Goal: Task Accomplishment & Management: Manage account settings

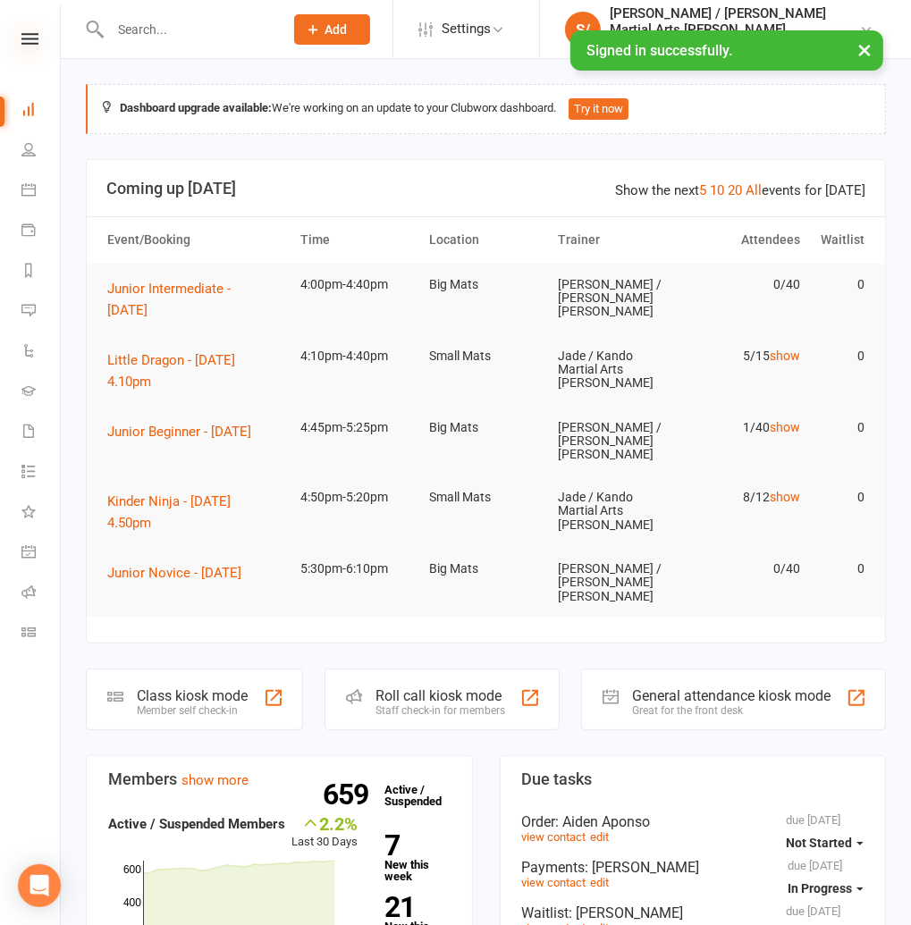
click at [30, 37] on icon at bounding box center [29, 39] width 17 height 12
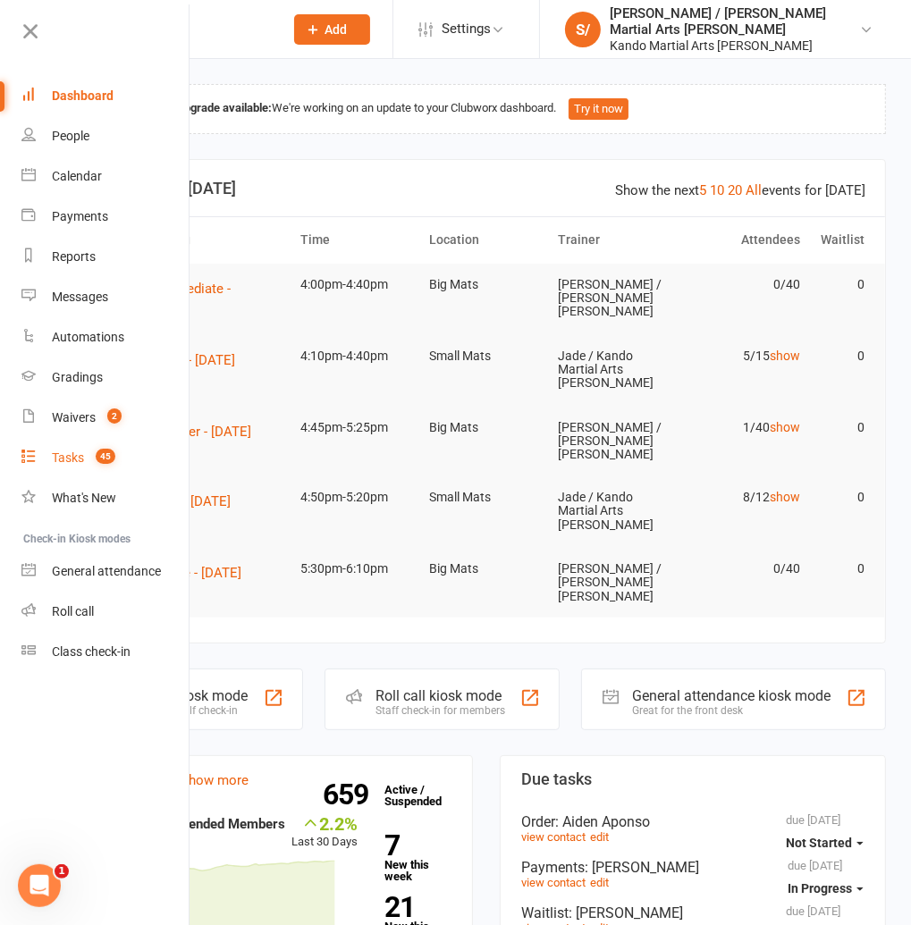
click at [63, 452] on div "Tasks" at bounding box center [68, 457] width 32 height 14
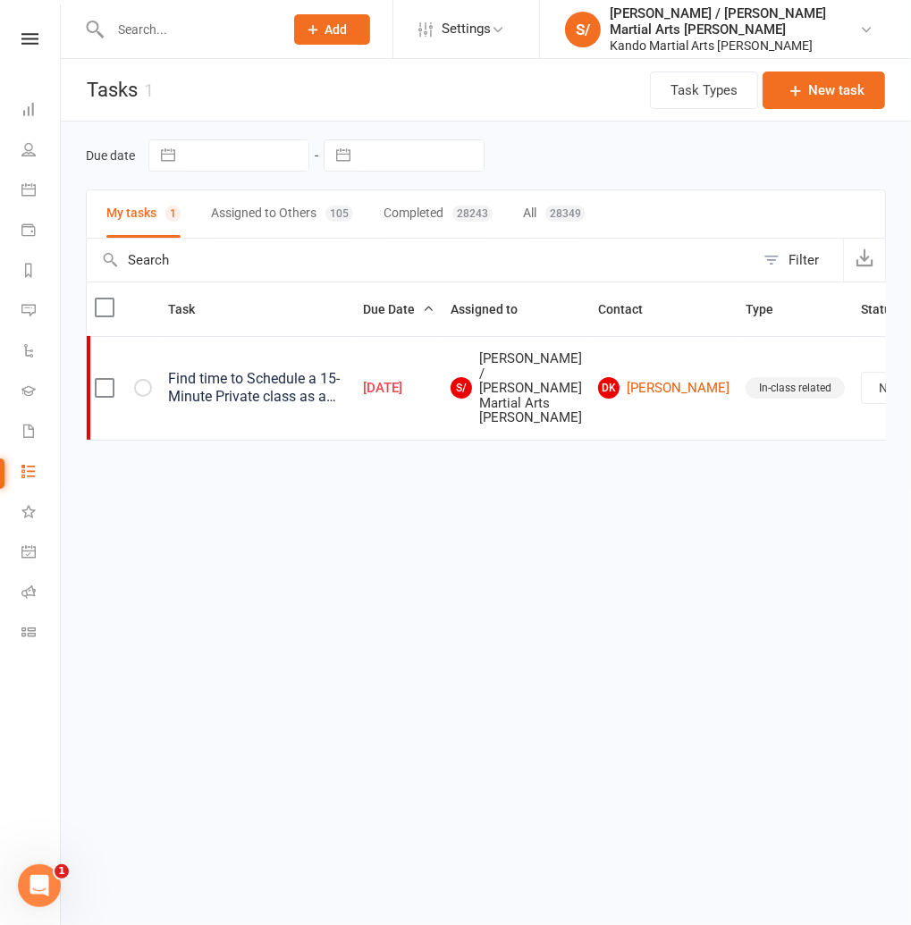
click at [260, 213] on button "Assigned to Others 105" at bounding box center [282, 213] width 142 height 47
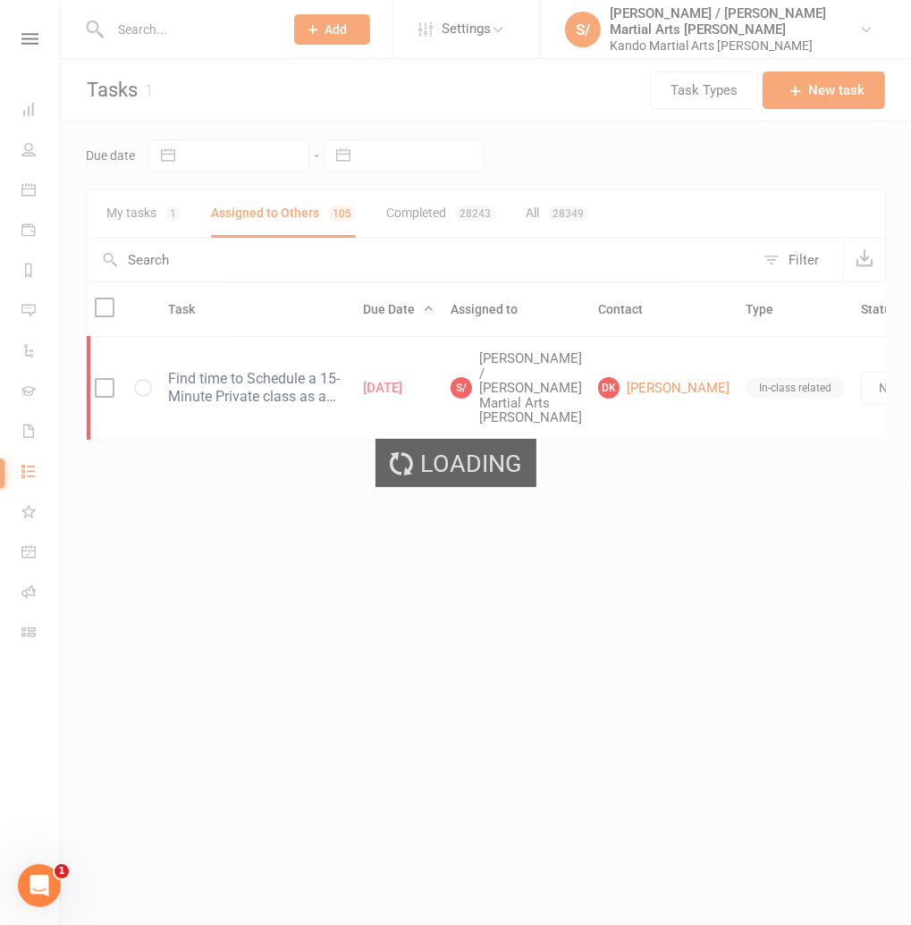
select select "started"
select select "waiting"
select select "started"
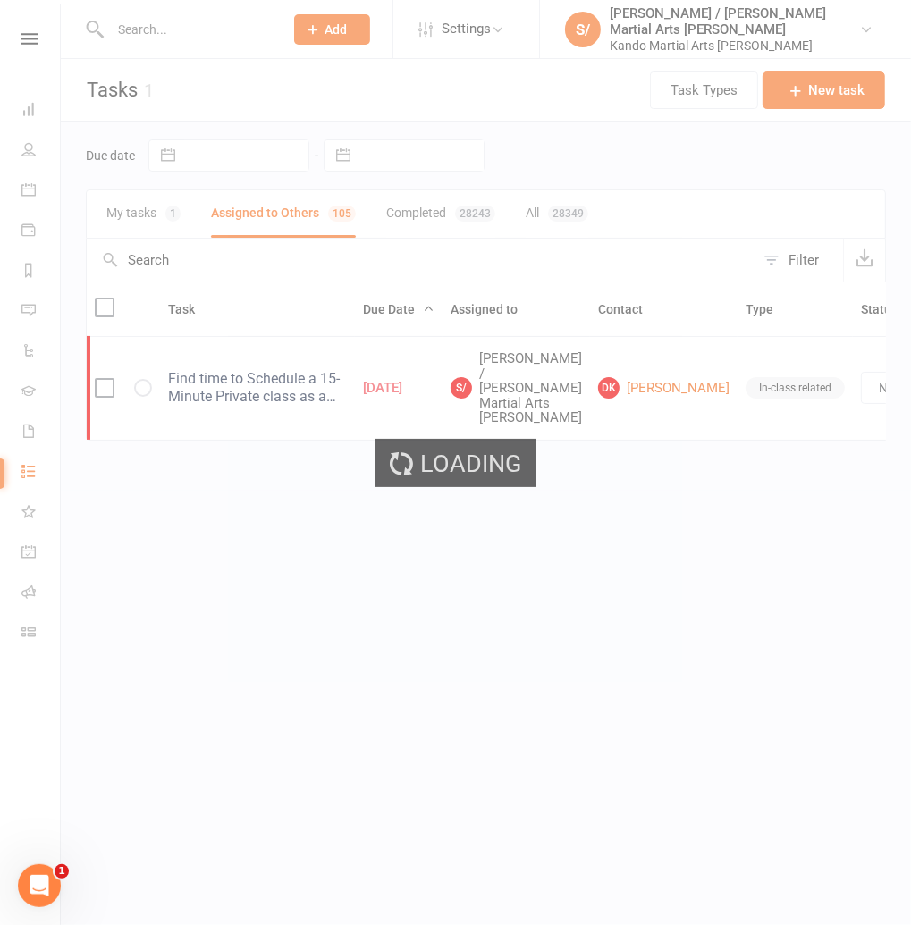
select select "waiting"
select select "started"
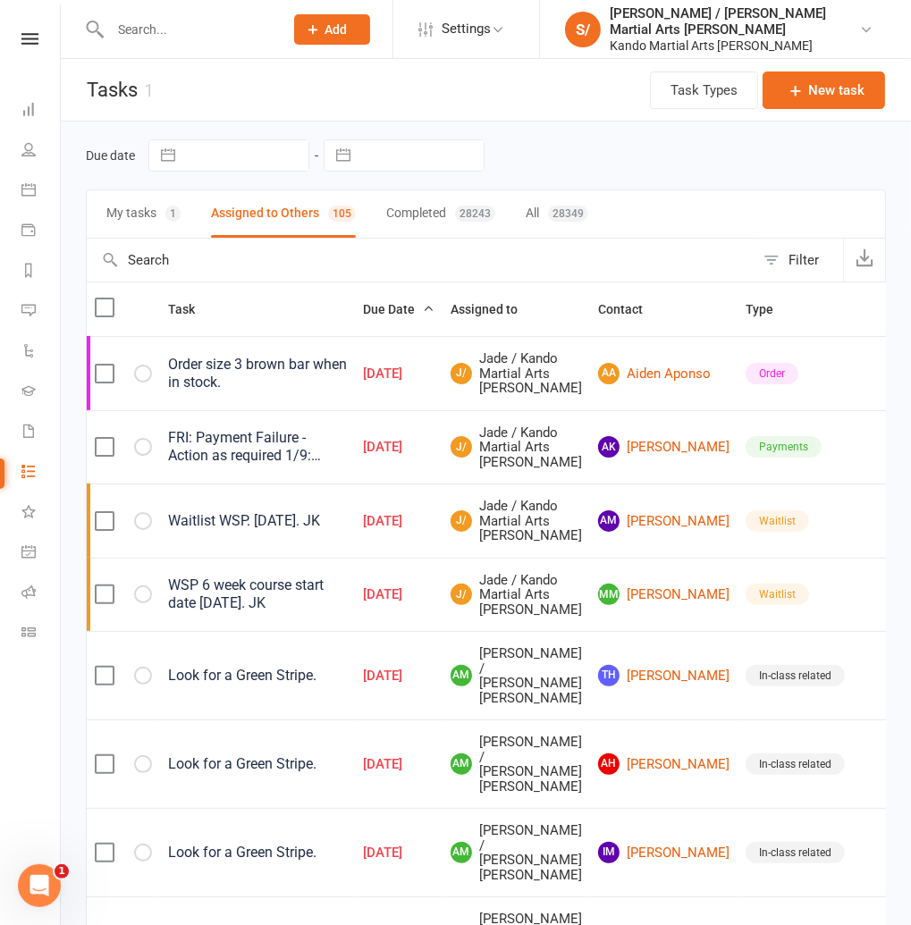
select select "started"
select select "waiting"
select select "started"
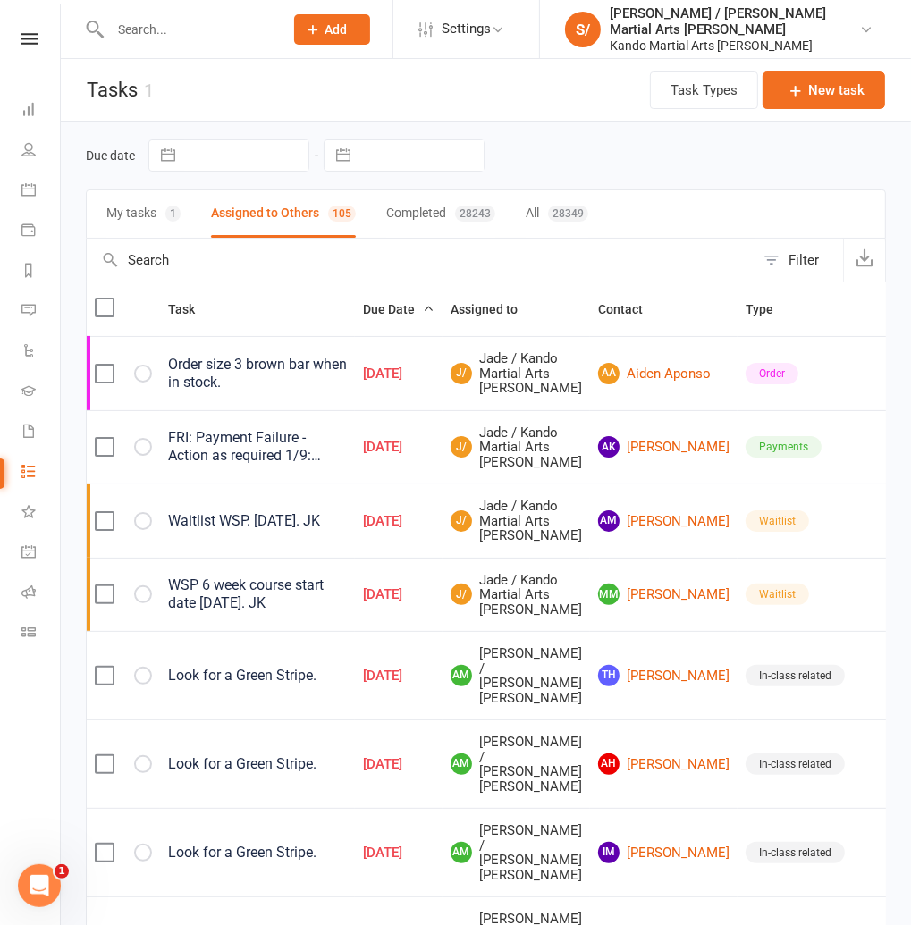
select select "waiting"
select select "started"
click at [132, 211] on button "My tasks 1" at bounding box center [143, 213] width 74 height 47
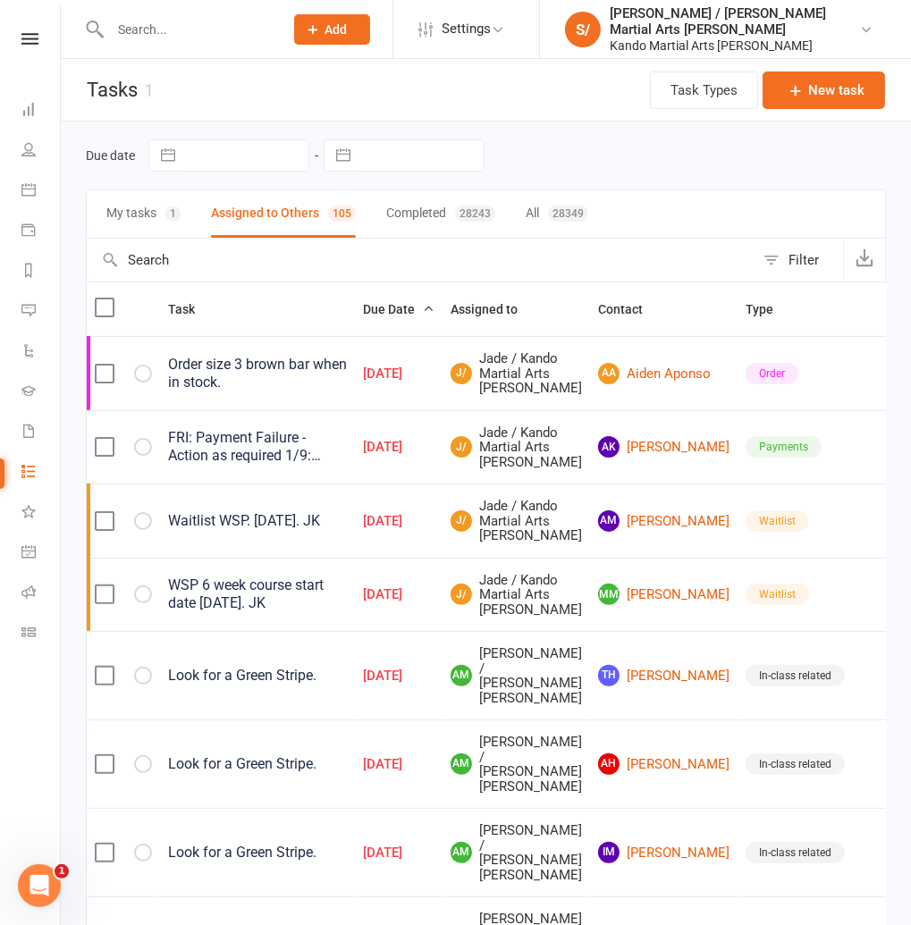
select select "started"
select select "waiting"
select select "started"
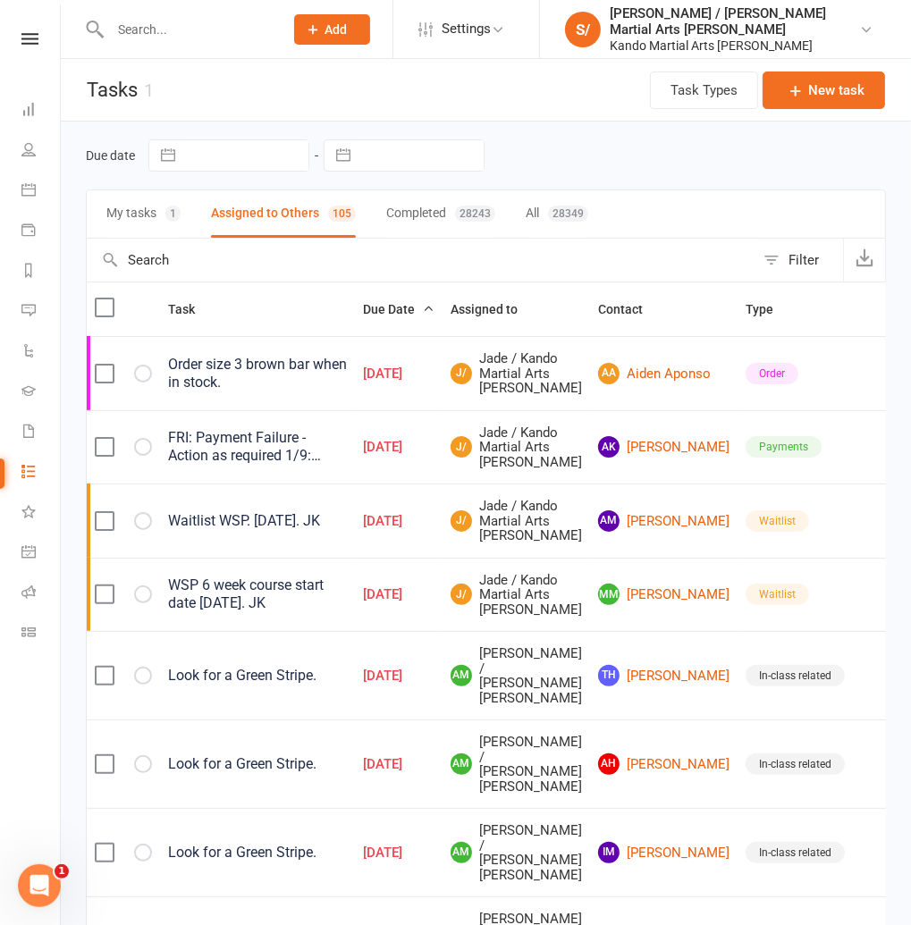
select select "waiting"
select select "started"
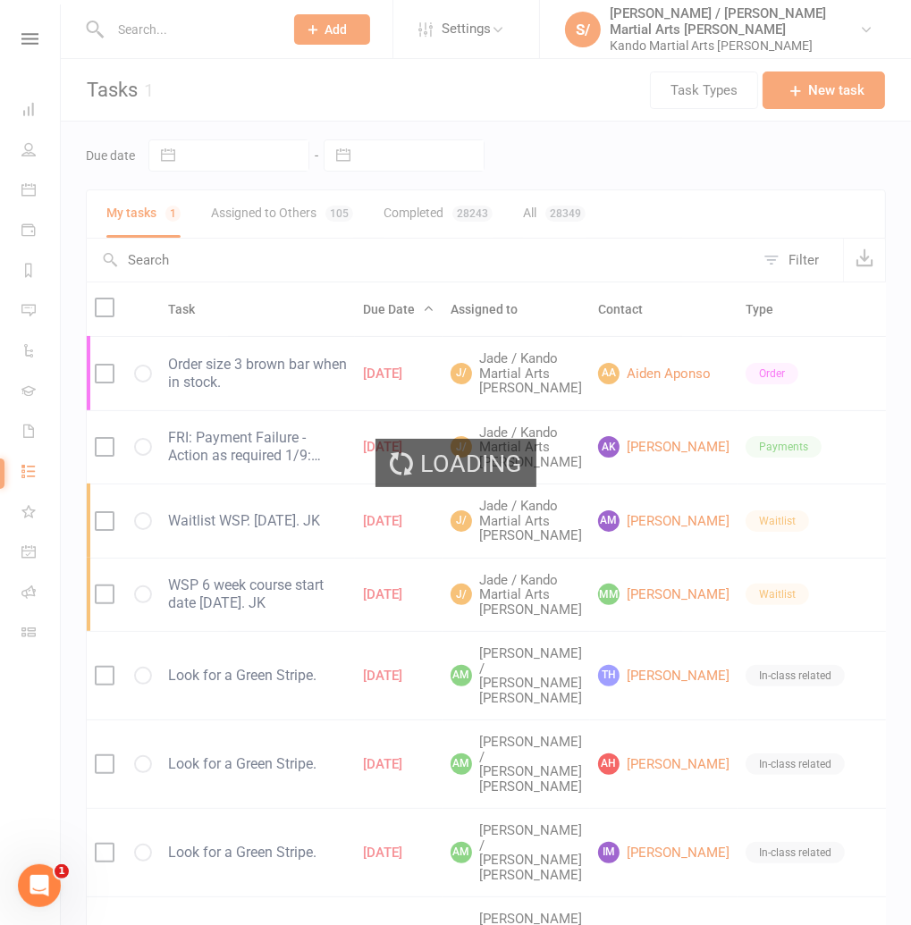
select select "started"
select select "waiting"
select select "started"
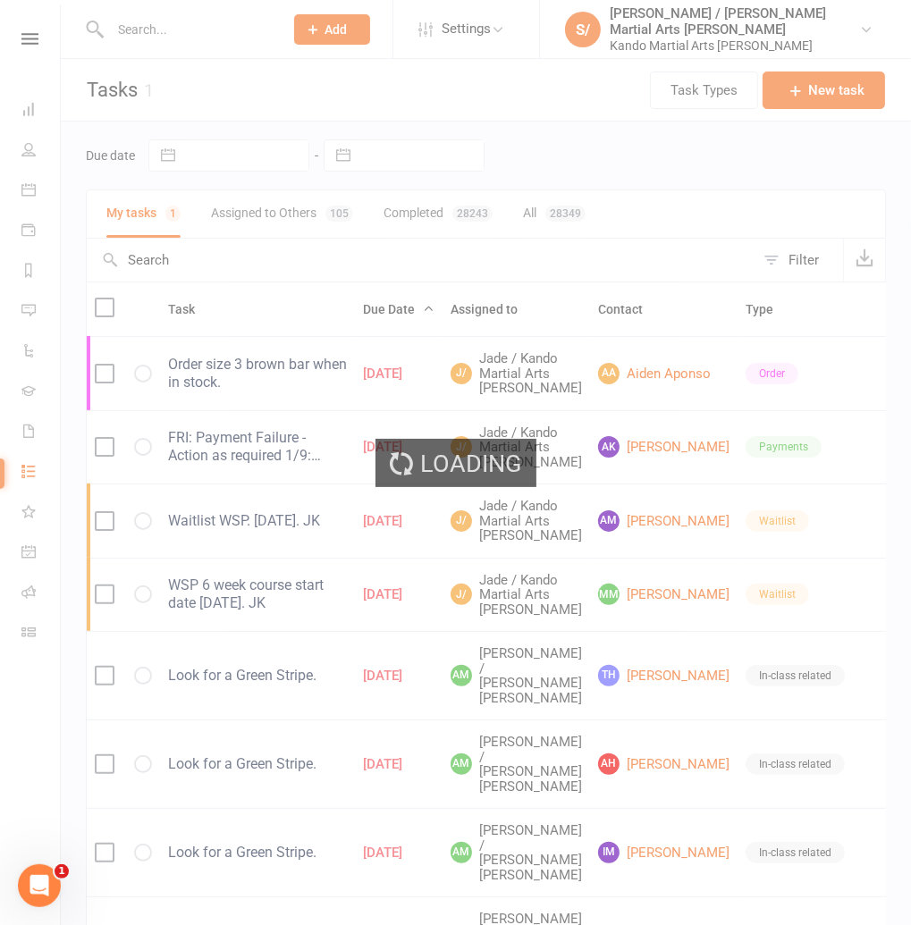
select select "waiting"
select select "started"
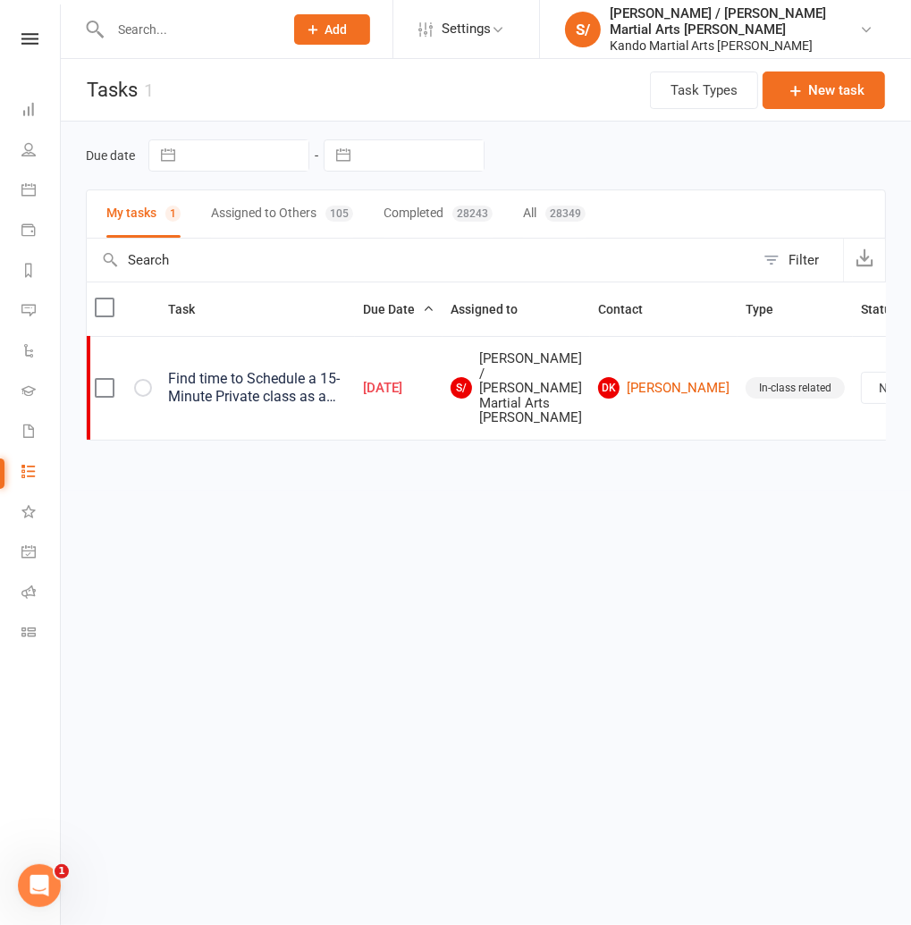
click at [242, 379] on div "Find time to Schedule a 15-Minute Private class as a renewal bonus for renewing…" at bounding box center [257, 388] width 179 height 36
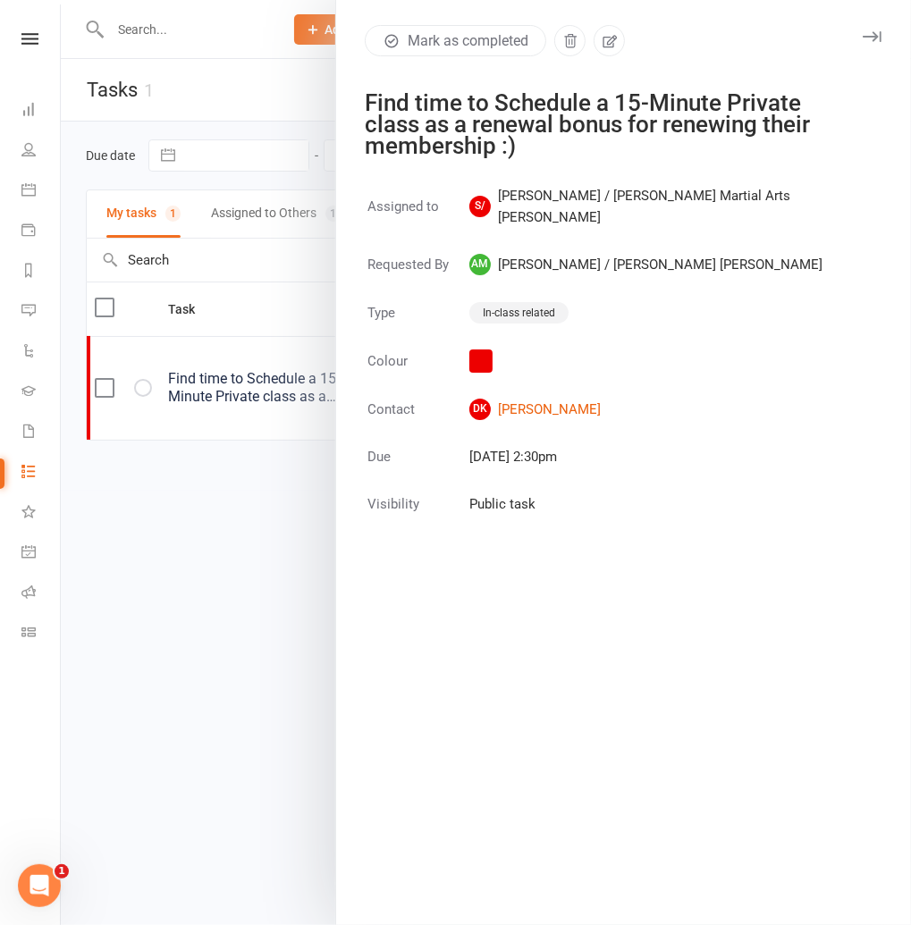
click at [871, 38] on icon "button" at bounding box center [871, 36] width 19 height 11
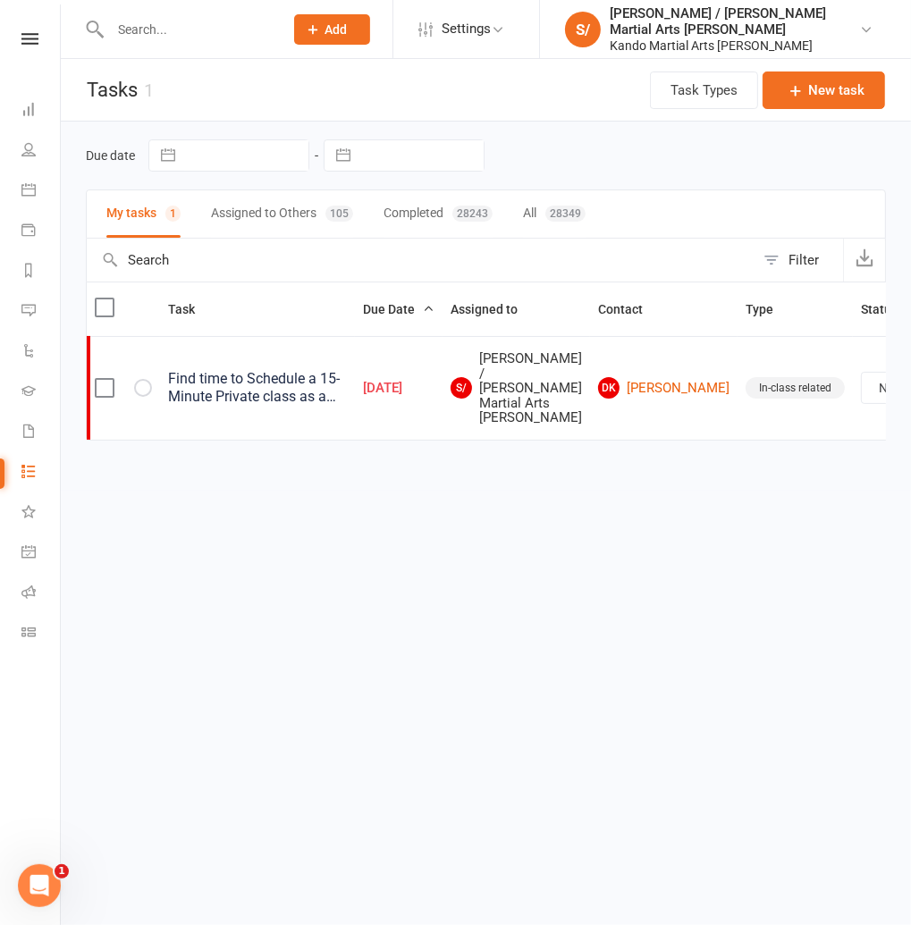
click at [272, 214] on button "Assigned to Others 105" at bounding box center [282, 213] width 142 height 47
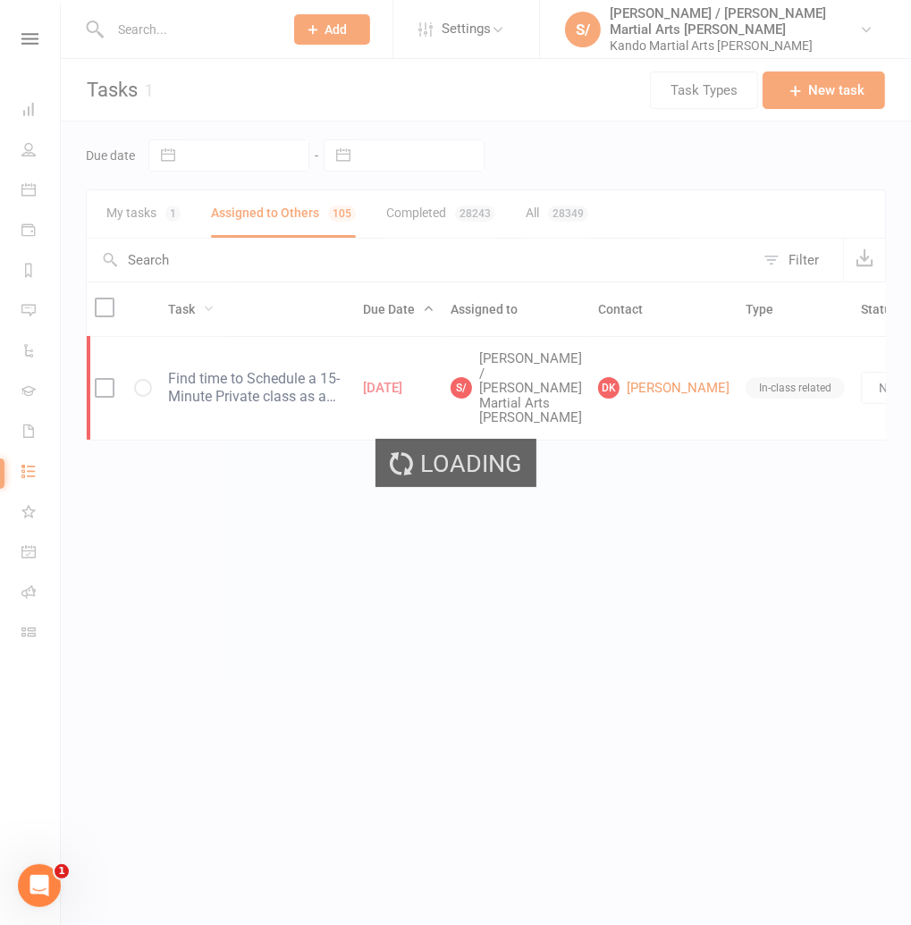
select select "started"
select select "waiting"
select select "started"
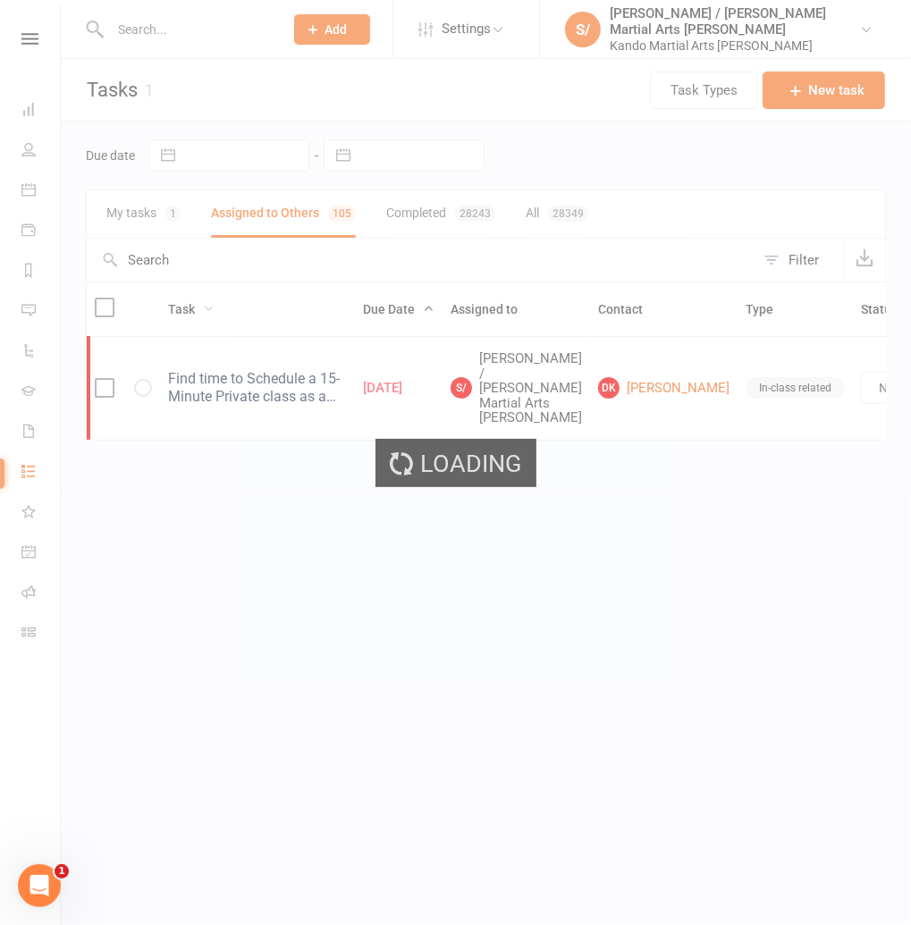
select select "waiting"
select select "started"
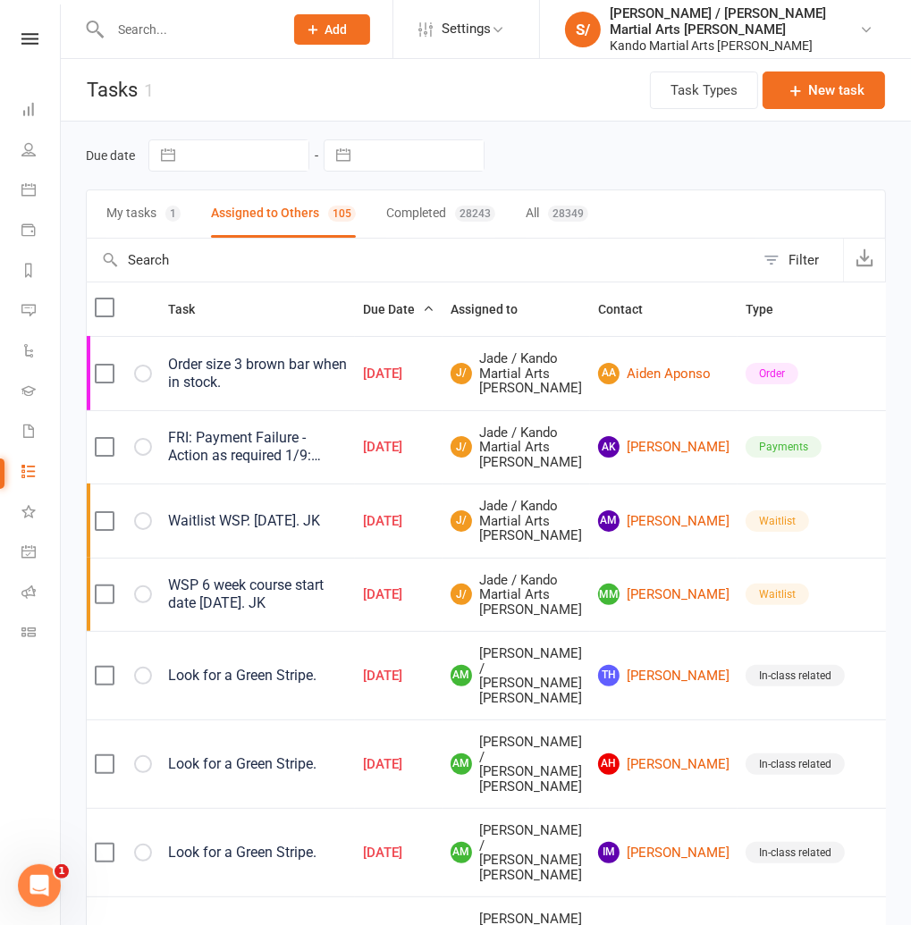
select select "started"
select select "waiting"
select select "started"
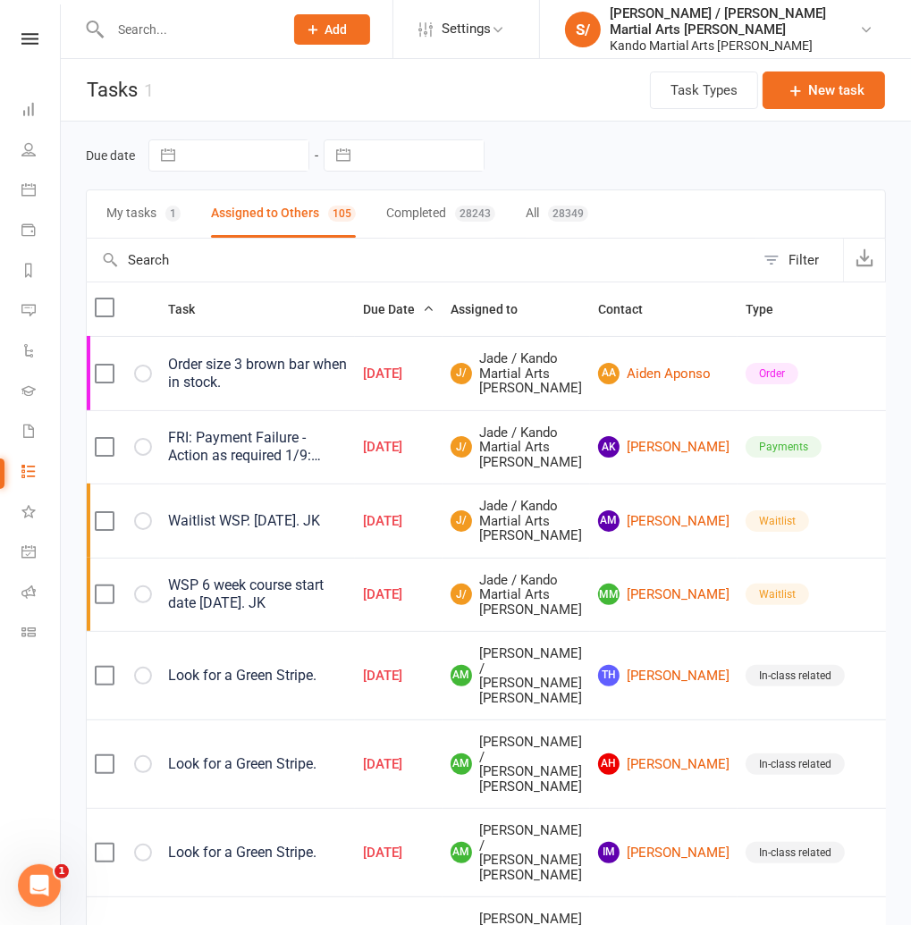
select select "waiting"
select select "started"
click at [183, 257] on input "text" at bounding box center [421, 260] width 668 height 43
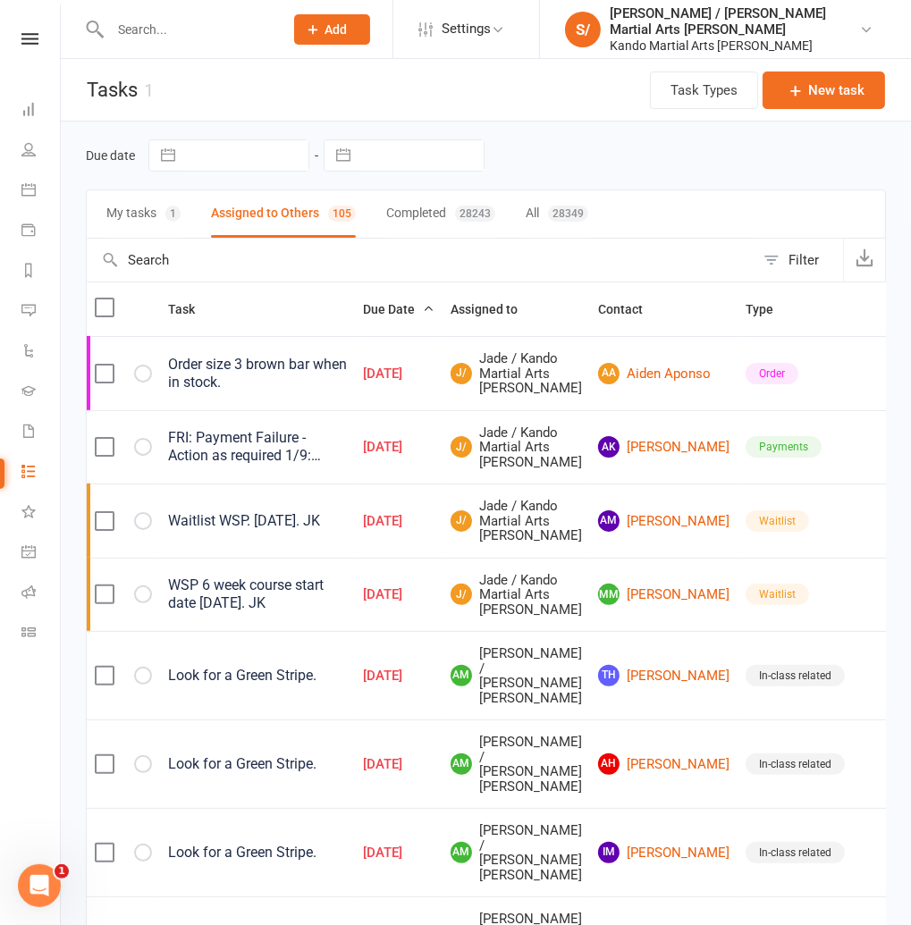
type input "g"
select select "started"
select select "waiting"
select select "started"
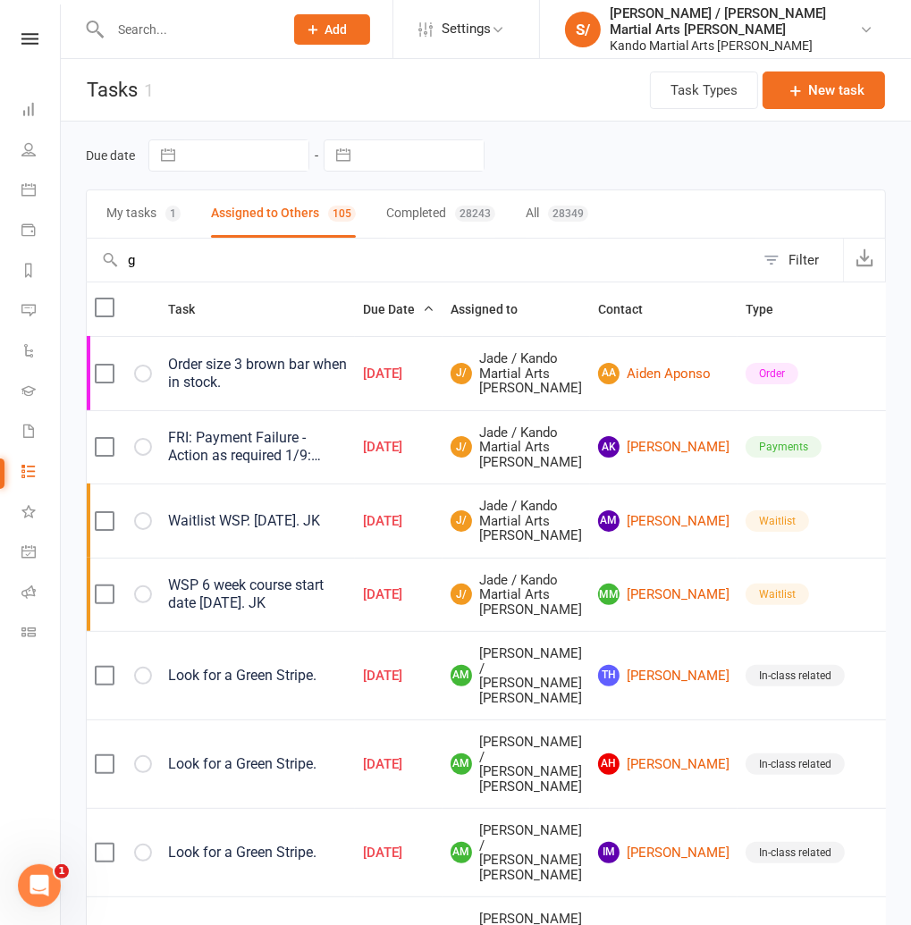
select select "started"
select select "waiting"
select select "started"
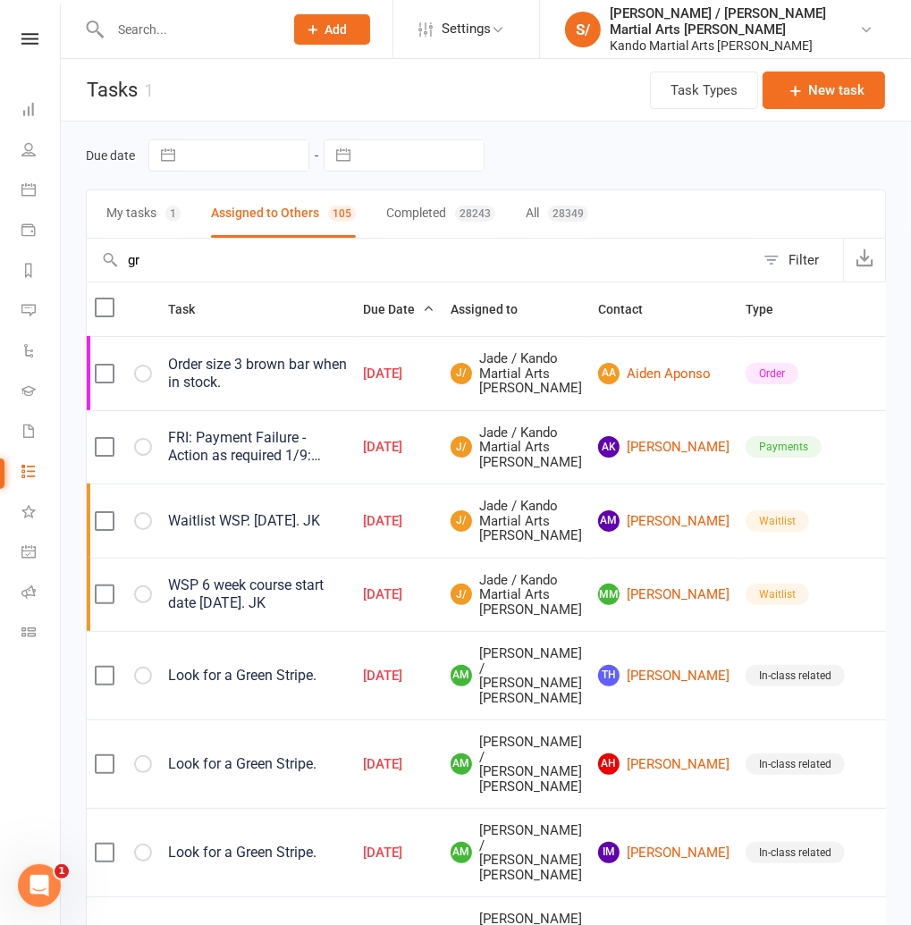
type input "gre"
select select "started"
select select "waiting"
select select "started"
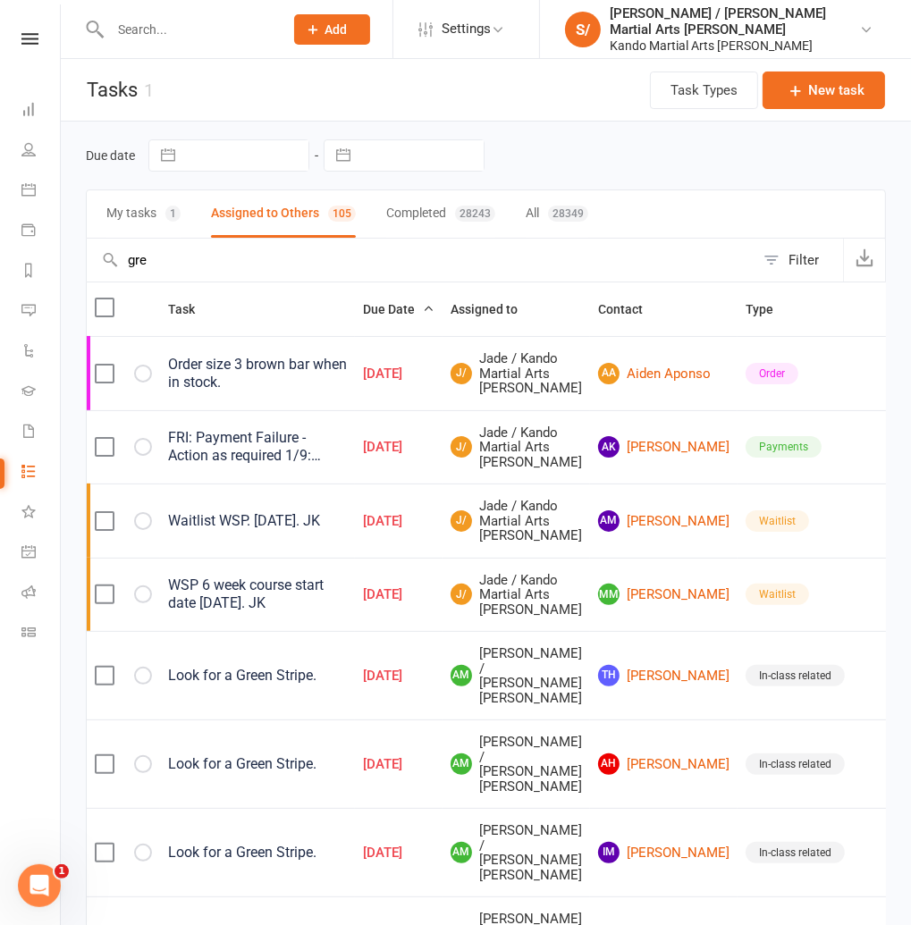
select select "started"
select select "waiting"
select select "started"
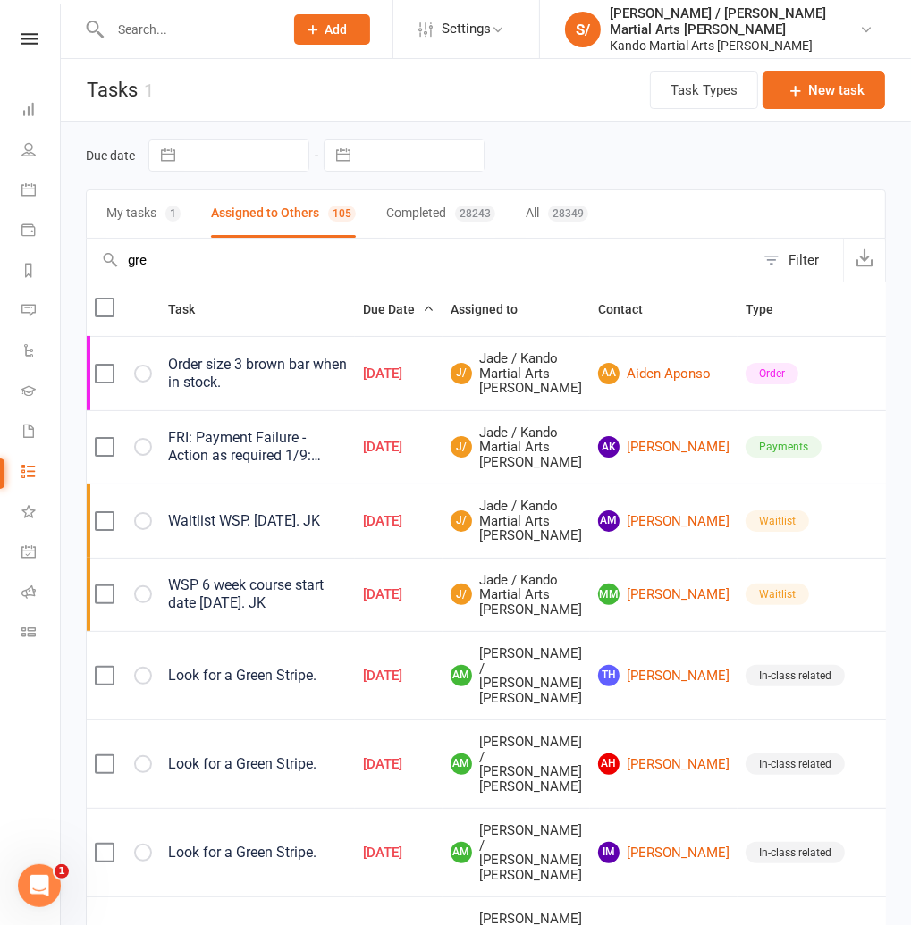
type input "gree"
select select "started"
select select "waiting"
select select "started"
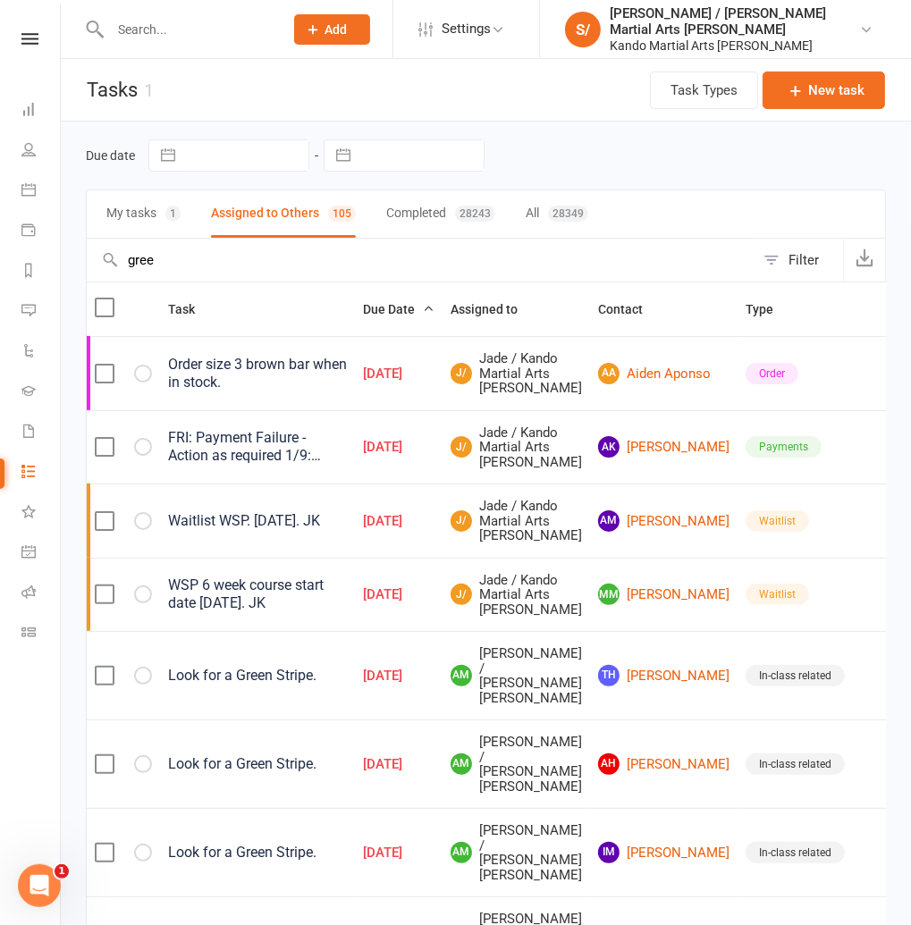
select select "started"
select select "waiting"
select select "started"
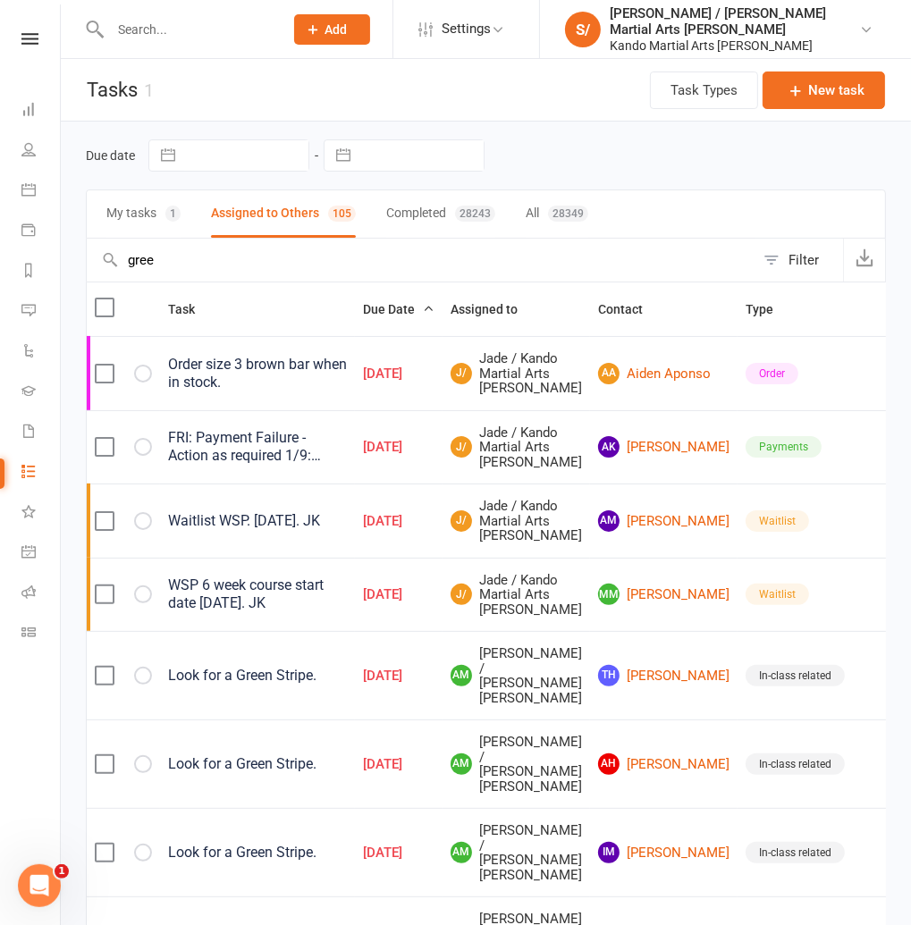
select select "started"
select select "waiting"
select select "started"
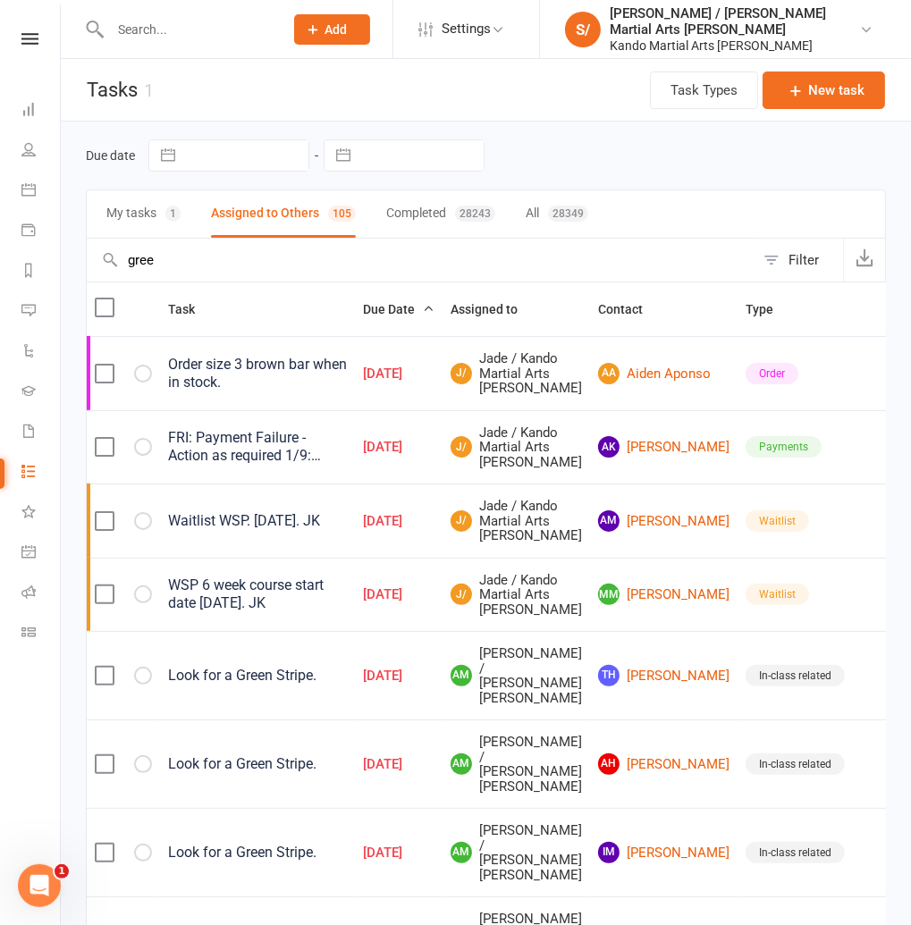
select select "waiting"
select select "started"
type input "green"
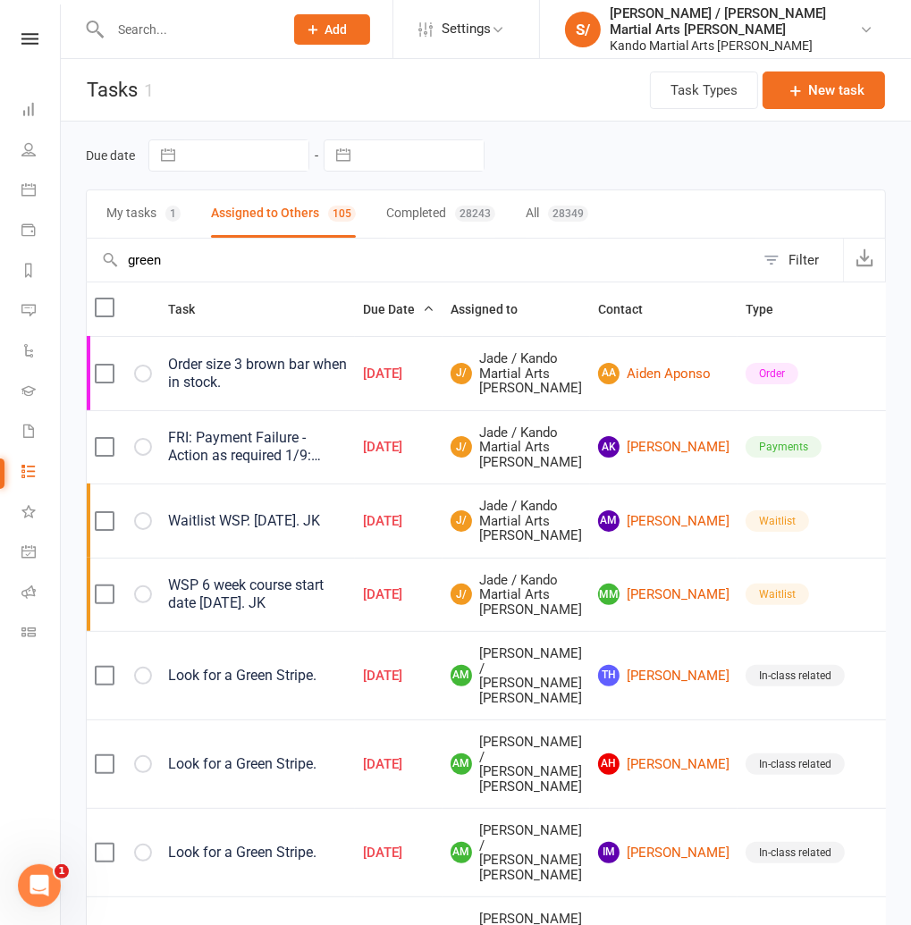
select select "started"
select select "waiting"
select select "started"
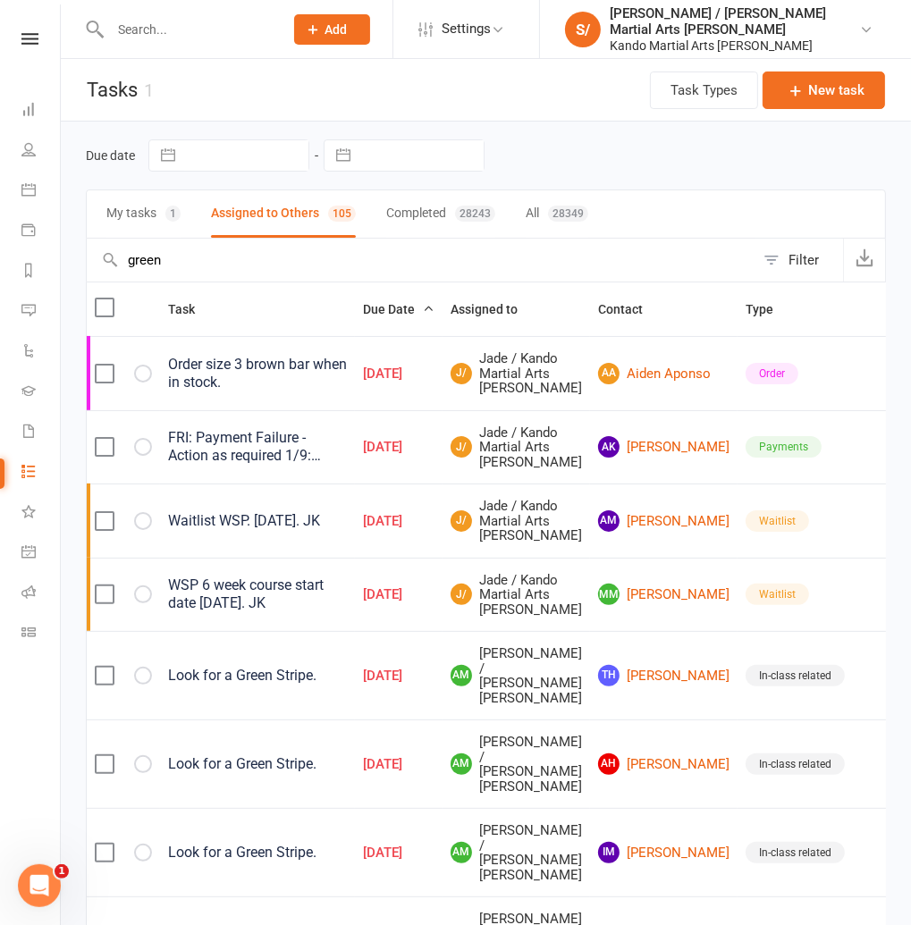
select select "waiting"
select select "started"
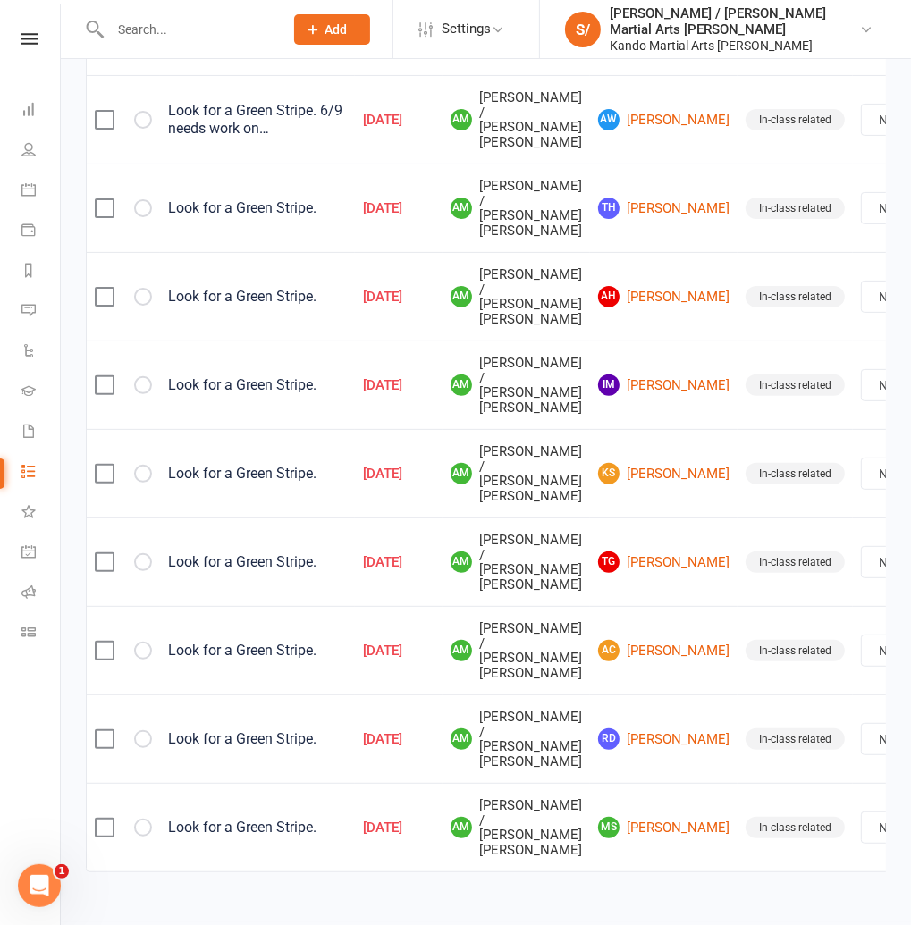
scroll to position [263, 0]
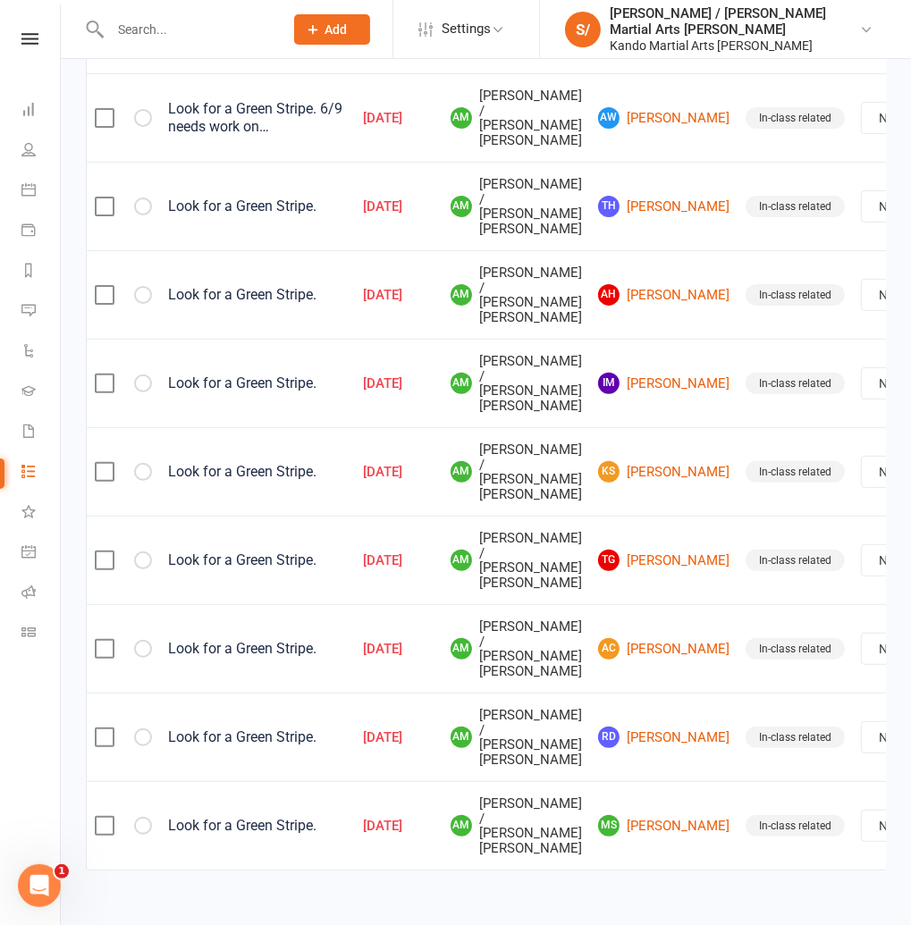
type input "green str"
click at [862, 823] on select "Not Started In Progress Waiting Complete" at bounding box center [928, 826] width 132 height 30
click at [862, 811] on select "Not Started In Progress Waiting Complete" at bounding box center [928, 826] width 132 height 30
select select "unstarted"
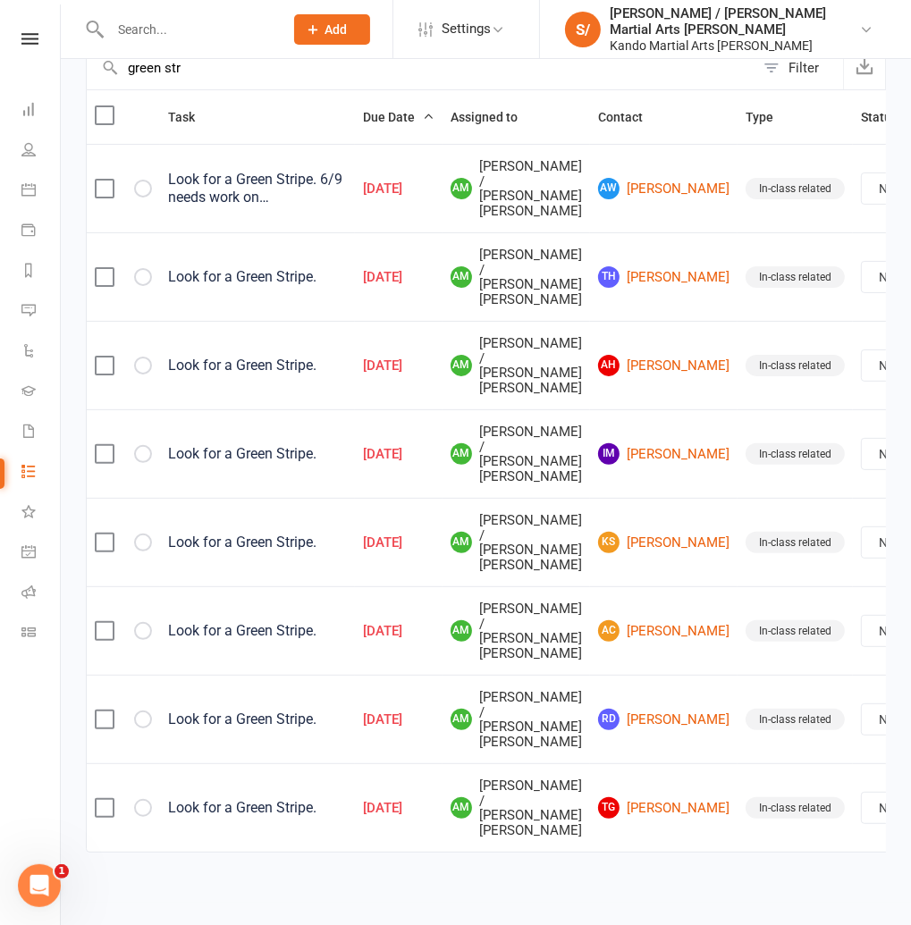
click at [862, 719] on select "Not Started In Progress Waiting Complete" at bounding box center [928, 719] width 132 height 30
click at [862, 704] on select "Not Started In Progress Waiting Complete" at bounding box center [928, 719] width 132 height 30
select select "unstarted"
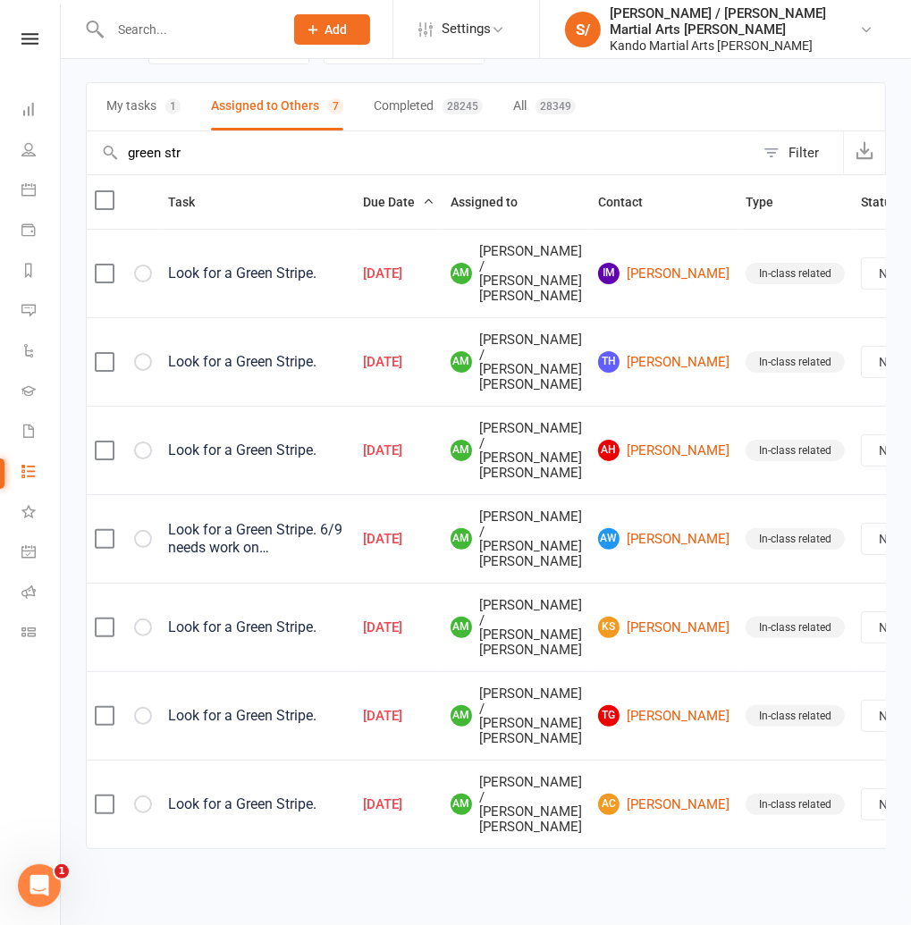
scroll to position [104, 0]
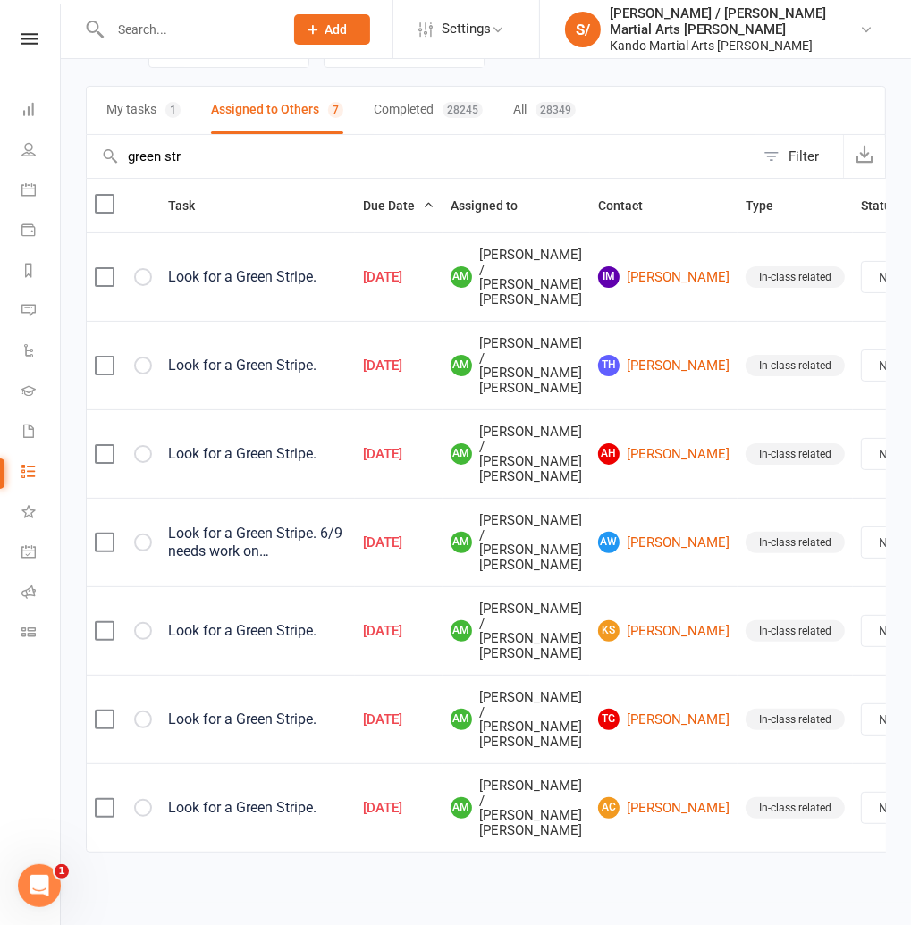
click at [862, 715] on select "Not Started In Progress Waiting Complete" at bounding box center [928, 719] width 132 height 30
click at [862, 704] on select "Not Started In Progress Waiting Complete" at bounding box center [928, 719] width 132 height 30
select select "unstarted"
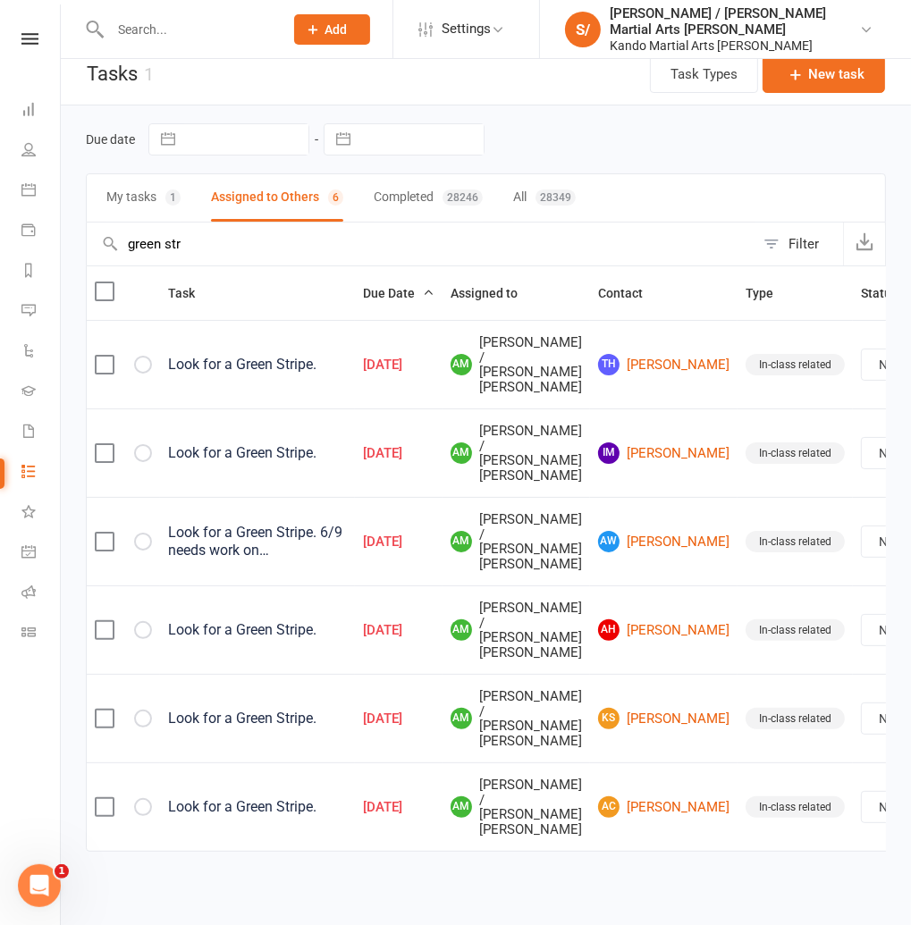
scroll to position [0, 0]
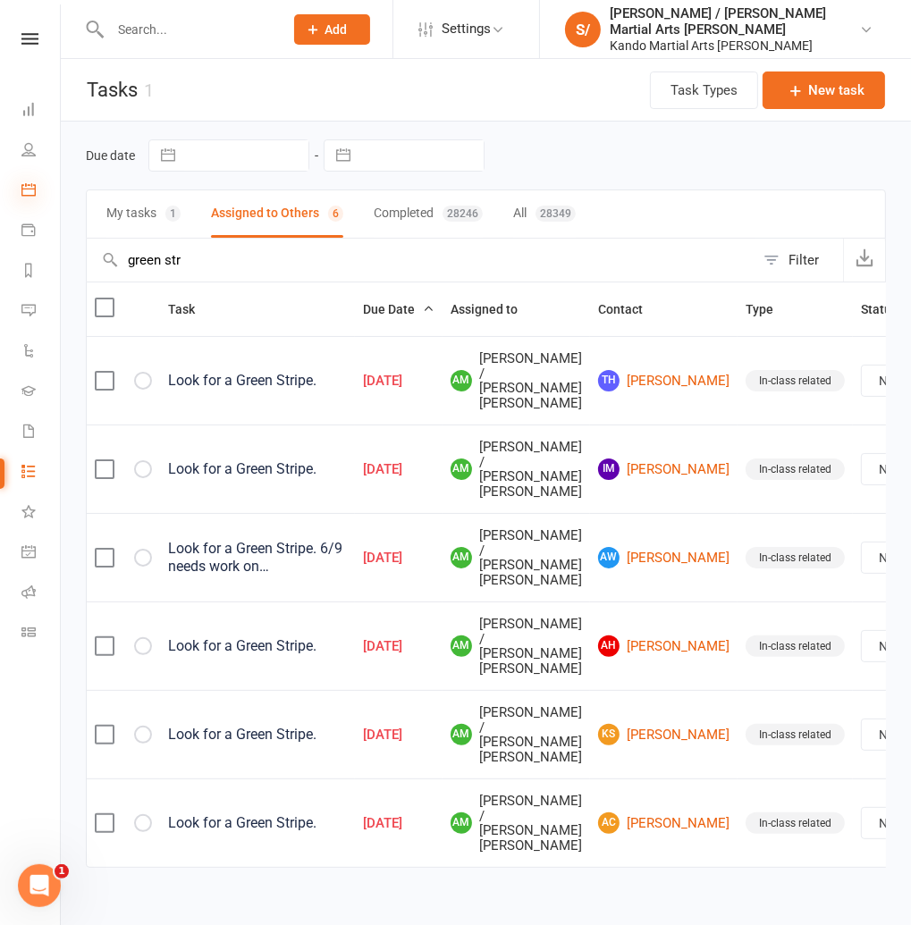
click at [34, 189] on icon at bounding box center [28, 189] width 14 height 14
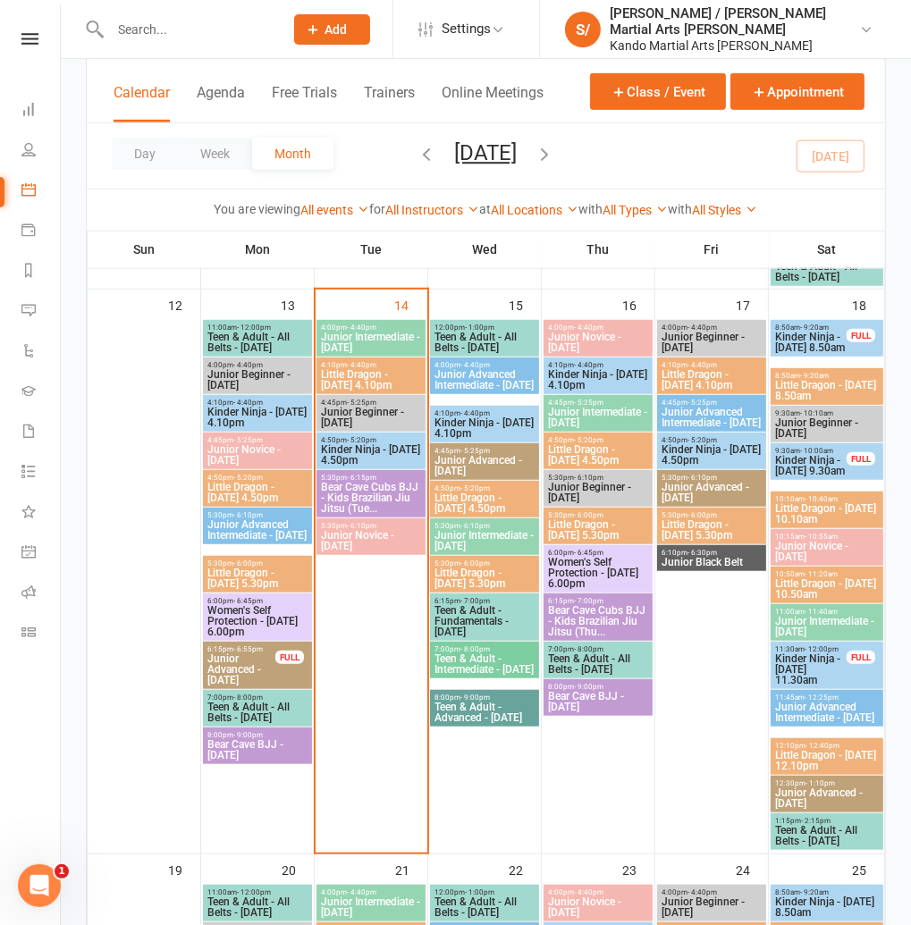
scroll to position [726, 0]
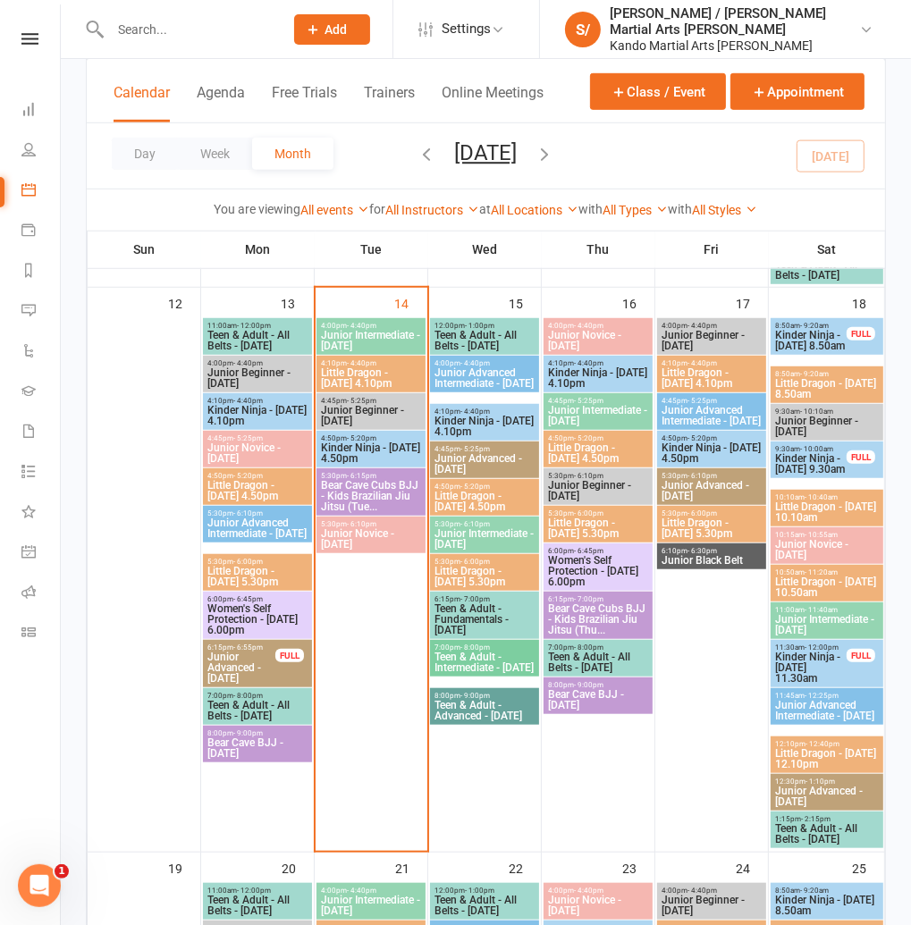
click at [693, 380] on span "Little Dragon - Friday 4.10pm" at bounding box center [712, 377] width 102 height 21
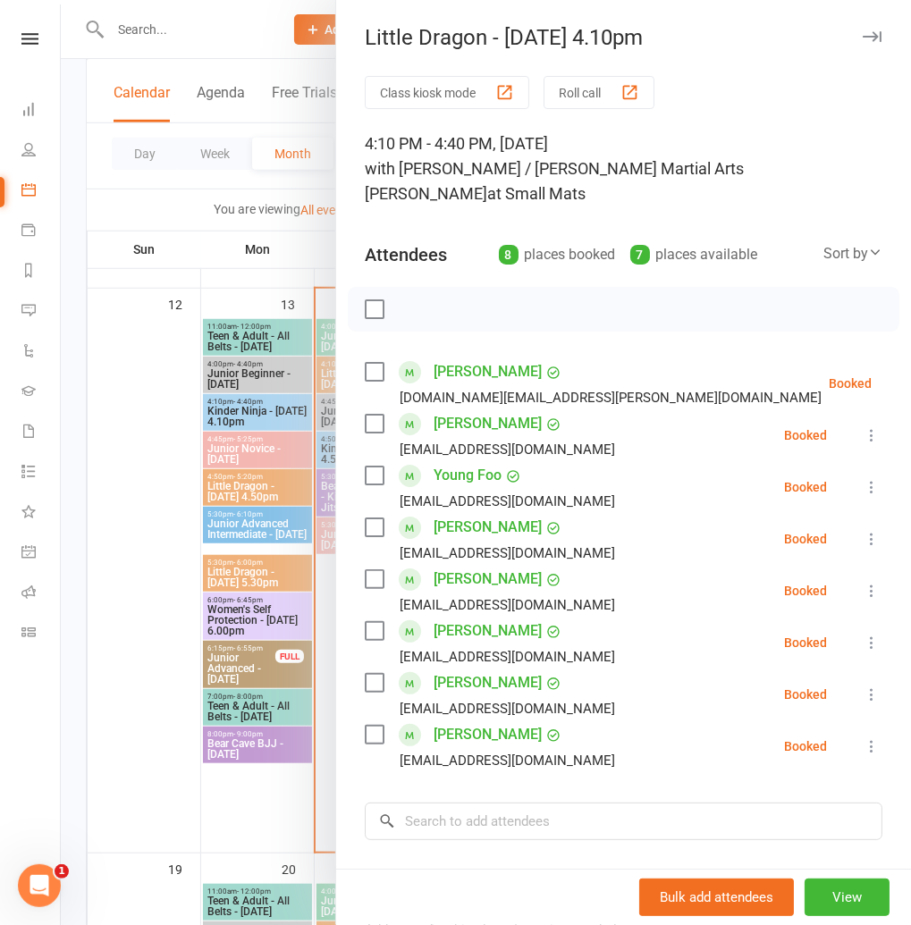
click at [867, 33] on icon "button" at bounding box center [871, 36] width 19 height 11
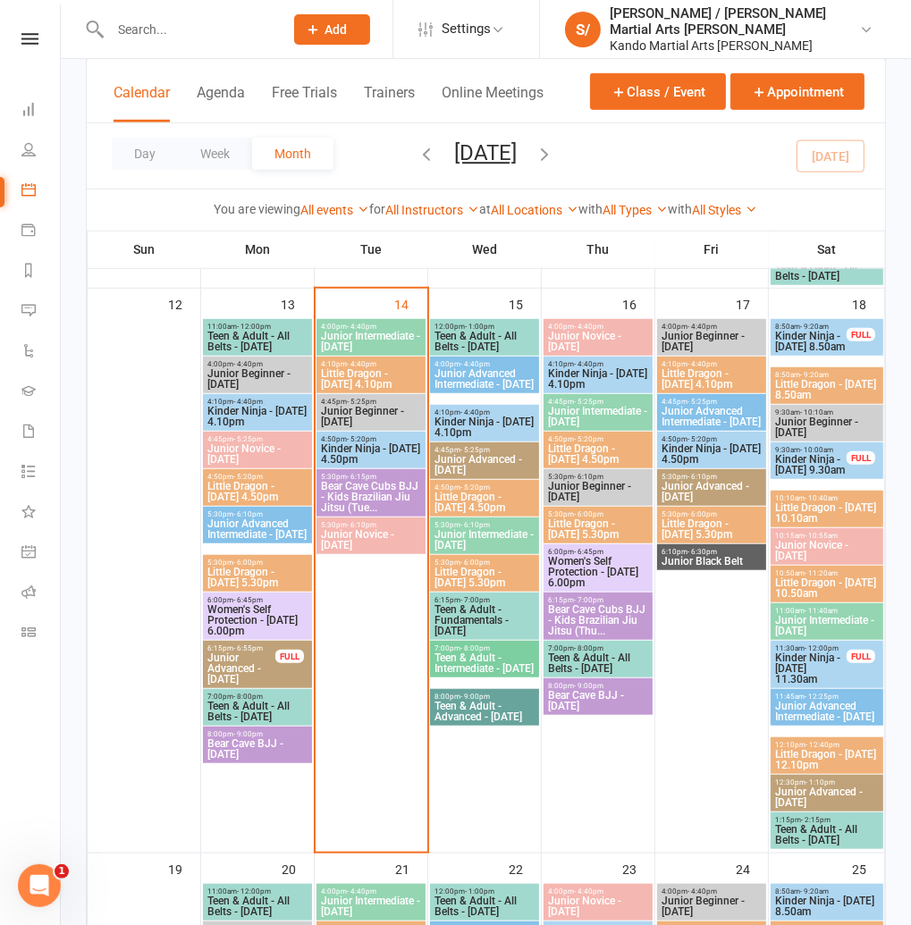
click at [705, 443] on span "Kinder Ninja - Friday 4.50pm" at bounding box center [712, 453] width 102 height 21
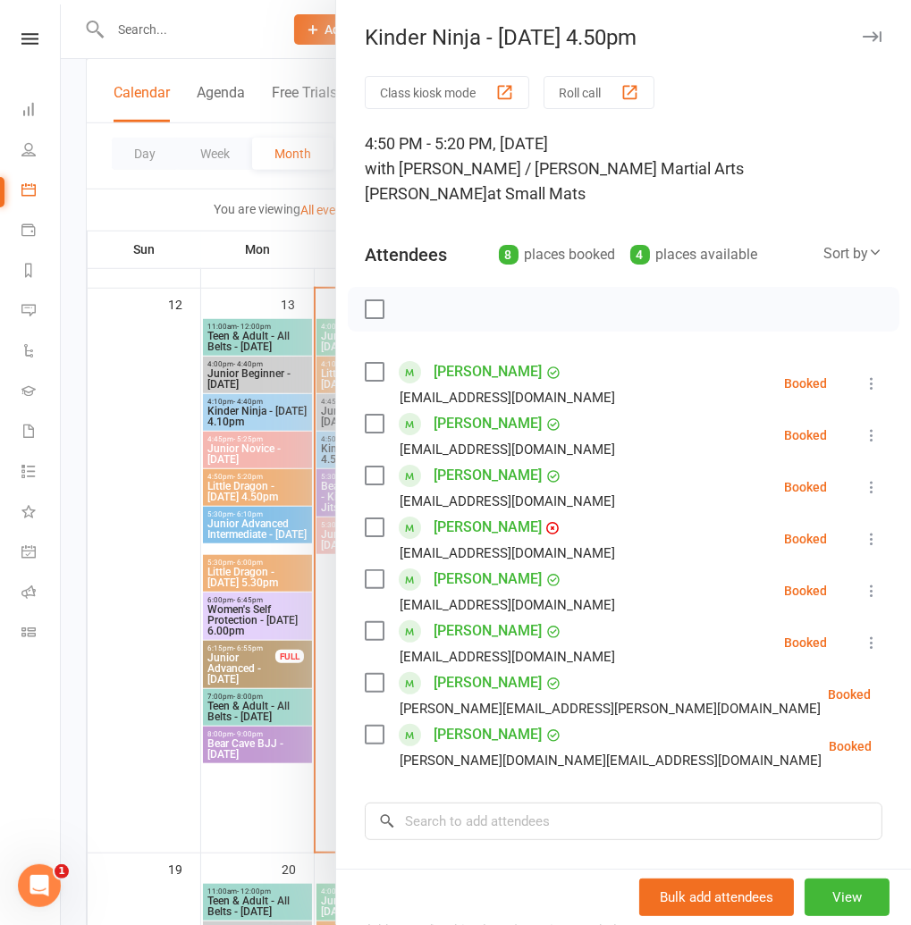
click at [468, 513] on link "Aditya Kakkadi" at bounding box center [487, 527] width 108 height 29
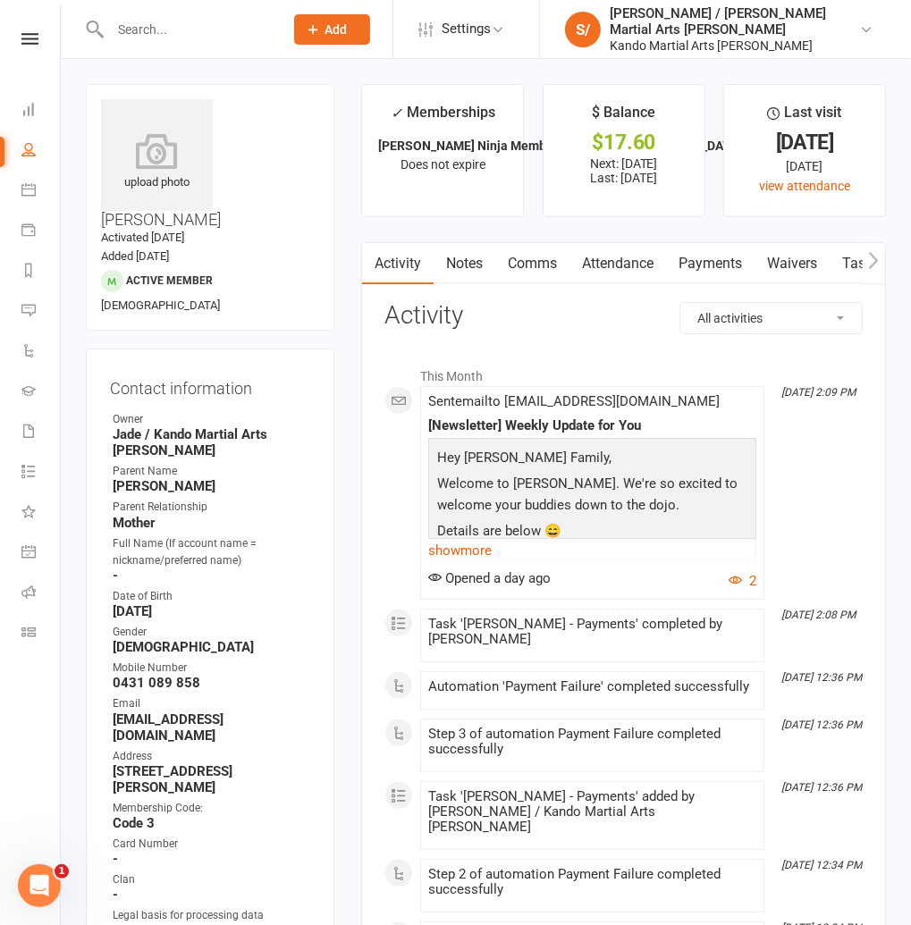
click at [463, 265] on link "Notes" at bounding box center [464, 263] width 62 height 41
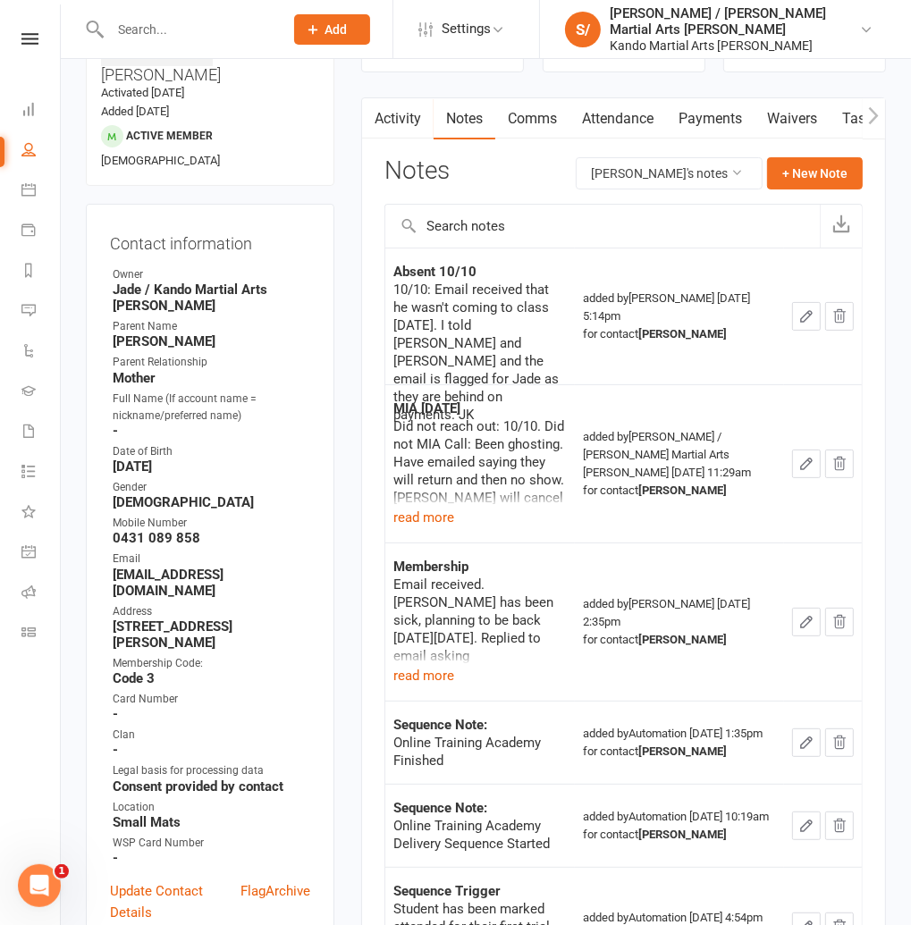
scroll to position [147, 0]
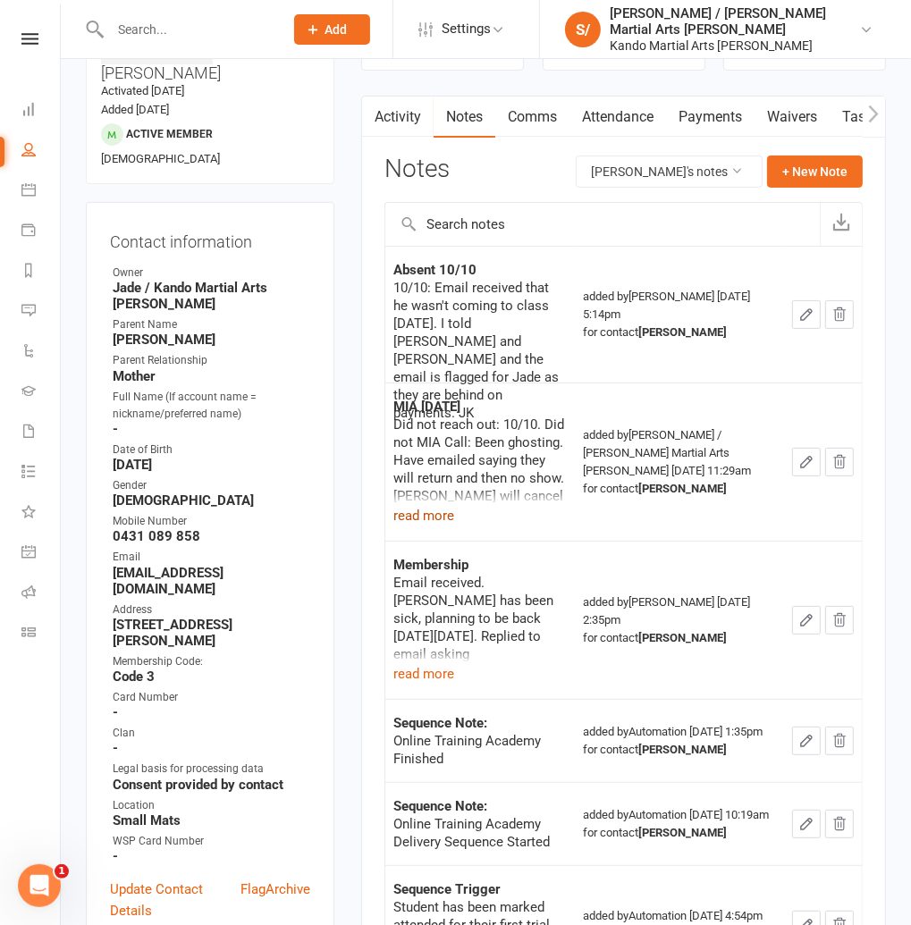
click at [434, 518] on button "read more" at bounding box center [423, 515] width 61 height 21
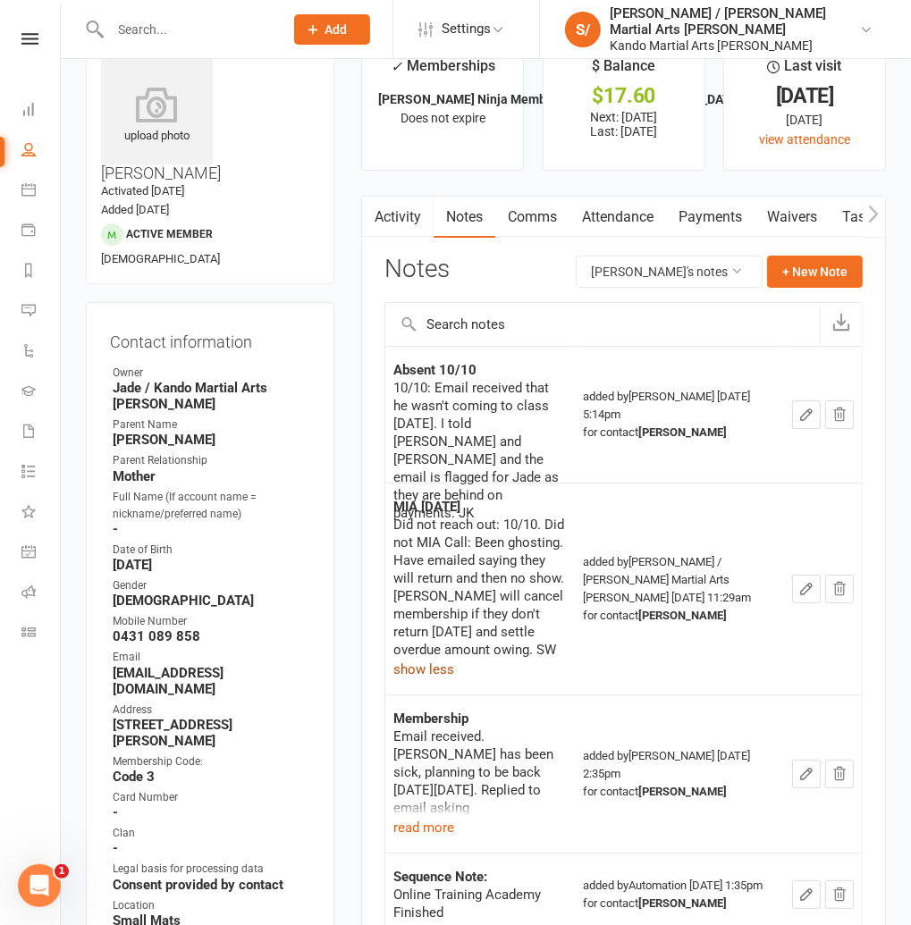
scroll to position [0, 0]
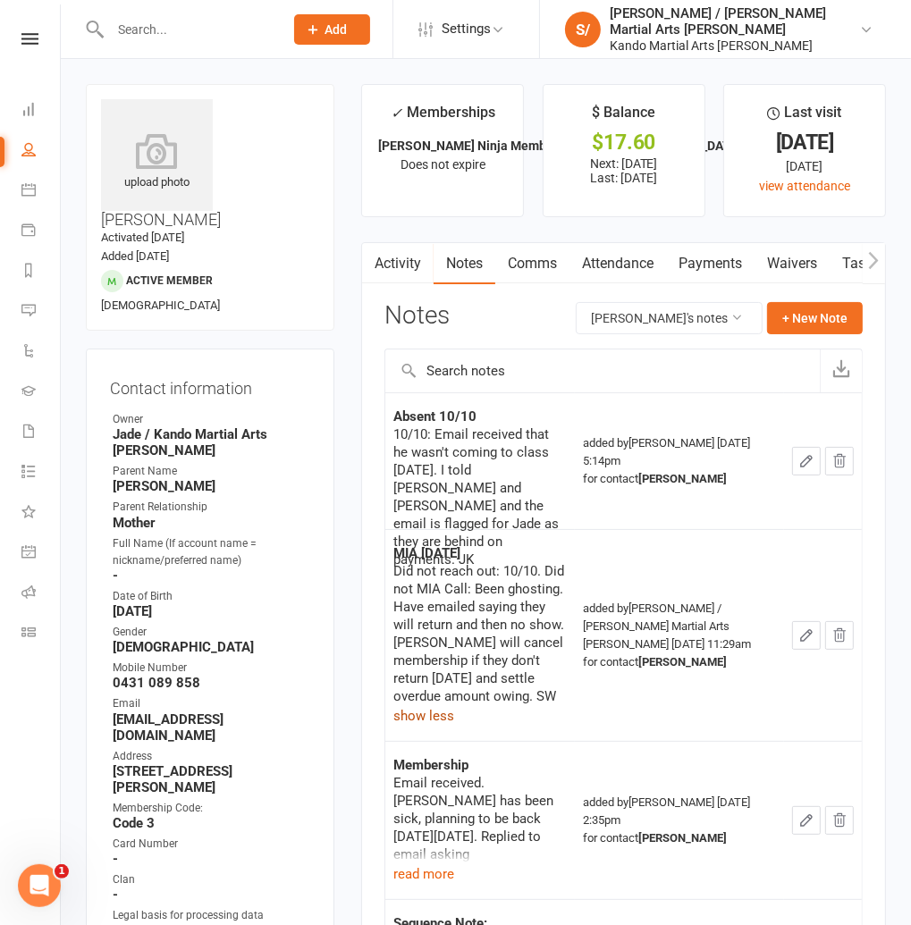
click at [859, 258] on link "Tasks" at bounding box center [860, 263] width 63 height 41
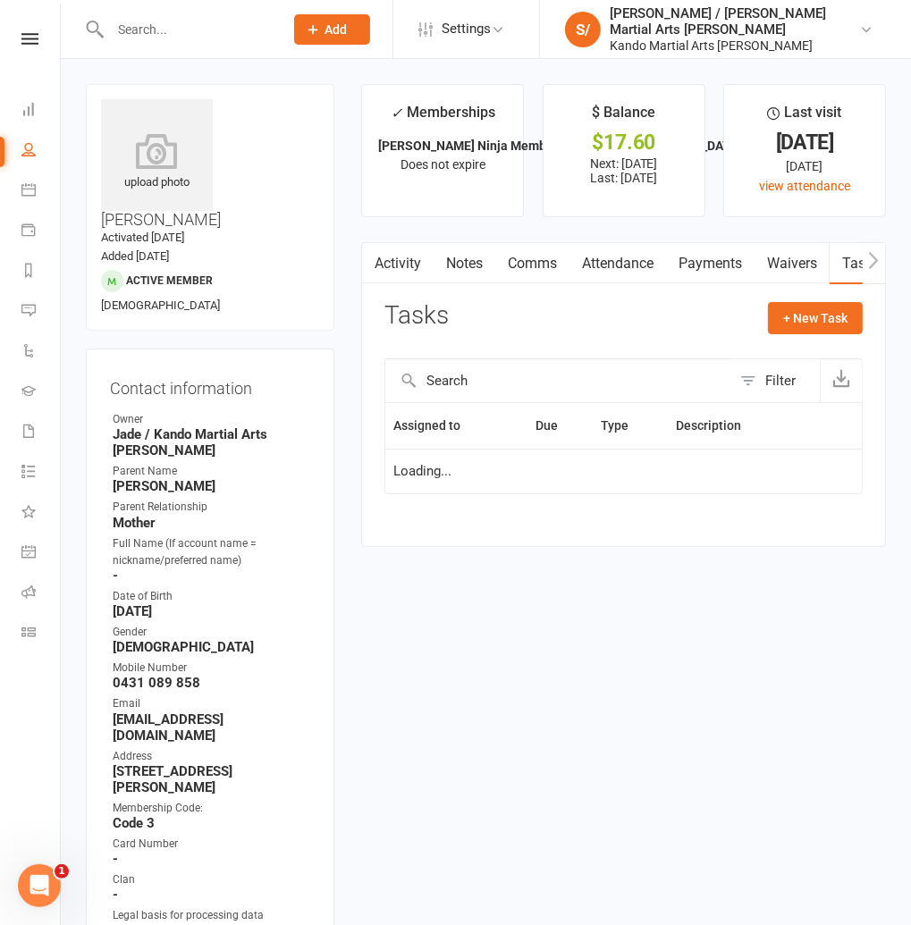
select select "started"
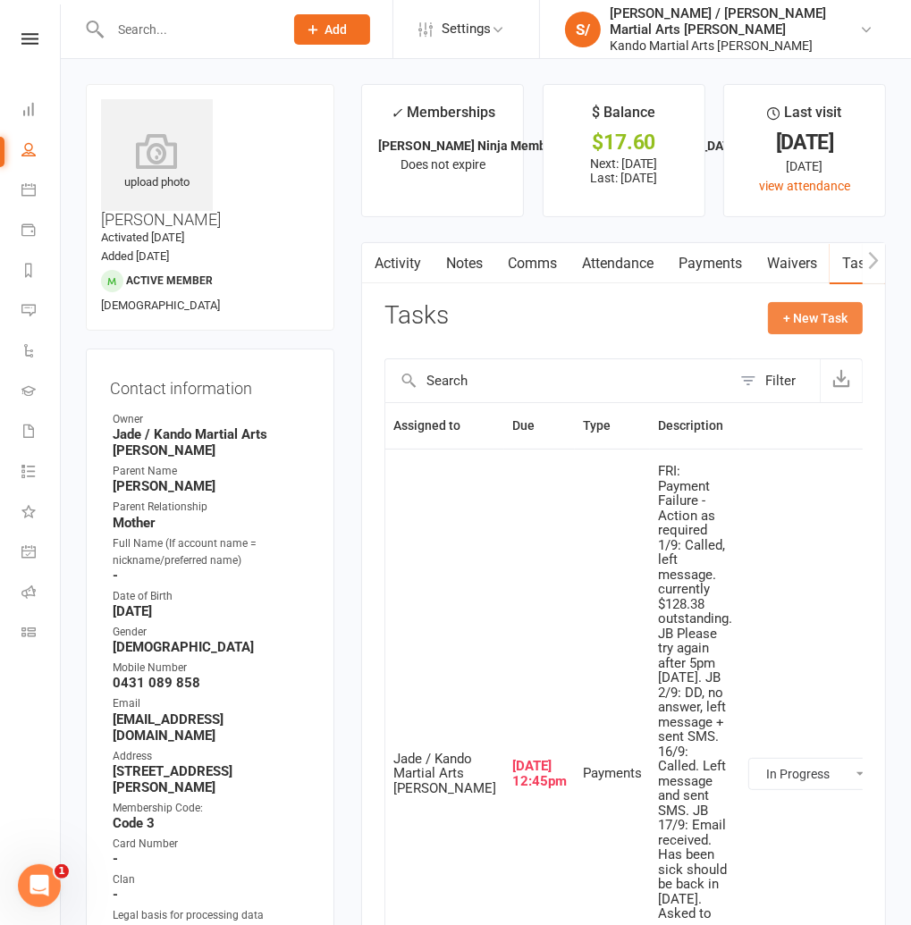
click at [832, 310] on button "+ New Task" at bounding box center [815, 318] width 95 height 32
select select "44049"
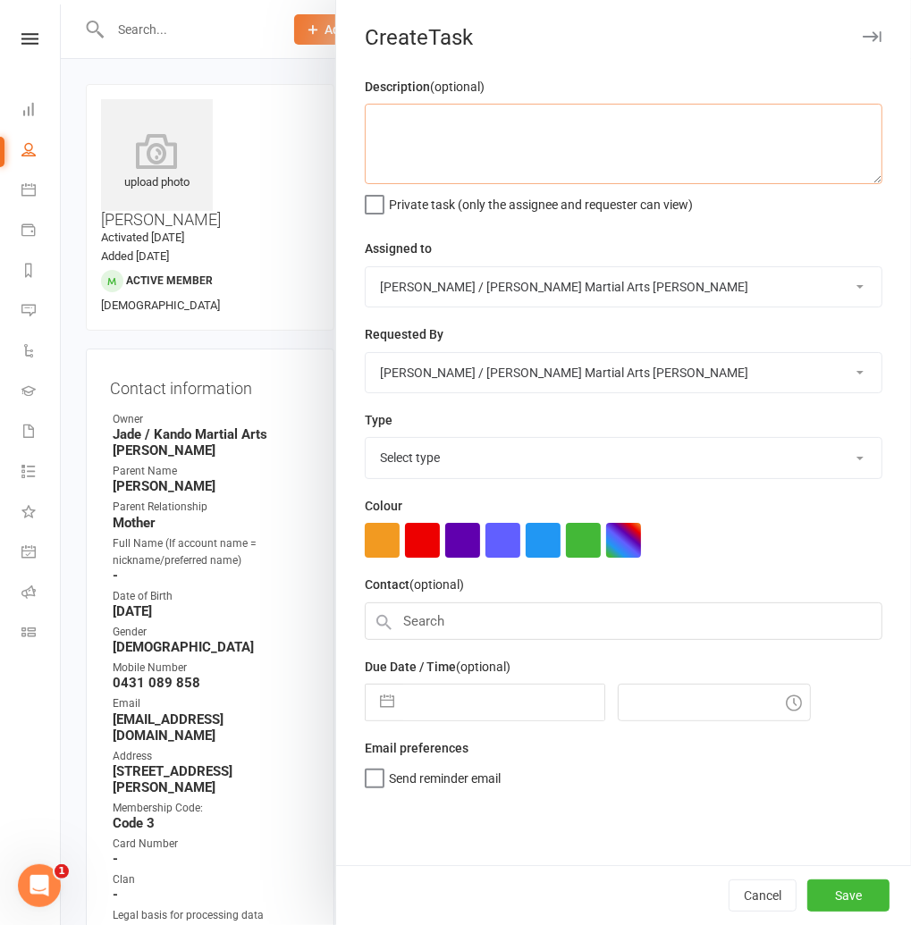
click at [431, 143] on textarea at bounding box center [623, 144] width 517 height 80
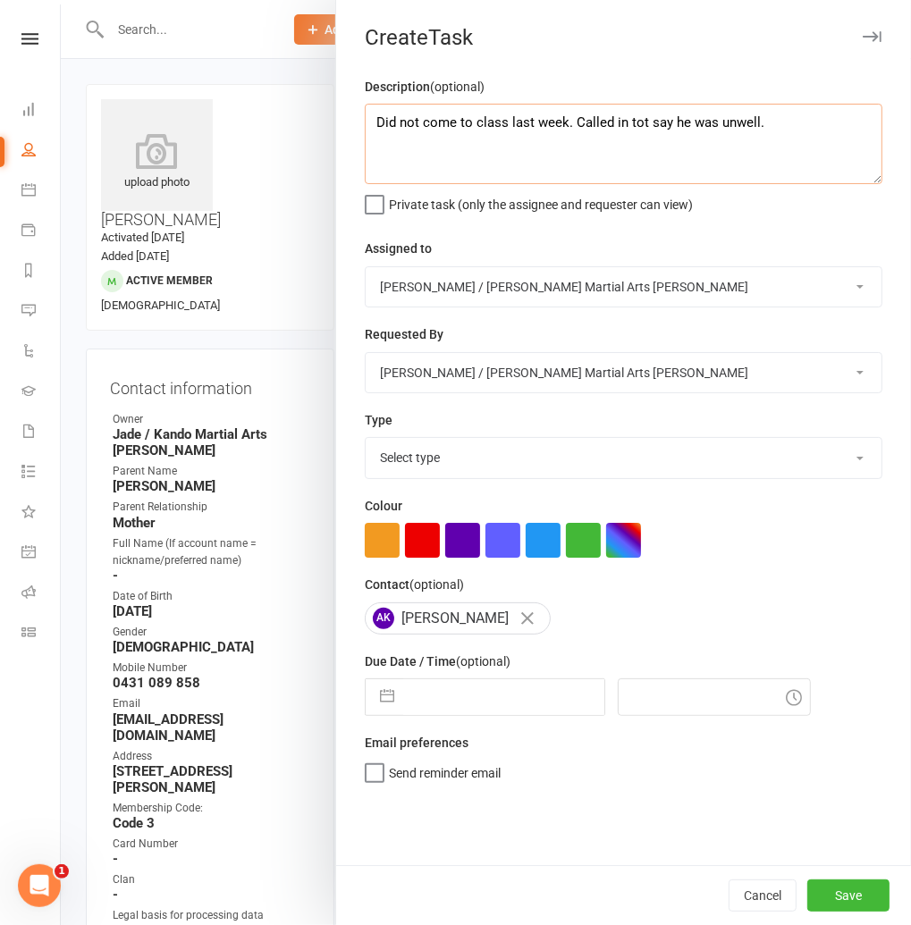
click at [644, 131] on textarea "Did not come to class last week. Called in tot say he was unwell." at bounding box center [623, 144] width 517 height 80
click at [780, 132] on textarea "Did not come to class last week. Called in to say he was unwell." at bounding box center [623, 144] width 517 height 80
type textarea "Did not come to class last week. Called in to say he was unwell. Still cancel p…"
click at [577, 284] on select "[PERSON_NAME] / [PERSON_NAME] [PERSON_NAME] [PERSON_NAME] [PERSON_NAME] / [PERS…" at bounding box center [624, 286] width 516 height 39
select select "33331"
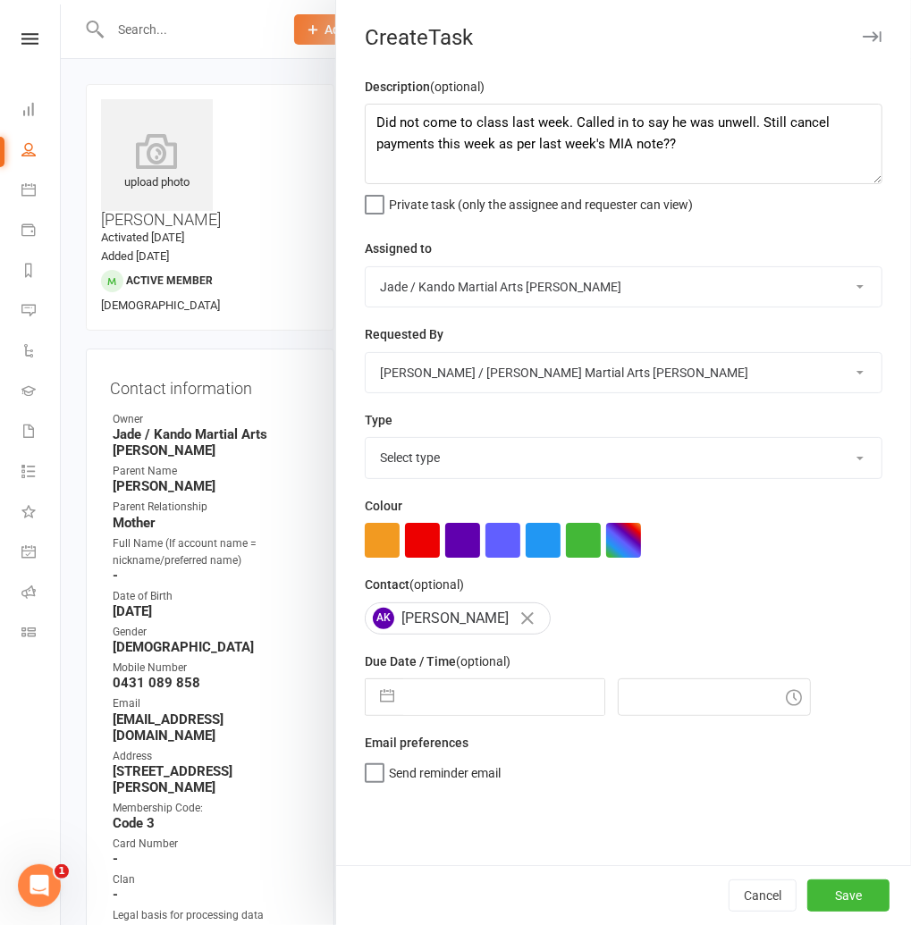
click at [366, 267] on select "[PERSON_NAME] / [PERSON_NAME] [PERSON_NAME] [PERSON_NAME] [PERSON_NAME] / [PERS…" at bounding box center [624, 286] width 516 height 39
click at [469, 457] on select "Select type Admin Bbpc - black belt prep course Cancellation Enquiry Follow-up …" at bounding box center [624, 457] width 516 height 39
select select "15046"
click at [366, 439] on select "Select type Admin Bbpc - black belt prep course Cancellation Enquiry Follow-up …" at bounding box center [624, 457] width 516 height 39
click at [384, 694] on button "button" at bounding box center [387, 697] width 32 height 36
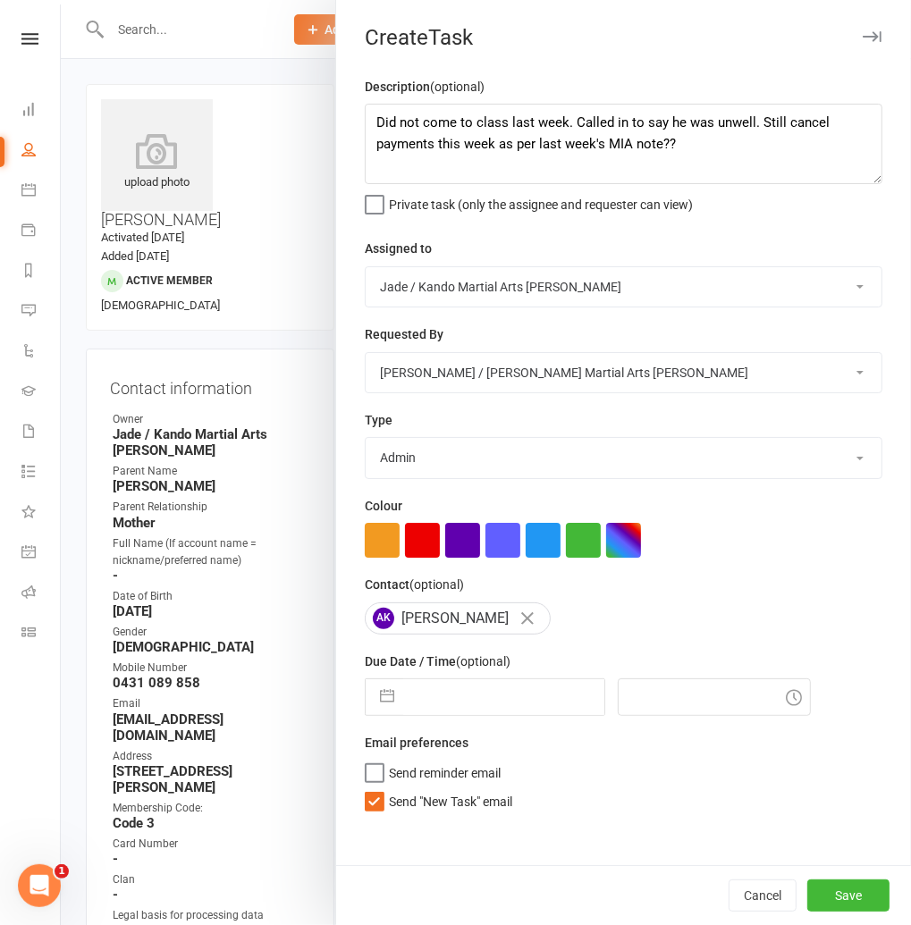
select select "8"
select select "2025"
select select "9"
select select "2025"
select select "10"
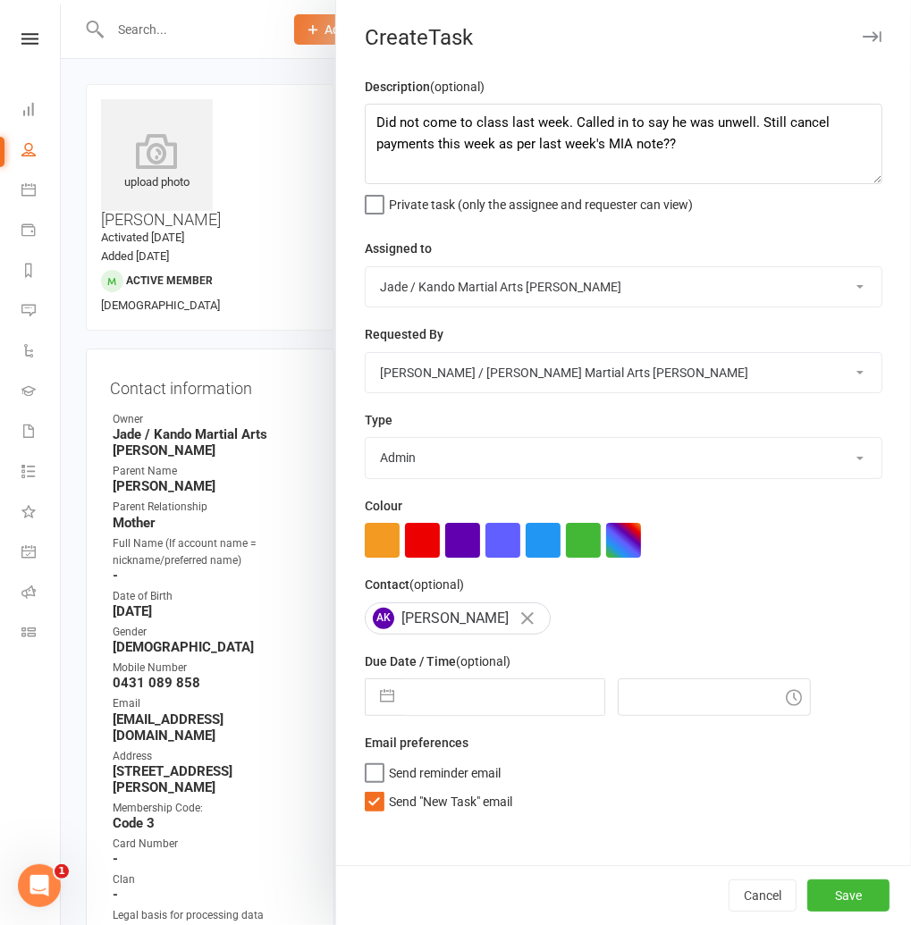
select select "2025"
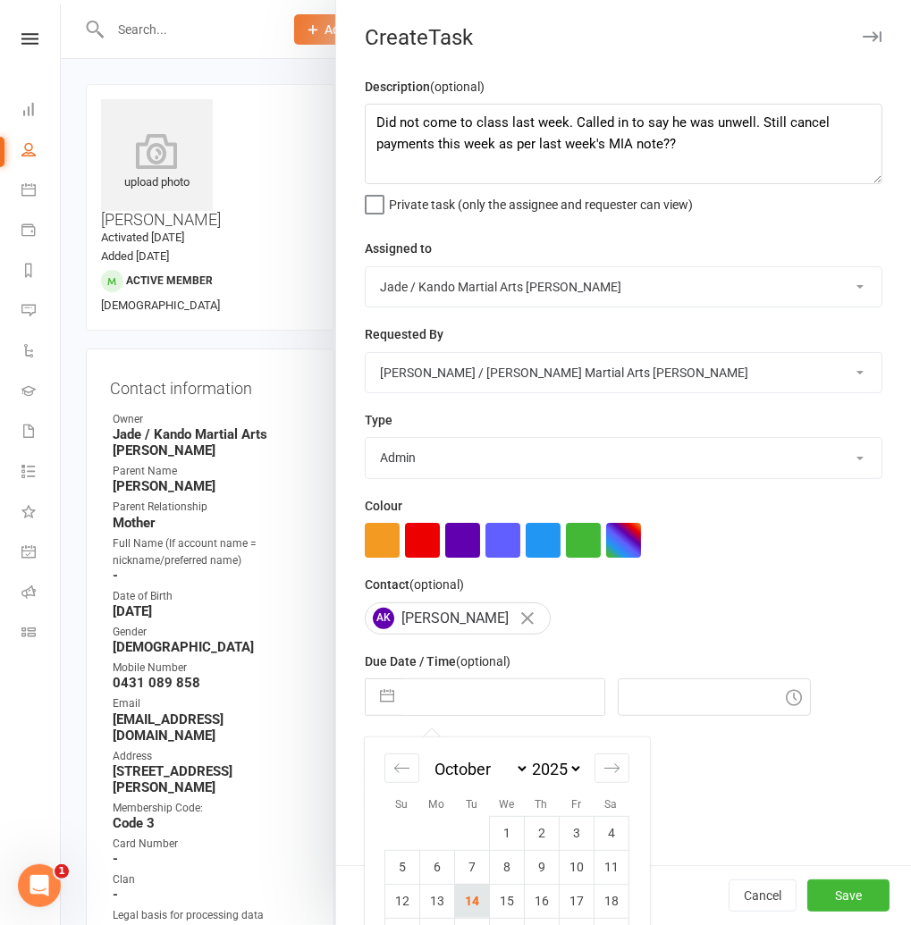
click at [466, 898] on td "14" at bounding box center [472, 901] width 35 height 34
type input "[DATE]"
type input "3:45pm"
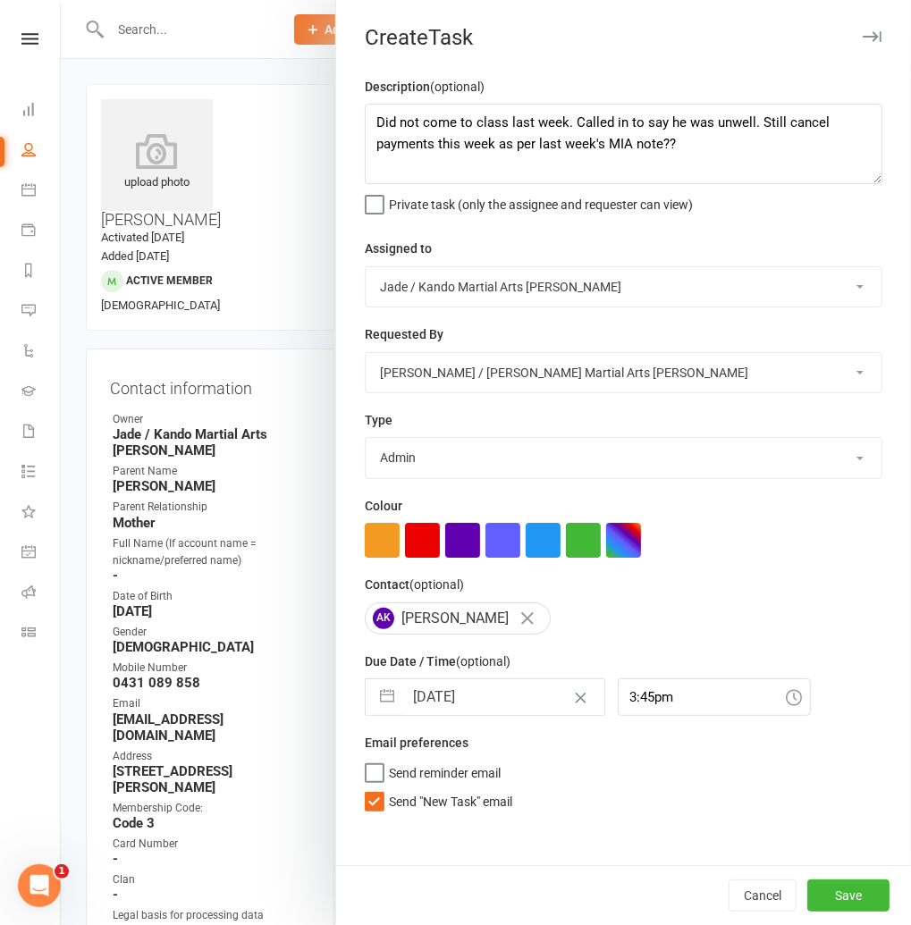
click at [379, 803] on label "Send "New Task" email" at bounding box center [438, 797] width 147 height 18
click at [379, 788] on input "Send "New Task" email" at bounding box center [438, 788] width 147 height 0
click at [861, 888] on button "Save" at bounding box center [848, 895] width 82 height 32
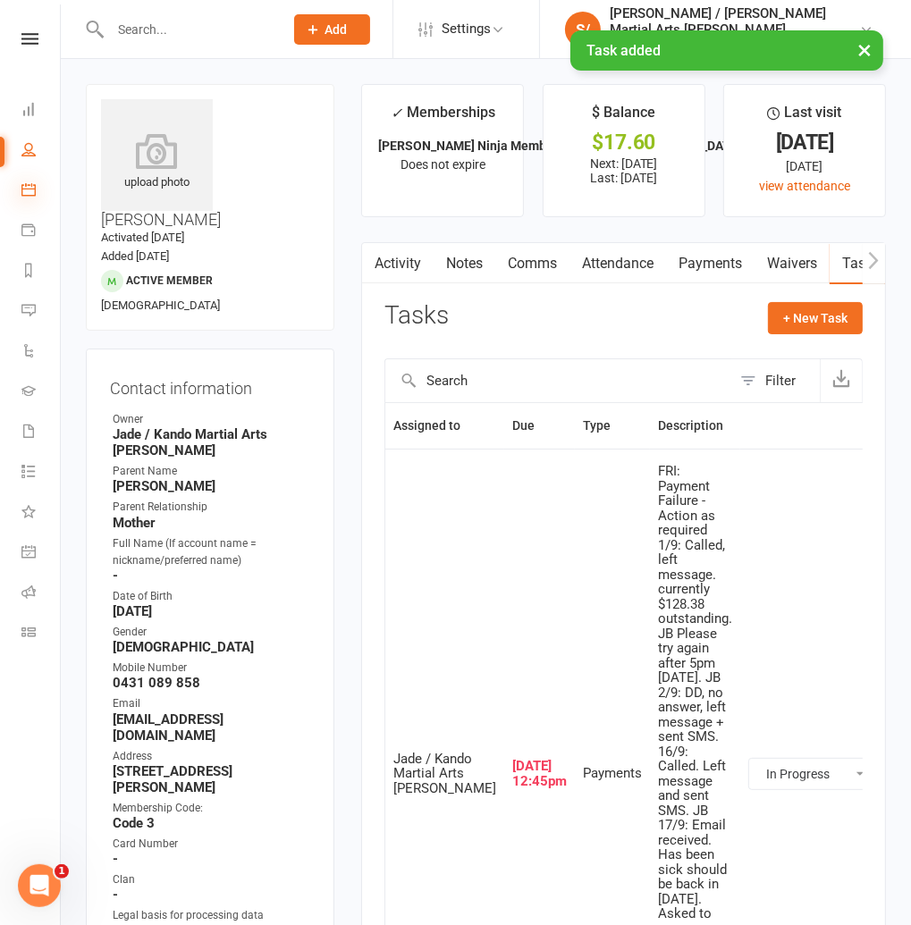
click at [30, 192] on icon at bounding box center [28, 189] width 14 height 14
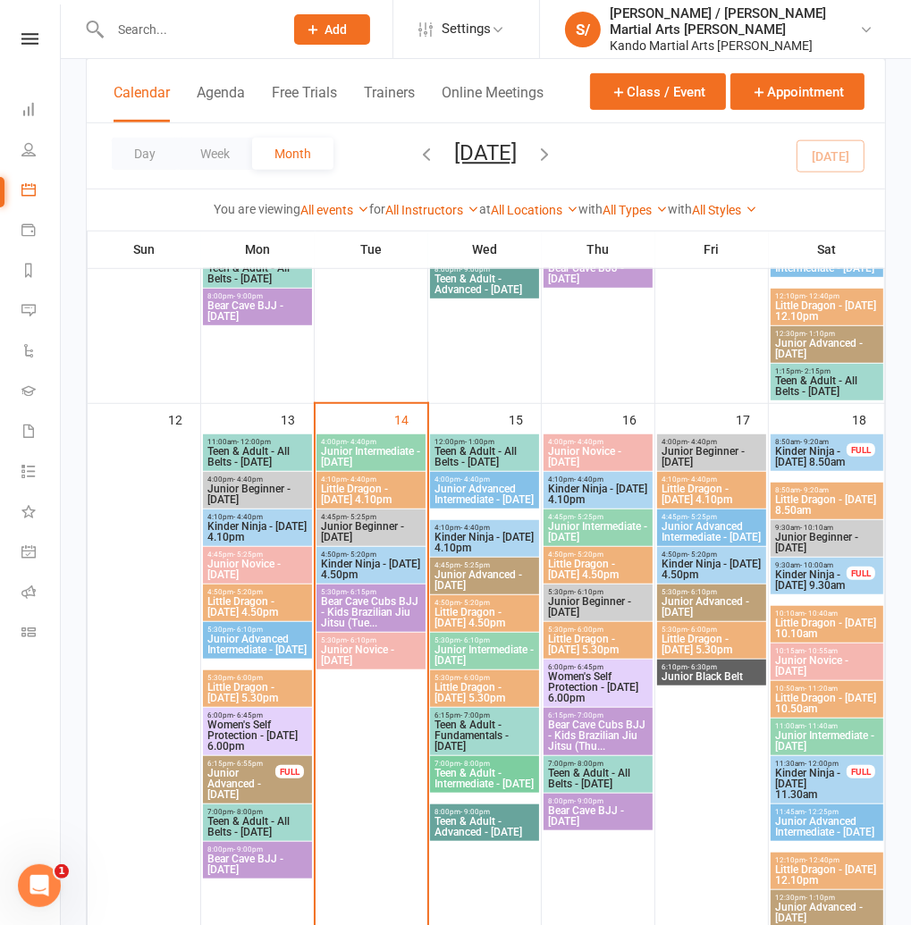
scroll to position [614, 0]
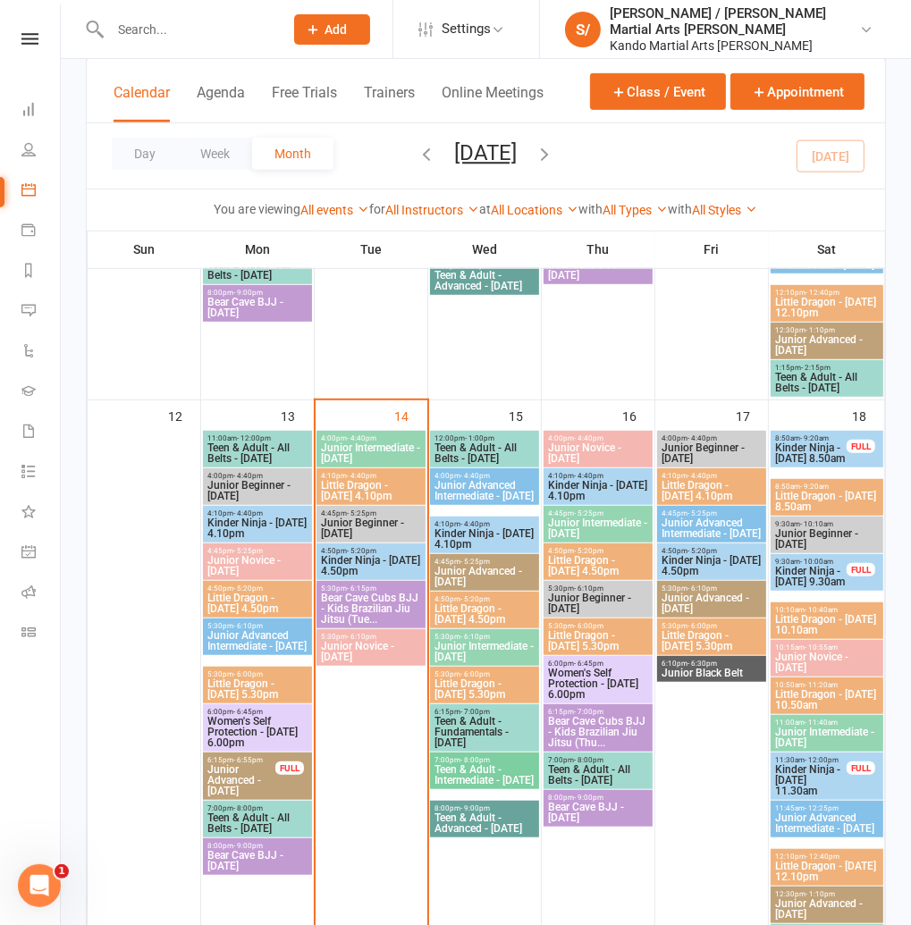
click at [744, 557] on span "Kinder Ninja - Friday 4.50pm" at bounding box center [712, 565] width 102 height 21
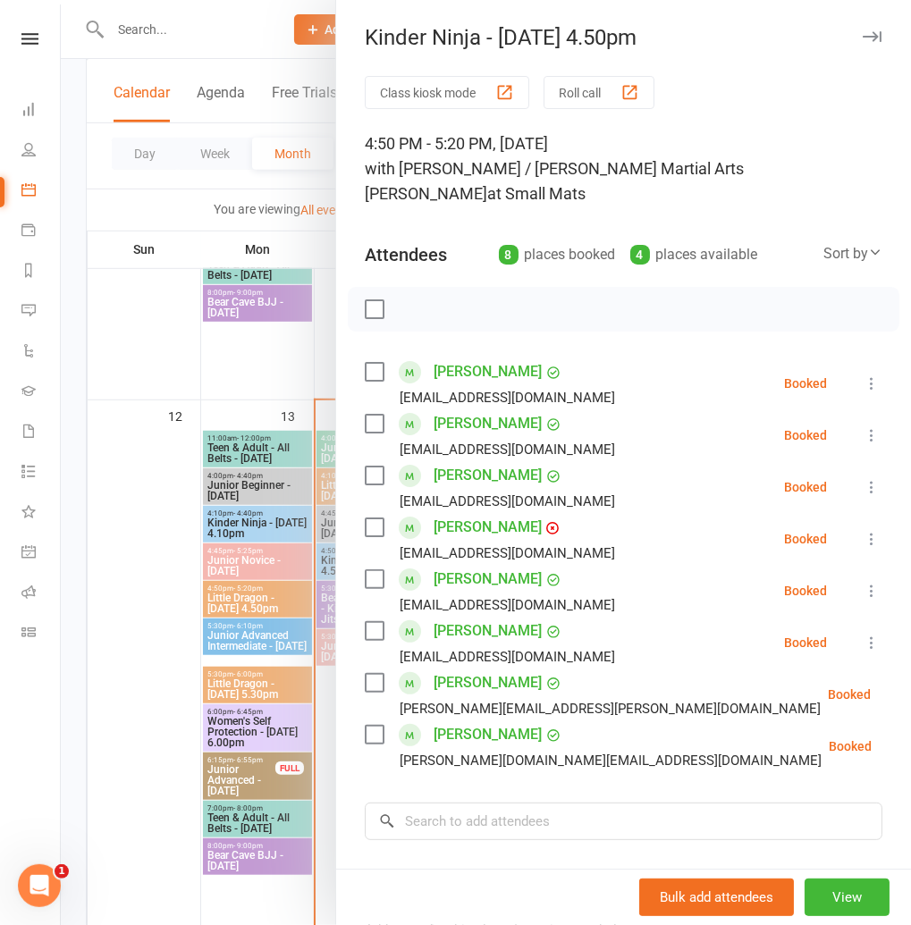
click at [469, 720] on link "Naavya Singh" at bounding box center [487, 734] width 108 height 29
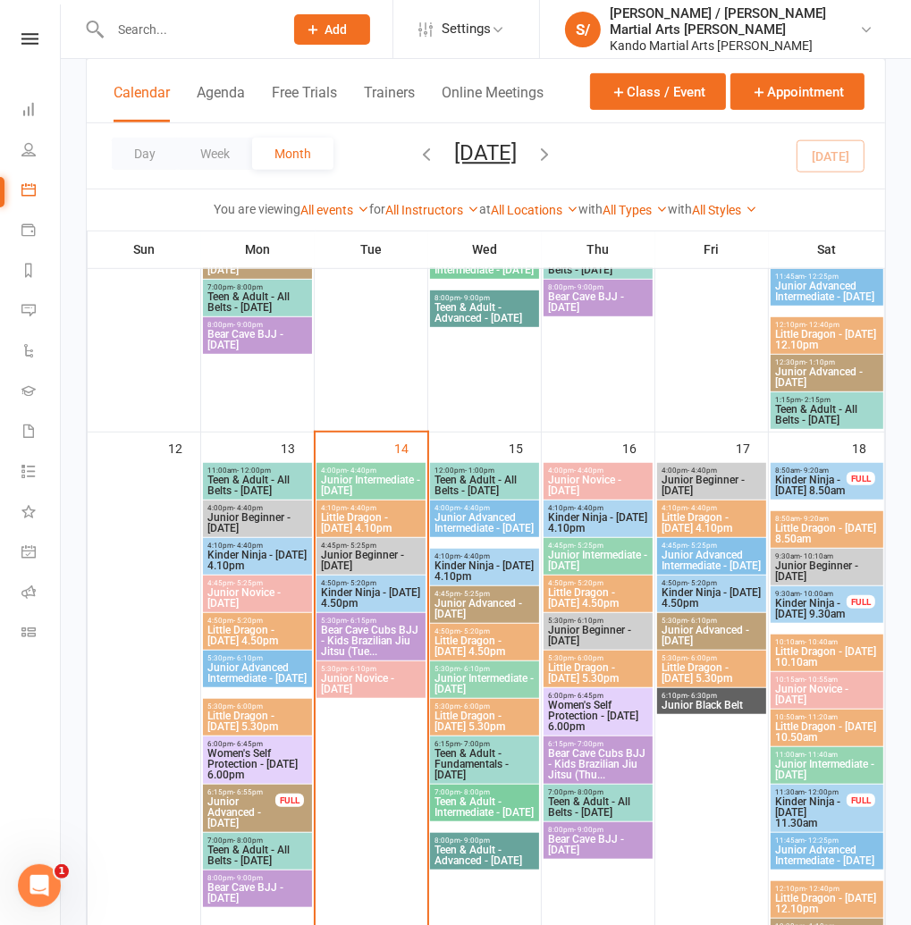
scroll to position [585, 0]
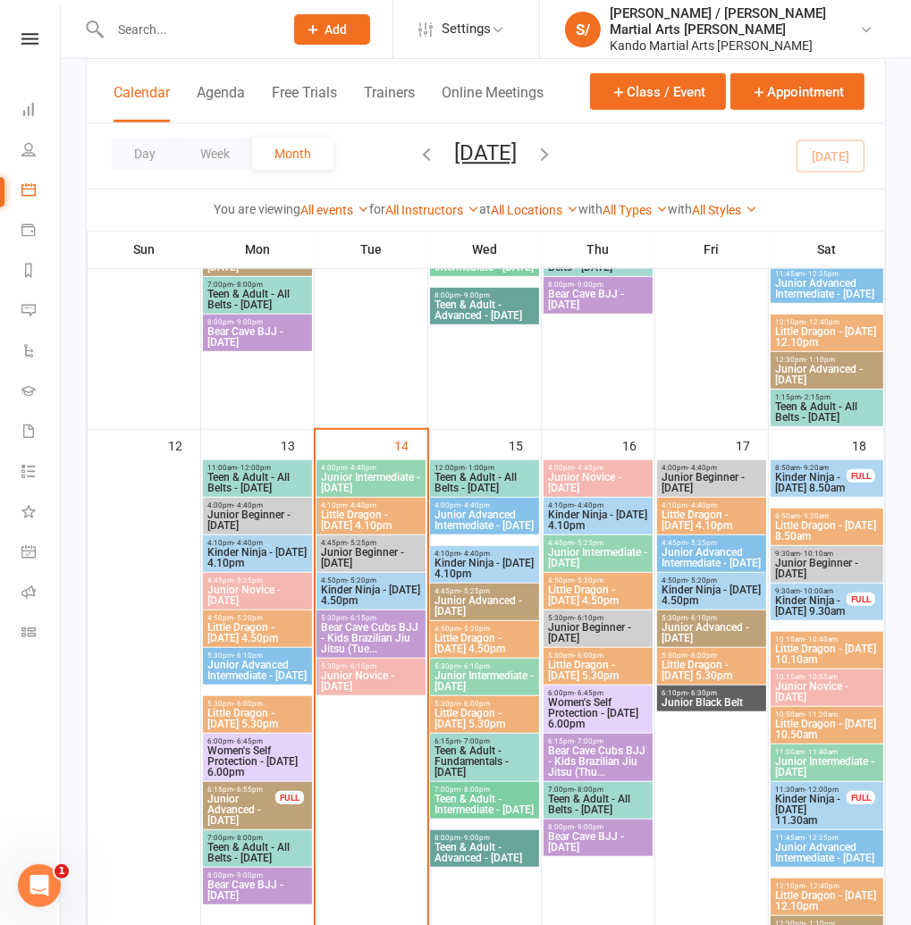
click at [699, 670] on span "Little Dragon - Friday 5.30pm" at bounding box center [712, 670] width 102 height 21
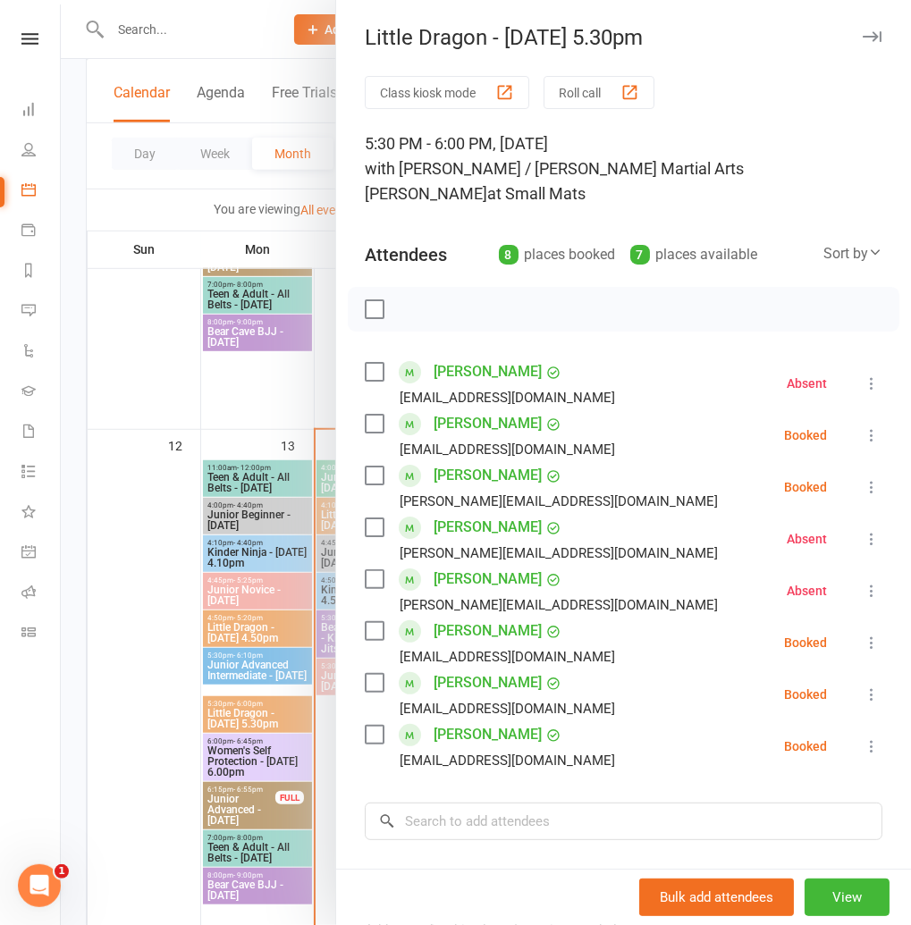
click at [878, 38] on icon "button" at bounding box center [871, 36] width 19 height 11
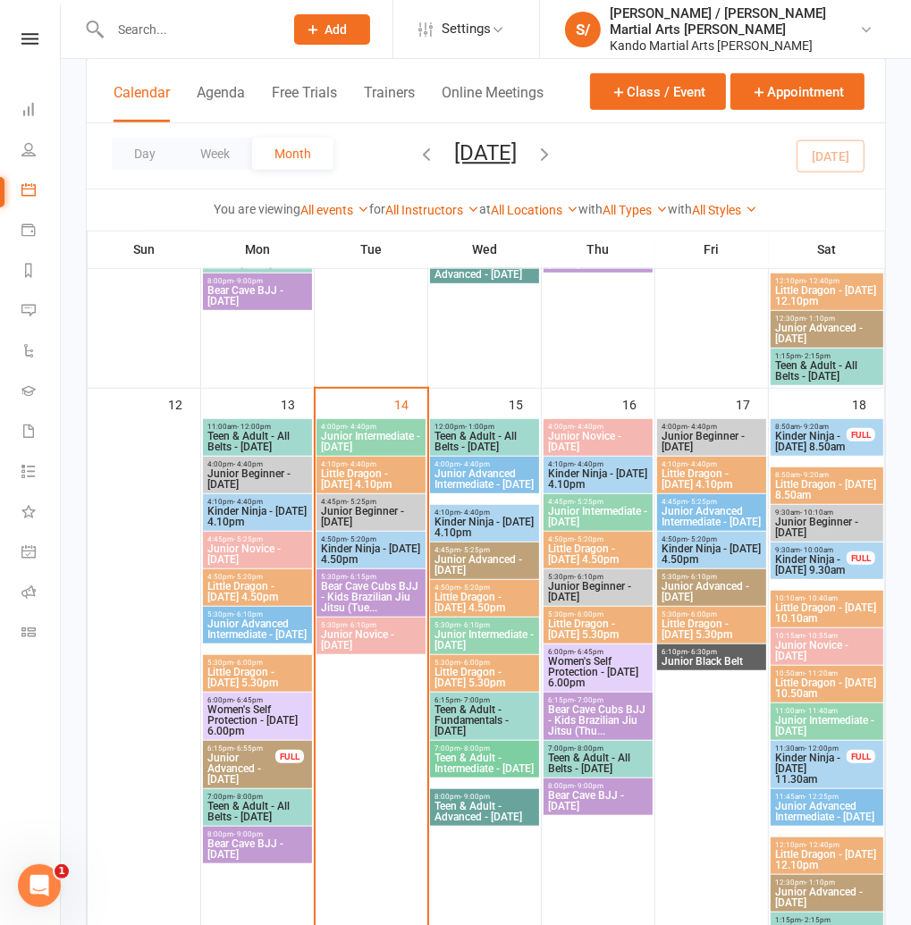
scroll to position [626, 0]
click at [829, 490] on span "Little Dragon - Saturday 8.50am" at bounding box center [826, 489] width 105 height 21
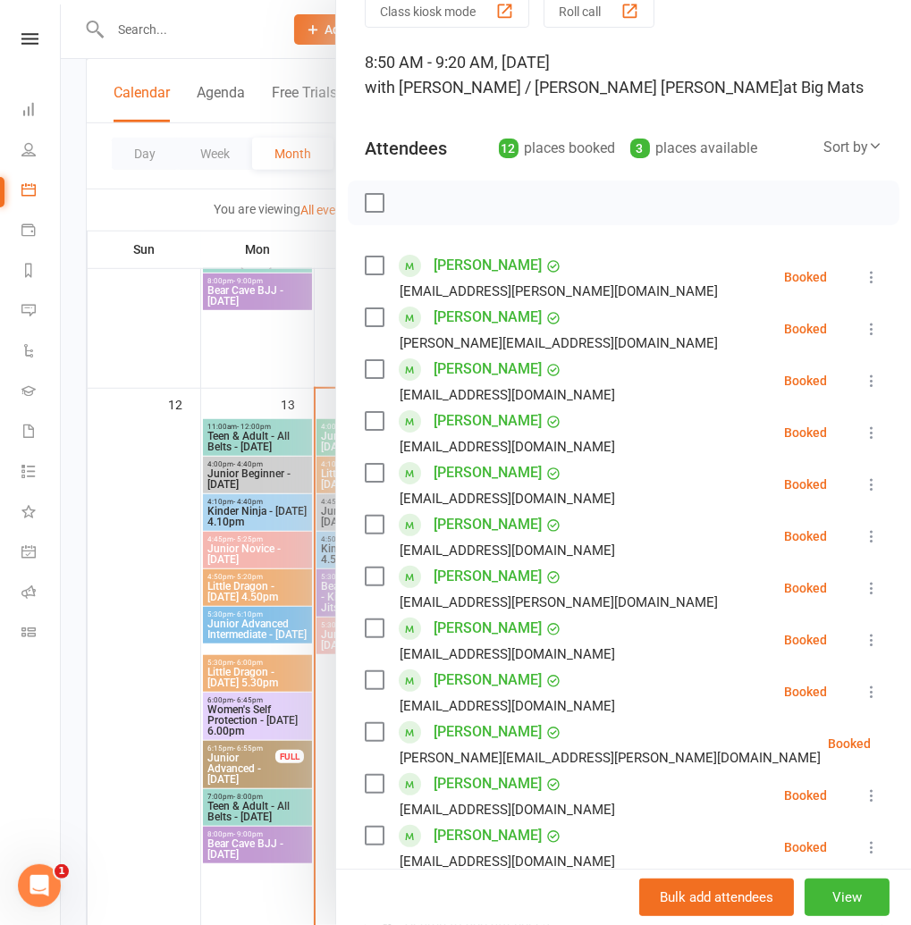
scroll to position [0, 0]
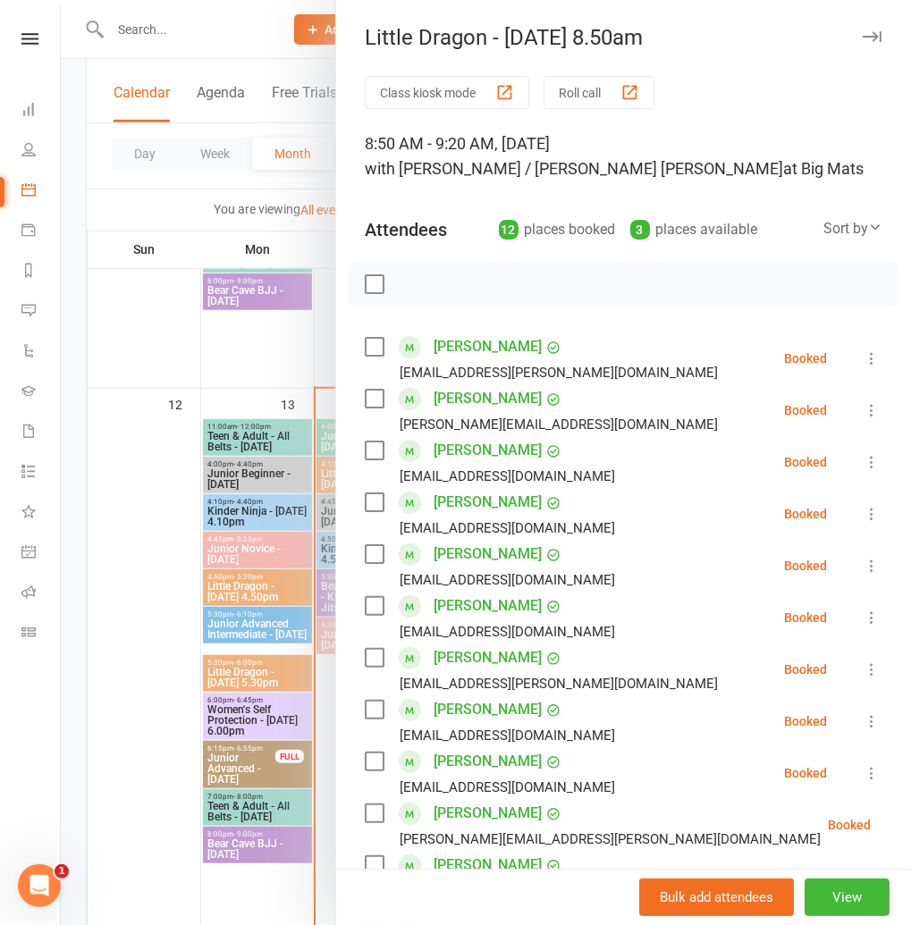
click at [873, 29] on button "button" at bounding box center [871, 36] width 21 height 21
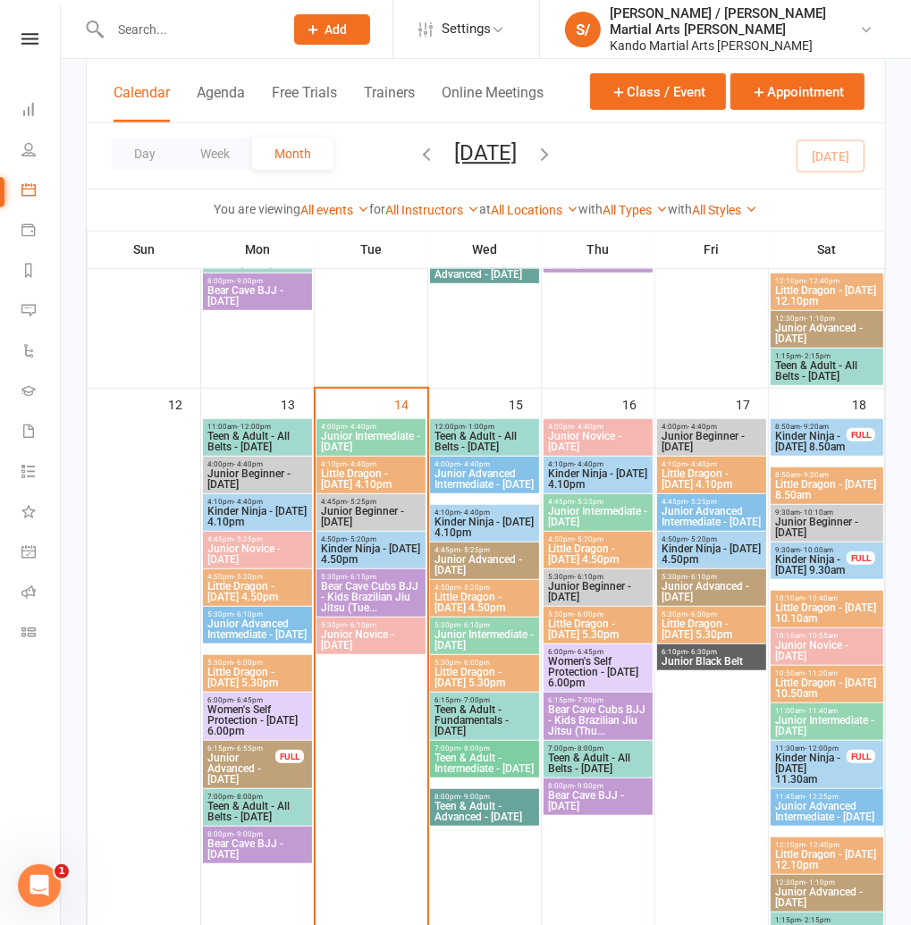
click at [694, 544] on span "Kinder Ninja - Friday 4.50pm" at bounding box center [712, 553] width 102 height 21
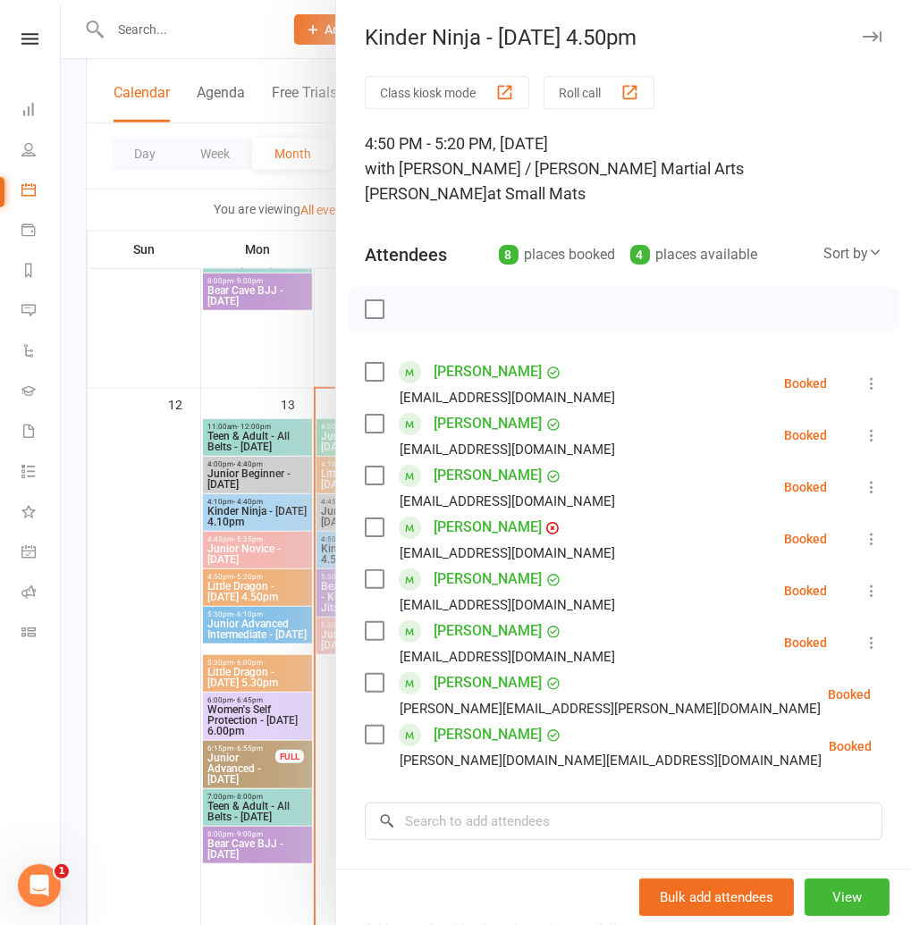
click at [872, 31] on icon "button" at bounding box center [871, 36] width 19 height 11
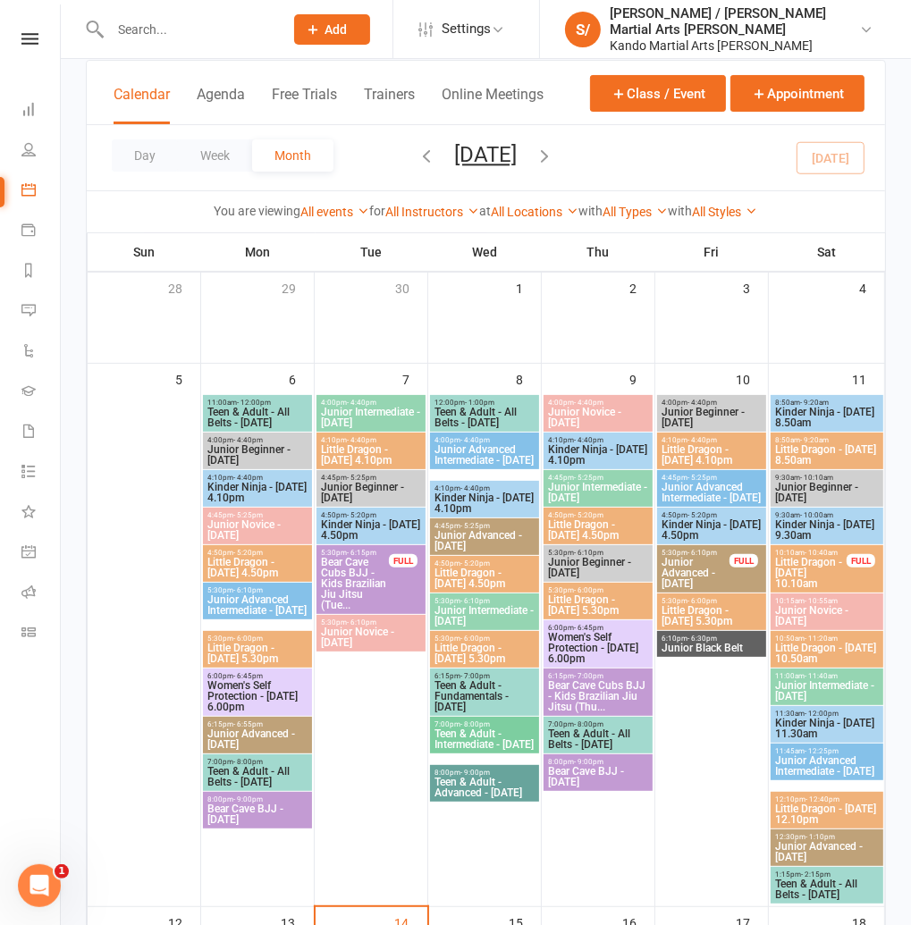
scroll to position [105, 0]
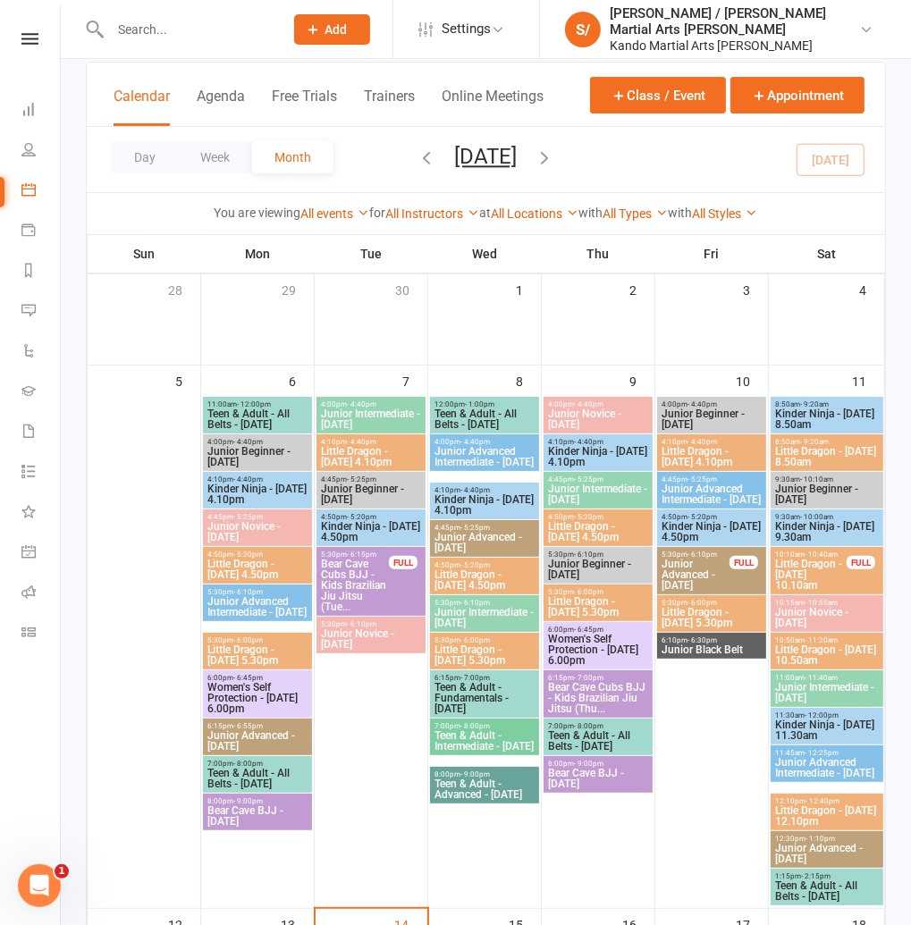
click at [705, 524] on span "Kinder Ninja - Friday 4.50pm" at bounding box center [712, 531] width 102 height 21
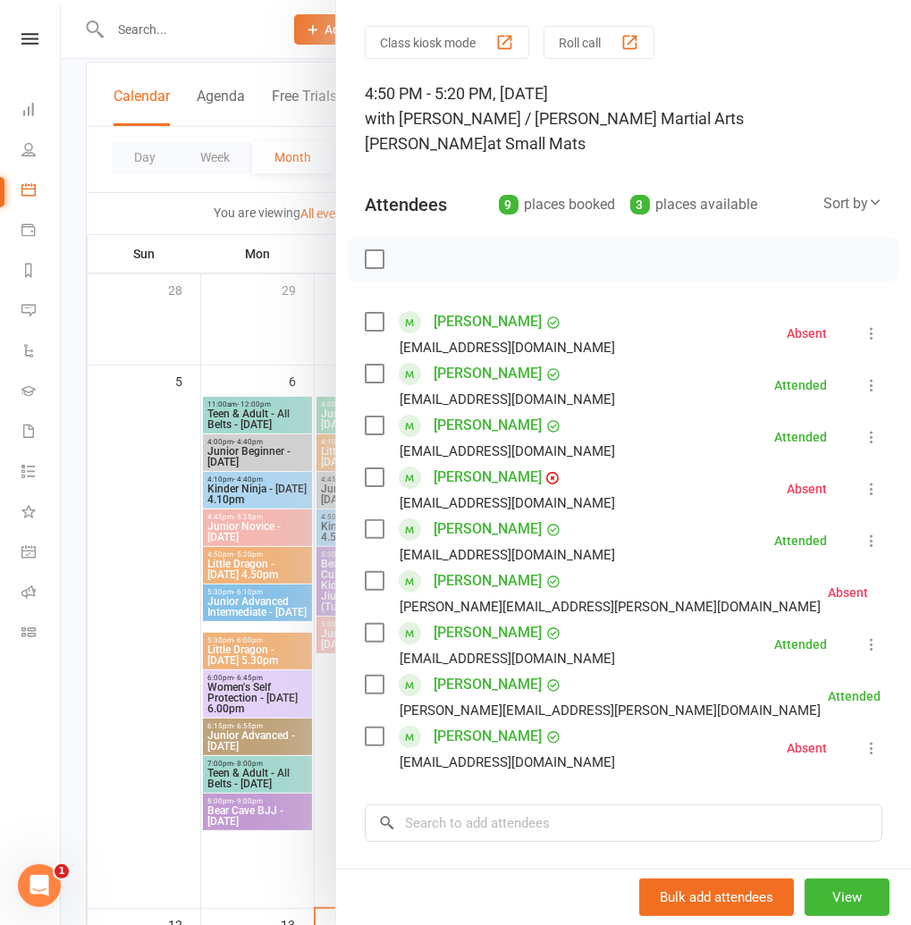
scroll to position [0, 0]
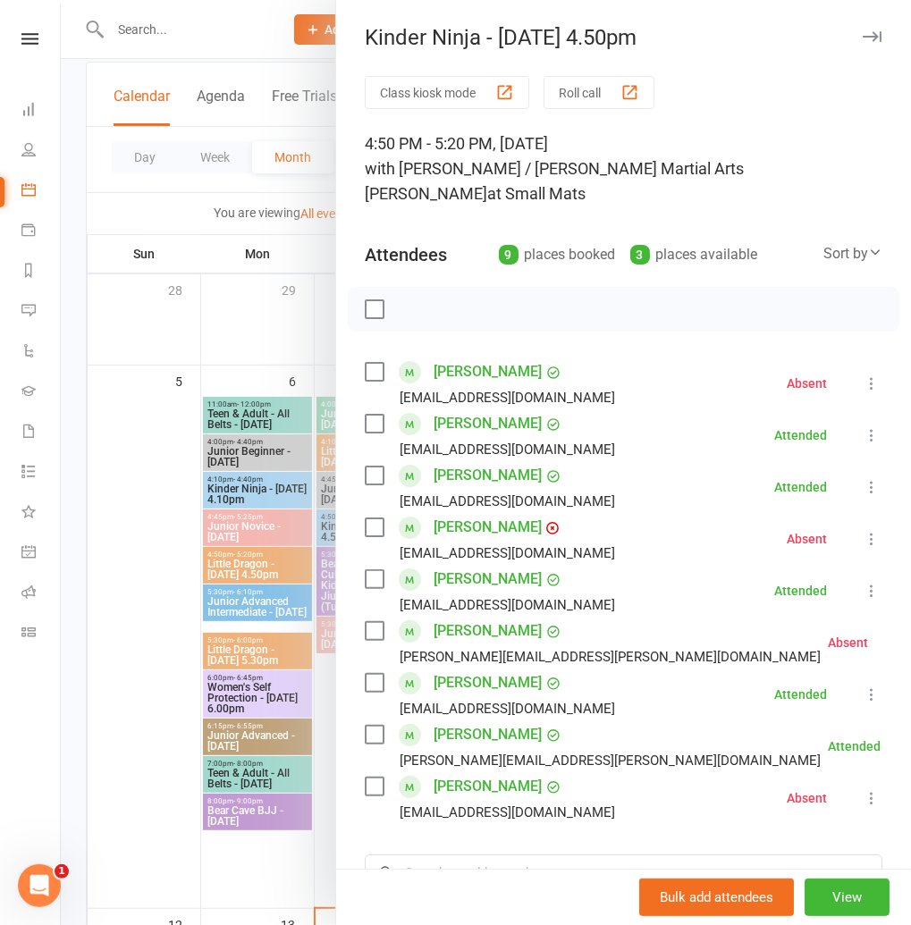
click at [880, 33] on icon "button" at bounding box center [871, 36] width 19 height 11
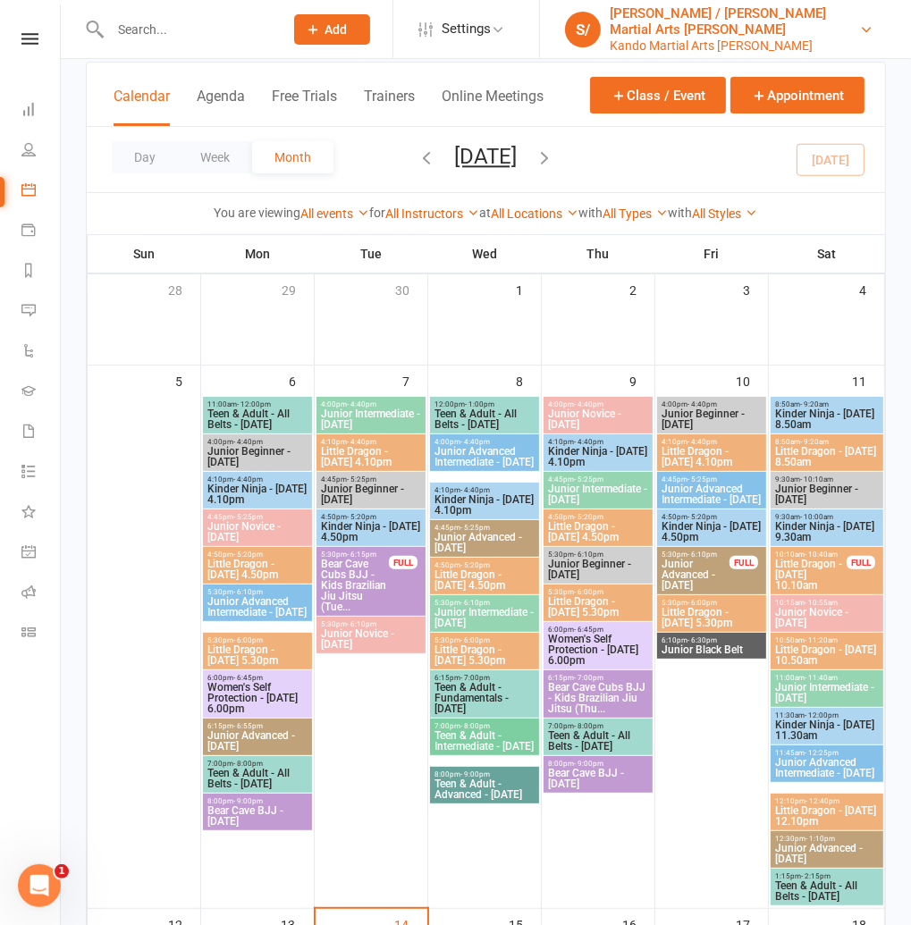
click at [732, 32] on div "[PERSON_NAME] / [PERSON_NAME] Martial Arts [PERSON_NAME]" at bounding box center [734, 21] width 249 height 32
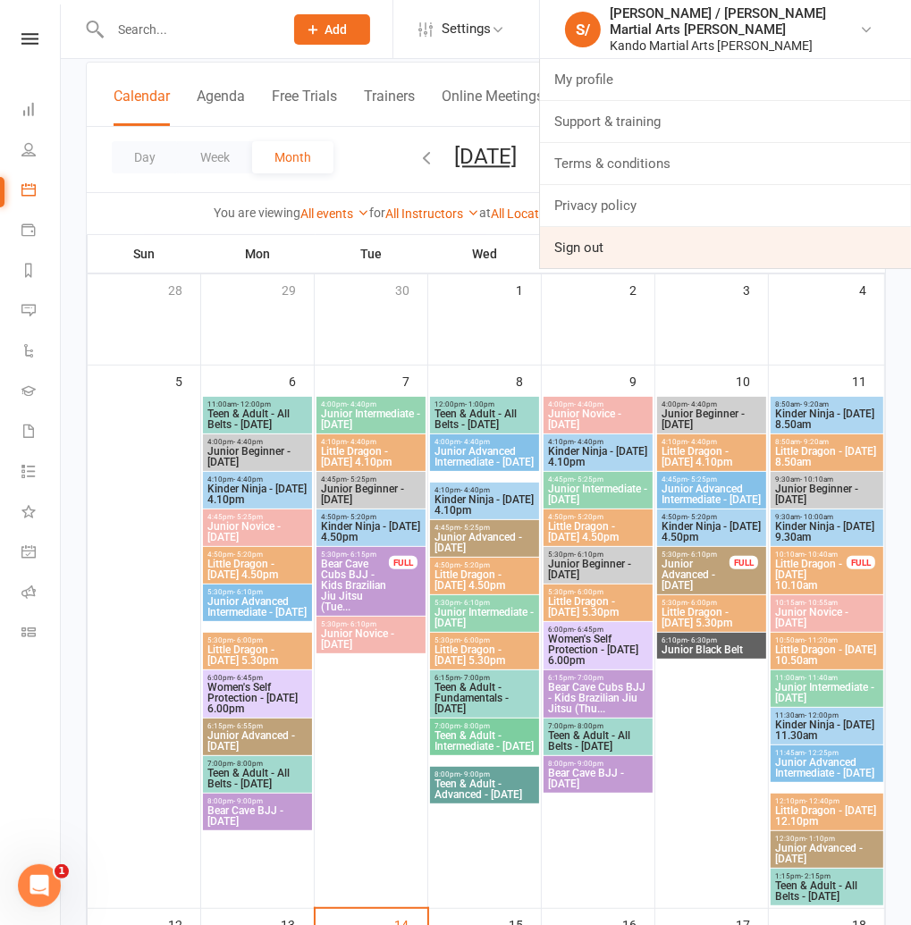
click at [703, 252] on link "Sign out" at bounding box center [725, 247] width 371 height 41
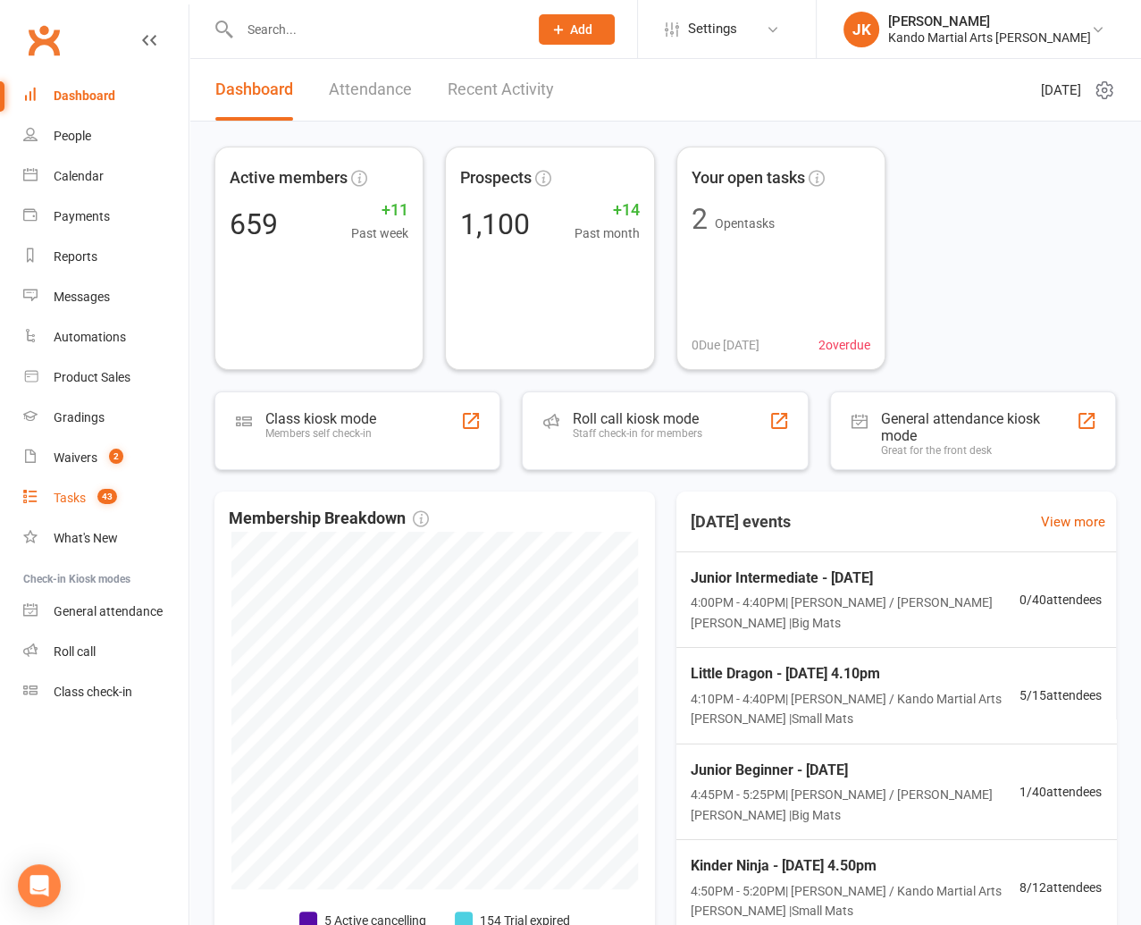
click at [69, 495] on div "Tasks" at bounding box center [70, 498] width 32 height 14
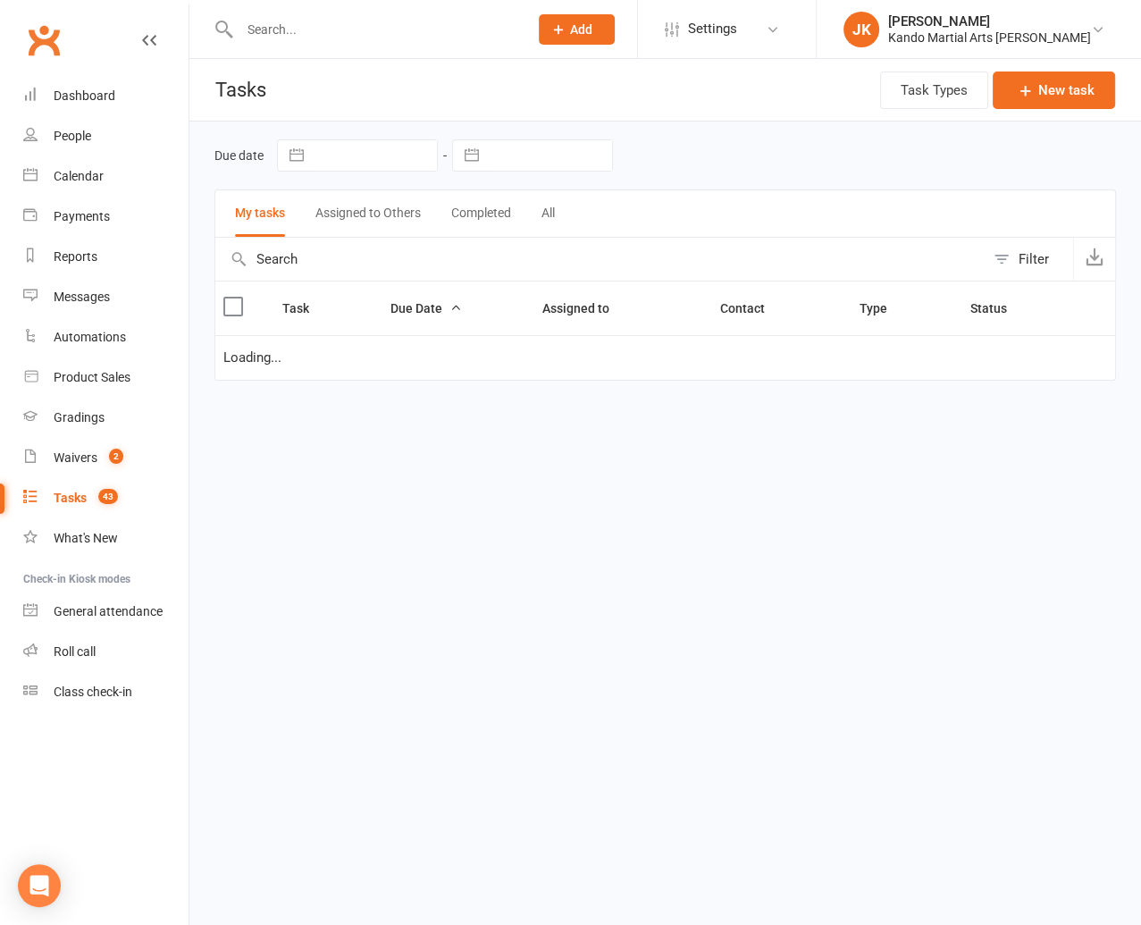
select select "started"
select select "waiting"
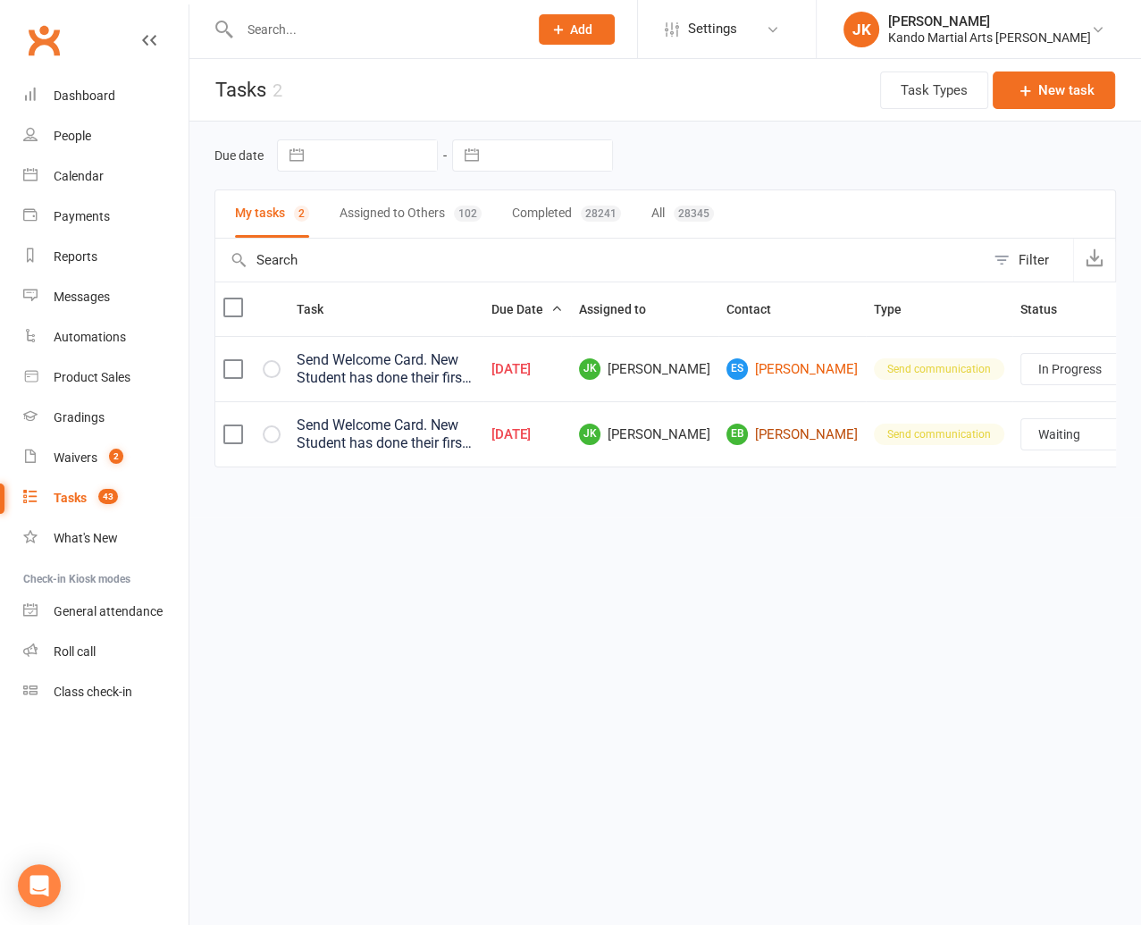
click at [727, 424] on link "EB Eloise Bodenstaff" at bounding box center [792, 434] width 131 height 21
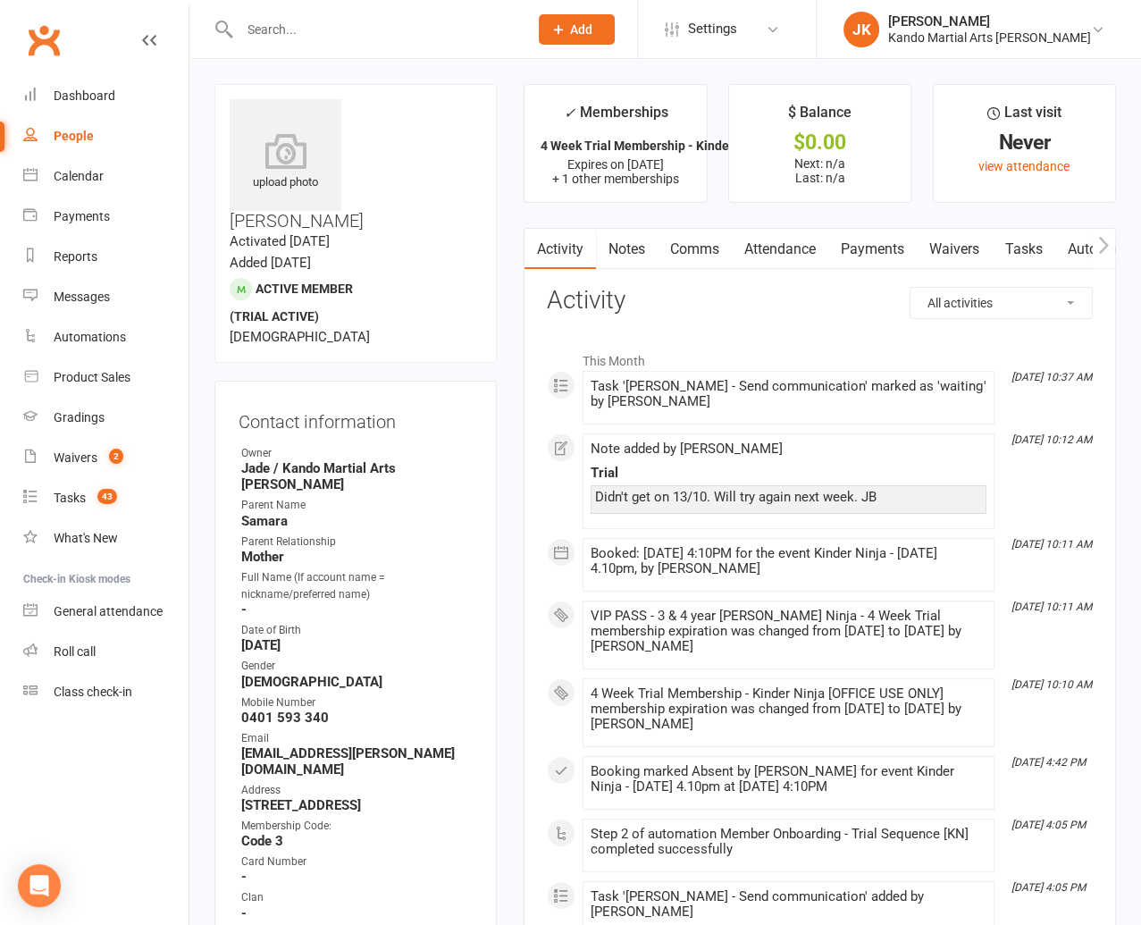
click at [622, 240] on link "Notes" at bounding box center [627, 249] width 62 height 41
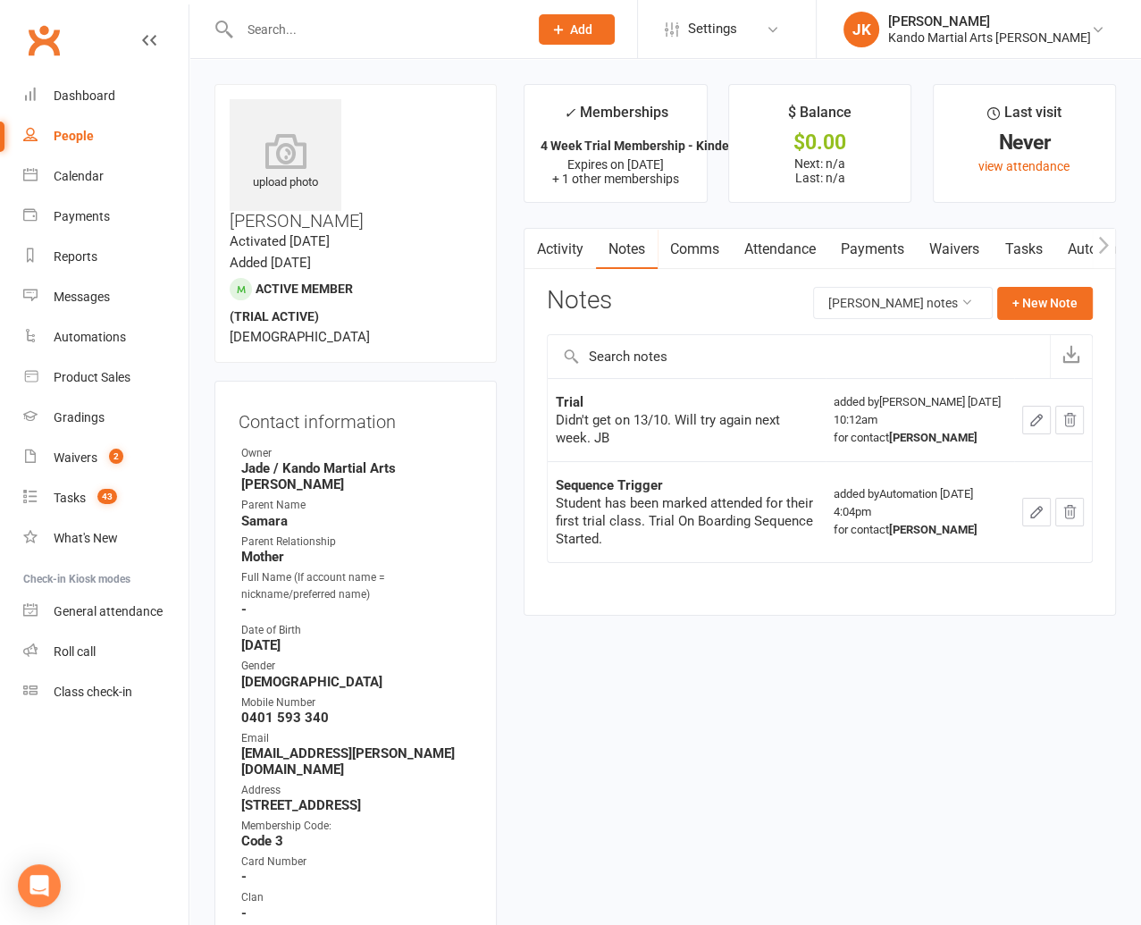
click at [568, 240] on link "Activity" at bounding box center [561, 249] width 72 height 41
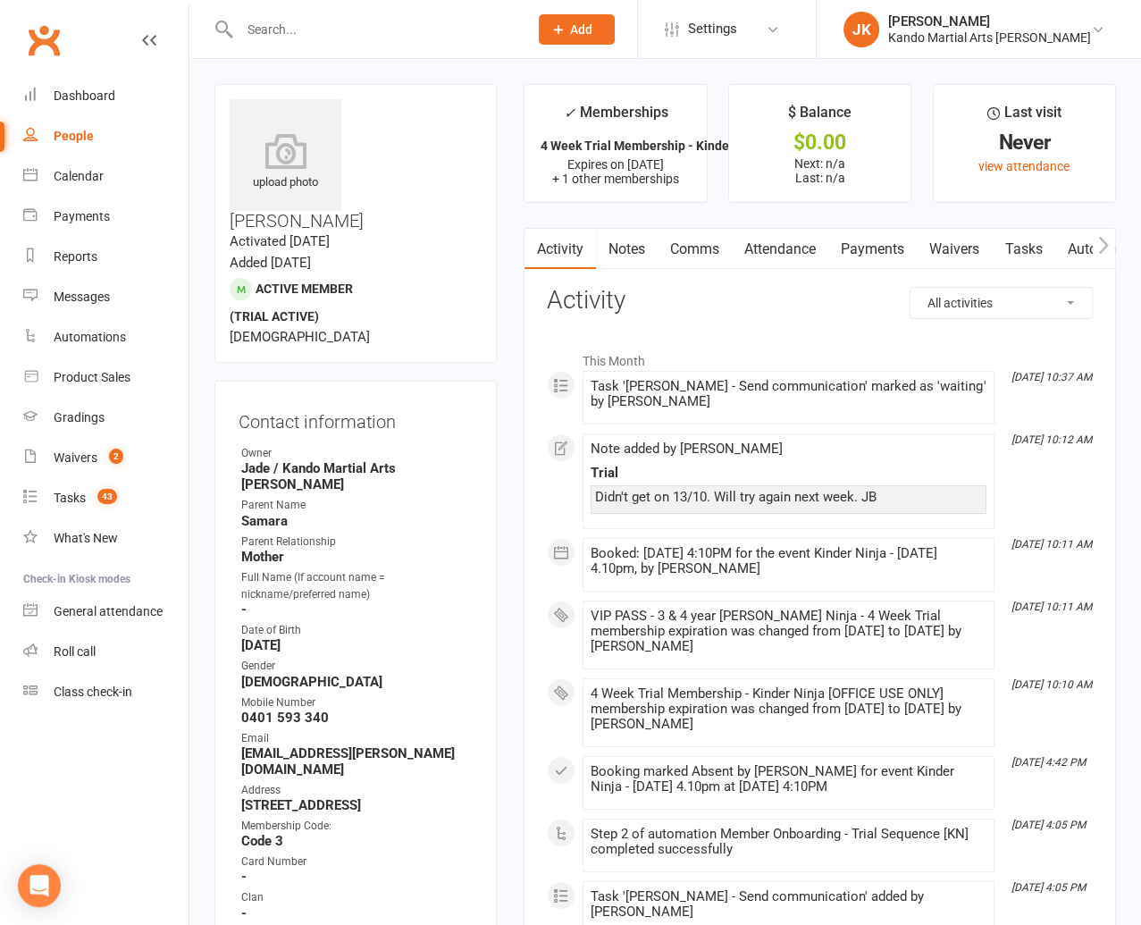
click at [265, 30] on input "text" at bounding box center [375, 29] width 282 height 25
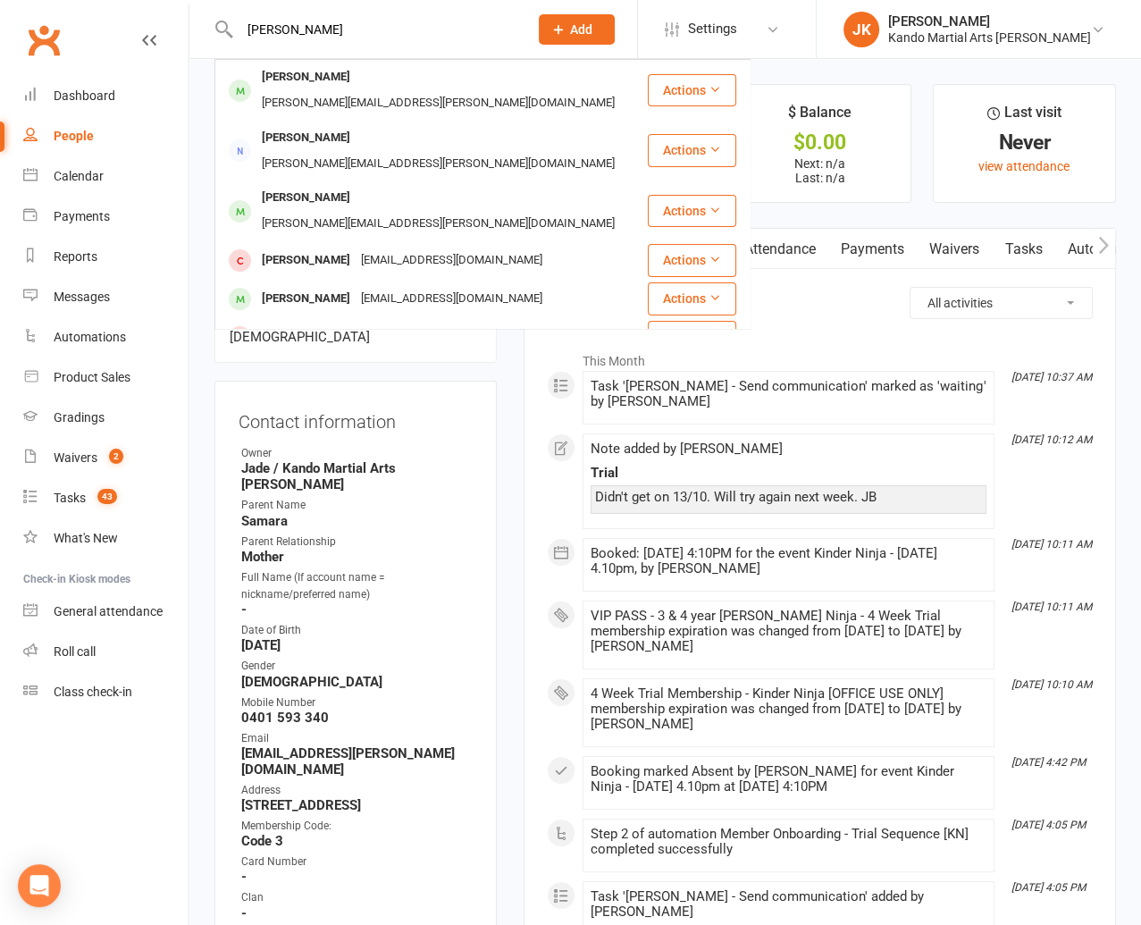
type input "judd pinder"
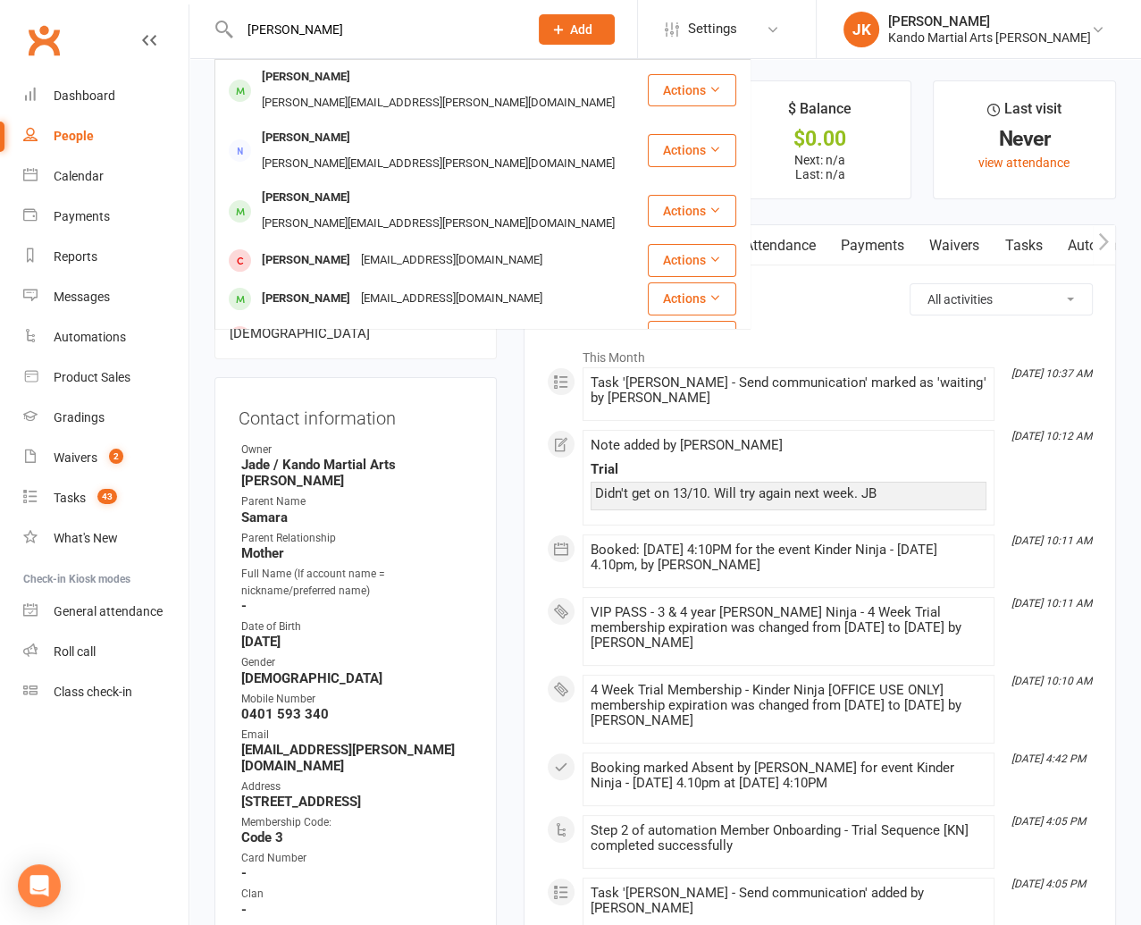
click at [299, 73] on div "Judd Pinder" at bounding box center [306, 77] width 99 height 26
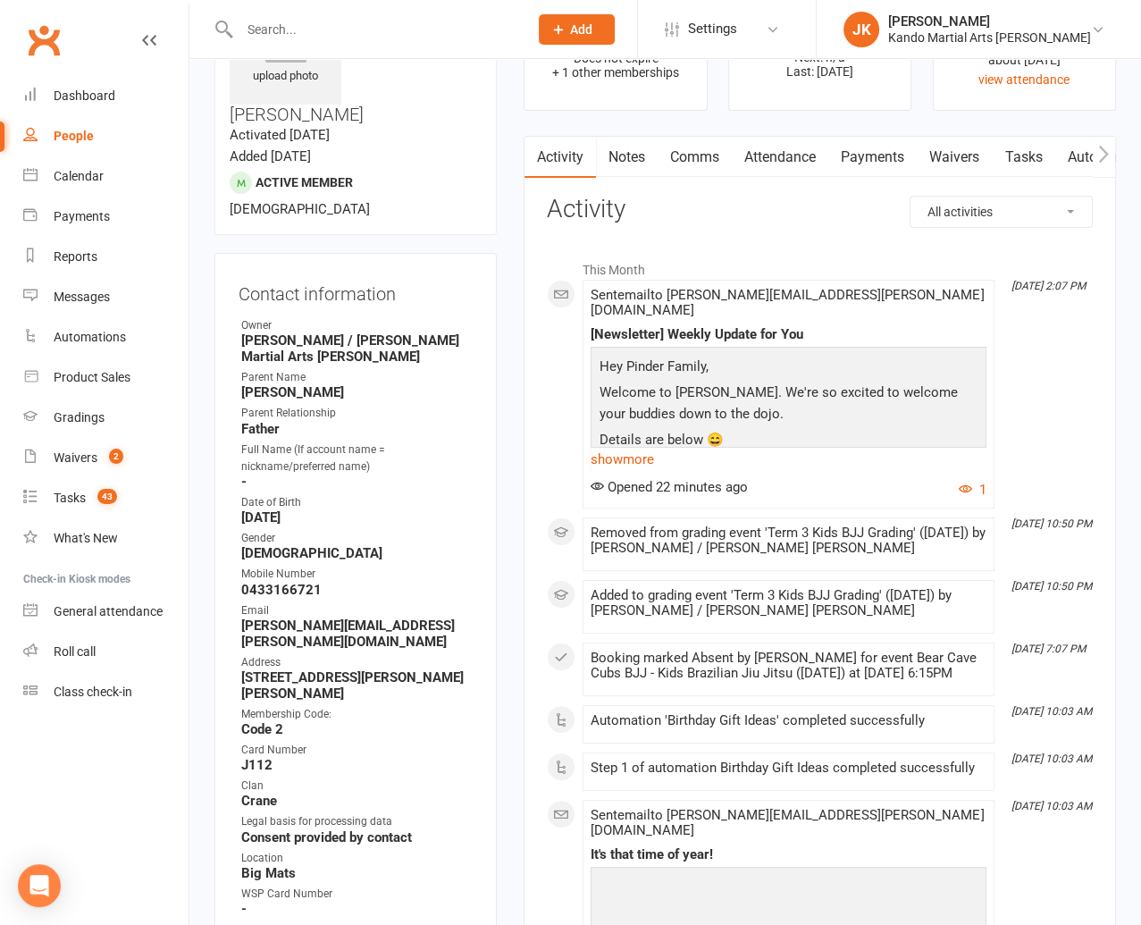
scroll to position [105, 0]
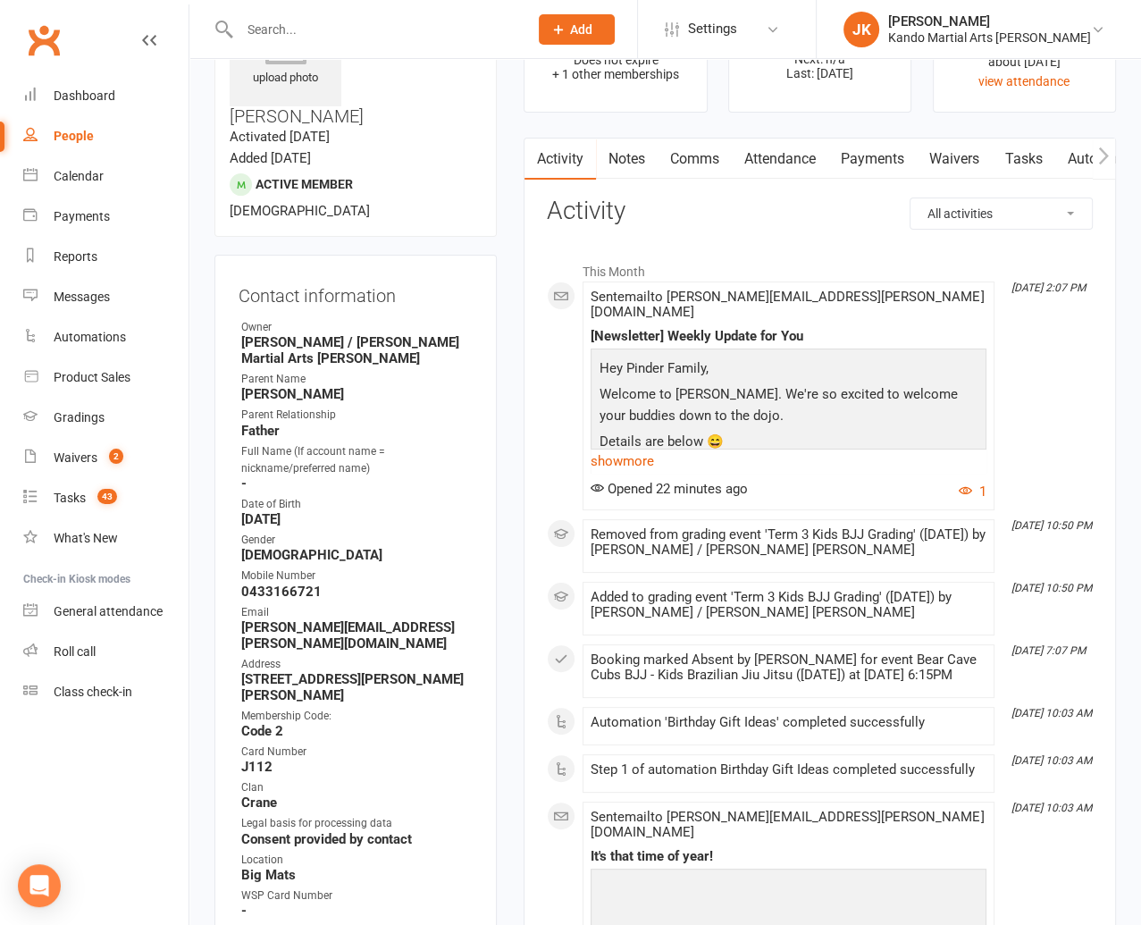
click at [628, 152] on link "Notes" at bounding box center [627, 159] width 62 height 41
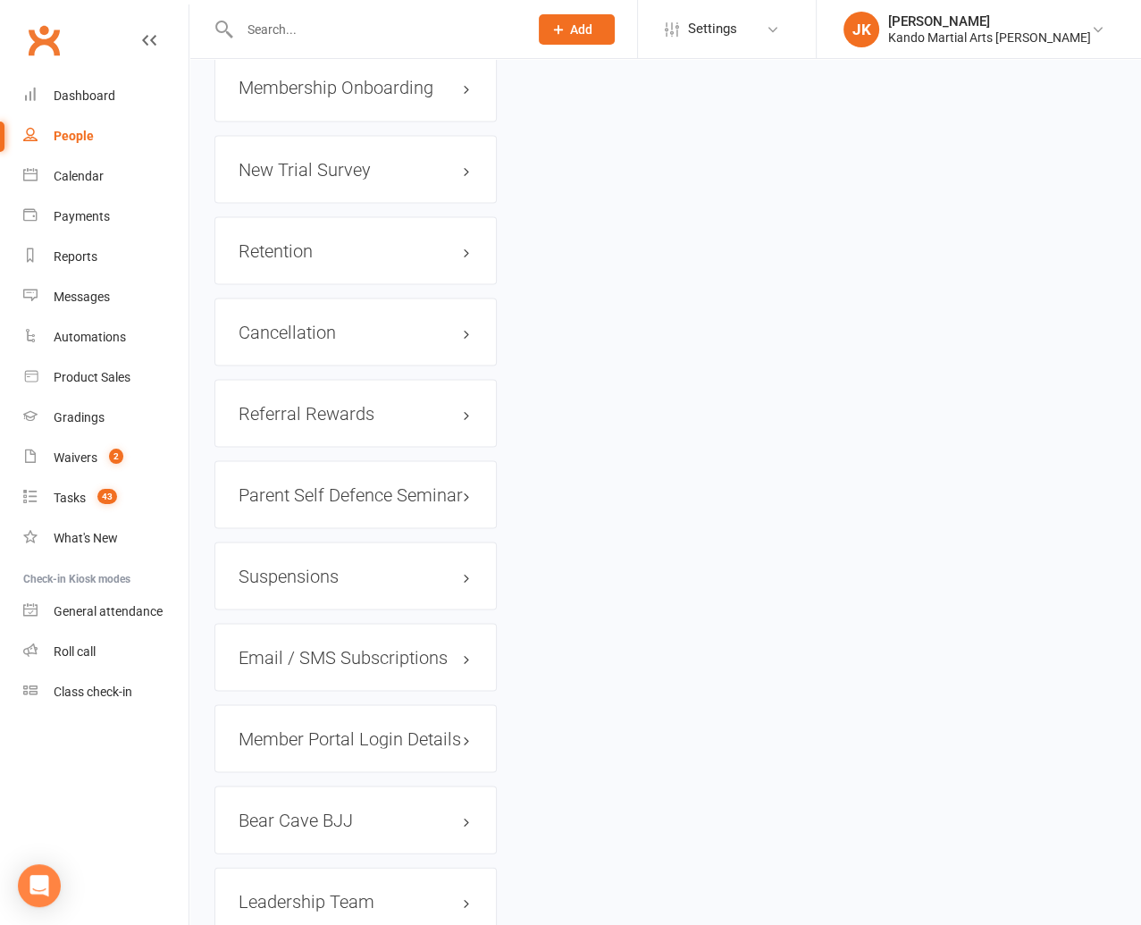
scroll to position [2747, 0]
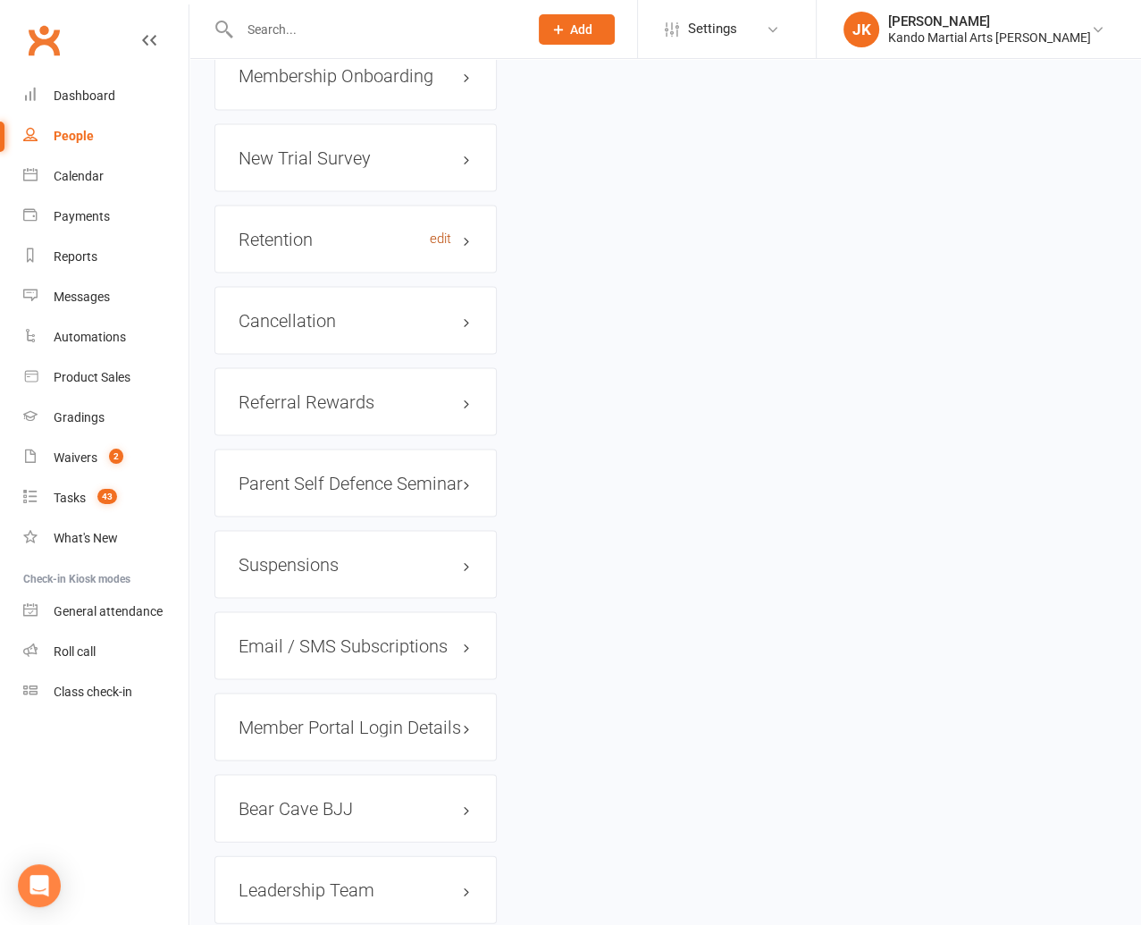
click at [449, 231] on link "edit" at bounding box center [440, 238] width 21 height 15
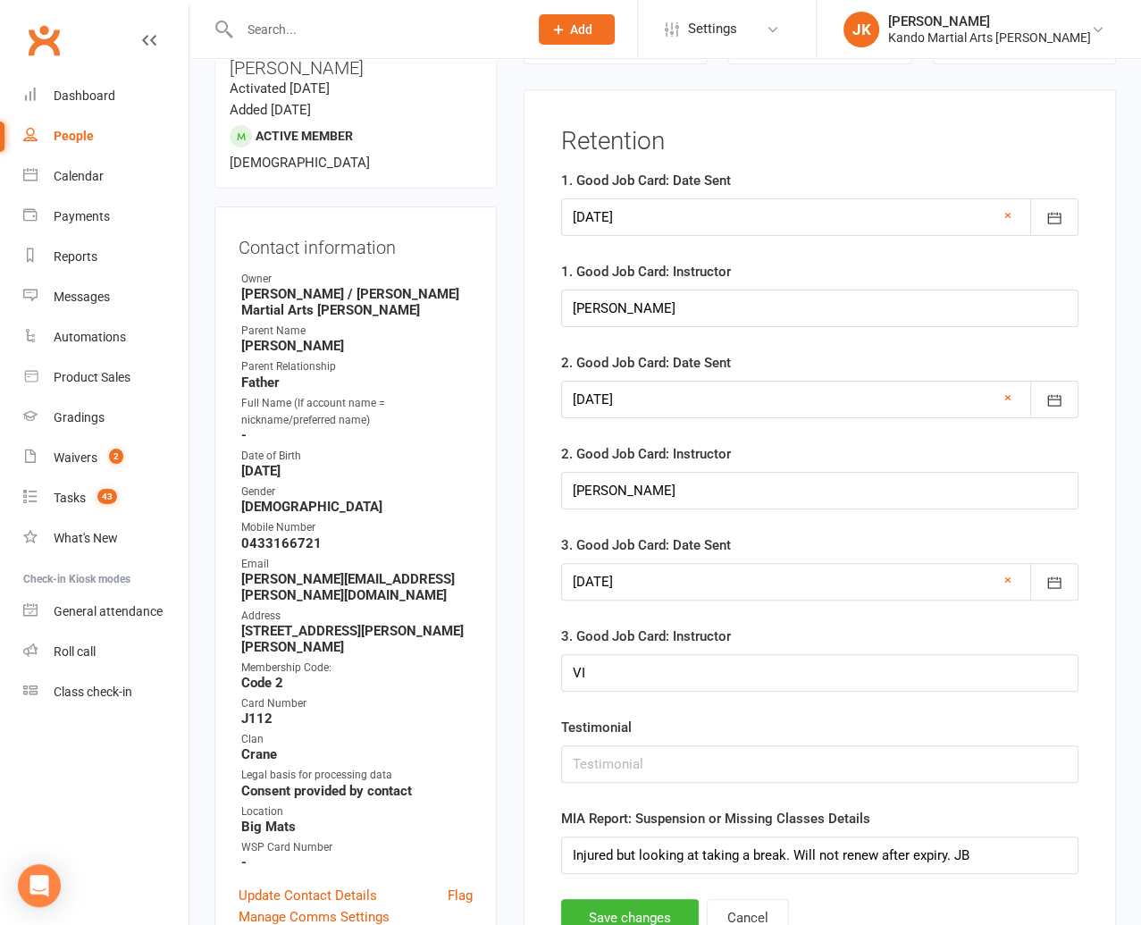
scroll to position [152, 0]
click at [758, 910] on button "Cancel" at bounding box center [748, 919] width 82 height 38
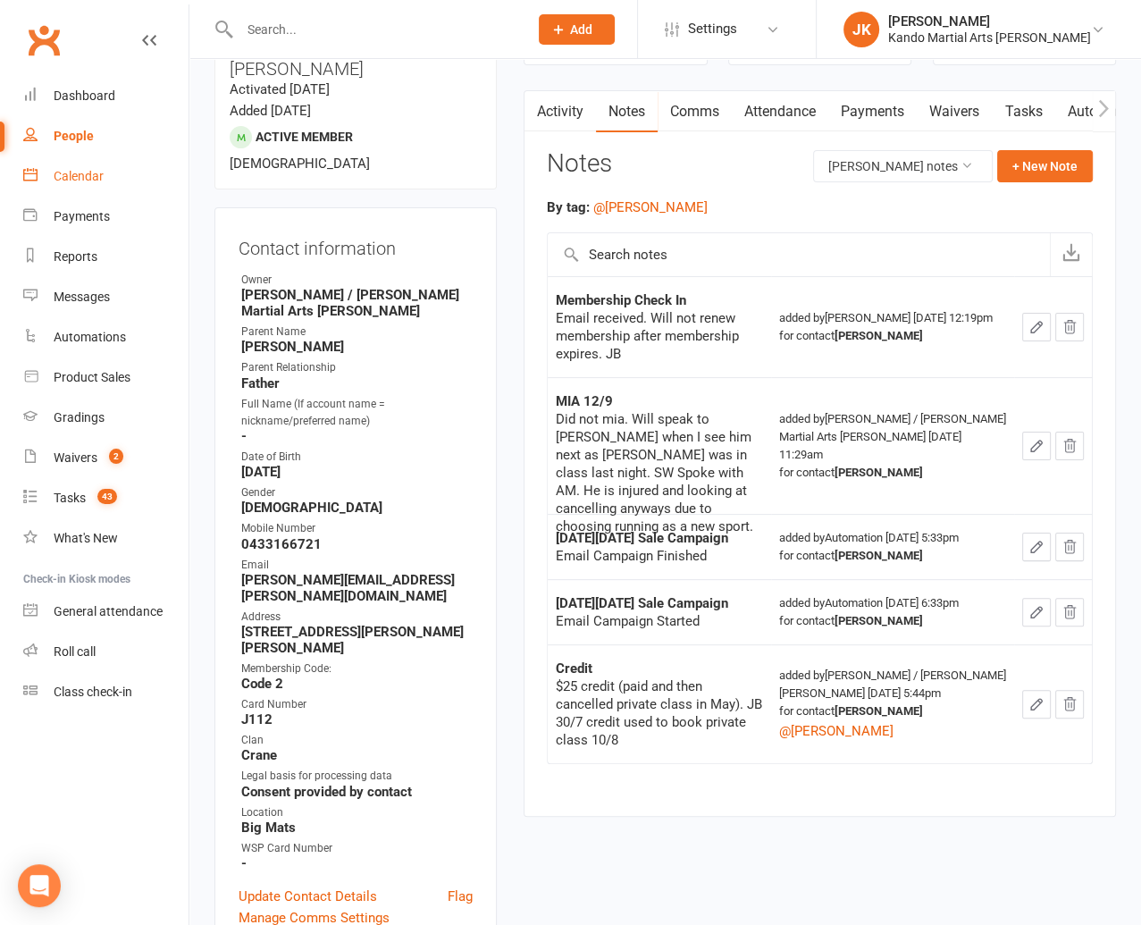
click at [82, 173] on div "Calendar" at bounding box center [79, 176] width 50 height 14
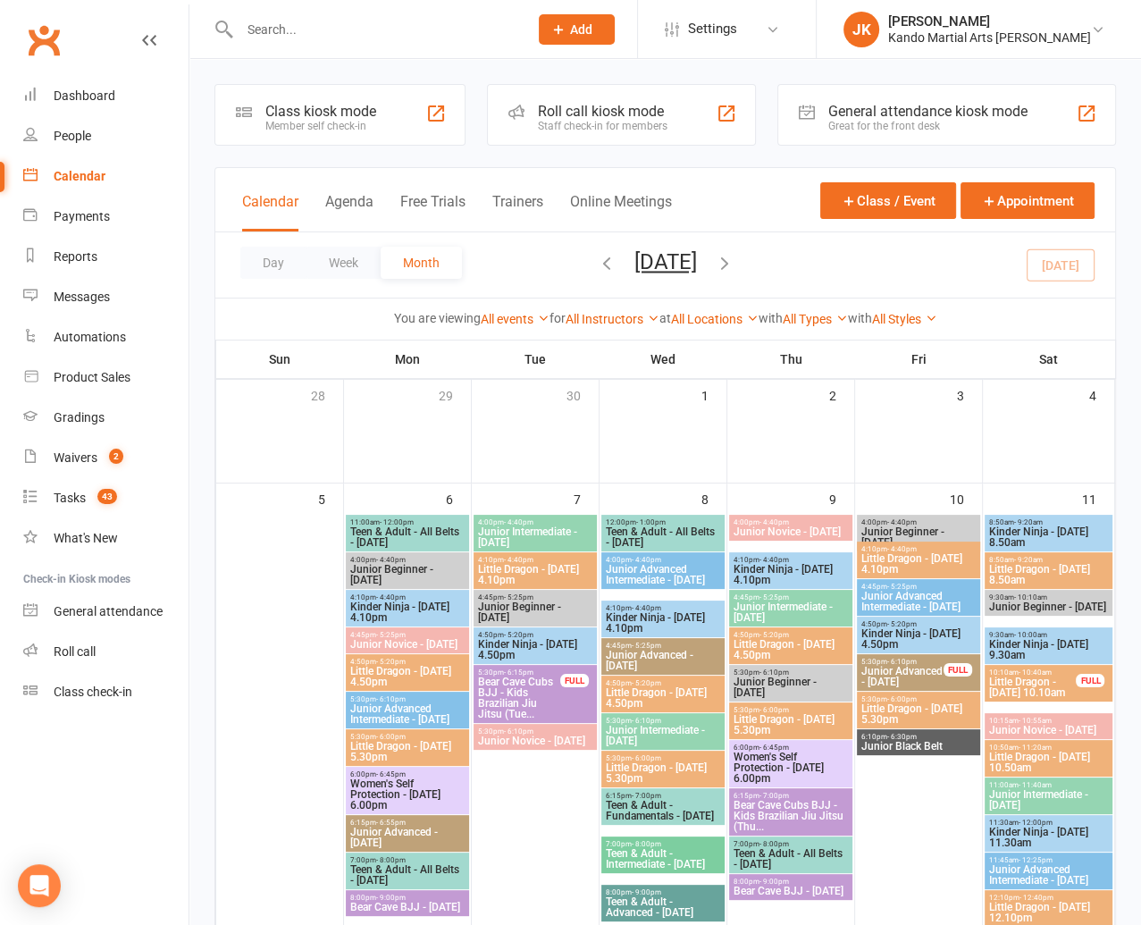
click at [336, 195] on button "Agenda" at bounding box center [349, 212] width 48 height 38
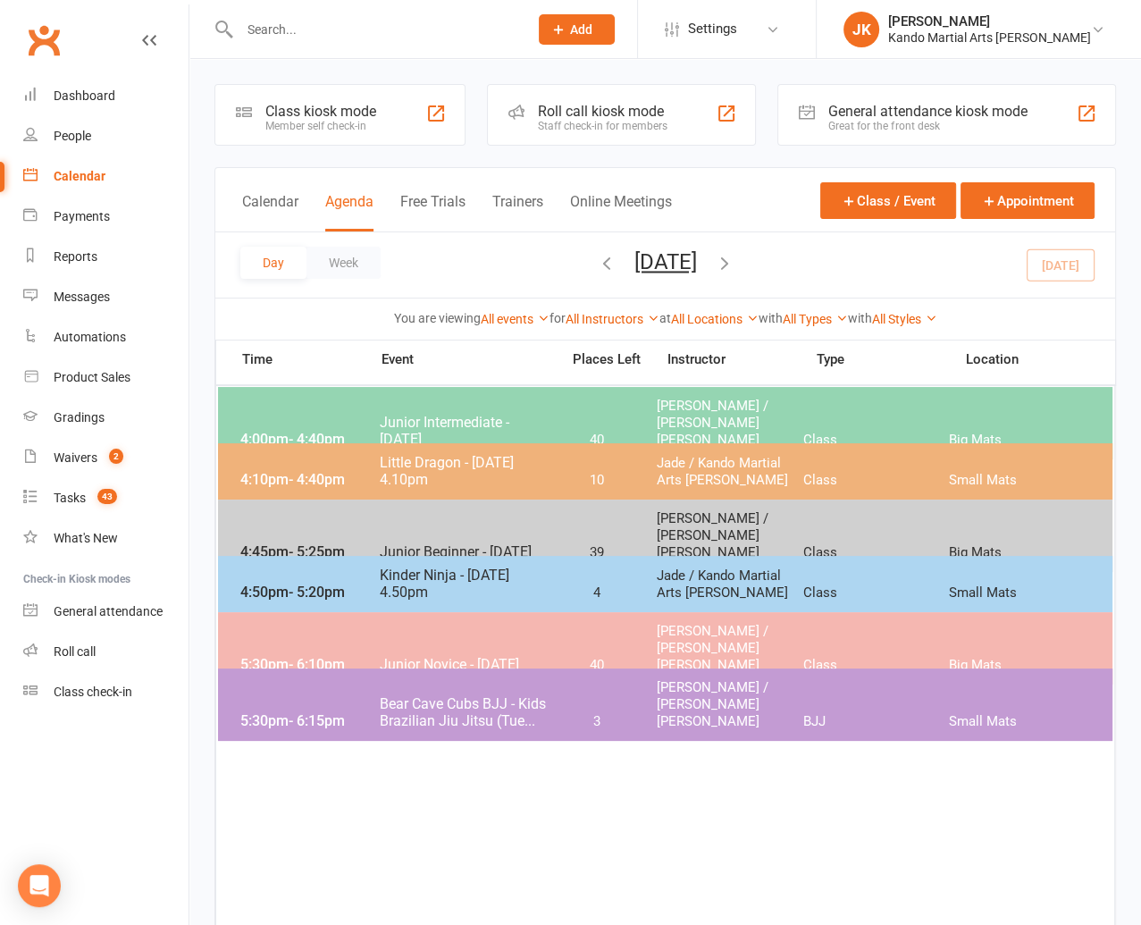
click at [910, 265] on div "Day Week [DATE] [DATE] Sun Mon Tue Wed Thu Fri Sat 28 29 30 01 02 03 04 05 06 0…" at bounding box center [665, 264] width 900 height 65
drag, startPoint x: 62, startPoint y: 495, endPoint x: 71, endPoint y: 496, distance: 9.0
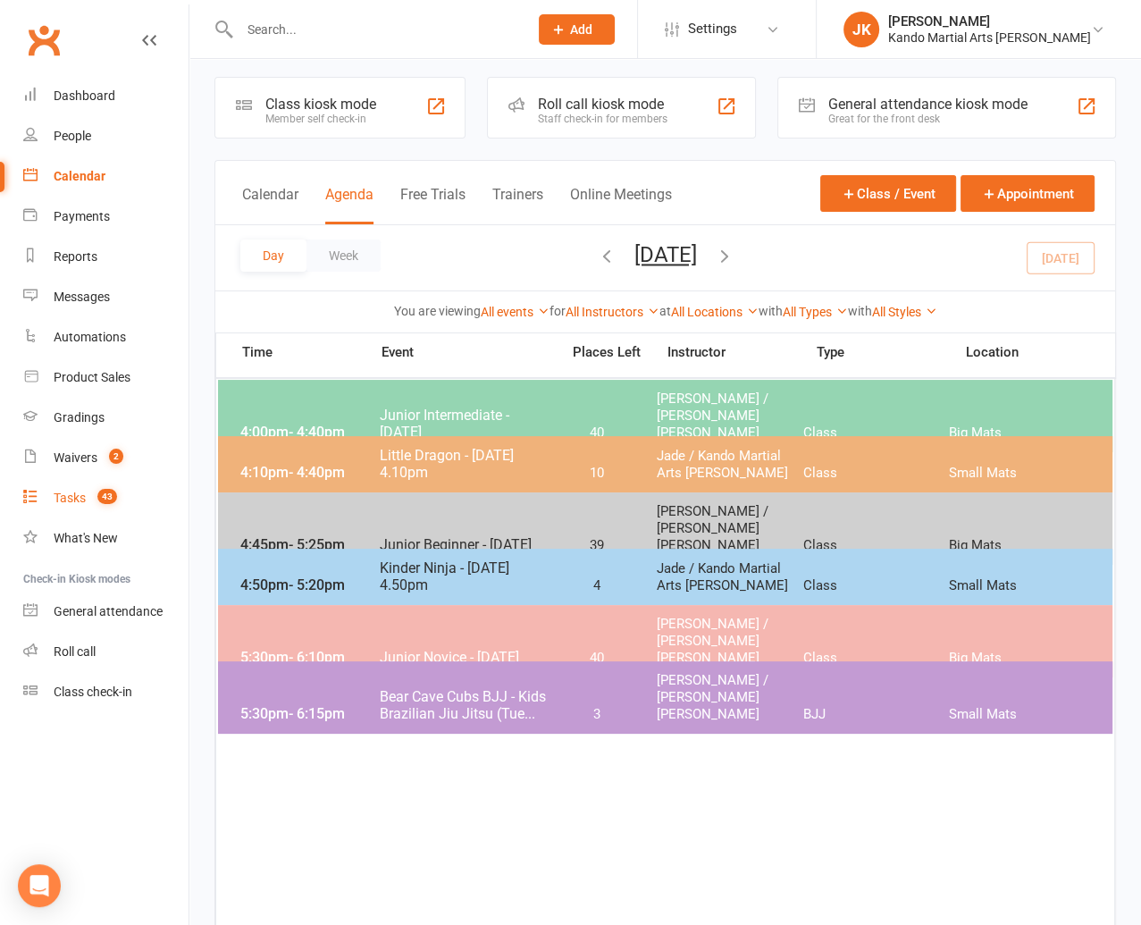
scroll to position [6, 0]
click at [67, 493] on div "Tasks" at bounding box center [70, 498] width 32 height 14
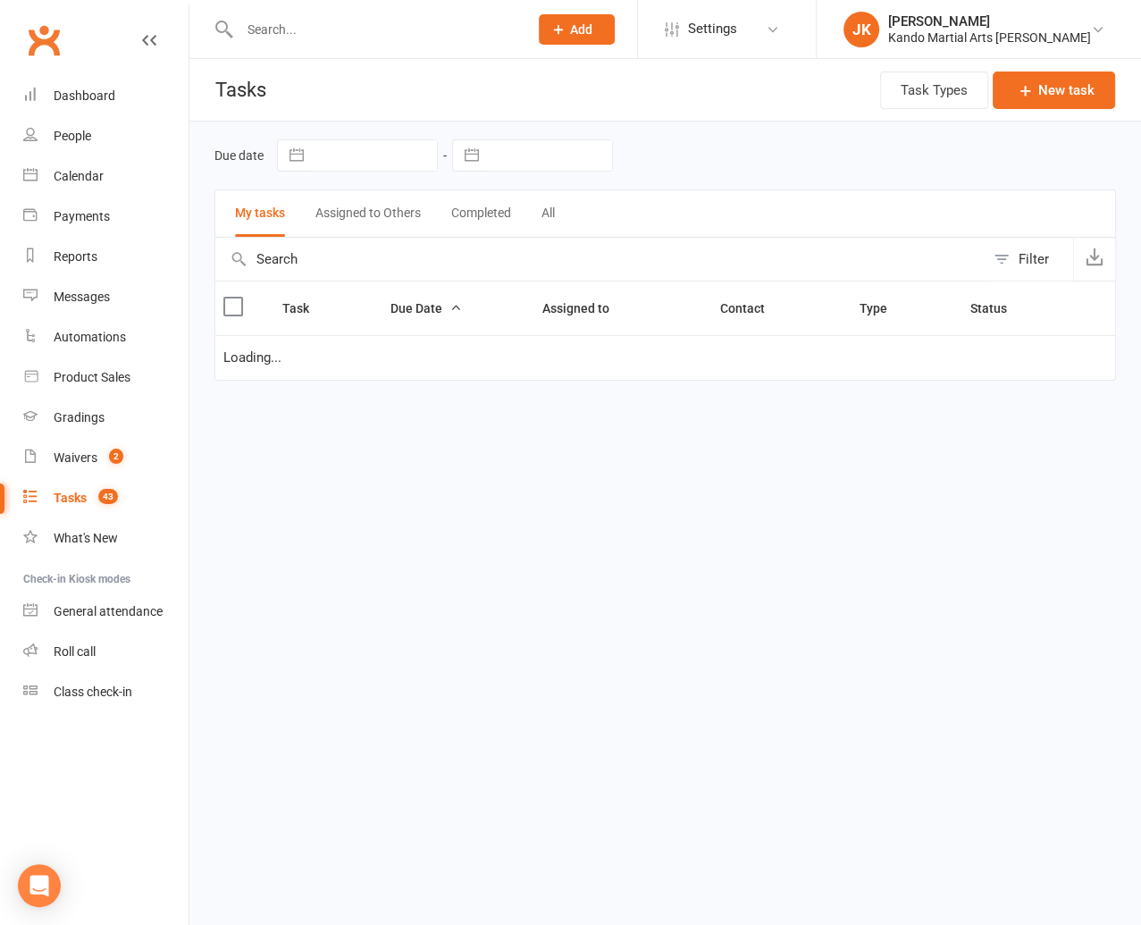
select select "started"
select select "waiting"
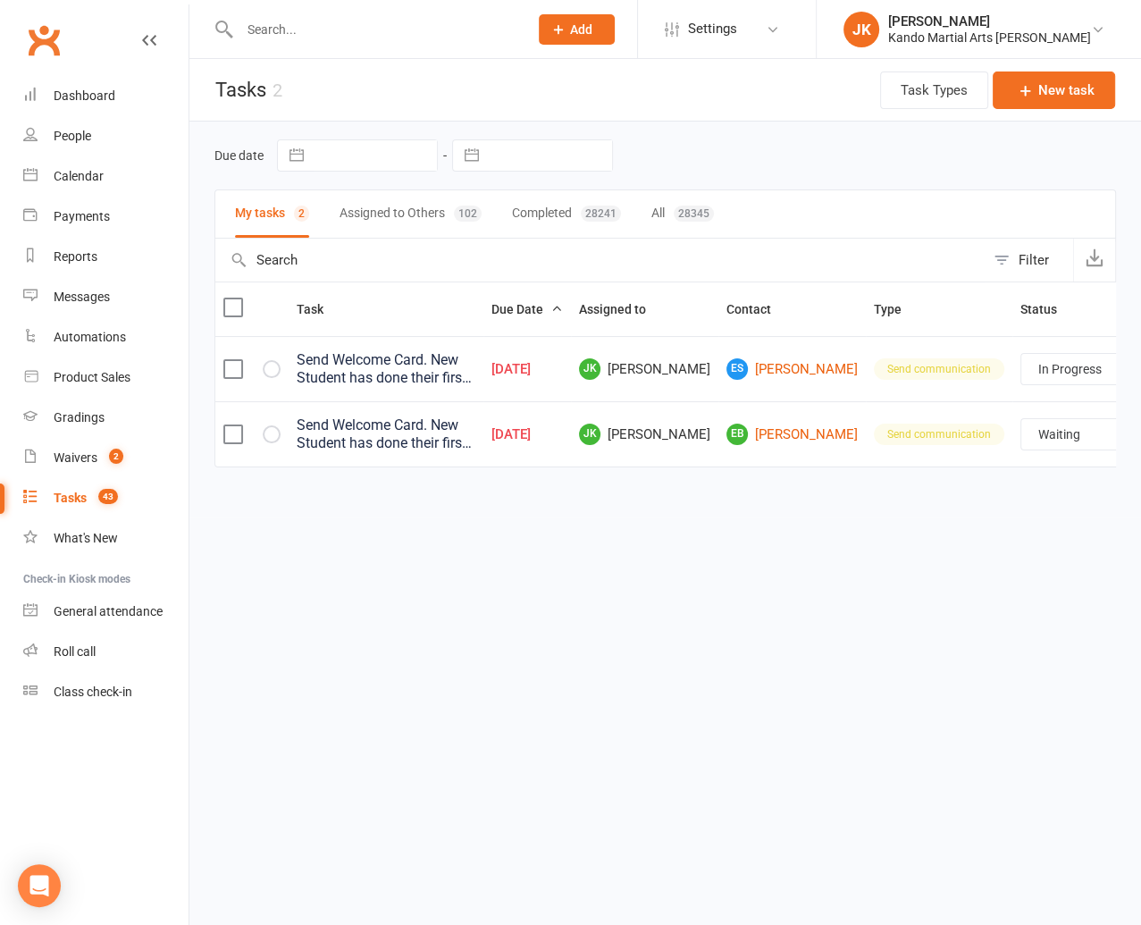
click at [687, 206] on div "28345" at bounding box center [694, 214] width 40 height 16
select select "started"
select select "waiting"
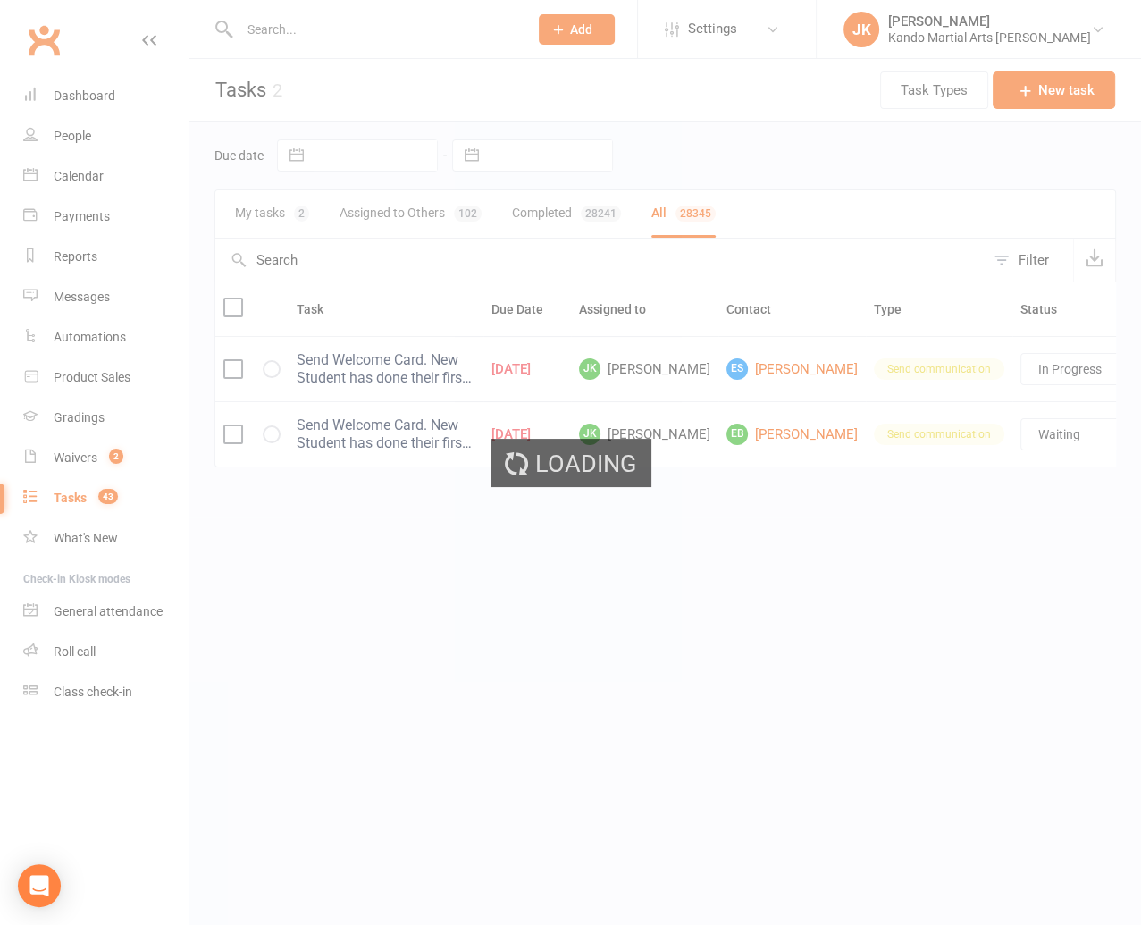
select select "started"
select select "waiting"
select select "started"
select select "waiting"
select select "started"
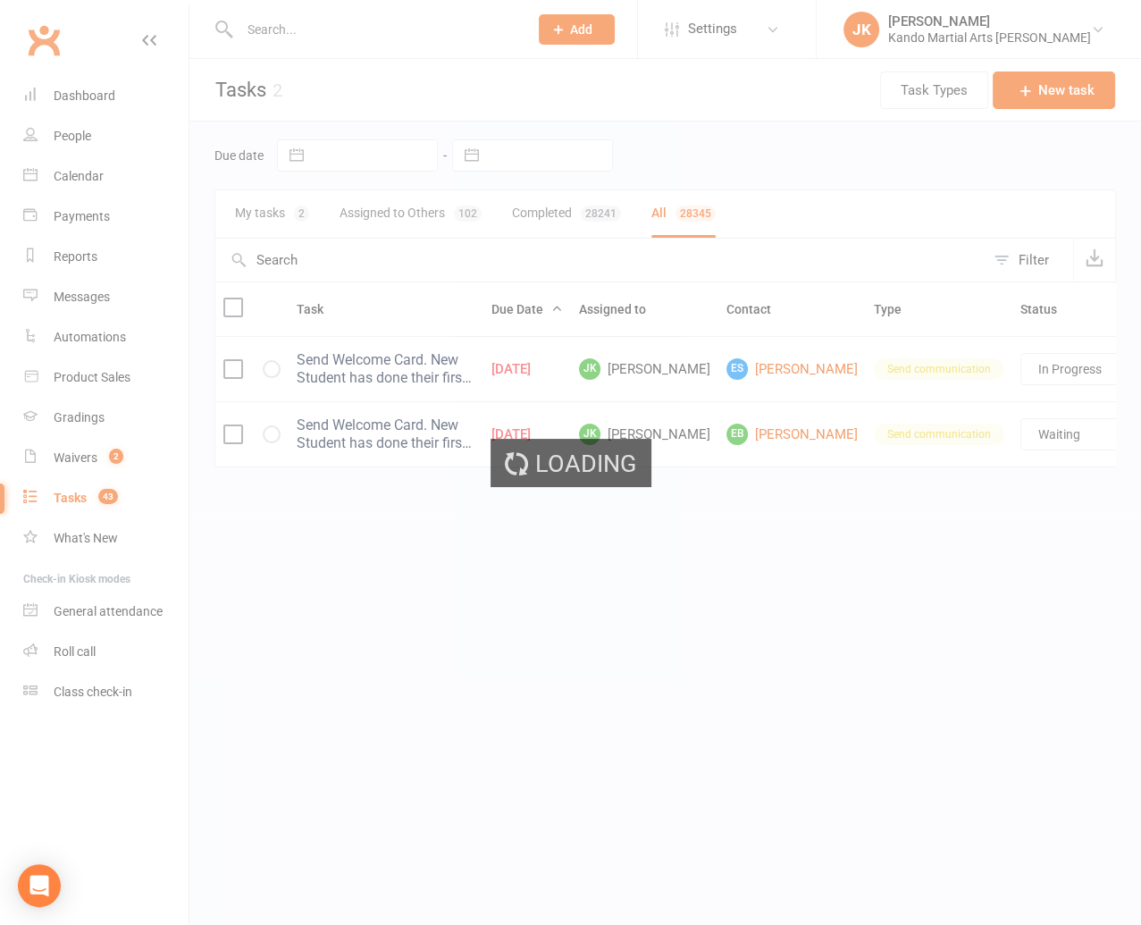
select select "waiting"
select select "finished"
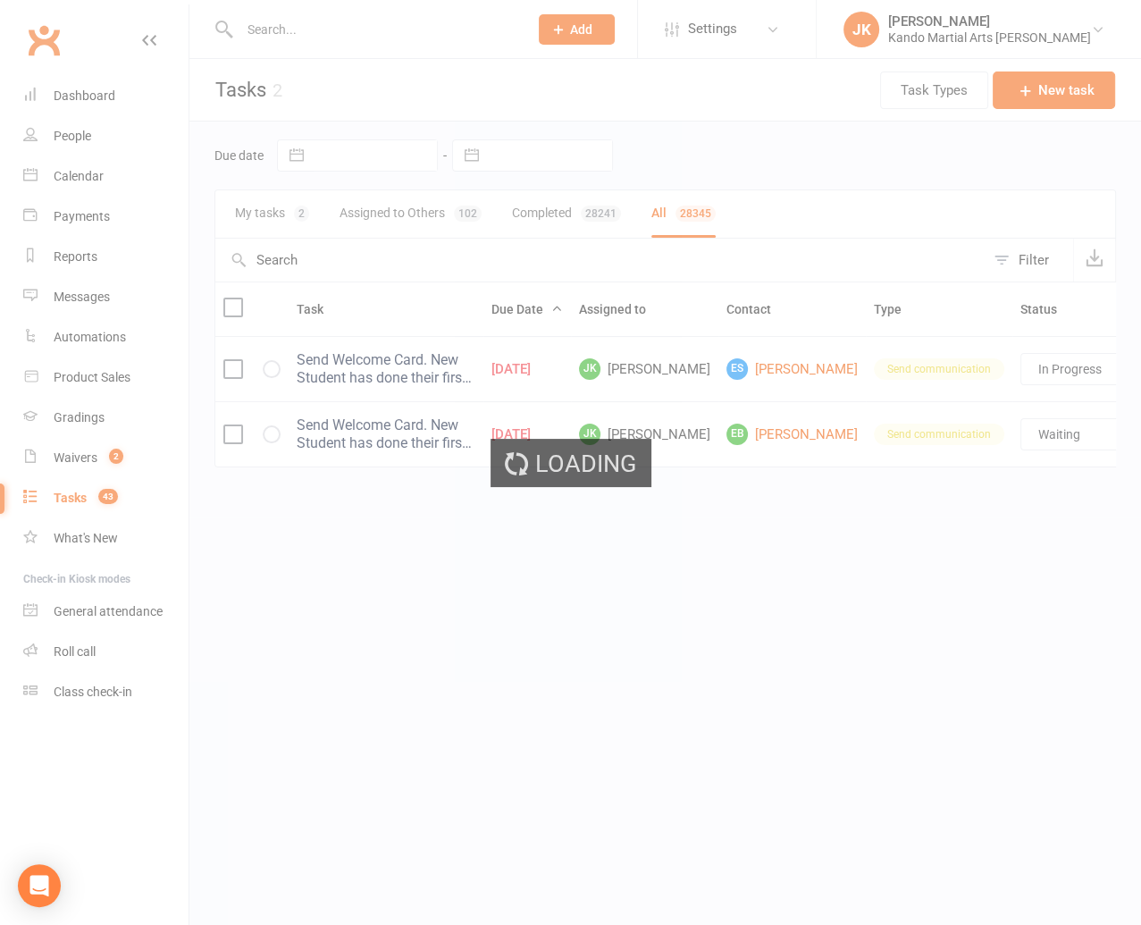
select select "finished"
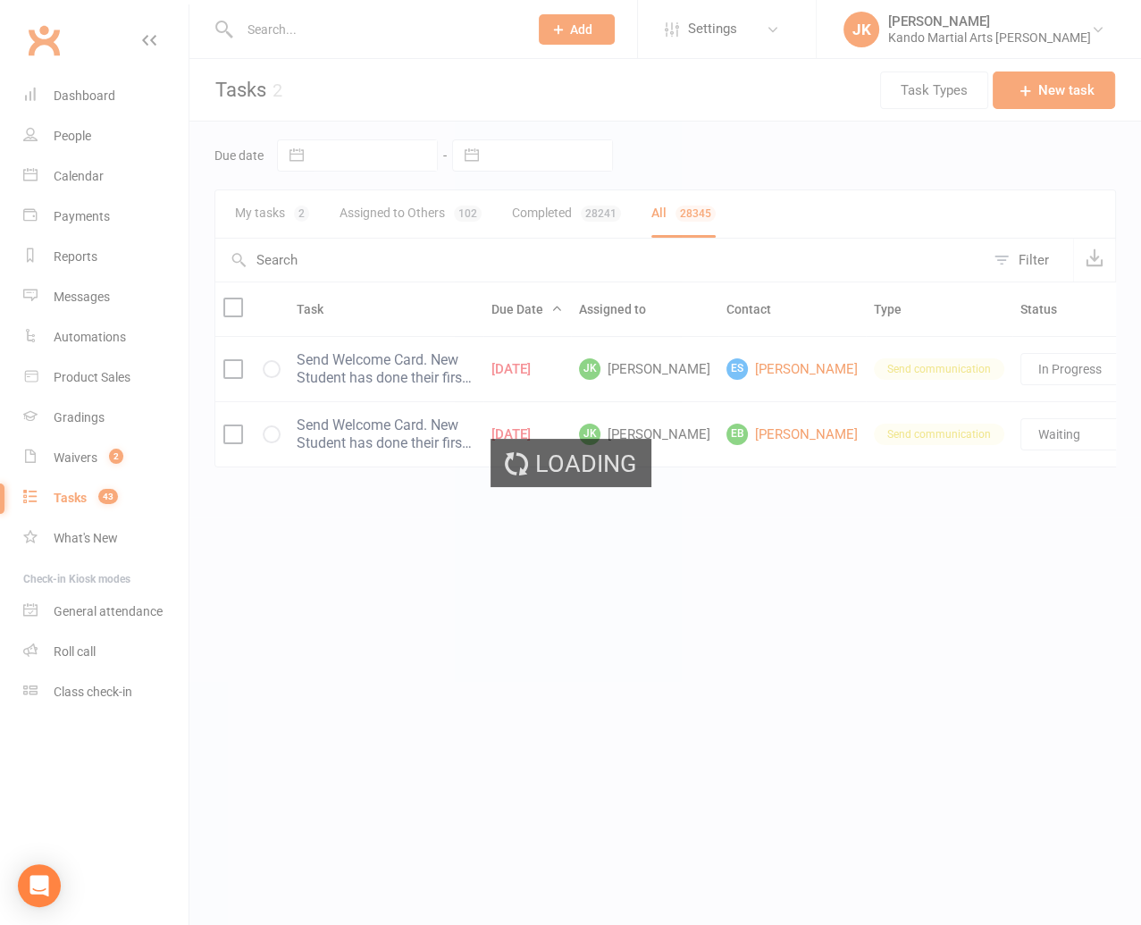
select select "finished"
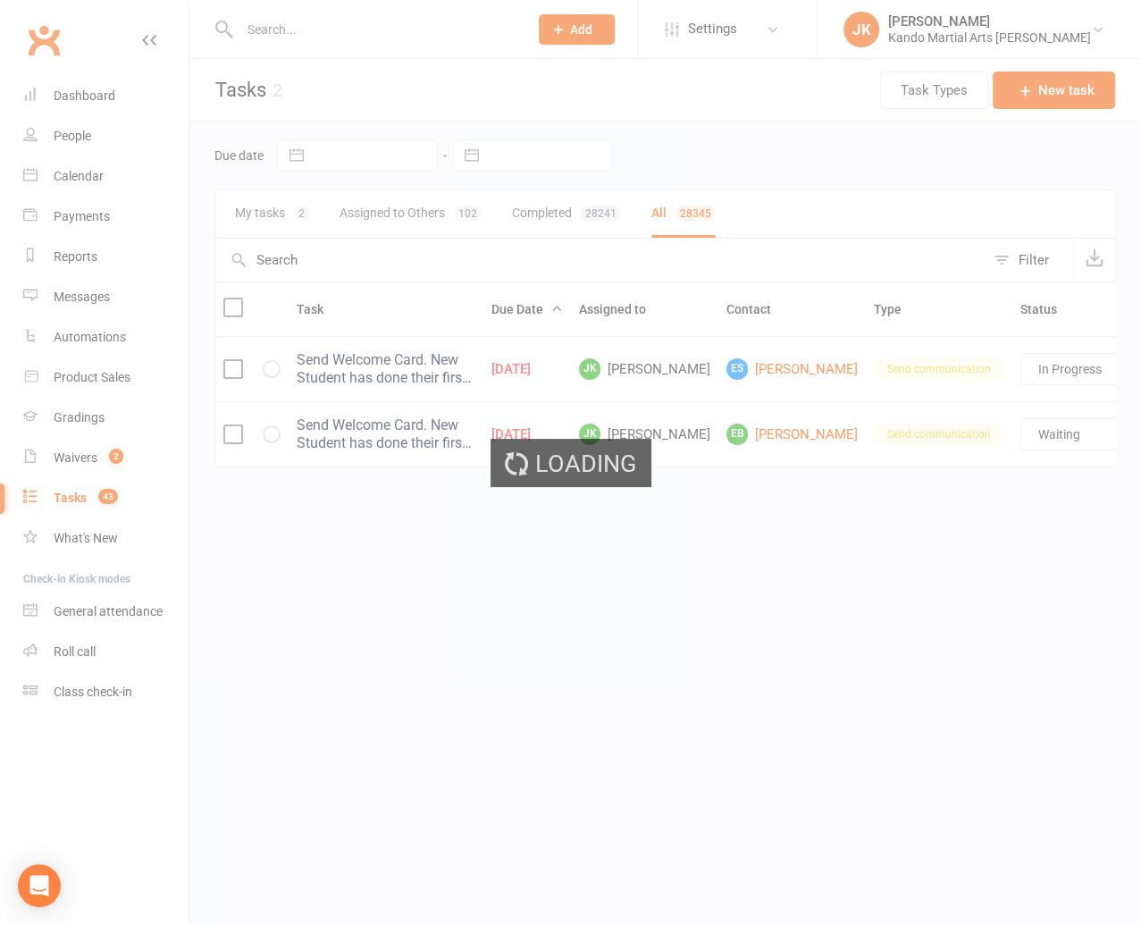
select select "finished"
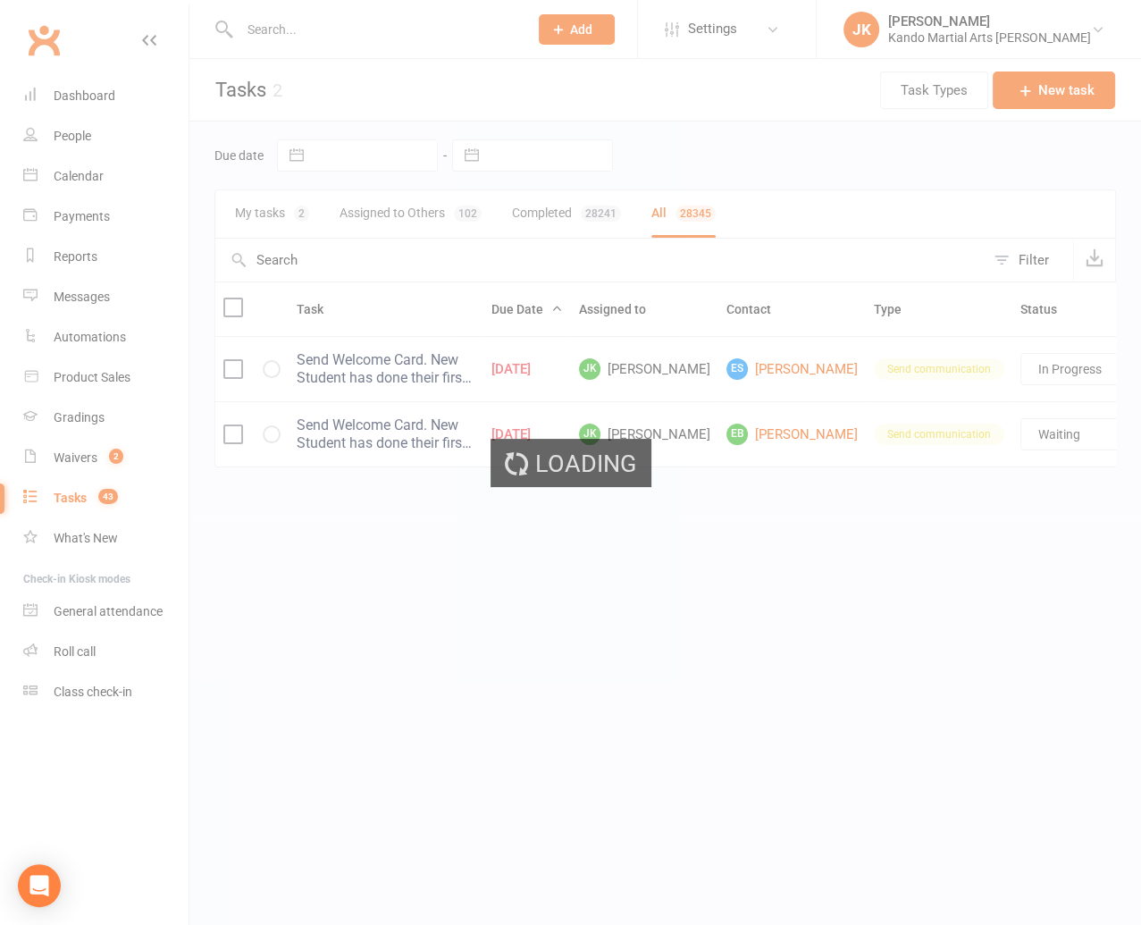
select select "finished"
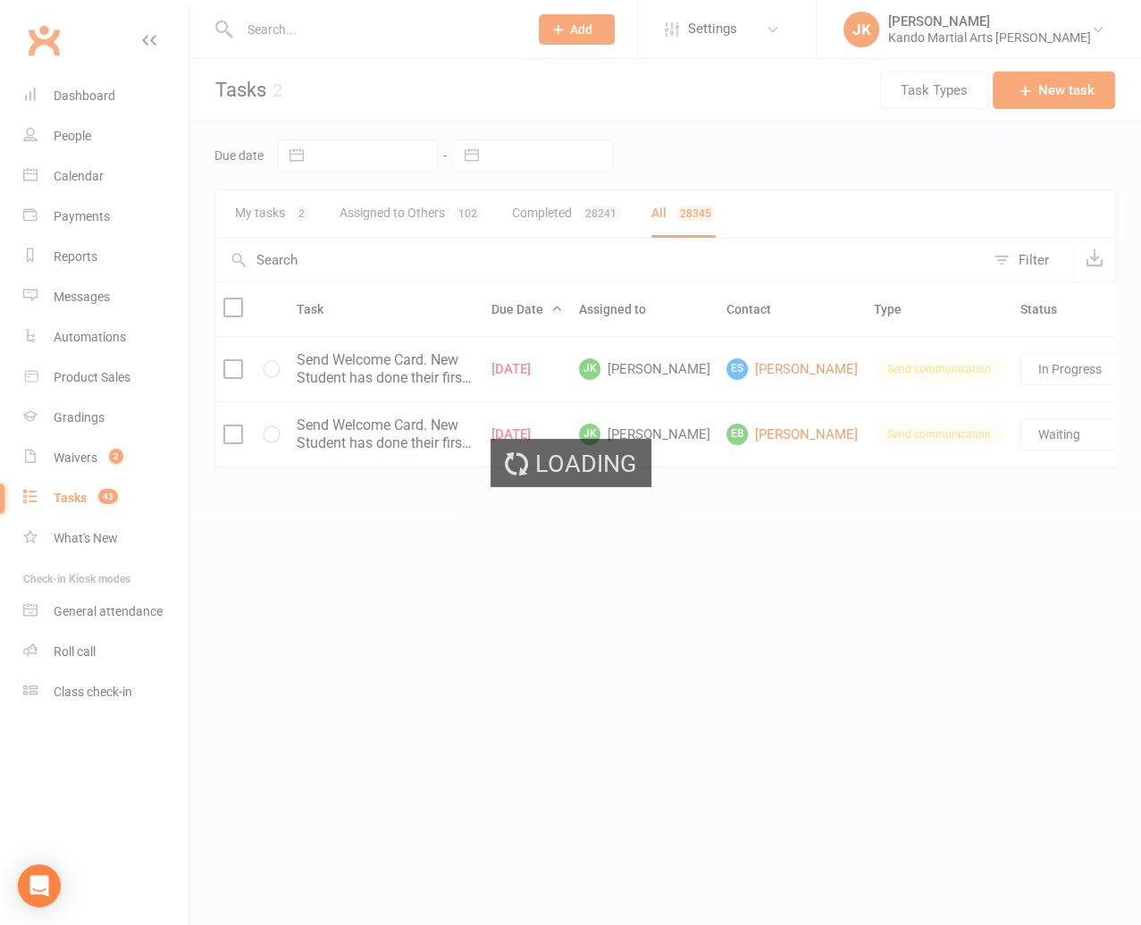
select select "finished"
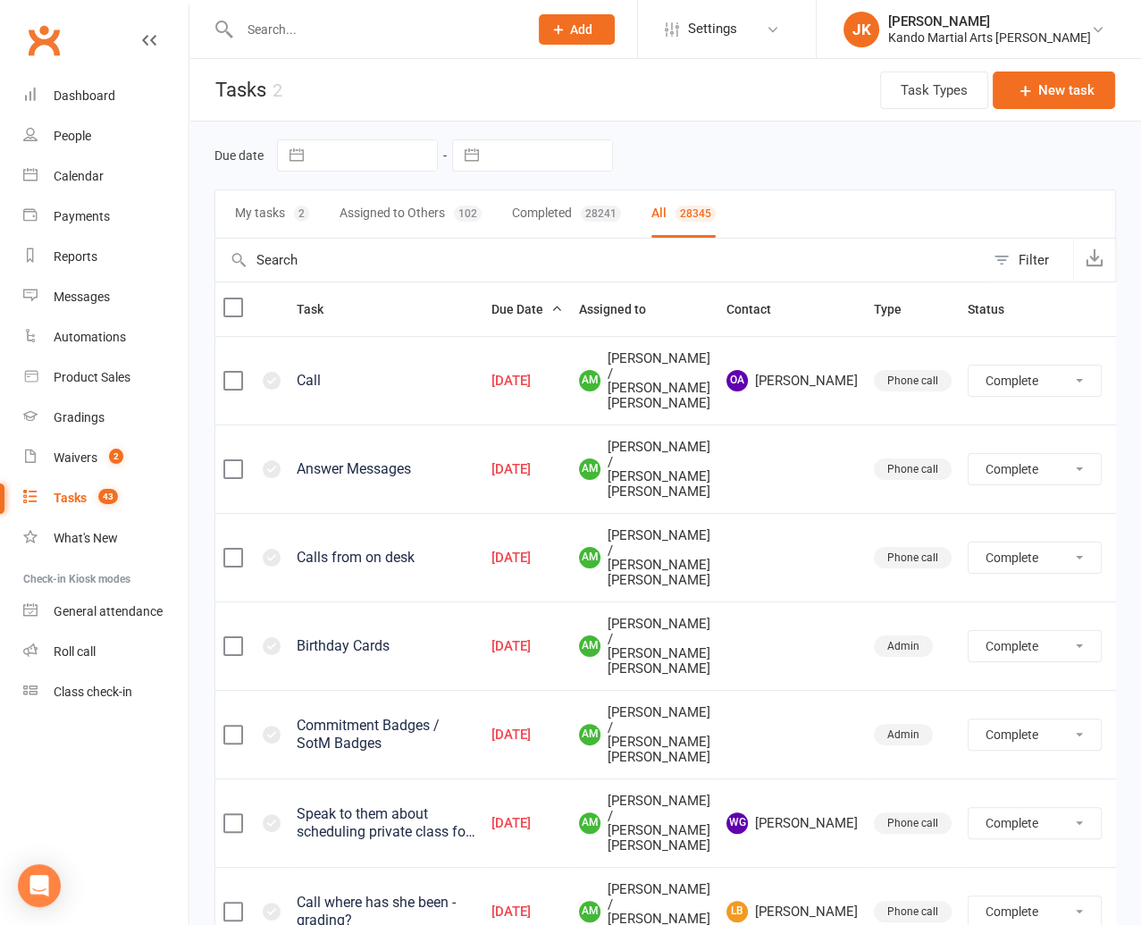
click at [910, 256] on div "Filter" at bounding box center [1034, 259] width 30 height 21
select select "finished"
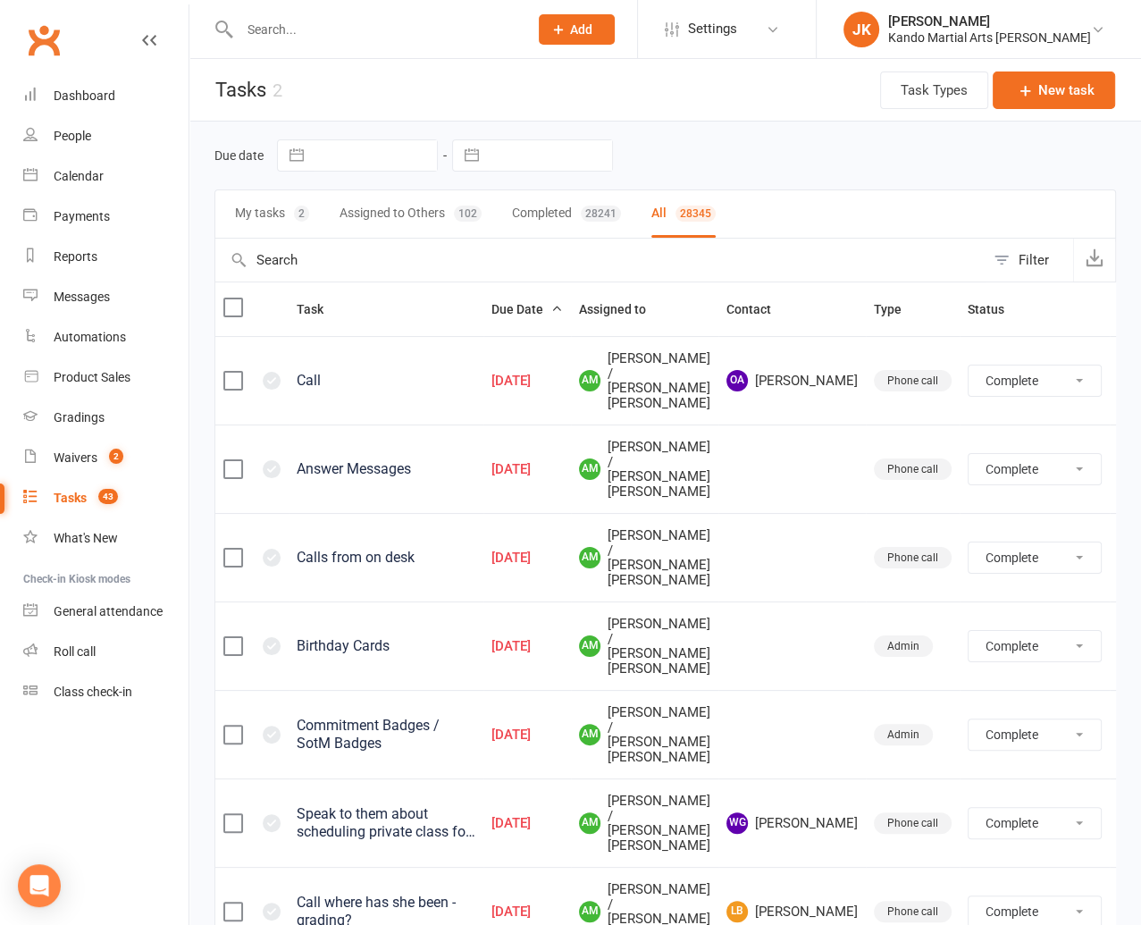
select select "finished"
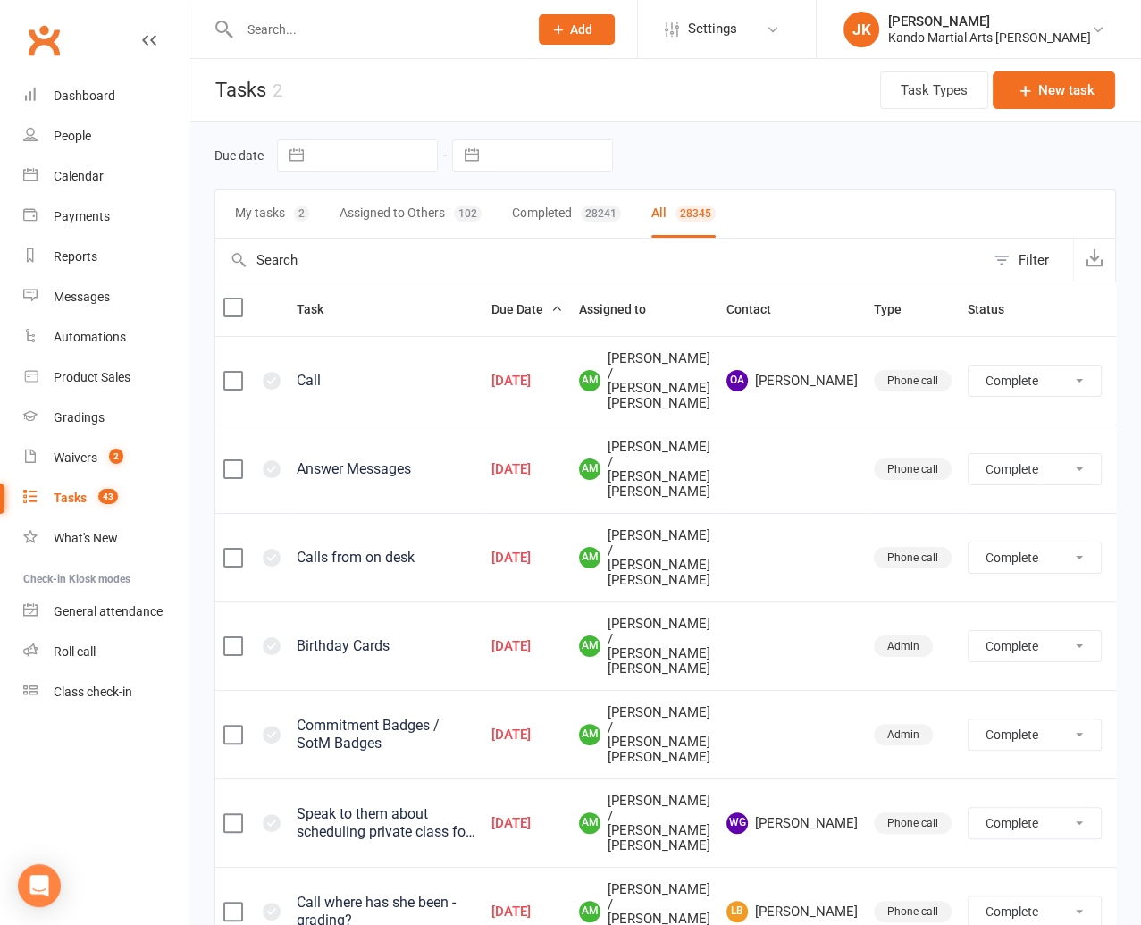
select select "finished"
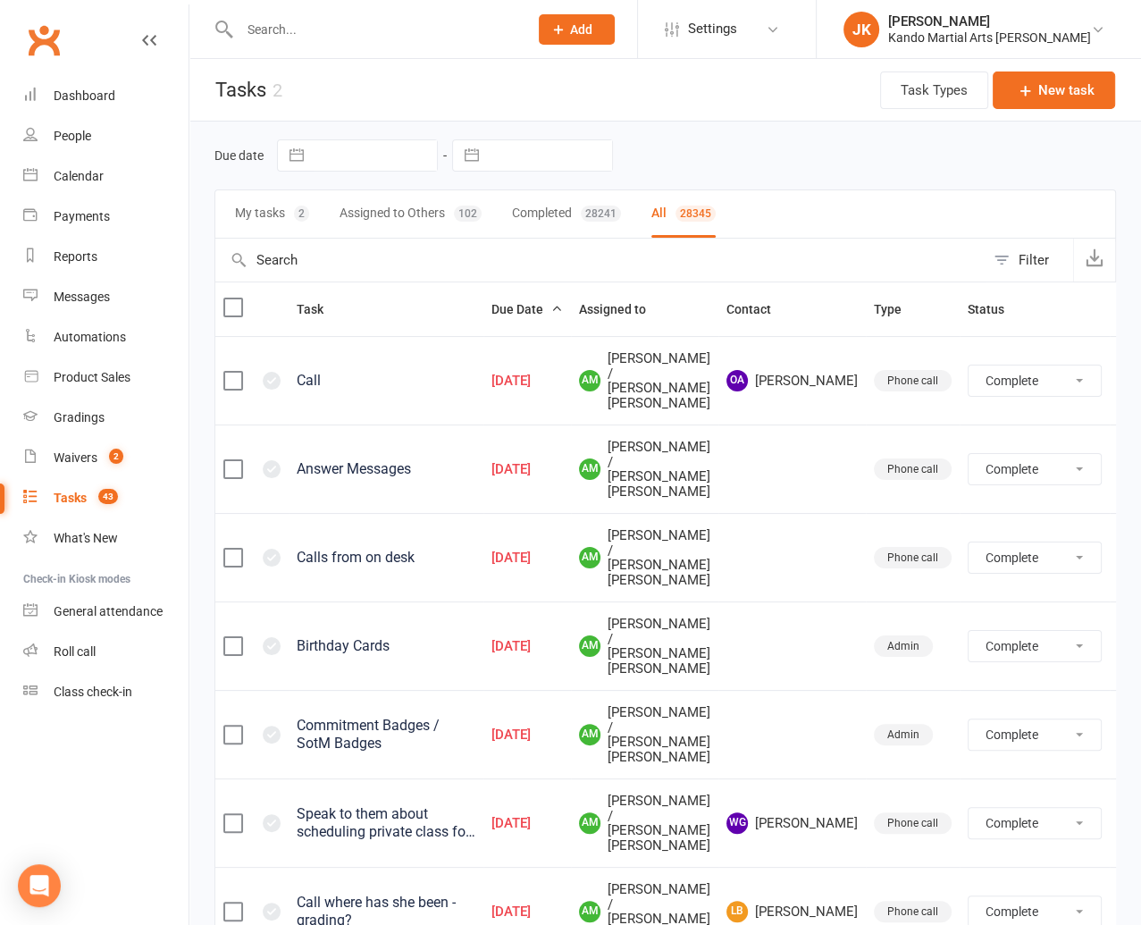
select select "finished"
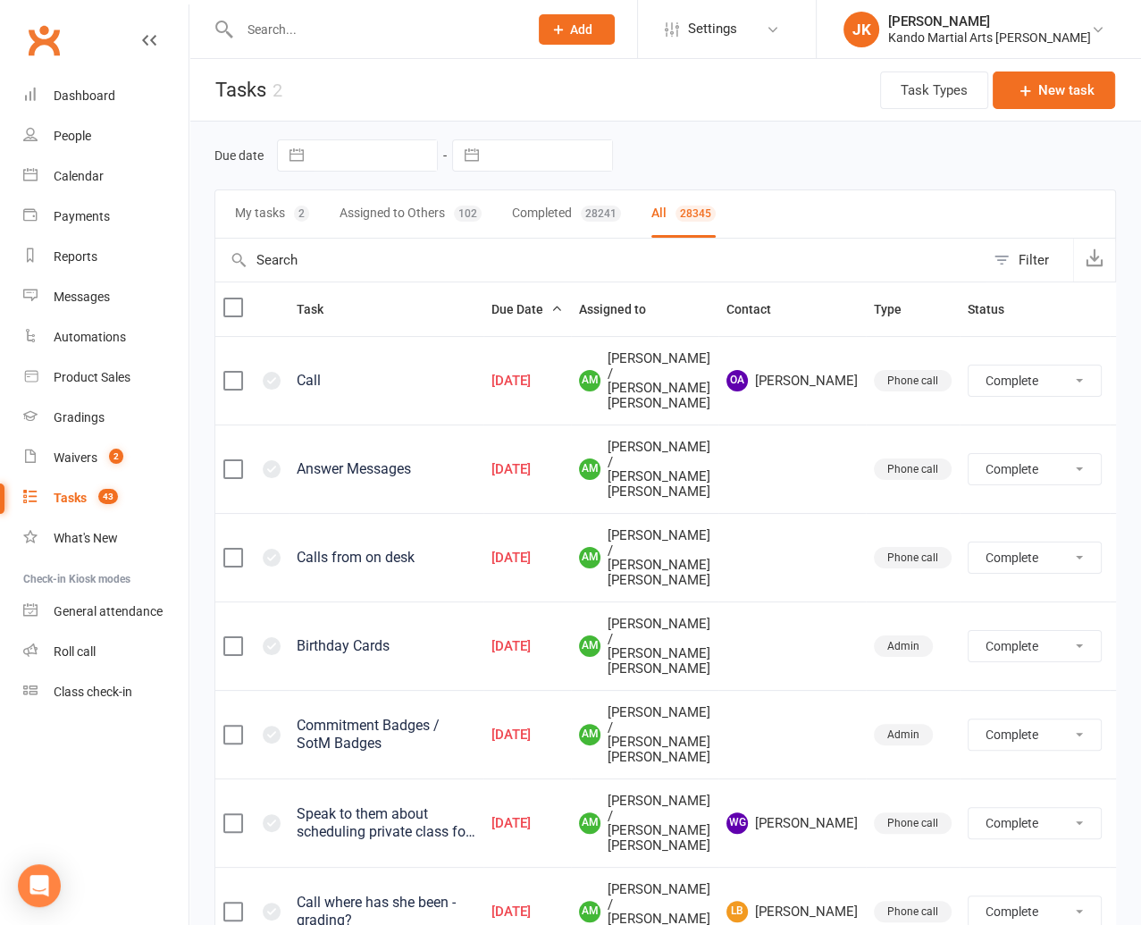
select select "finished"
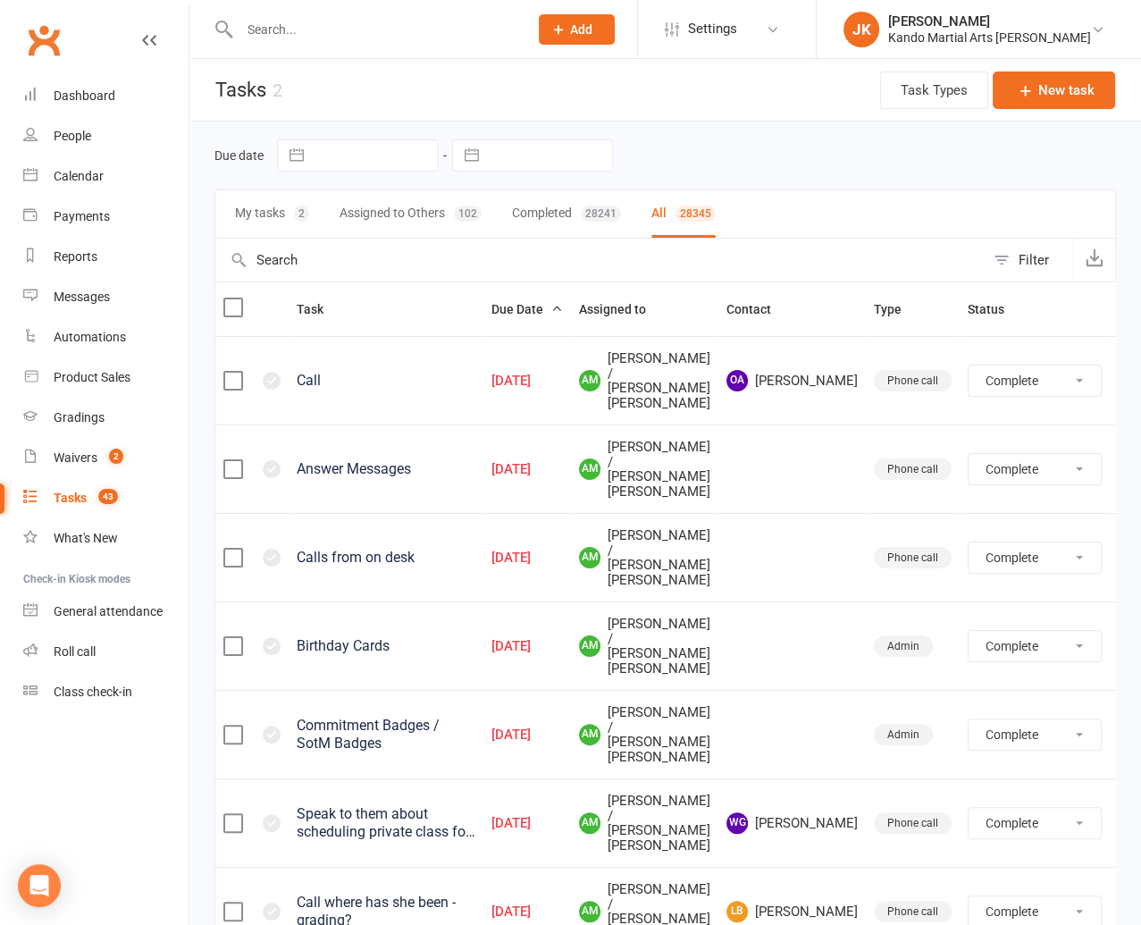
select select "finished"
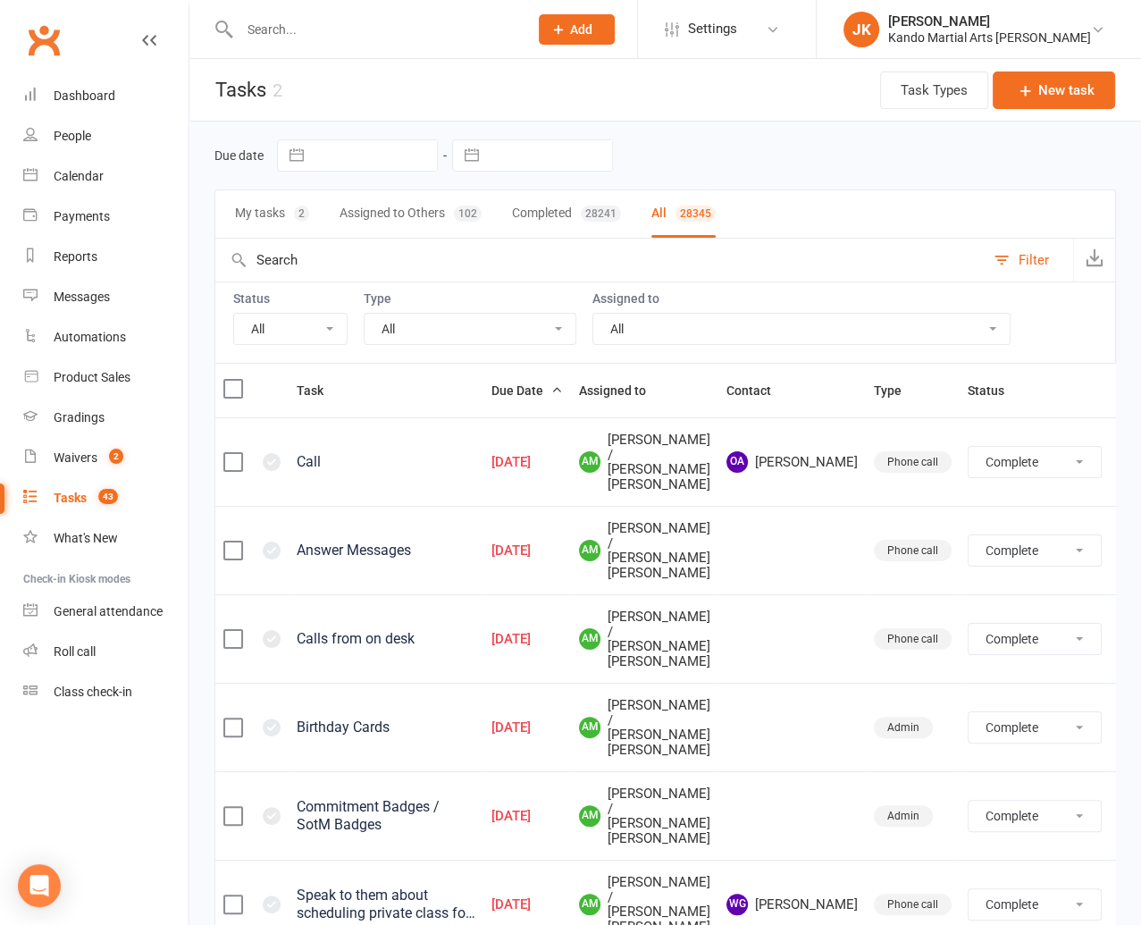
click at [327, 322] on select "All Incomplete Not Started In Progress Waiting Complete" at bounding box center [290, 329] width 113 height 30
select select "incomplete"
click at [234, 314] on select "All Incomplete Not Started In Progress Waiting Complete" at bounding box center [290, 329] width 113 height 30
select select "finished"
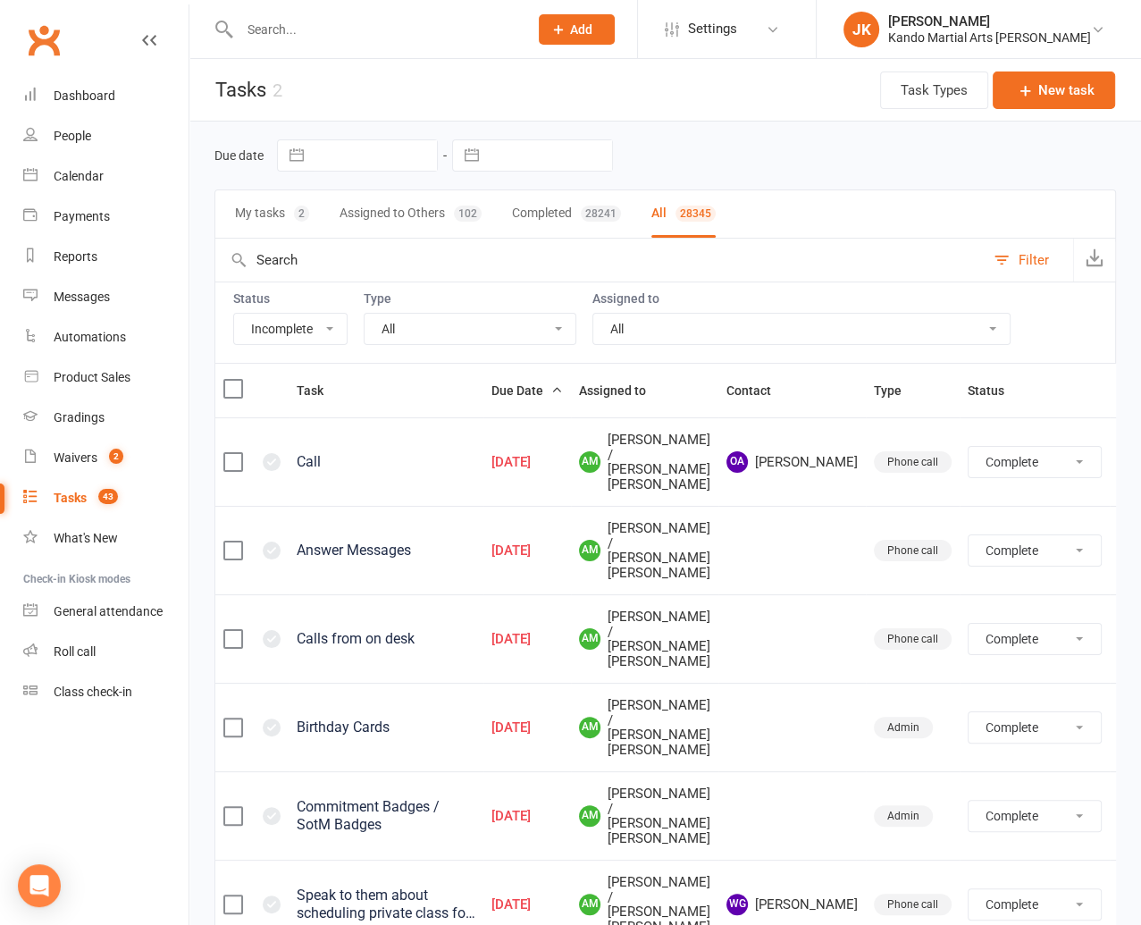
select select "finished"
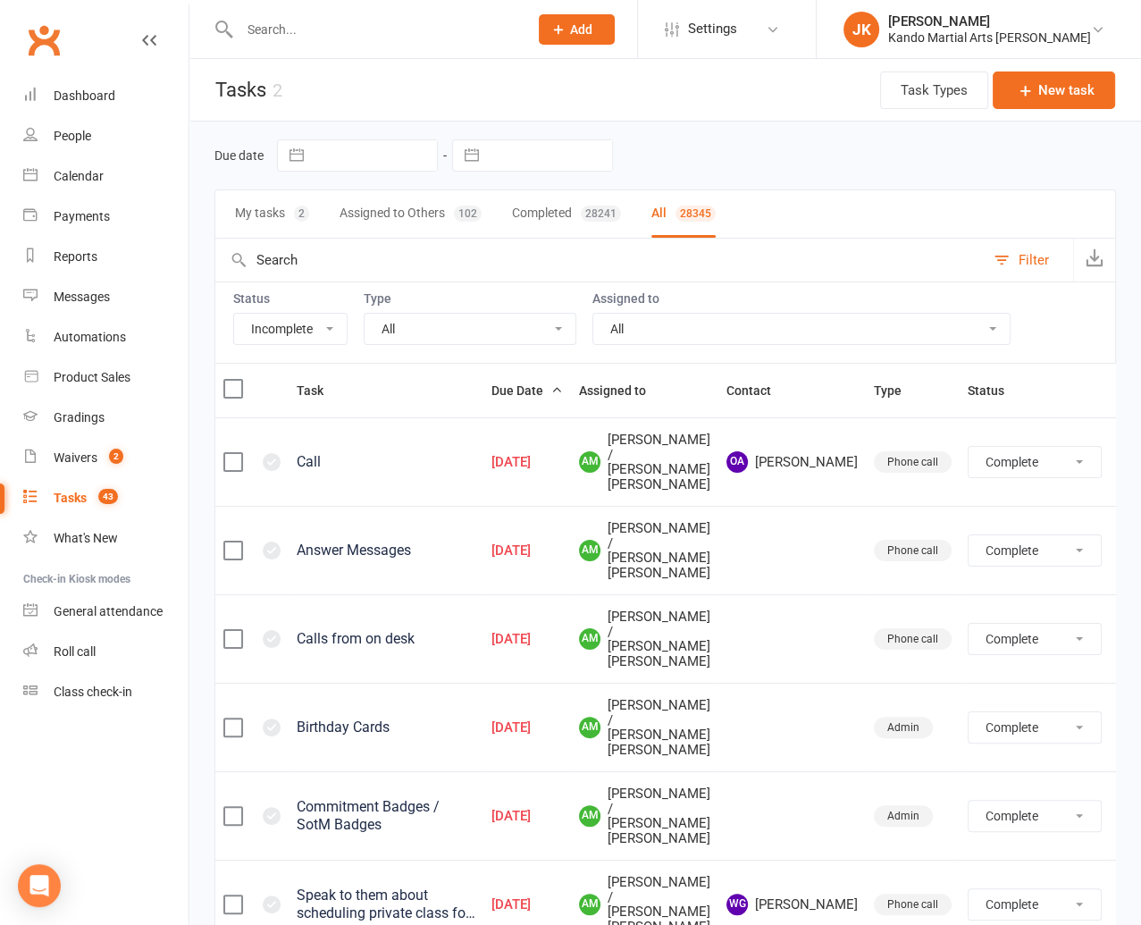
select select "finished"
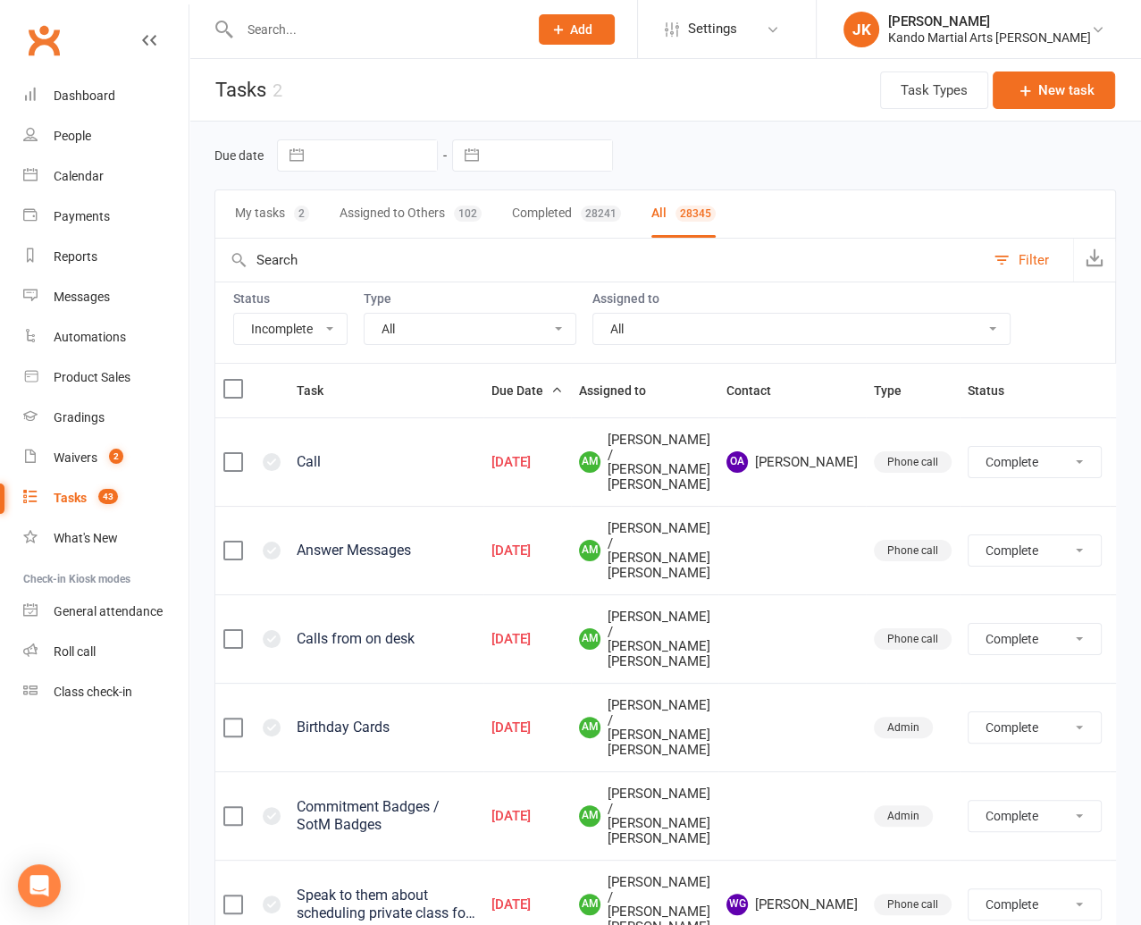
select select "finished"
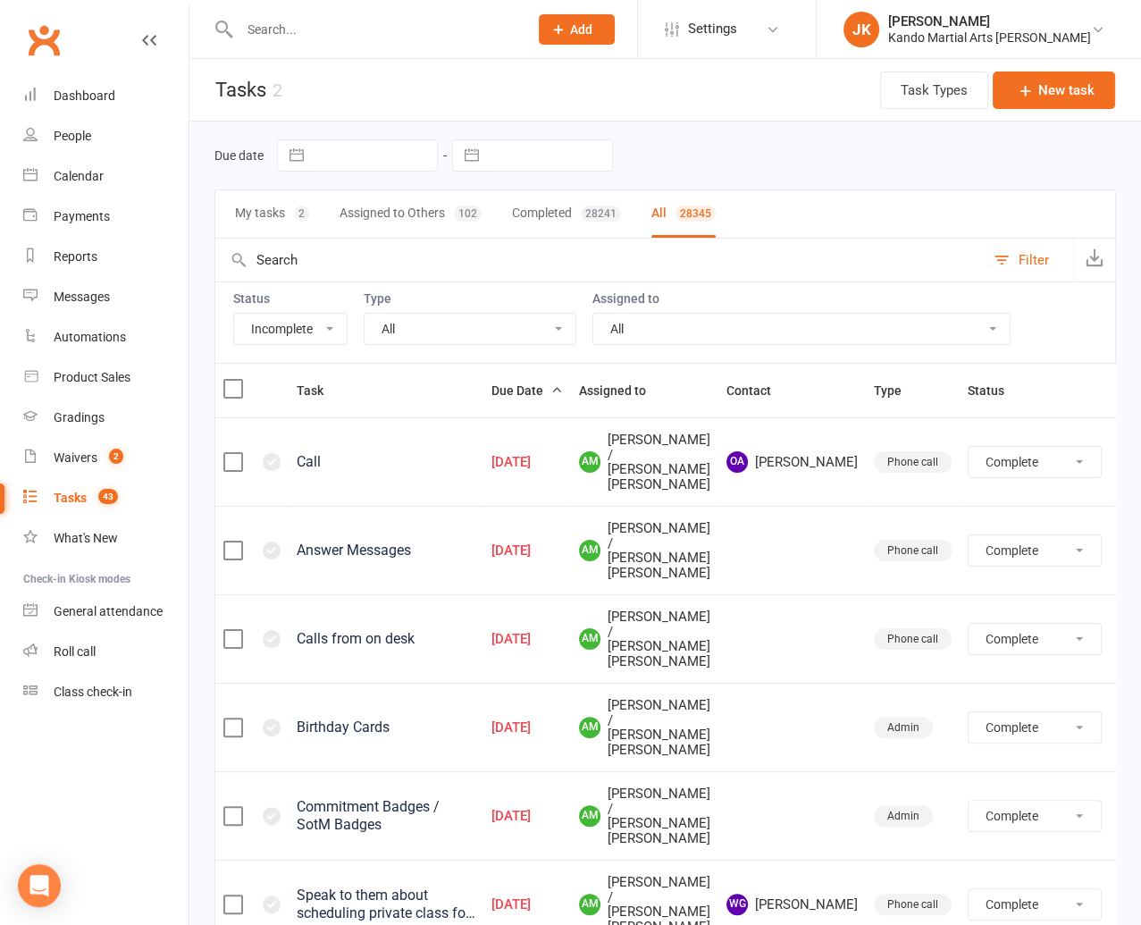
select select "finished"
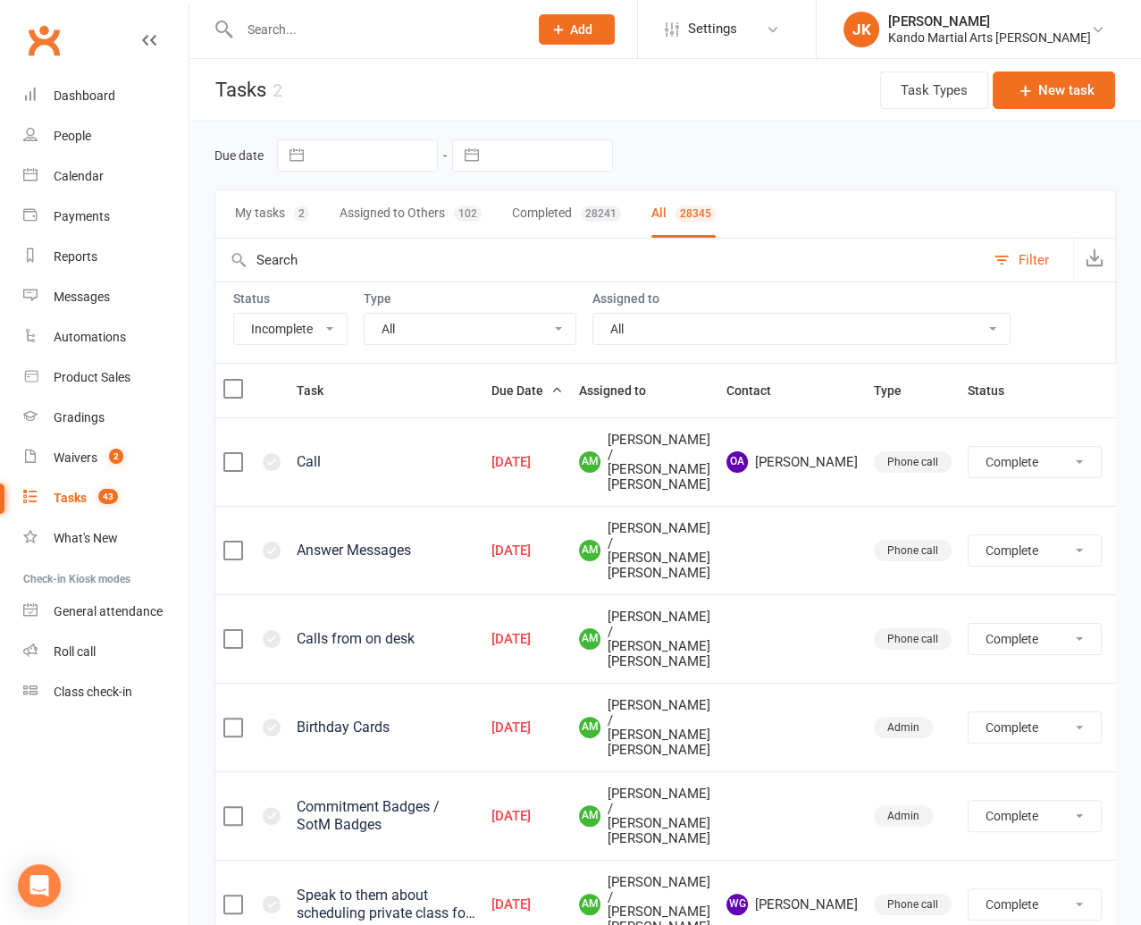
select select "finished"
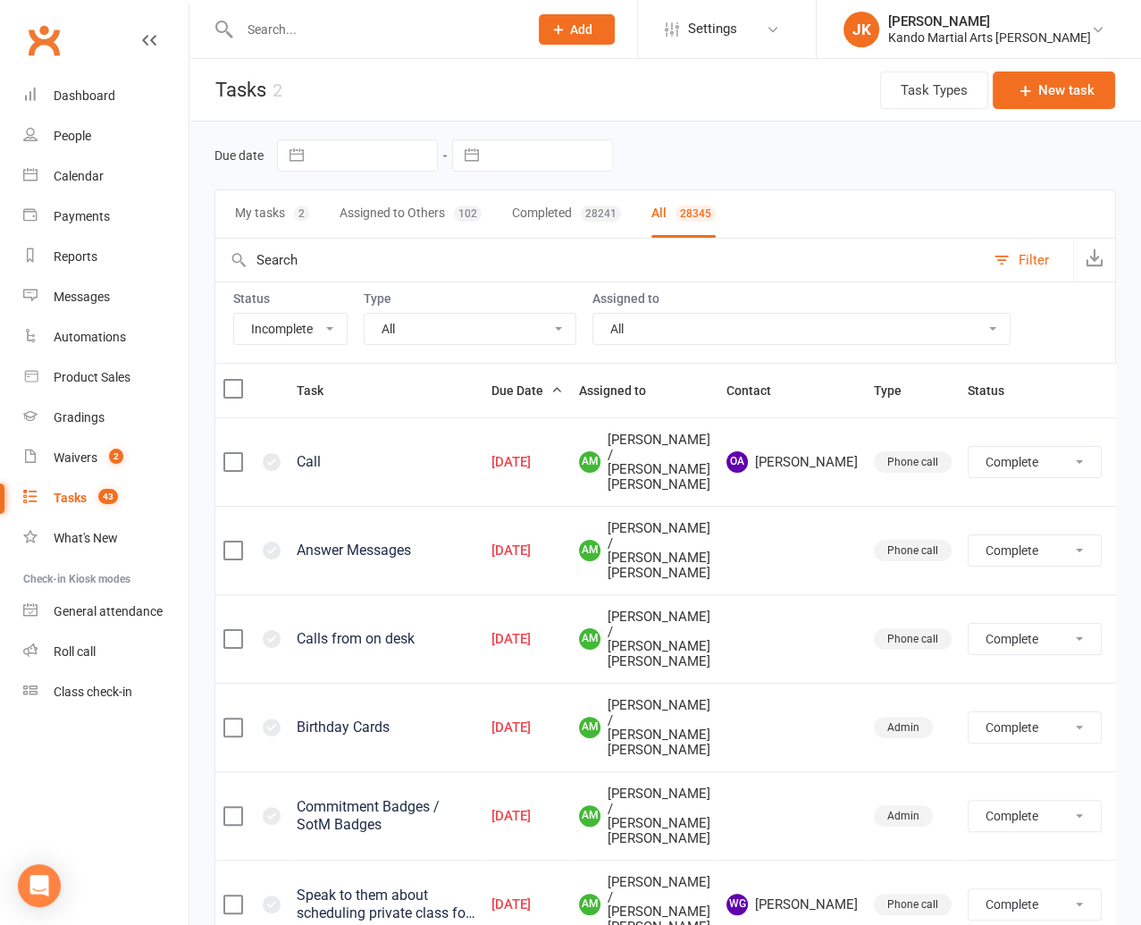
select select "finished"
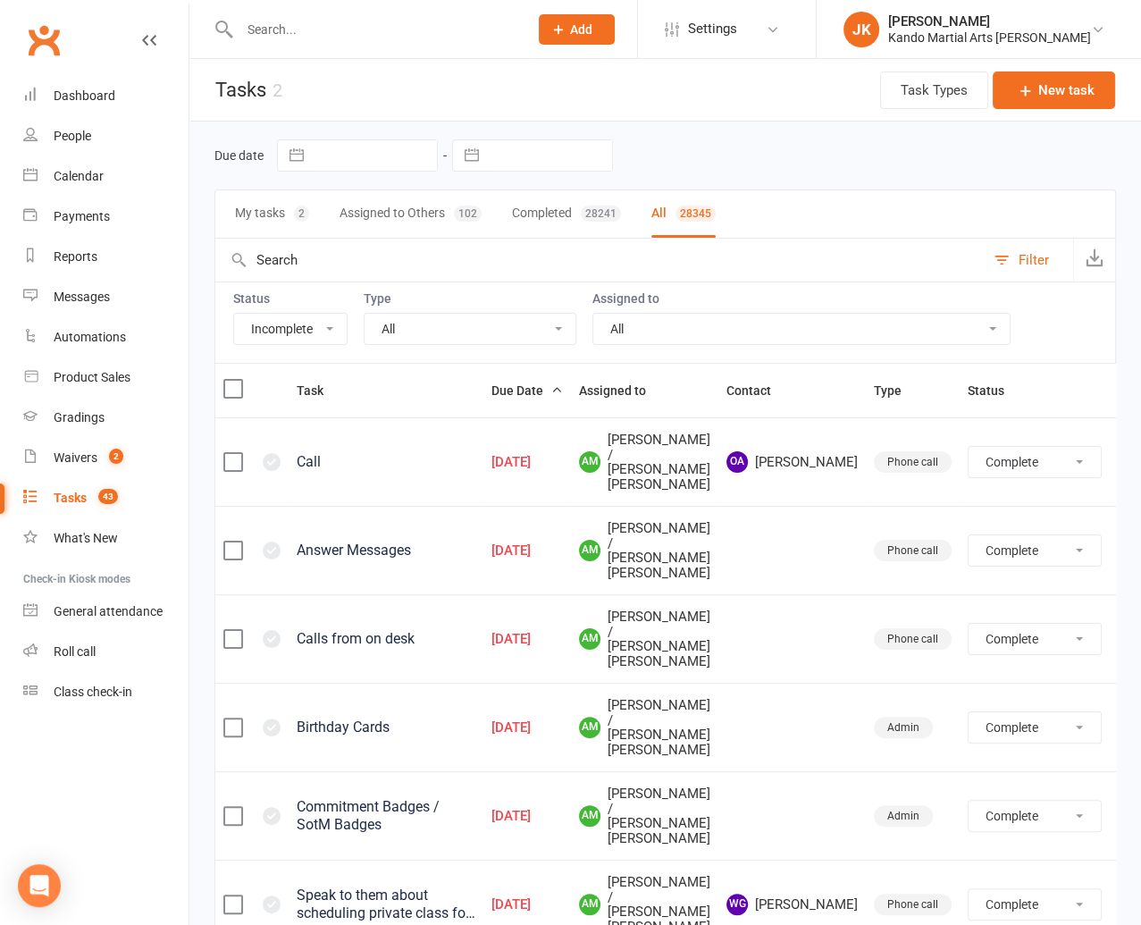
select select "finished"
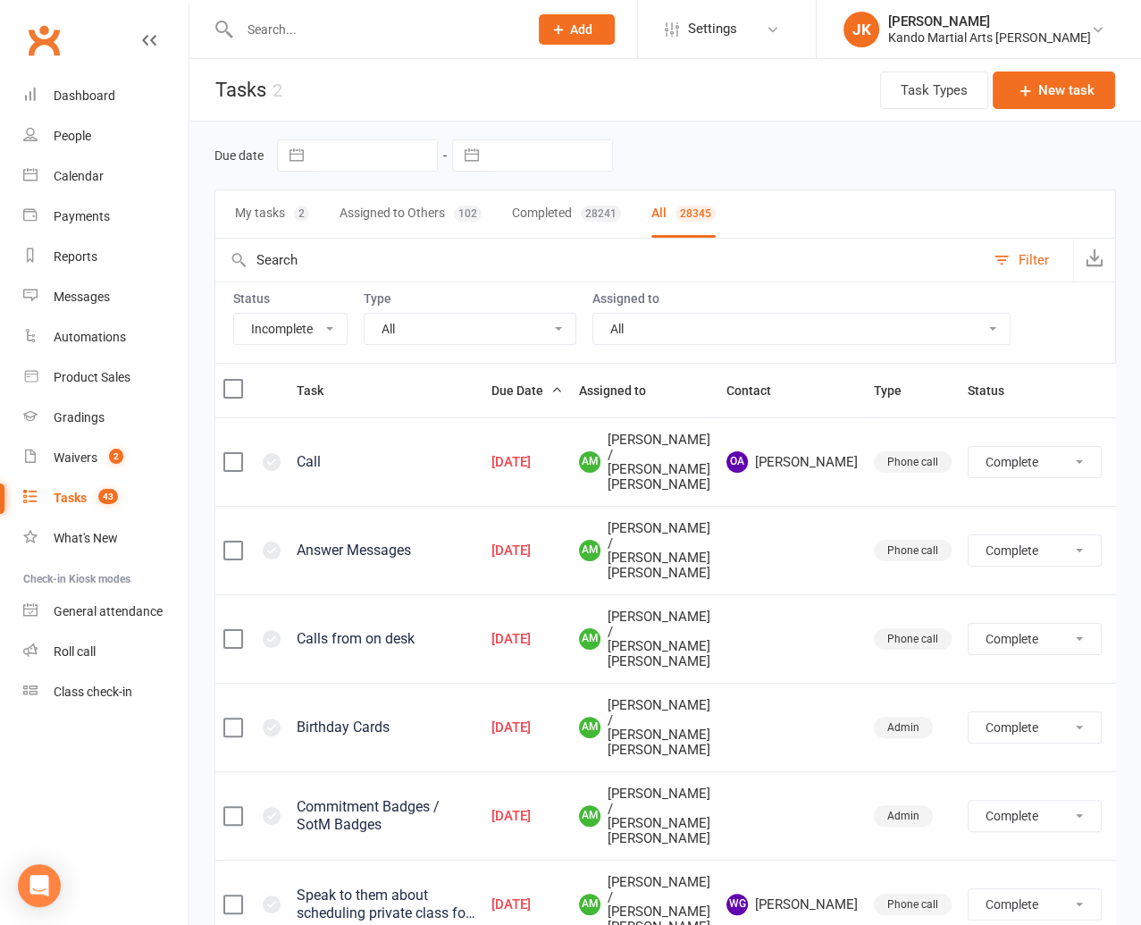
select select "finished"
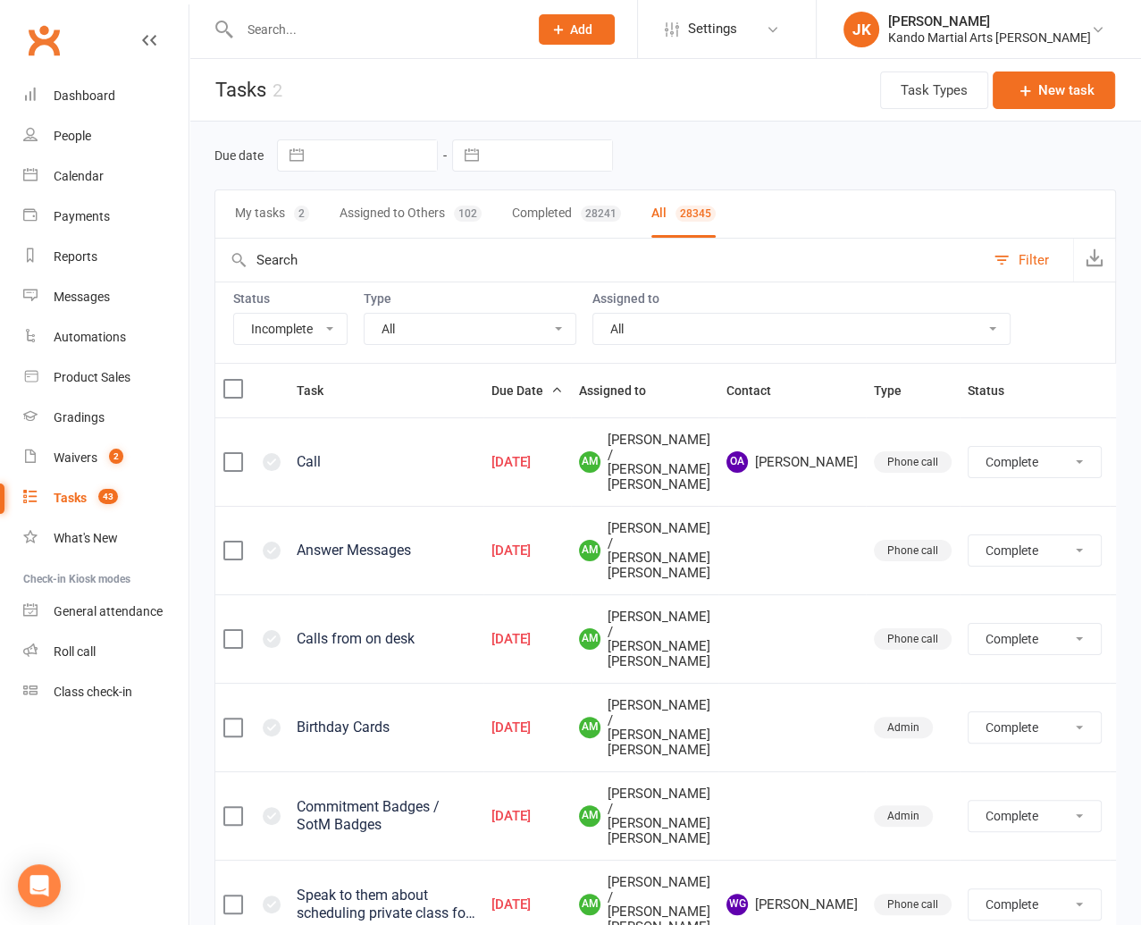
select select "finished"
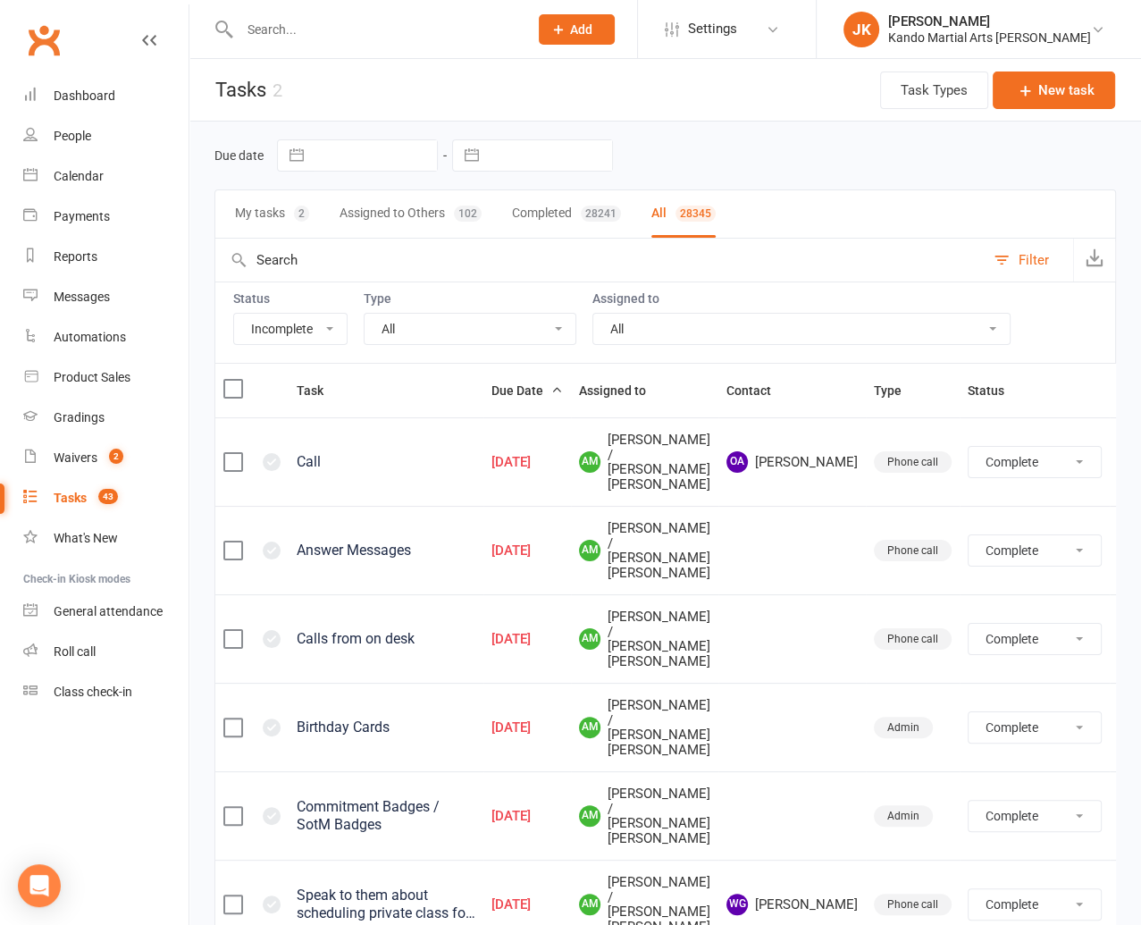
select select "finished"
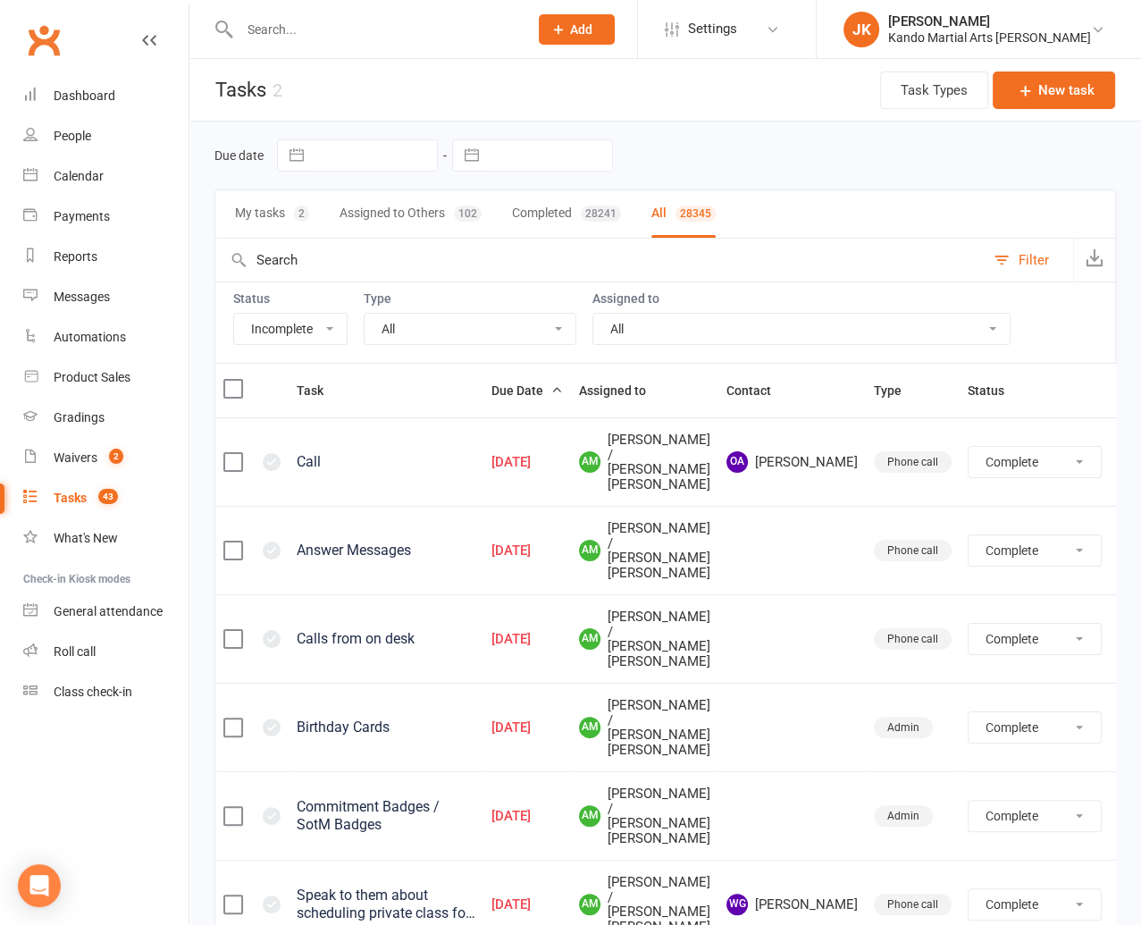
select select "finished"
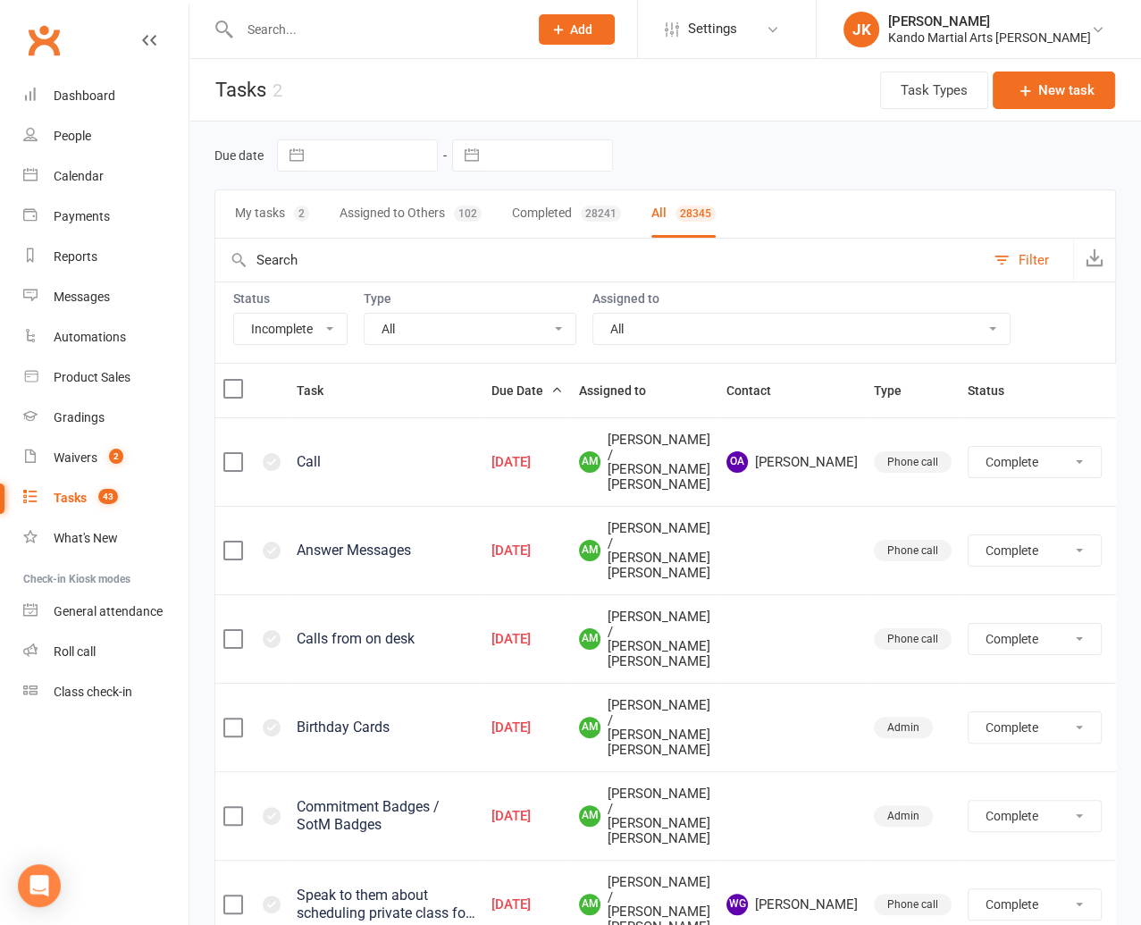
select select "finished"
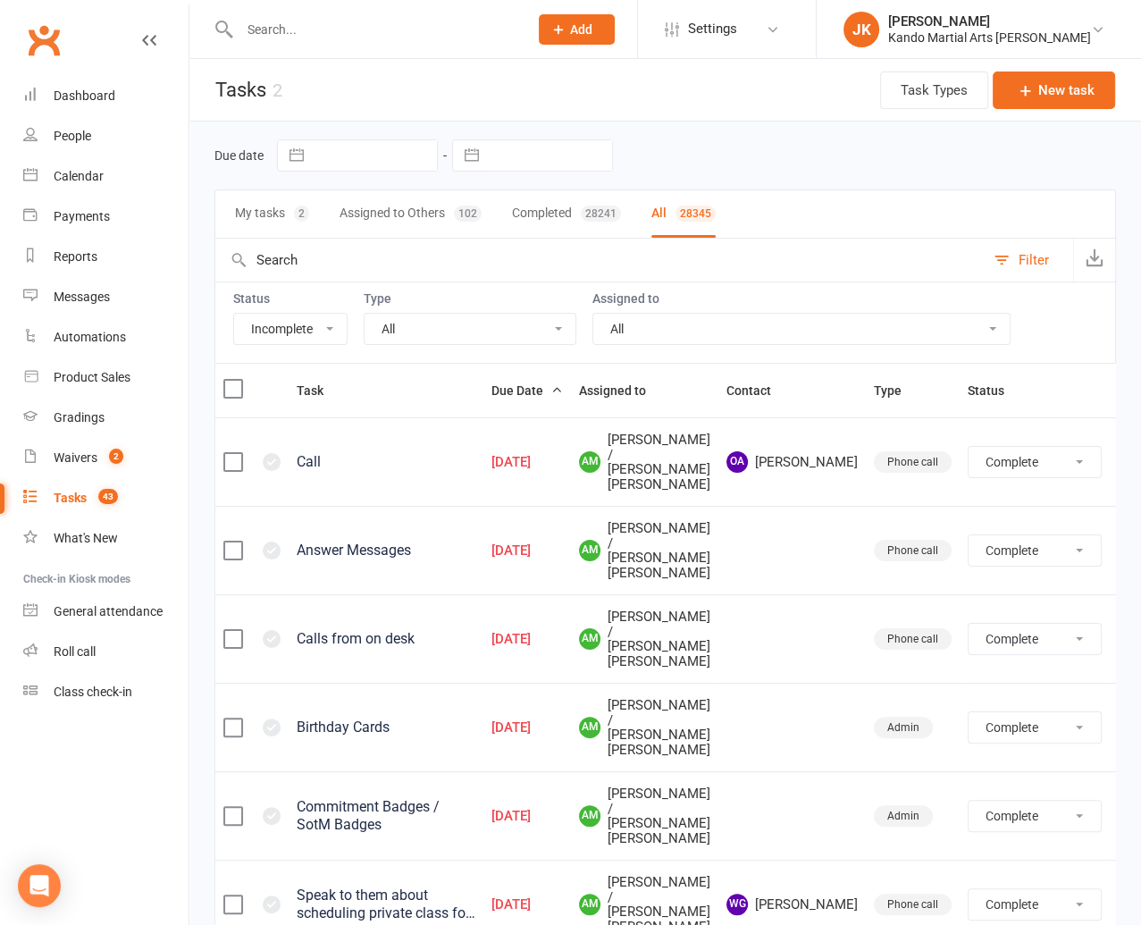
select select "finished"
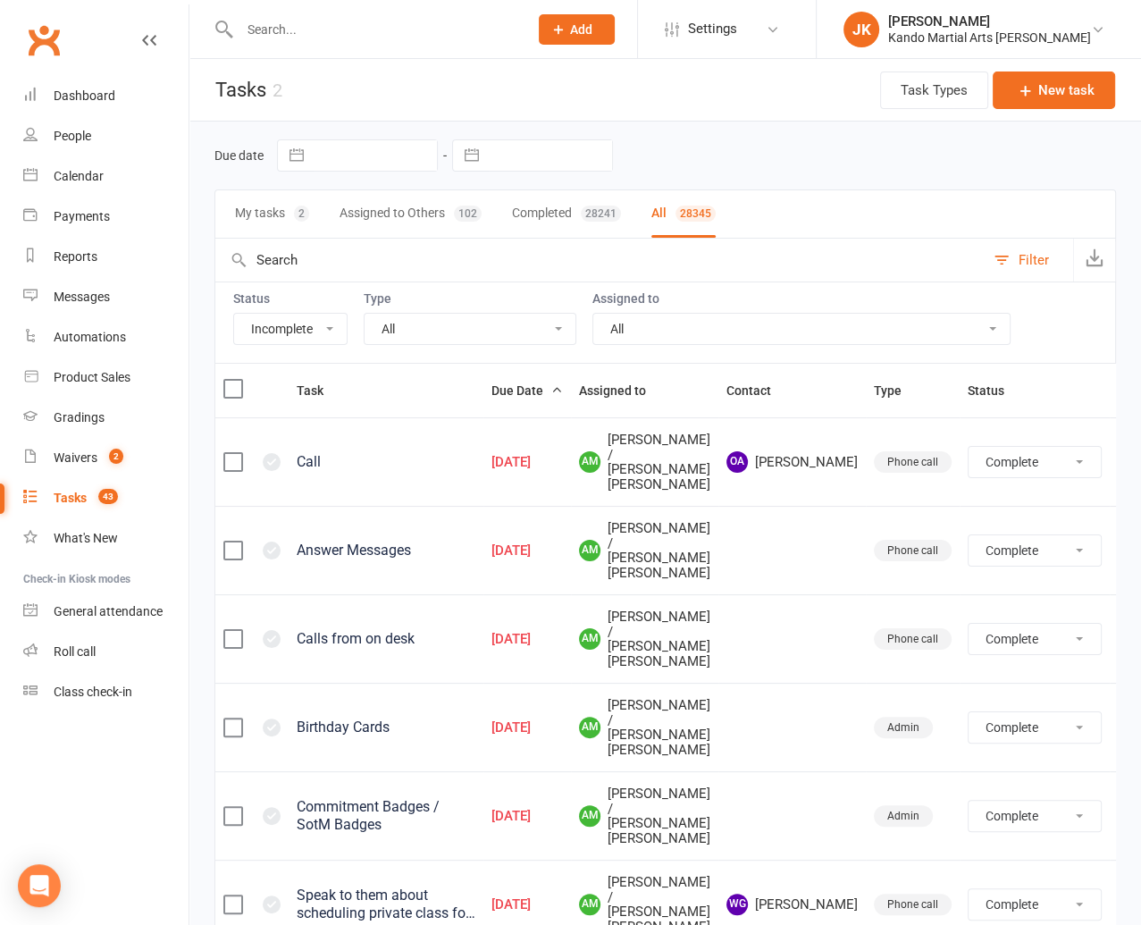
select select "finished"
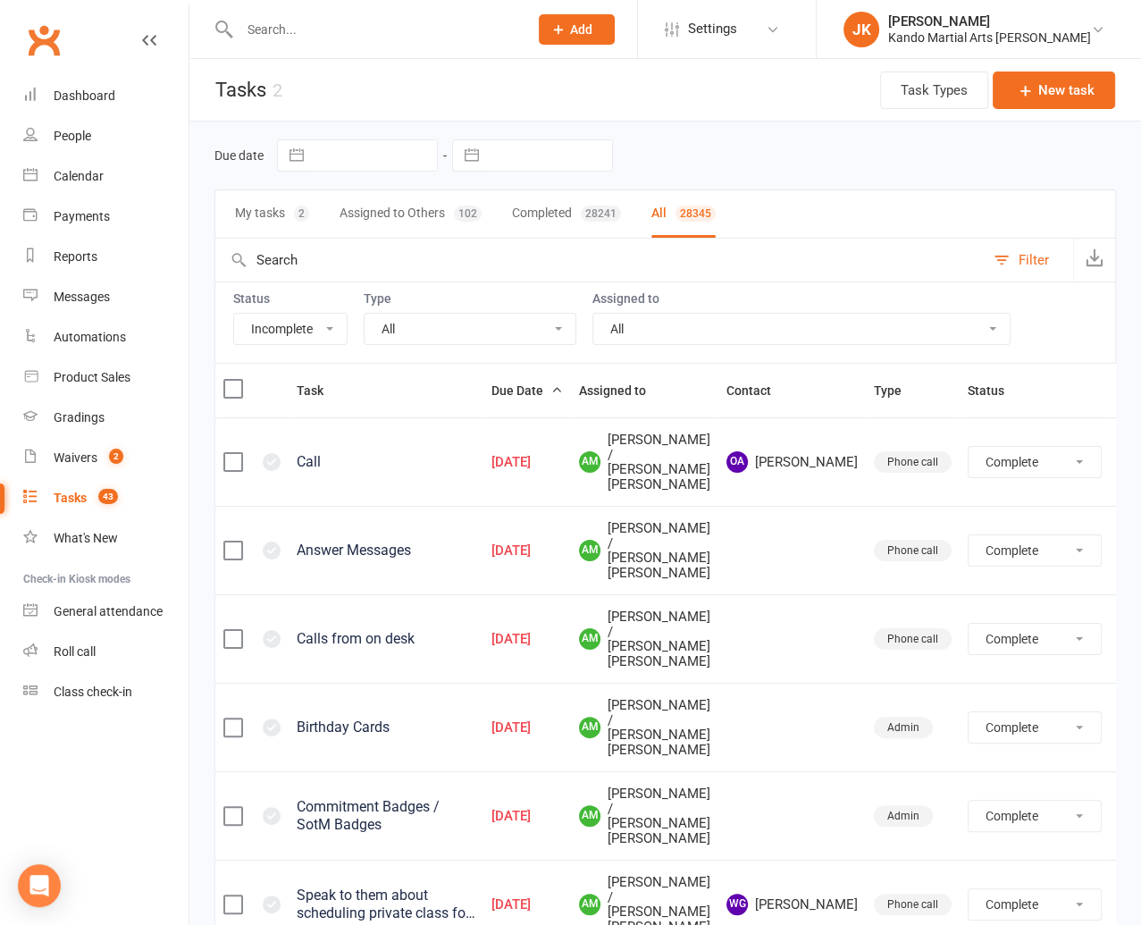
select select "finished"
select select "started"
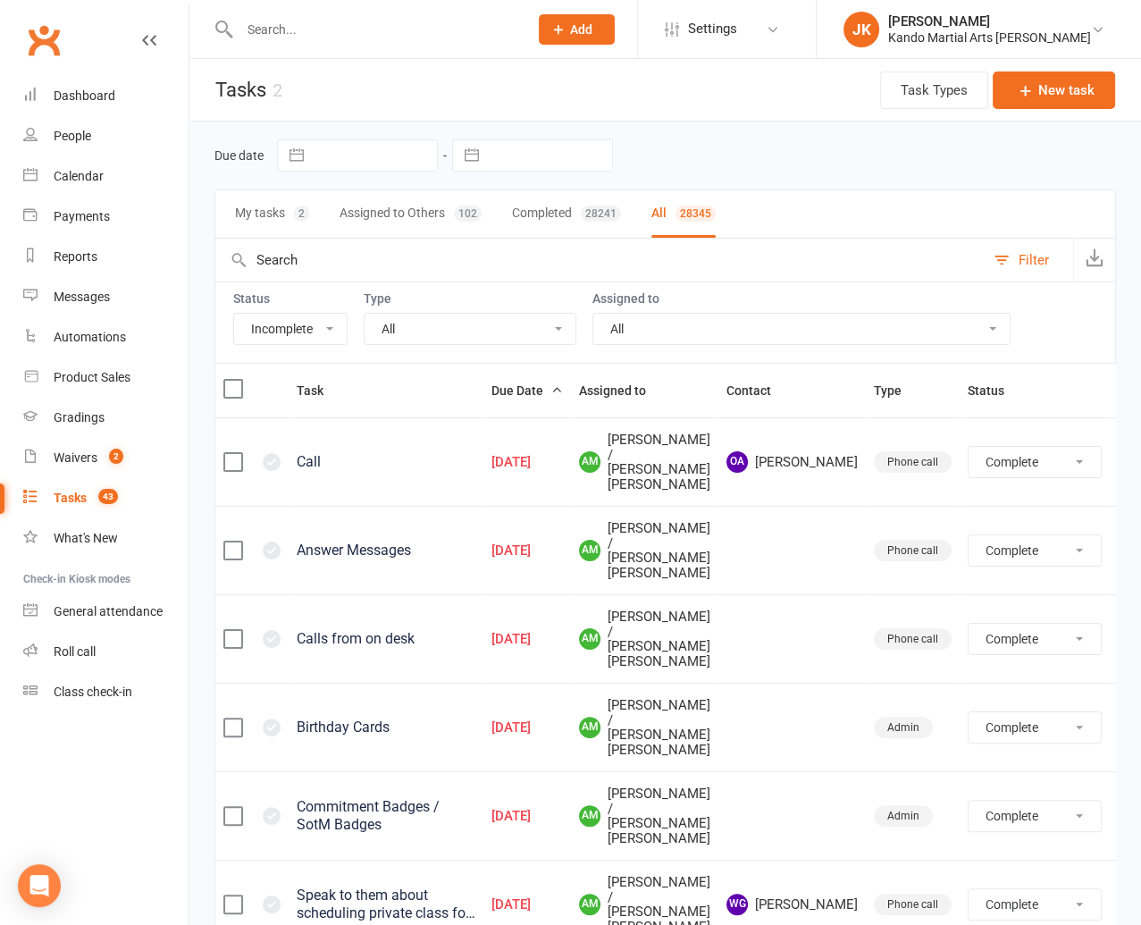
select select "waiting"
select select "started"
select select "waiting"
select select "started"
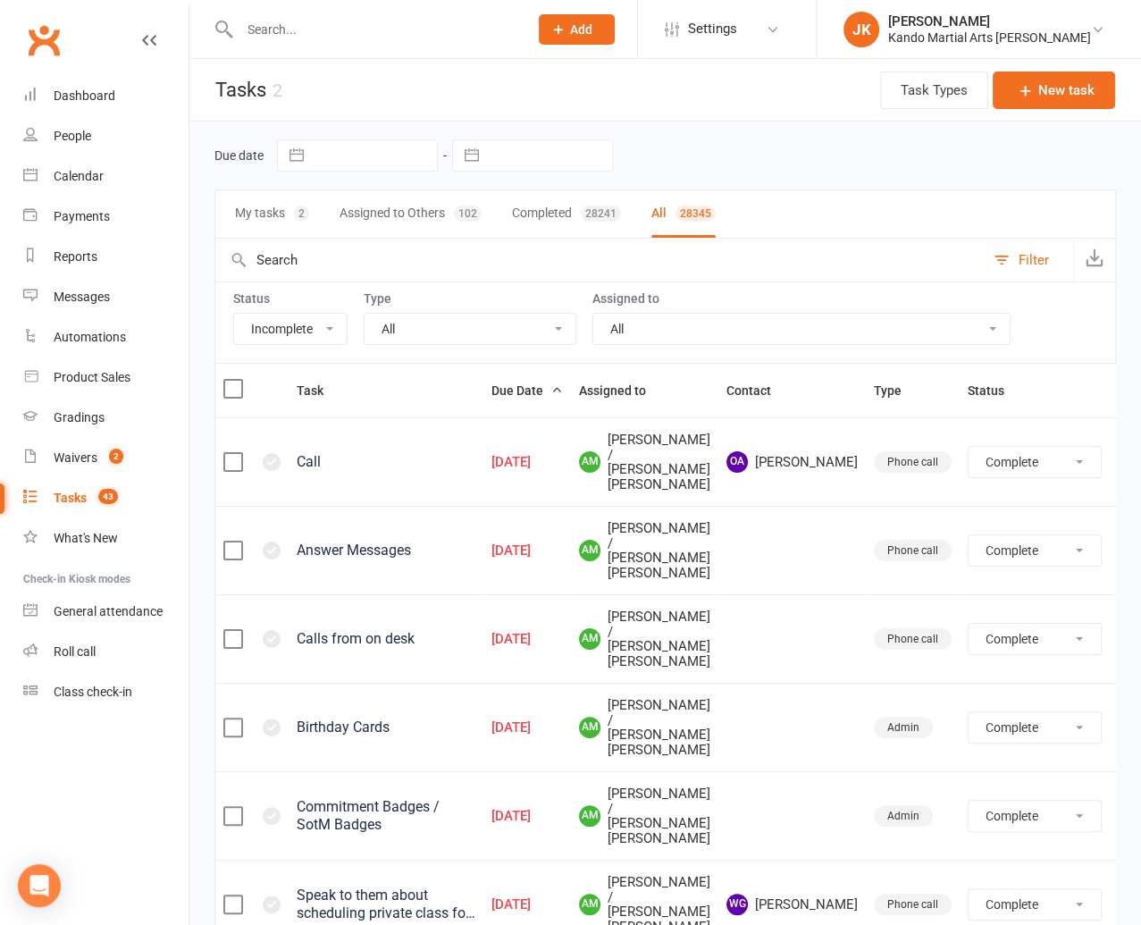
select select "started"
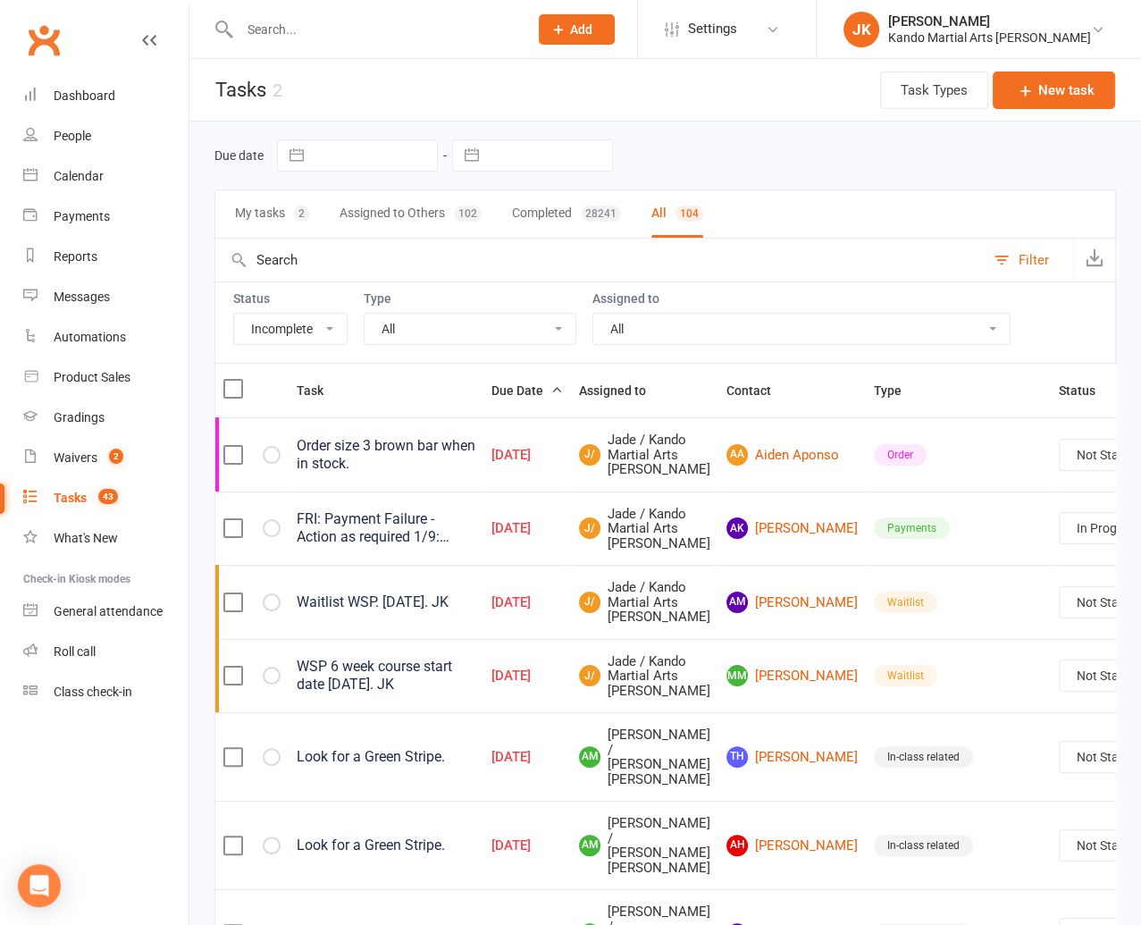
click at [564, 324] on select "All Admin Bbpc - black belt prep course Cancellation Enquiry Follow-up In-class…" at bounding box center [470, 329] width 211 height 30
select select "16410"
click at [365, 314] on select "All Admin Bbpc - black belt prep course Cancellation Enquiry Follow-up In-class…" at bounding box center [470, 329] width 211 height 30
select select "started"
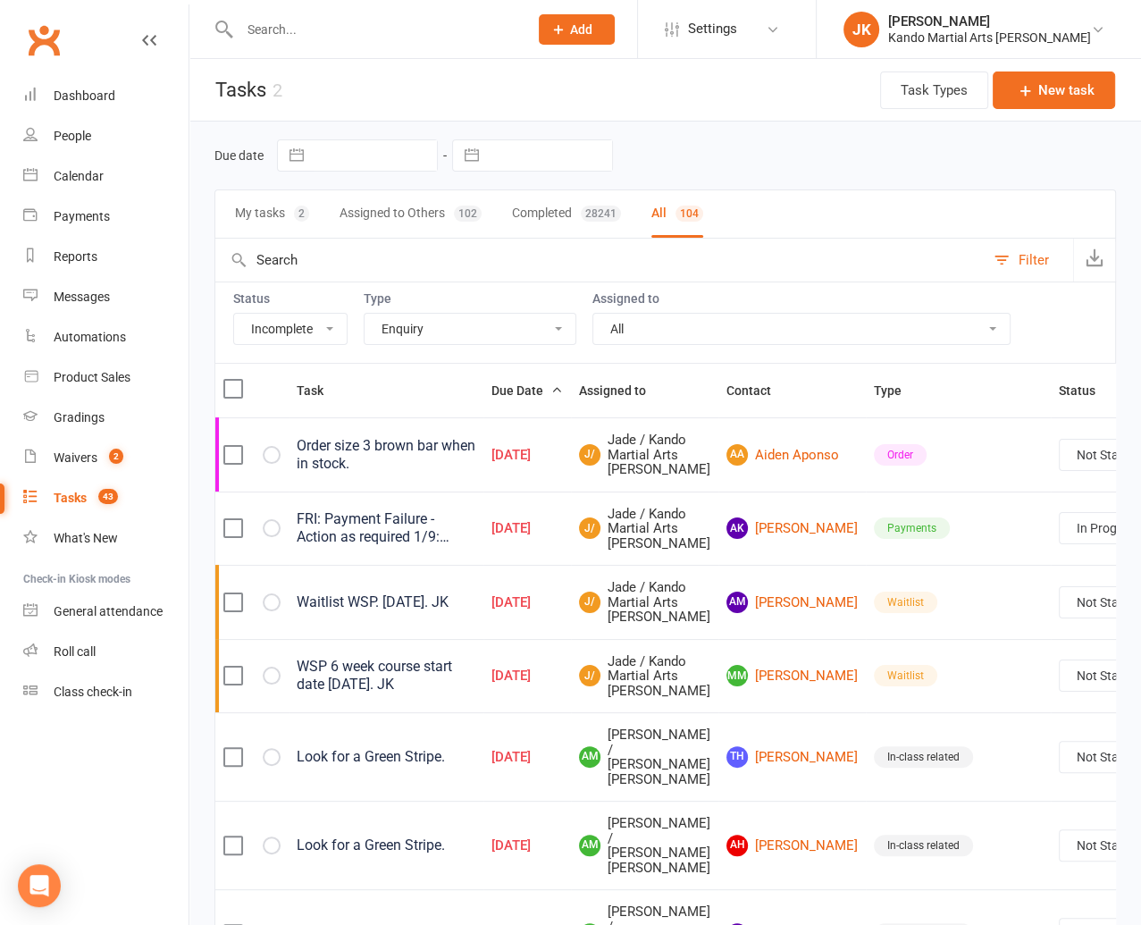
select select "waiting"
select select "started"
select select "waiting"
select select "started"
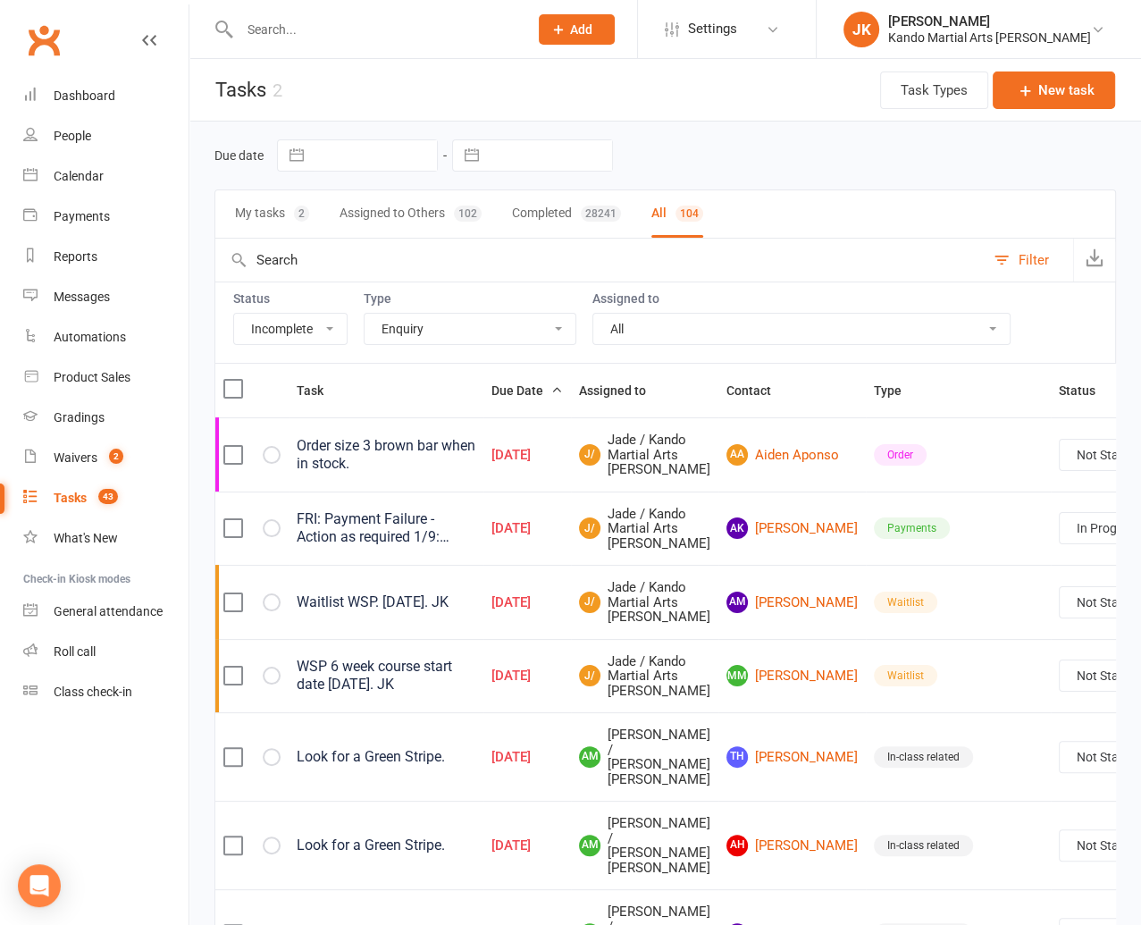
select select "started"
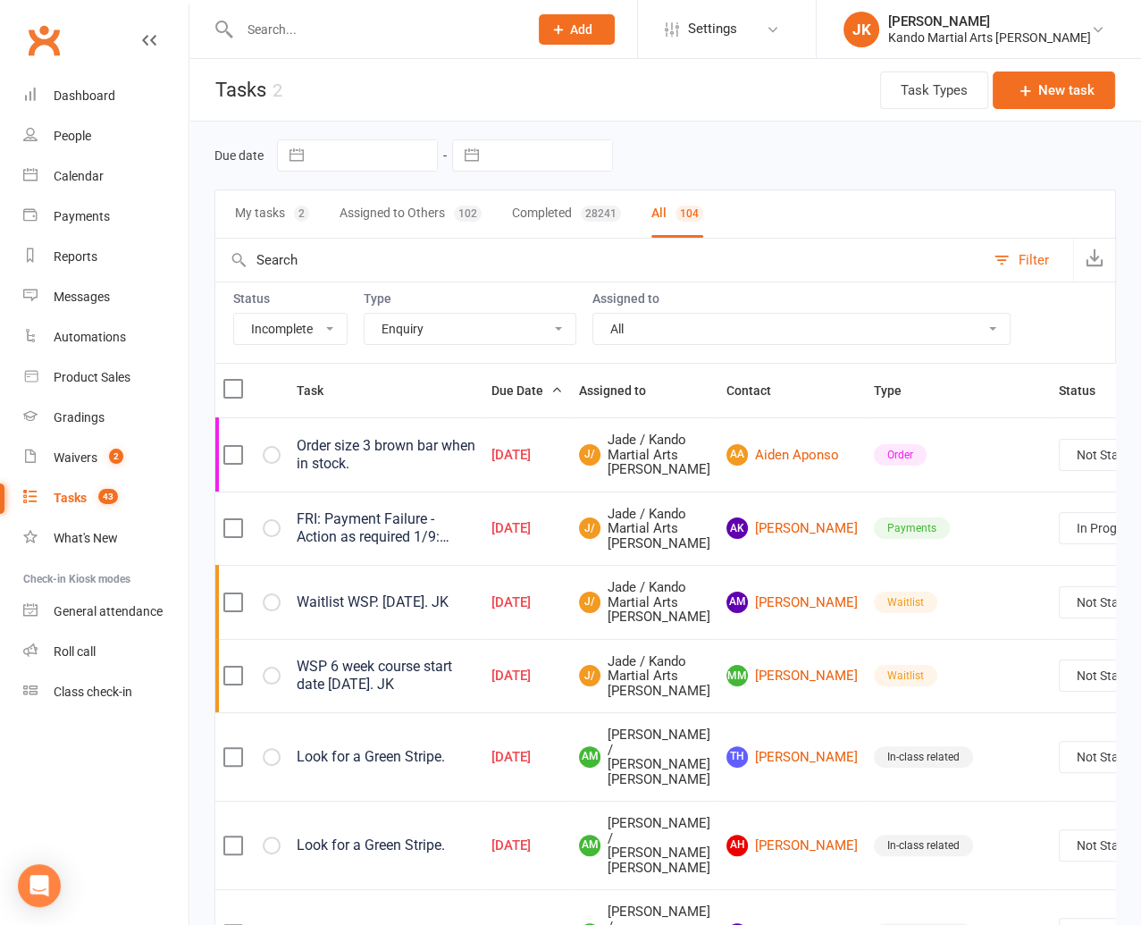
select select "started"
select select "waiting"
select select "started"
select select "waiting"
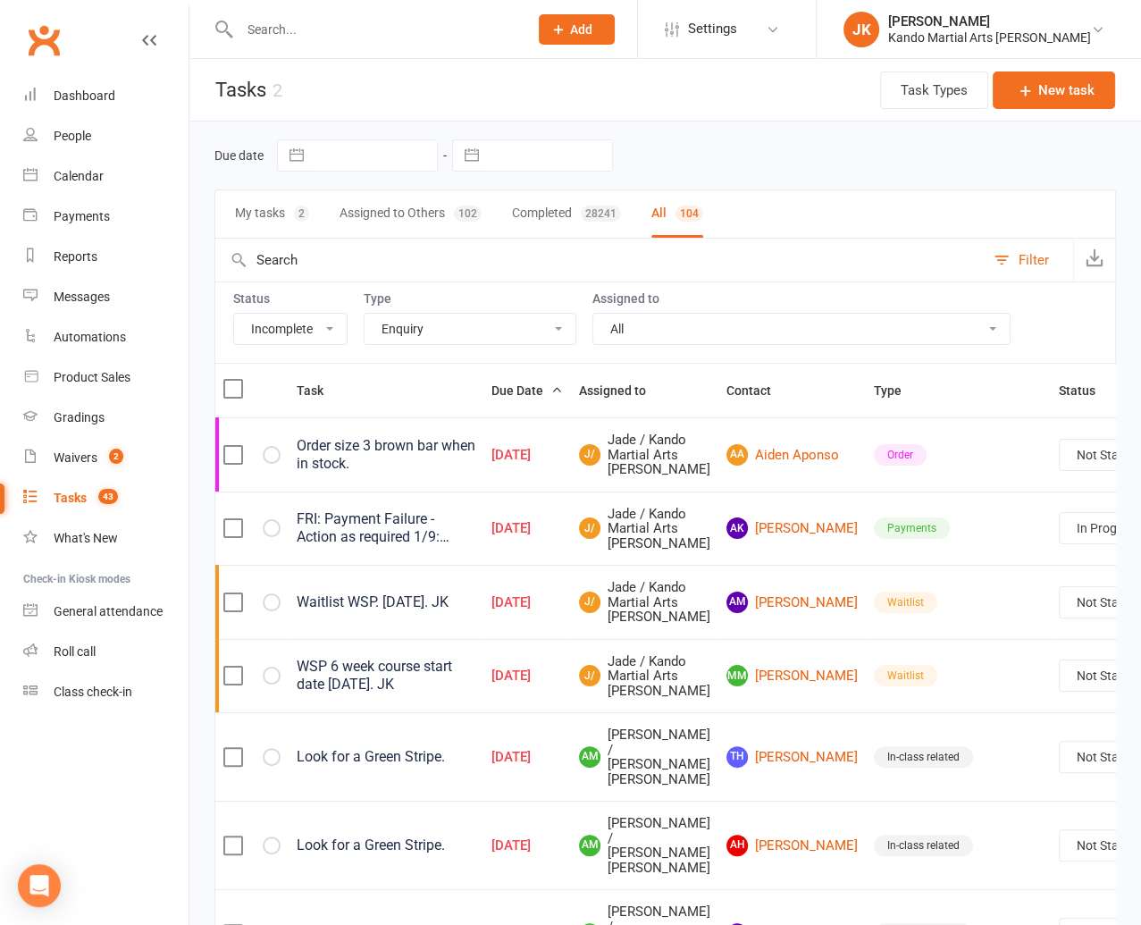
select select "started"
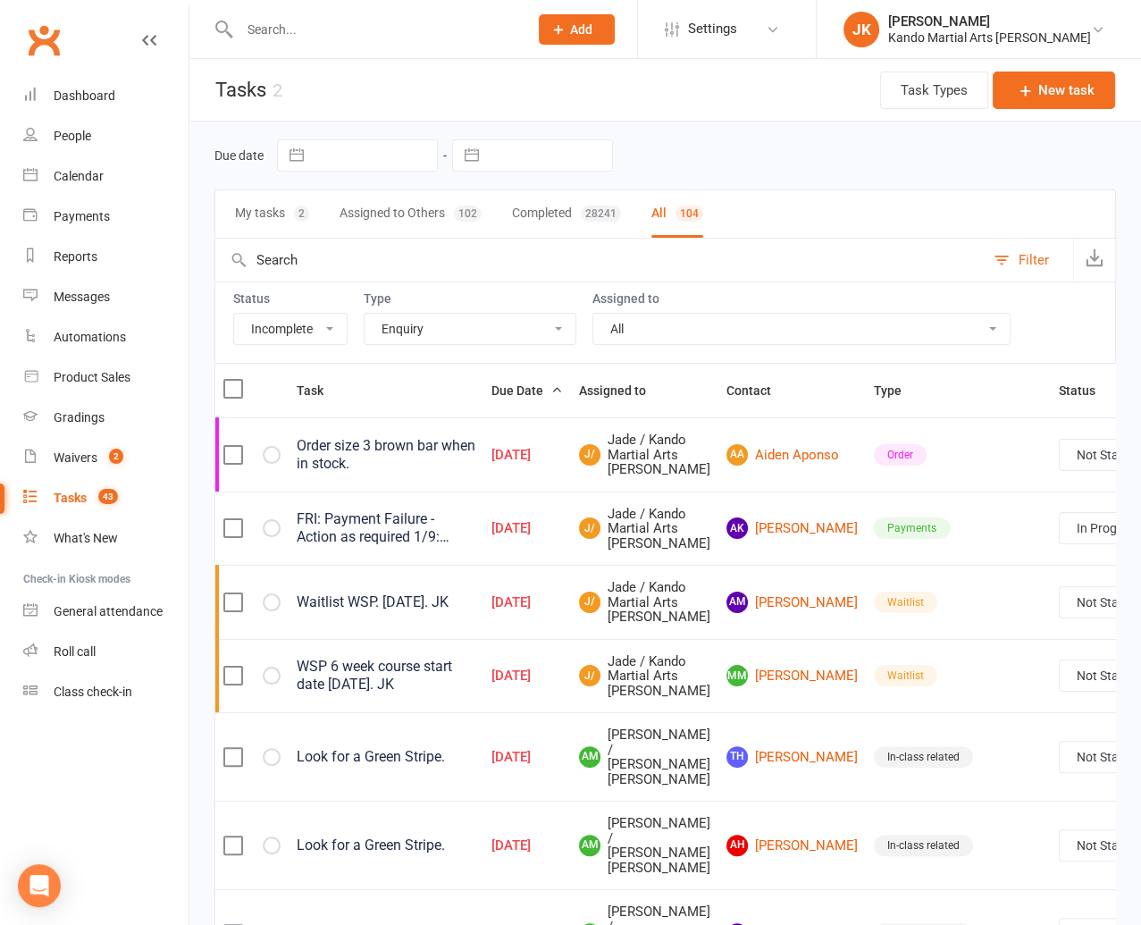
select select "started"
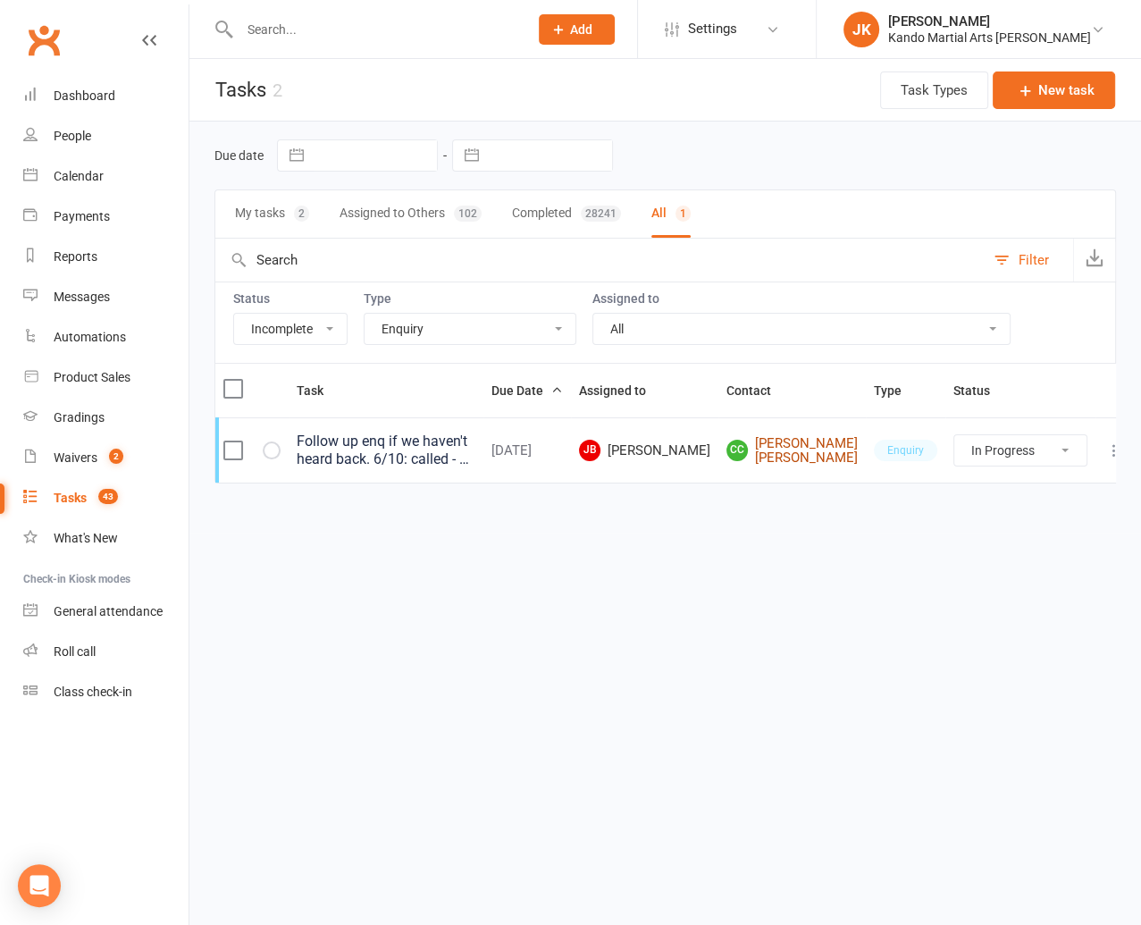
click at [810, 442] on link "CC Cho Collins" at bounding box center [792, 450] width 131 height 29
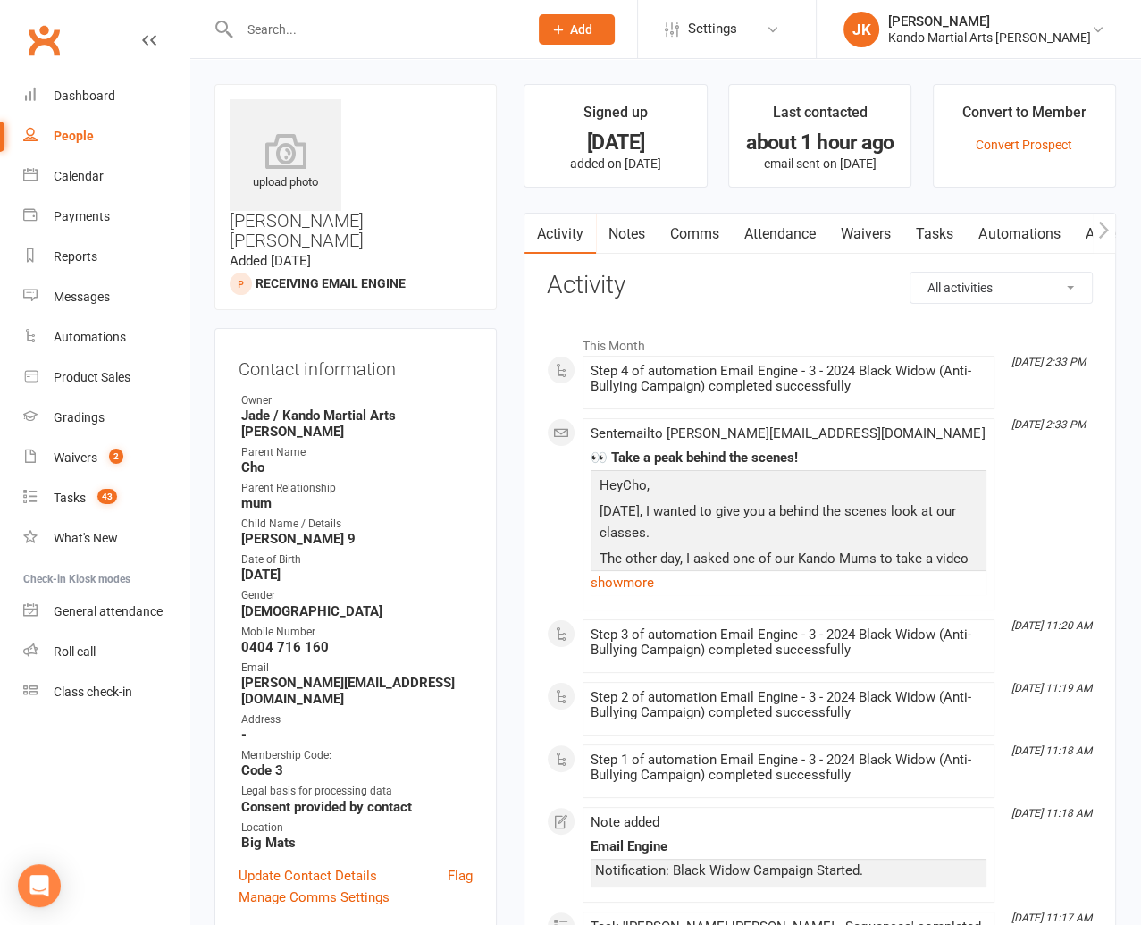
click at [636, 227] on link "Notes" at bounding box center [627, 234] width 62 height 41
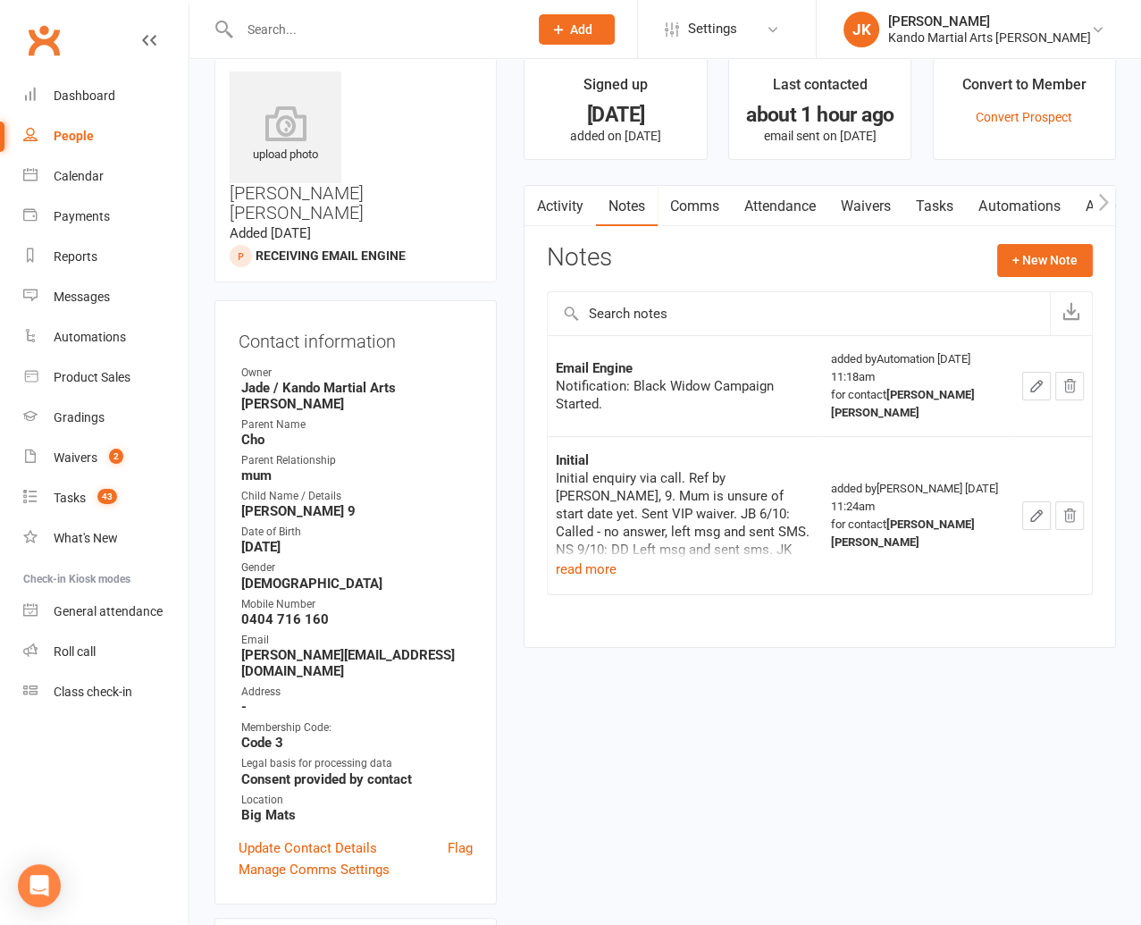
scroll to position [29, 0]
click at [594, 558] on button "read more" at bounding box center [586, 568] width 61 height 21
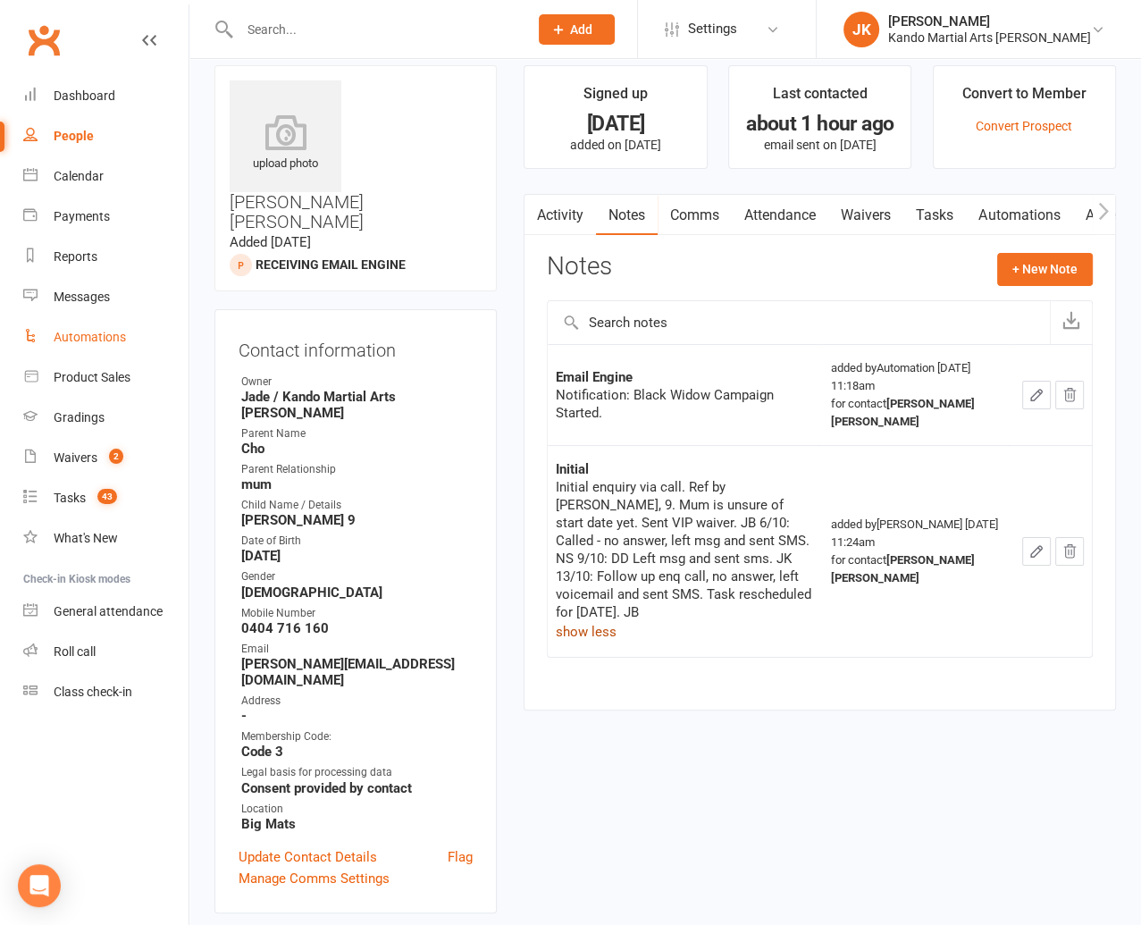
scroll to position [14, 0]
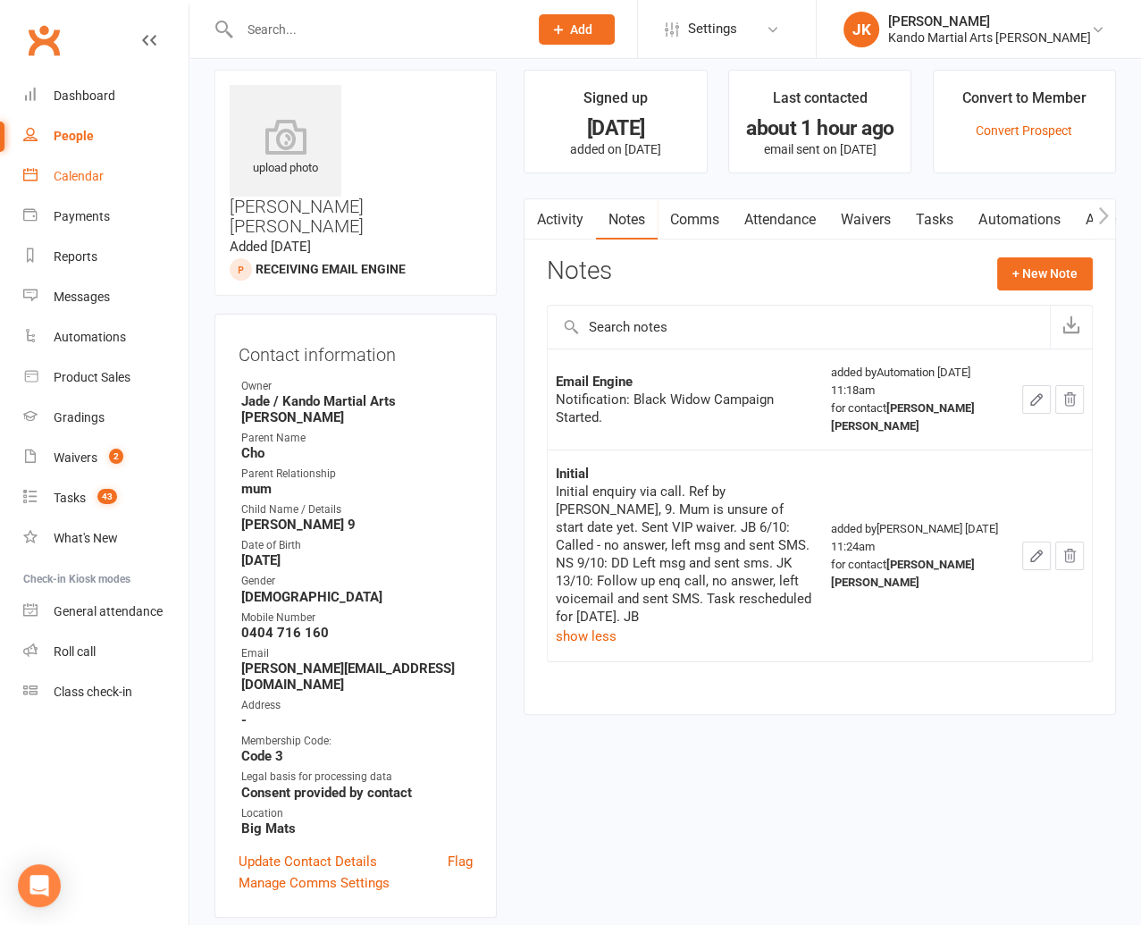
click at [72, 173] on div "Calendar" at bounding box center [79, 176] width 50 height 14
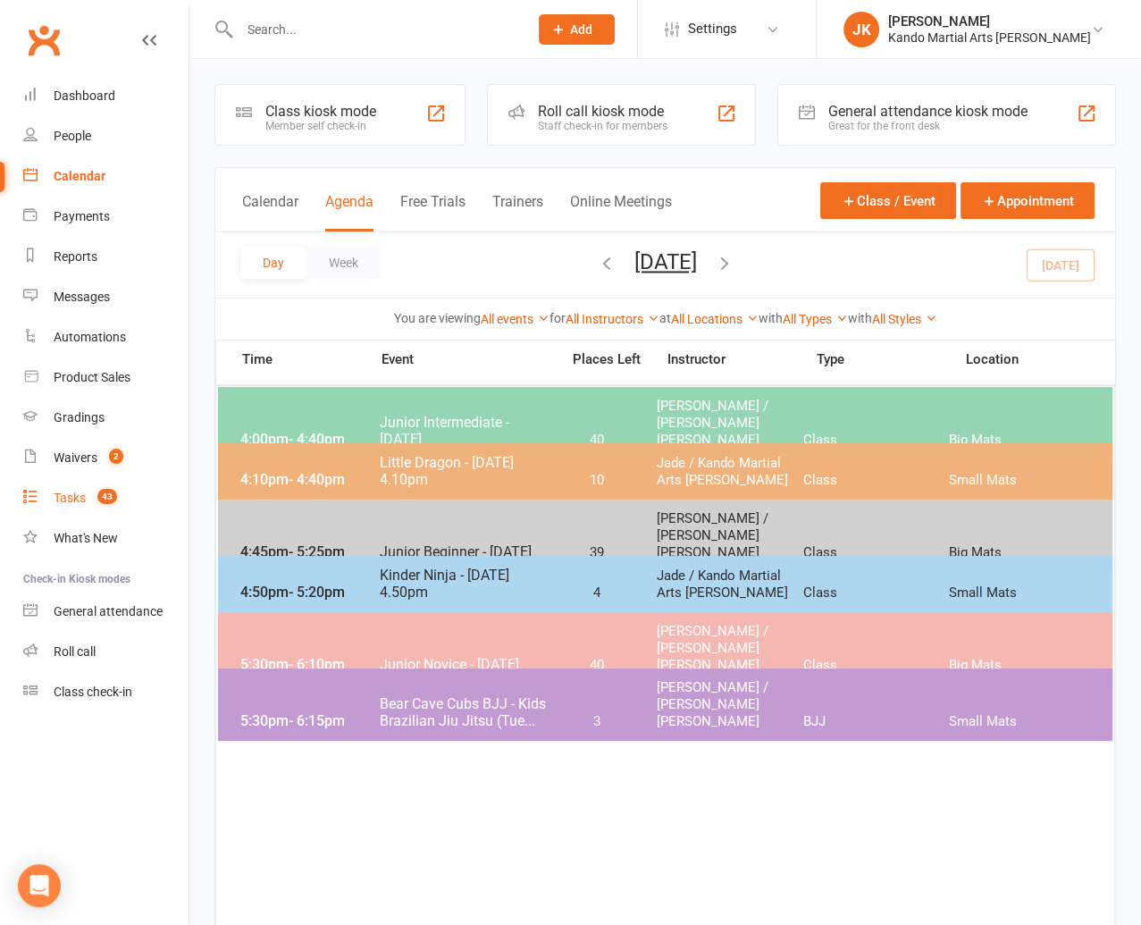
click at [65, 493] on div "Tasks" at bounding box center [70, 498] width 32 height 14
select select "incomplete"
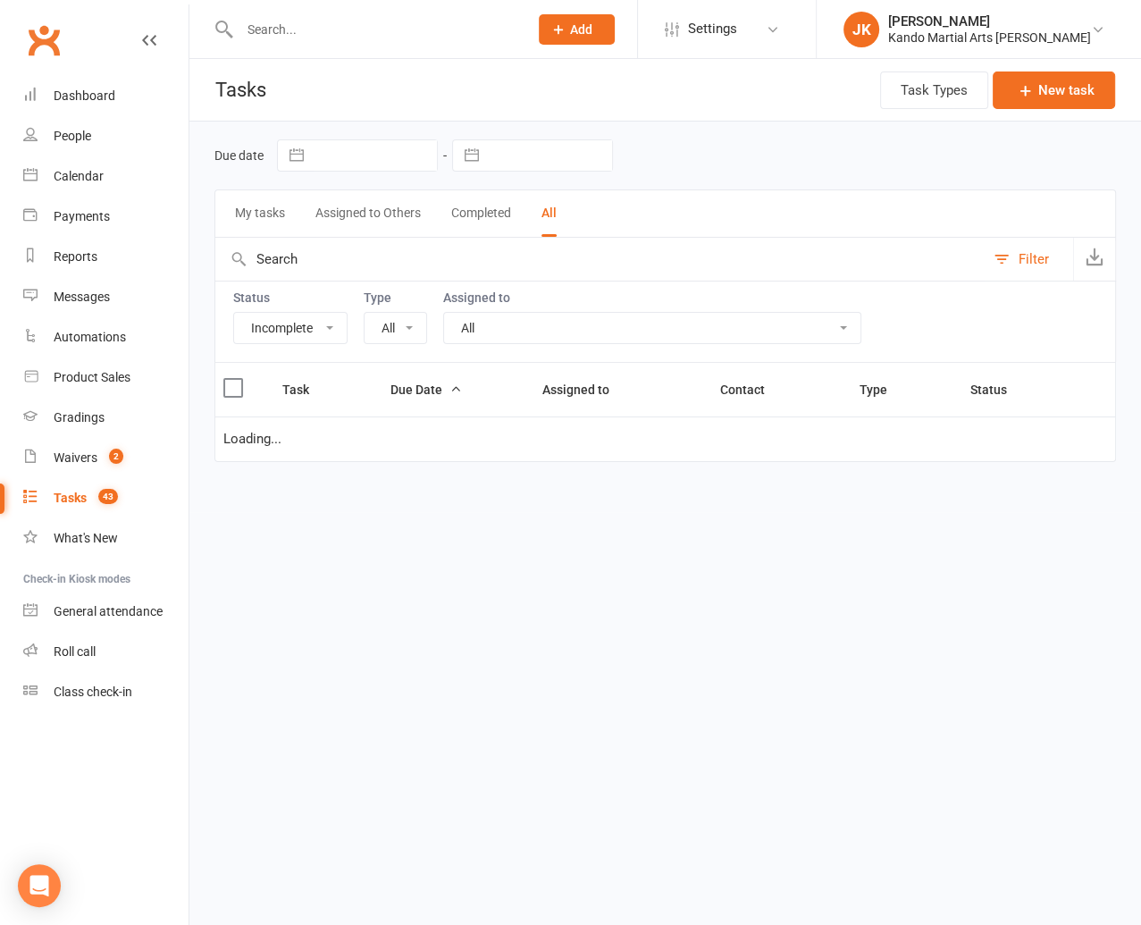
select select "16410"
select select "started"
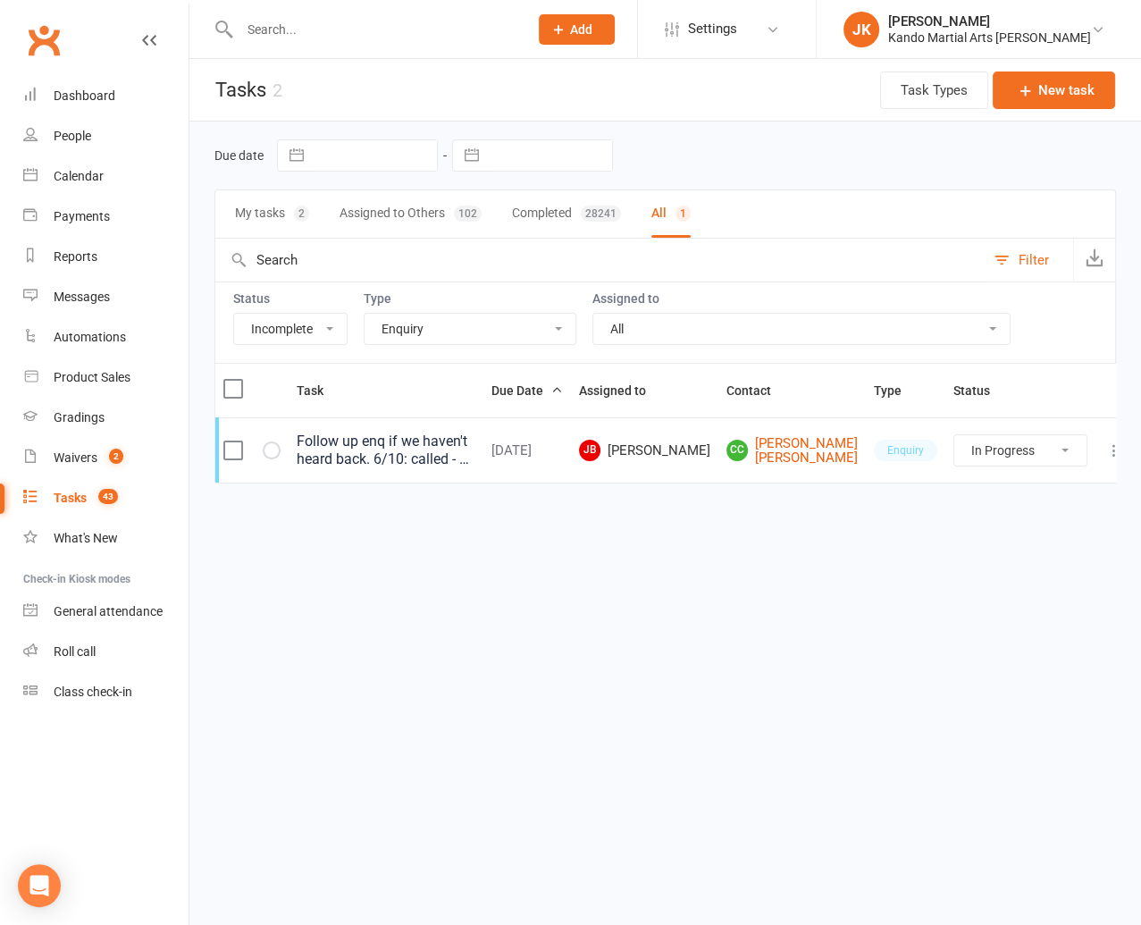
click at [560, 322] on select "All Admin Bbpc - black belt prep course Cancellation Enquiry Follow-up In-class…" at bounding box center [470, 329] width 211 height 30
select select "19237"
click at [365, 314] on select "All Admin Bbpc - black belt prep course Cancellation Enquiry Follow-up In-class…" at bounding box center [470, 329] width 211 height 30
select select "started"
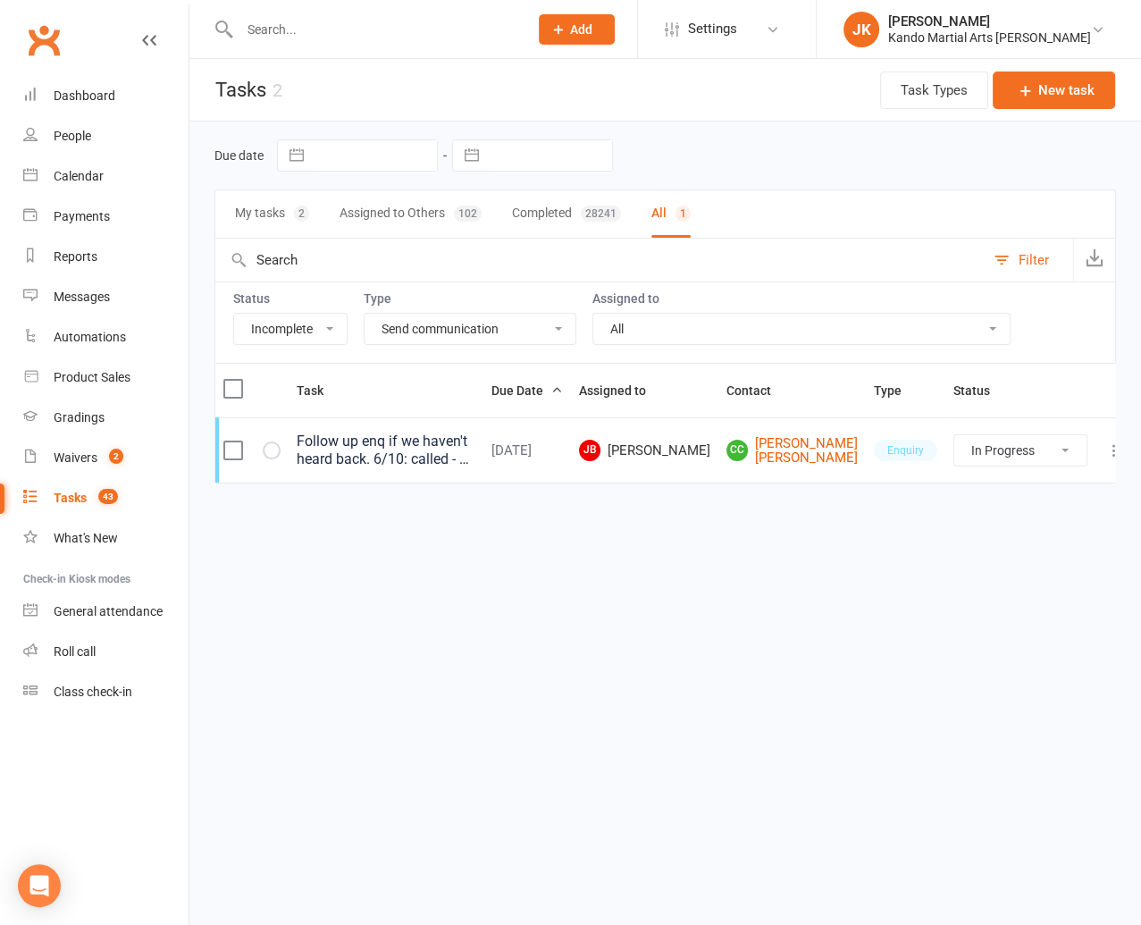
select select "started"
select select "waiting"
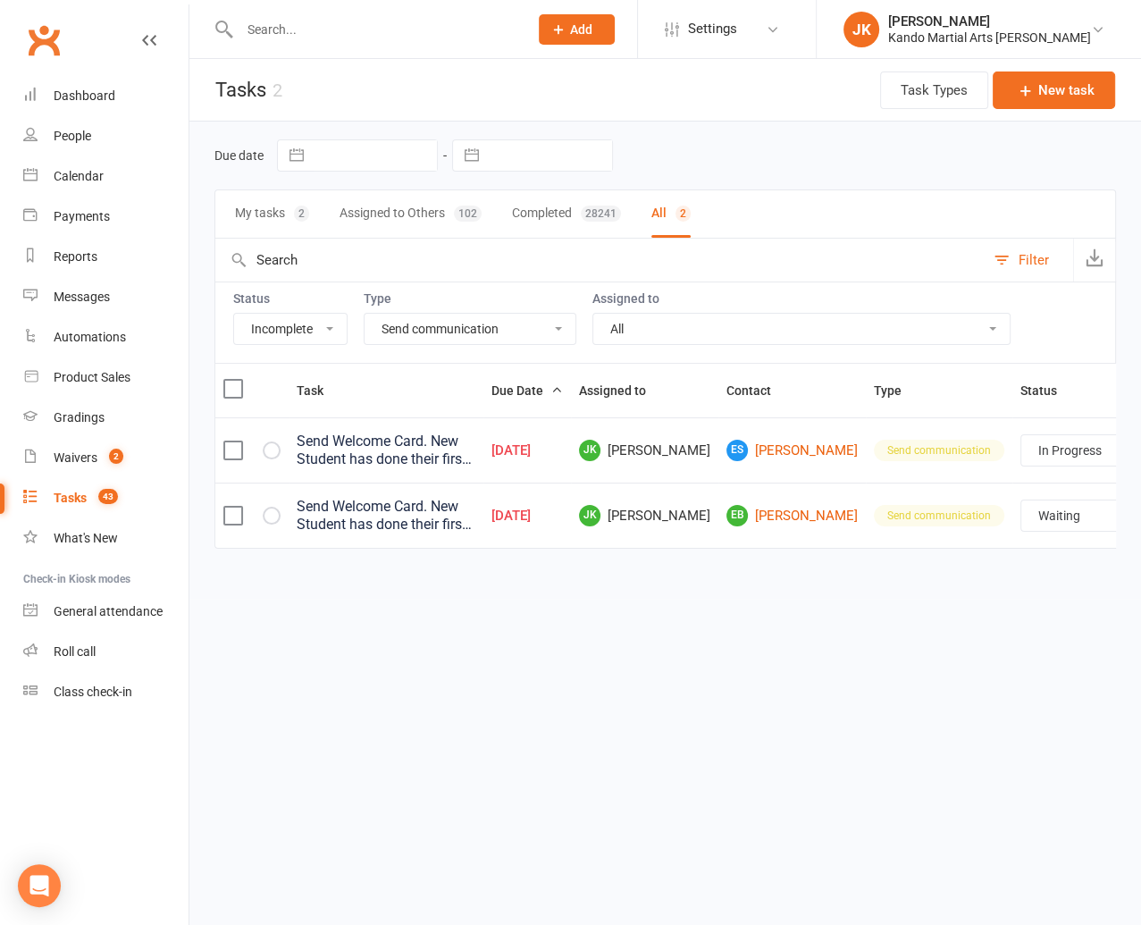
click at [560, 320] on select "All Admin Bbpc - black belt prep course Cancellation Enquiry Follow-up In-class…" at bounding box center [470, 329] width 211 height 30
select select "24292"
click at [365, 314] on select "All Admin Bbpc - black belt prep course Cancellation Enquiry Follow-up In-class…" at bounding box center [470, 329] width 211 height 30
select select "started"
select select "waiting"
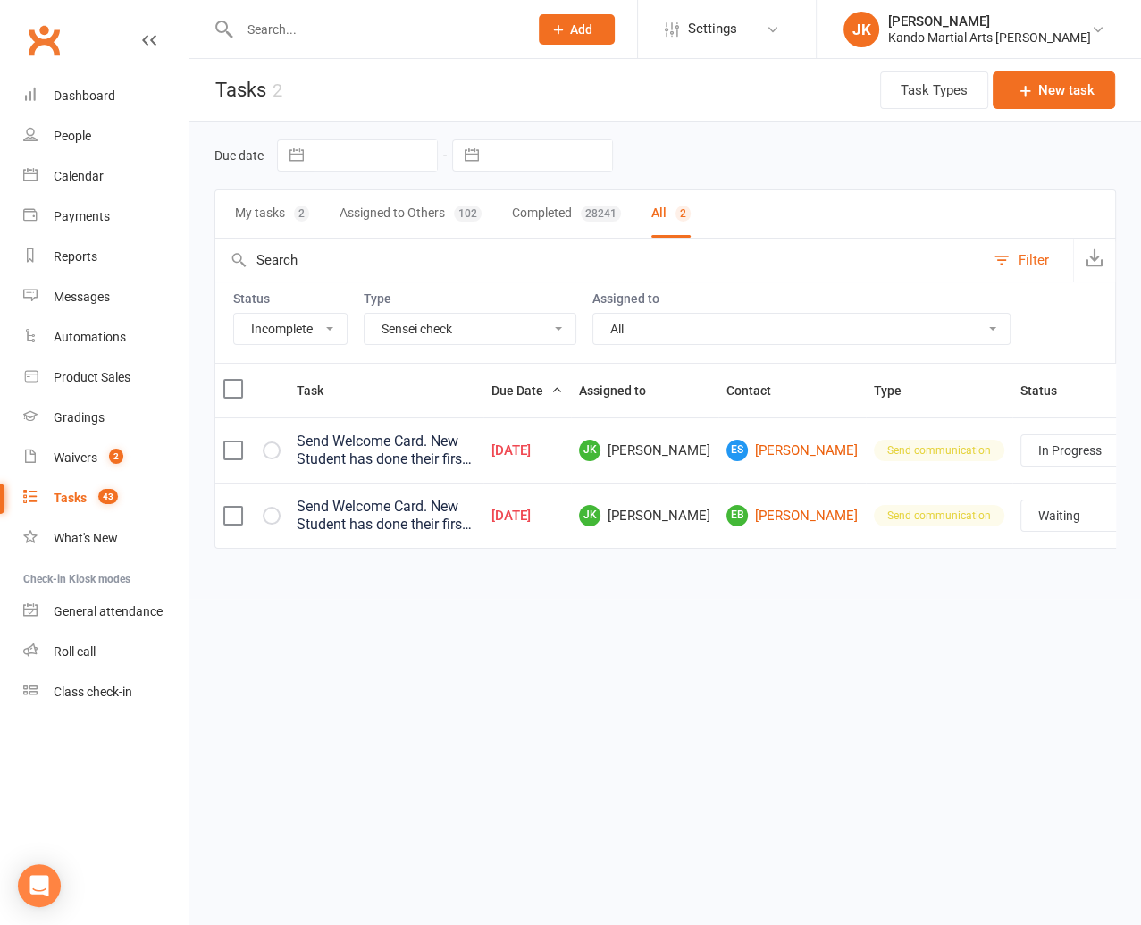
select select "started"
select select "waiting"
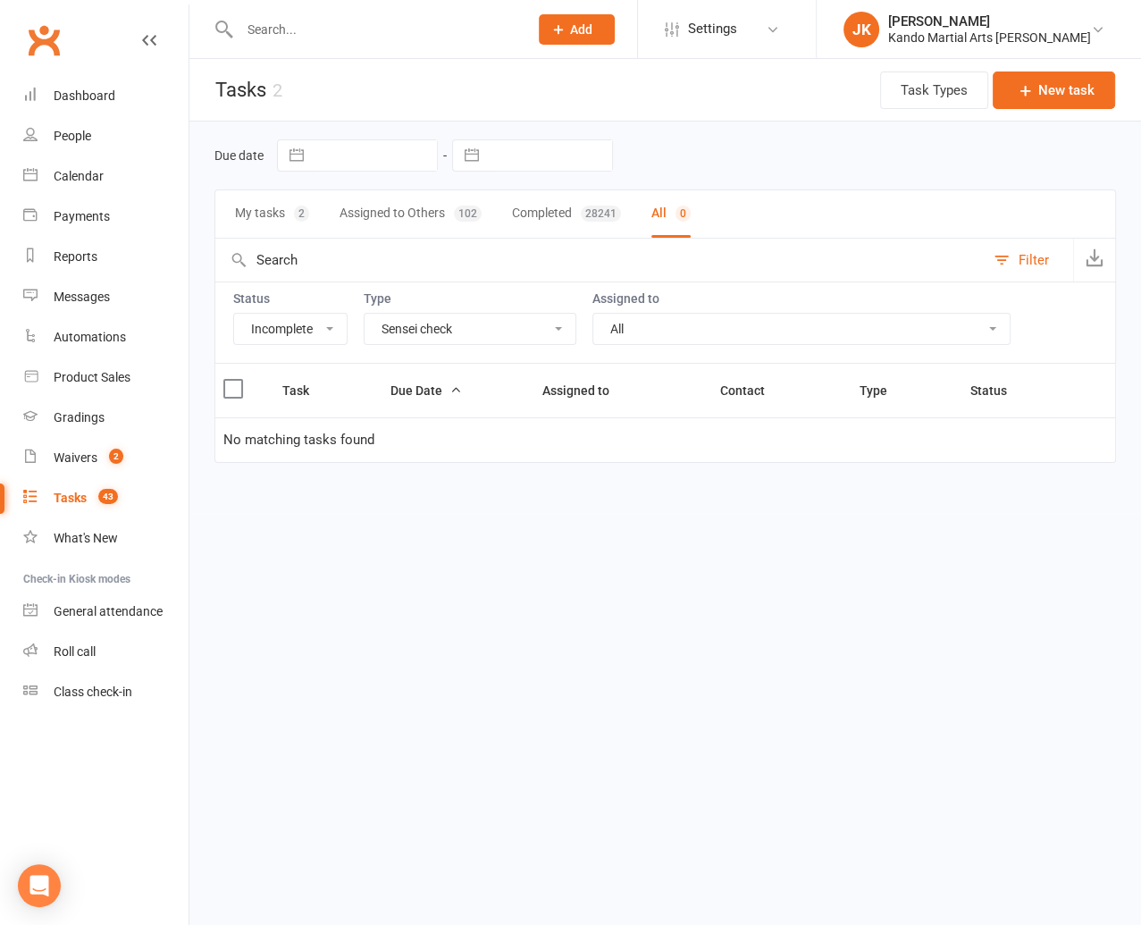
click at [560, 324] on select "All Admin Bbpc - black belt prep course Cancellation Enquiry Follow-up In-class…" at bounding box center [470, 329] width 211 height 30
select select "28118"
click at [365, 314] on select "All Admin Bbpc - black belt prep course Cancellation Enquiry Follow-up In-class…" at bounding box center [470, 329] width 211 height 30
select select "started"
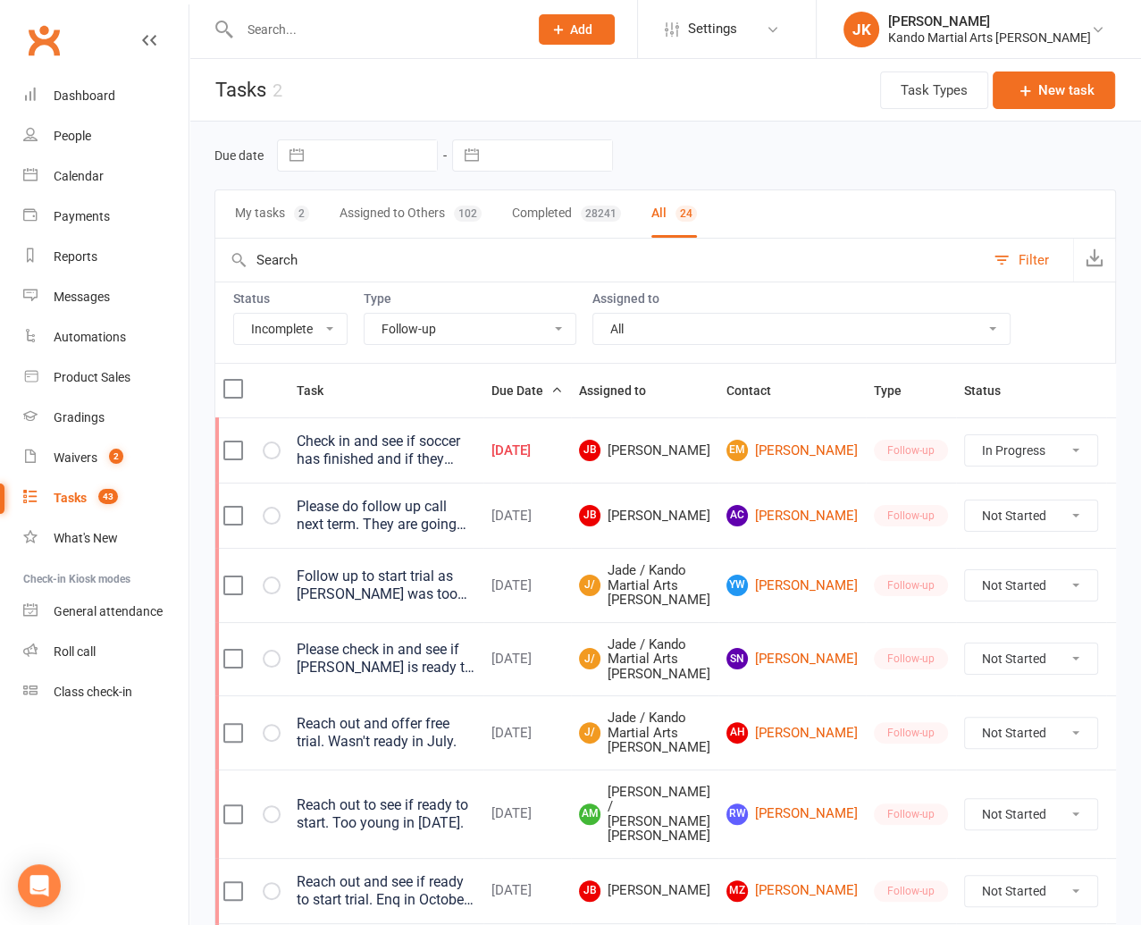
click at [557, 322] on select "All Admin Bbpc - black belt prep course Cancellation Enquiry Follow-up In-class…" at bounding box center [470, 329] width 211 height 30
select select "32850"
click at [365, 314] on select "All Admin Bbpc - black belt prep course Cancellation Enquiry Follow-up In-class…" at bounding box center [470, 329] width 211 height 30
select select "started"
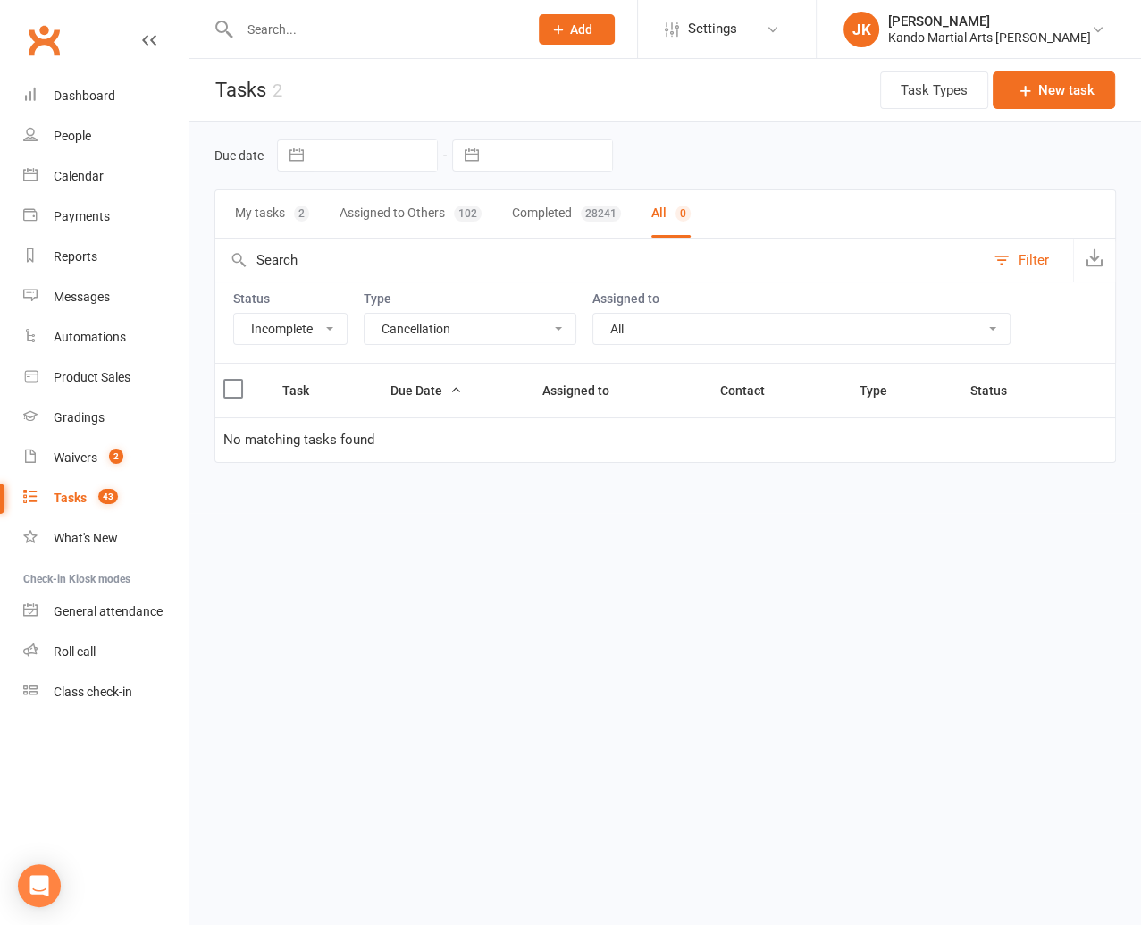
click at [557, 318] on select "All Admin Bbpc - black belt prep course Cancellation Enquiry Follow-up In-class…" at bounding box center [470, 329] width 211 height 30
select select "16410"
click at [365, 314] on select "All Admin Bbpc - black belt prep course Cancellation Enquiry Follow-up In-class…" at bounding box center [470, 329] width 211 height 30
select select "started"
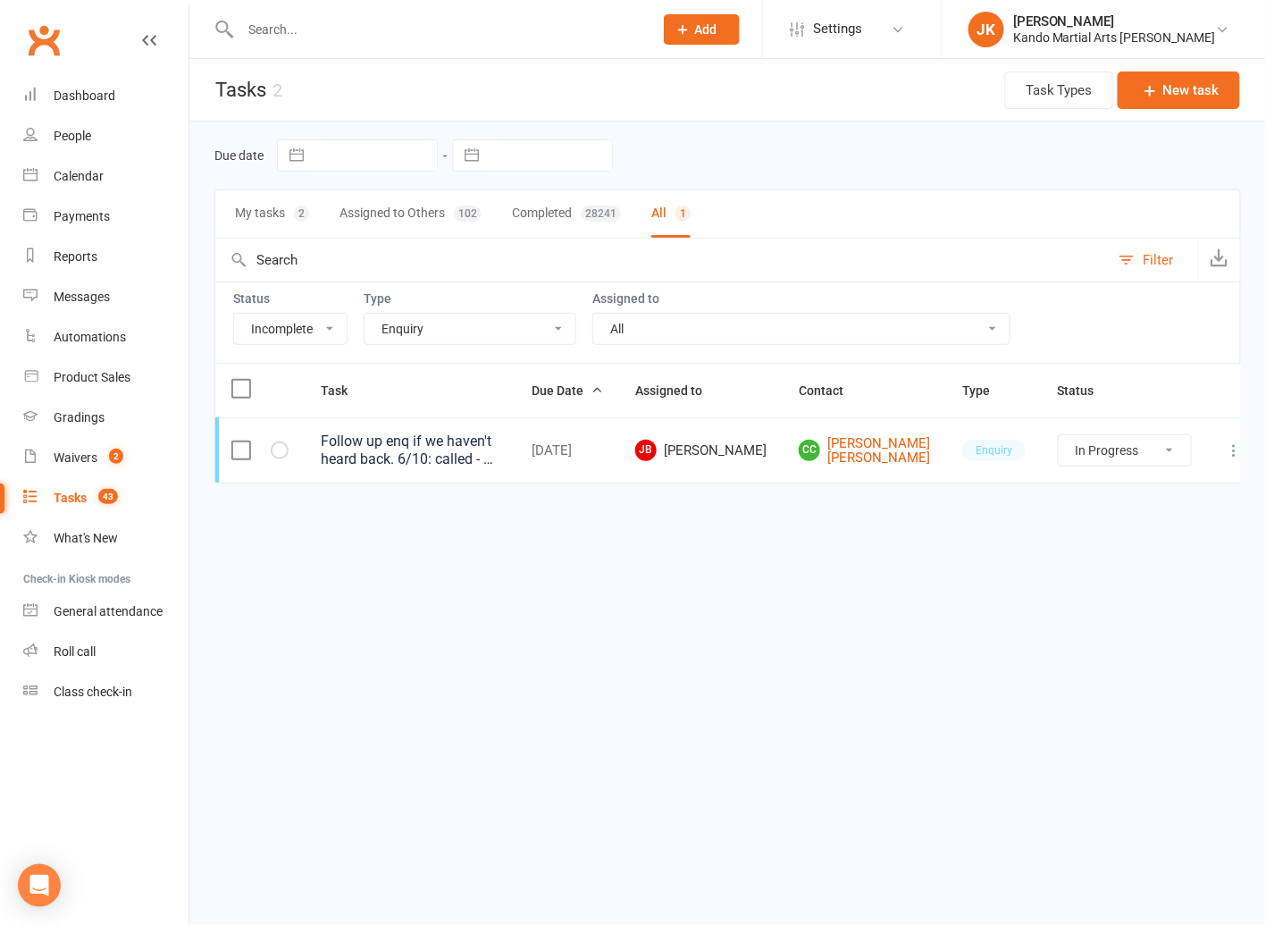
select select "started"
click at [273, 30] on input "text" at bounding box center [438, 29] width 406 height 25
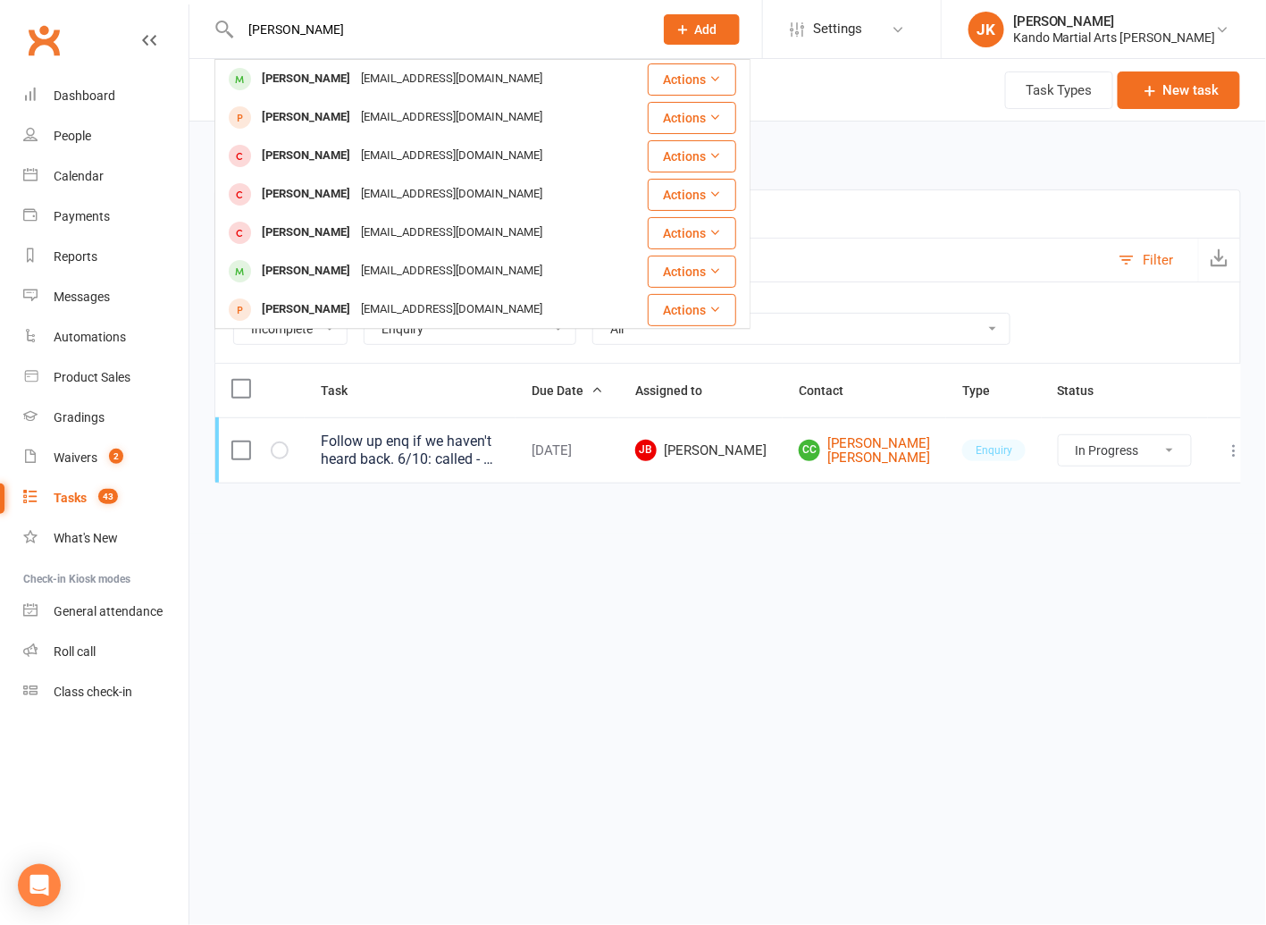
type input "tyler clencie"
click at [315, 76] on div "[PERSON_NAME]" at bounding box center [306, 79] width 99 height 26
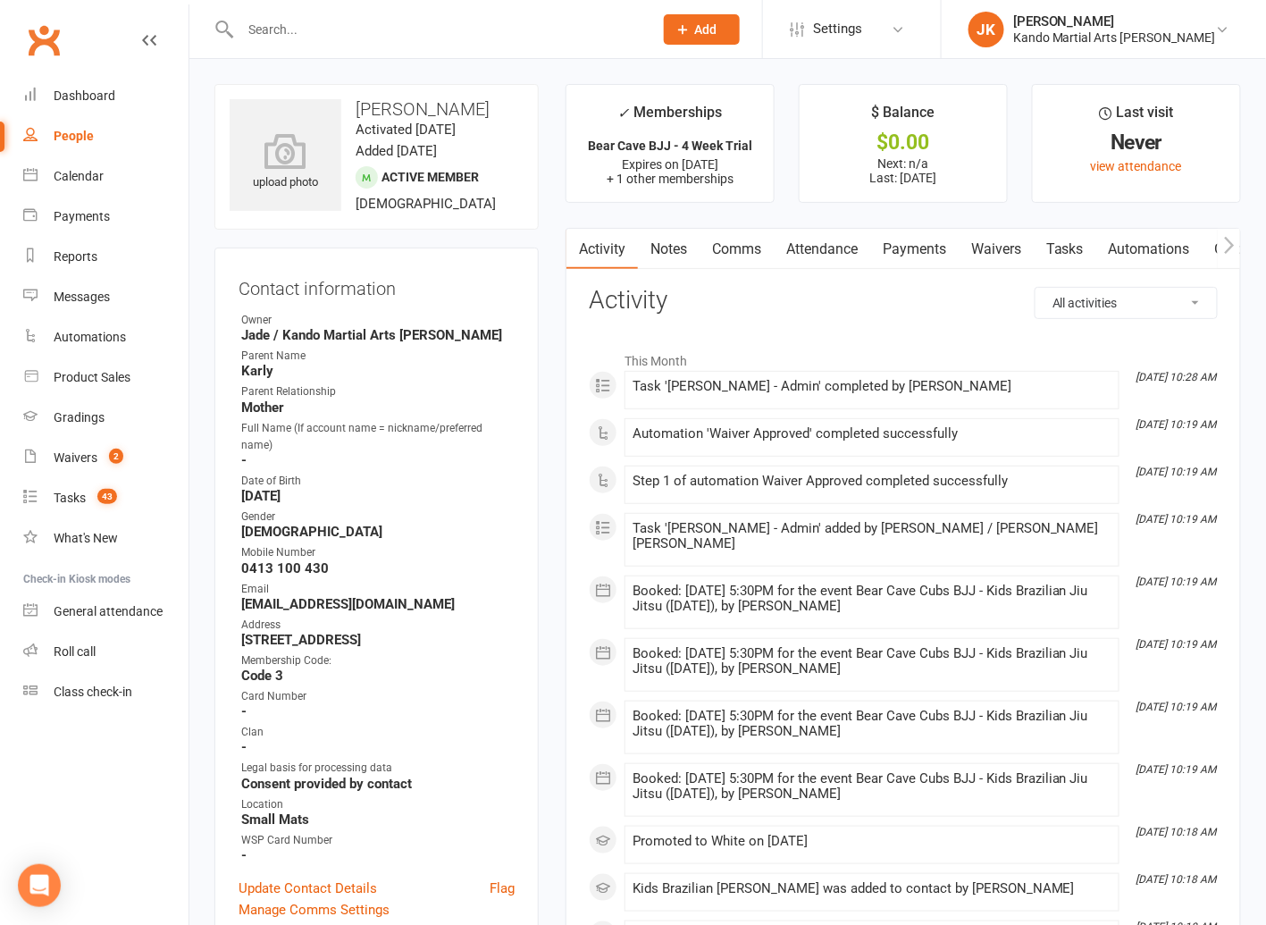
click at [665, 247] on link "Notes" at bounding box center [669, 249] width 62 height 41
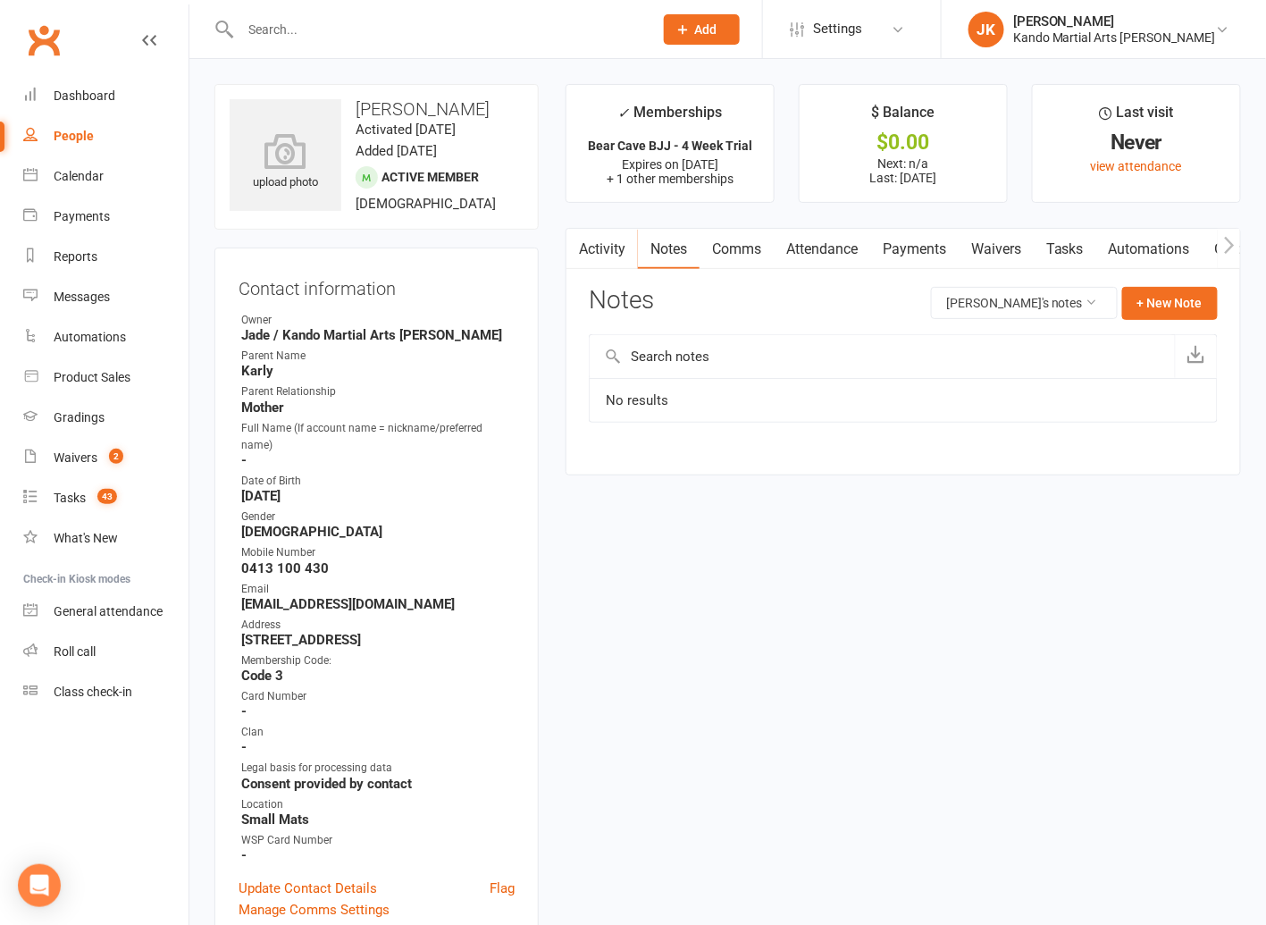
click at [910, 241] on link "Waivers" at bounding box center [996, 249] width 75 height 41
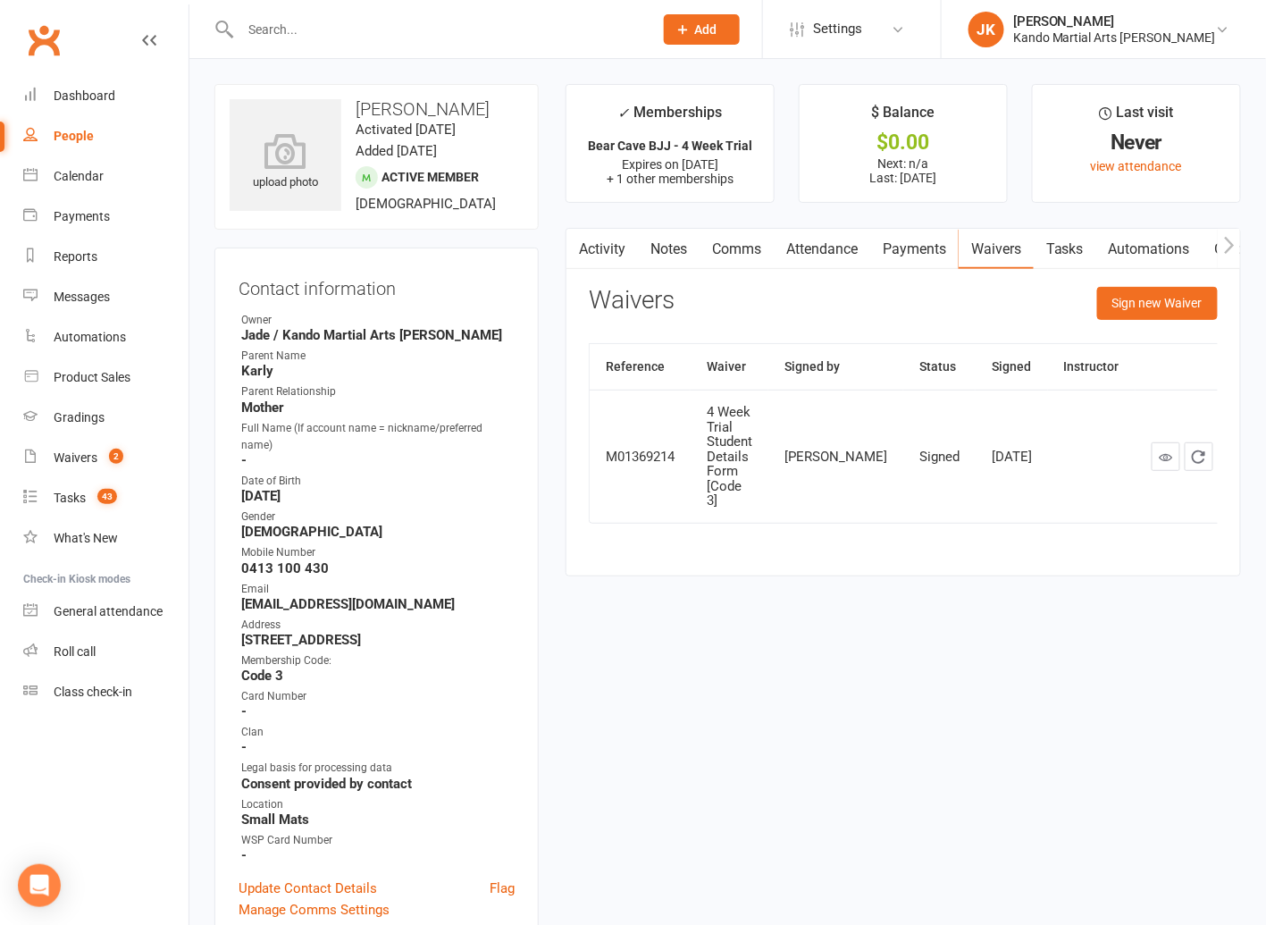
click at [232, 21] on icon at bounding box center [225, 29] width 21 height 21
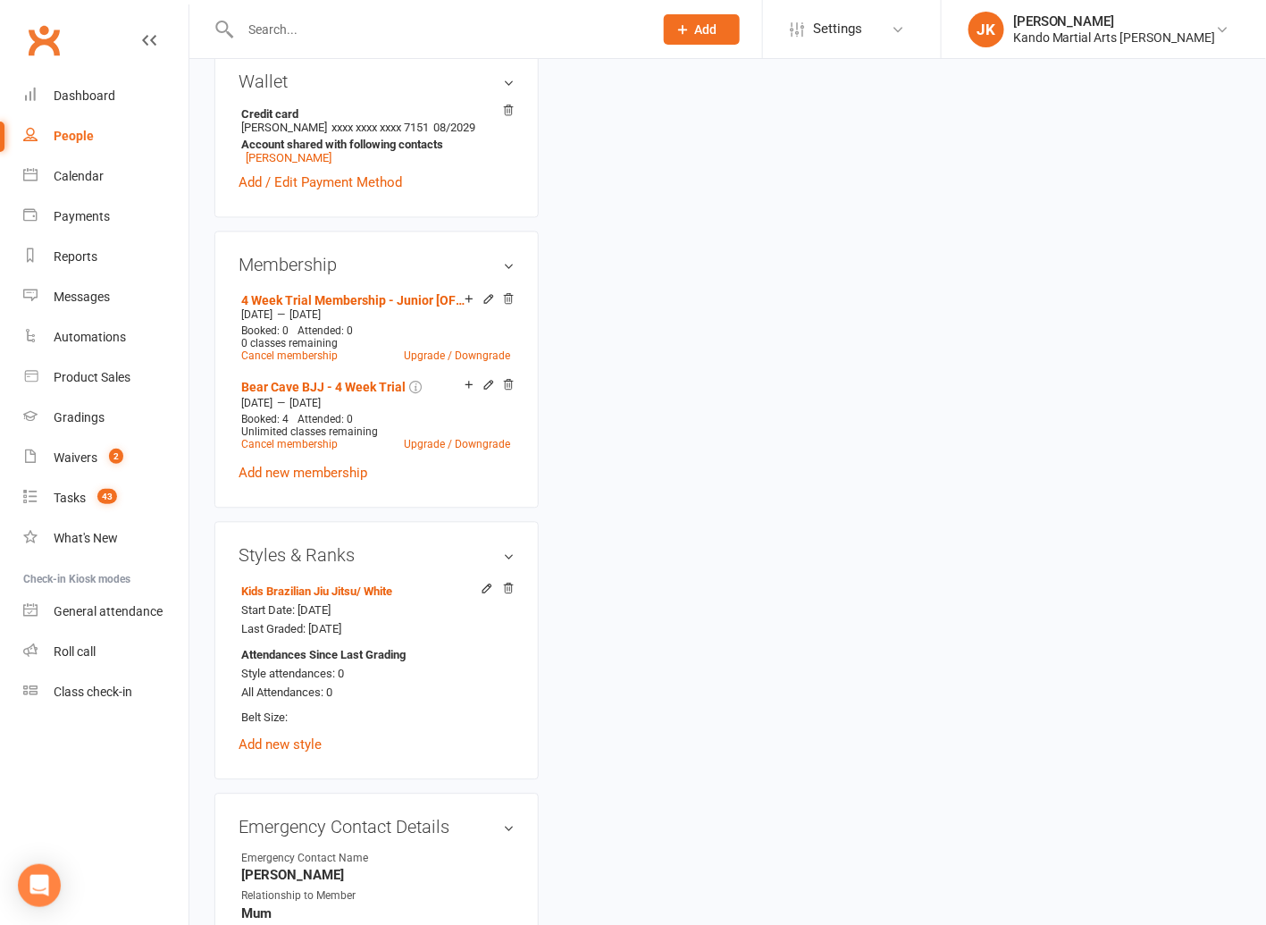
scroll to position [1822, 0]
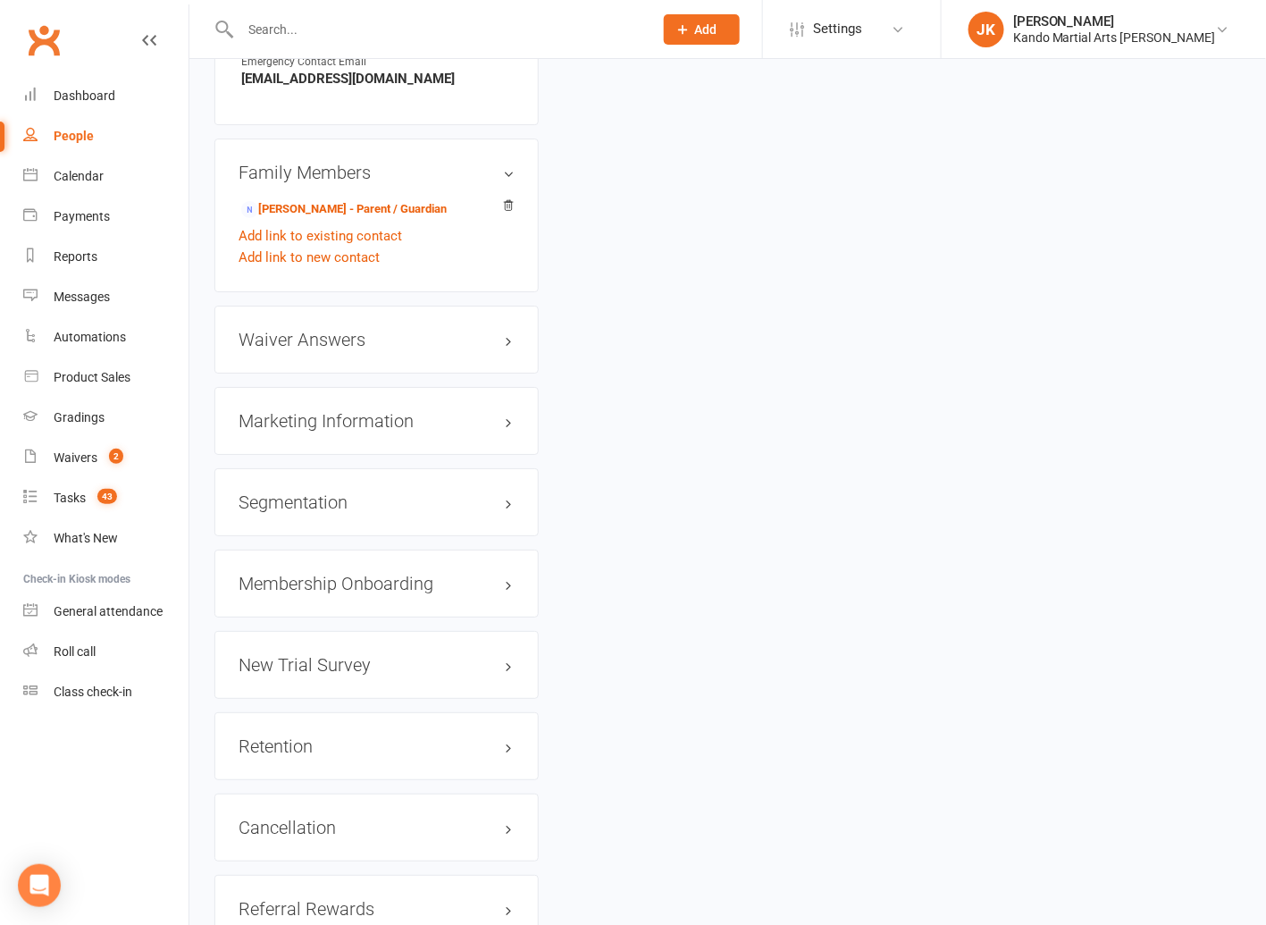
click at [243, 21] on input "text" at bounding box center [438, 29] width 406 height 25
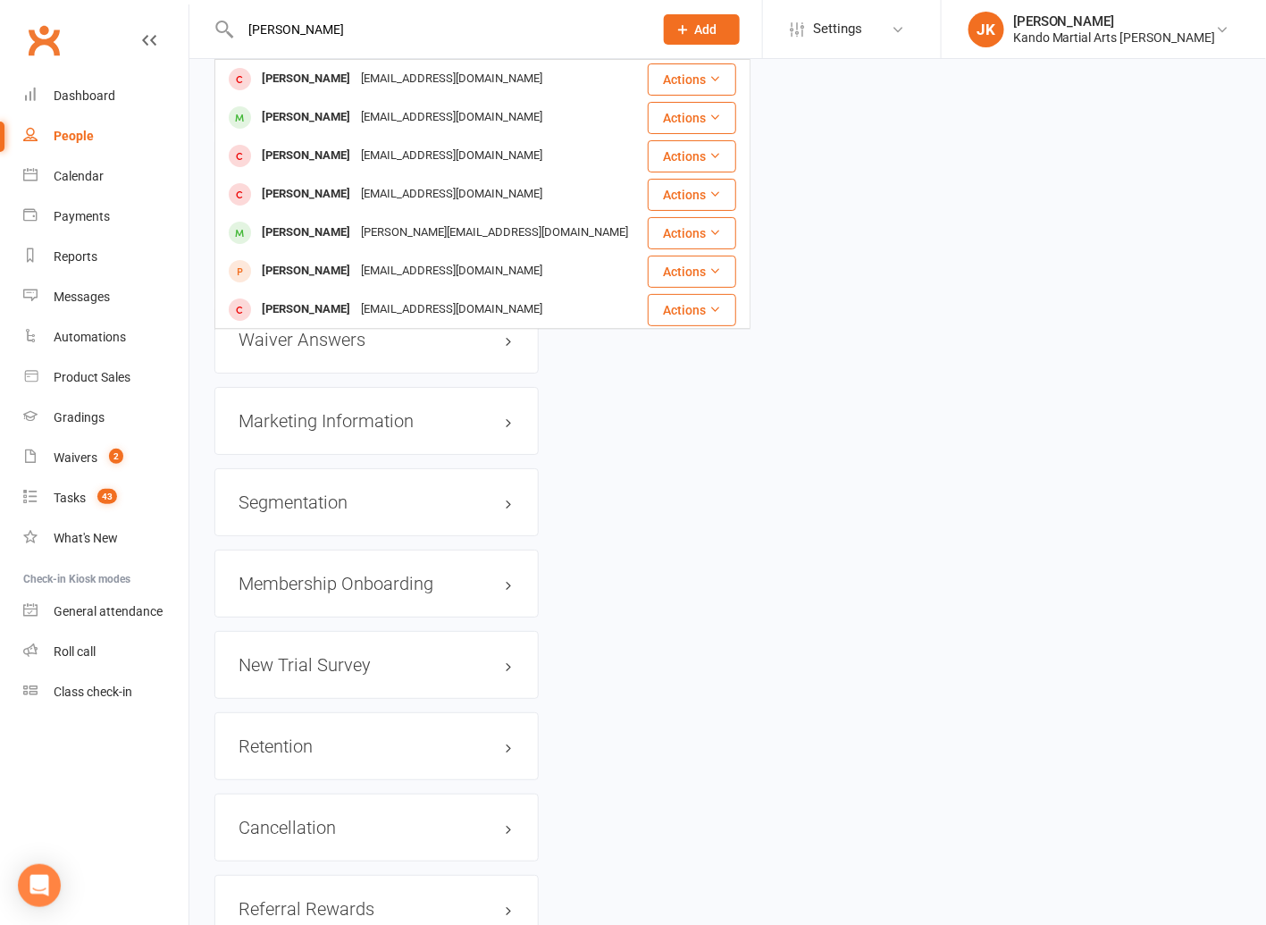
type input "jayden singn"
click at [308, 79] on div "Jayden Singh Kanda" at bounding box center [306, 79] width 99 height 26
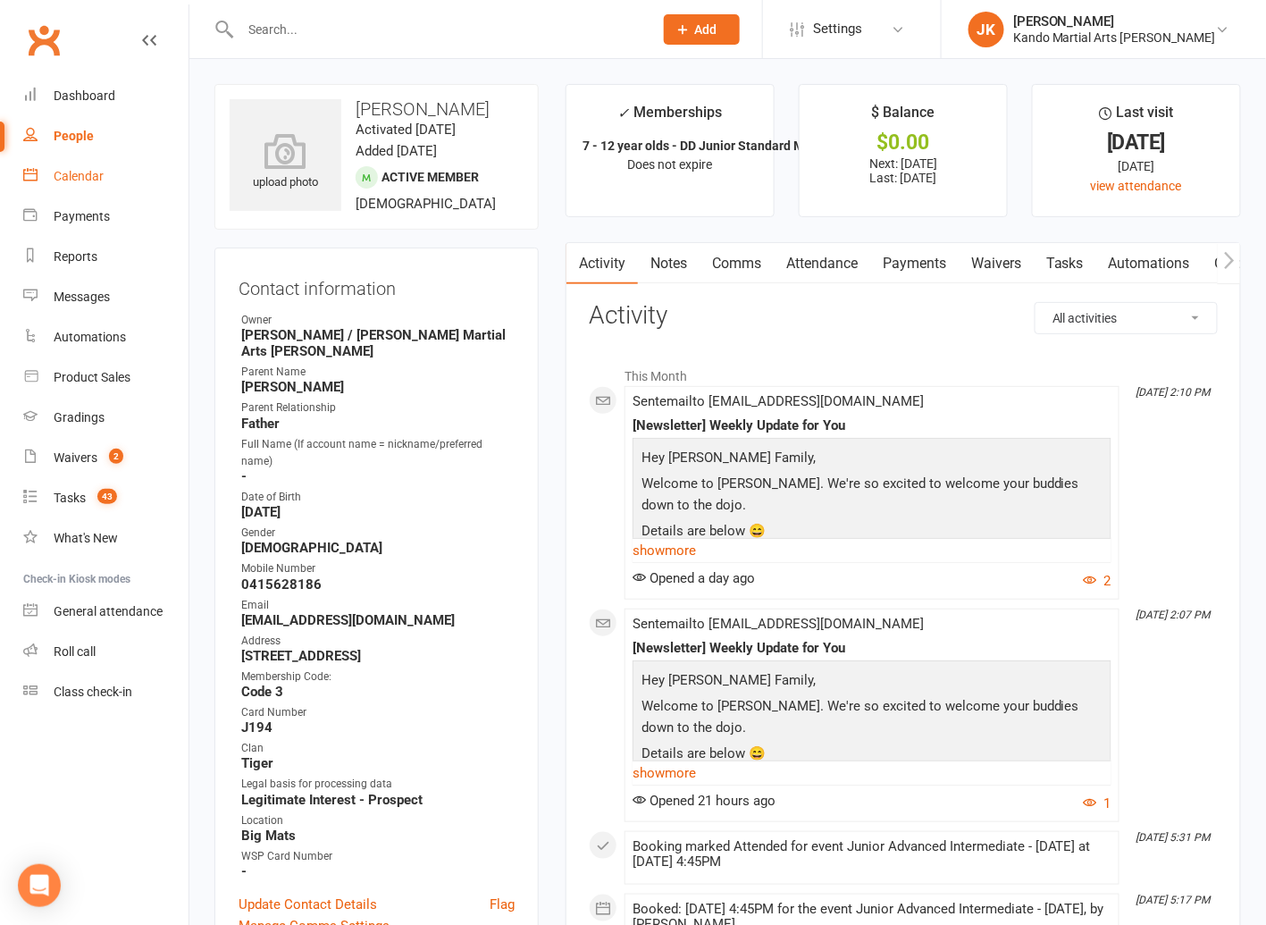
click at [80, 172] on div "Calendar" at bounding box center [79, 176] width 50 height 14
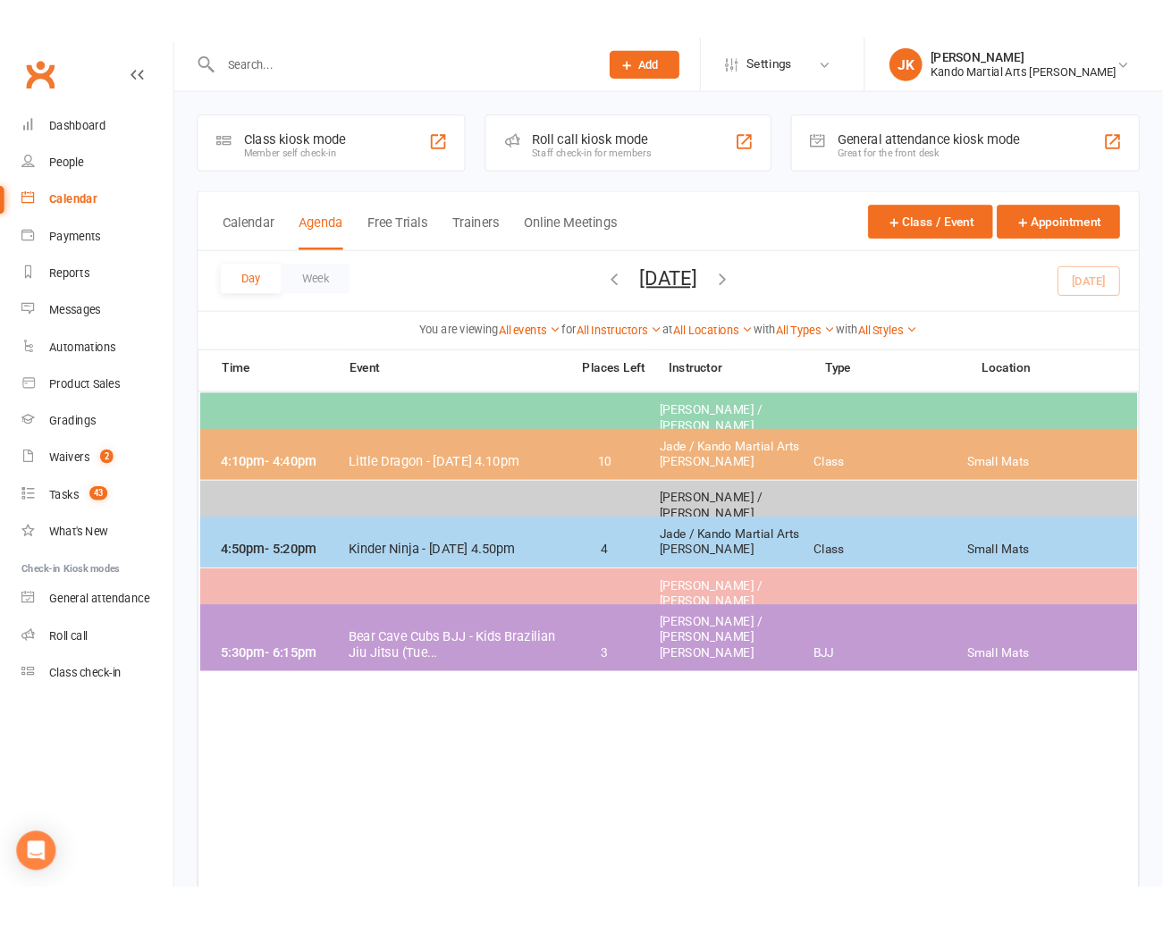
scroll to position [1, 0]
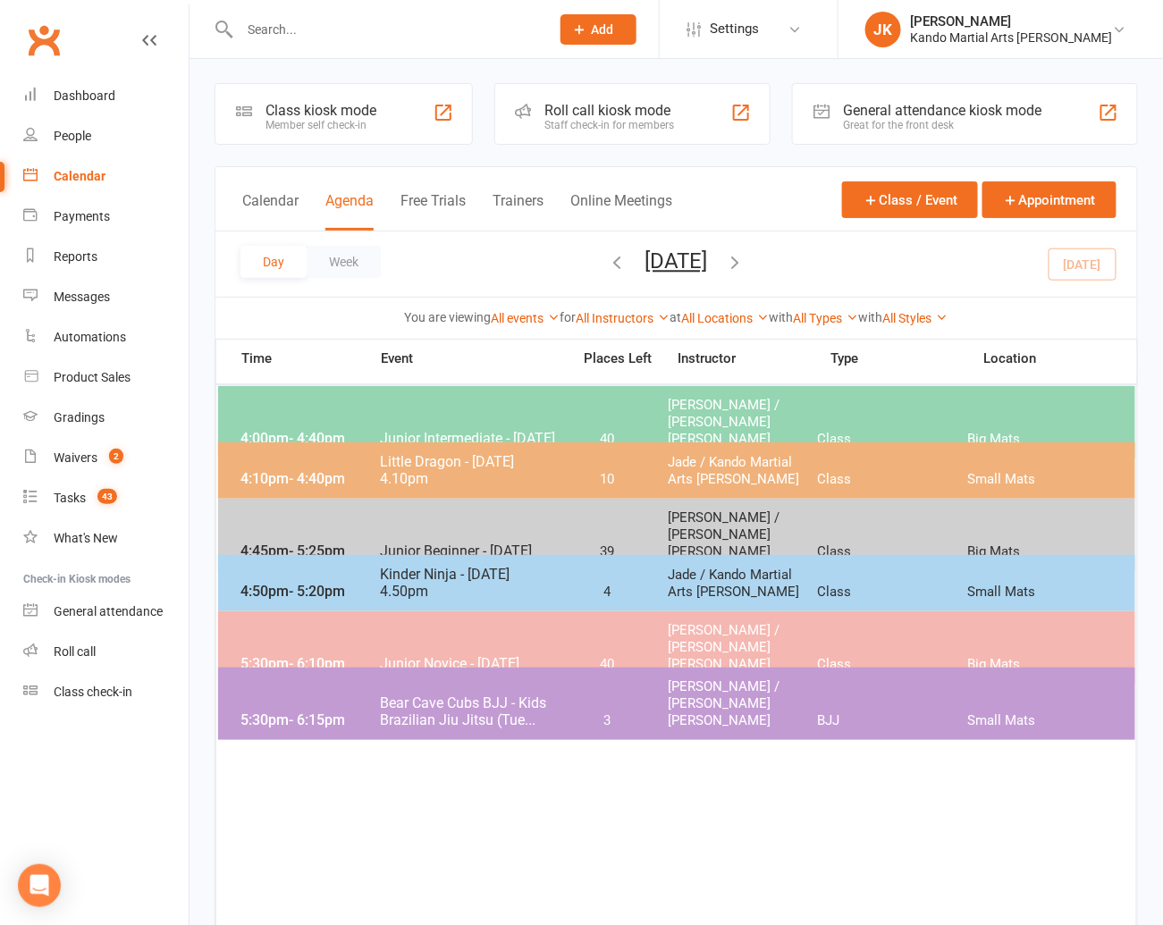
click at [376, 412] on div "4:00pm - 4:40pm Junior Intermediate - Tuesday 40 Andy Muser / Kando Knox Class …" at bounding box center [676, 422] width 917 height 72
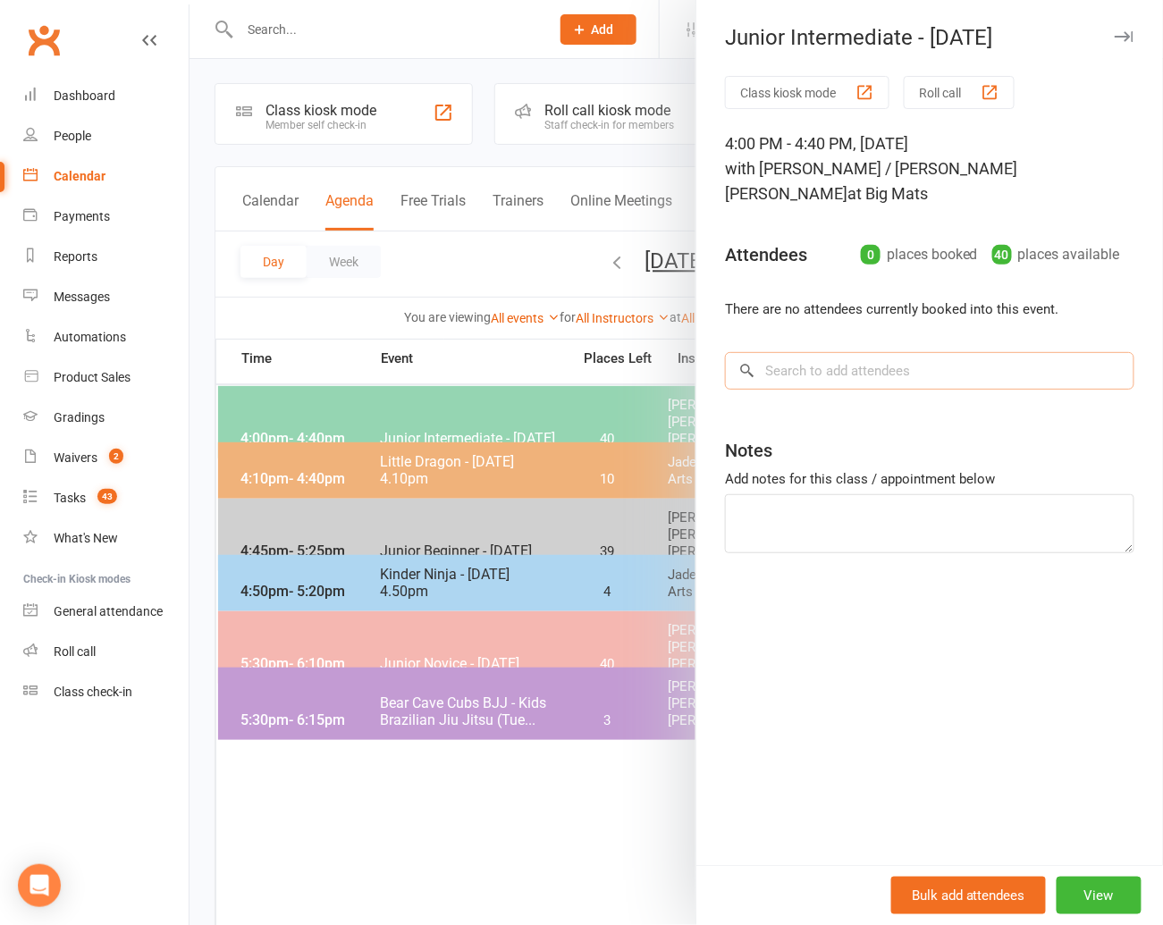
scroll to position [0, 0]
click at [781, 352] on input "search" at bounding box center [929, 371] width 409 height 38
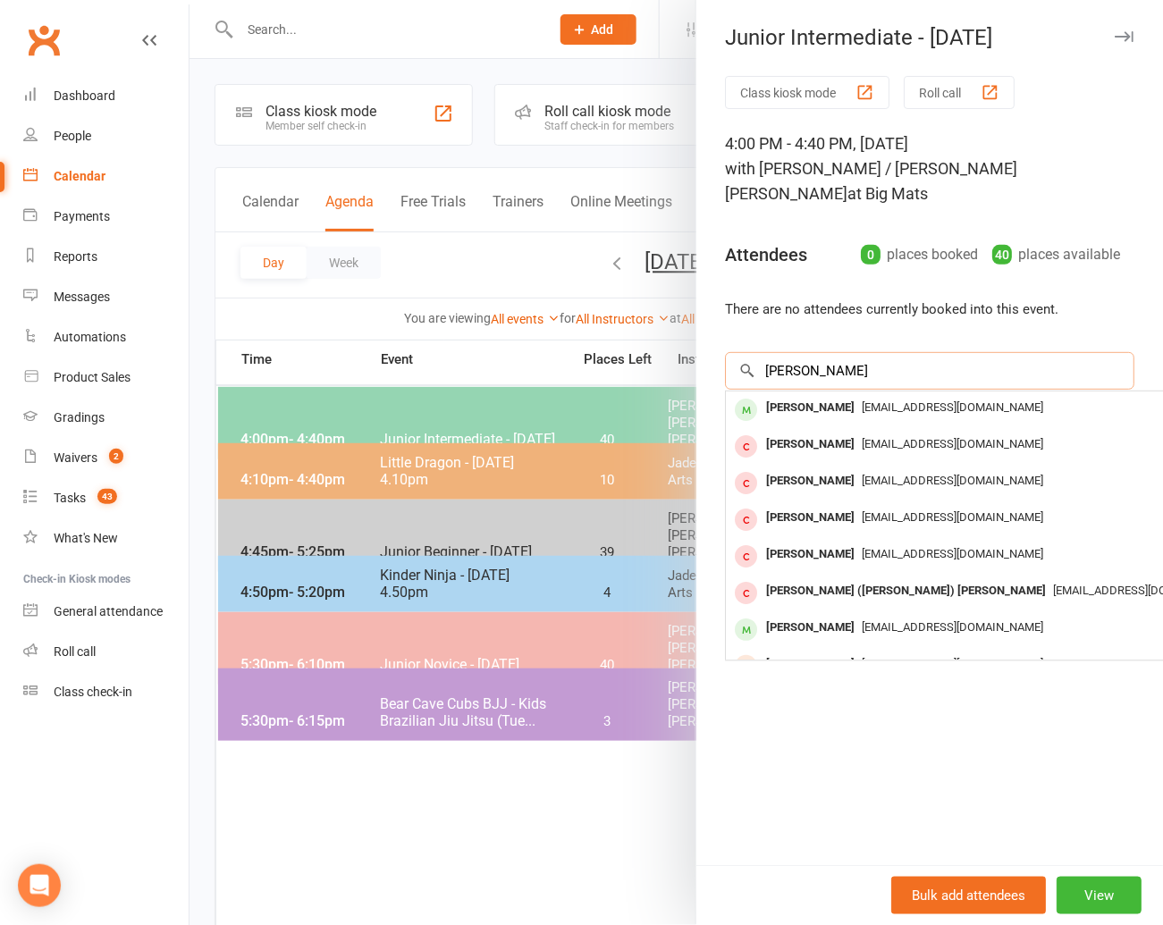
type input "adrian liu"
drag, startPoint x: 252, startPoint y: 318, endPoint x: 326, endPoint y: 192, distance: 146.2
click at [253, 316] on div at bounding box center [675, 462] width 973 height 925
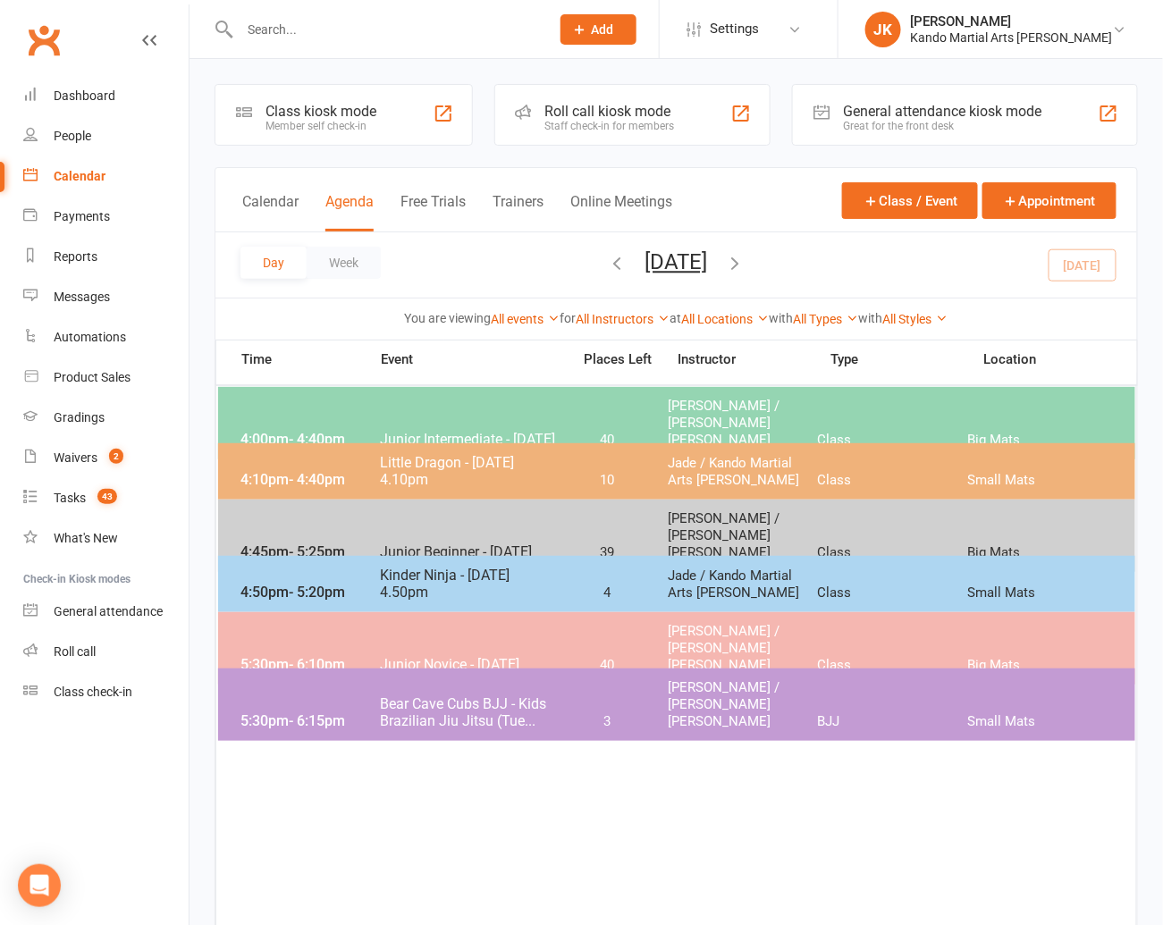
click at [276, 33] on input "text" at bounding box center [385, 29] width 303 height 25
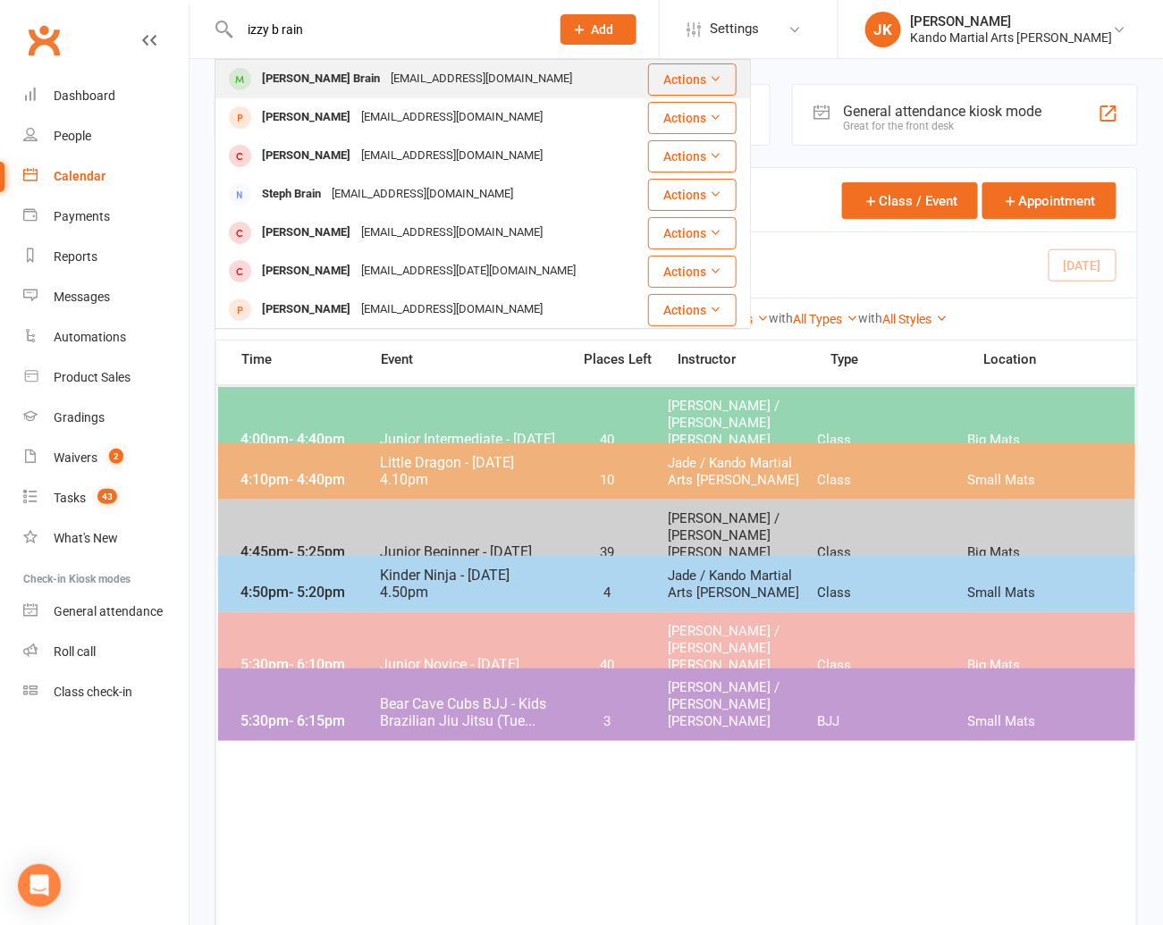
click at [289, 73] on div "[PERSON_NAME] Brain" at bounding box center [321, 79] width 129 height 26
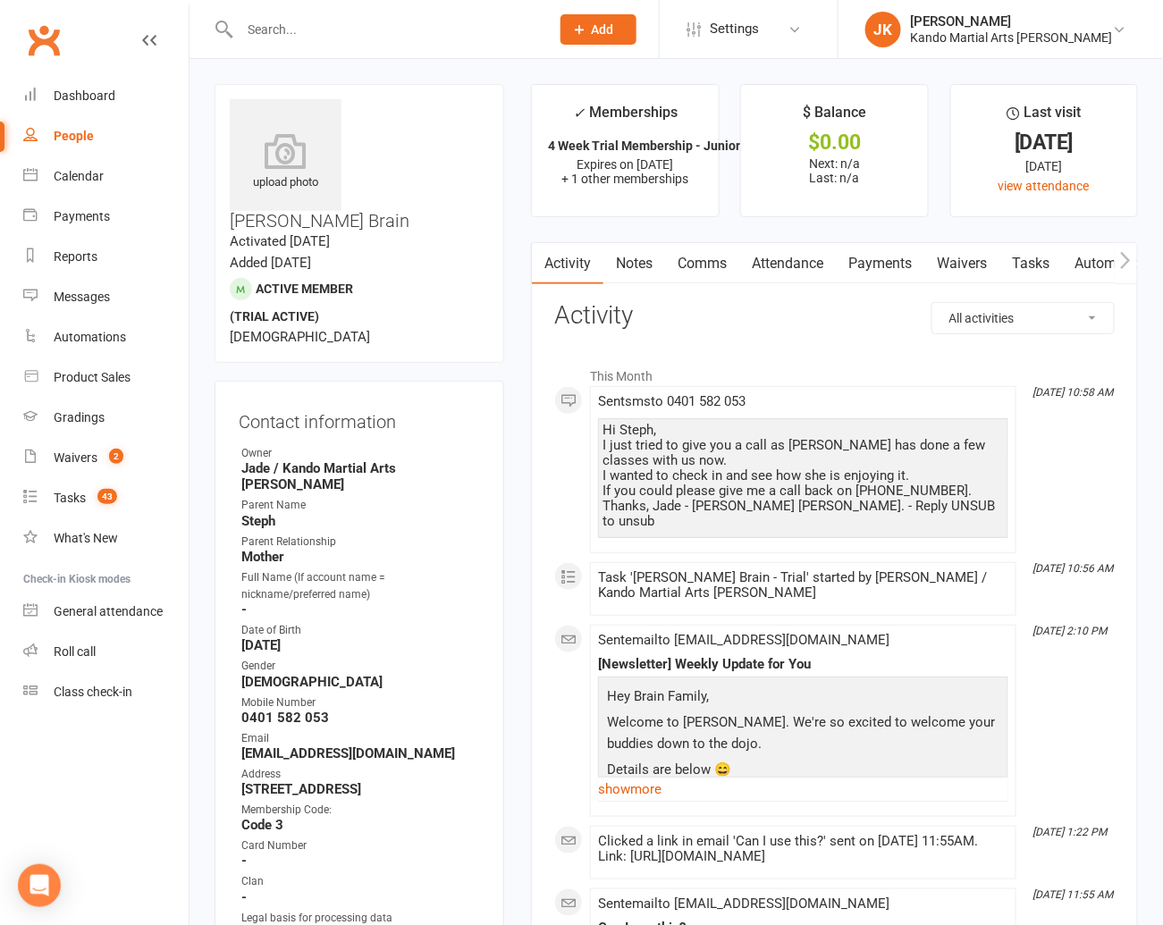
click at [635, 257] on link "Notes" at bounding box center [634, 263] width 62 height 41
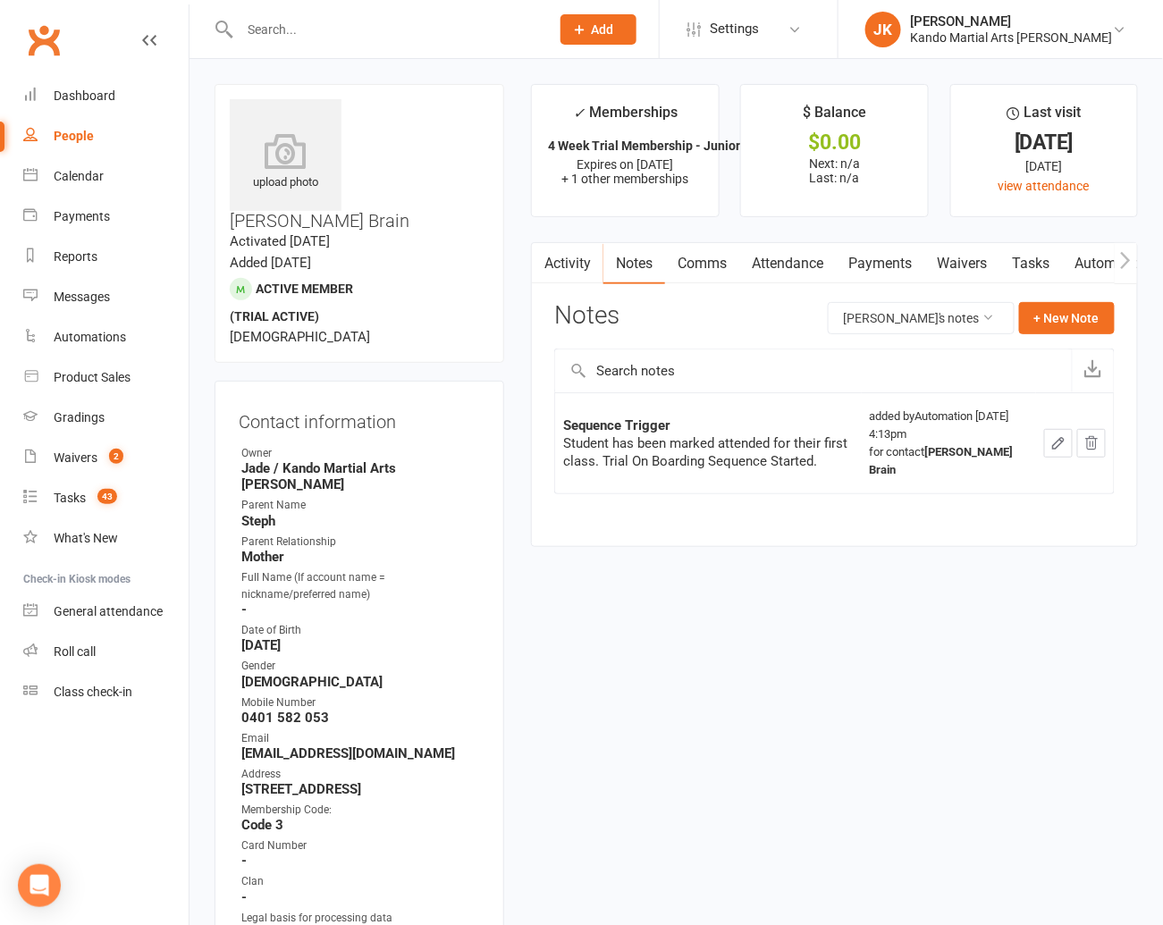
click at [910, 256] on link "Tasks" at bounding box center [1030, 263] width 63 height 41
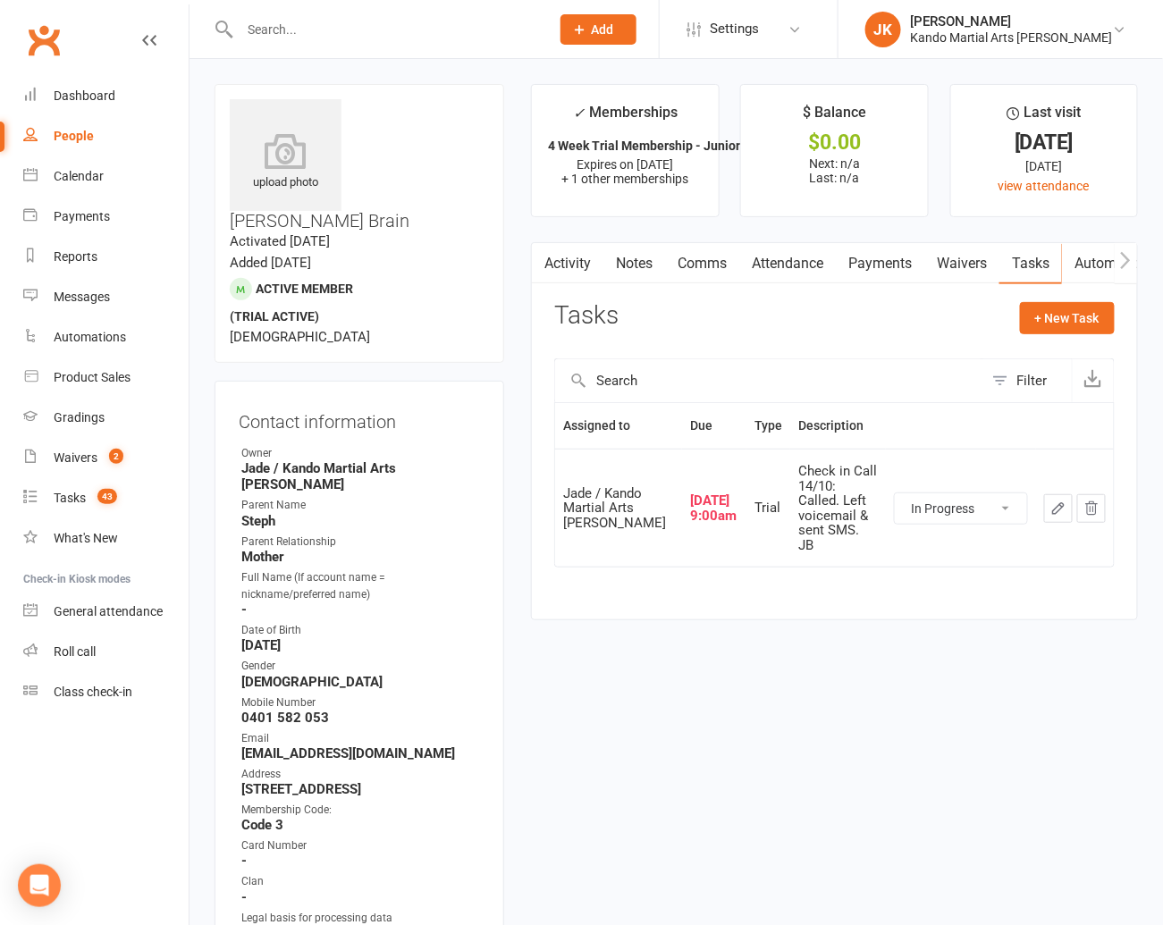
click at [910, 501] on icon "button" at bounding box center [1058, 509] width 16 height 16
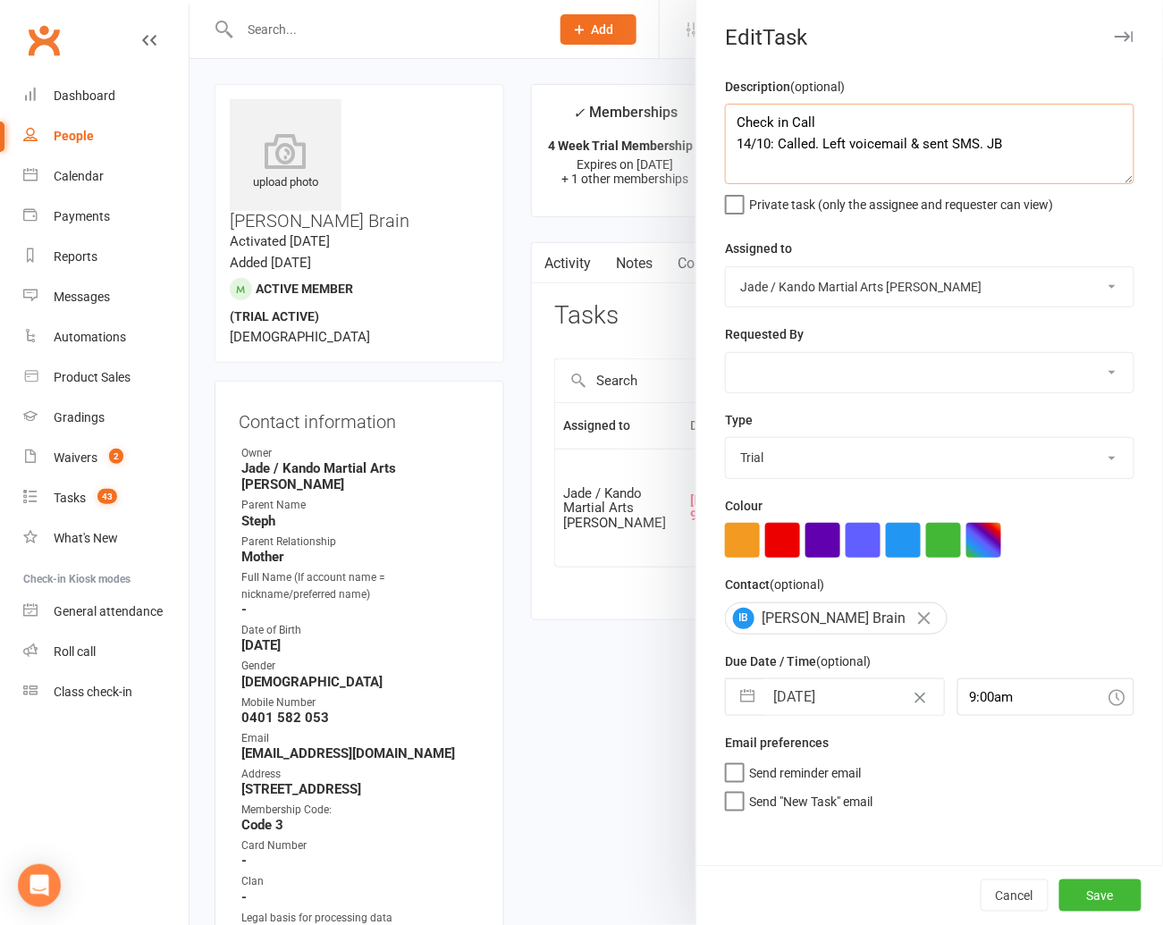
click at [910, 146] on textarea "Check in Call 14/10: Called. Left voicemail & sent SMS. JB" at bounding box center [929, 144] width 409 height 80
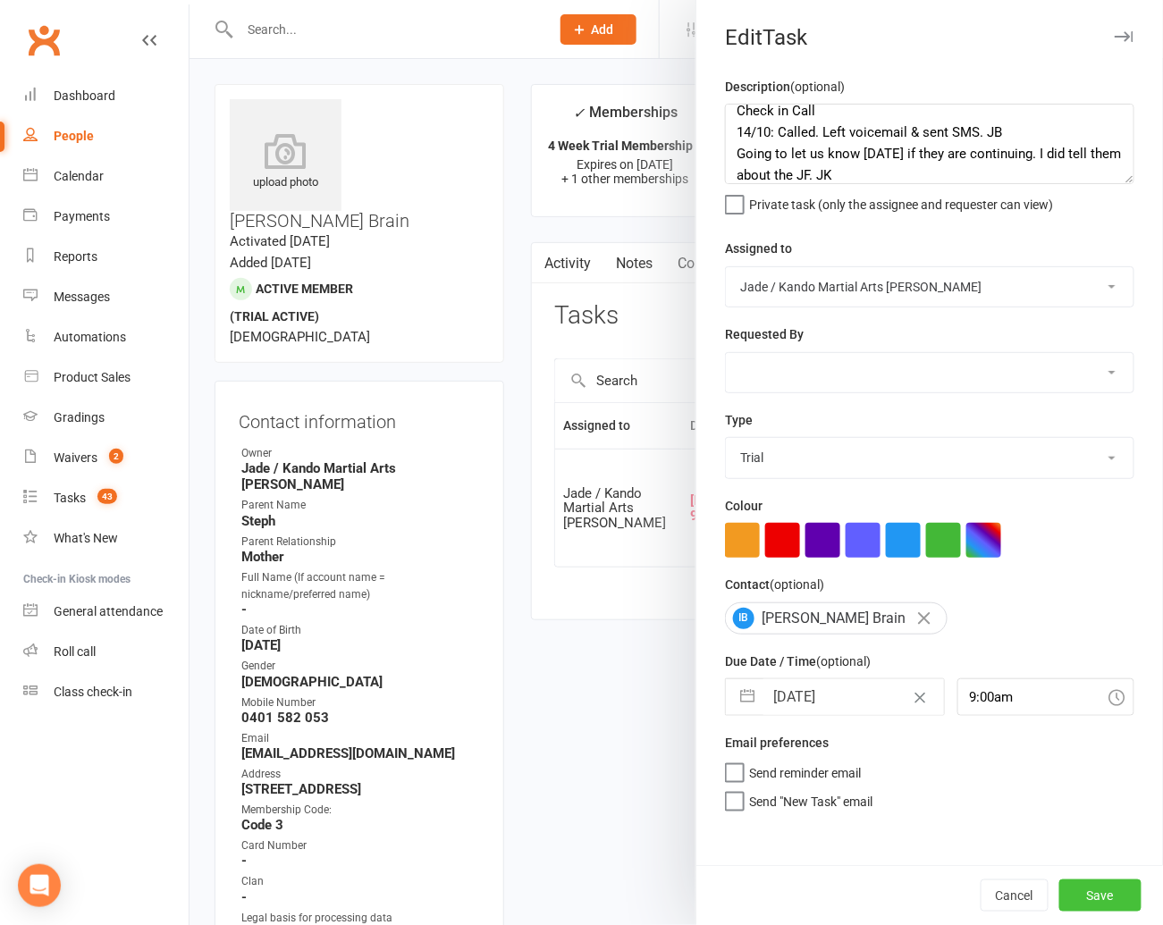
click at [910, 893] on button "Save" at bounding box center [1100, 895] width 82 height 32
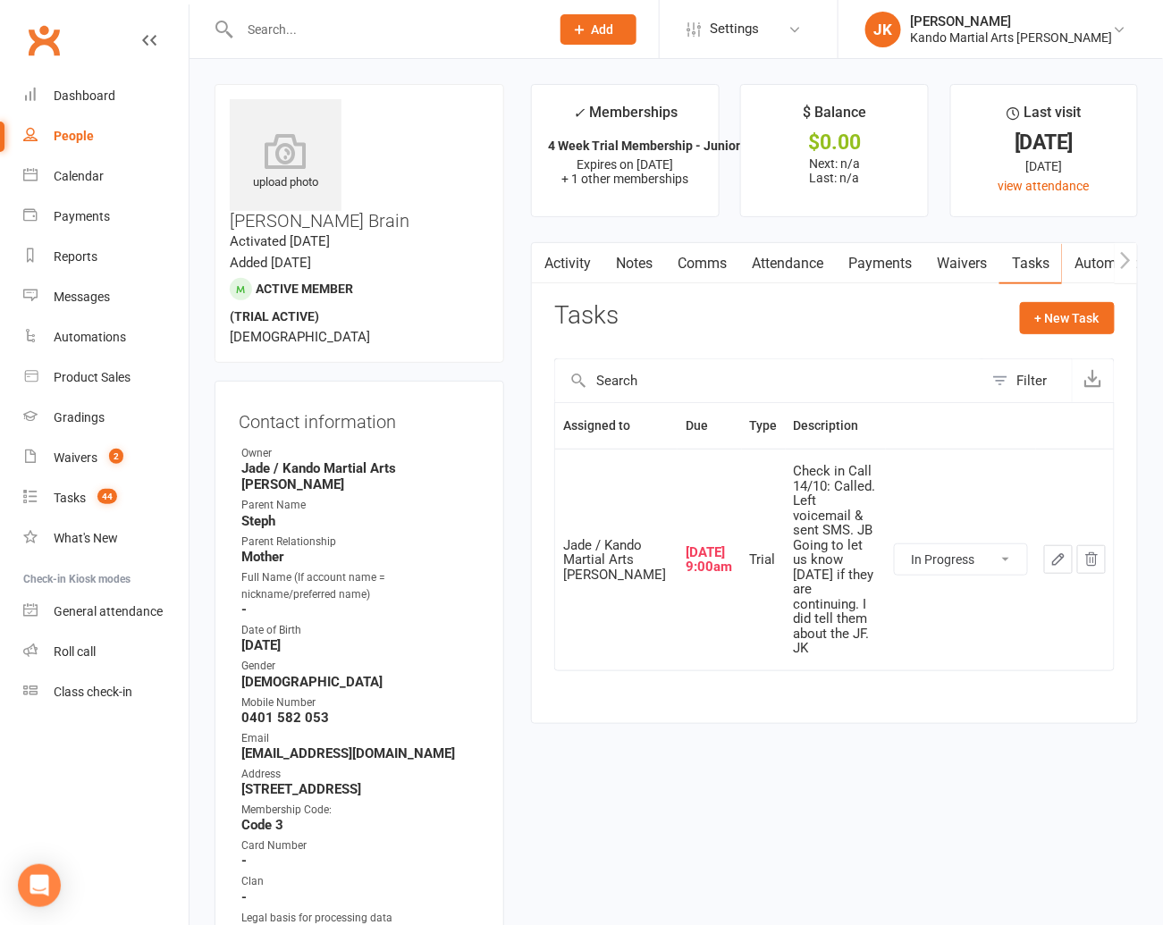
click at [631, 257] on link "Notes" at bounding box center [634, 263] width 62 height 41
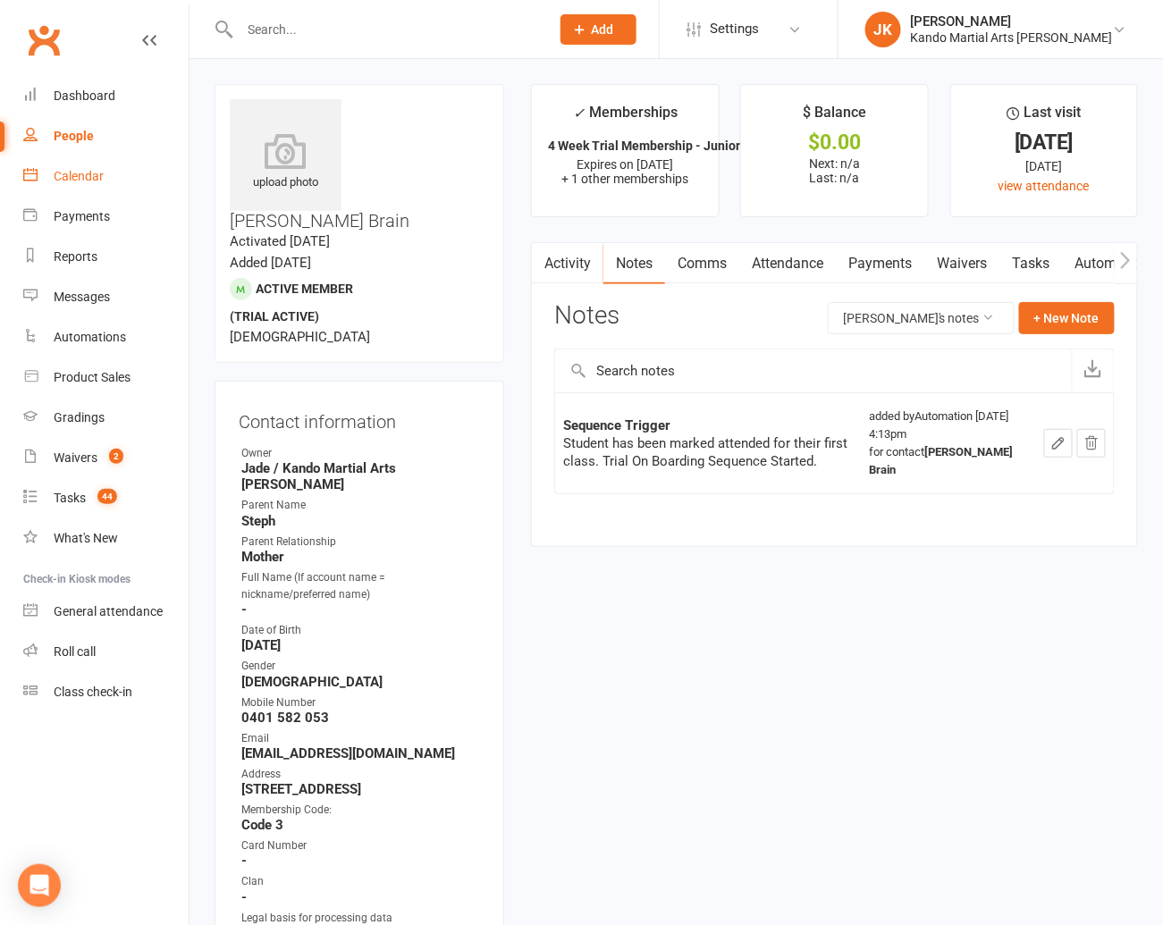
click at [79, 172] on div "Calendar" at bounding box center [79, 176] width 50 height 14
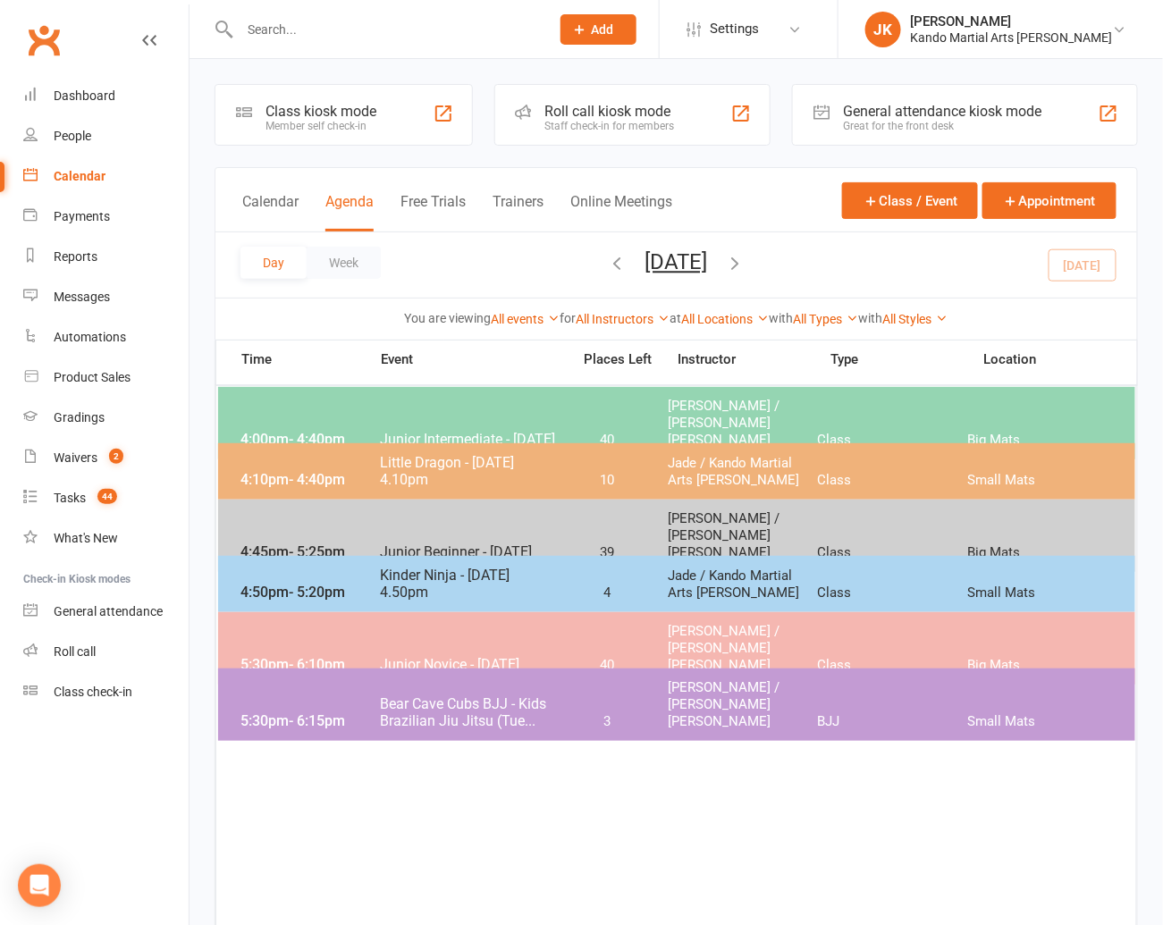
click at [445, 431] on span "Junior Intermediate - [DATE]" at bounding box center [469, 439] width 181 height 17
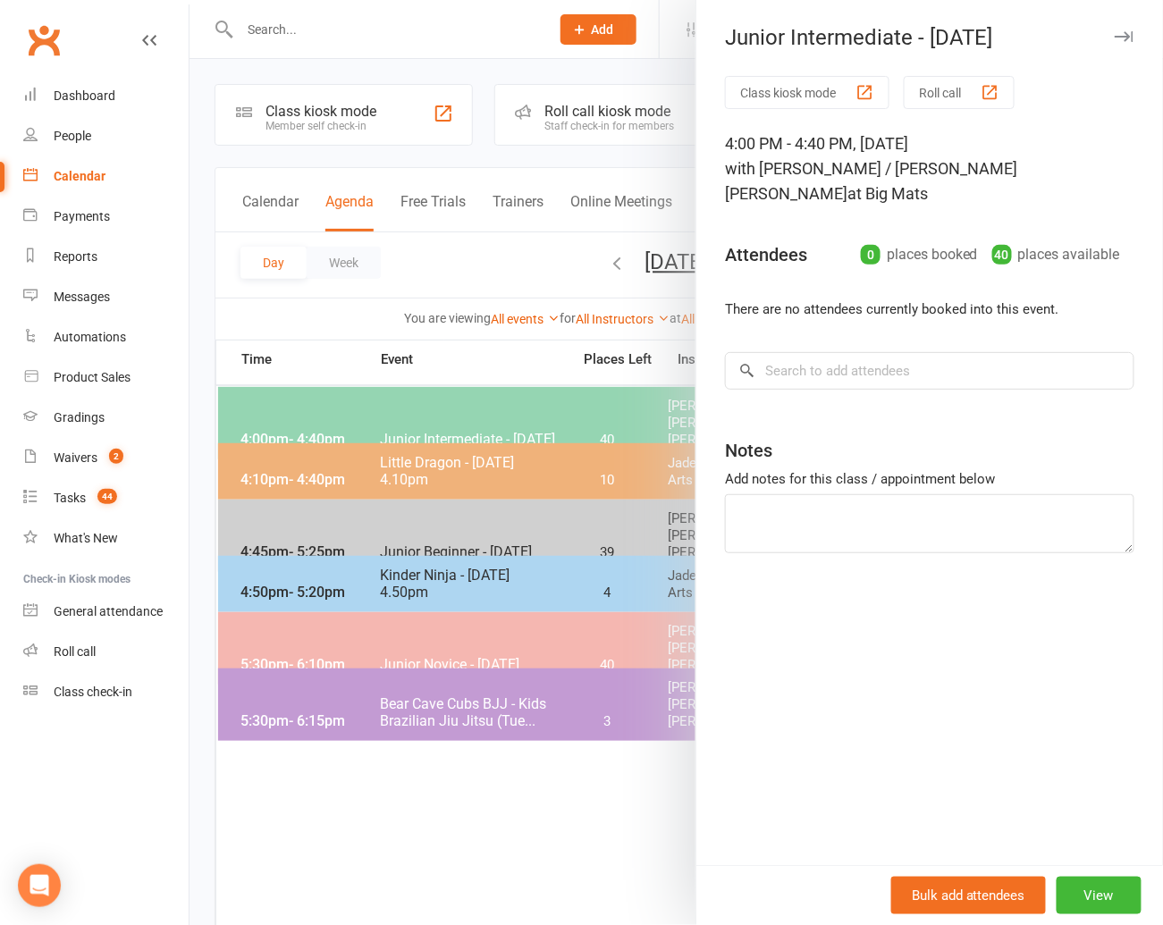
click at [439, 316] on div at bounding box center [675, 462] width 973 height 925
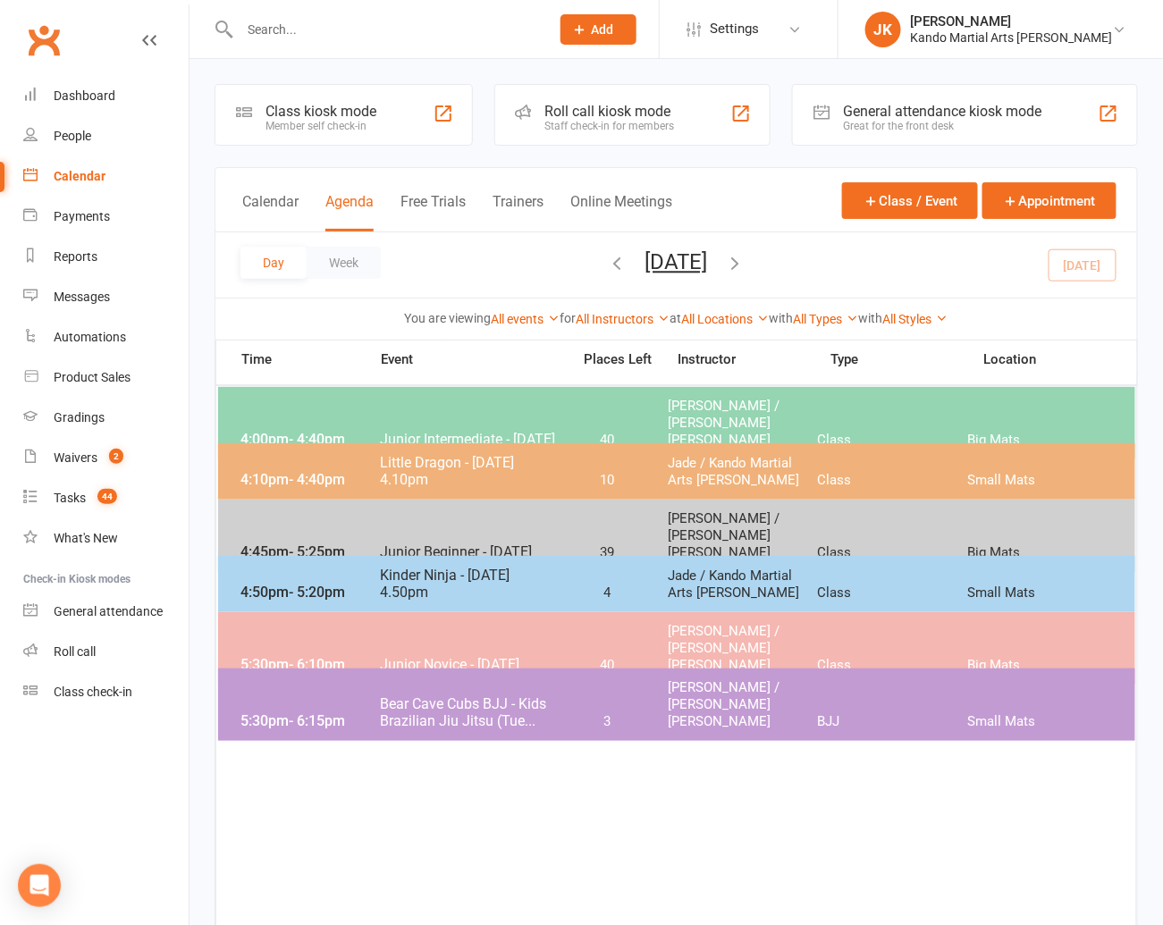
click at [471, 431] on span "Junior Intermediate - [DATE]" at bounding box center [469, 439] width 181 height 17
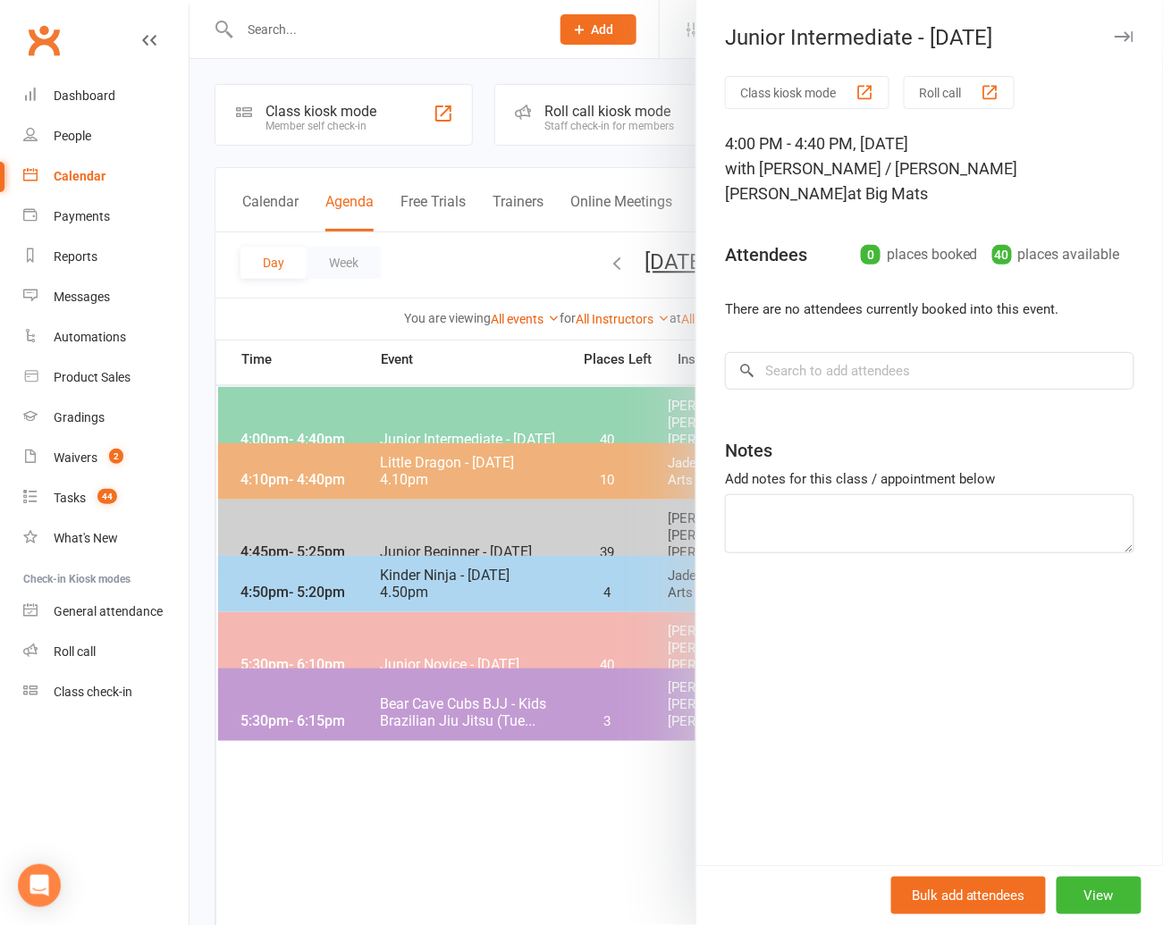
click at [364, 262] on div at bounding box center [675, 462] width 973 height 925
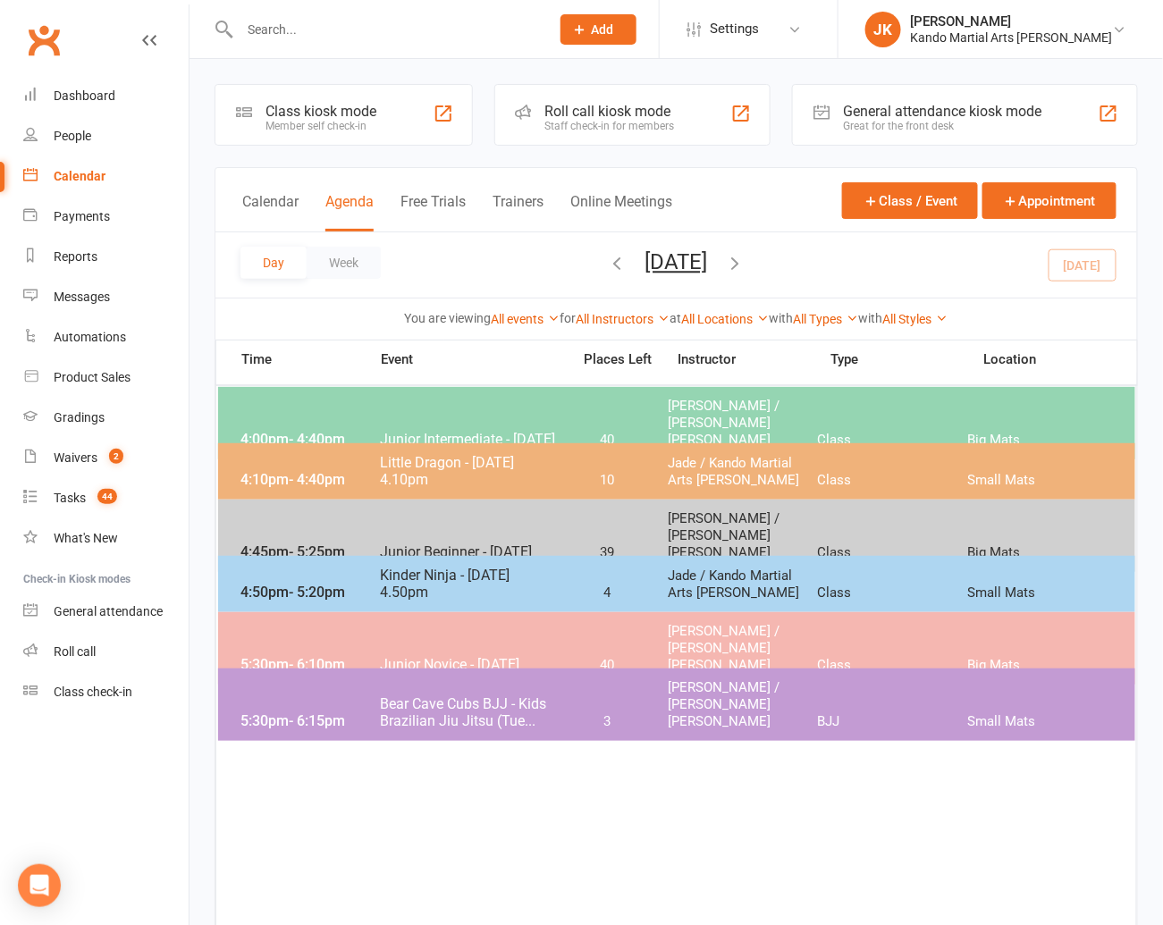
click at [419, 431] on span "Junior Intermediate - [DATE]" at bounding box center [469, 439] width 181 height 17
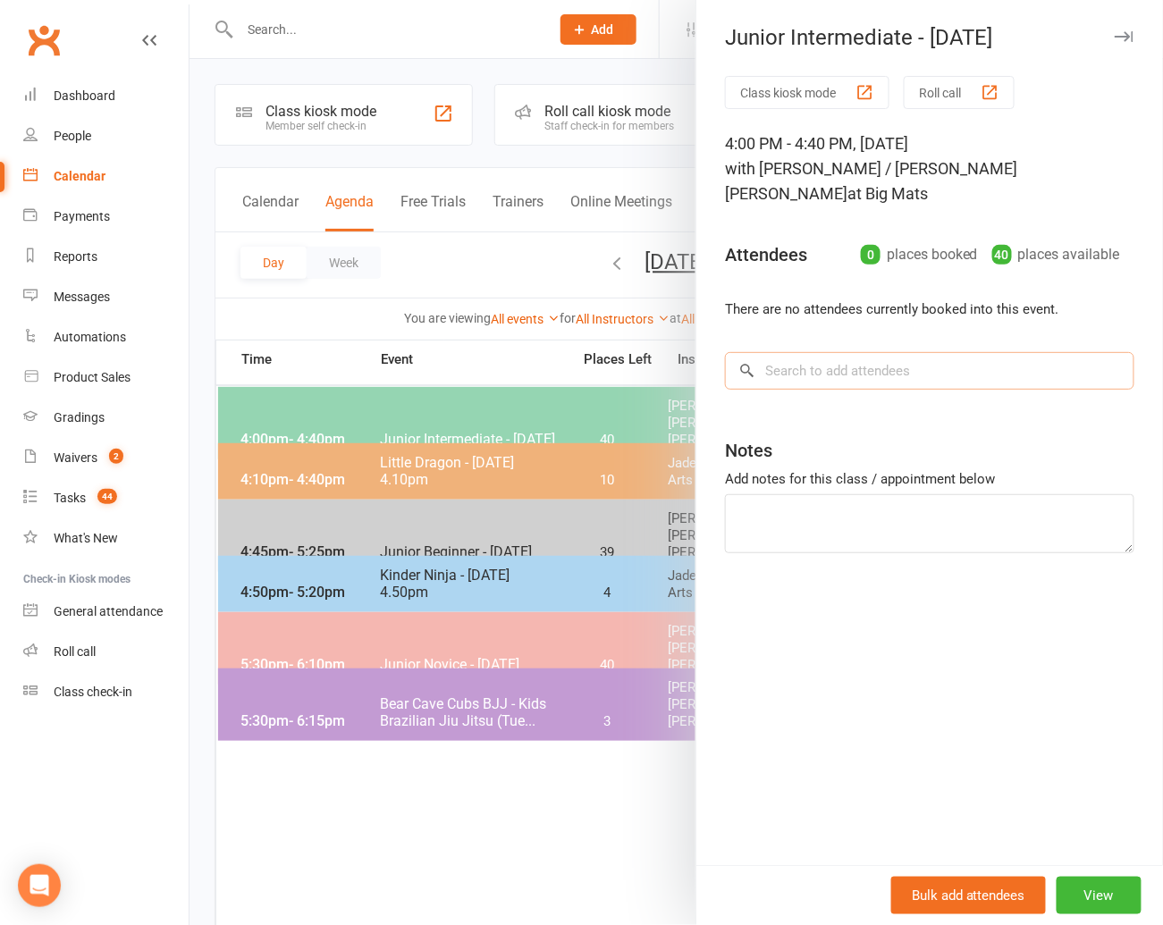
click at [804, 352] on input "search" at bounding box center [929, 371] width 409 height 38
click at [427, 296] on div at bounding box center [675, 462] width 973 height 925
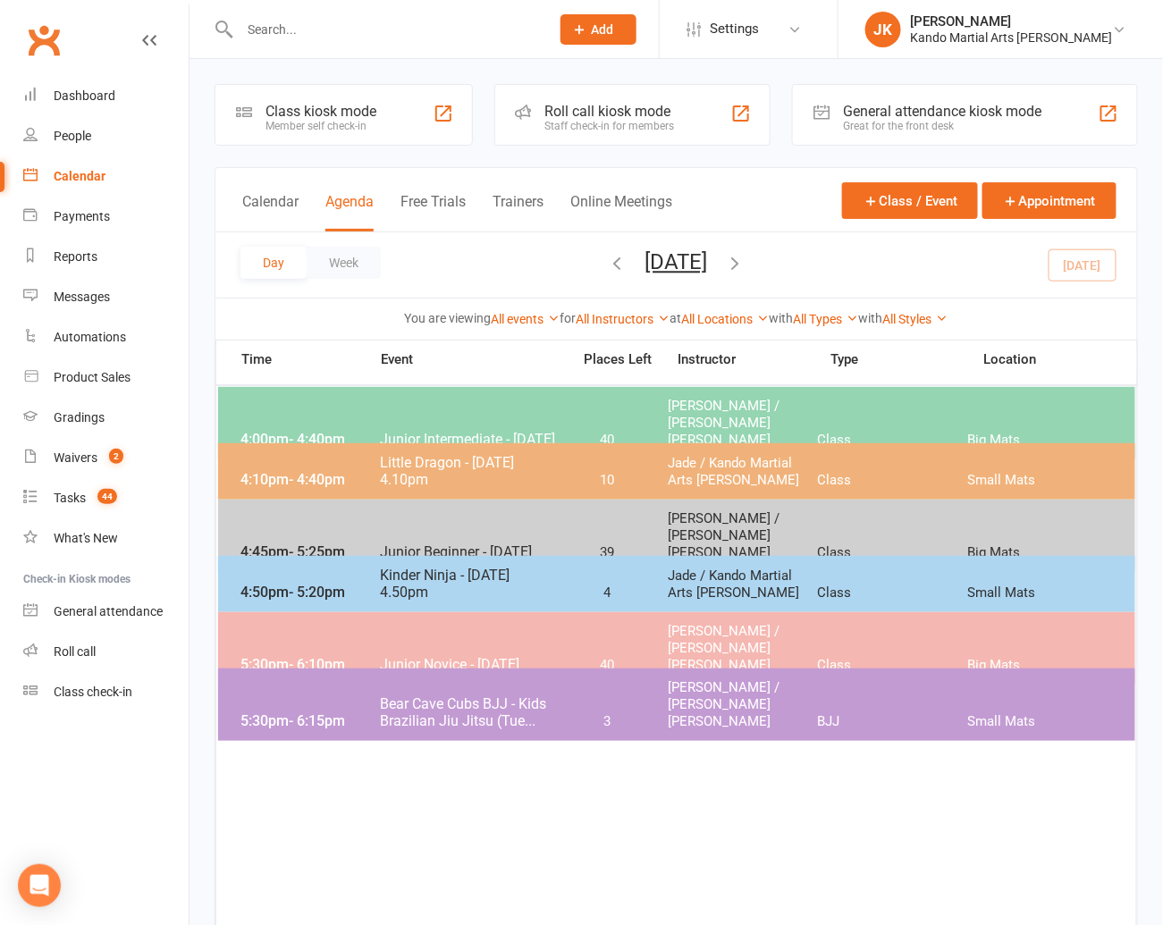
click at [464, 431] on span "Junior Intermediate - [DATE]" at bounding box center [469, 439] width 181 height 17
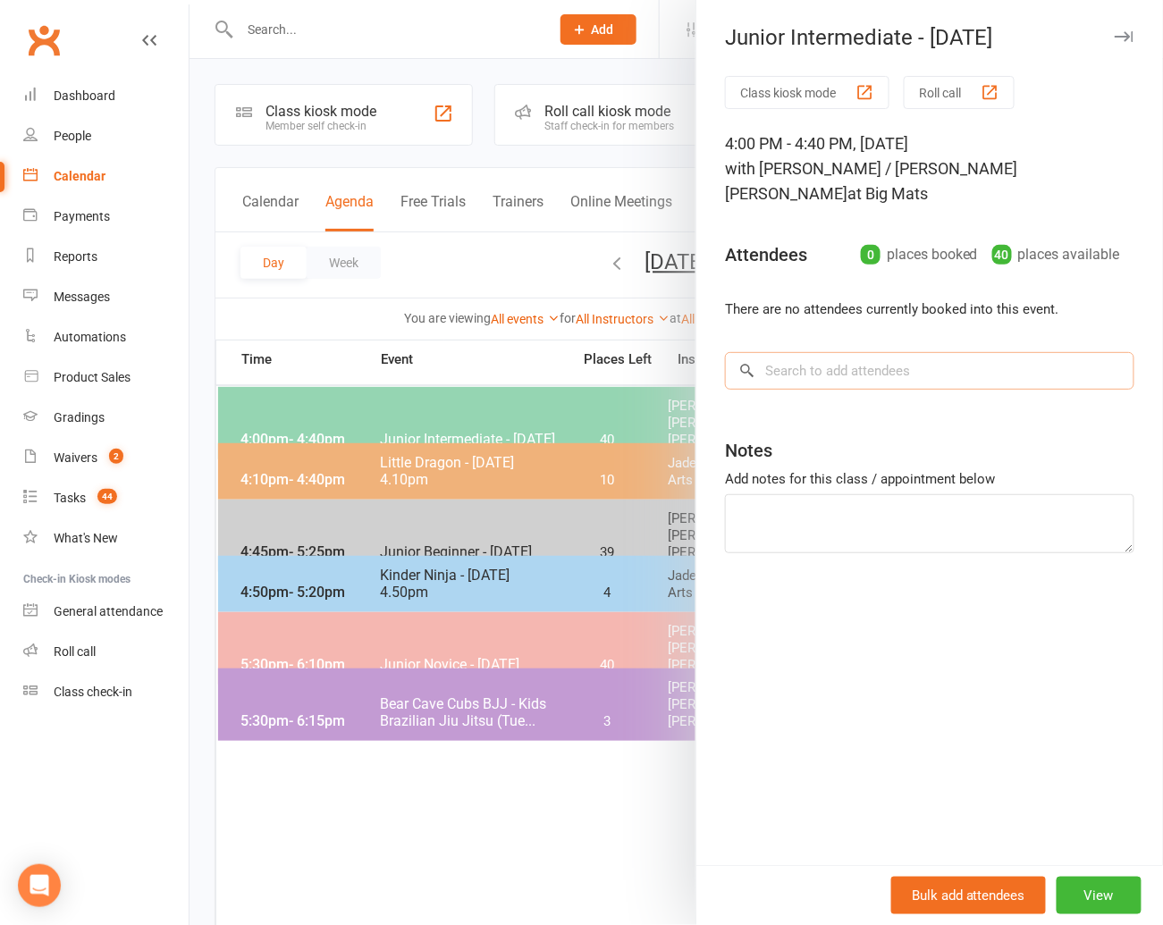
click at [791, 352] on input "search" at bounding box center [929, 371] width 409 height 38
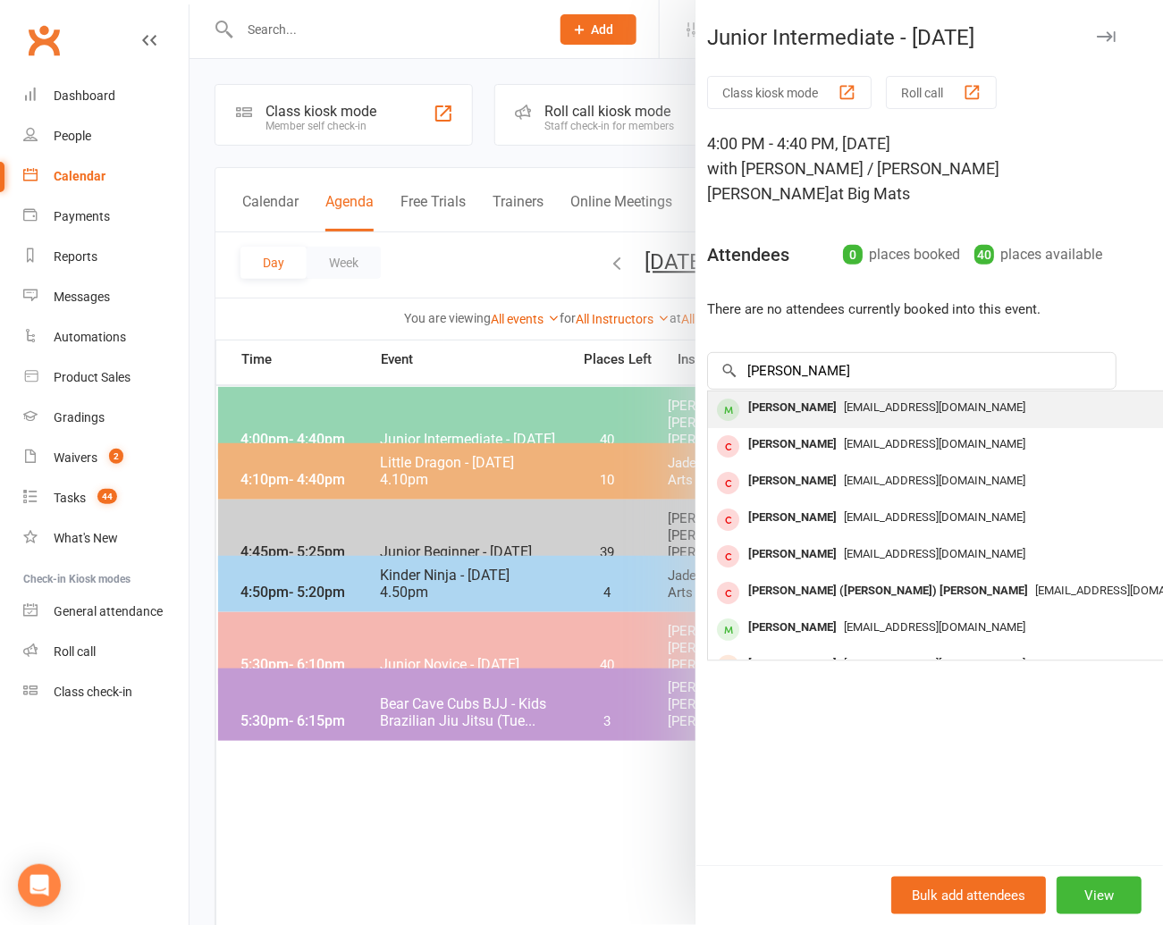
click at [767, 395] on div "[PERSON_NAME]" at bounding box center [792, 408] width 103 height 26
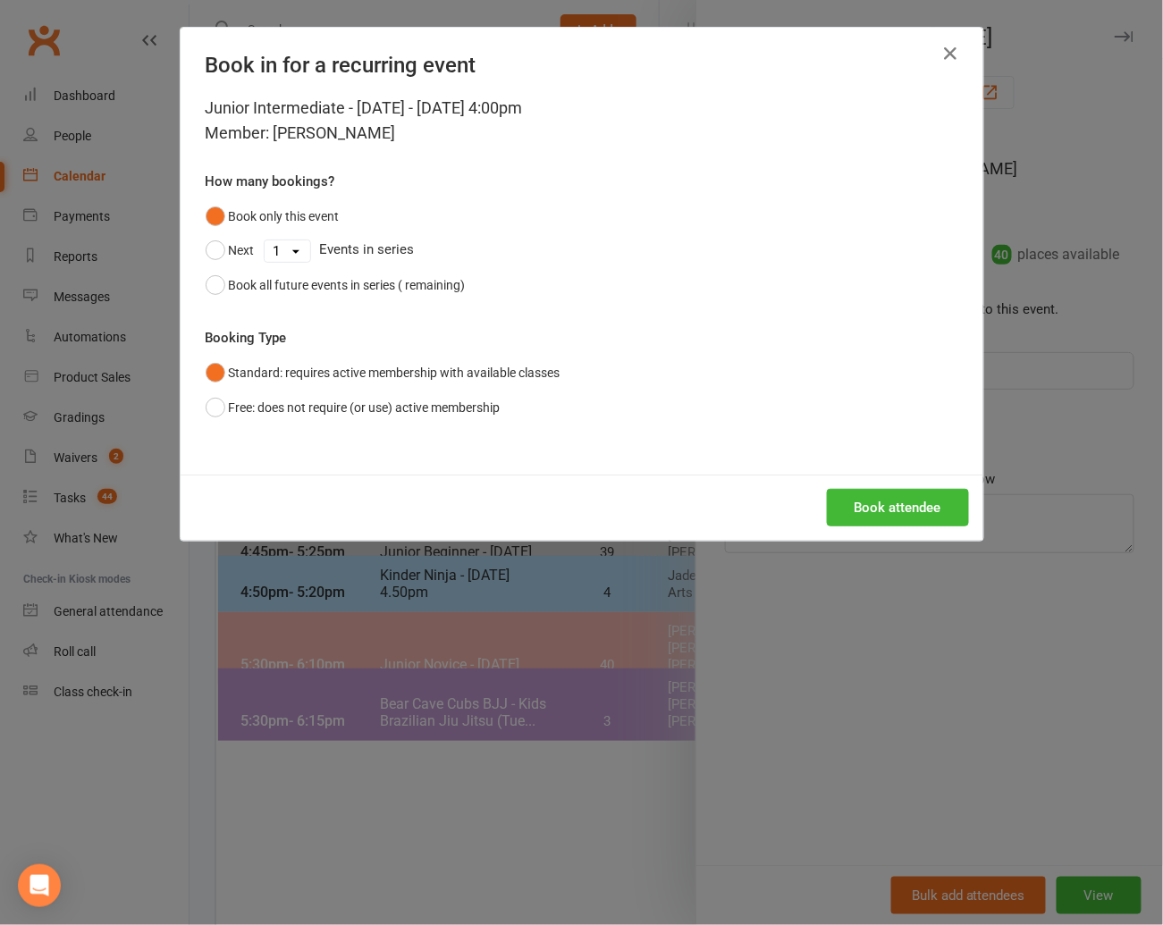
scroll to position [0, 0]
click at [875, 496] on button "Book attendee" at bounding box center [898, 508] width 142 height 38
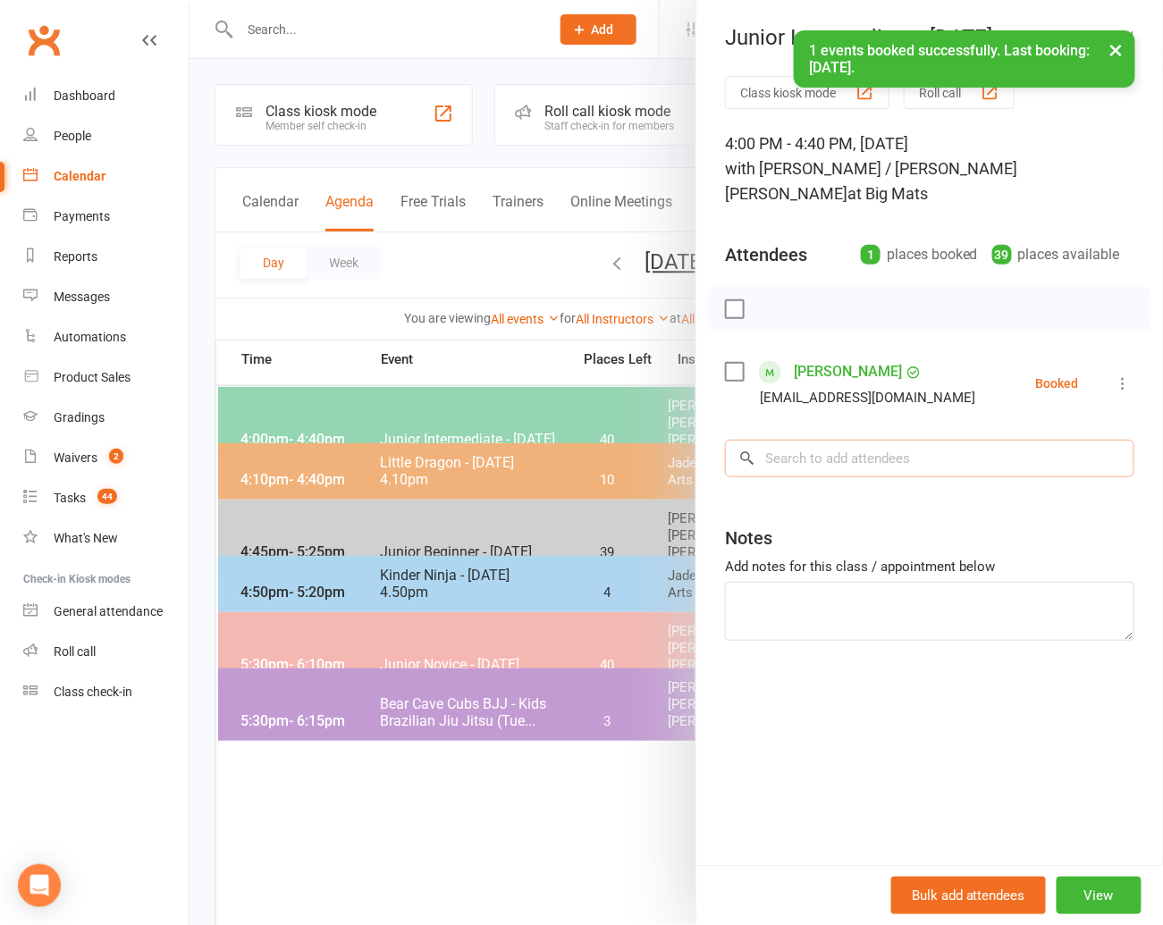
click at [781, 440] on input "search" at bounding box center [929, 459] width 409 height 38
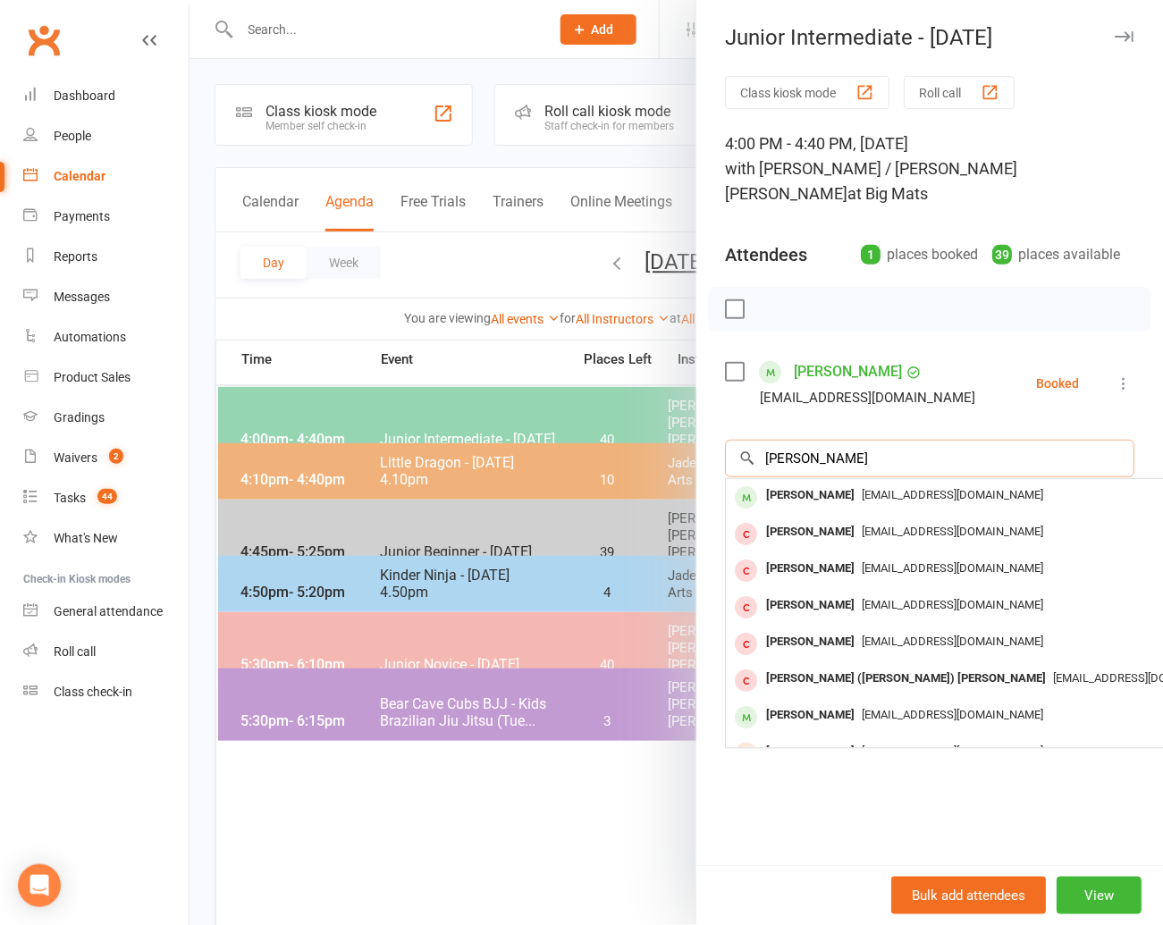
scroll to position [0, 9]
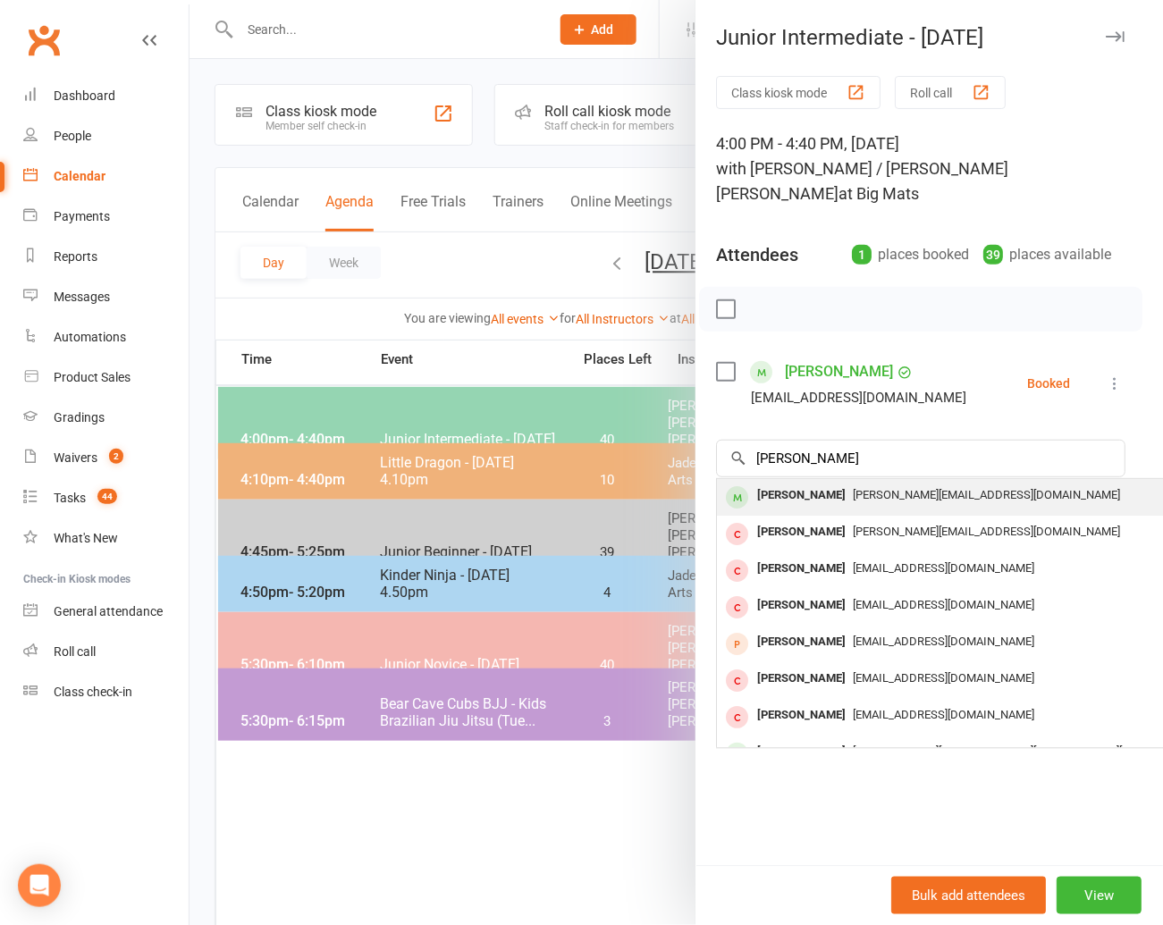
click at [785, 483] on div "[PERSON_NAME]" at bounding box center [801, 496] width 103 height 26
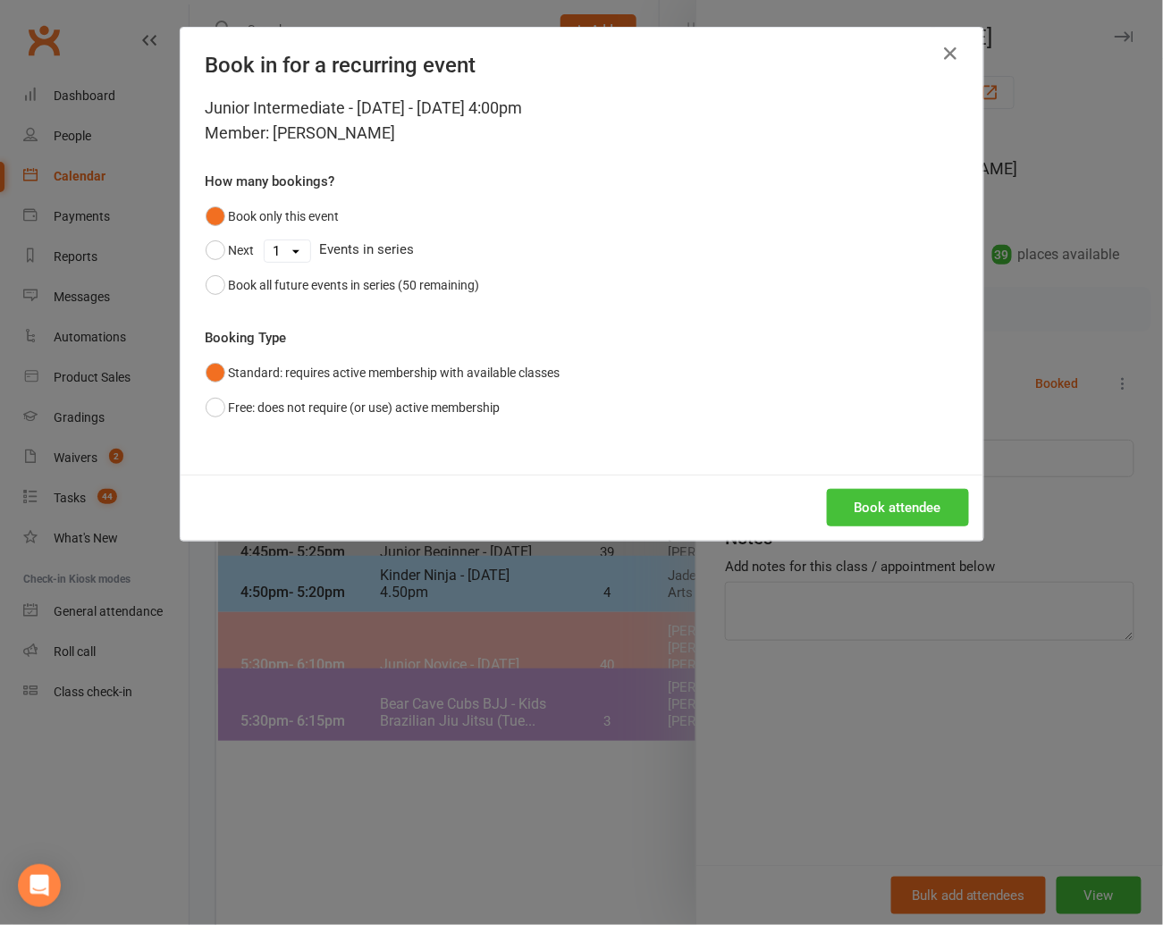
click at [903, 507] on button "Book attendee" at bounding box center [898, 508] width 142 height 38
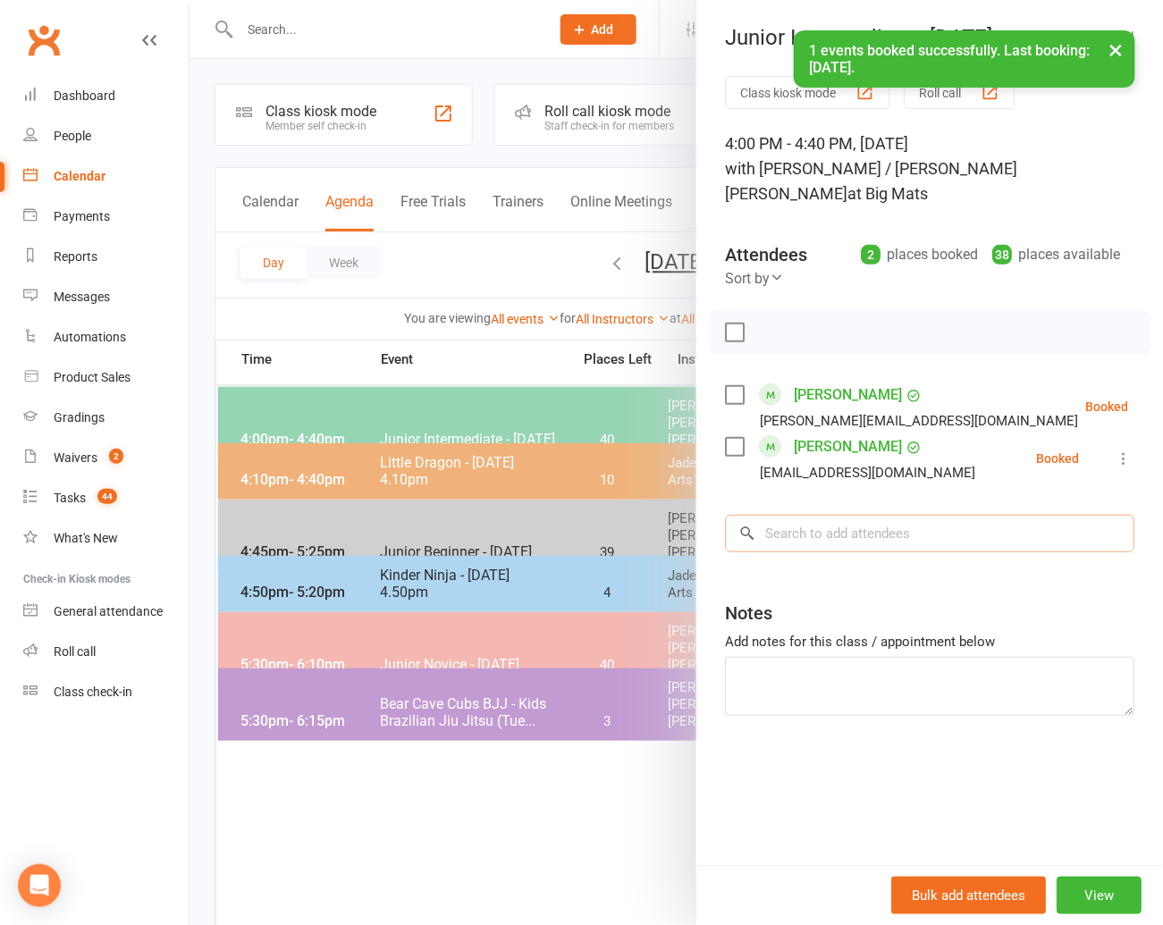
drag, startPoint x: 798, startPoint y: 521, endPoint x: 800, endPoint y: 512, distance: 9.1
click at [798, 520] on input "search" at bounding box center [929, 534] width 409 height 38
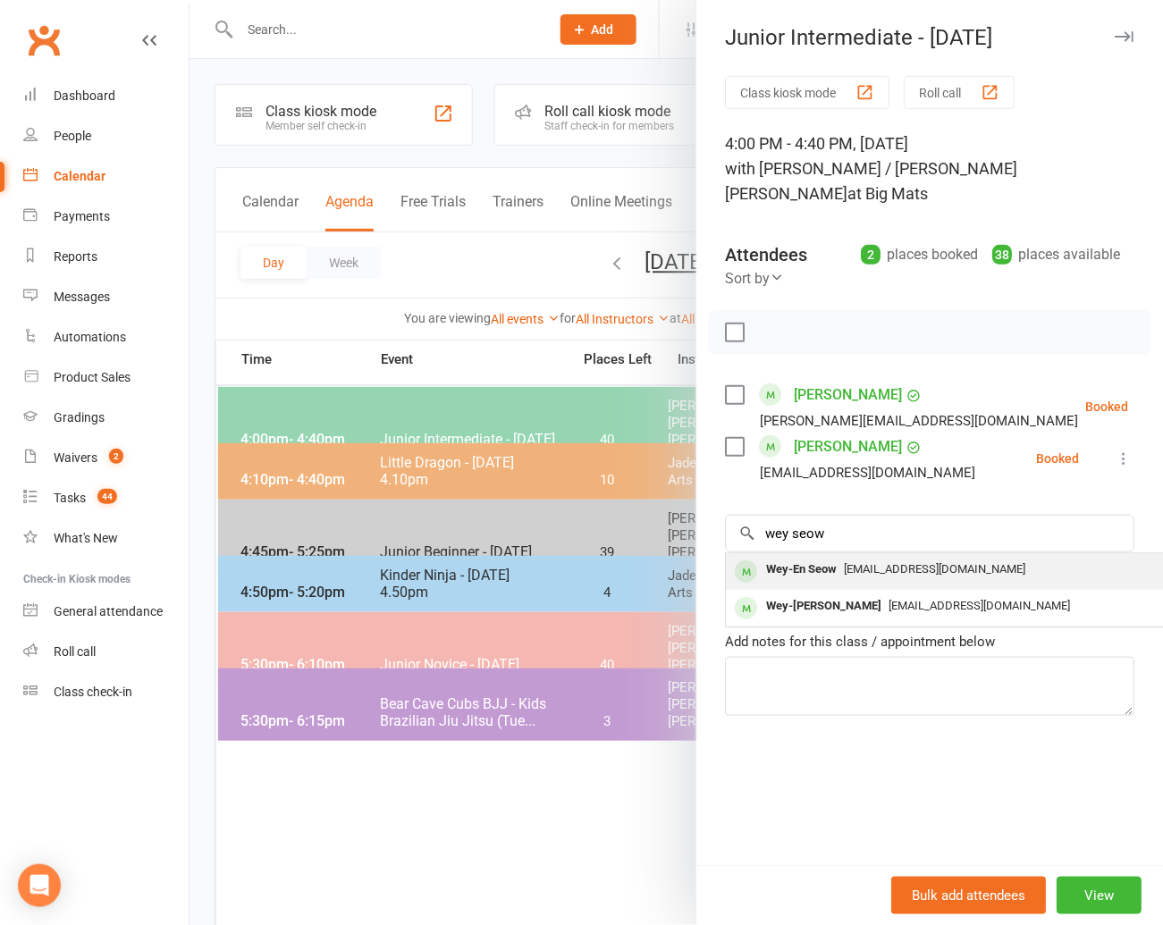
click at [779, 557] on div "Wey-En Seow" at bounding box center [801, 570] width 85 height 26
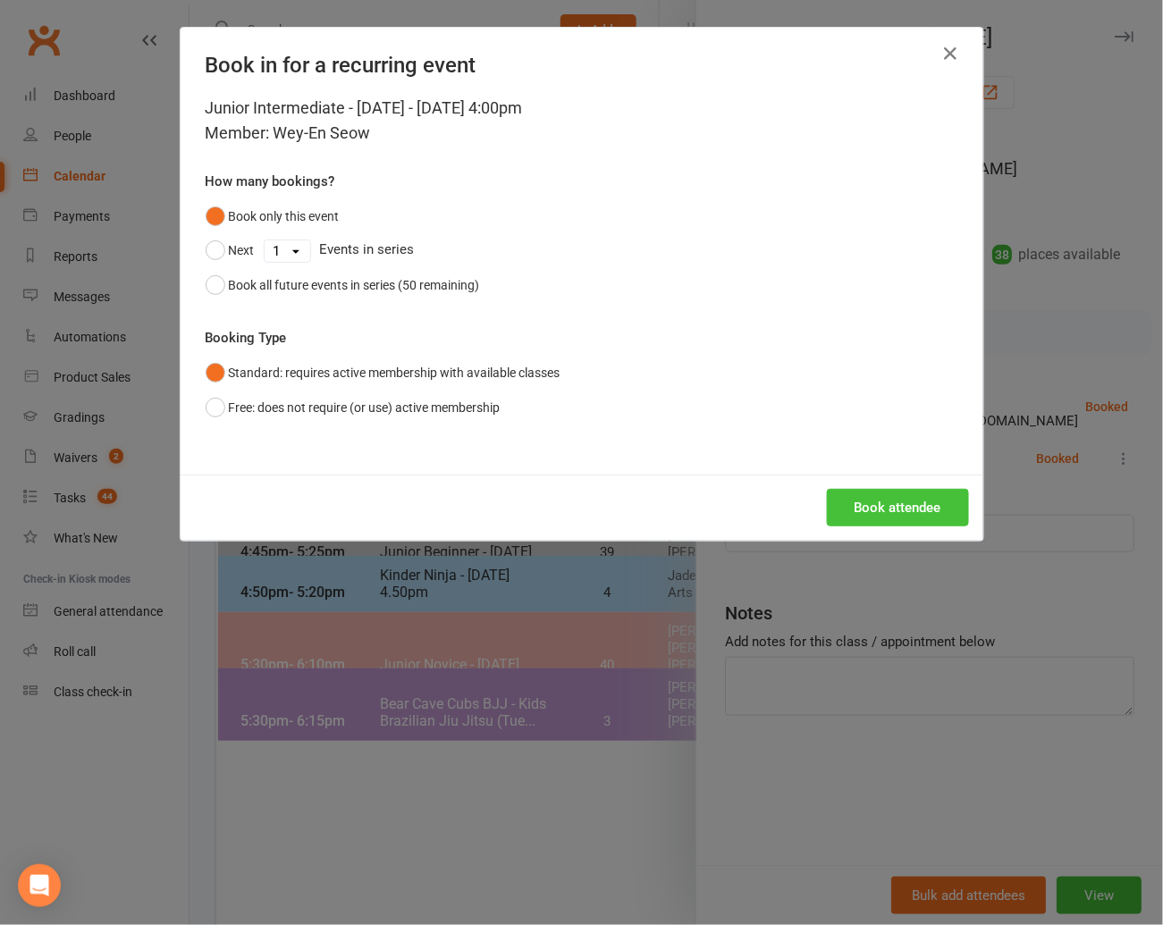
click at [881, 503] on button "Book attendee" at bounding box center [898, 508] width 142 height 38
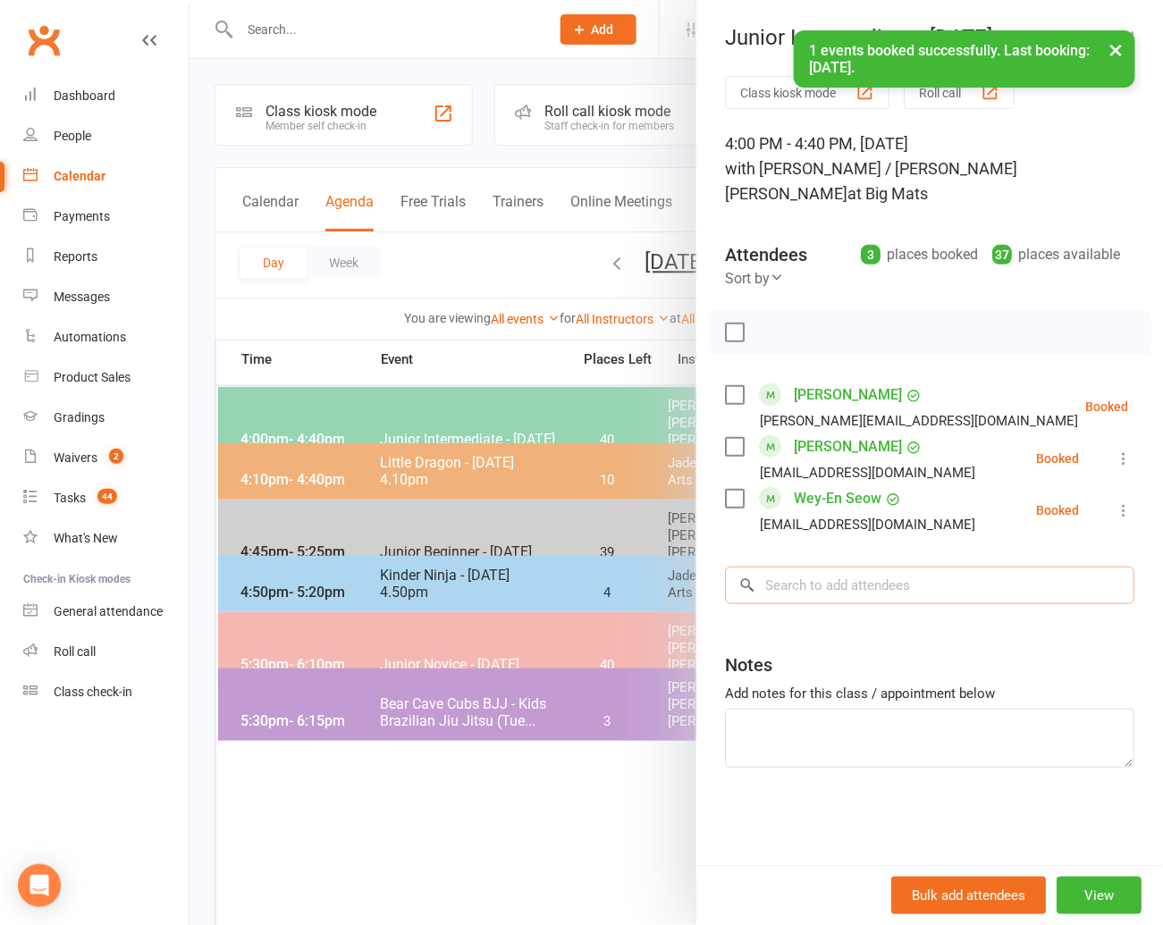
click at [774, 567] on input "search" at bounding box center [929, 586] width 409 height 38
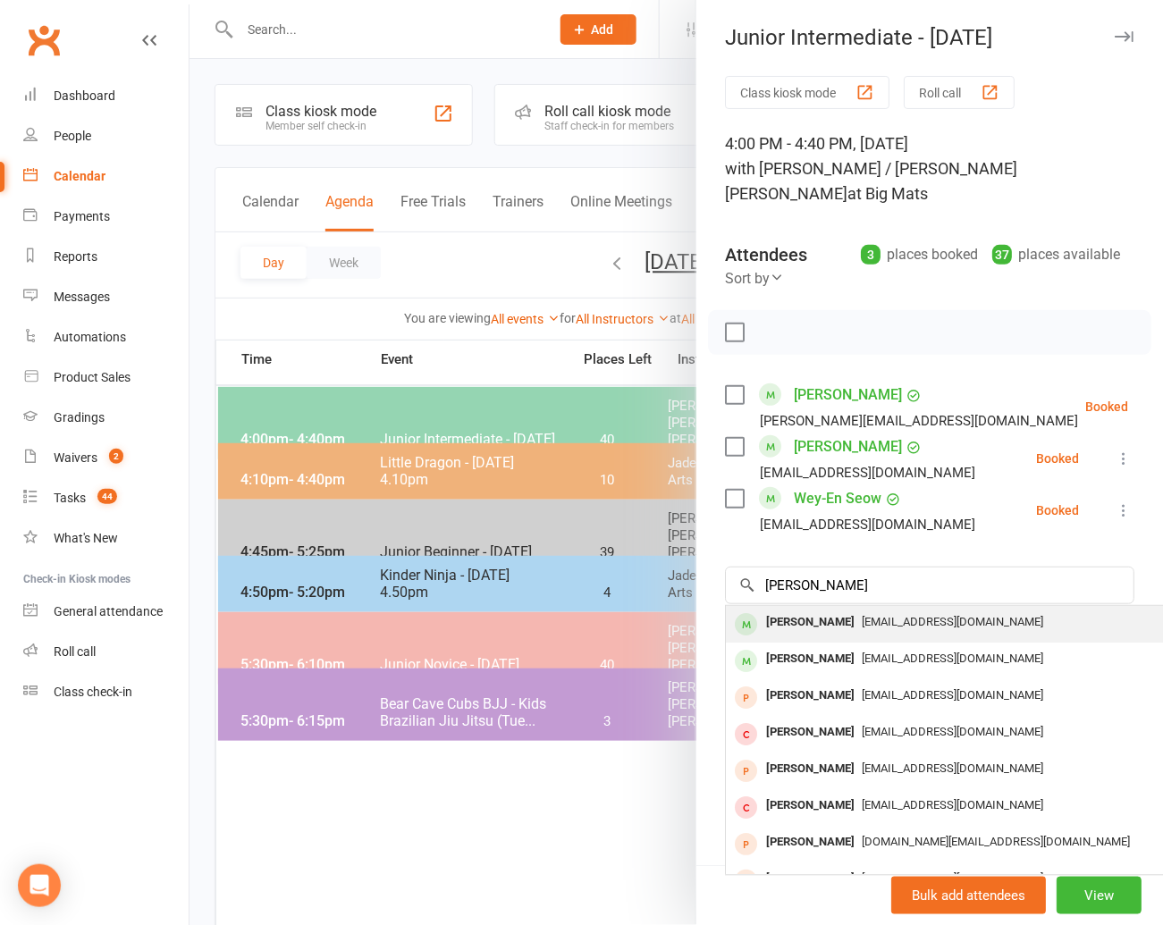
click at [795, 610] on div "[PERSON_NAME]" at bounding box center [810, 623] width 103 height 26
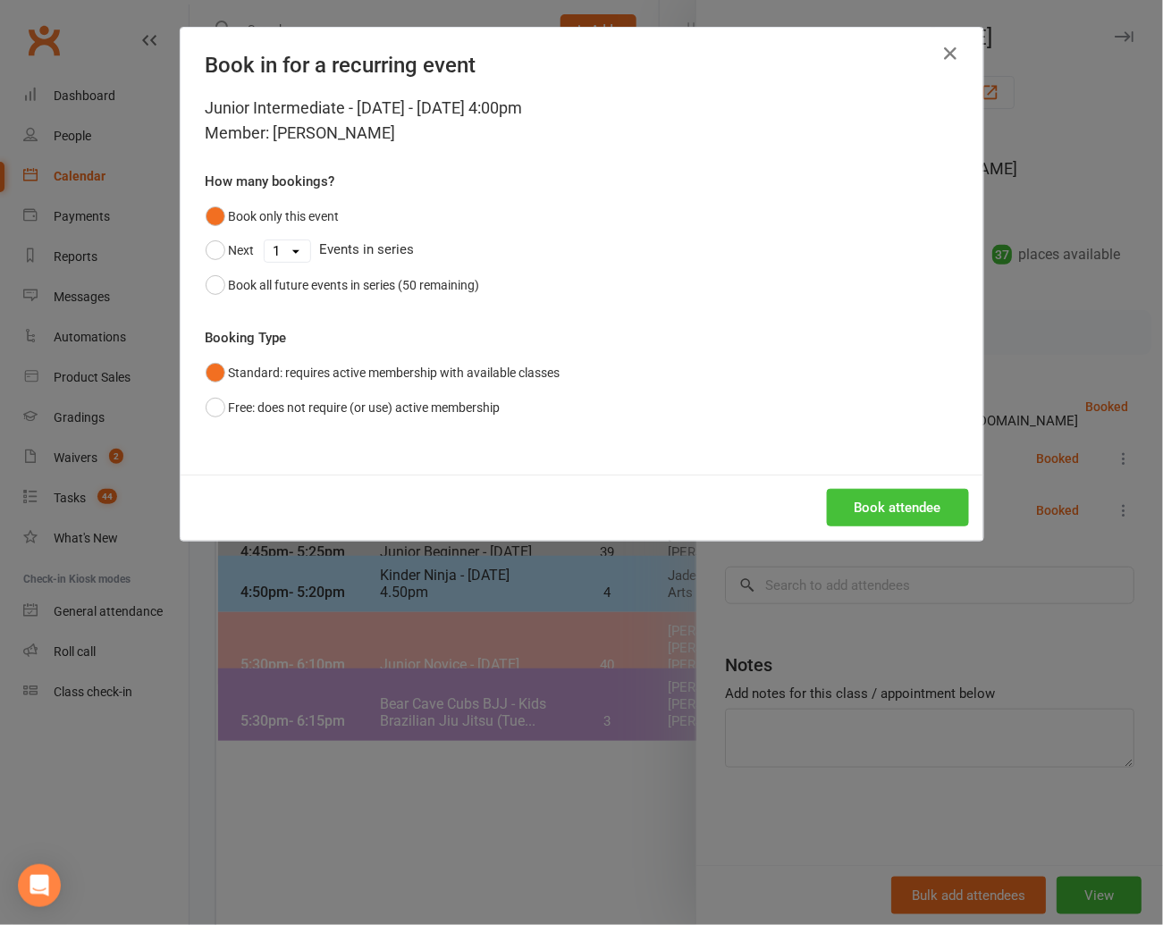
click at [880, 501] on button "Book attendee" at bounding box center [898, 508] width 142 height 38
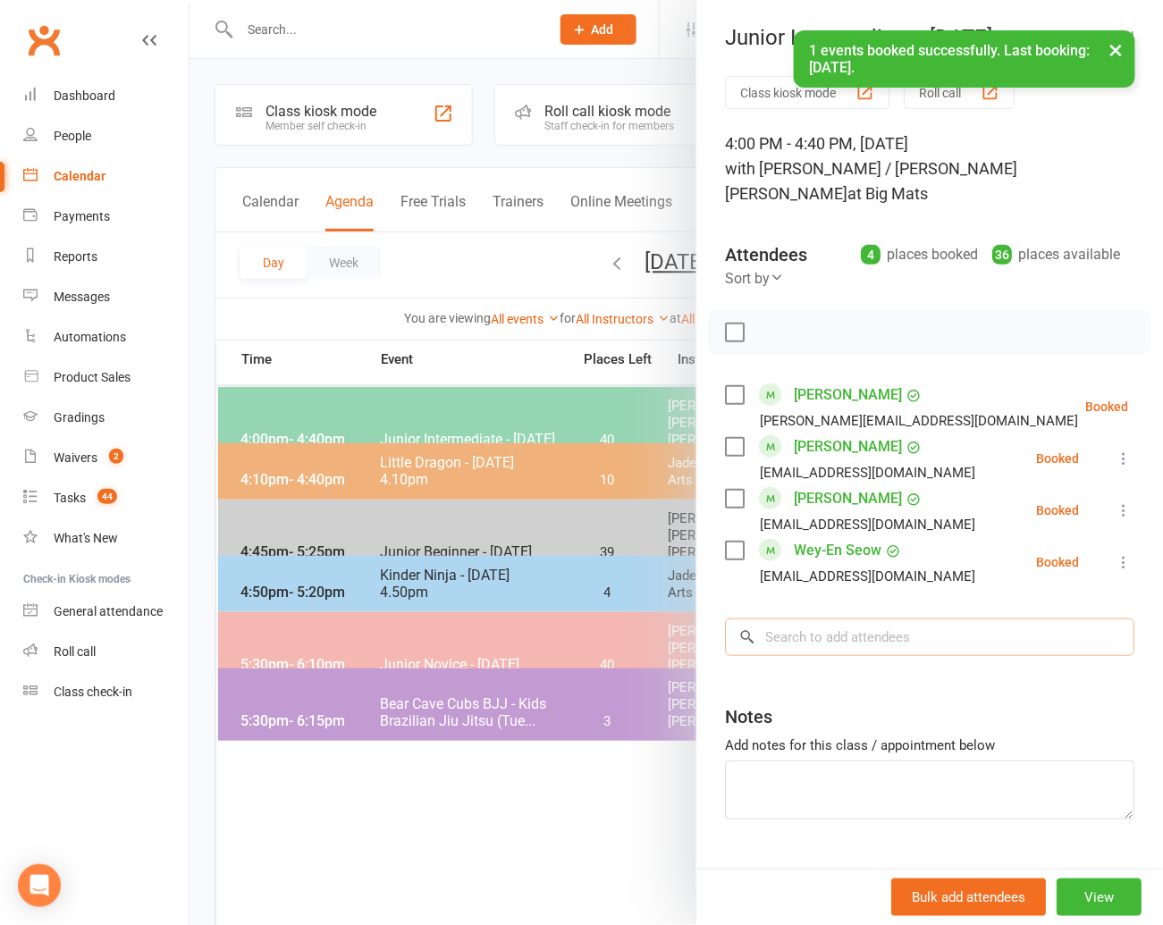
click at [789, 618] on input "search" at bounding box center [929, 637] width 409 height 38
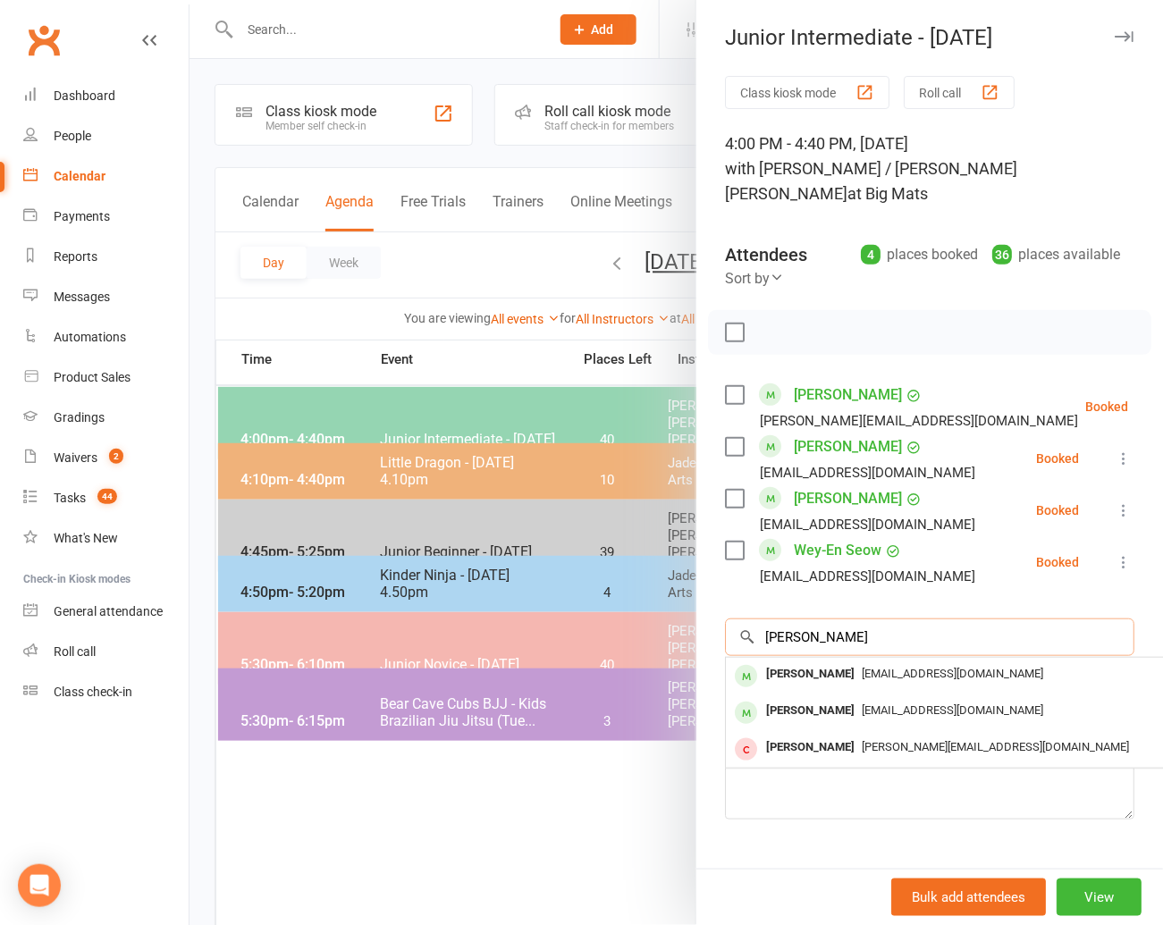
scroll to position [2, 0]
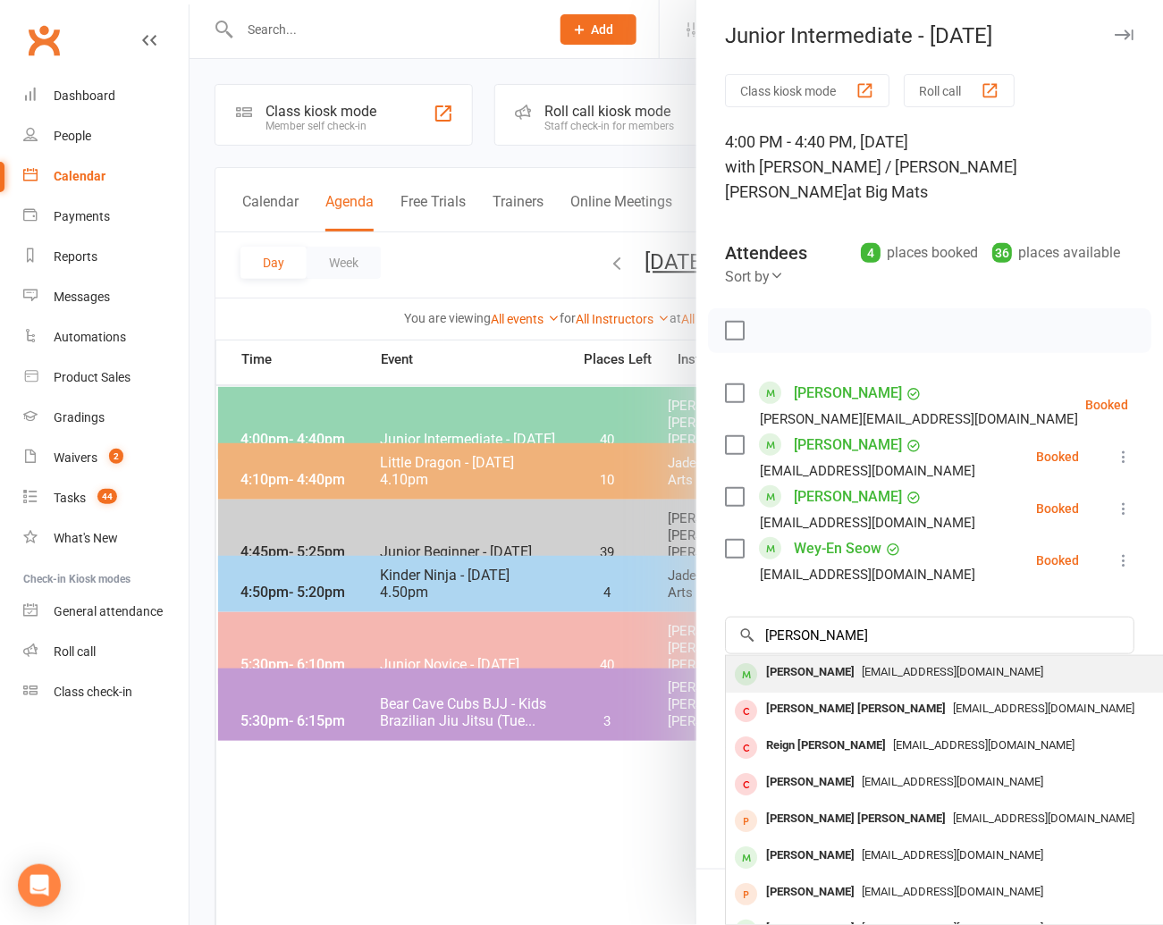
click at [779, 660] on div "[PERSON_NAME]" at bounding box center [810, 673] width 103 height 26
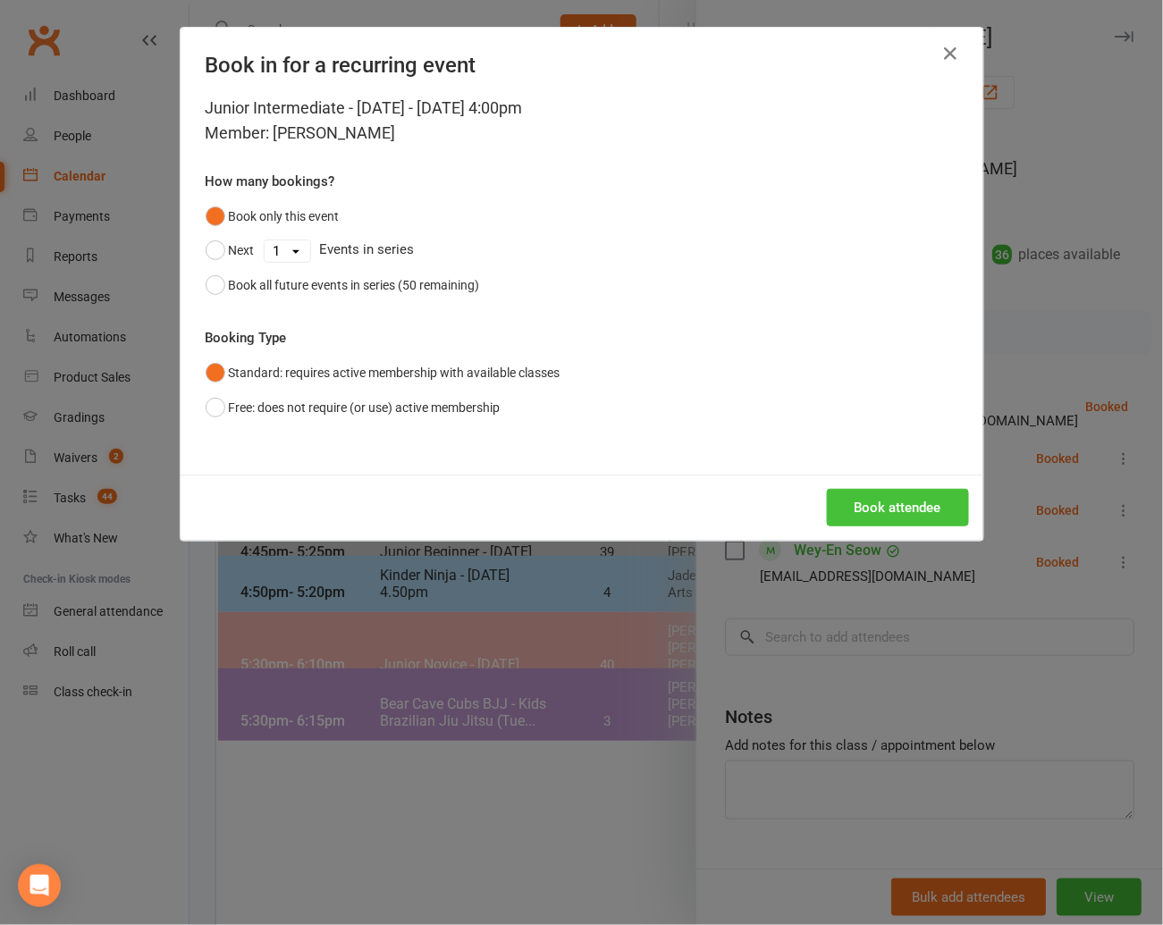
click at [885, 498] on button "Book attendee" at bounding box center [898, 508] width 142 height 38
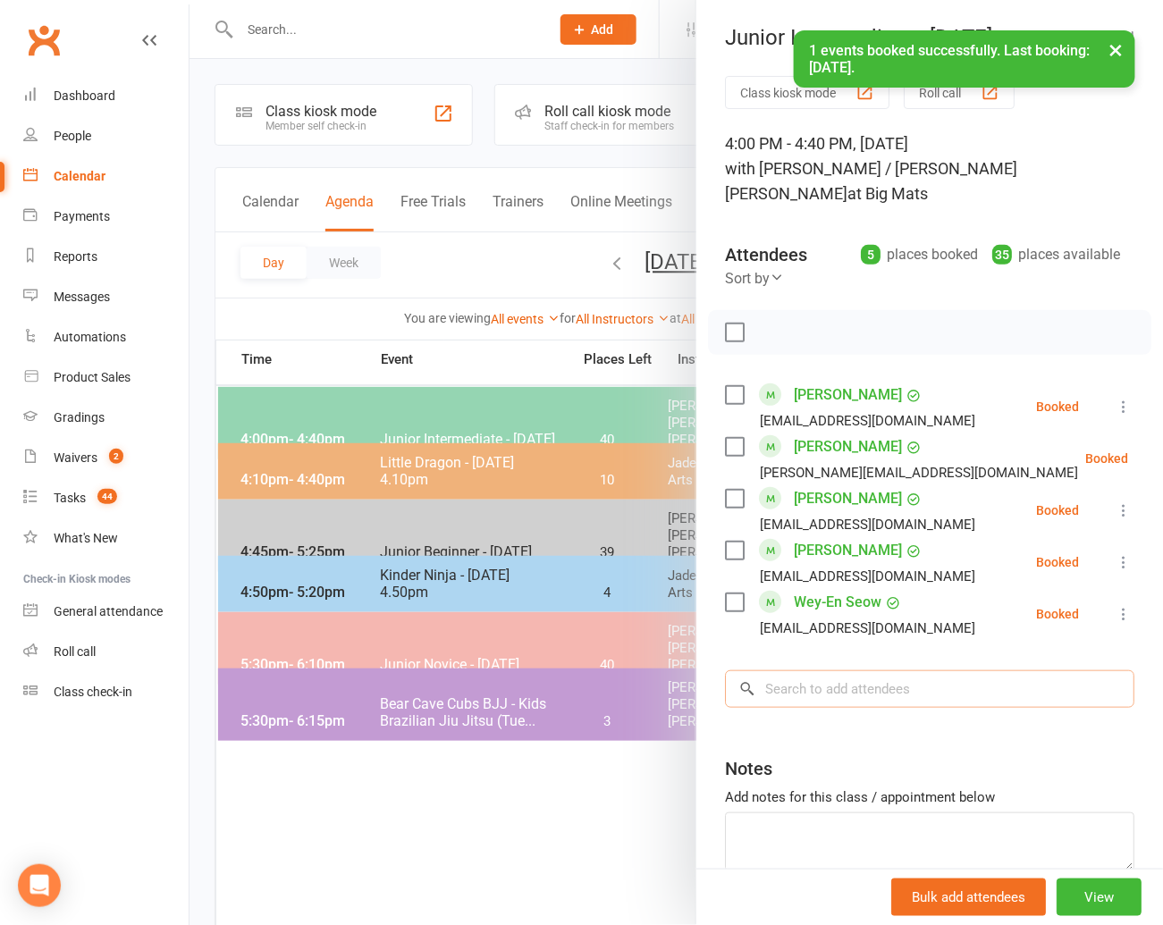
click at [782, 670] on input "search" at bounding box center [929, 689] width 409 height 38
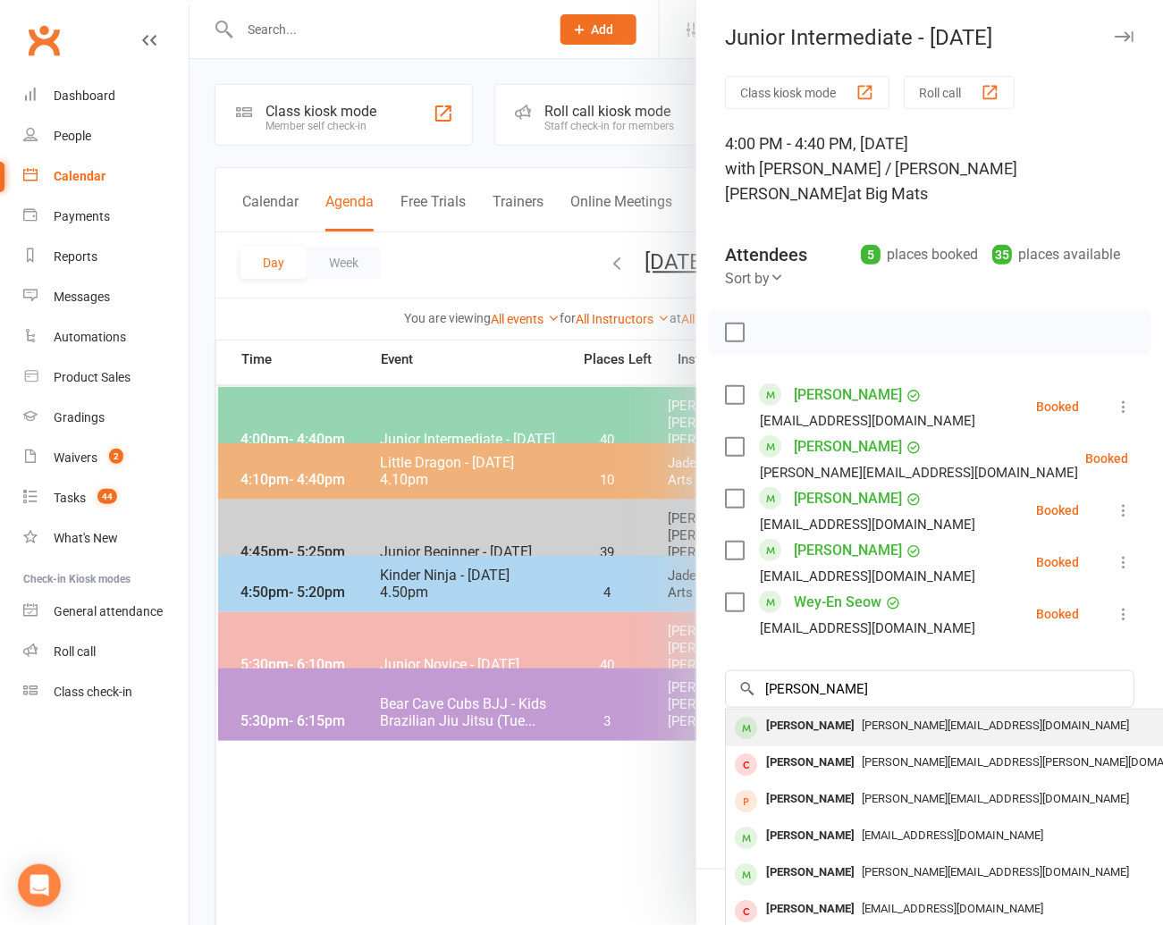
click at [789, 713] on div "[PERSON_NAME]" at bounding box center [810, 726] width 103 height 26
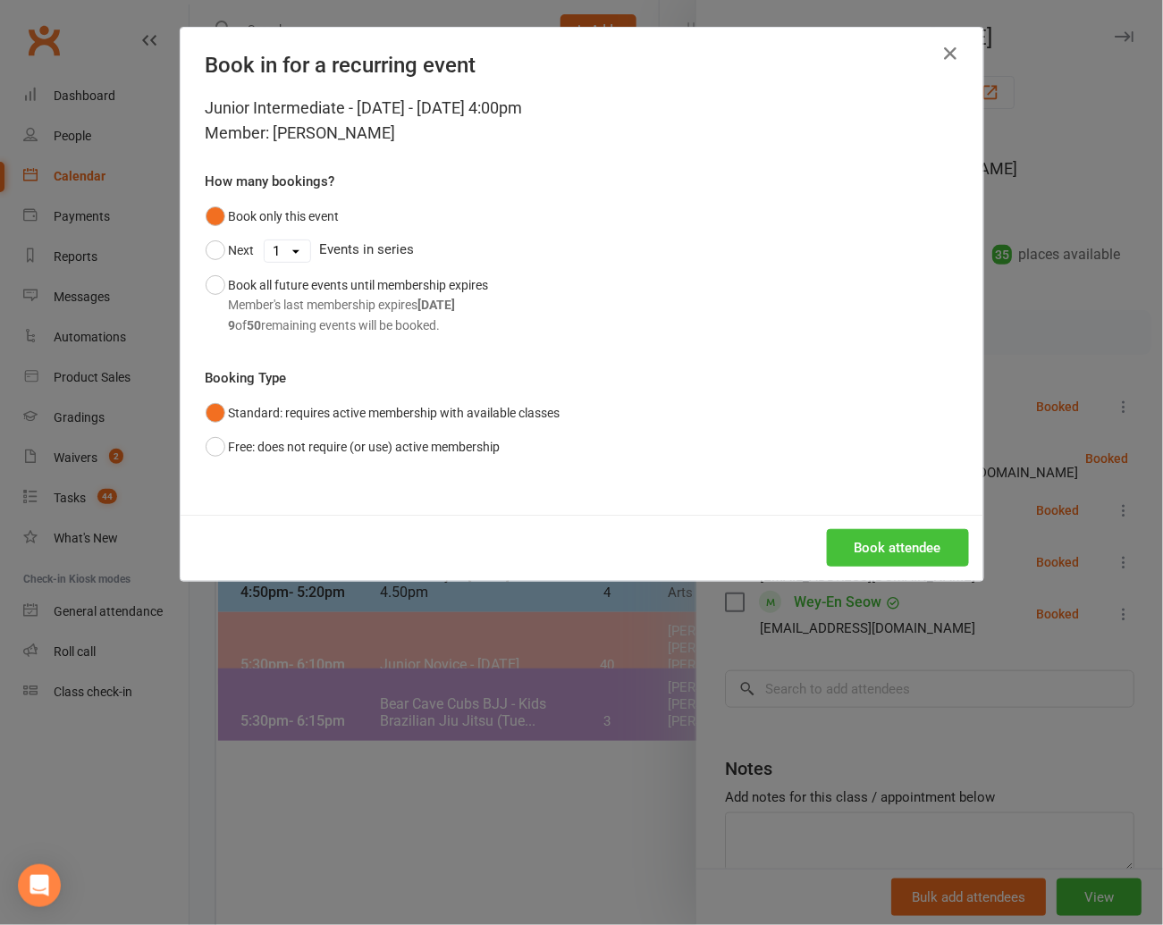
click at [860, 535] on button "Book attendee" at bounding box center [898, 548] width 142 height 38
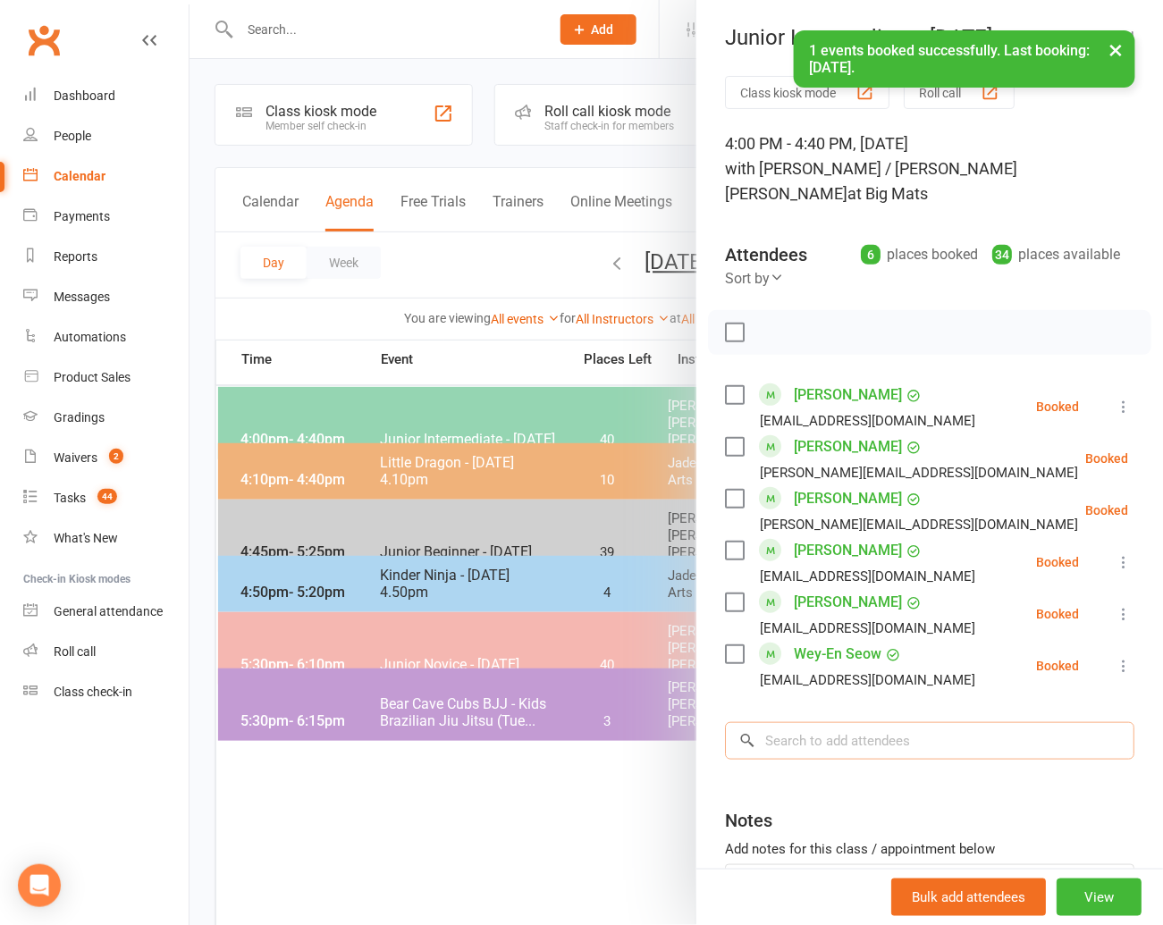
click at [787, 722] on input "search" at bounding box center [929, 741] width 409 height 38
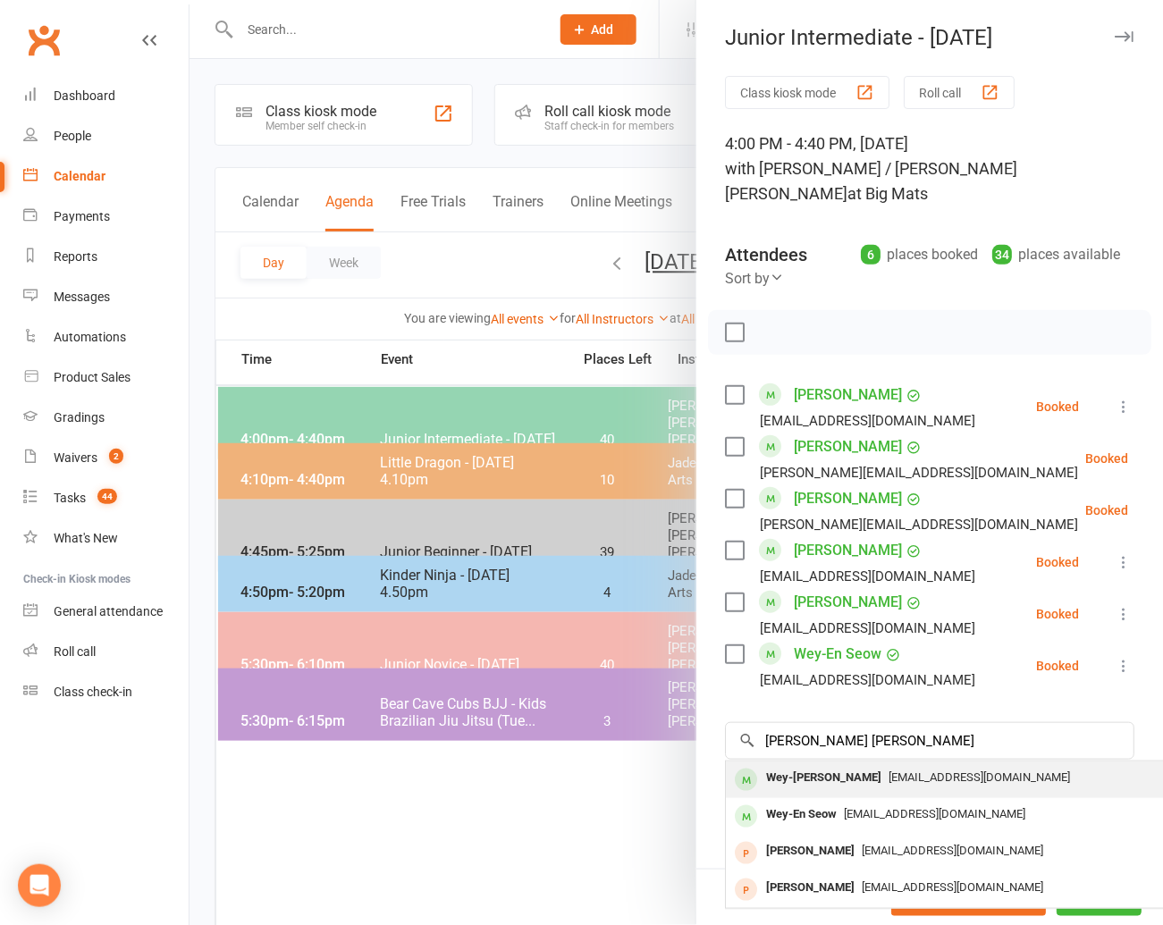
click at [816, 765] on div "Wey-[PERSON_NAME]" at bounding box center [824, 778] width 130 height 26
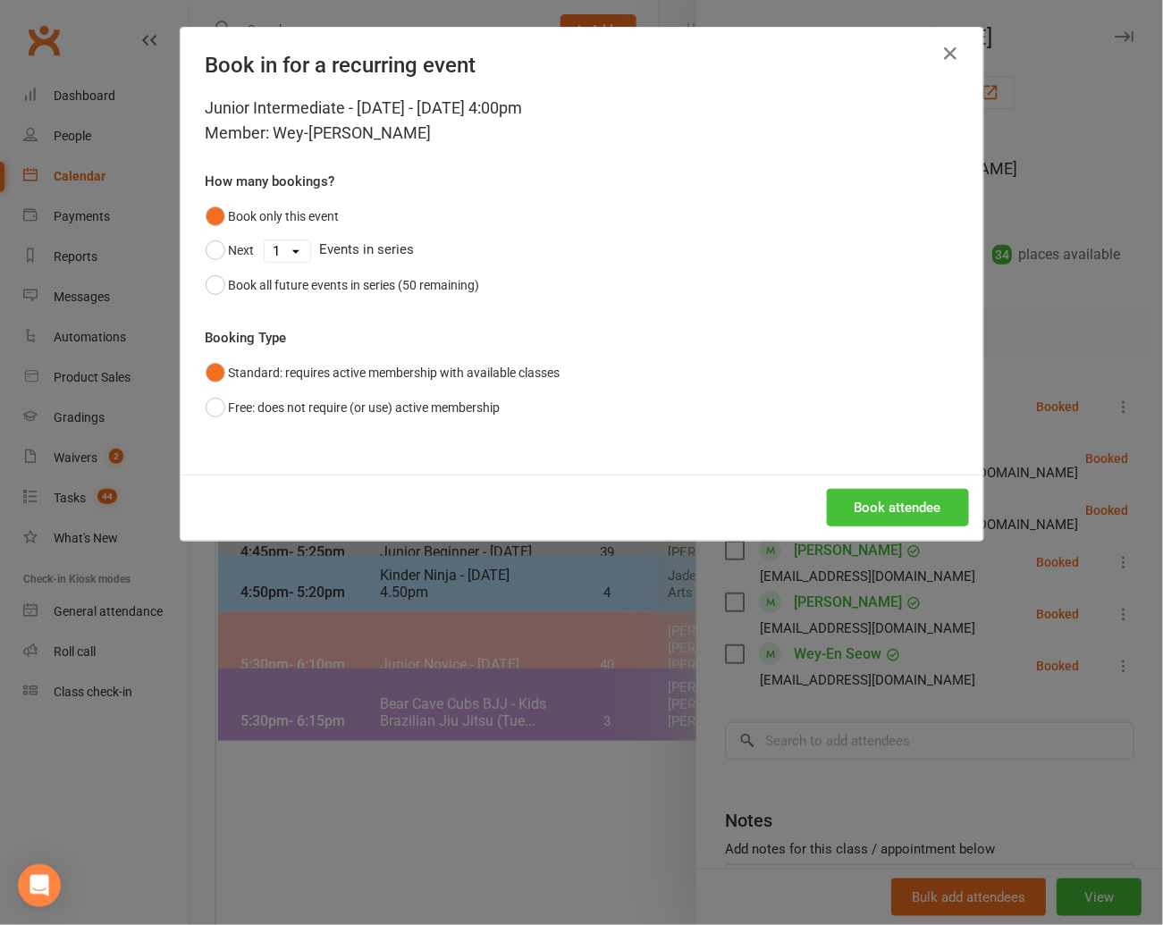
click at [891, 509] on button "Book attendee" at bounding box center [898, 508] width 142 height 38
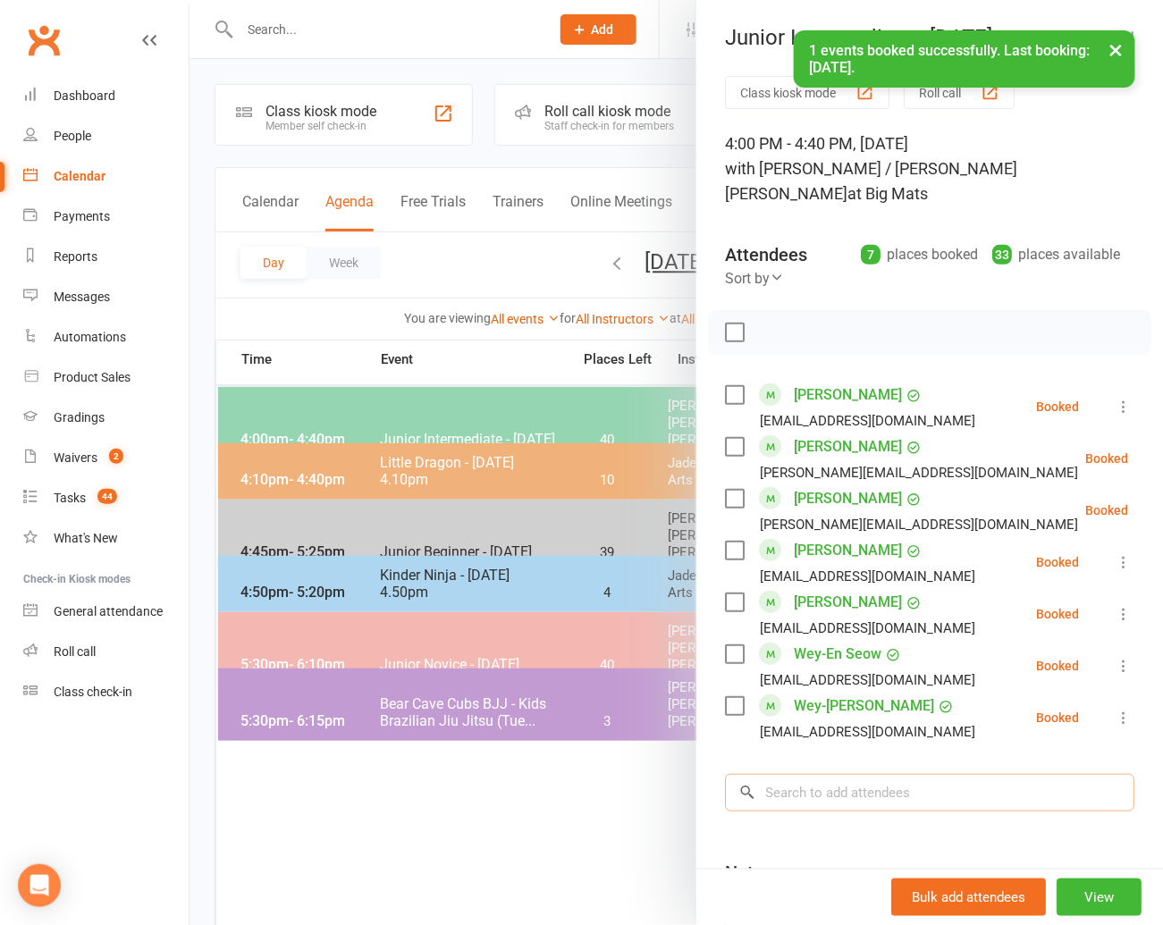
click at [791, 774] on input "search" at bounding box center [929, 793] width 409 height 38
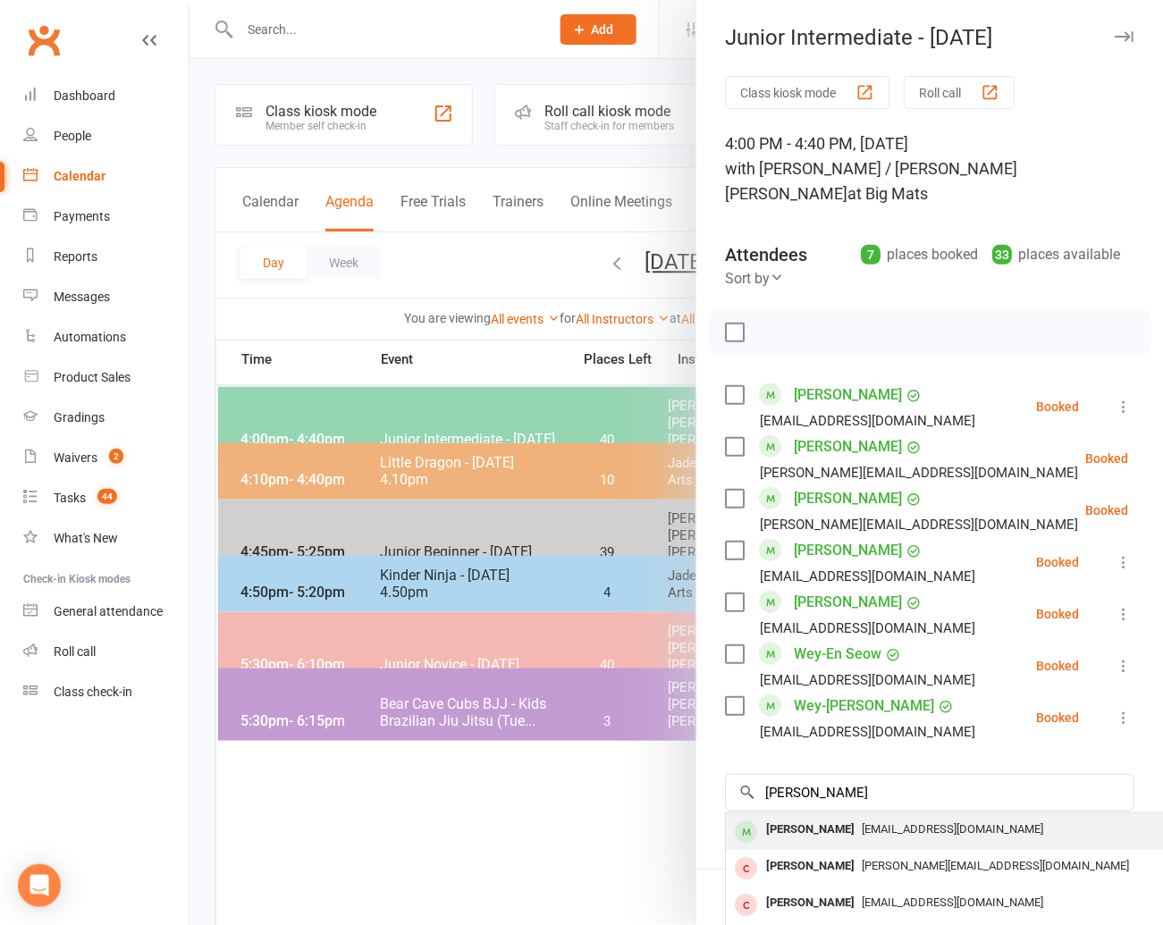
click at [778, 817] on div "[PERSON_NAME]" at bounding box center [810, 830] width 103 height 26
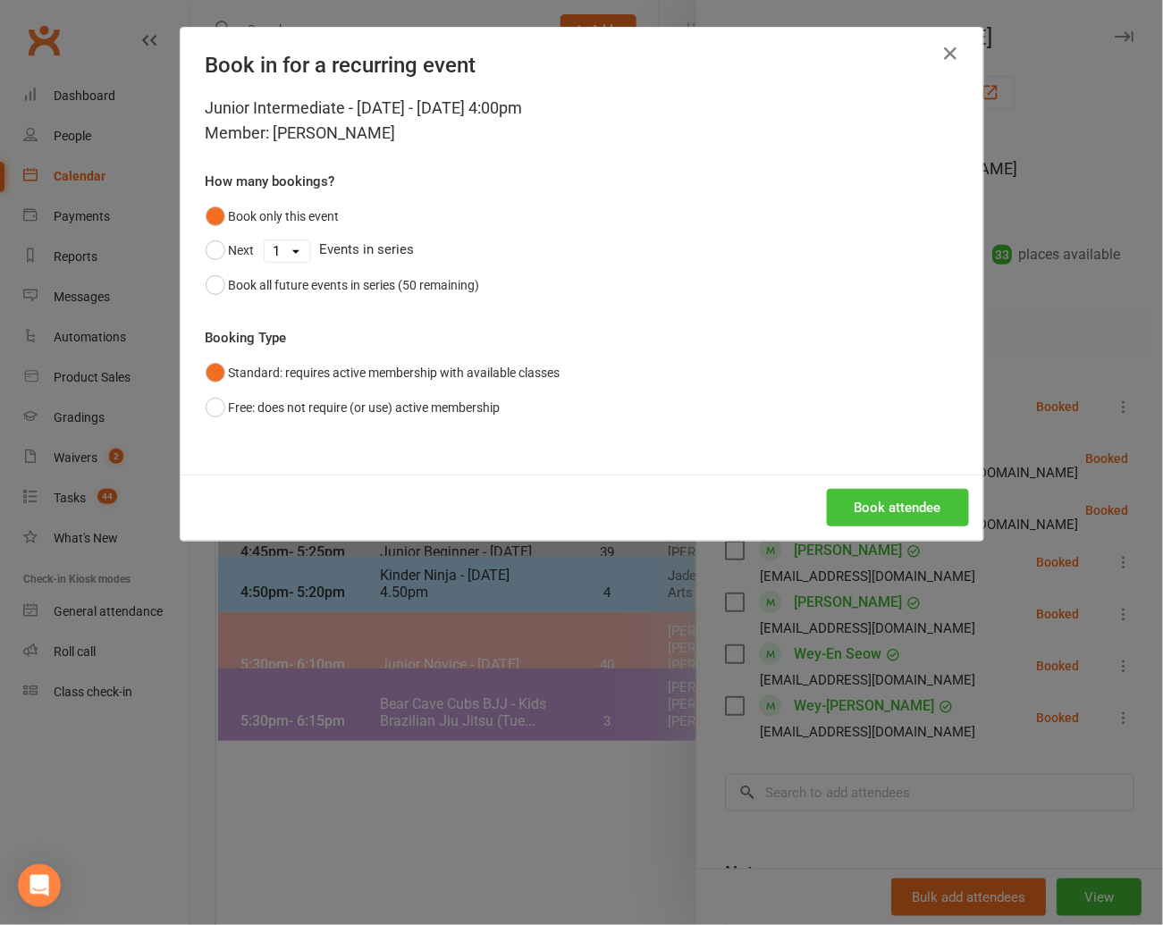
click at [881, 510] on button "Book attendee" at bounding box center [898, 508] width 142 height 38
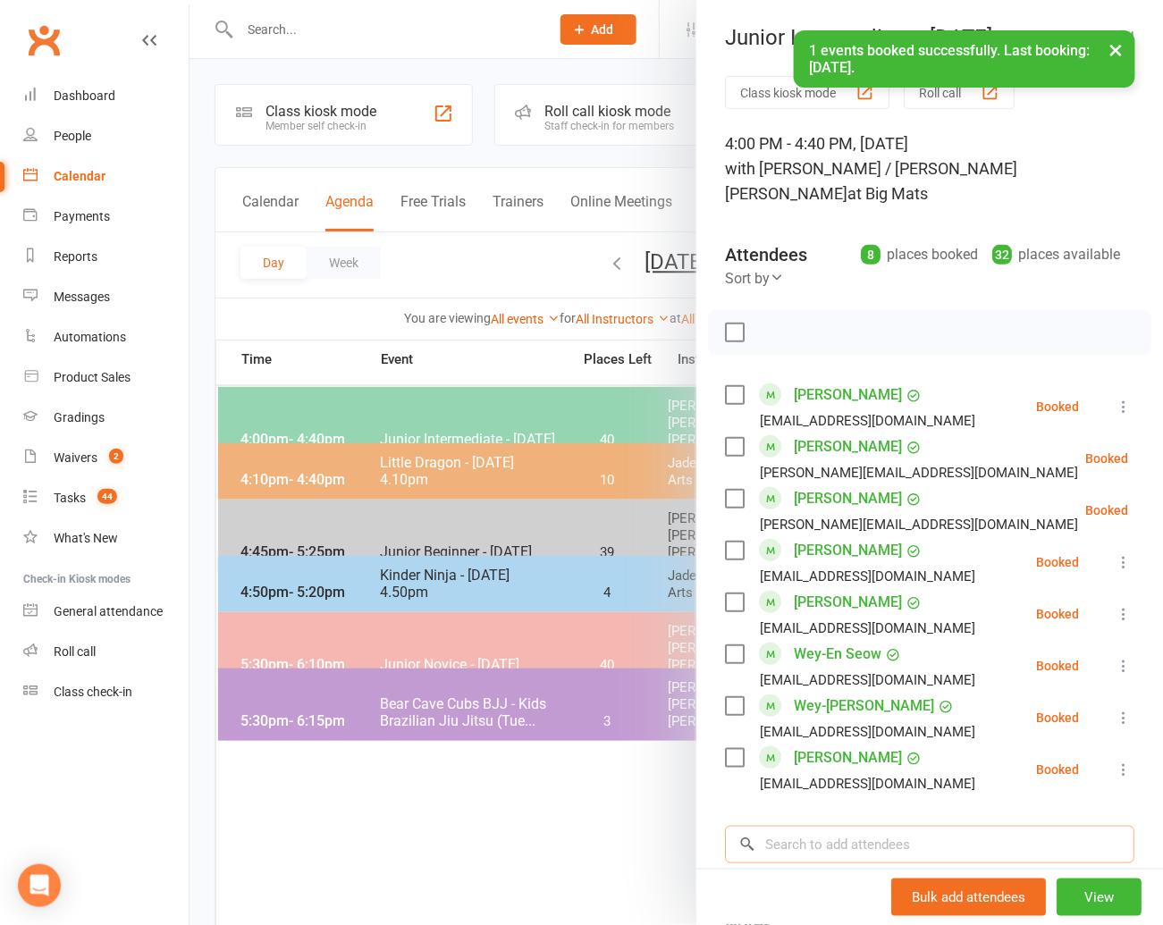
click at [782, 826] on input "search" at bounding box center [929, 845] width 409 height 38
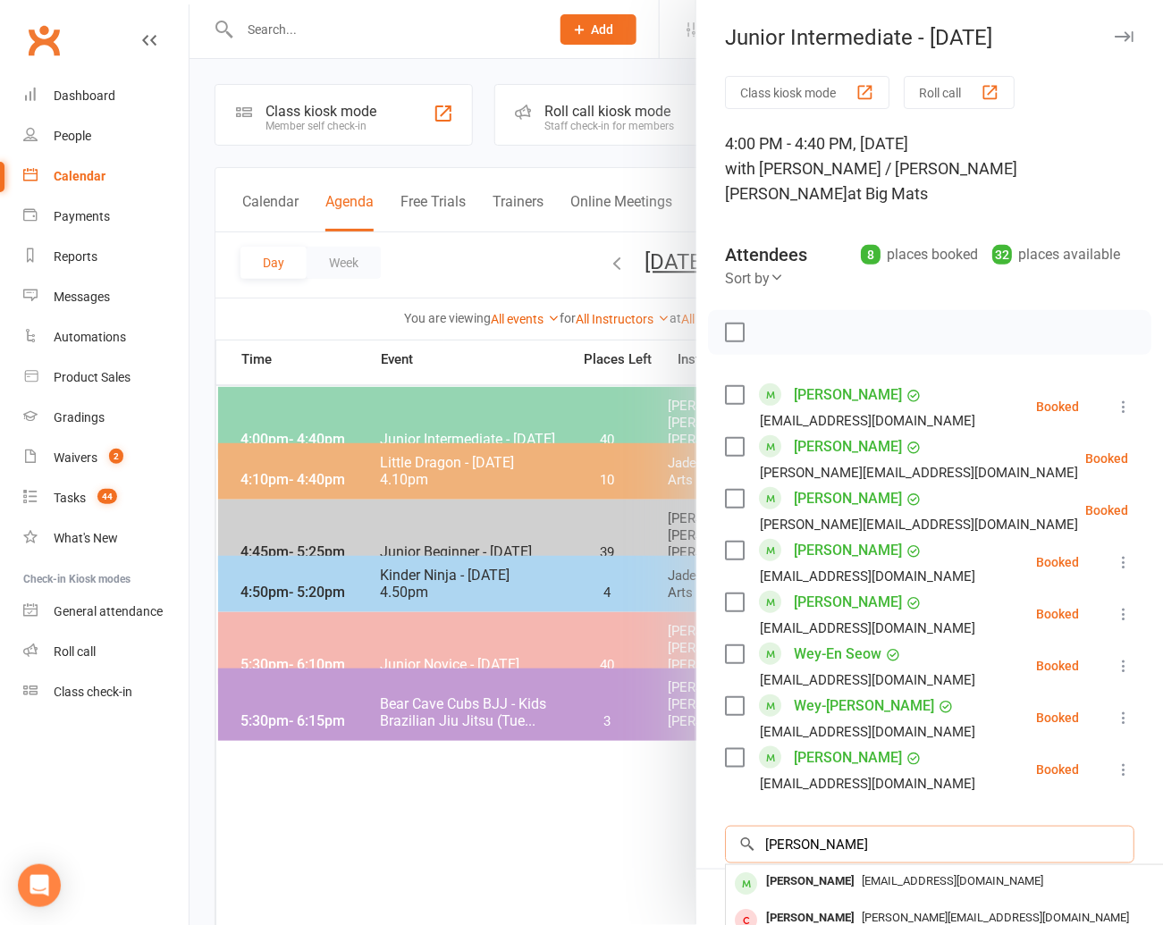
scroll to position [0, 4]
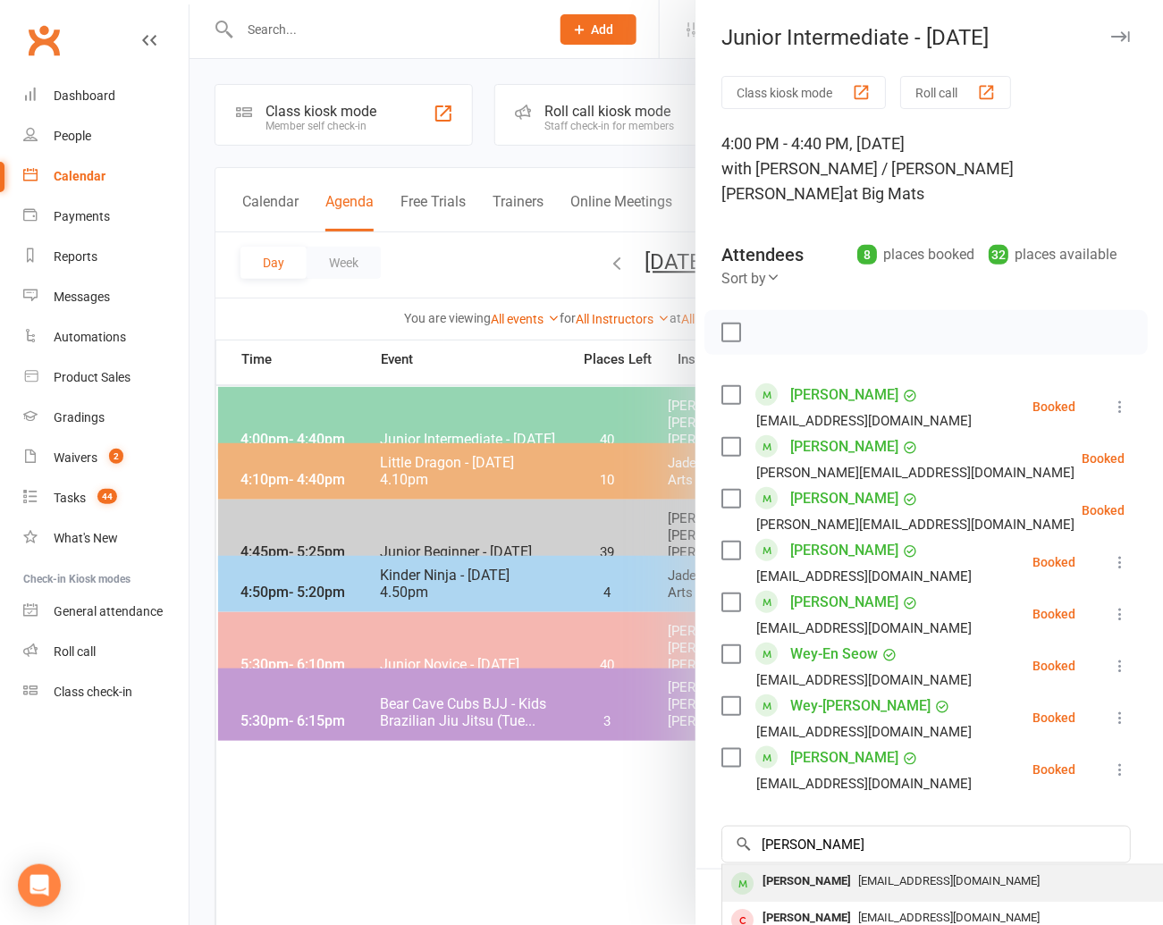
click at [807, 869] on div "[PERSON_NAME]" at bounding box center [806, 882] width 103 height 26
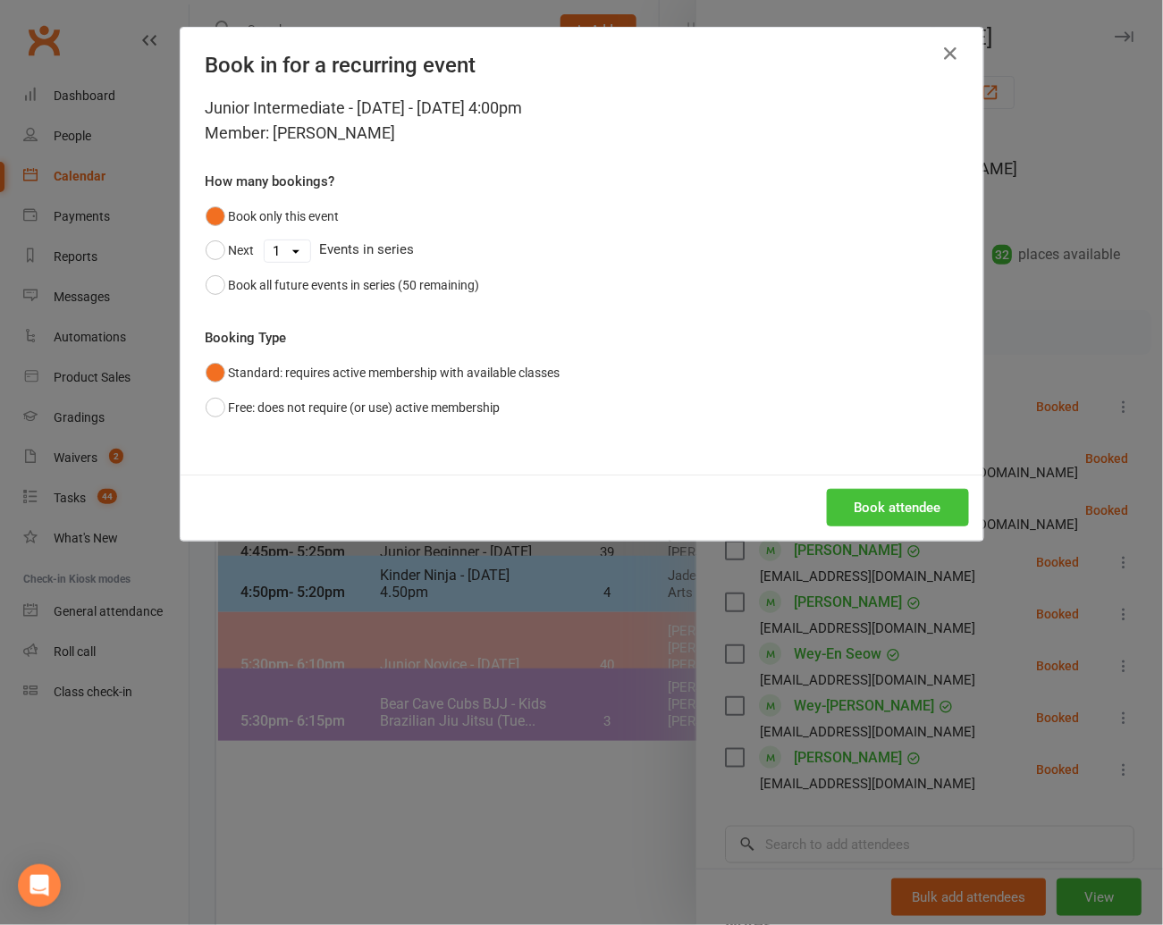
click at [888, 502] on button "Book attendee" at bounding box center [898, 508] width 142 height 38
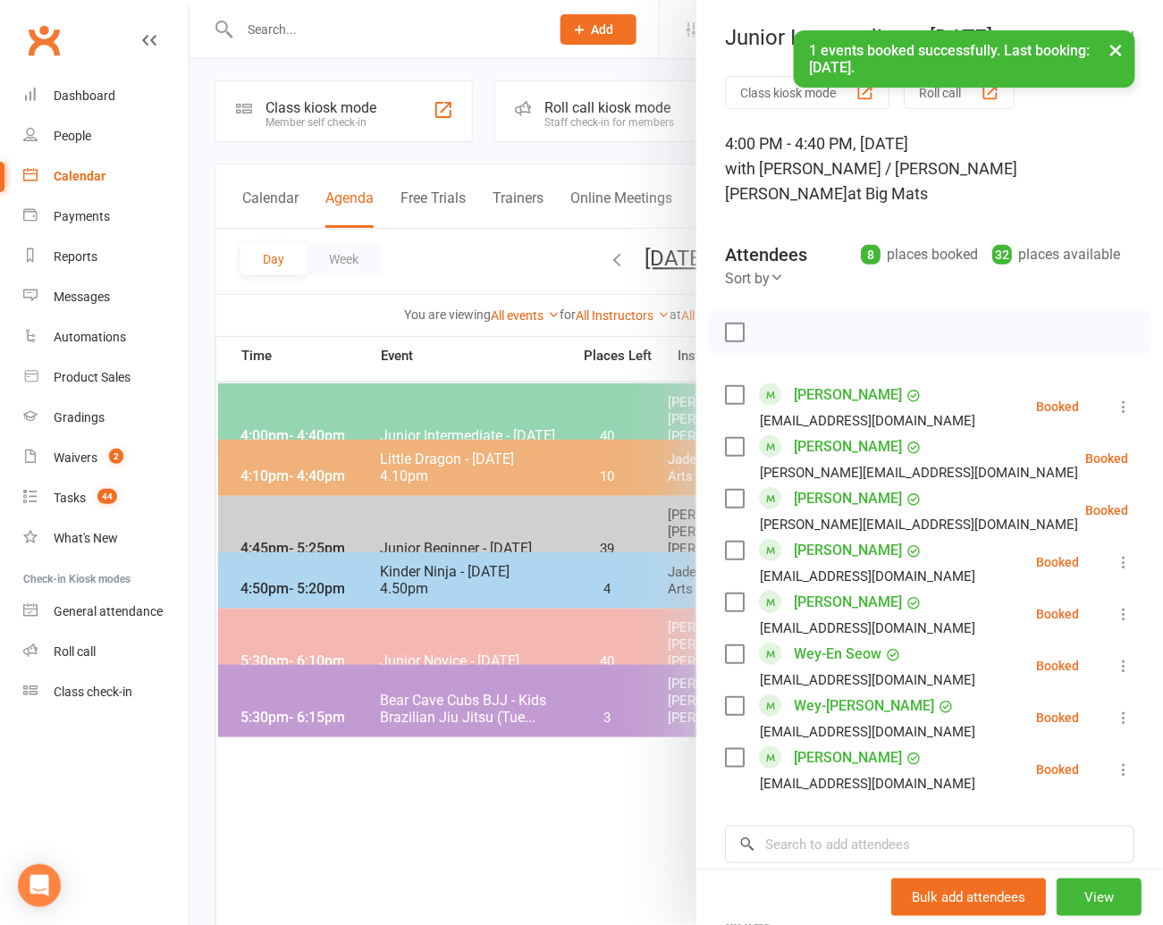
scroll to position [2, 0]
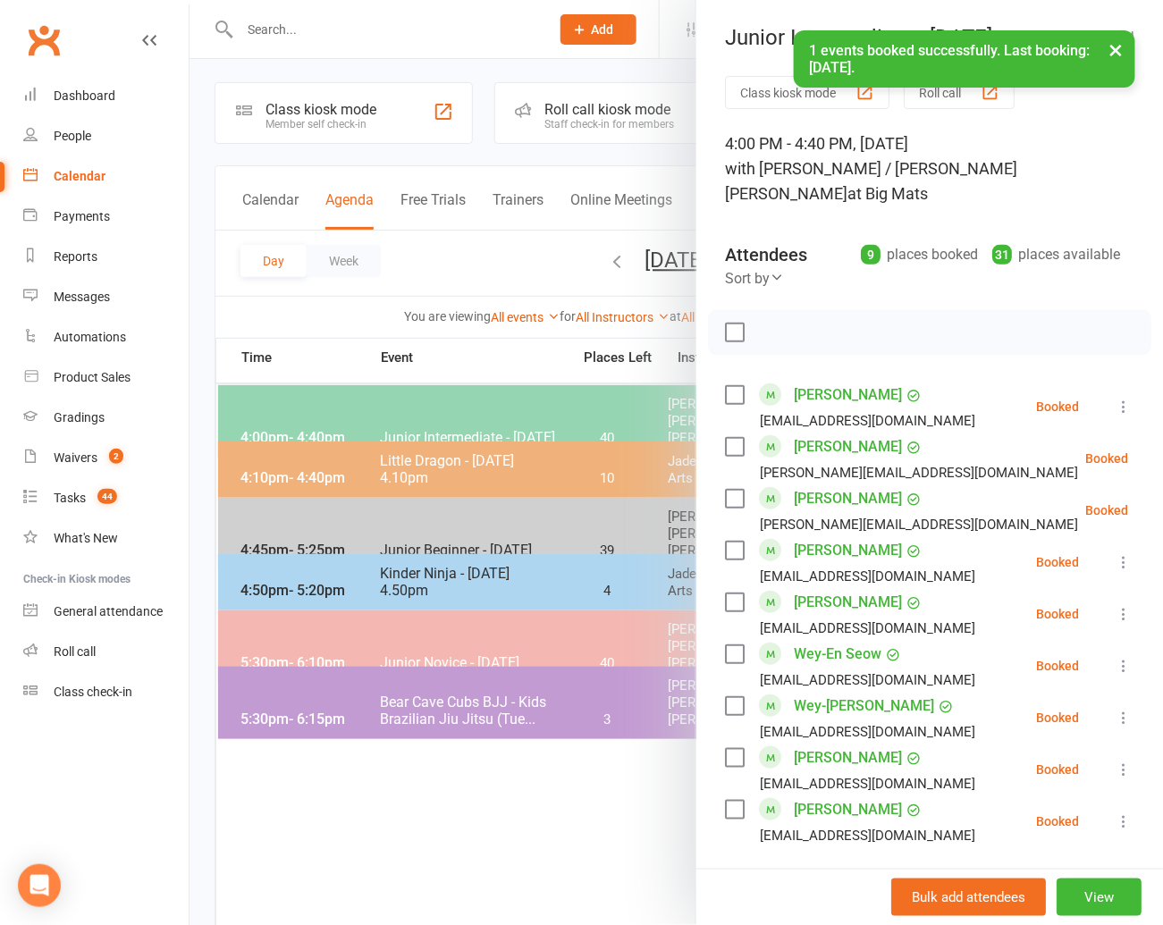
click at [910, 609] on li "Adam Romano amleeco16@gmail.com Booked More info Remove Check in Mark absent Se…" at bounding box center [929, 614] width 409 height 52
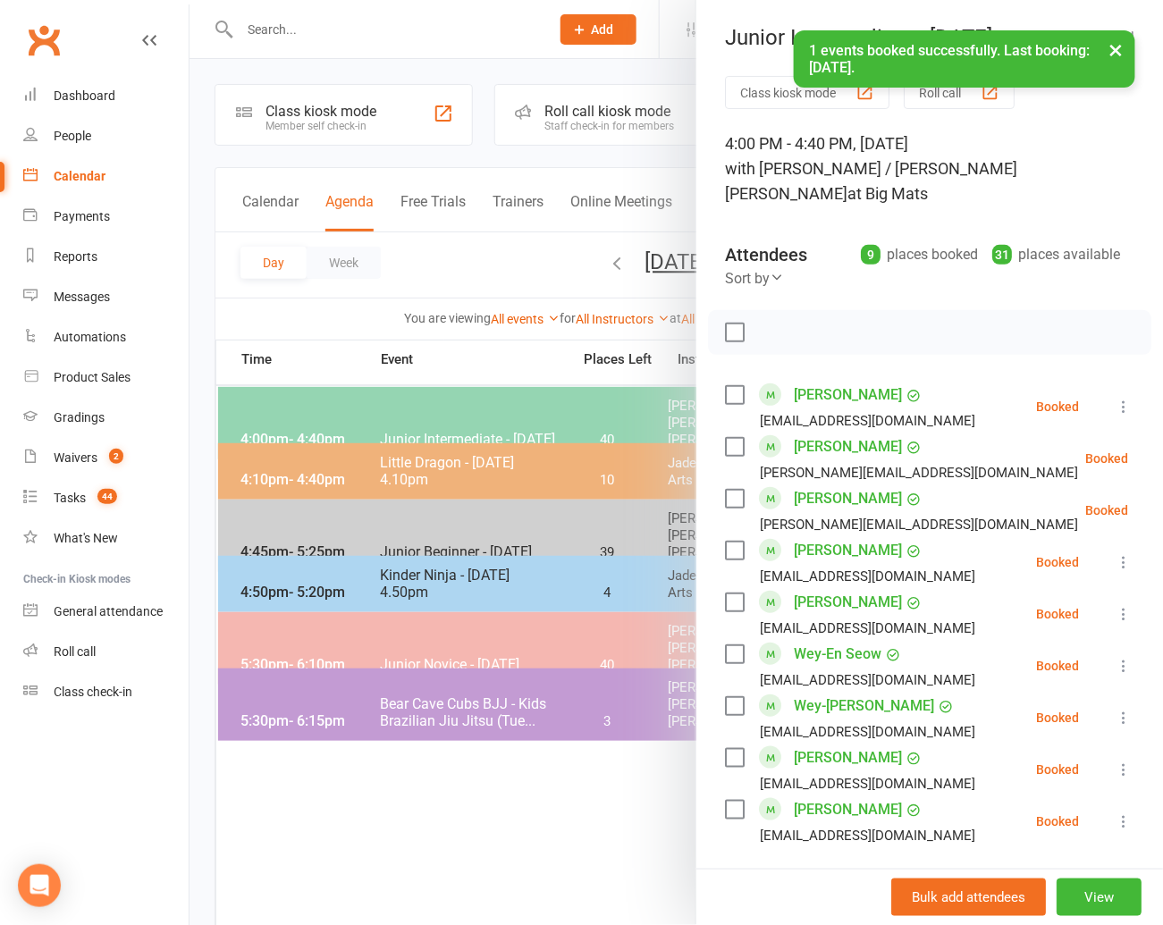
scroll to position [272, 0]
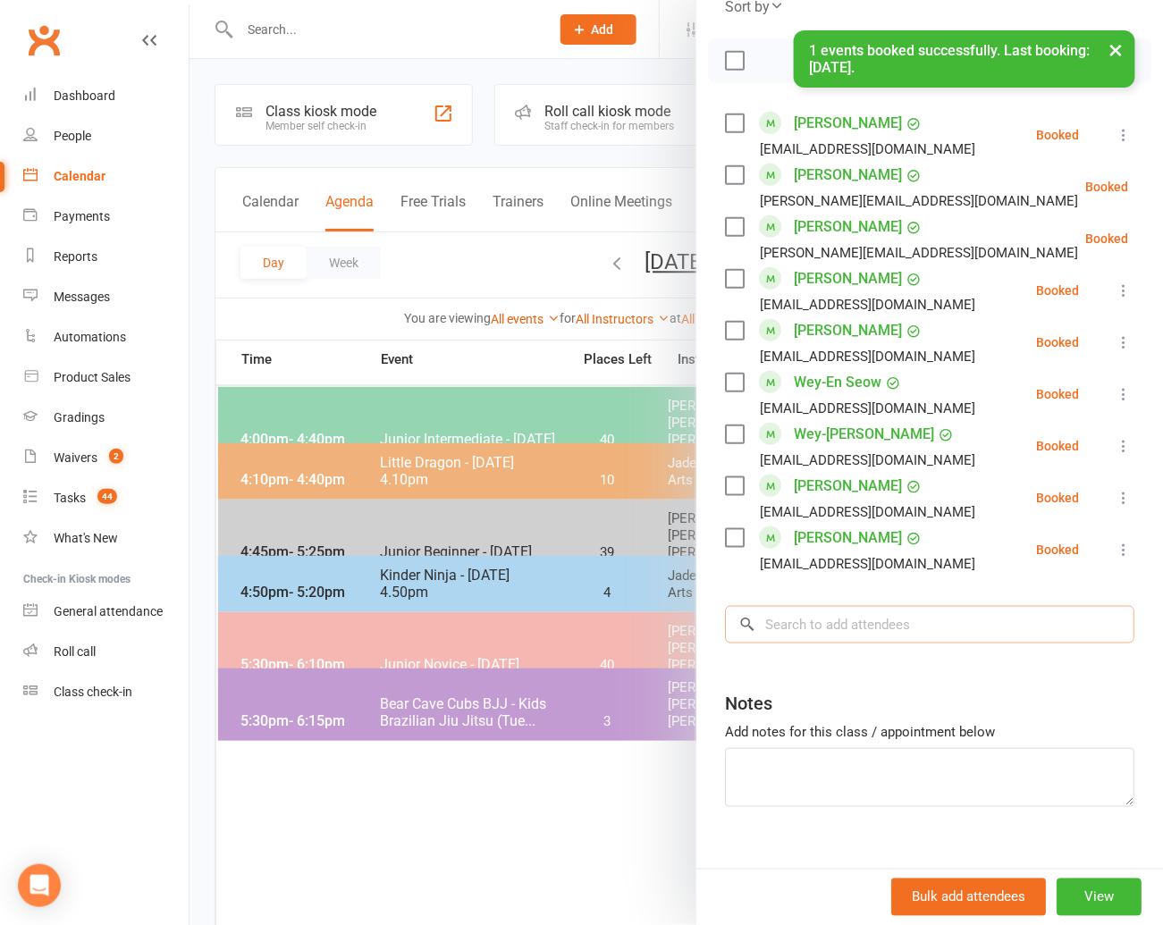
click at [766, 606] on input "search" at bounding box center [929, 625] width 409 height 38
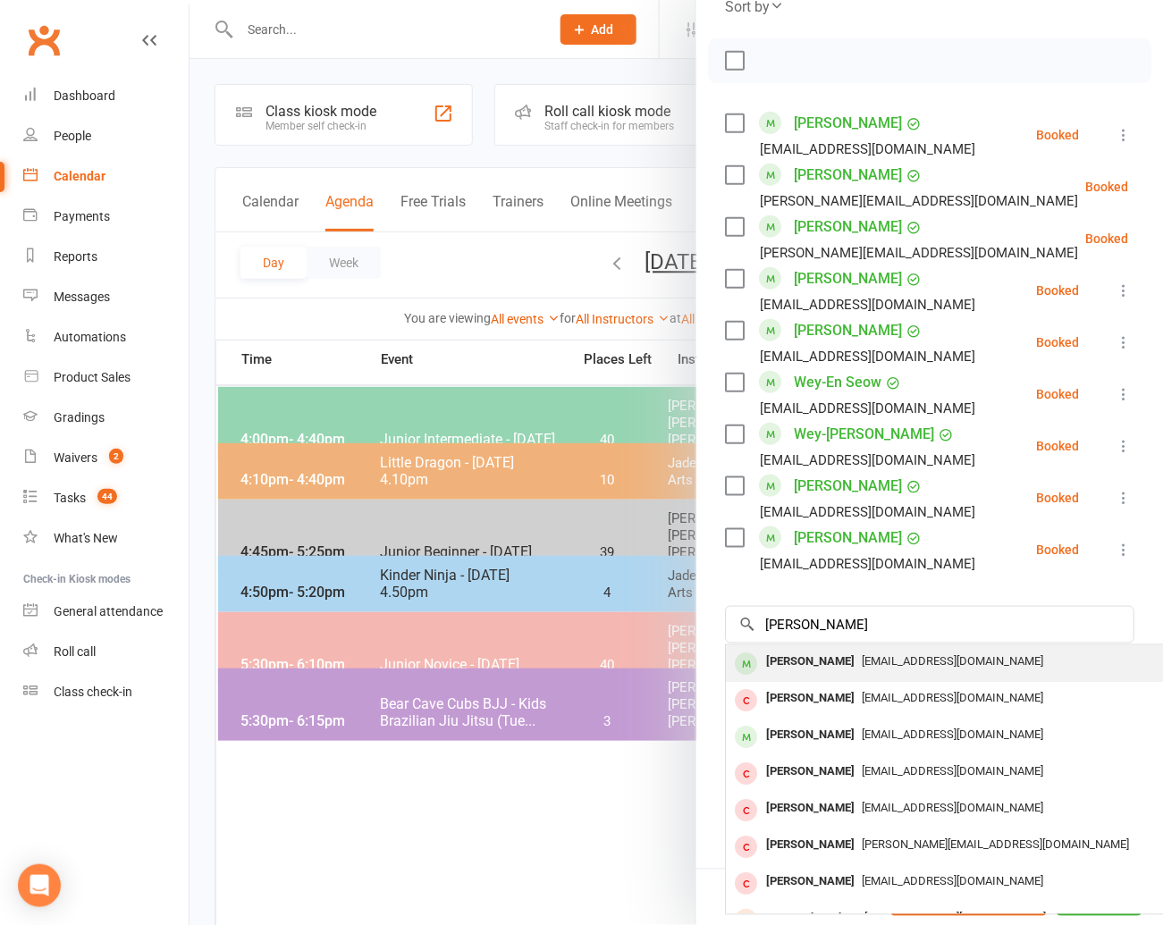
click at [770, 649] on div "[PERSON_NAME]" at bounding box center [810, 662] width 103 height 26
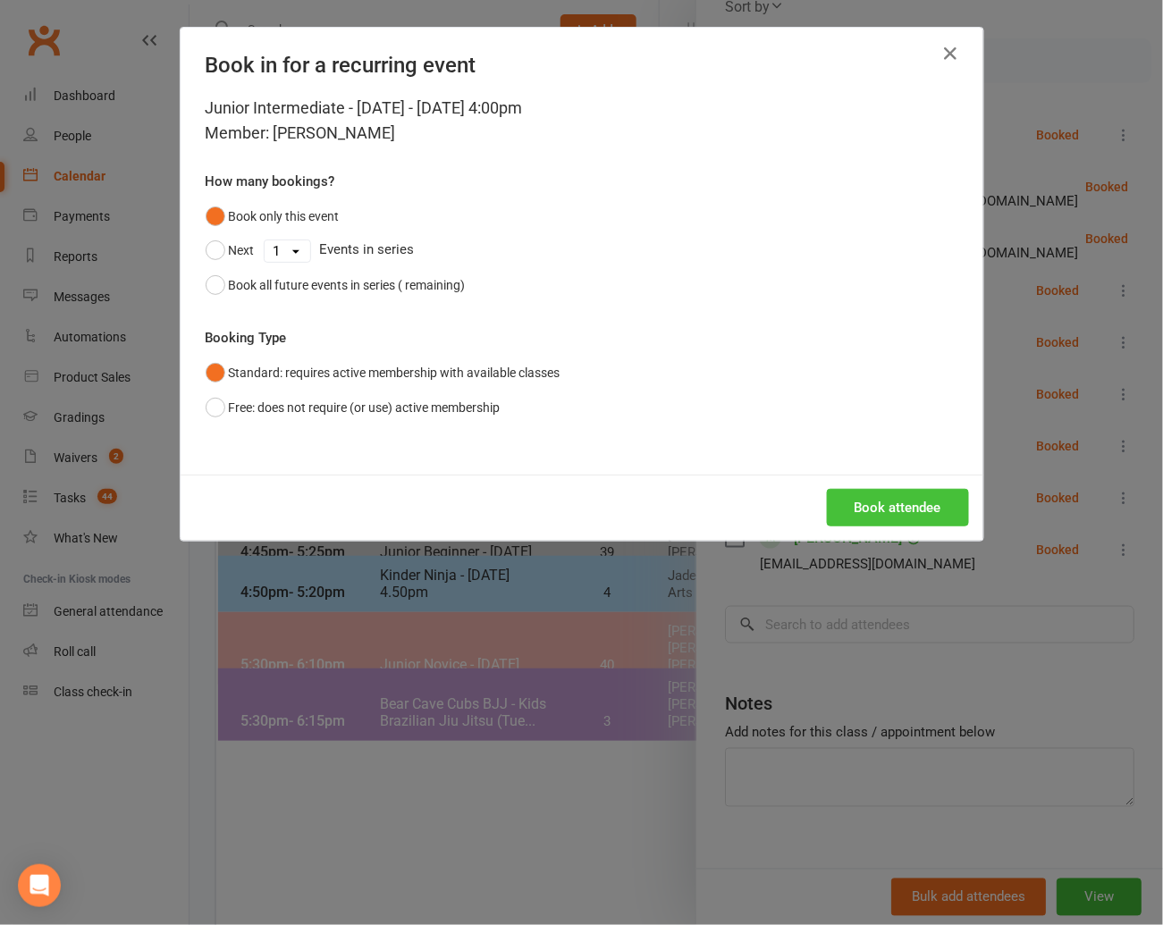
click at [899, 497] on button "Book attendee" at bounding box center [898, 508] width 142 height 38
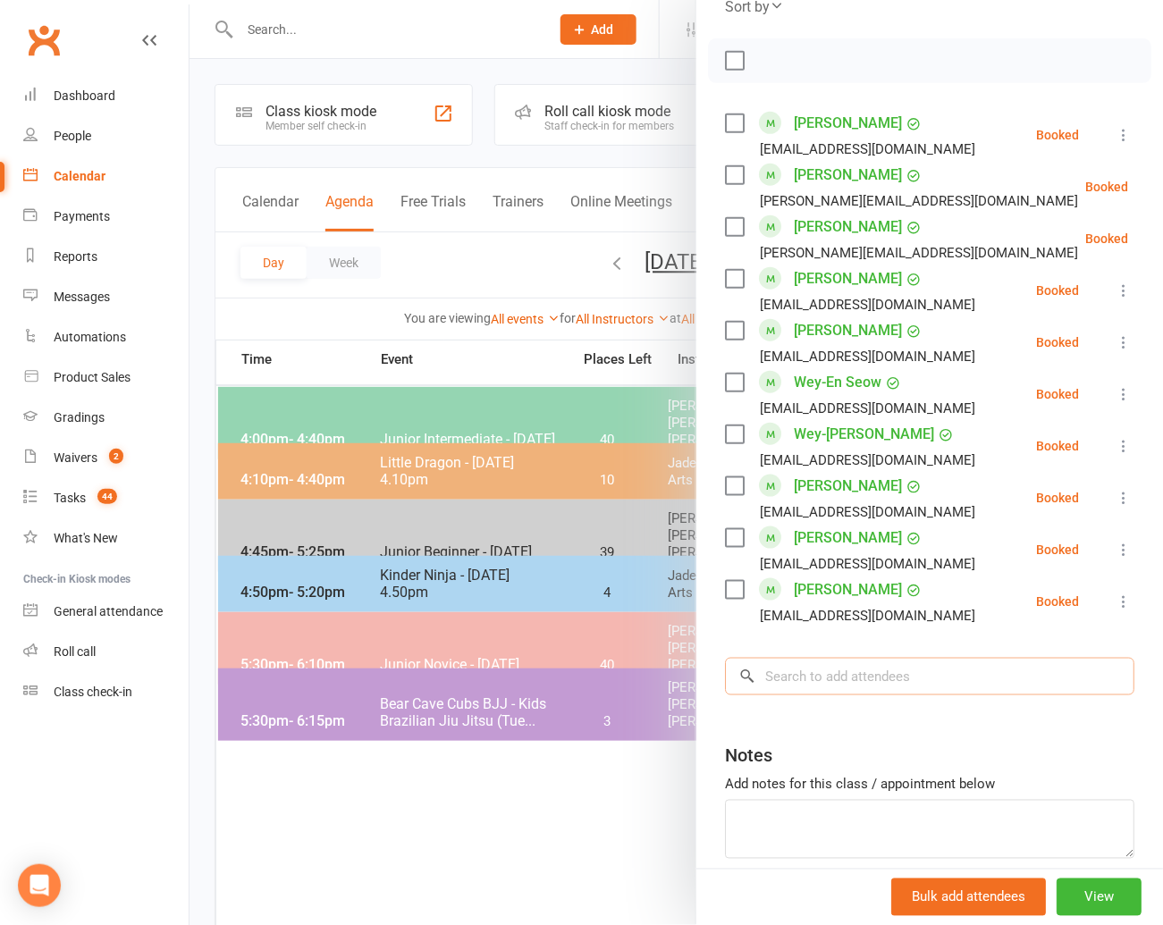
click at [787, 658] on input "search" at bounding box center [929, 677] width 409 height 38
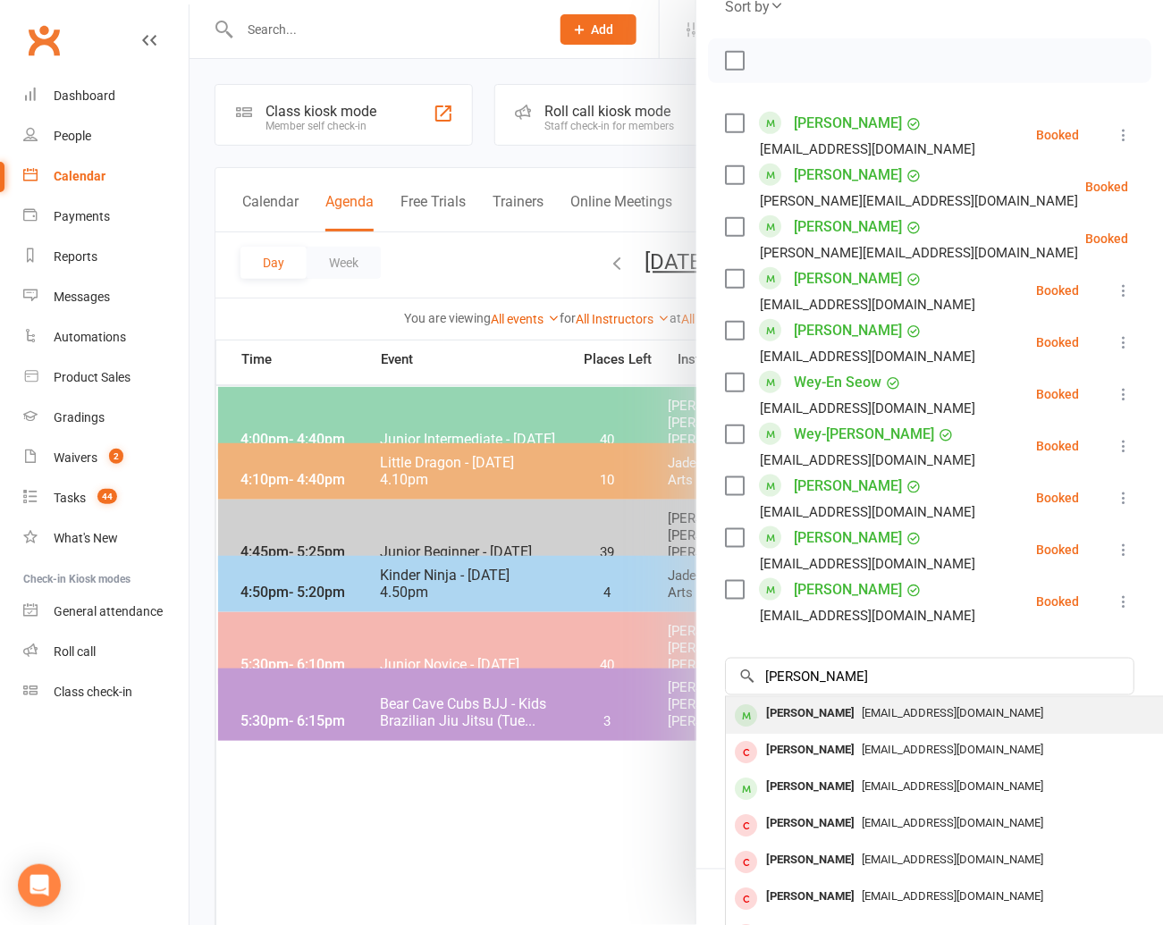
click at [791, 701] on div "[PERSON_NAME]" at bounding box center [810, 714] width 103 height 26
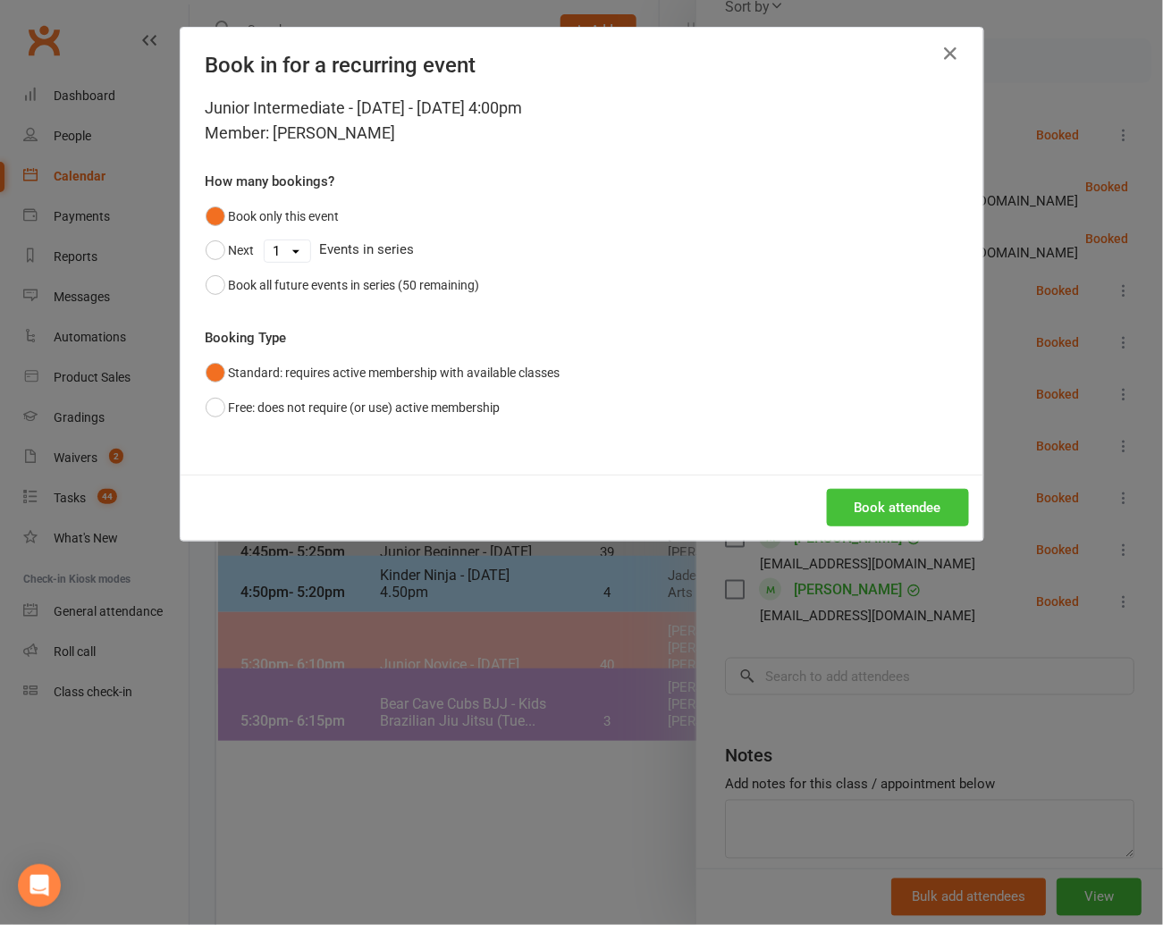
click at [872, 503] on button "Book attendee" at bounding box center [898, 508] width 142 height 38
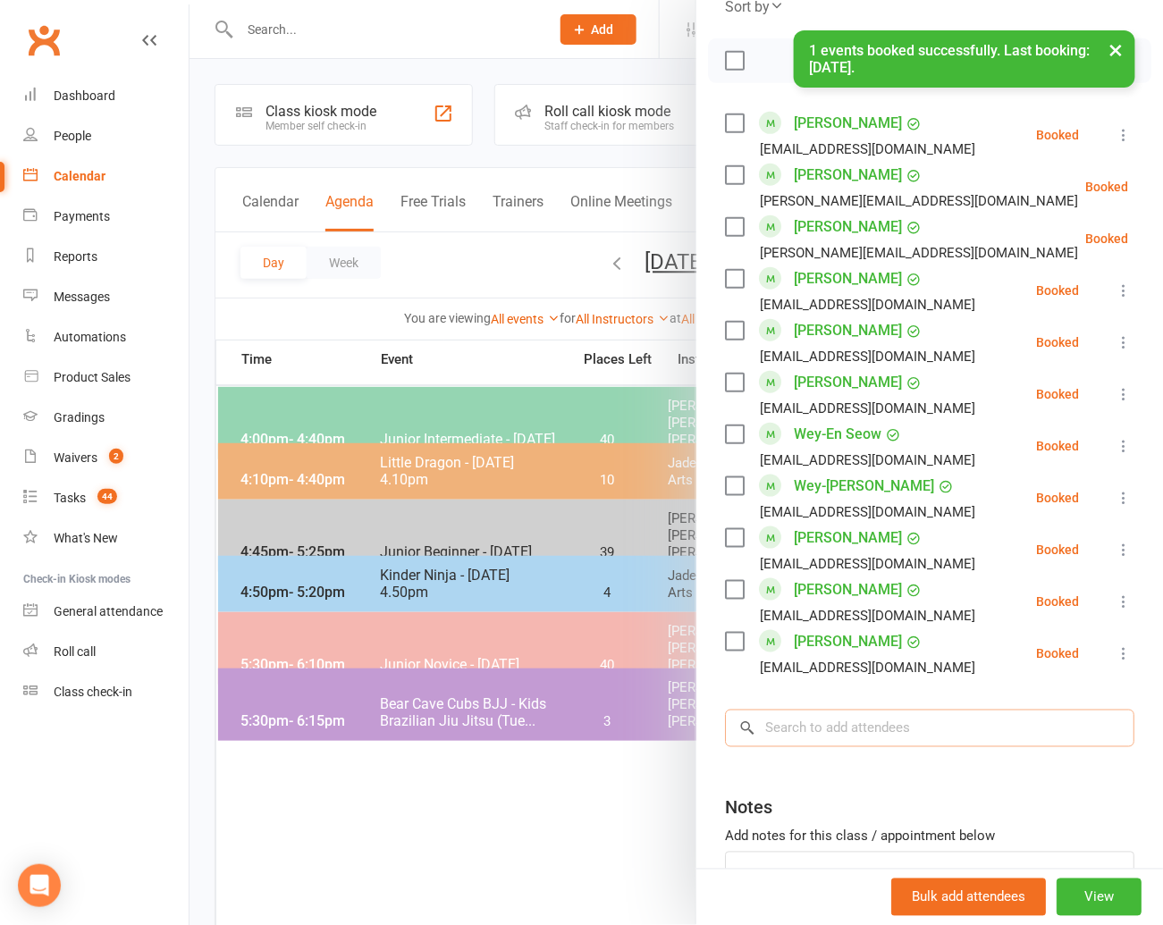
click at [798, 710] on input "search" at bounding box center [929, 729] width 409 height 38
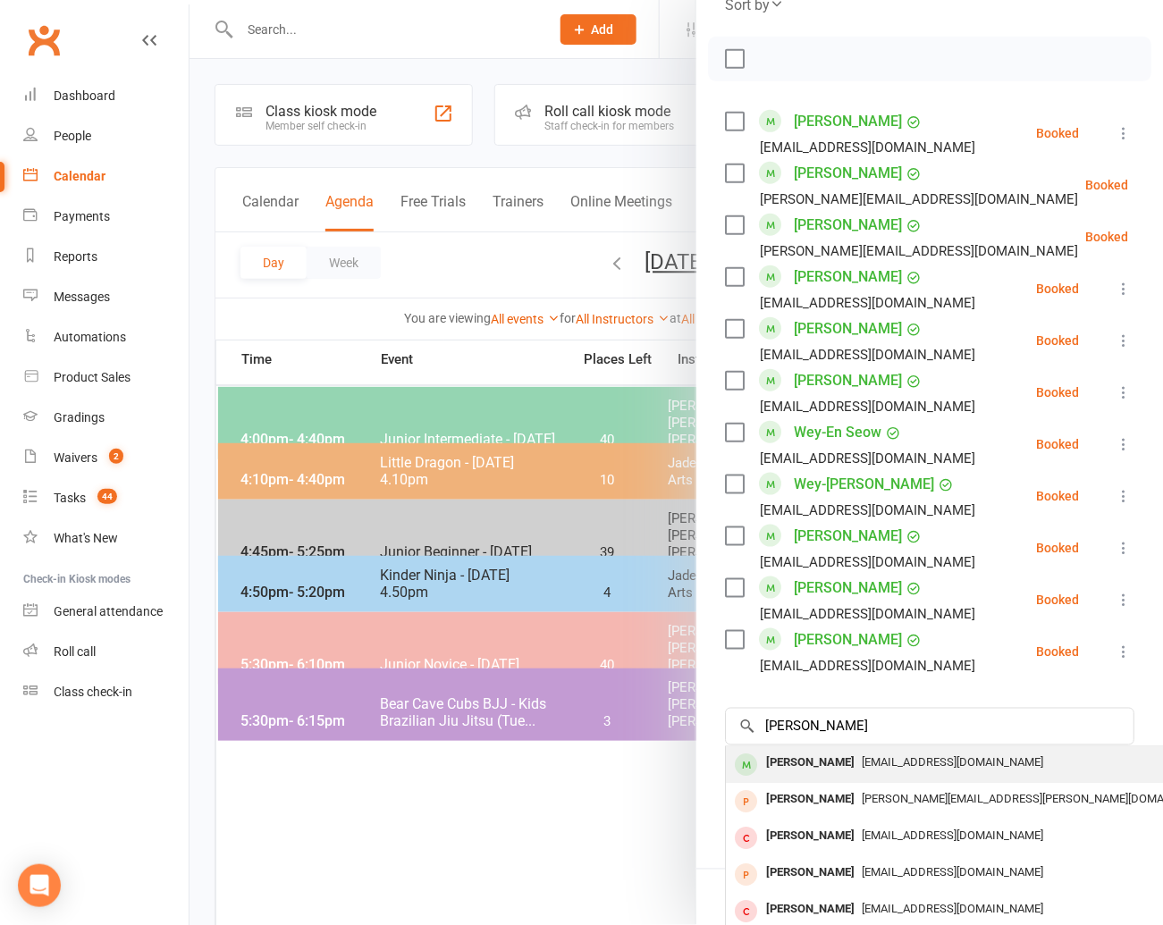
click at [795, 751] on div "[PERSON_NAME]" at bounding box center [810, 764] width 103 height 26
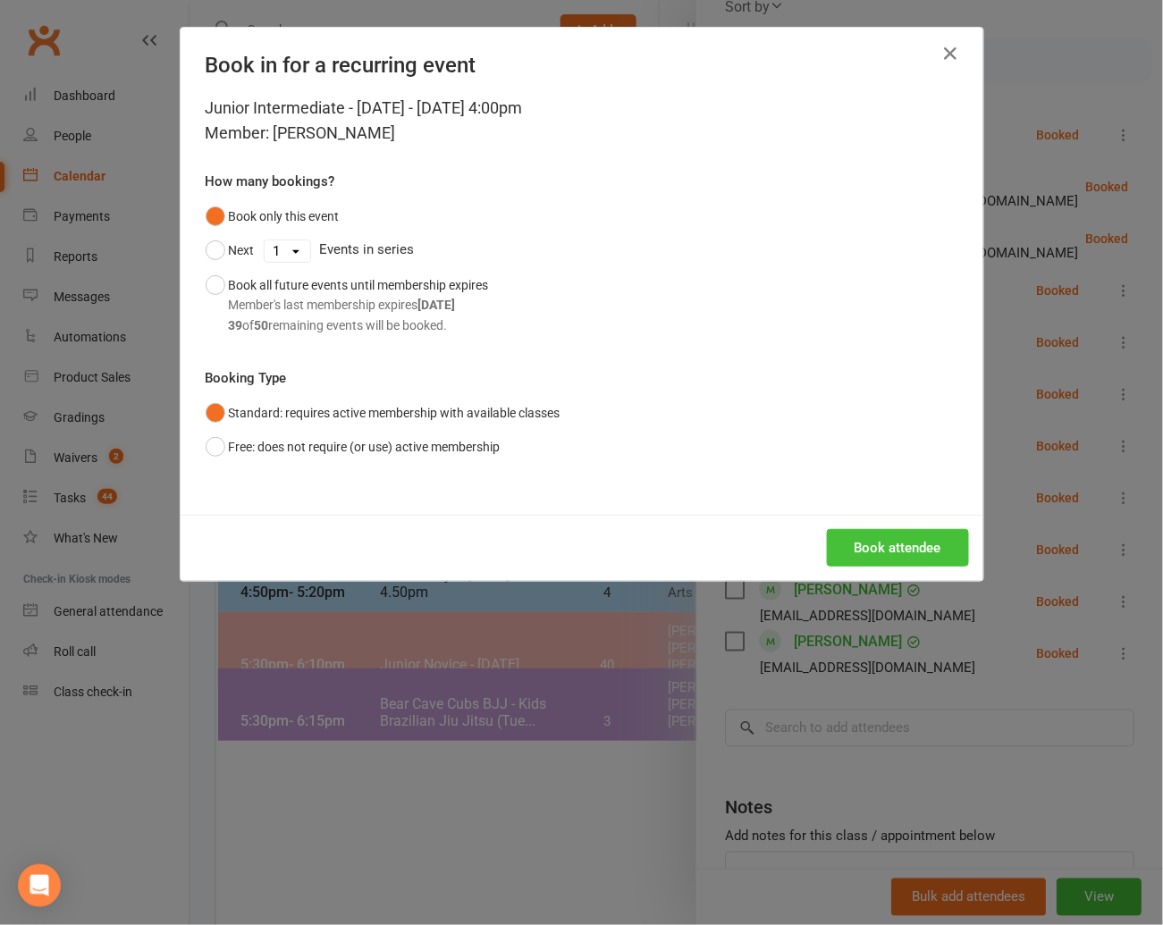
click at [885, 540] on button "Book attendee" at bounding box center [898, 548] width 142 height 38
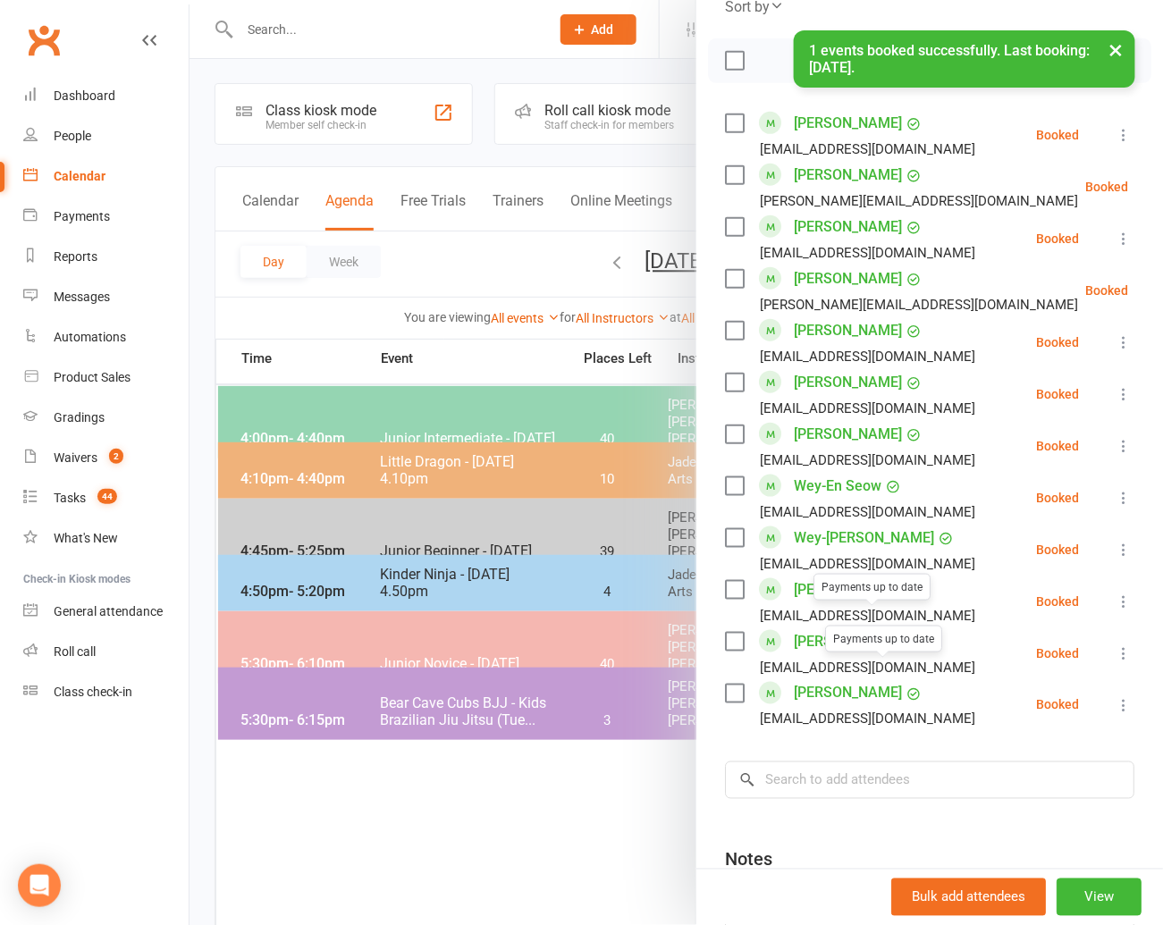
scroll to position [0, 0]
click at [812, 762] on input "search" at bounding box center [929, 781] width 409 height 38
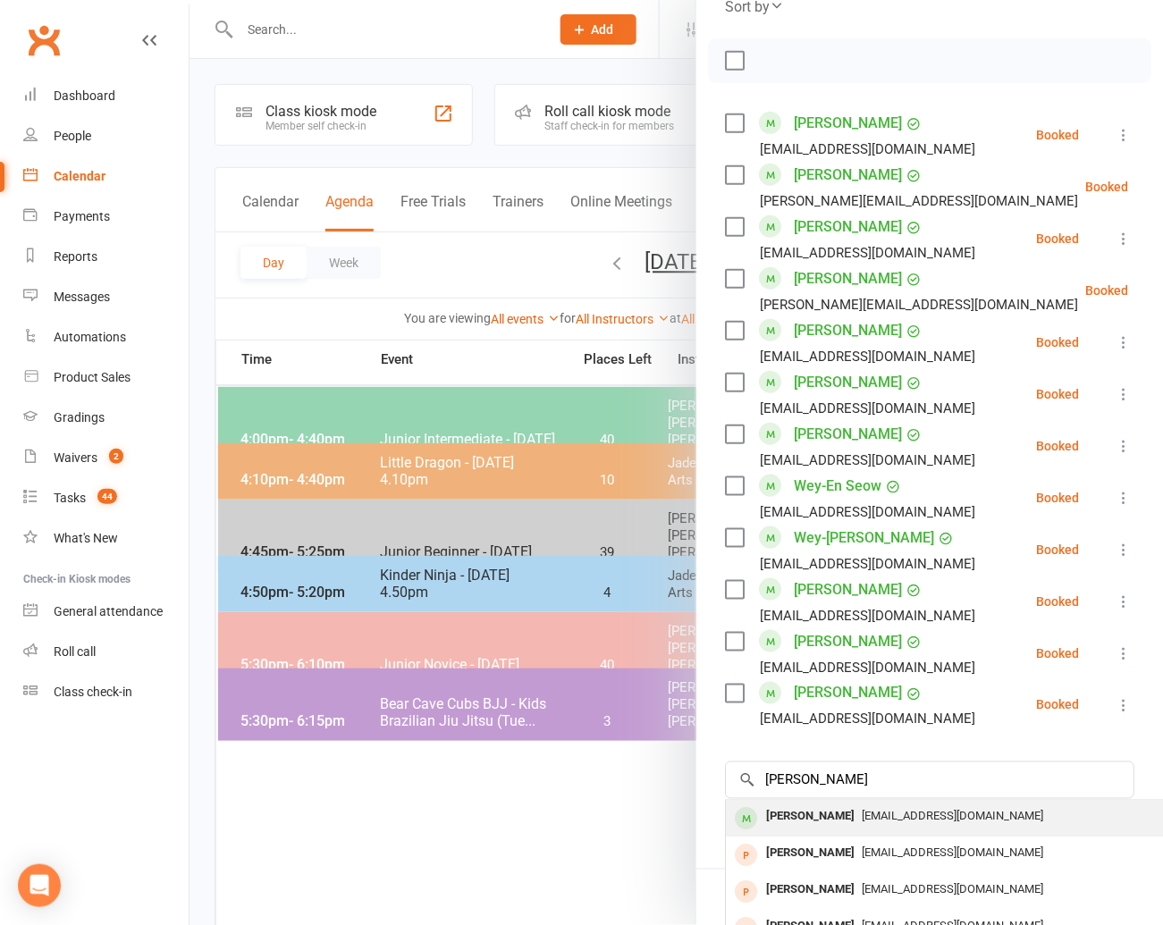
click at [794, 804] on div "[PERSON_NAME]" at bounding box center [810, 817] width 103 height 26
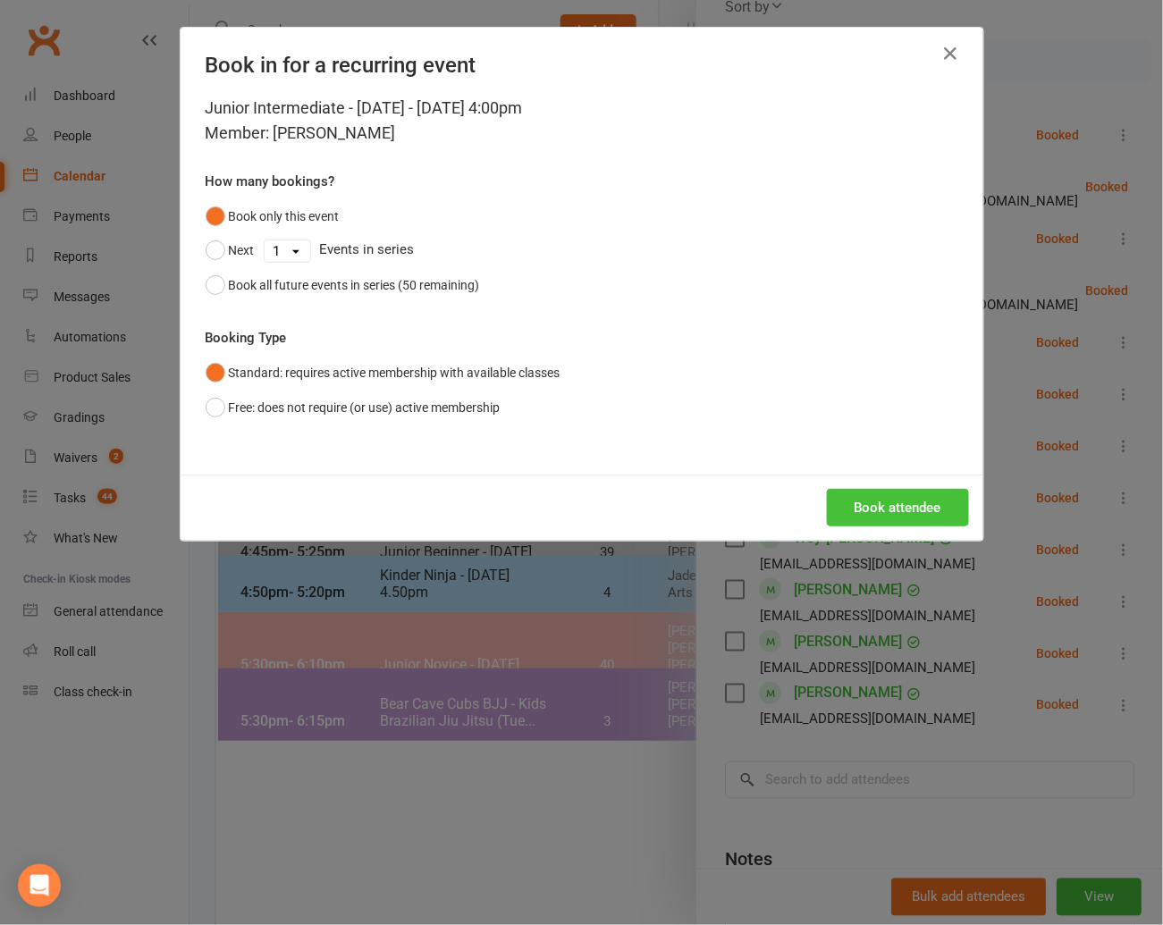
click at [898, 495] on button "Book attendee" at bounding box center [898, 508] width 142 height 38
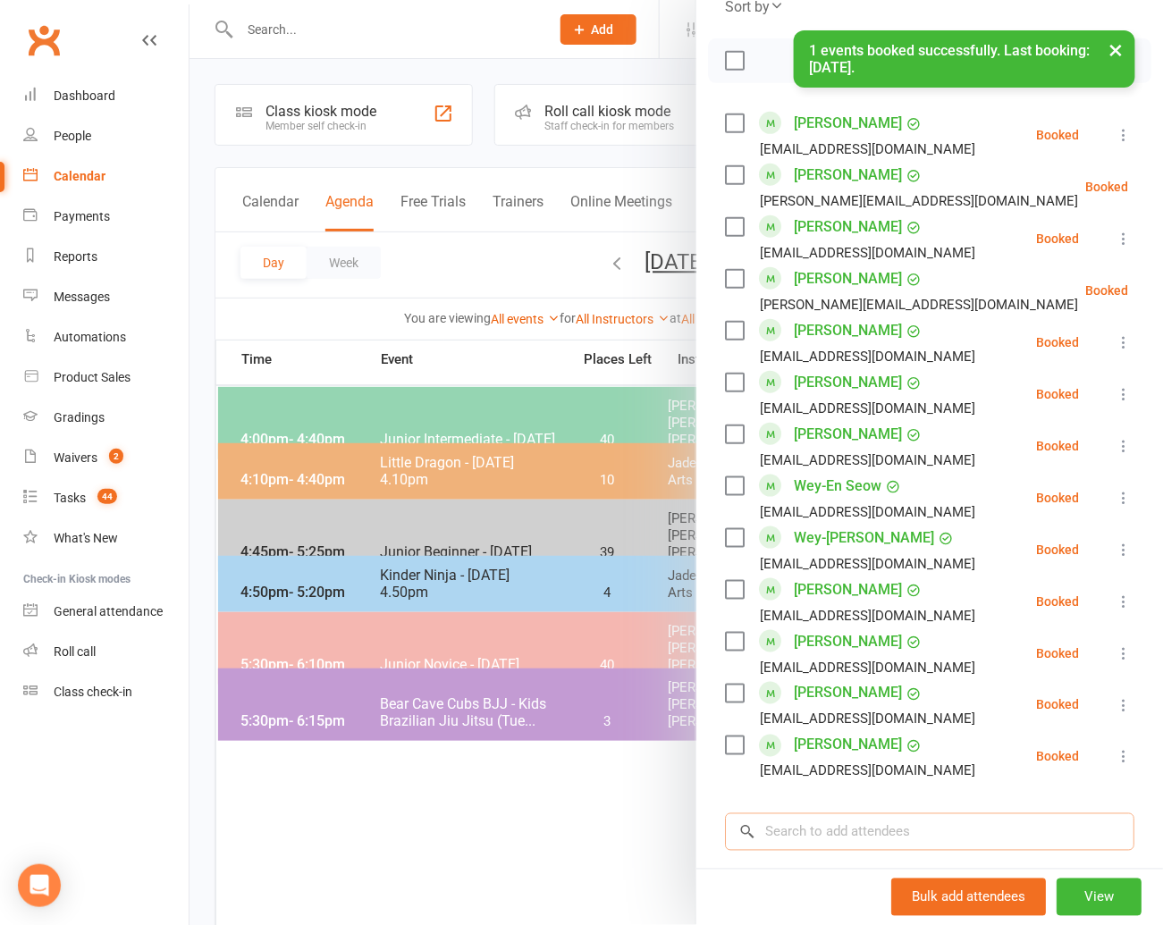
click at [780, 813] on input "search" at bounding box center [929, 832] width 409 height 38
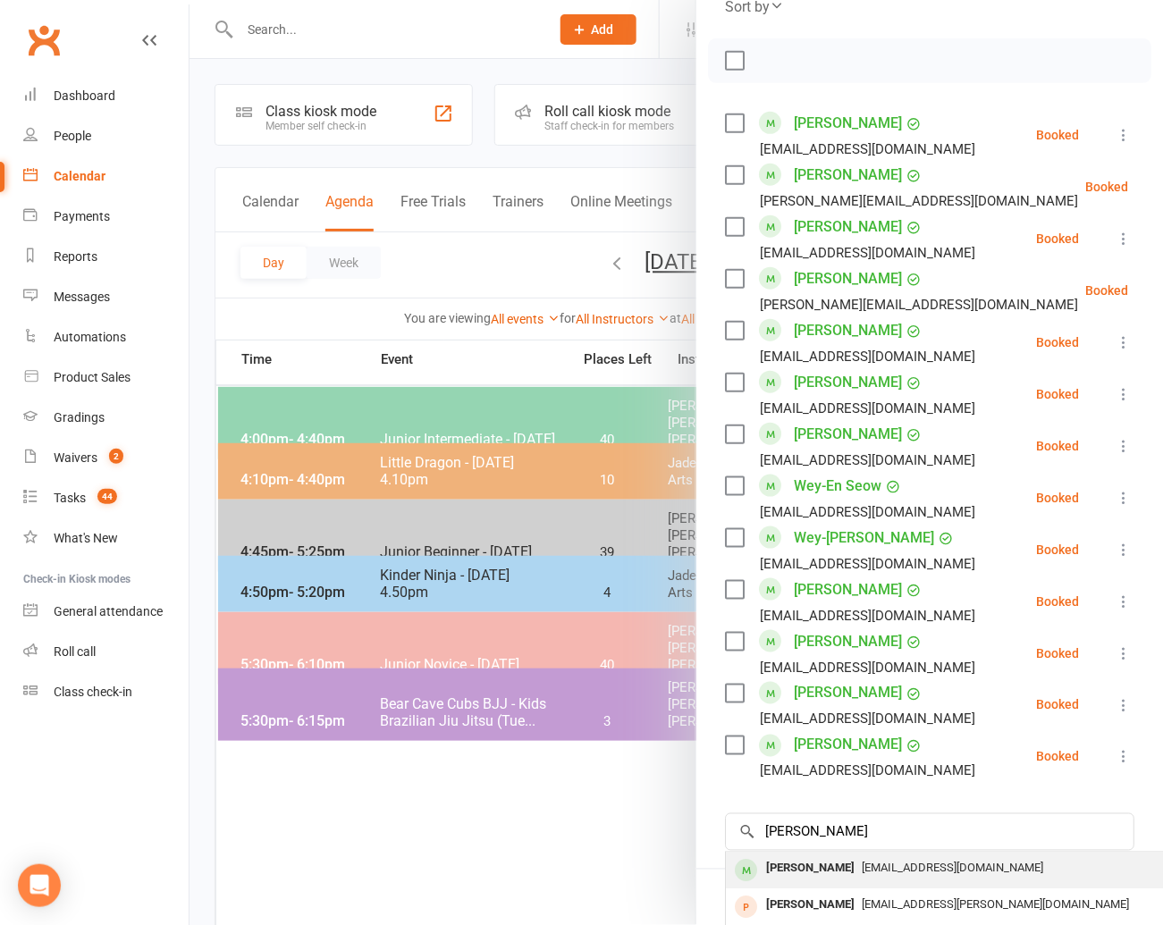
click at [790, 856] on div "[PERSON_NAME]" at bounding box center [810, 869] width 103 height 26
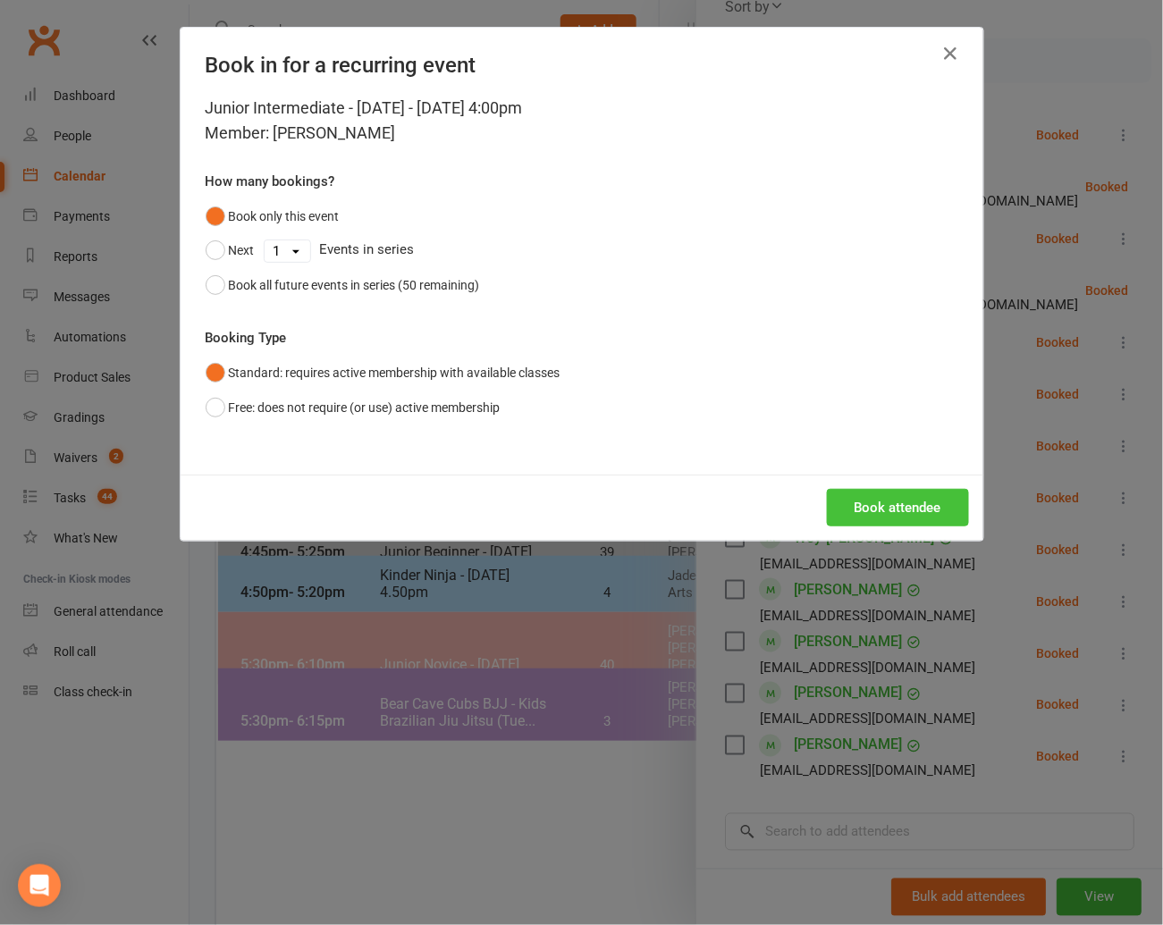
click at [894, 497] on button "Book attendee" at bounding box center [898, 508] width 142 height 38
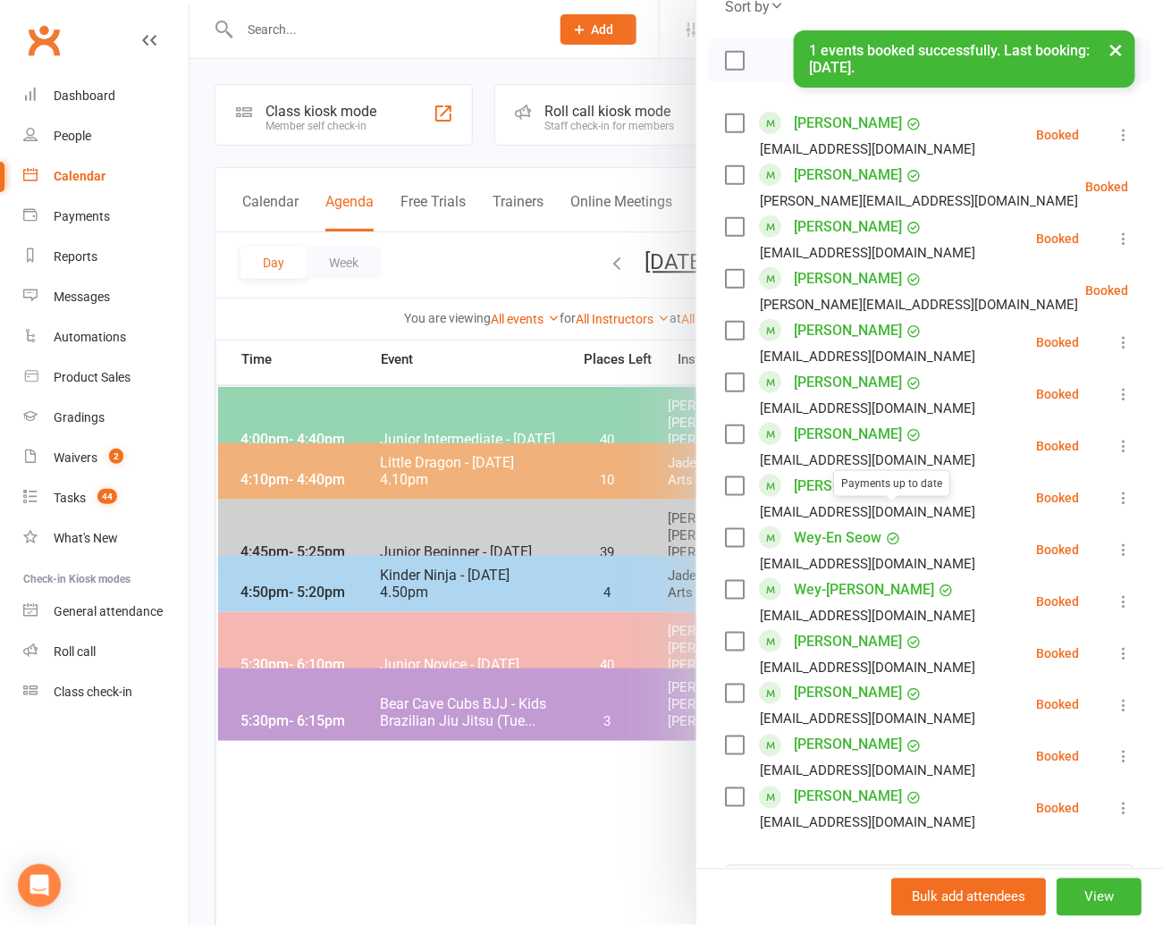
click at [910, 543] on li "Wey-En Seow Payments up to date seowjackson.js@gmail.com Booked More info Remov…" at bounding box center [929, 550] width 409 height 52
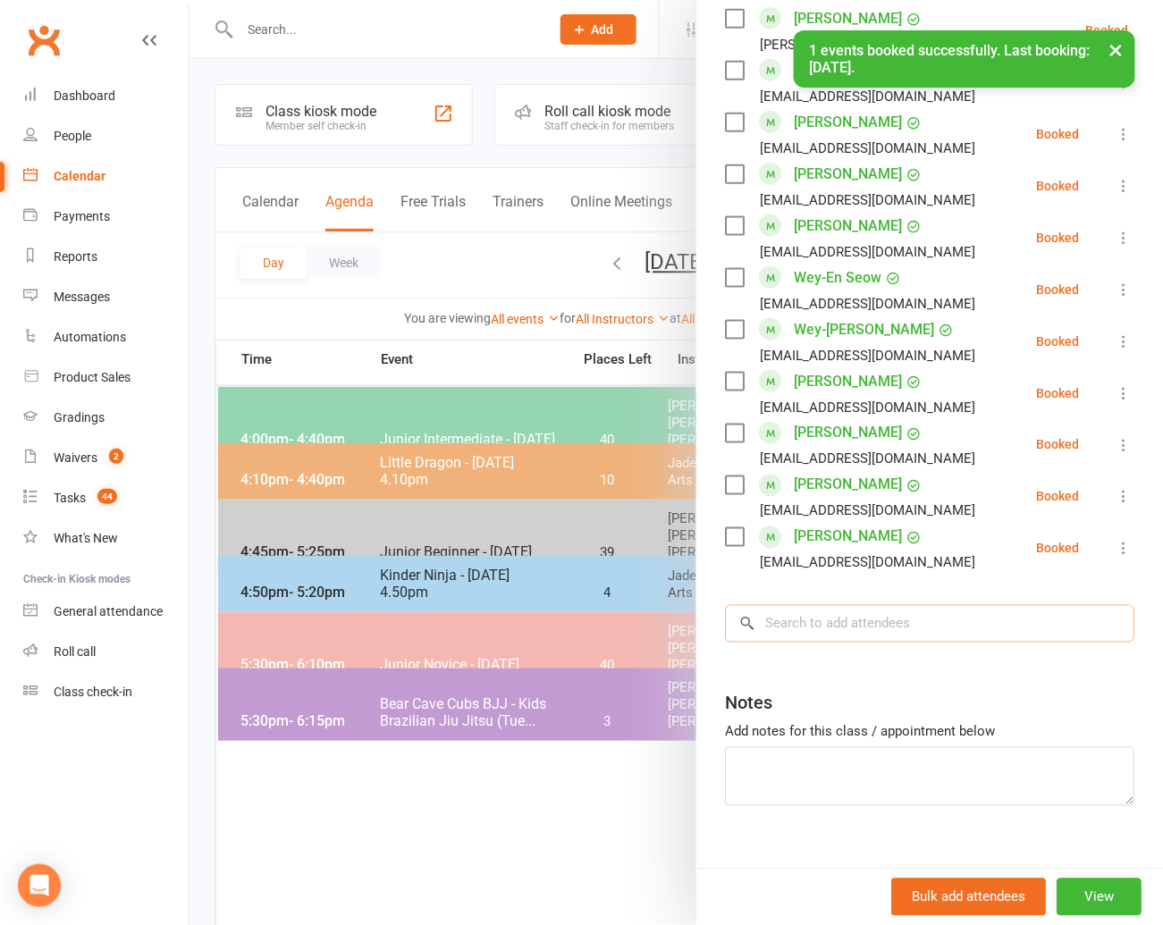
click at [782, 605] on input "search" at bounding box center [929, 624] width 409 height 38
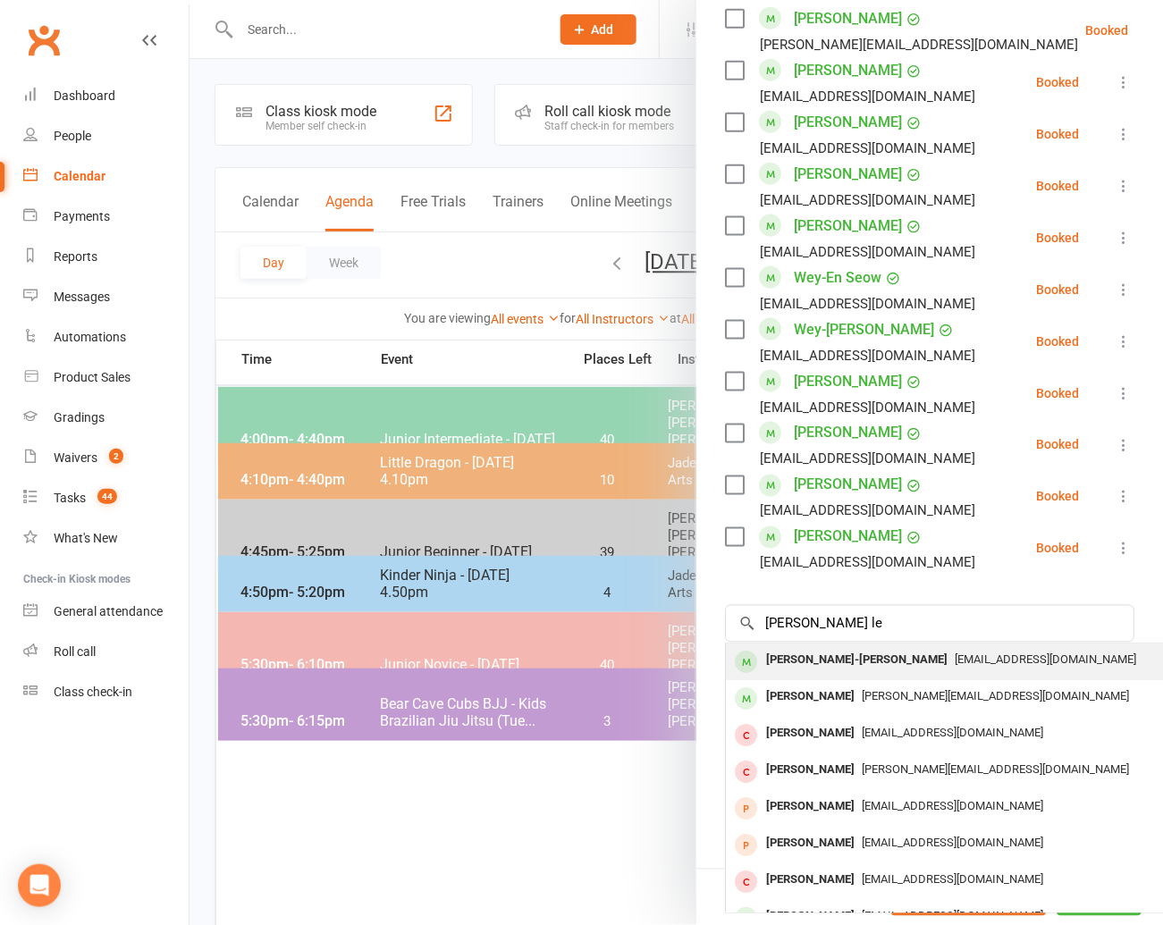
click at [788, 648] on div "[PERSON_NAME]-[PERSON_NAME]" at bounding box center [857, 661] width 196 height 26
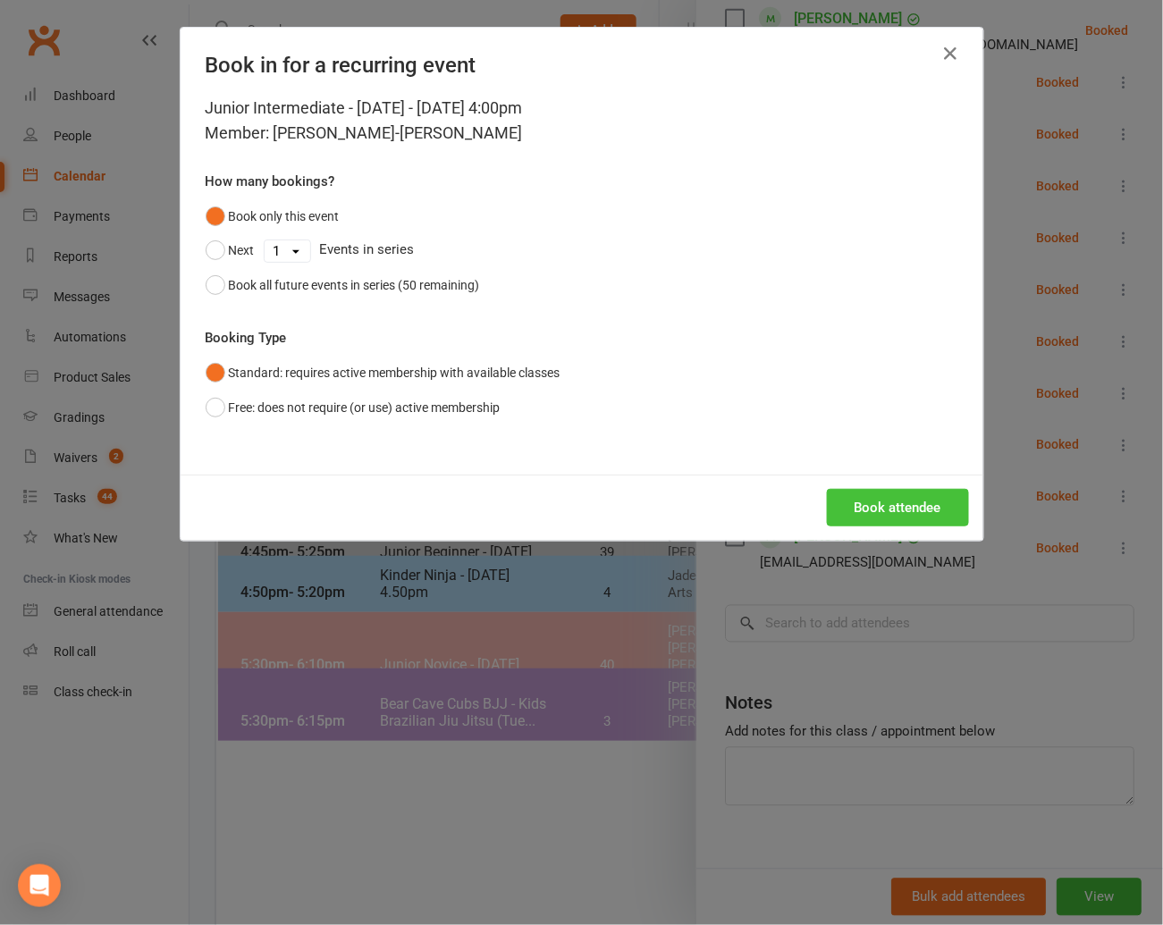
click at [879, 504] on button "Book attendee" at bounding box center [898, 508] width 142 height 38
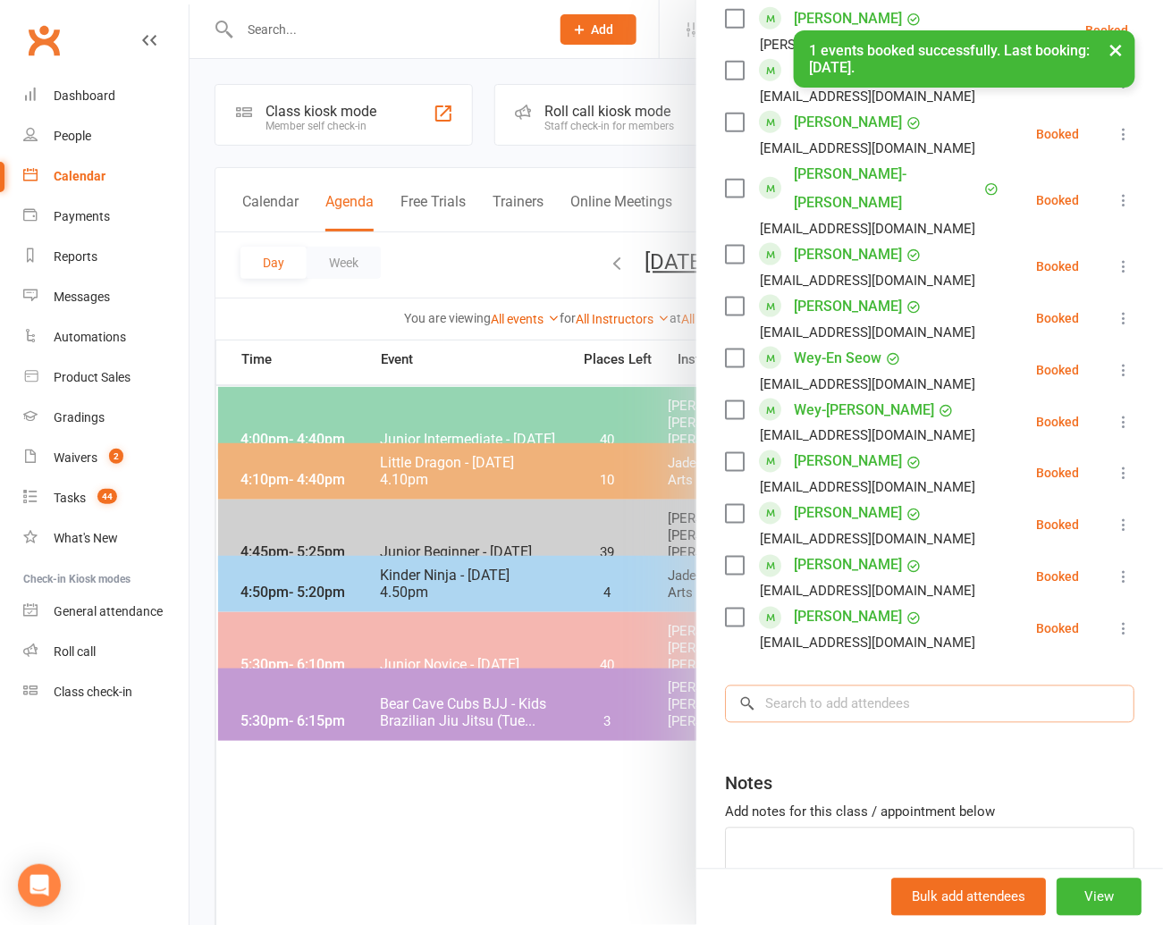
click at [771, 686] on input "search" at bounding box center [929, 705] width 409 height 38
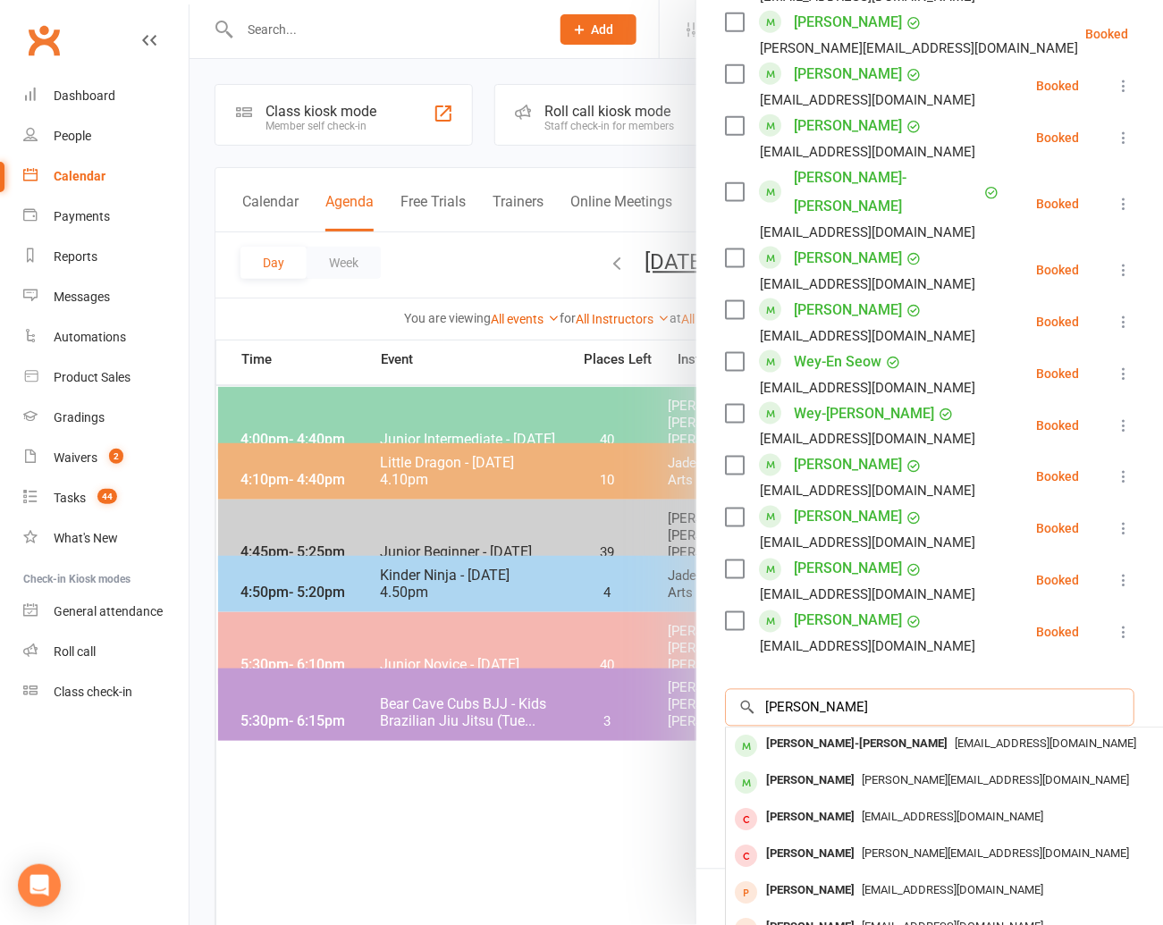
scroll to position [528, 30]
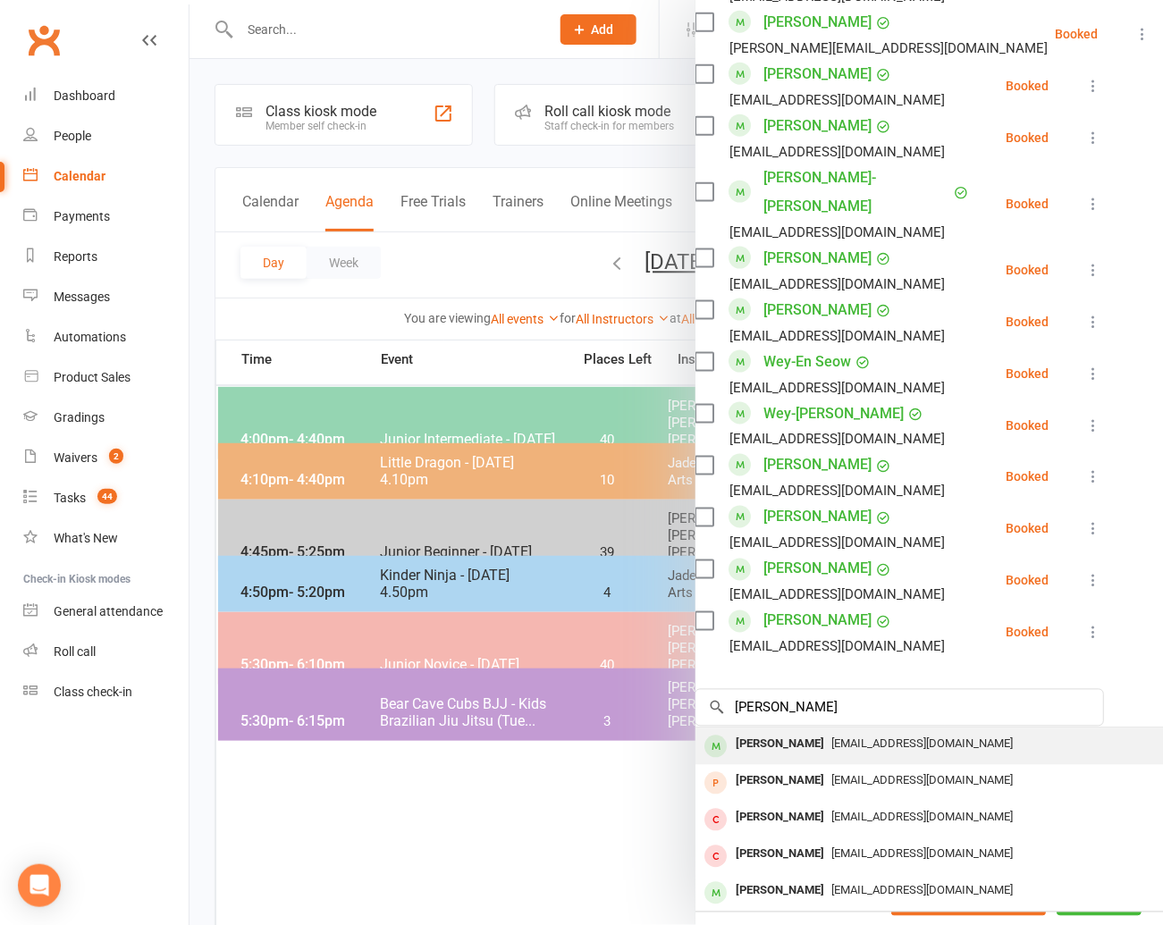
click at [762, 732] on div "[PERSON_NAME]" at bounding box center [779, 745] width 103 height 26
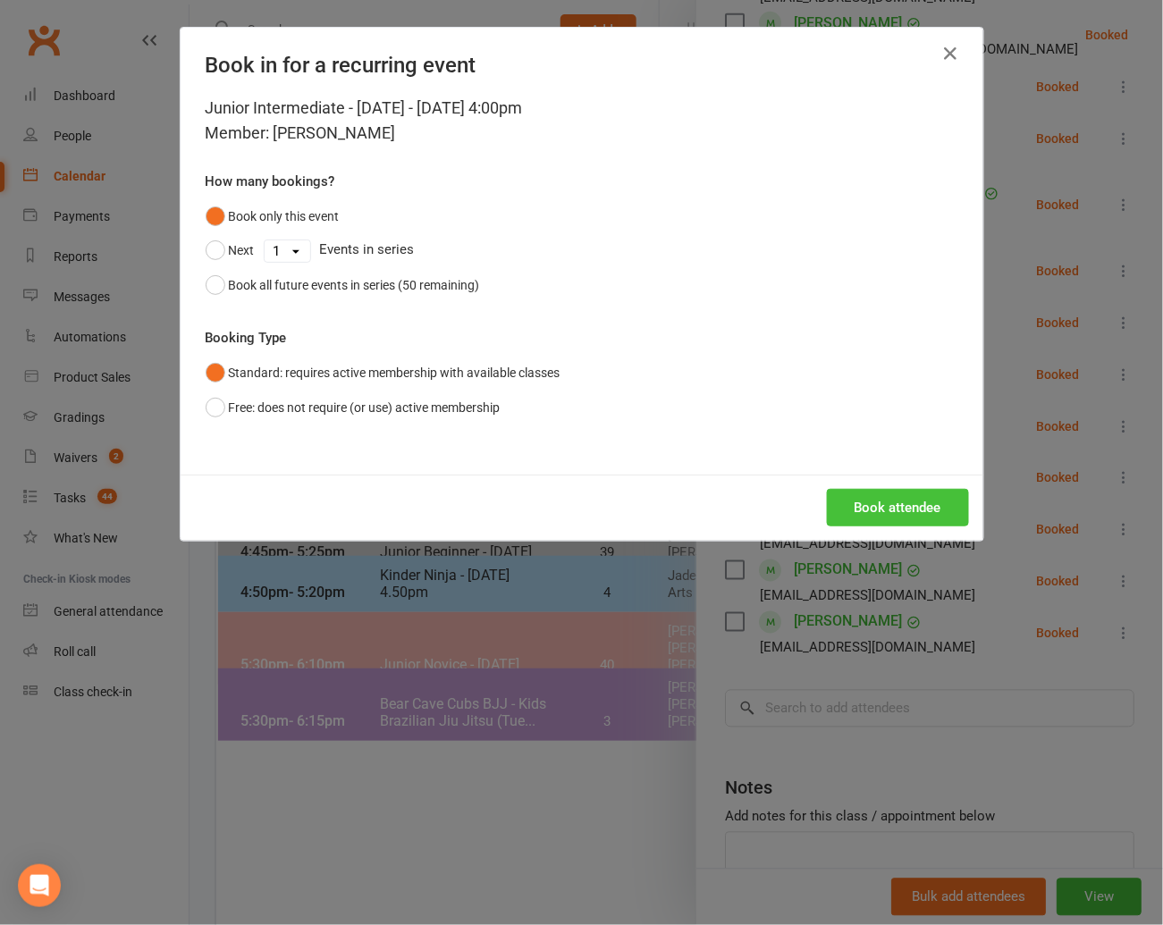
click at [884, 505] on button "Book attendee" at bounding box center [898, 508] width 142 height 38
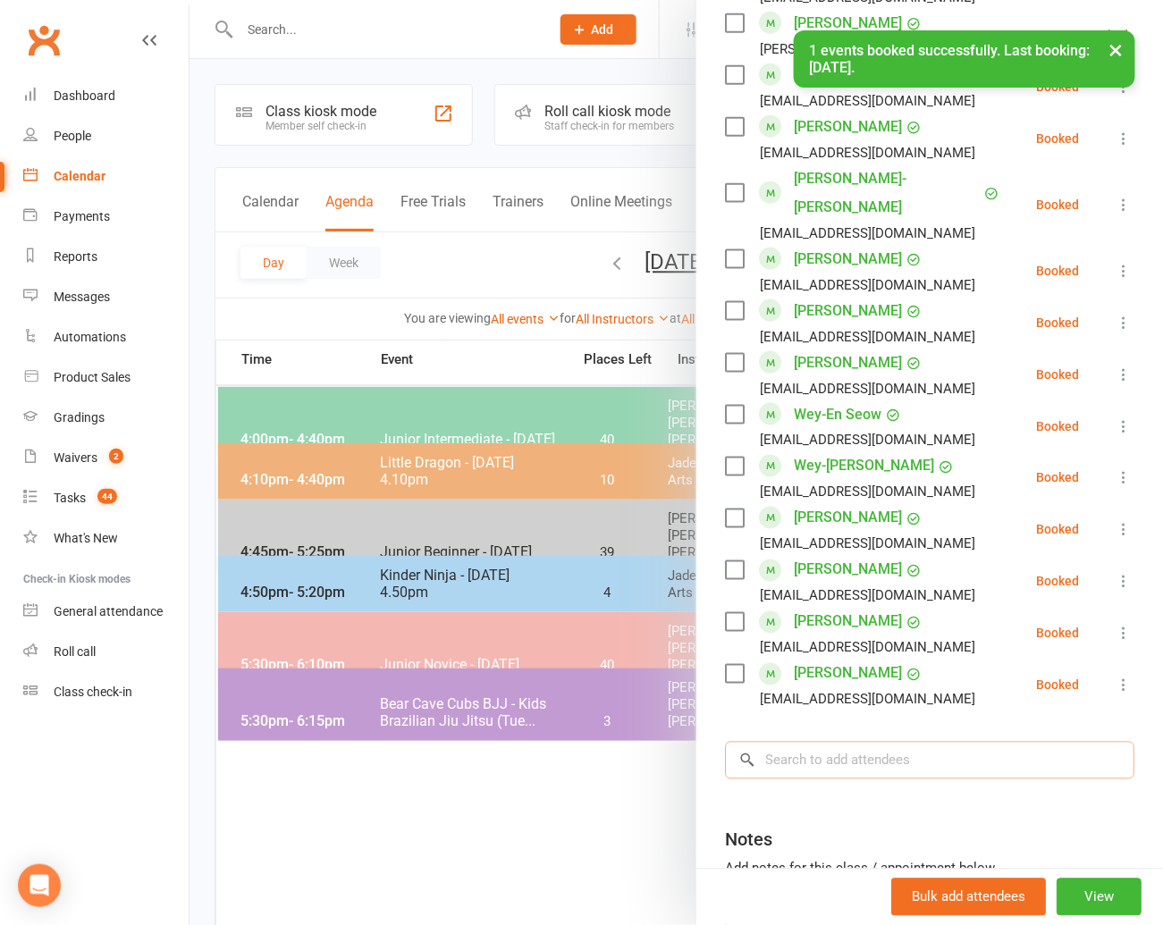
click at [803, 742] on input "search" at bounding box center [929, 761] width 409 height 38
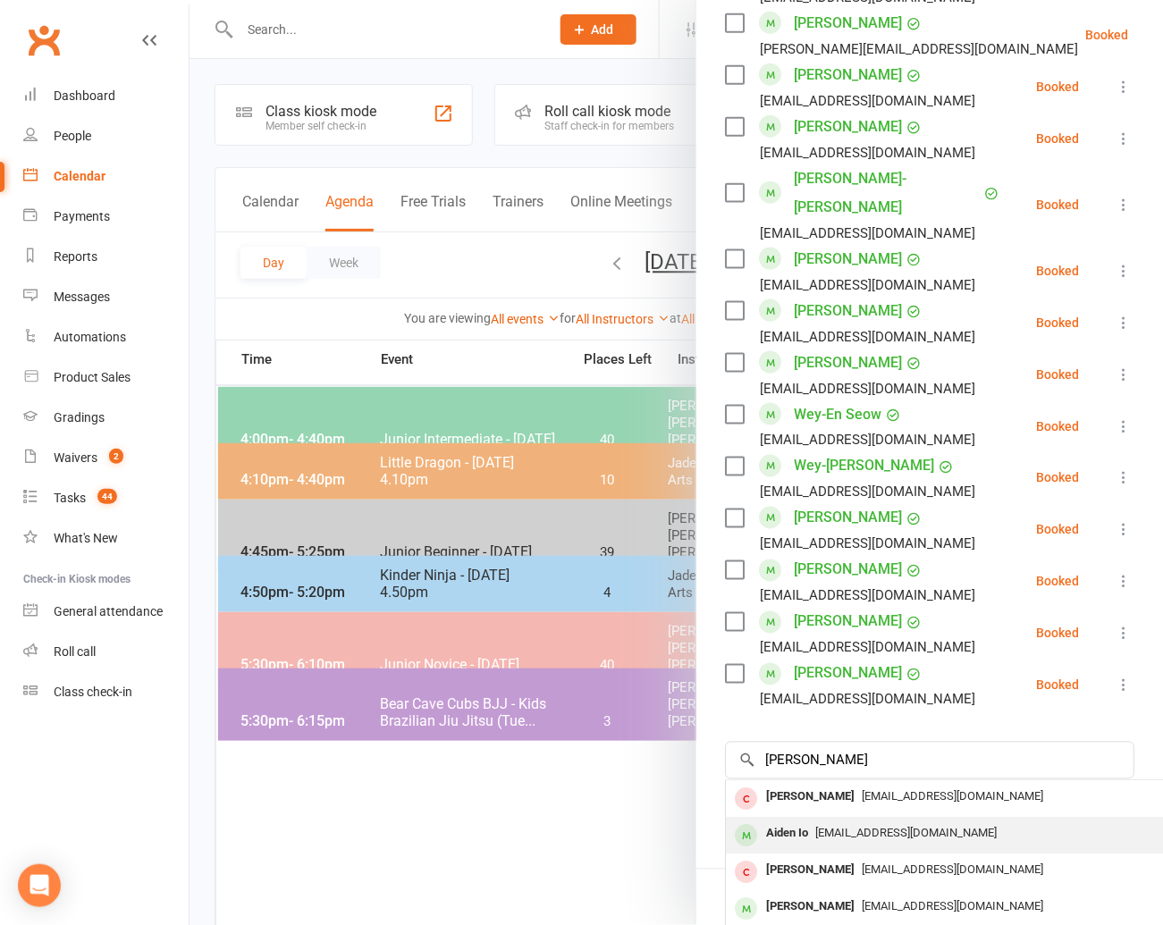
click at [787, 821] on div "Aiden Io" at bounding box center [787, 834] width 56 height 26
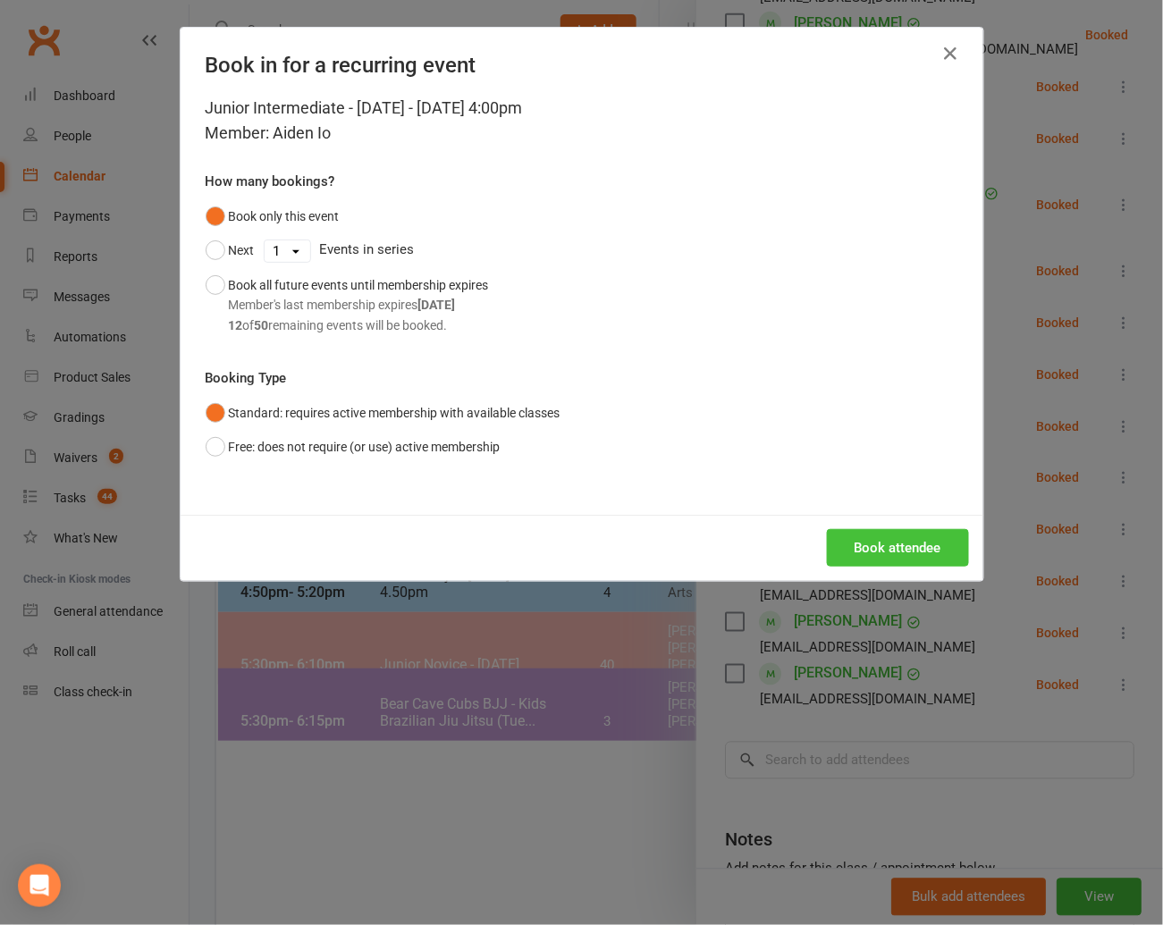
click at [895, 543] on button "Book attendee" at bounding box center [898, 548] width 142 height 38
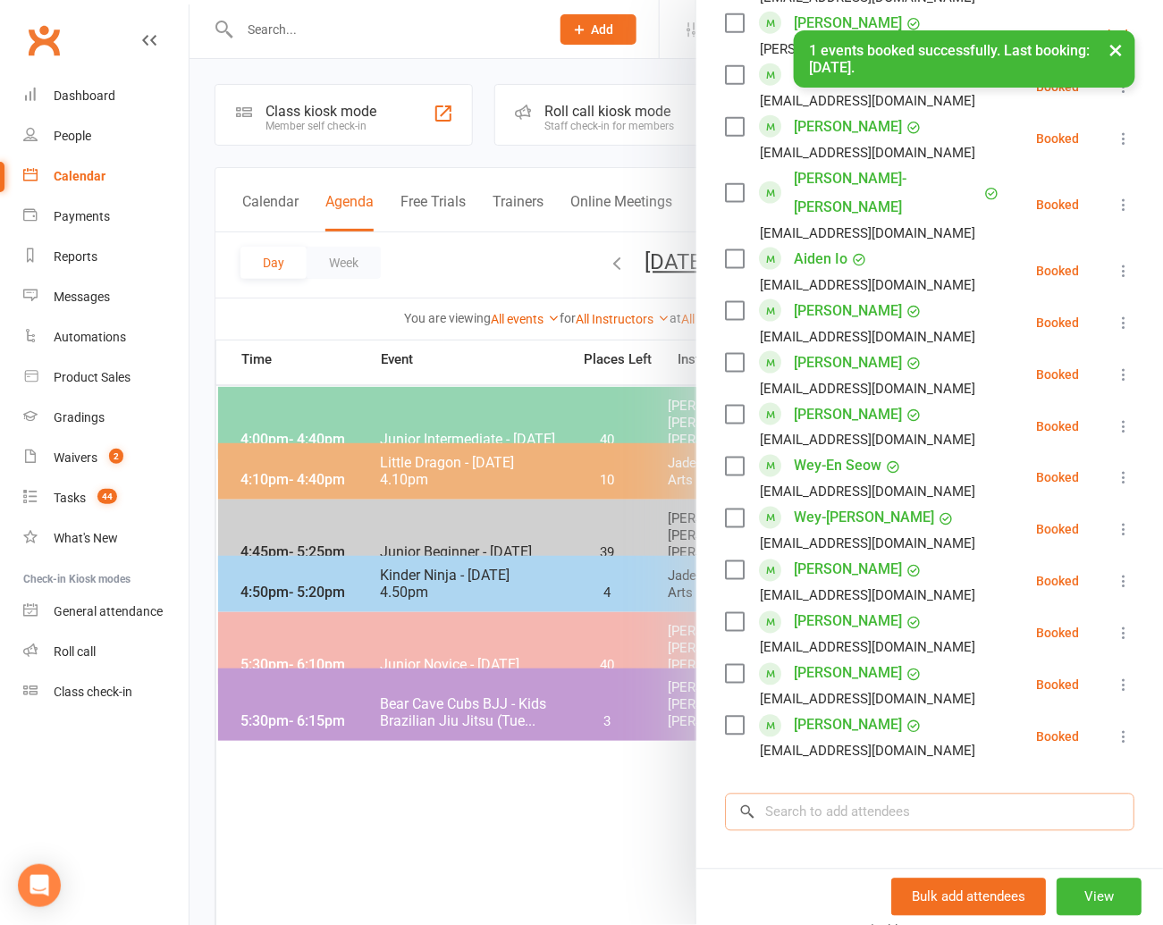
click at [787, 794] on input "search" at bounding box center [929, 813] width 409 height 38
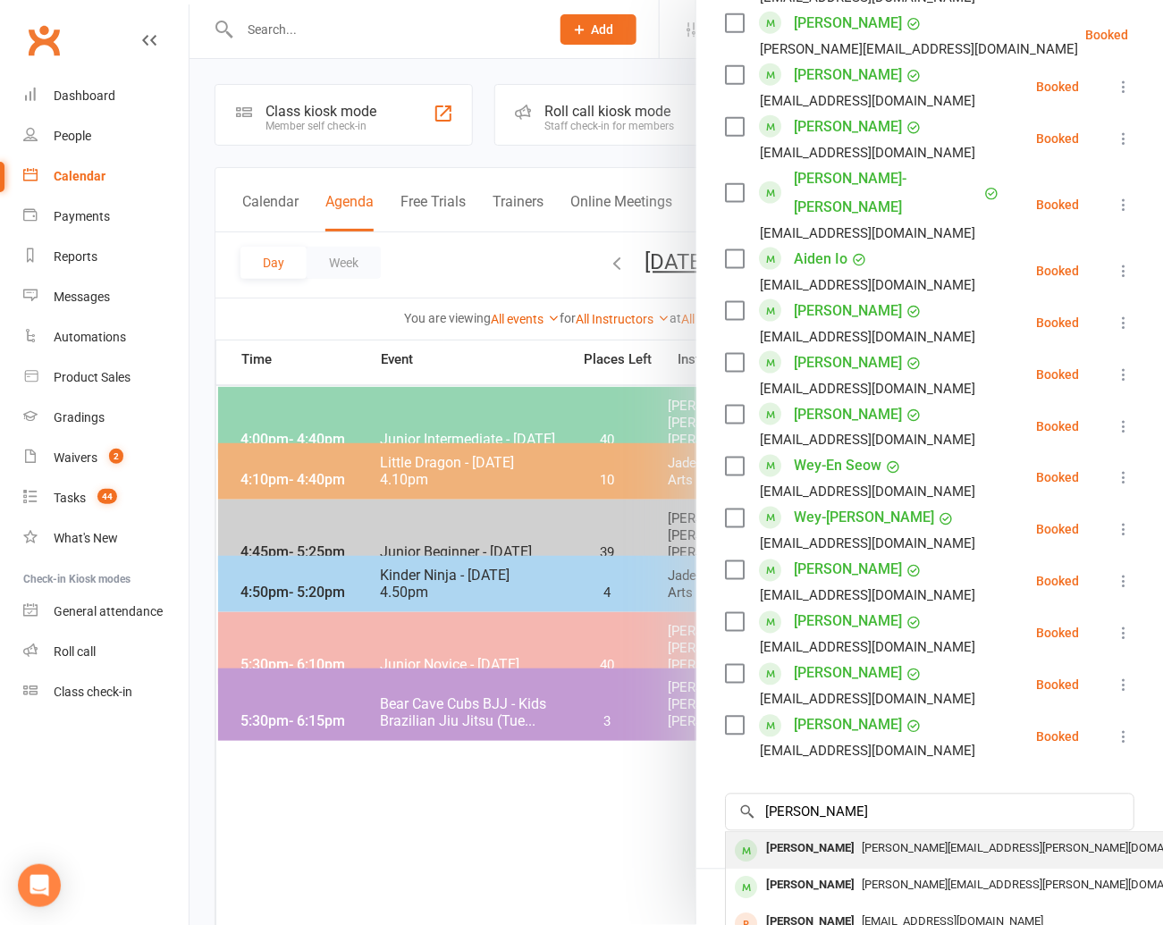
click at [785, 837] on div "[PERSON_NAME]" at bounding box center [810, 850] width 103 height 26
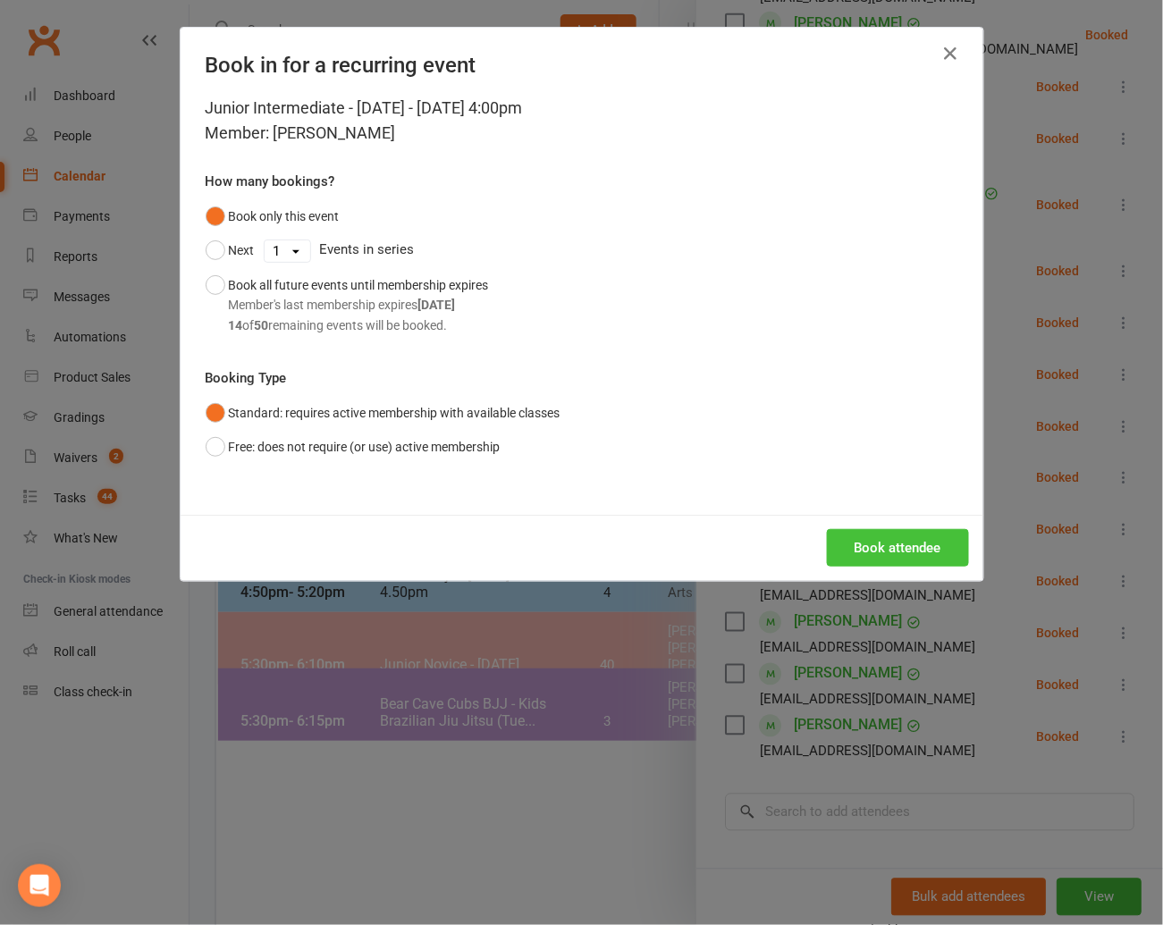
click at [872, 543] on button "Book attendee" at bounding box center [898, 548] width 142 height 38
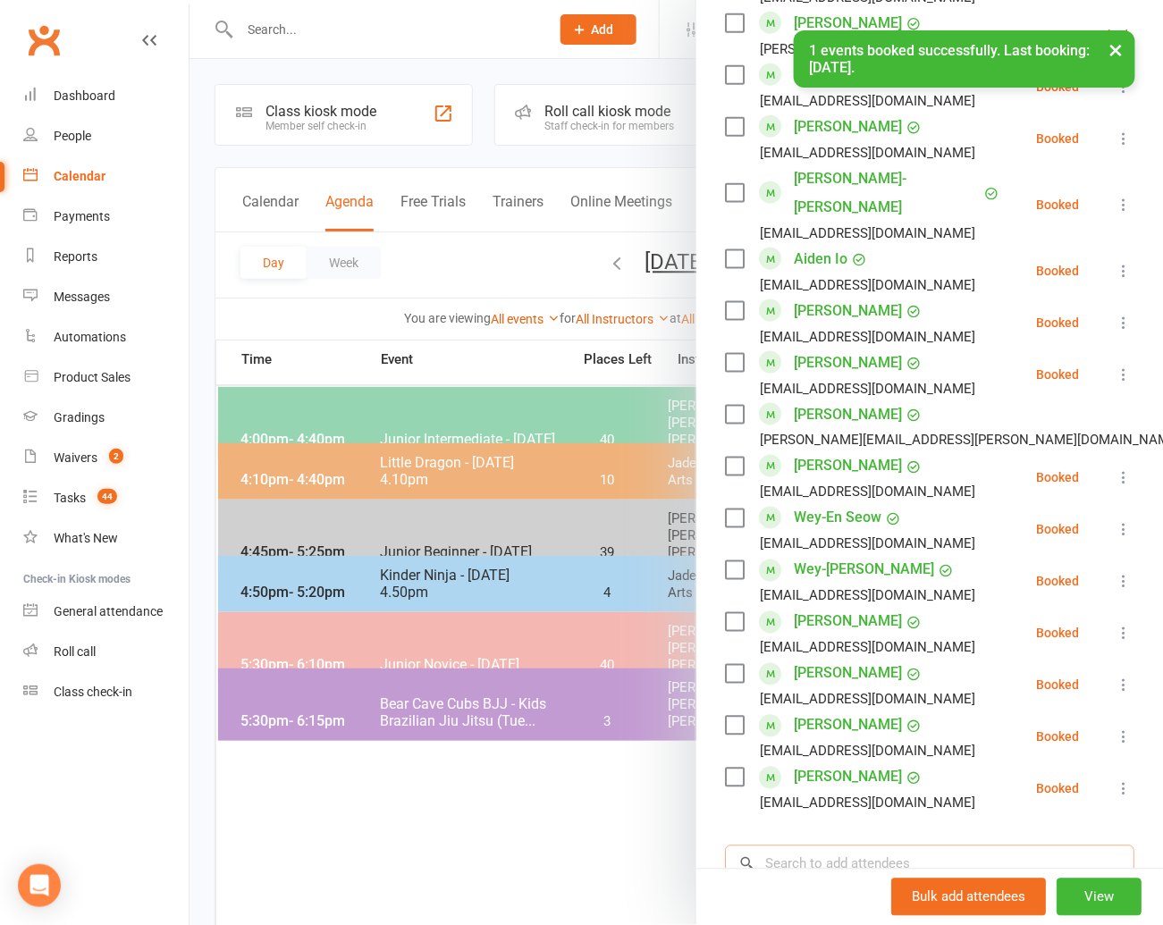
click at [794, 846] on input "search" at bounding box center [929, 865] width 409 height 38
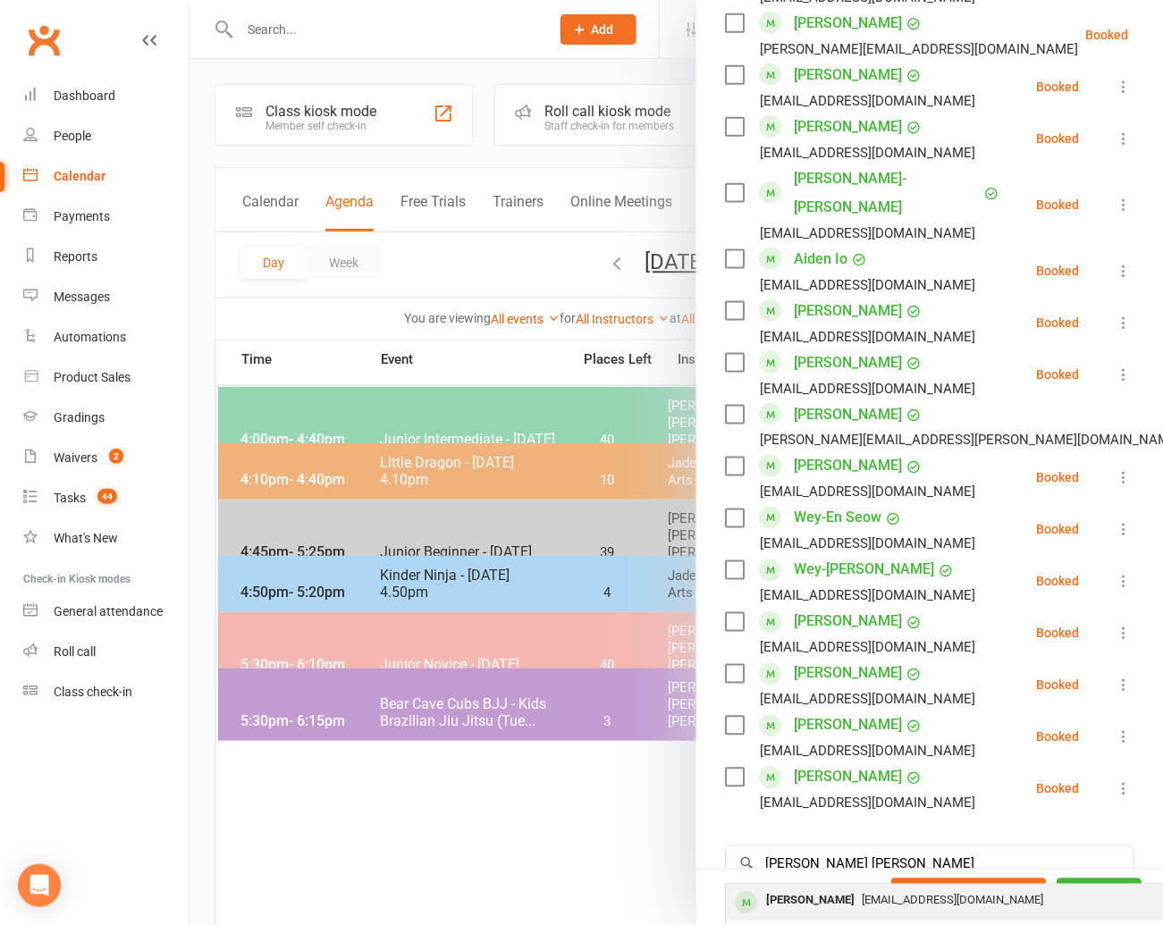
click at [775, 888] on div "[PERSON_NAME]" at bounding box center [810, 901] width 103 height 26
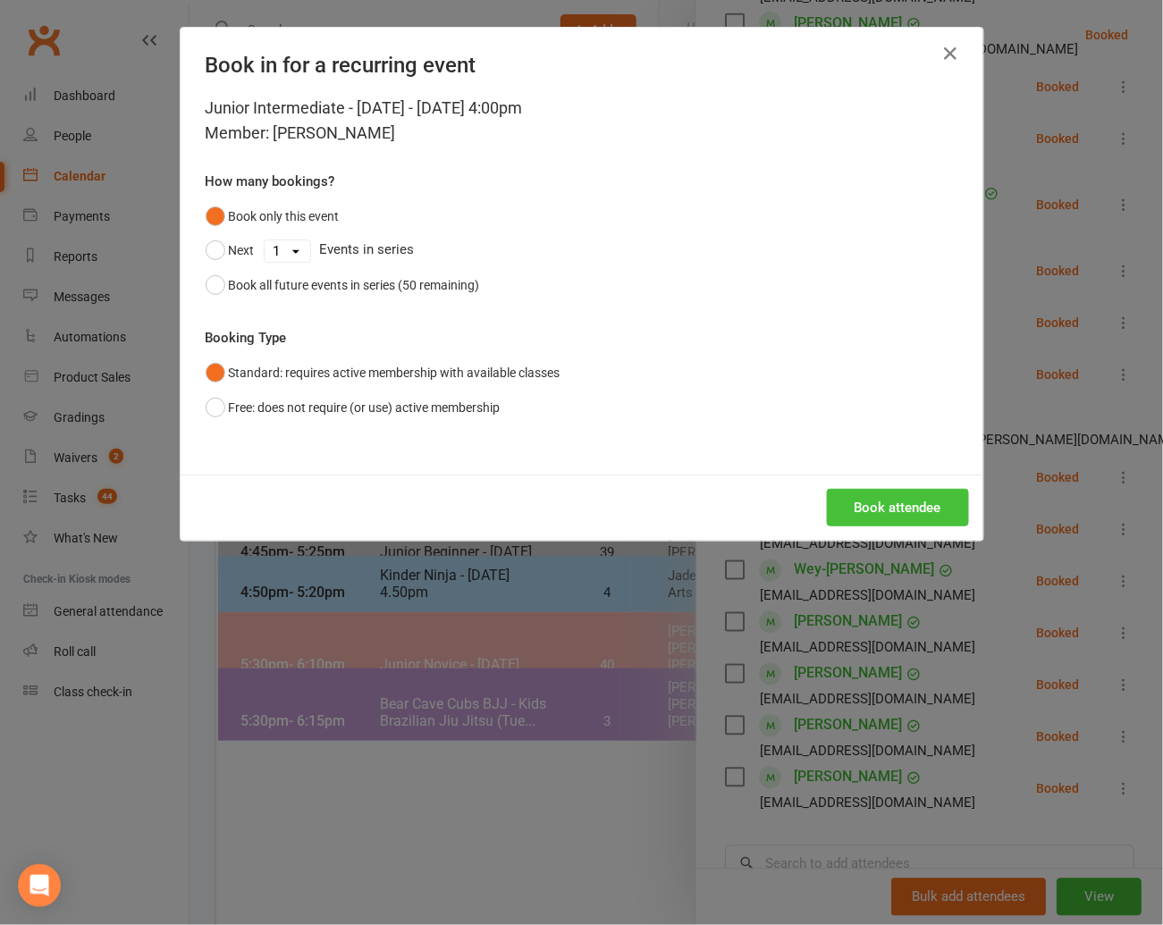
click at [899, 506] on button "Book attendee" at bounding box center [898, 508] width 142 height 38
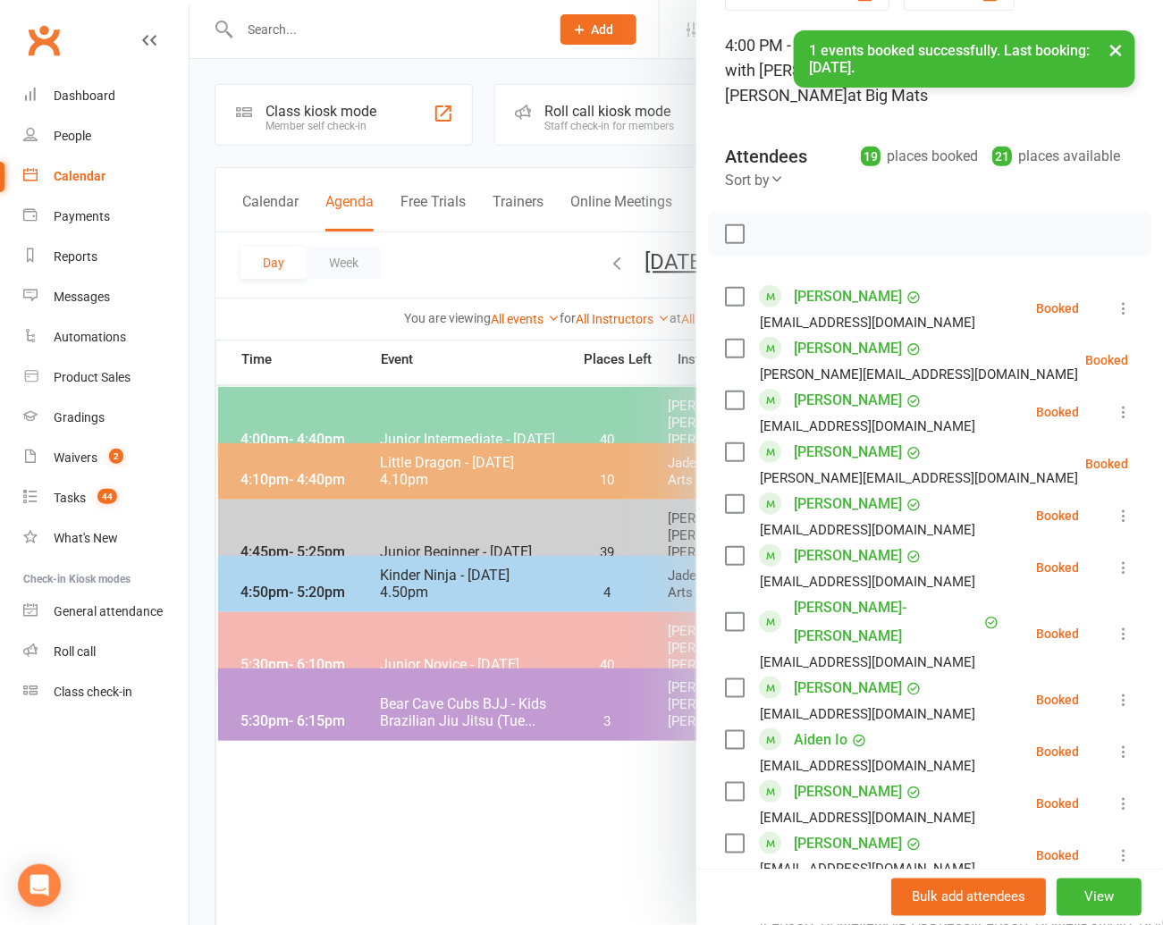
scroll to position [0, 0]
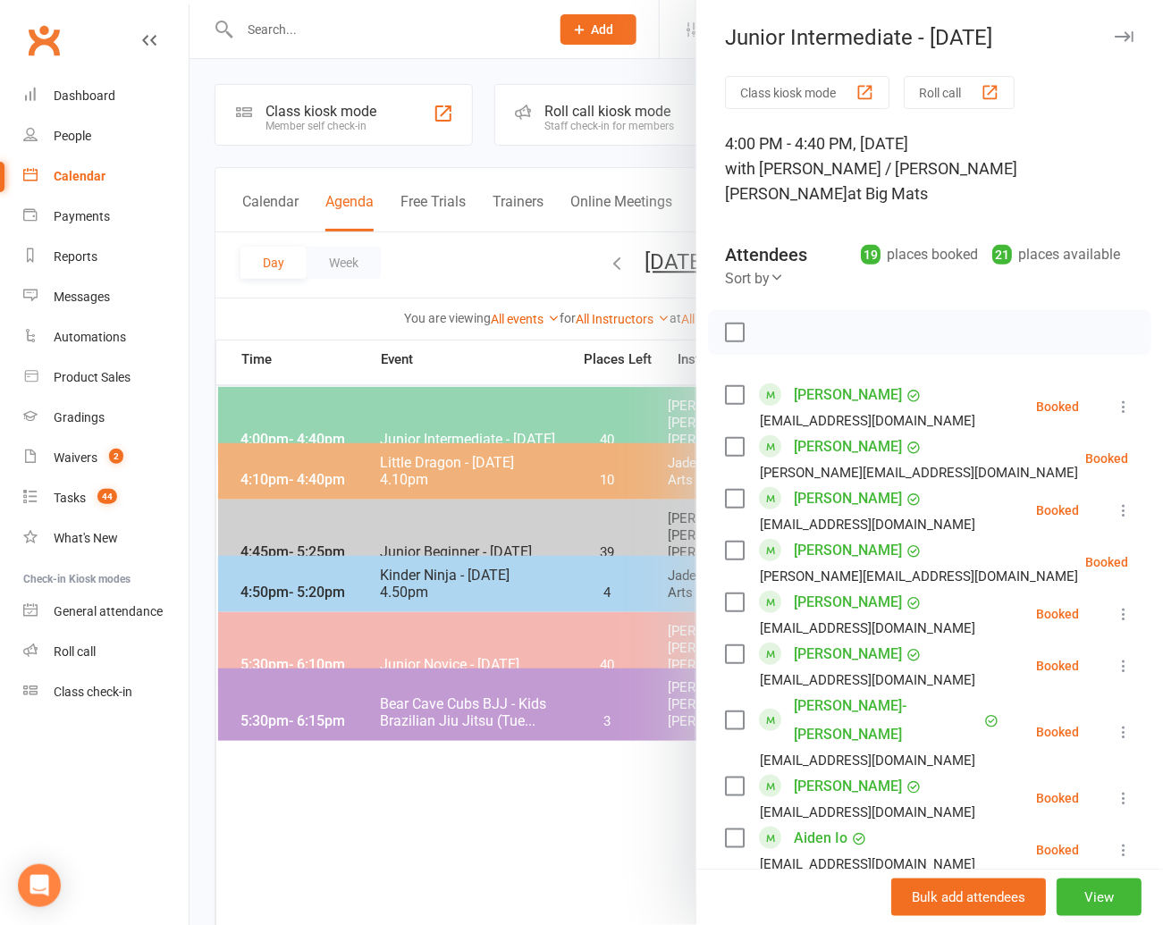
click at [737, 324] on label at bounding box center [734, 333] width 18 height 18
click at [767, 324] on icon "button" at bounding box center [774, 331] width 15 height 15
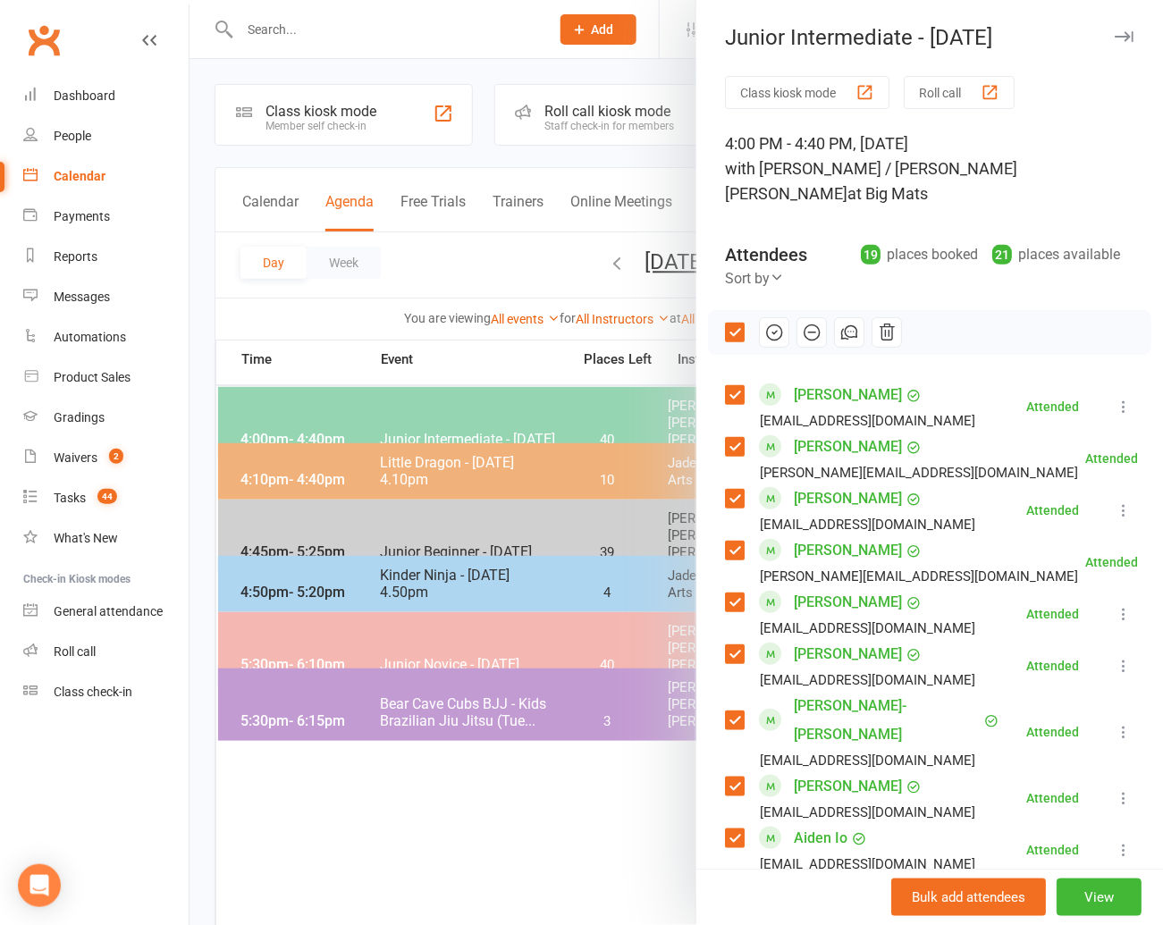
click at [433, 271] on div at bounding box center [675, 462] width 973 height 925
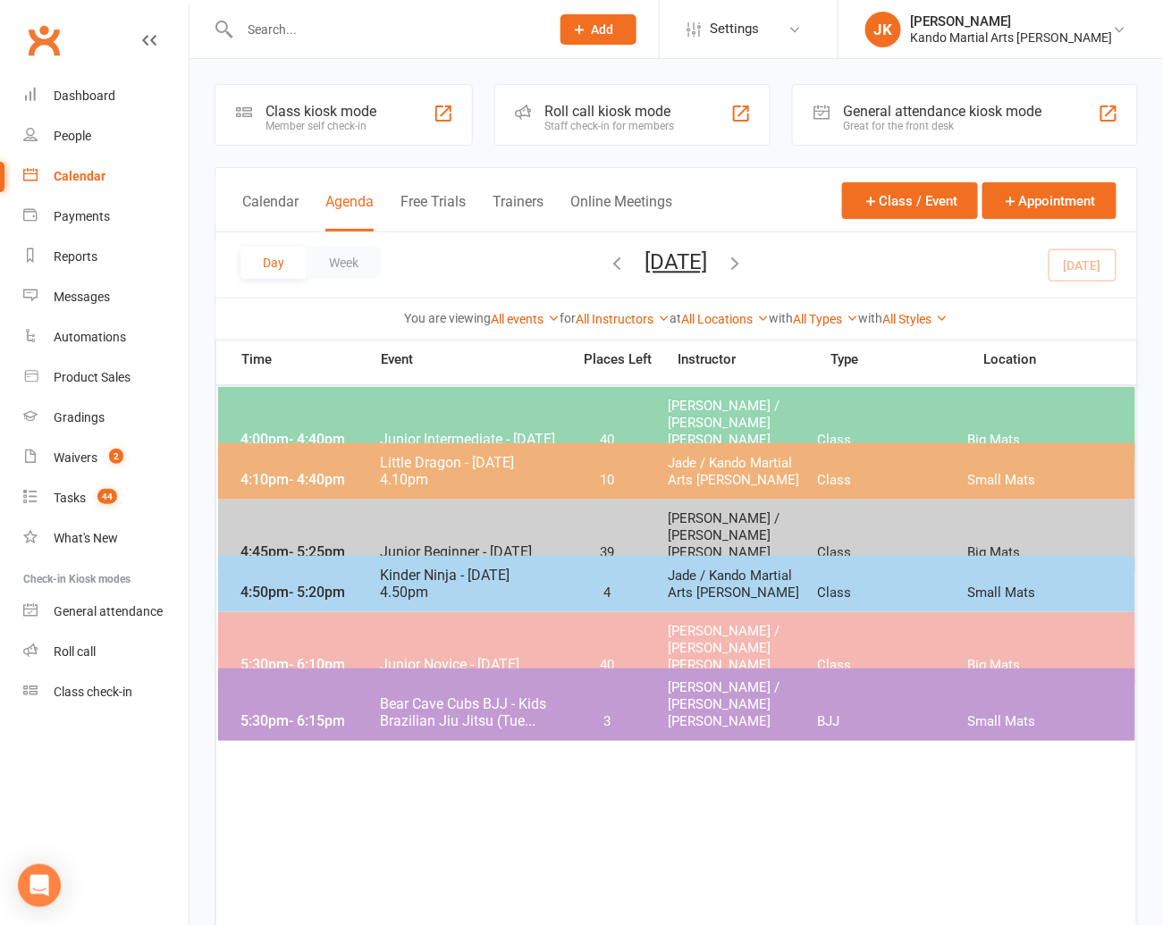
click at [428, 517] on div "4:45pm - 5:25pm Junior Beginner - Tuesday 39 Andy Muser / Kando Knox Class Big …" at bounding box center [676, 536] width 917 height 72
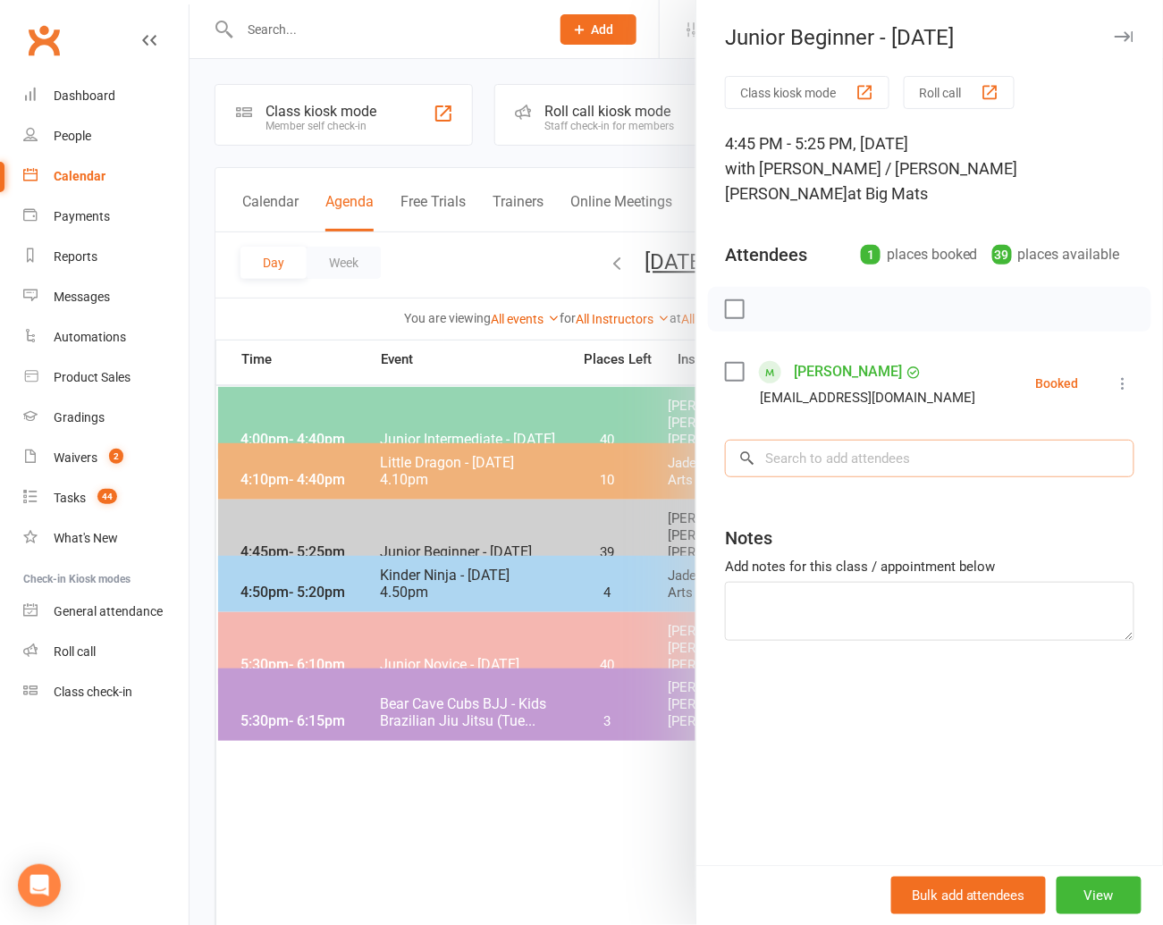
click at [795, 440] on input "search" at bounding box center [929, 459] width 409 height 38
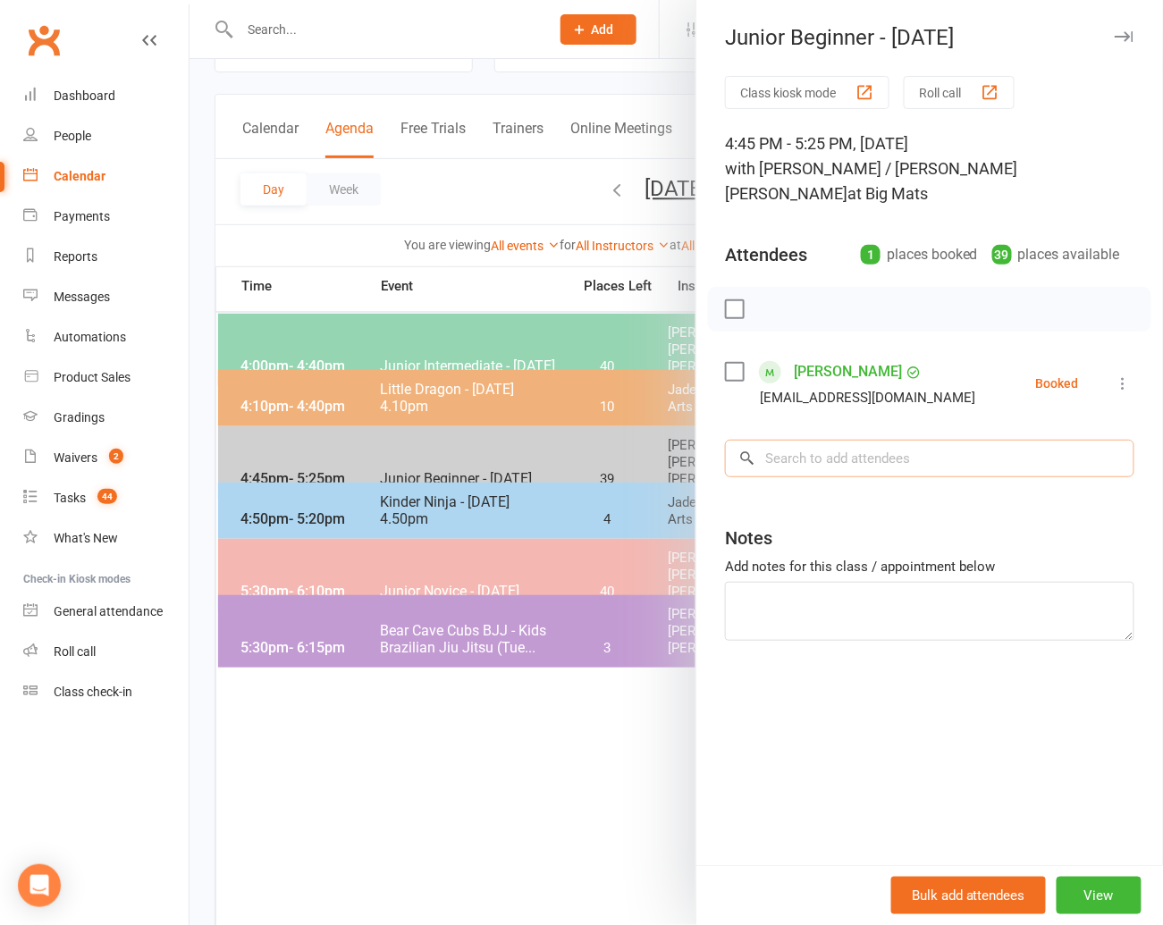
scroll to position [75, 0]
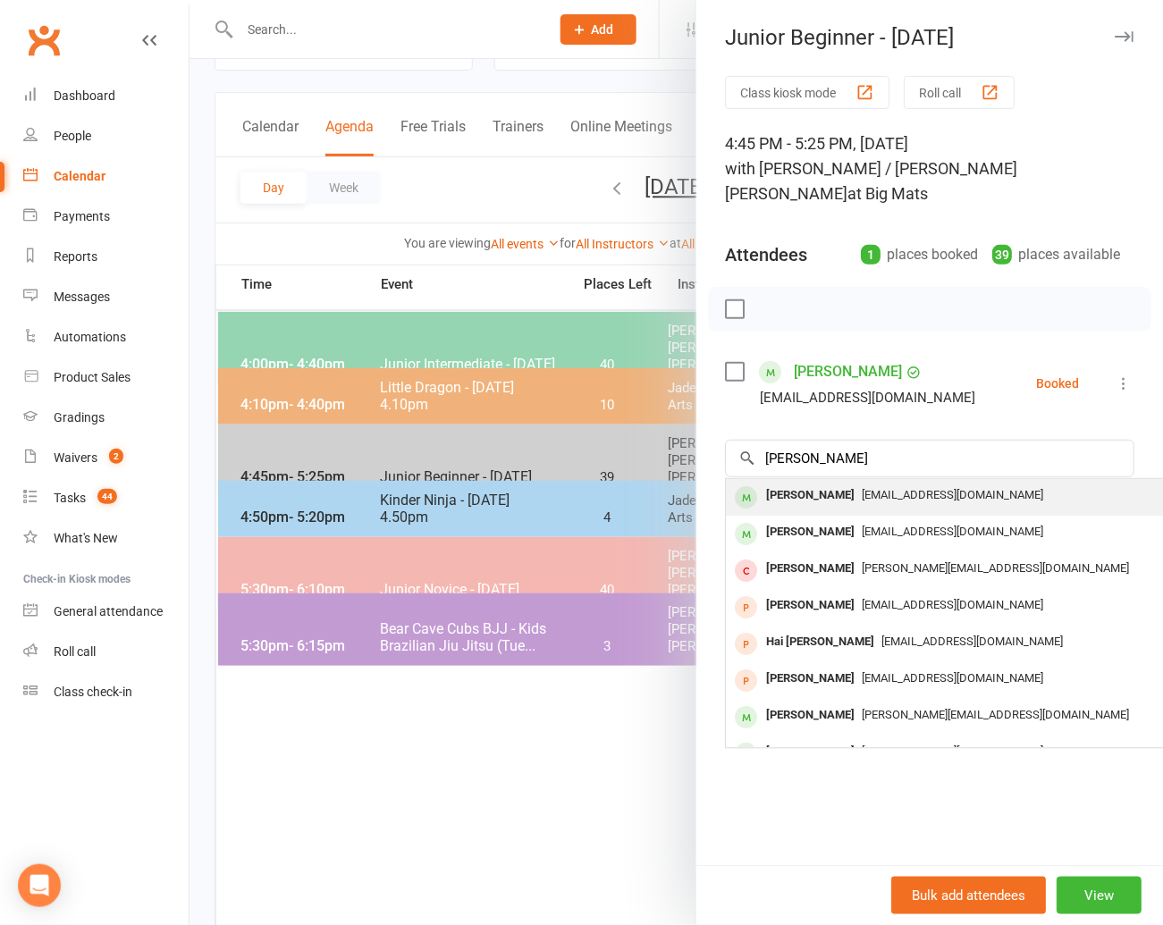
click at [790, 483] on div "[PERSON_NAME]" at bounding box center [810, 496] width 103 height 26
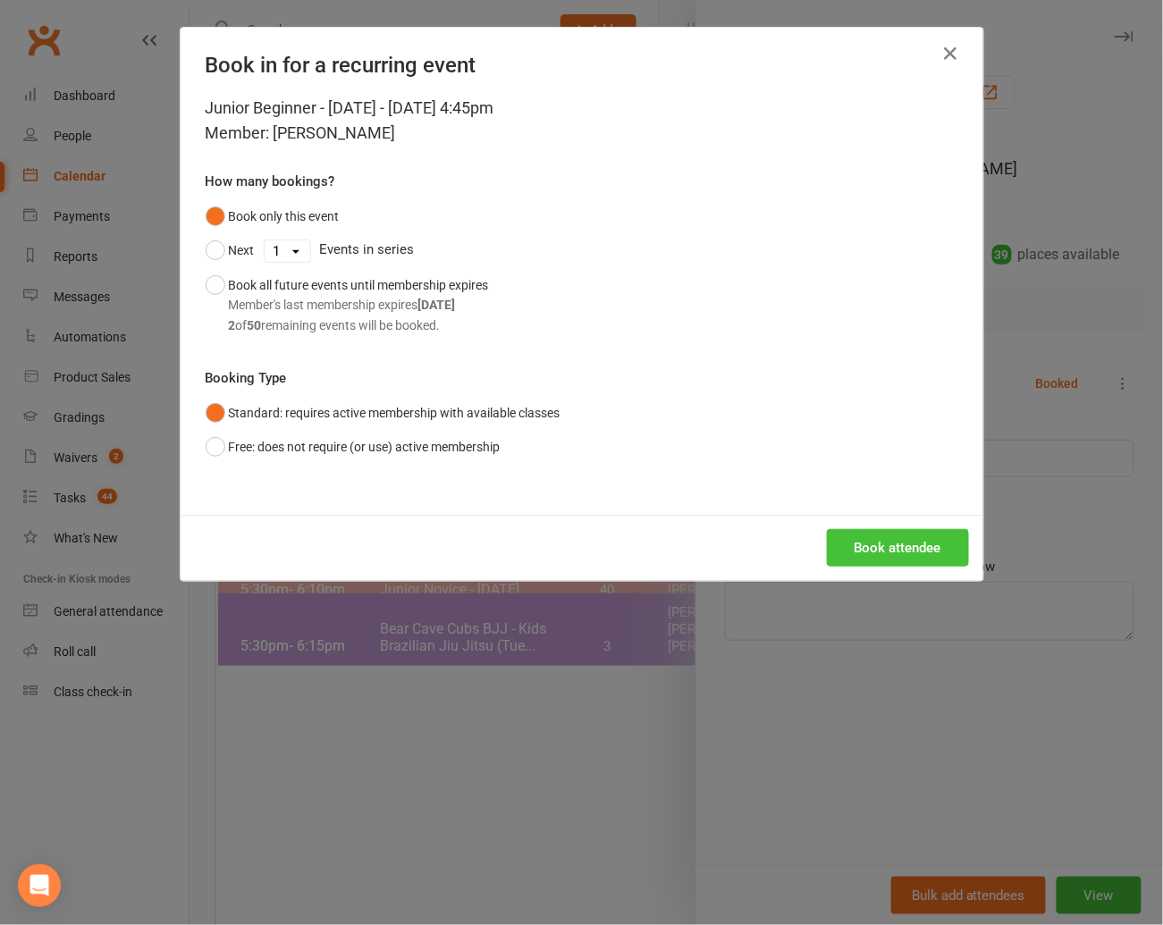
click at [901, 541] on button "Book attendee" at bounding box center [898, 548] width 142 height 38
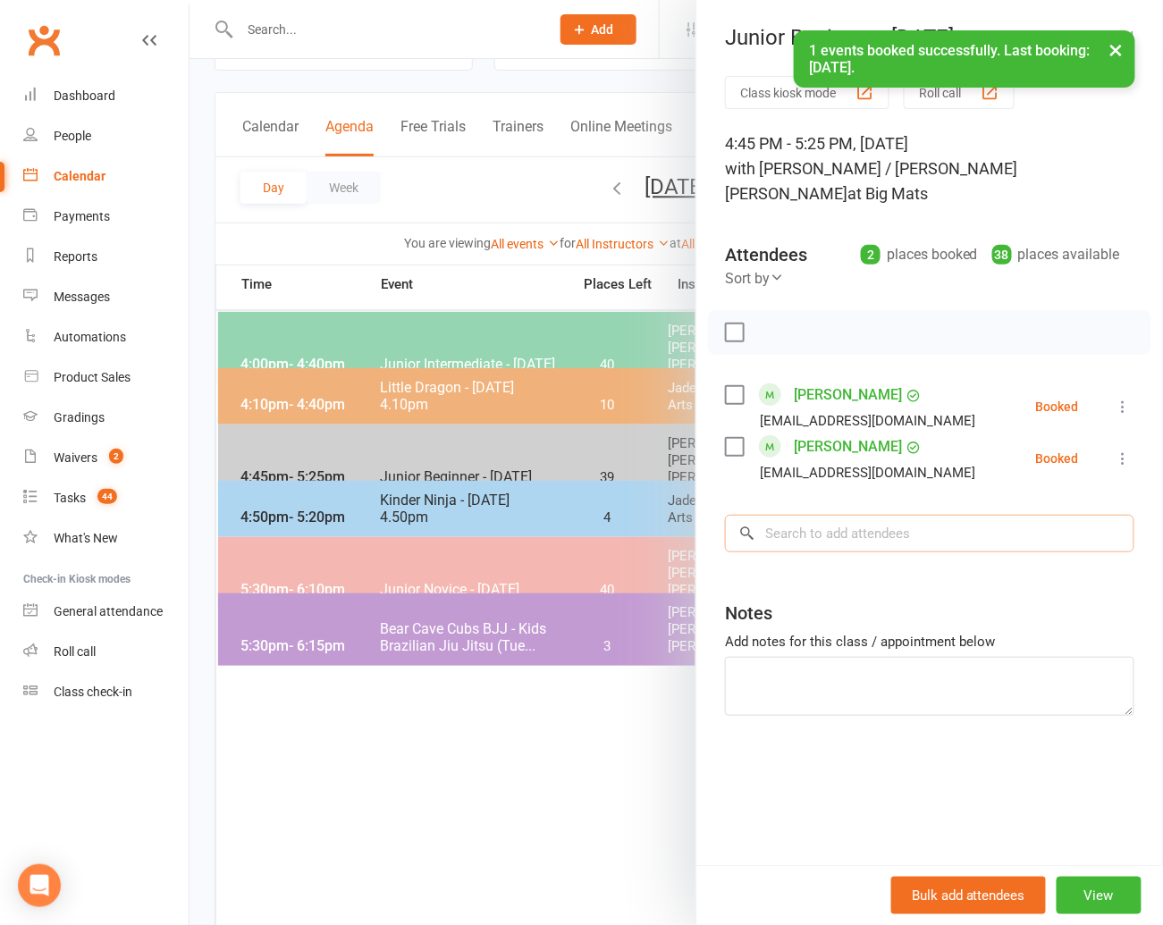
click at [778, 515] on input "search" at bounding box center [929, 534] width 409 height 38
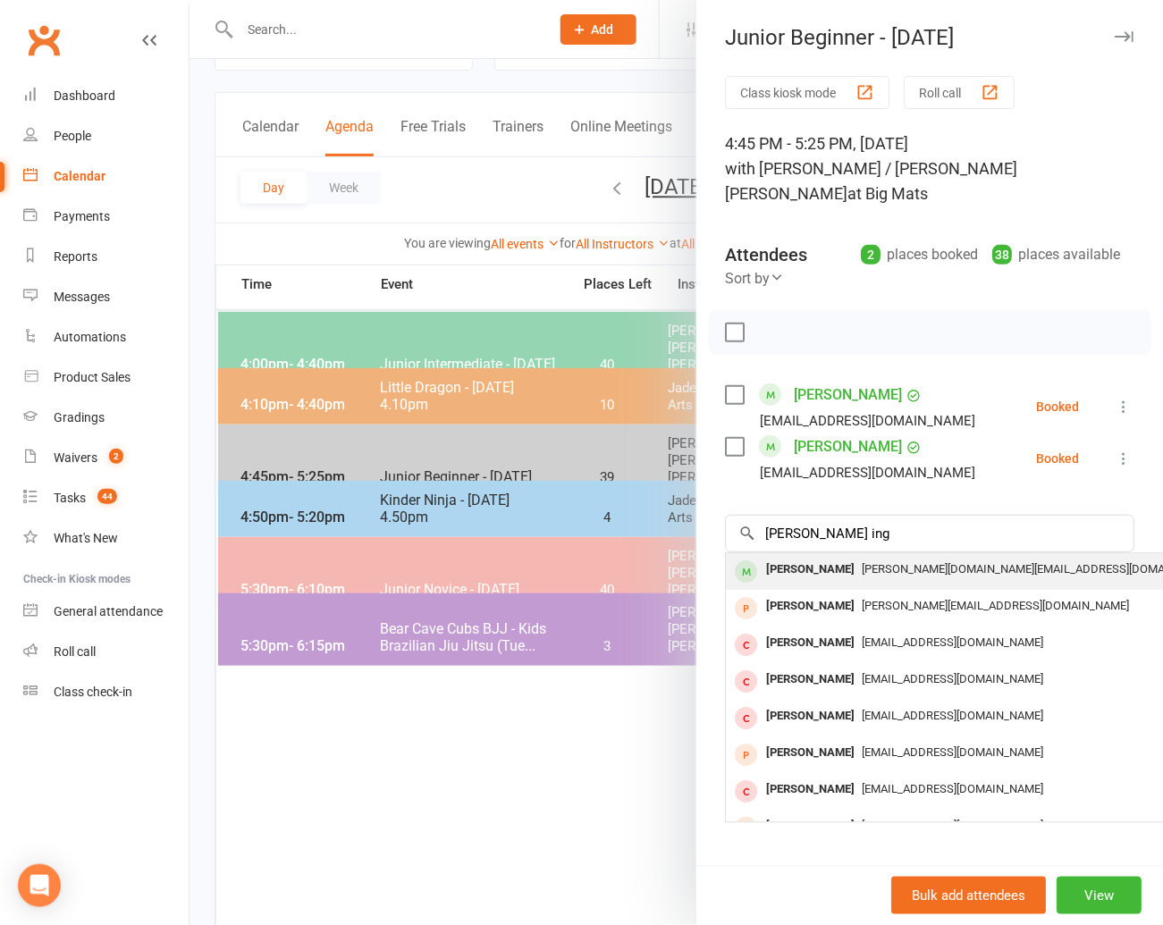
click at [786, 557] on div "[PERSON_NAME]" at bounding box center [810, 570] width 103 height 26
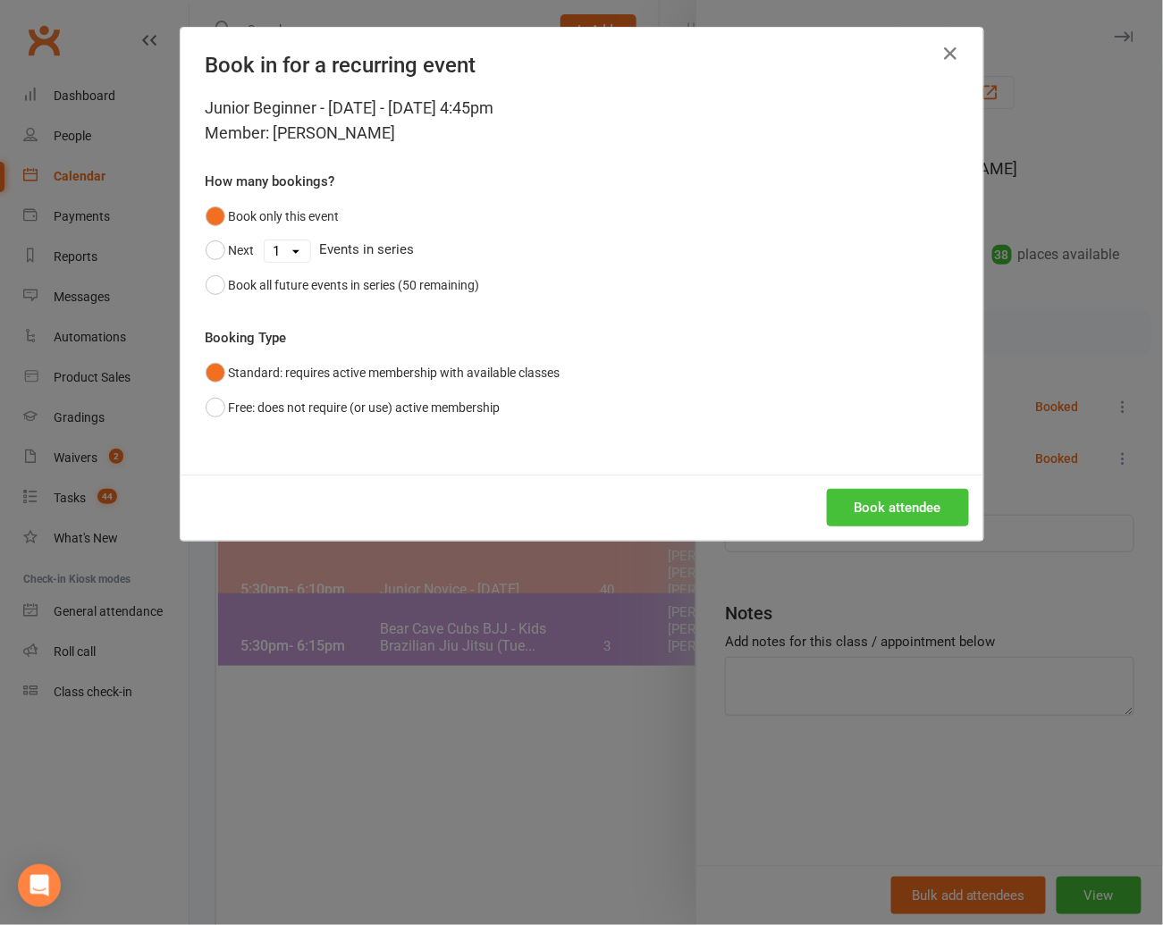
click at [910, 500] on button "Book attendee" at bounding box center [898, 508] width 142 height 38
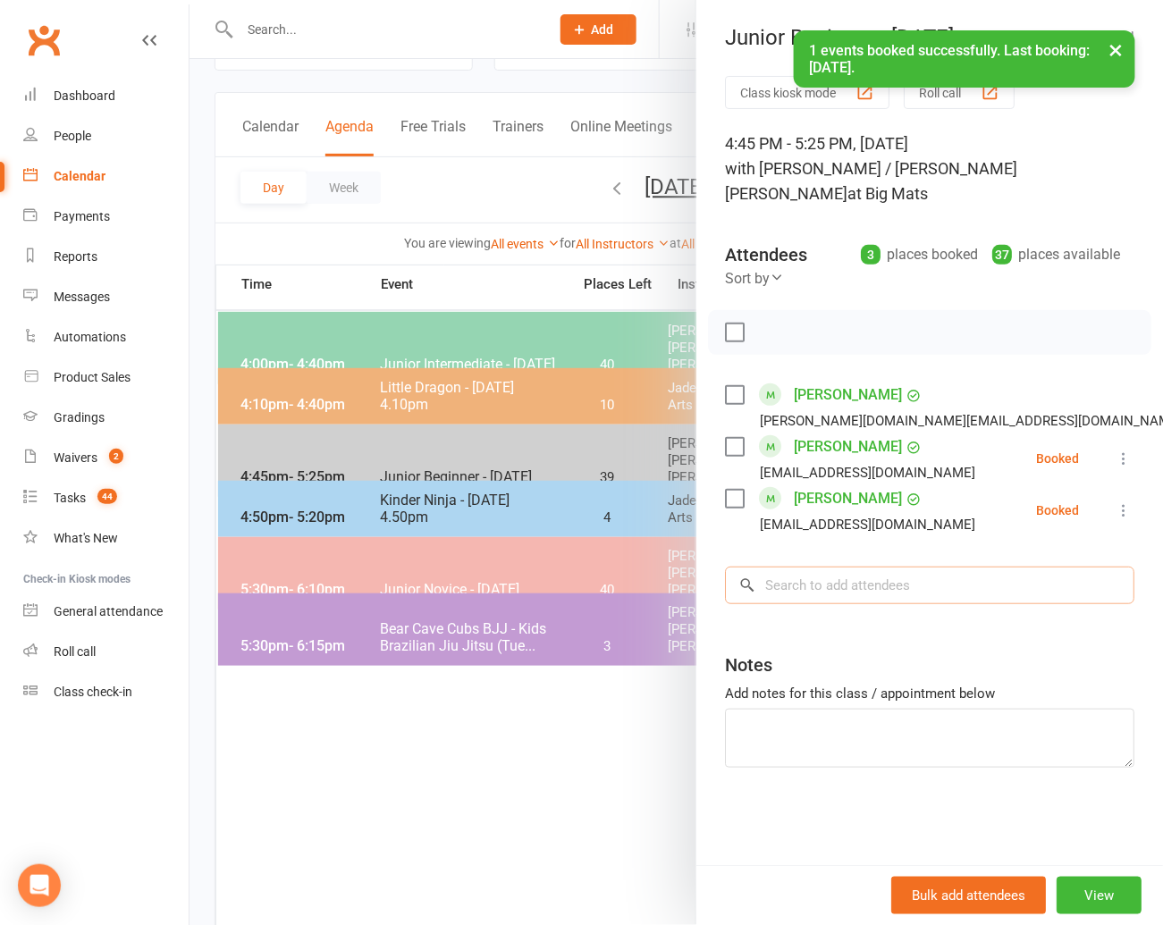
click at [839, 567] on input "search" at bounding box center [929, 586] width 409 height 38
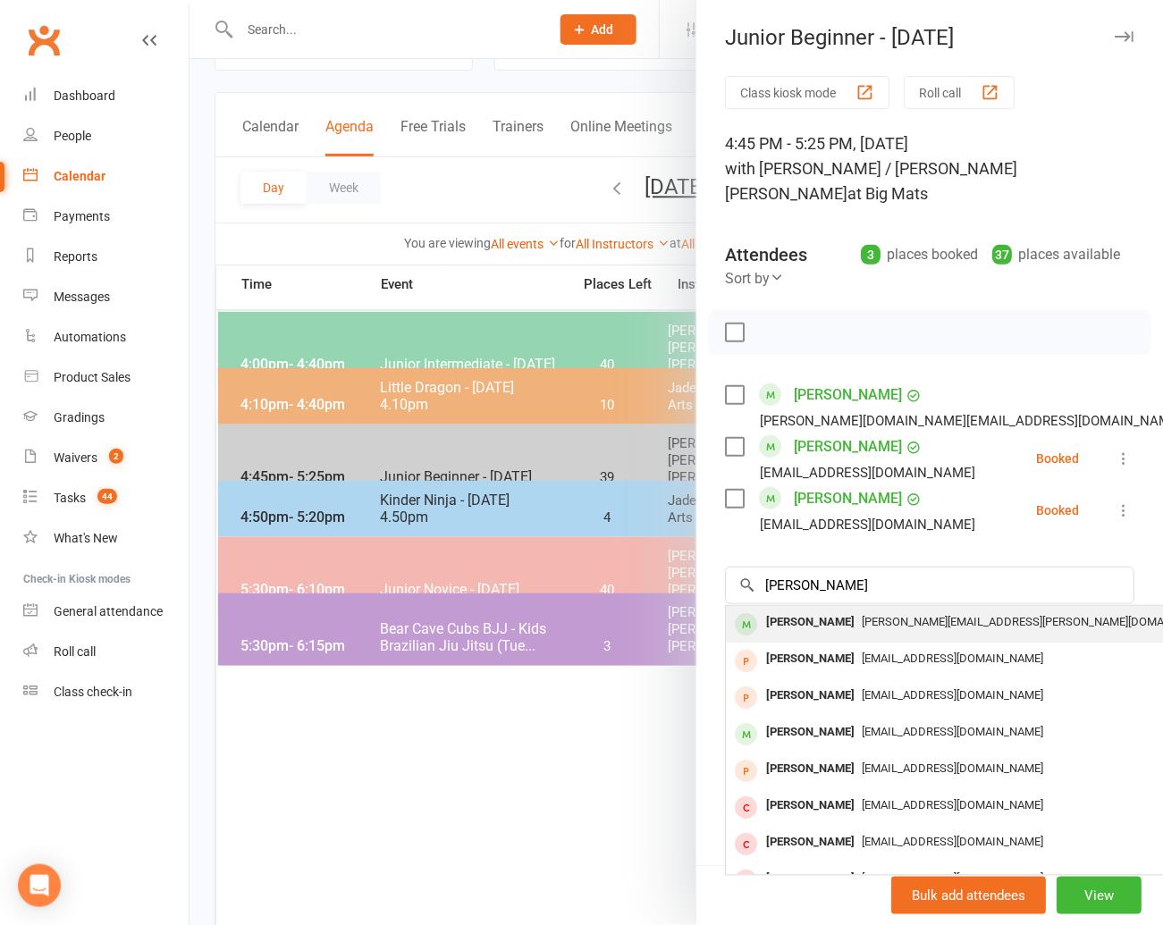
click at [820, 610] on div "[PERSON_NAME]" at bounding box center [810, 623] width 103 height 26
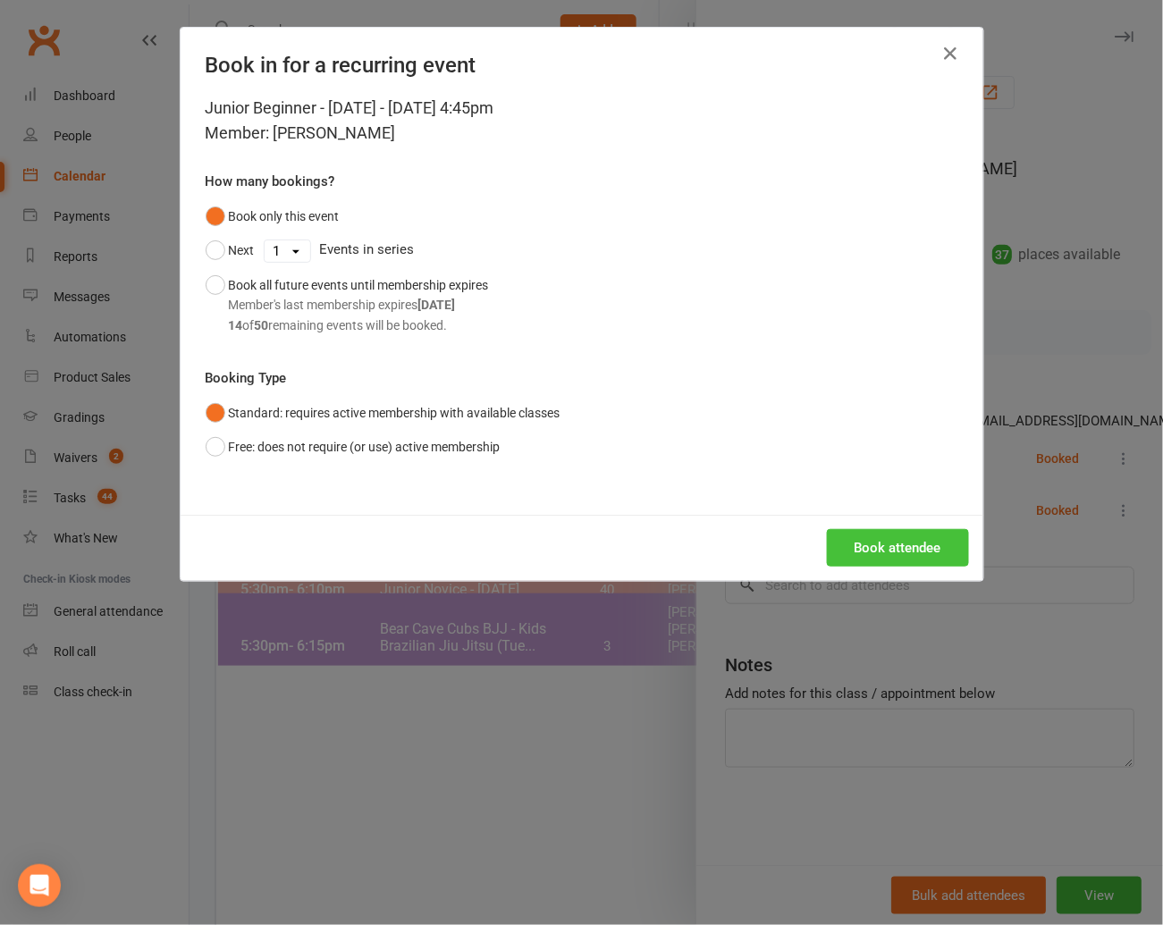
click at [885, 546] on button "Book attendee" at bounding box center [898, 548] width 142 height 38
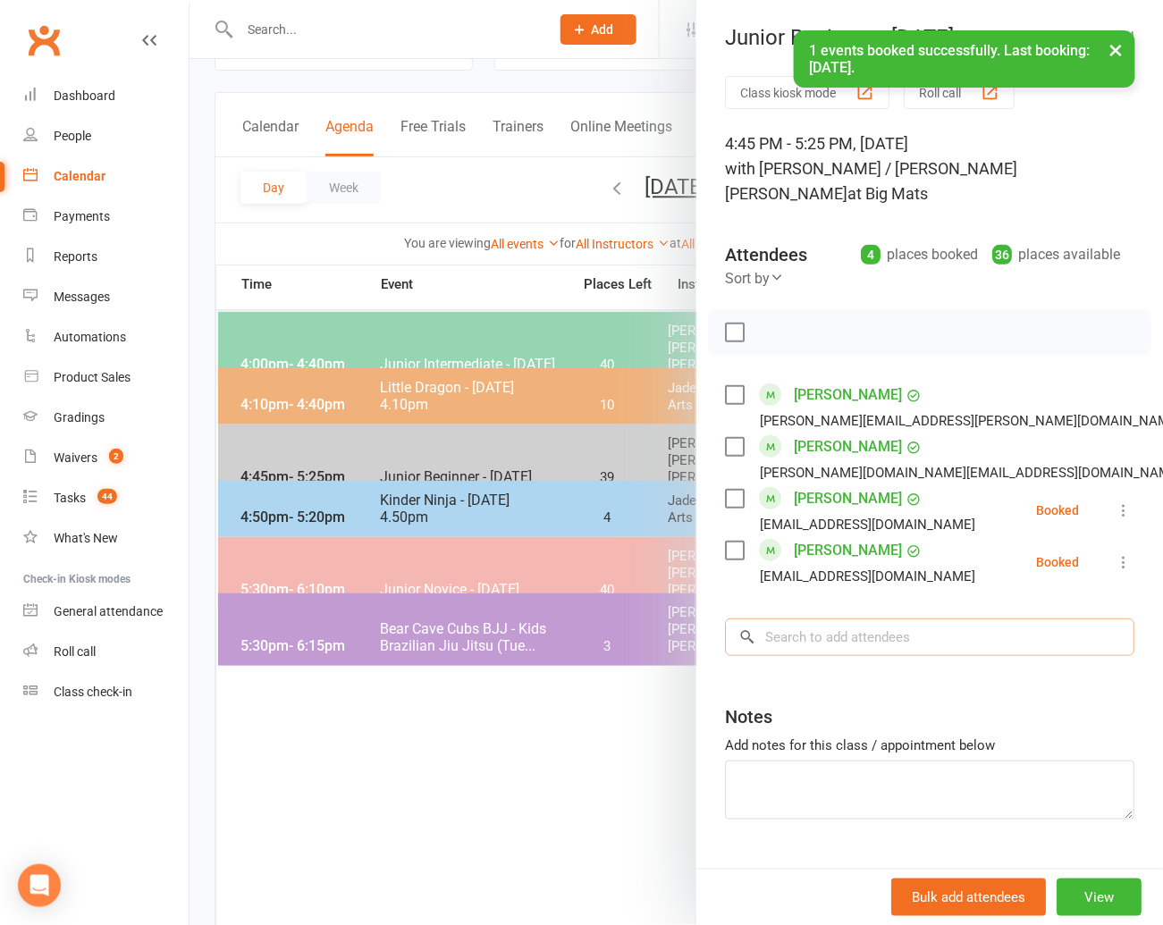
click at [779, 618] on input "search" at bounding box center [929, 637] width 409 height 38
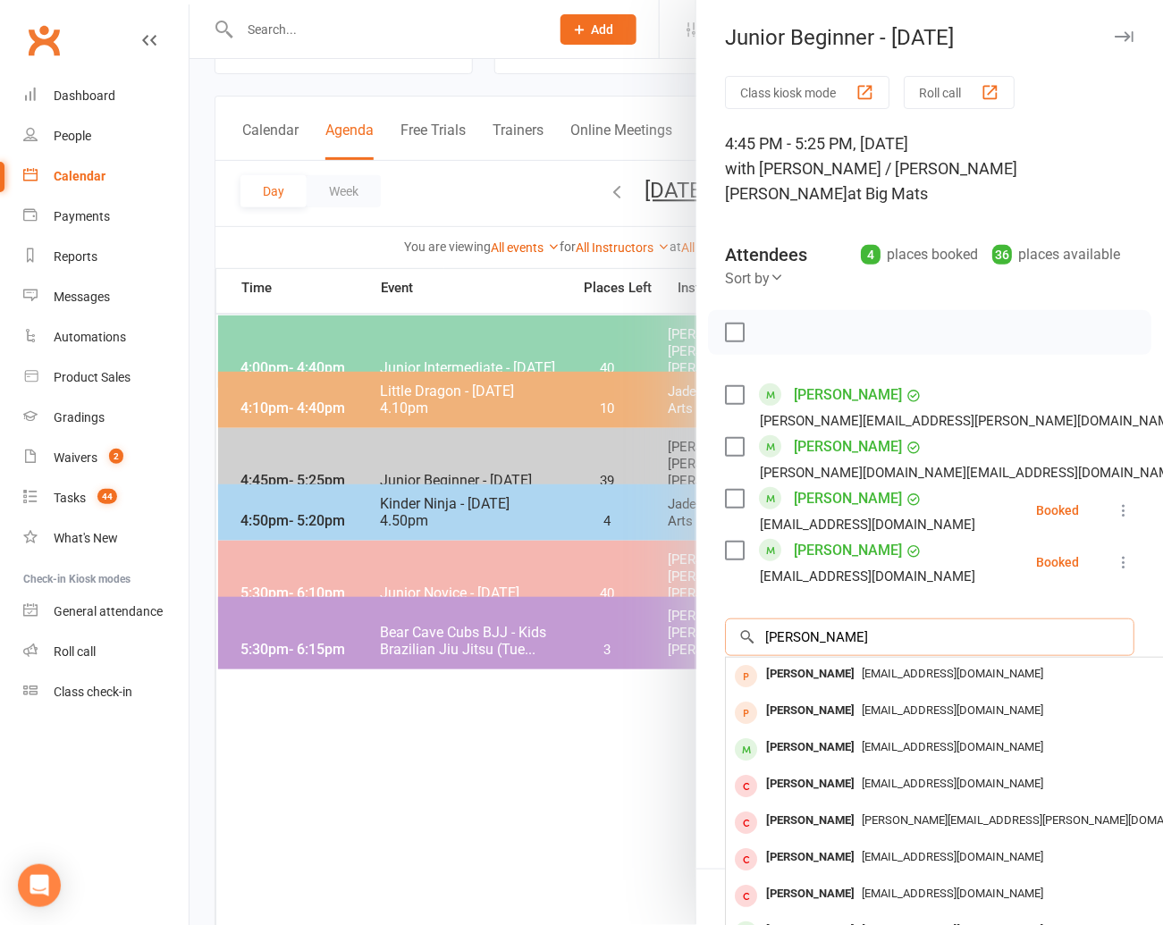
scroll to position [2, 0]
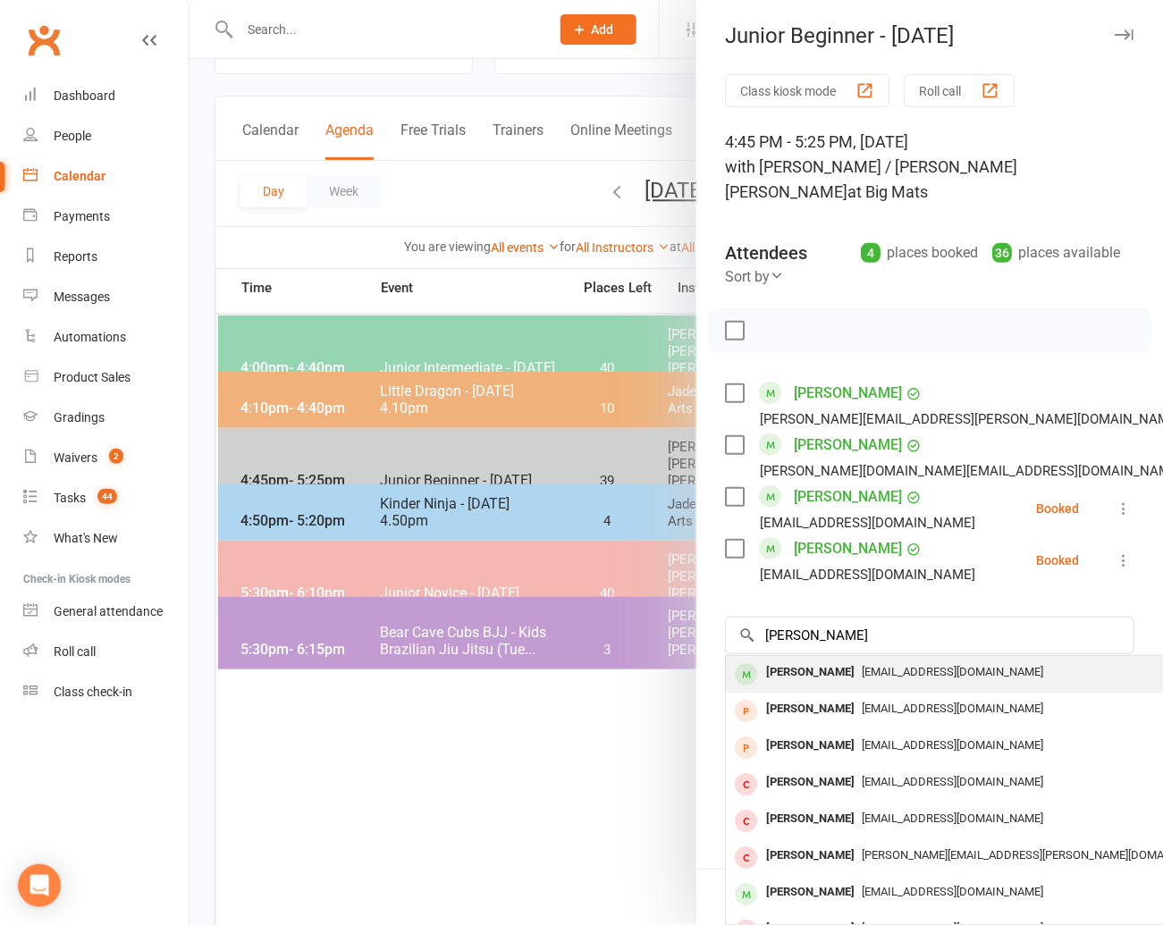
click at [778, 660] on div "[PERSON_NAME]" at bounding box center [810, 673] width 103 height 26
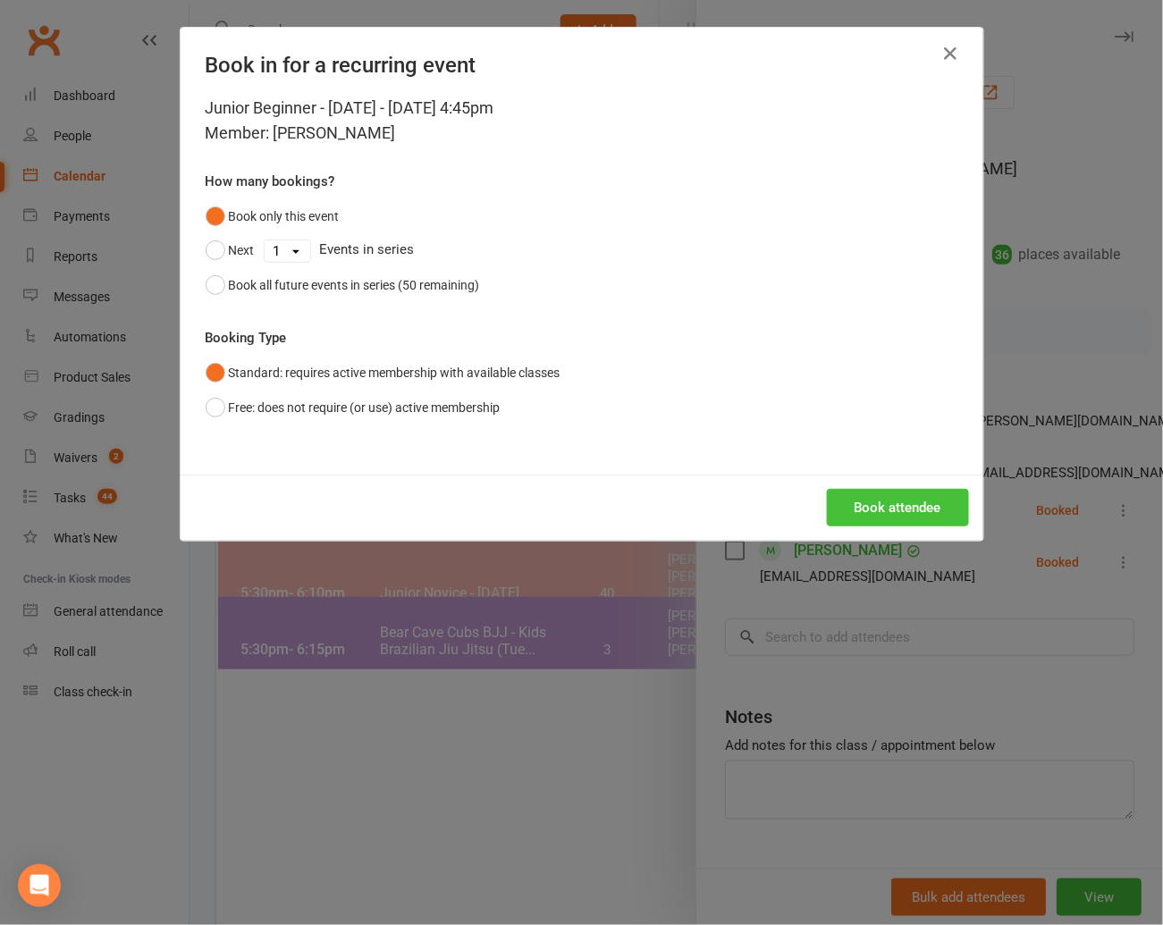
click at [865, 495] on button "Book attendee" at bounding box center [898, 508] width 142 height 38
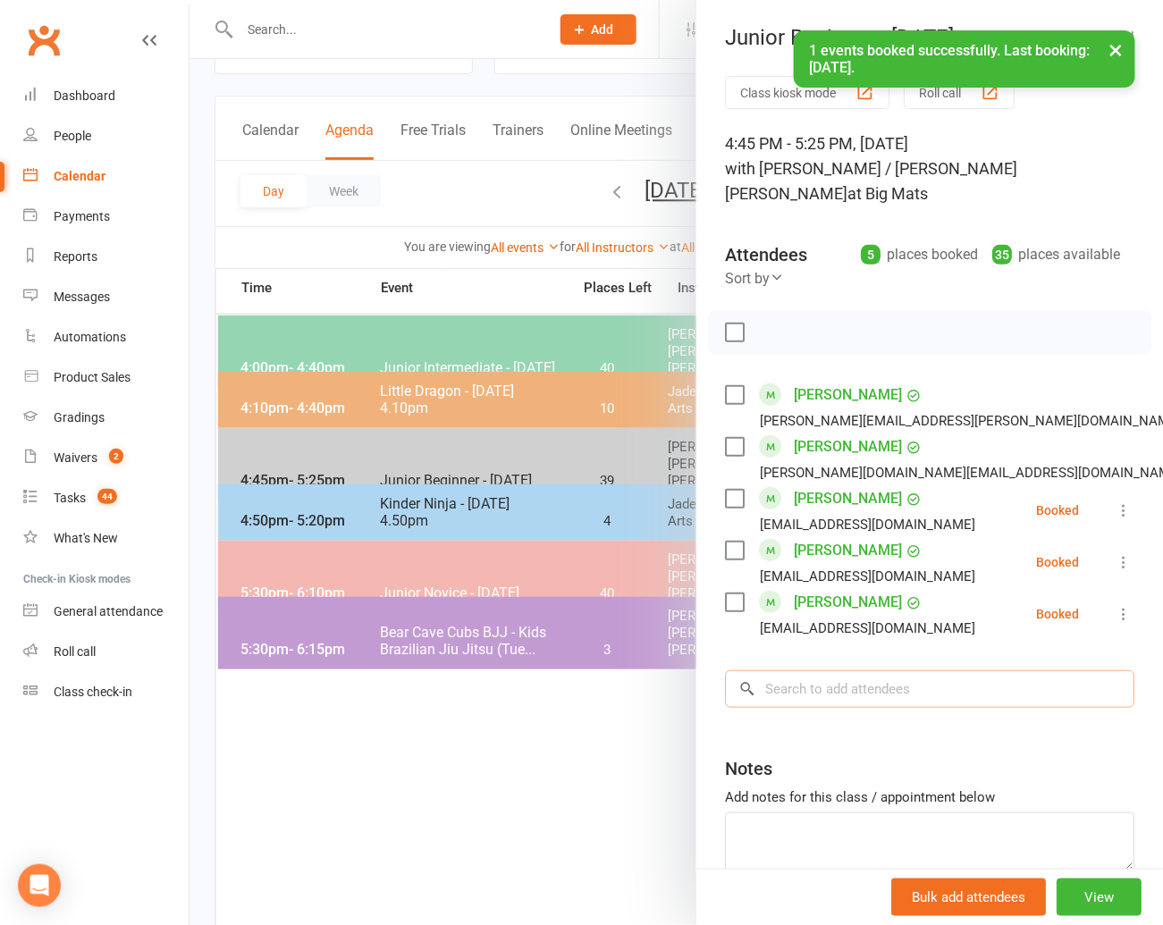
click at [787, 670] on input "search" at bounding box center [929, 689] width 409 height 38
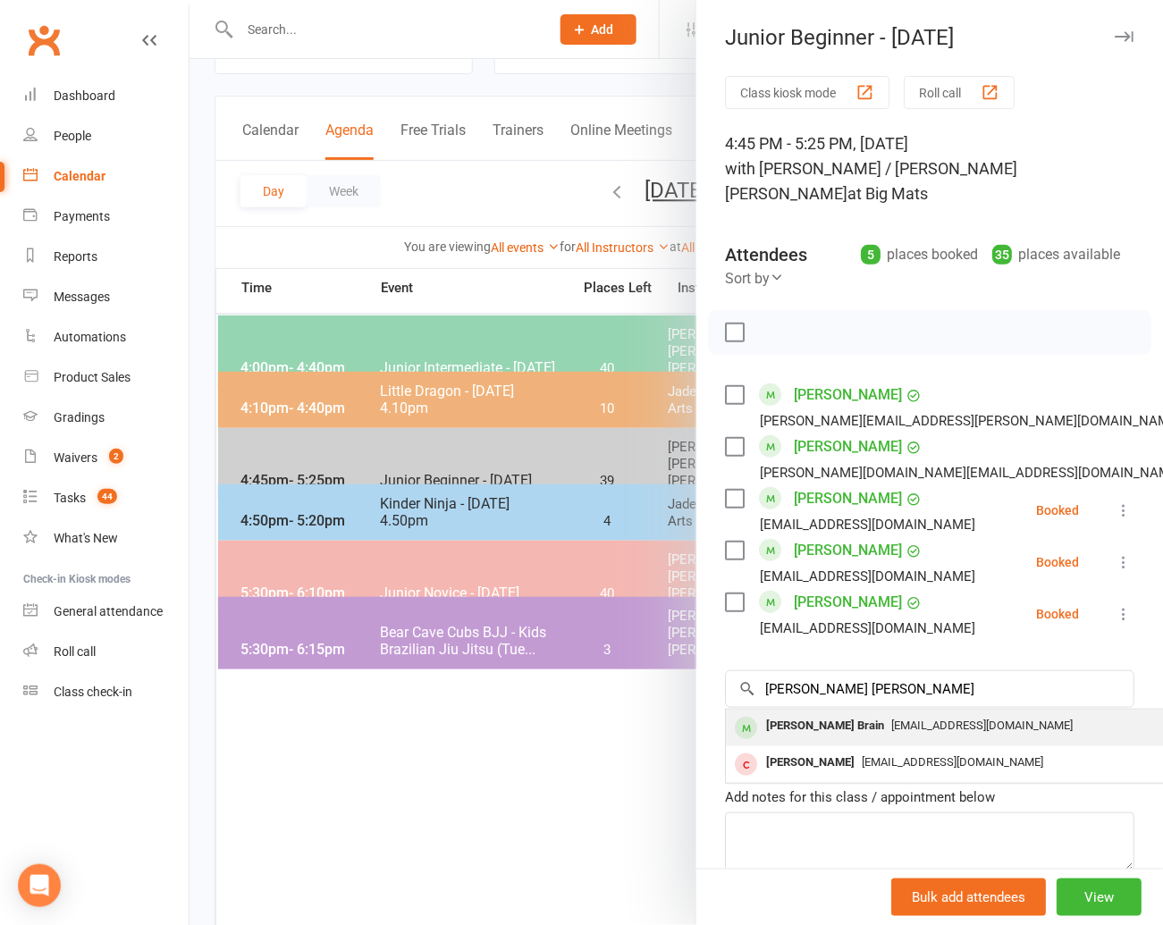
click at [782, 713] on div "[PERSON_NAME] Brain" at bounding box center [825, 726] width 132 height 26
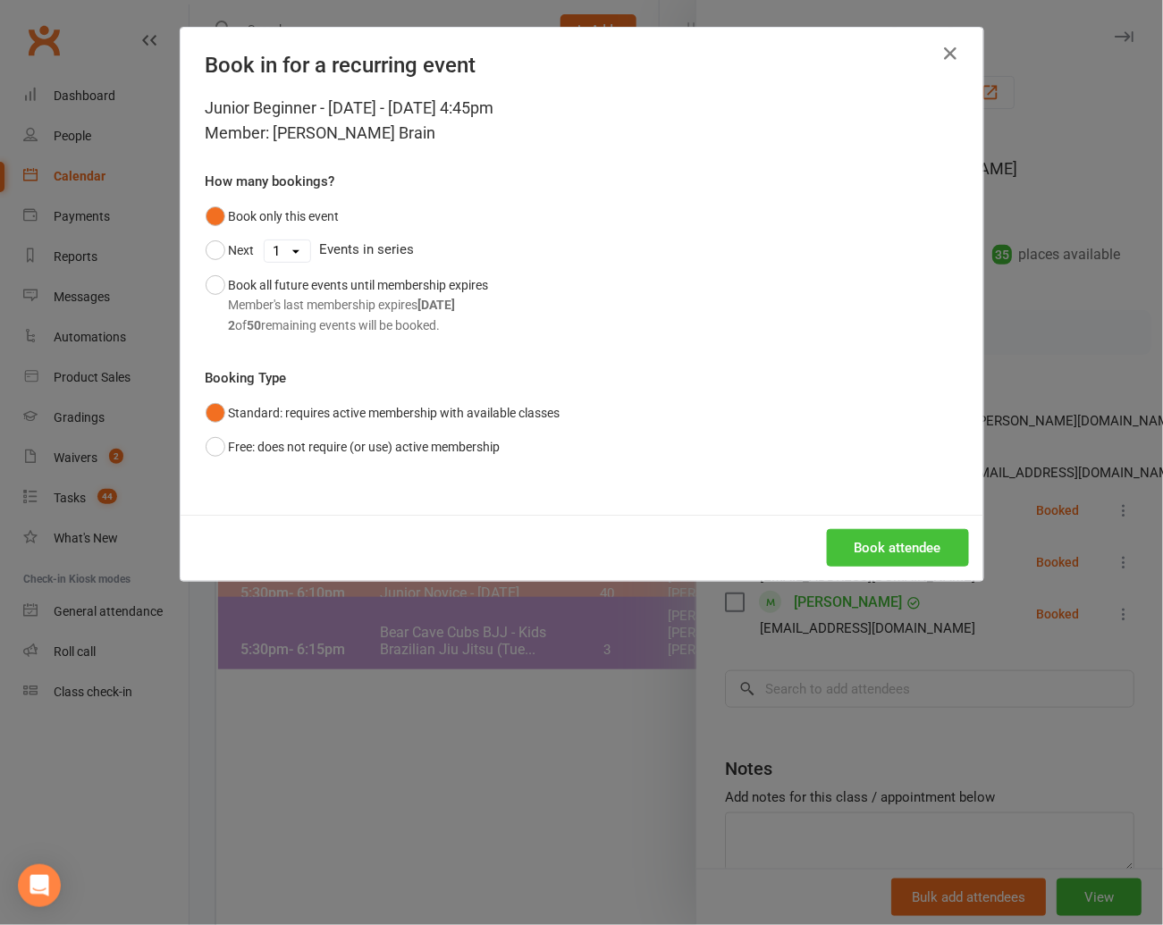
click at [854, 538] on button "Book attendee" at bounding box center [898, 548] width 142 height 38
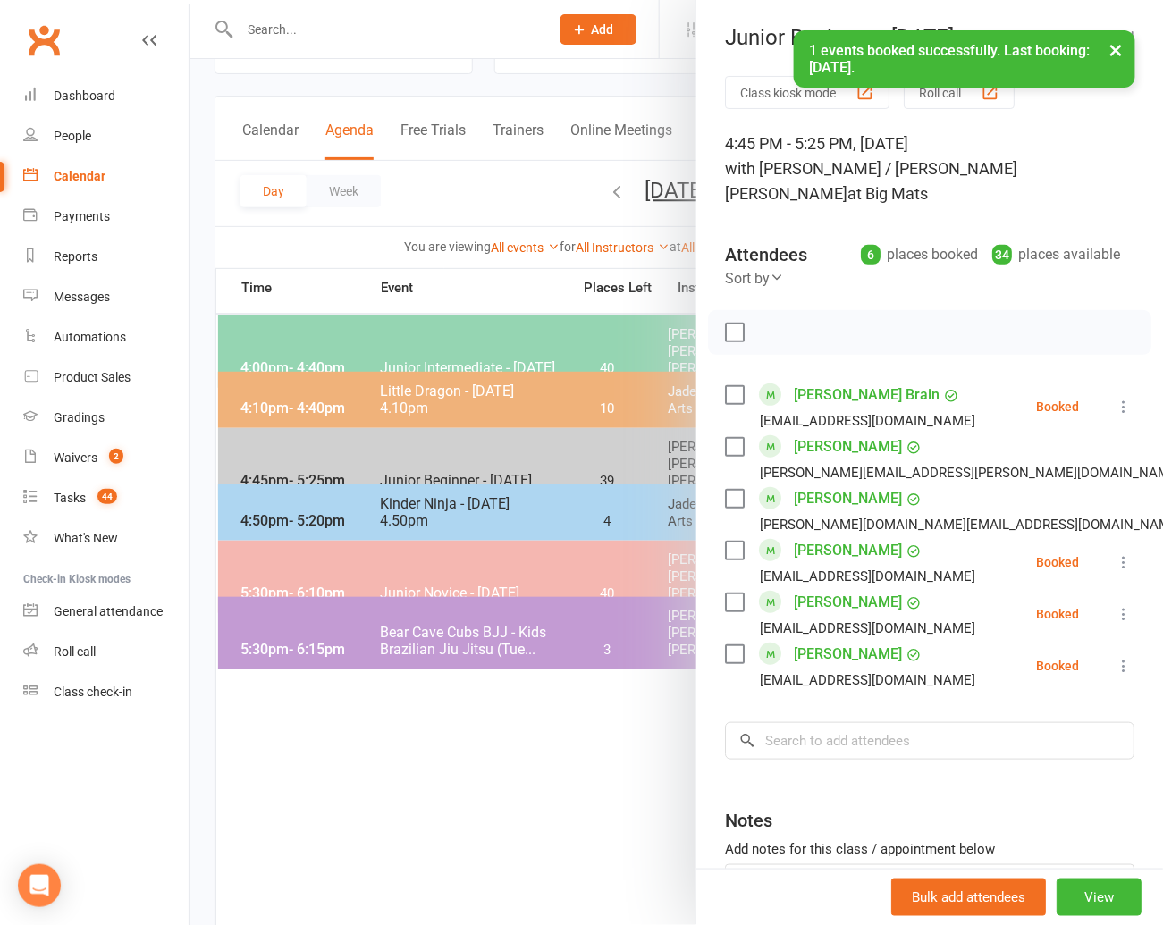
click at [731, 324] on label at bounding box center [734, 333] width 18 height 18
click at [773, 323] on icon "button" at bounding box center [774, 333] width 20 height 20
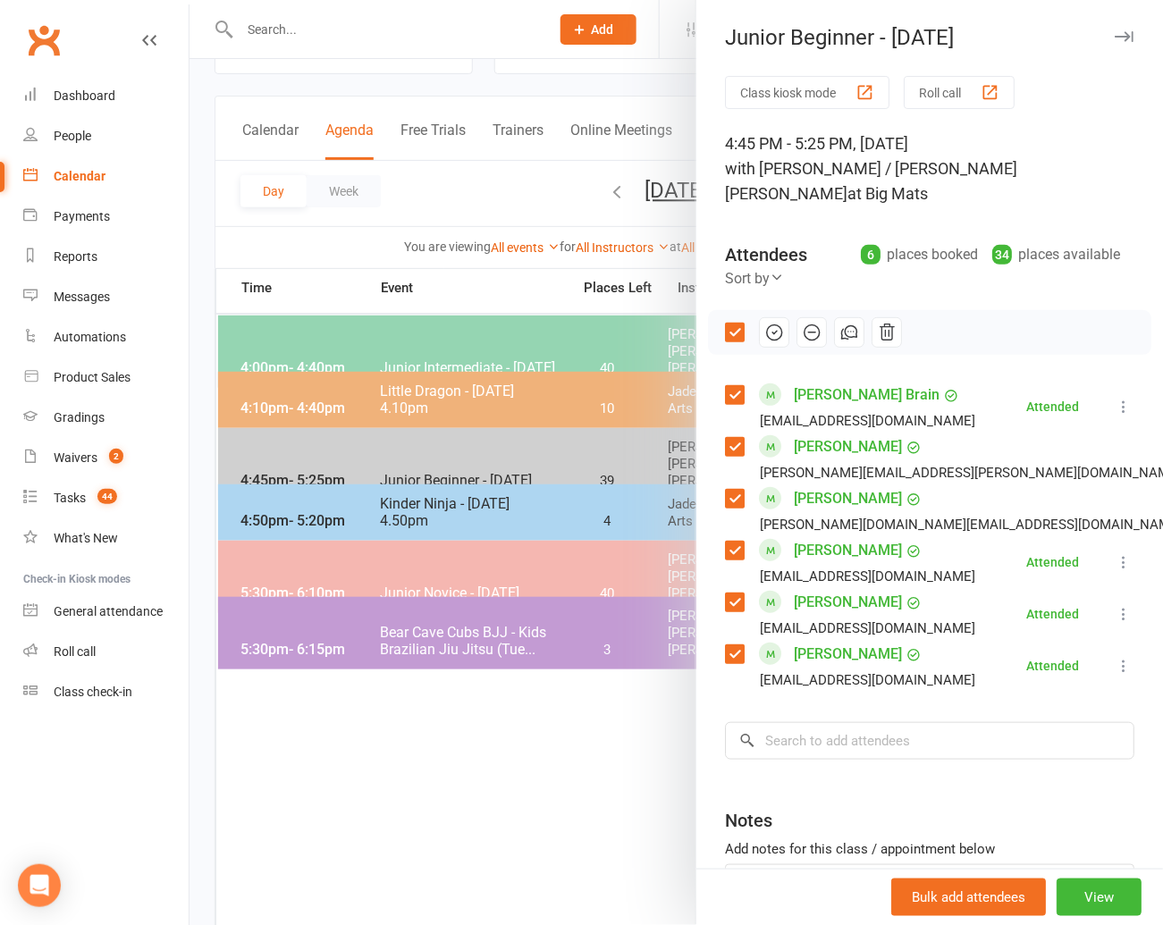
click at [512, 273] on div at bounding box center [675, 462] width 973 height 925
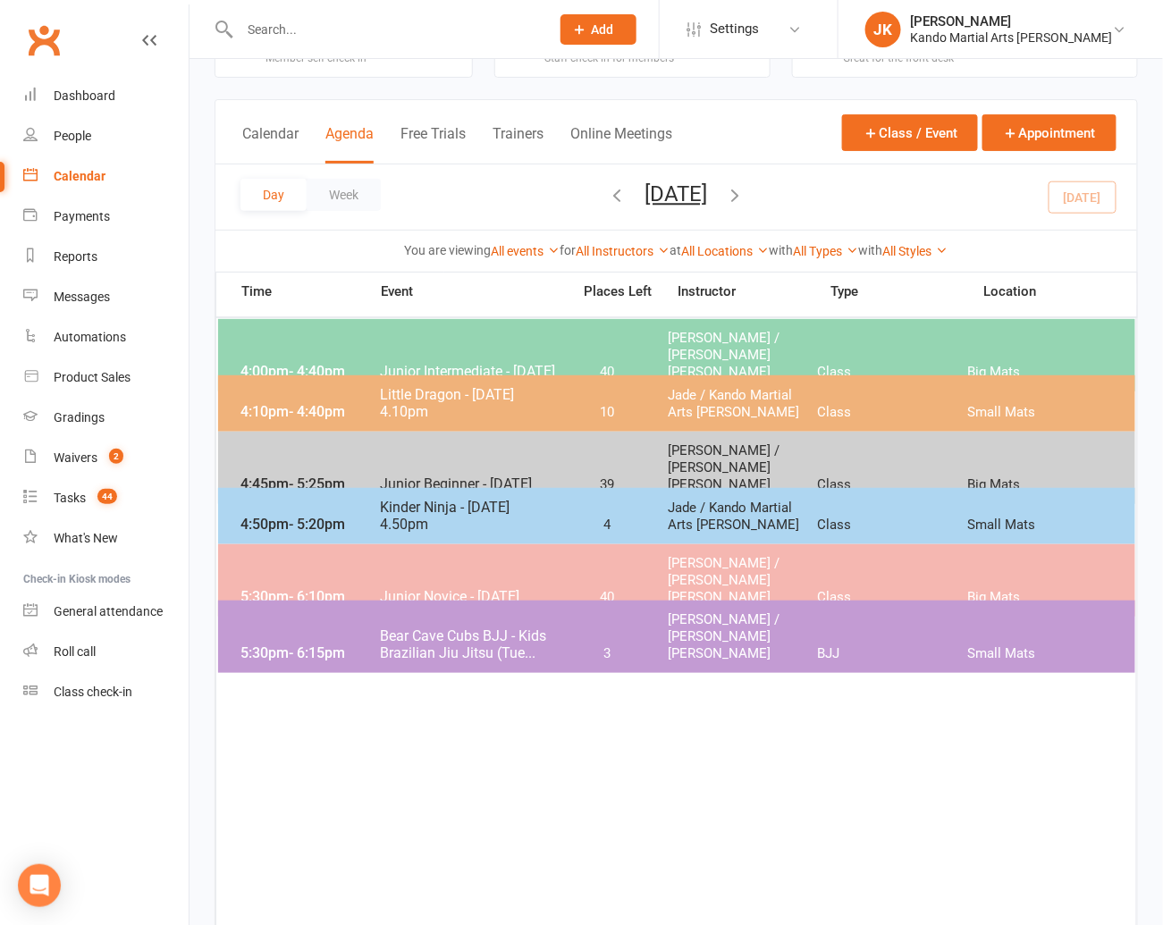
scroll to position [66, 0]
click at [272, 23] on input "text" at bounding box center [385, 29] width 303 height 25
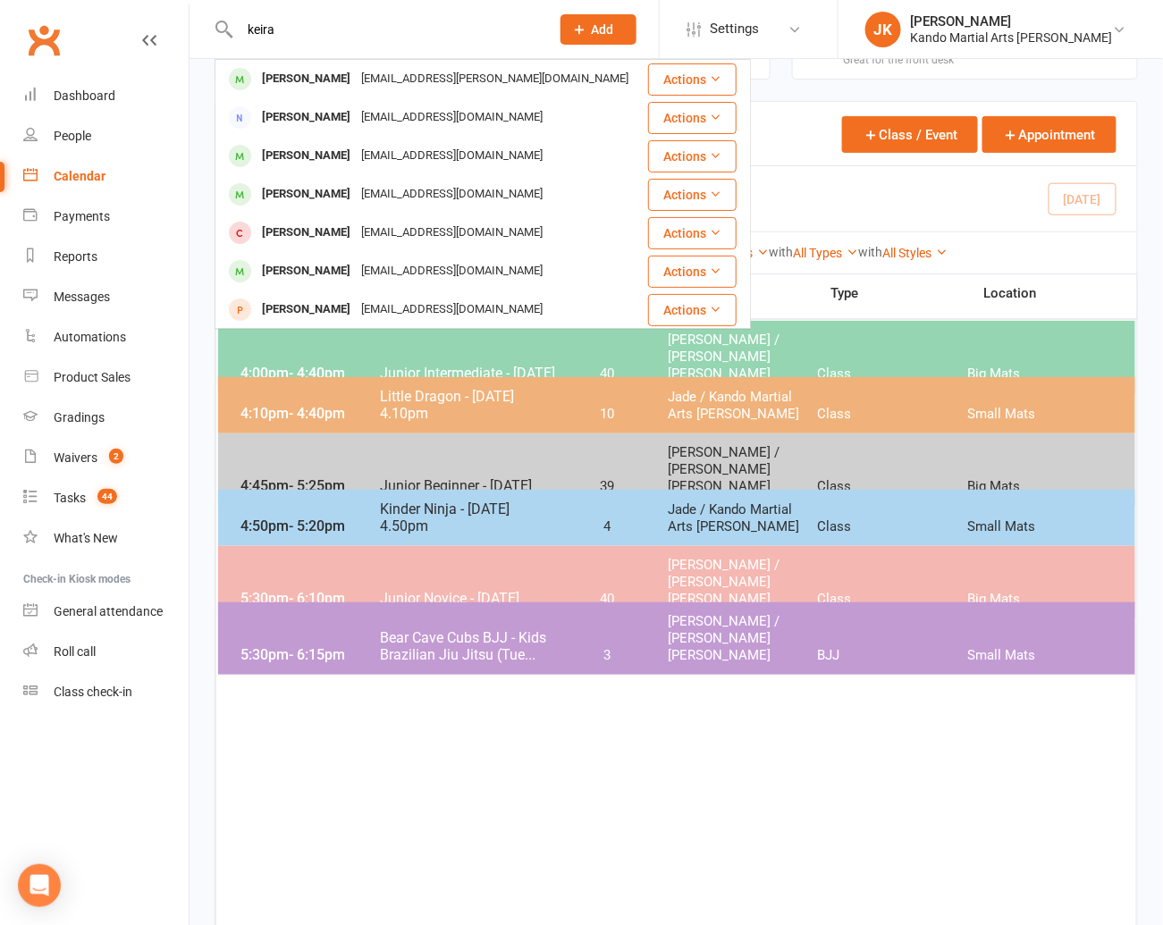
click at [276, 33] on input "keira" at bounding box center [385, 29] width 303 height 25
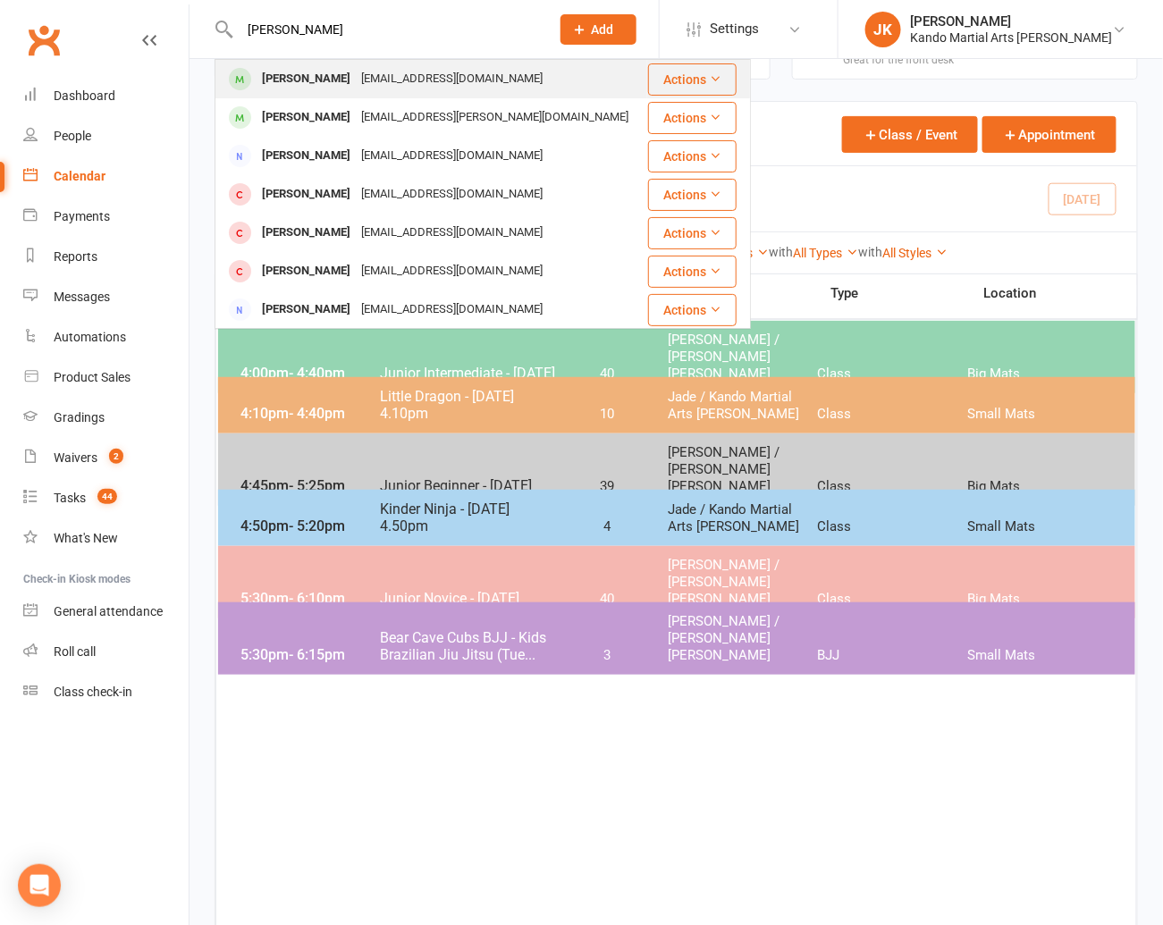
click at [285, 77] on div "[PERSON_NAME]" at bounding box center [306, 79] width 99 height 26
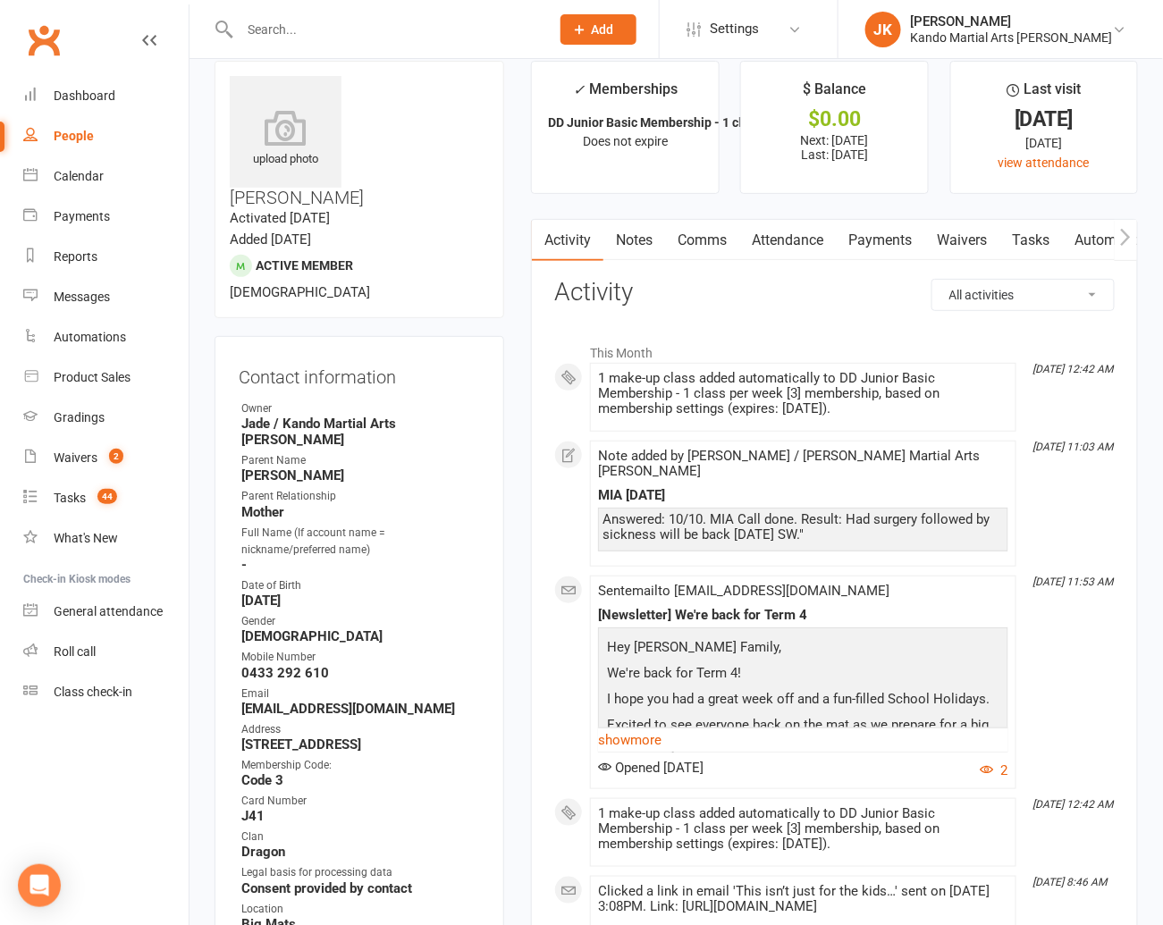
scroll to position [12, 0]
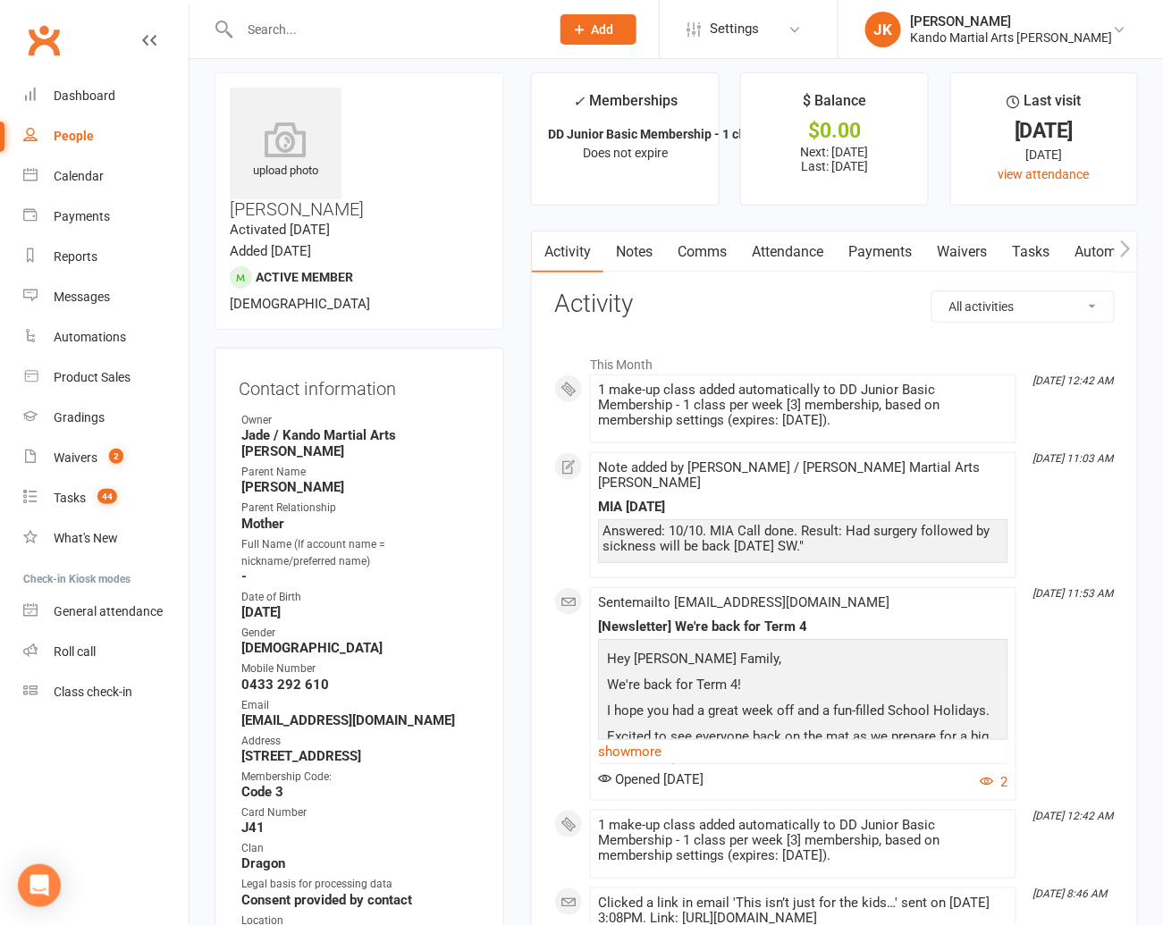
click at [871, 248] on link "Payments" at bounding box center [880, 251] width 88 height 41
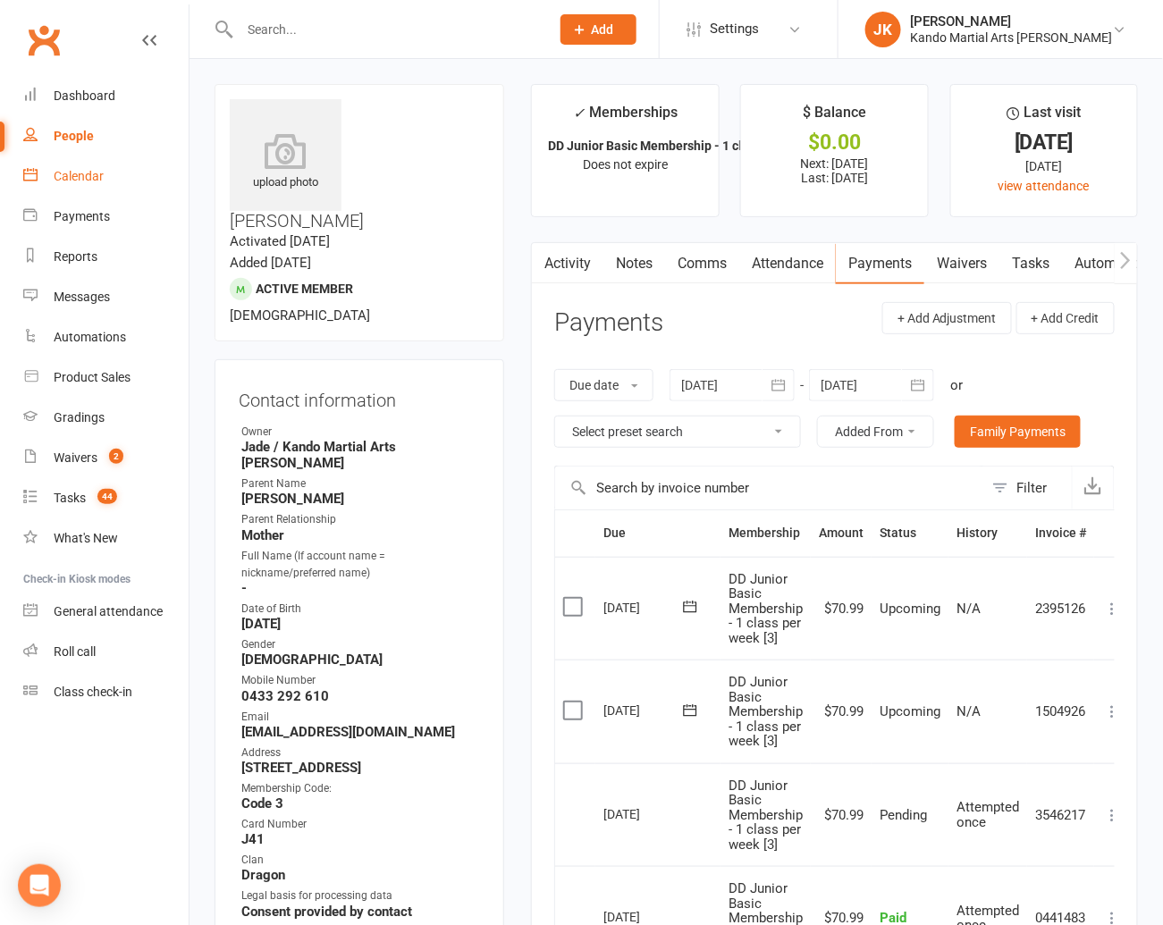
click at [68, 172] on div "Calendar" at bounding box center [79, 176] width 50 height 14
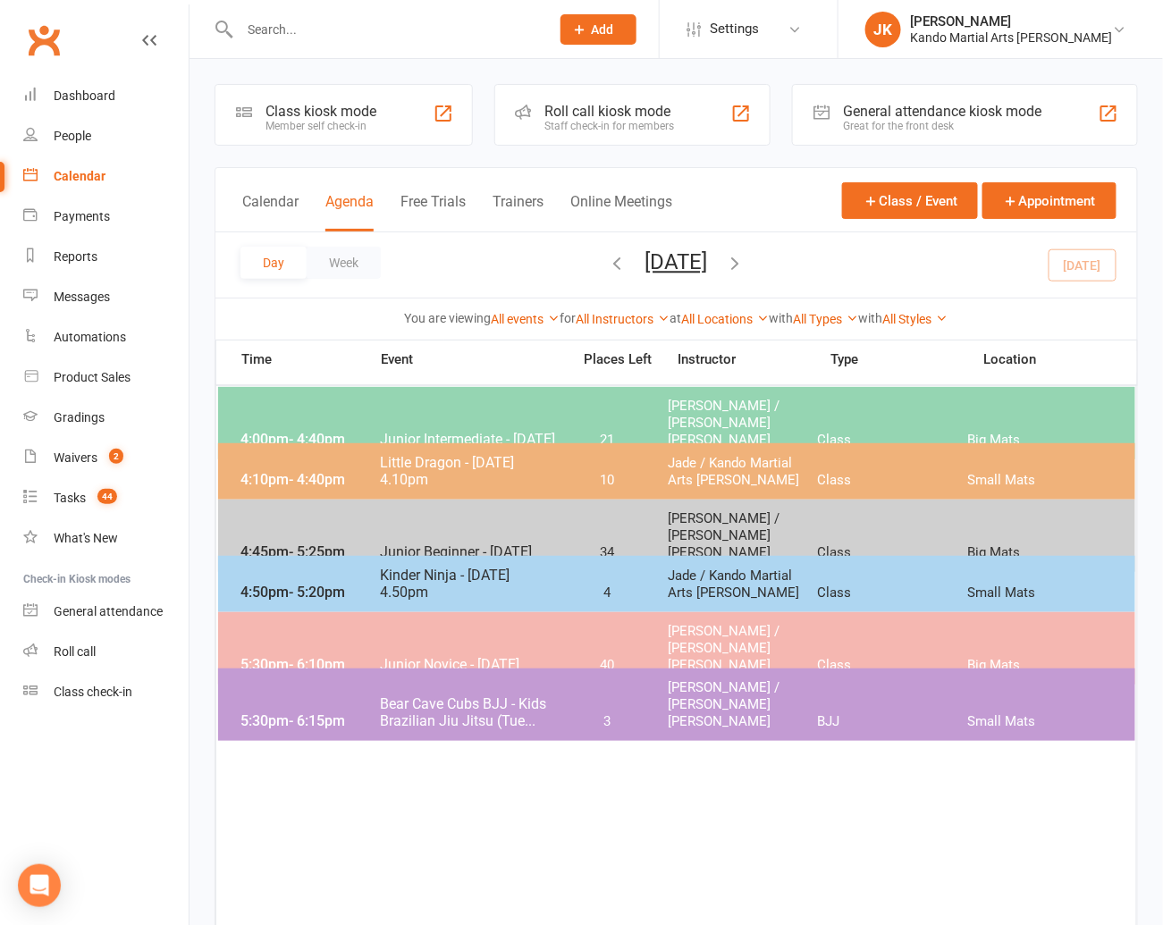
click at [267, 31] on input "text" at bounding box center [385, 29] width 303 height 25
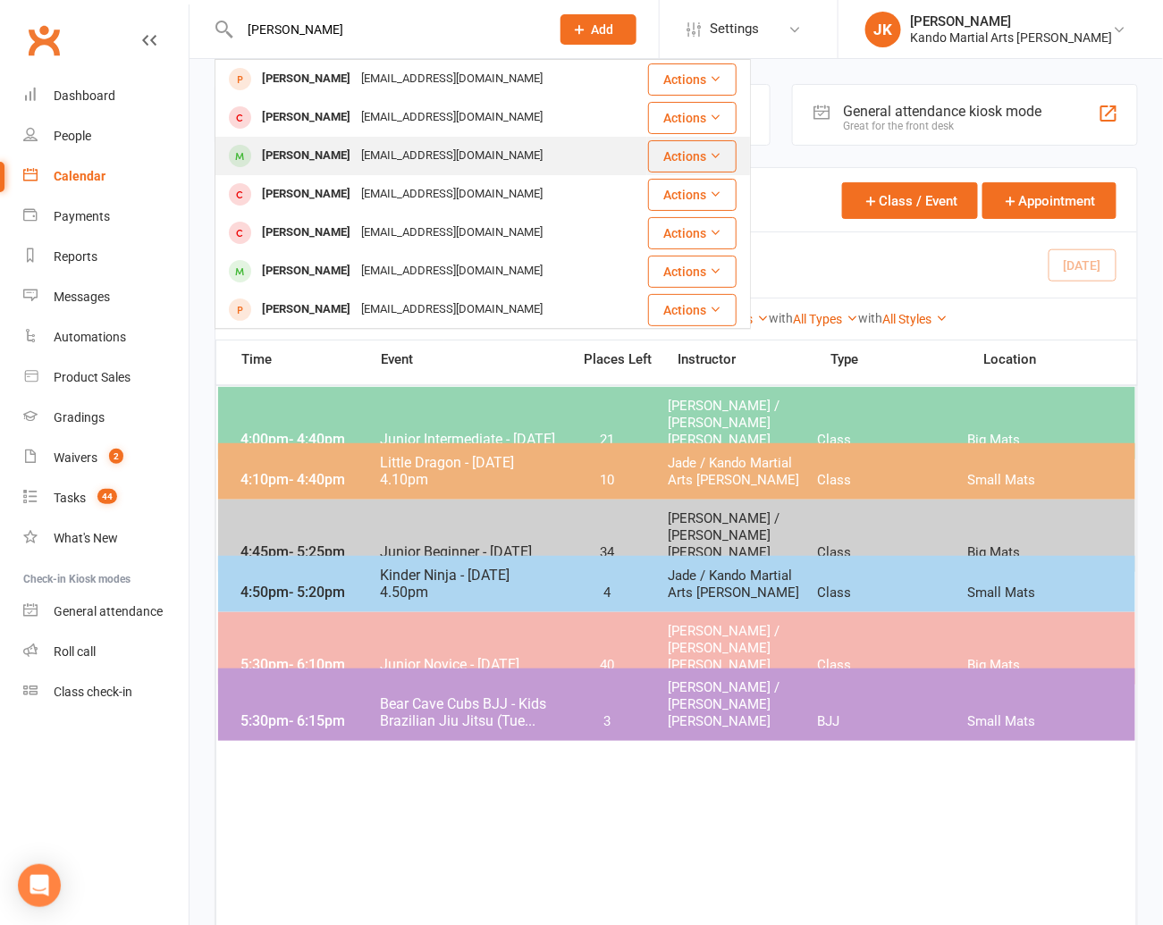
click at [289, 156] on div "[PERSON_NAME]" at bounding box center [306, 156] width 99 height 26
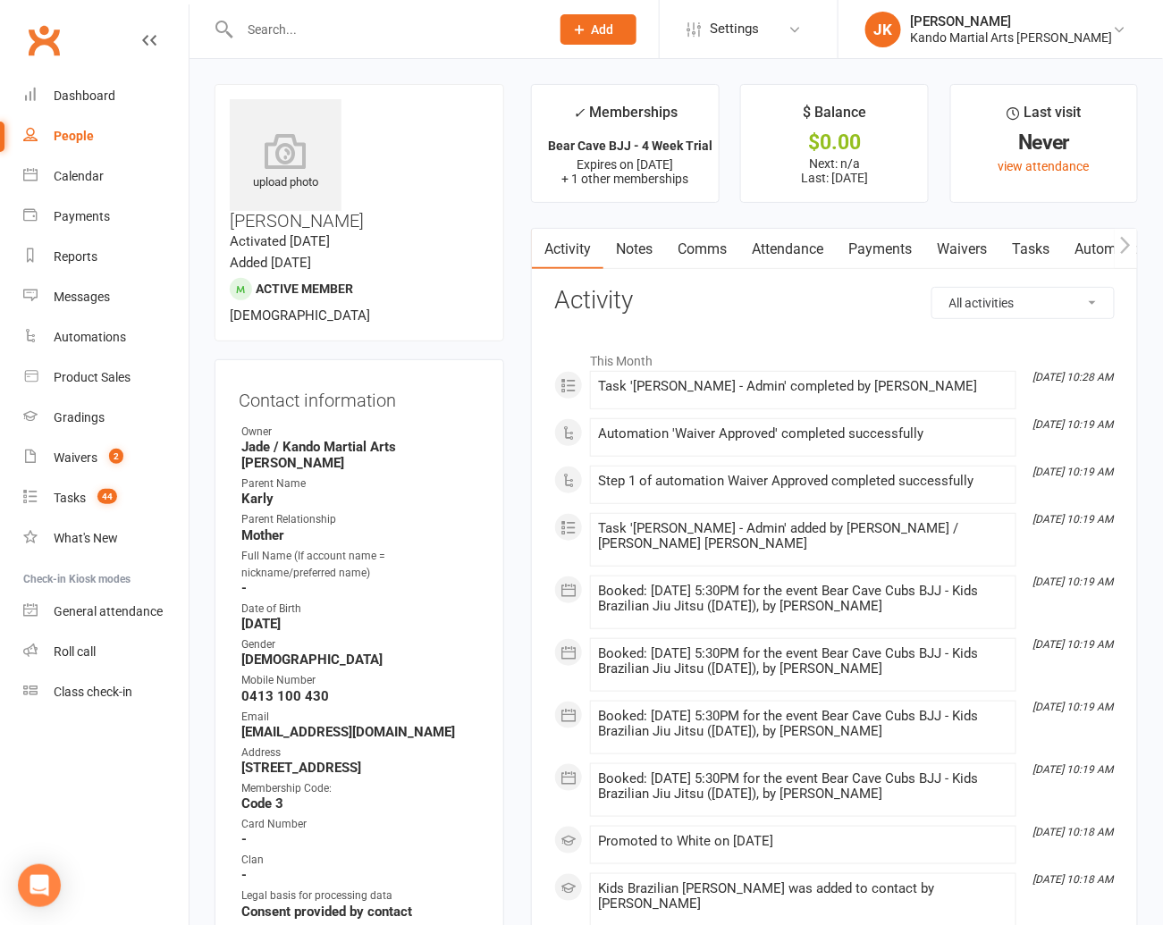
click at [648, 247] on link "Notes" at bounding box center [634, 249] width 62 height 41
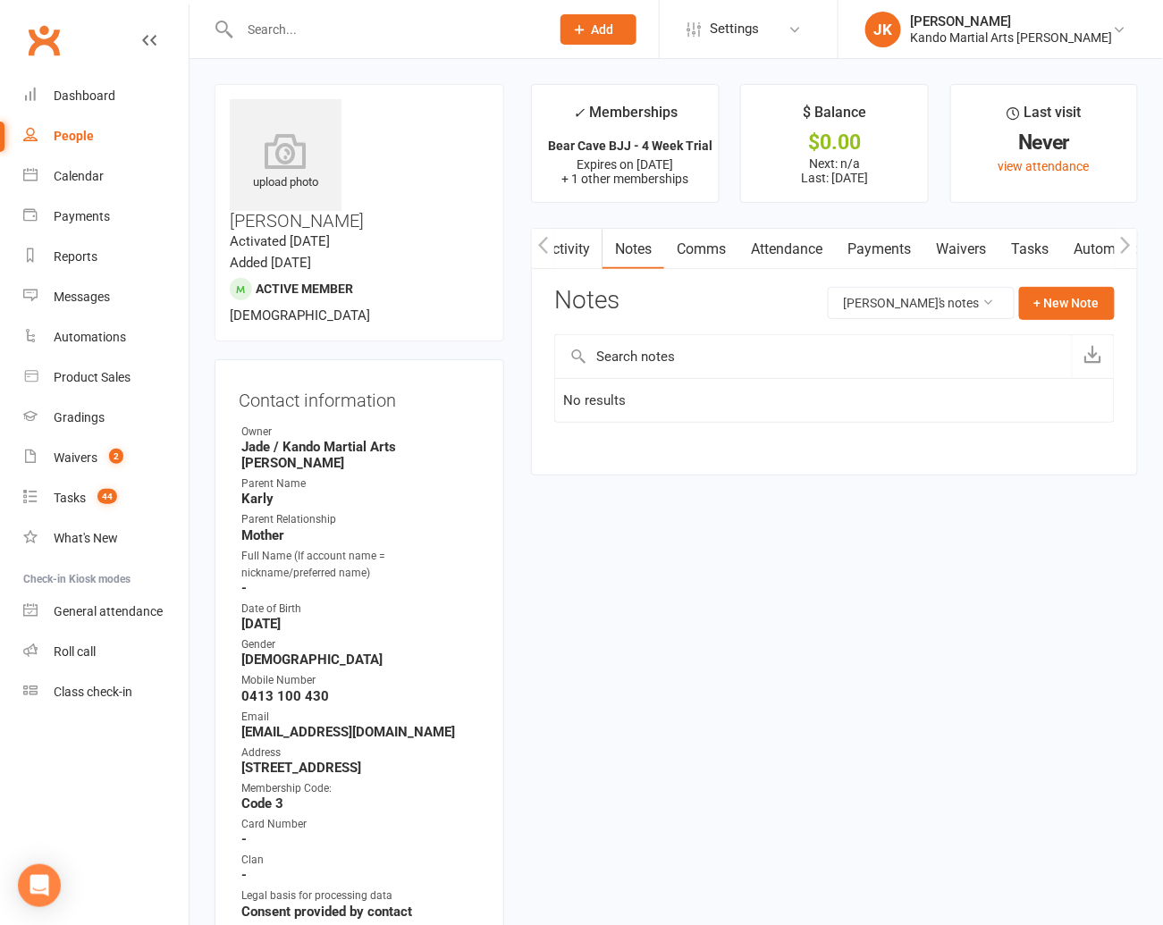
click at [888, 245] on link "Payments" at bounding box center [879, 249] width 88 height 41
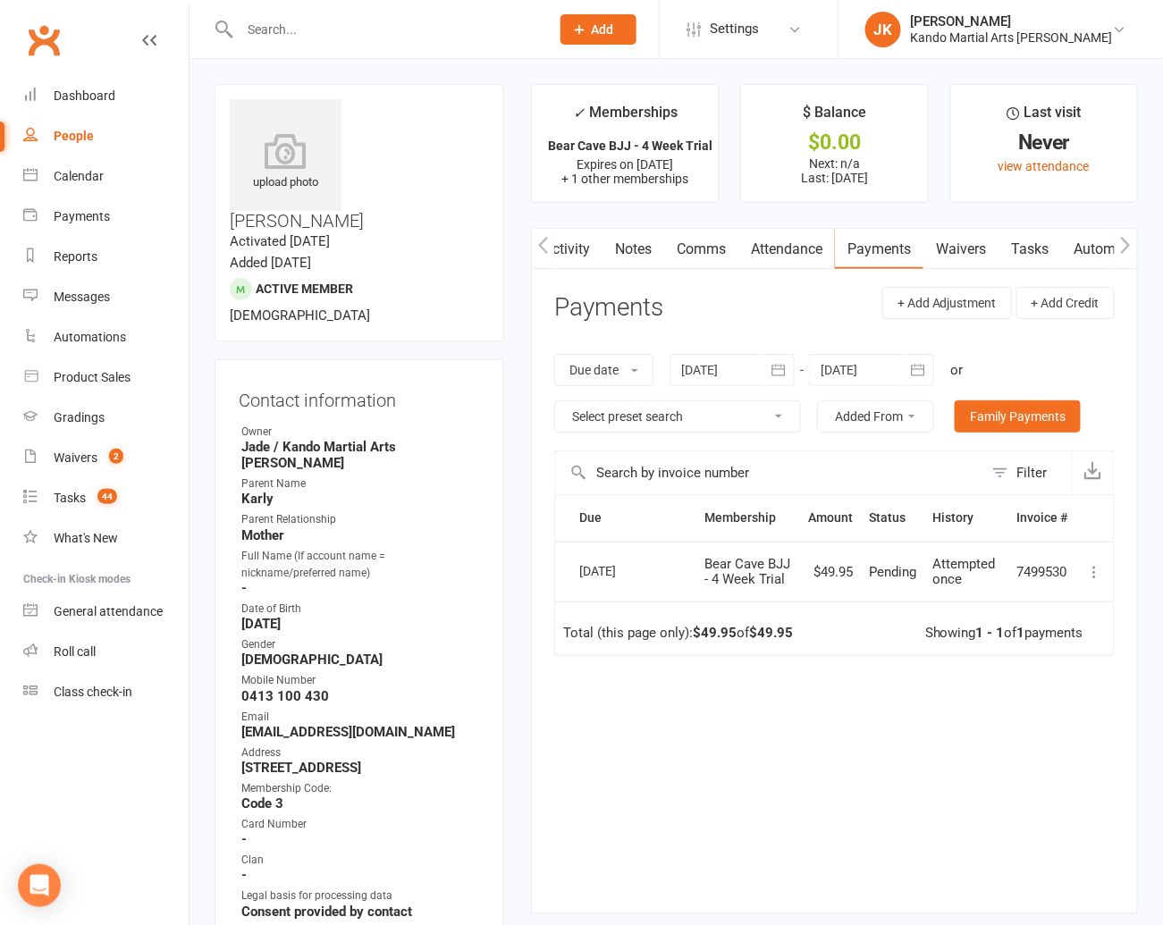
click at [910, 240] on link "Tasks" at bounding box center [1029, 249] width 63 height 41
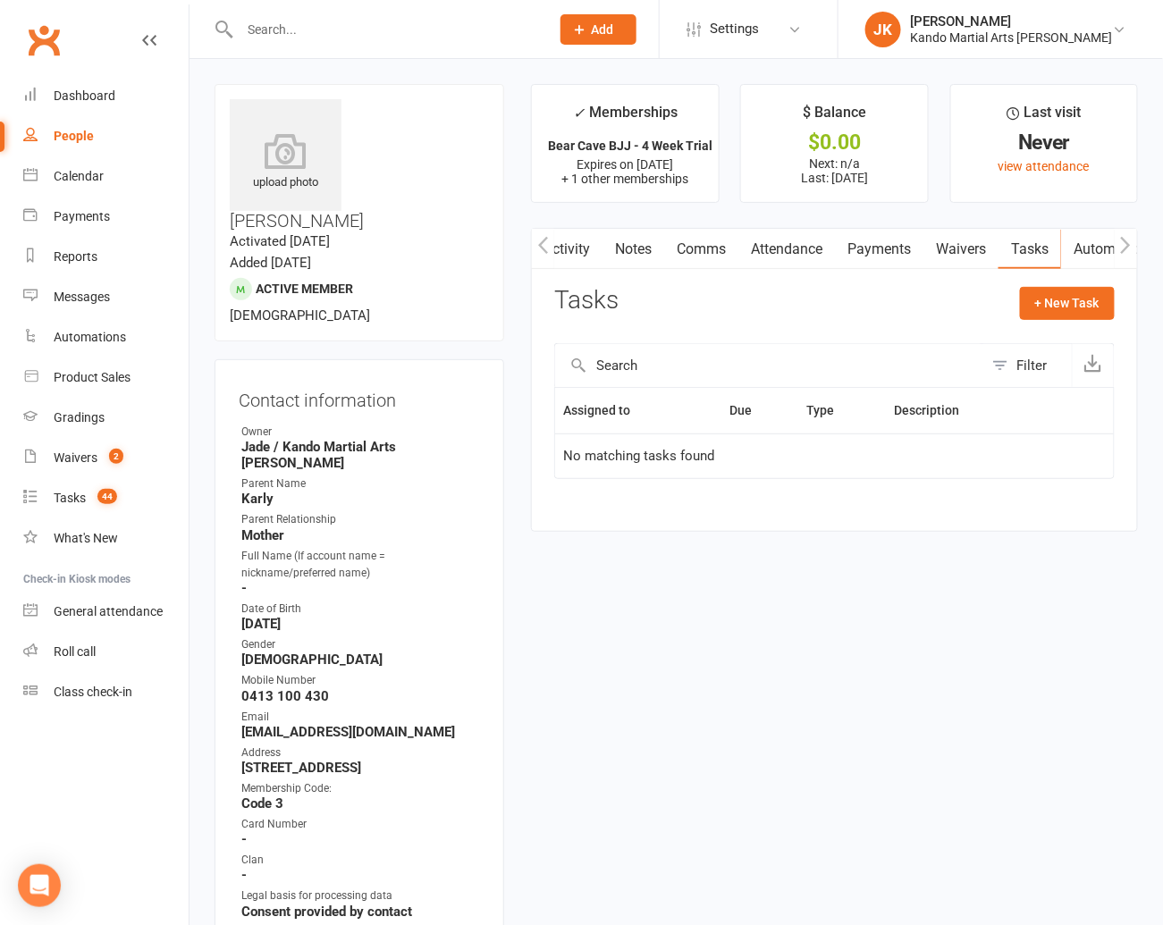
scroll to position [161, 0]
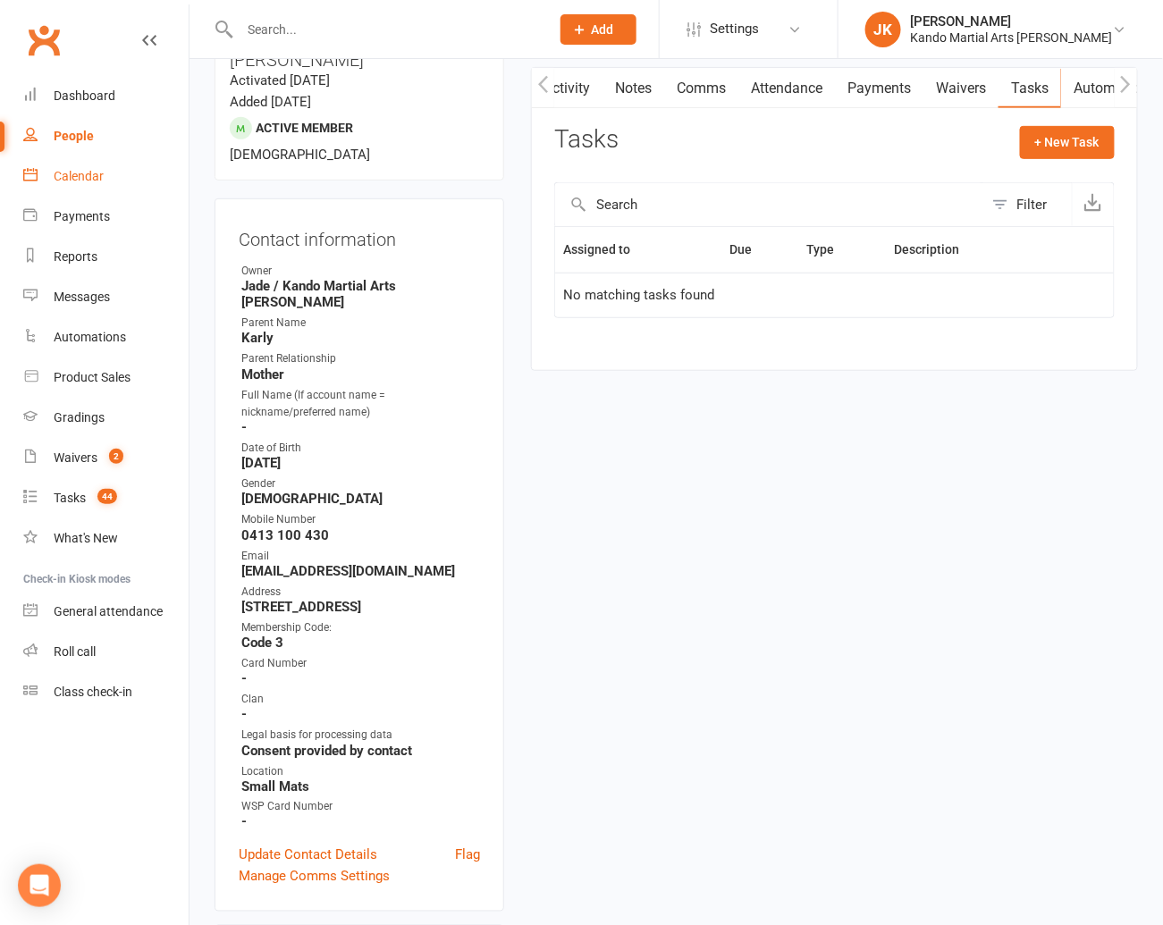
click at [66, 179] on div "Calendar" at bounding box center [79, 176] width 50 height 14
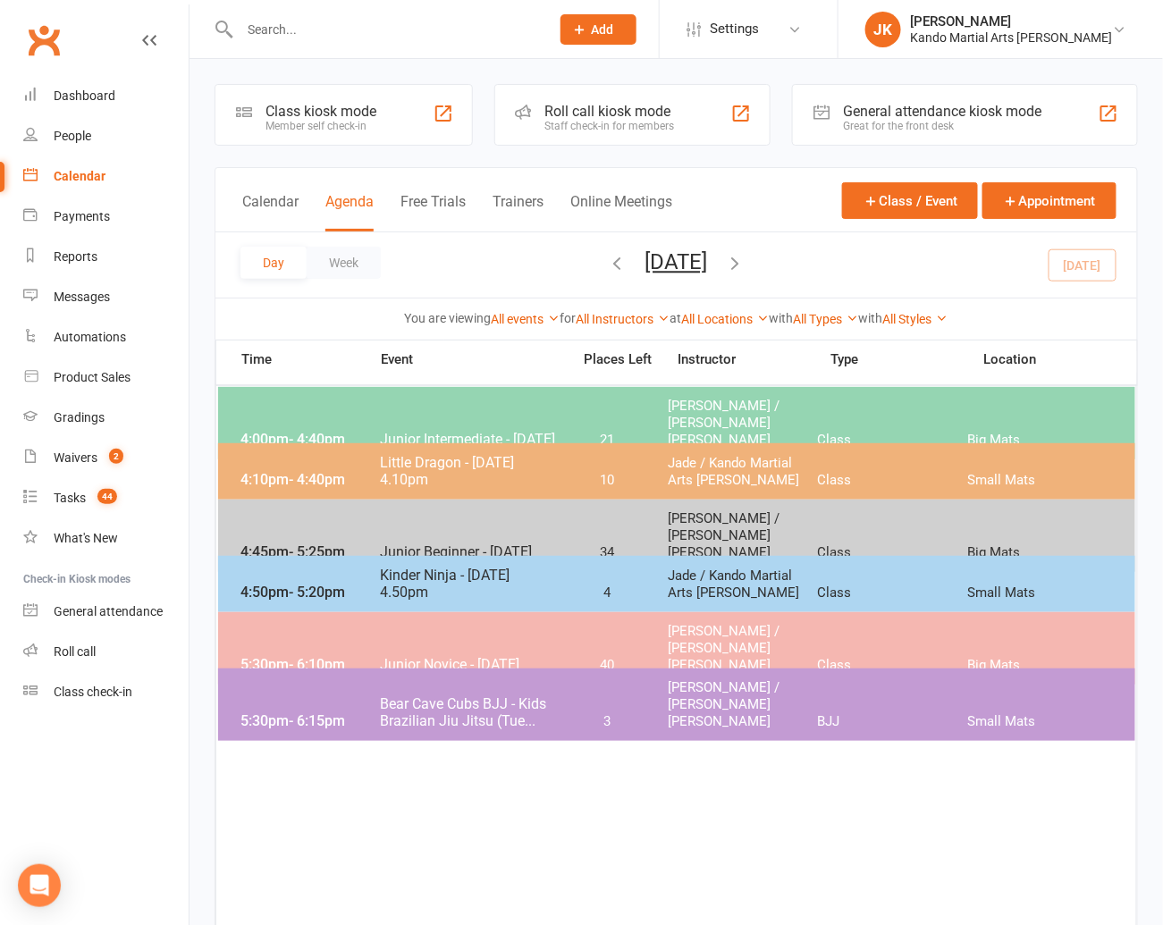
click at [502, 656] on span "Junior Novice - [DATE]" at bounding box center [469, 664] width 181 height 17
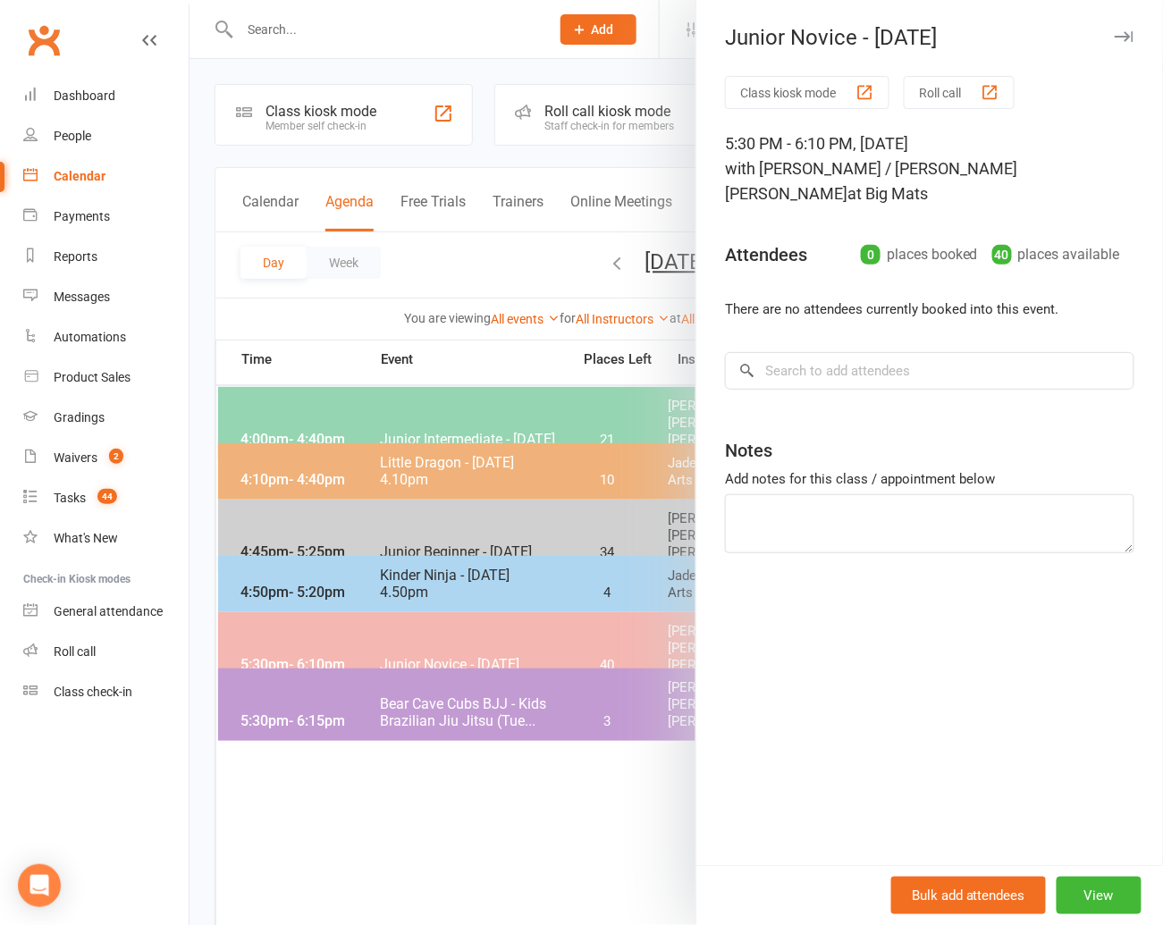
click at [753, 363] on icon at bounding box center [747, 371] width 16 height 16
click at [782, 352] on input "search" at bounding box center [929, 371] width 409 height 38
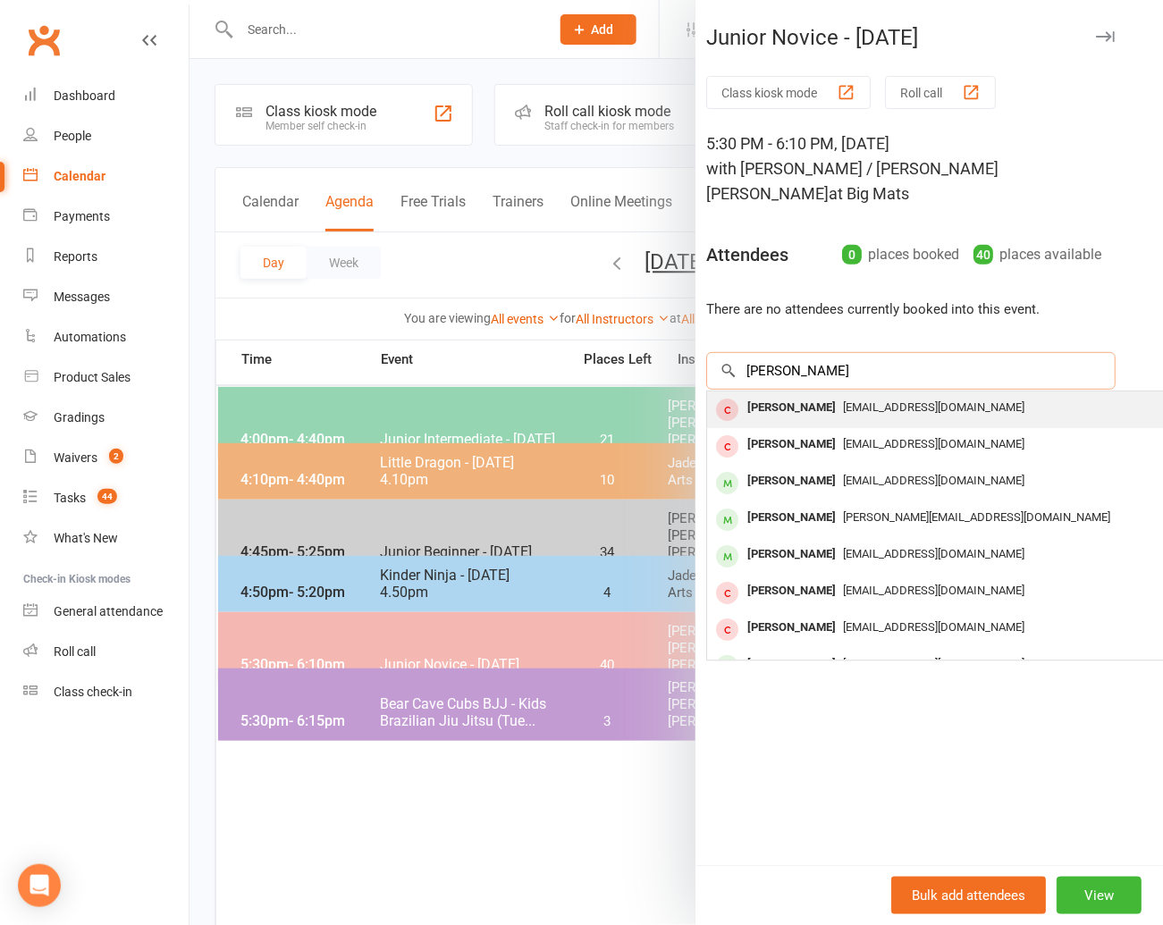
scroll to position [0, 18]
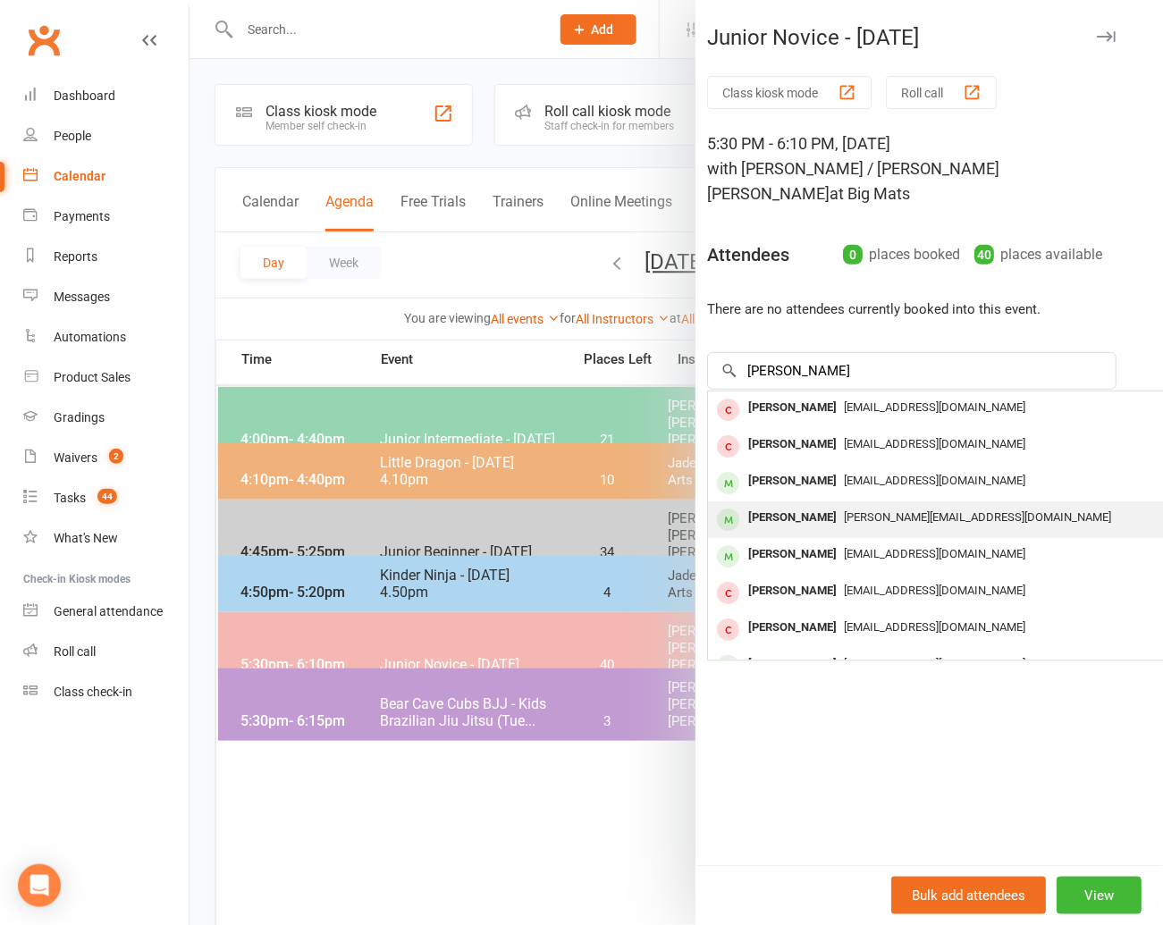
click at [794, 505] on div "[PERSON_NAME]" at bounding box center [792, 518] width 103 height 26
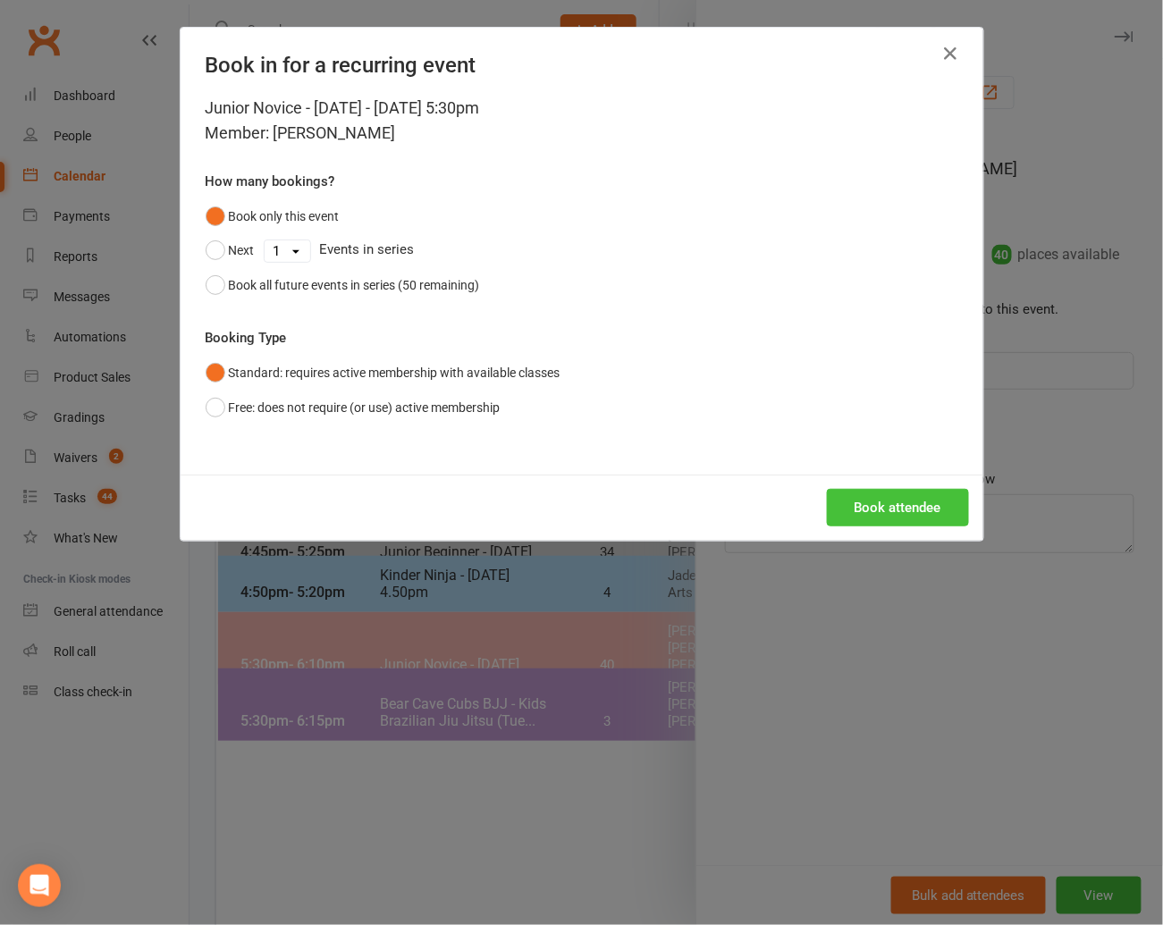
click at [853, 500] on button "Book attendee" at bounding box center [898, 508] width 142 height 38
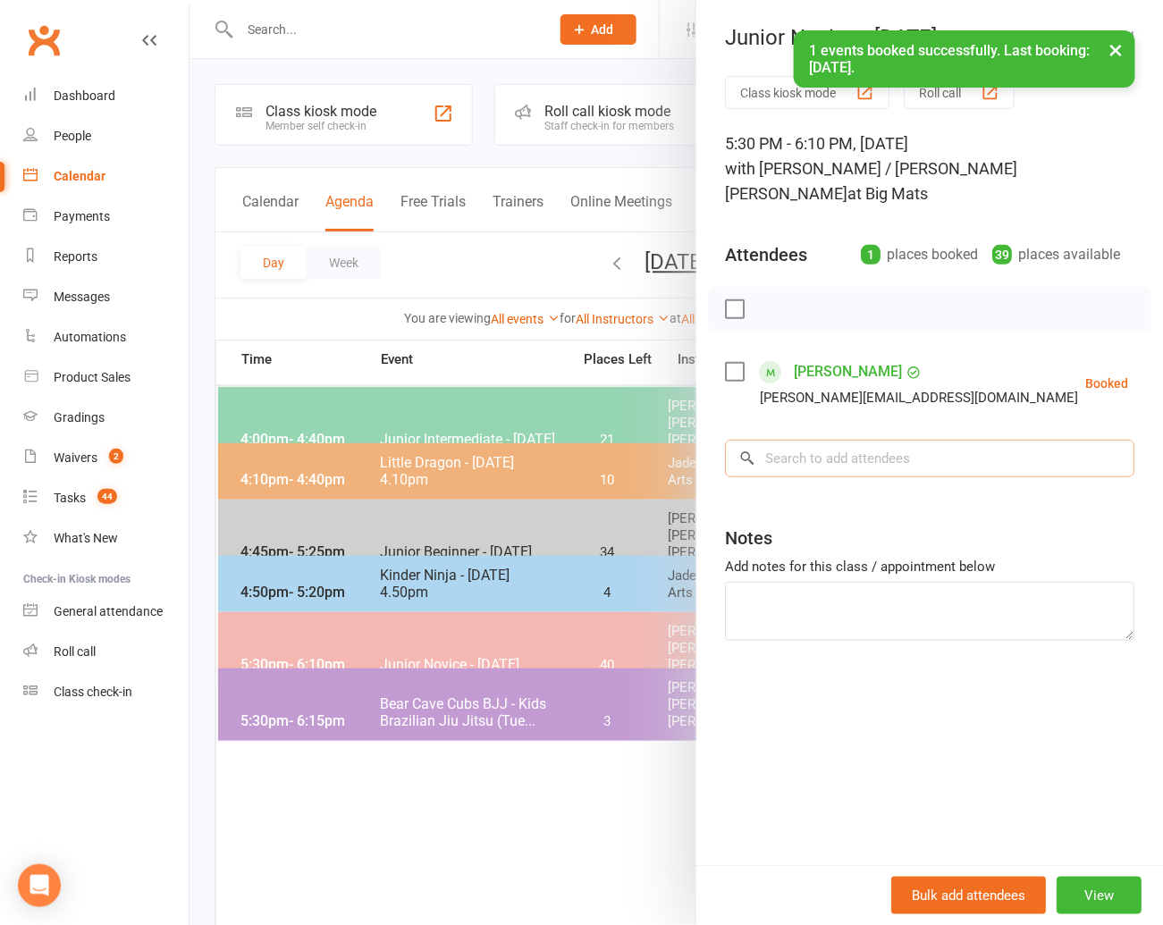
click at [795, 459] on input "search" at bounding box center [929, 459] width 409 height 38
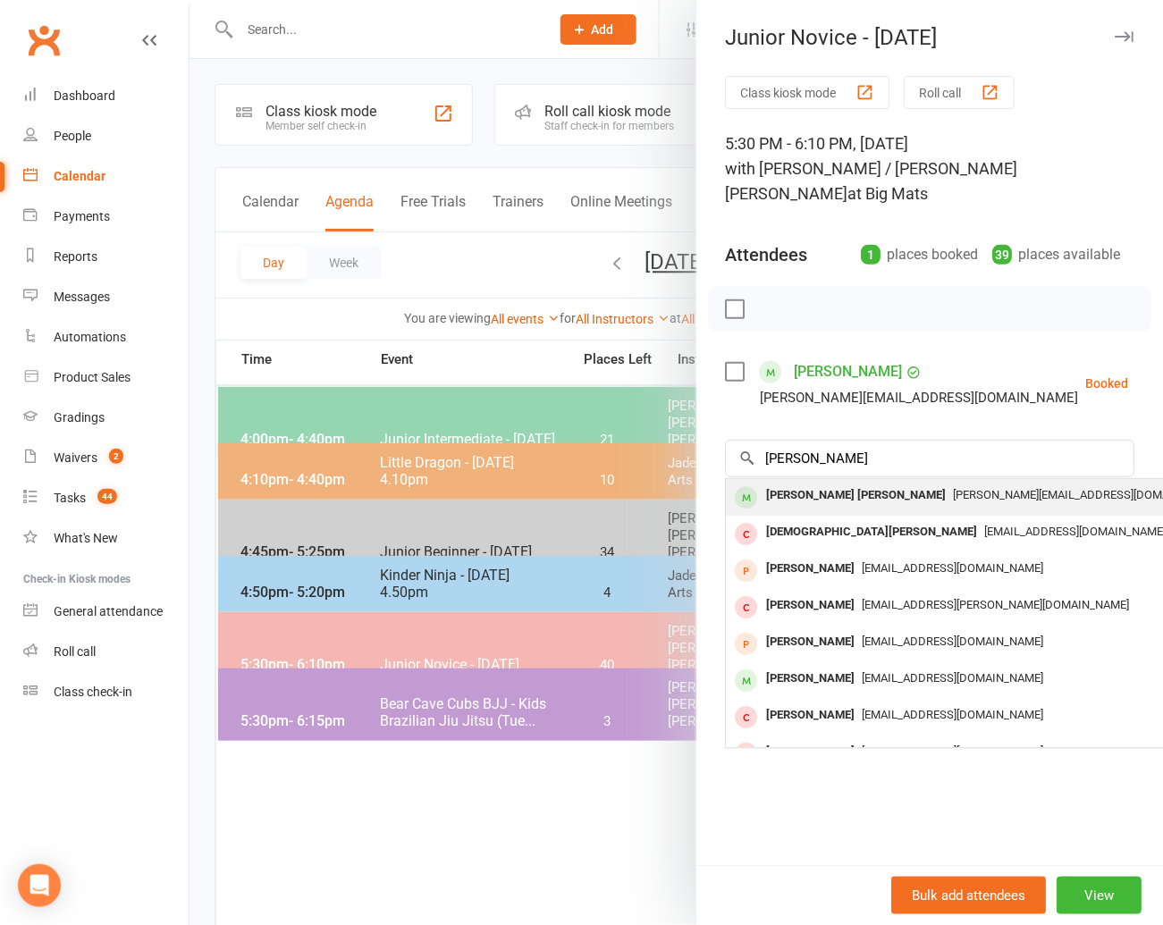
click at [791, 500] on div "[PERSON_NAME] [PERSON_NAME]" at bounding box center [856, 496] width 194 height 26
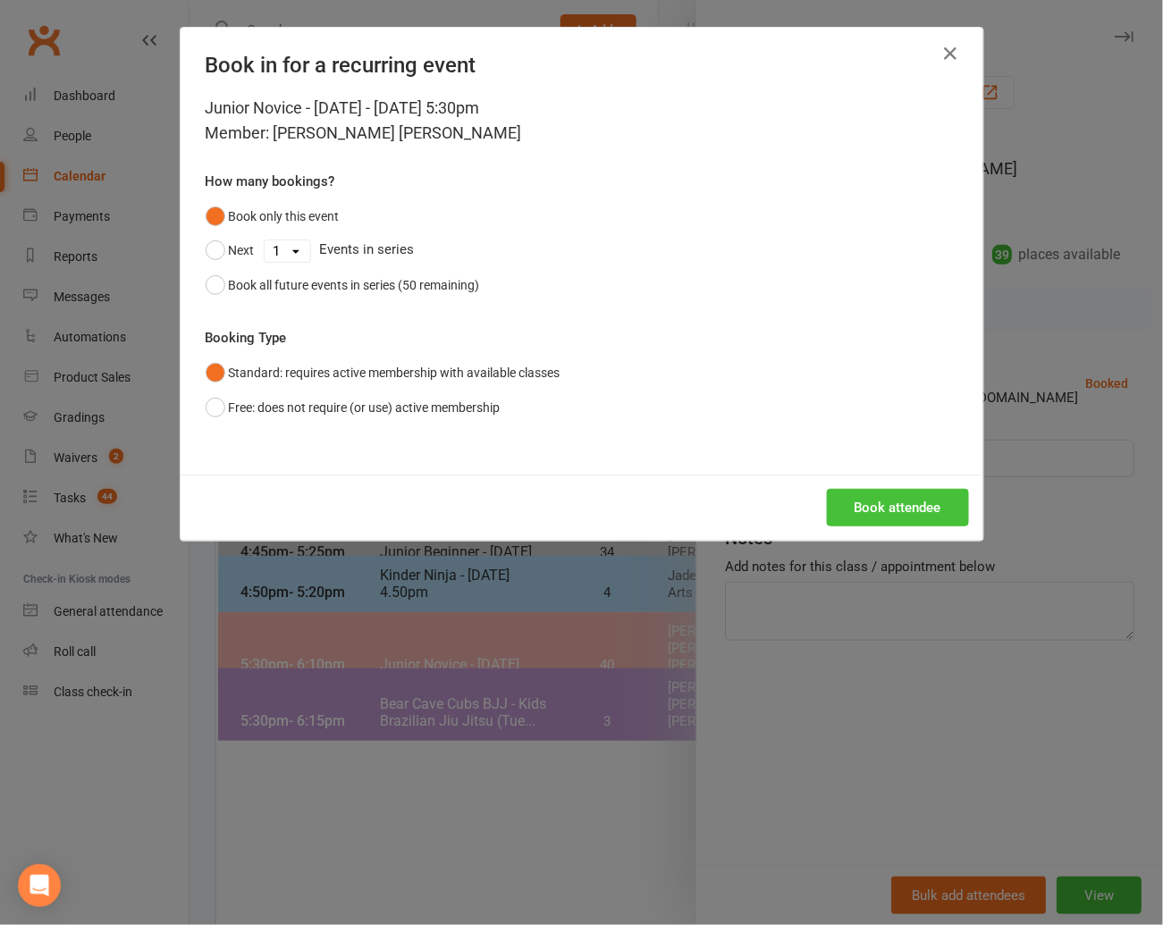
click at [863, 506] on button "Book attendee" at bounding box center [898, 508] width 142 height 38
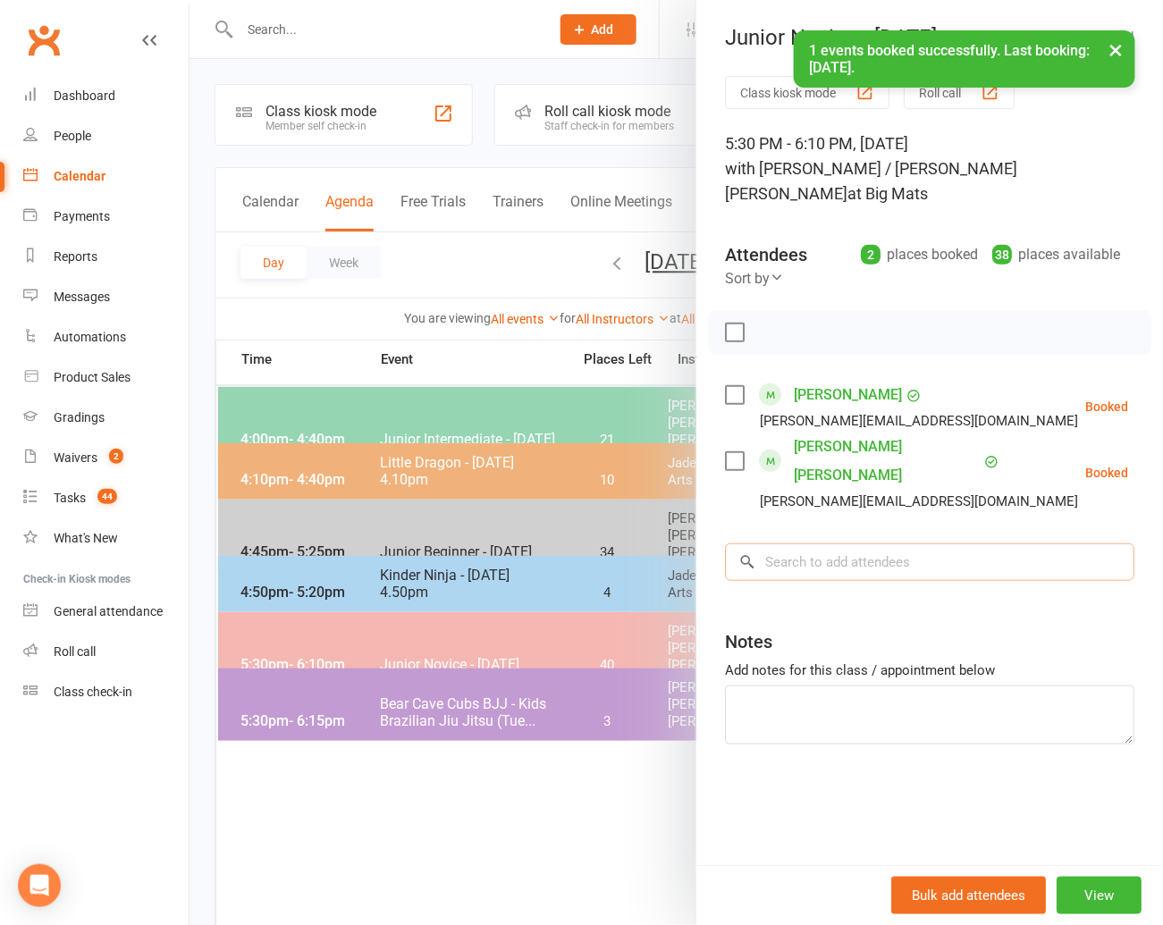
click at [803, 543] on input "search" at bounding box center [929, 562] width 409 height 38
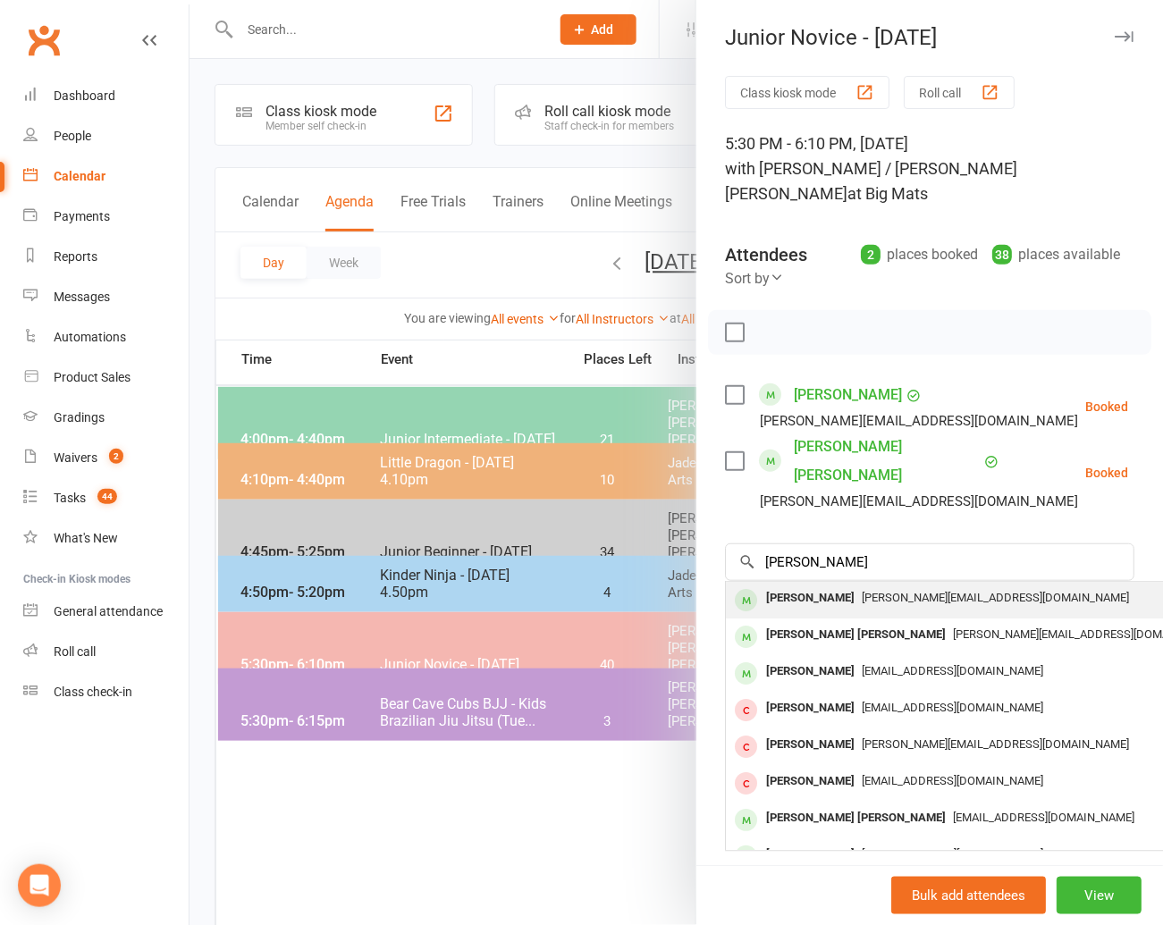
click at [797, 585] on div "[PERSON_NAME]" at bounding box center [810, 598] width 103 height 26
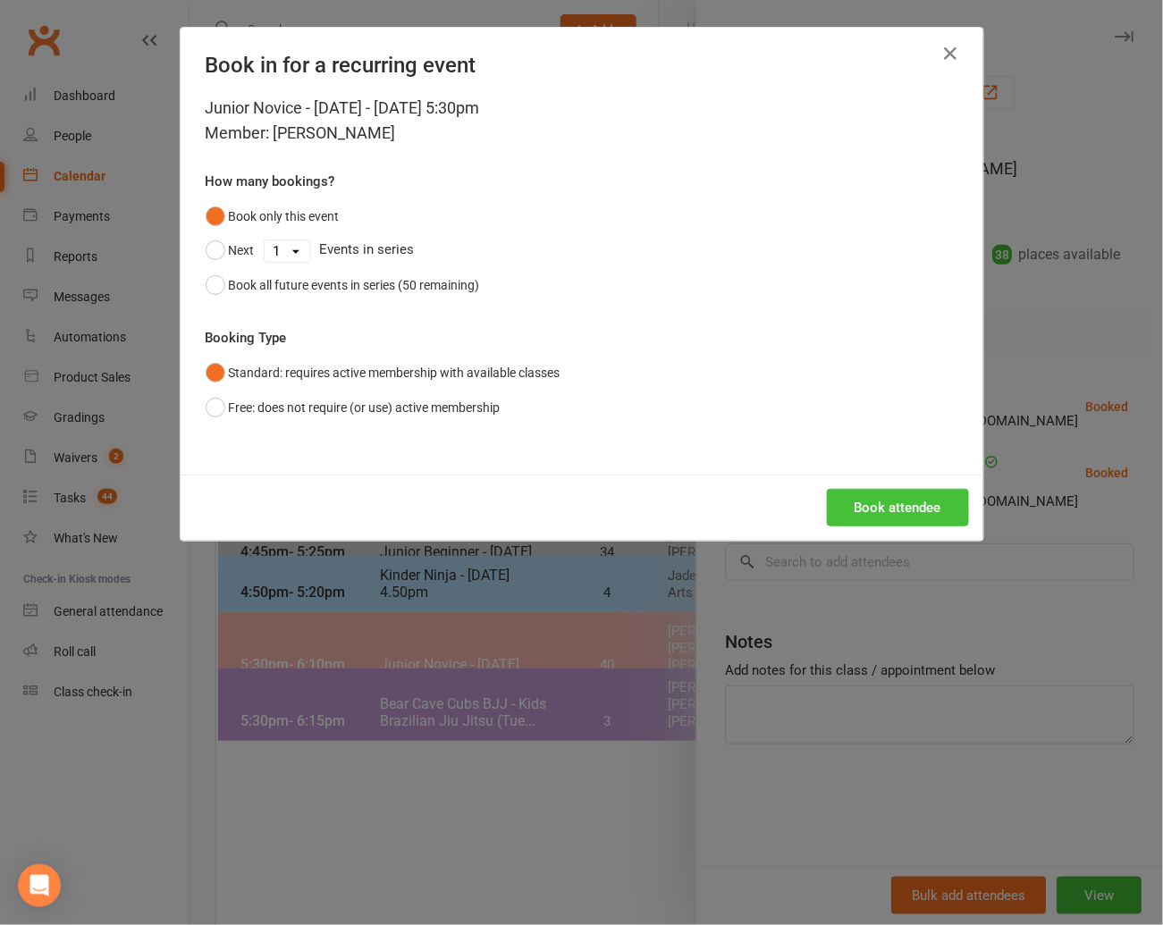
click at [882, 500] on button "Book attendee" at bounding box center [898, 508] width 142 height 38
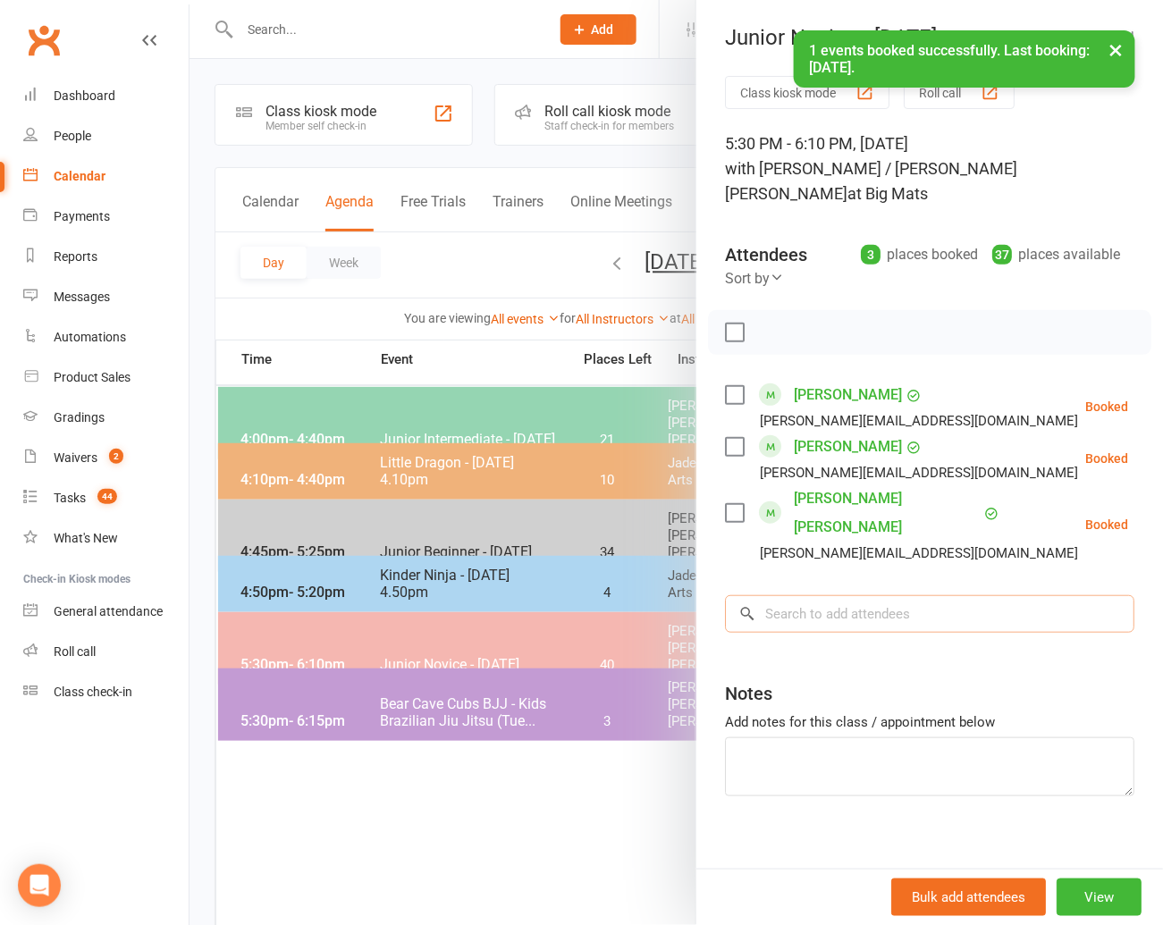
click at [799, 595] on input "search" at bounding box center [929, 614] width 409 height 38
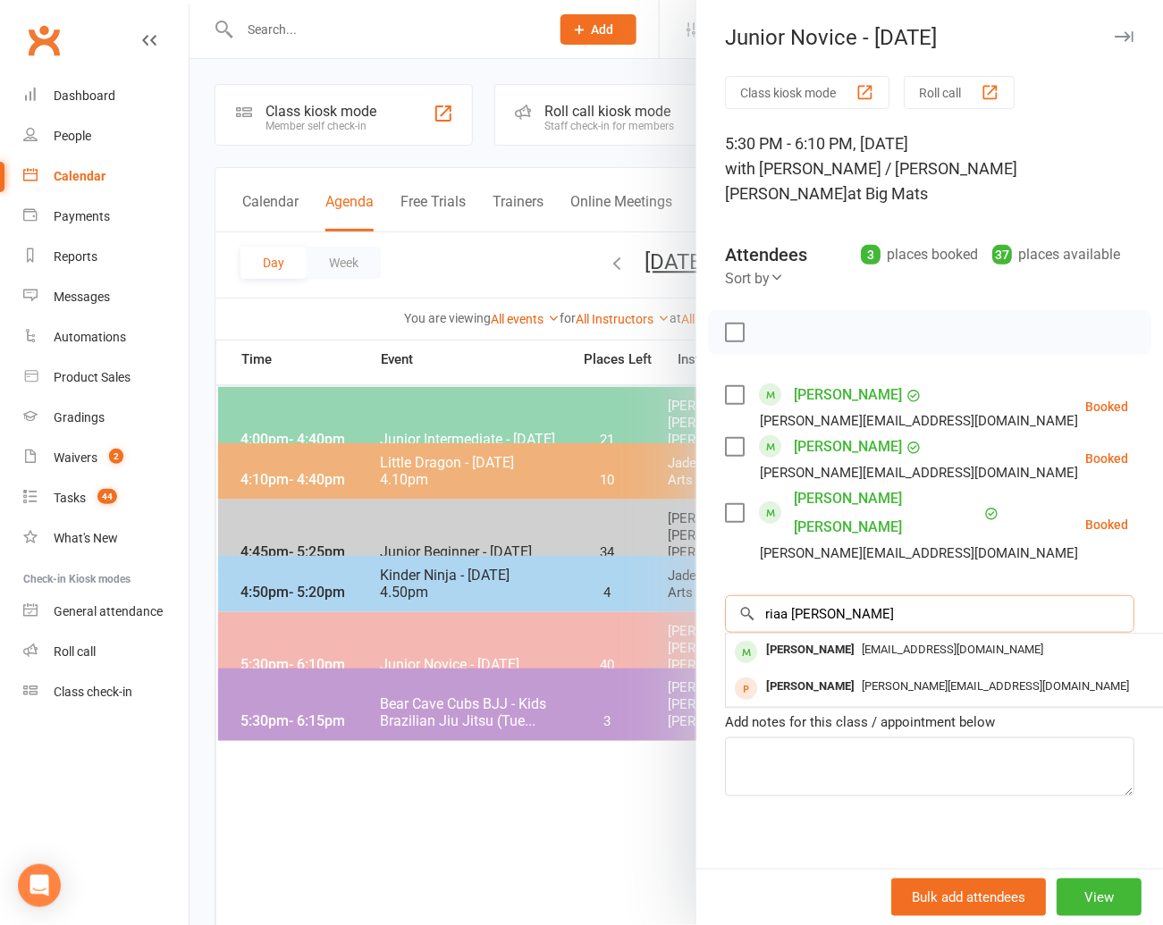
scroll to position [7, 0]
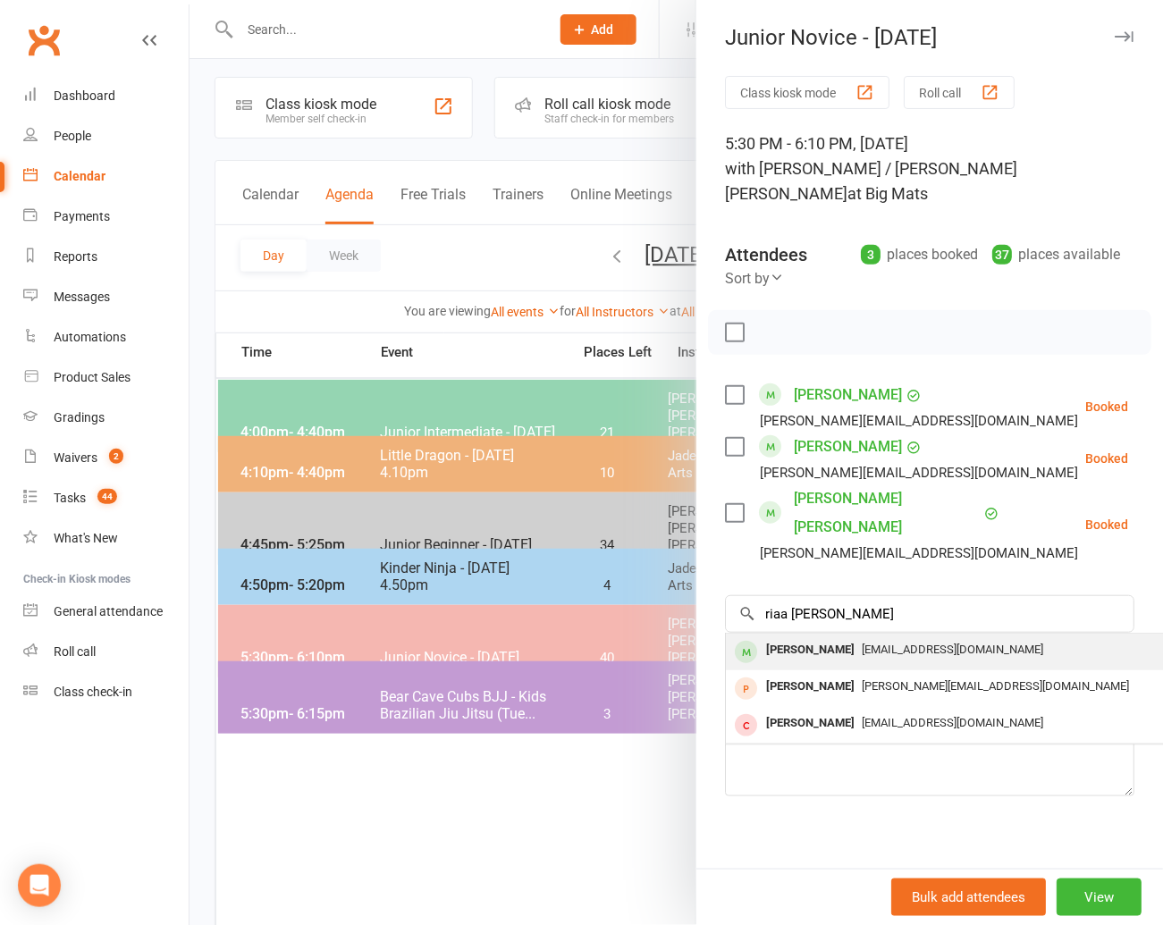
click at [796, 637] on div "[PERSON_NAME]" at bounding box center [810, 650] width 103 height 26
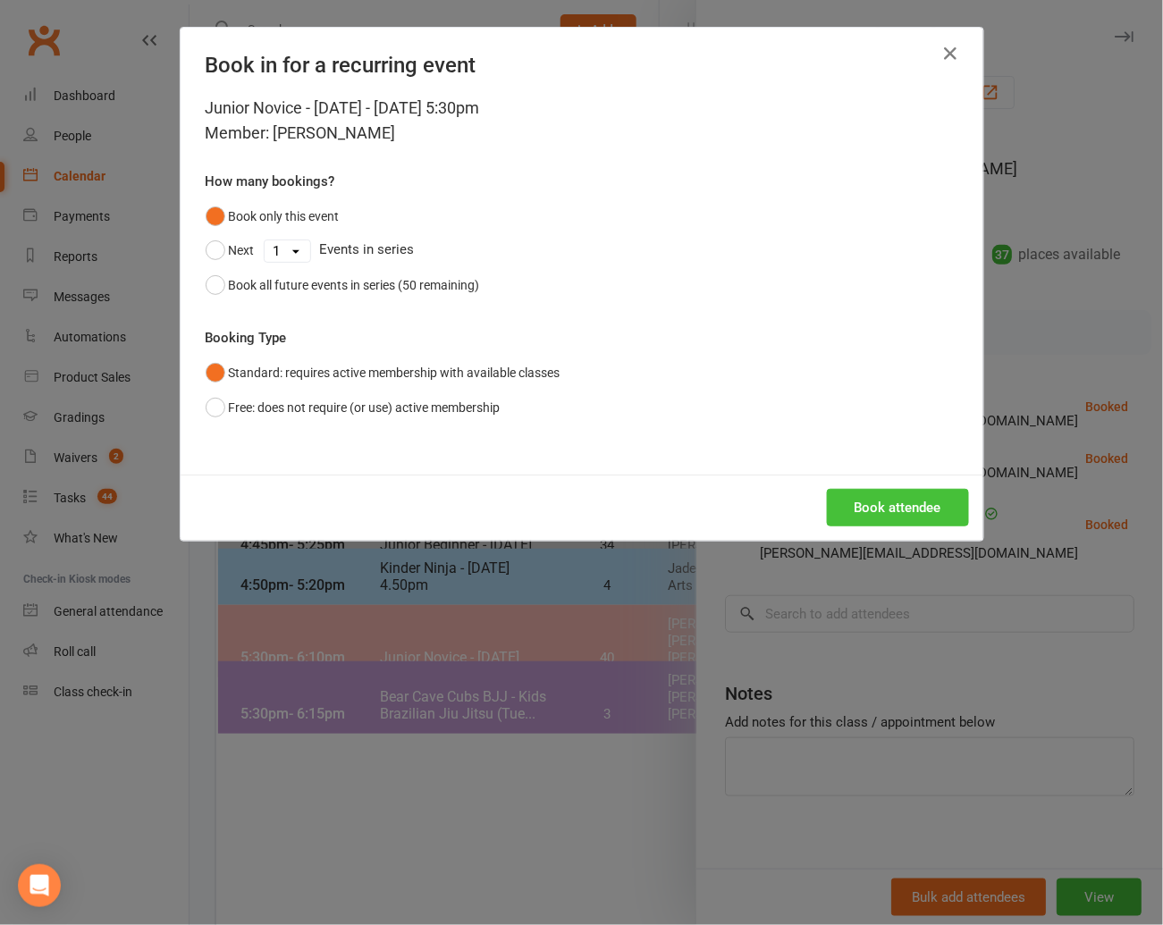
click at [858, 495] on button "Book attendee" at bounding box center [898, 508] width 142 height 38
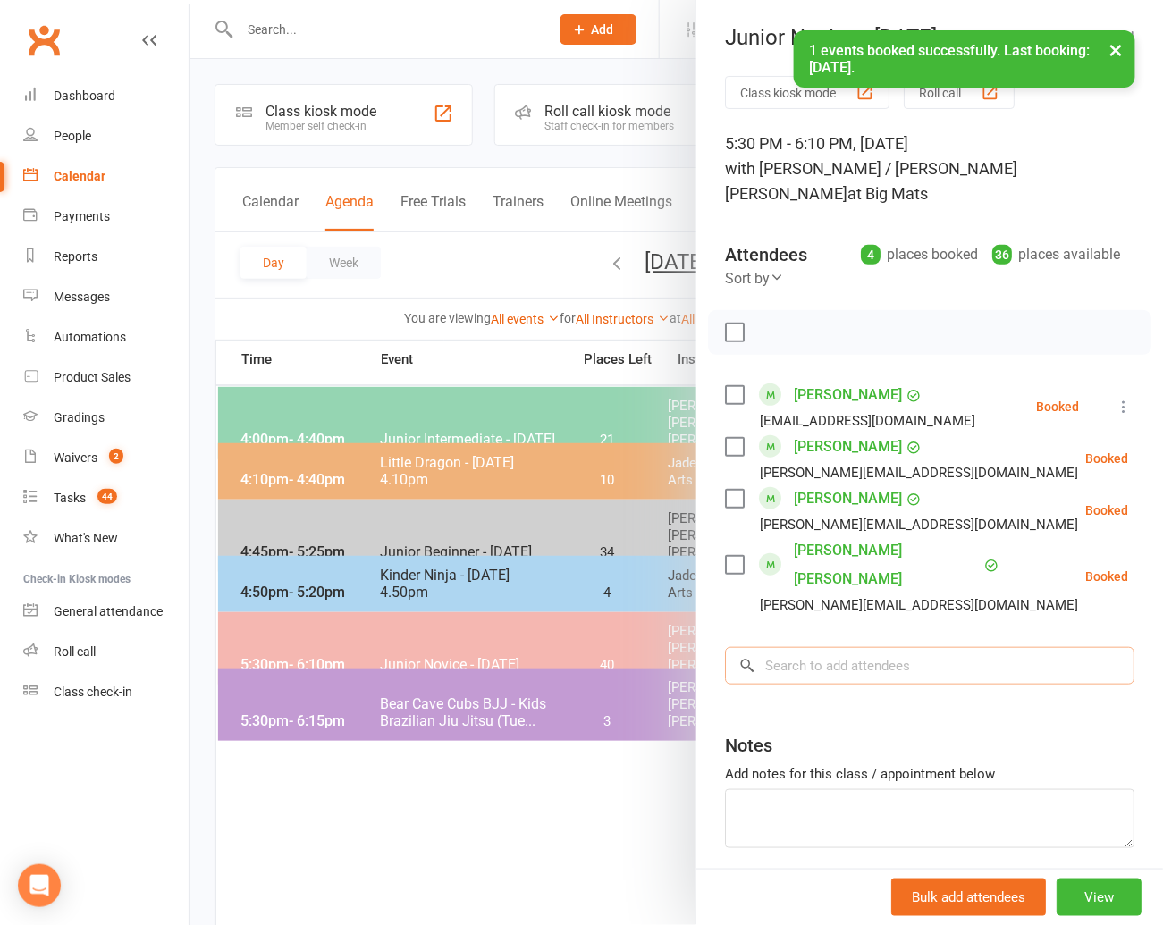
click at [779, 647] on input "search" at bounding box center [929, 666] width 409 height 38
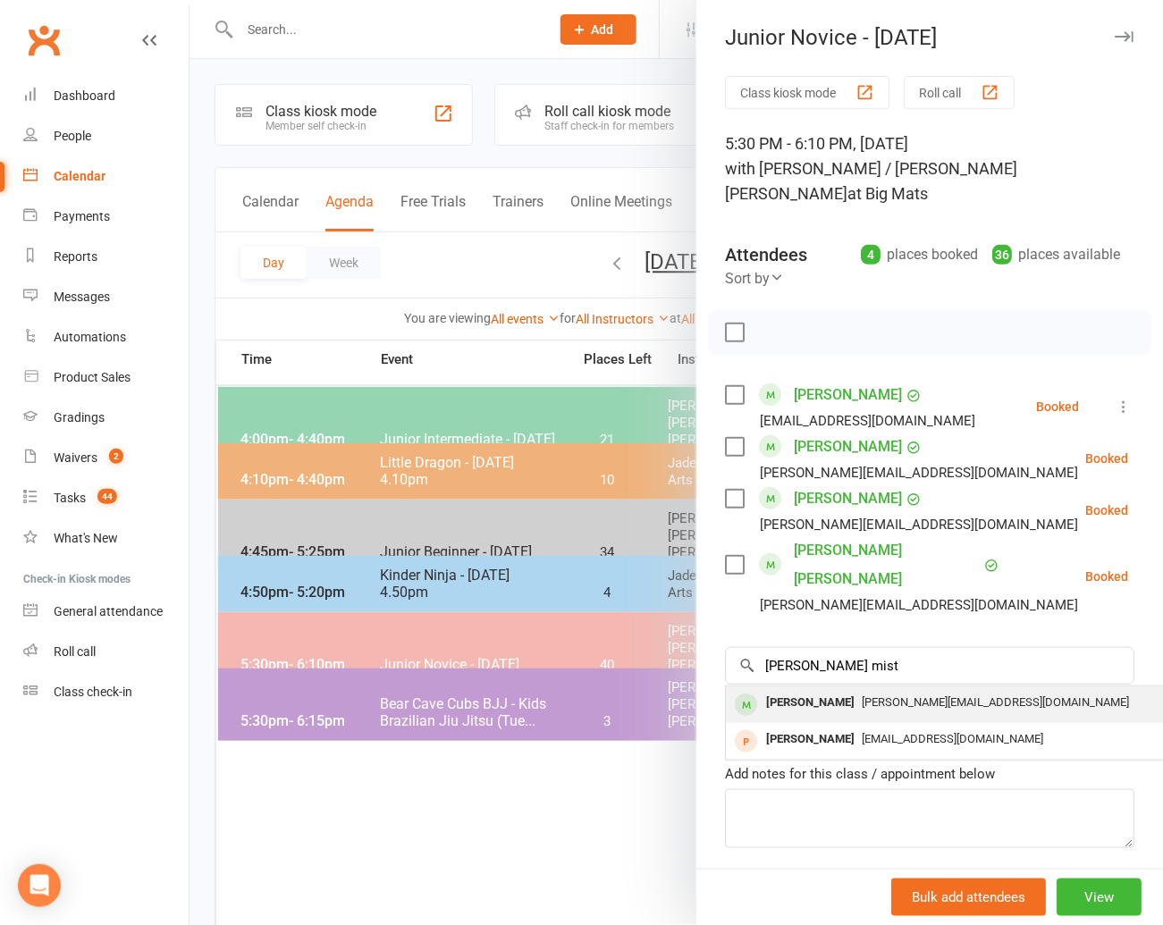
click at [791, 690] on div "[PERSON_NAME]" at bounding box center [810, 703] width 103 height 26
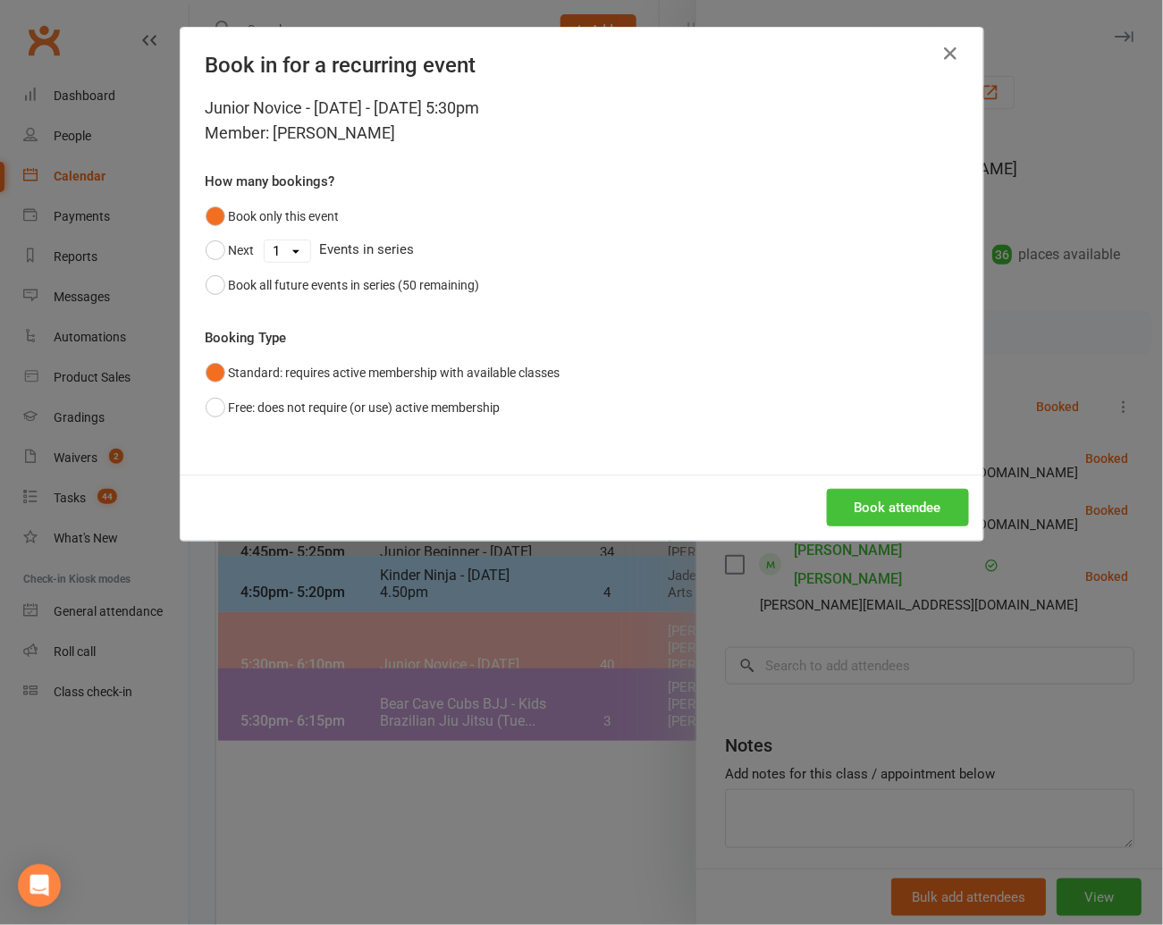
click at [895, 502] on button "Book attendee" at bounding box center [898, 508] width 142 height 38
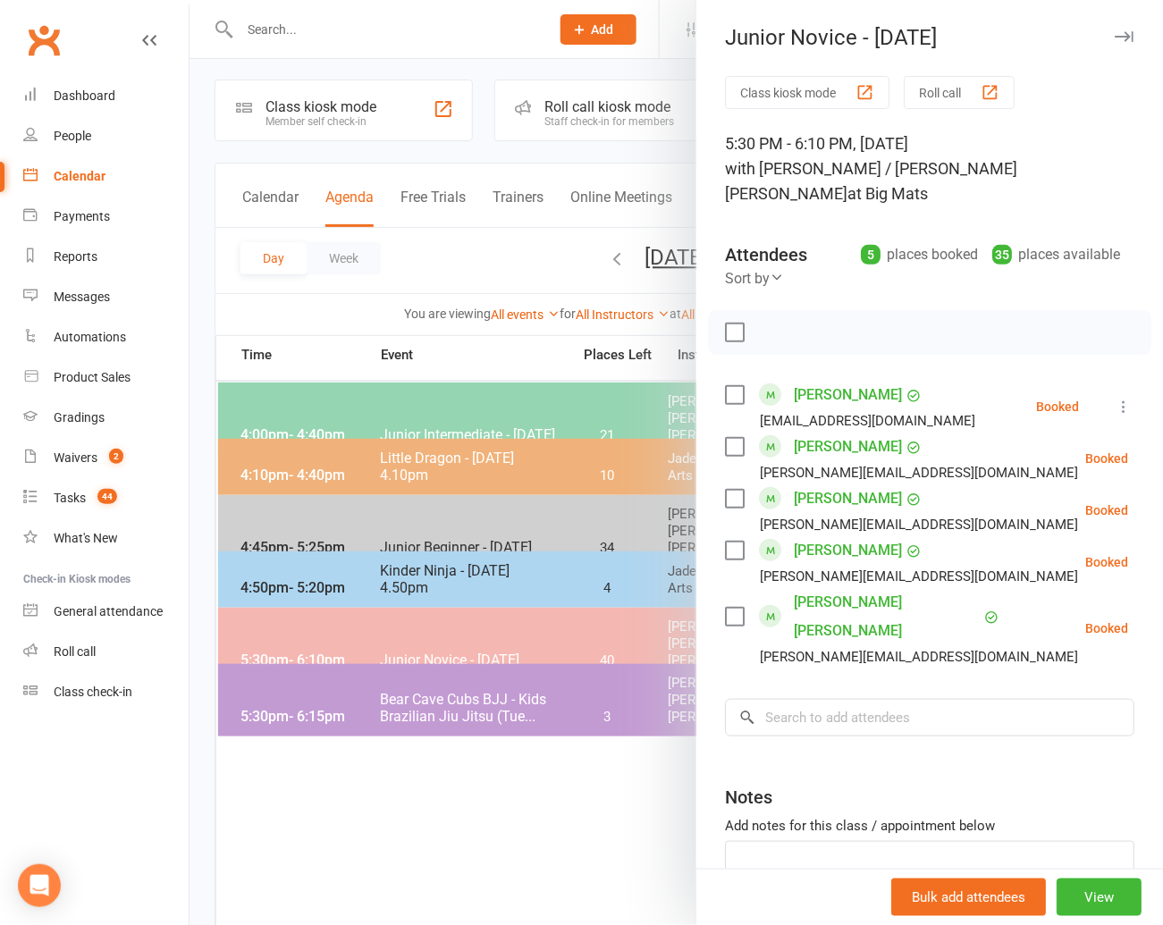
scroll to position [8, 0]
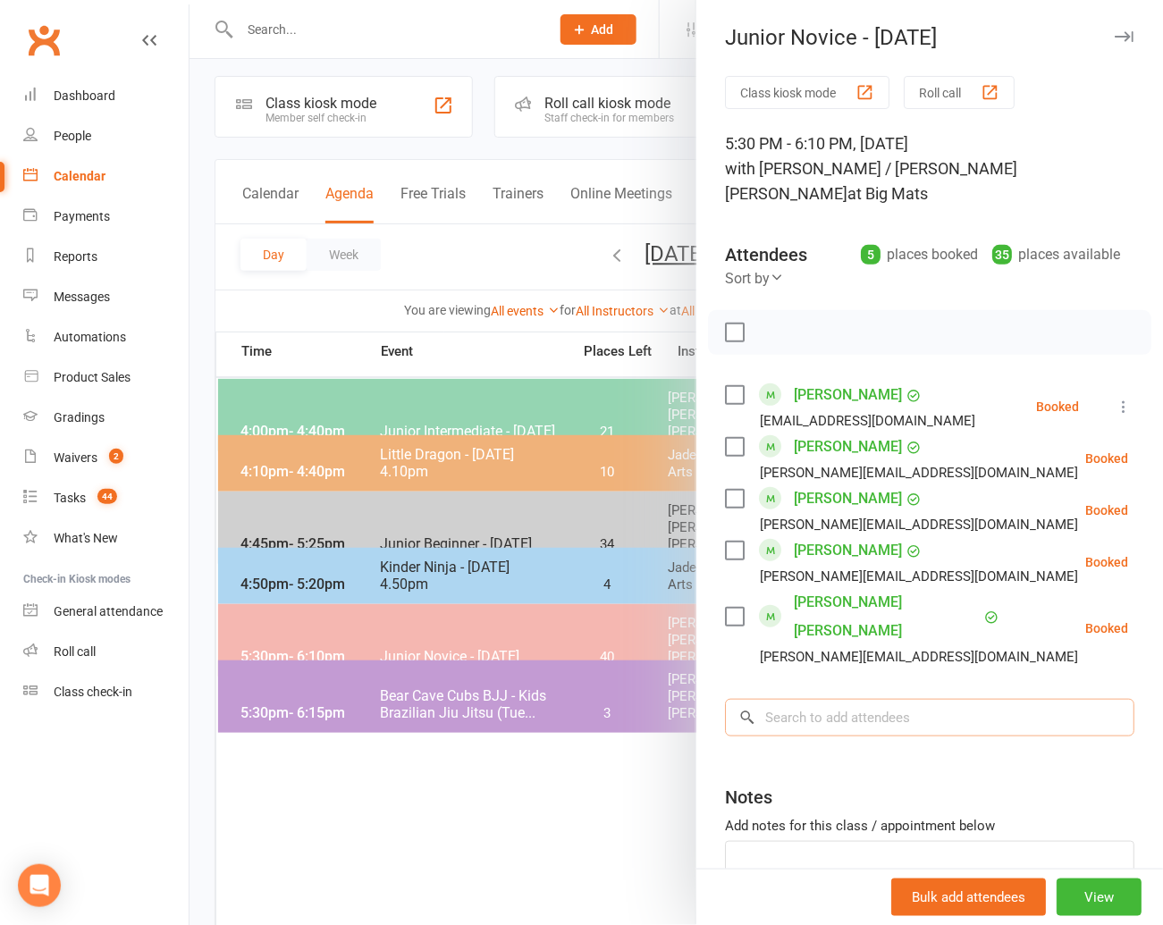
click at [799, 699] on input "search" at bounding box center [929, 718] width 409 height 38
click at [797, 699] on input "search" at bounding box center [929, 718] width 409 height 38
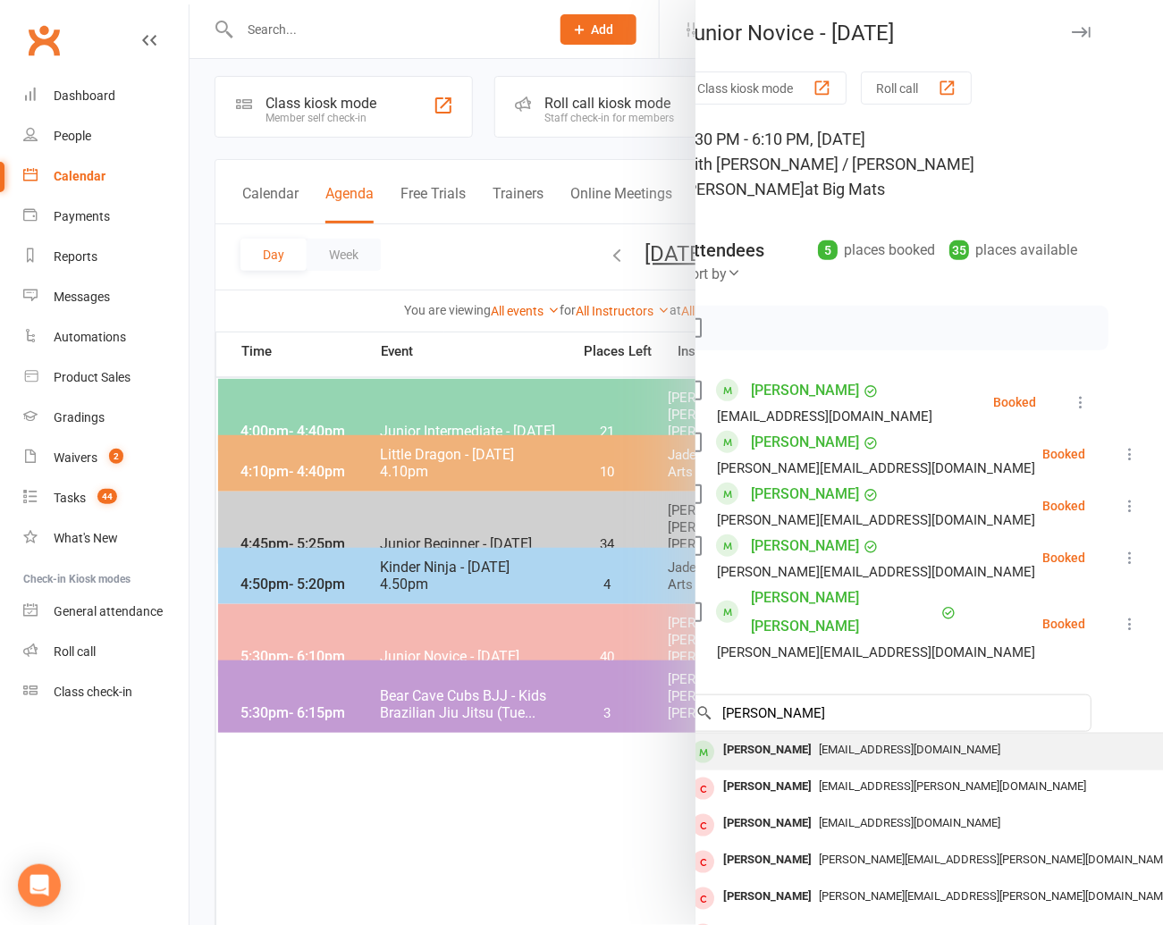
scroll to position [4, 43]
click at [742, 738] on div "[PERSON_NAME]" at bounding box center [767, 751] width 103 height 26
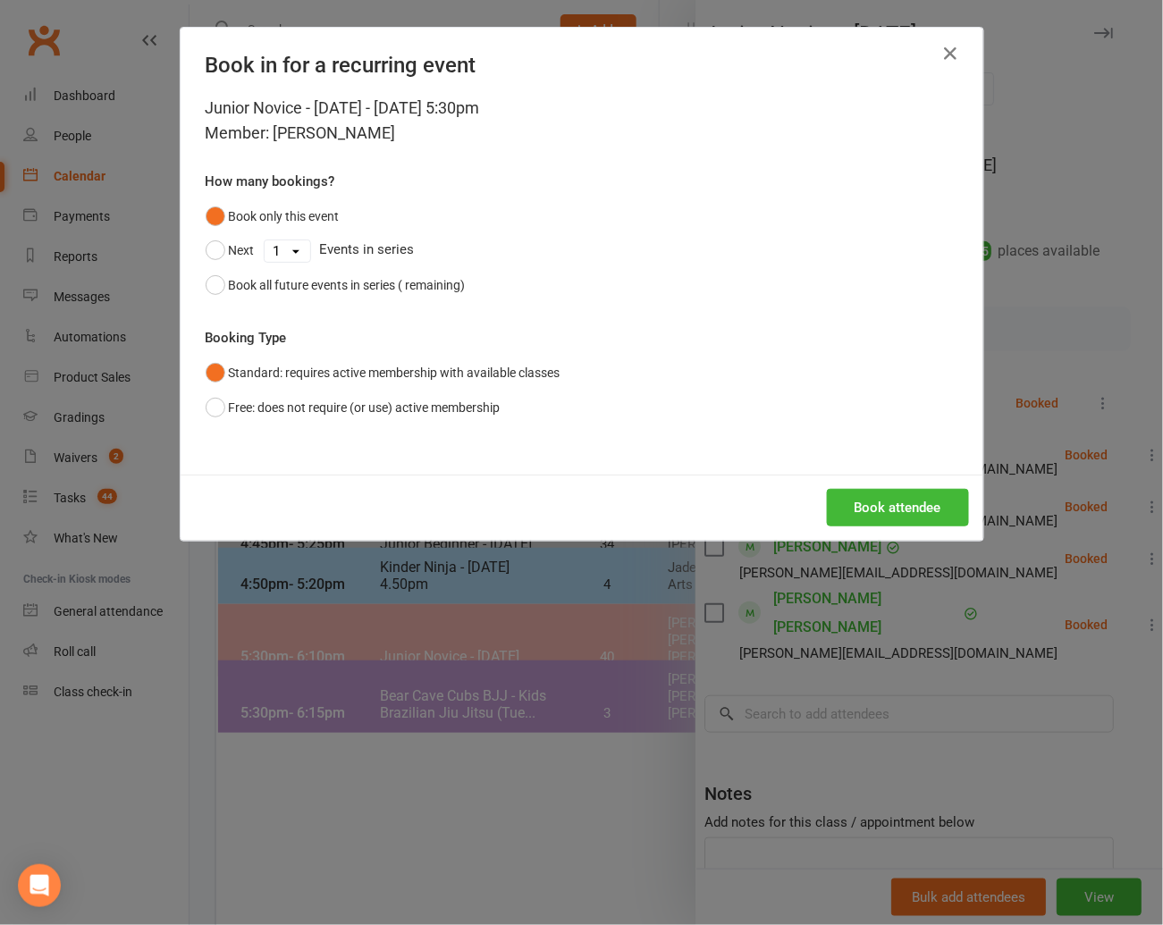
scroll to position [4, 0]
click at [870, 506] on button "Book attendee" at bounding box center [898, 508] width 142 height 38
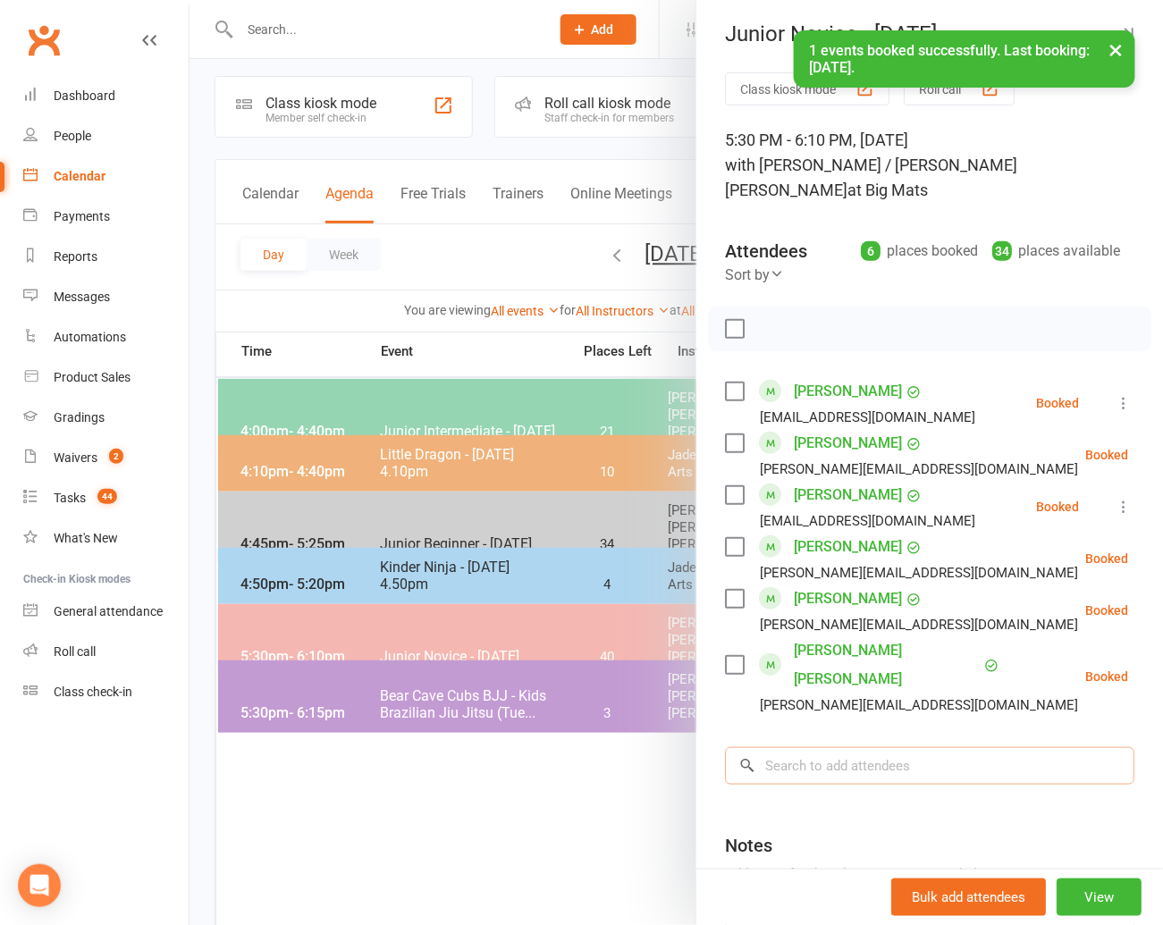
click at [792, 747] on input "search" at bounding box center [929, 766] width 409 height 38
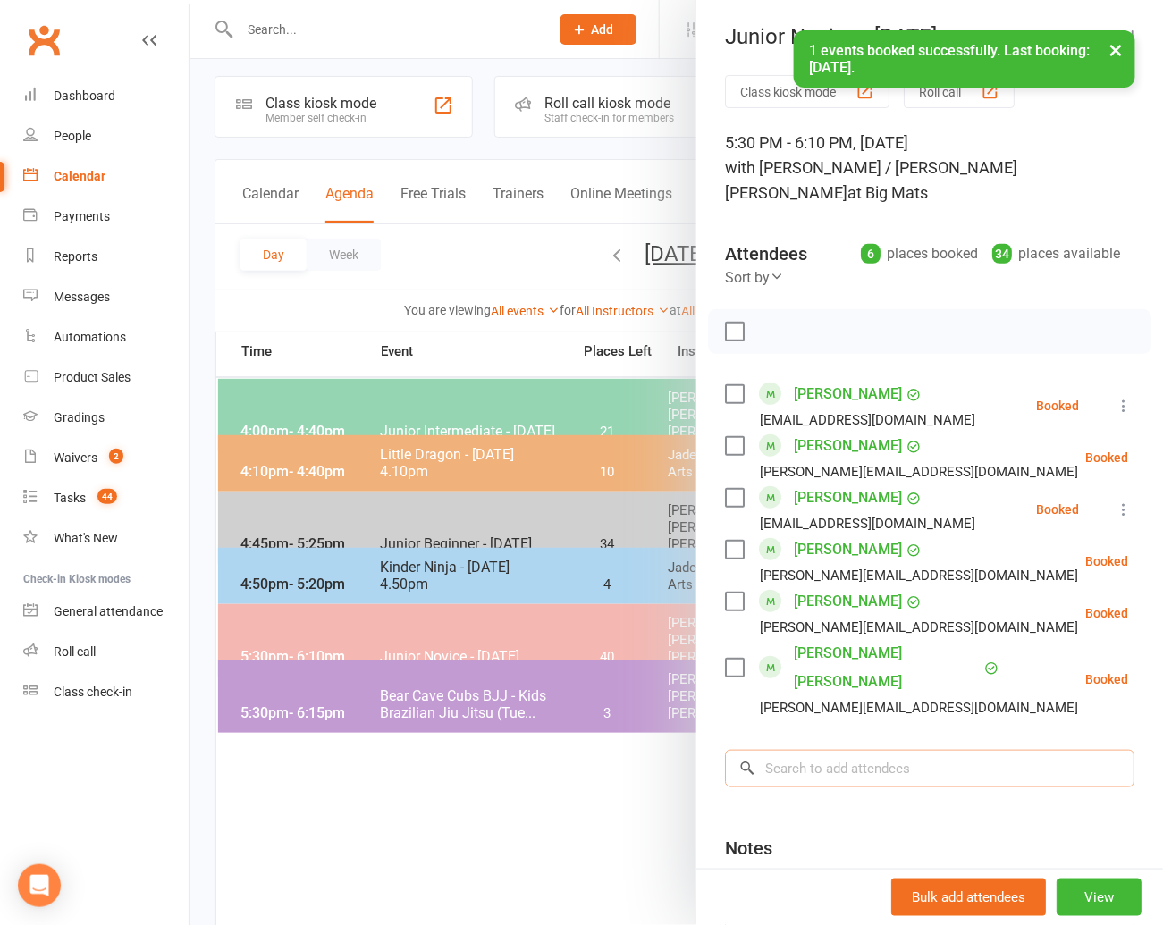
scroll to position [3, 0]
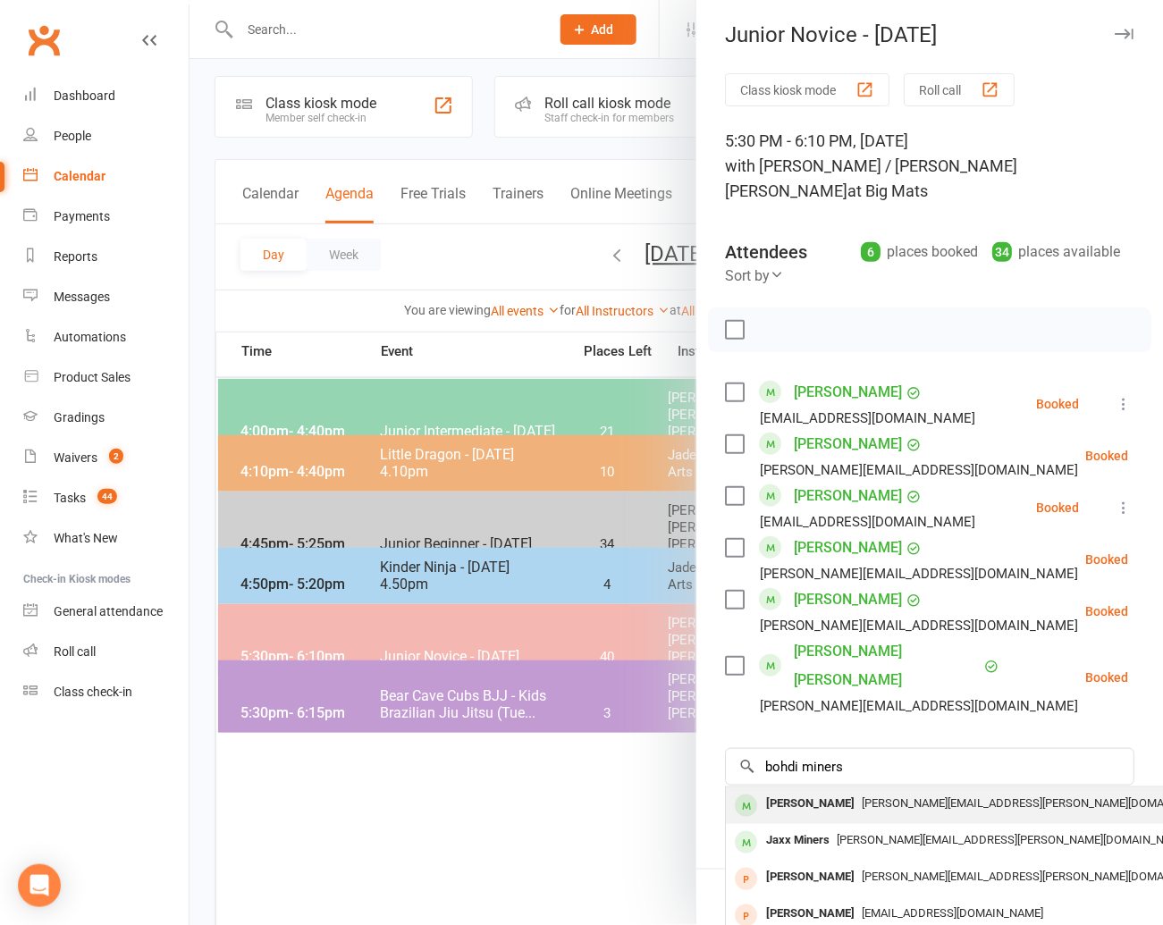
click at [786, 791] on div "[PERSON_NAME]" at bounding box center [810, 804] width 103 height 26
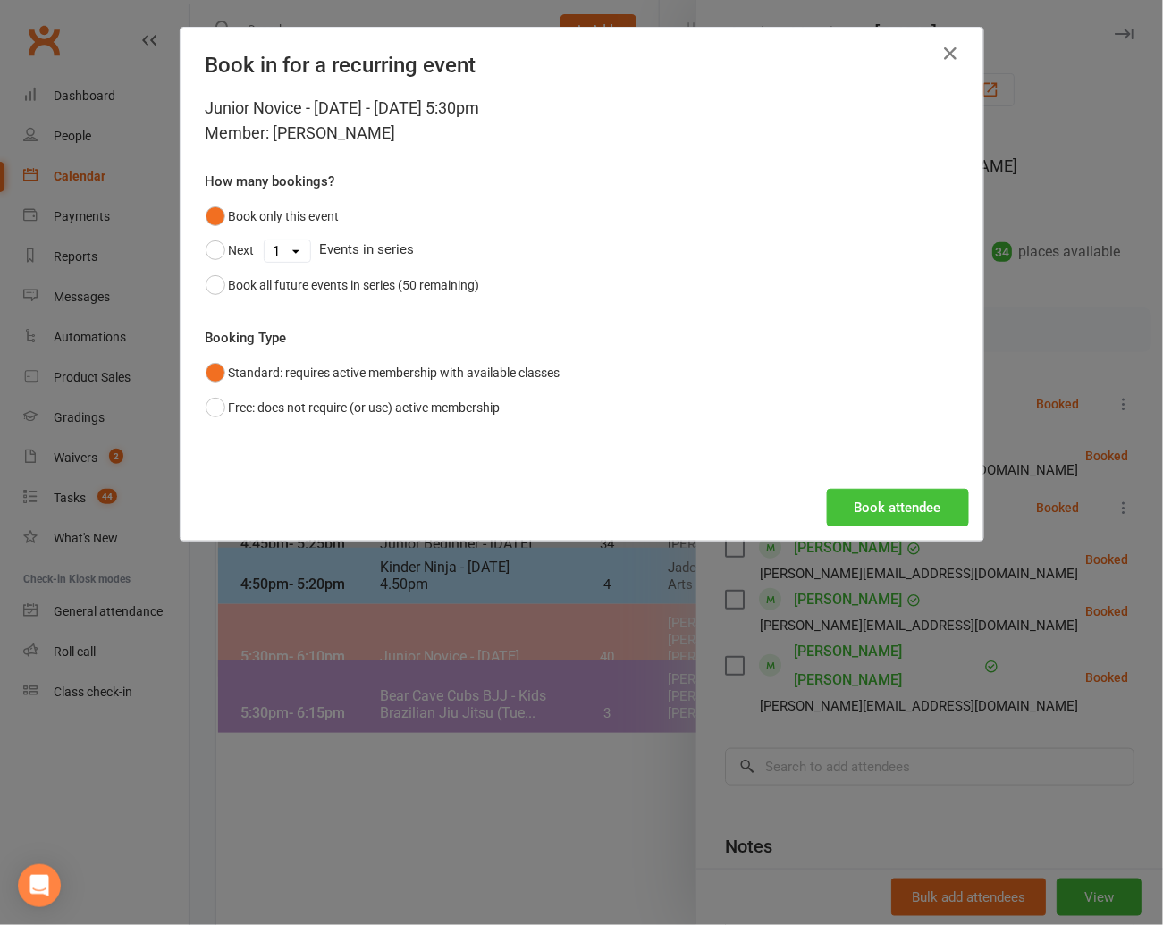
click at [882, 504] on button "Book attendee" at bounding box center [898, 508] width 142 height 38
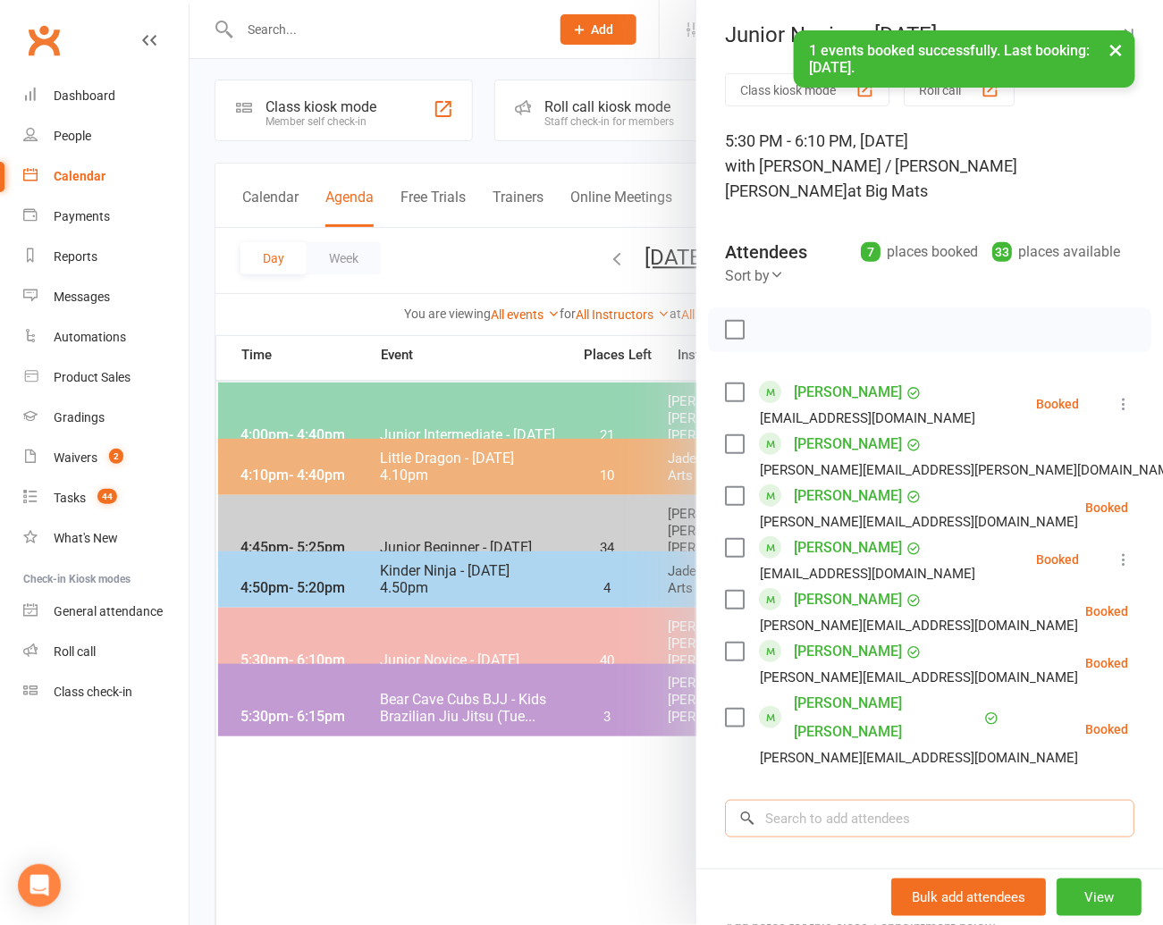
click at [786, 800] on input "search" at bounding box center [929, 819] width 409 height 38
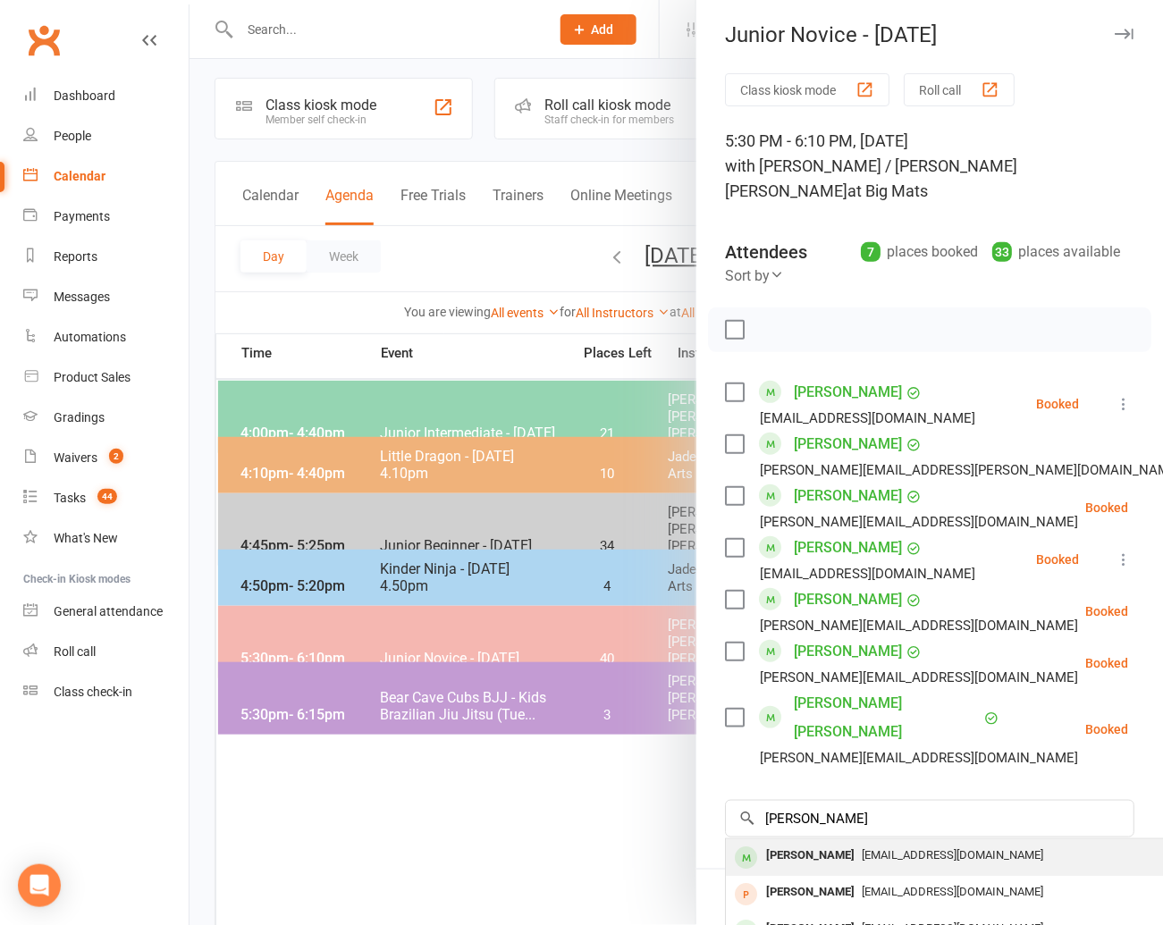
click at [778, 843] on div "[PERSON_NAME]" at bounding box center [810, 856] width 103 height 26
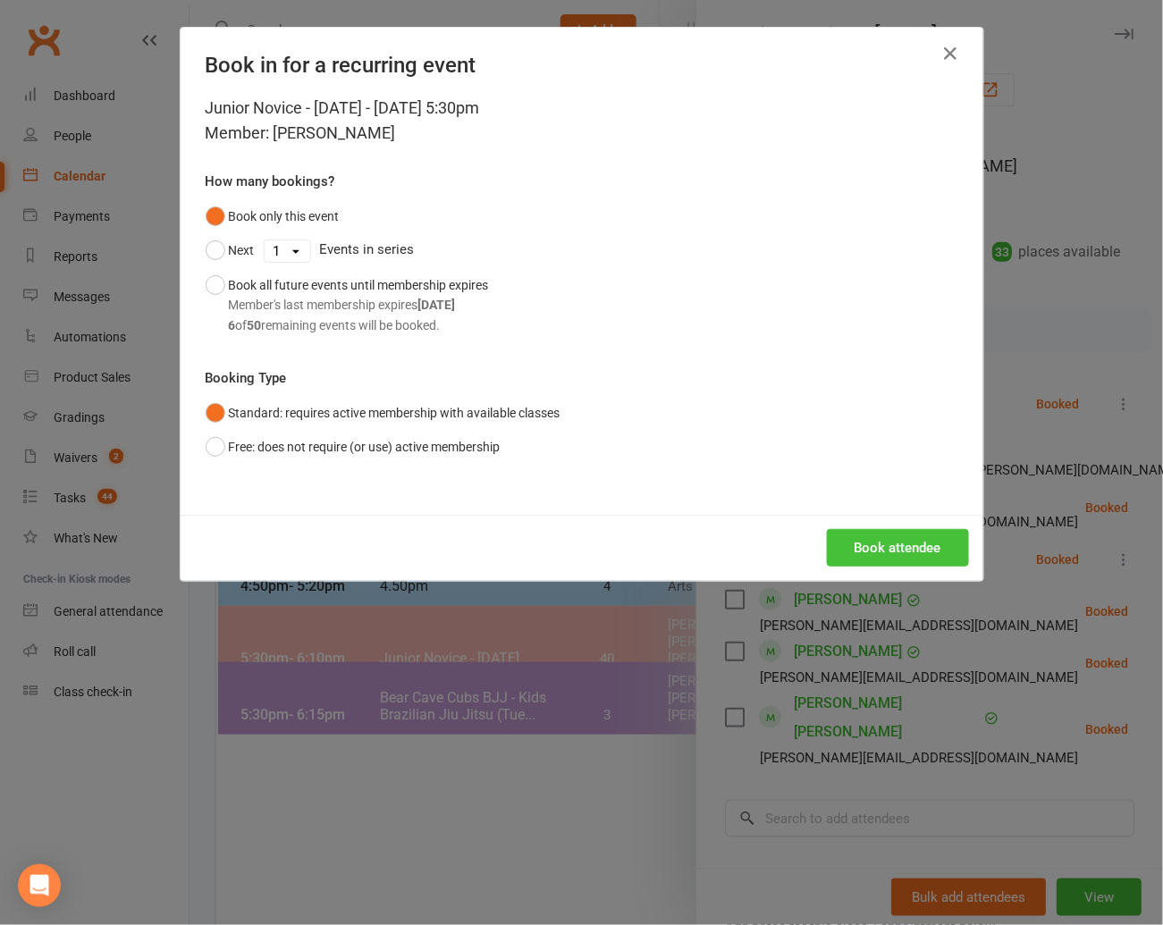
click at [862, 534] on button "Book attendee" at bounding box center [898, 548] width 142 height 38
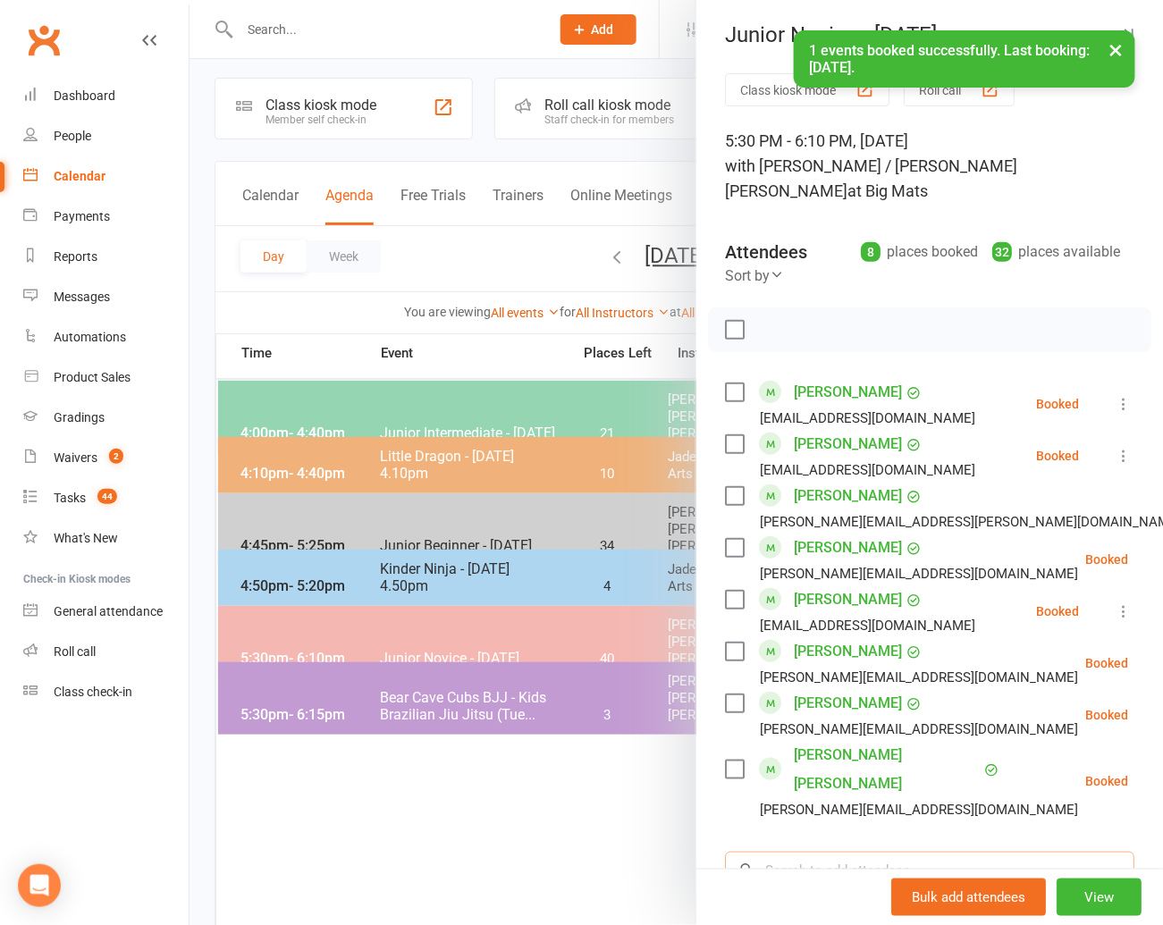
click at [783, 852] on input "search" at bounding box center [929, 871] width 409 height 38
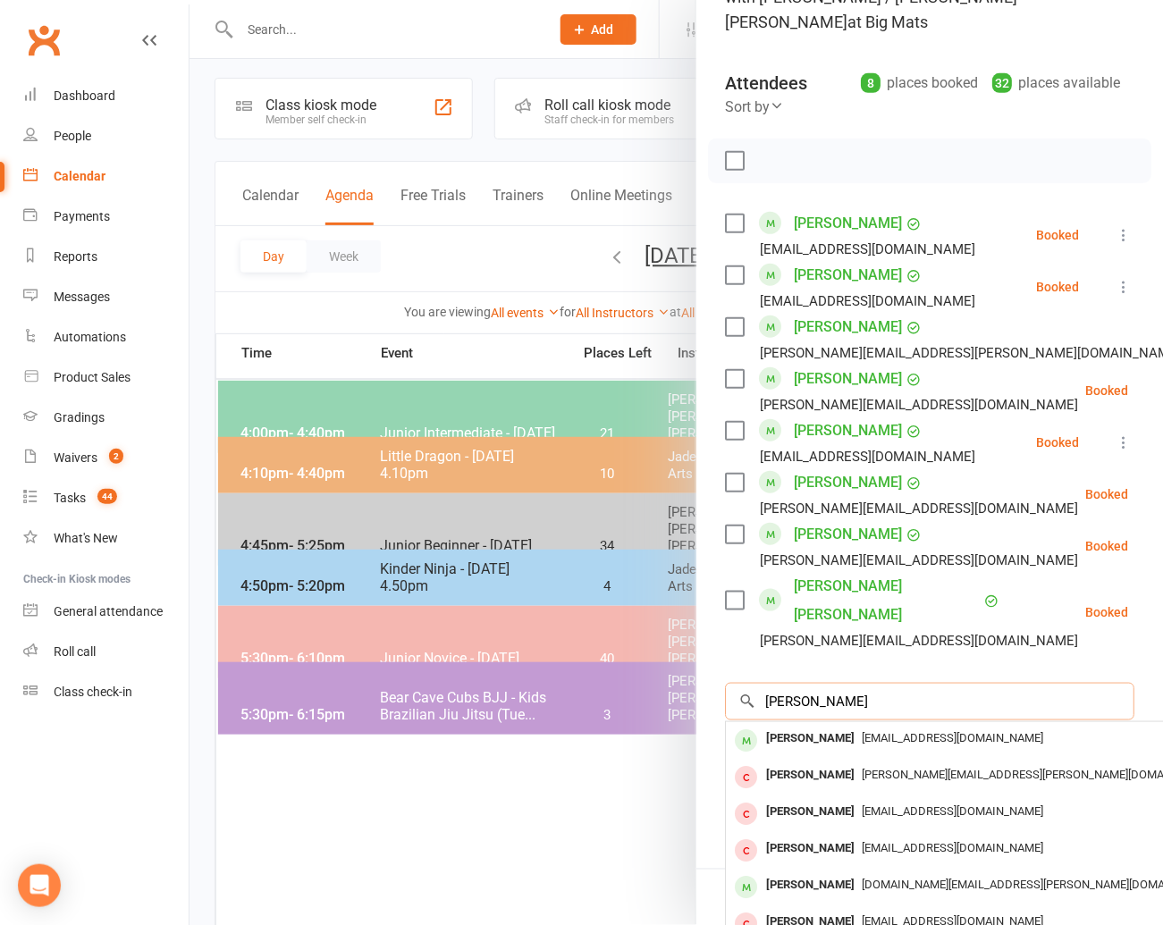
scroll to position [248, 0]
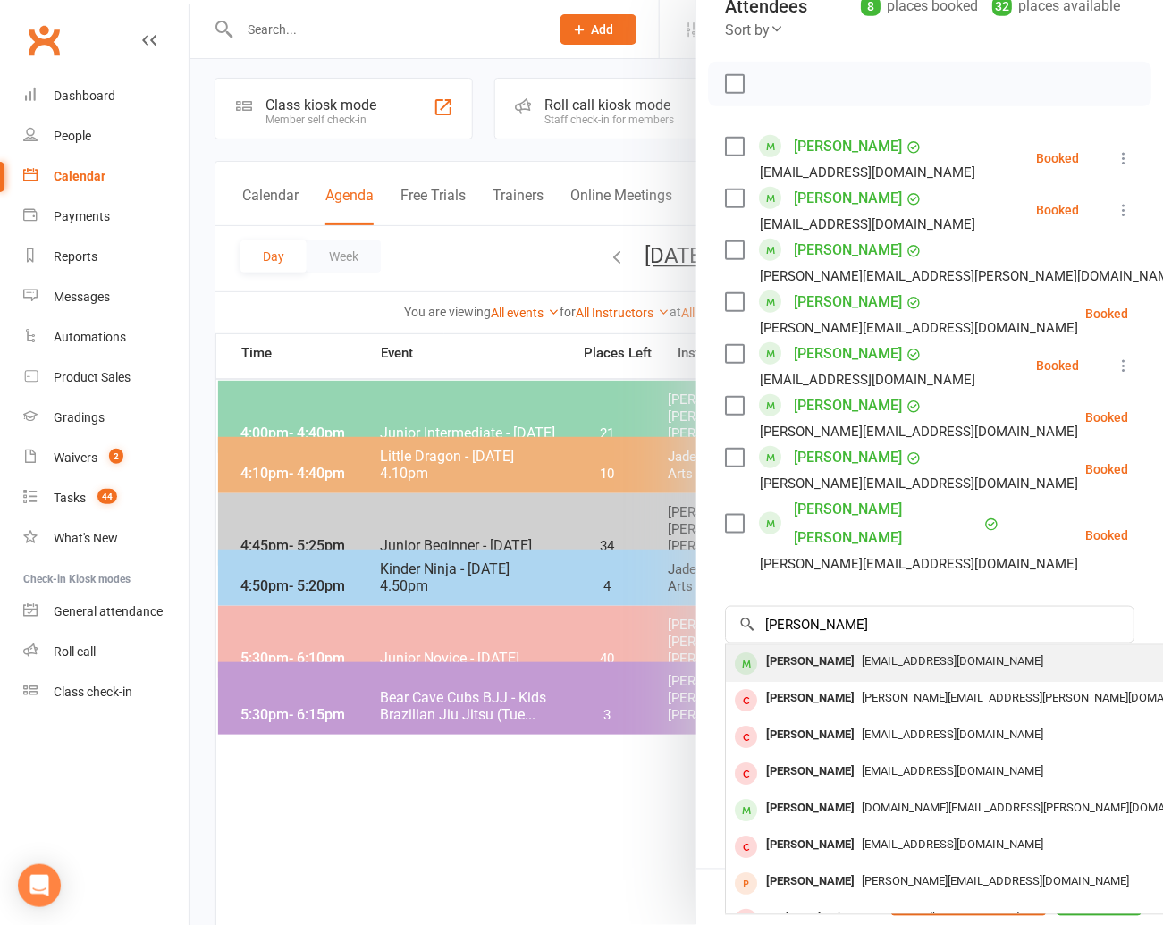
click at [791, 649] on div "[PERSON_NAME]" at bounding box center [810, 662] width 103 height 26
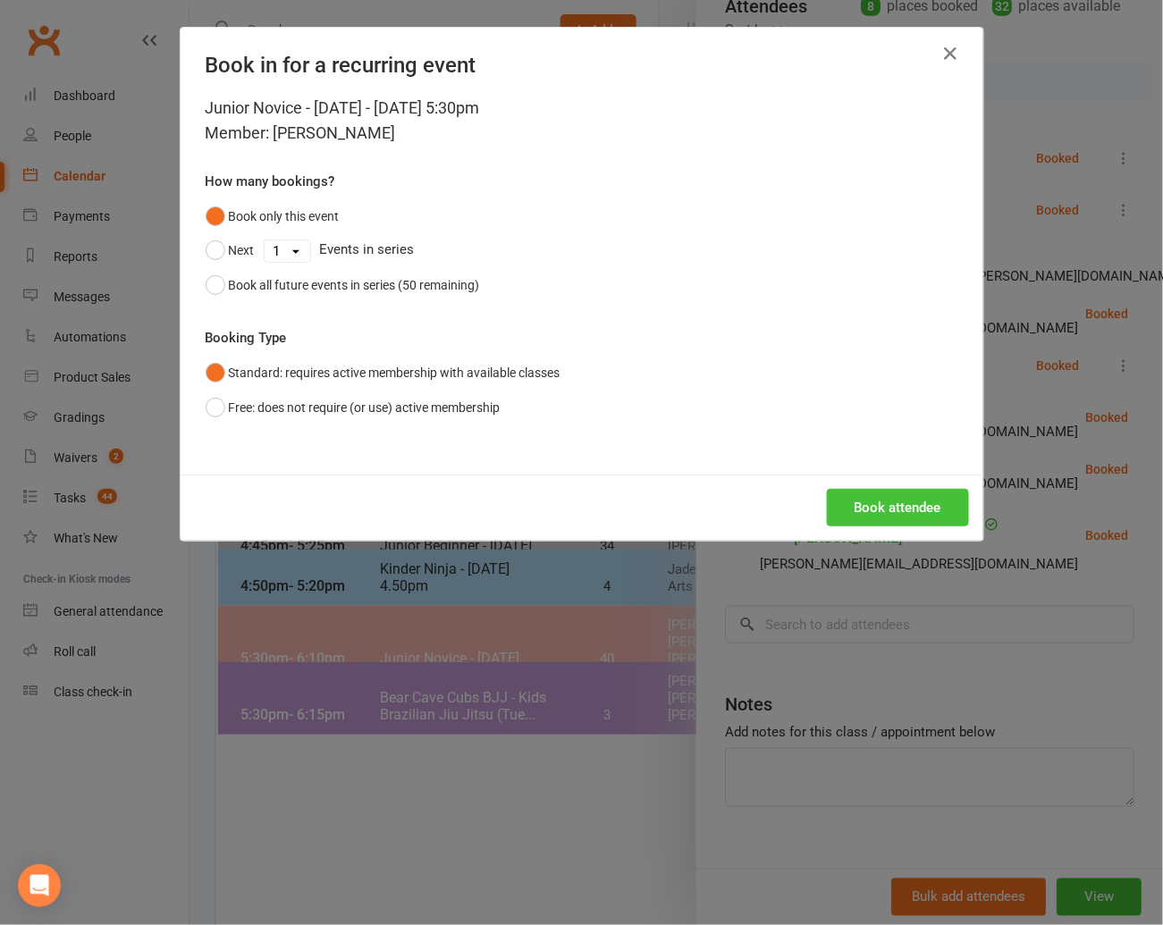
click at [876, 505] on button "Book attendee" at bounding box center [898, 508] width 142 height 38
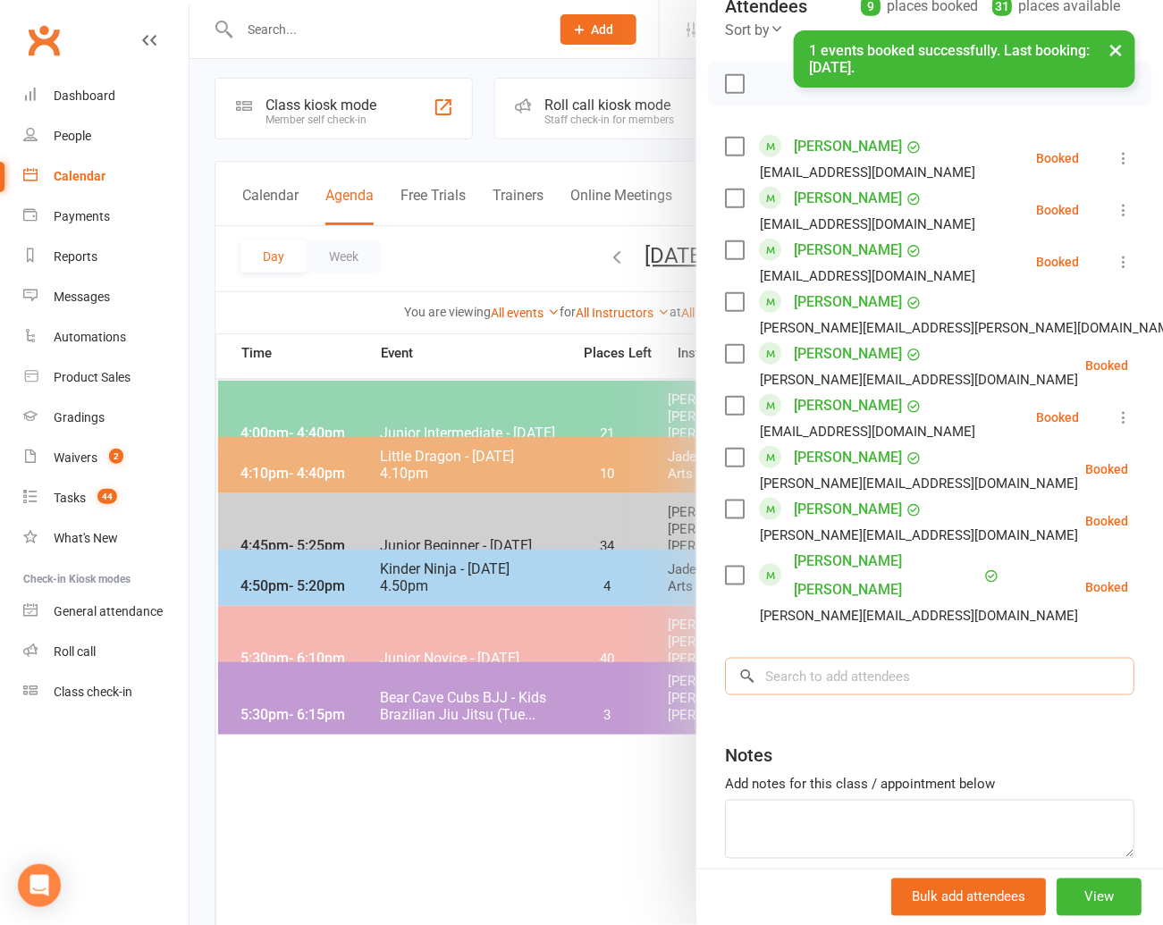
click at [805, 658] on input "search" at bounding box center [929, 677] width 409 height 38
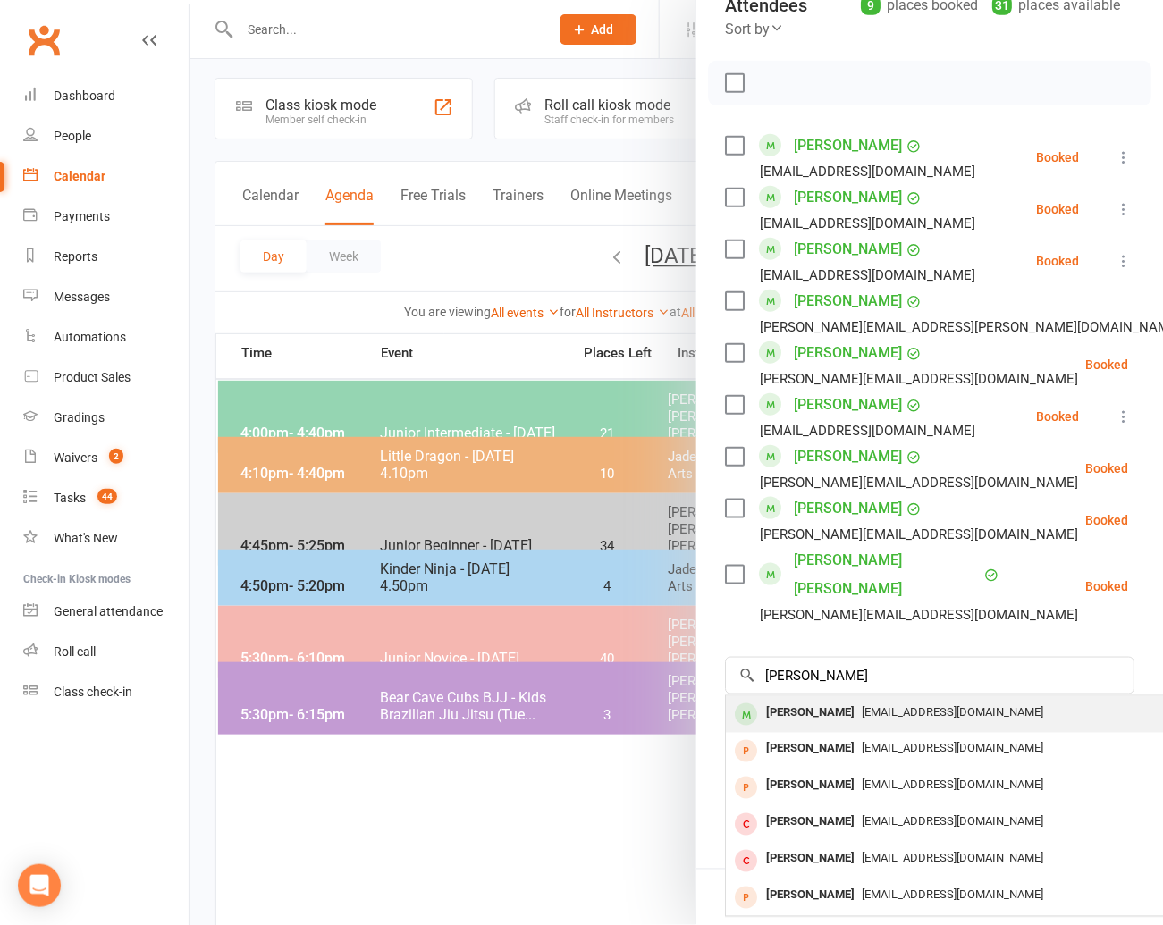
click at [800, 700] on div "[PERSON_NAME]" at bounding box center [810, 713] width 103 height 26
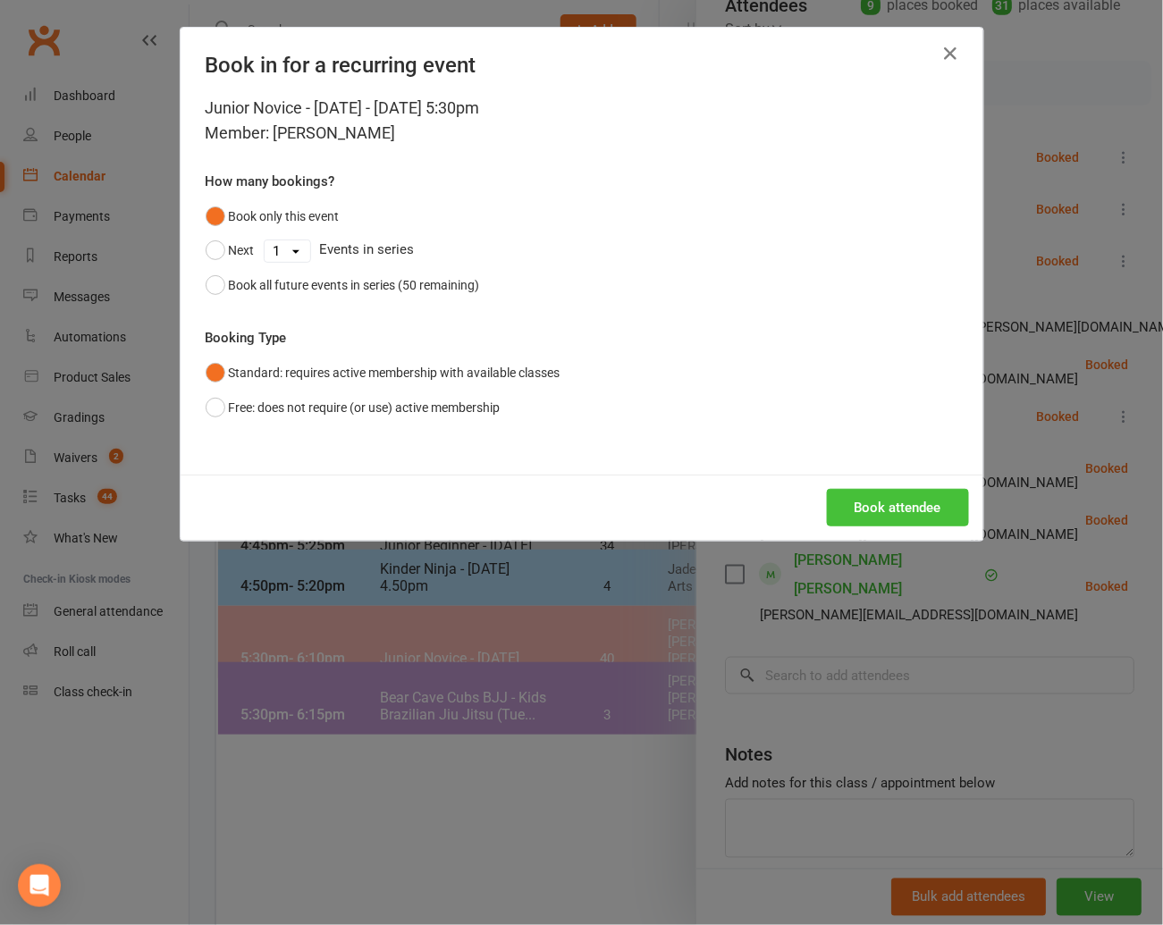
click at [897, 501] on button "Book attendee" at bounding box center [898, 508] width 142 height 38
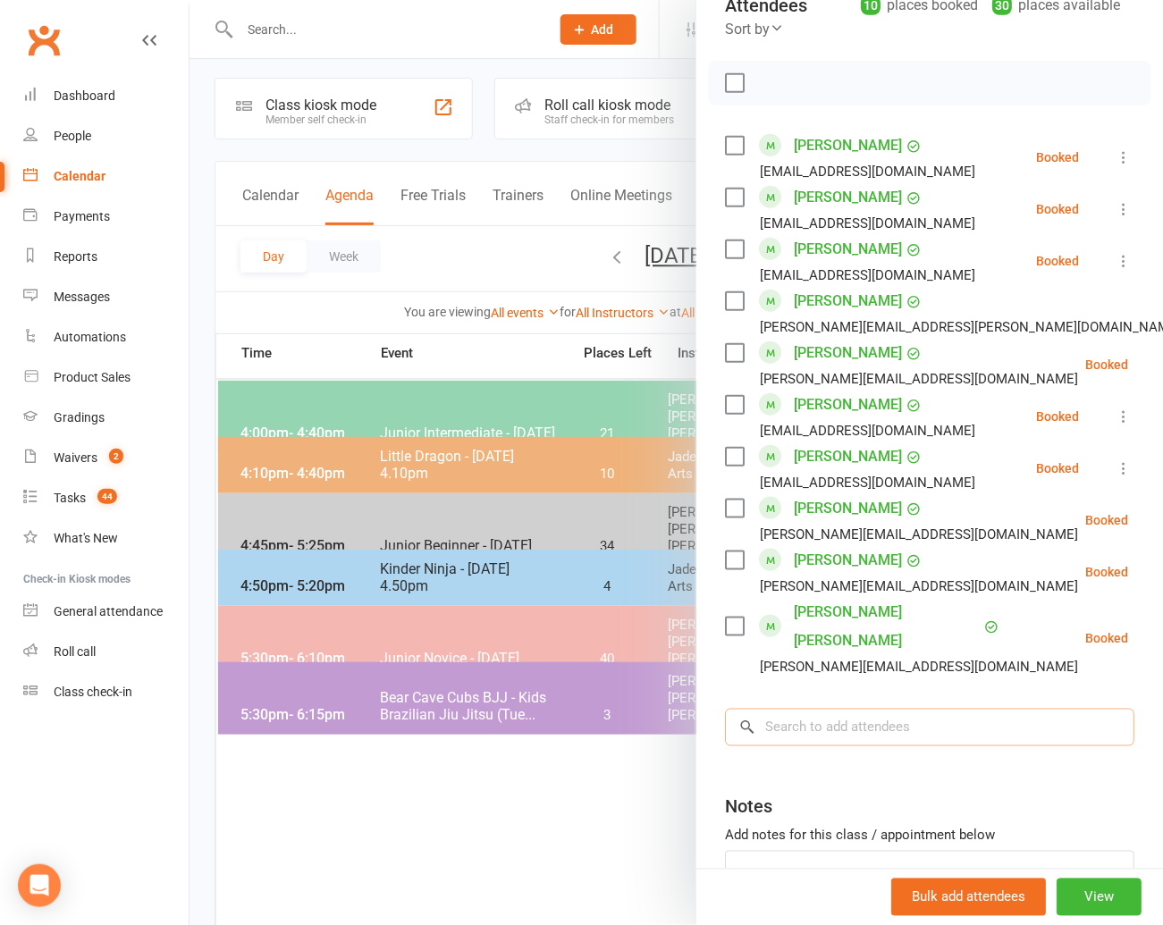
click at [800, 709] on input "search" at bounding box center [929, 728] width 409 height 38
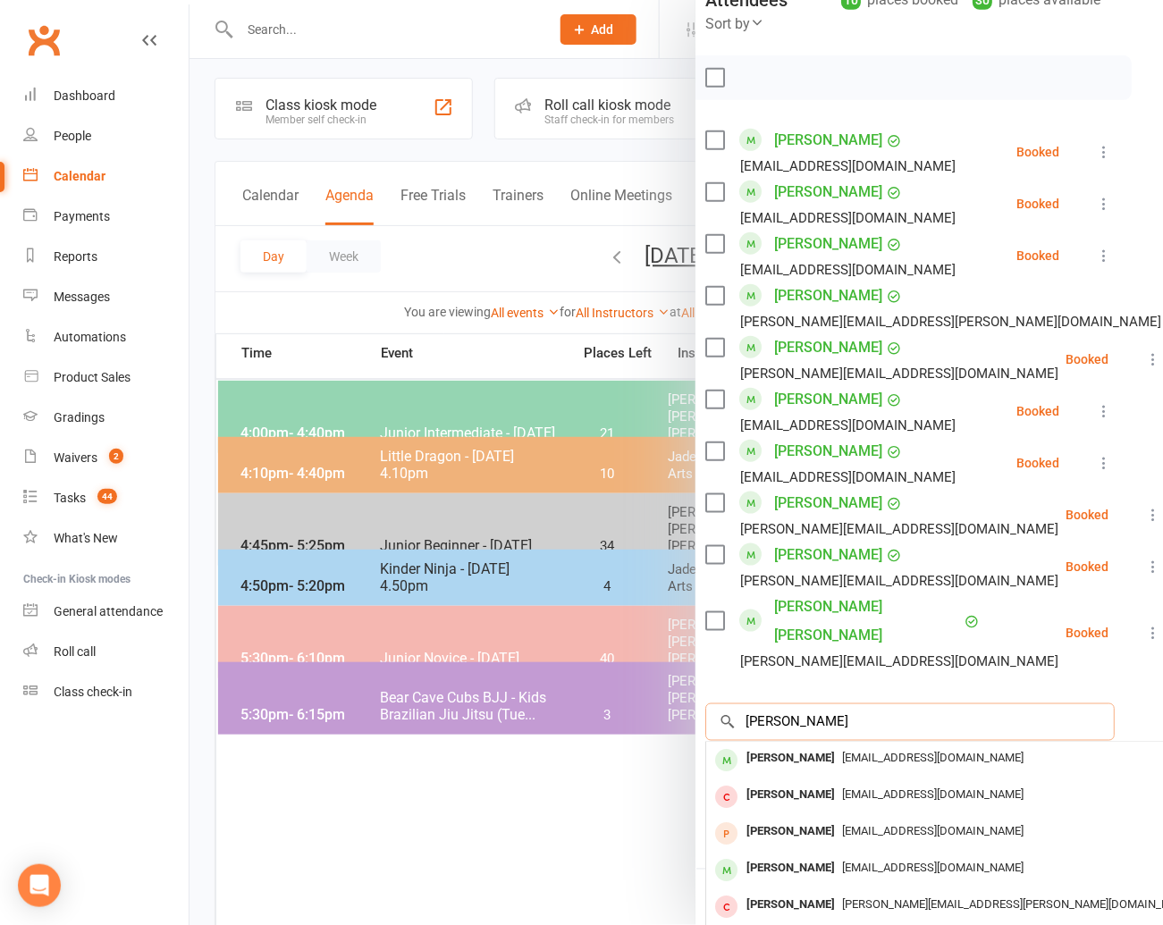
scroll to position [255, 19]
click at [781, 746] on div "[PERSON_NAME]" at bounding box center [791, 759] width 103 height 26
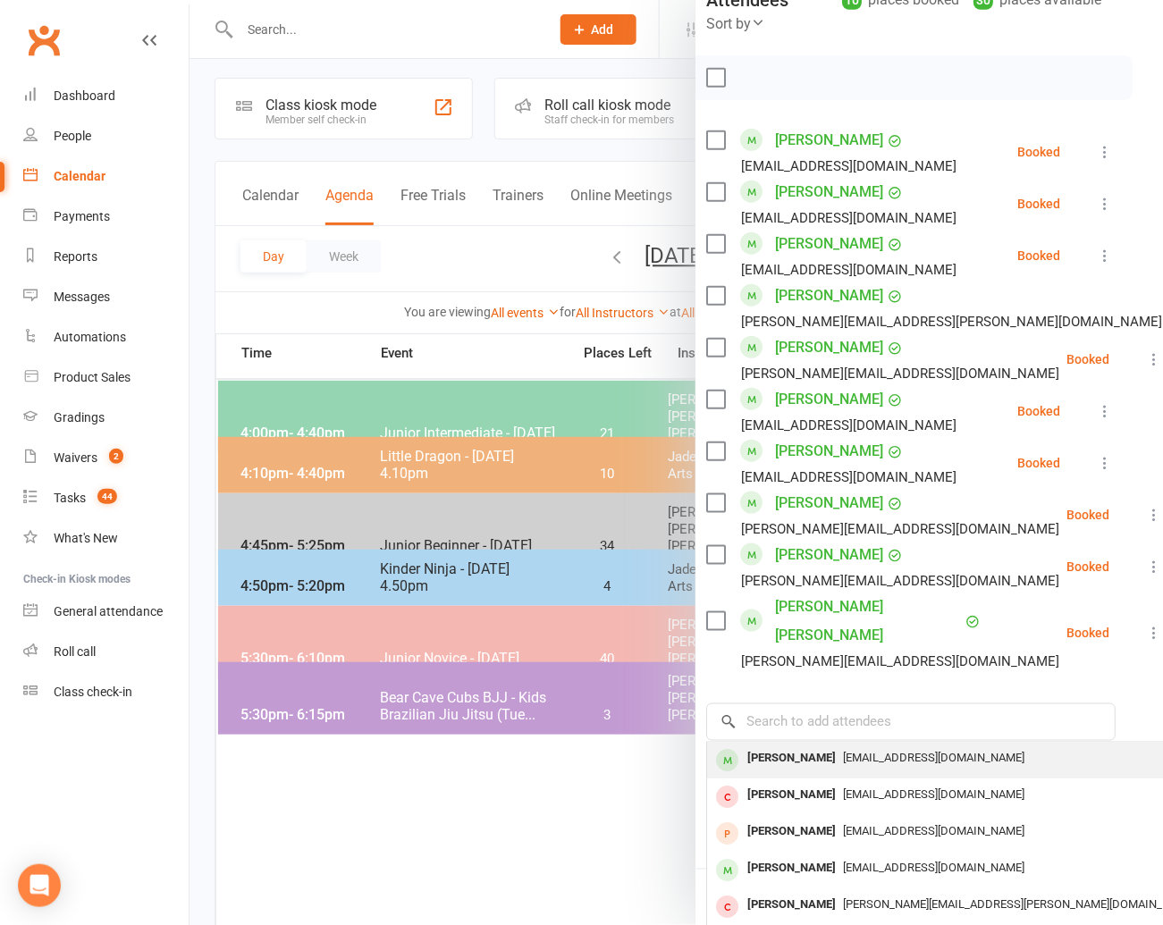
scroll to position [255, 0]
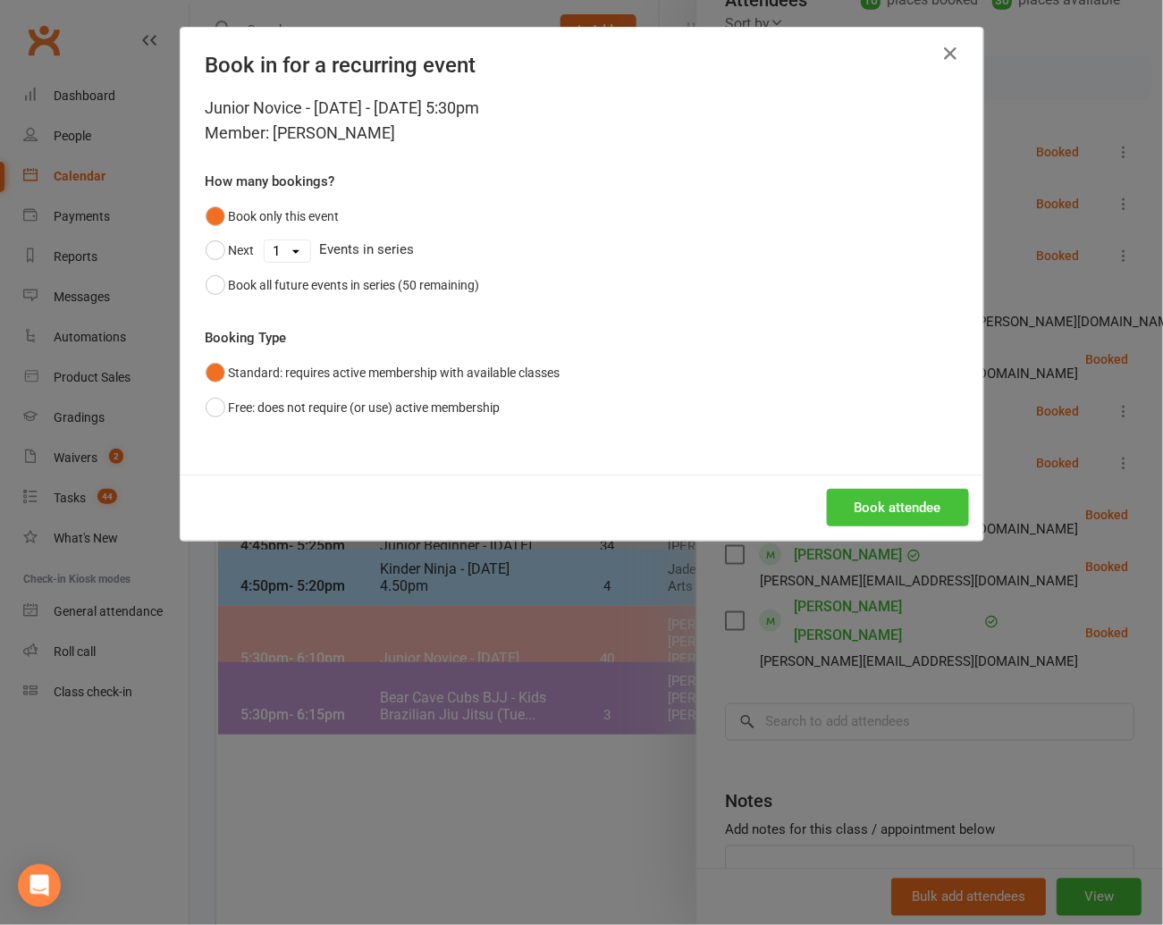
click at [910, 498] on button "Book attendee" at bounding box center [898, 508] width 142 height 38
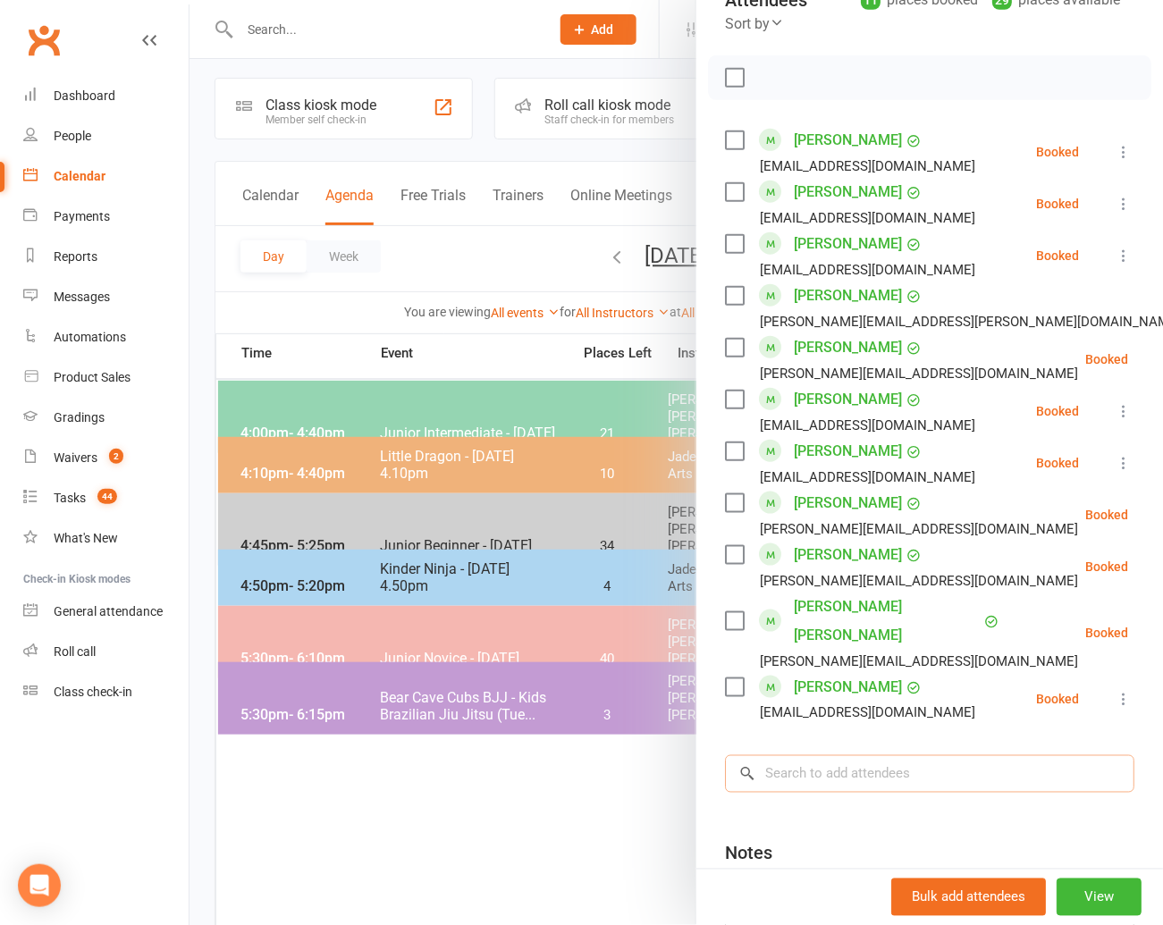
click at [810, 756] on input "search" at bounding box center [929, 774] width 409 height 38
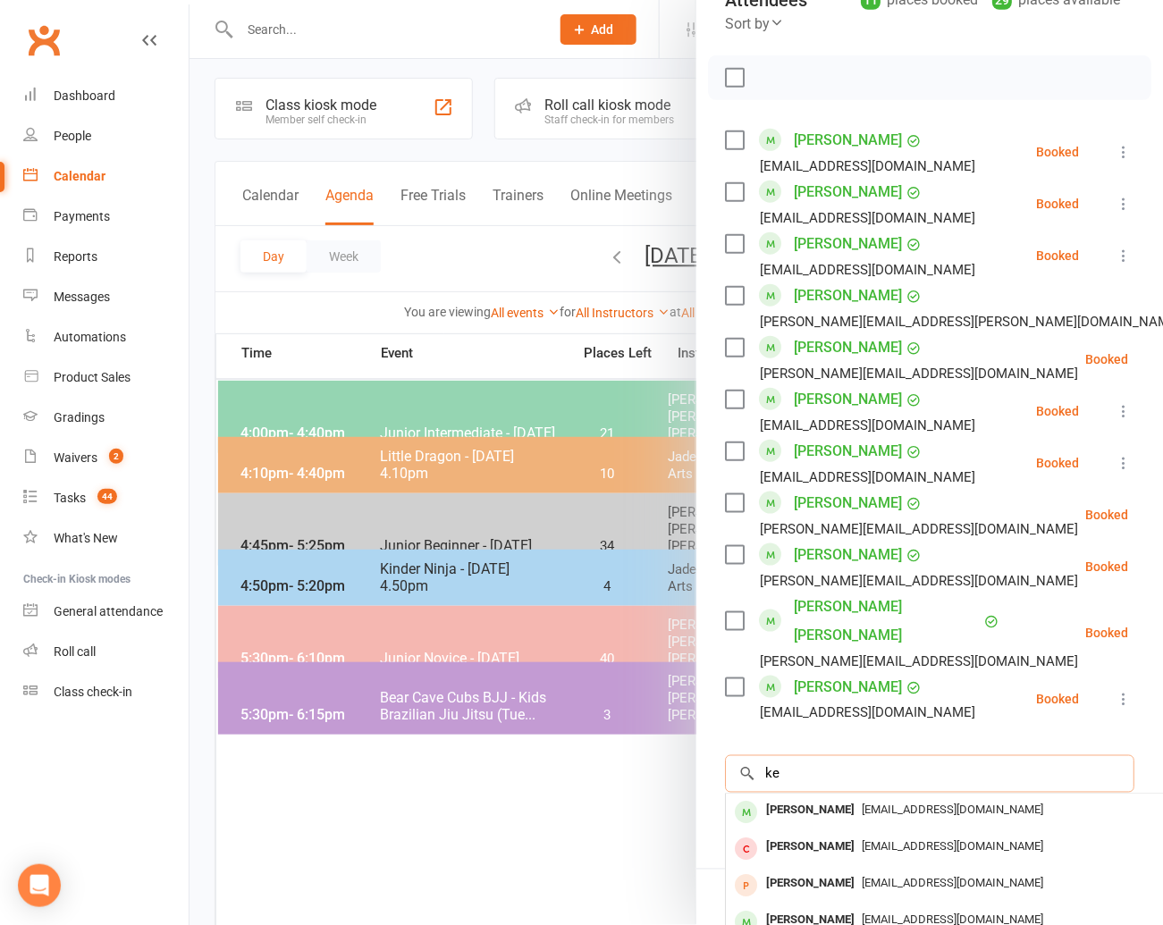
scroll to position [0, 0]
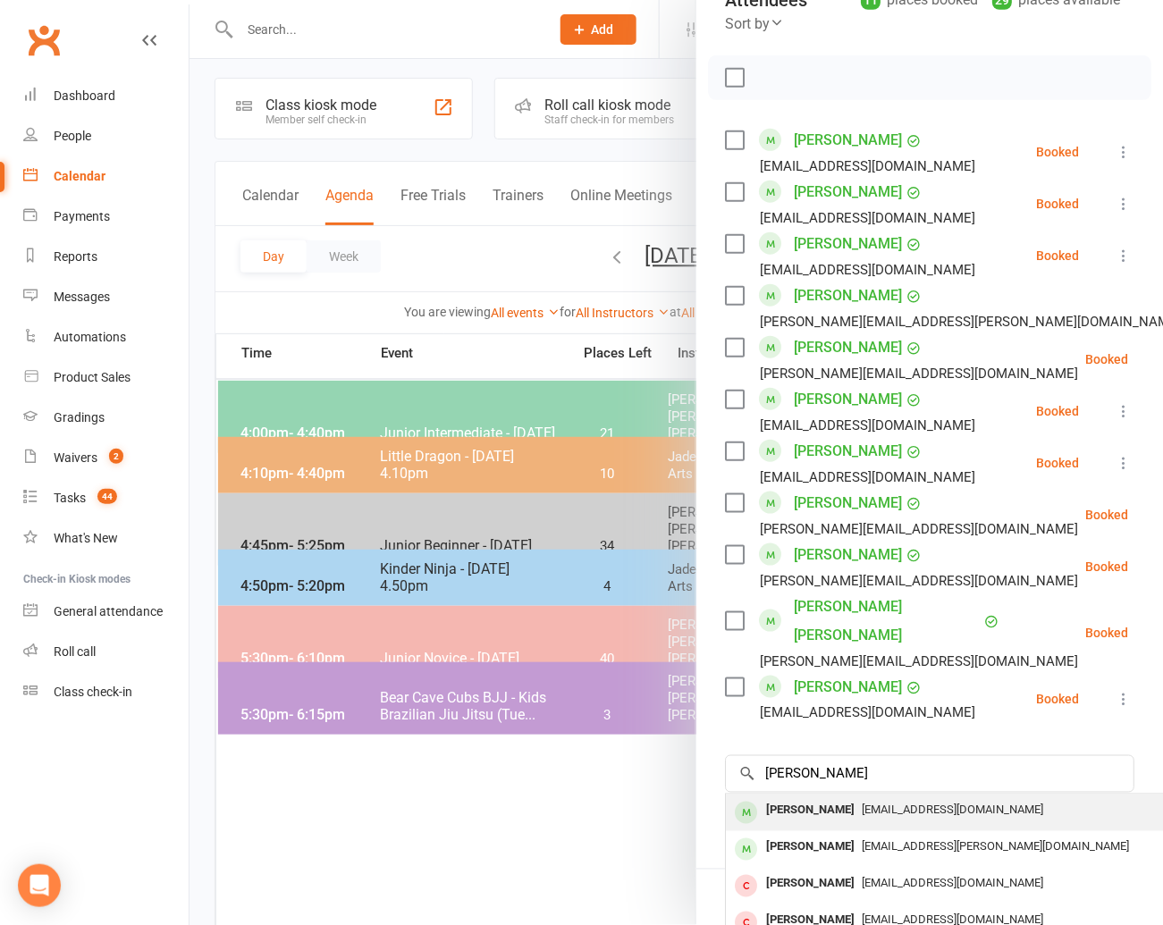
click at [805, 798] on div "[PERSON_NAME]" at bounding box center [810, 811] width 103 height 26
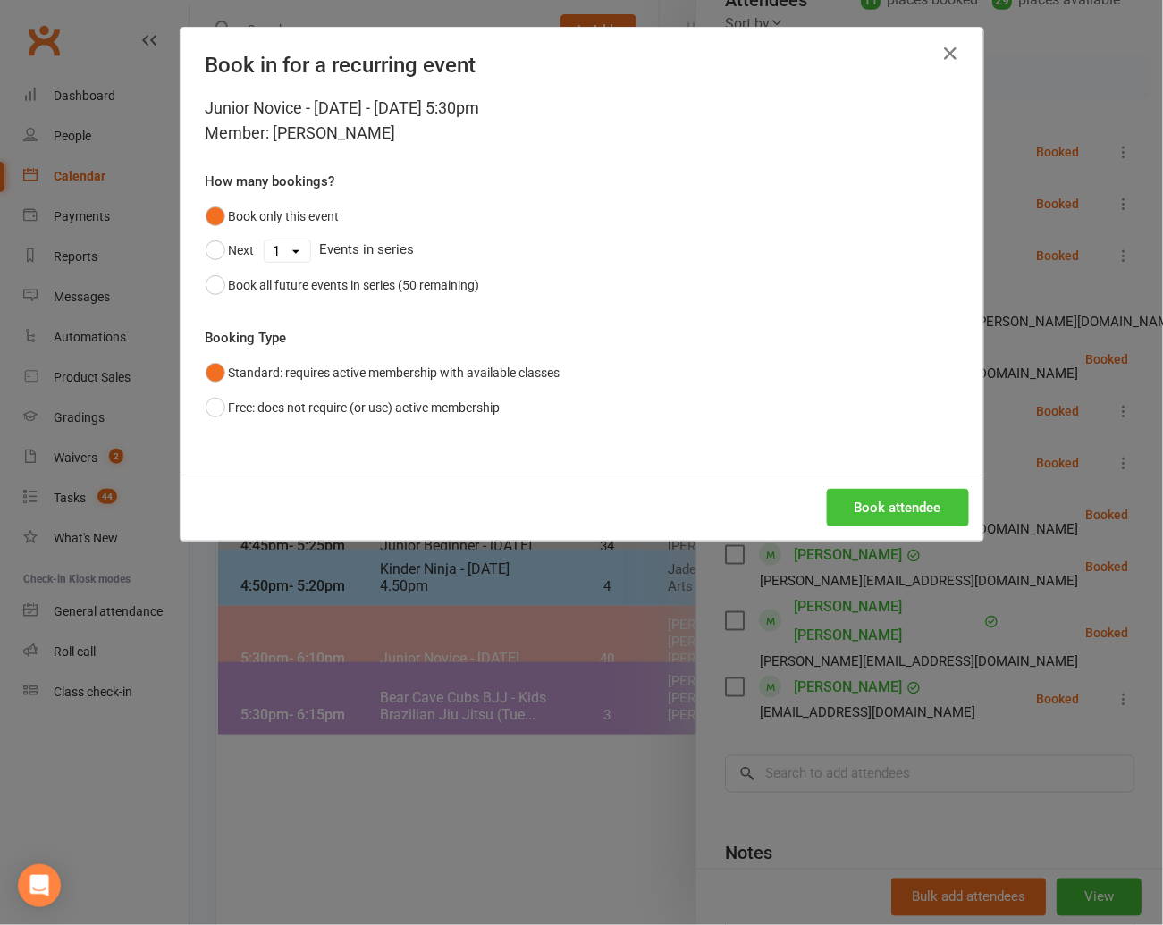
click at [888, 506] on button "Book attendee" at bounding box center [898, 508] width 142 height 38
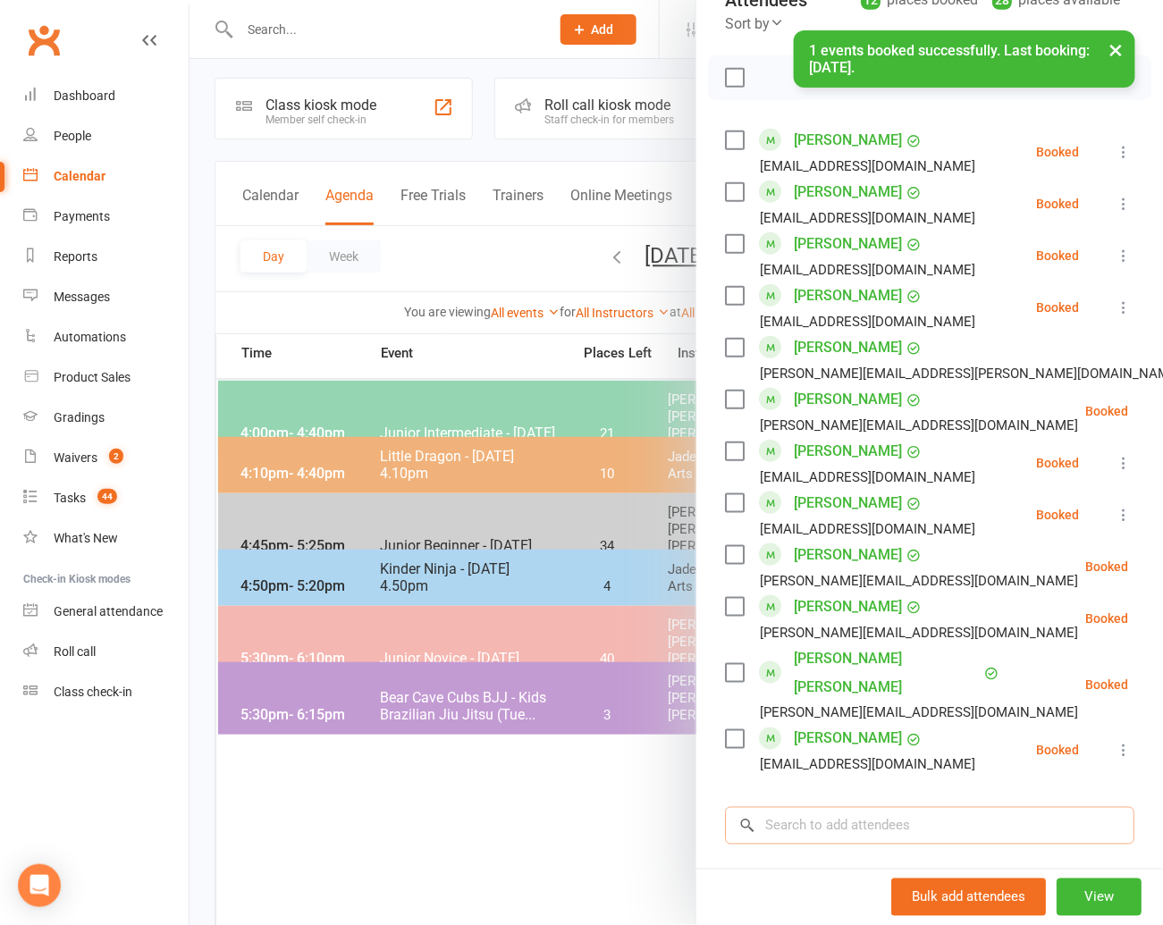
click at [806, 807] on input "search" at bounding box center [929, 826] width 409 height 38
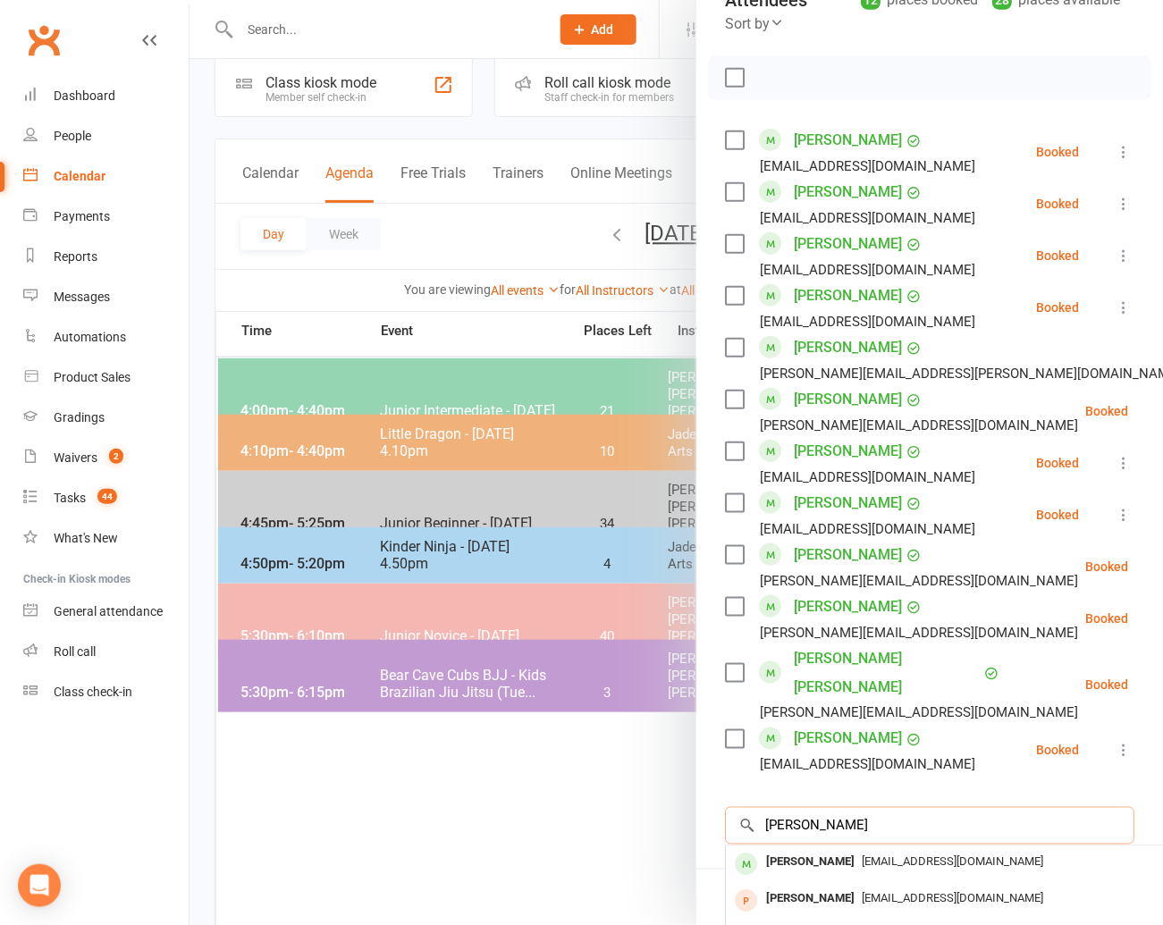
scroll to position [31, 0]
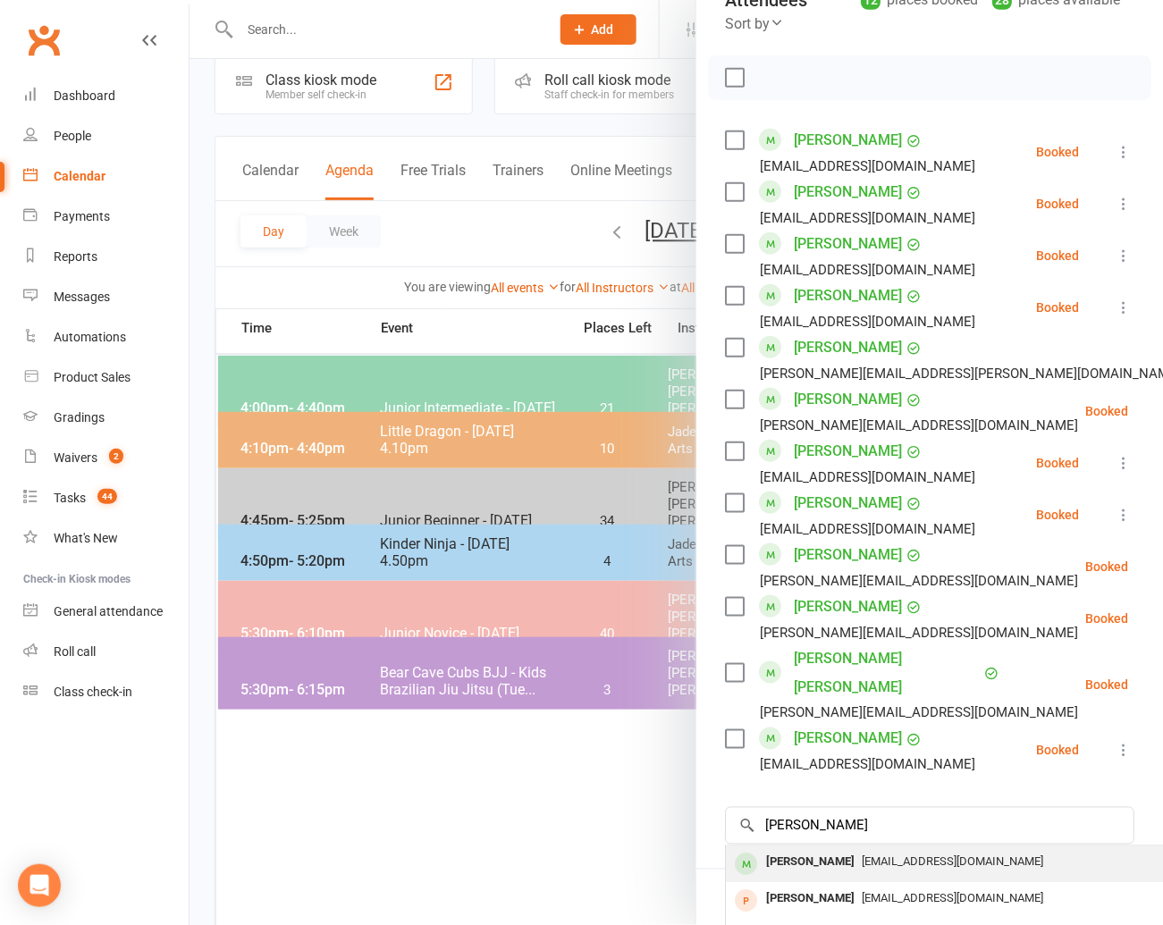
click at [792, 850] on div "[PERSON_NAME]" at bounding box center [810, 863] width 103 height 26
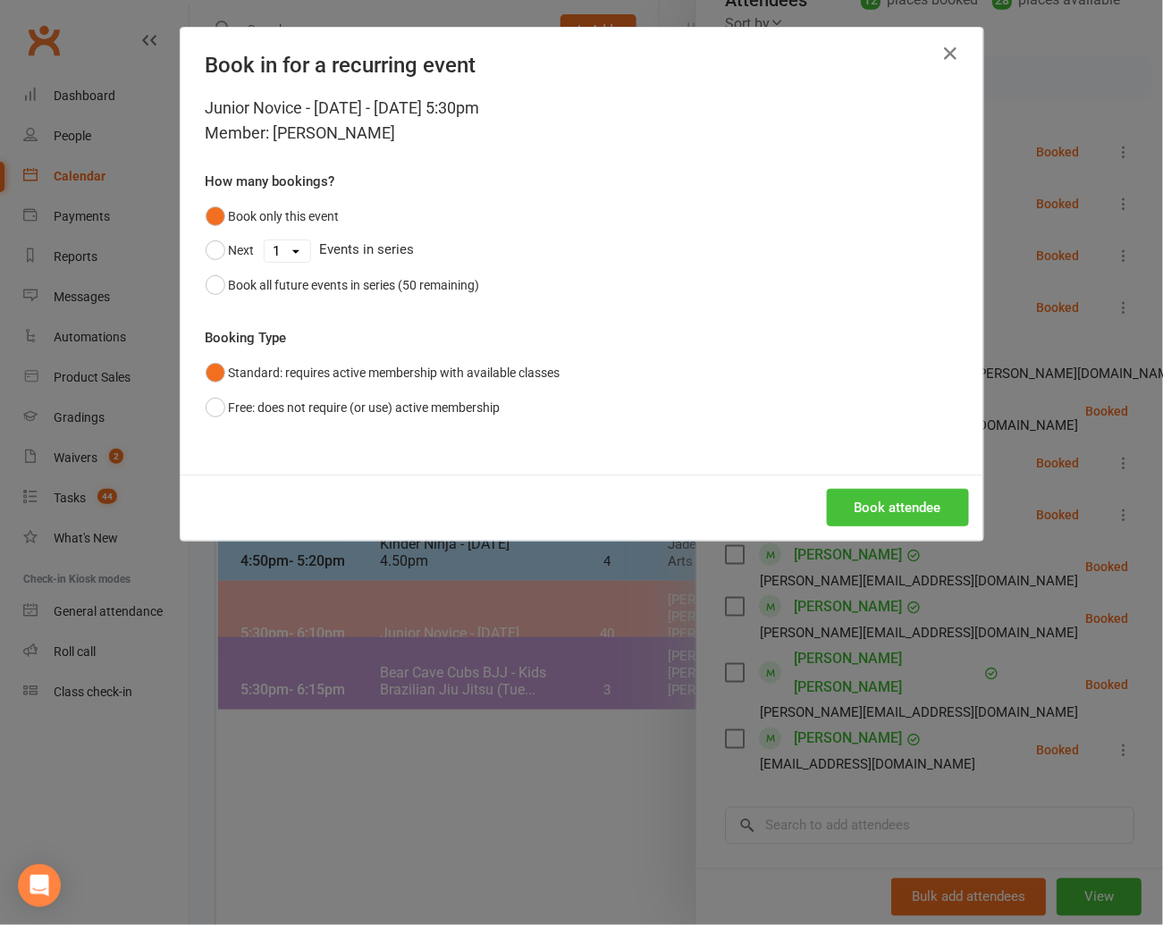
click at [871, 500] on button "Book attendee" at bounding box center [898, 508] width 142 height 38
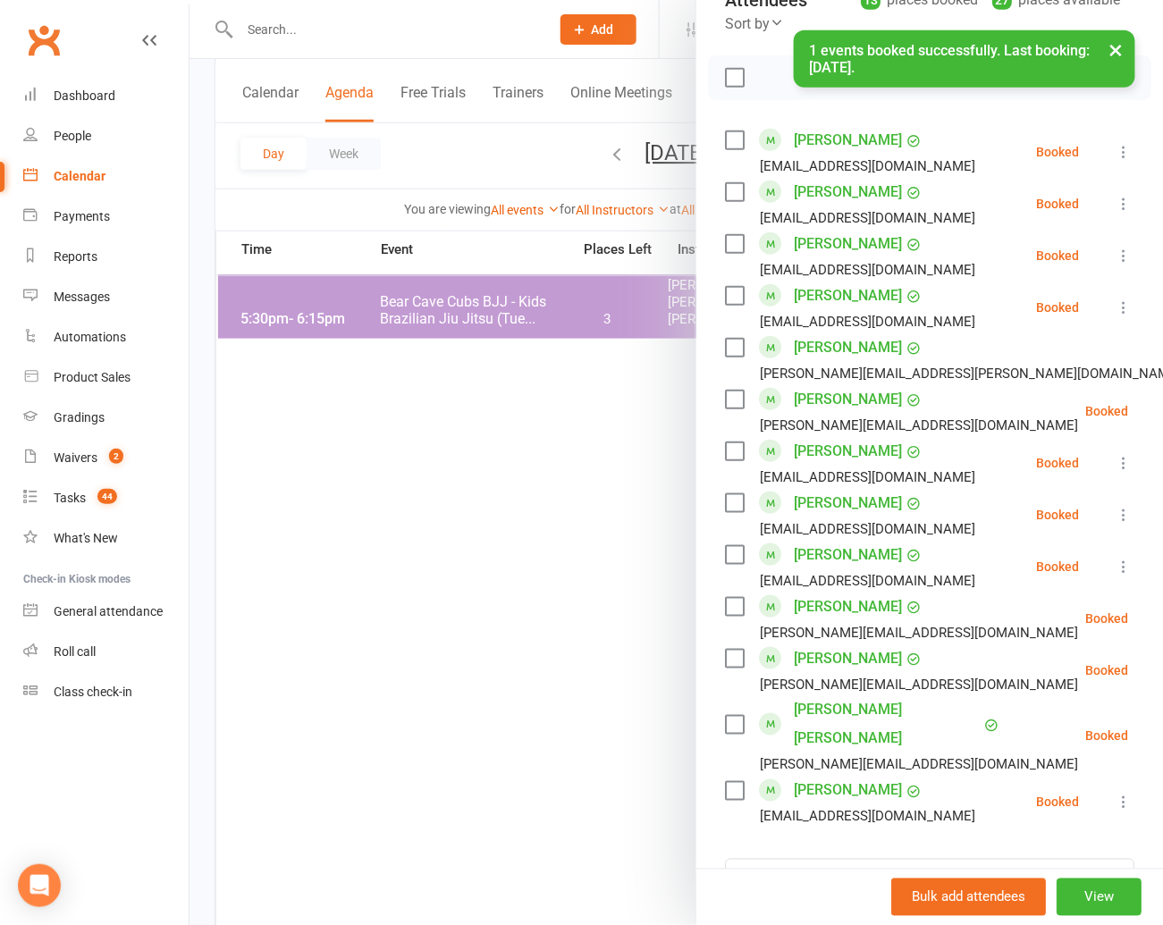
scroll to position [509, 0]
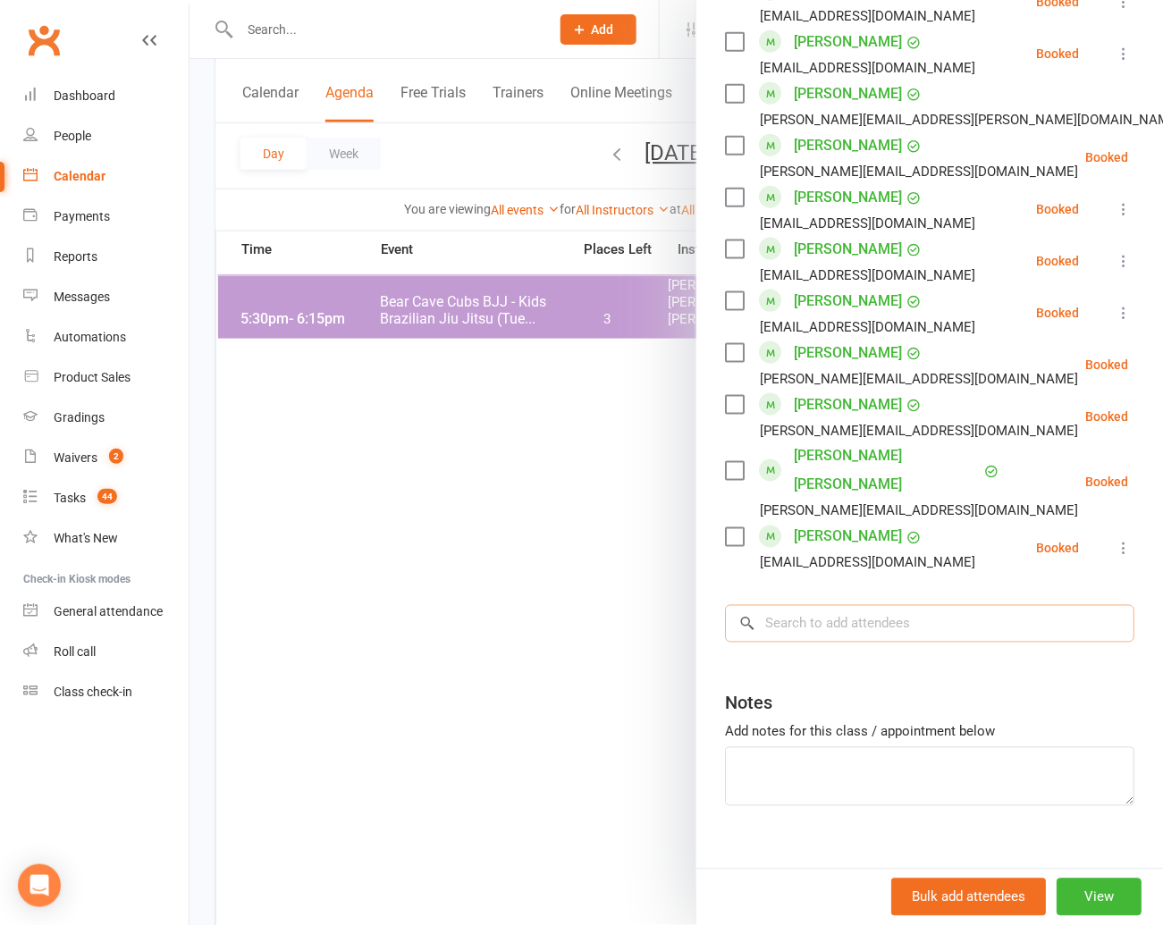
click at [784, 605] on input "search" at bounding box center [929, 624] width 409 height 38
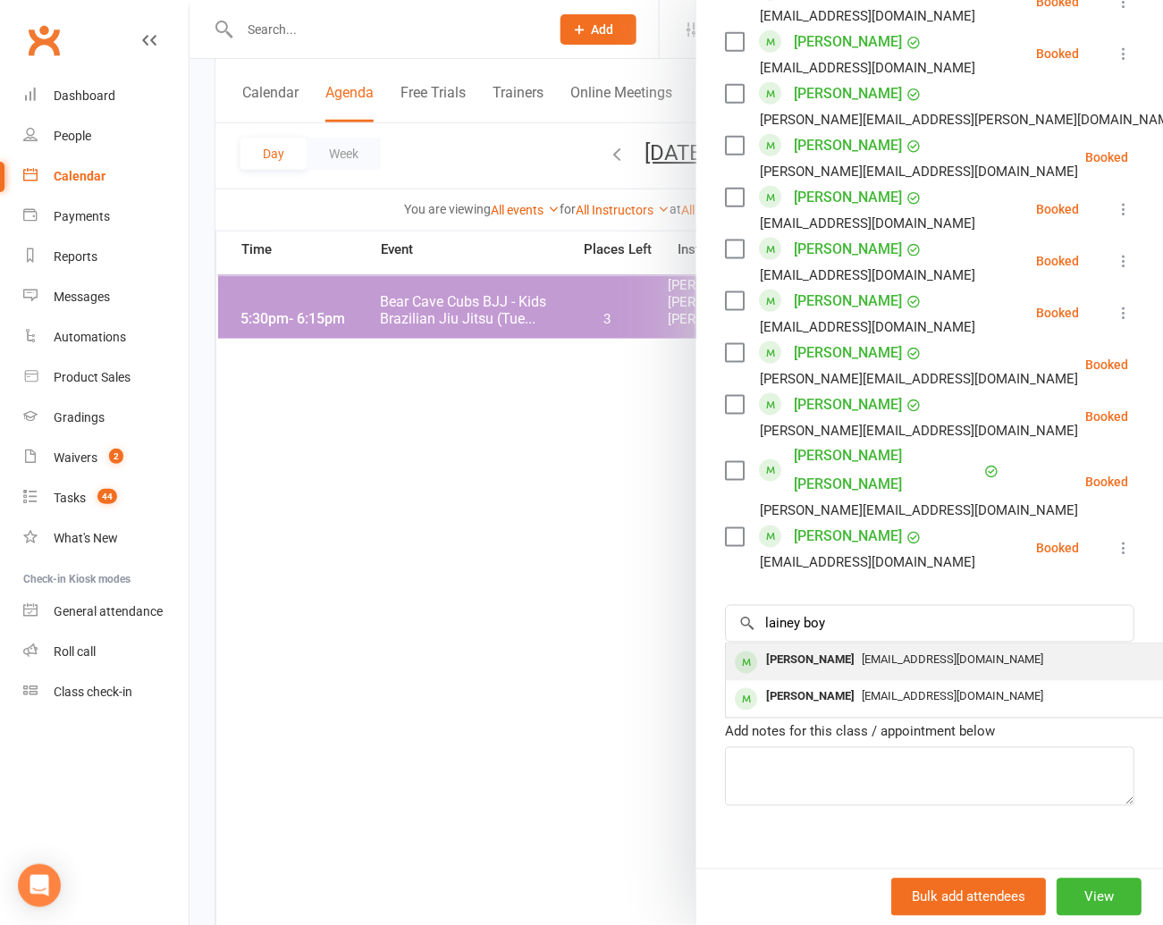
drag, startPoint x: 792, startPoint y: 631, endPoint x: 804, endPoint y: 626, distance: 12.8
click at [804, 648] on div "[PERSON_NAME]" at bounding box center [810, 661] width 103 height 26
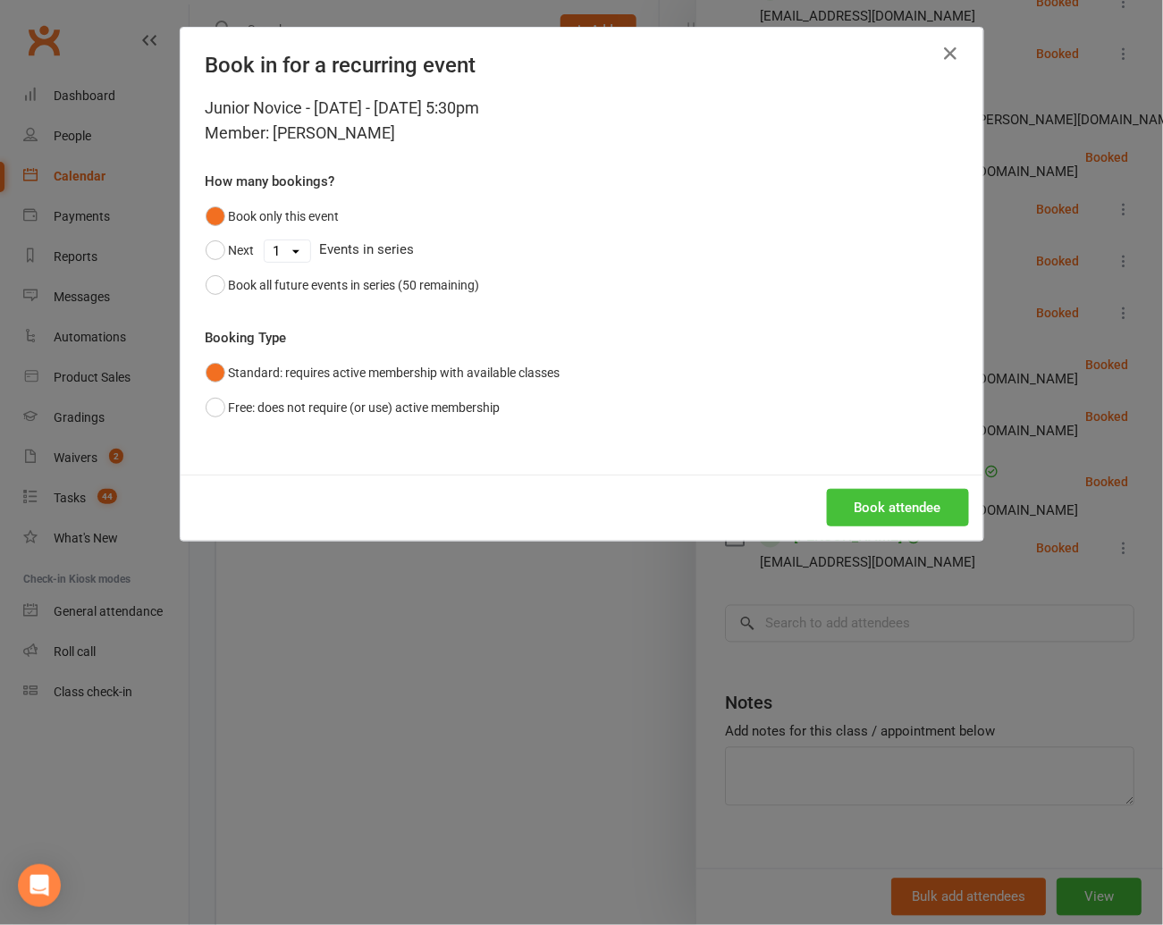
click at [898, 501] on button "Book attendee" at bounding box center [898, 508] width 142 height 38
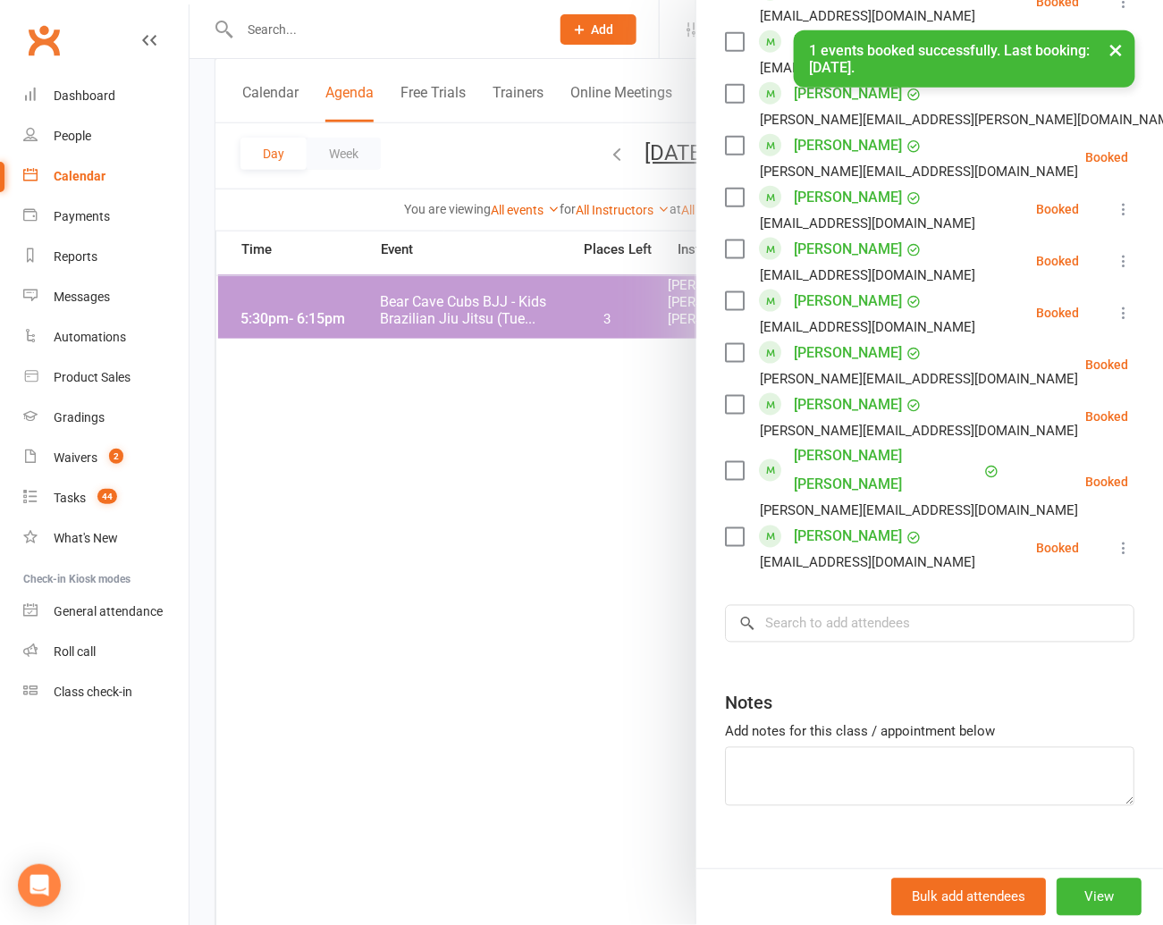
scroll to position [560, 0]
click at [803, 605] on input "search" at bounding box center [929, 624] width 409 height 38
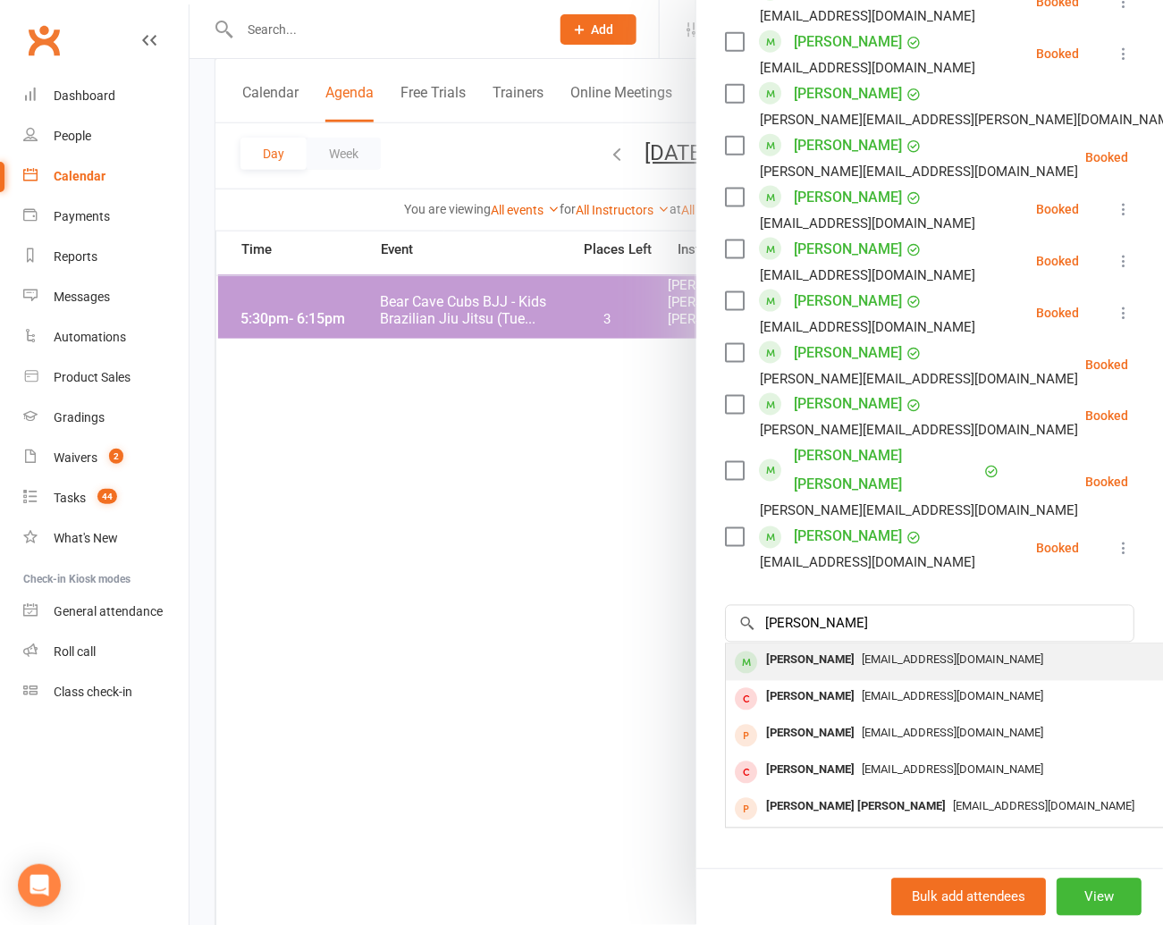
scroll to position [559, 0]
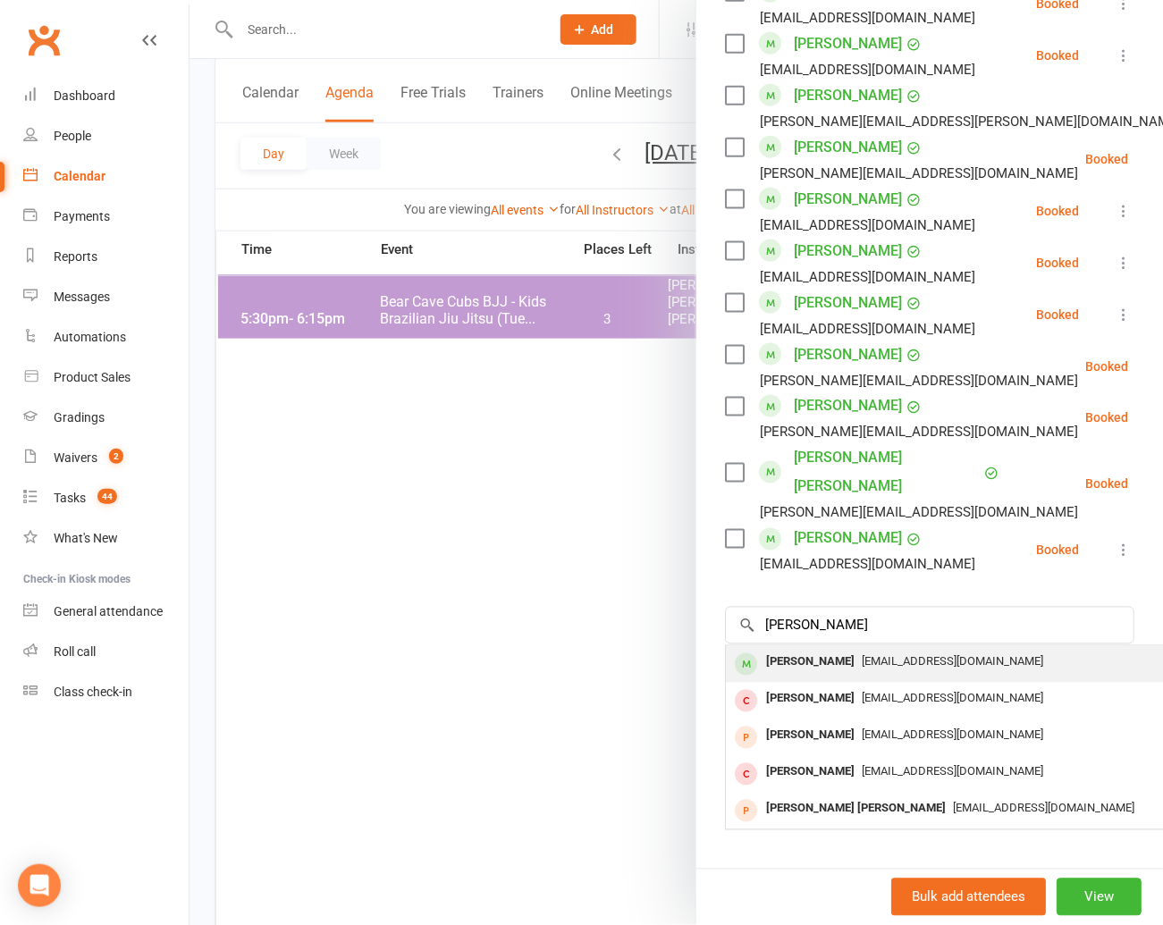
click at [800, 650] on div "[PERSON_NAME]" at bounding box center [810, 663] width 103 height 26
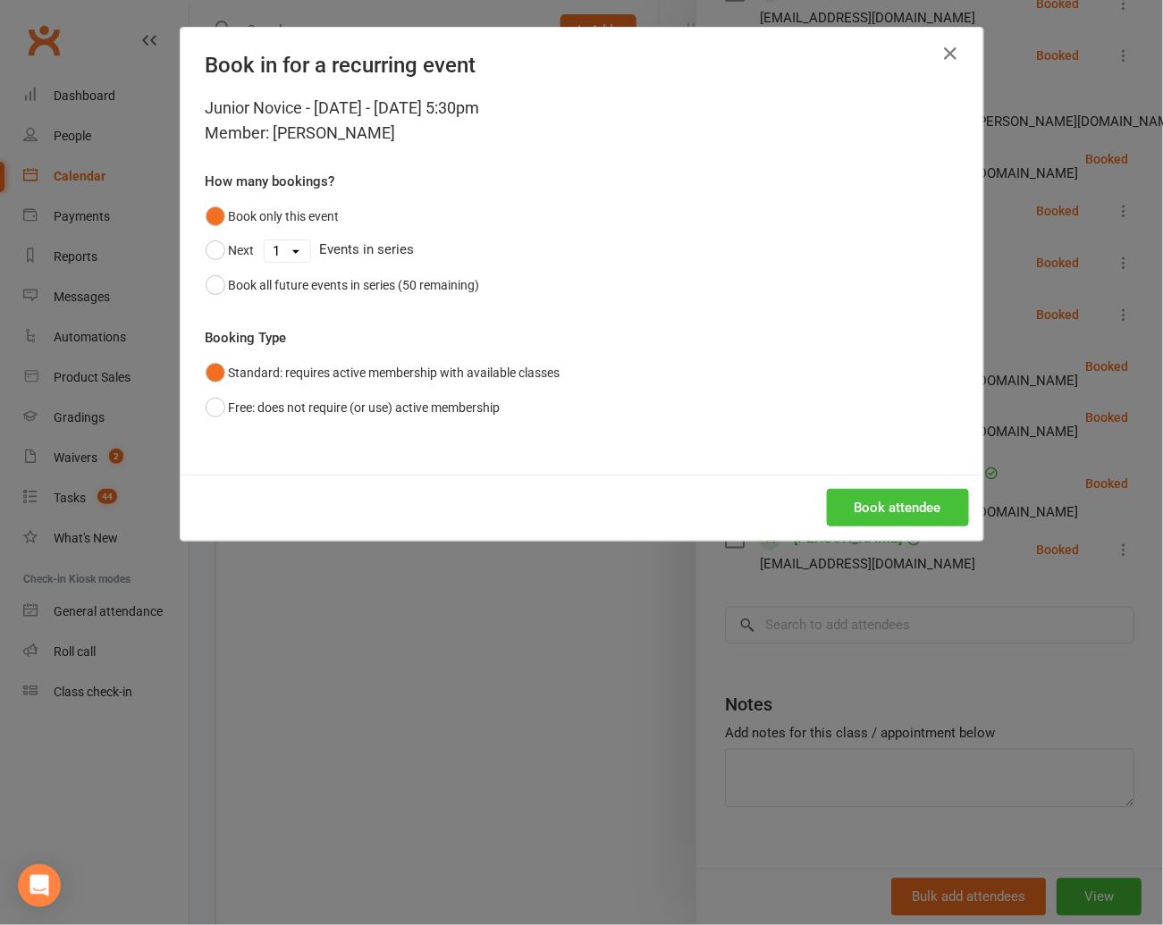
click at [898, 502] on button "Book attendee" at bounding box center [898, 508] width 142 height 38
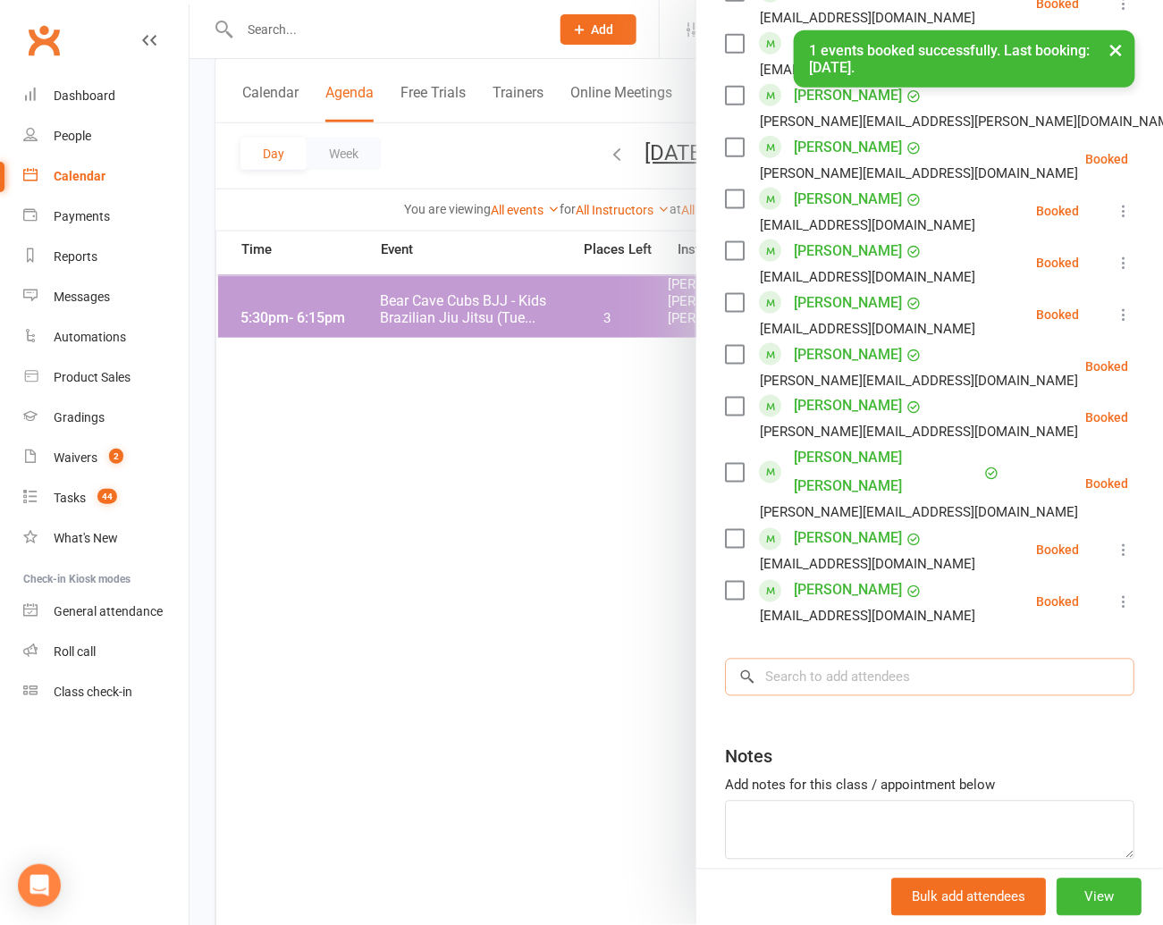
click at [804, 659] on input "search" at bounding box center [929, 678] width 409 height 38
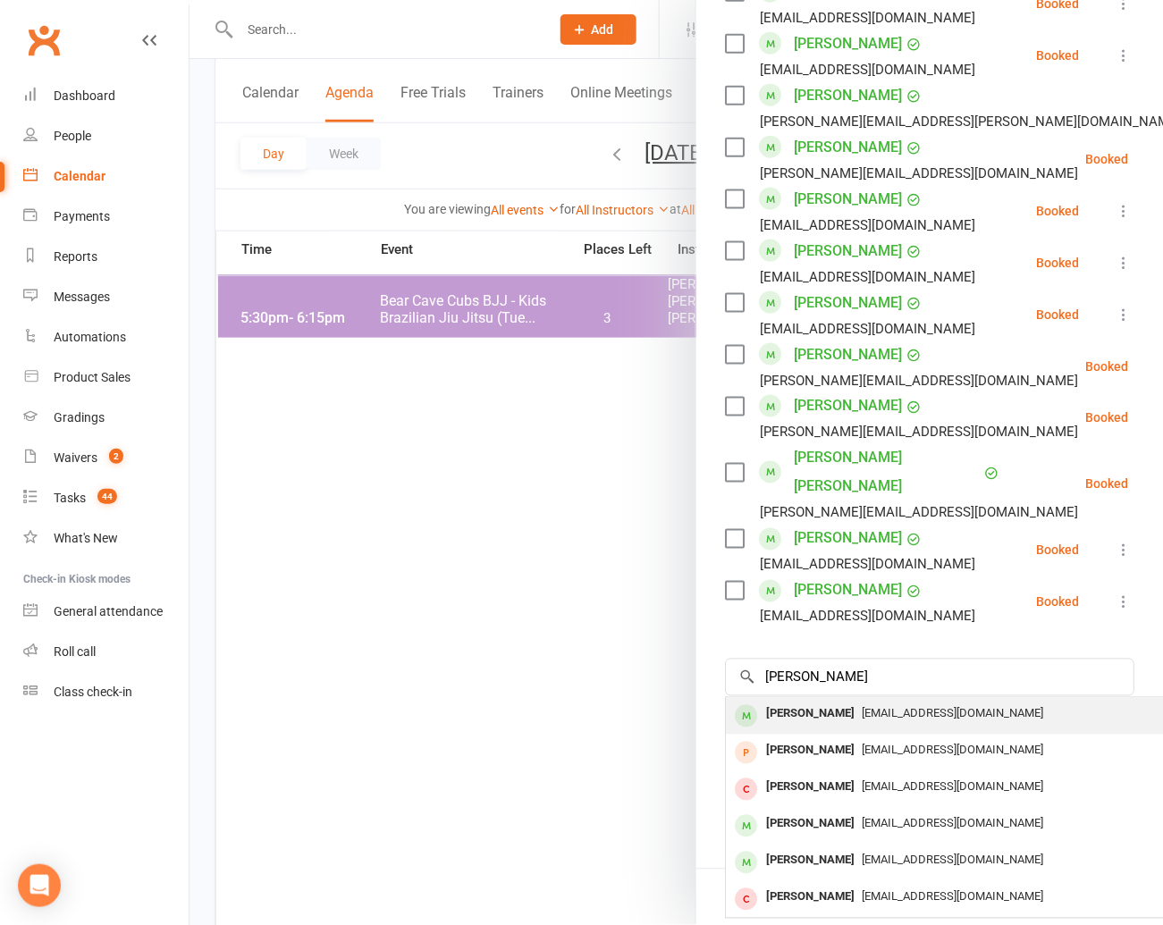
click at [775, 702] on div "[PERSON_NAME]" at bounding box center [810, 715] width 103 height 26
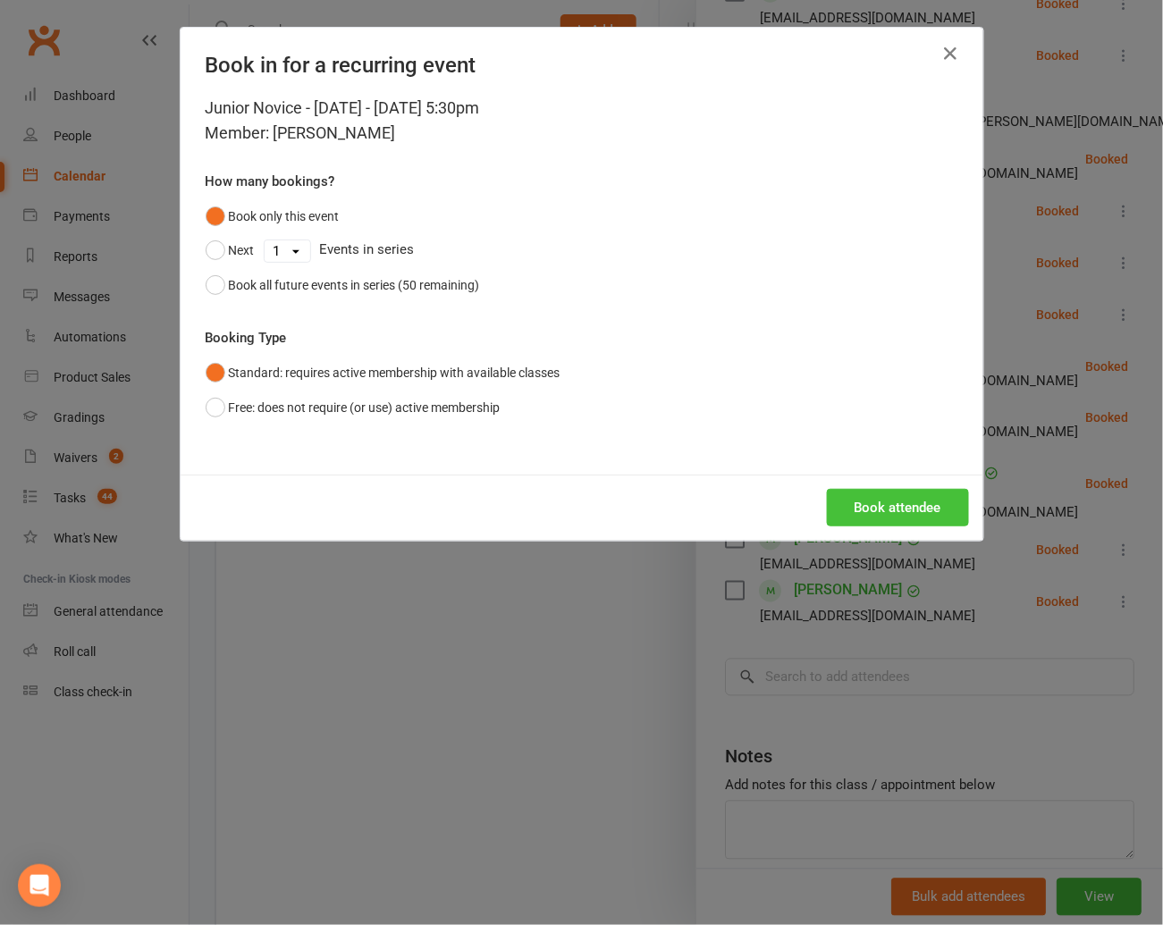
click at [866, 506] on button "Book attendee" at bounding box center [898, 508] width 142 height 38
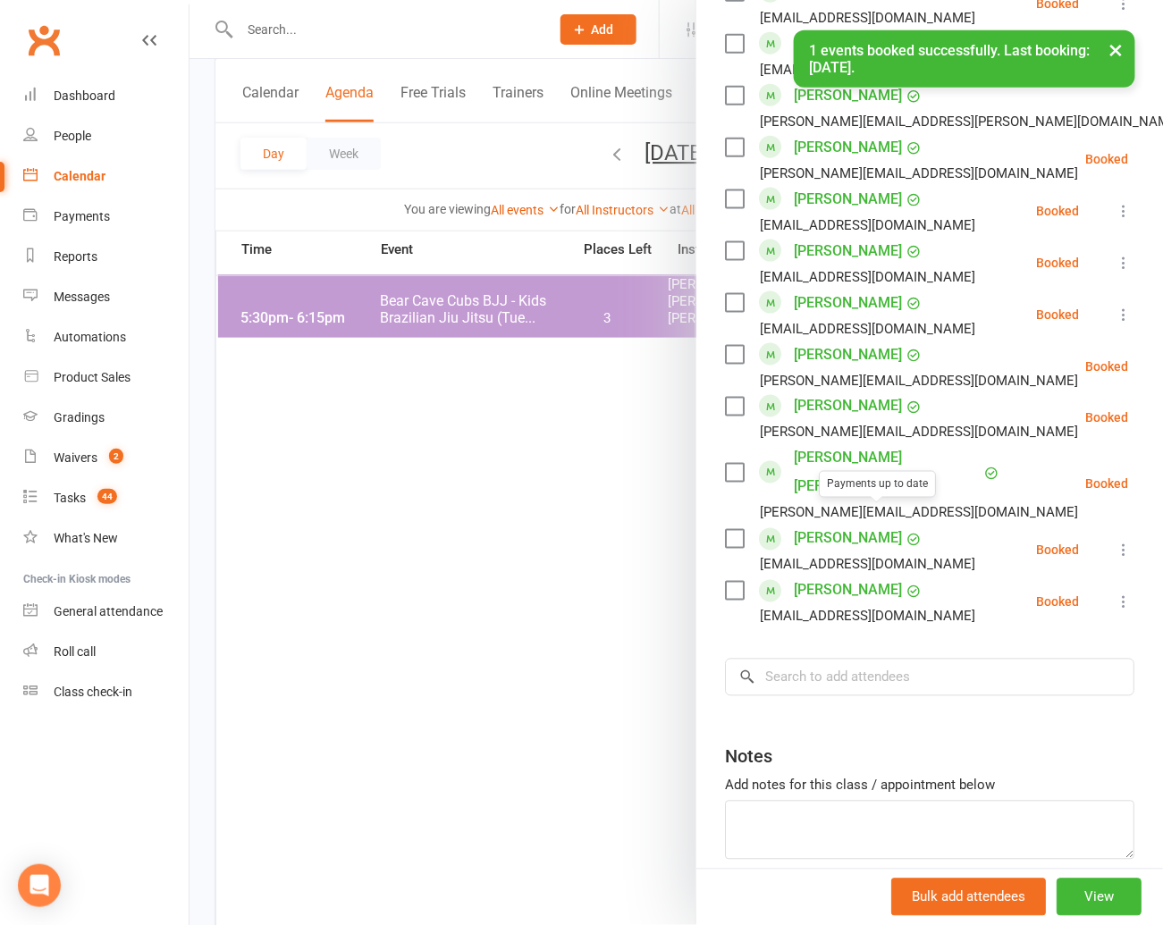
scroll to position [610, 0]
click at [823, 660] on input "search" at bounding box center [929, 678] width 409 height 38
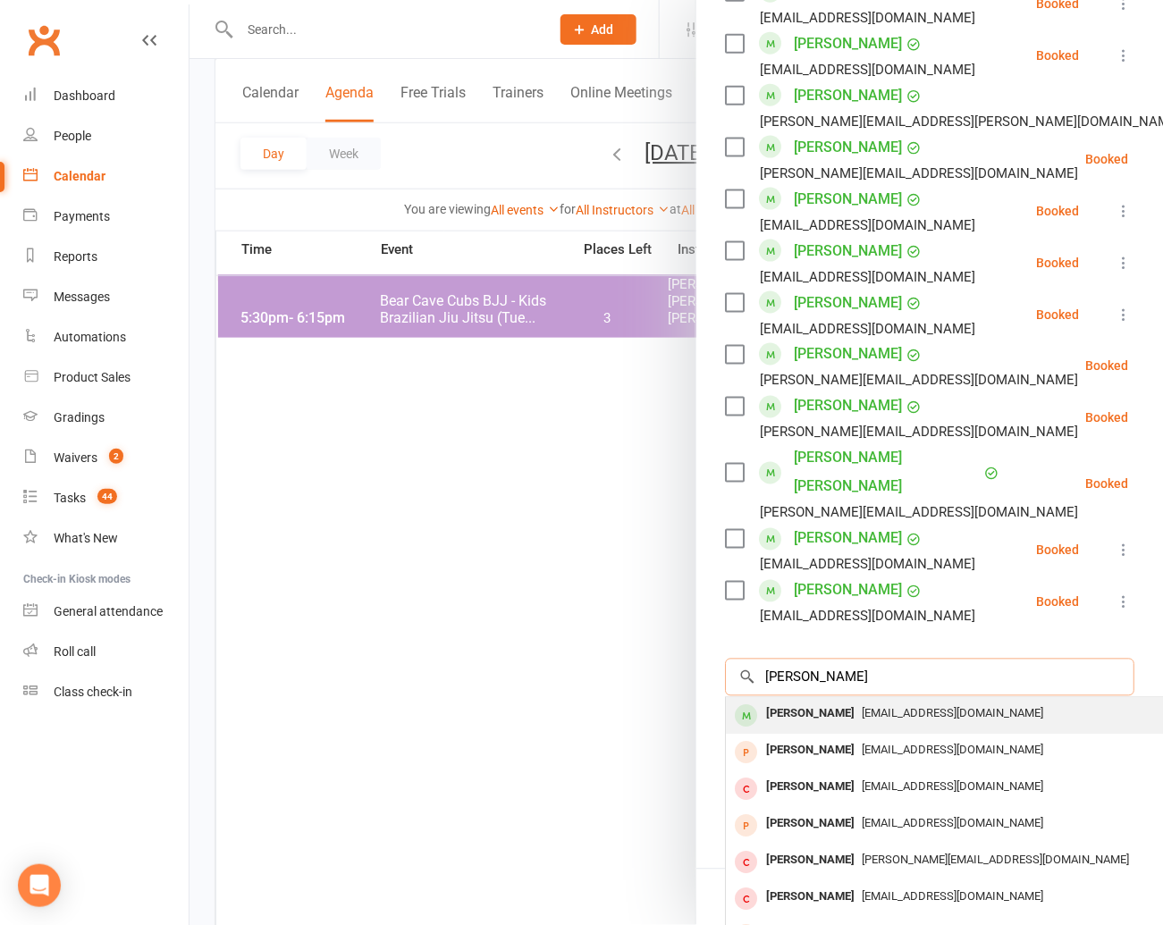
scroll to position [610, 11]
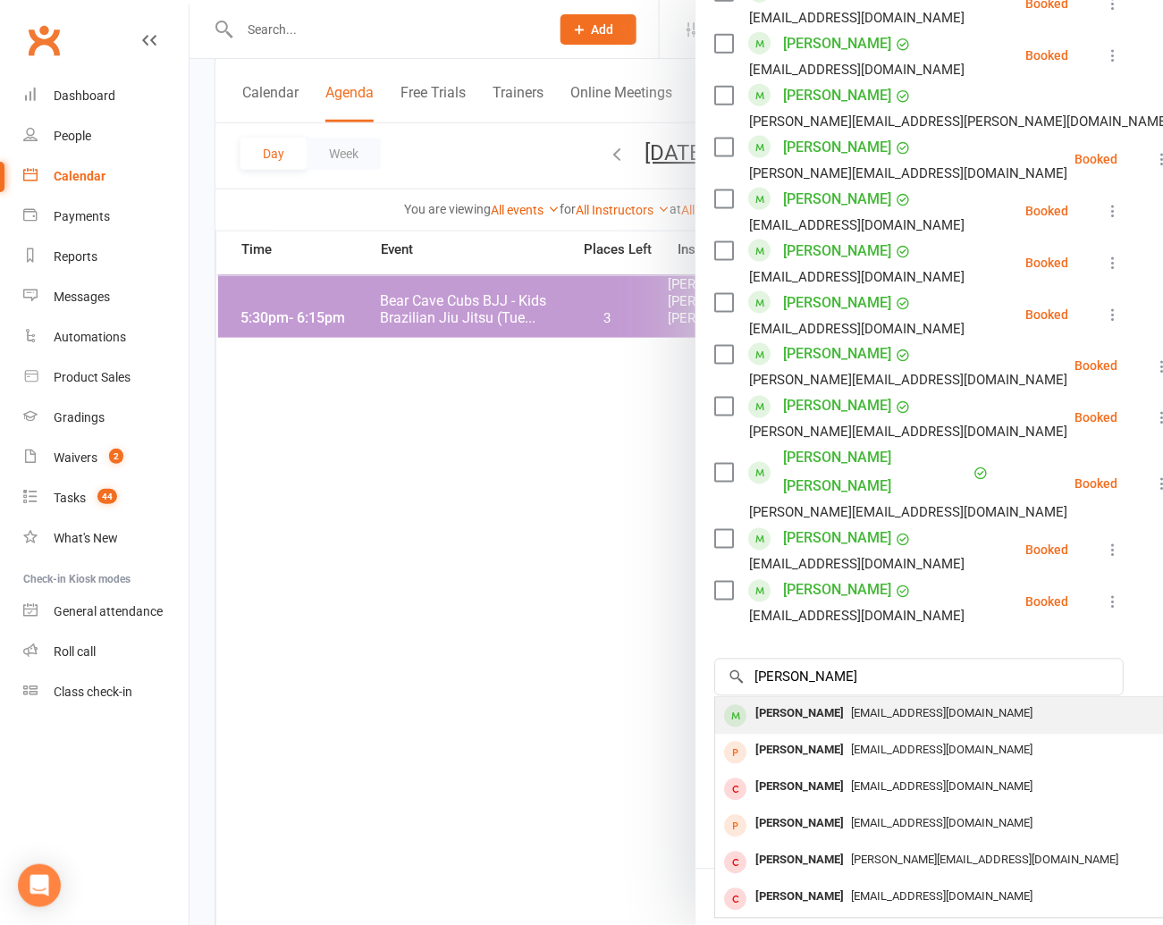
click at [815, 702] on div "[PERSON_NAME]" at bounding box center [799, 715] width 103 height 26
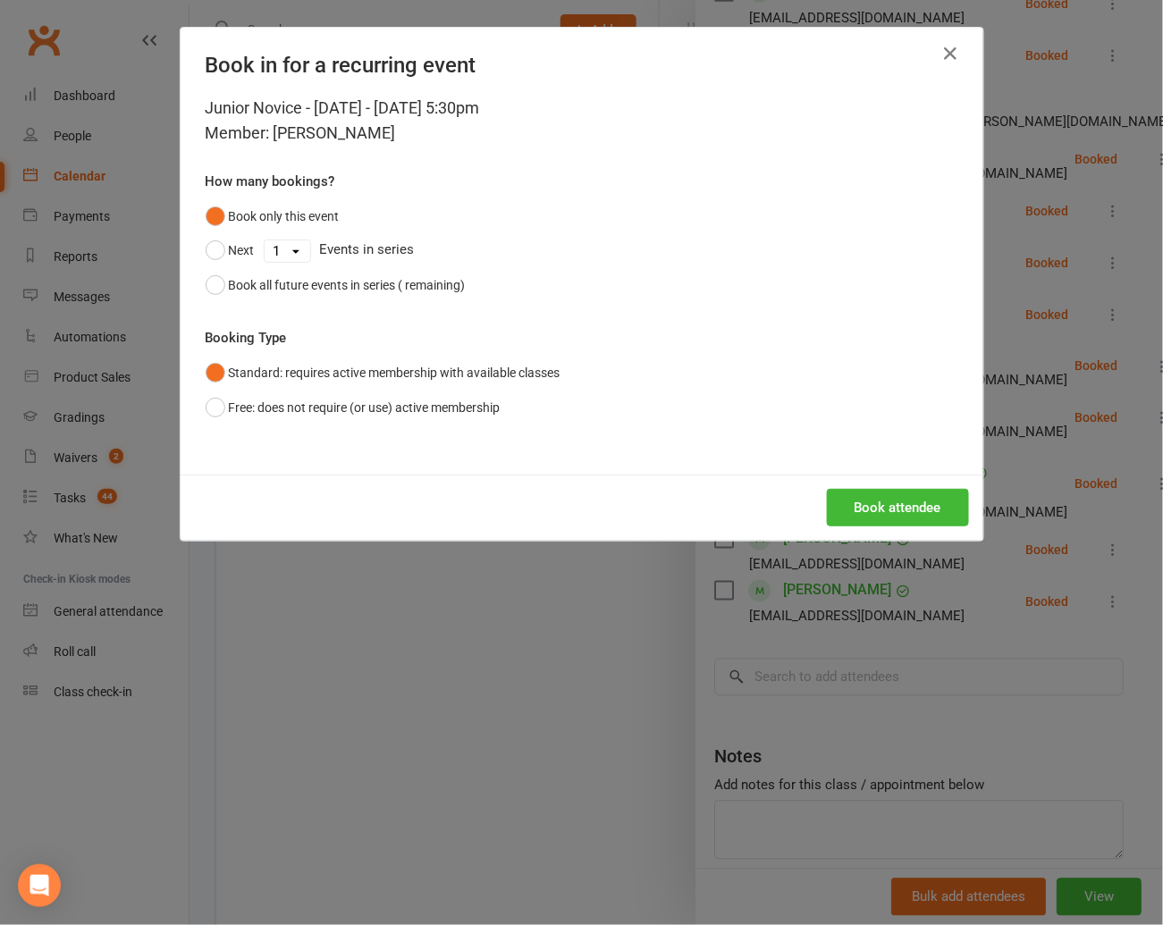
scroll to position [610, 0]
click at [888, 497] on button "Book attendee" at bounding box center [898, 508] width 142 height 38
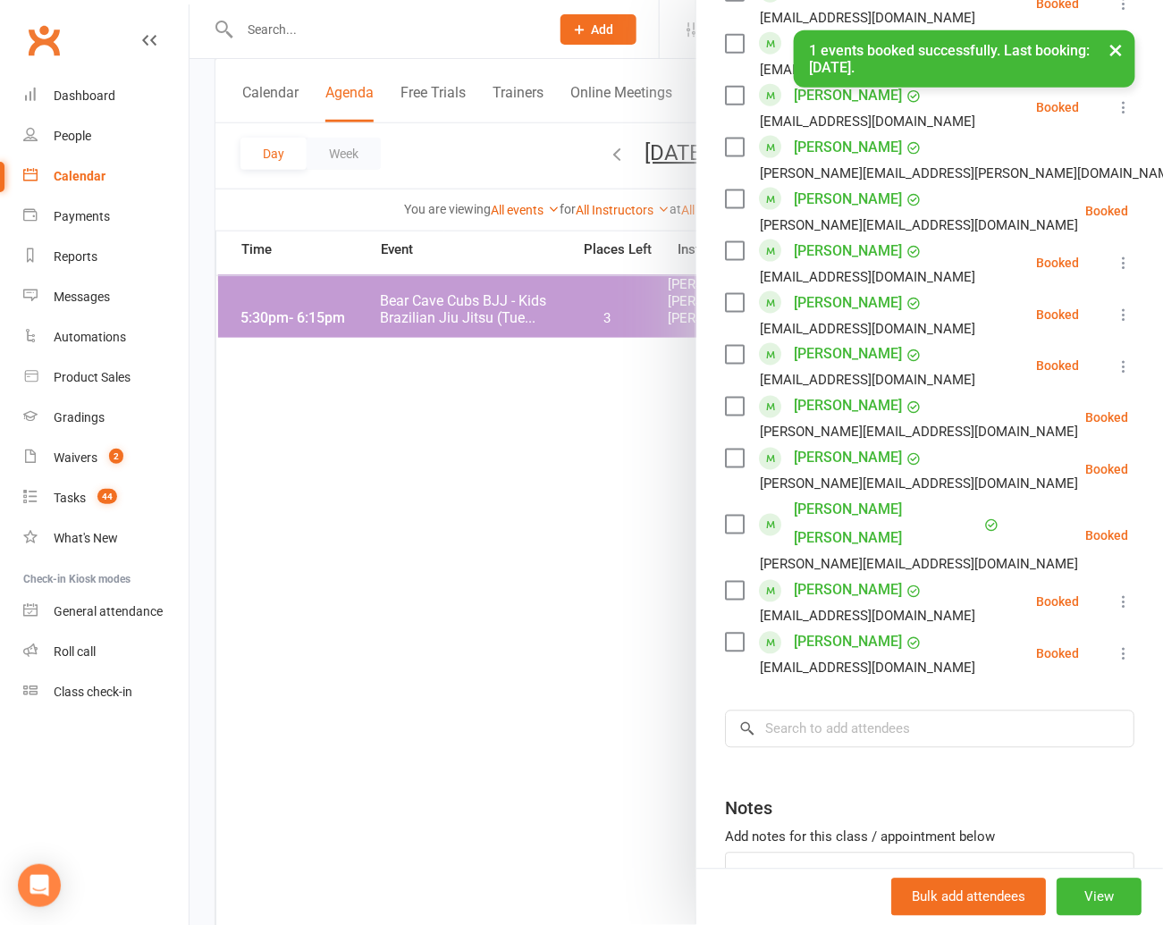
scroll to position [663, 0]
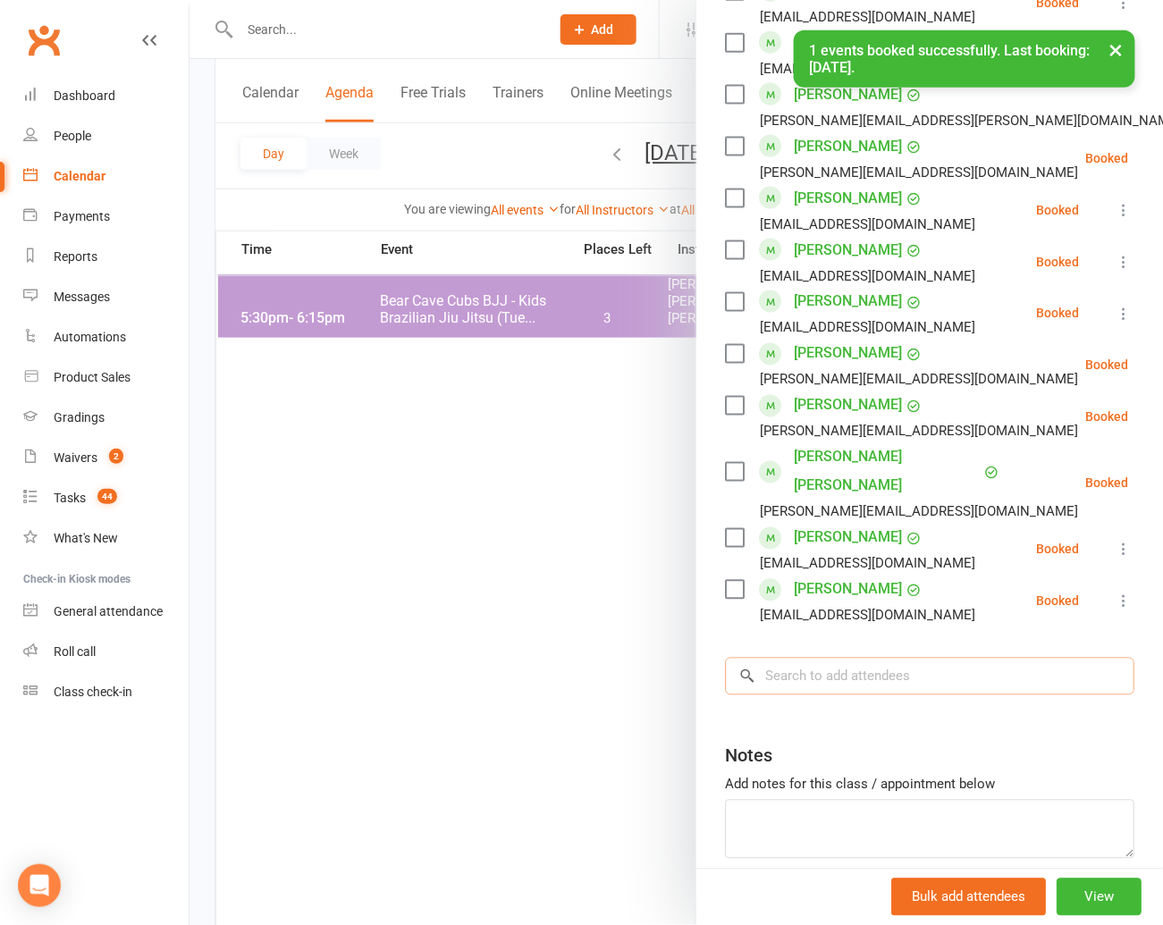
click at [791, 658] on input "search" at bounding box center [929, 677] width 409 height 38
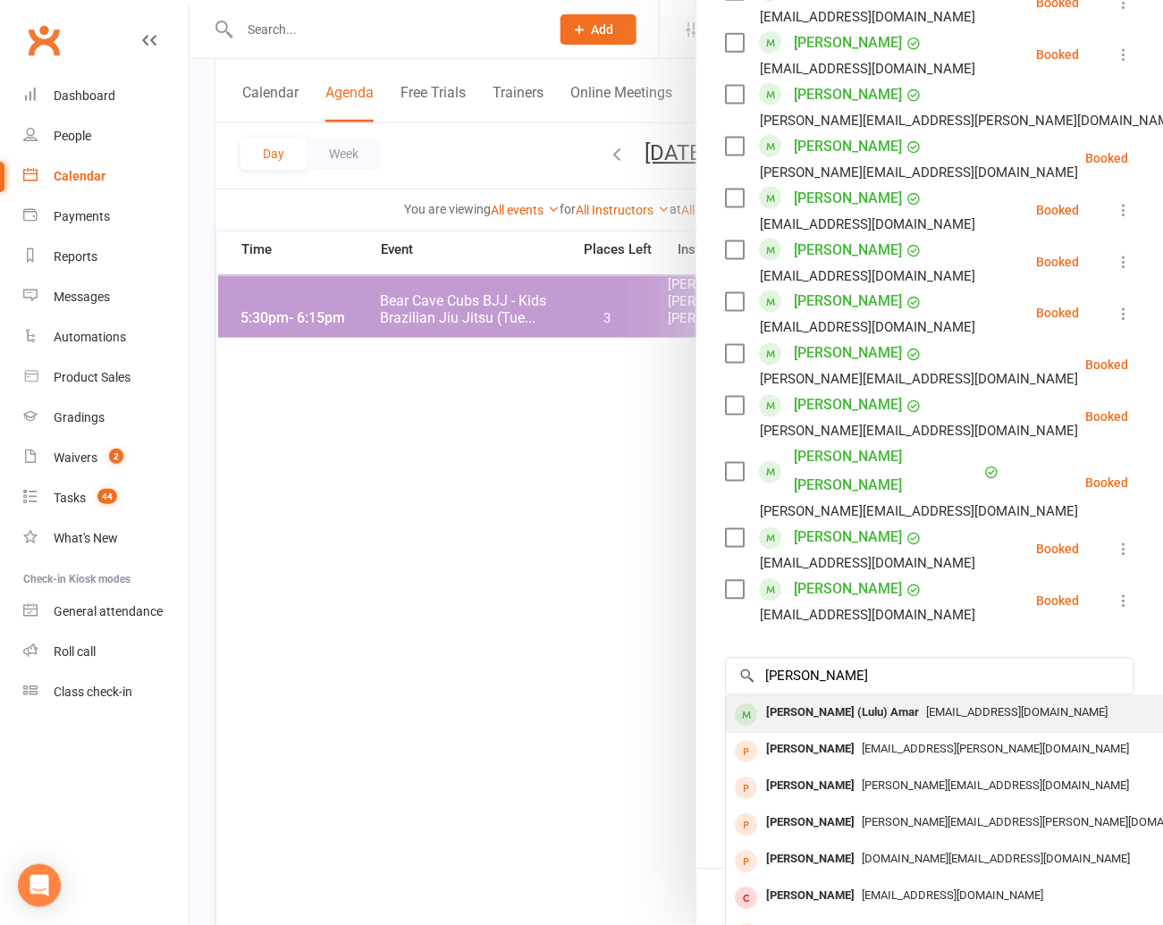
click at [793, 701] on div "[PERSON_NAME] (Lulu) Amar" at bounding box center [842, 714] width 167 height 26
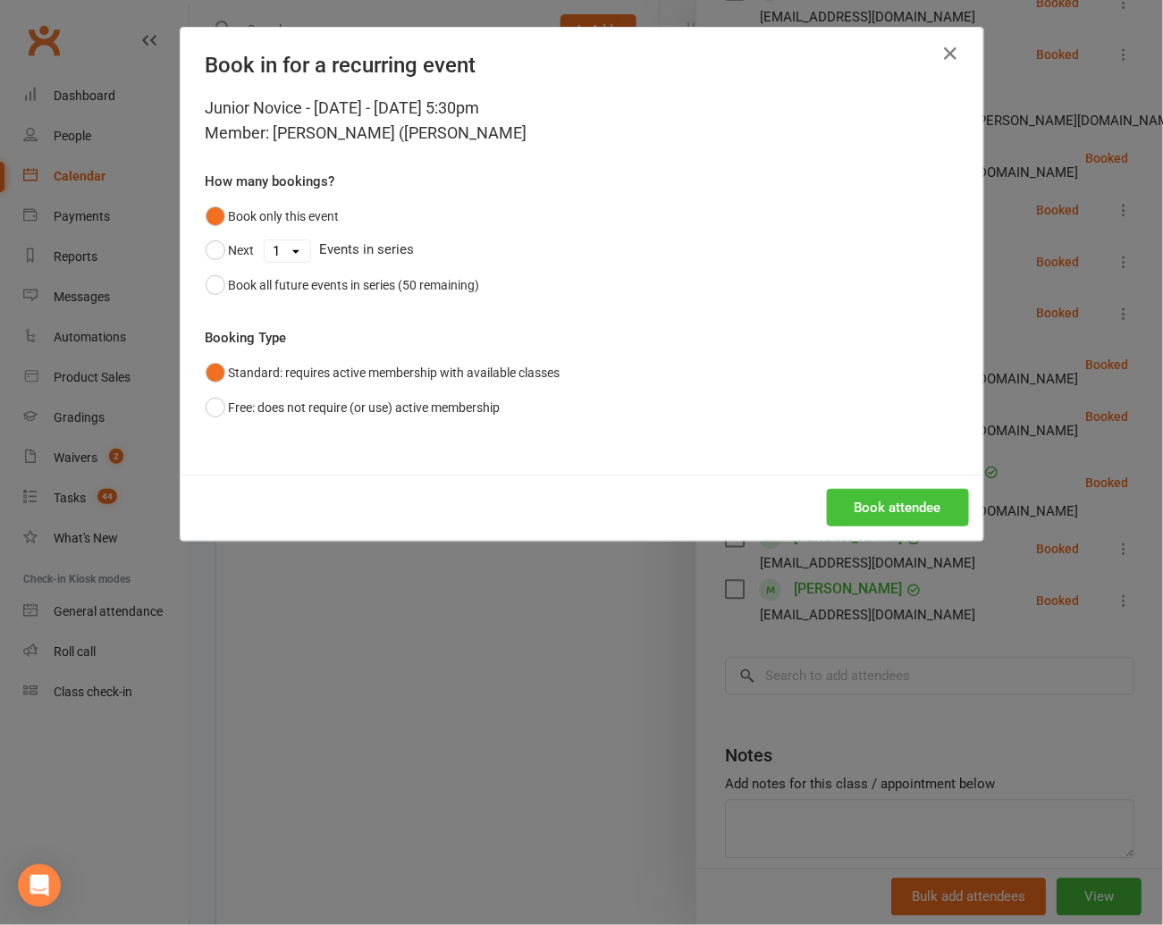
click at [907, 503] on button "Book attendee" at bounding box center [898, 508] width 142 height 38
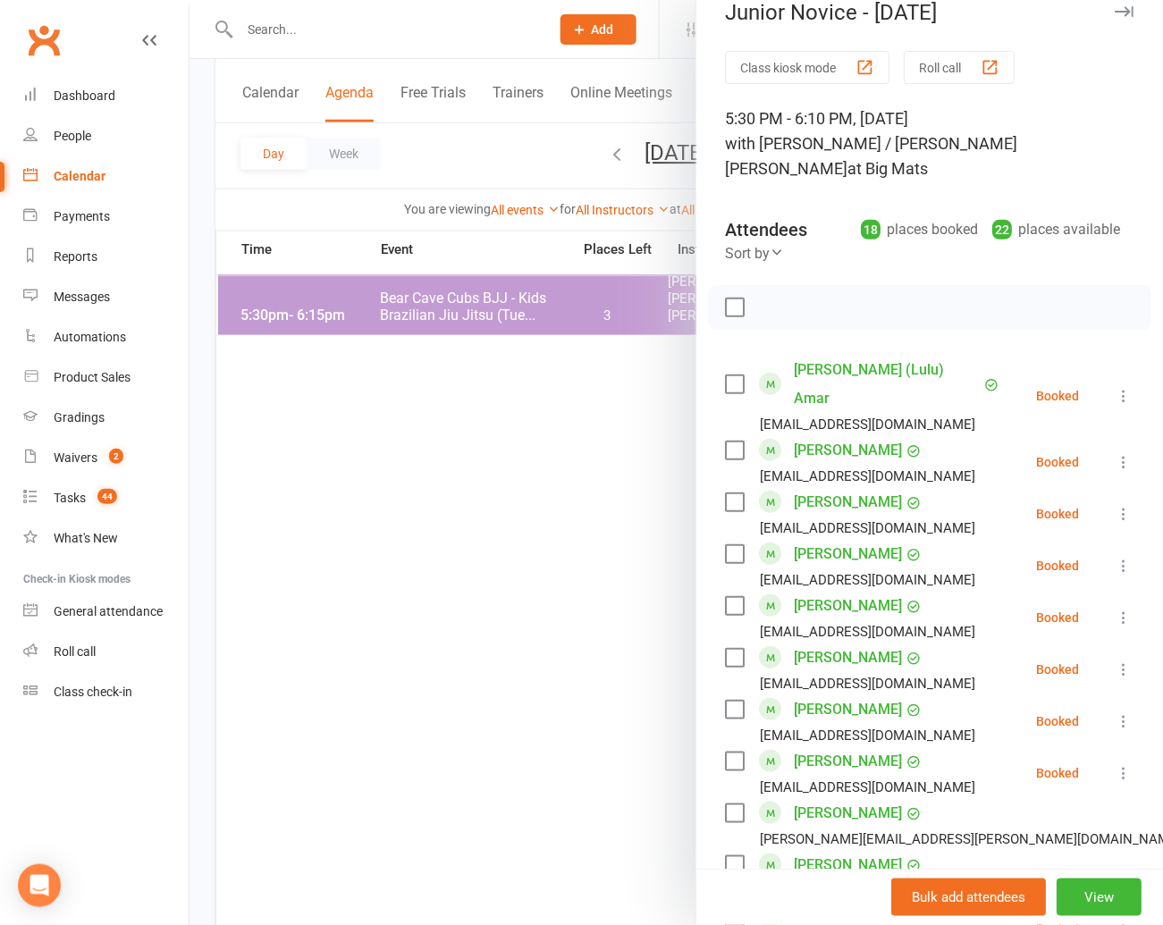
scroll to position [0, 0]
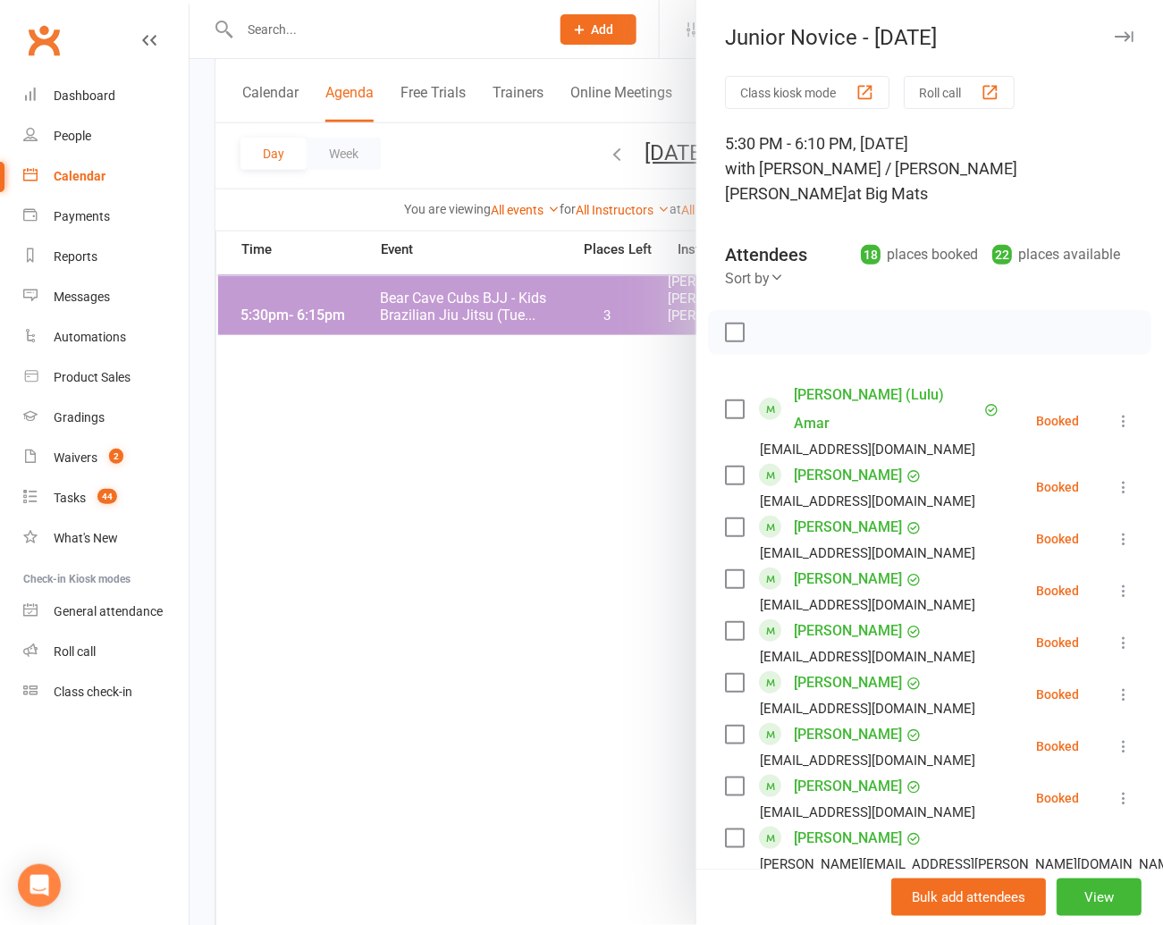
click at [736, 324] on label at bounding box center [734, 333] width 18 height 18
click at [776, 324] on icon "button" at bounding box center [774, 331] width 15 height 15
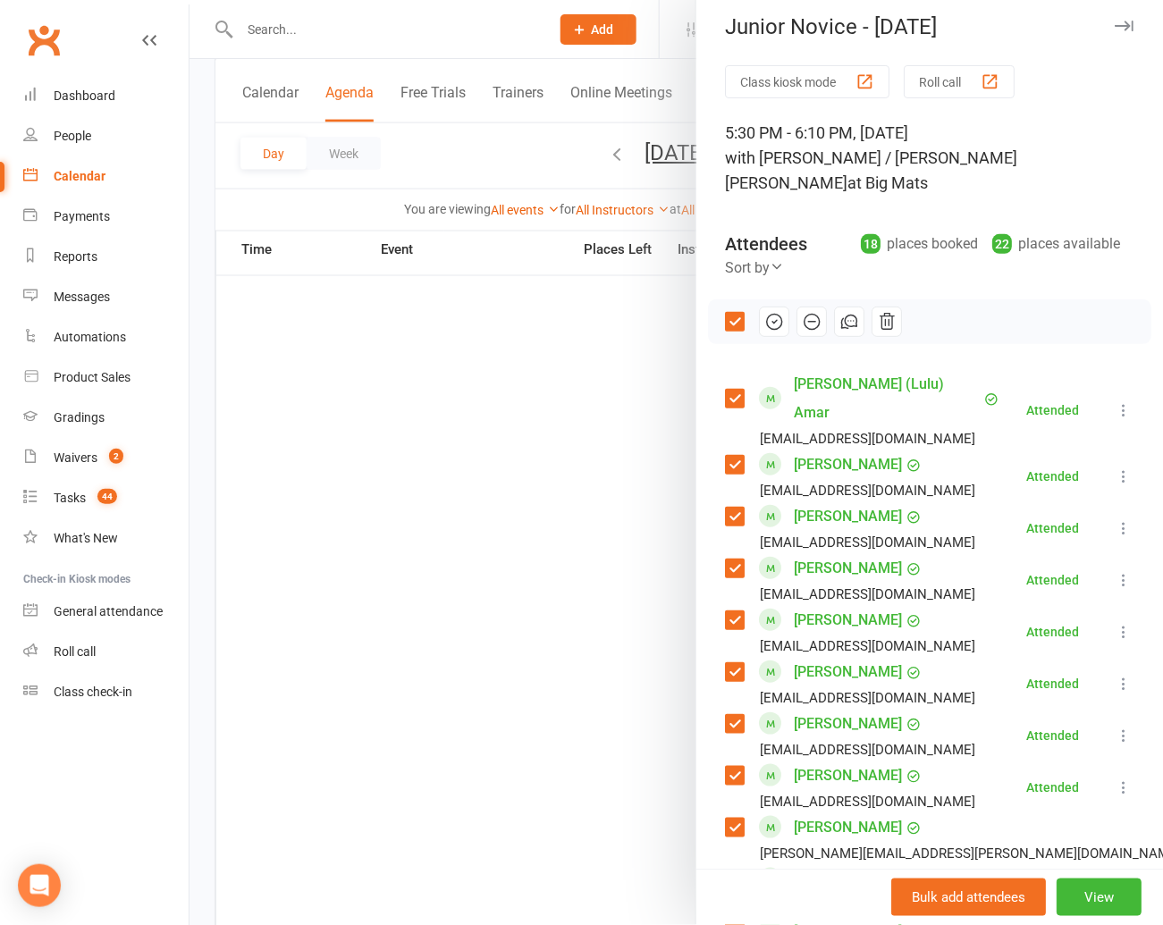
scroll to position [9, 0]
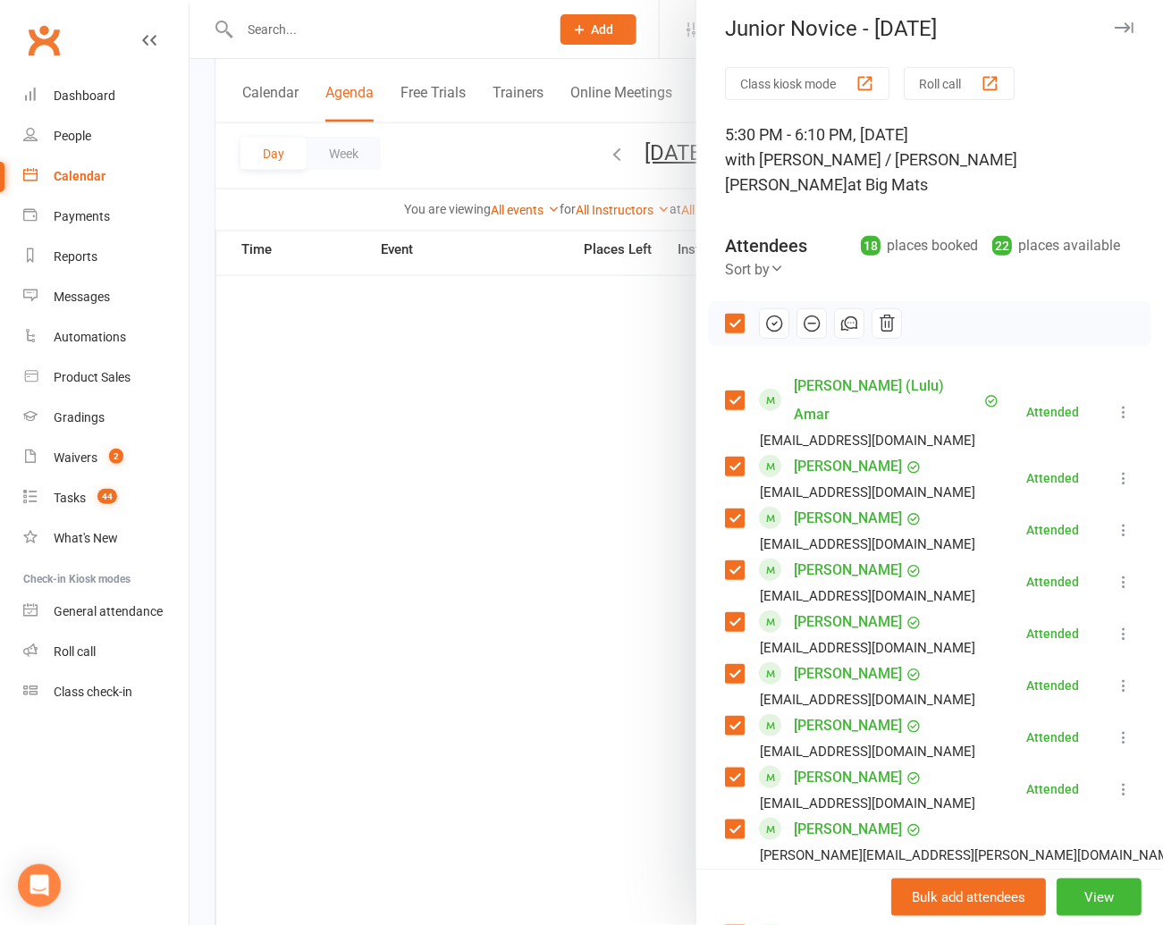
click at [518, 441] on div at bounding box center [675, 462] width 973 height 925
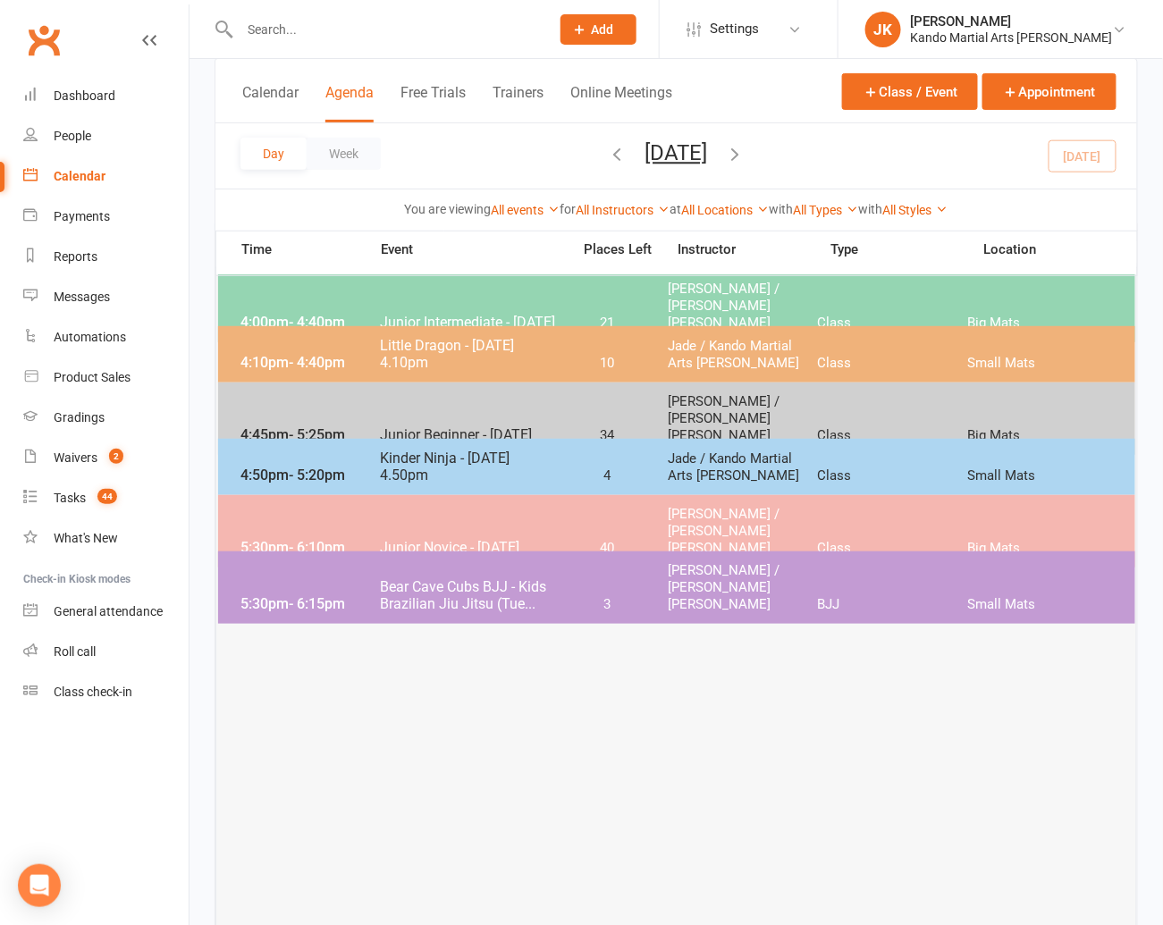
scroll to position [0, 0]
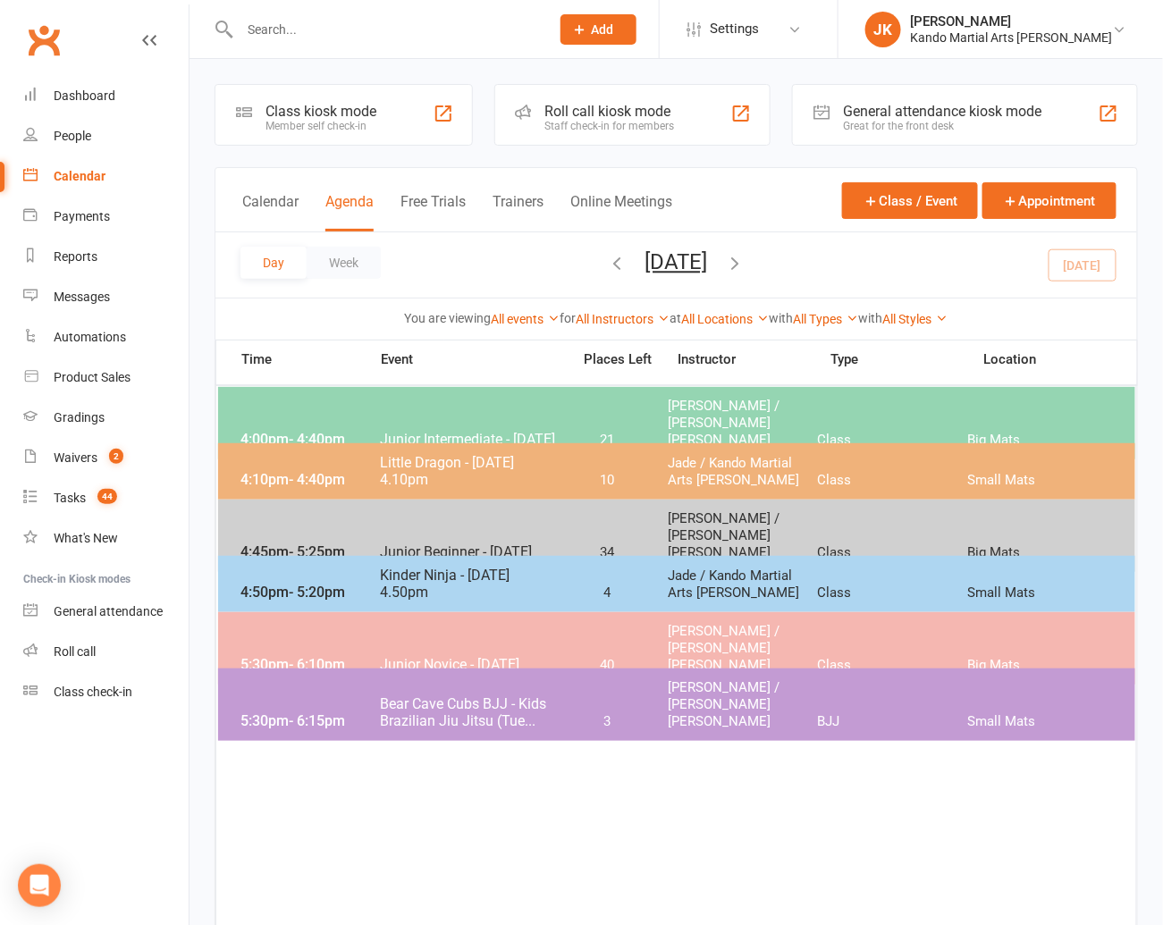
click at [302, 14] on div at bounding box center [376, 29] width 323 height 58
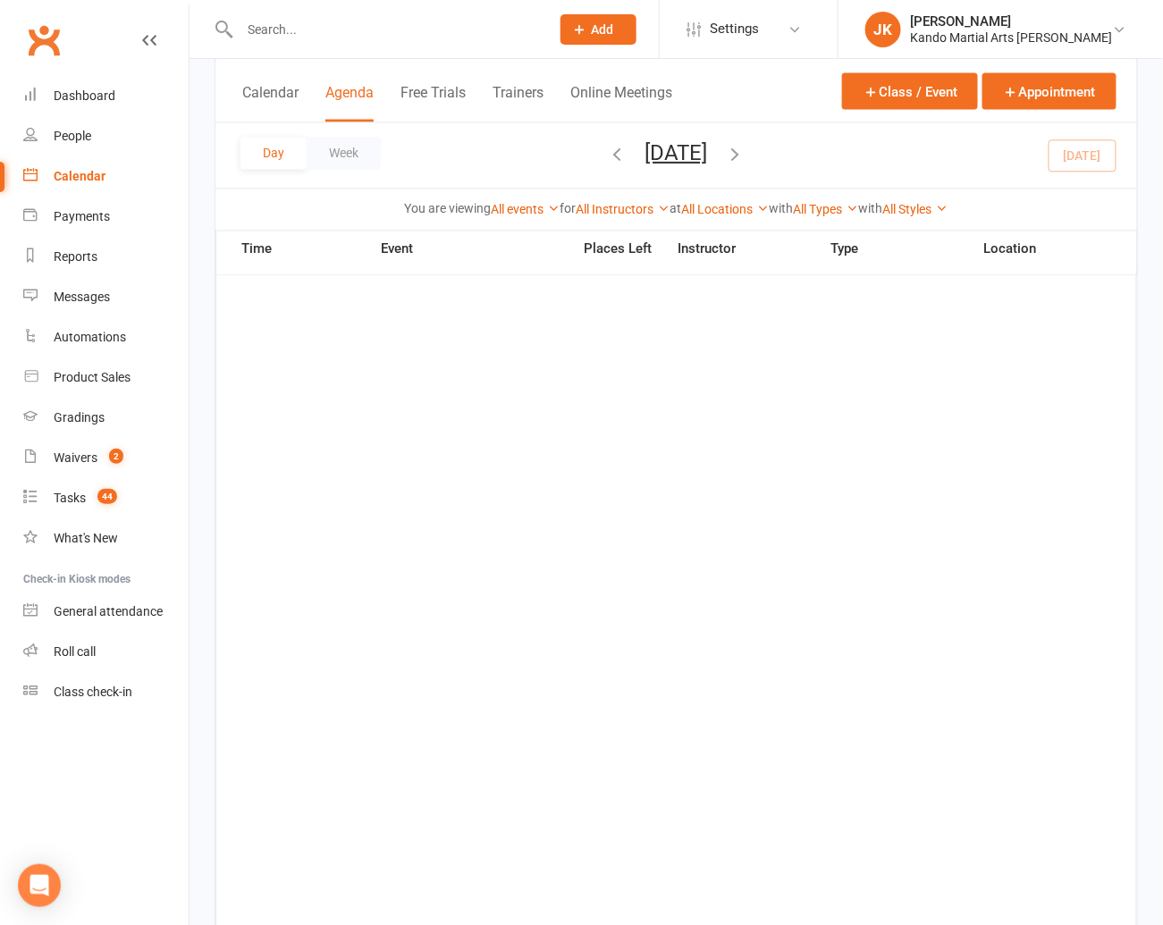
scroll to position [911, 0]
click at [283, 9] on div at bounding box center [376, 29] width 323 height 58
click at [280, 23] on input "text" at bounding box center [385, 29] width 303 height 25
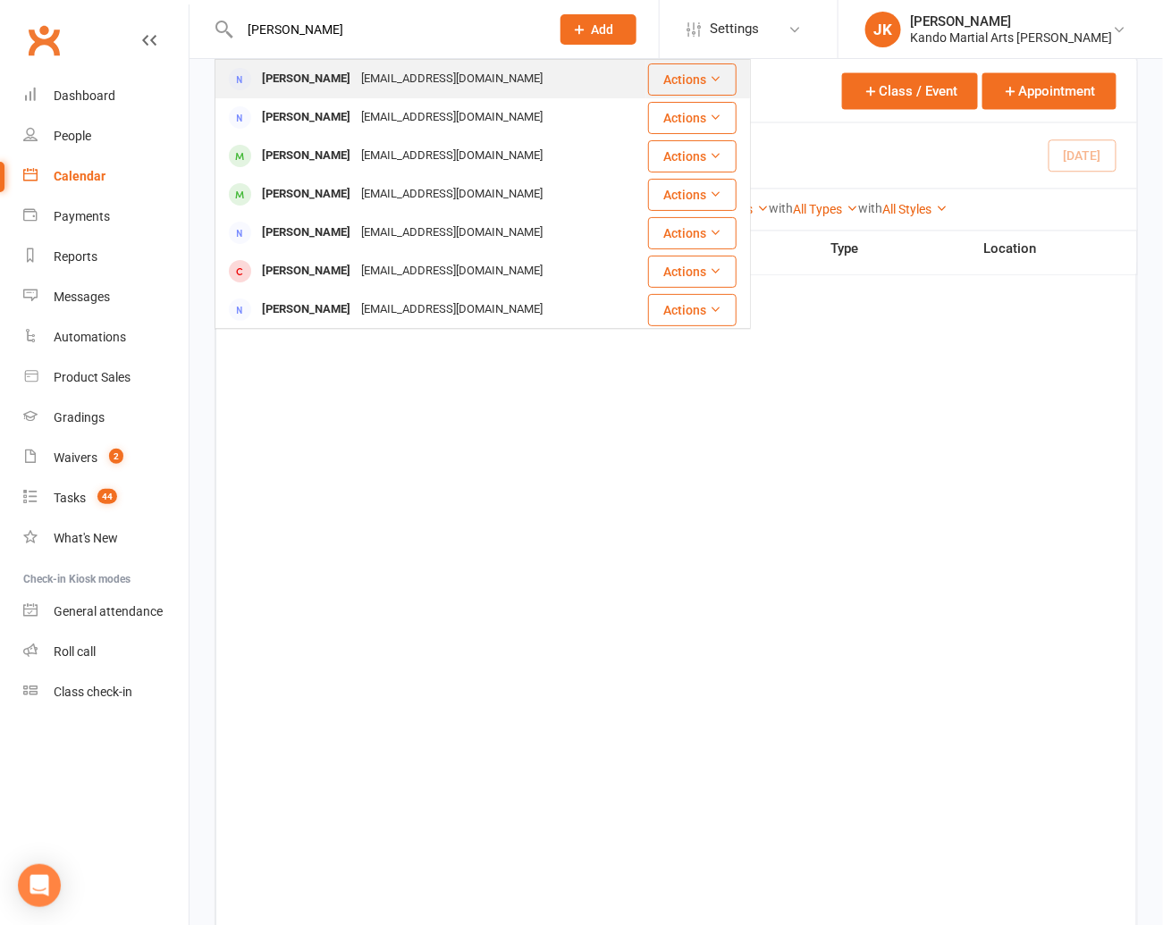
click at [284, 79] on div "[PERSON_NAME]" at bounding box center [306, 79] width 99 height 26
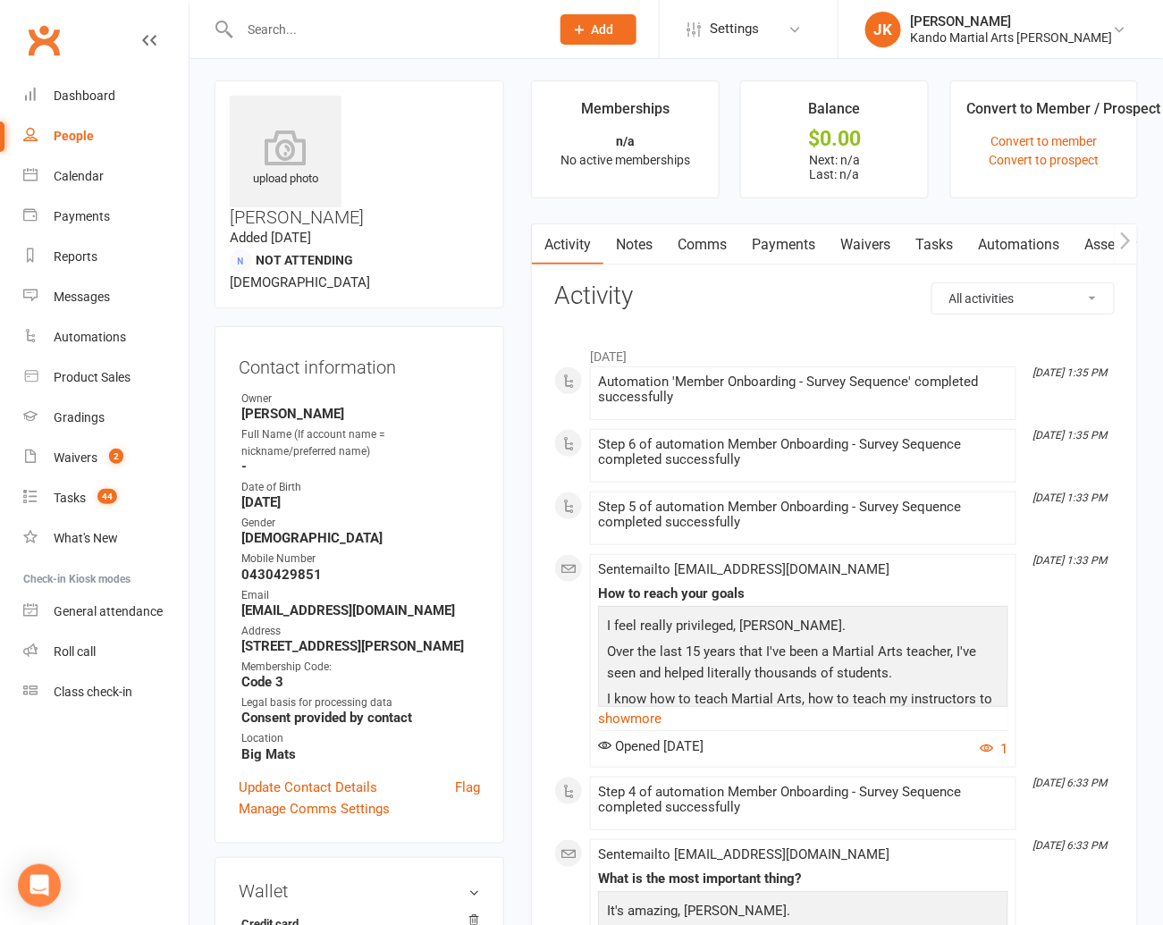
scroll to position [5, 0]
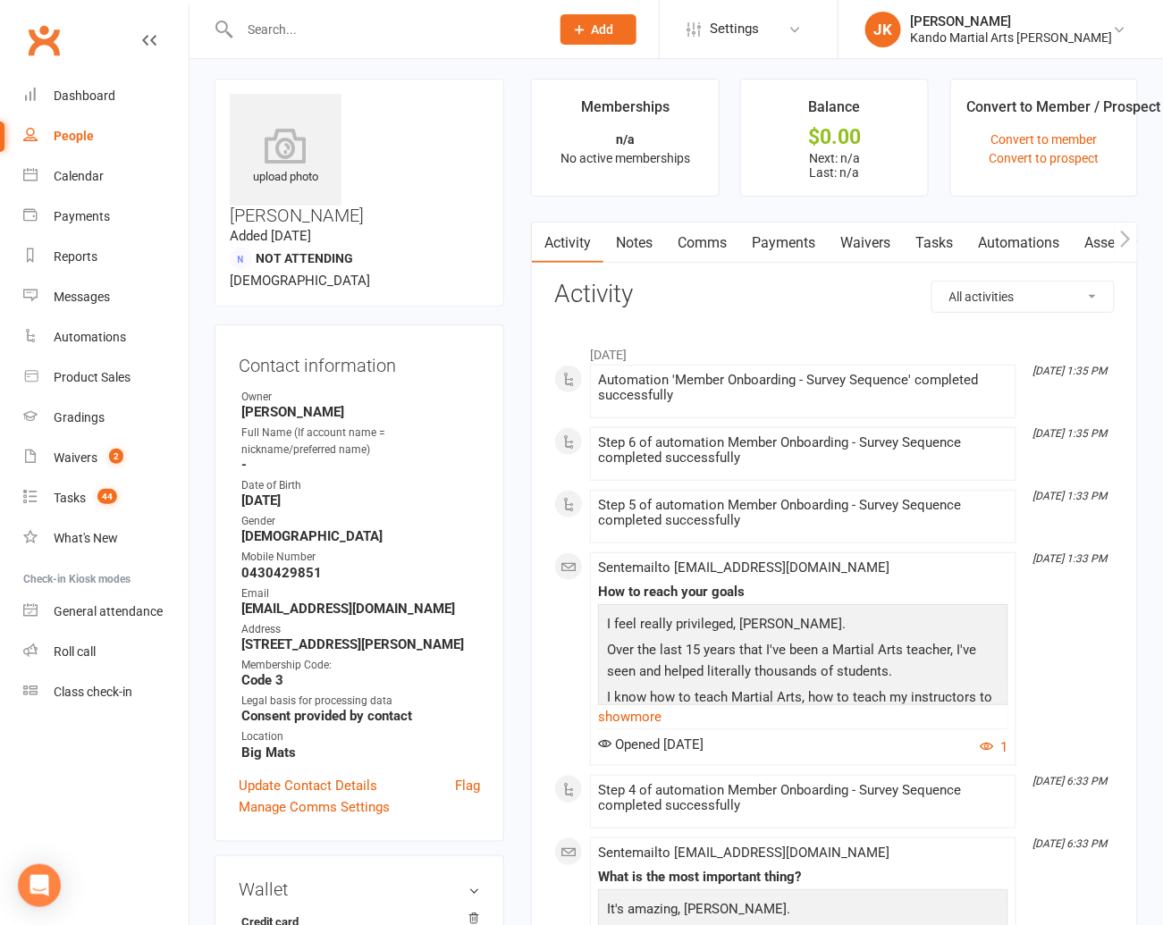
click at [645, 240] on link "Notes" at bounding box center [634, 243] width 62 height 41
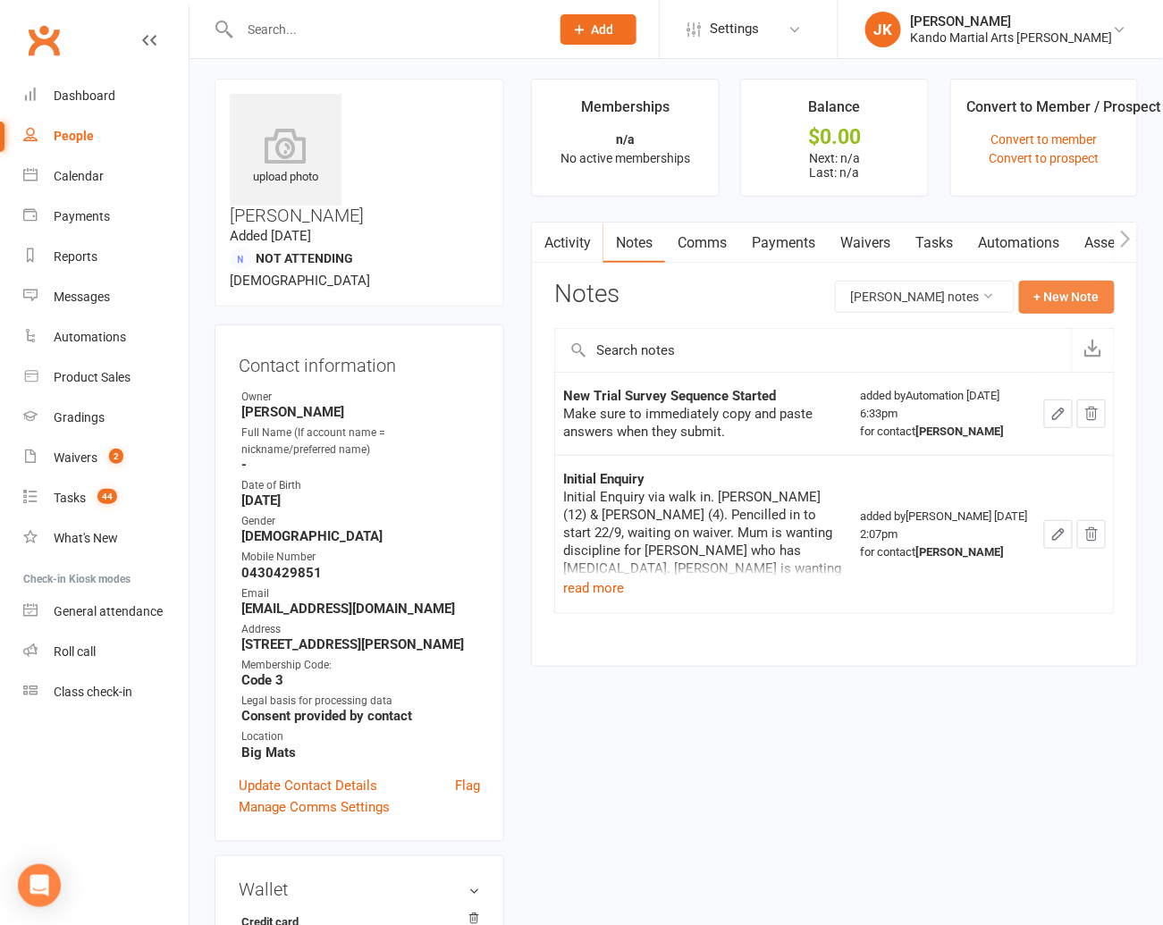
click at [910, 290] on button "+ New Note" at bounding box center [1067, 297] width 96 height 32
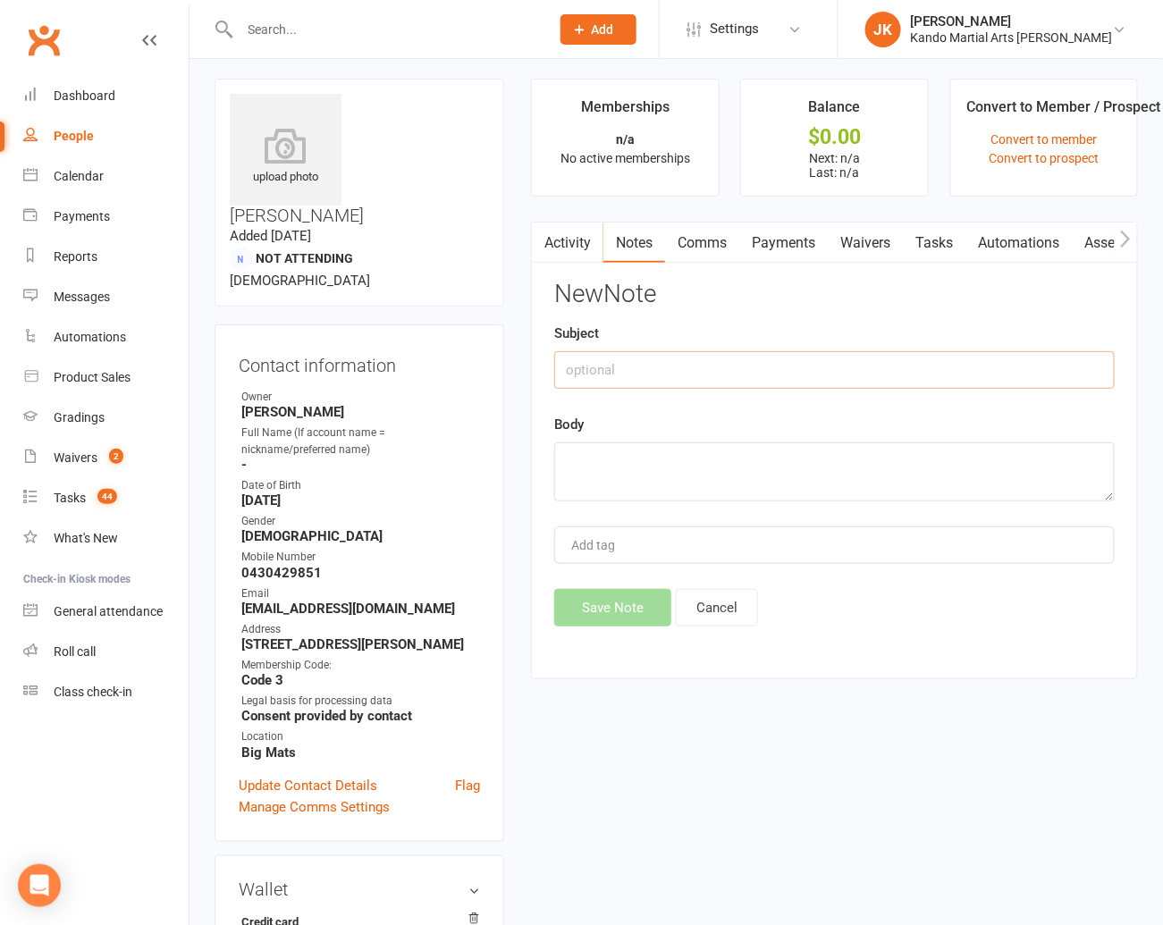
click at [590, 365] on input "text" at bounding box center [834, 370] width 560 height 38
click at [571, 459] on textarea at bounding box center [834, 471] width 560 height 59
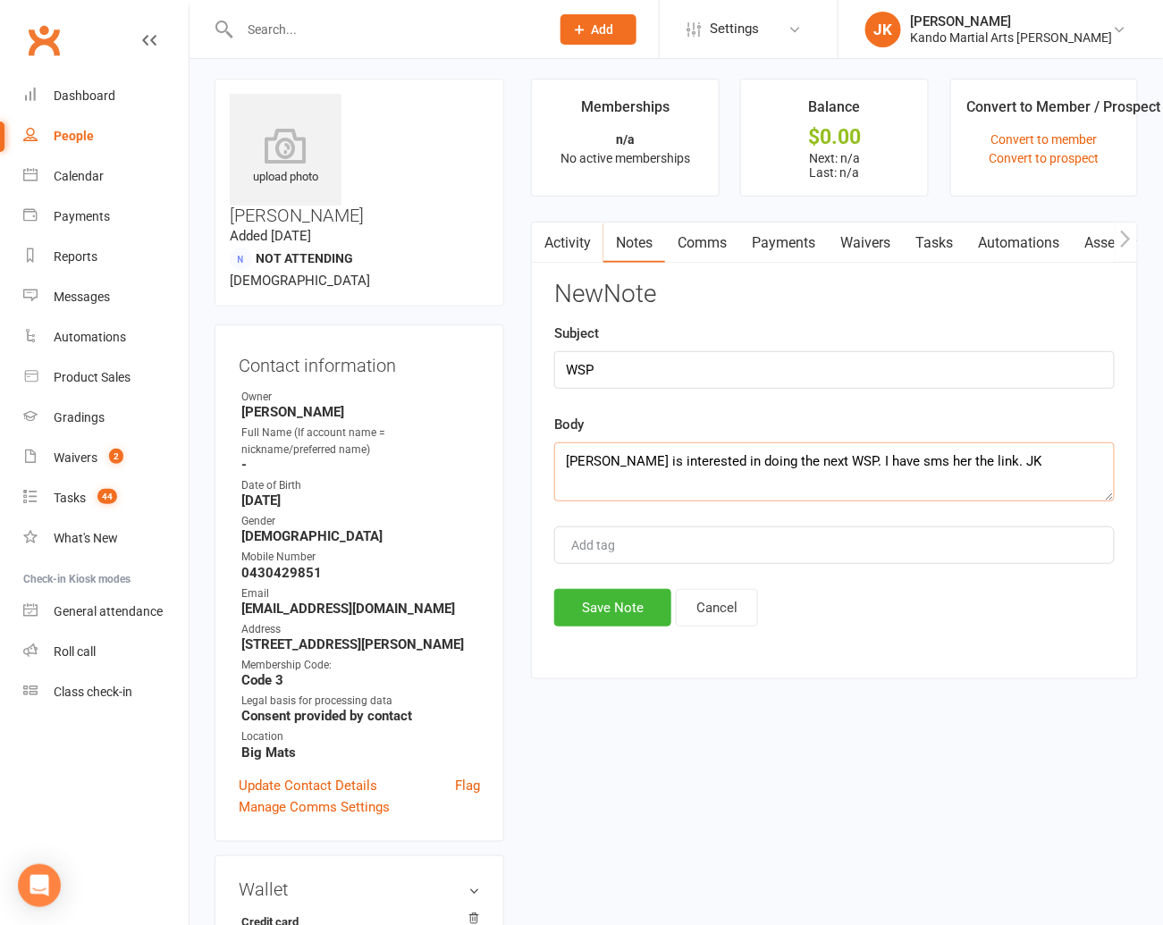
click at [563, 457] on textarea "Melanie is interested in doing the next WSP. I have sms her the link. JK" at bounding box center [834, 471] width 560 height 59
click at [602, 597] on button "Save Note" at bounding box center [612, 608] width 117 height 38
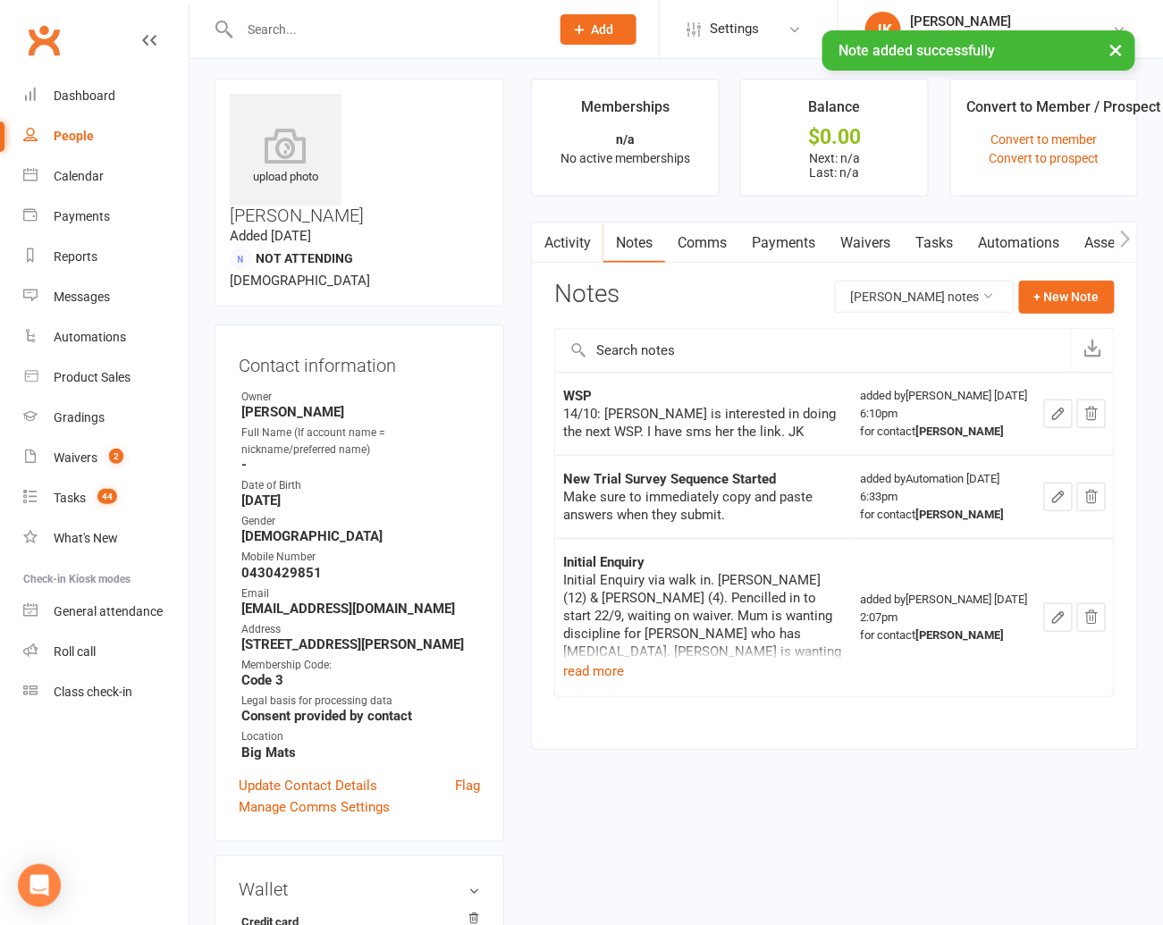
click at [701, 238] on link "Comms" at bounding box center [702, 243] width 74 height 41
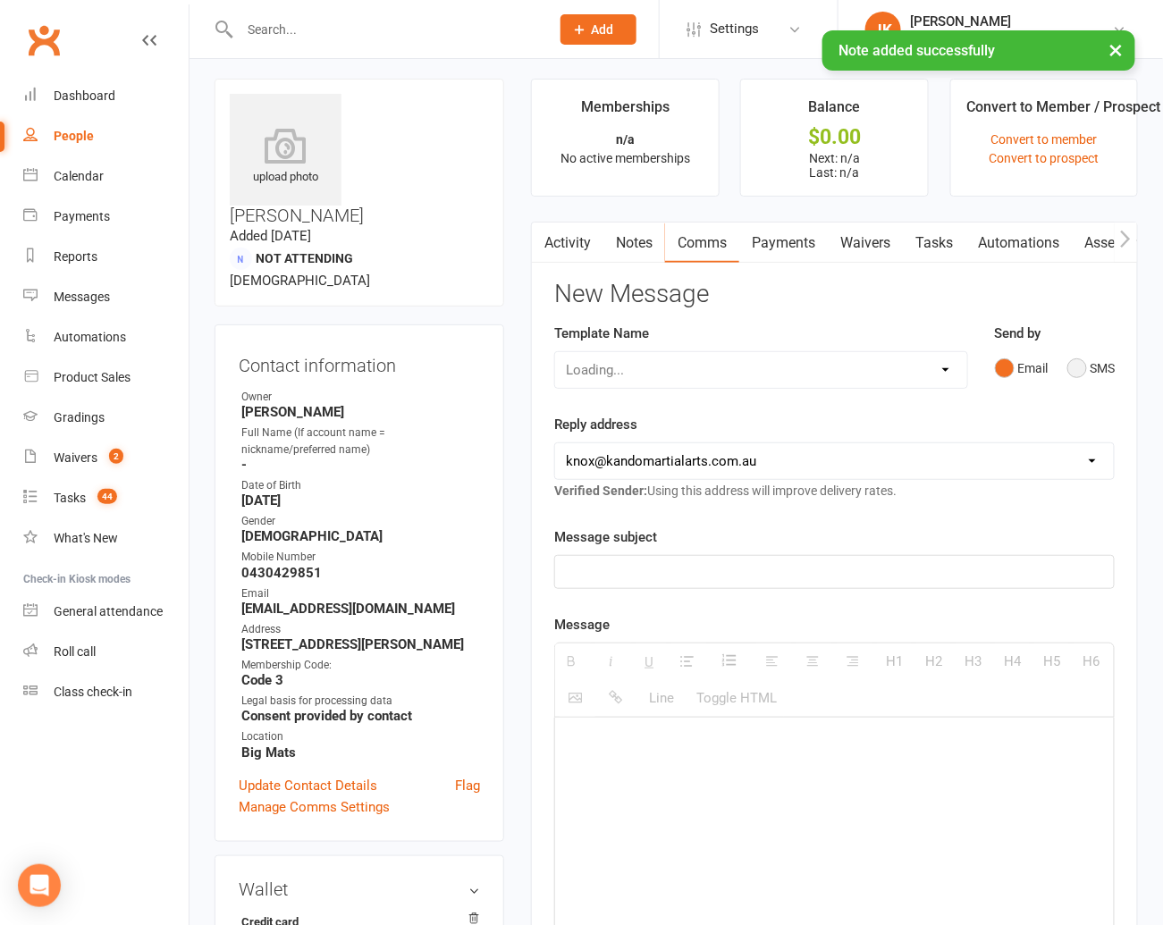
click at [910, 365] on button "SMS" at bounding box center [1091, 368] width 48 height 34
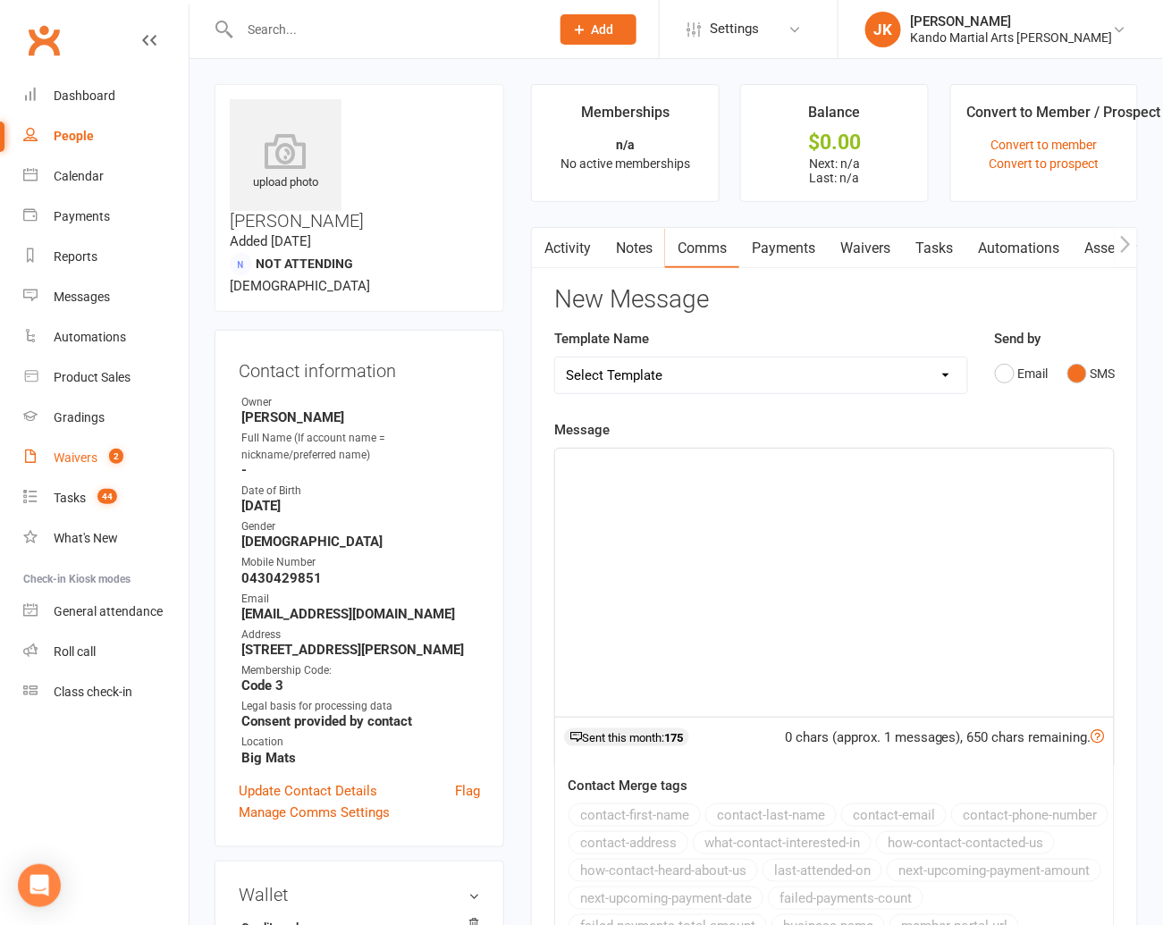
click at [75, 451] on div "Waivers" at bounding box center [76, 457] width 44 height 14
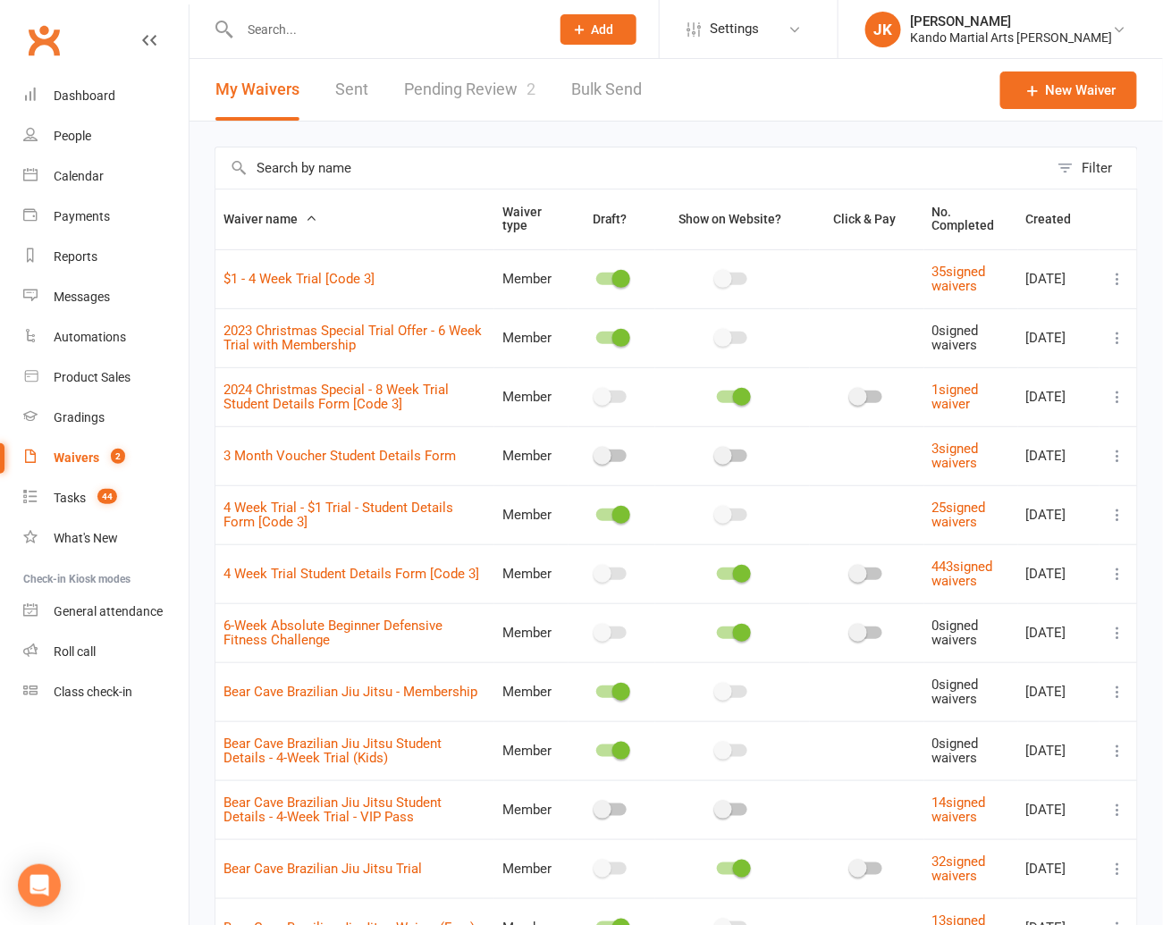
click at [282, 171] on input "text" at bounding box center [631, 167] width 833 height 41
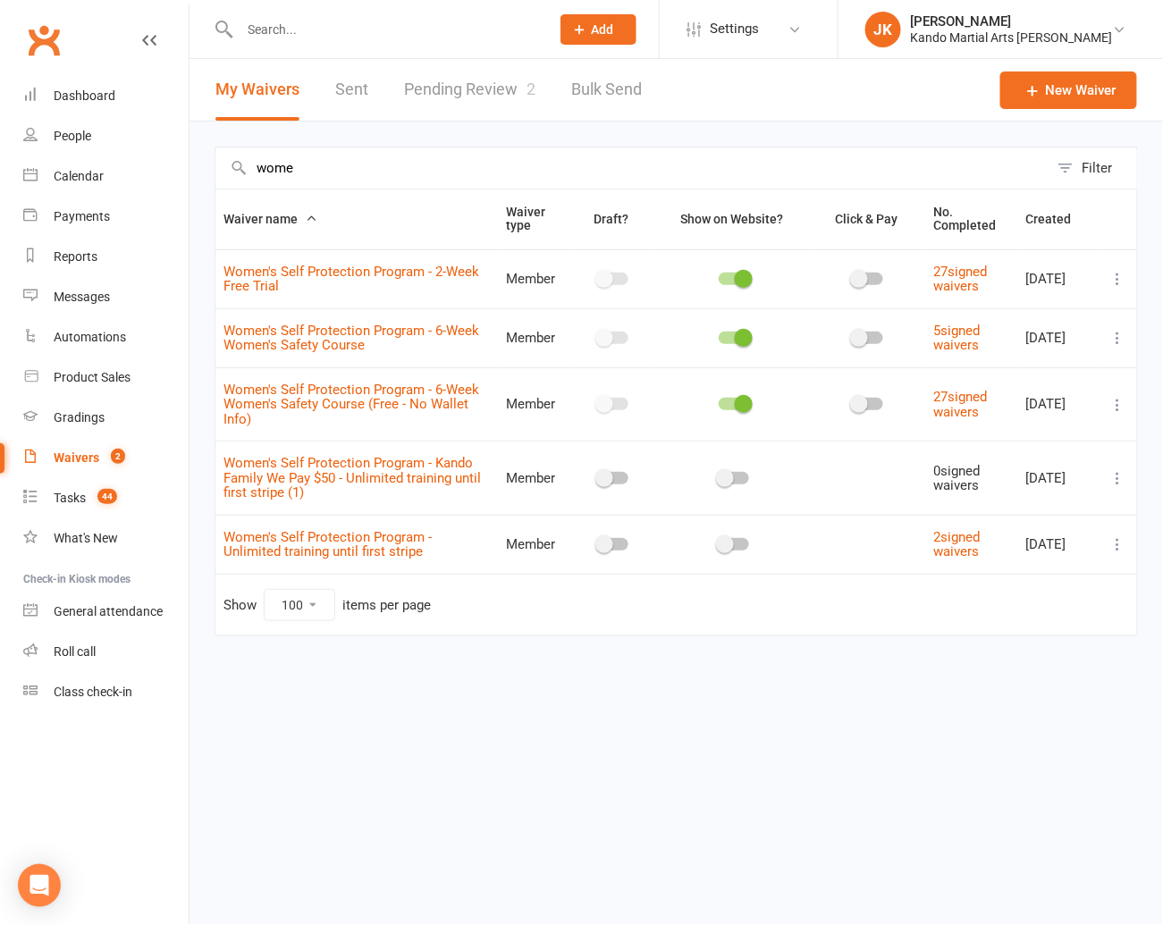
click at [910, 396] on icon at bounding box center [1118, 405] width 18 height 18
click at [910, 508] on link "Copy external link to clipboard" at bounding box center [1024, 510] width 210 height 36
click at [264, 32] on input "text" at bounding box center [385, 29] width 303 height 25
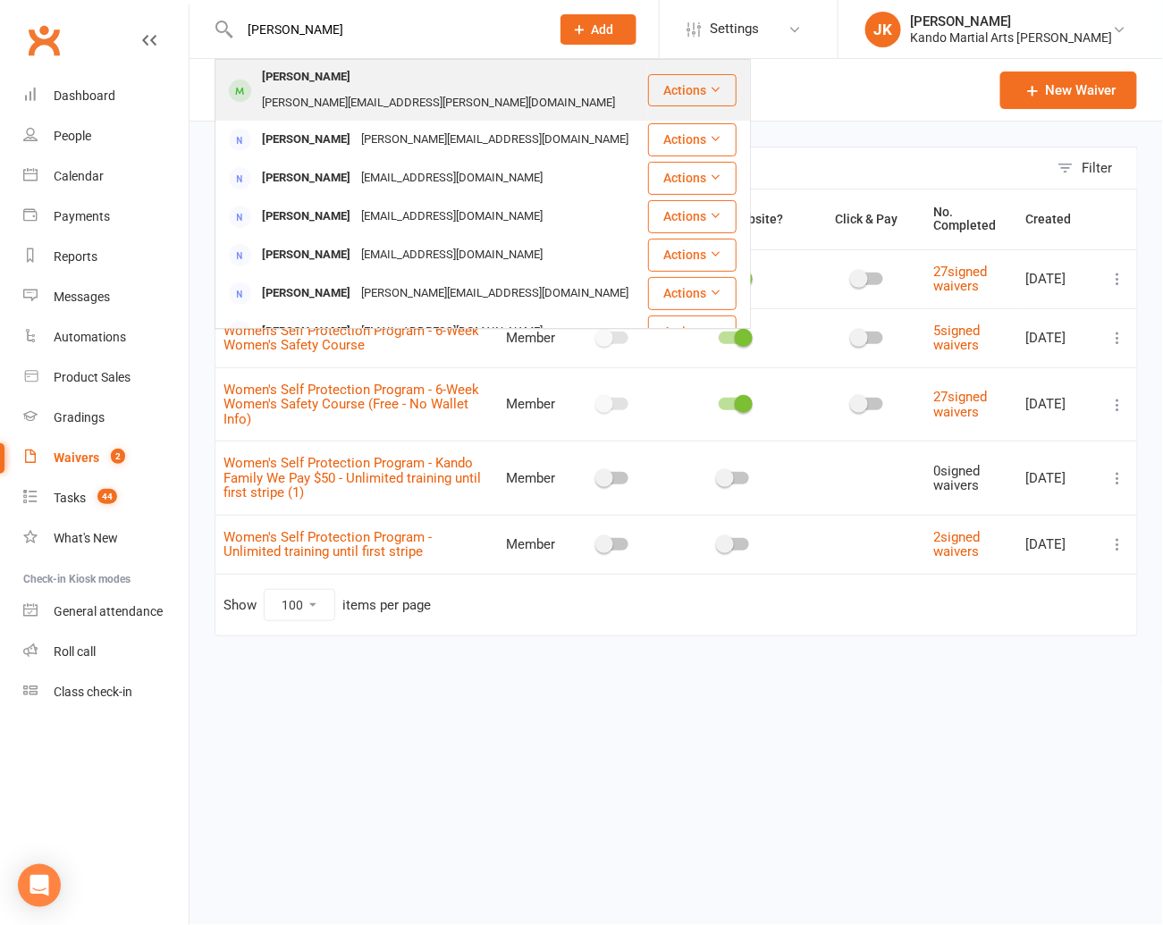
click at [286, 80] on div "[PERSON_NAME]" at bounding box center [306, 77] width 99 height 26
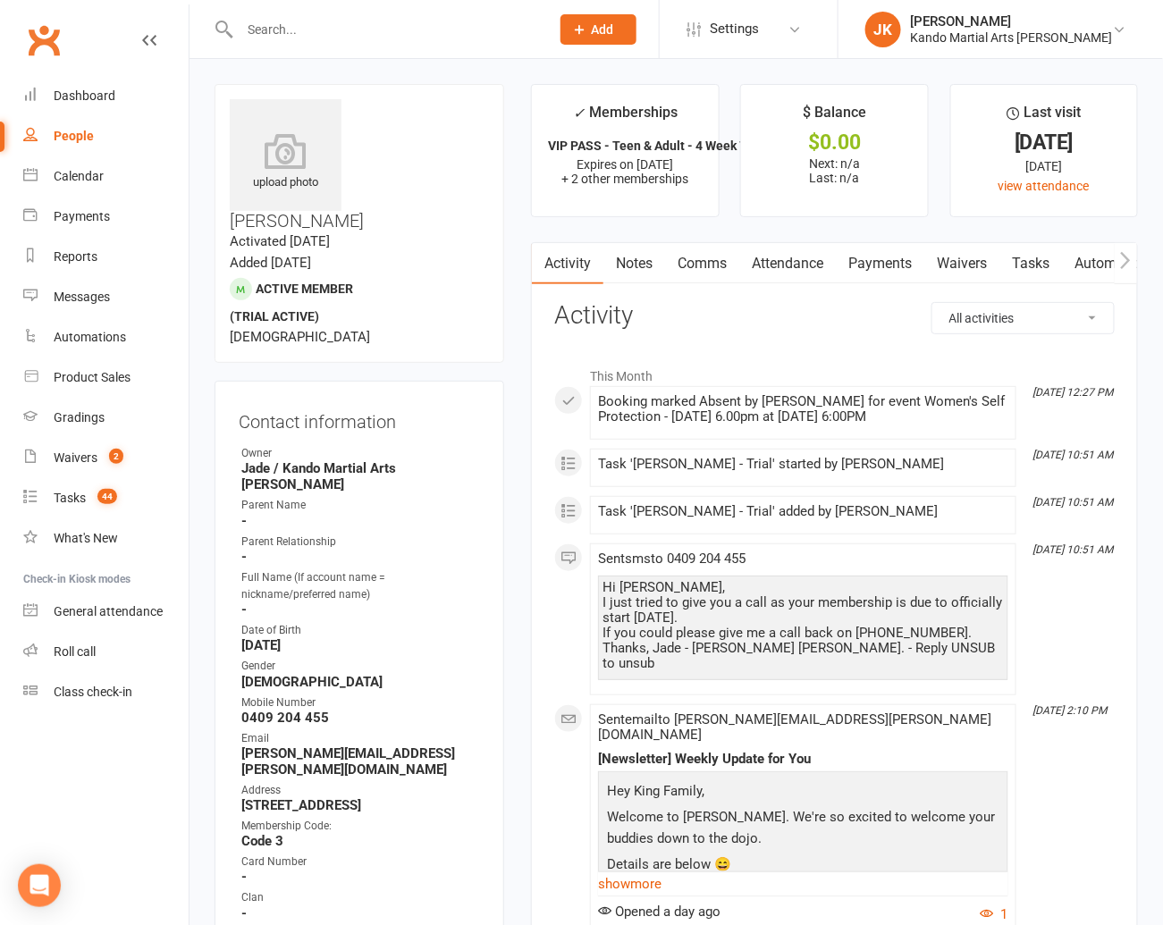
click at [627, 260] on link "Notes" at bounding box center [634, 263] width 62 height 41
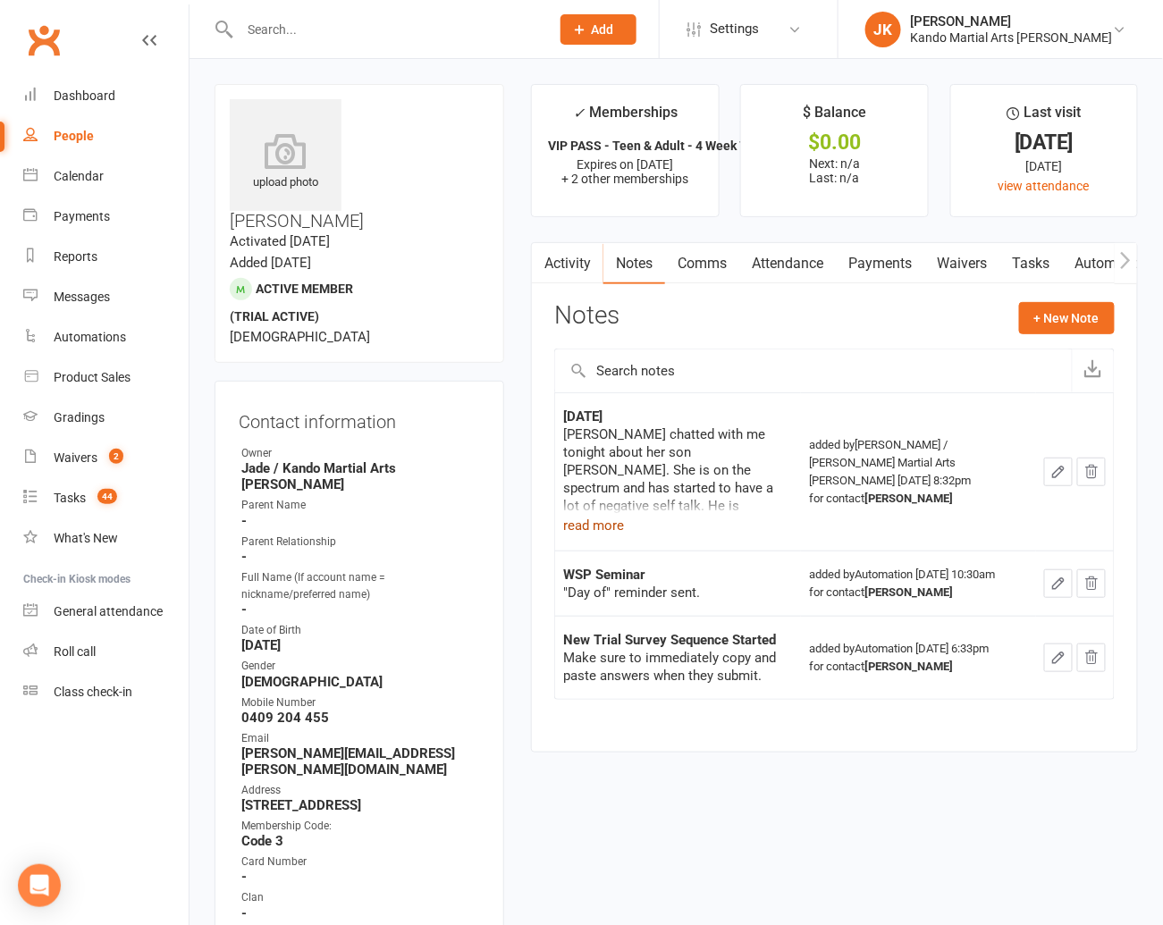
click at [607, 521] on button "read more" at bounding box center [593, 525] width 61 height 21
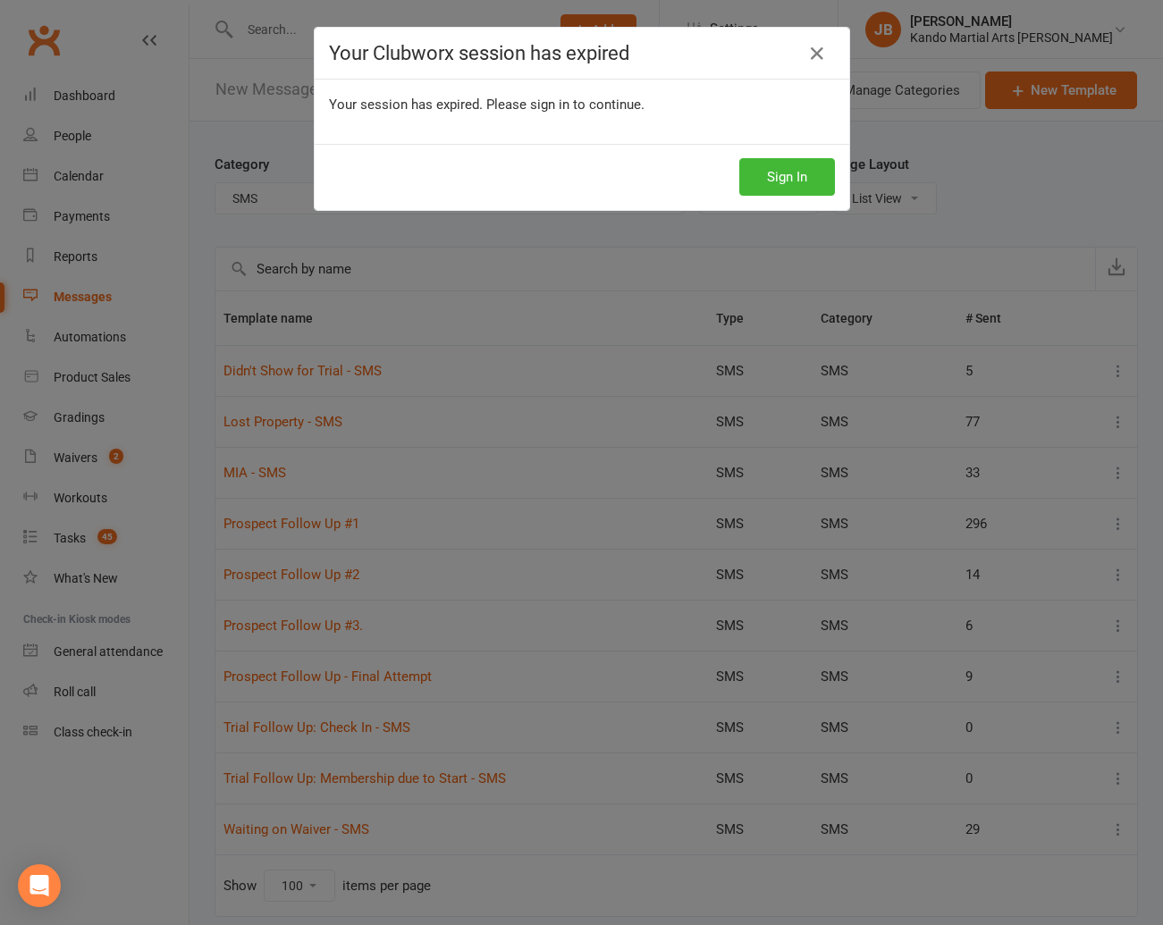
select select "15629"
select select "100"
click at [785, 173] on button "Sign In" at bounding box center [787, 177] width 96 height 38
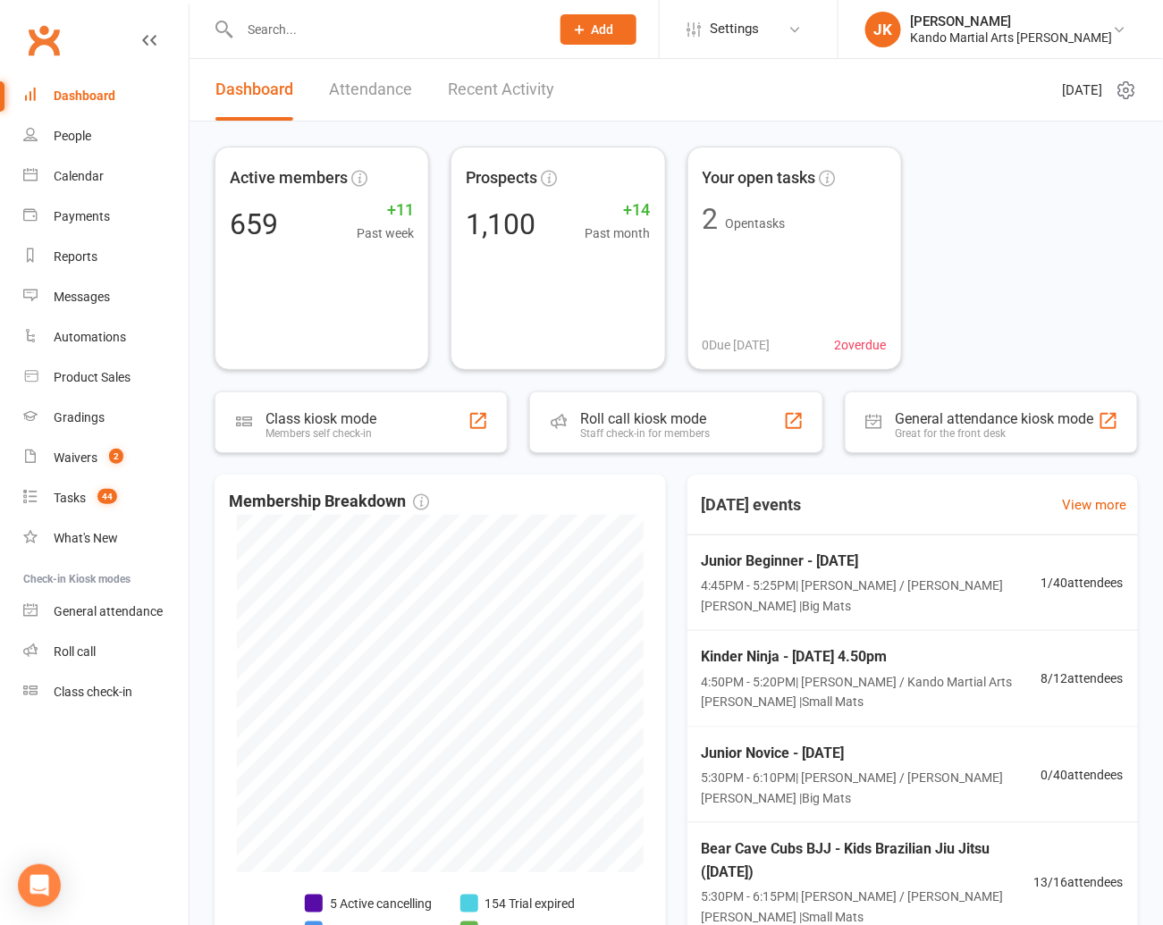
click at [268, 35] on input "text" at bounding box center [385, 29] width 303 height 25
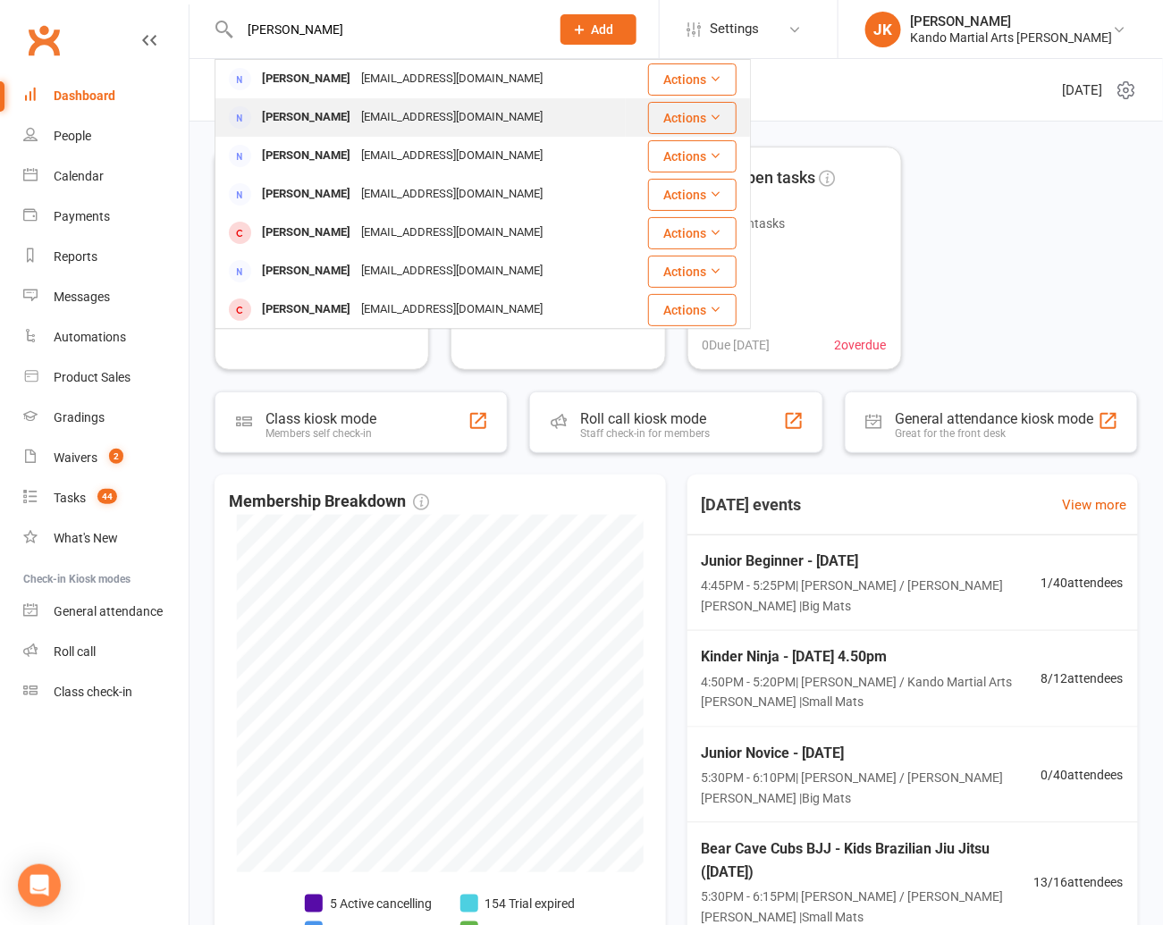
type input "[PERSON_NAME]"
click at [304, 109] on div "[PERSON_NAME]" at bounding box center [306, 118] width 99 height 26
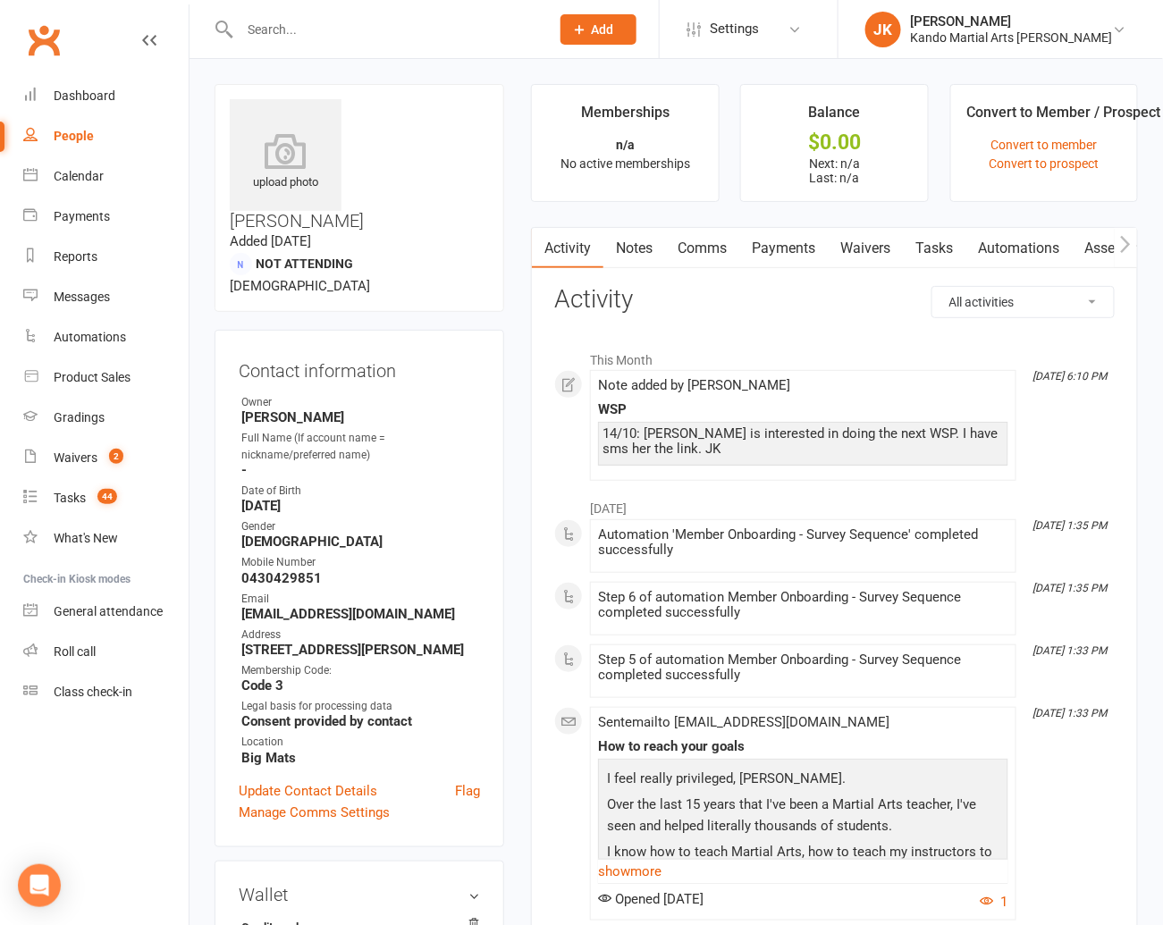
click at [703, 243] on link "Comms" at bounding box center [702, 248] width 74 height 41
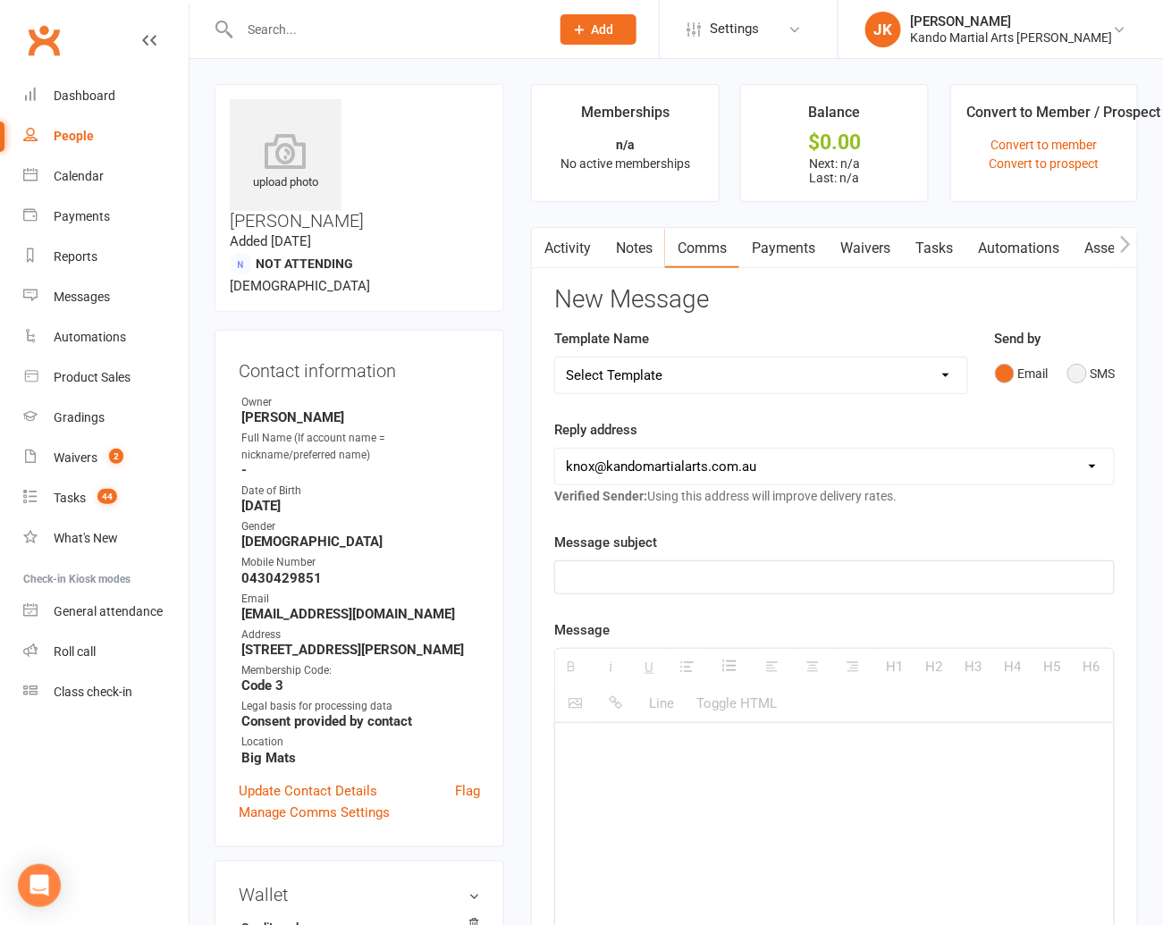
click at [1078, 367] on button "SMS" at bounding box center [1091, 374] width 48 height 34
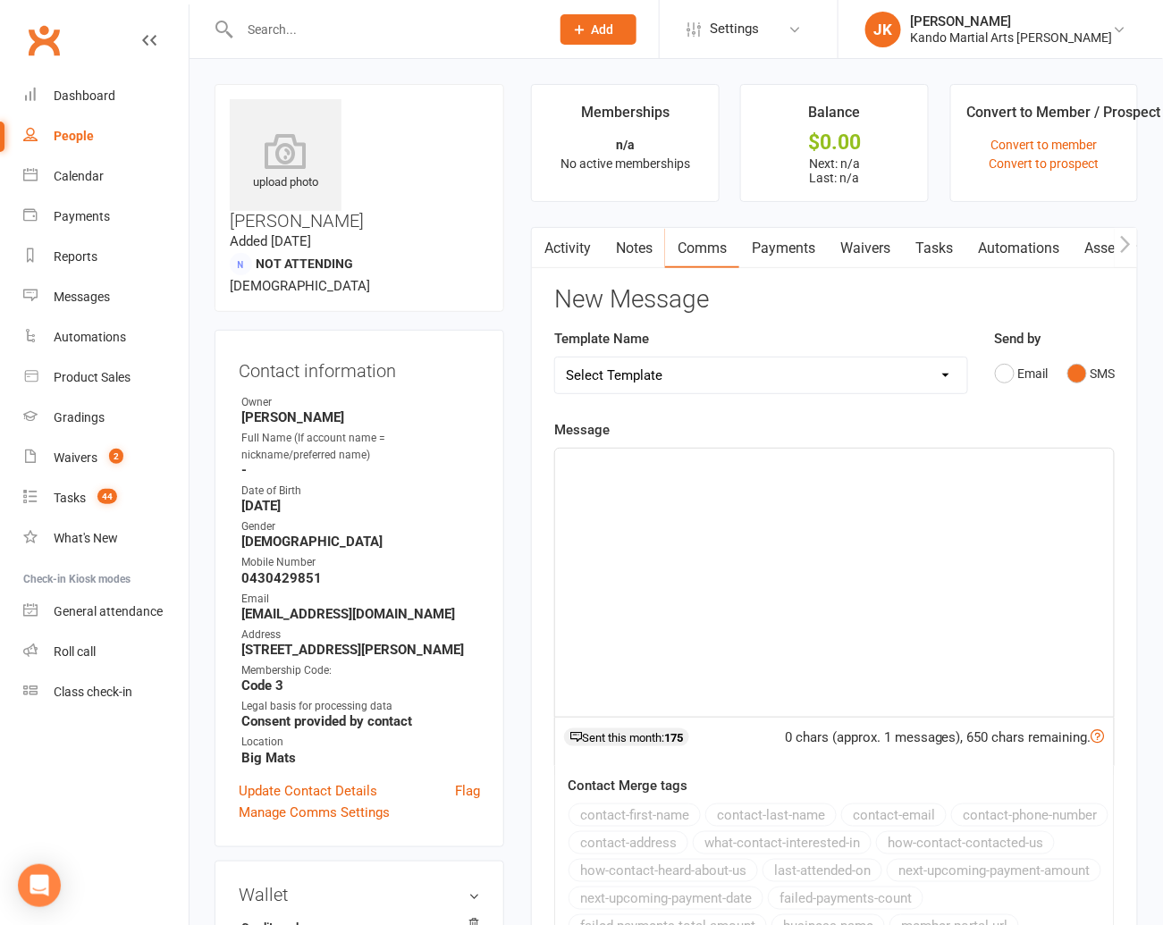
drag, startPoint x: 572, startPoint y: 463, endPoint x: 593, endPoint y: 450, distance: 24.5
click at [593, 450] on div at bounding box center [834, 583] width 559 height 268
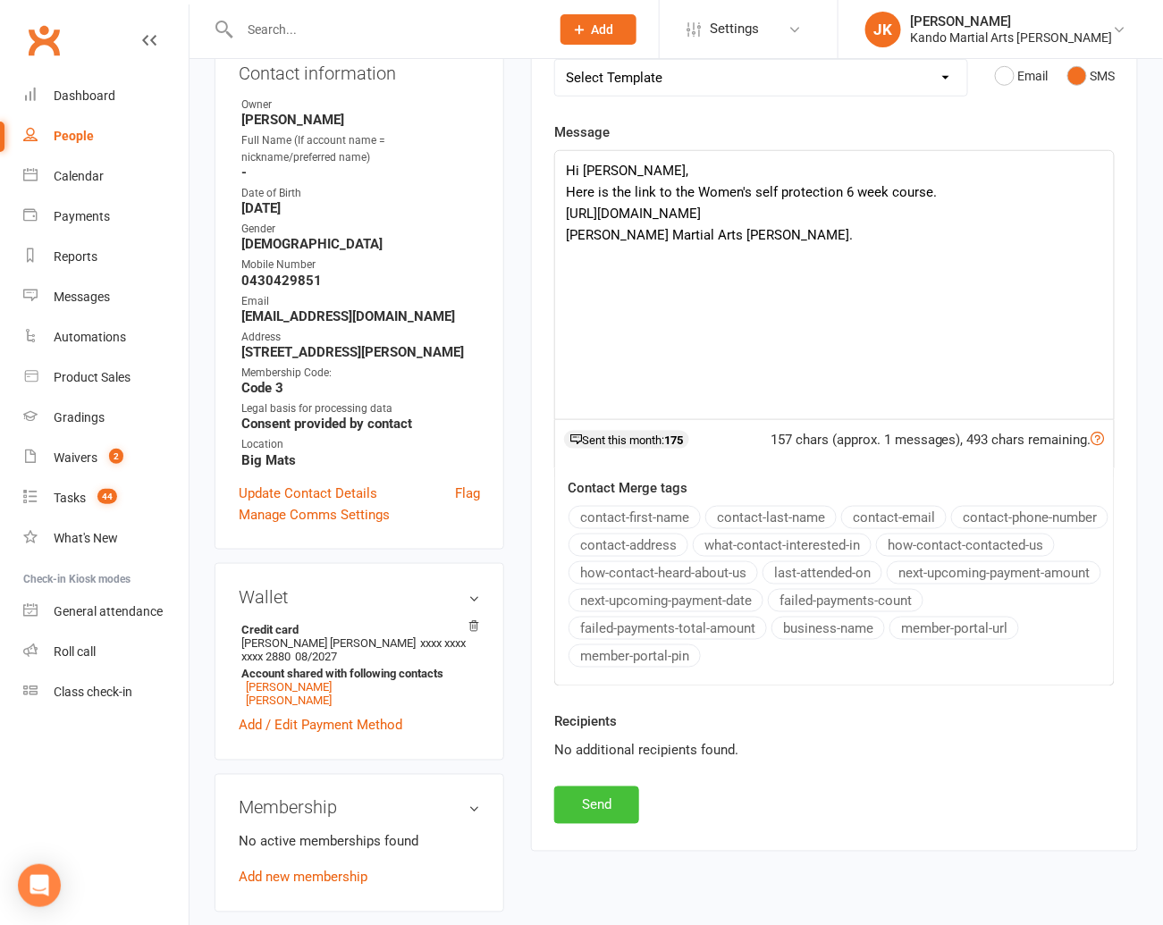
scroll to position [300, 0]
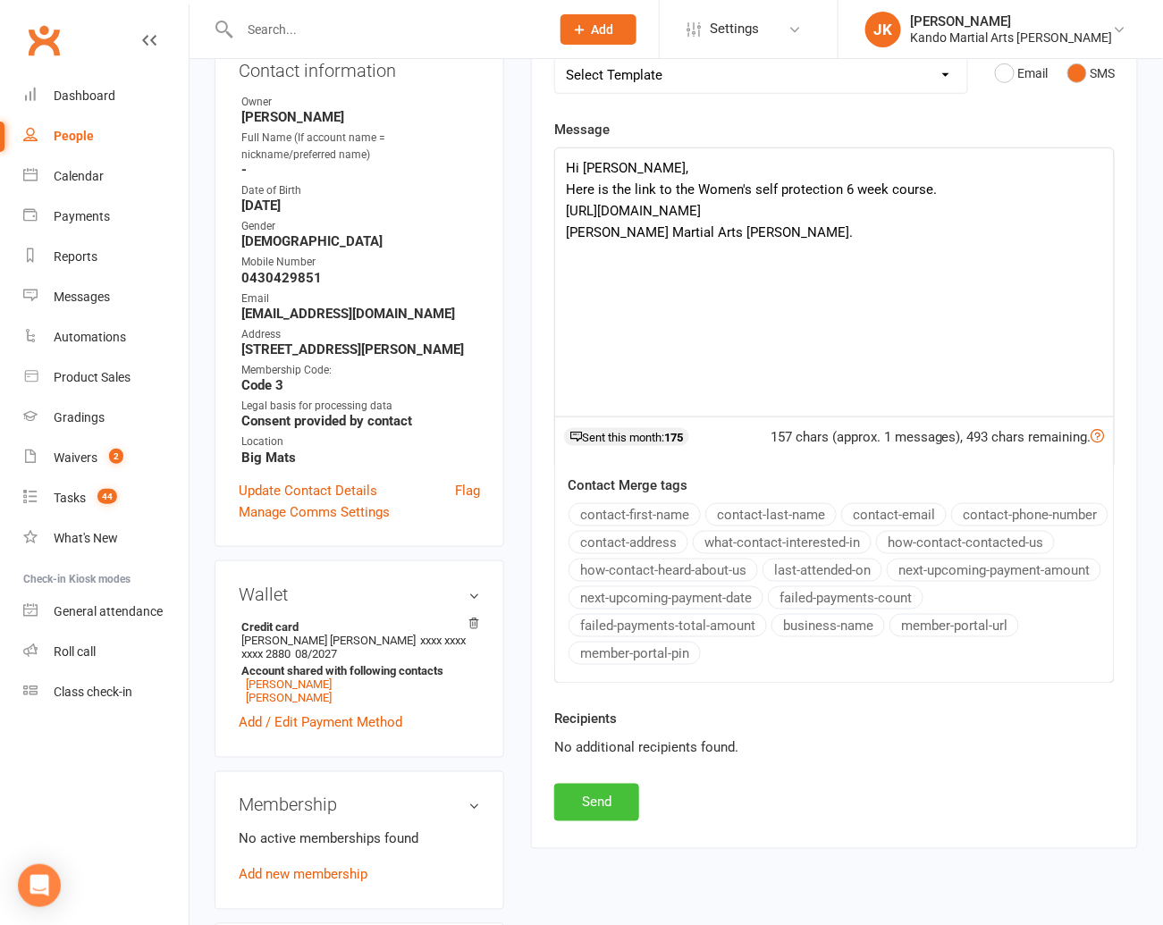
click at [580, 794] on button "Send" at bounding box center [596, 803] width 85 height 38
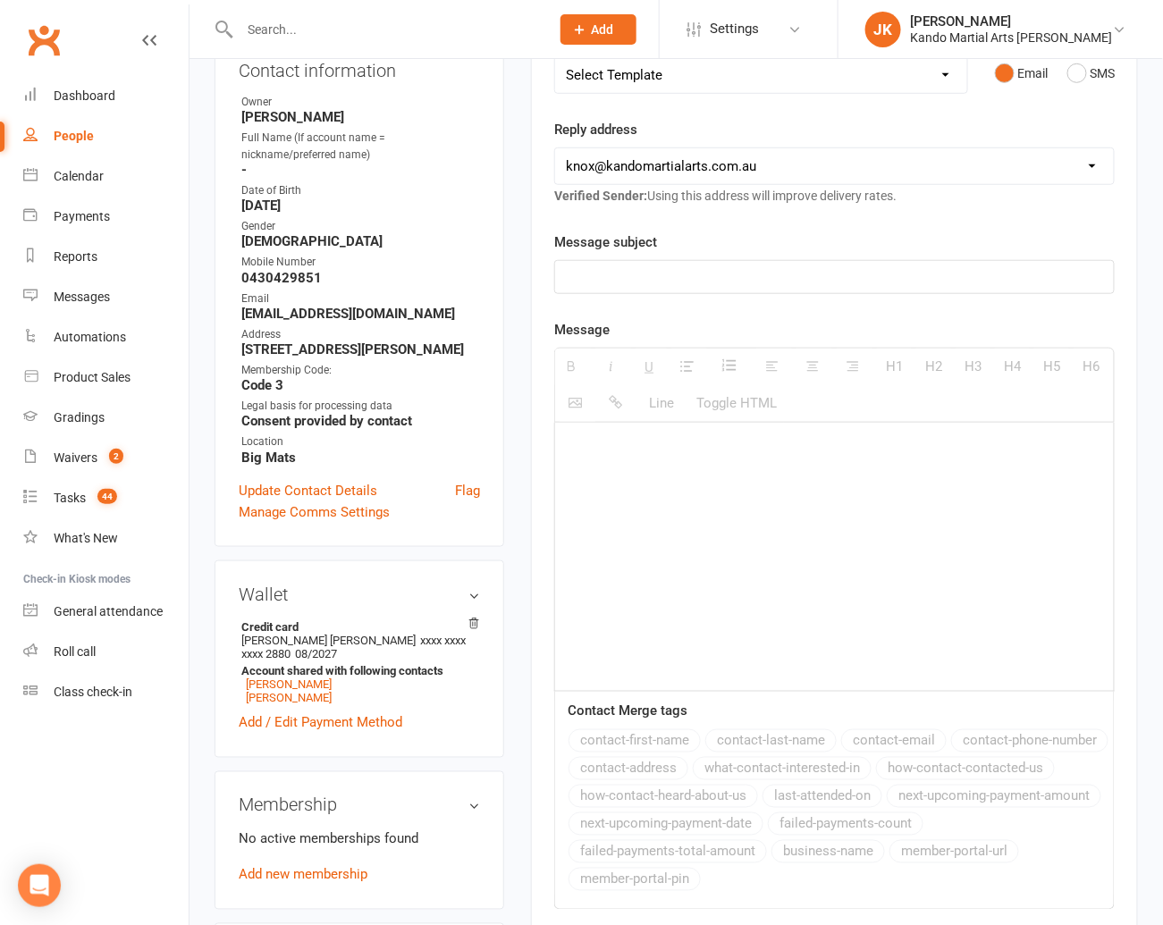
click at [296, 30] on input "text" at bounding box center [385, 29] width 303 height 25
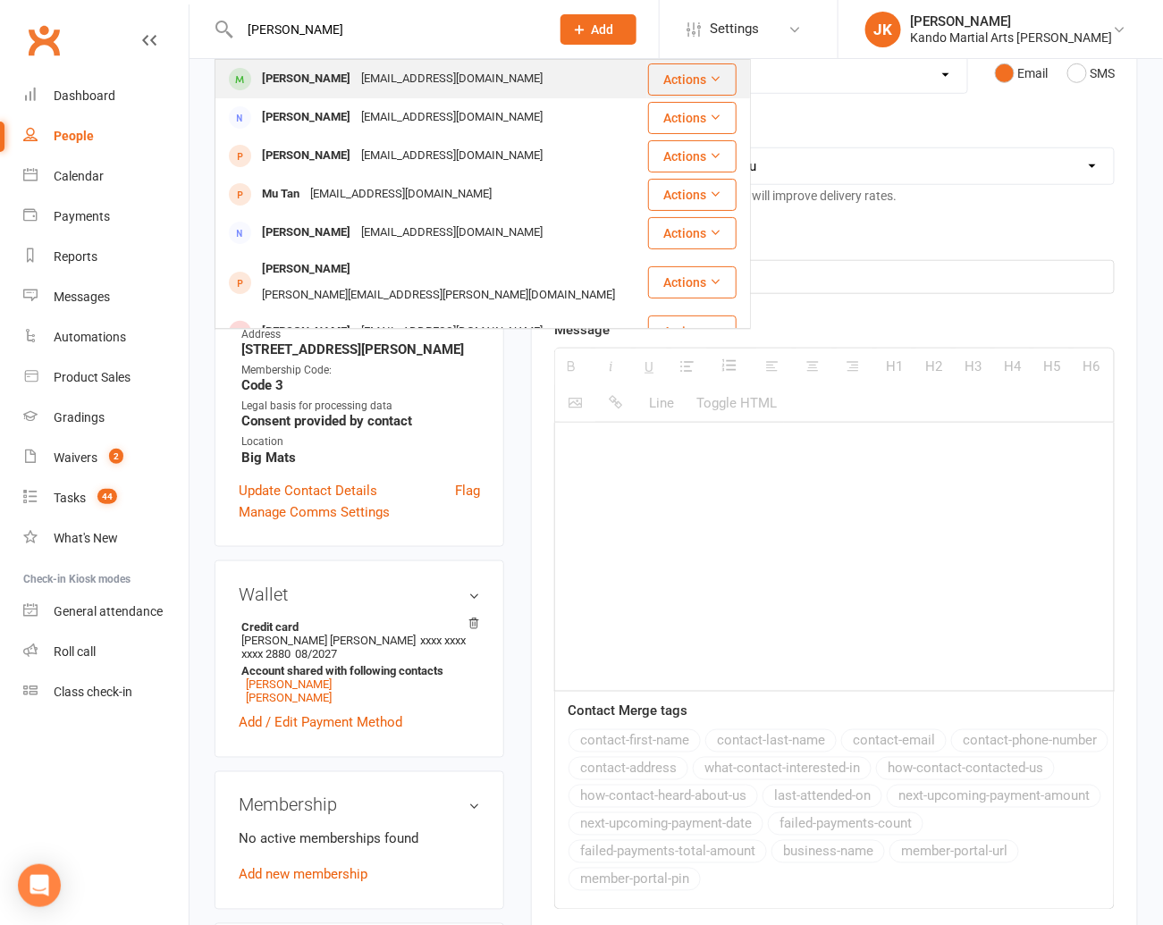
type input "[PERSON_NAME]"
click at [299, 78] on div "[PERSON_NAME]" at bounding box center [306, 79] width 99 height 26
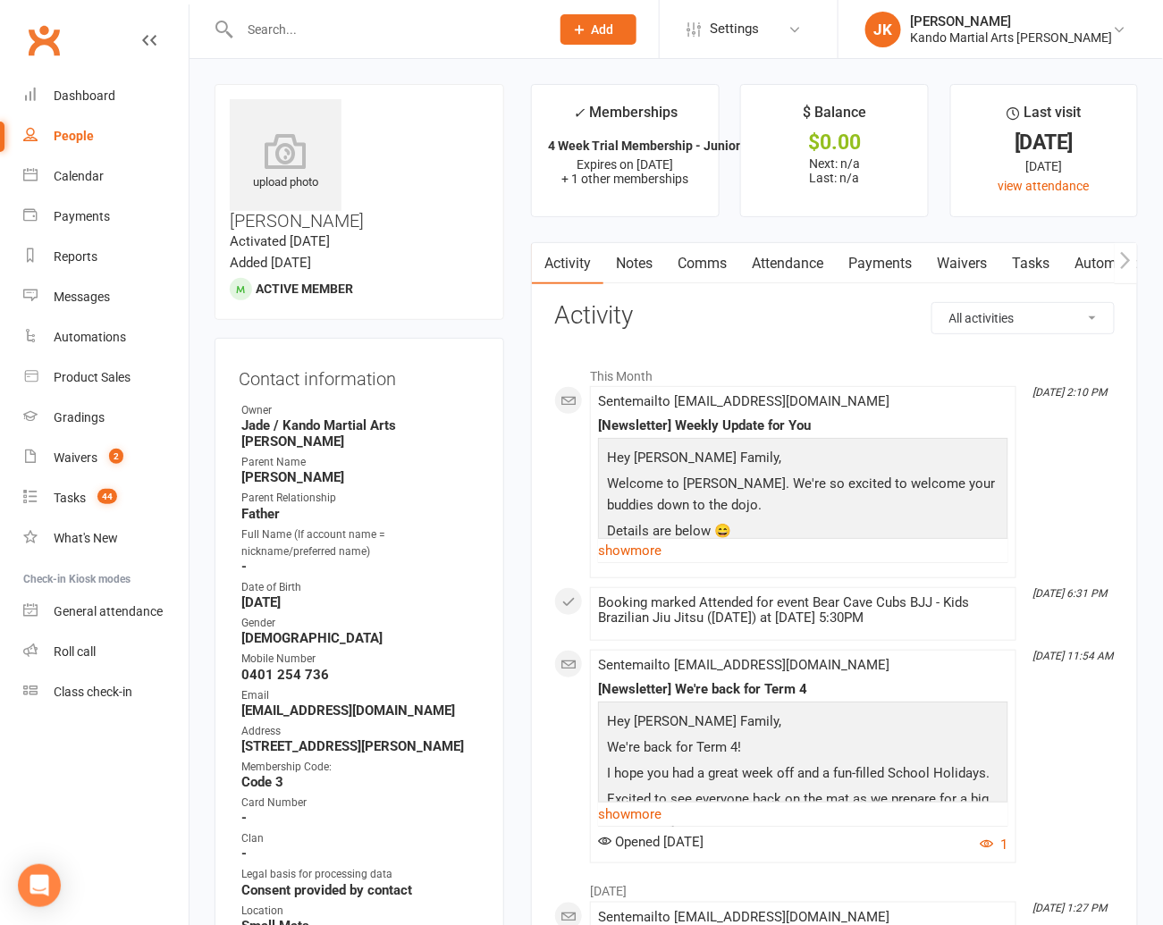
scroll to position [0, 2]
click at [1031, 259] on link "Tasks" at bounding box center [1028, 263] width 63 height 41
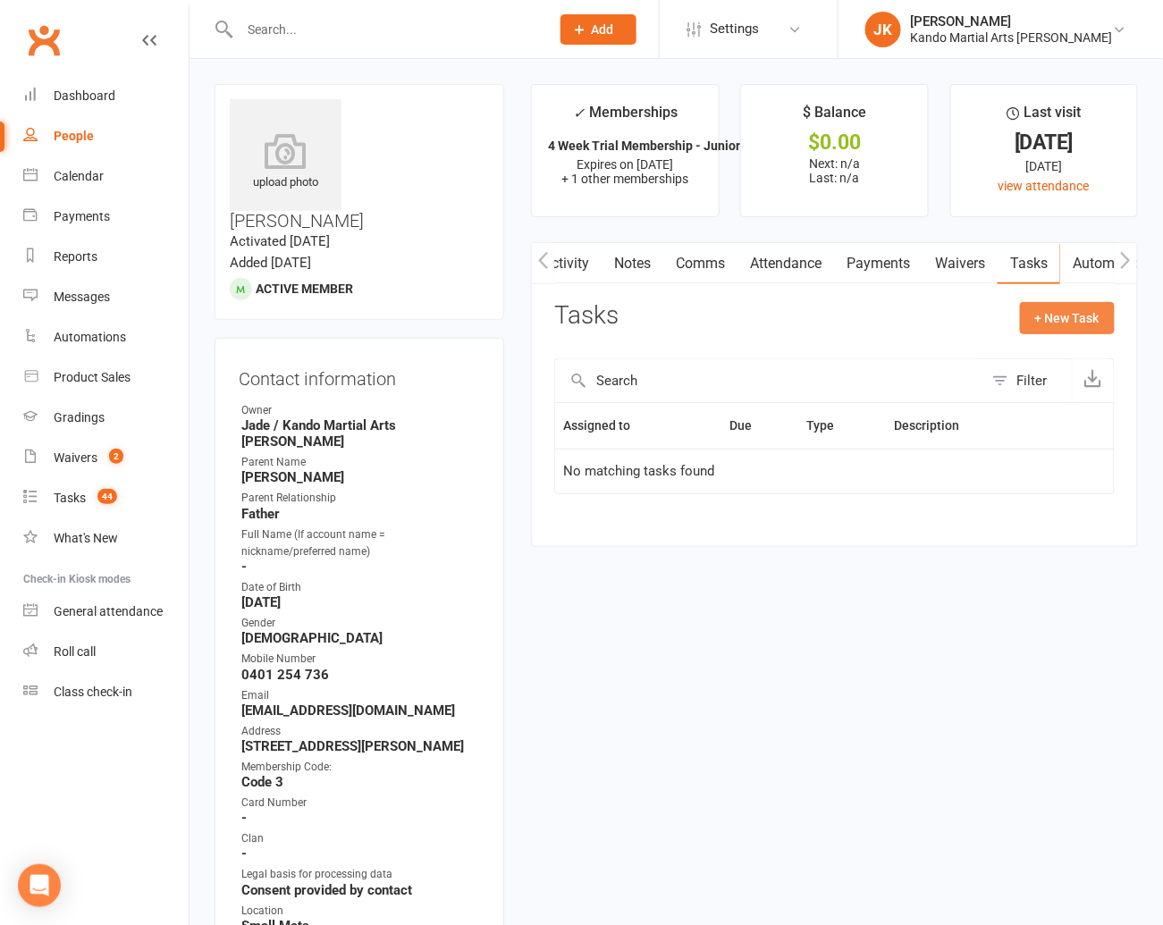
click at [1065, 310] on button "+ New Task" at bounding box center [1067, 318] width 95 height 32
select select "48593"
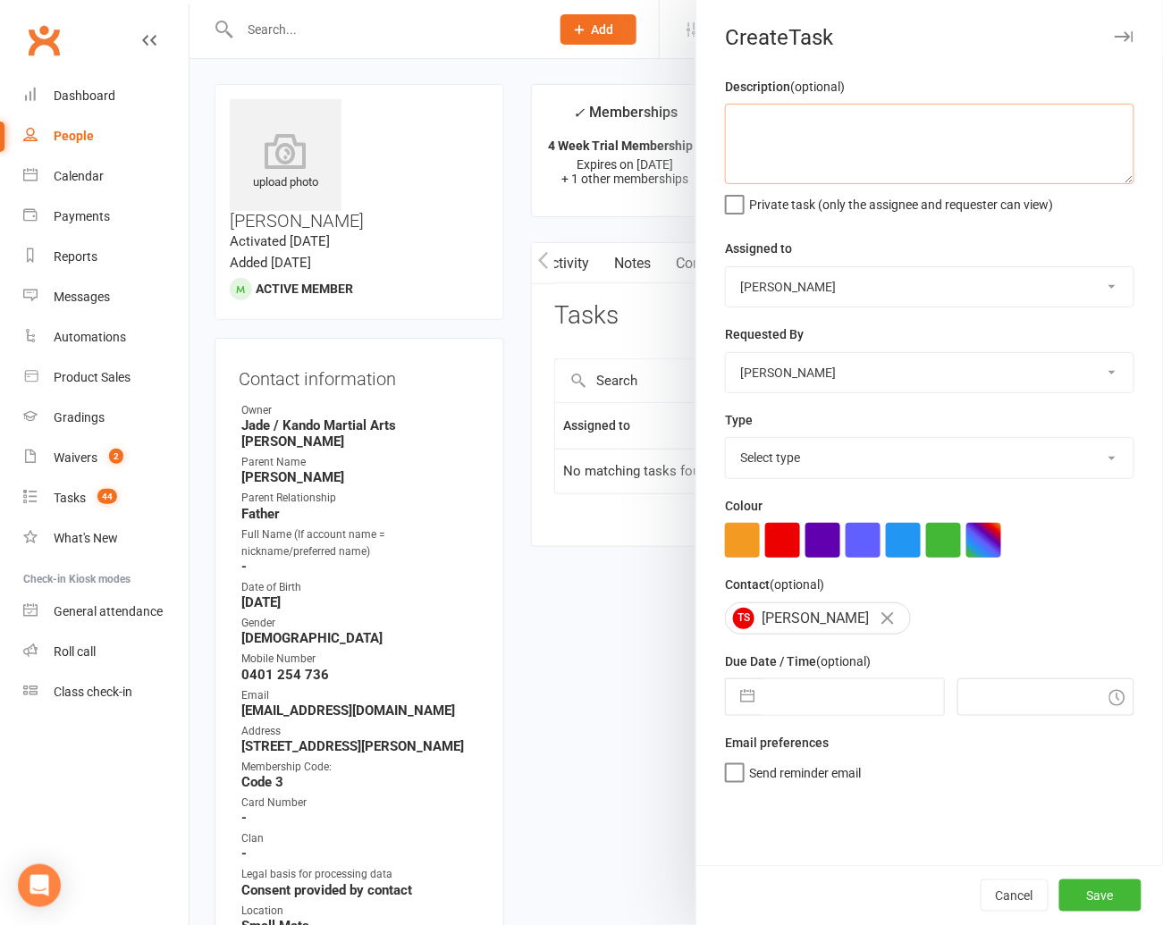
click at [741, 122] on textarea at bounding box center [929, 144] width 409 height 80
type textarea "HTC and JF. (Gave mouth guard as part of the deal) Approved by [PERSON_NAME]. JK"
click at [1106, 282] on select "[PERSON_NAME] / [PERSON_NAME] [PERSON_NAME] [PERSON_NAME] [PERSON_NAME] / [PERS…" at bounding box center [930, 286] width 408 height 39
select select "41840"
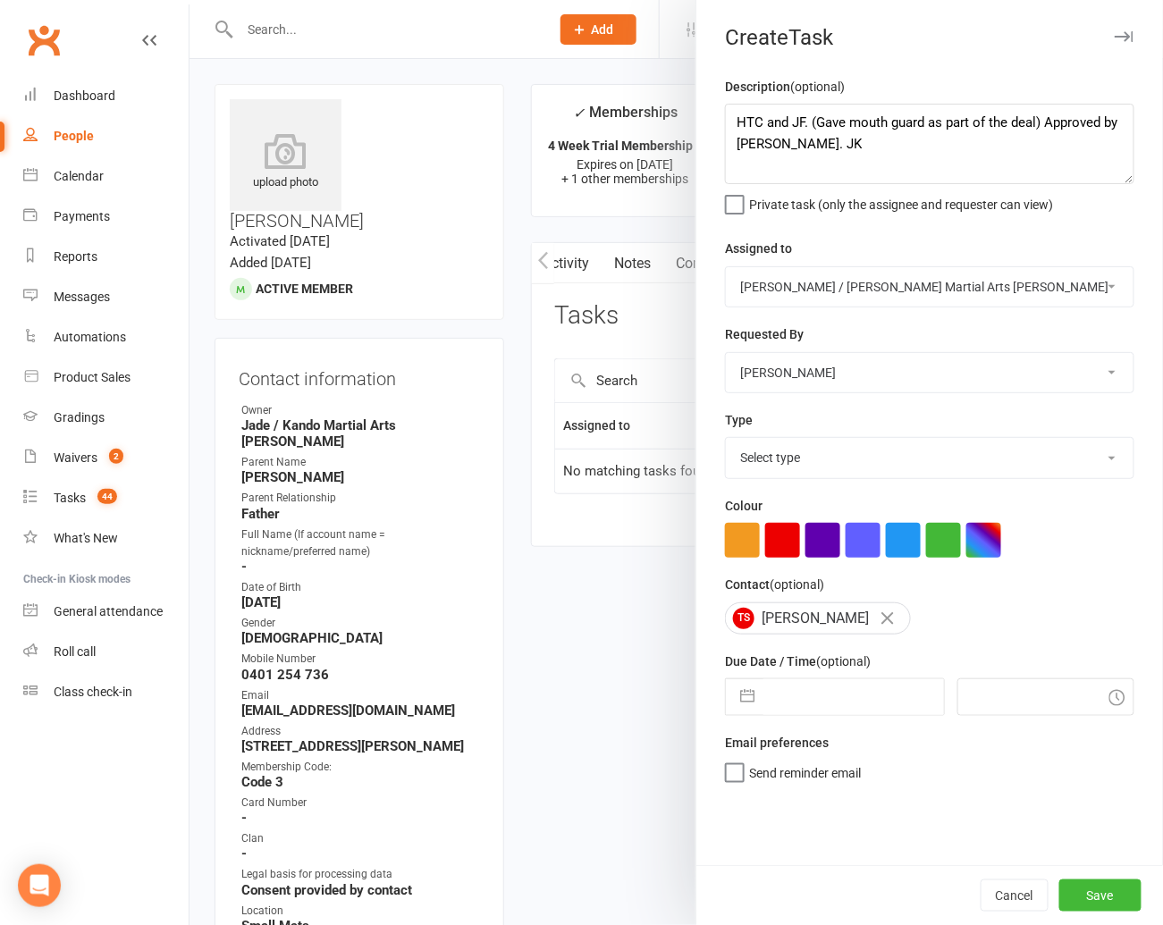
click at [726, 267] on select "[PERSON_NAME] / [PERSON_NAME] [PERSON_NAME] [PERSON_NAME] [PERSON_NAME] / [PERS…" at bounding box center [930, 286] width 408 height 39
click at [1117, 458] on select "Select type Admin Bbpc - black belt prep course Cancellation Enquiry Follow-up …" at bounding box center [930, 457] width 408 height 39
select select "23766"
click at [726, 439] on select "Select type Admin Bbpc - black belt prep course Cancellation Enquiry Follow-up …" at bounding box center [930, 457] width 408 height 39
click at [745, 697] on button "button" at bounding box center [747, 697] width 32 height 36
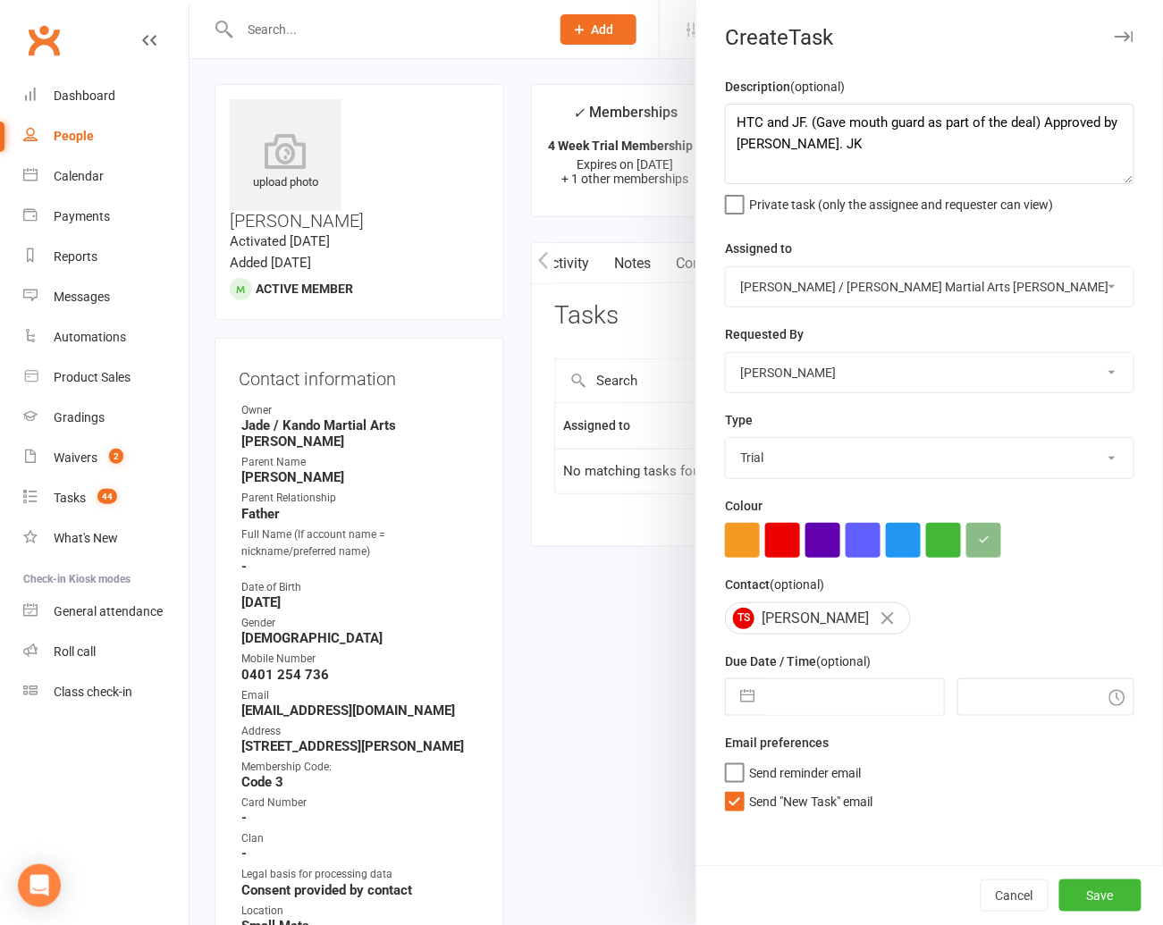
select select "8"
select select "2025"
select select "9"
select select "2025"
select select "10"
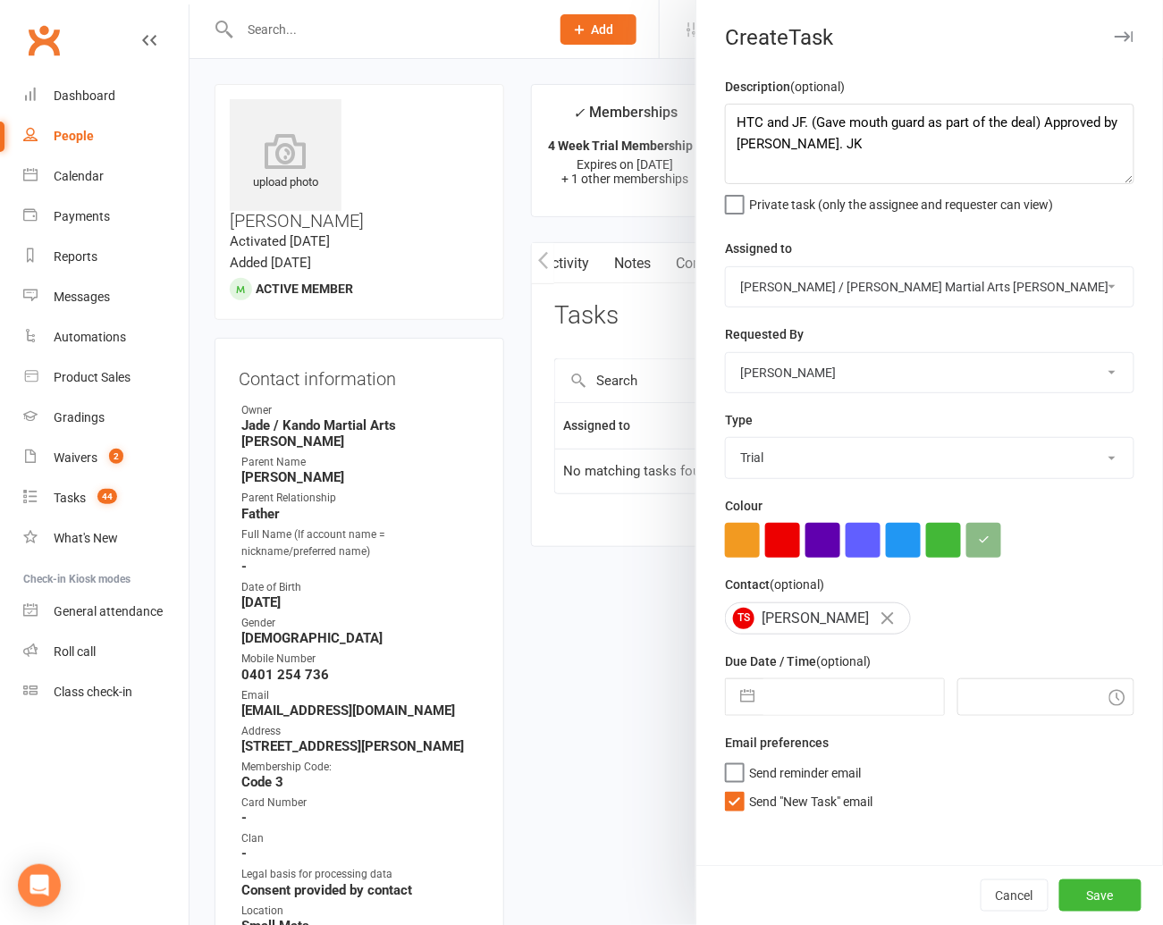
select select "2025"
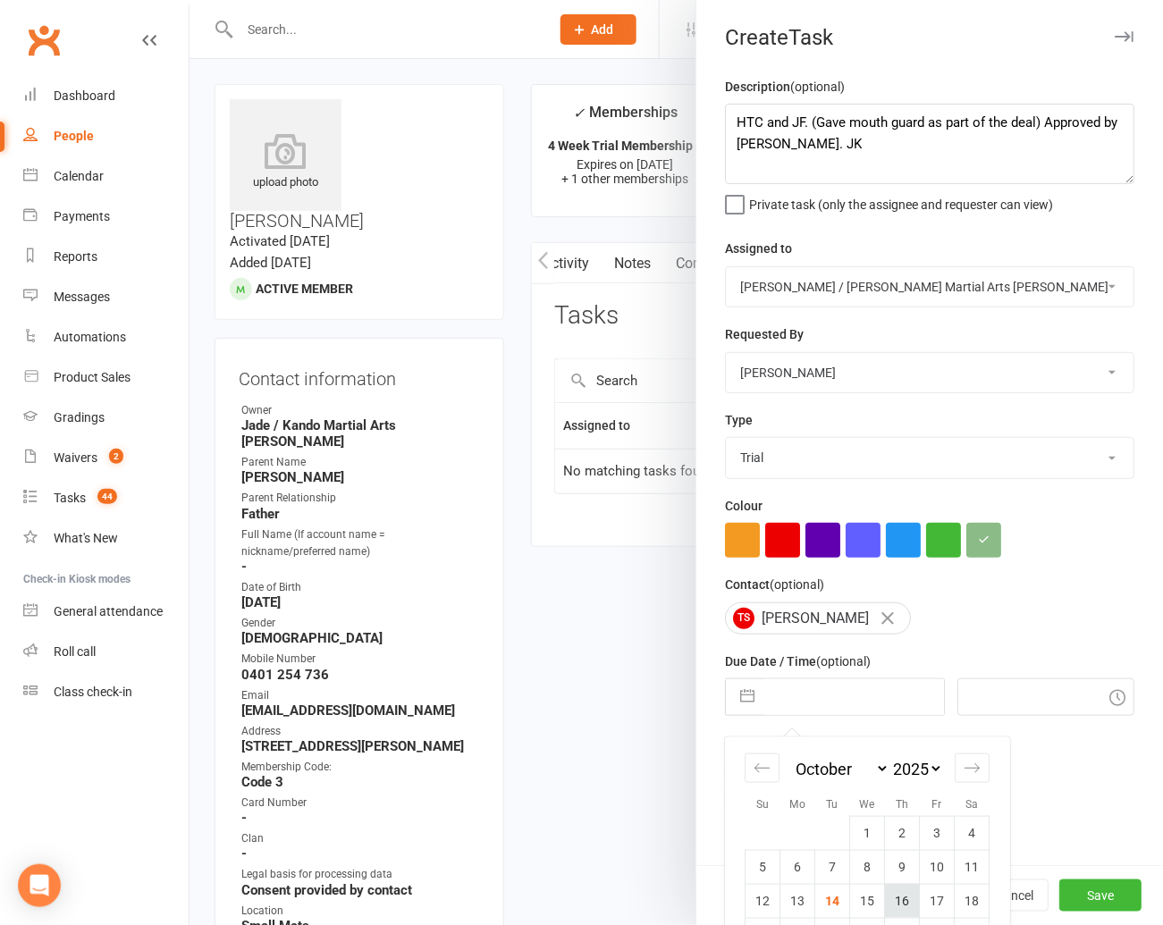
click at [897, 899] on td "16" at bounding box center [902, 901] width 35 height 34
type input "[DATE]"
type input "6:30pm"
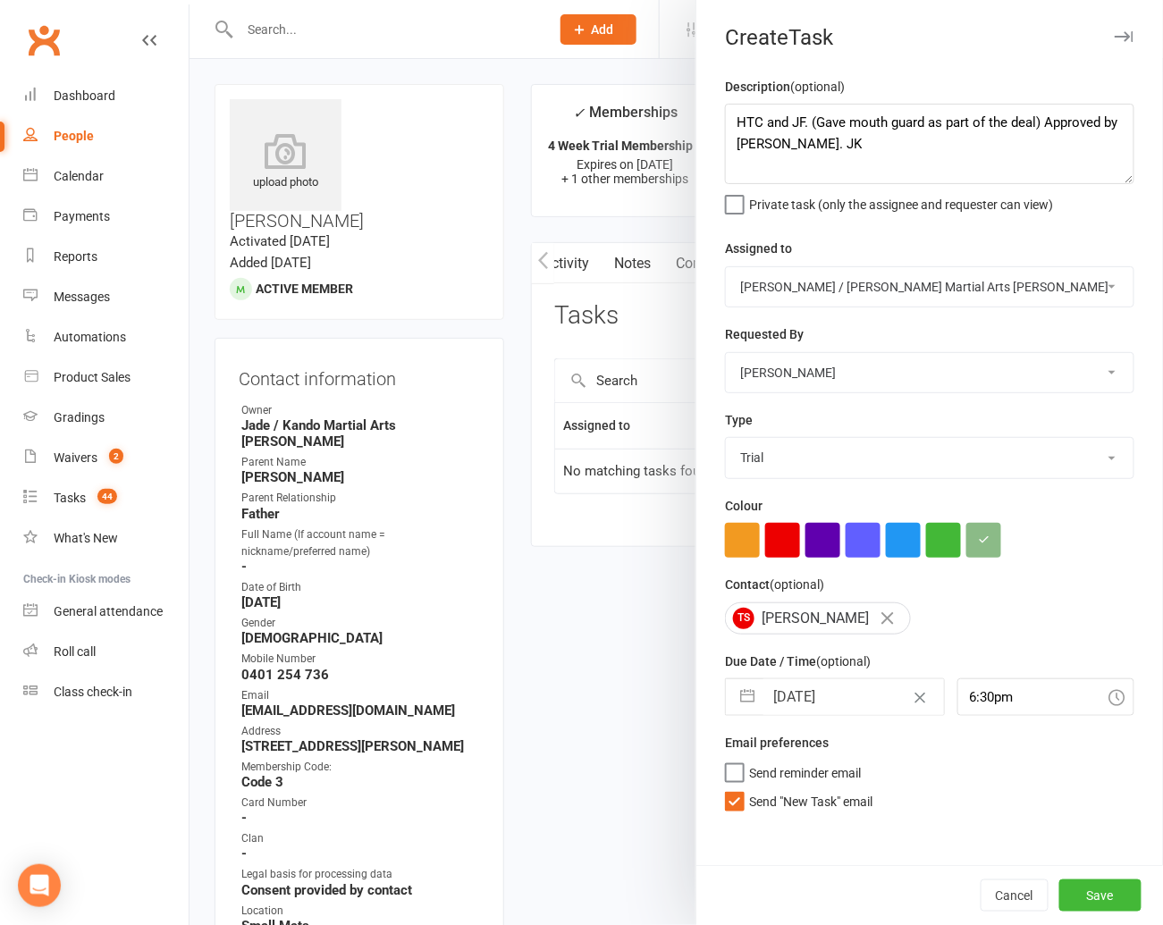
click at [733, 803] on label "Send "New Task" email" at bounding box center [798, 797] width 147 height 18
click at [733, 788] on input "Send "New Task" email" at bounding box center [798, 788] width 147 height 0
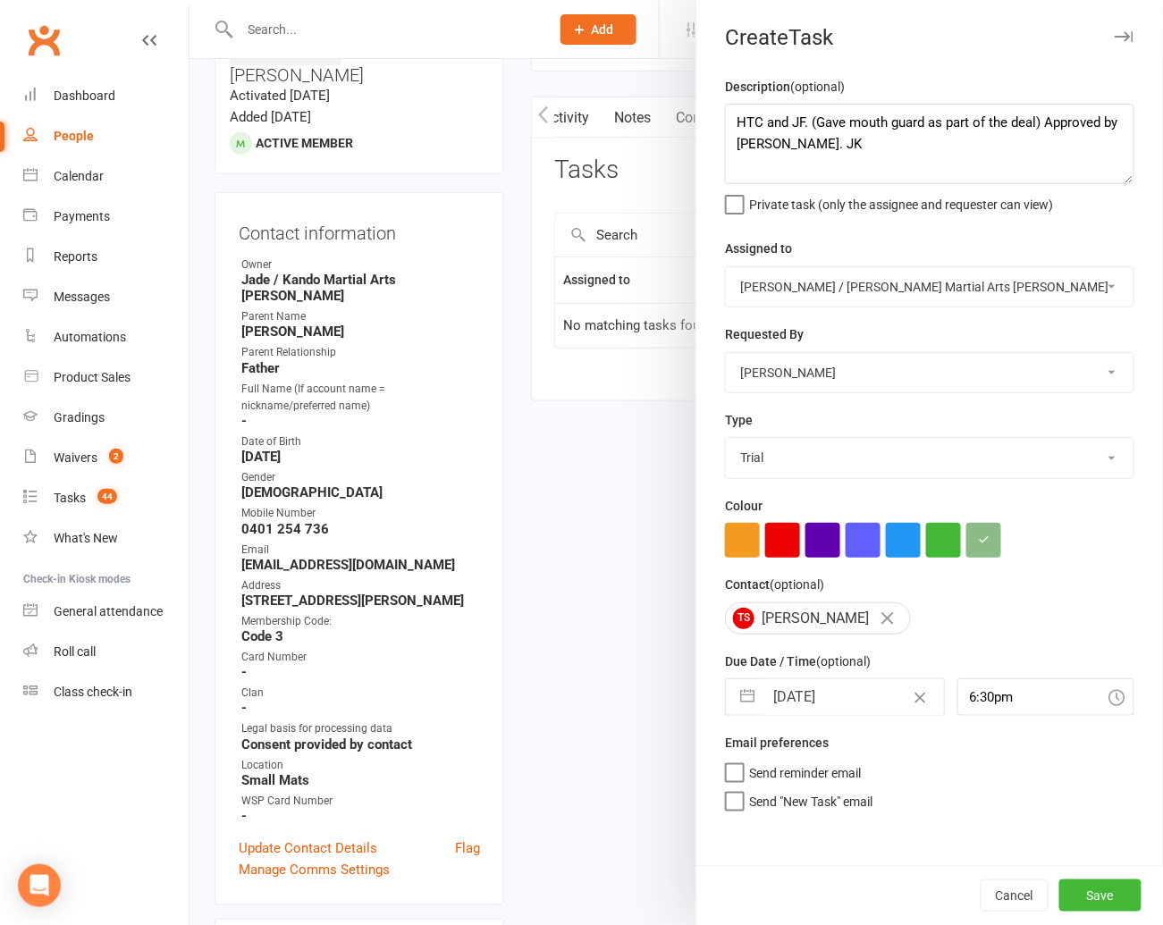
scroll to position [164, 0]
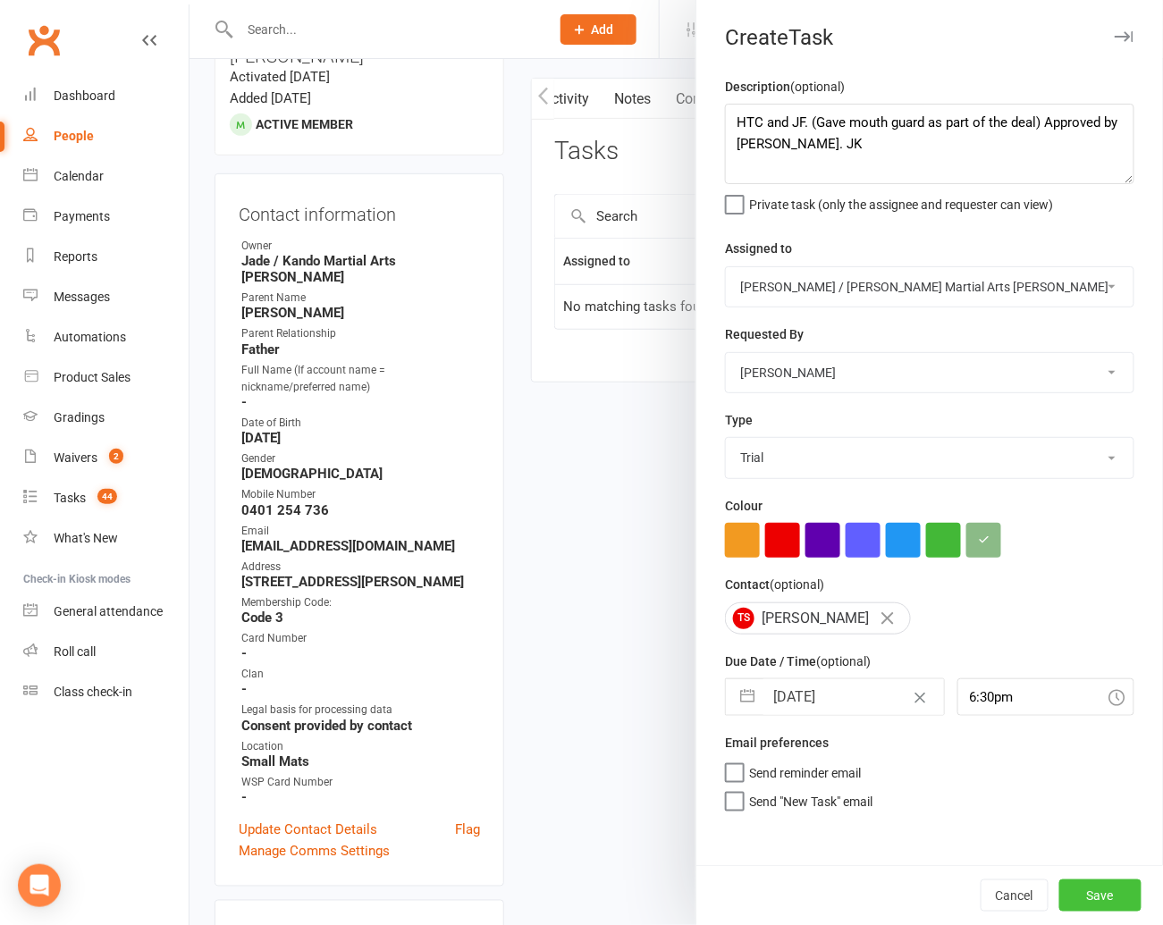
click at [1099, 890] on button "Save" at bounding box center [1100, 895] width 82 height 32
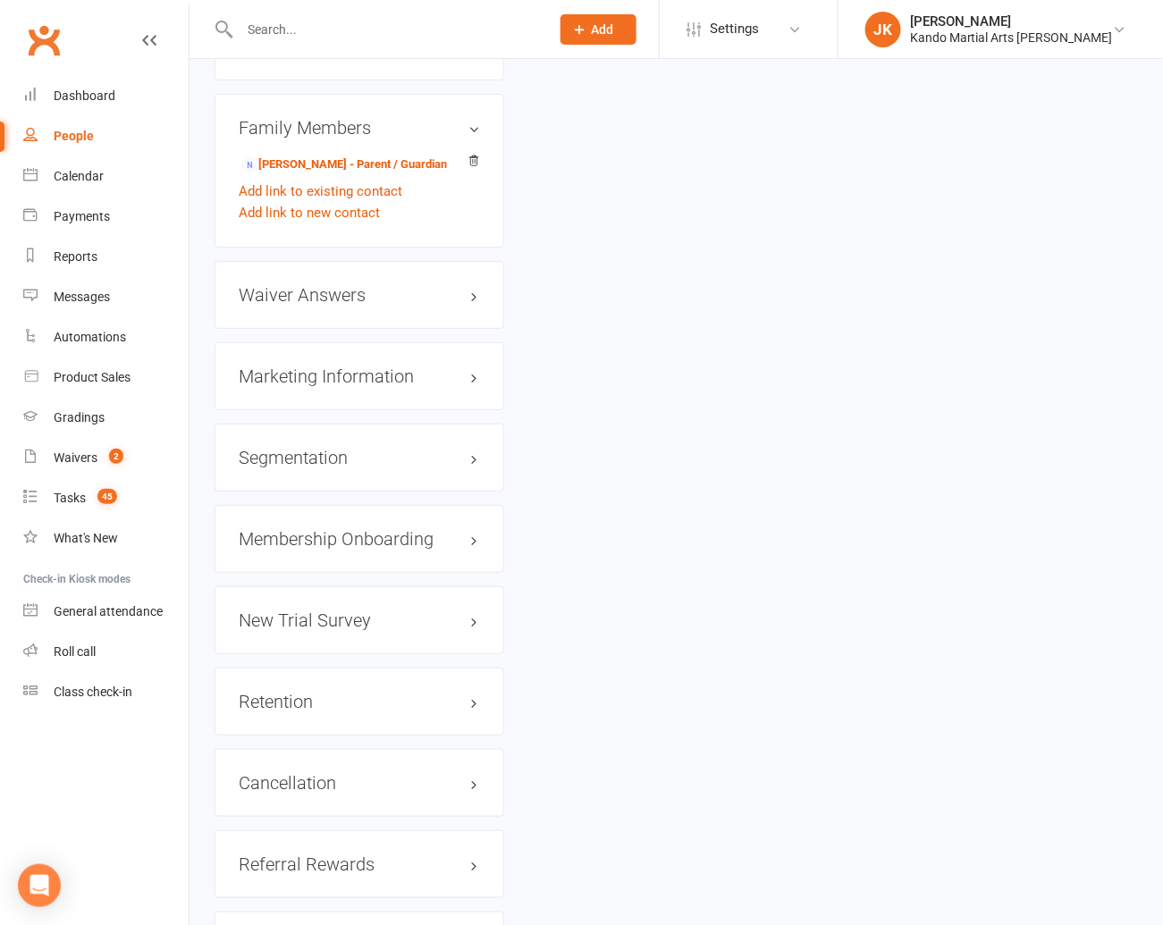
scroll to position [1981, 0]
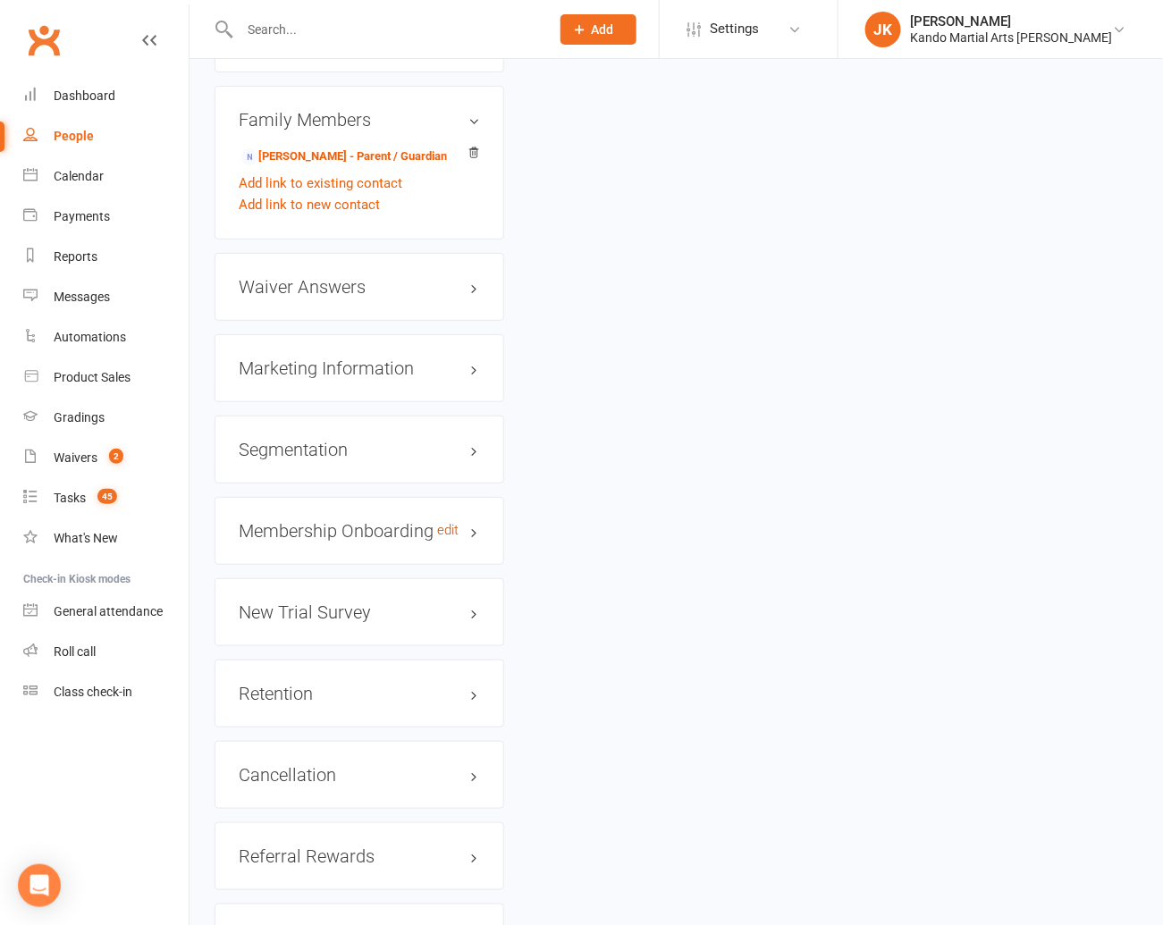
click at [449, 523] on link "edit" at bounding box center [447, 530] width 21 height 15
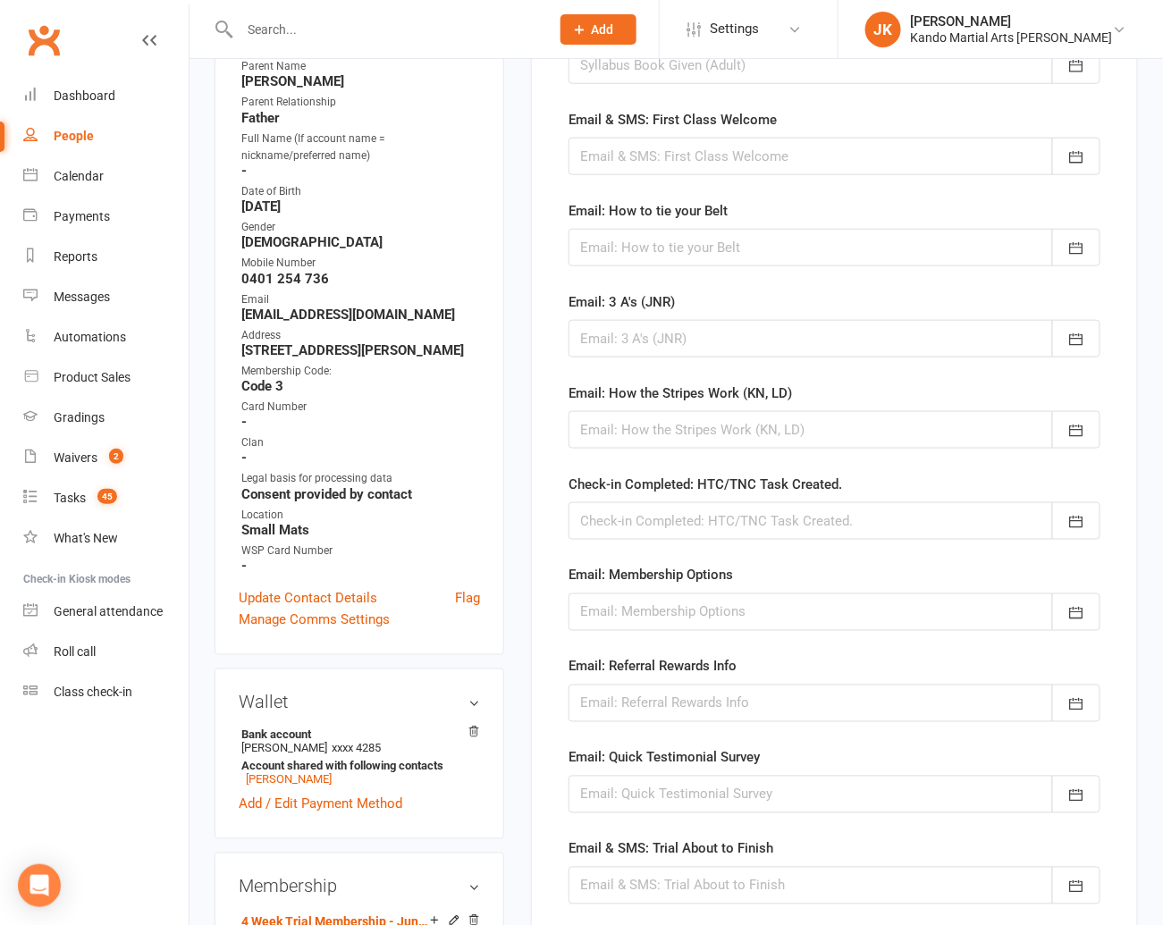
scroll to position [402, 0]
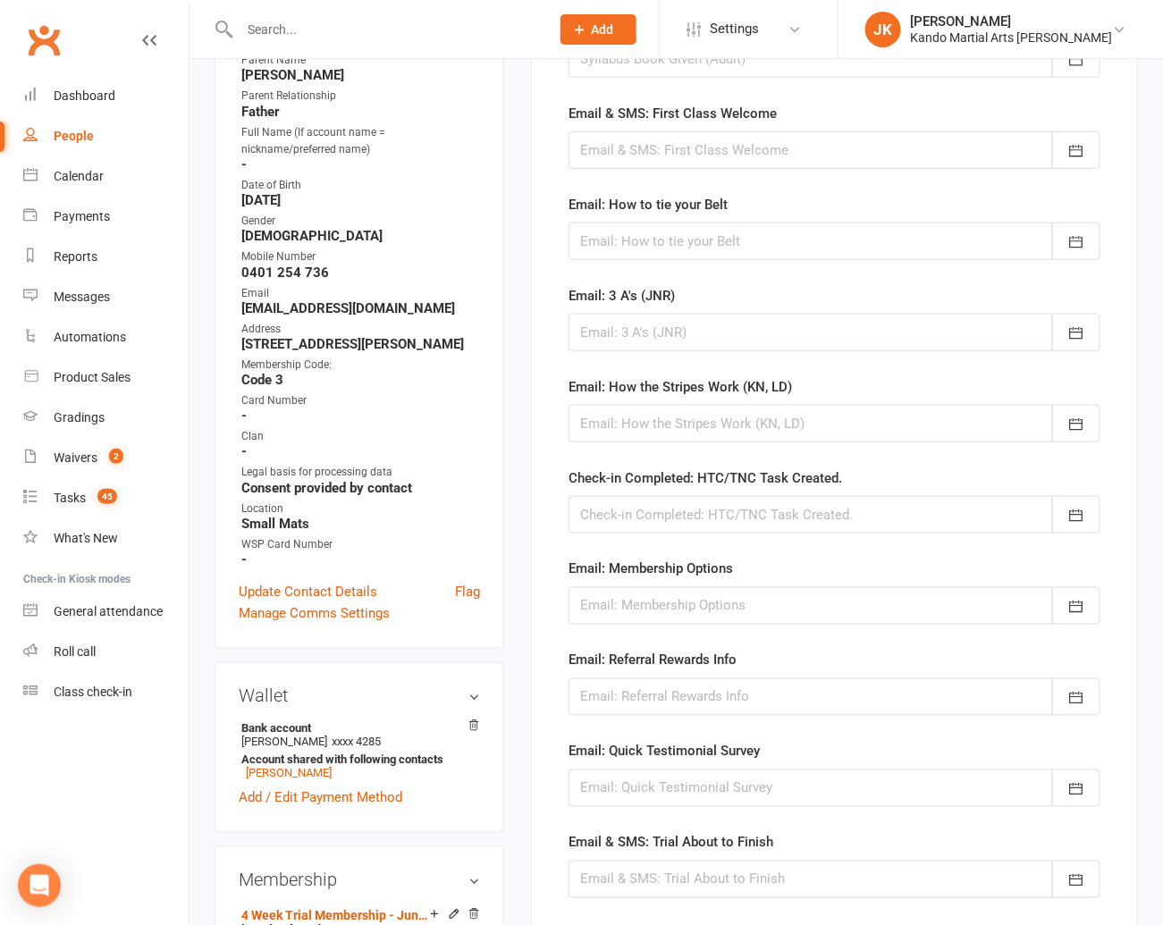
click at [615, 508] on div at bounding box center [834, 515] width 532 height 38
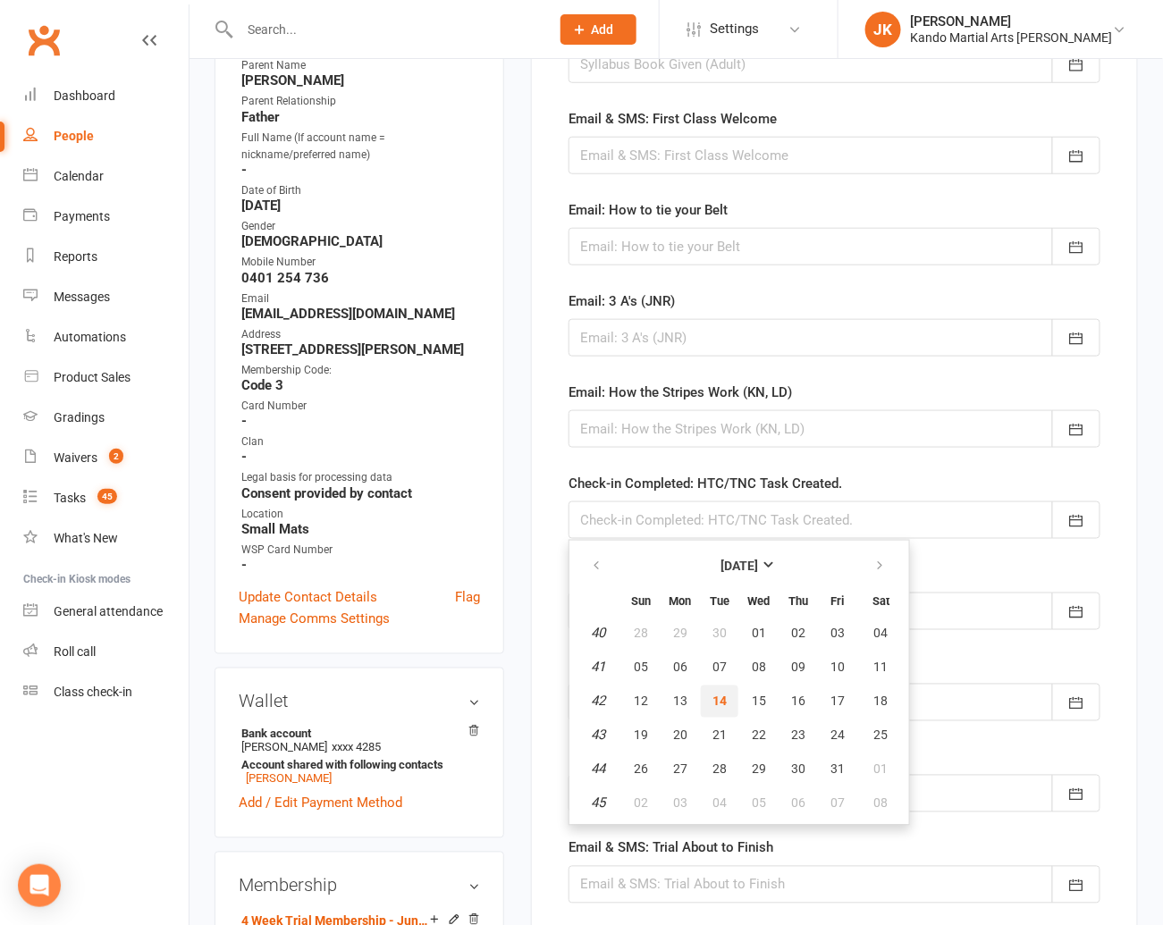
click at [719, 695] on span "14" at bounding box center [719, 701] width 14 height 14
type input "[DATE]"
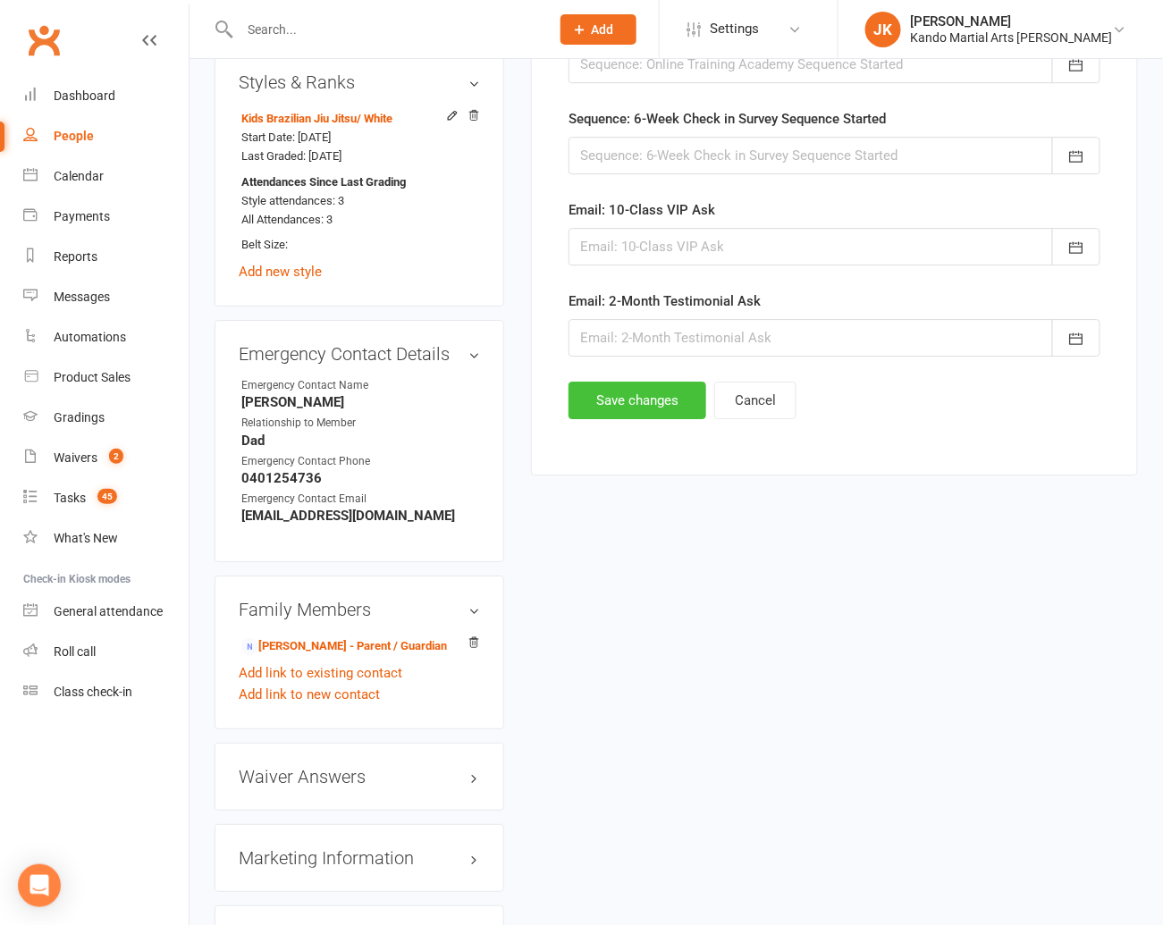
scroll to position [1355, 0]
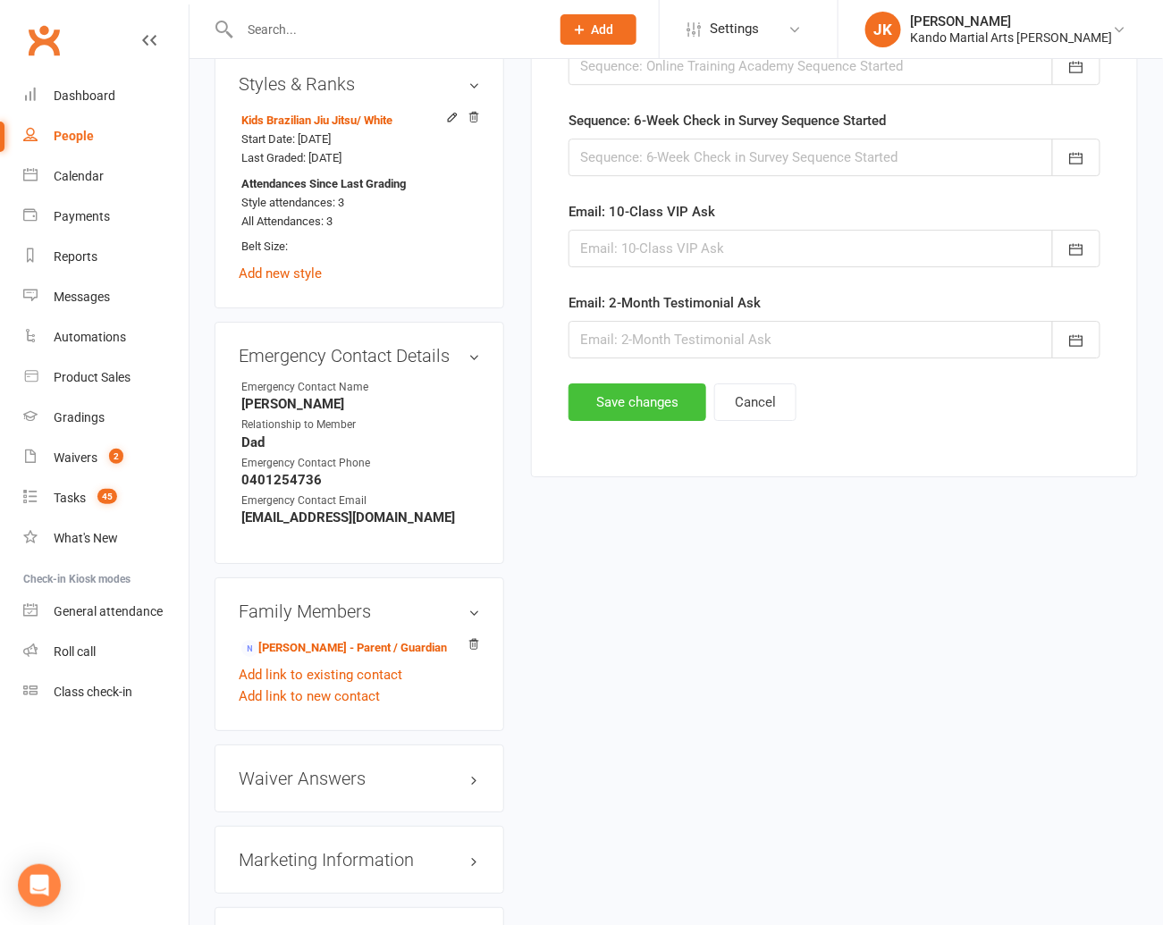
click at [637, 388] on button "Save changes" at bounding box center [637, 402] width 138 height 38
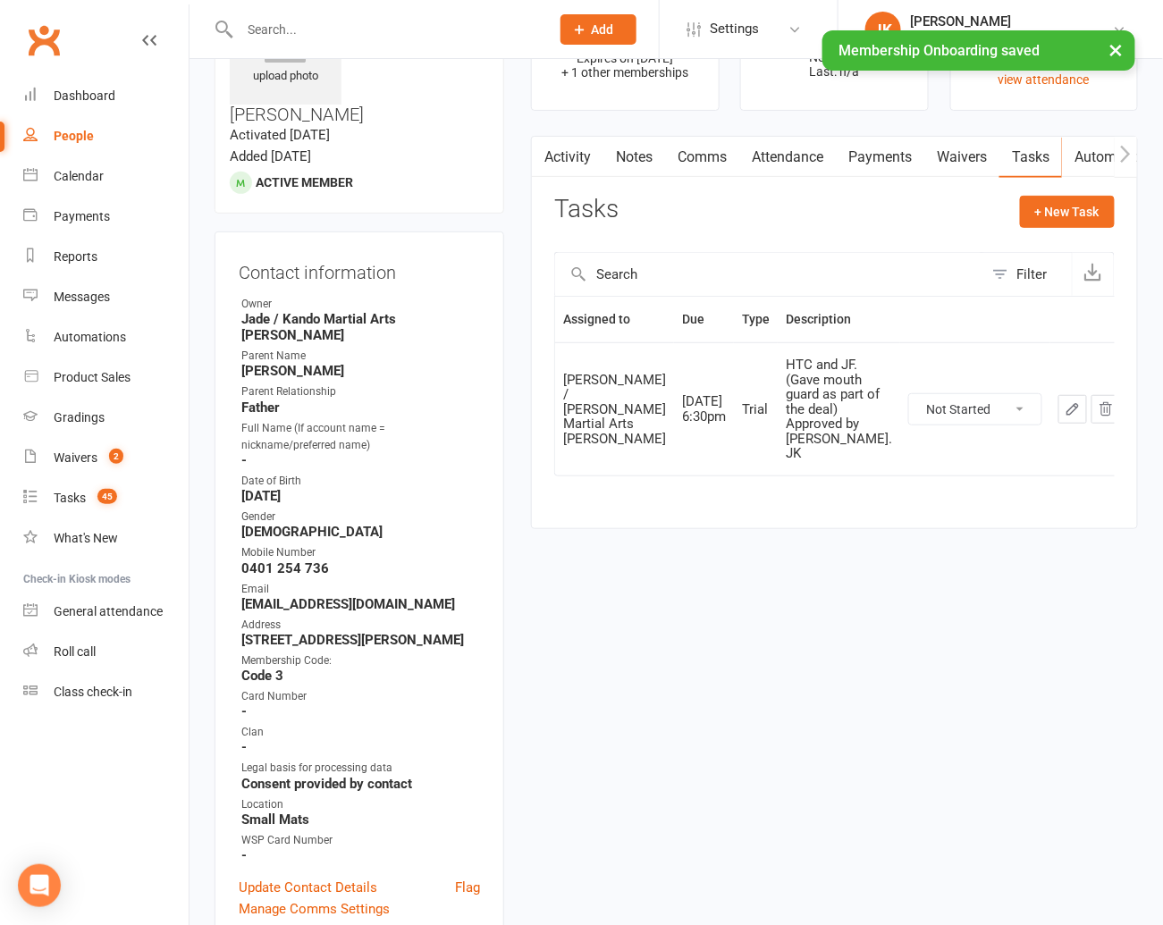
scroll to position [0, 0]
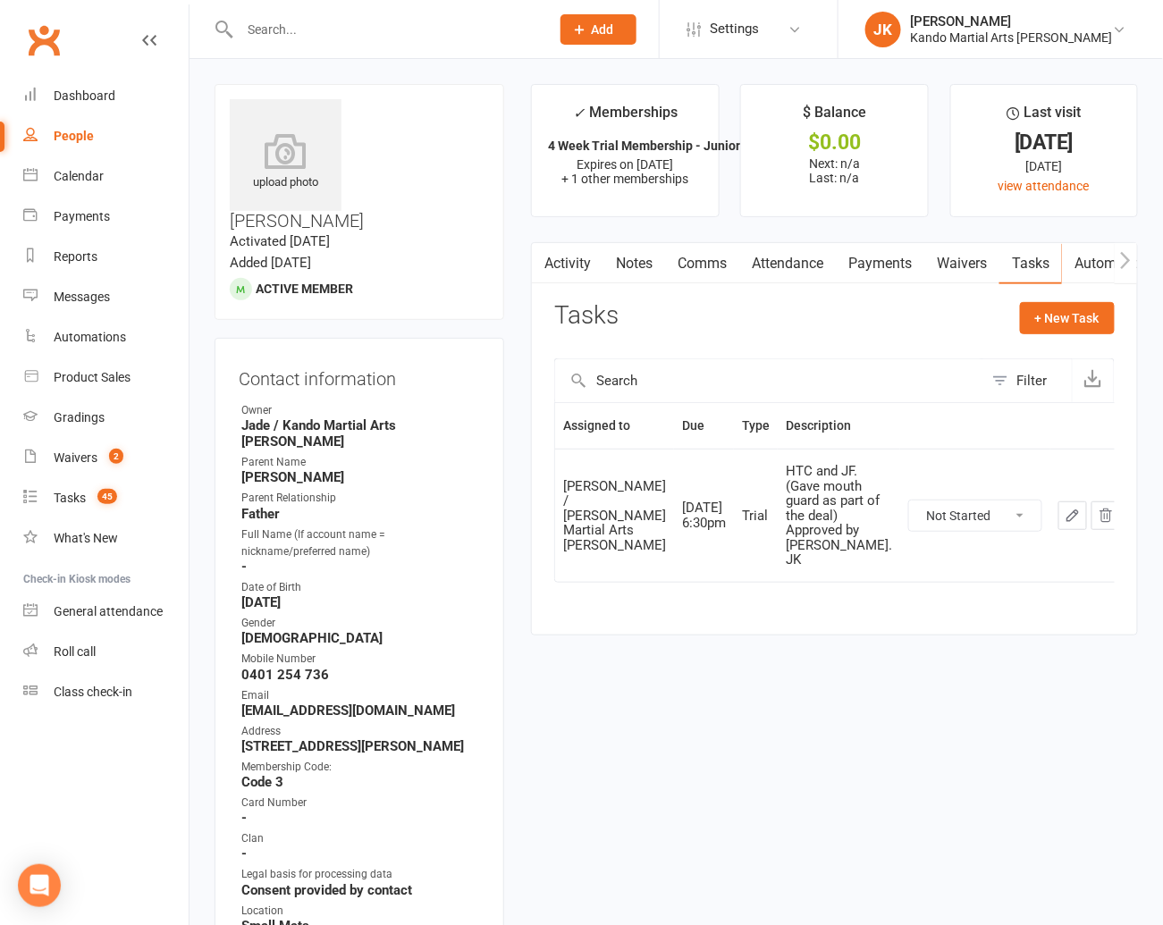
click at [258, 22] on input "text" at bounding box center [385, 29] width 303 height 25
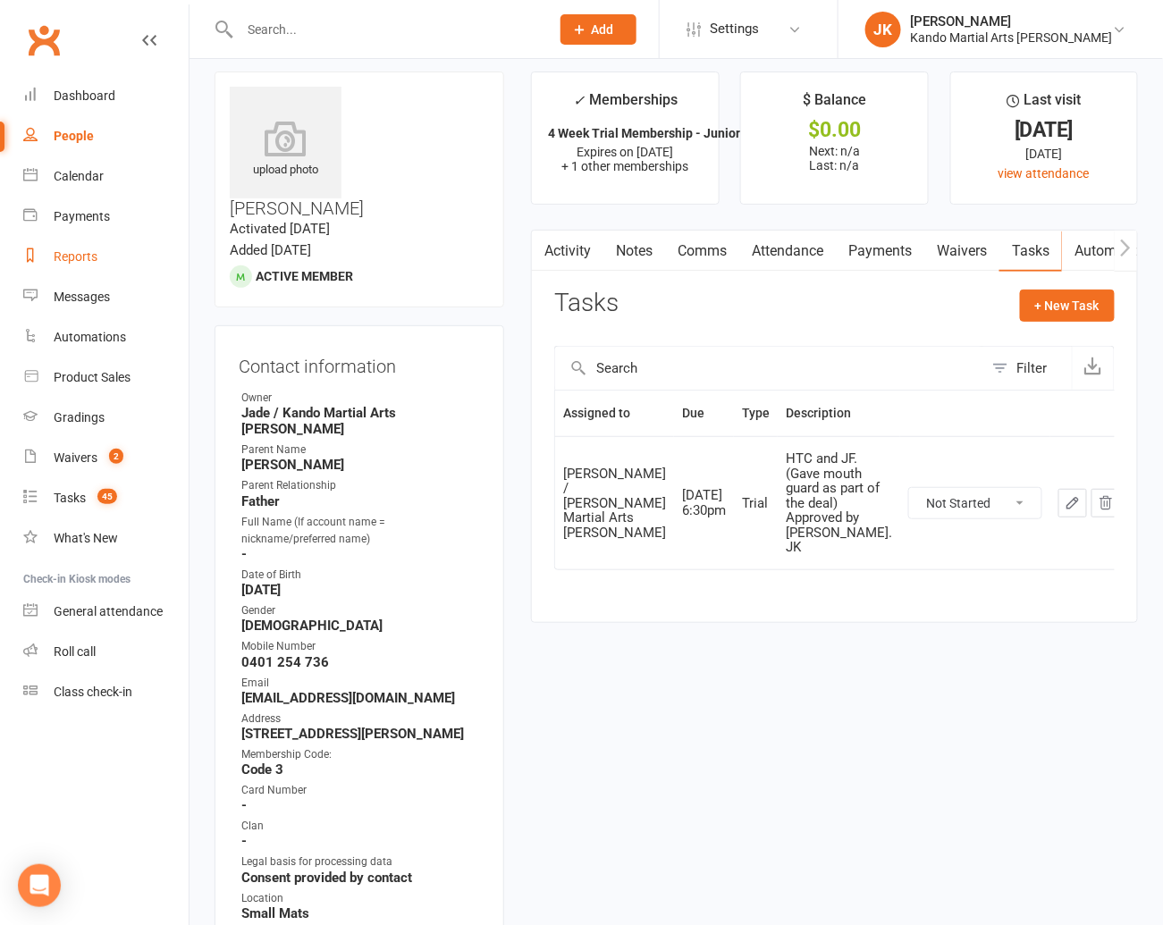
scroll to position [10, 0]
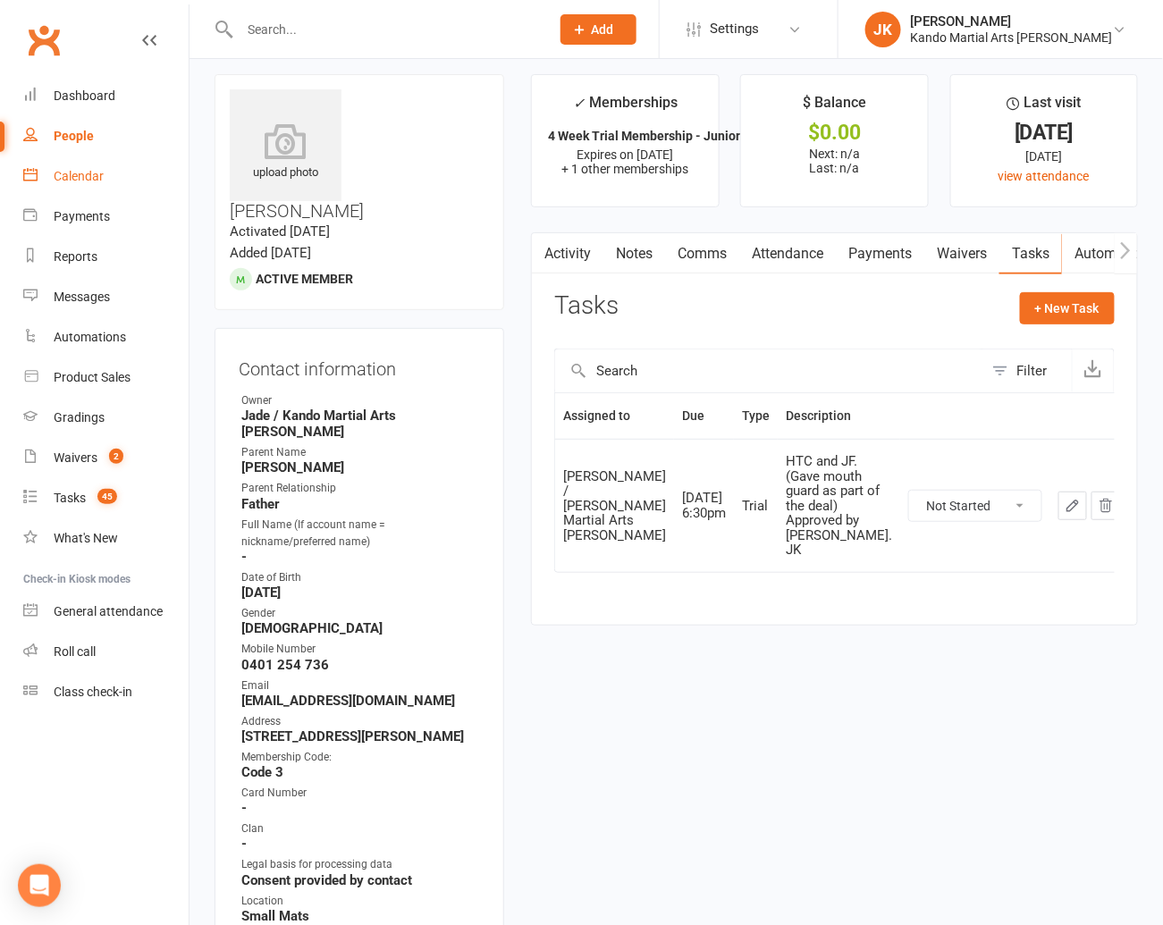
click at [86, 172] on div "Calendar" at bounding box center [79, 176] width 50 height 14
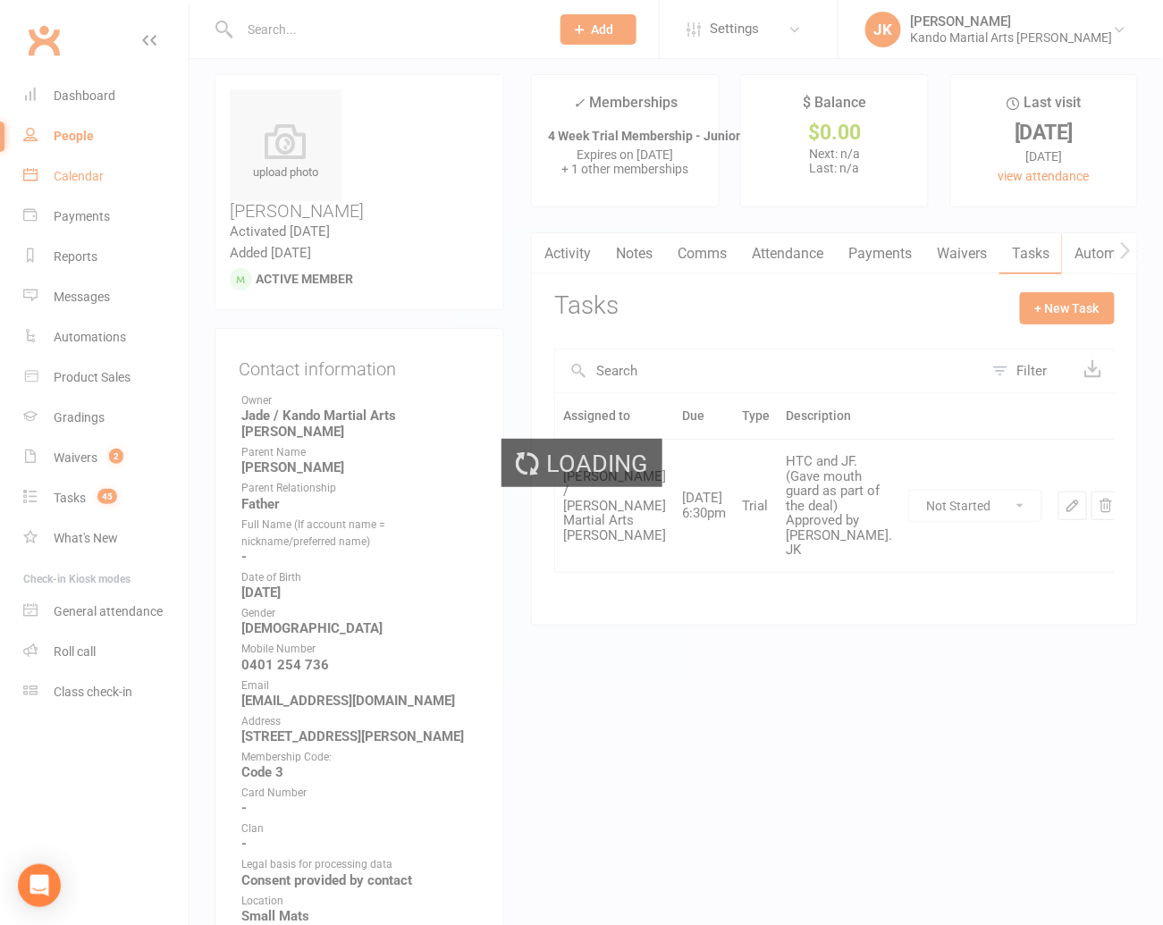
scroll to position [1, 0]
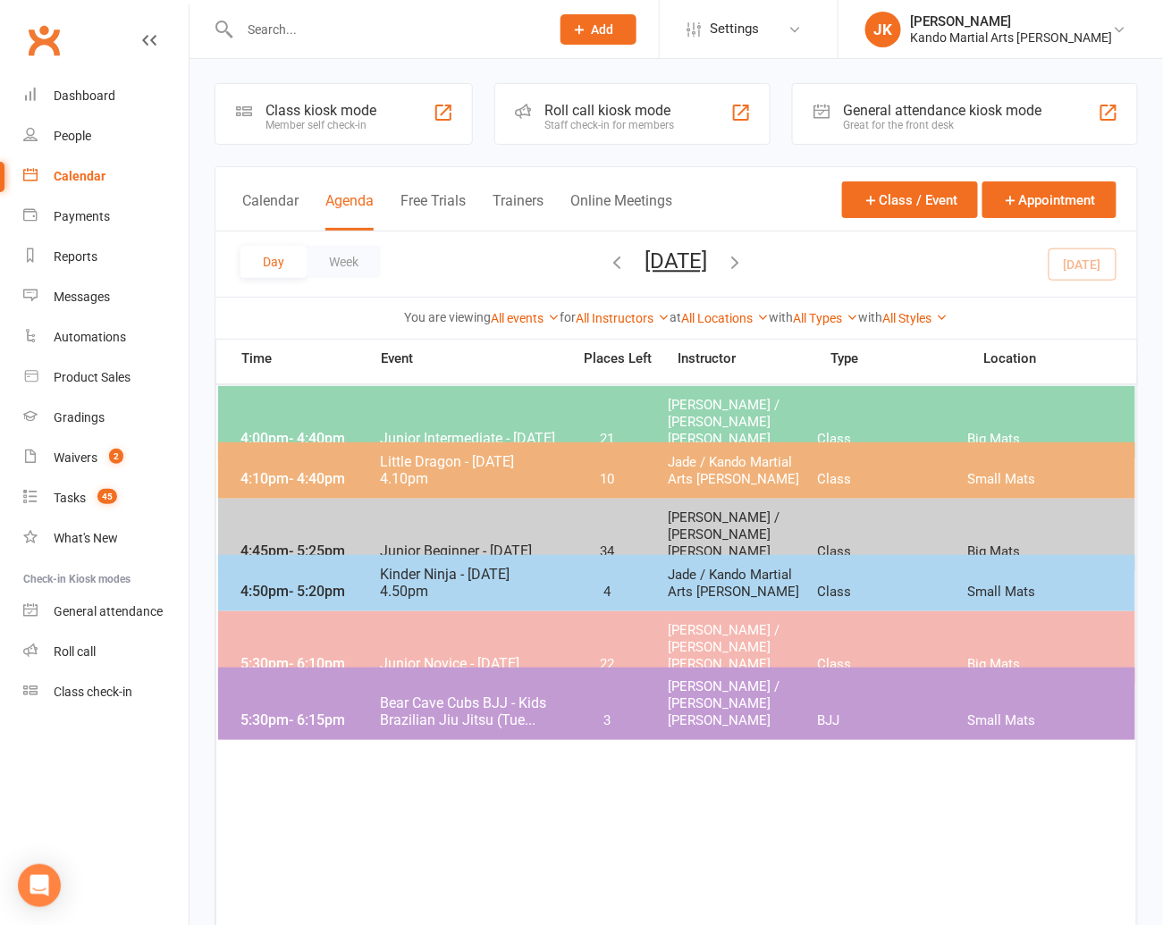
click at [419, 694] on span "Bear Cave Cubs BJJ - Kids Brazilian Jiu Jitsu (Tue..." at bounding box center [469, 711] width 181 height 34
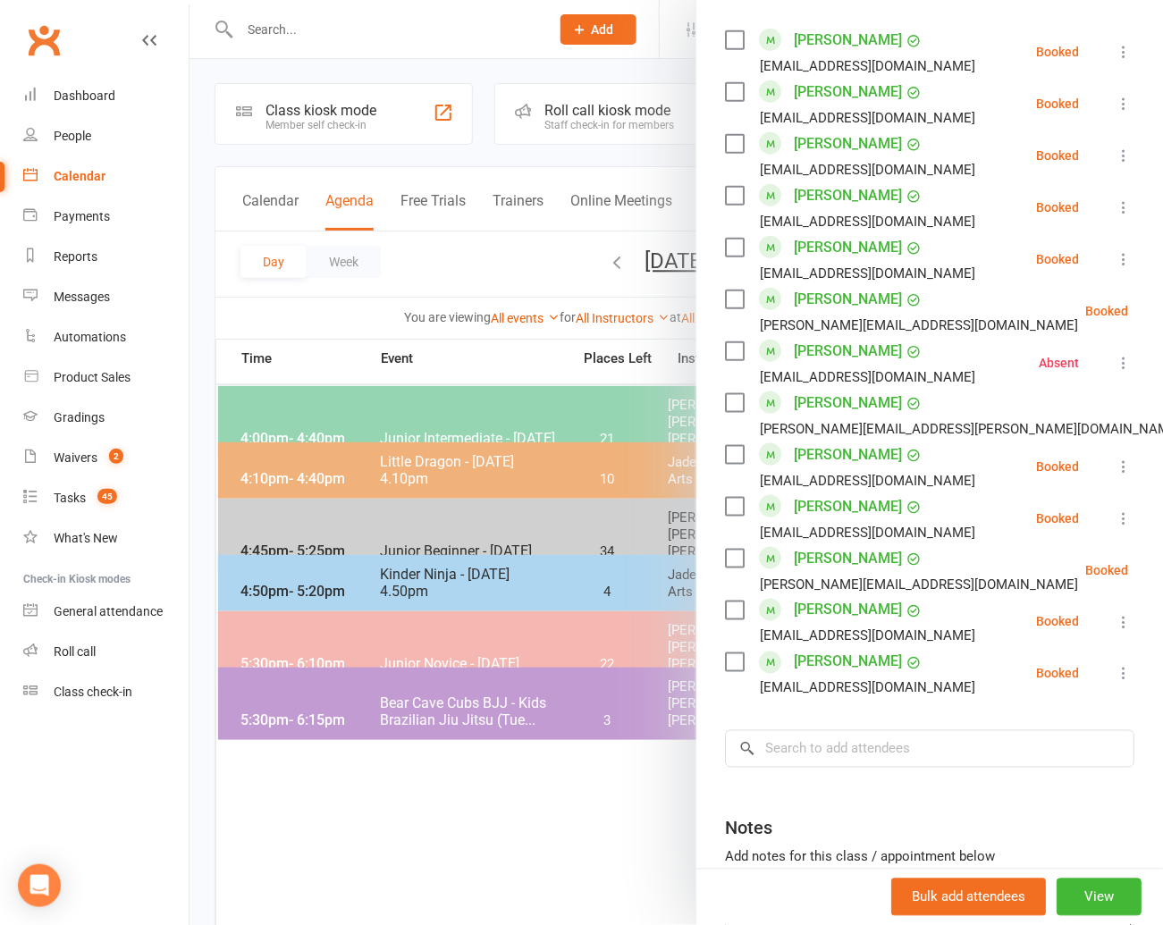
scroll to position [359, 0]
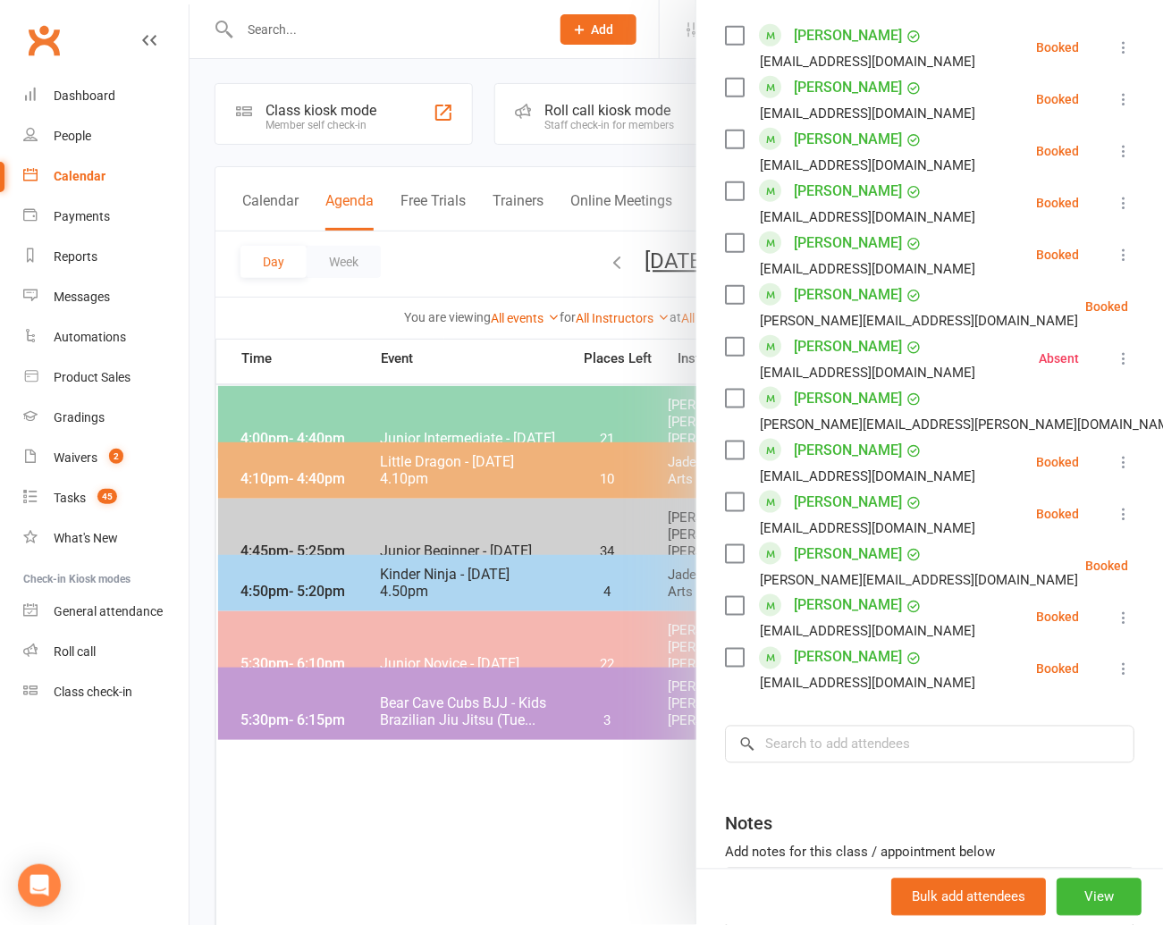
click at [731, 493] on label at bounding box center [734, 502] width 18 height 18
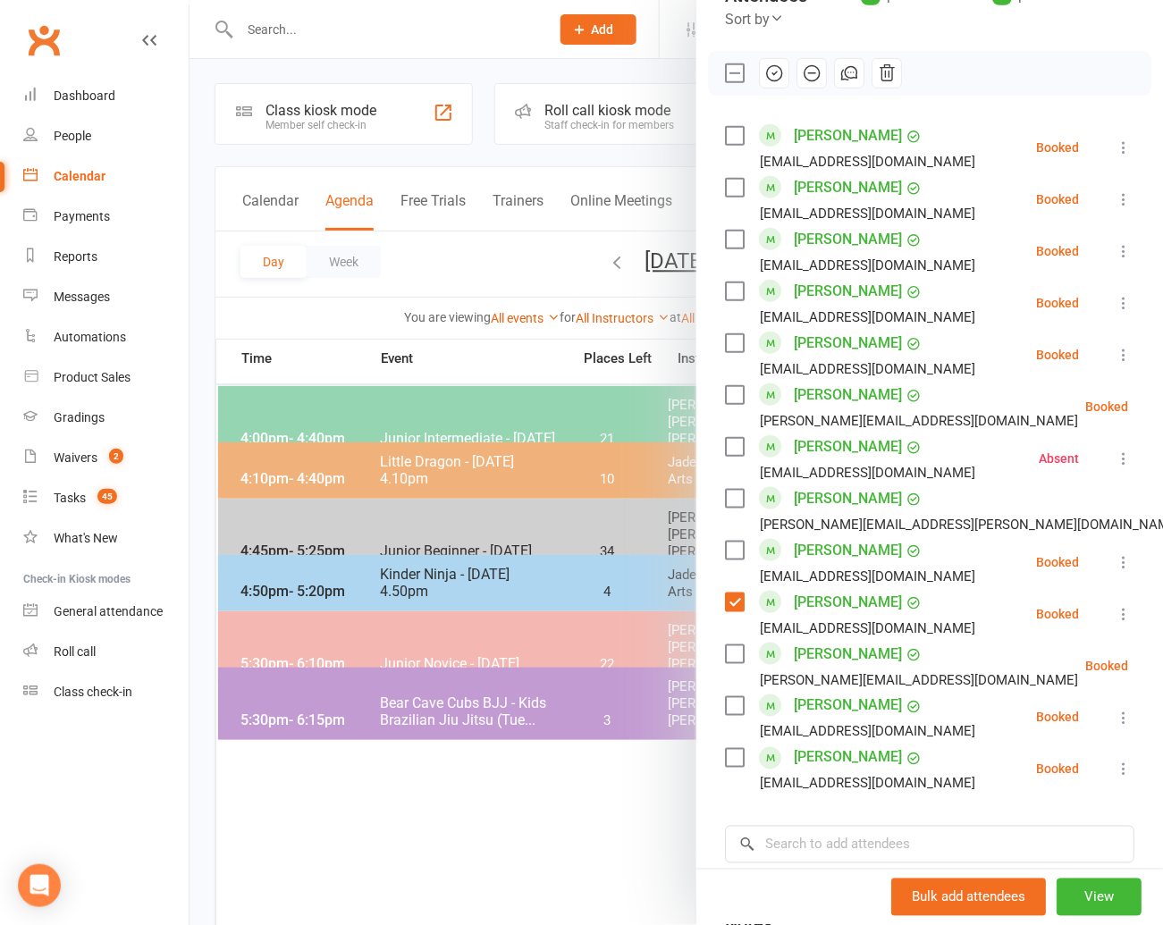
scroll to position [254, 0]
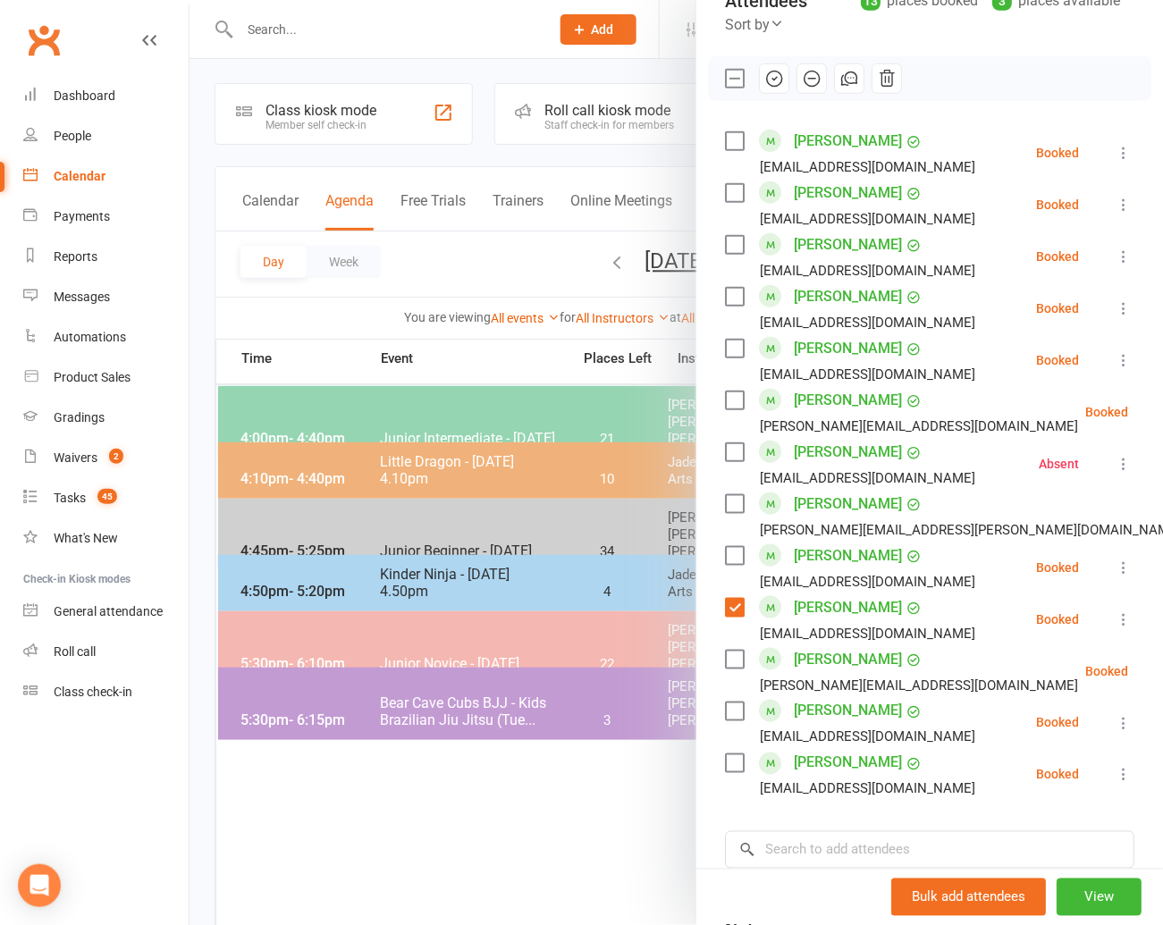
click at [735, 184] on label at bounding box center [734, 193] width 18 height 18
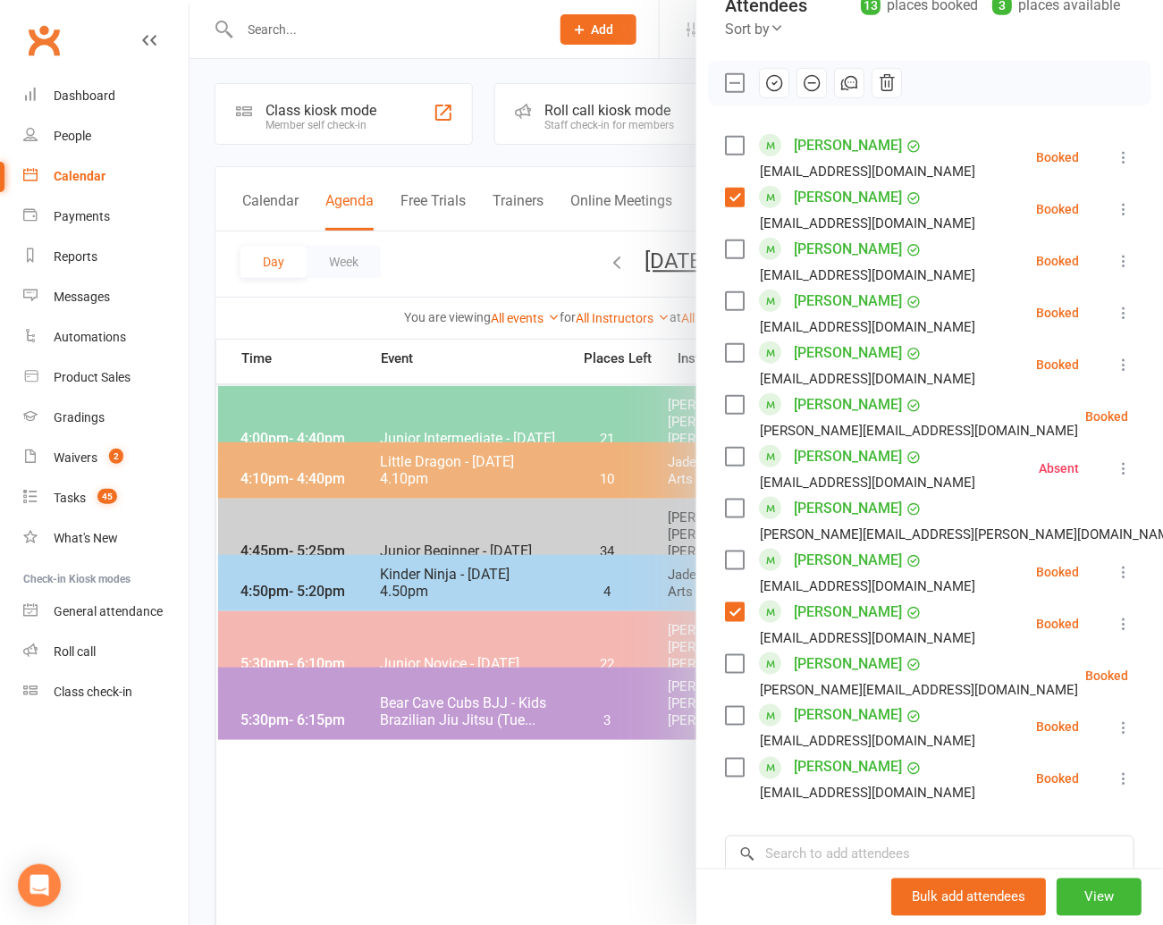
click at [736, 292] on label at bounding box center [734, 301] width 18 height 18
click at [734, 707] on label at bounding box center [734, 716] width 18 height 18
click at [735, 240] on label at bounding box center [734, 249] width 18 height 18
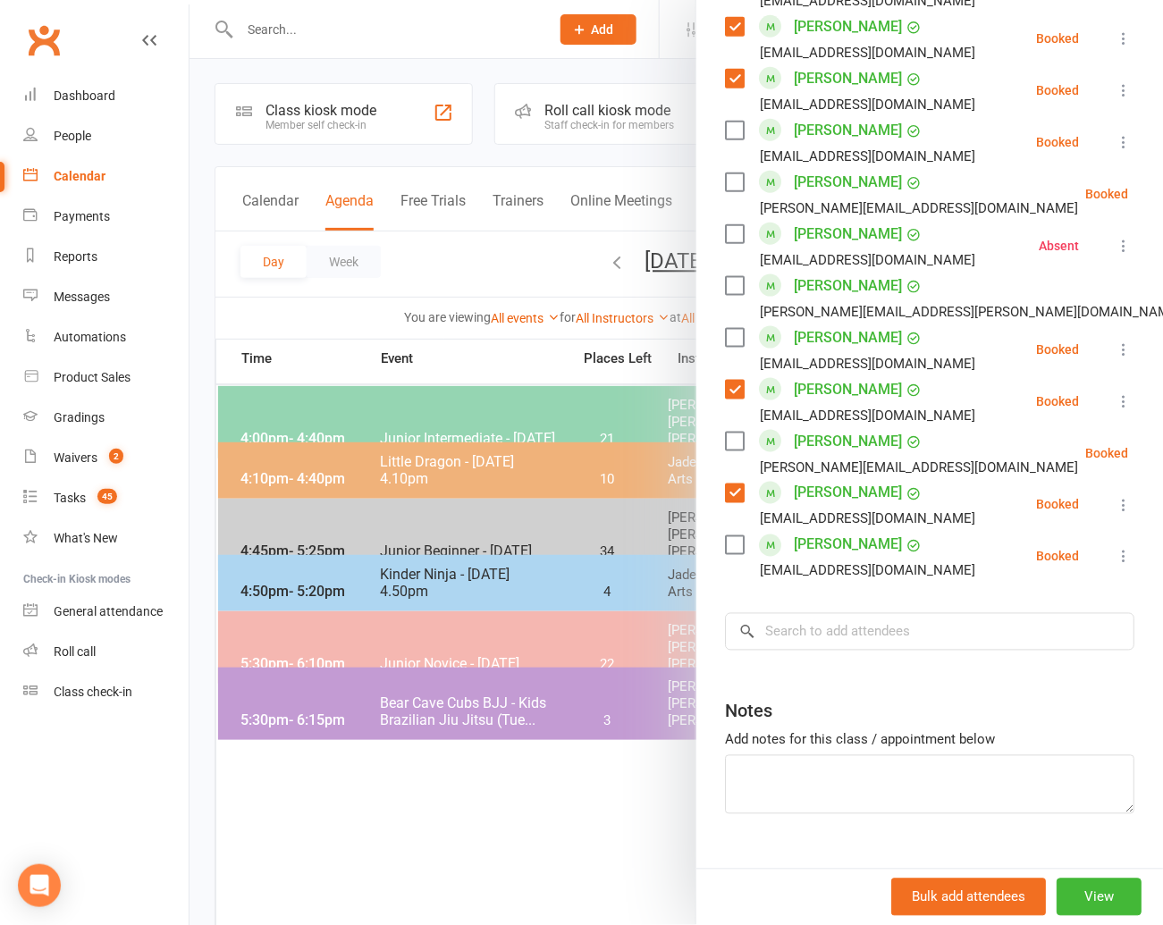
scroll to position [480, 0]
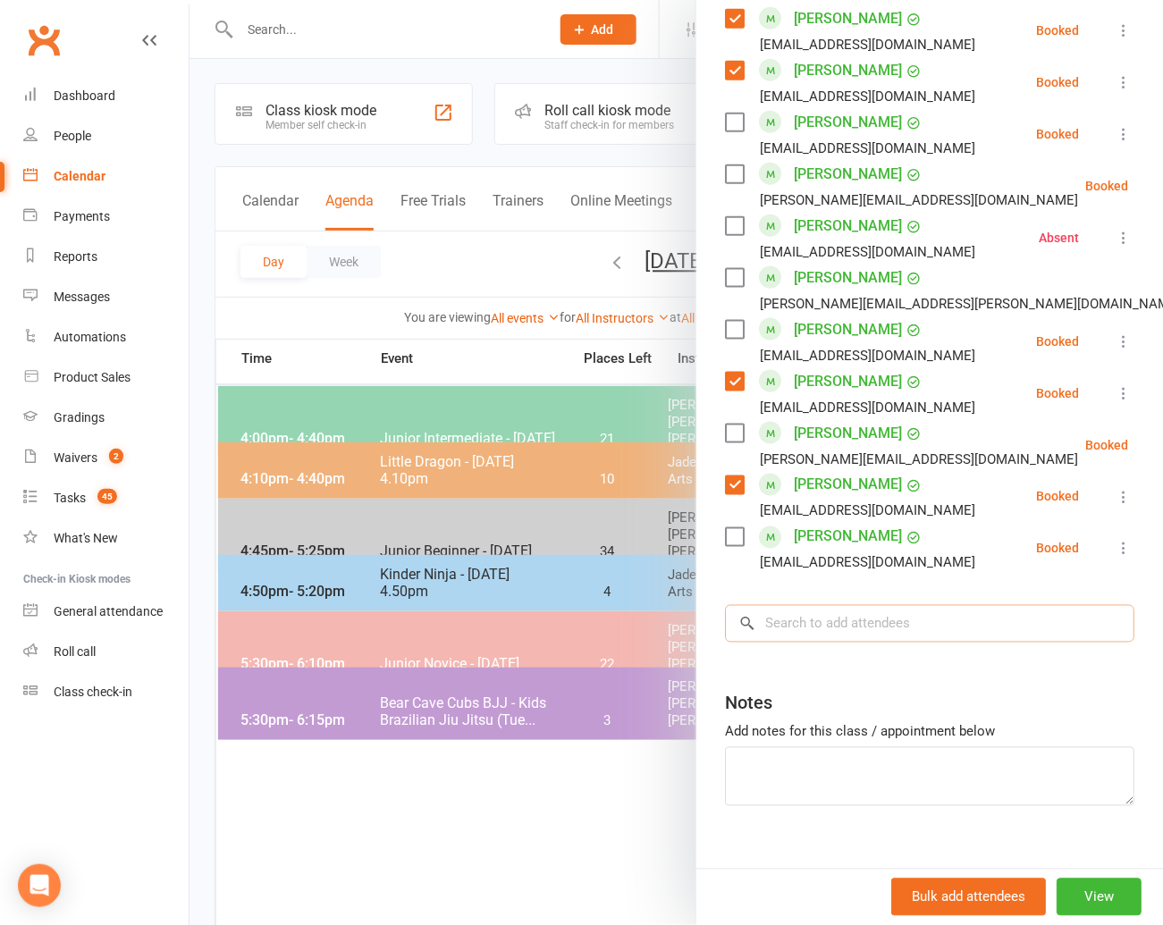
click at [777, 605] on input "search" at bounding box center [929, 624] width 409 height 38
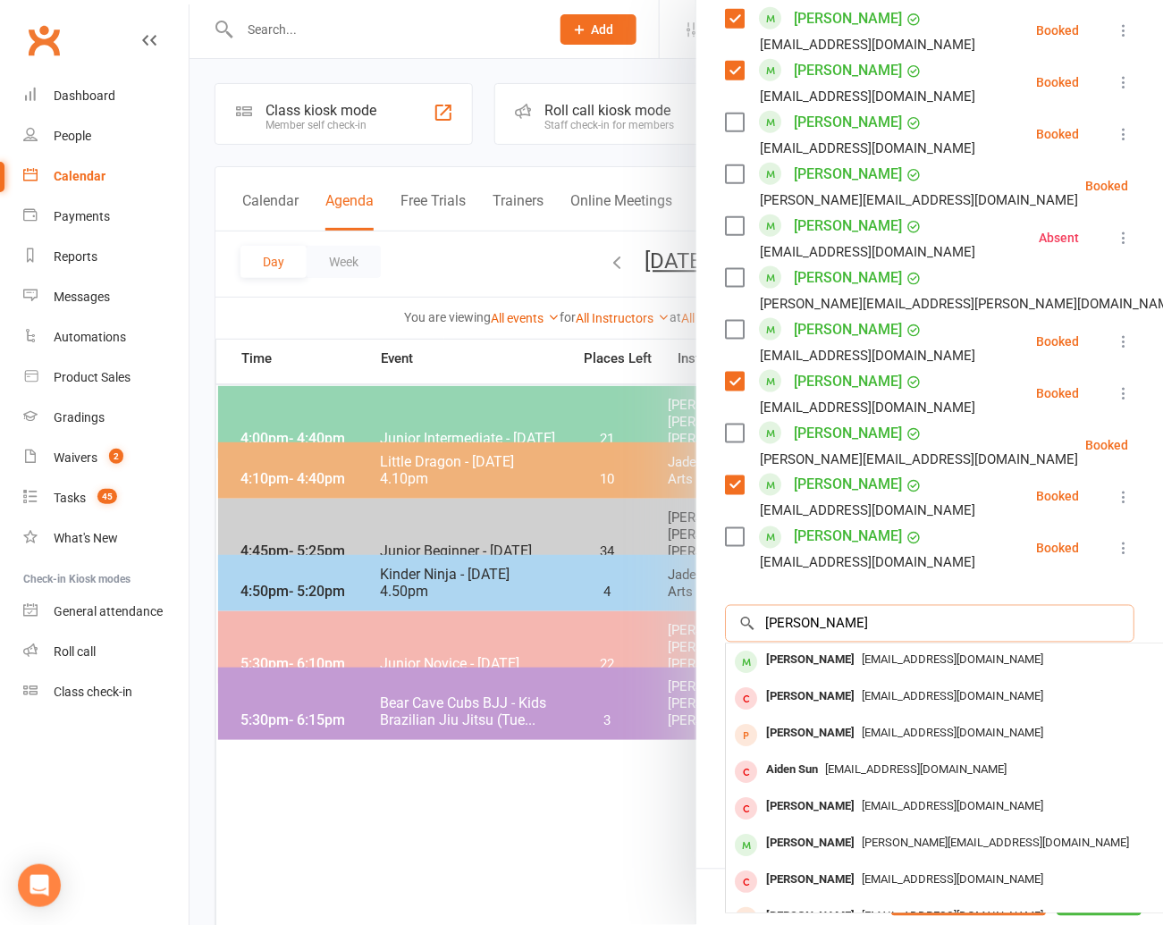
scroll to position [2, 0]
type input "[PERSON_NAME]"
click at [788, 648] on div "[PERSON_NAME]" at bounding box center [810, 661] width 103 height 26
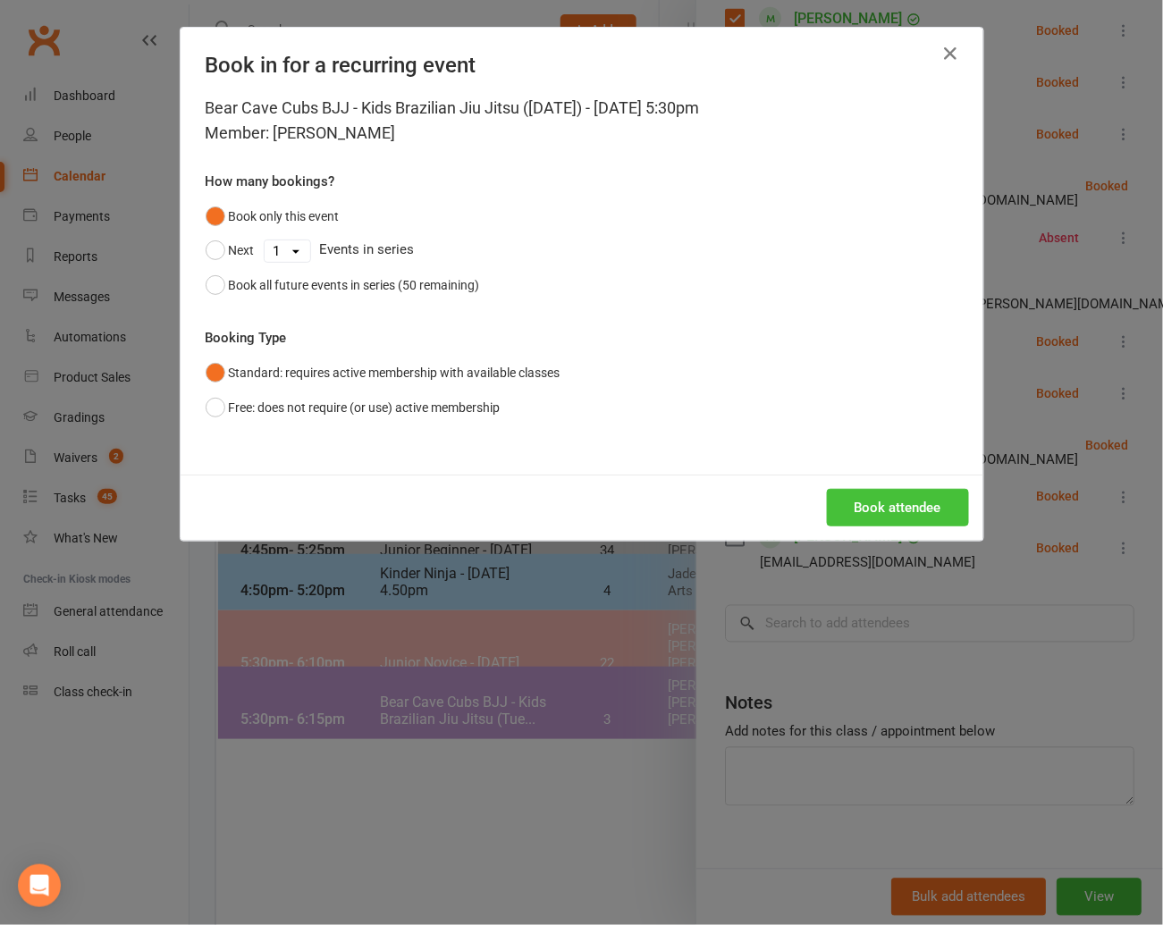
click at [880, 501] on button "Book attendee" at bounding box center [898, 508] width 142 height 38
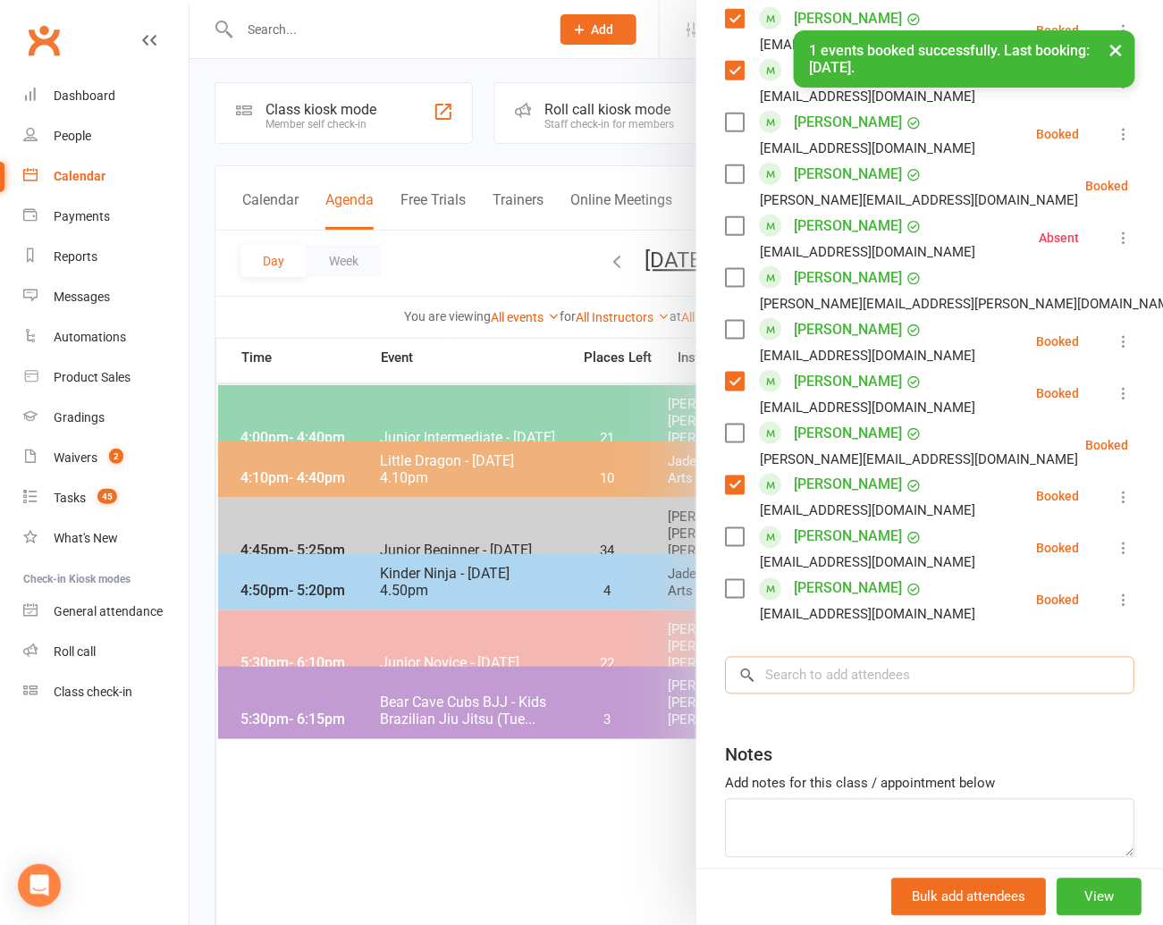
click at [782, 657] on input "search" at bounding box center [929, 676] width 409 height 38
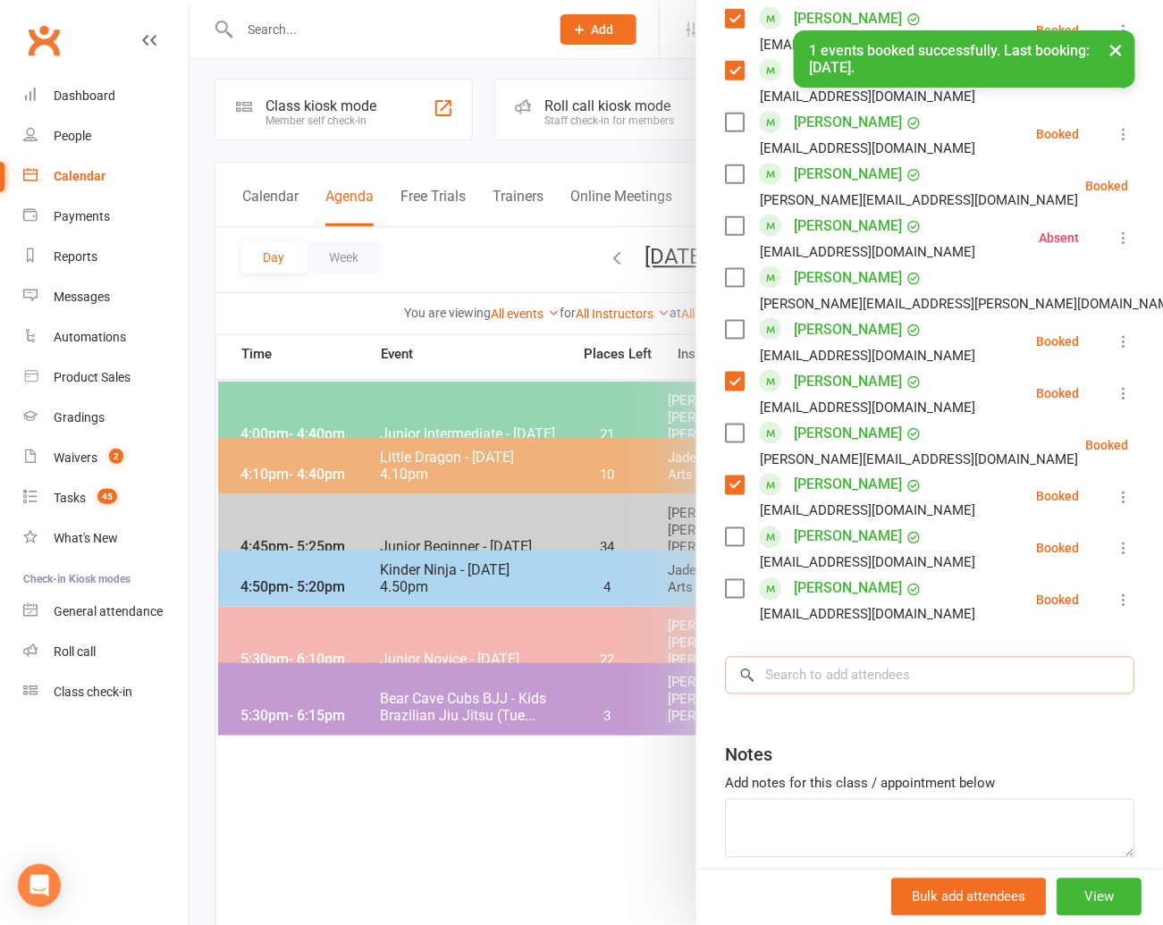
click at [764, 657] on input "search" at bounding box center [929, 676] width 409 height 38
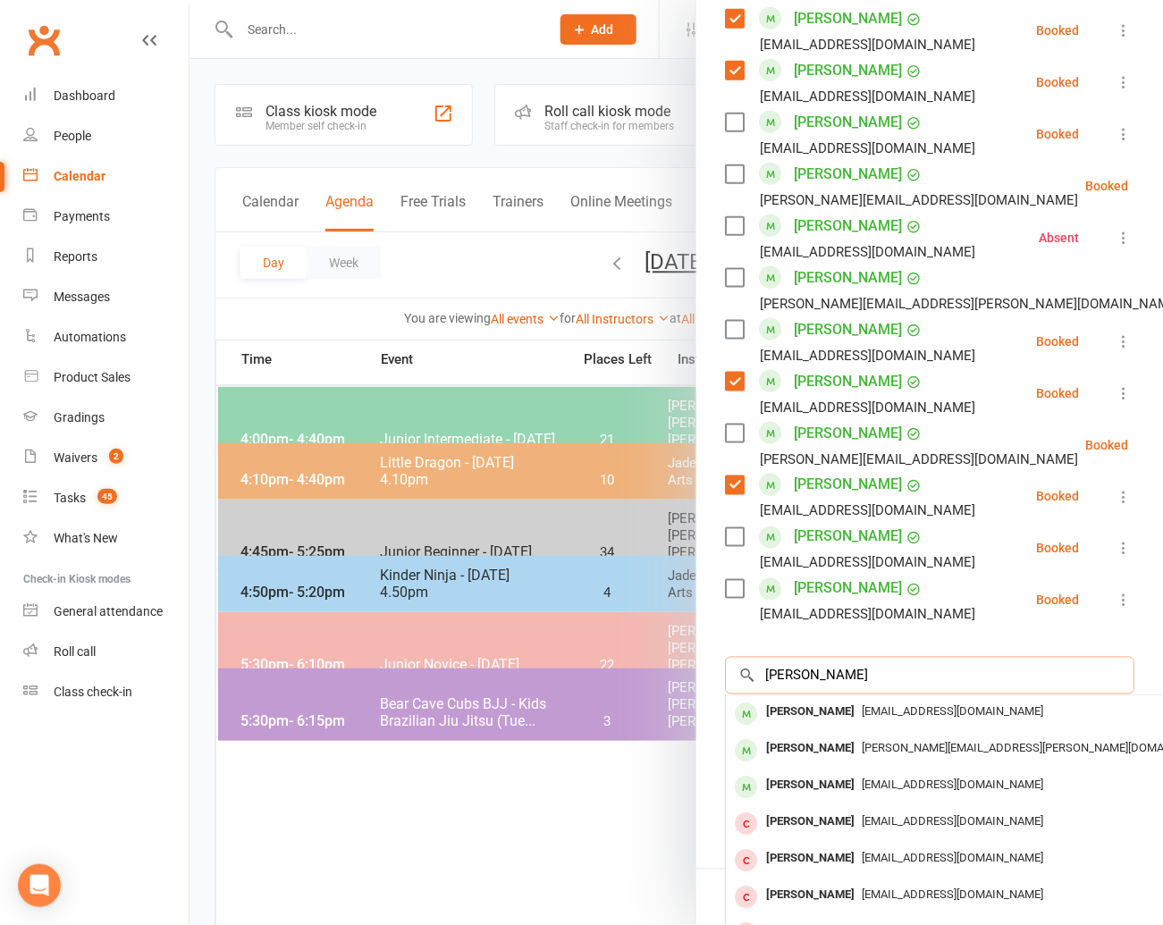
scroll to position [1, 0]
type input "[PERSON_NAME]"
click at [782, 700] on div "[PERSON_NAME]" at bounding box center [810, 713] width 103 height 26
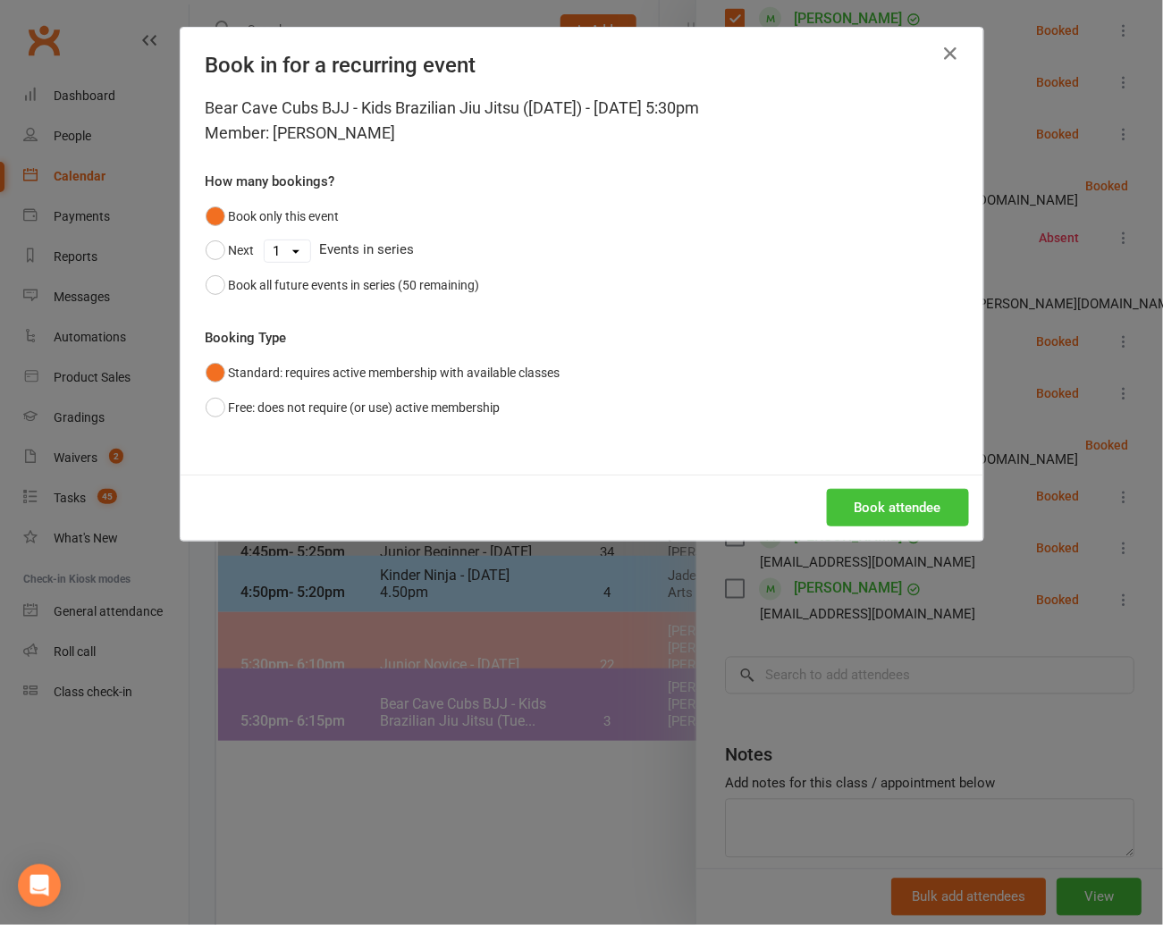
click at [846, 505] on button "Book attendee" at bounding box center [898, 508] width 142 height 38
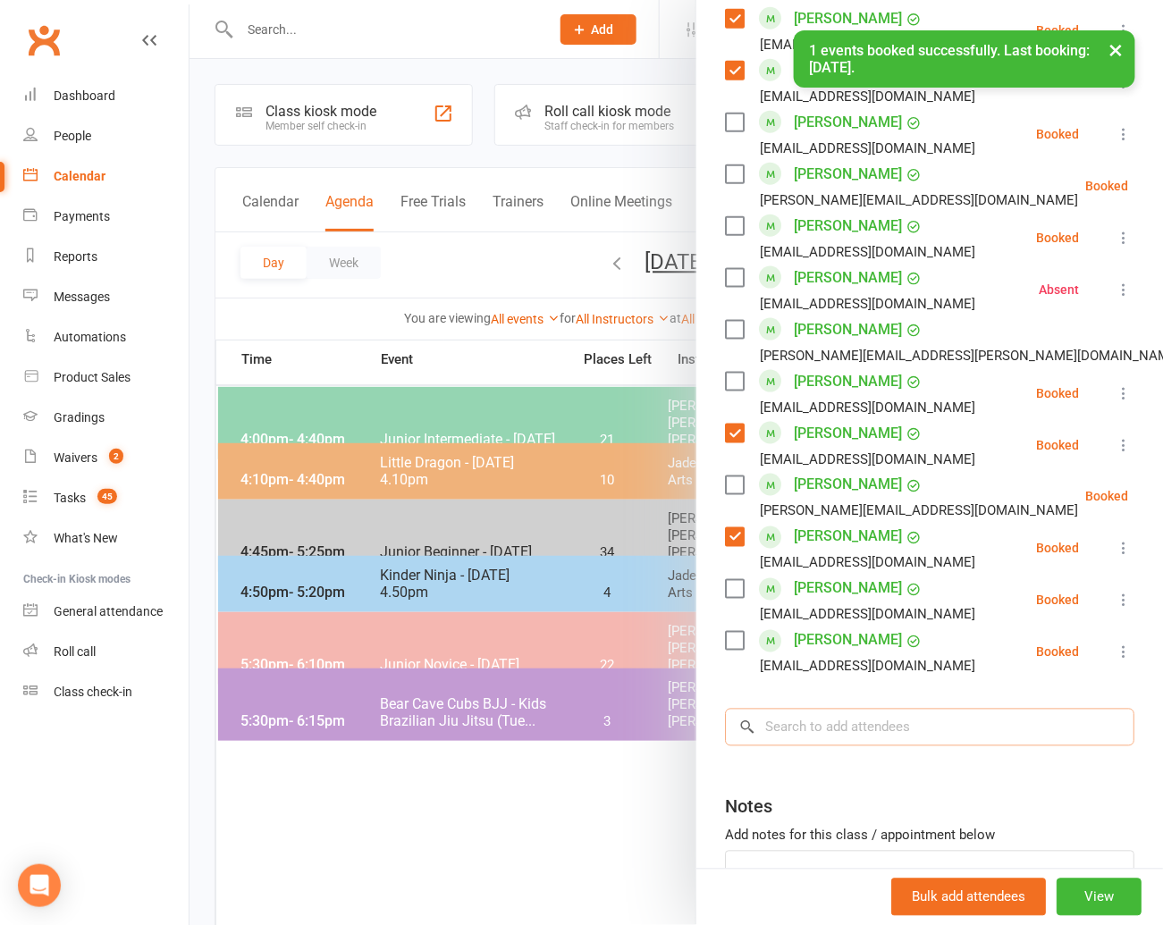
click at [778, 709] on input "search" at bounding box center [929, 728] width 409 height 38
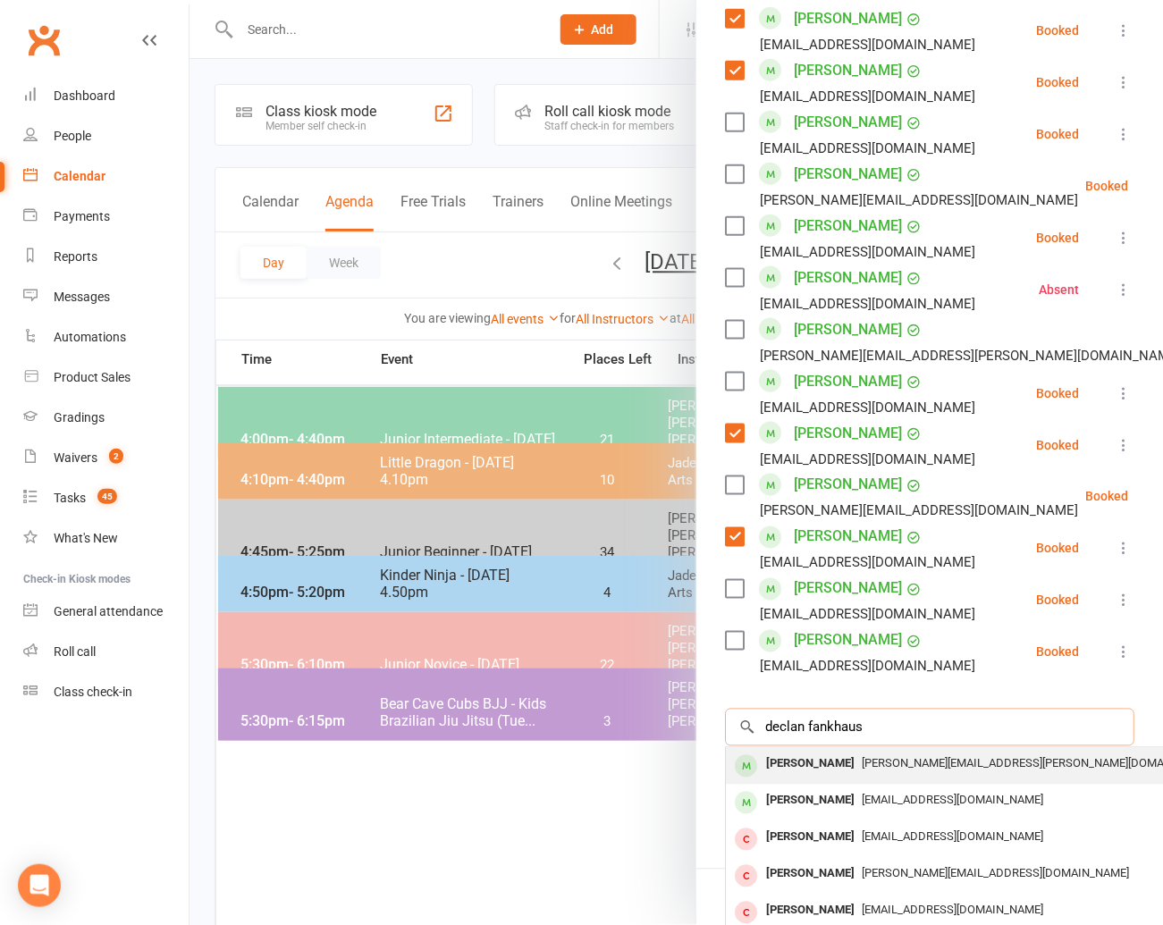
type input "declan fankhaus"
click at [787, 752] on div "[PERSON_NAME]" at bounding box center [810, 765] width 103 height 26
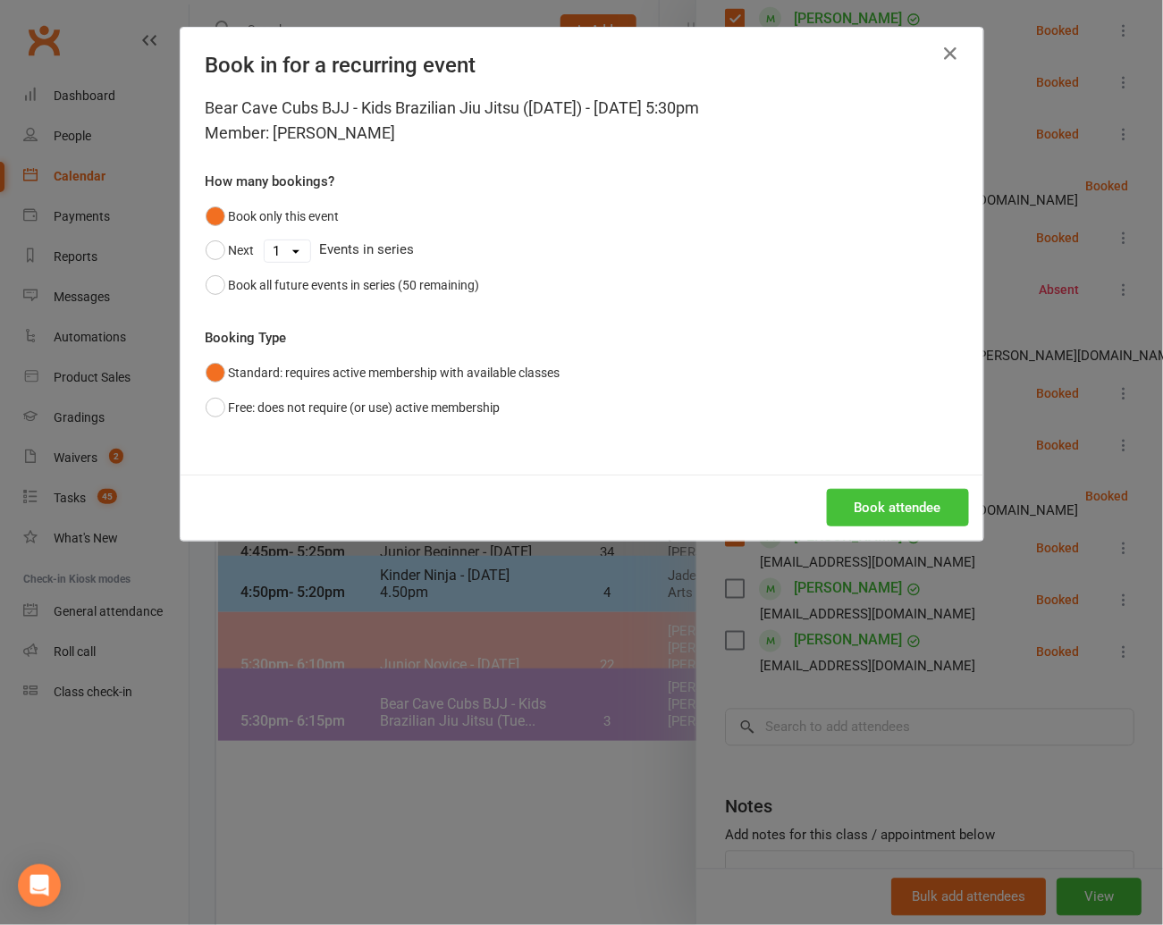
click at [894, 501] on button "Book attendee" at bounding box center [898, 508] width 142 height 38
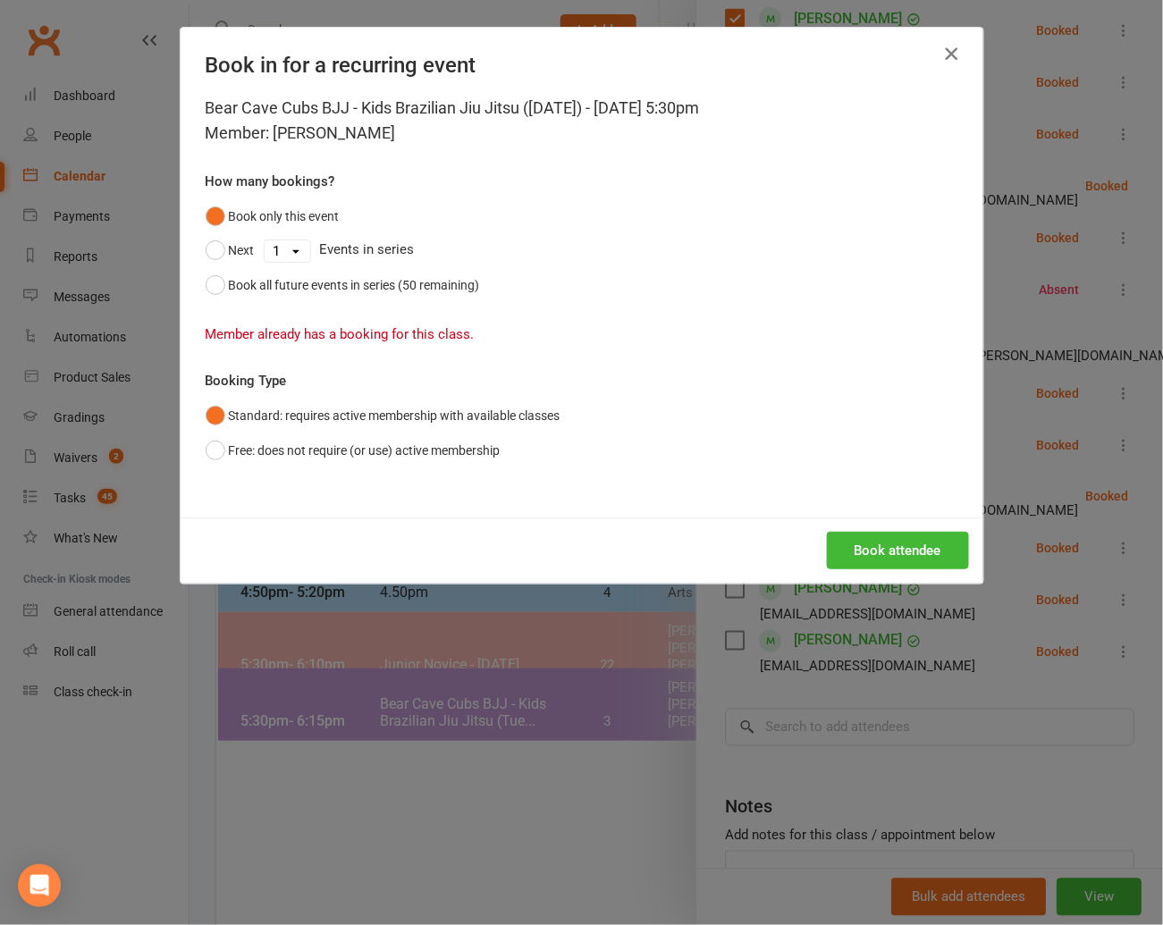
click at [950, 50] on icon "button" at bounding box center [950, 53] width 21 height 21
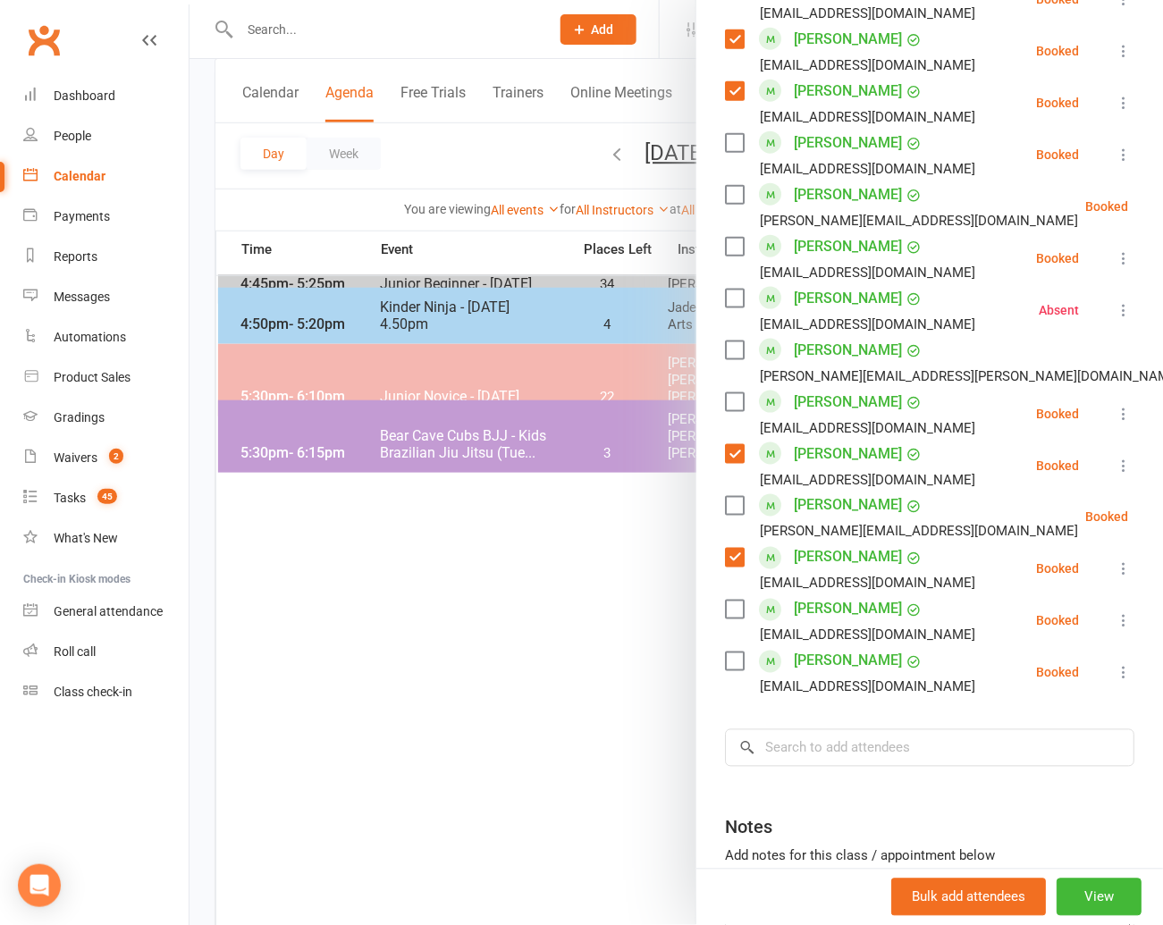
scroll to position [457, 0]
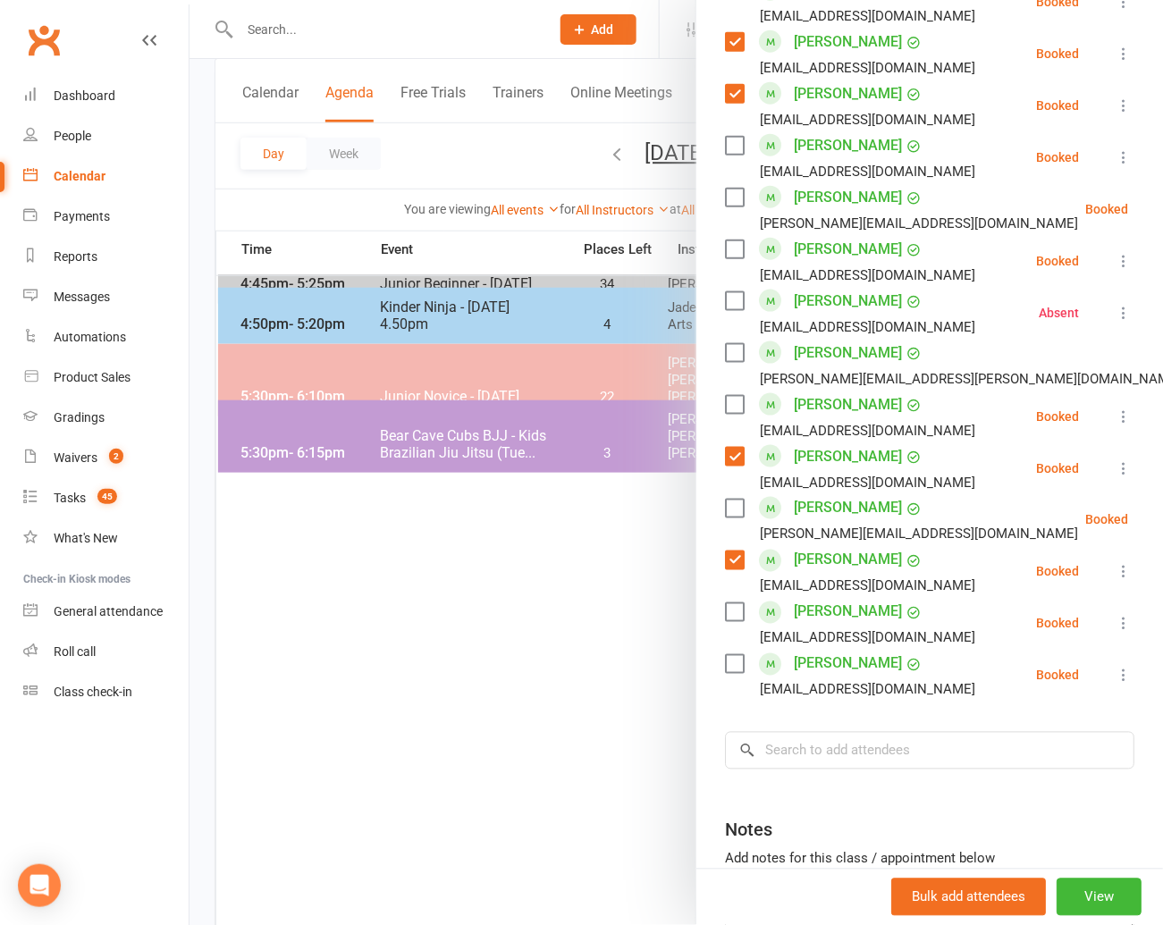
click at [737, 344] on label at bounding box center [734, 353] width 18 height 18
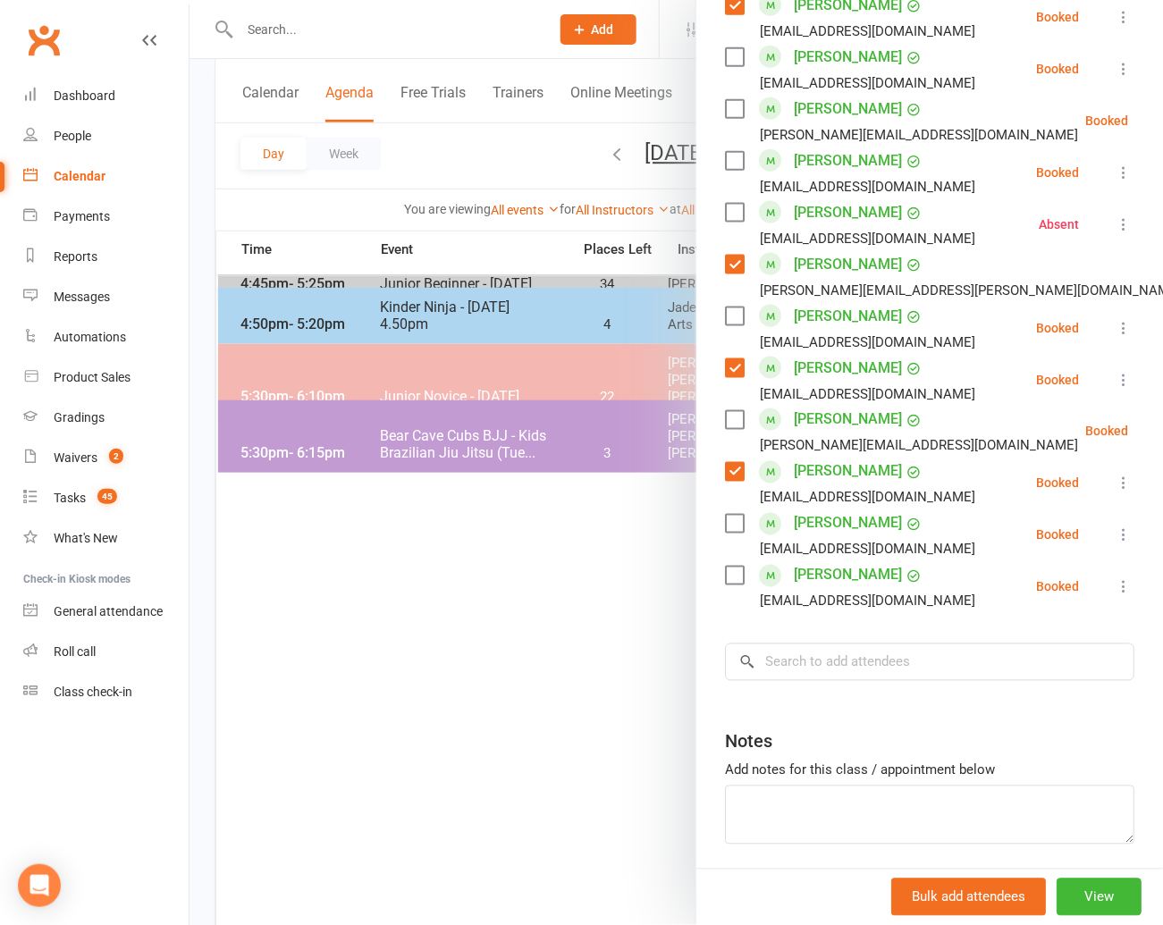
scroll to position [557, 0]
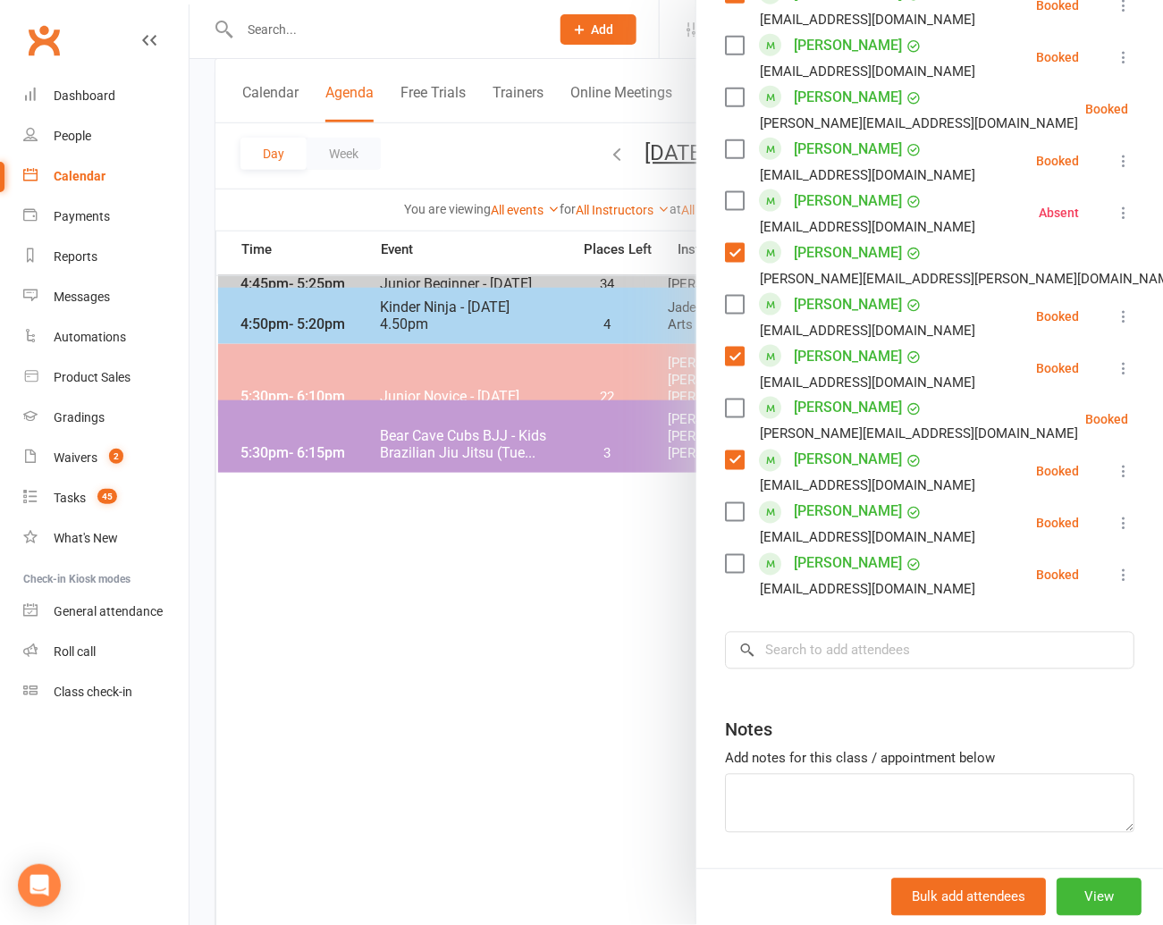
click at [733, 400] on label at bounding box center [734, 409] width 18 height 18
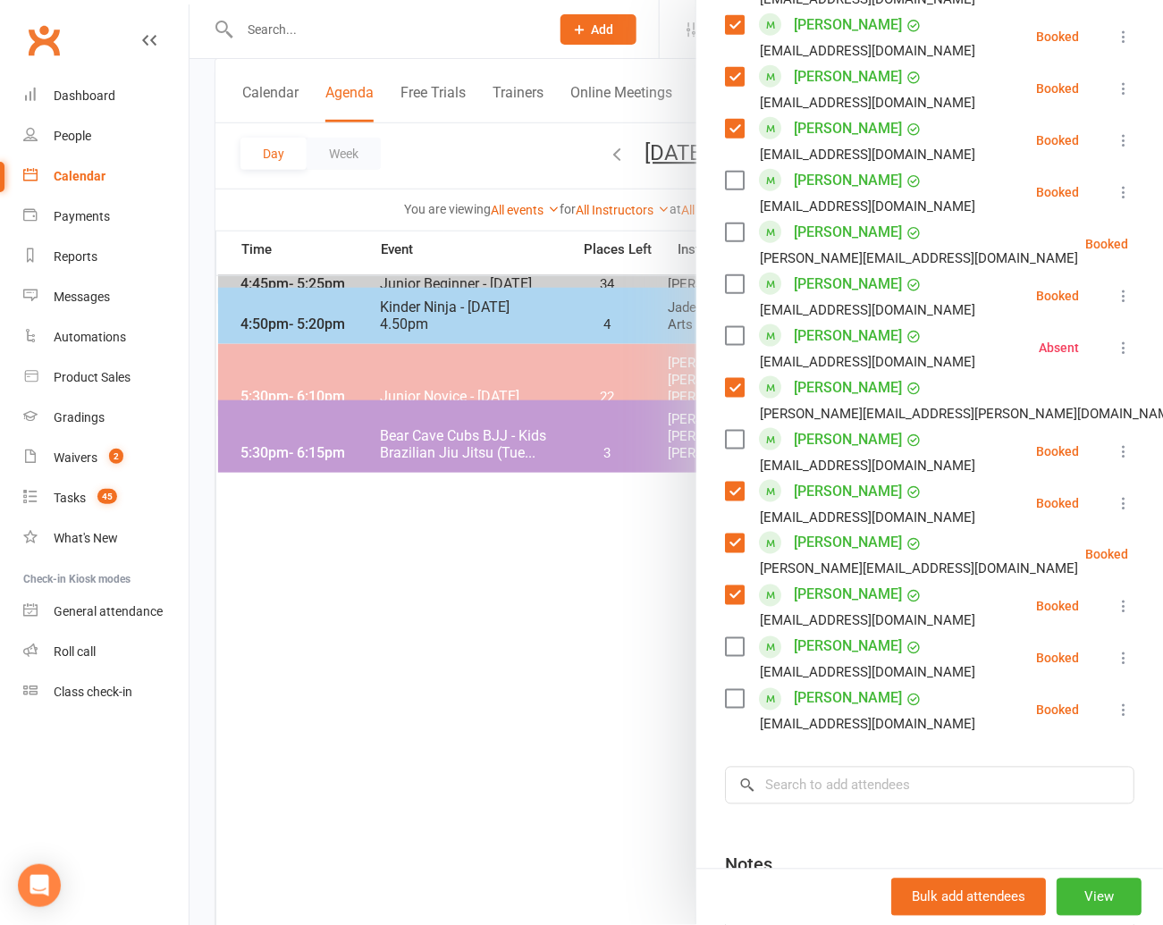
scroll to position [421, 0]
click at [731, 432] on label at bounding box center [734, 441] width 18 height 18
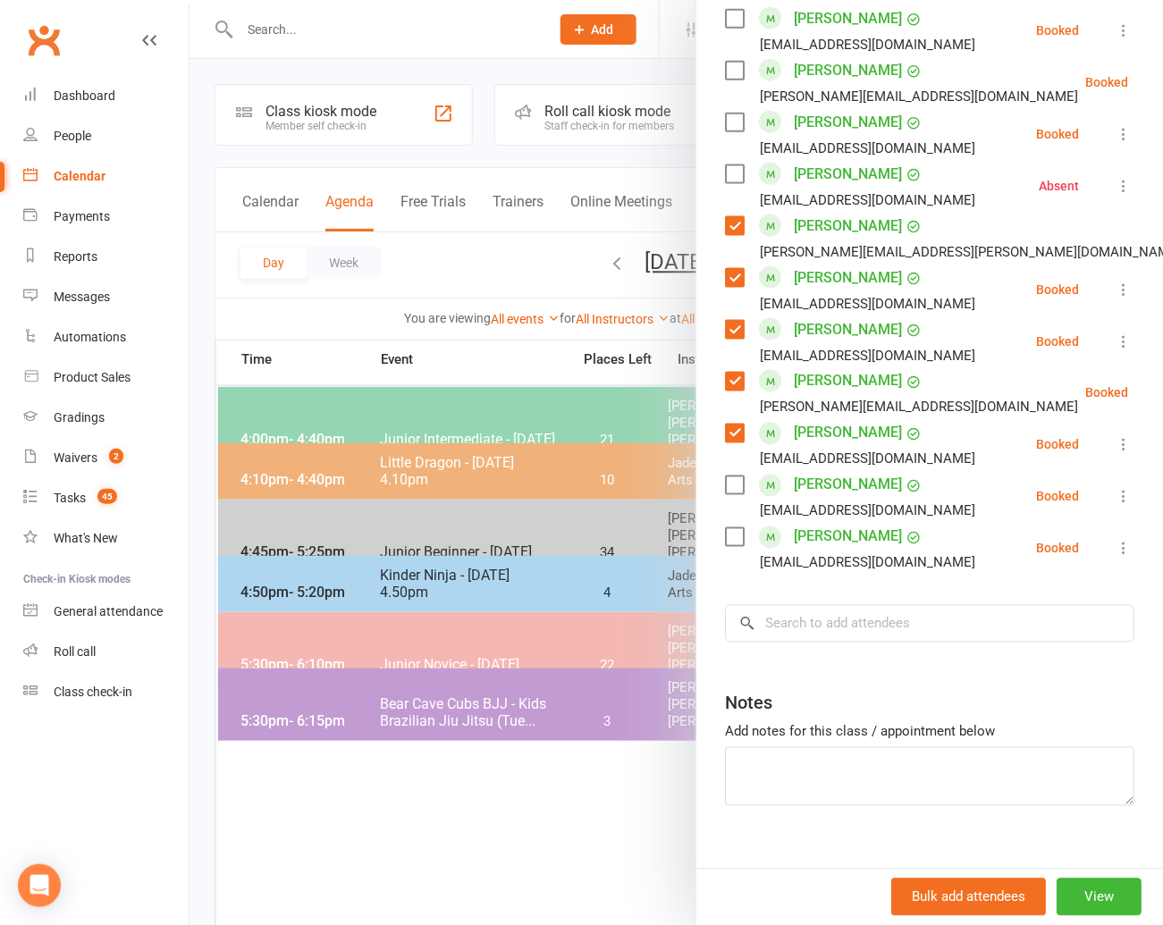
scroll to position [7, 0]
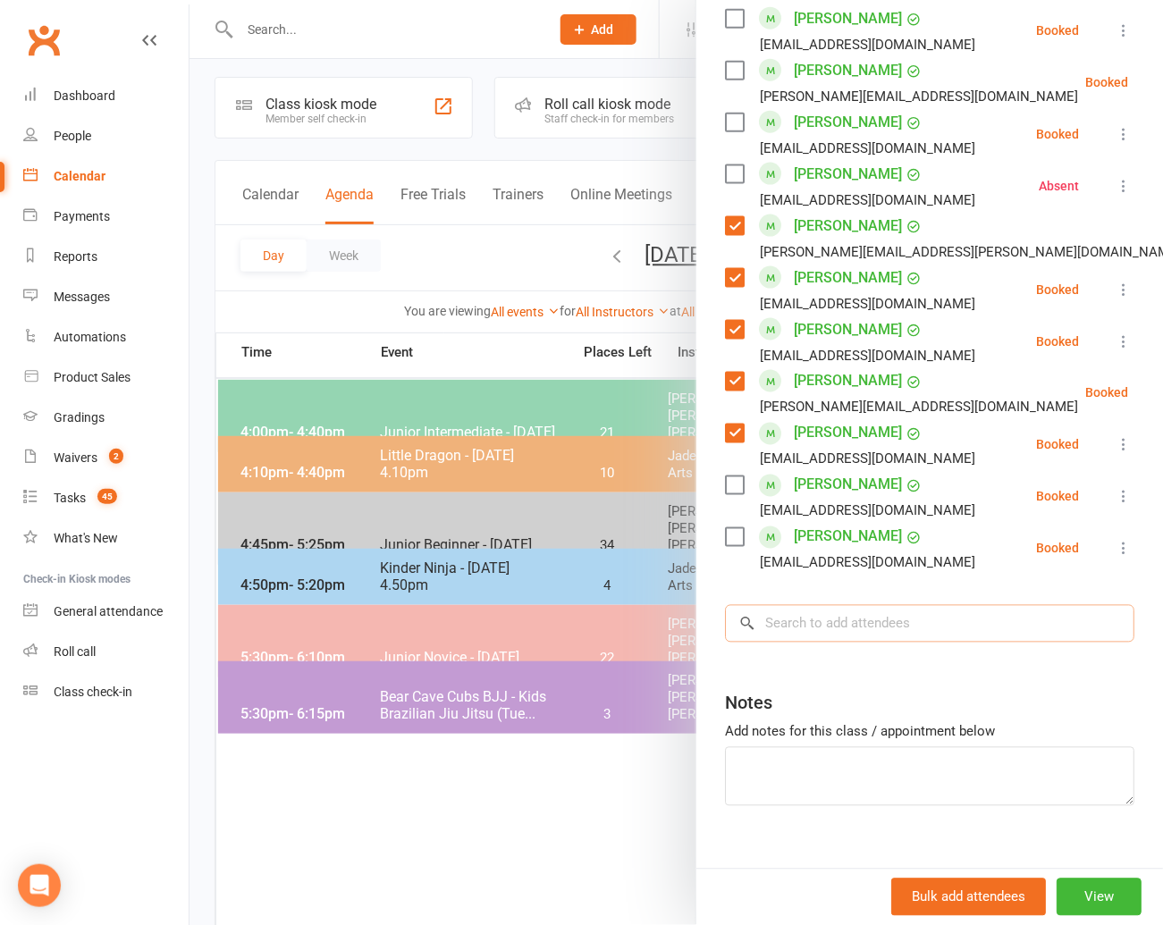
click at [790, 605] on input "search" at bounding box center [929, 624] width 409 height 38
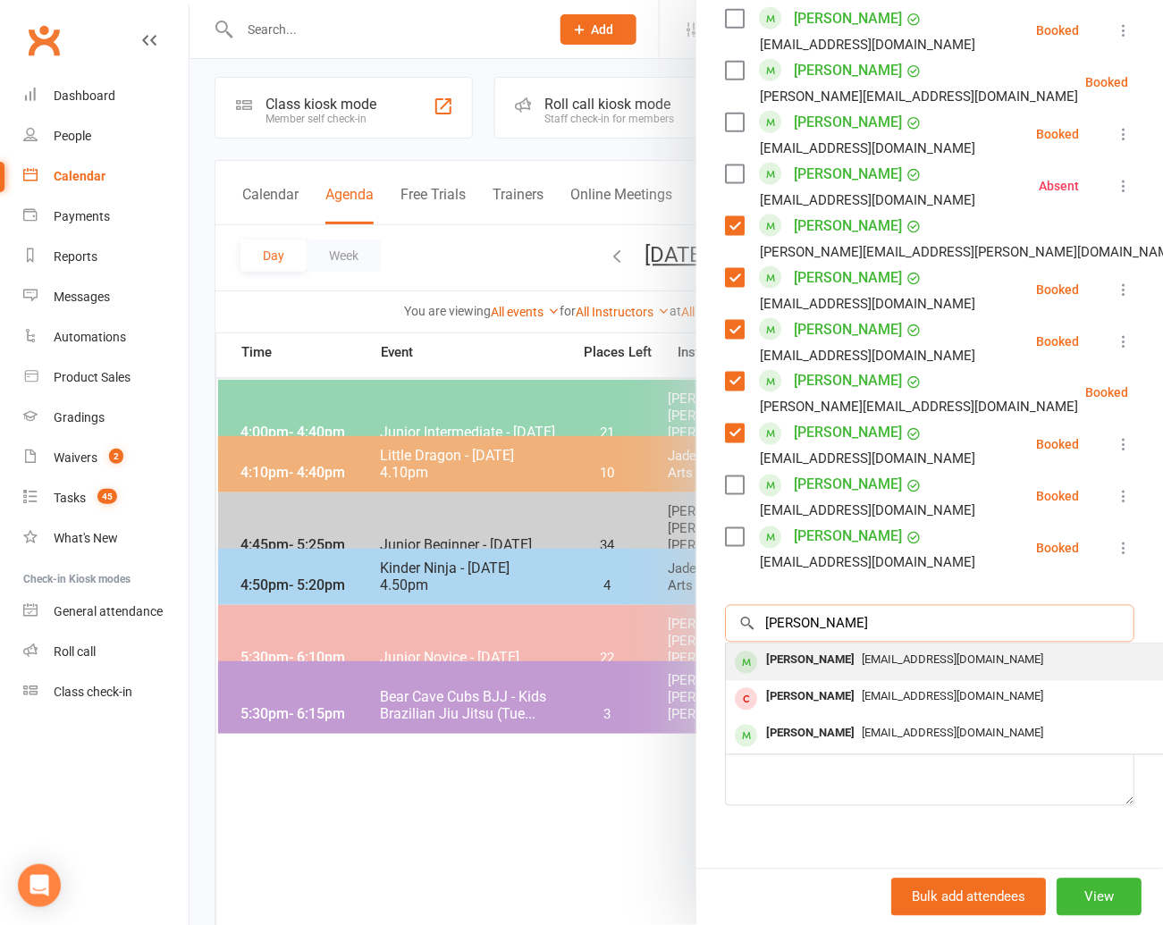
type input "[PERSON_NAME]"
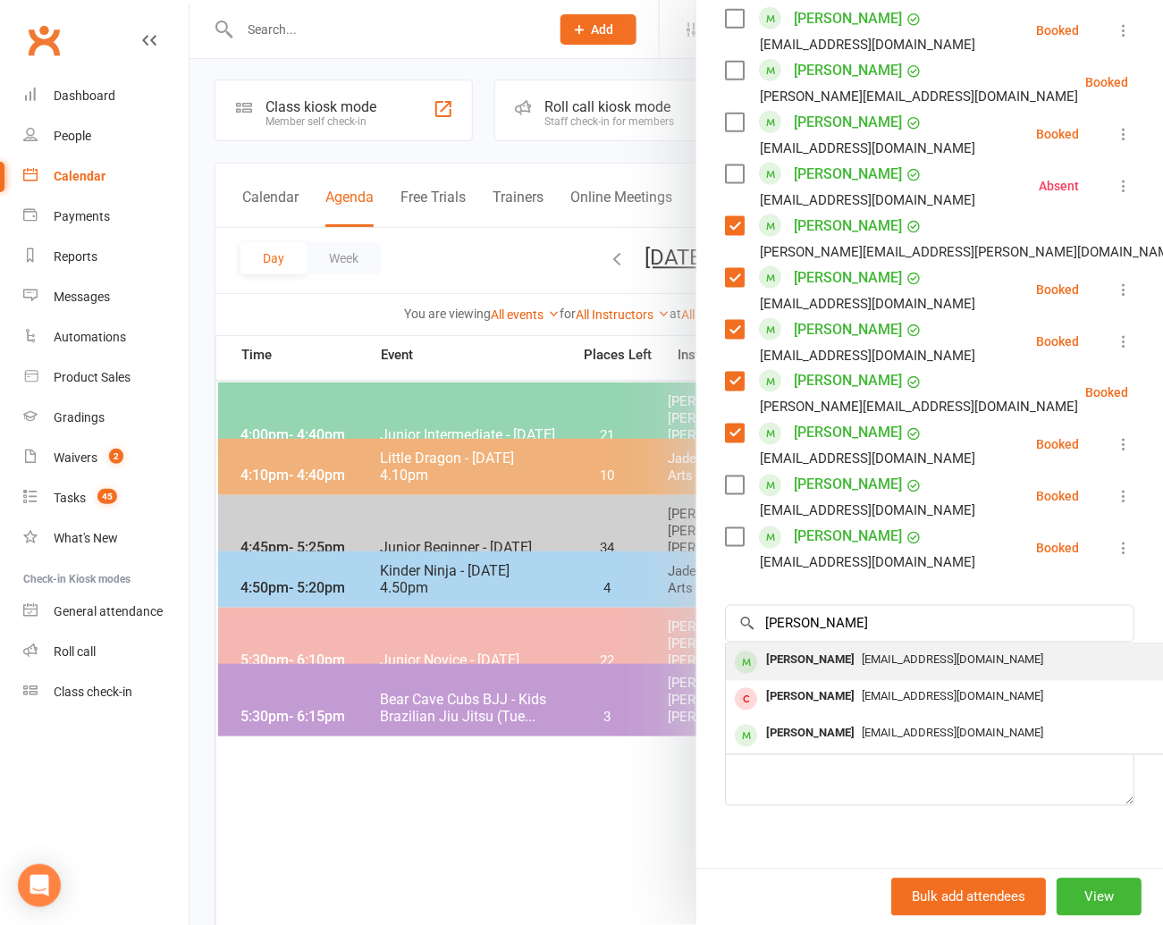
scroll to position [4, 0]
click at [795, 648] on div "[PERSON_NAME]" at bounding box center [810, 661] width 103 height 26
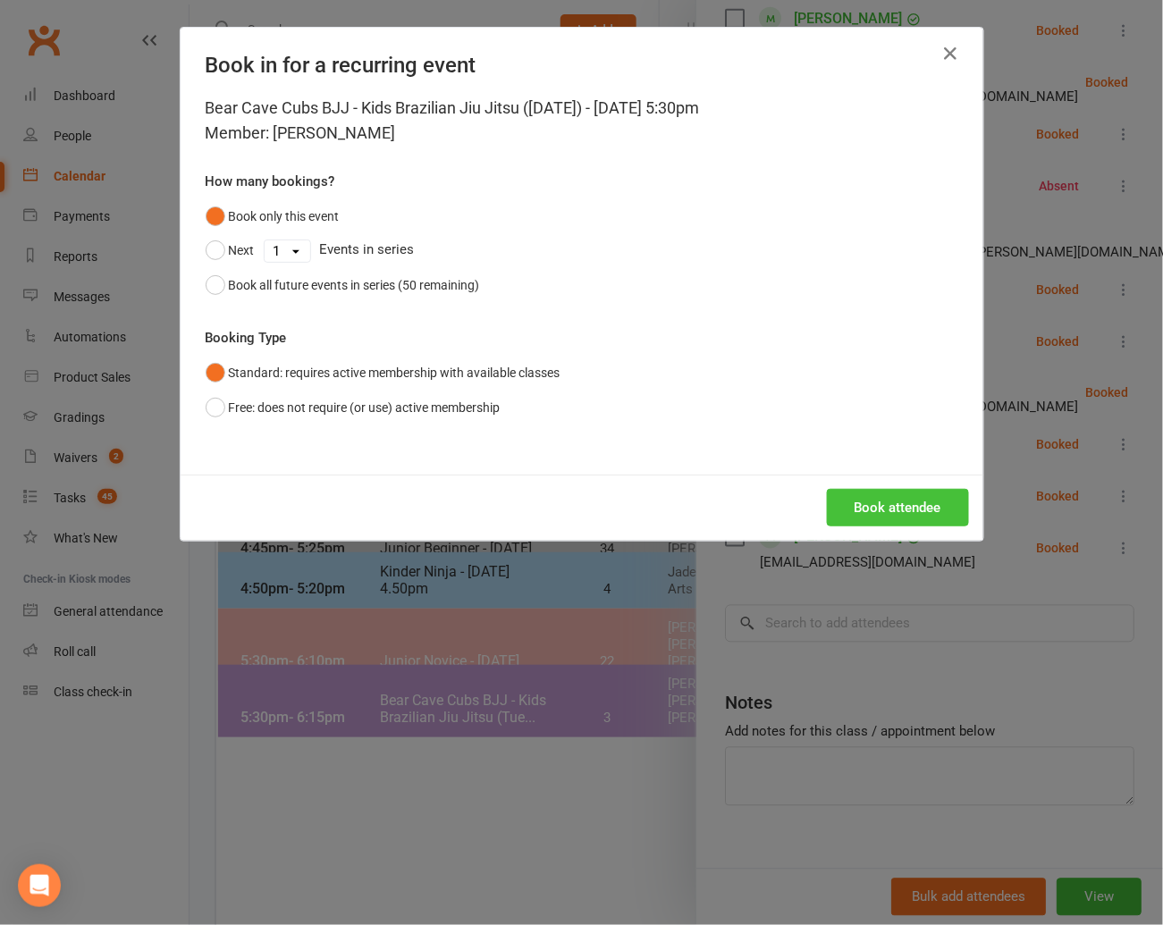
click at [875, 508] on button "Book attendee" at bounding box center [898, 508] width 142 height 38
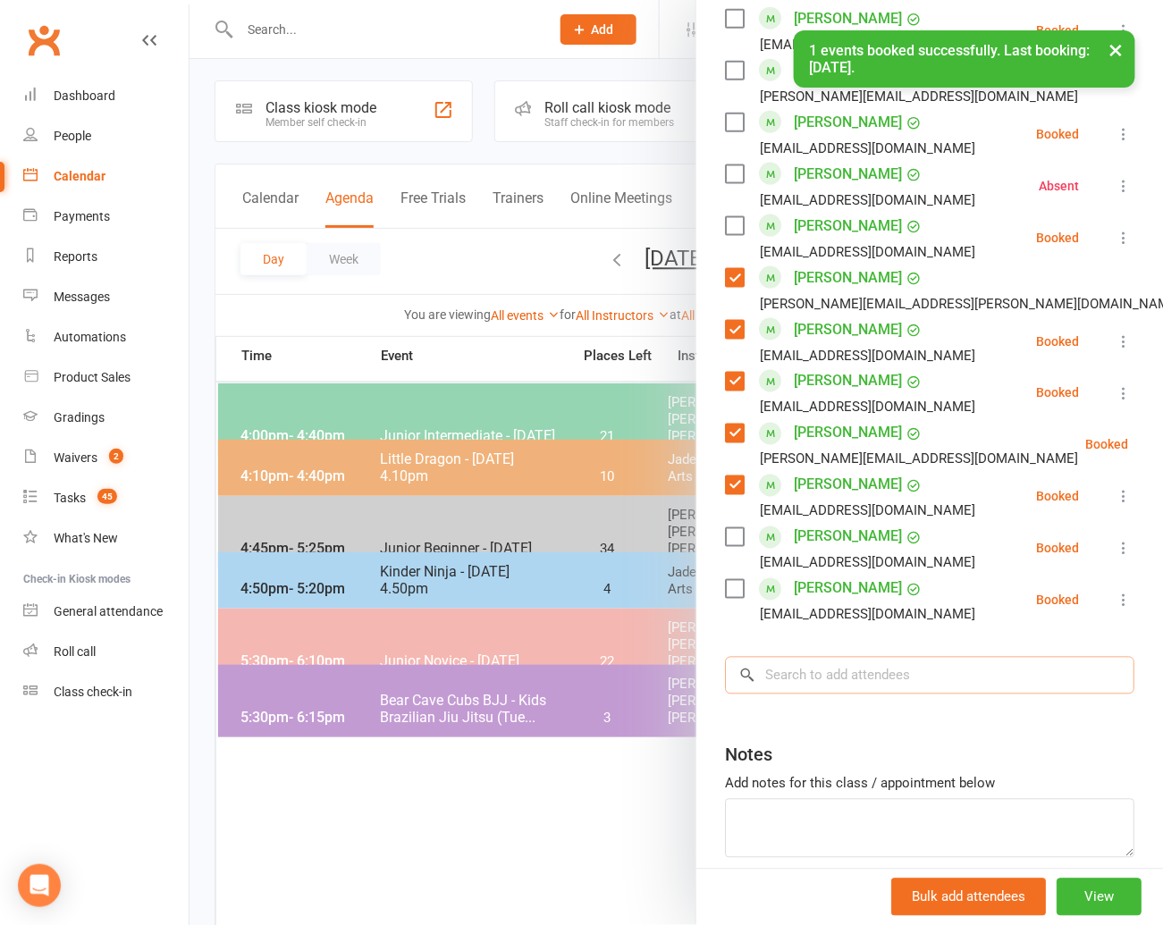
click at [778, 657] on input "search" at bounding box center [929, 676] width 409 height 38
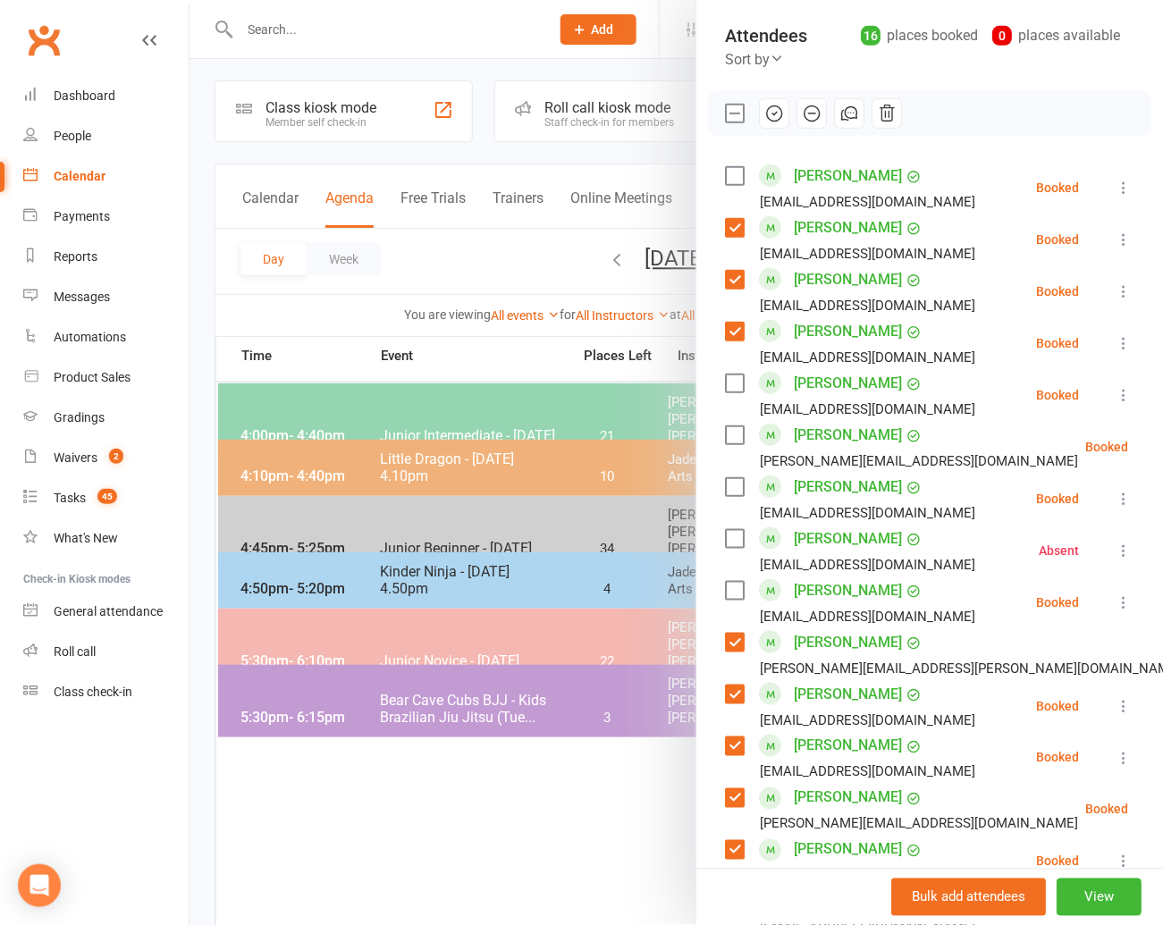
scroll to position [216, 0]
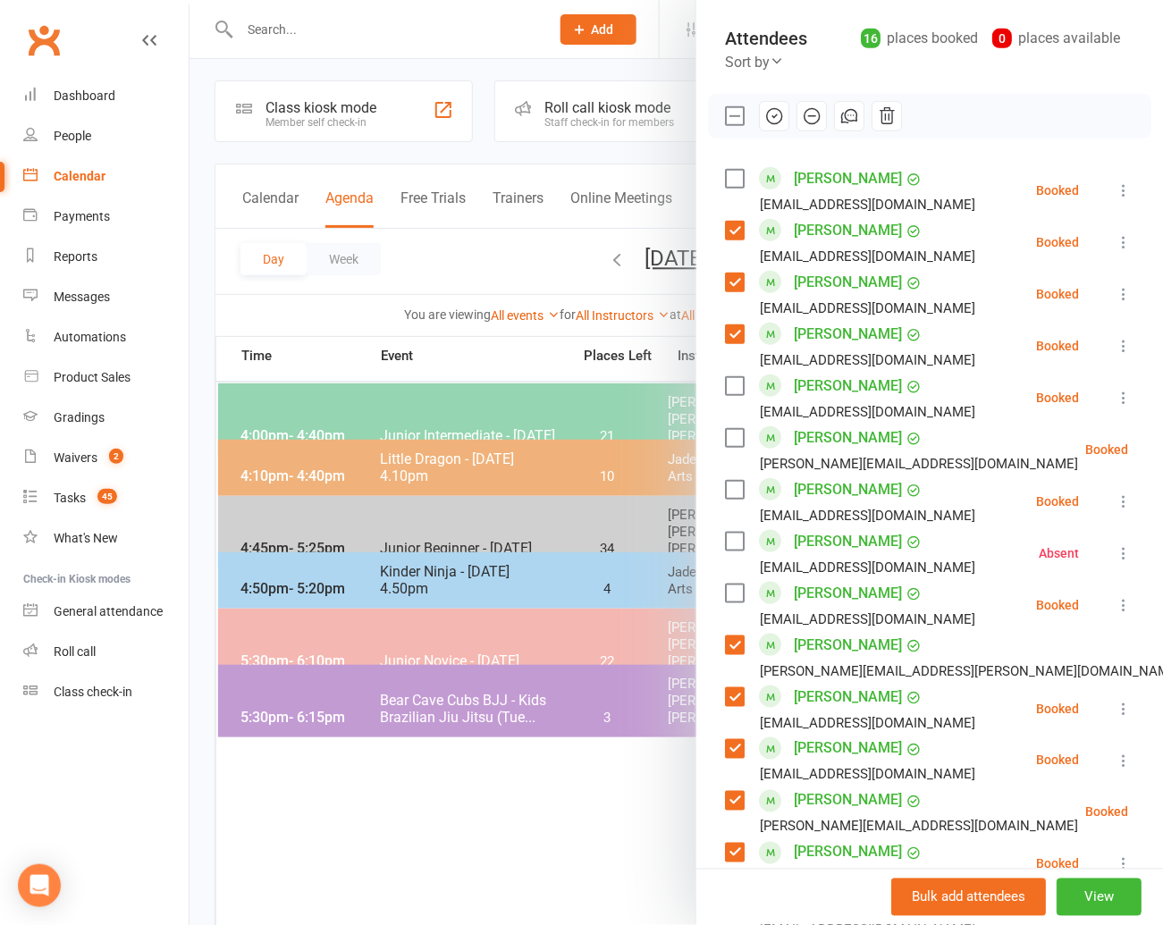
click at [733, 585] on label at bounding box center [734, 594] width 18 height 18
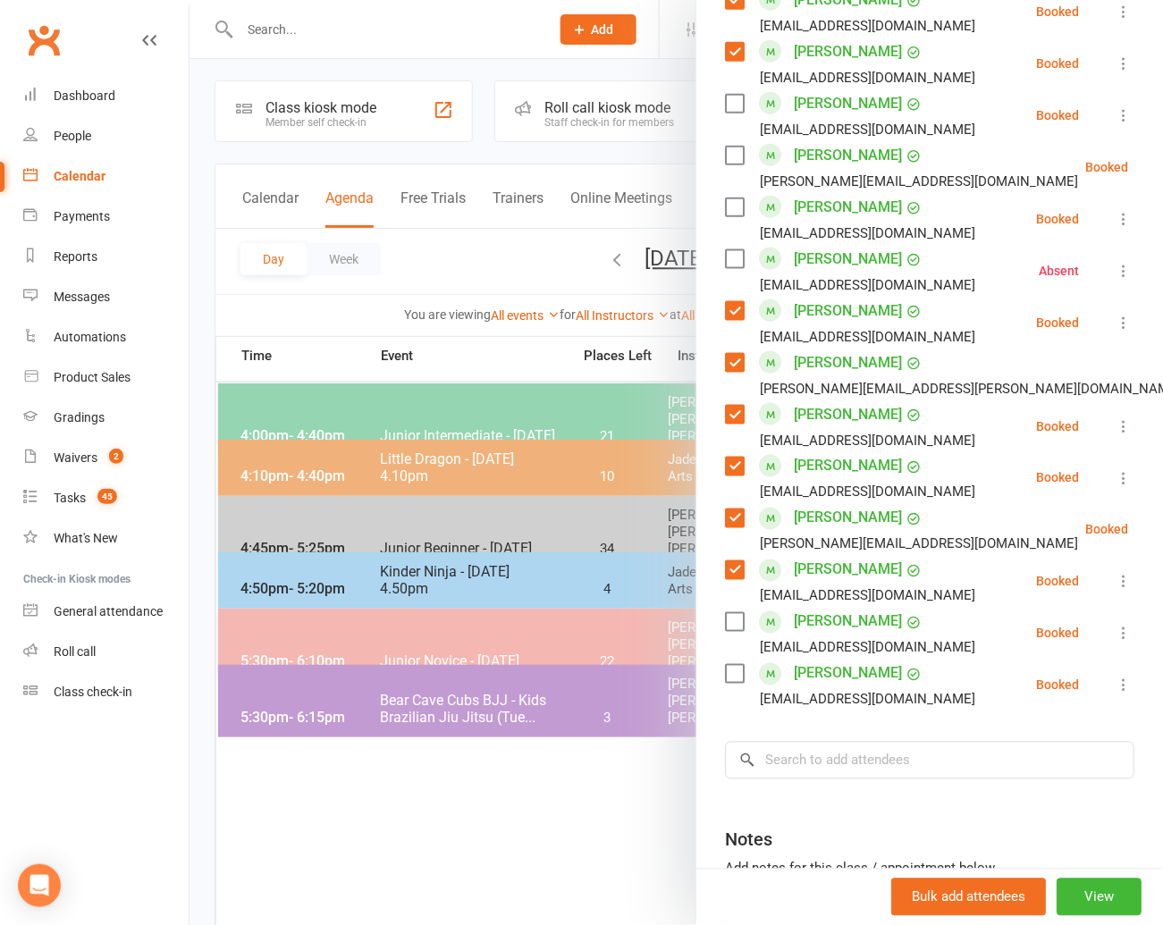
scroll to position [511, 0]
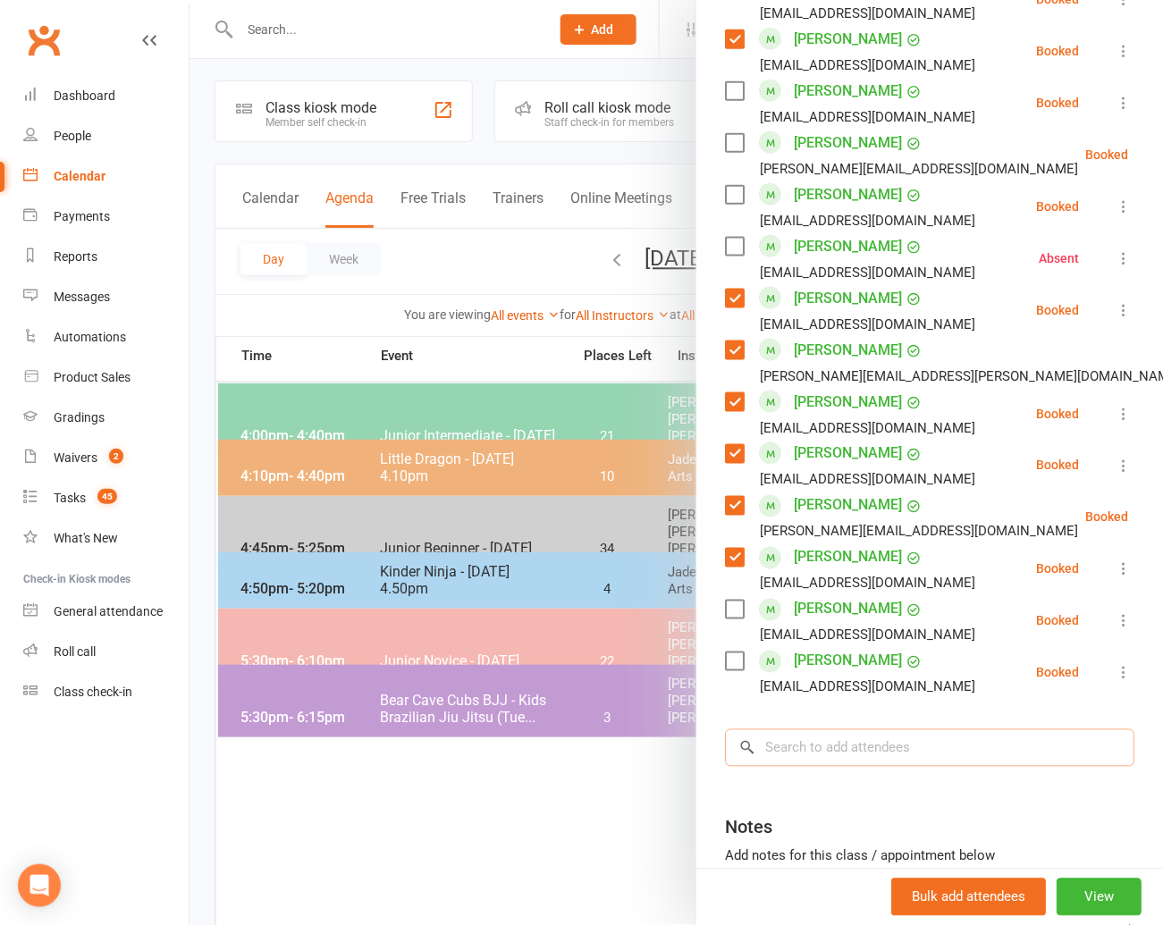
click at [794, 729] on input "search" at bounding box center [929, 748] width 409 height 38
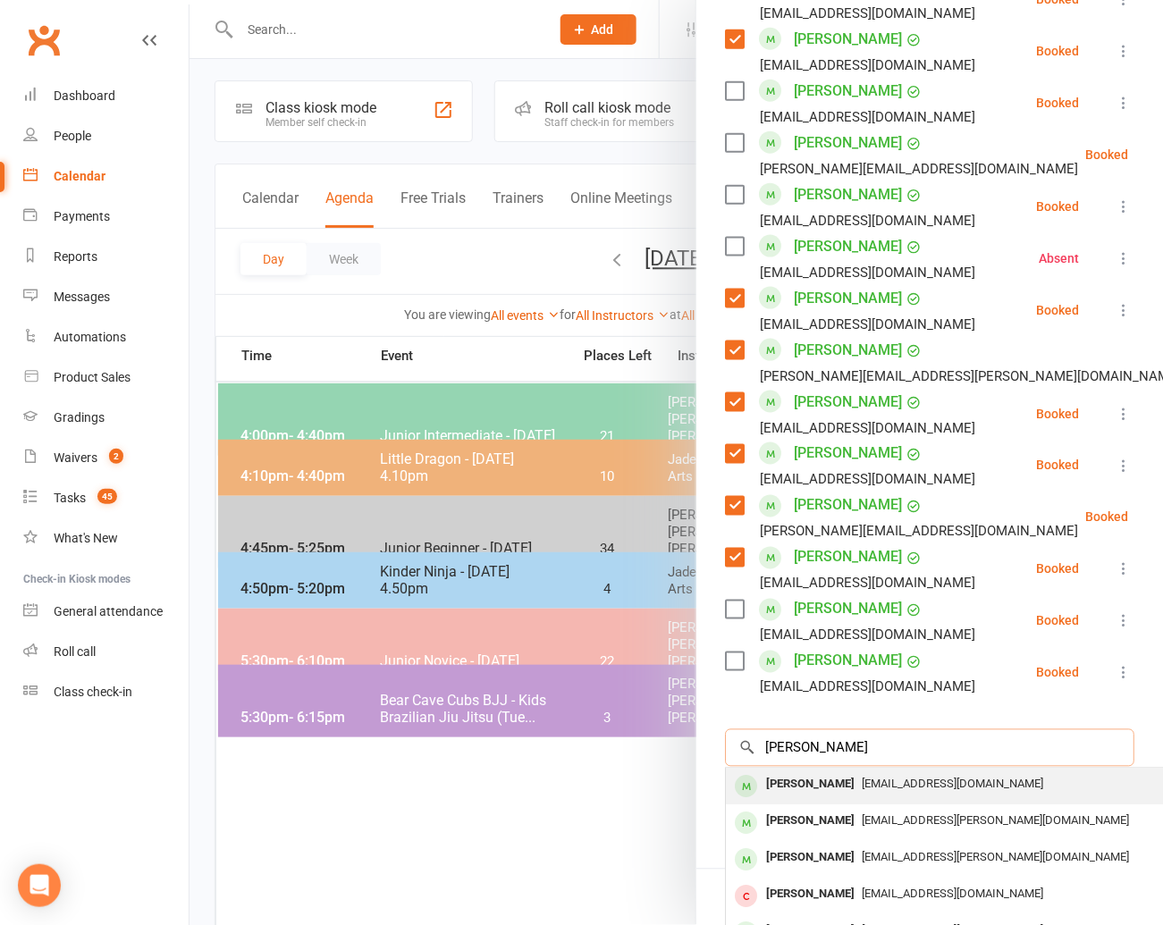
type input "[PERSON_NAME]"
click at [811, 772] on div "[PERSON_NAME]" at bounding box center [810, 785] width 103 height 26
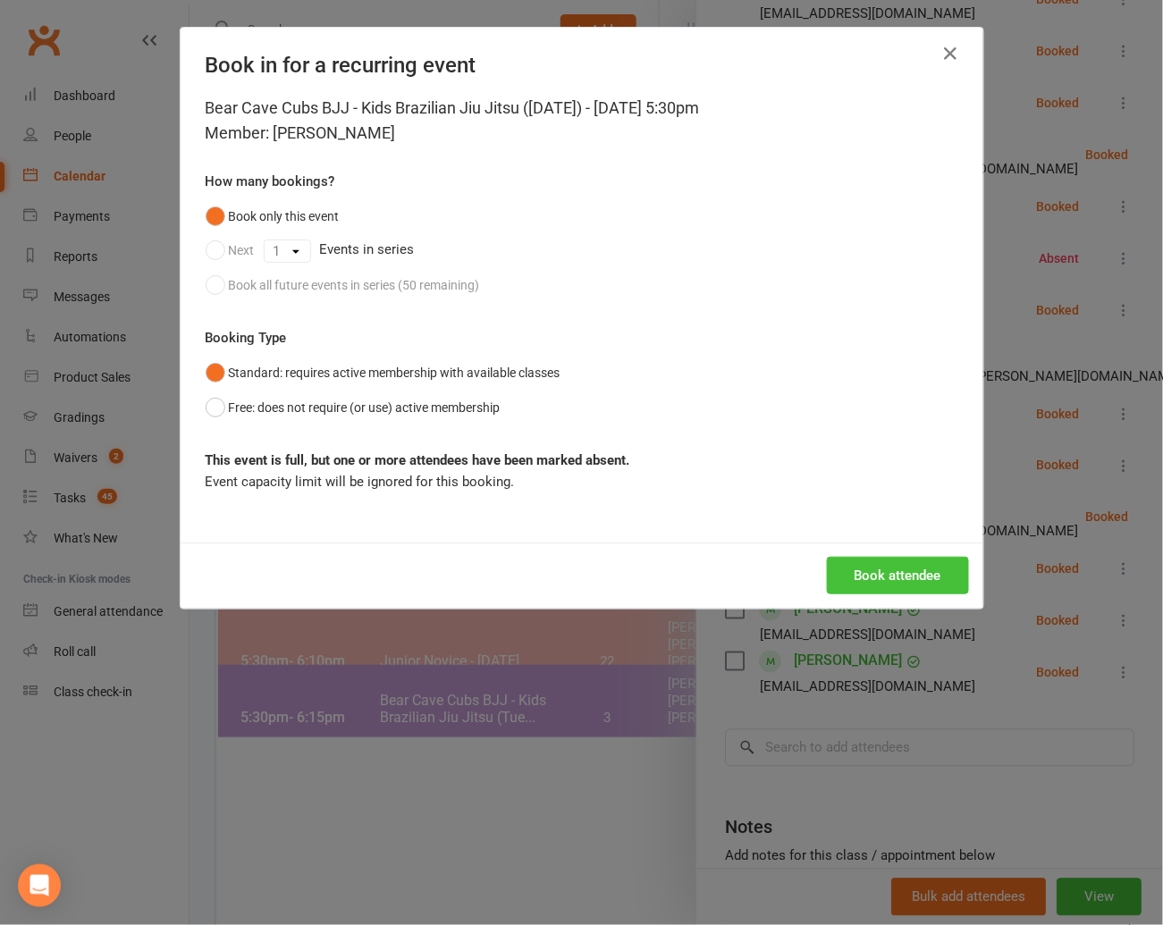
click at [894, 568] on button "Book attendee" at bounding box center [898, 576] width 142 height 38
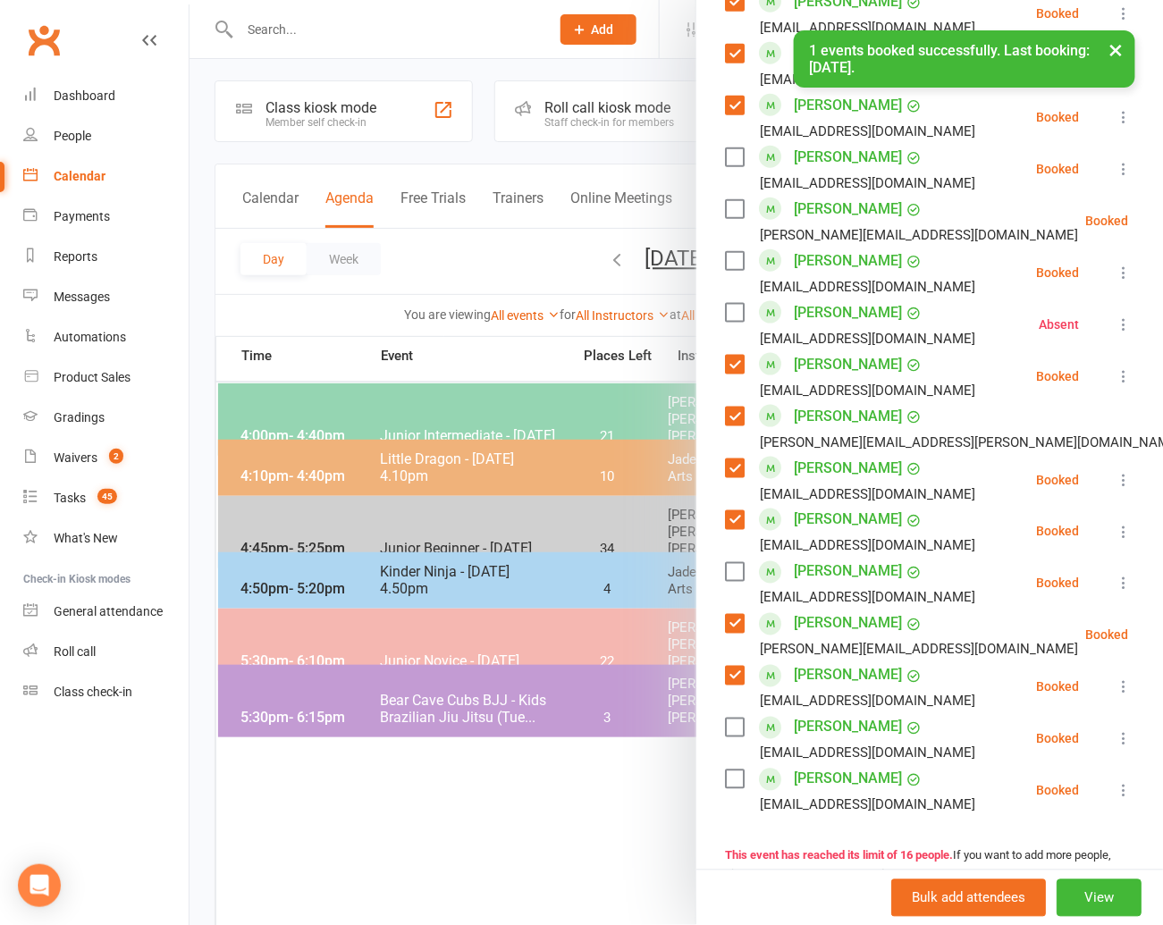
scroll to position [444, 0]
click at [736, 564] on label at bounding box center [734, 573] width 18 height 18
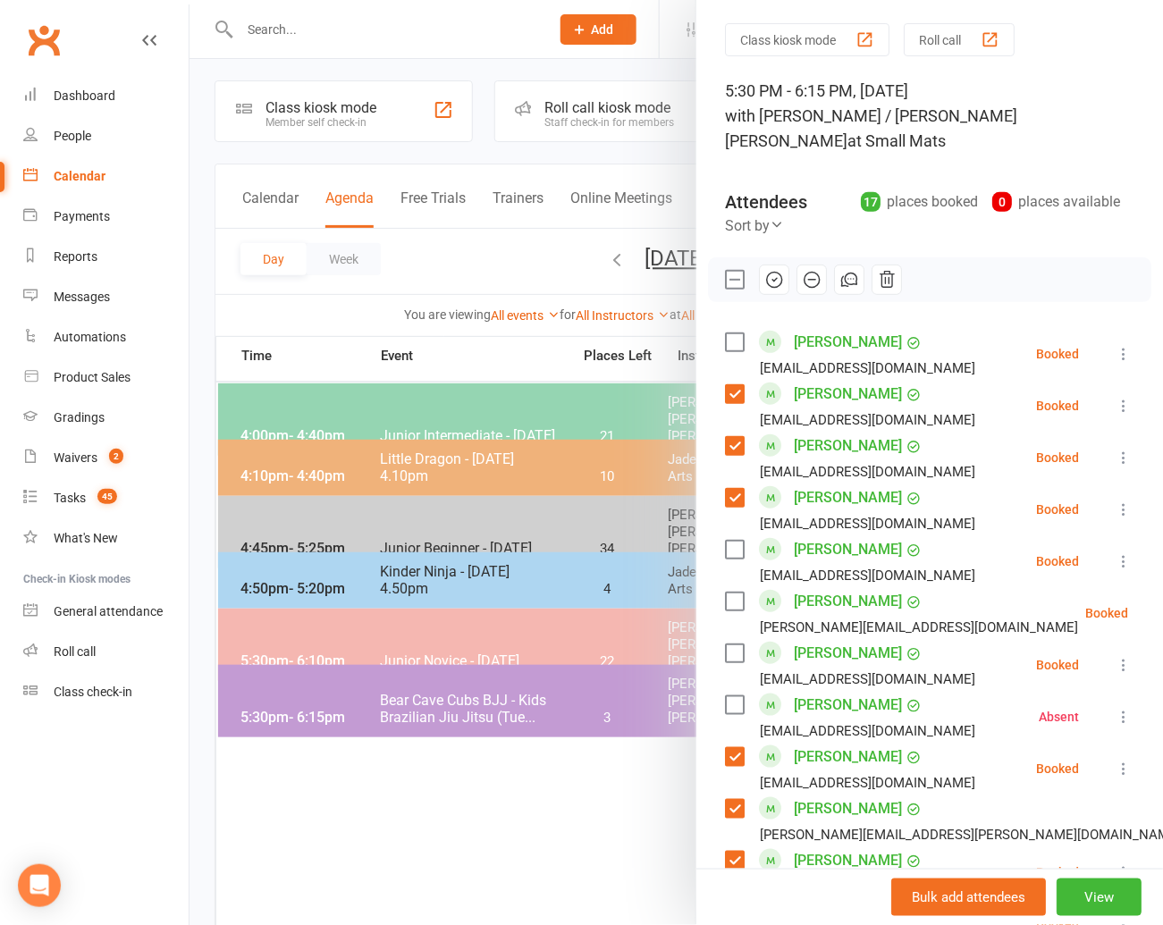
scroll to position [34, 0]
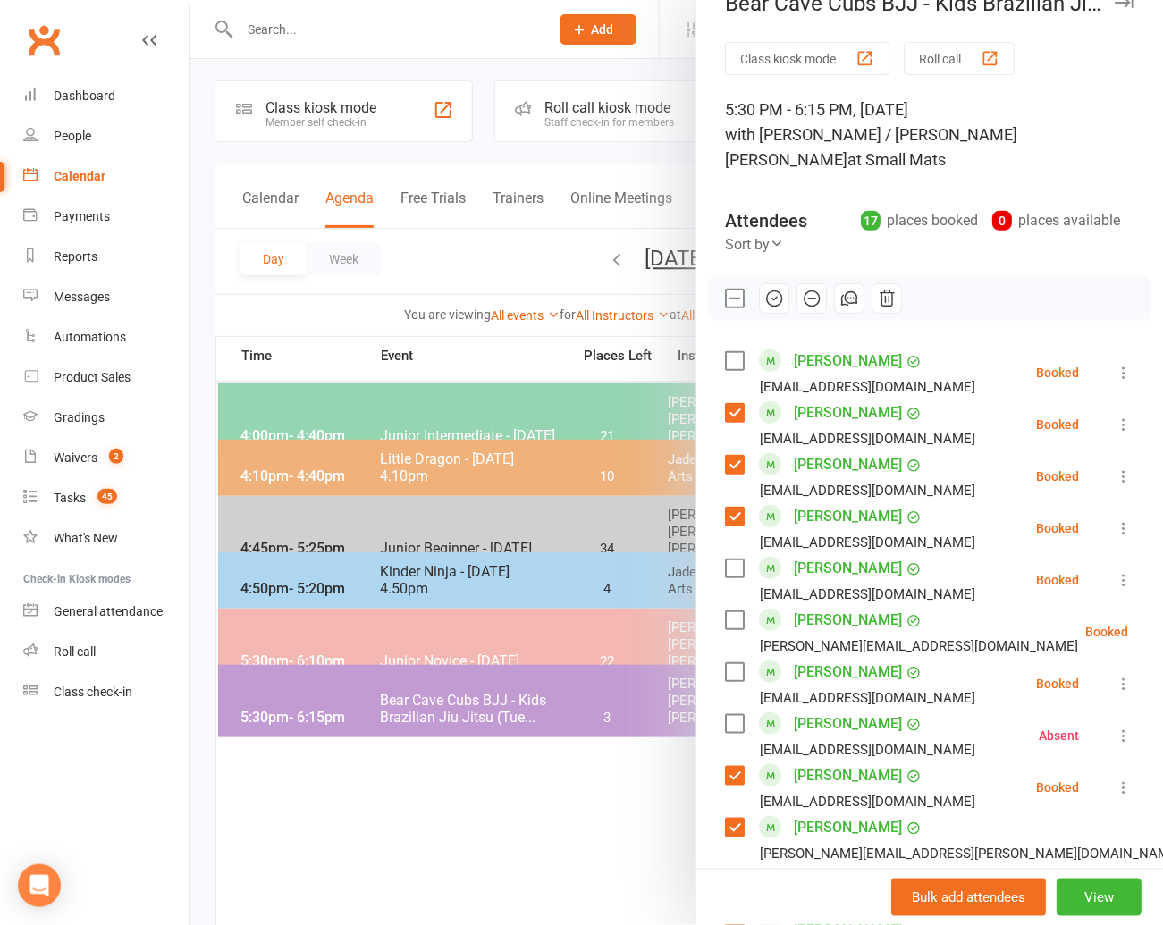
click at [731, 352] on label at bounding box center [734, 361] width 18 height 18
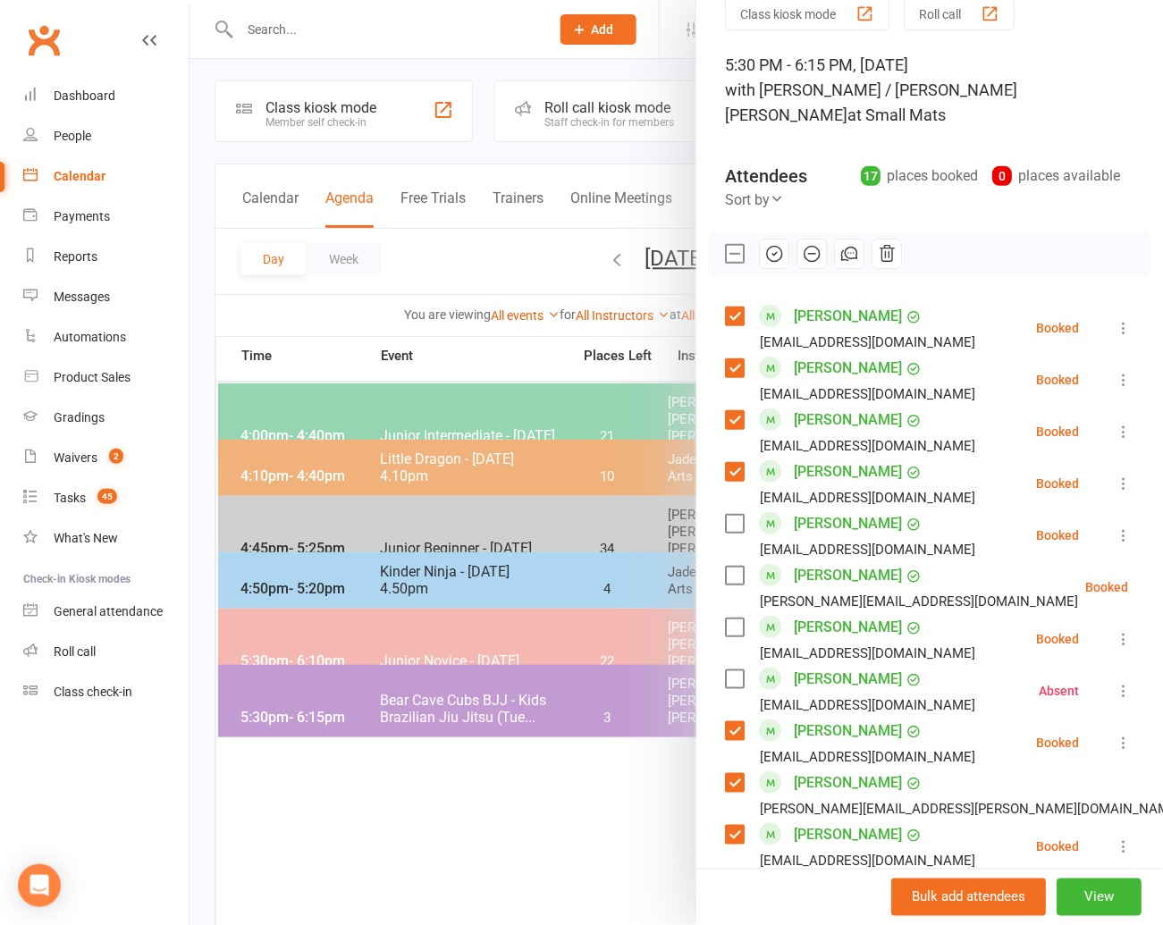
scroll to position [0, 0]
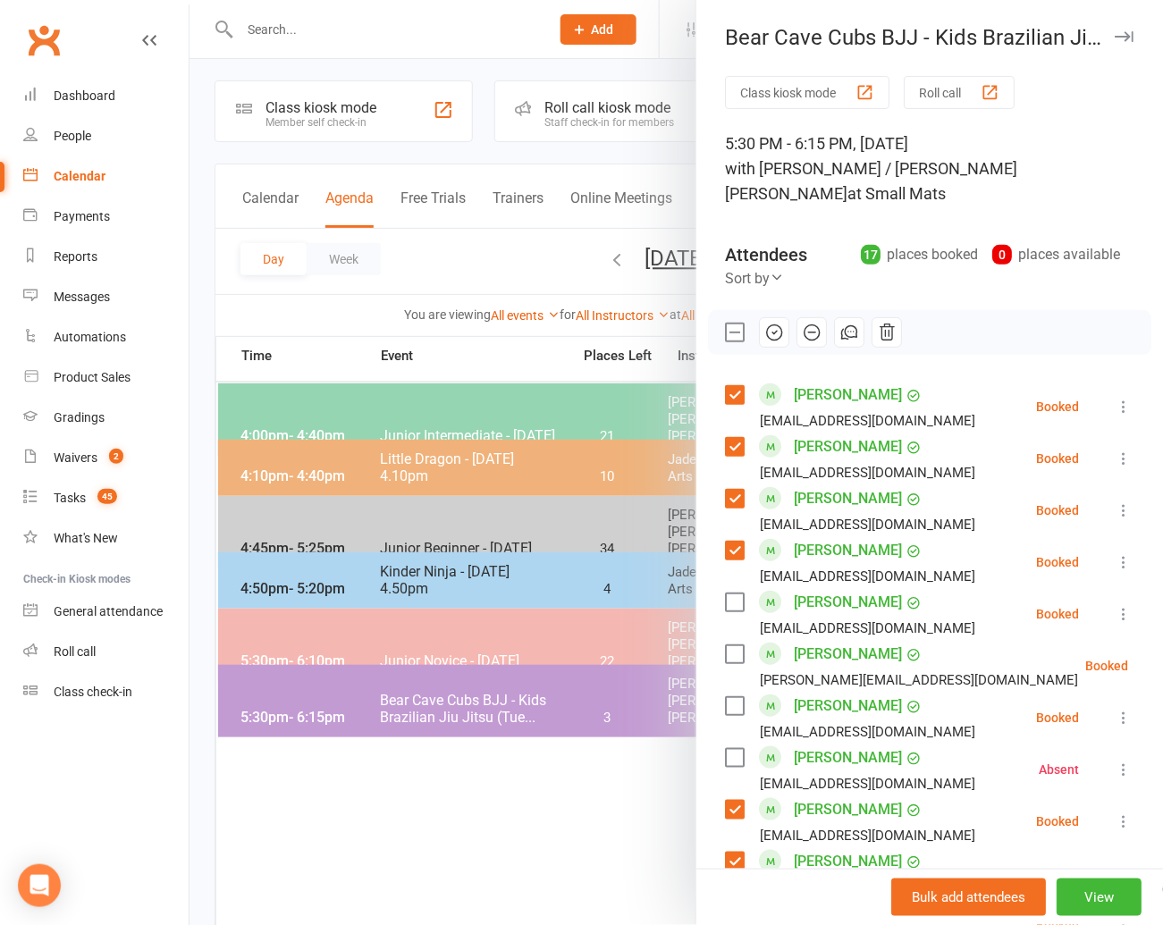
click at [738, 593] on label at bounding box center [734, 602] width 18 height 18
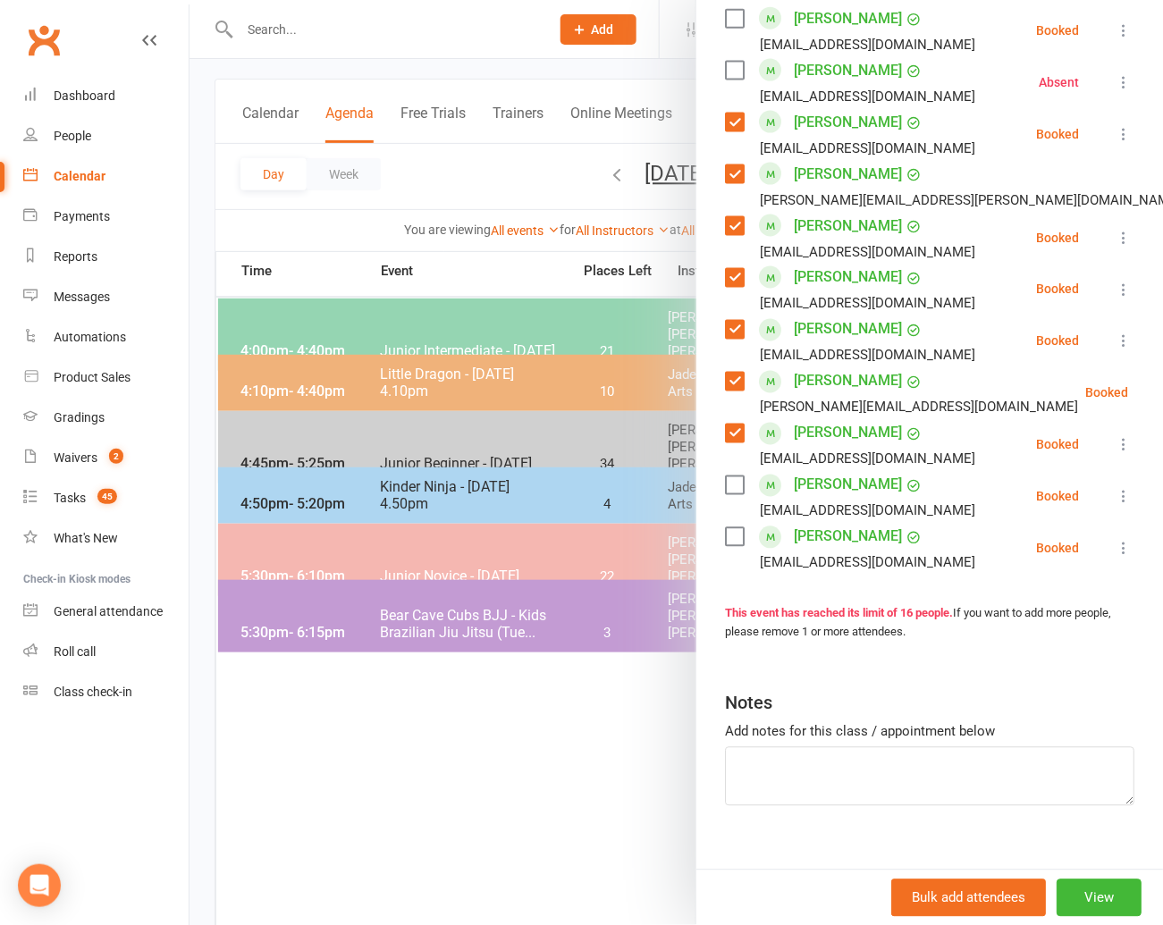
scroll to position [93, 0]
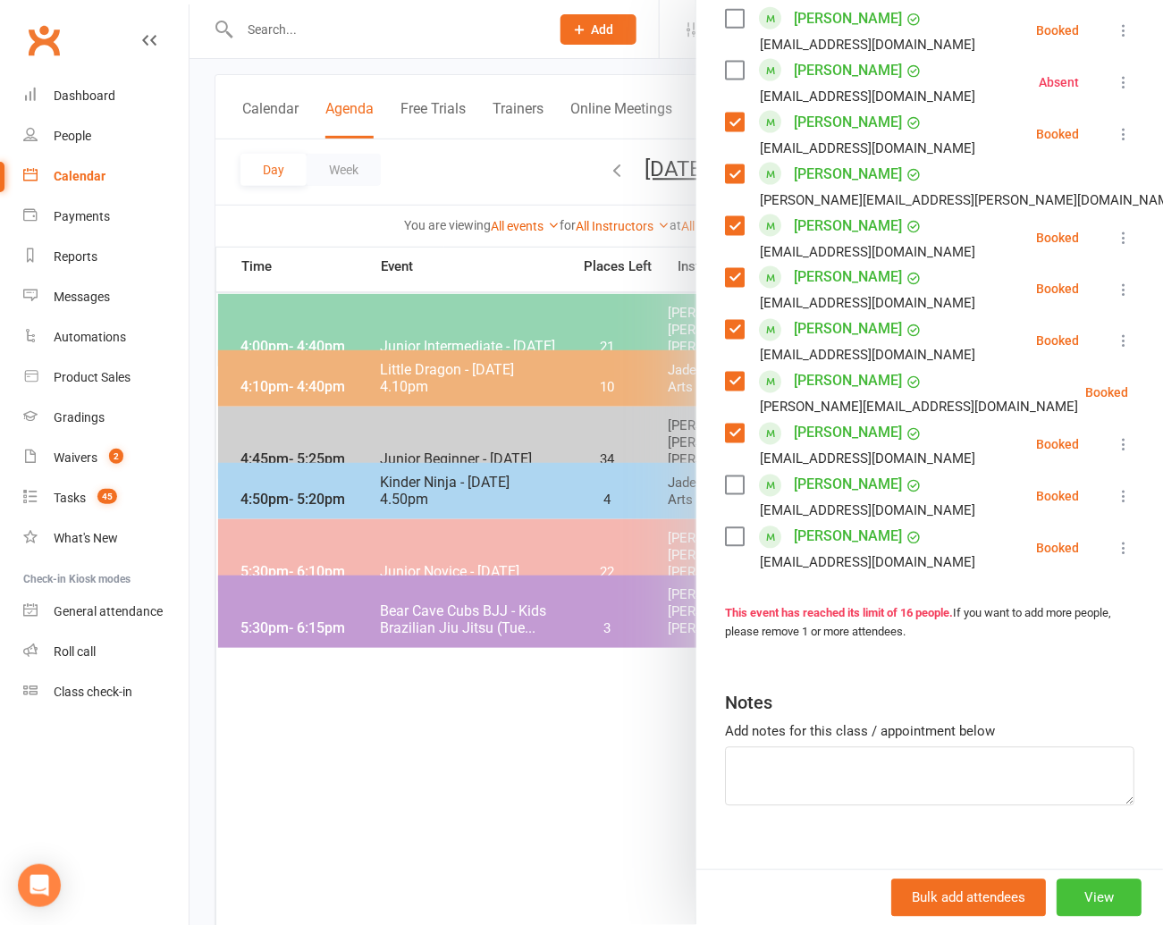
click at [1112, 892] on button "View" at bounding box center [1098, 898] width 85 height 38
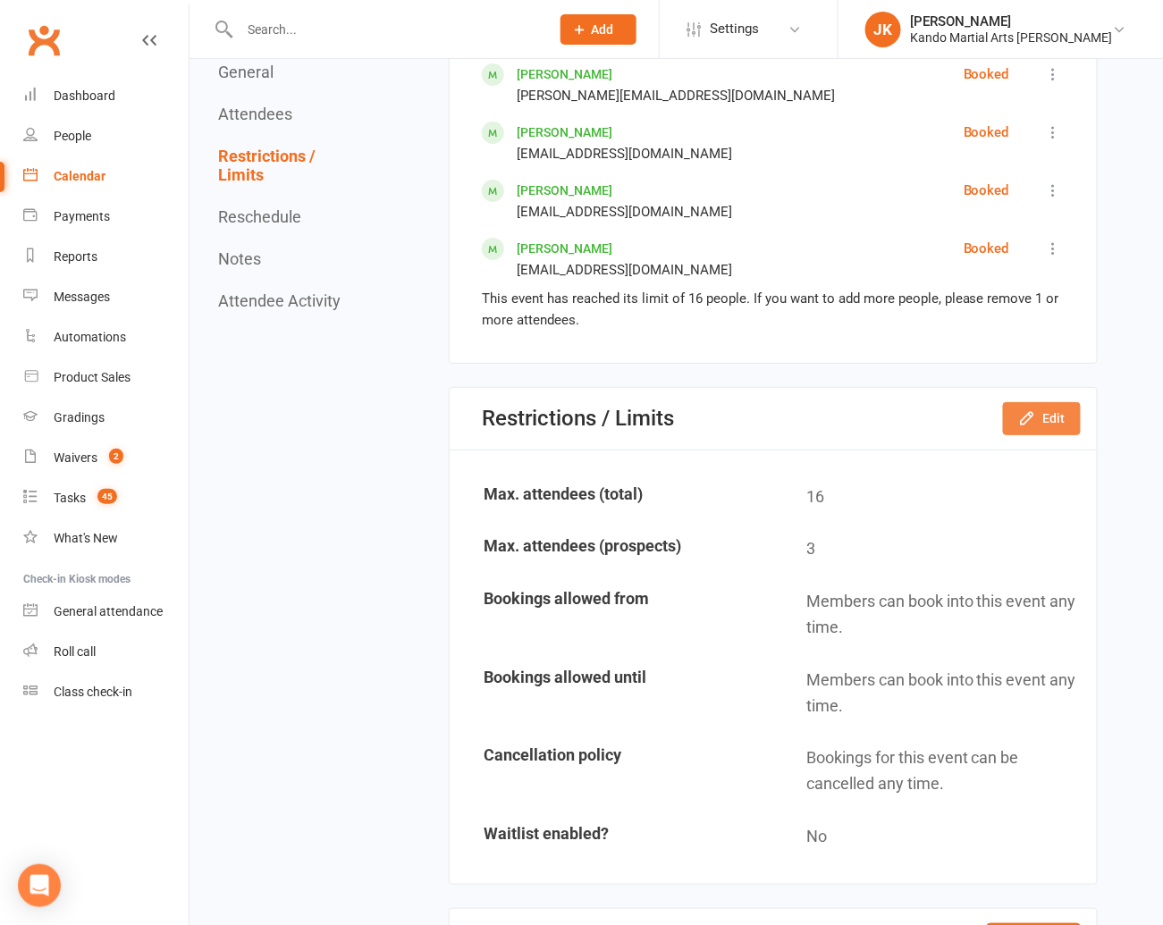
scroll to position [1812, 0]
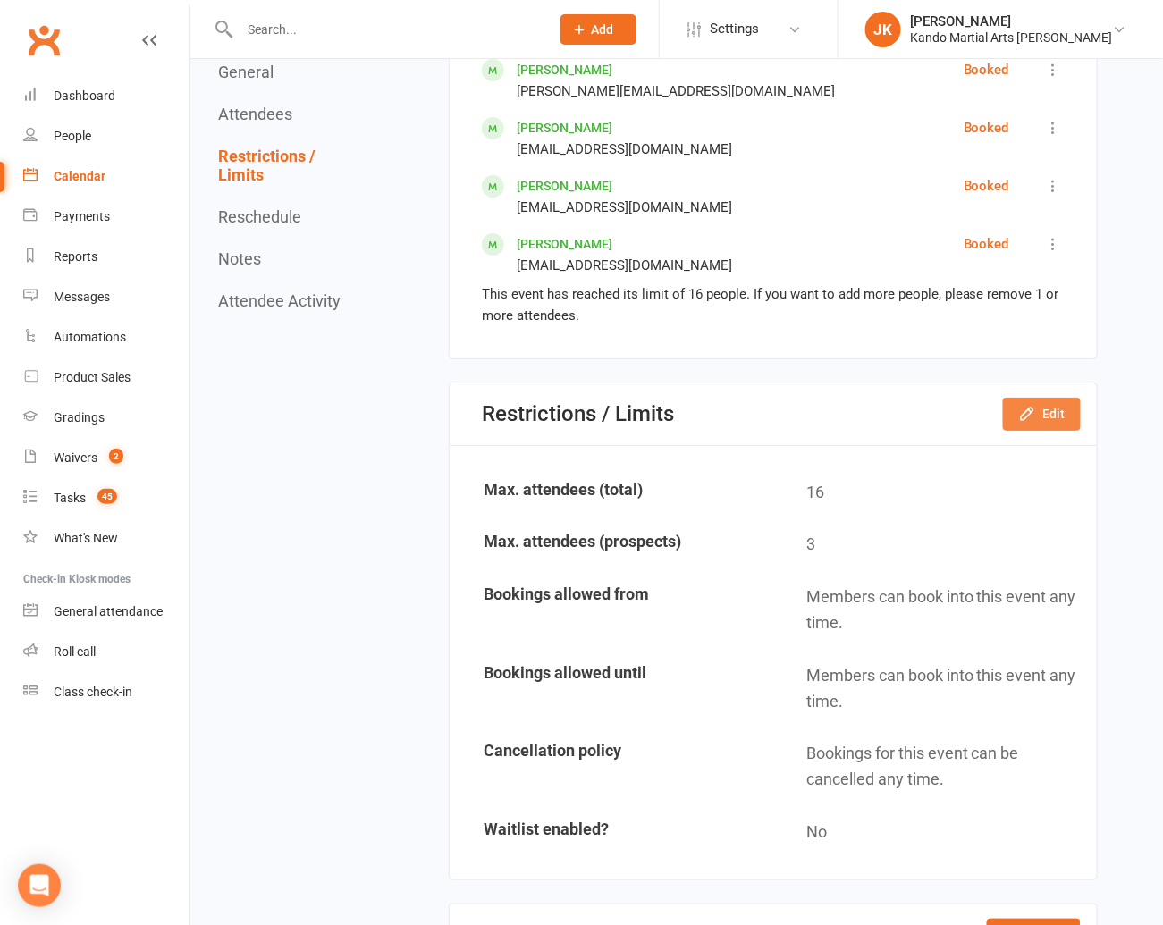
click at [1055, 398] on button "Edit" at bounding box center [1042, 414] width 78 height 32
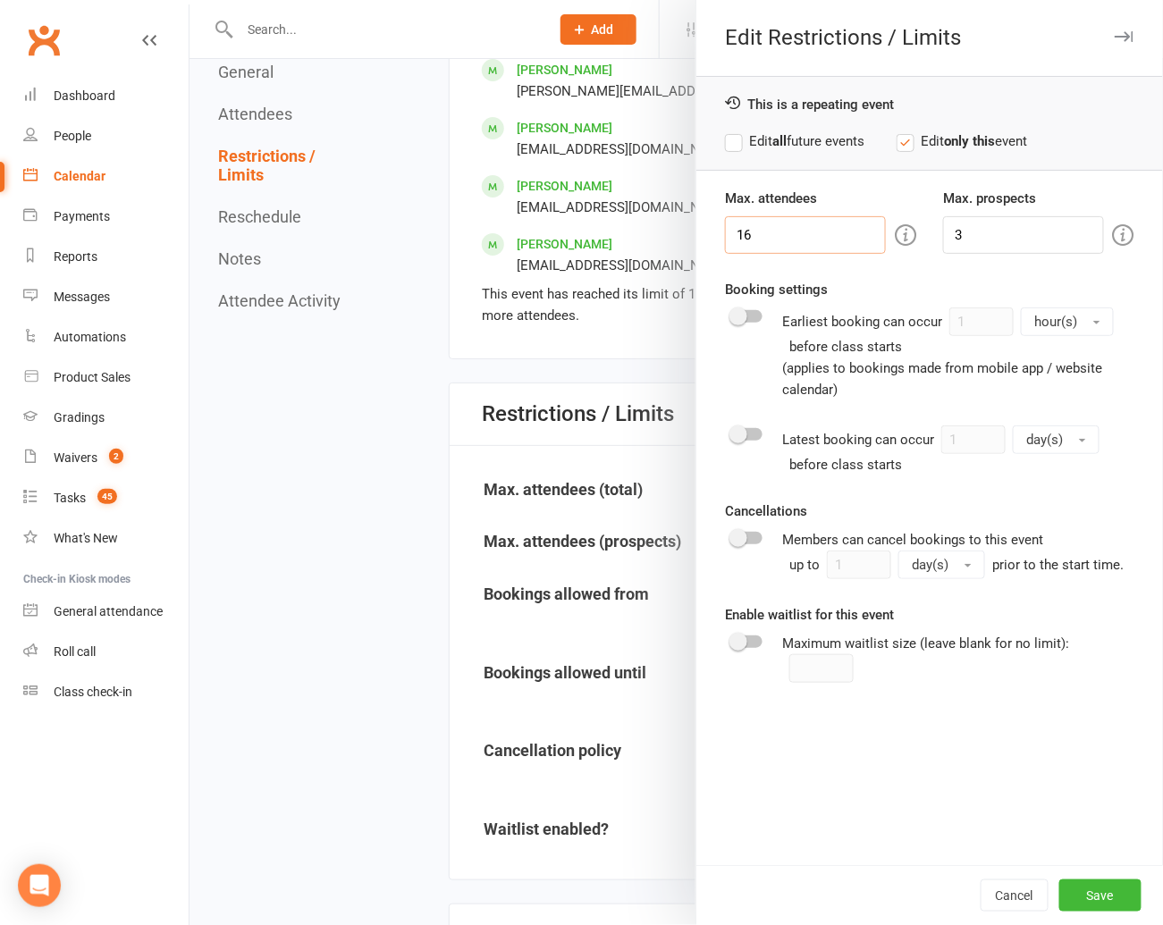
click at [759, 235] on input "16" at bounding box center [805, 235] width 161 height 38
type input "19"
click at [1101, 888] on button "Save" at bounding box center [1100, 895] width 82 height 32
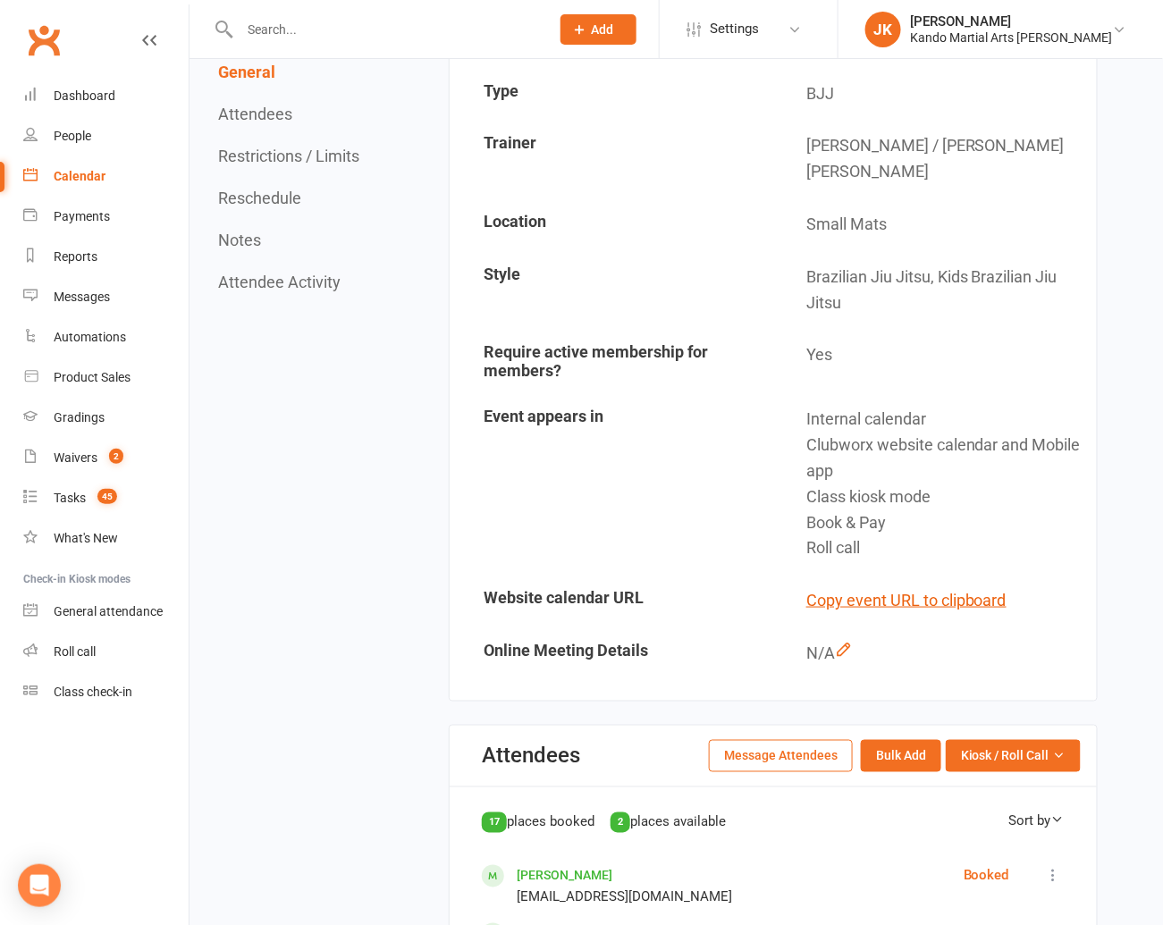
scroll to position [0, 0]
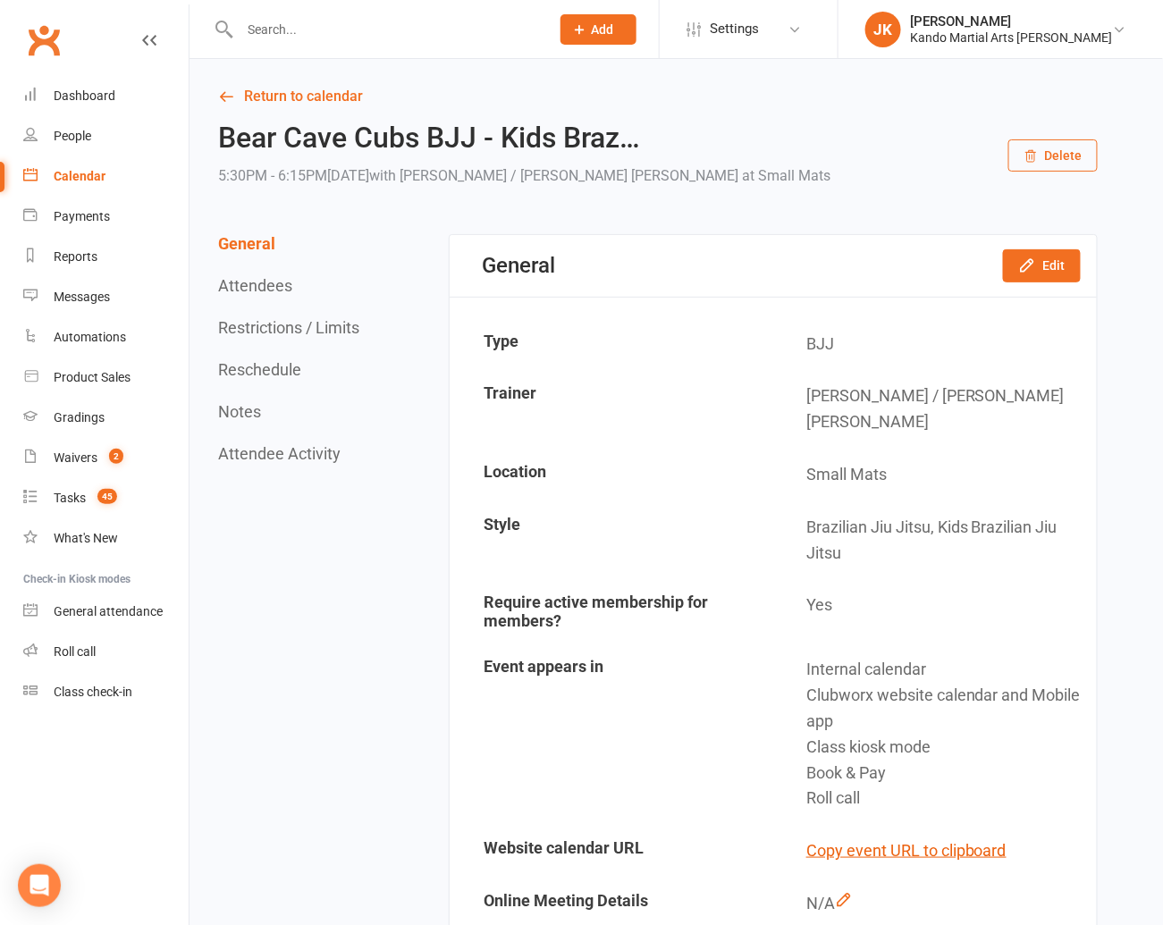
click at [82, 174] on div "Calendar" at bounding box center [80, 176] width 52 height 14
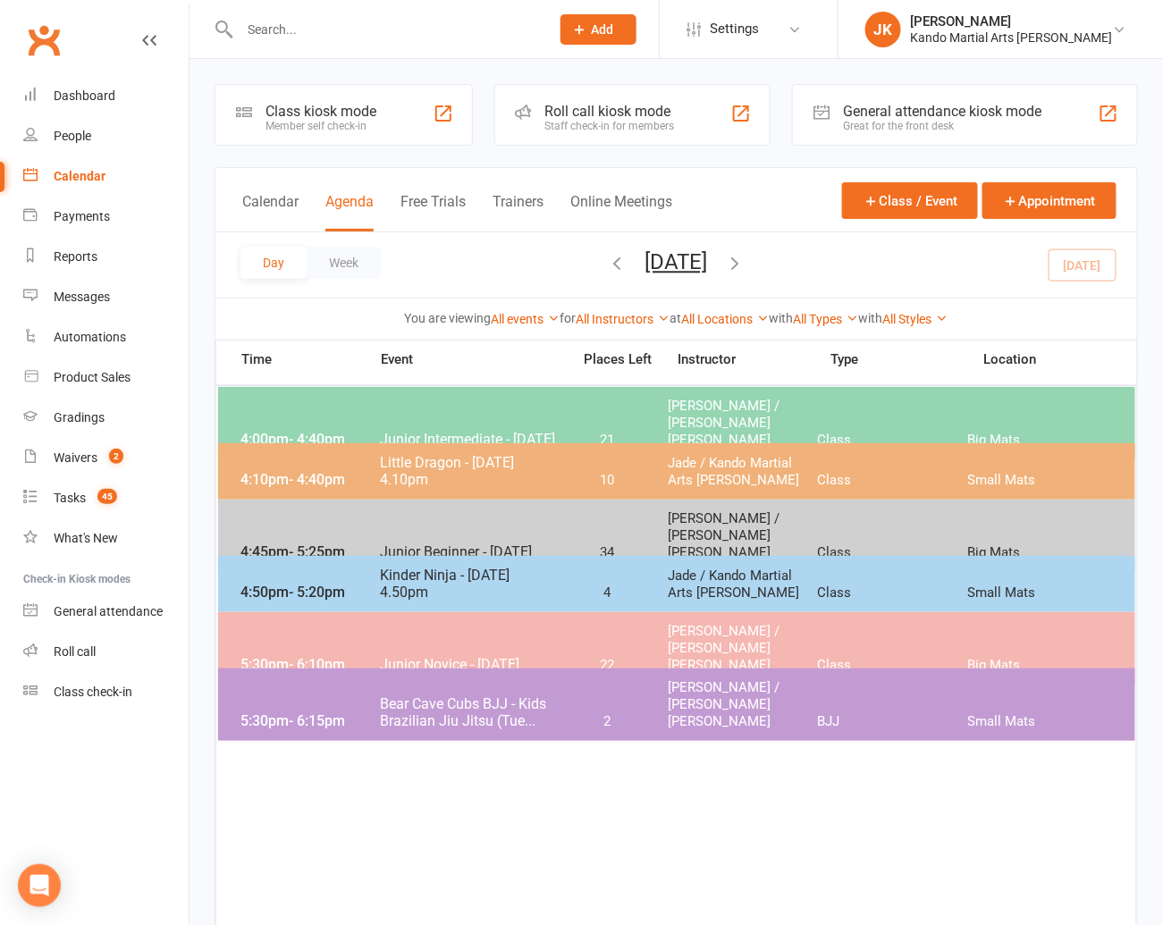
click at [472, 695] on span "Bear Cave Cubs BJJ - Kids Brazilian Jiu Jitsu (Tue..." at bounding box center [469, 712] width 181 height 34
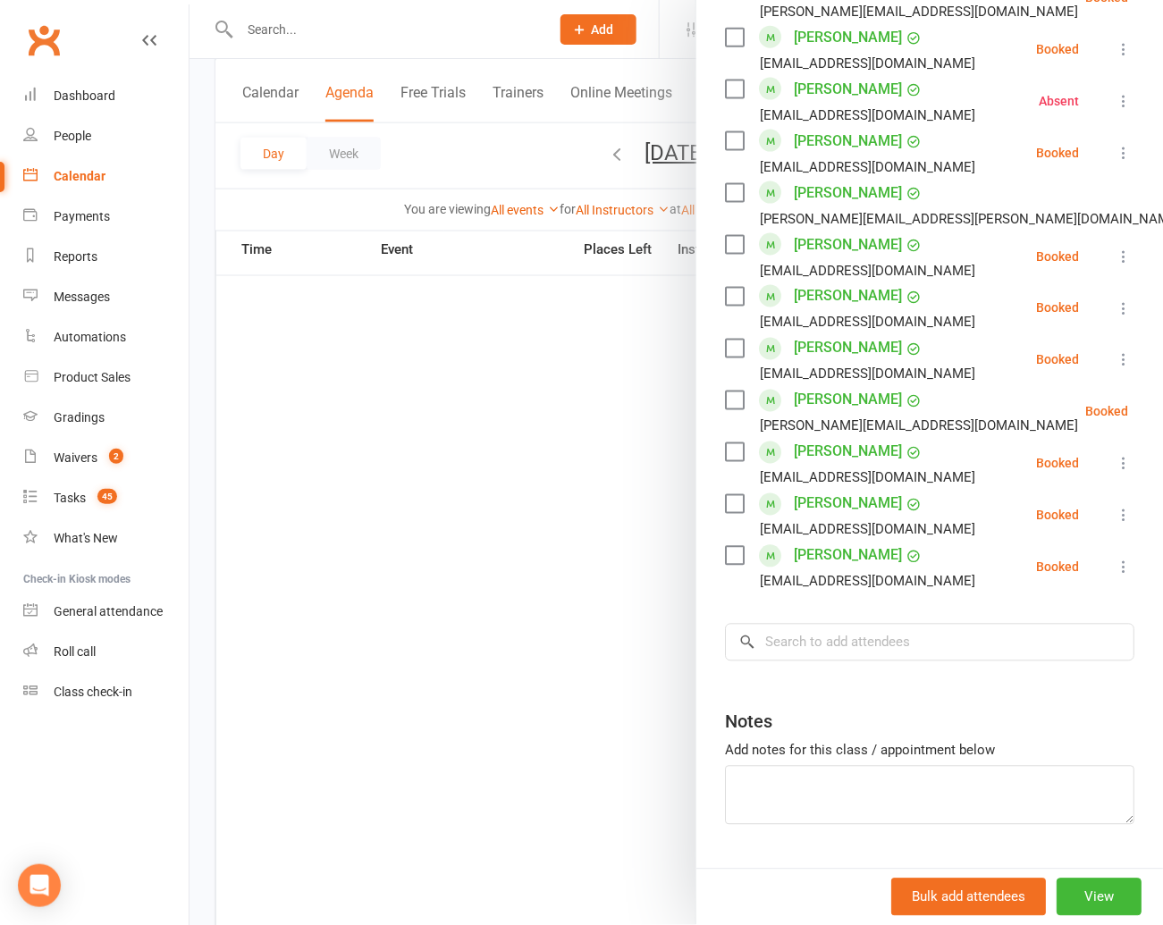
scroll to position [687, 0]
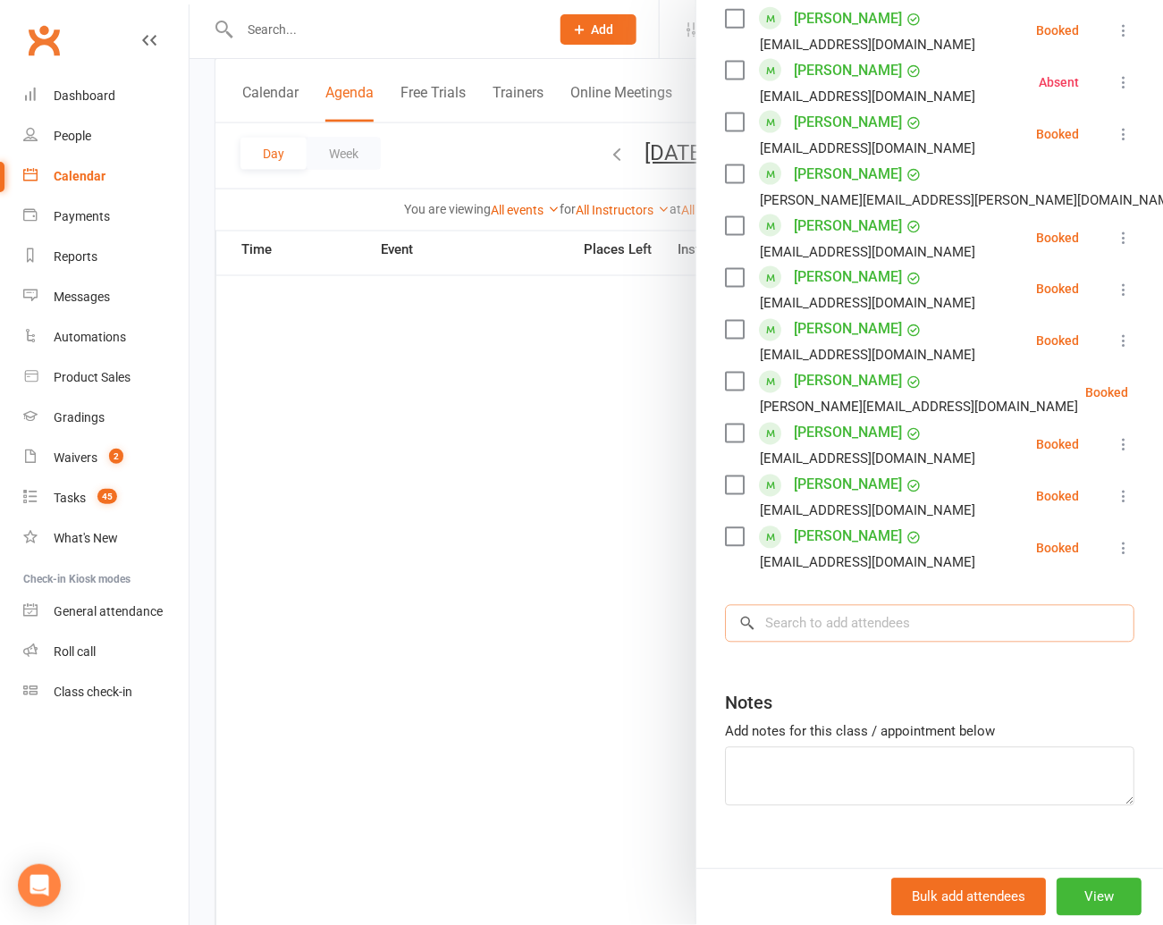
click at [787, 605] on input "search" at bounding box center [929, 624] width 409 height 38
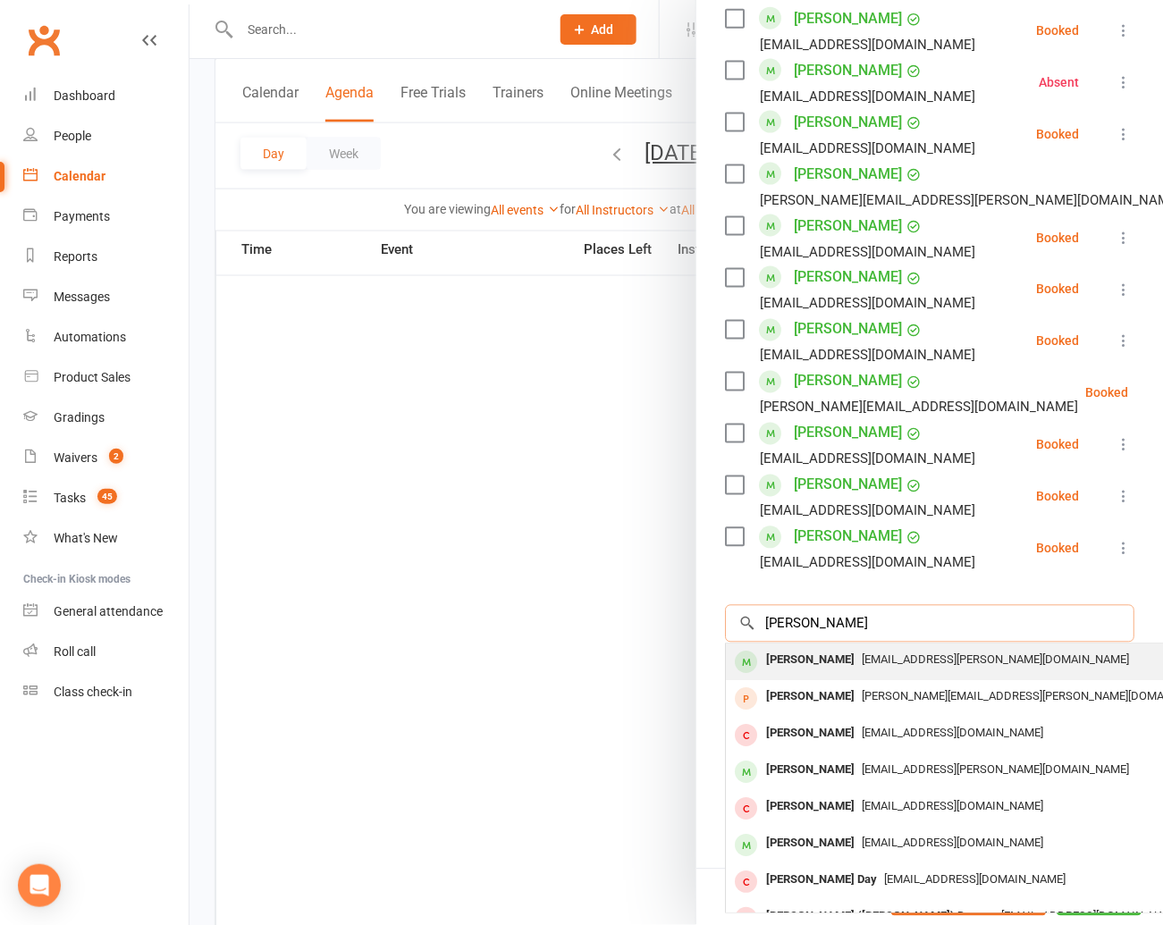
type input "[PERSON_NAME]"
click at [787, 648] on div "[PERSON_NAME]" at bounding box center [810, 661] width 103 height 26
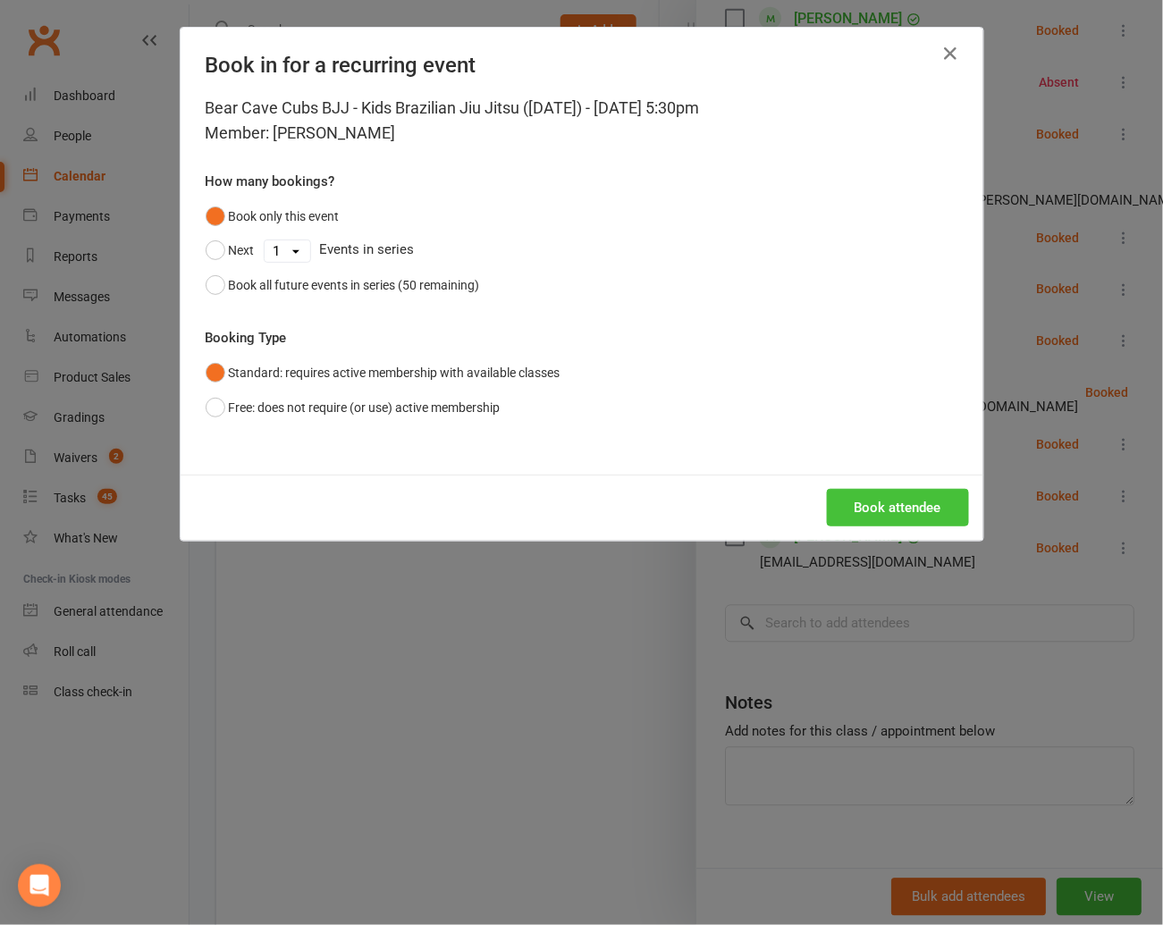
click at [889, 497] on button "Book attendee" at bounding box center [898, 508] width 142 height 38
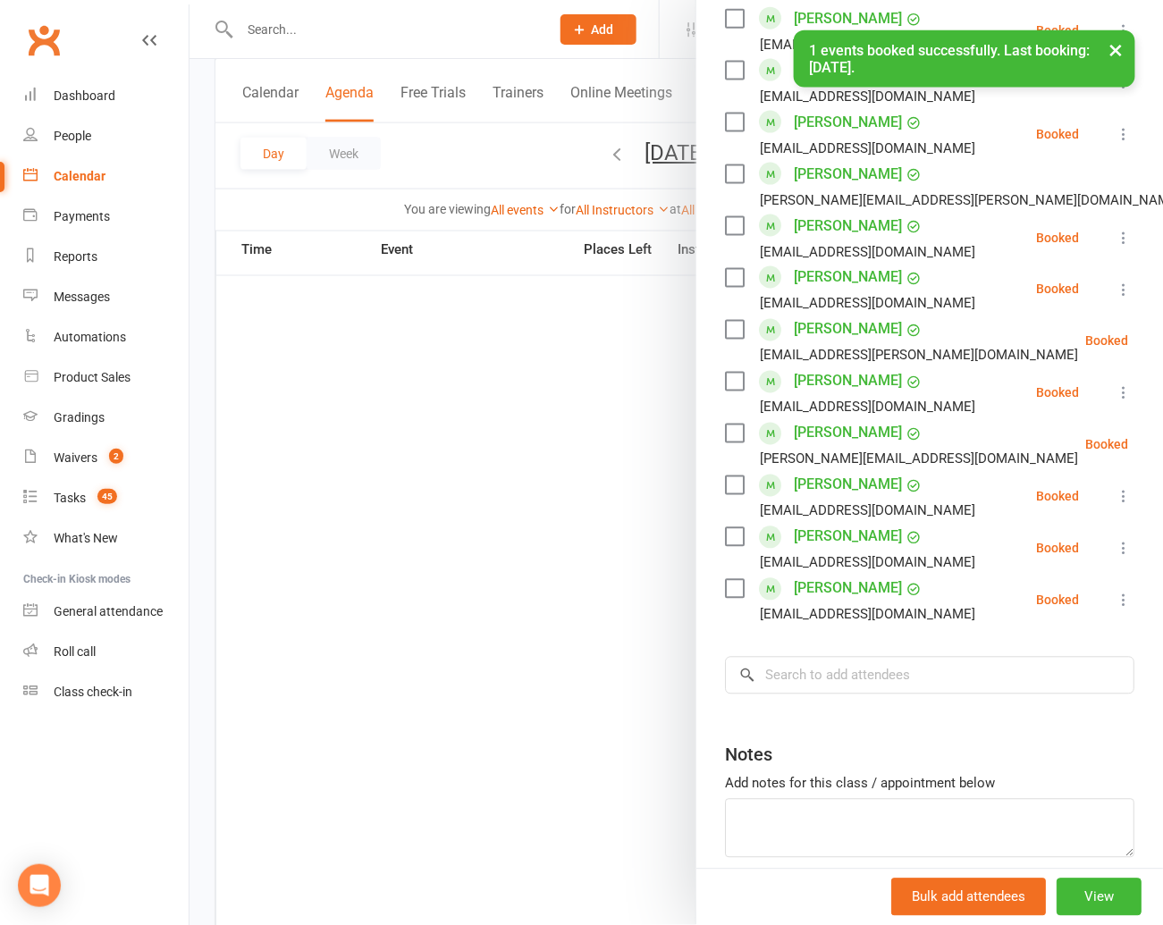
click at [732, 321] on label at bounding box center [734, 330] width 18 height 18
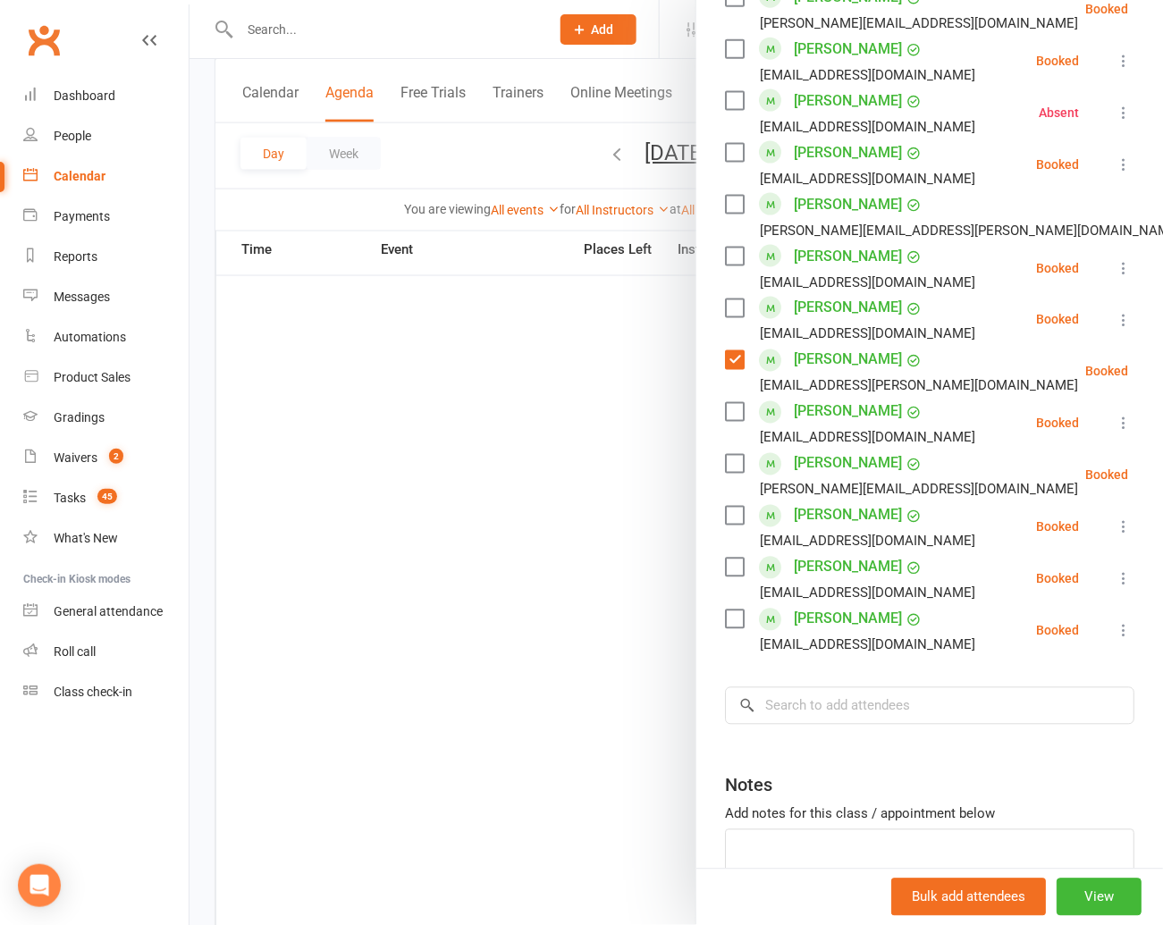
scroll to position [658, 0]
click at [796, 686] on input "search" at bounding box center [929, 705] width 409 height 38
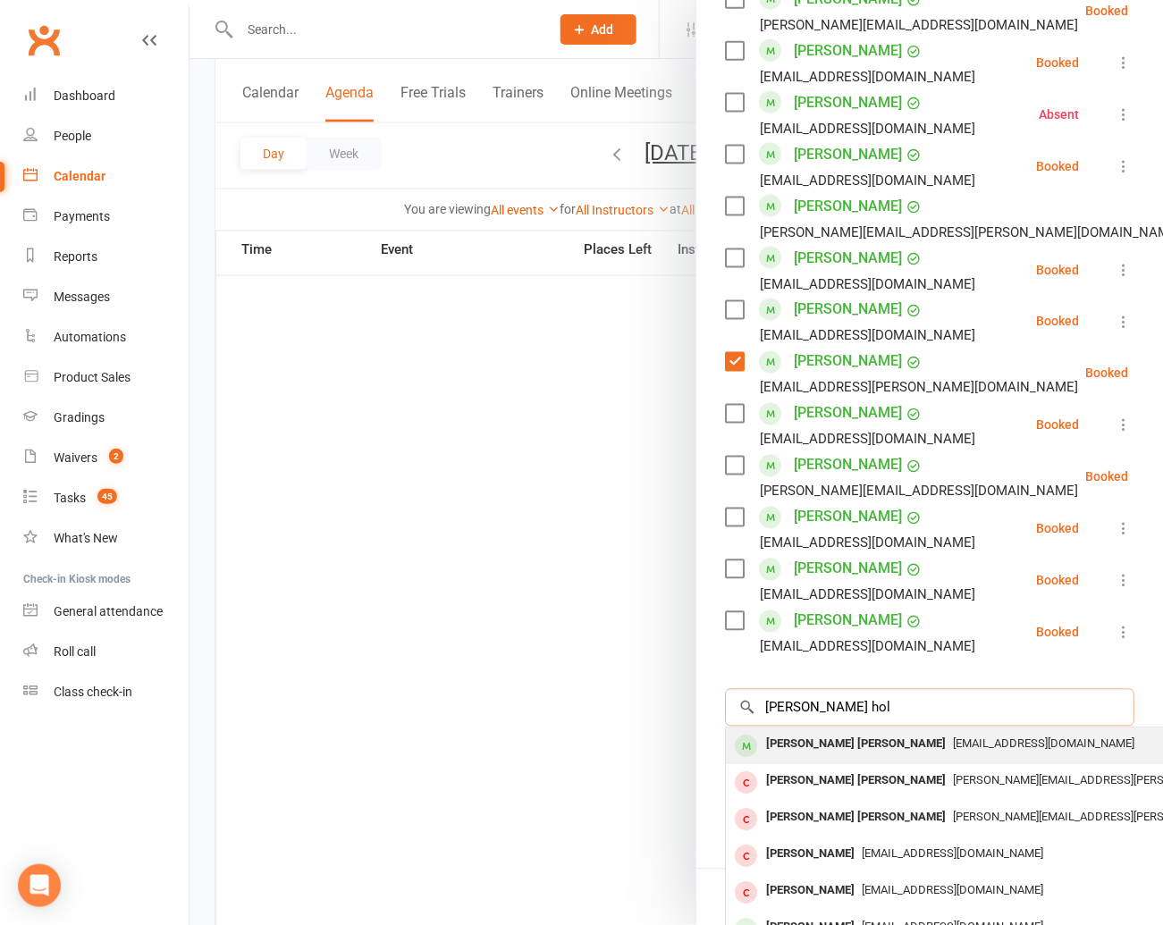
type input "[PERSON_NAME] hol"
click at [796, 732] on div "[PERSON_NAME] [PERSON_NAME]" at bounding box center [856, 745] width 194 height 26
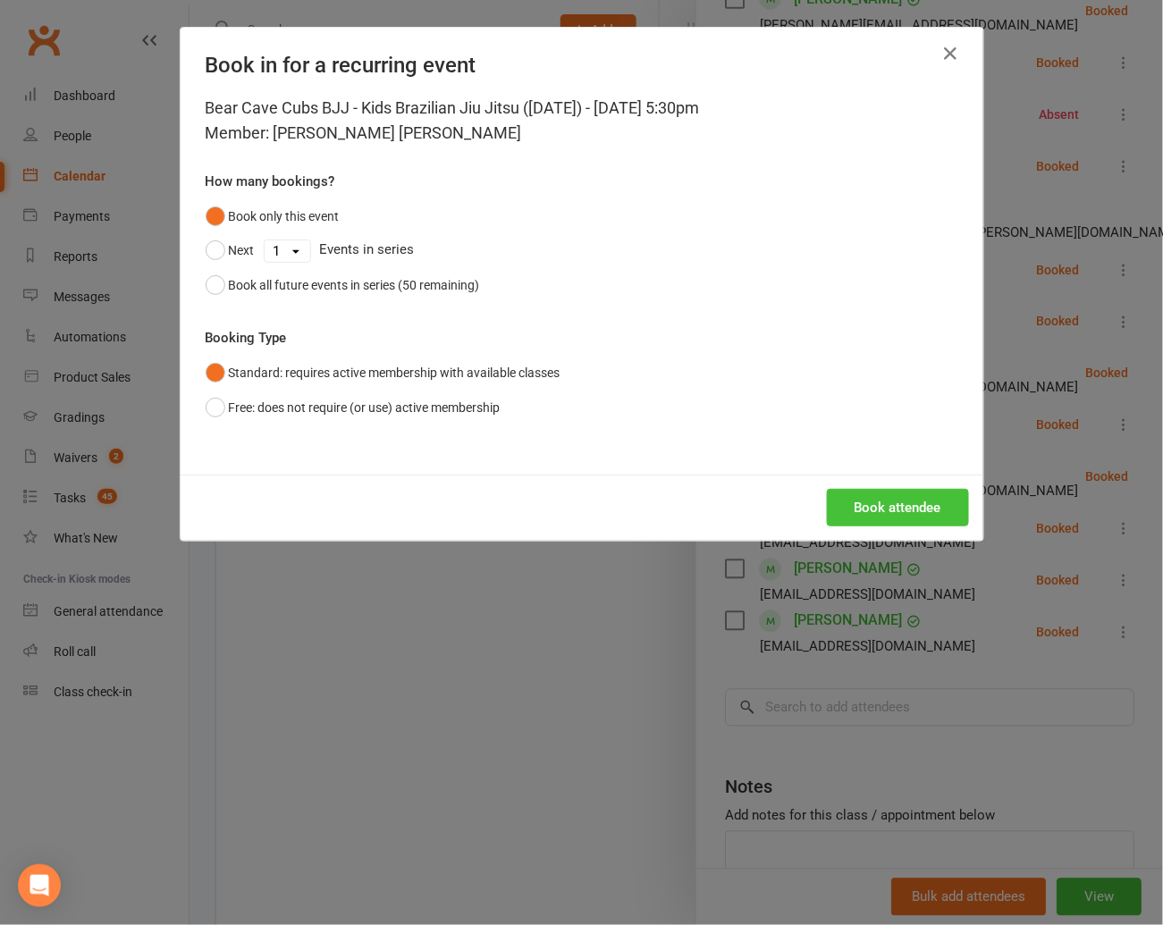
click at [872, 511] on button "Book attendee" at bounding box center [898, 508] width 142 height 38
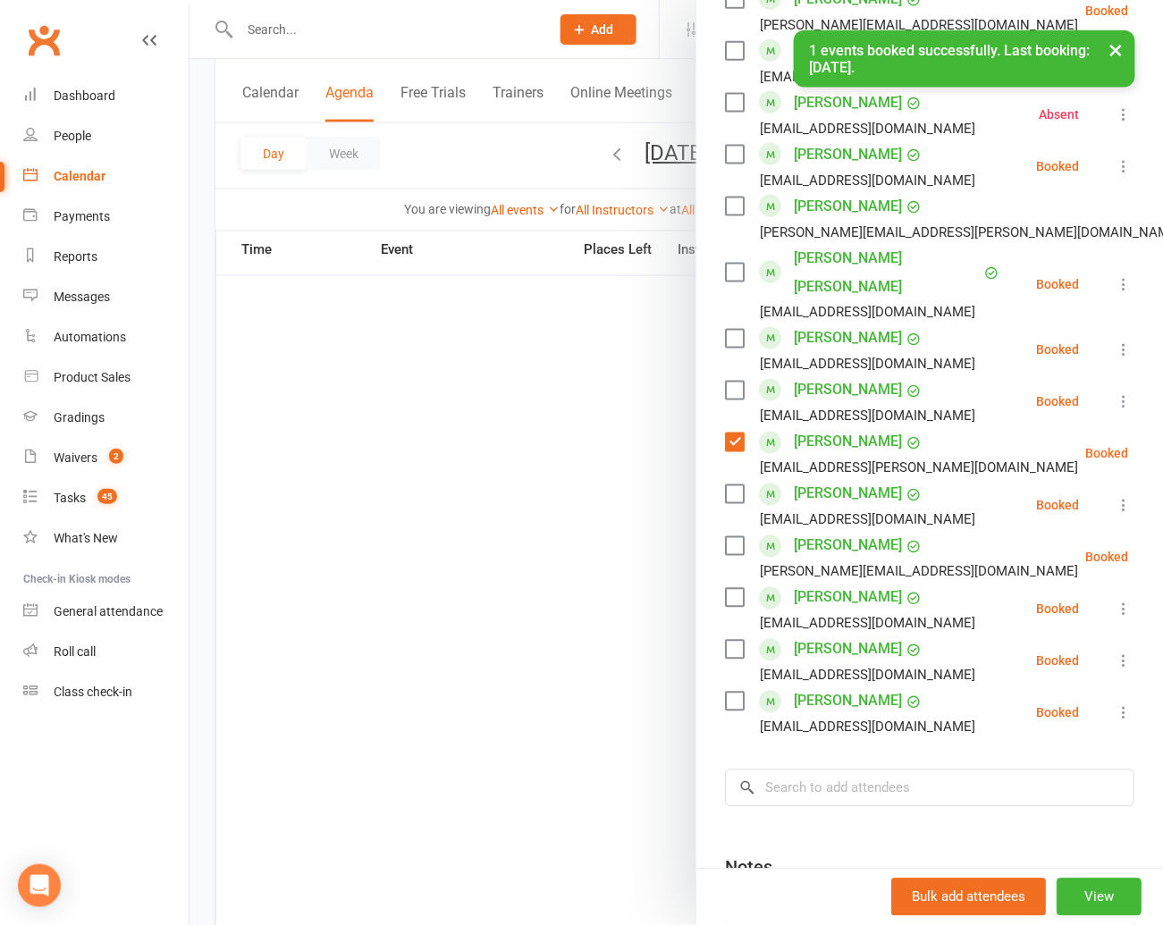
click at [732, 264] on label at bounding box center [734, 273] width 18 height 18
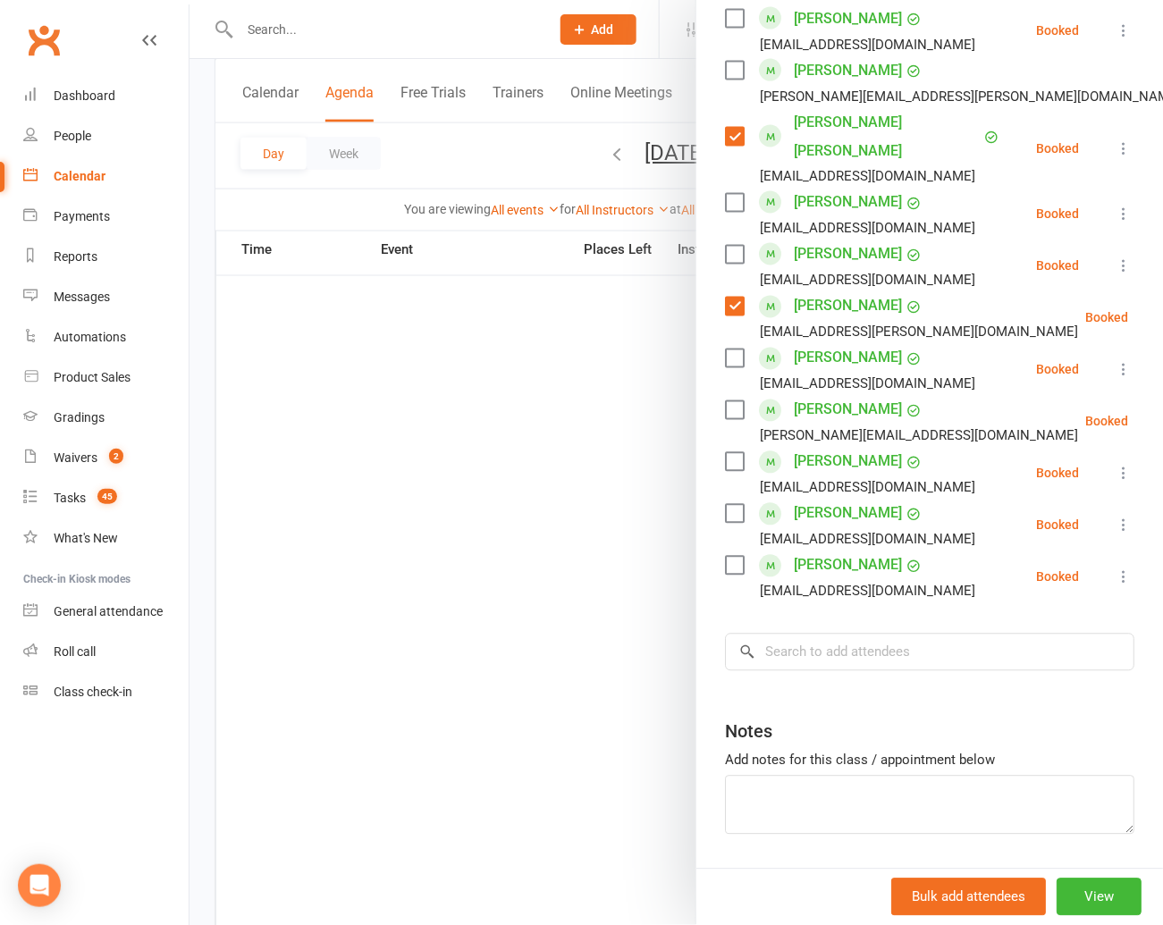
scroll to position [657, 0]
click at [769, 634] on input "search" at bounding box center [929, 653] width 409 height 38
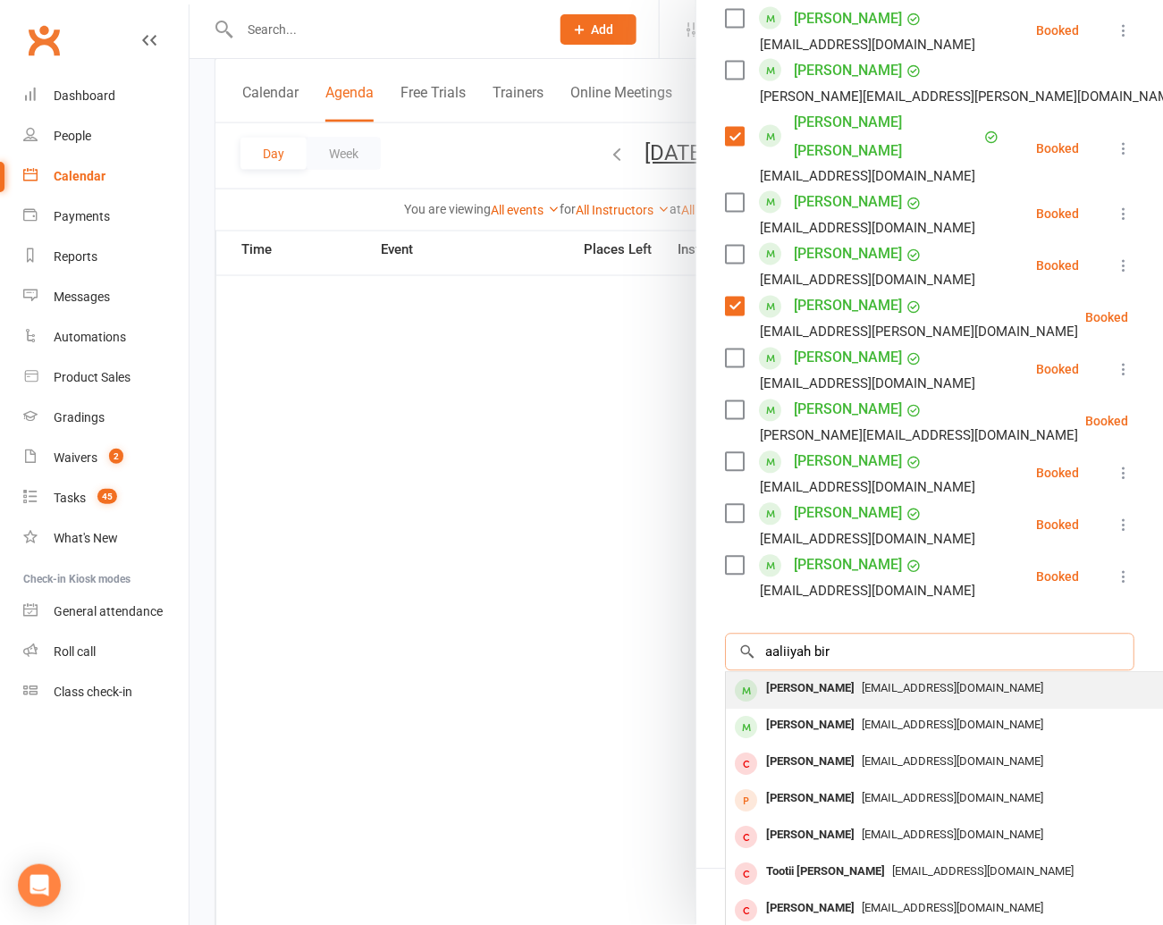
type input "aaliiyah bir"
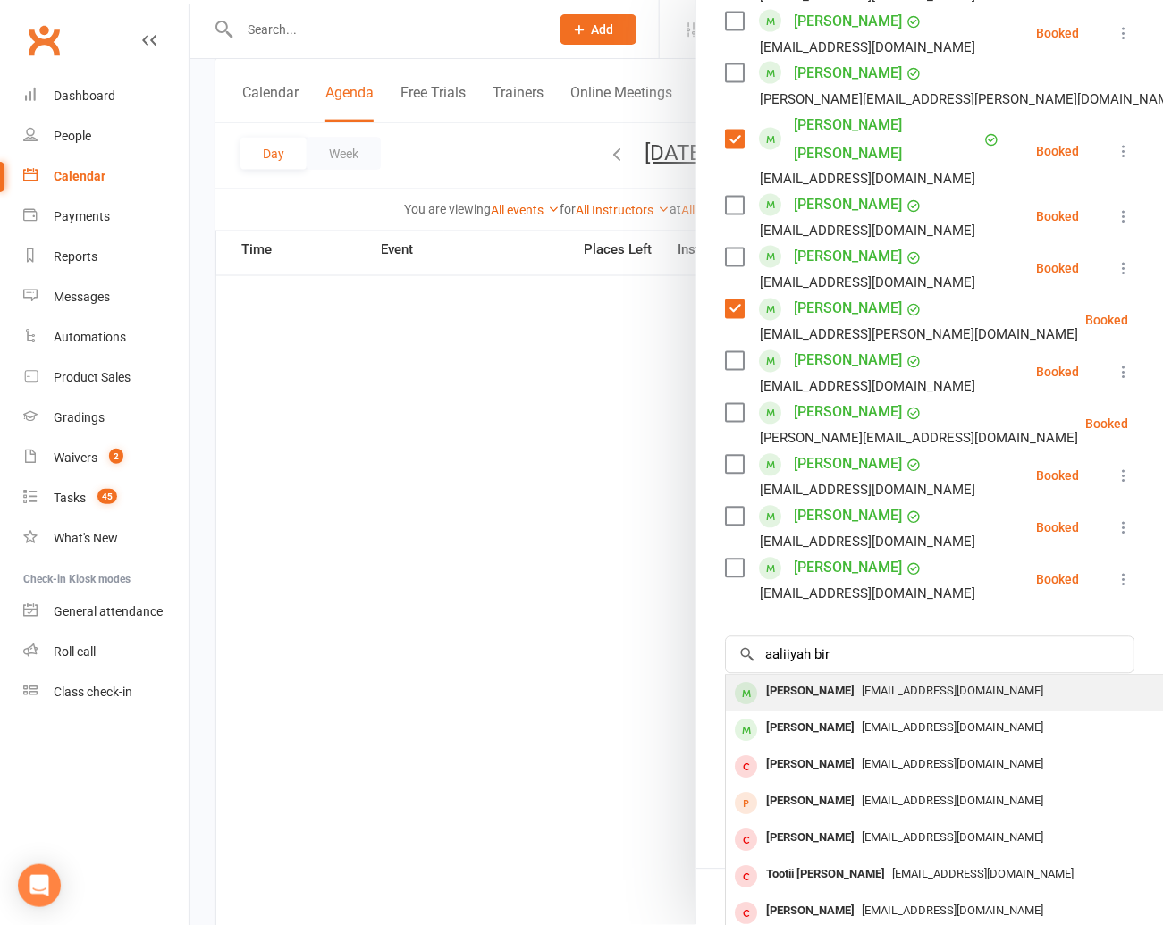
click at [787, 679] on div "[PERSON_NAME]" at bounding box center [810, 692] width 103 height 26
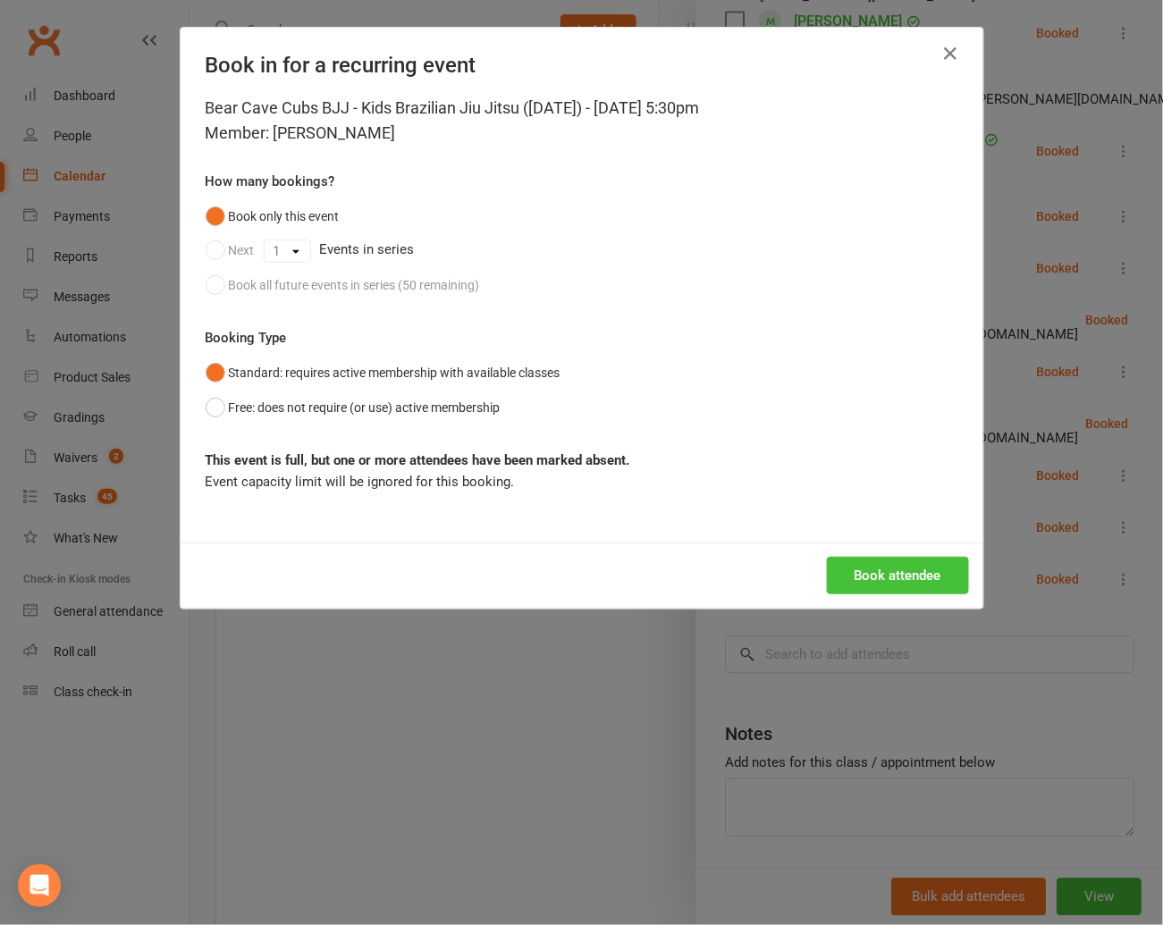
click at [887, 571] on button "Book attendee" at bounding box center [898, 576] width 142 height 38
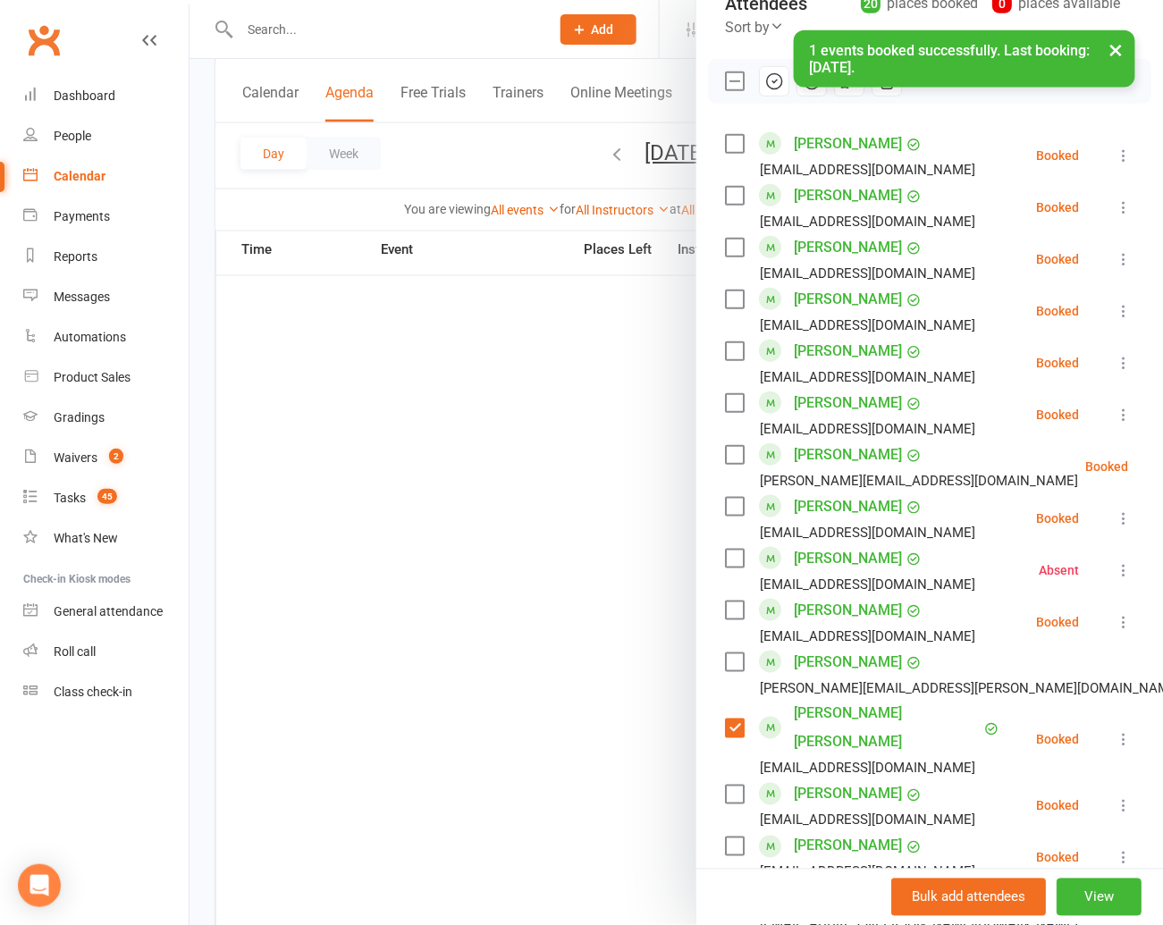
scroll to position [0, 0]
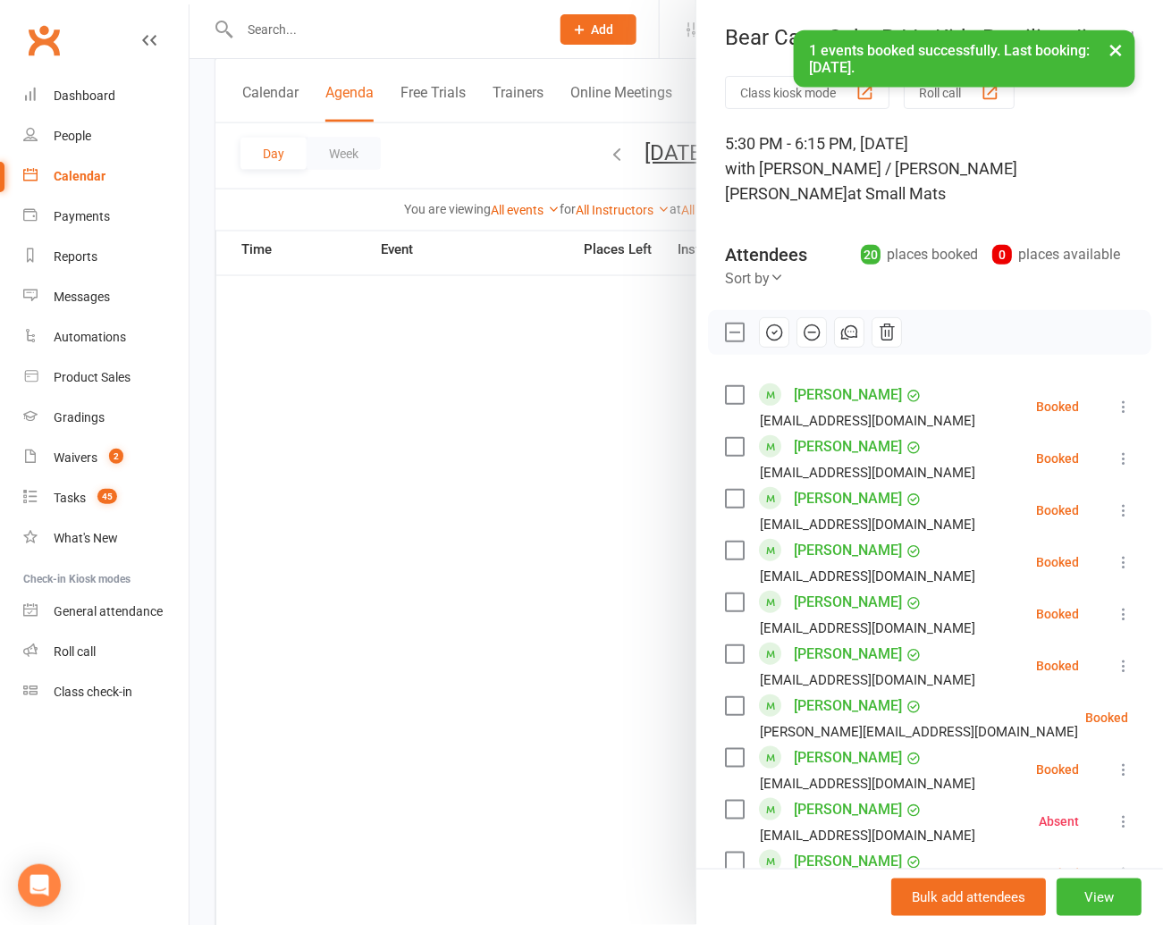
click at [737, 386] on label at bounding box center [734, 395] width 18 height 18
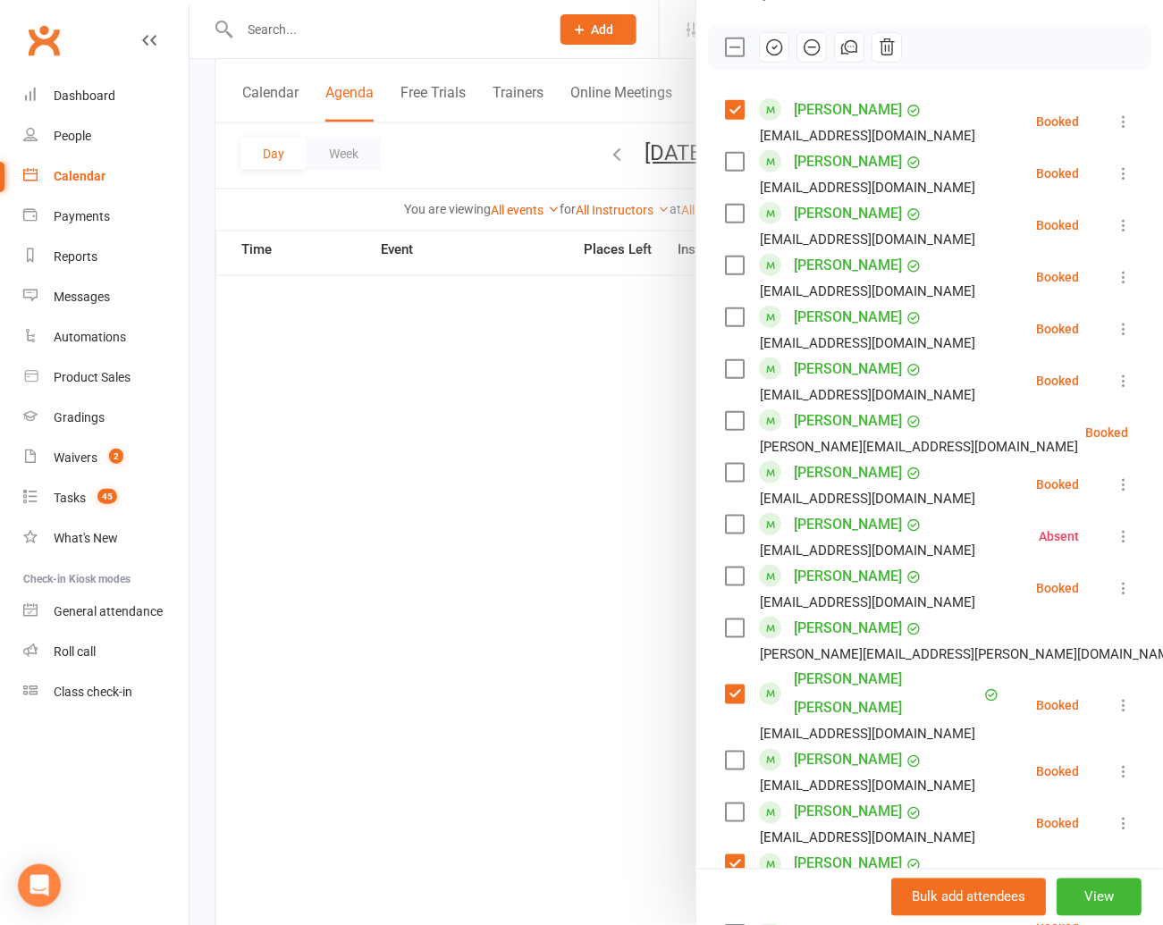
scroll to position [252, 0]
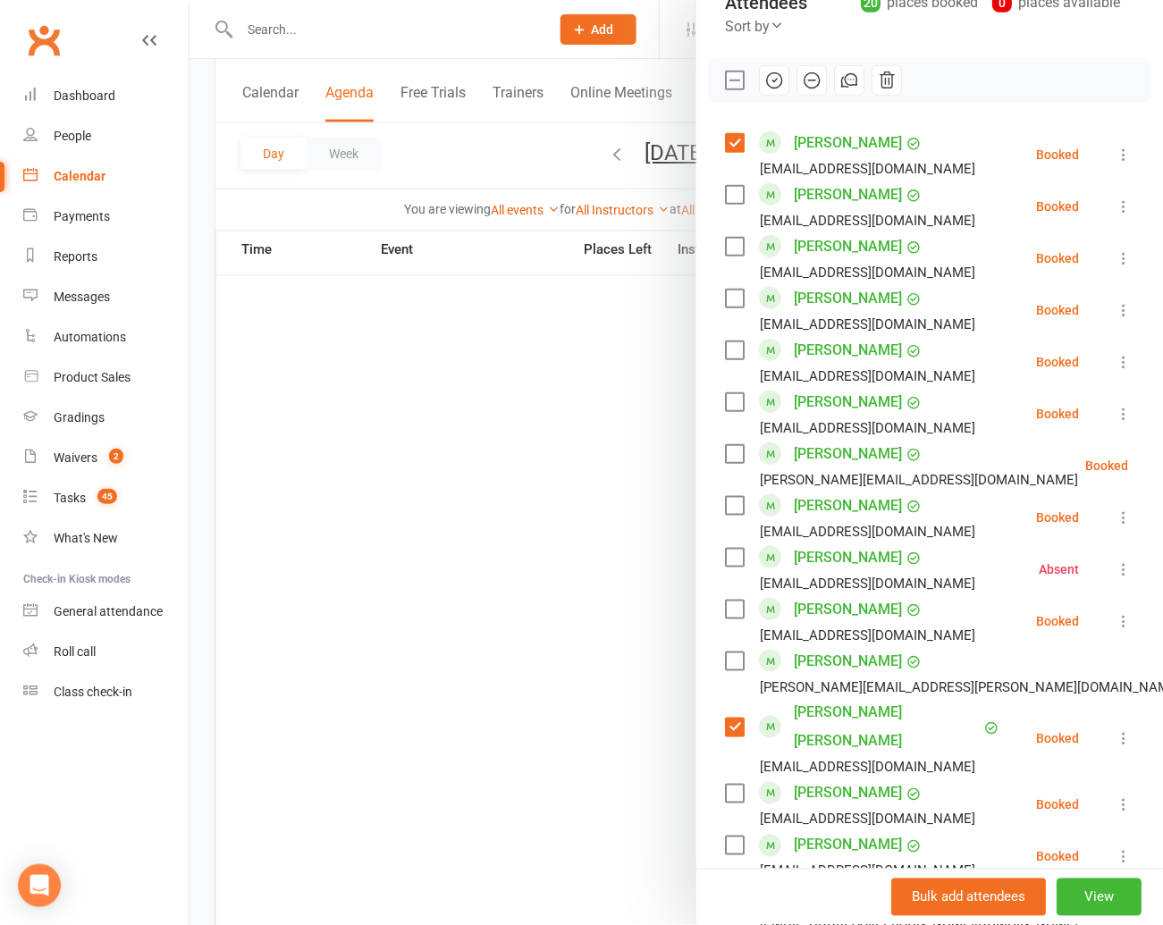
click at [737, 393] on label at bounding box center [734, 402] width 18 height 18
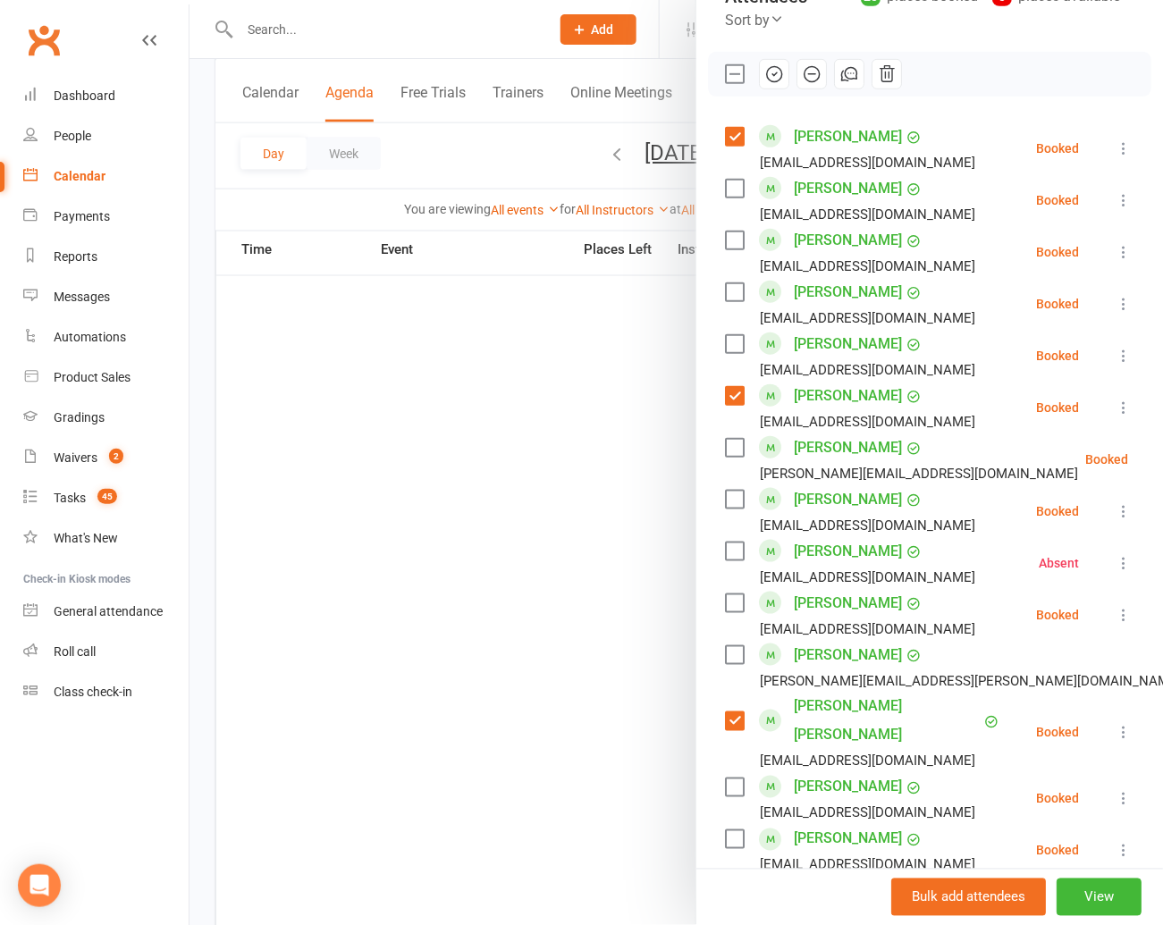
scroll to position [260, 0]
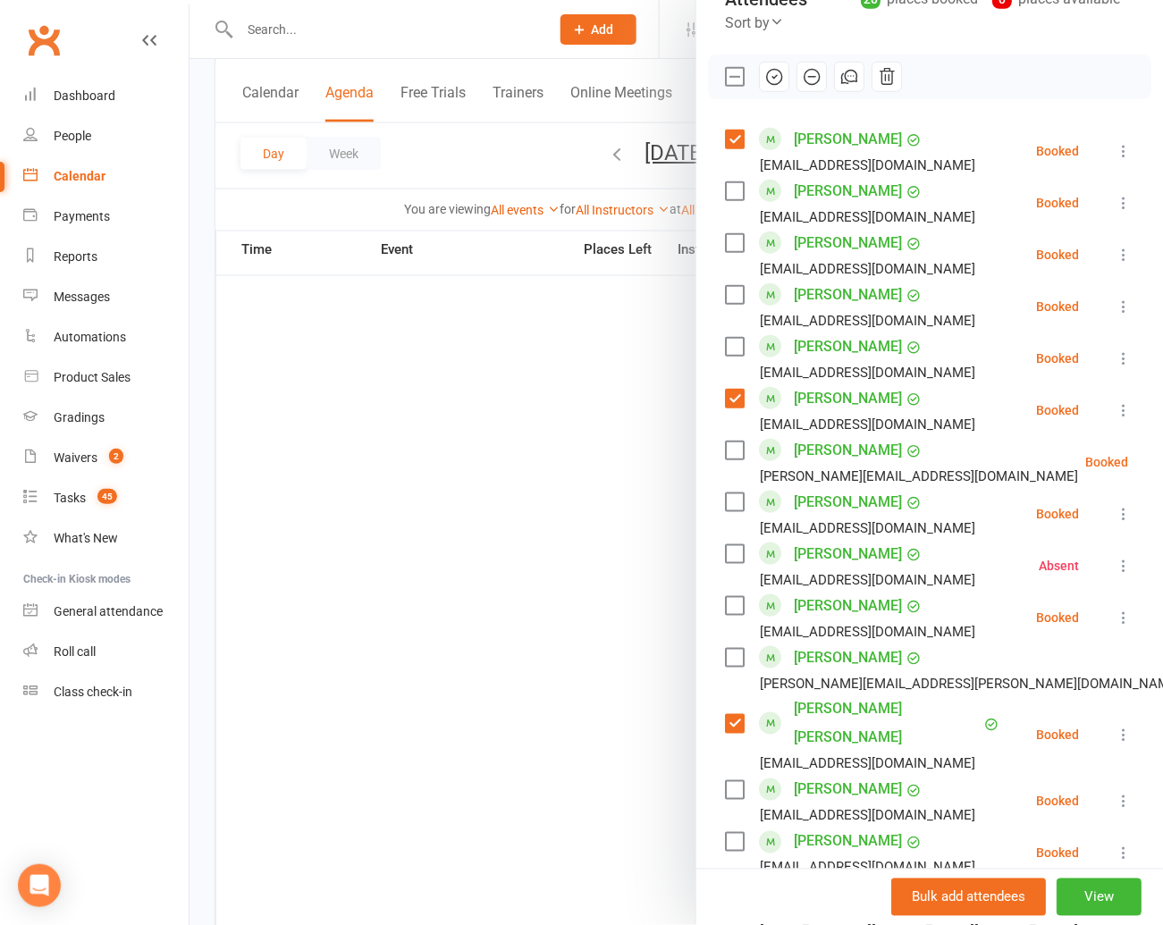
click at [732, 182] on label at bounding box center [734, 191] width 18 height 18
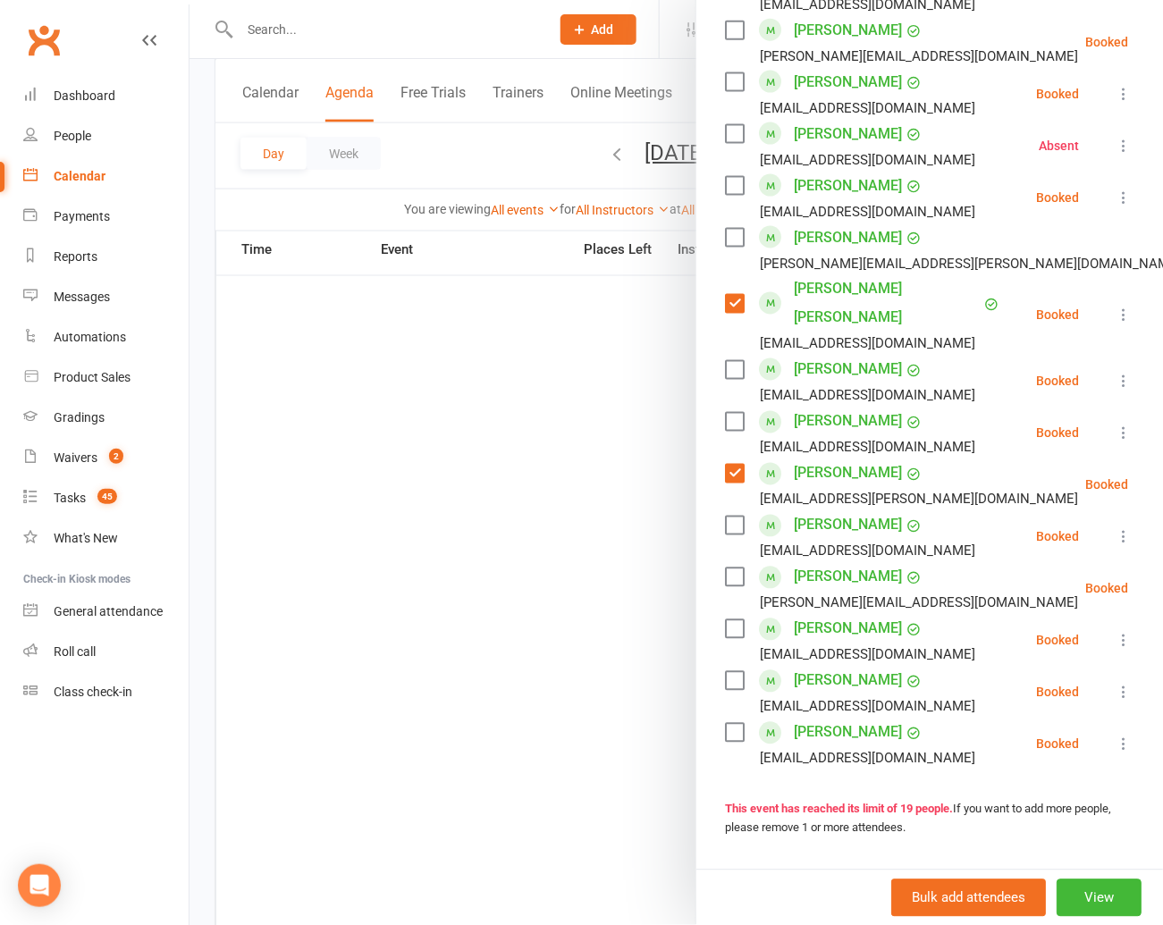
scroll to position [673, 0]
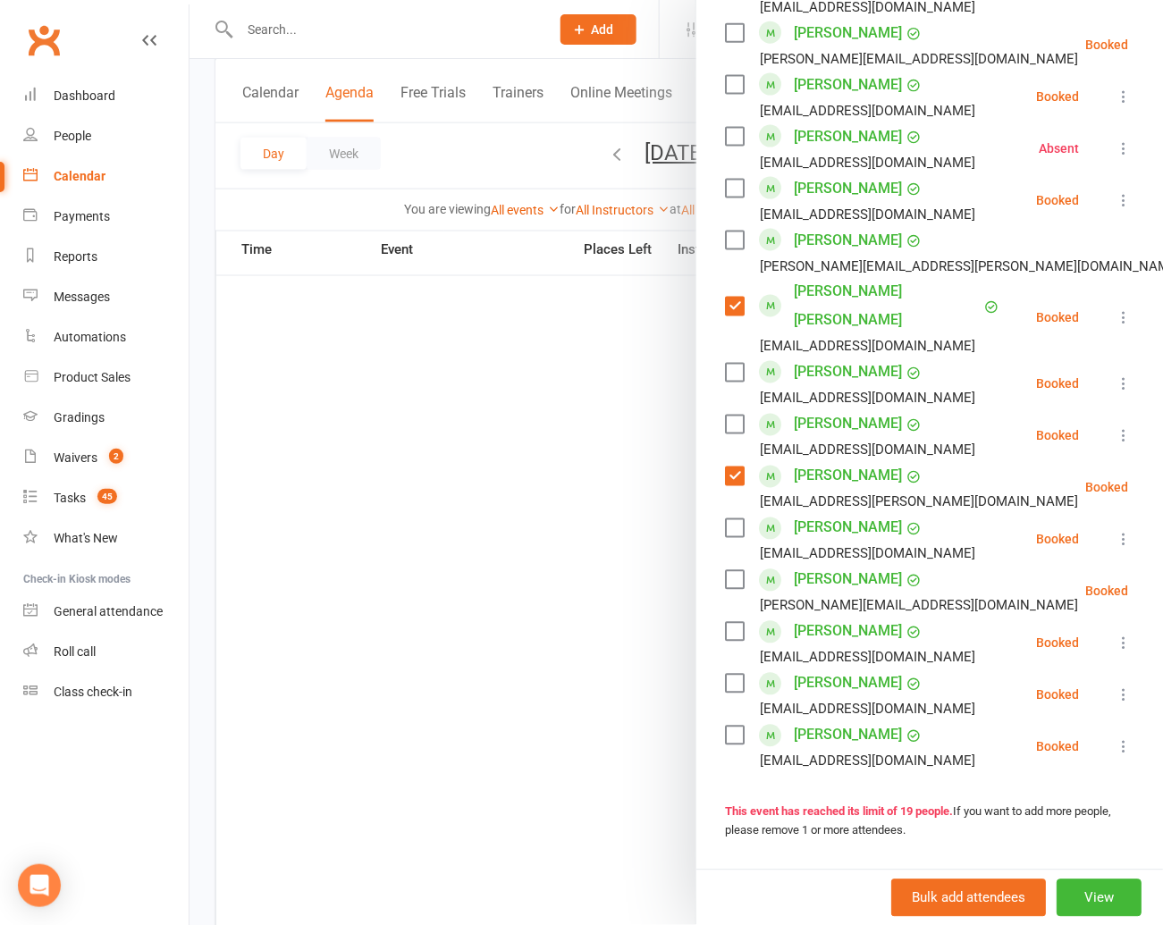
click at [738, 519] on label at bounding box center [734, 528] width 18 height 18
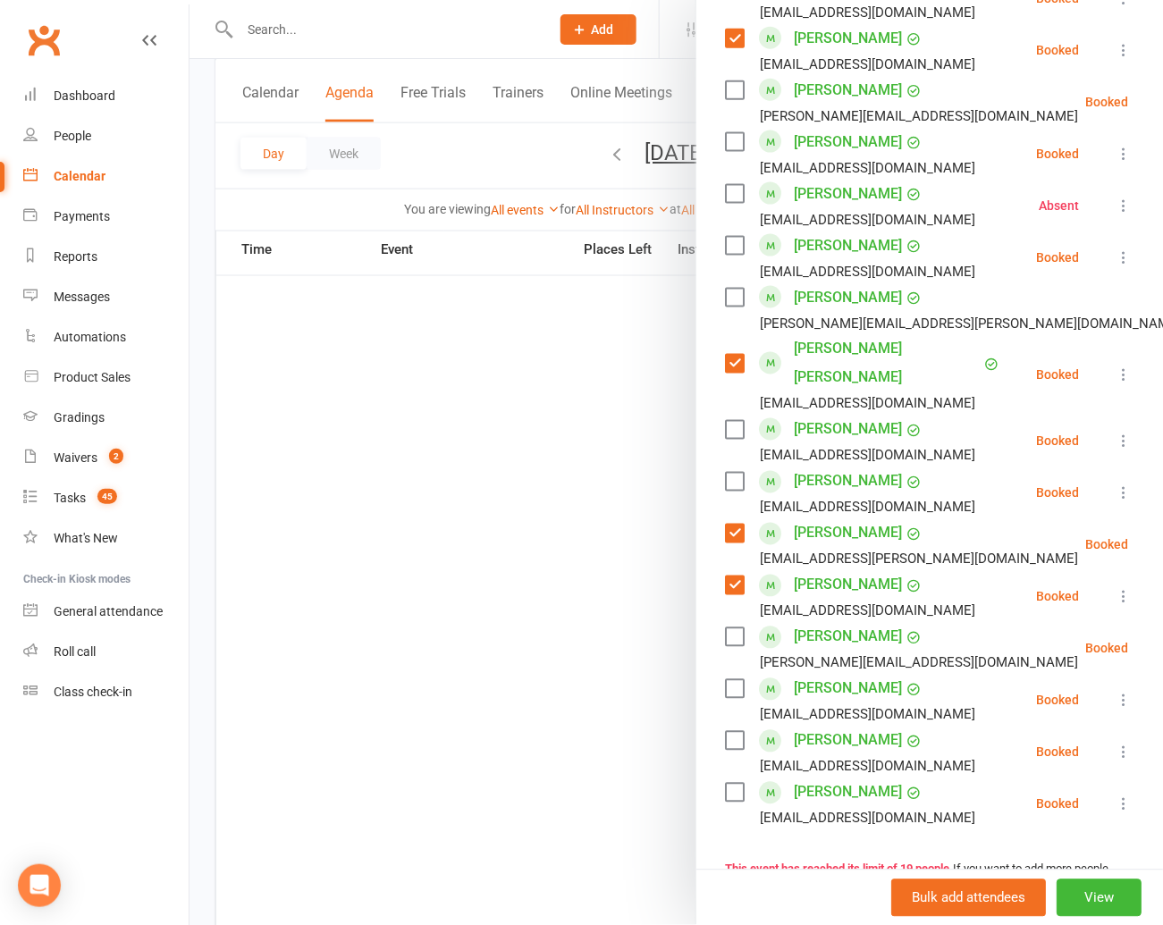
scroll to position [604, 0]
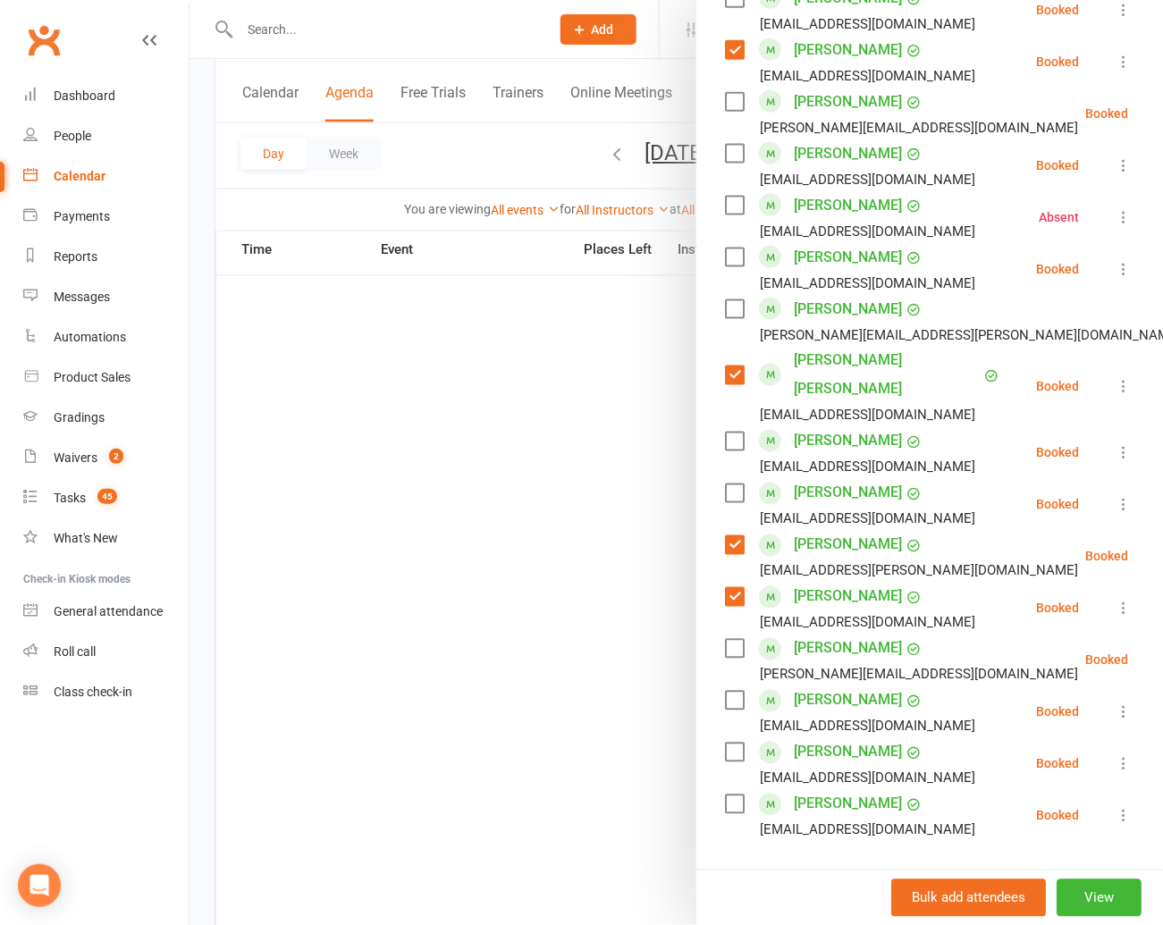
click at [732, 248] on label at bounding box center [734, 257] width 18 height 18
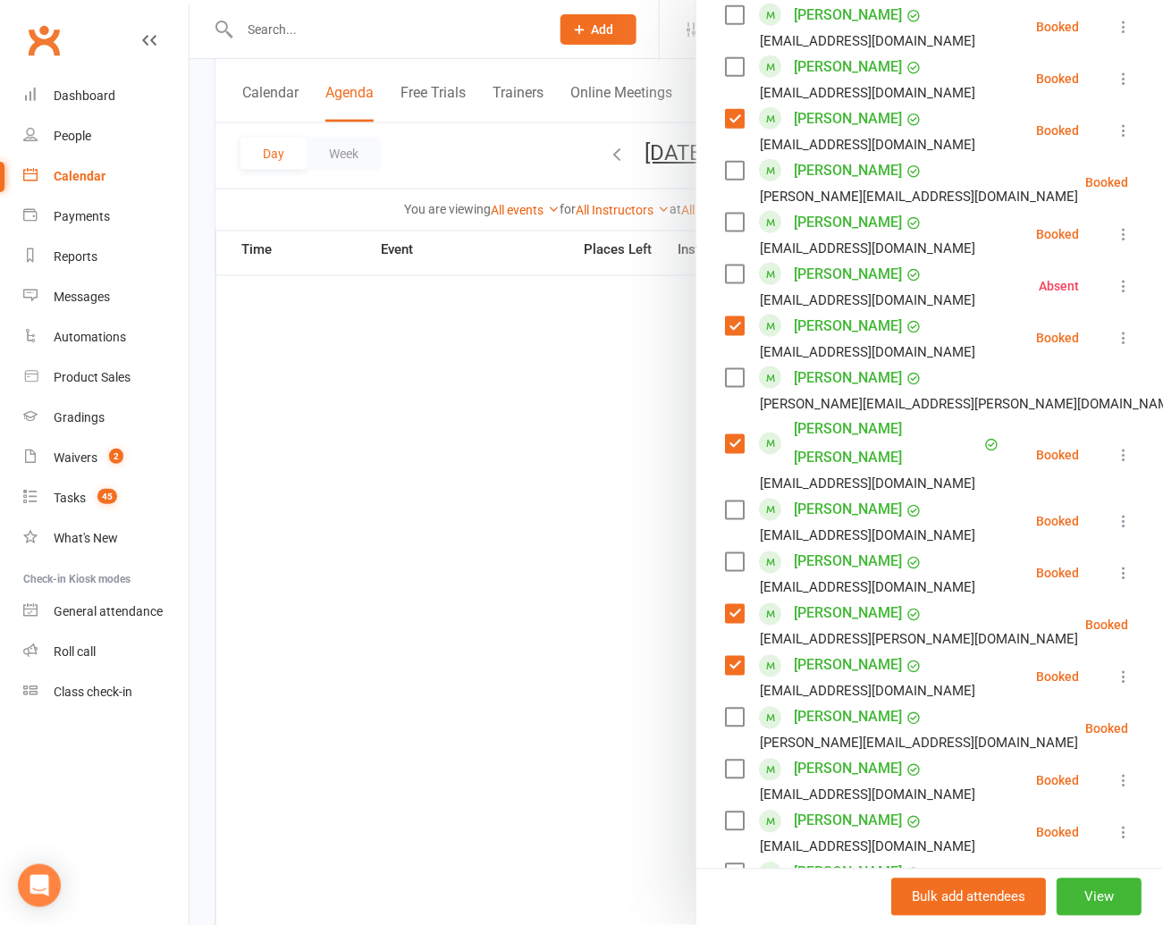
scroll to position [566, 0]
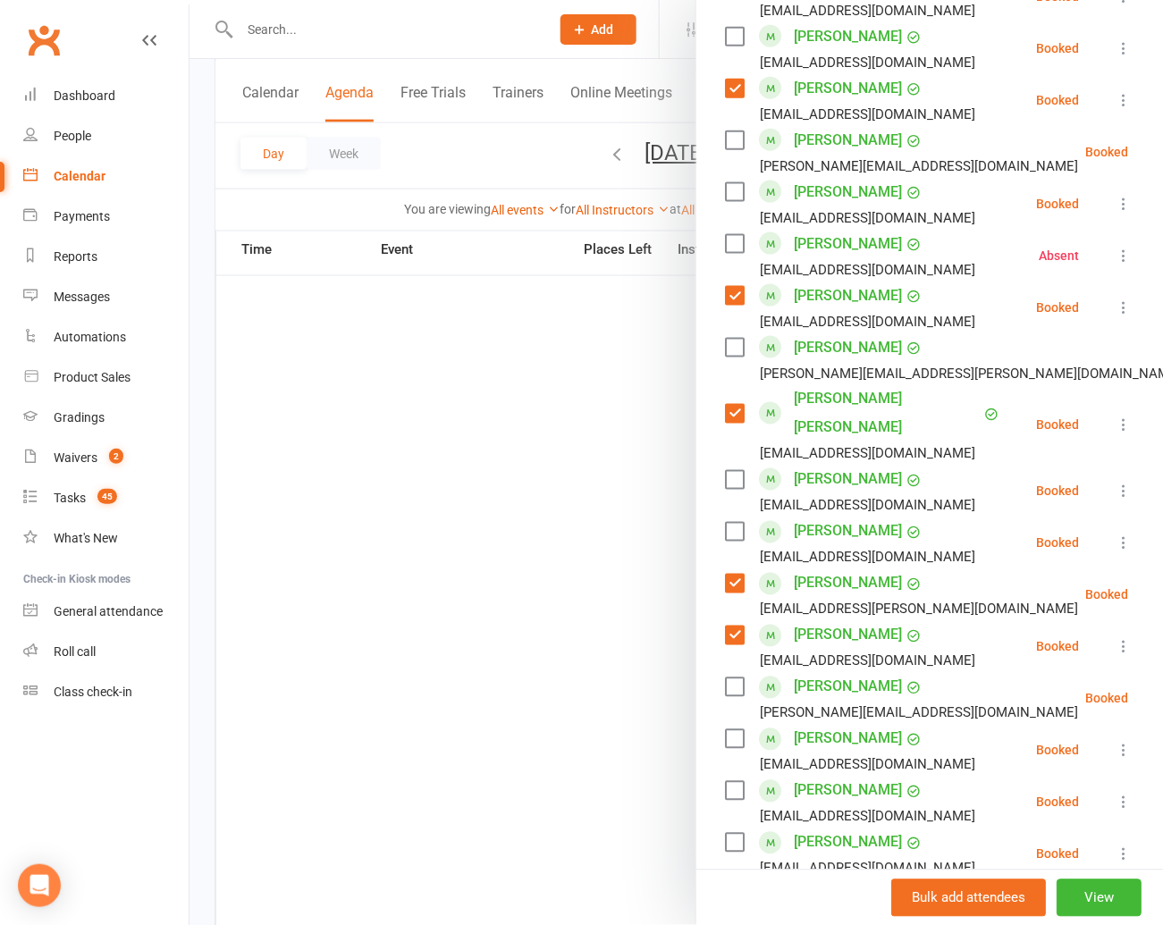
click at [736, 471] on label at bounding box center [734, 480] width 18 height 18
click at [735, 678] on label at bounding box center [734, 687] width 18 height 18
click at [738, 340] on label at bounding box center [734, 349] width 18 height 18
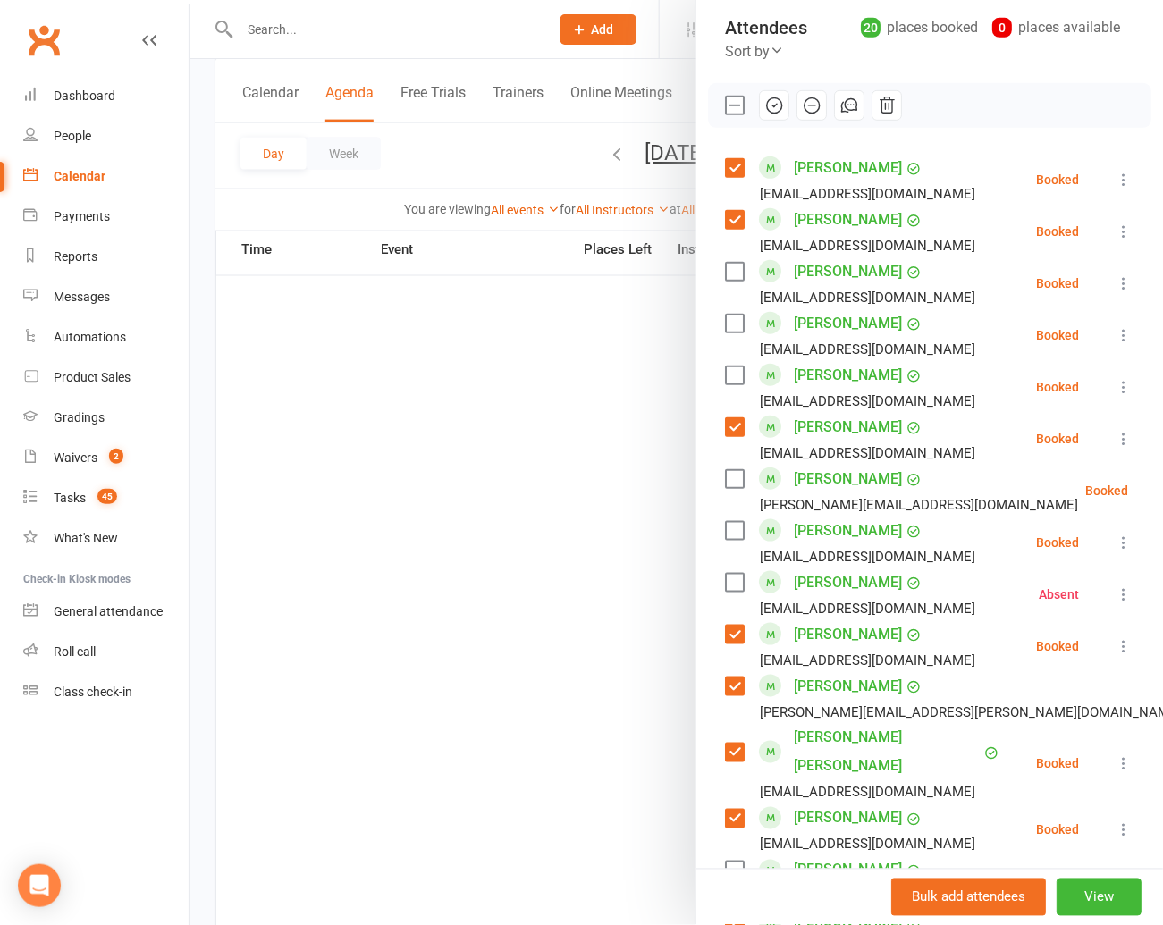
scroll to position [271, 0]
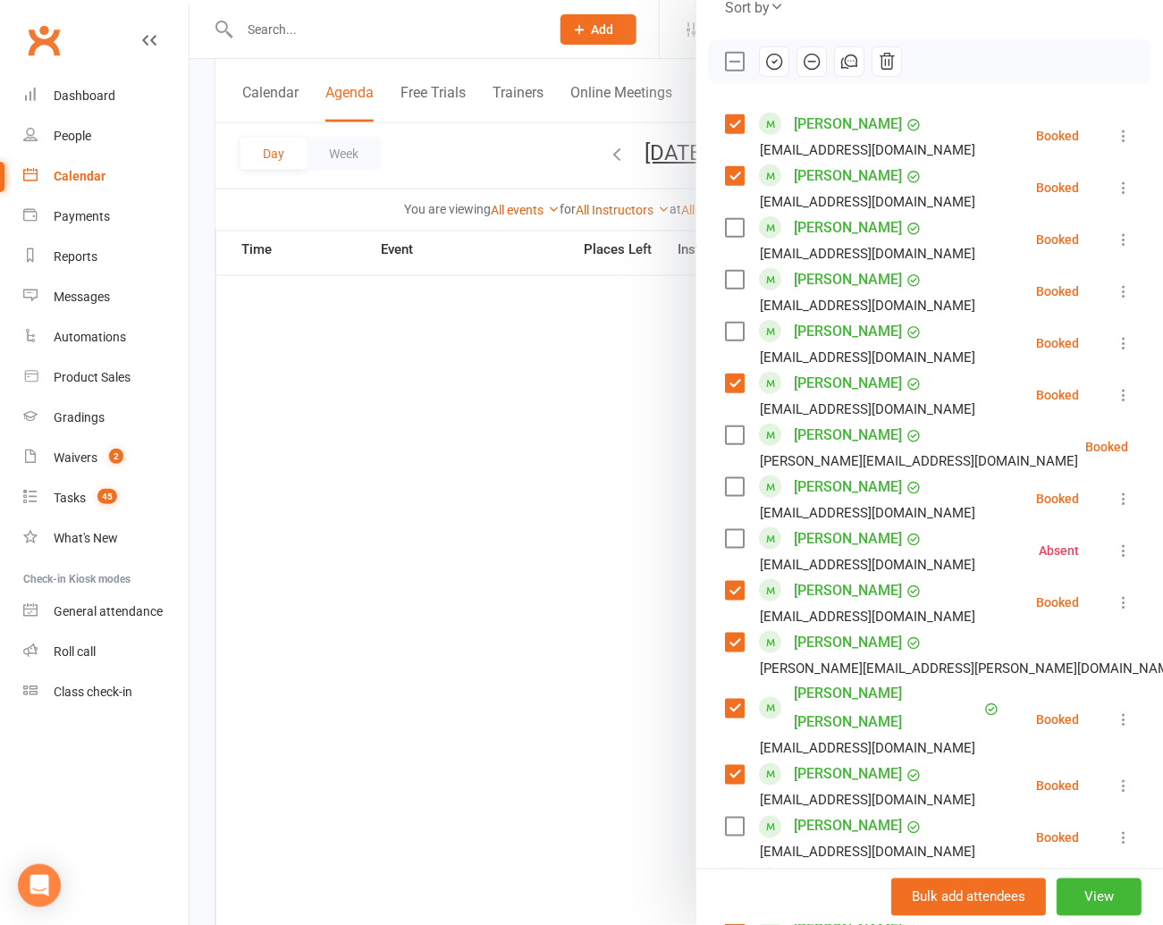
click at [733, 478] on label at bounding box center [734, 487] width 18 height 18
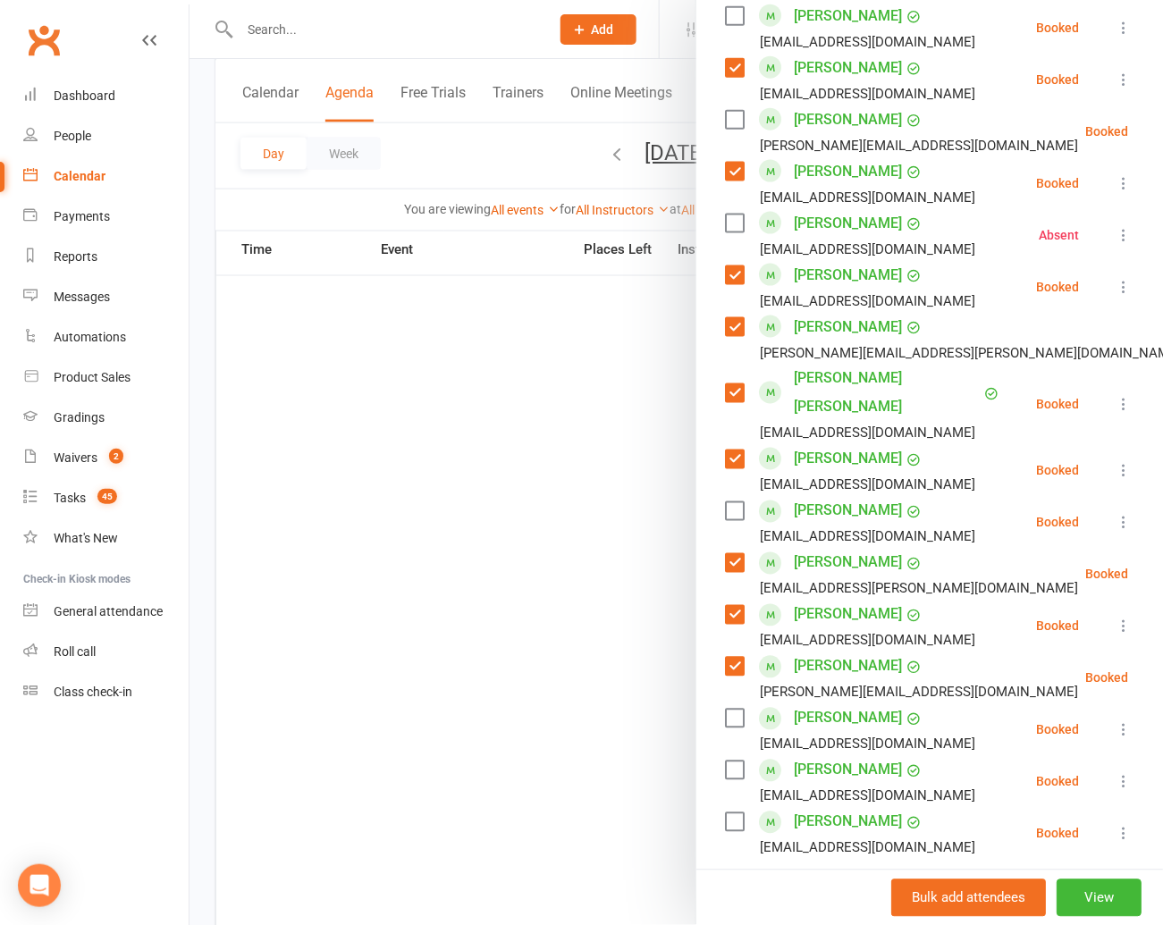
scroll to position [590, 0]
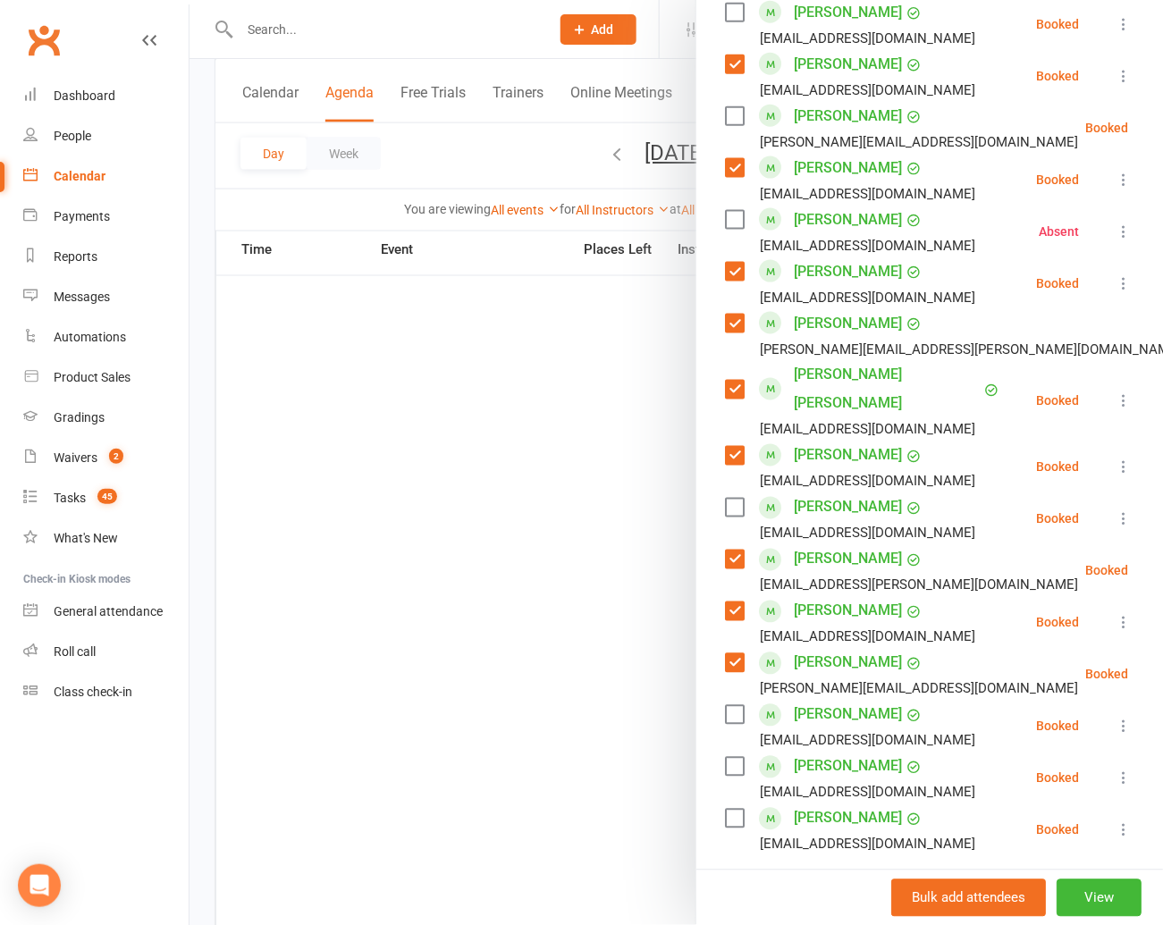
click at [742, 810] on label at bounding box center [734, 819] width 18 height 18
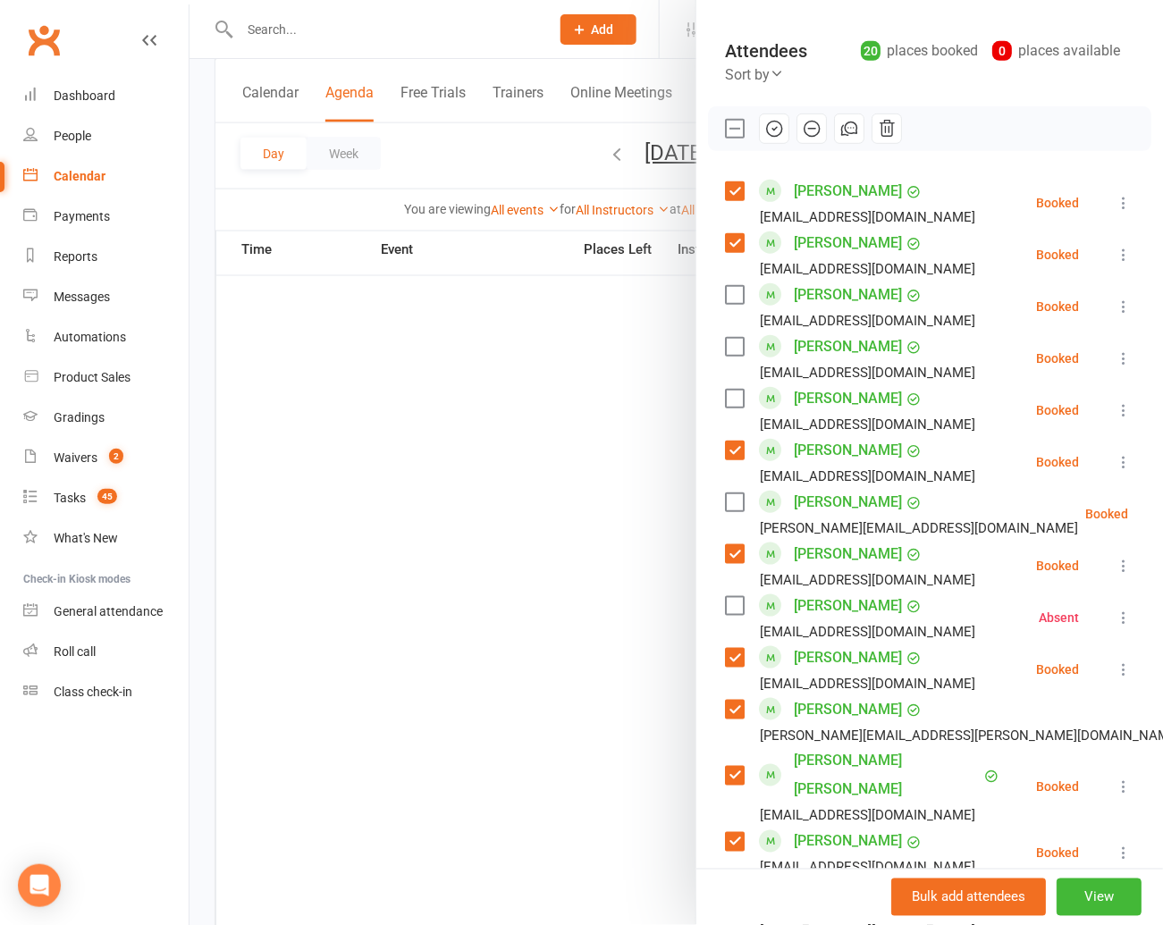
scroll to position [669, 0]
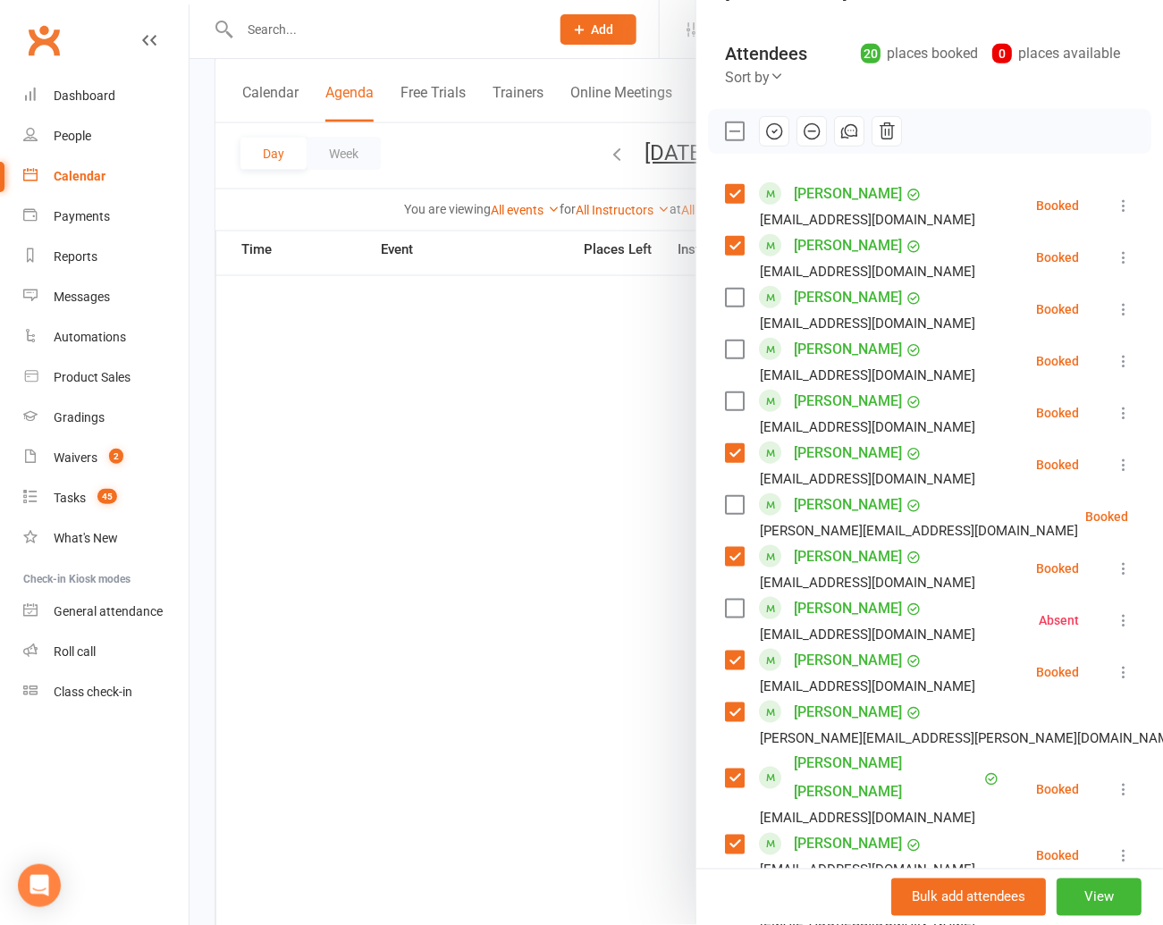
click at [735, 341] on label at bounding box center [734, 350] width 18 height 18
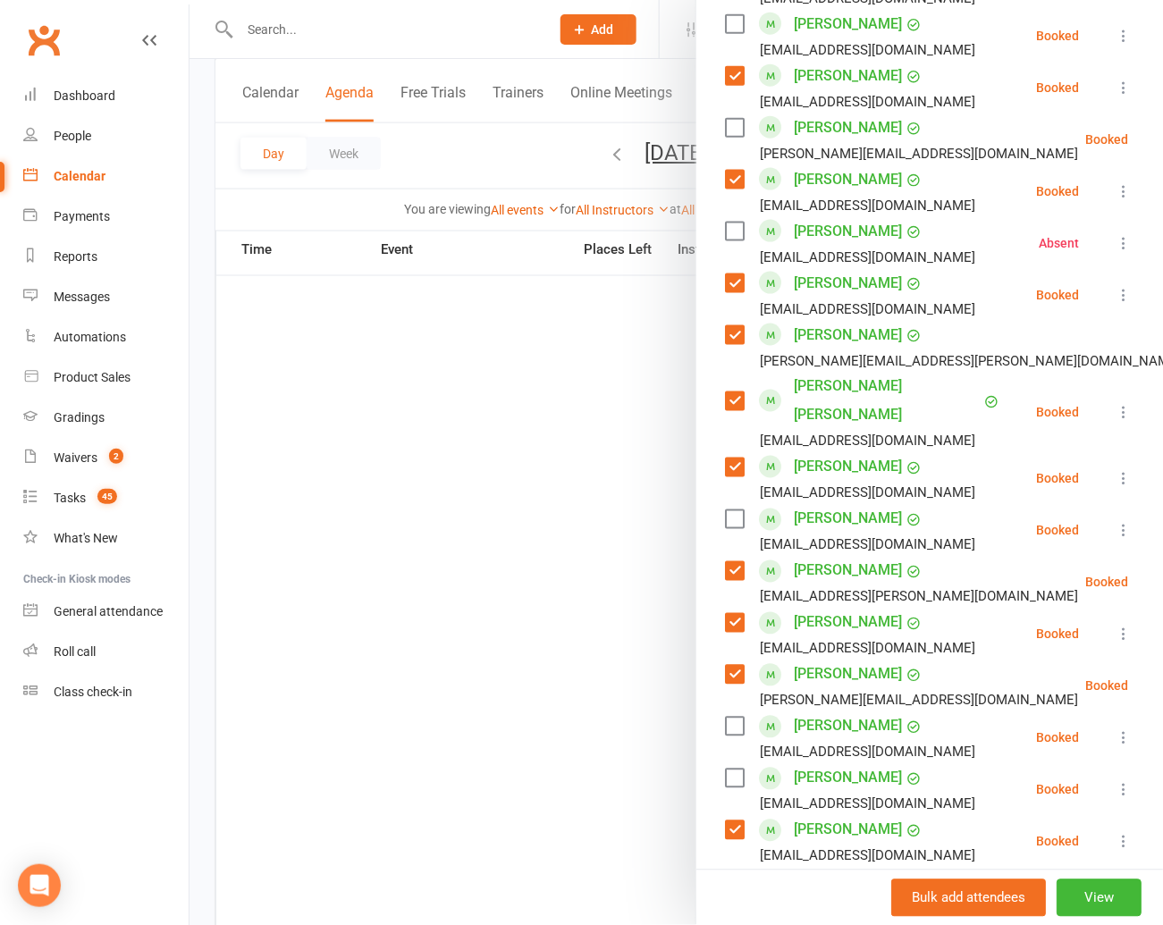
scroll to position [573, 0]
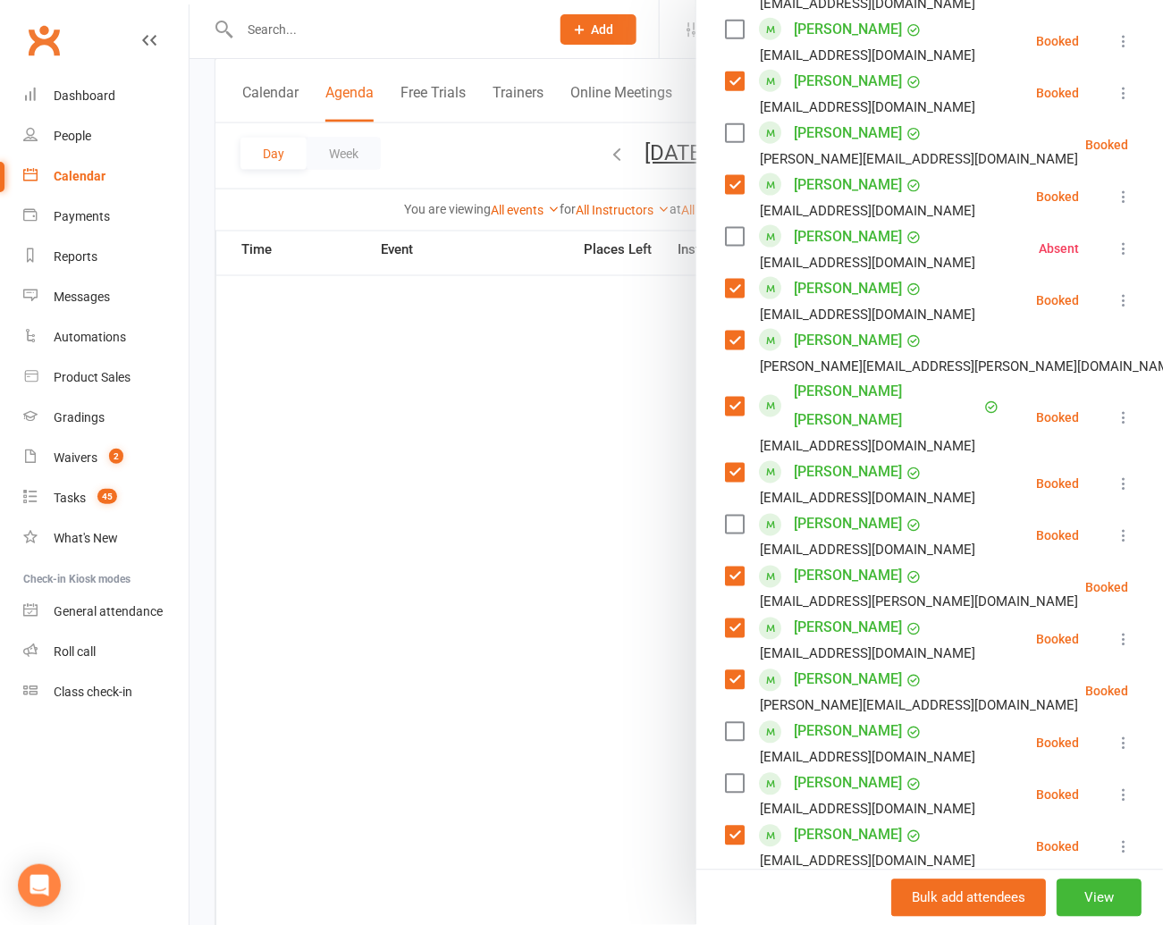
click at [733, 723] on label at bounding box center [734, 732] width 18 height 18
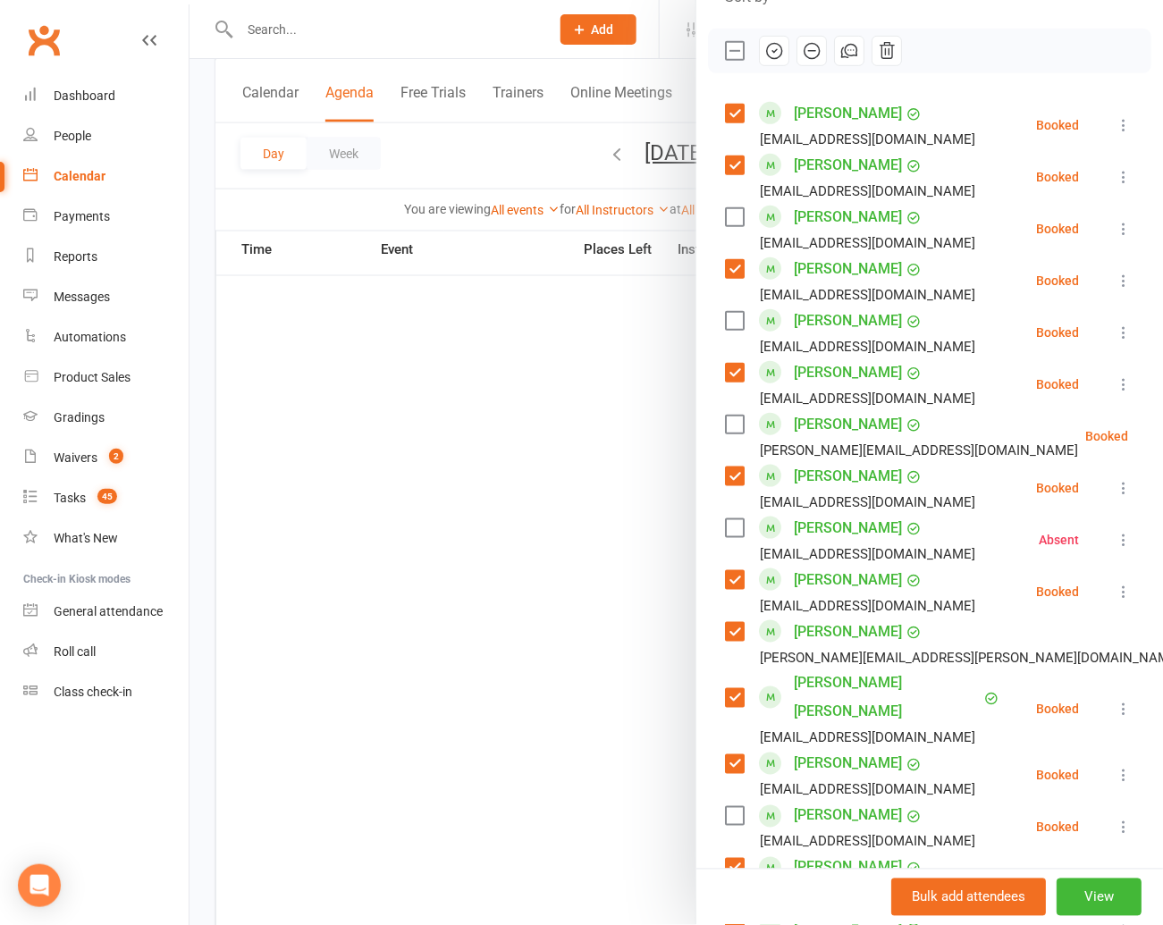
scroll to position [277, 0]
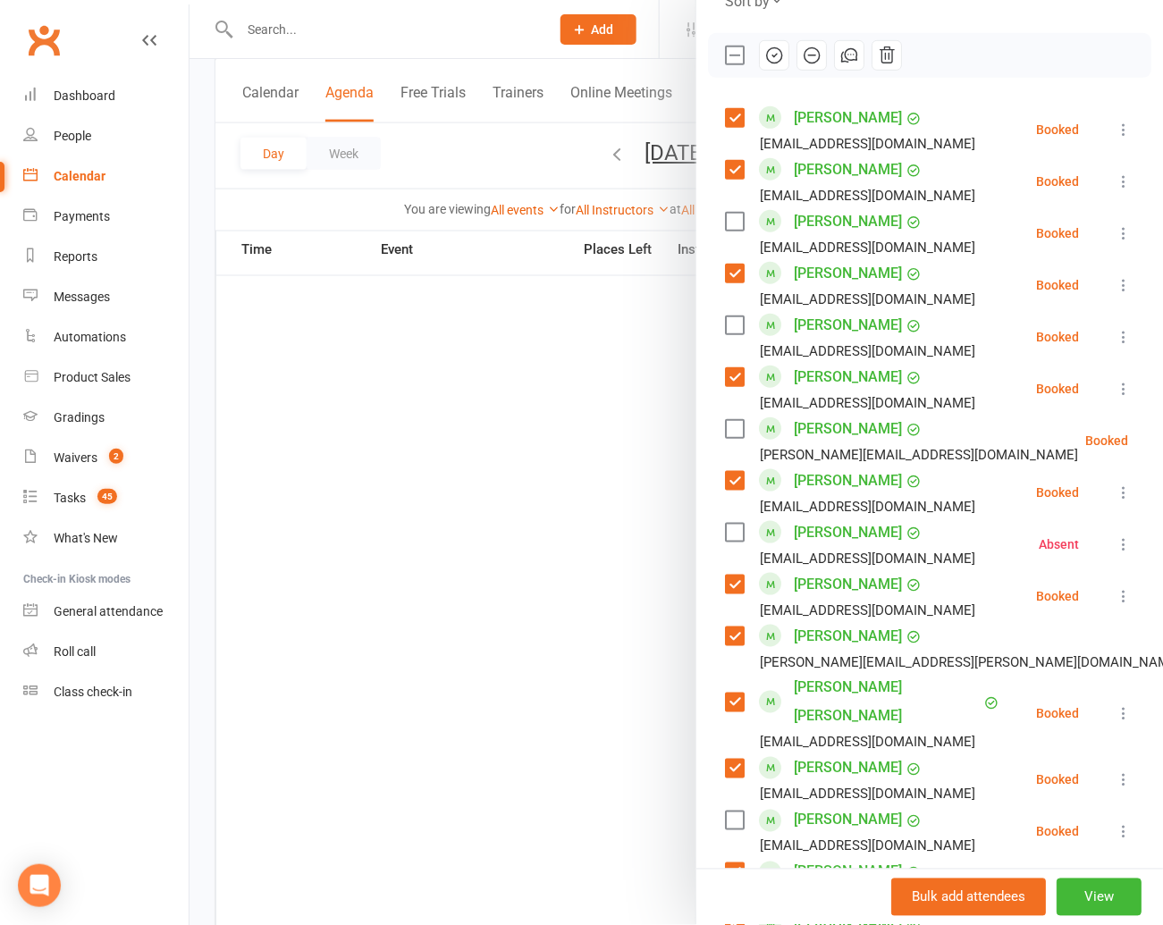
click at [733, 316] on label at bounding box center [734, 325] width 18 height 18
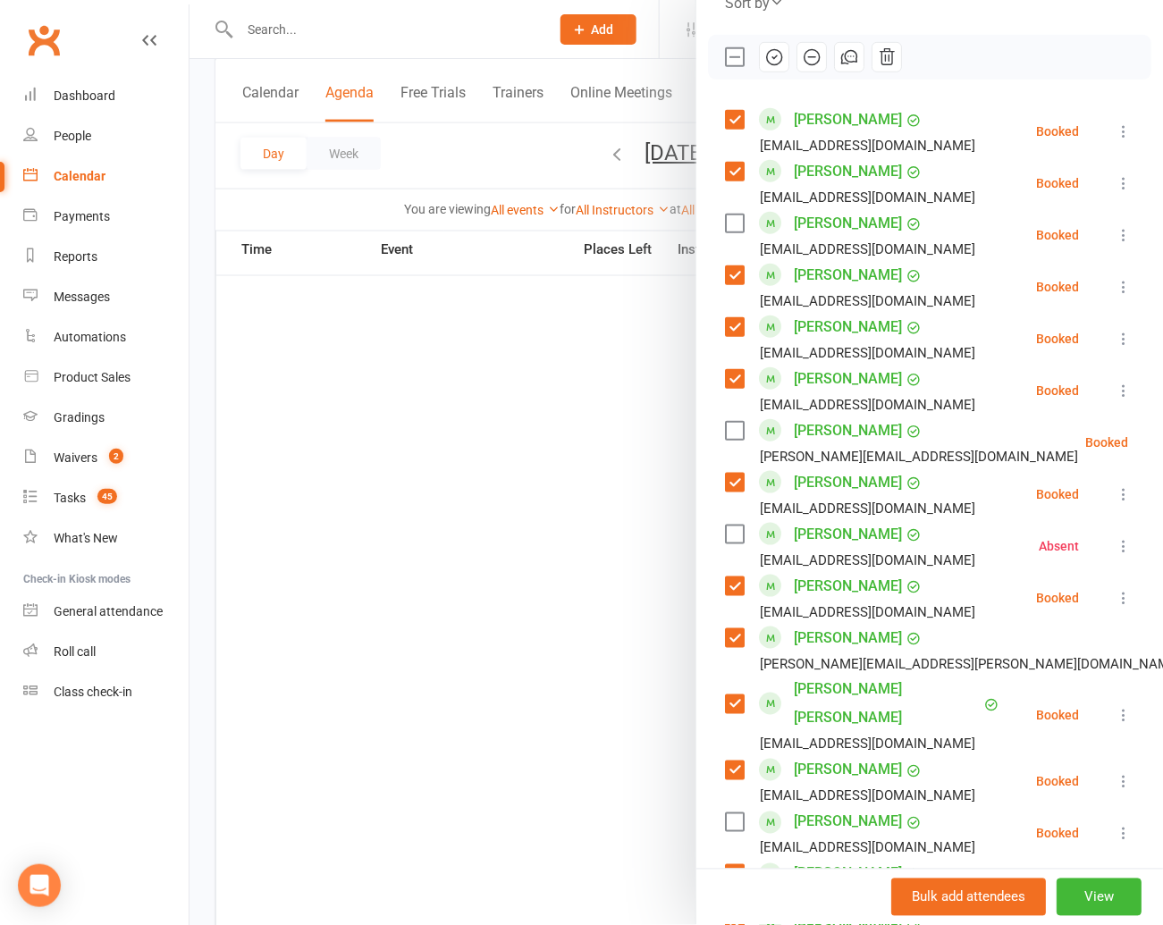
click at [737, 215] on label at bounding box center [734, 224] width 18 height 18
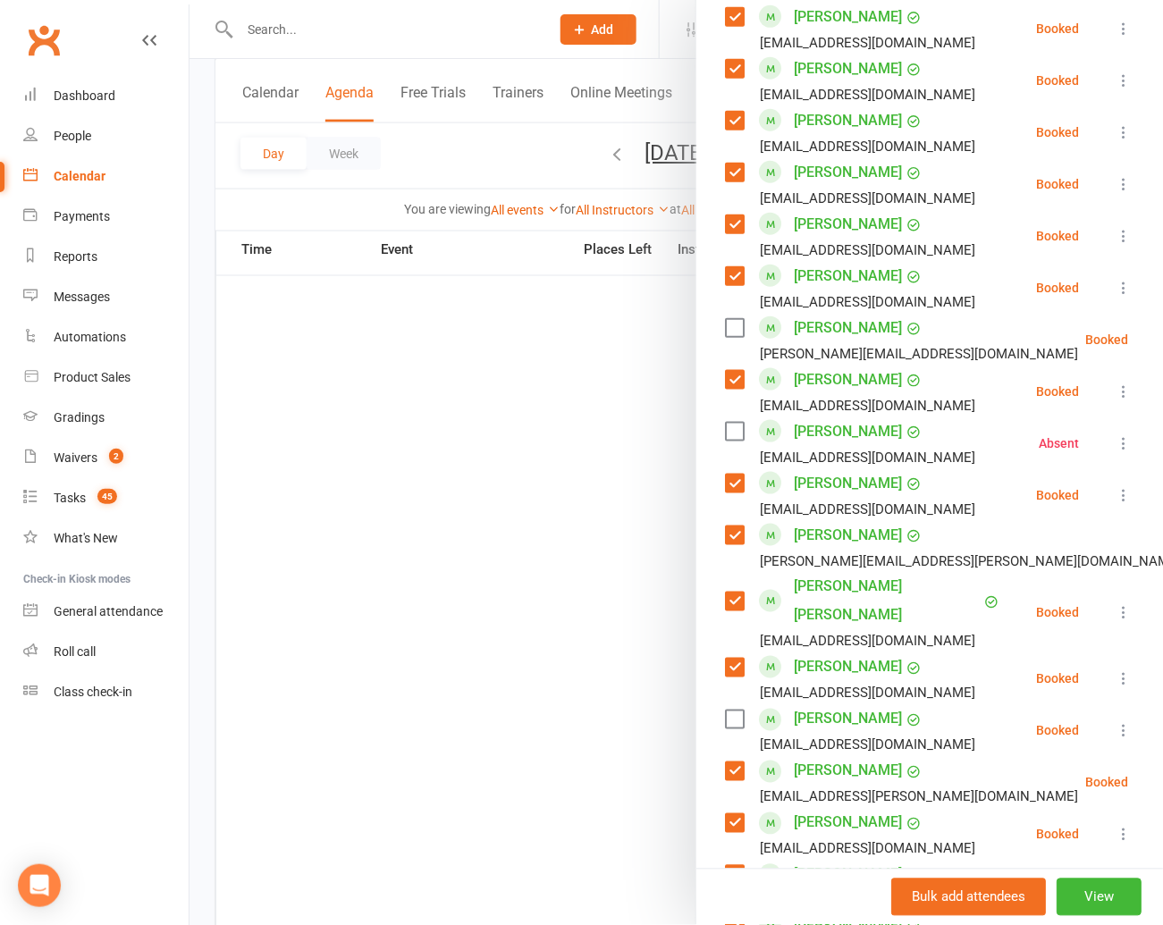
scroll to position [385, 0]
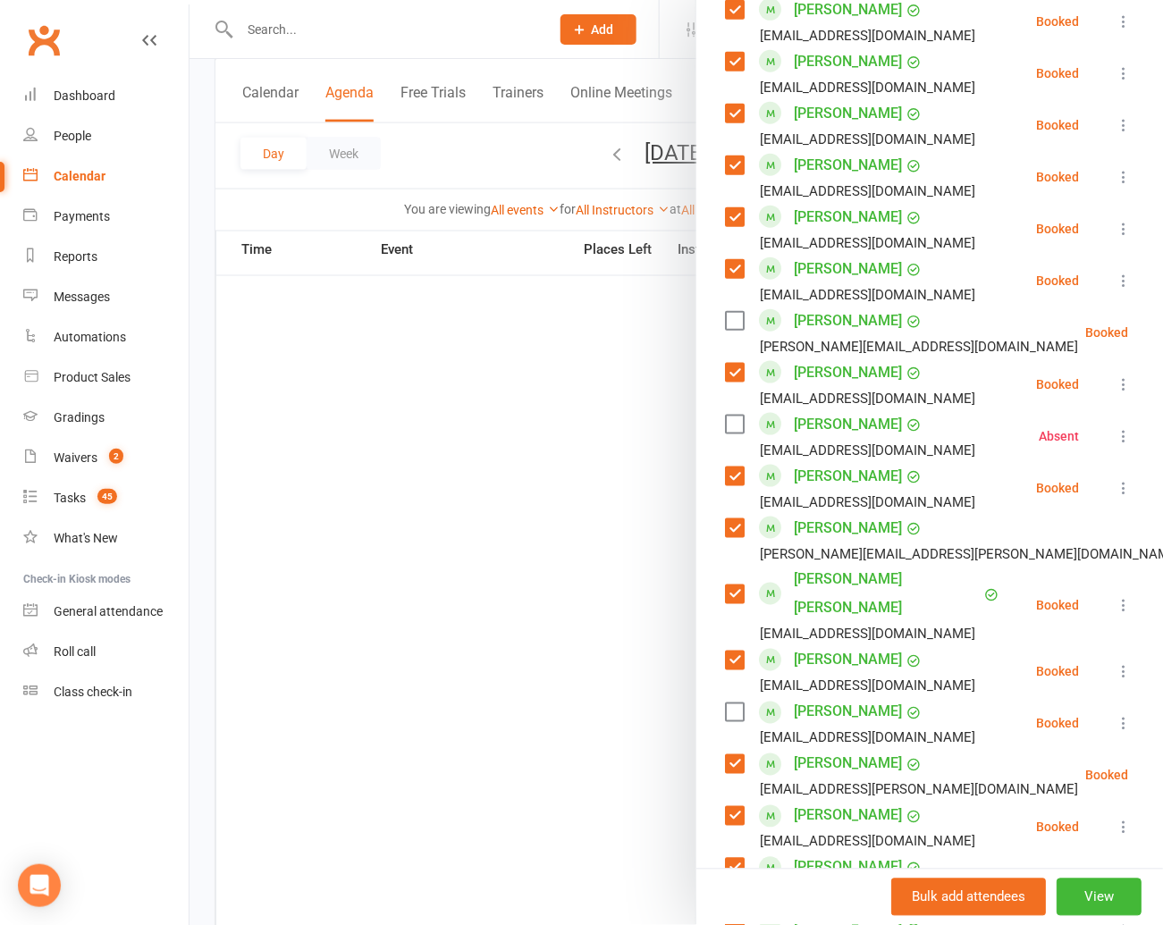
click at [735, 703] on label at bounding box center [734, 712] width 18 height 18
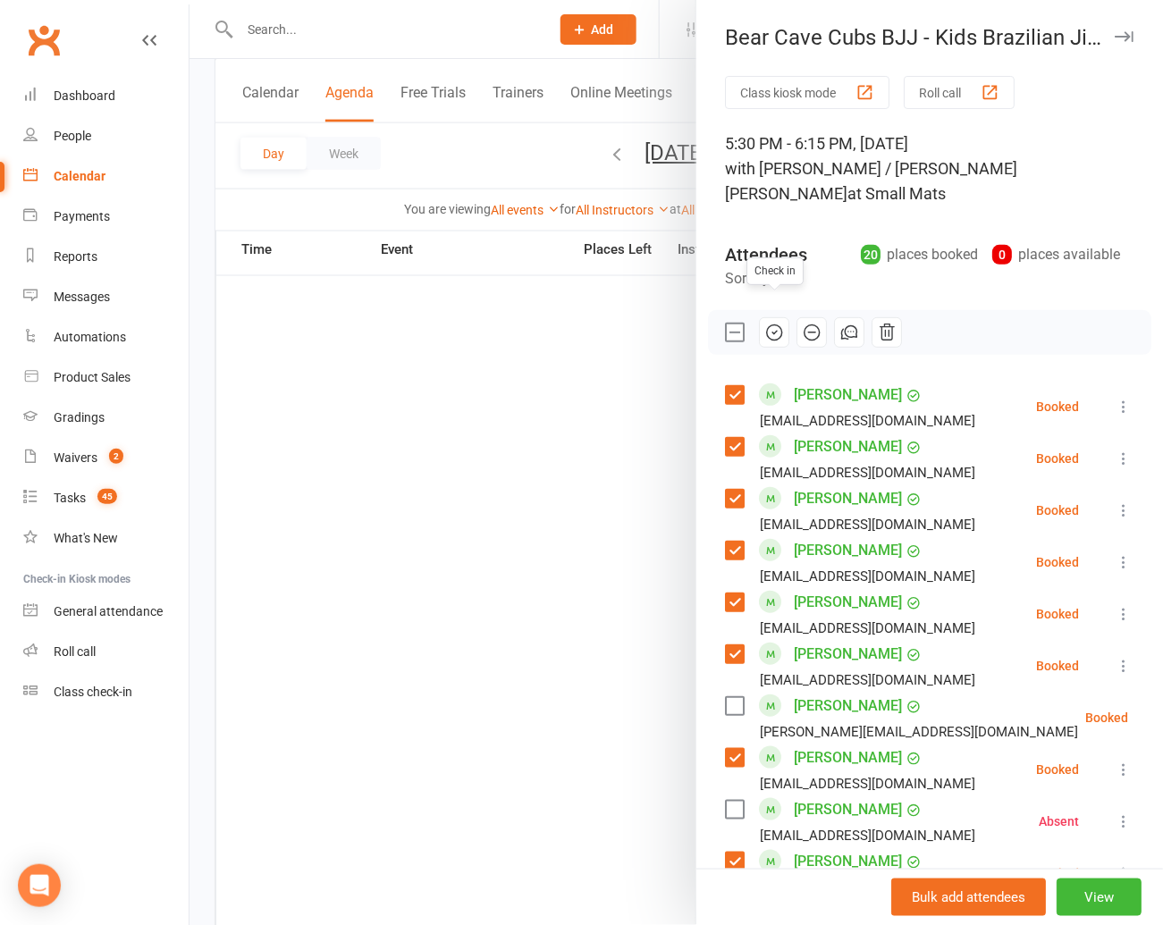
click at [770, 323] on icon "button" at bounding box center [774, 333] width 20 height 20
click at [1162, 709] on icon at bounding box center [1173, 718] width 18 height 18
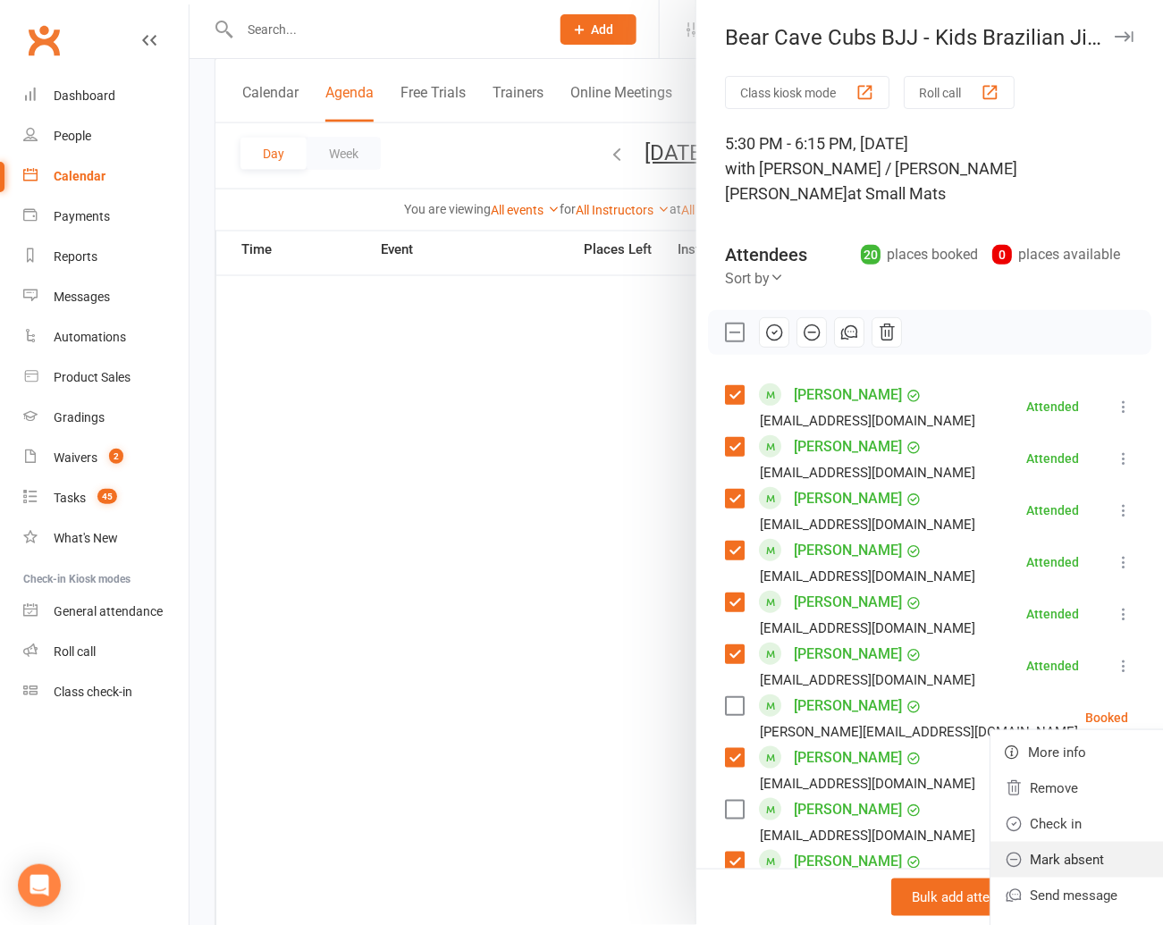
click at [1044, 842] on link "Mark absent" at bounding box center [1086, 860] width 192 height 36
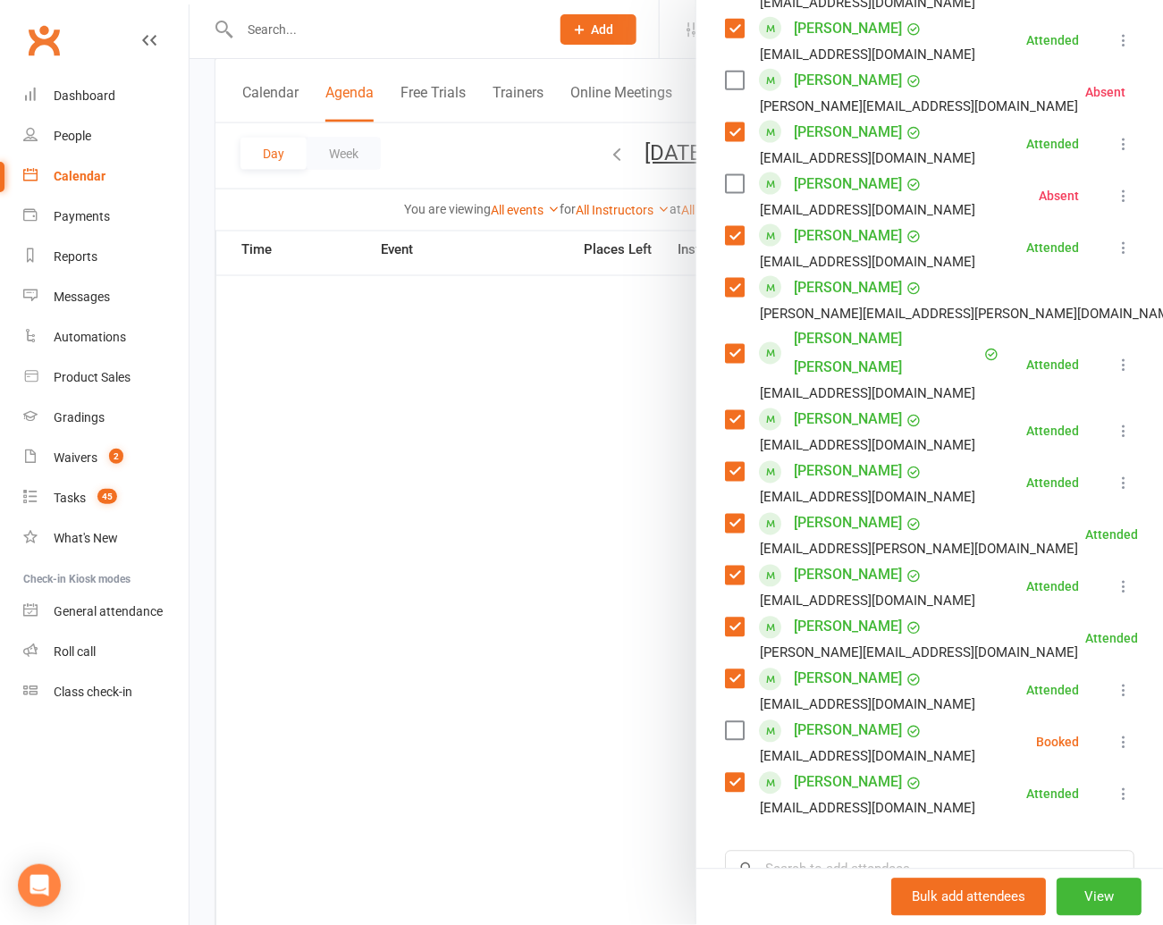
scroll to position [633, 0]
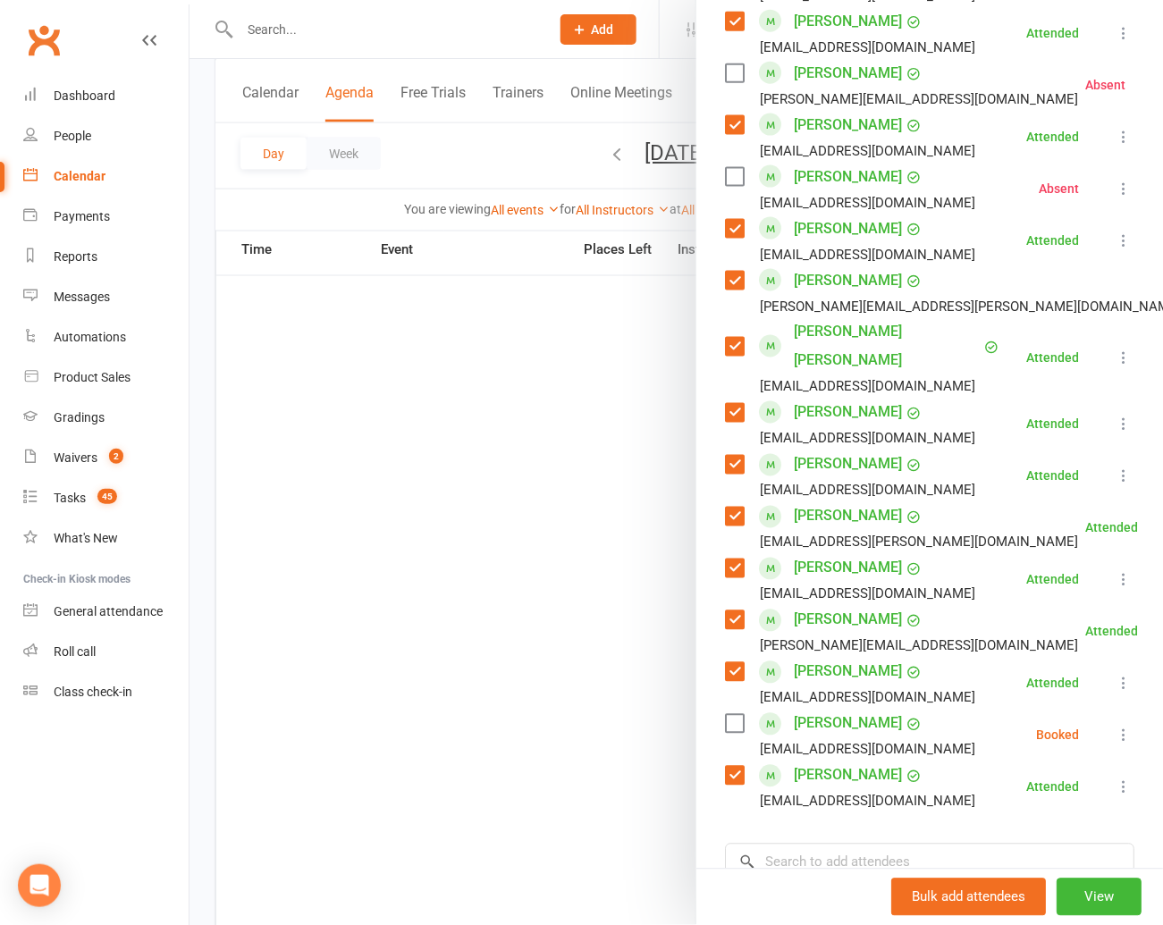
click at [1121, 727] on icon at bounding box center [1124, 736] width 18 height 18
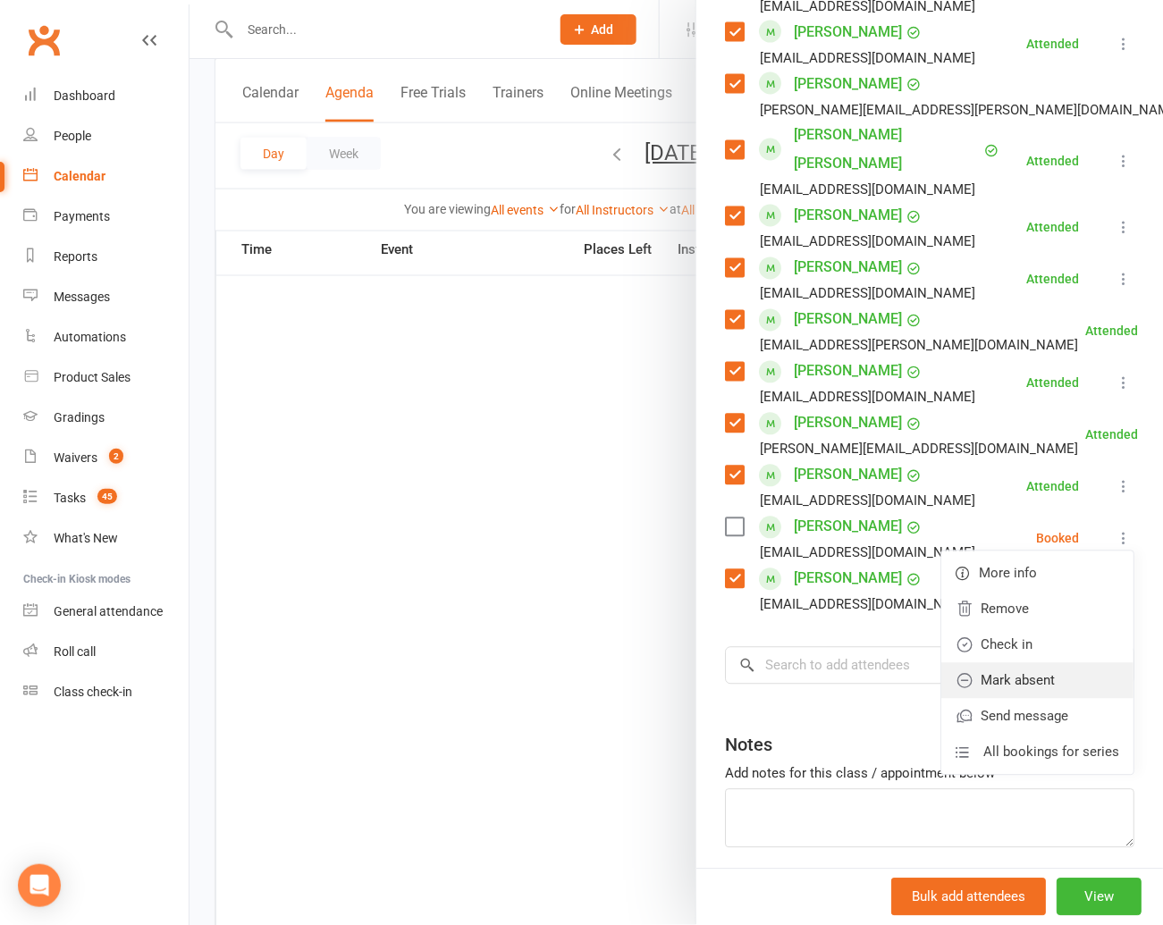
scroll to position [843, 0]
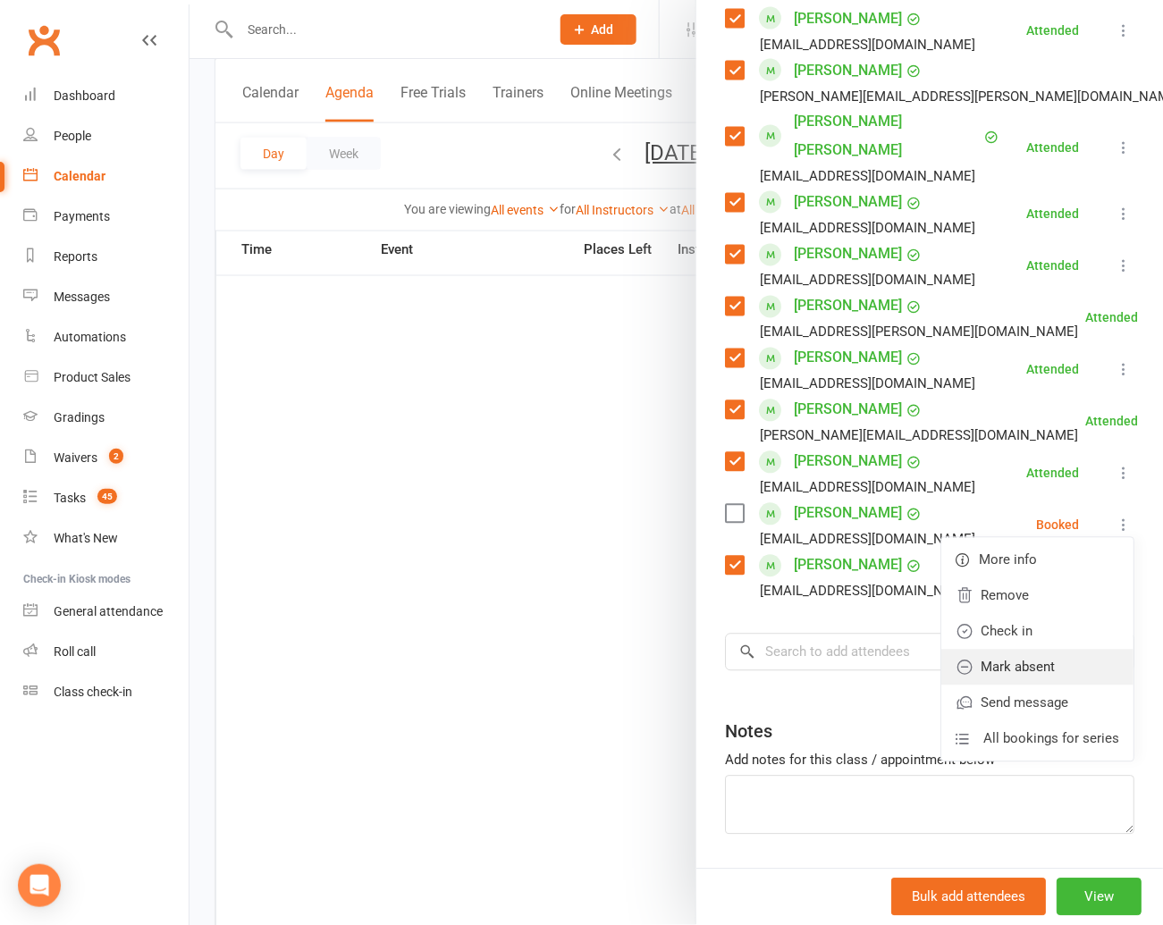
click at [1020, 650] on link "Mark absent" at bounding box center [1037, 668] width 192 height 36
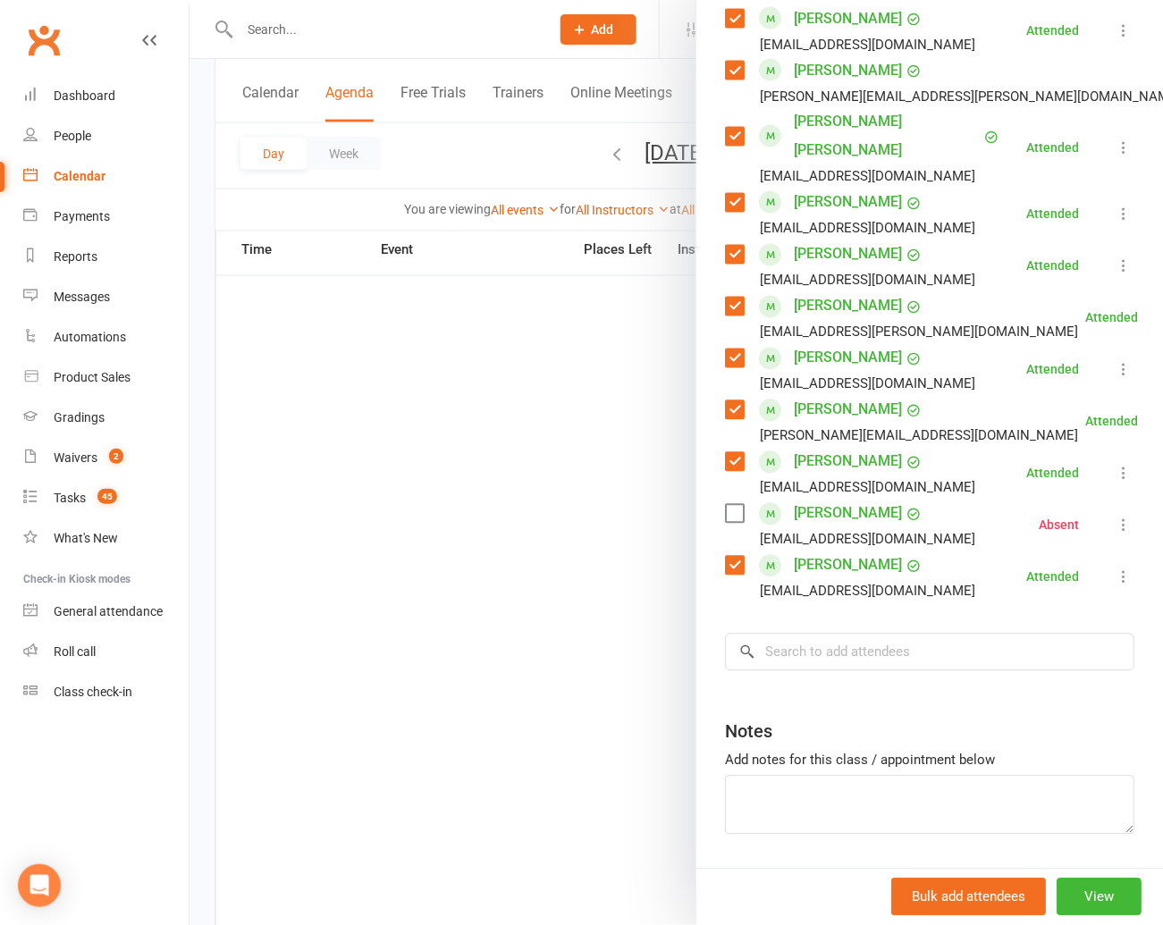
click at [544, 454] on div at bounding box center [675, 462] width 973 height 925
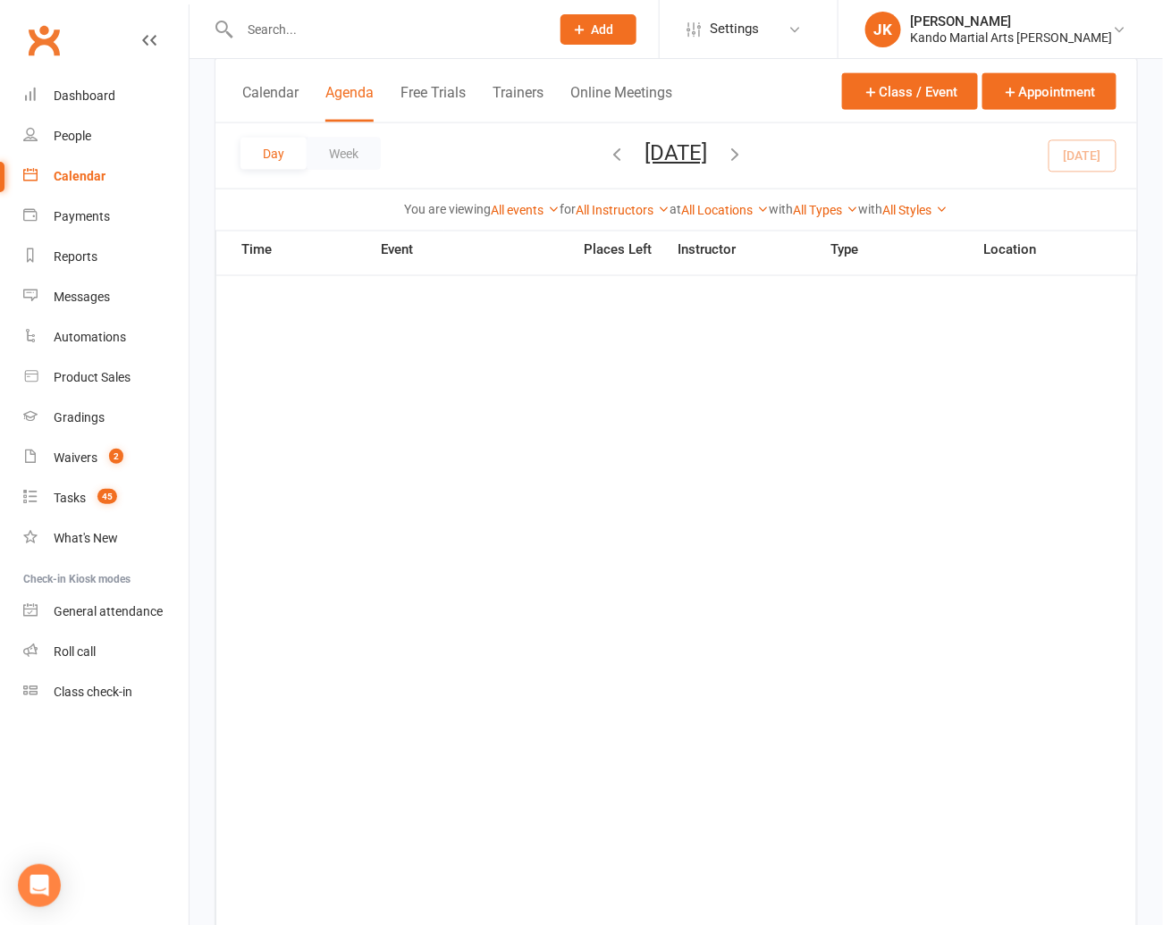
scroll to position [663, 0]
click at [1074, 148] on div "Day Week [DATE] [DATE] Sun Mon Tue Wed Thu Fri Sat 28 29 30 01 02 03 04 05 06 0…" at bounding box center [675, 155] width 921 height 65
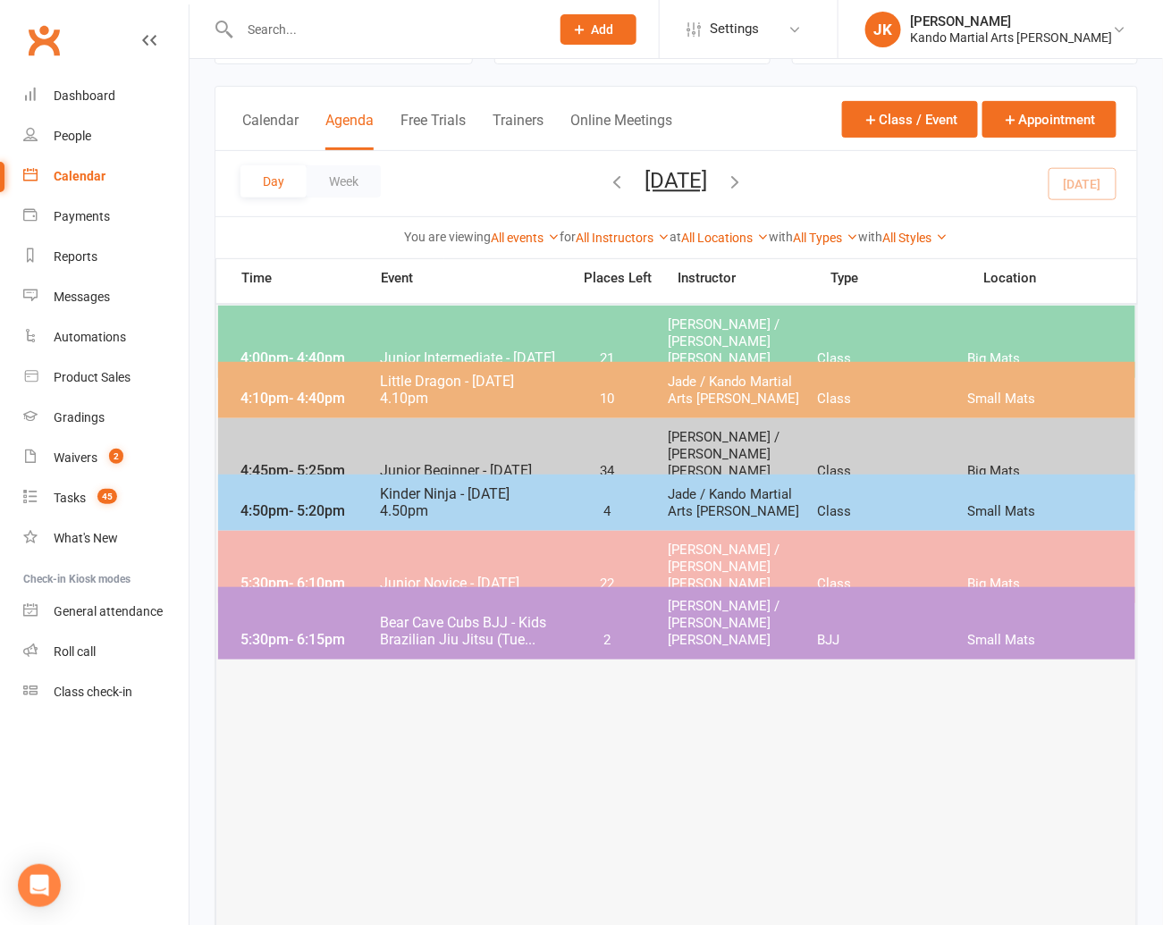
scroll to position [0, 0]
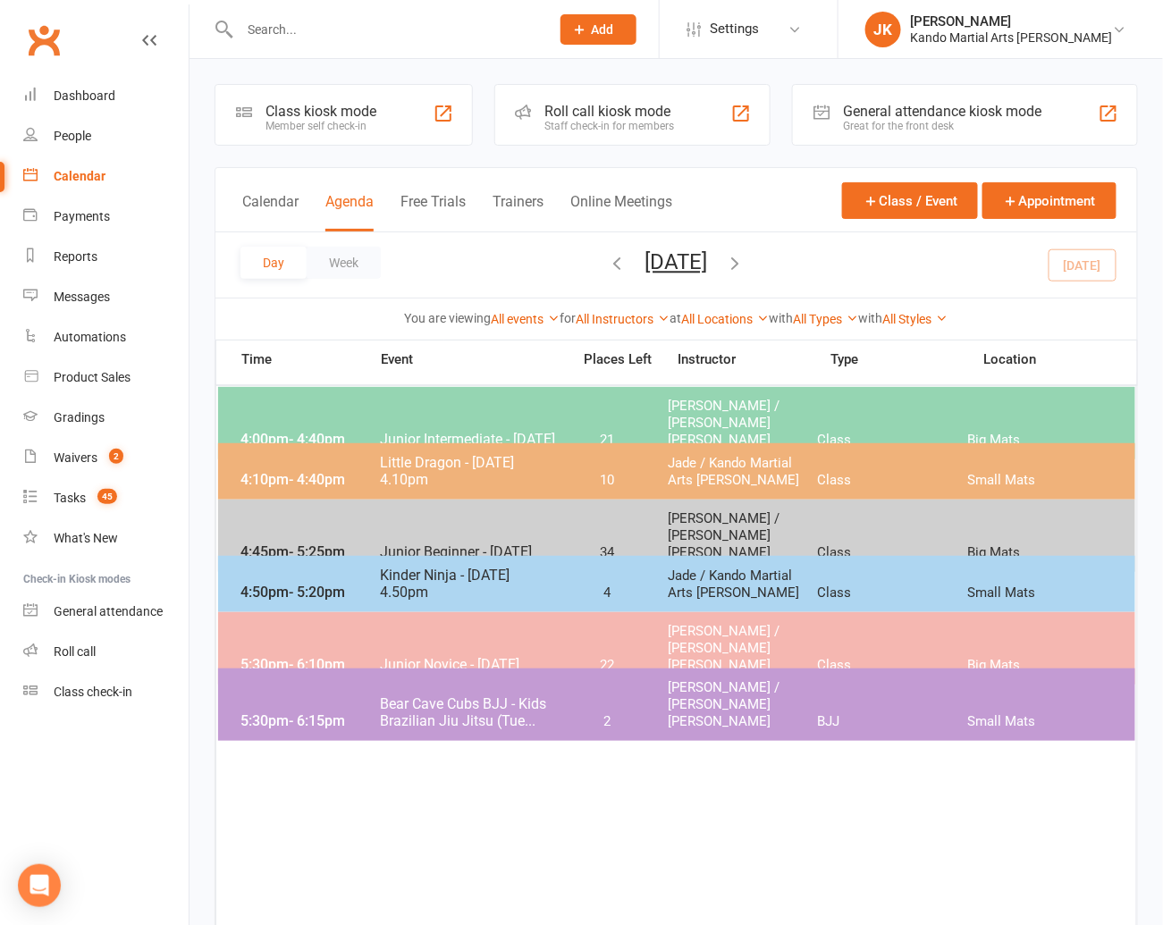
click at [390, 431] on span "Junior Intermediate - [DATE]" at bounding box center [469, 439] width 181 height 17
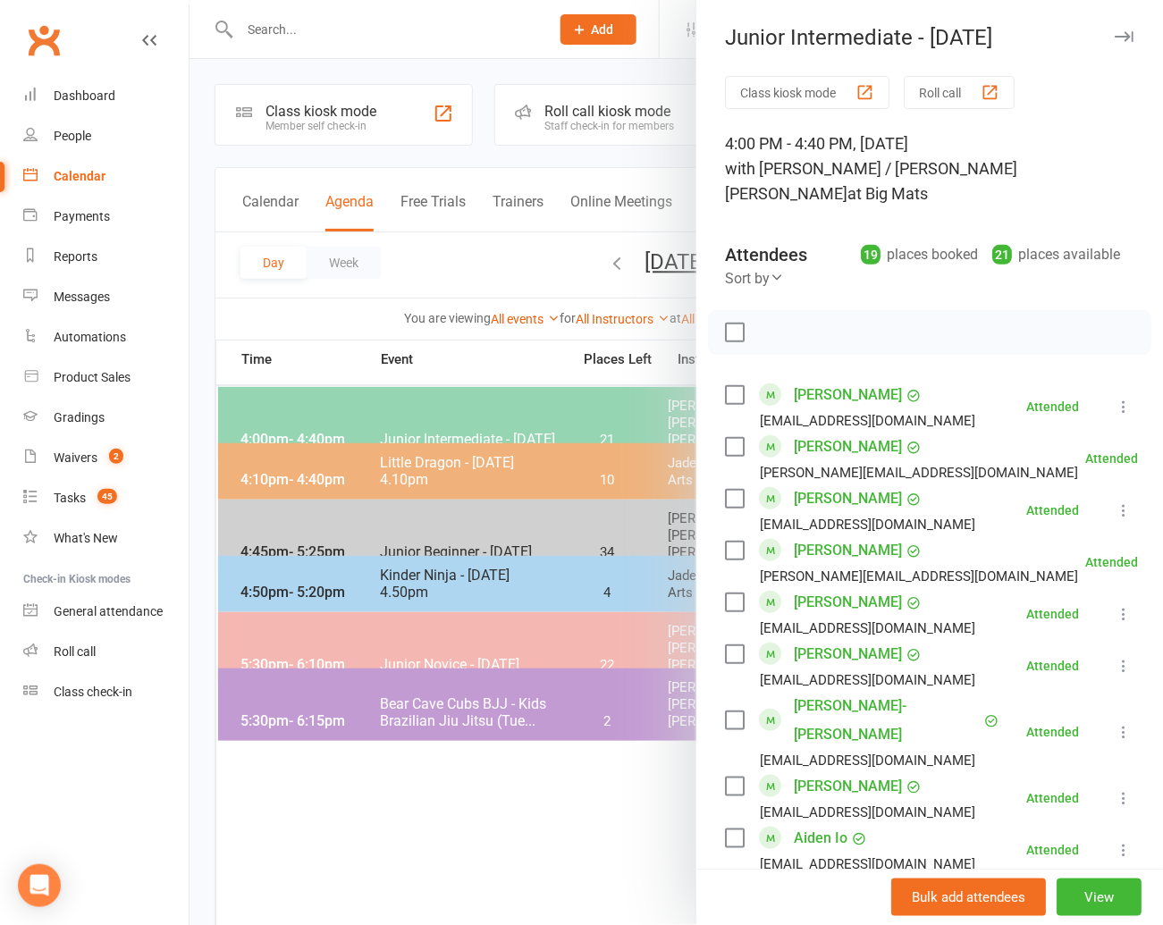
click at [407, 521] on div at bounding box center [675, 462] width 973 height 925
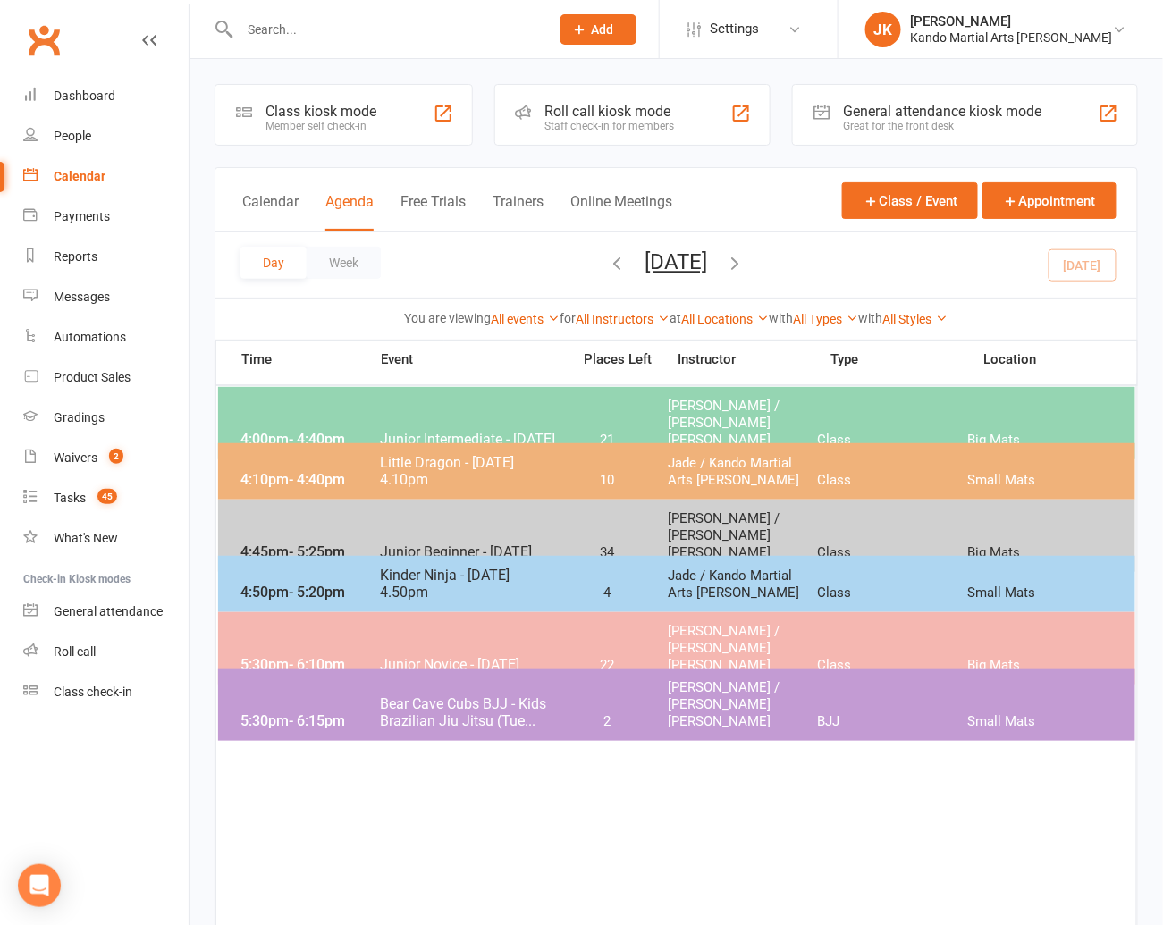
click at [419, 523] on div "4:45pm - 5:25pm Junior Beginner - [DATE] 34 [PERSON_NAME] / [PERSON_NAME] [PERS…" at bounding box center [676, 536] width 917 height 72
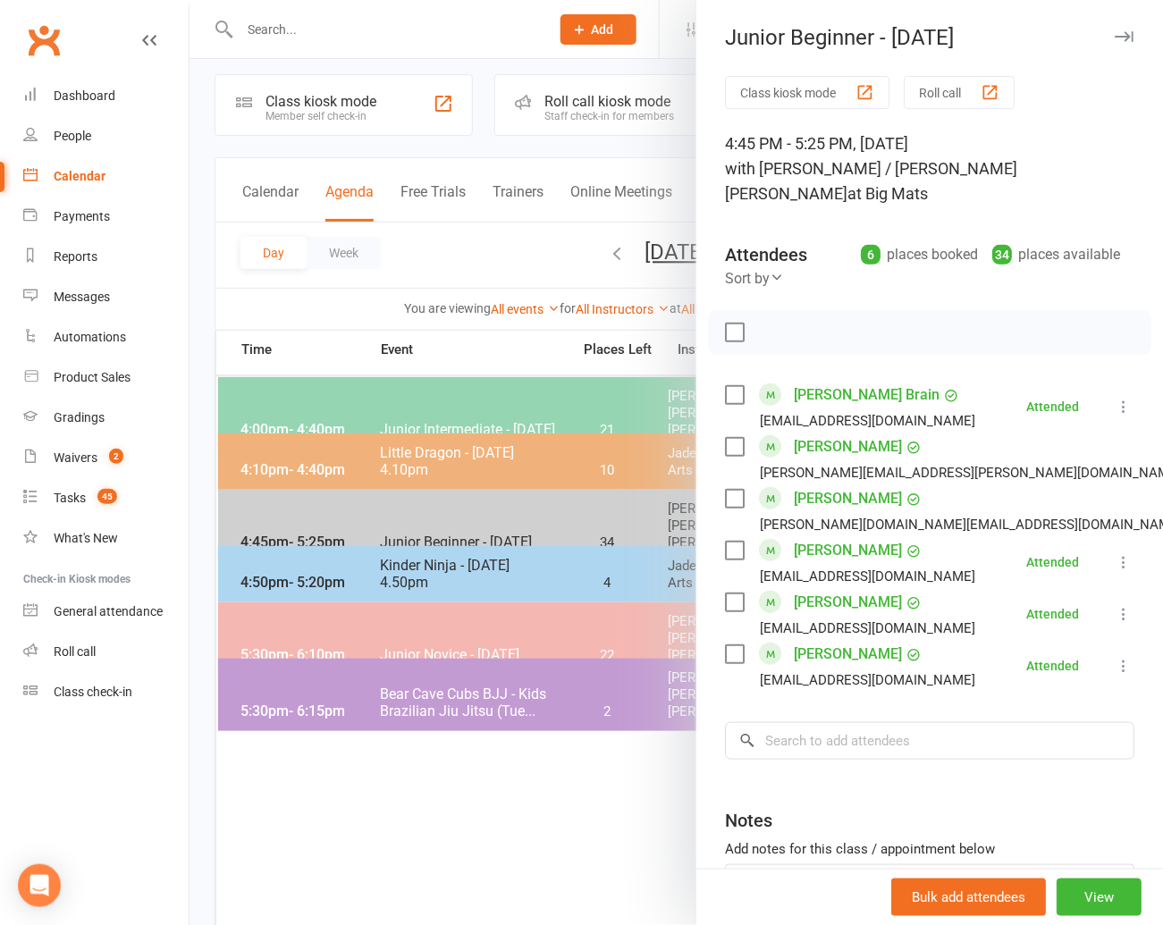
click at [431, 574] on div at bounding box center [675, 462] width 973 height 925
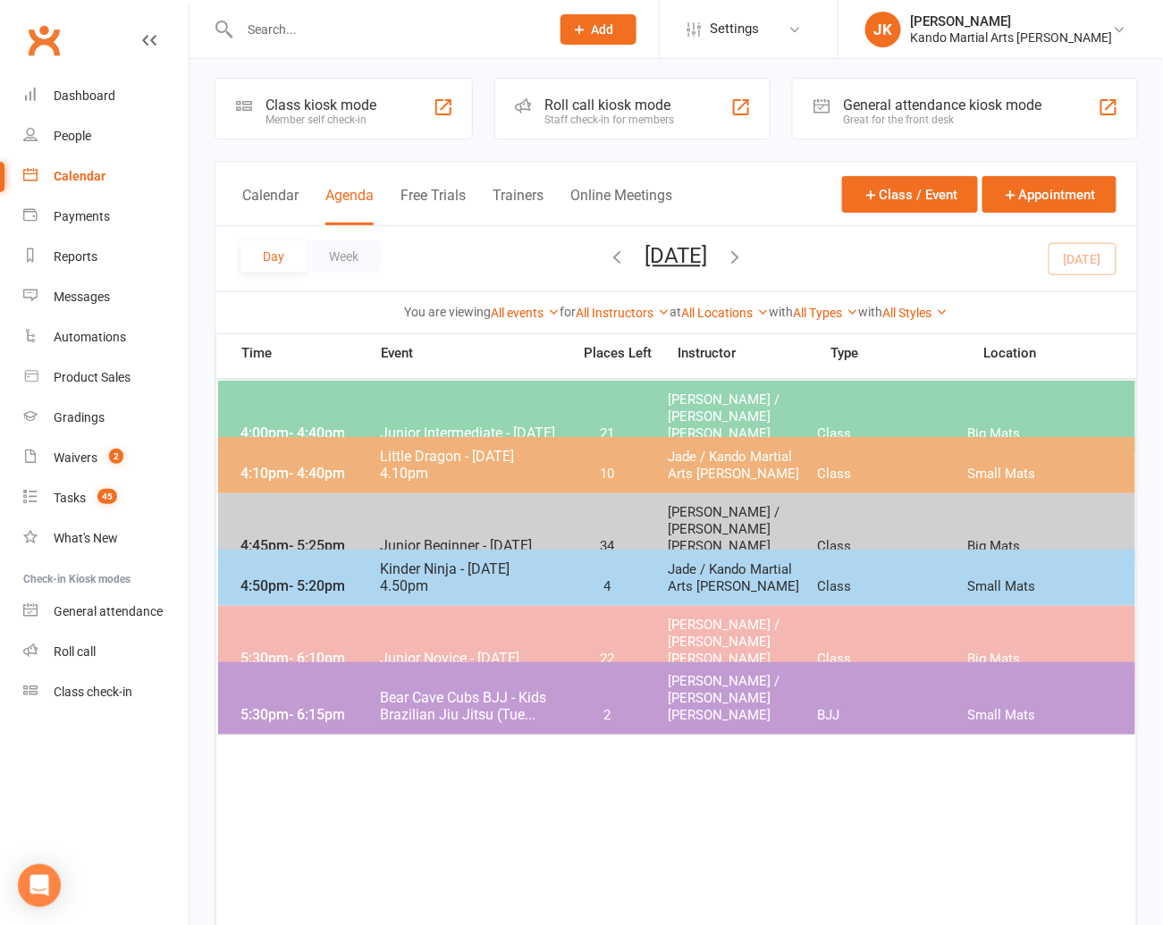
click at [464, 650] on span "Junior Novice - [DATE]" at bounding box center [469, 658] width 181 height 17
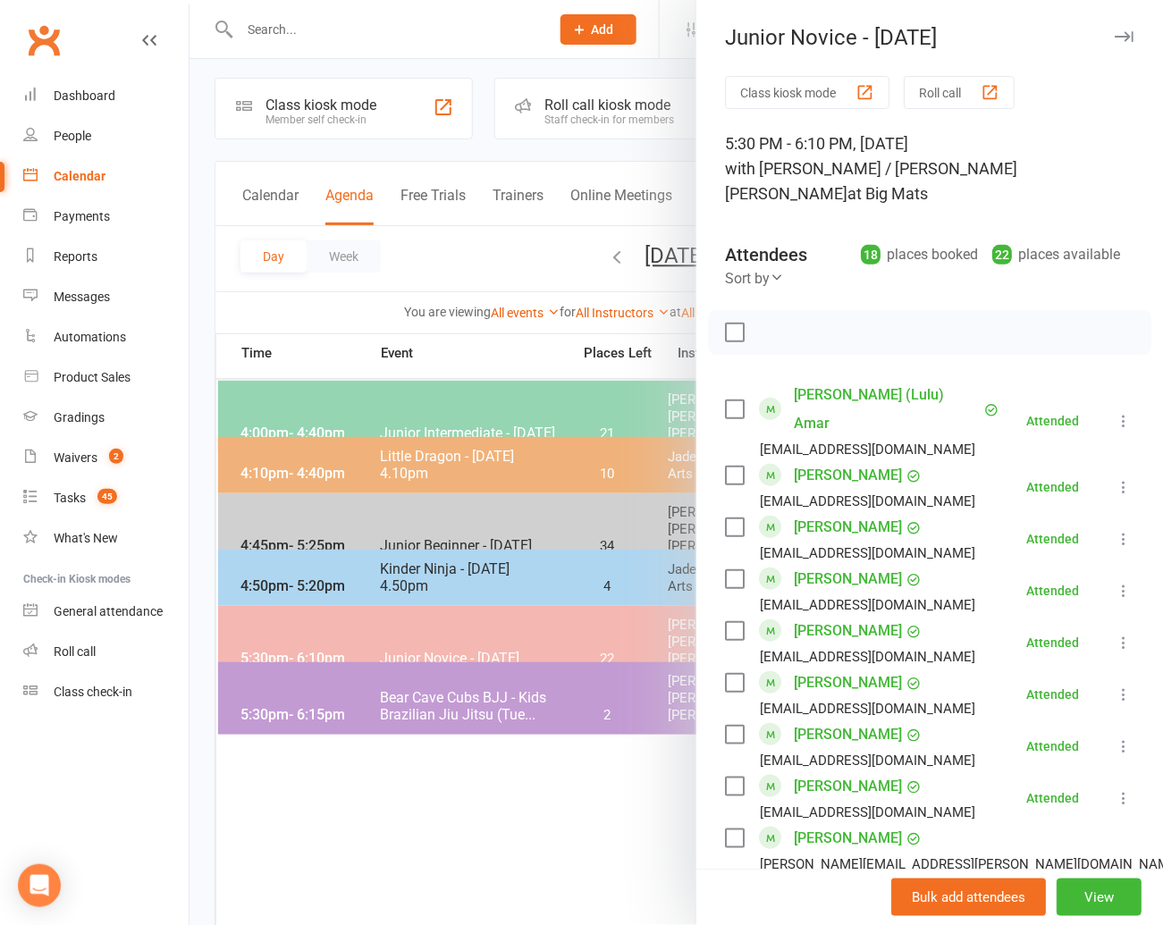
click at [404, 697] on div at bounding box center [675, 462] width 973 height 925
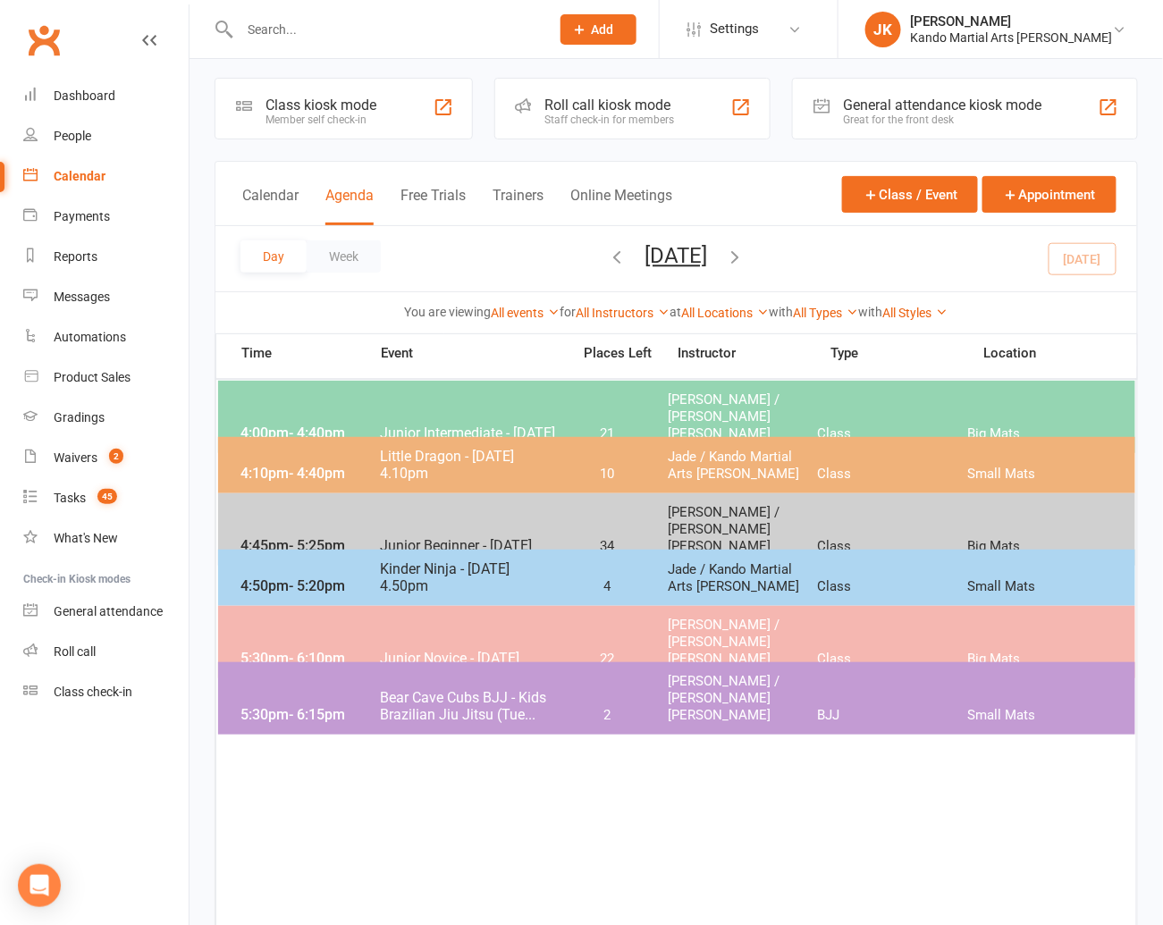
click at [431, 693] on span "Bear Cave Cubs BJJ - Kids Brazilian Jiu Jitsu (Tue..." at bounding box center [469, 706] width 181 height 34
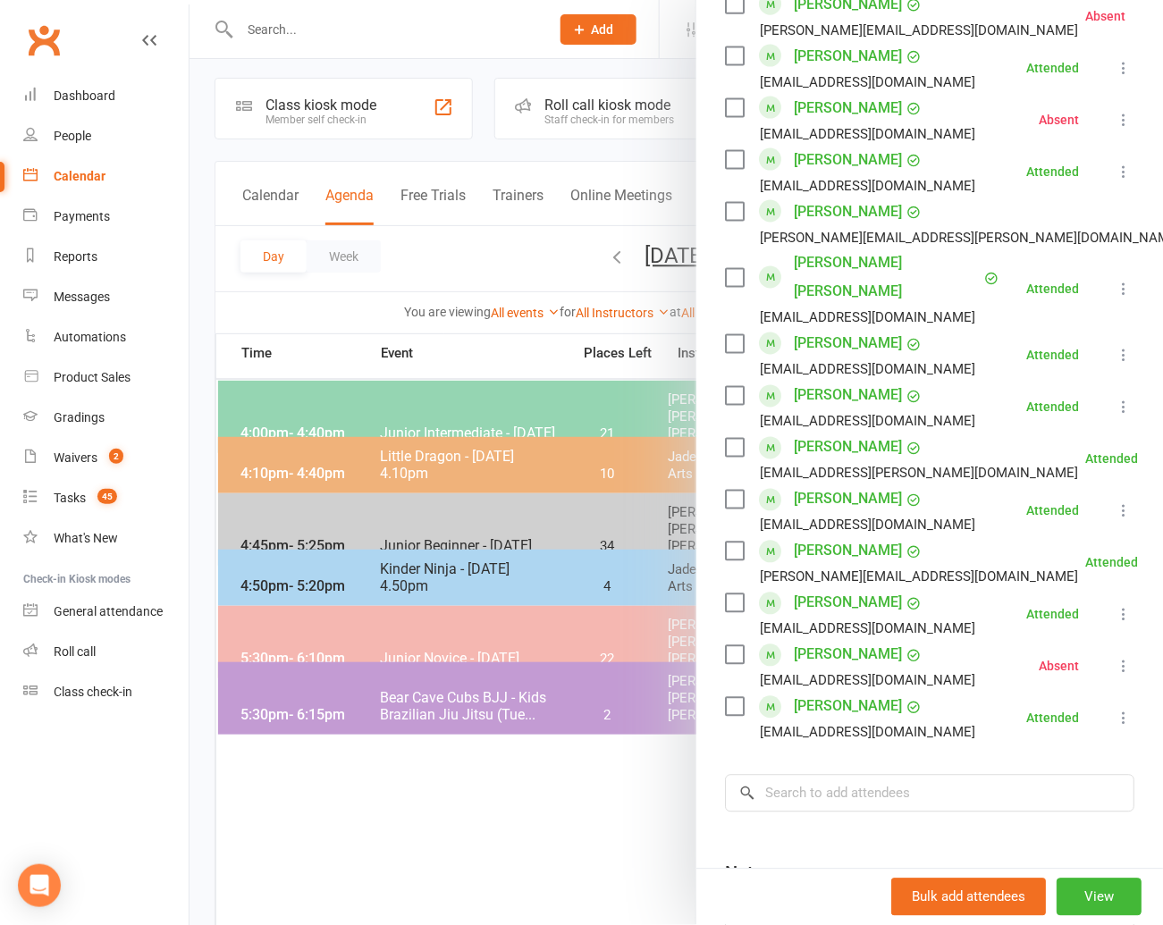
scroll to position [706, 0]
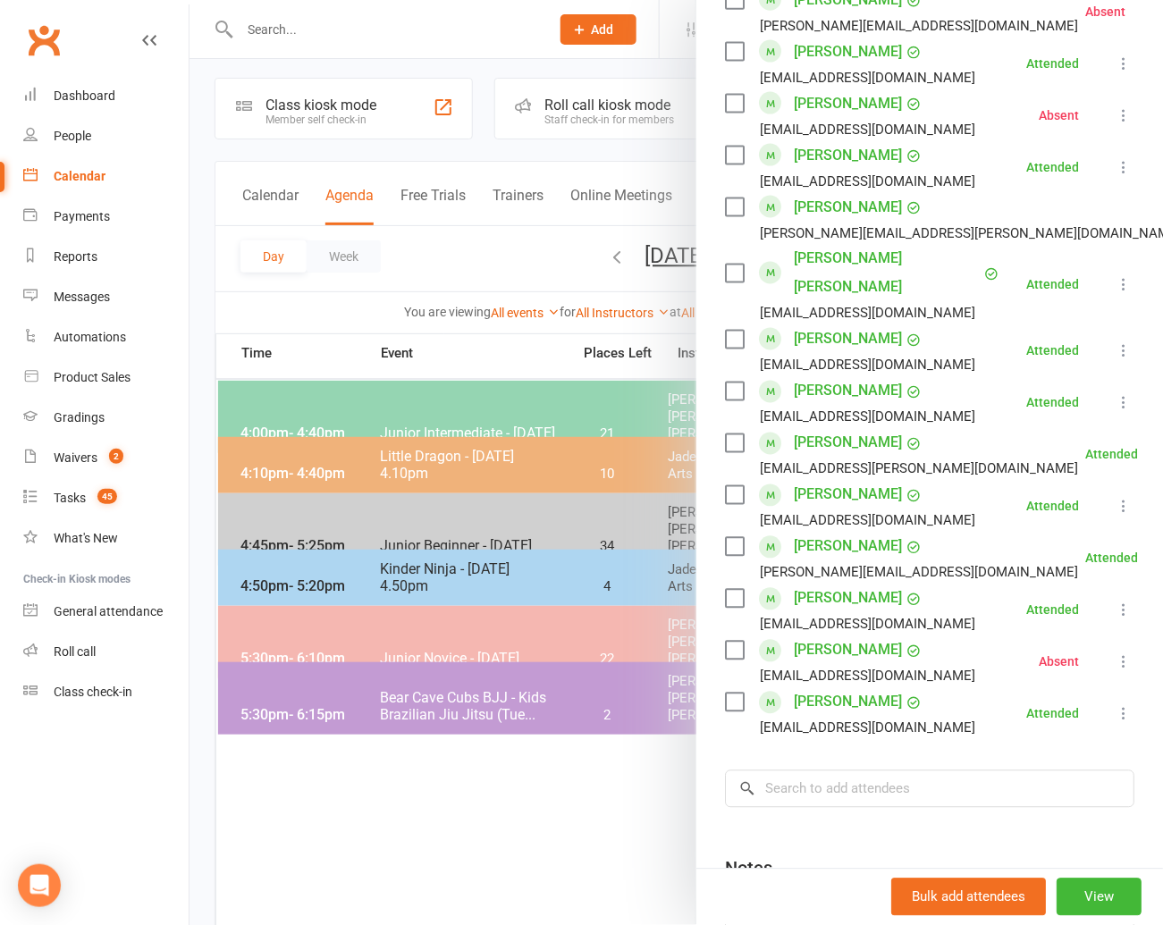
click at [495, 770] on div at bounding box center [675, 462] width 973 height 925
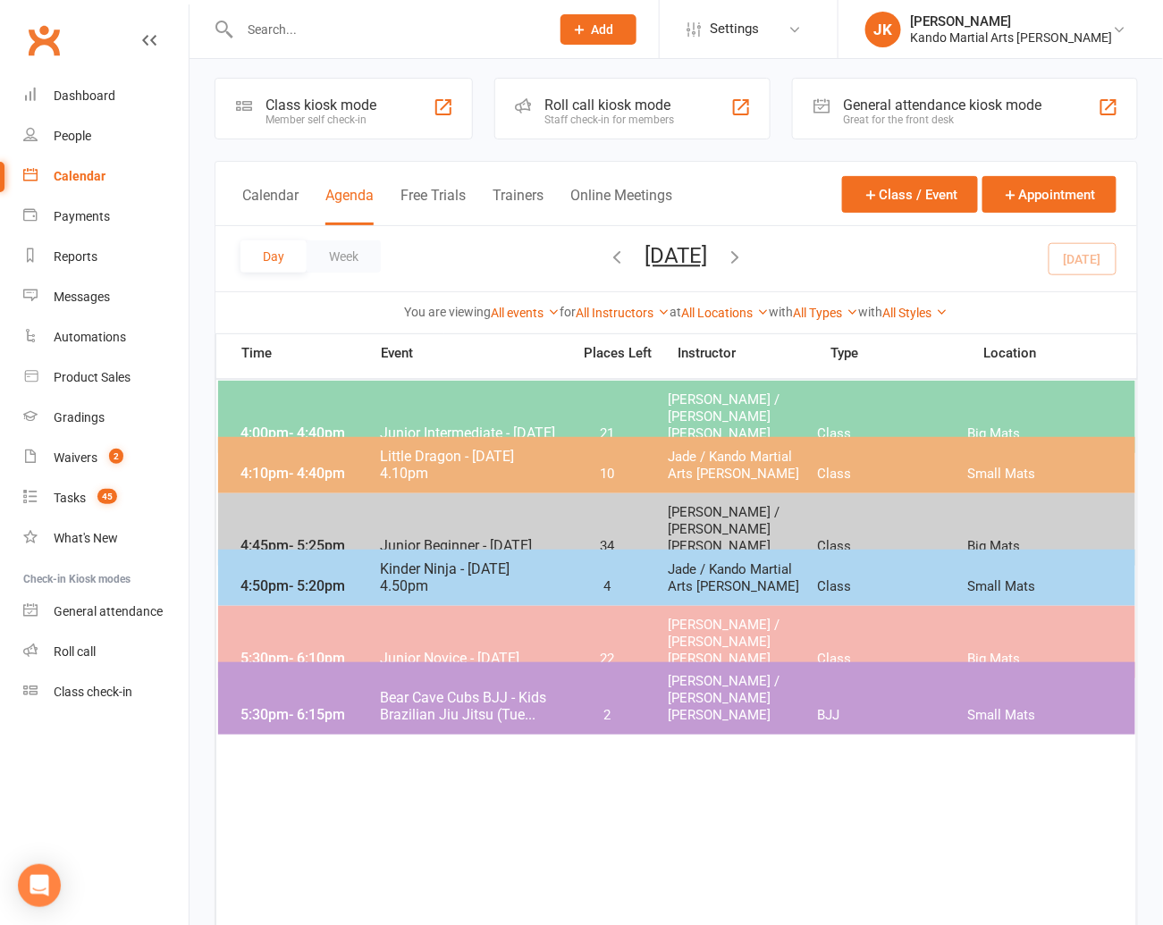
click at [271, 28] on input "text" at bounding box center [385, 29] width 303 height 25
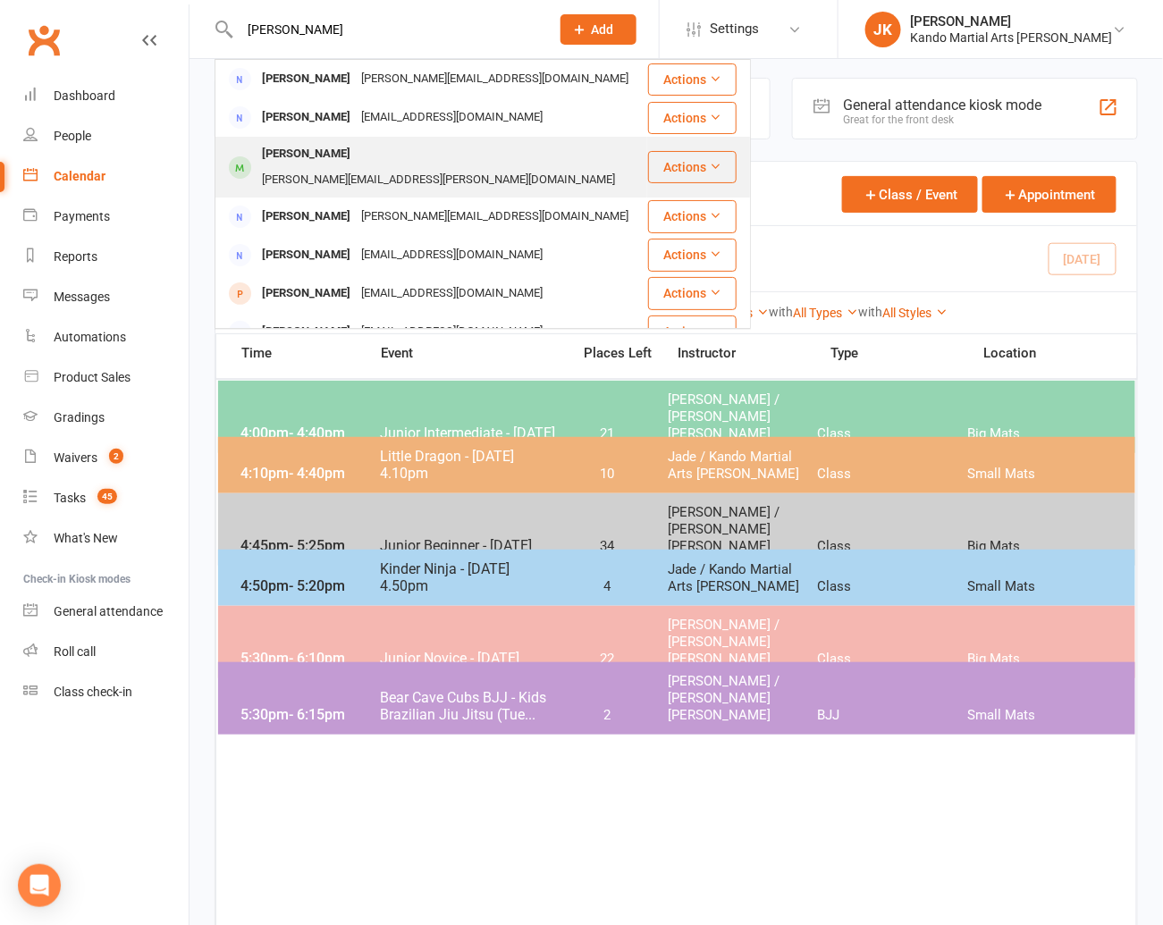
type input "[PERSON_NAME]"
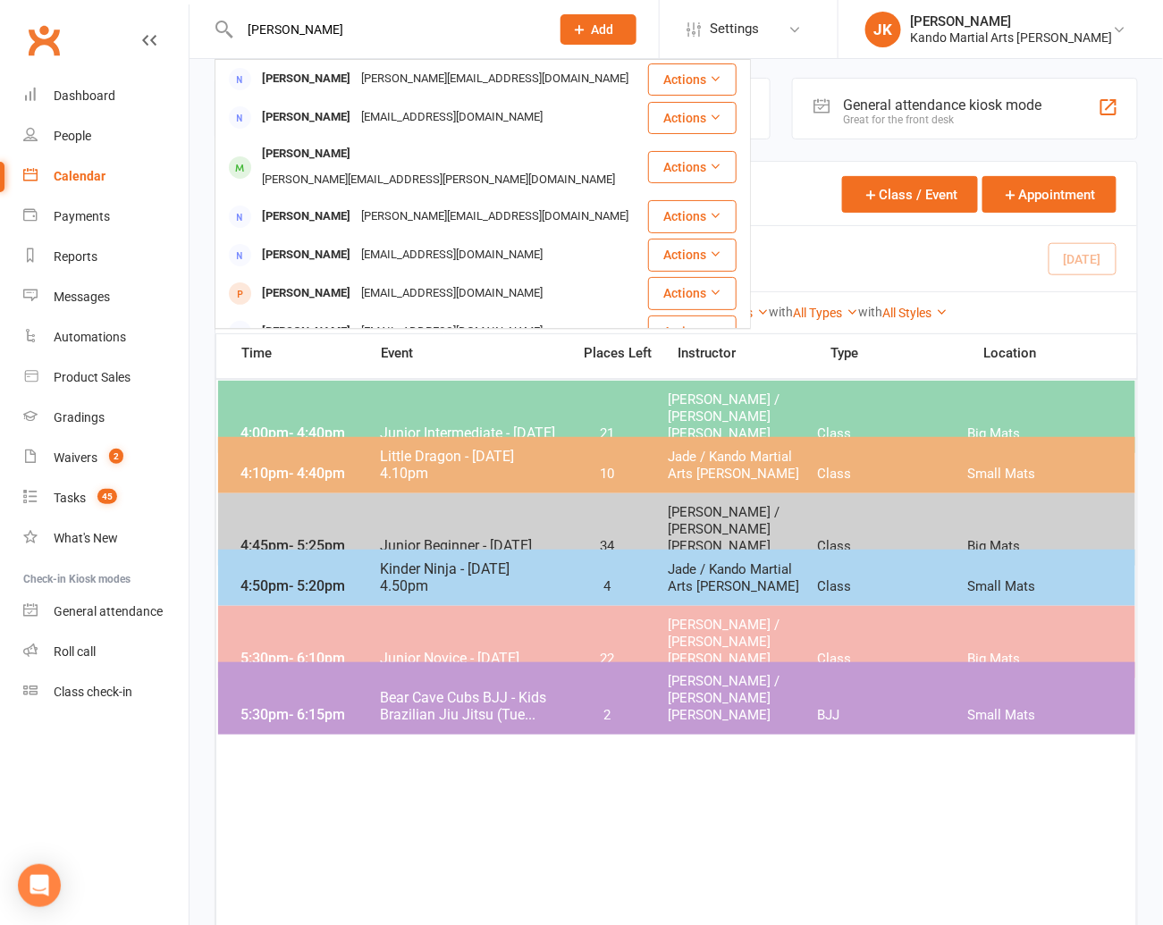
click at [283, 156] on div "[PERSON_NAME]" at bounding box center [306, 154] width 99 height 26
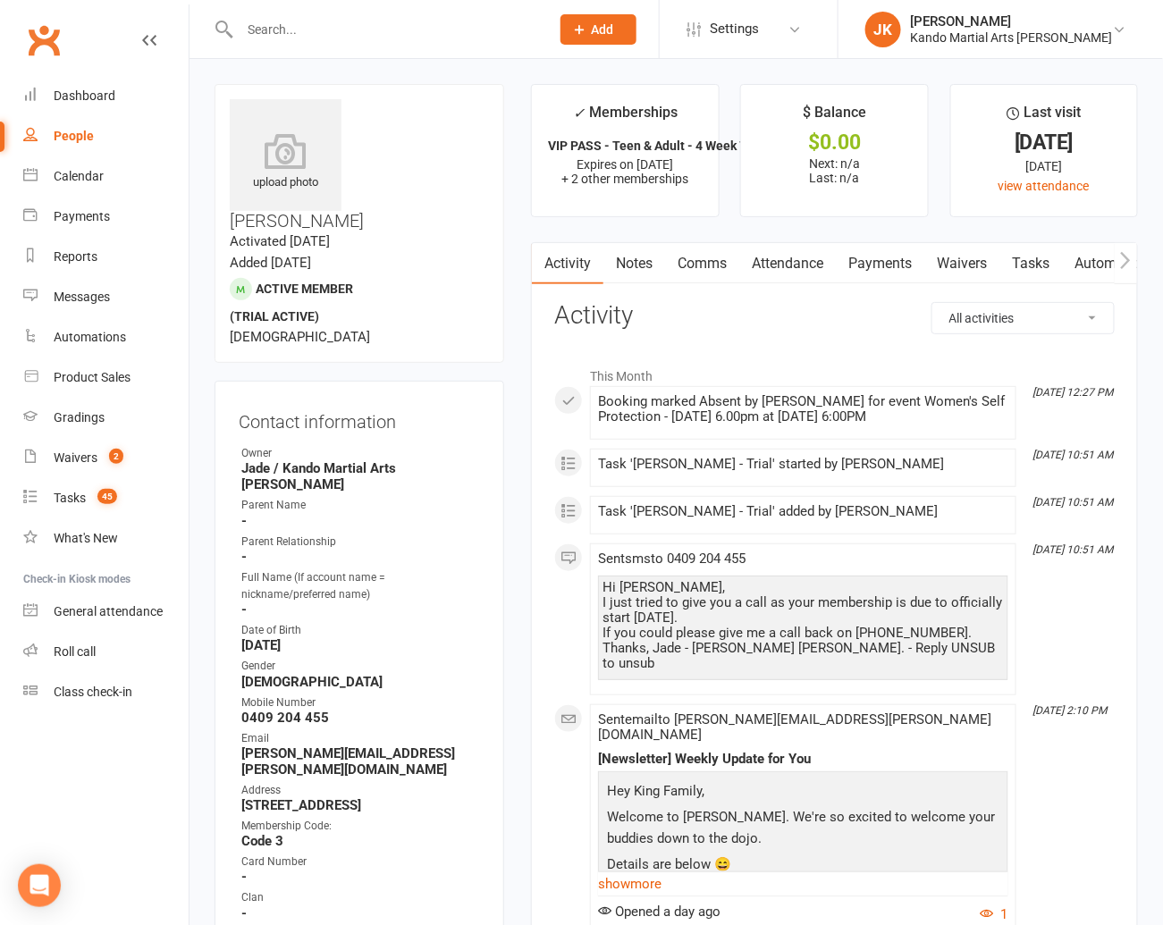
click at [1025, 259] on link "Tasks" at bounding box center [1030, 263] width 63 height 41
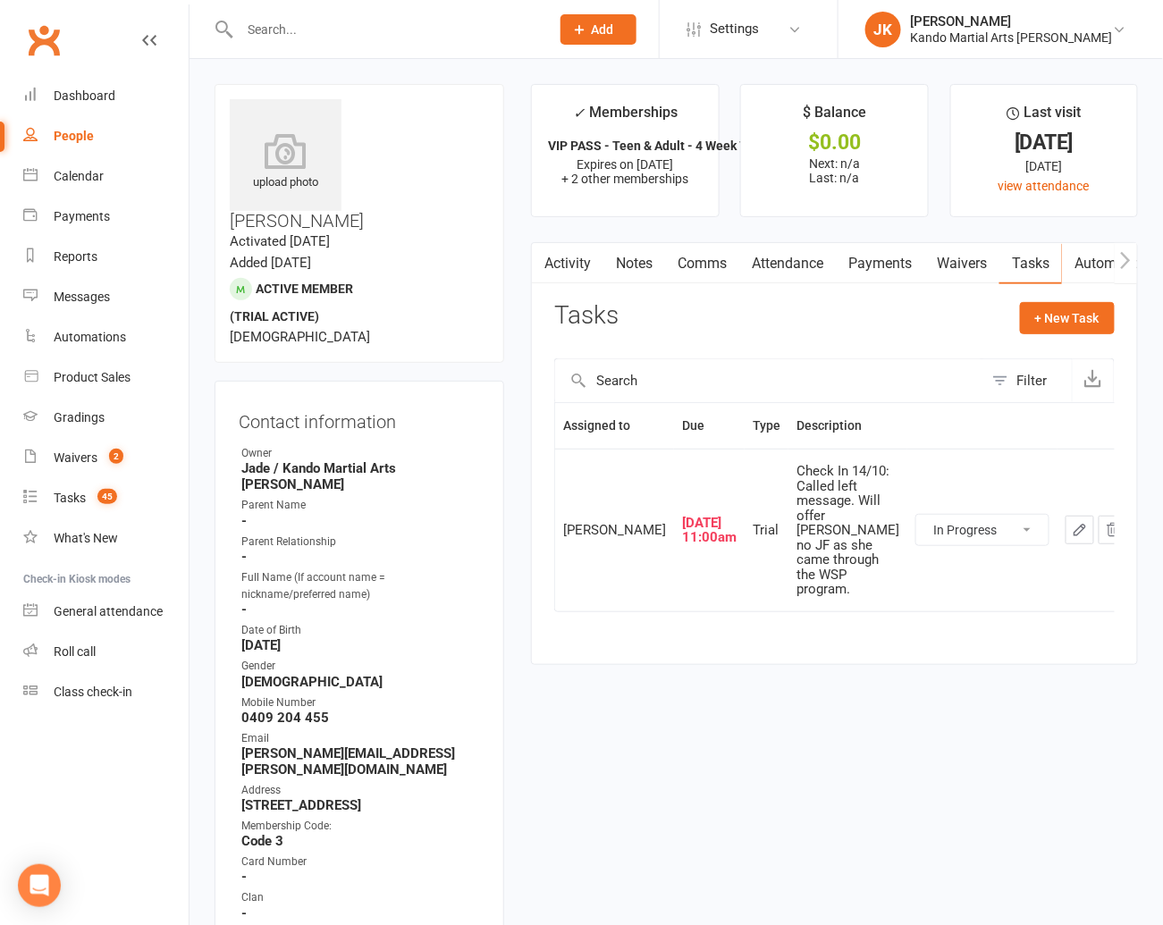
click at [1006, 517] on select "Not Started In Progress Waiting Complete" at bounding box center [982, 530] width 132 height 30
click at [916, 515] on select "Not Started In Progress Waiting Complete" at bounding box center [982, 530] width 132 height 30
select select "started"
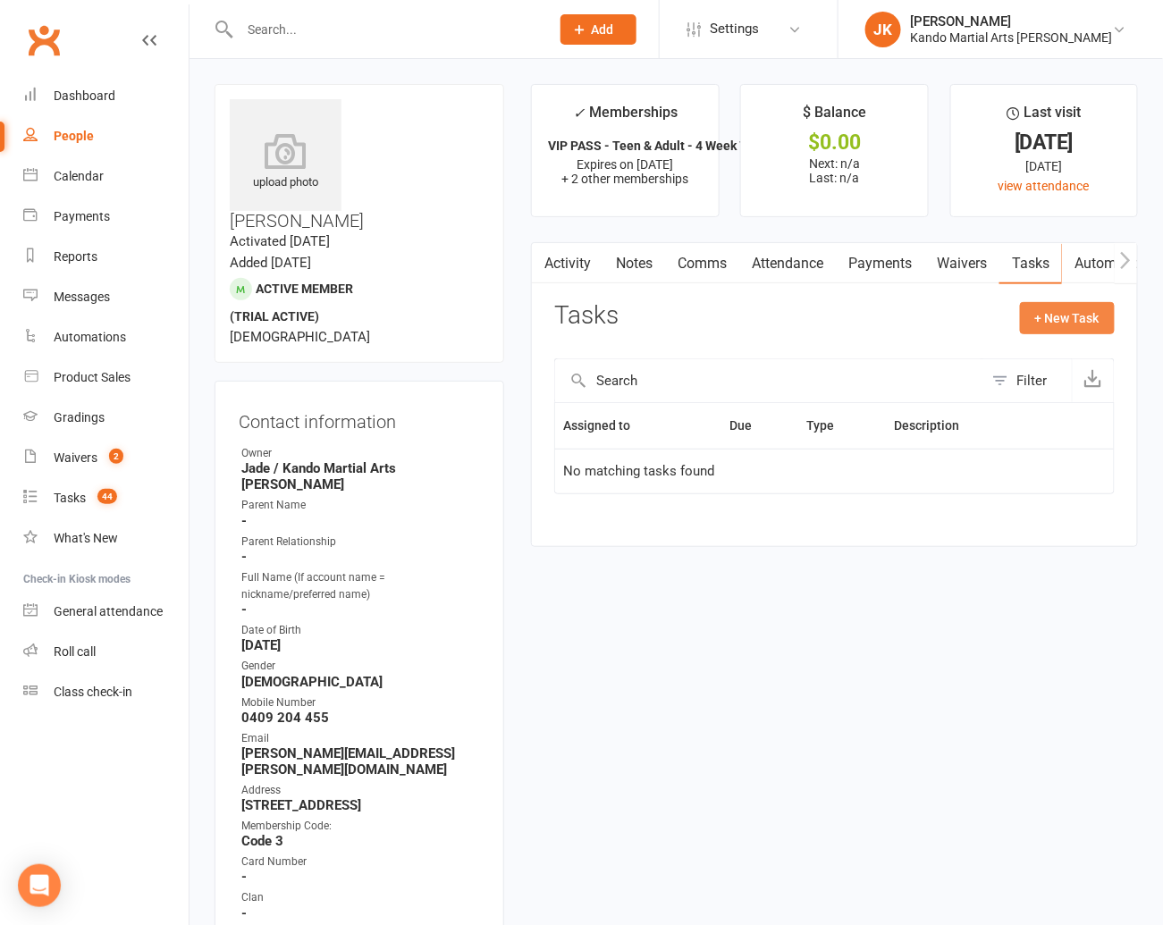
click at [1061, 316] on button "+ New Task" at bounding box center [1067, 318] width 95 height 32
select select "48593"
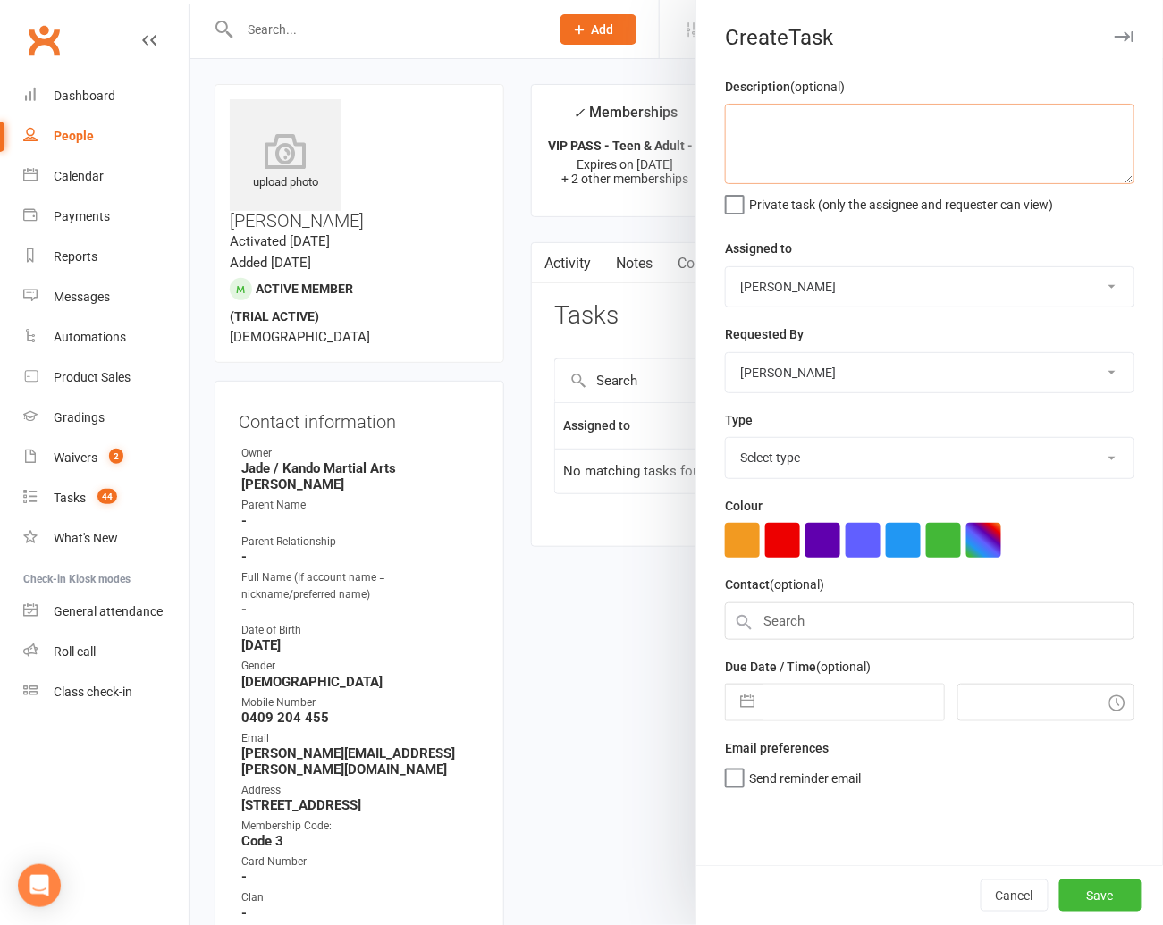
drag, startPoint x: 764, startPoint y: 130, endPoint x: 774, endPoint y: 122, distance: 12.7
click at [774, 122] on textarea at bounding box center [929, 144] width 409 height 80
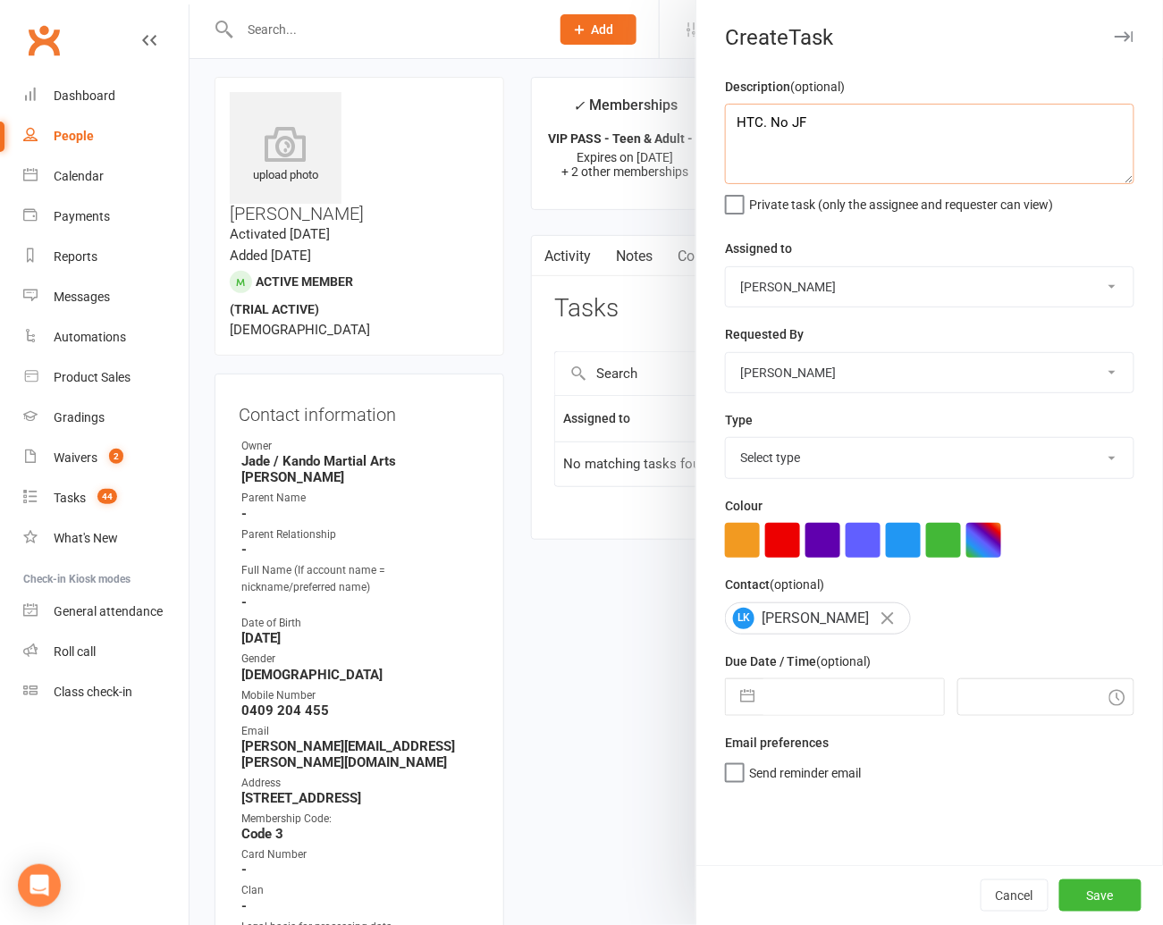
scroll to position [5, 0]
type textarea "HTC. No JF"
click at [1118, 284] on select "[PERSON_NAME] / [PERSON_NAME] [PERSON_NAME] [PERSON_NAME] [PERSON_NAME] / [PERS…" at bounding box center [930, 286] width 408 height 39
select select "41840"
click at [726, 267] on select "[PERSON_NAME] / [PERSON_NAME] [PERSON_NAME] [PERSON_NAME] [PERSON_NAME] / [PERS…" at bounding box center [930, 286] width 408 height 39
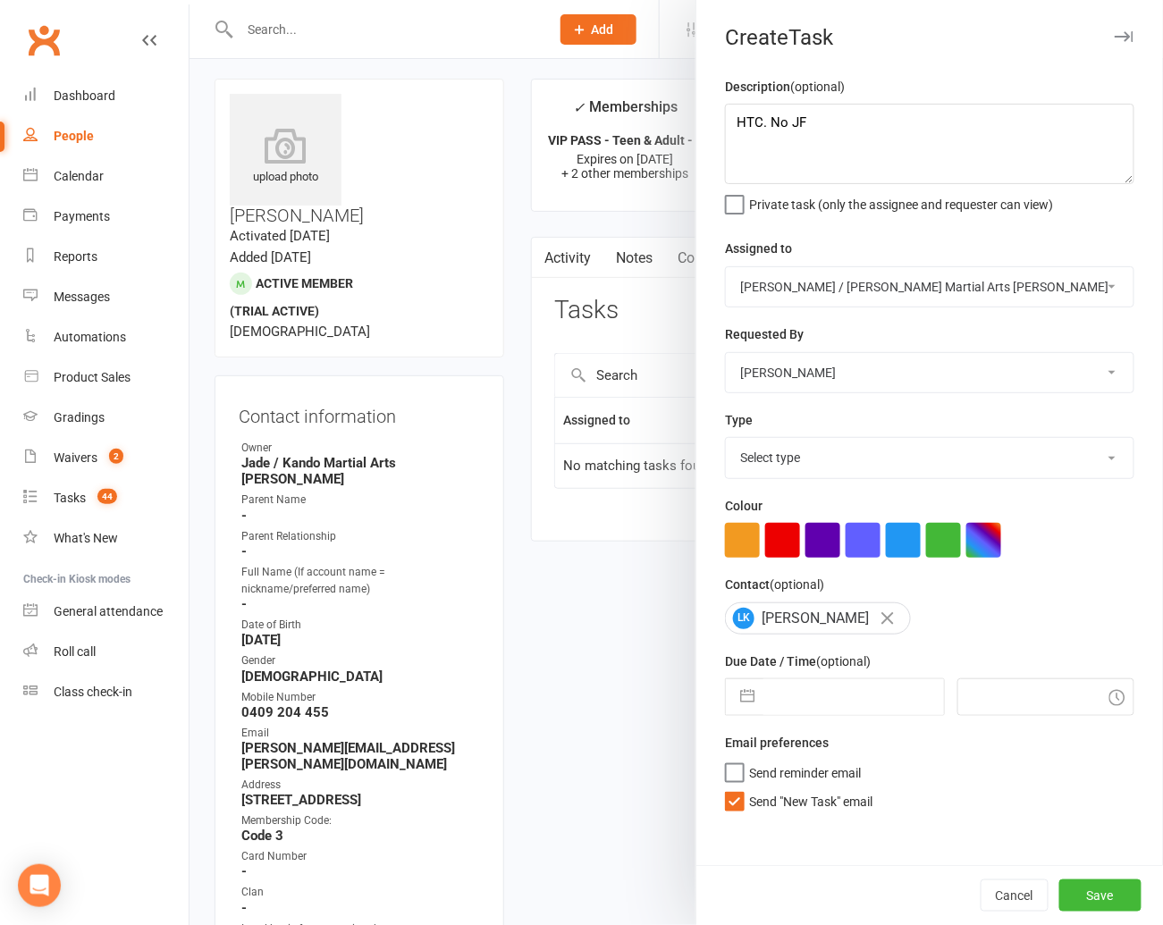
click at [1115, 459] on select "Select type Admin Bbpc - black belt prep course Cancellation Enquiry Follow-up …" at bounding box center [930, 457] width 408 height 39
select select "23766"
click at [726, 439] on select "Select type Admin Bbpc - black belt prep course Cancellation Enquiry Follow-up …" at bounding box center [930, 457] width 408 height 39
click at [736, 800] on label "Send "New Task" email" at bounding box center [798, 797] width 147 height 18
click at [736, 788] on input "Send "New Task" email" at bounding box center [798, 788] width 147 height 0
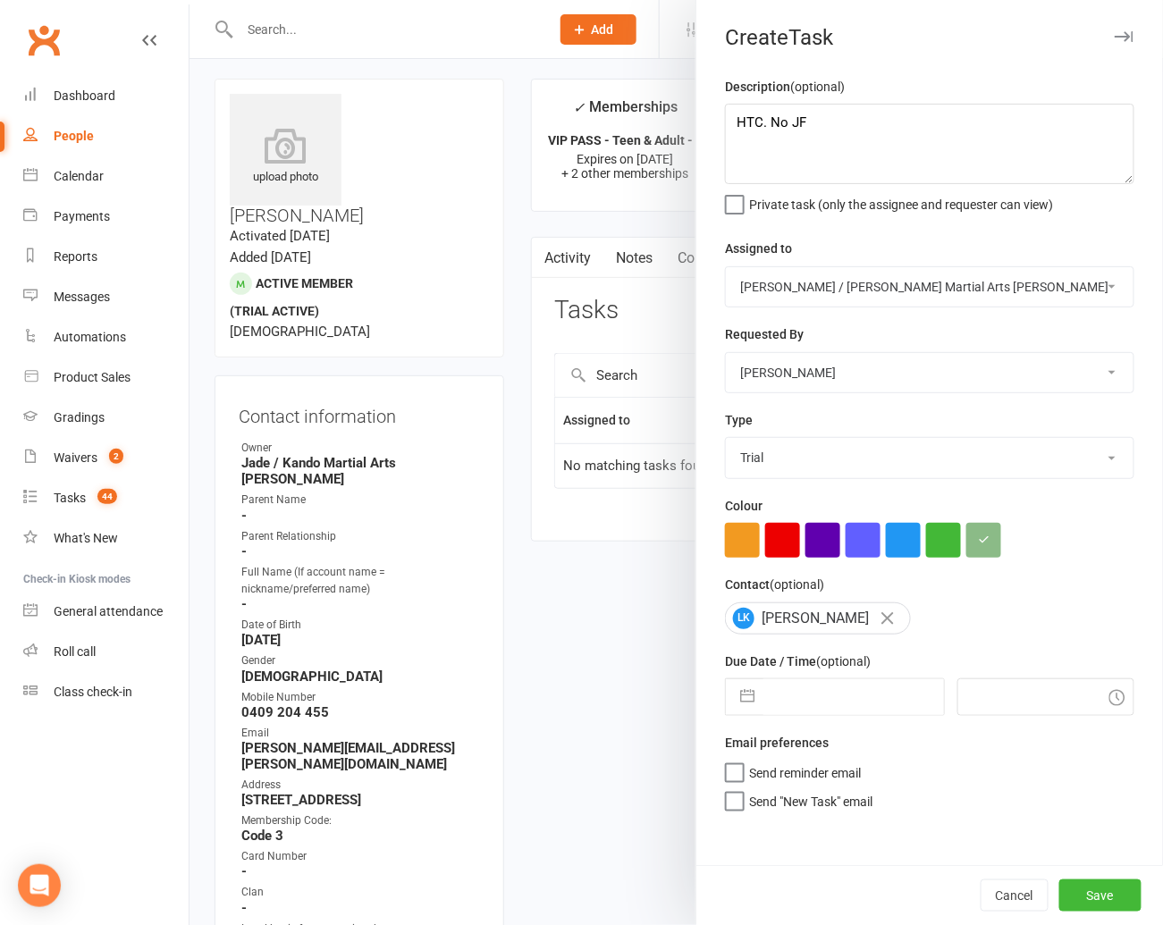
click at [744, 702] on button "button" at bounding box center [747, 697] width 32 height 36
select select "8"
select select "2025"
select select "9"
select select "2025"
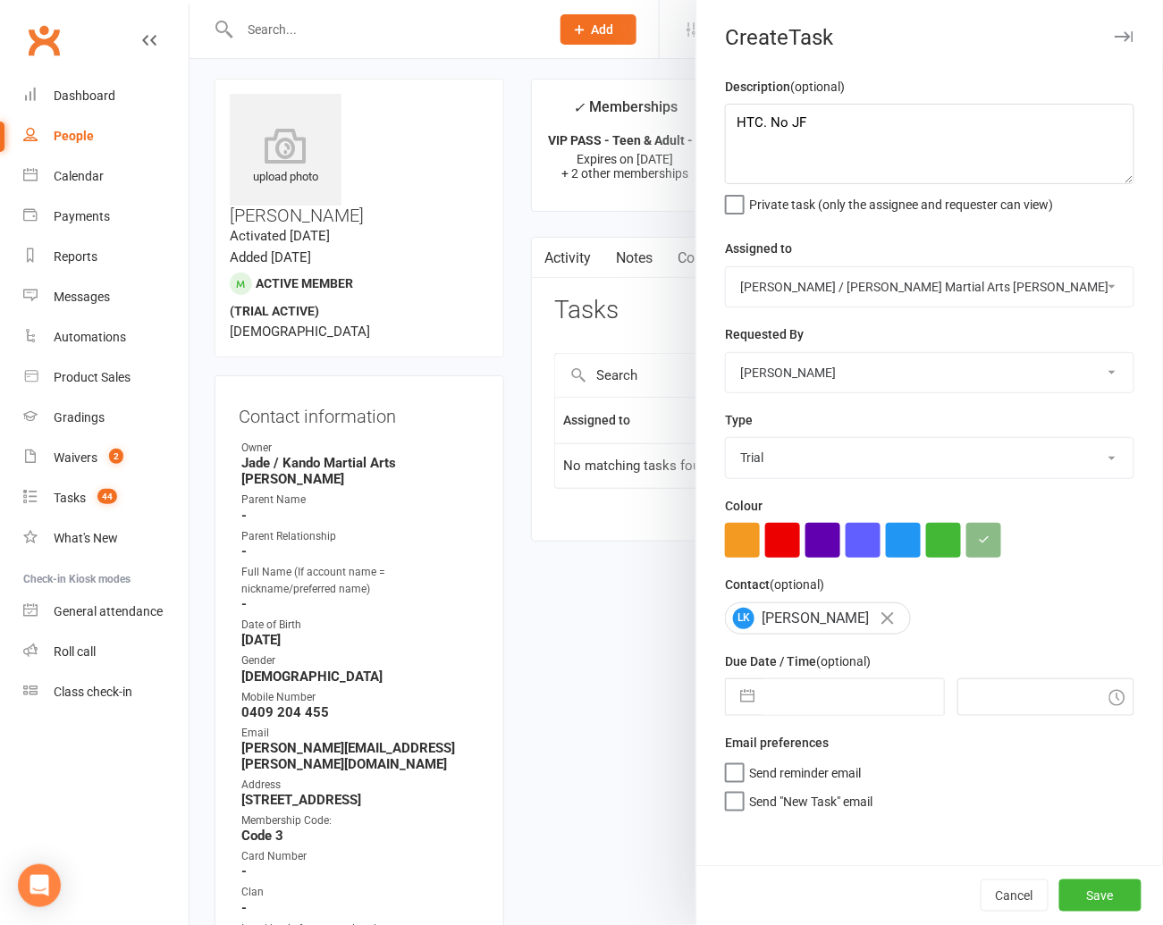
select select "10"
select select "2025"
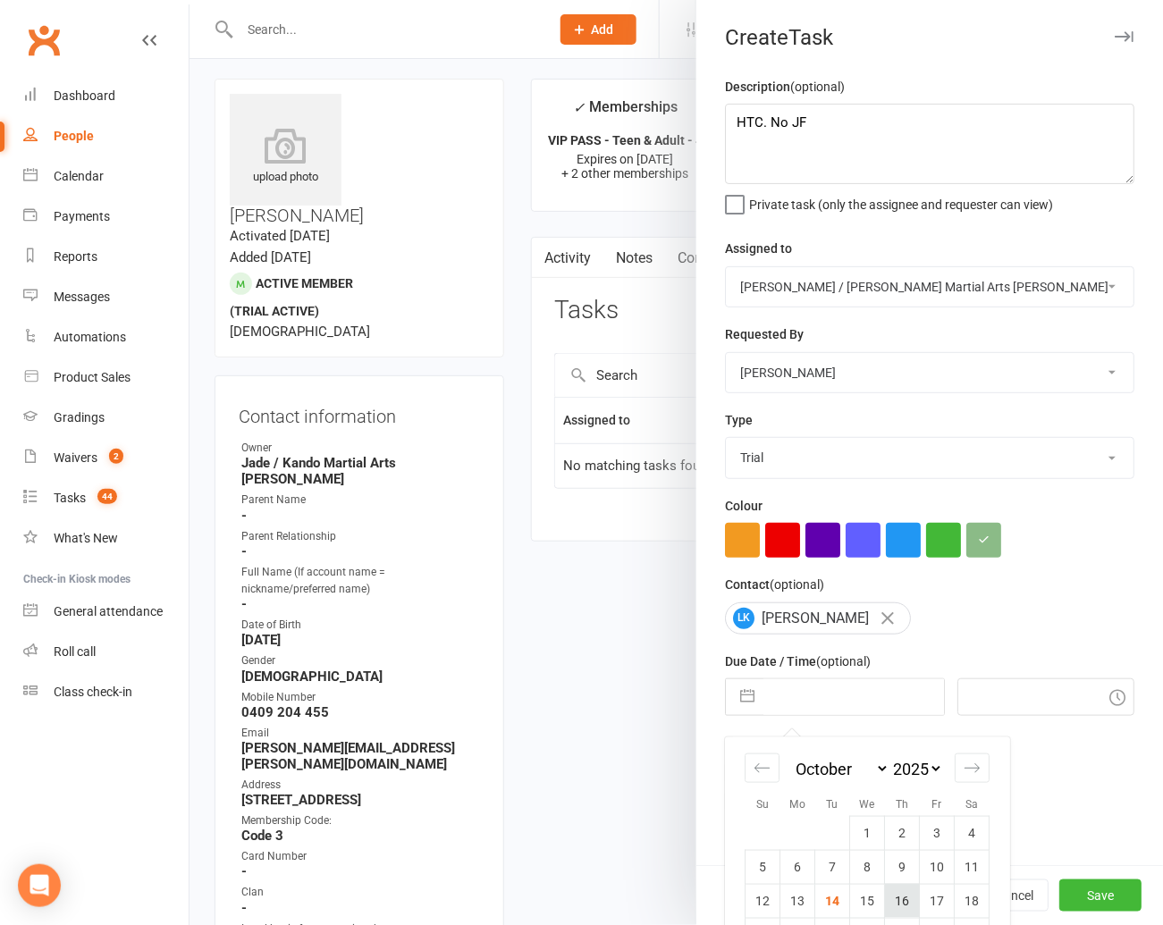
click at [897, 902] on td "16" at bounding box center [902, 901] width 35 height 34
type input "[DATE]"
type input "7:00pm"
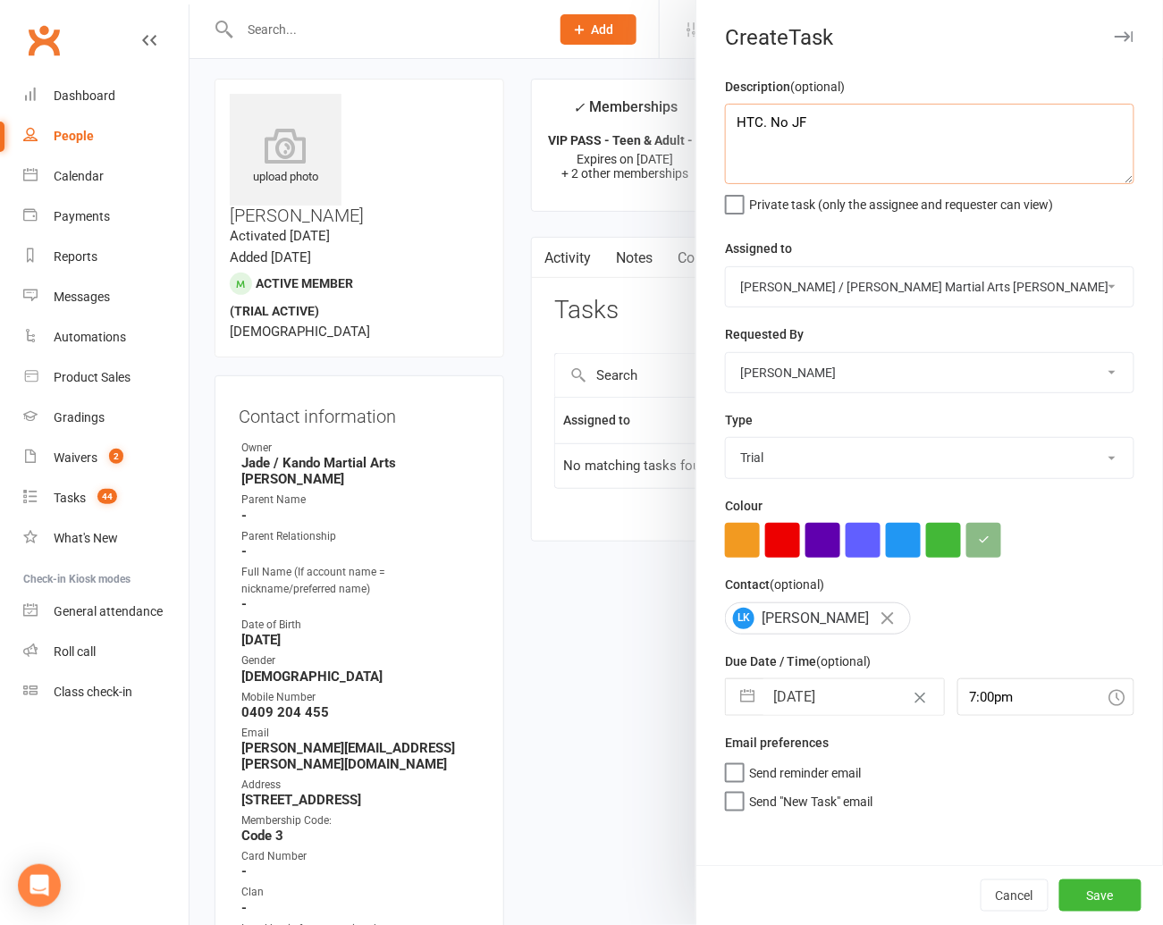
click at [816, 122] on textarea "HTC. No JF" at bounding box center [929, 144] width 409 height 80
type textarea "HTC. No JF ( task said no JF as she came through wsp) [PERSON_NAME]"
click at [1101, 893] on button "Save" at bounding box center [1100, 895] width 82 height 32
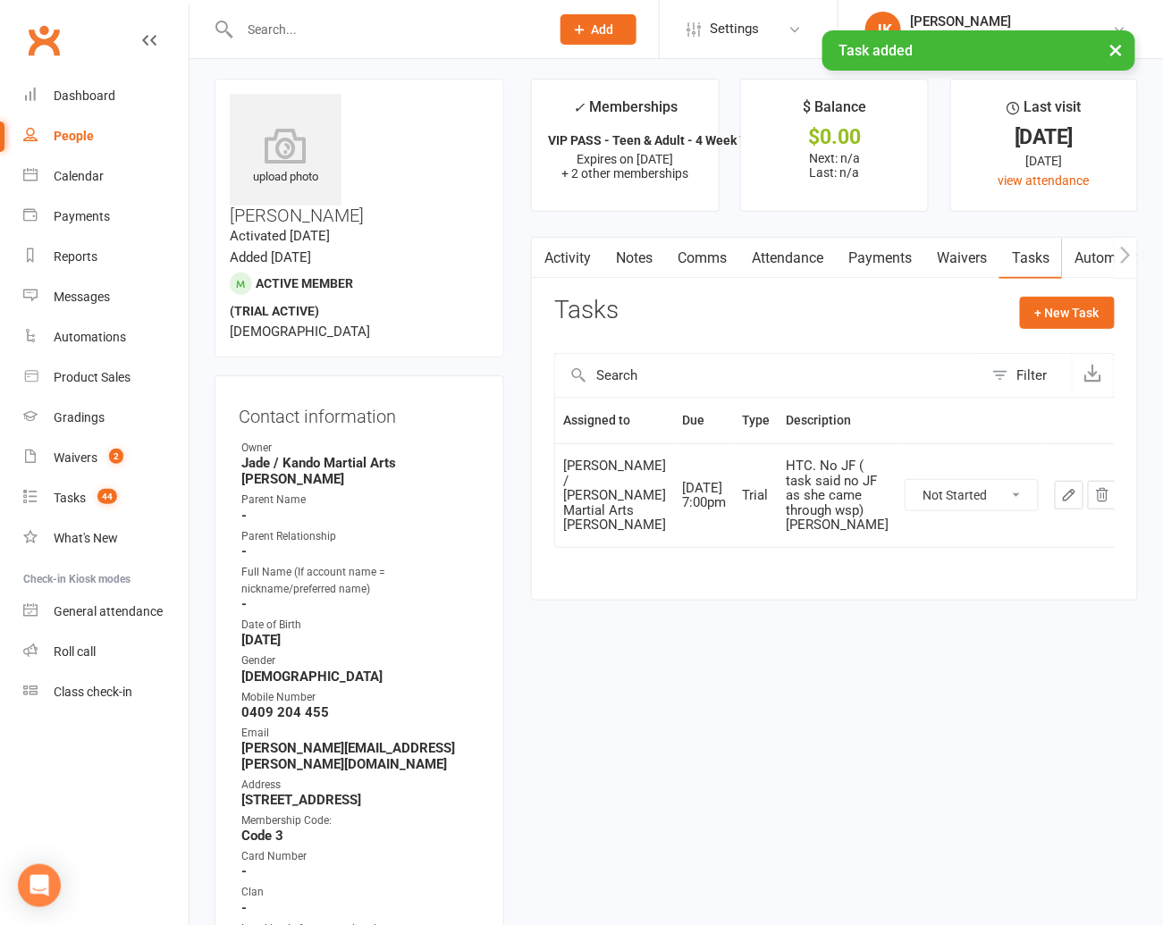
click at [624, 249] on link "Notes" at bounding box center [634, 258] width 62 height 41
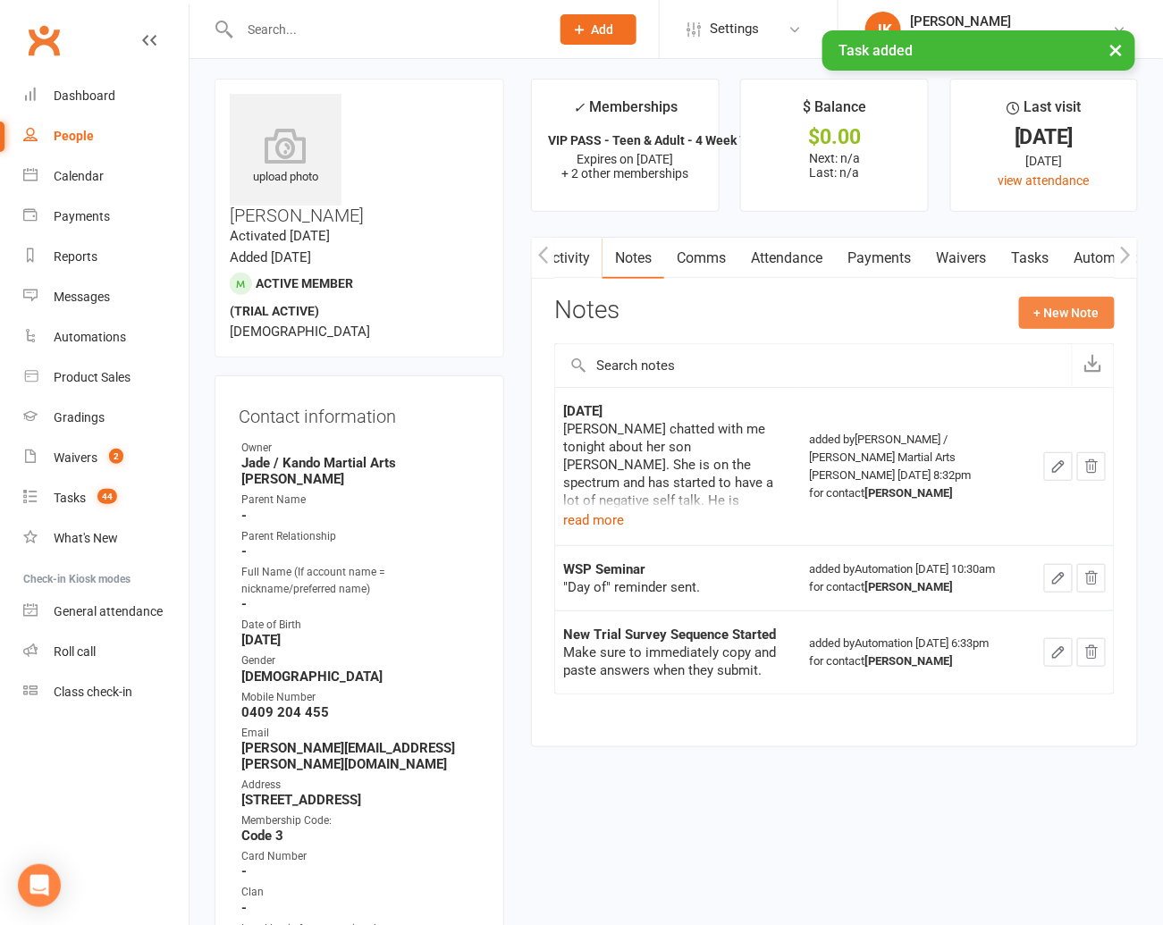
click at [1073, 312] on button "+ New Note" at bounding box center [1067, 313] width 96 height 32
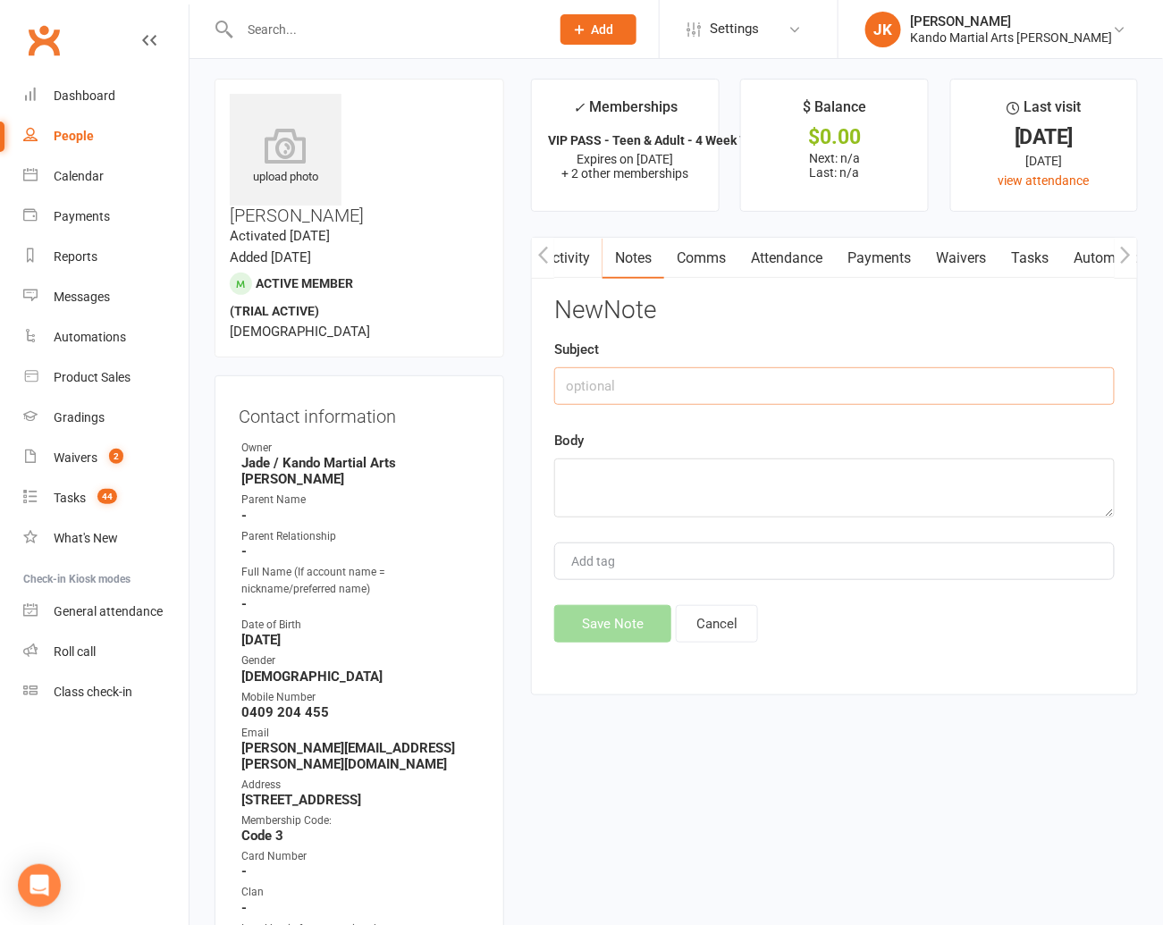
click at [597, 388] on input "text" at bounding box center [834, 386] width 560 height 38
type input "Wallet"
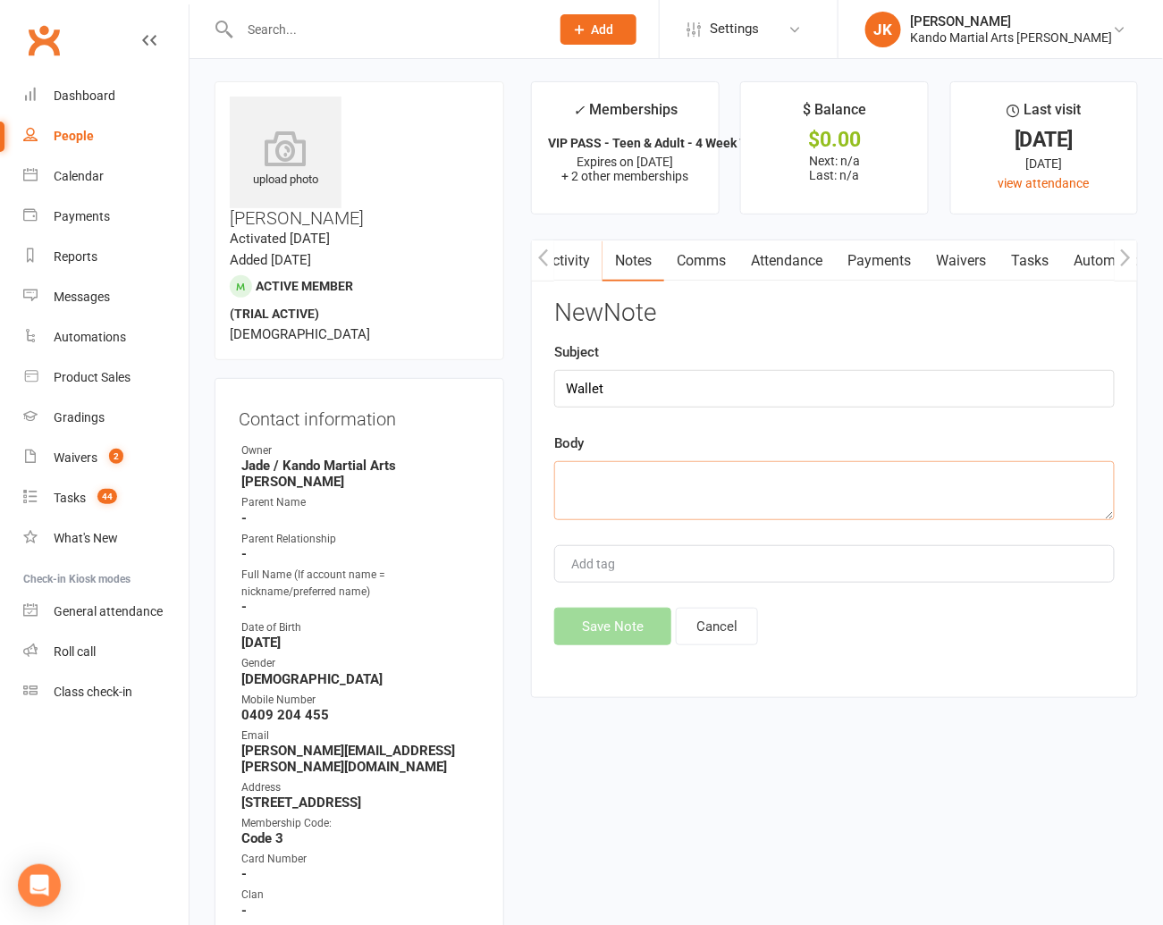
click at [568, 475] on textarea at bounding box center [834, 490] width 560 height 59
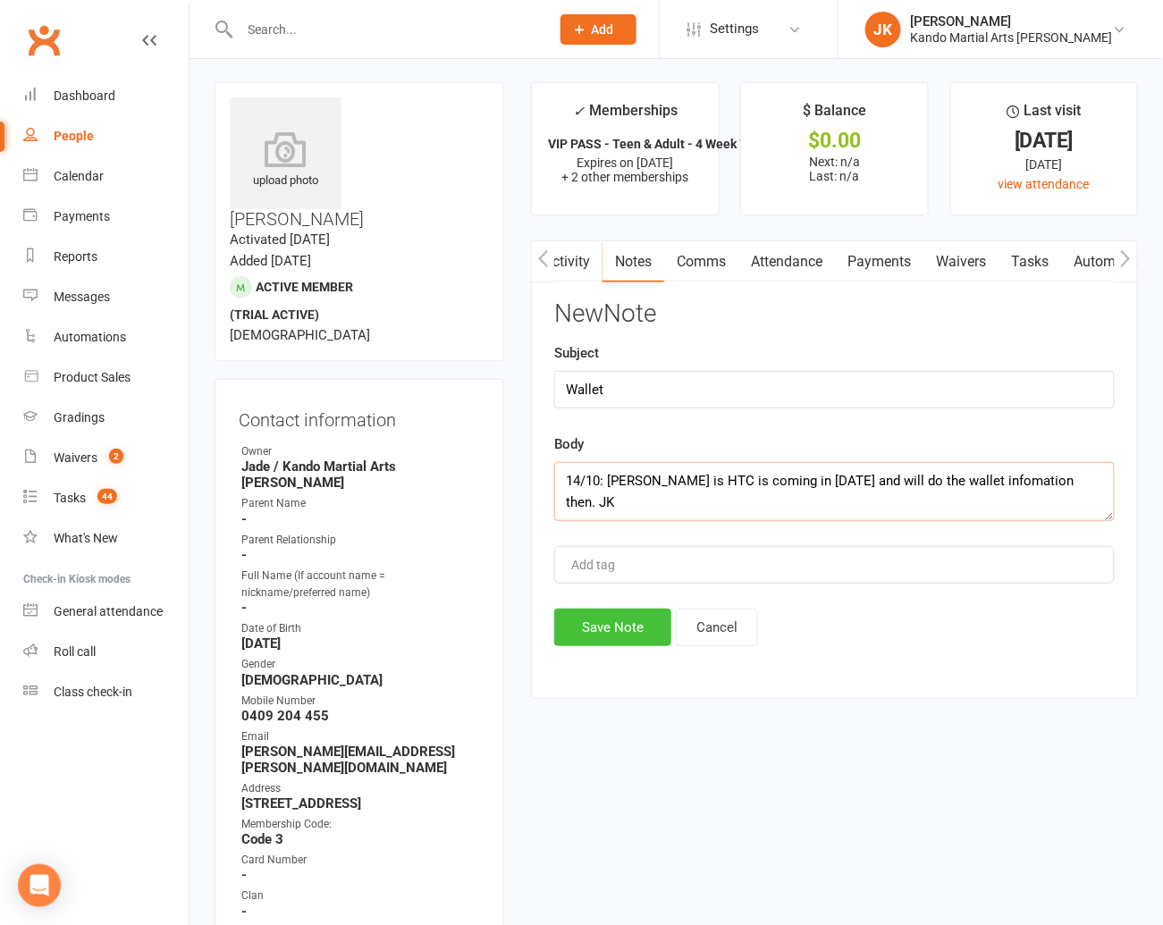
type textarea "14/10: [PERSON_NAME] is HTC is coming in [DATE] and will do the wallet infomati…"
click at [577, 613] on button "Save Note" at bounding box center [612, 628] width 117 height 38
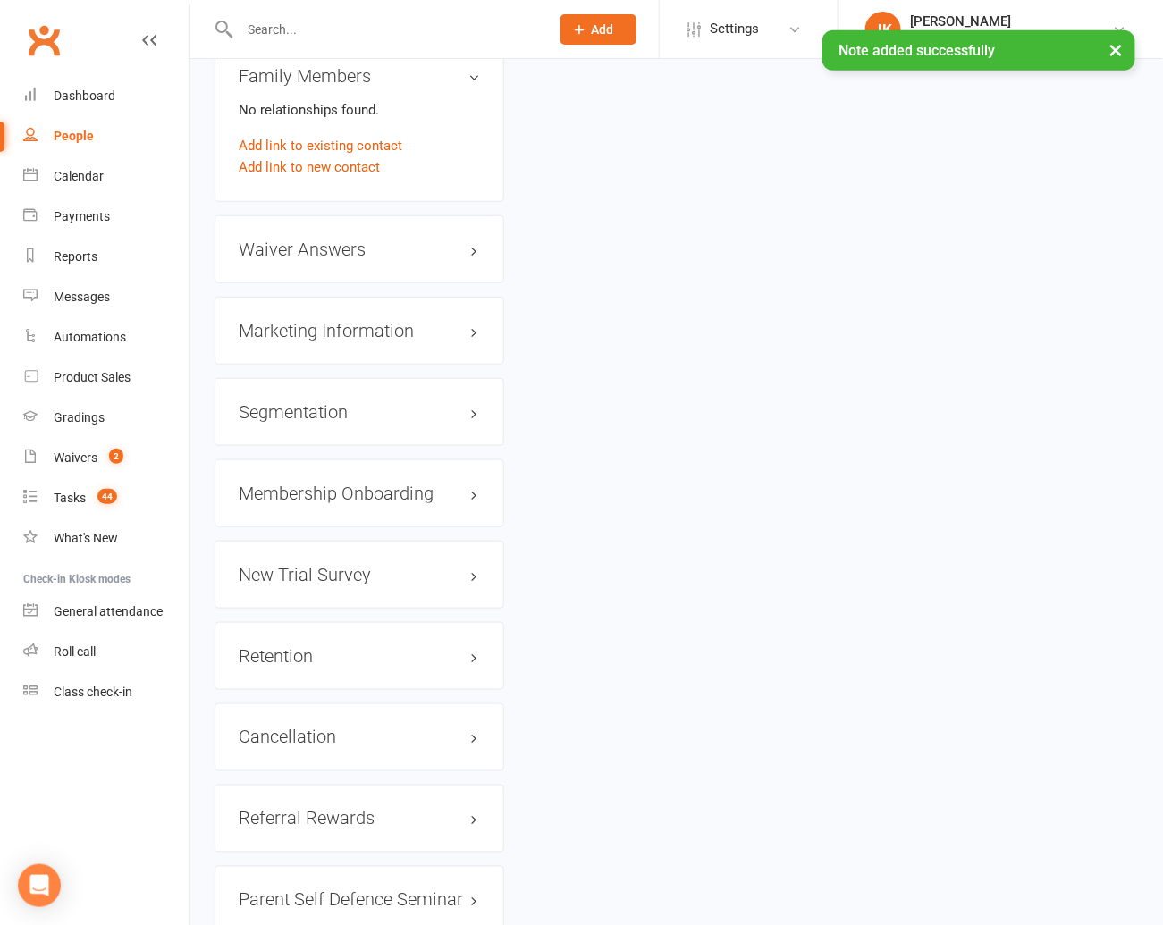
scroll to position [2187, 0]
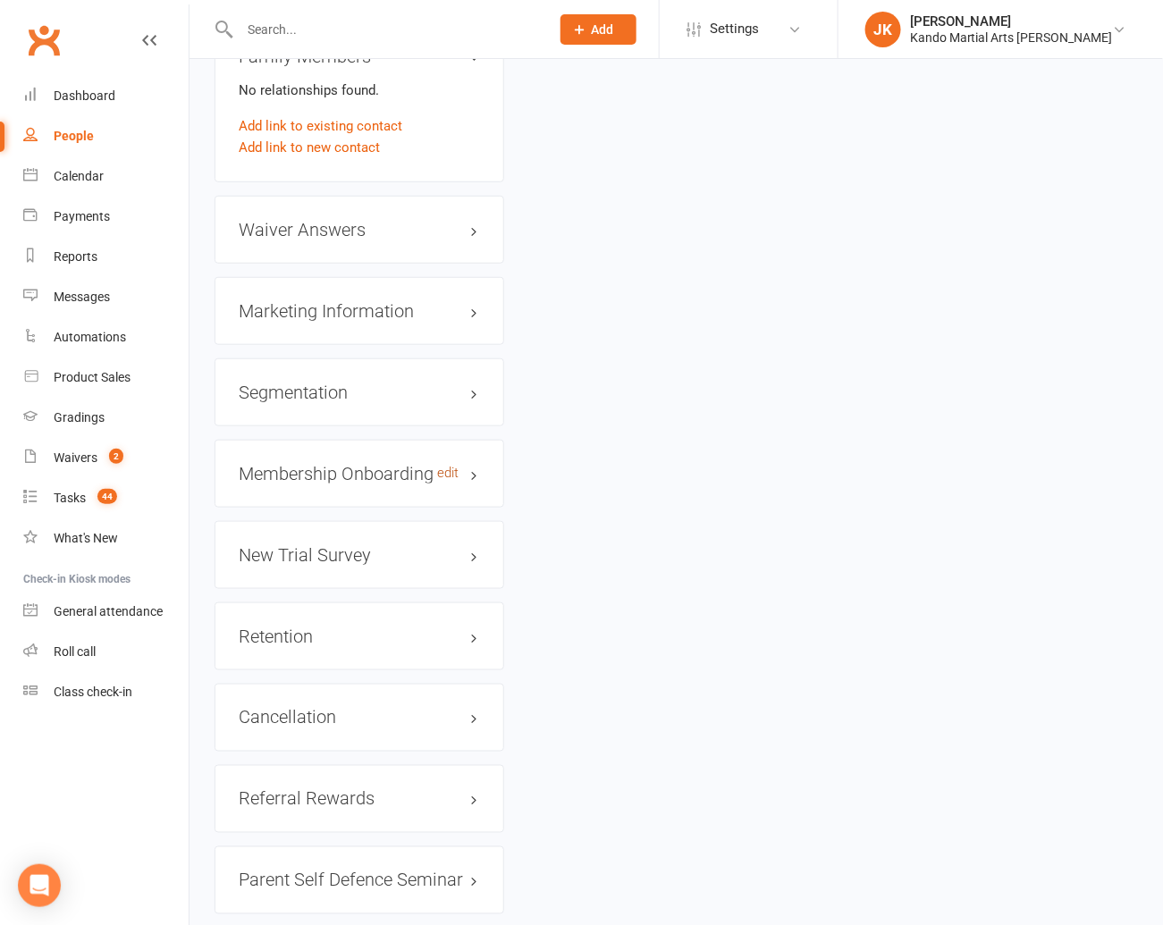
click at [448, 466] on link "edit" at bounding box center [447, 473] width 21 height 15
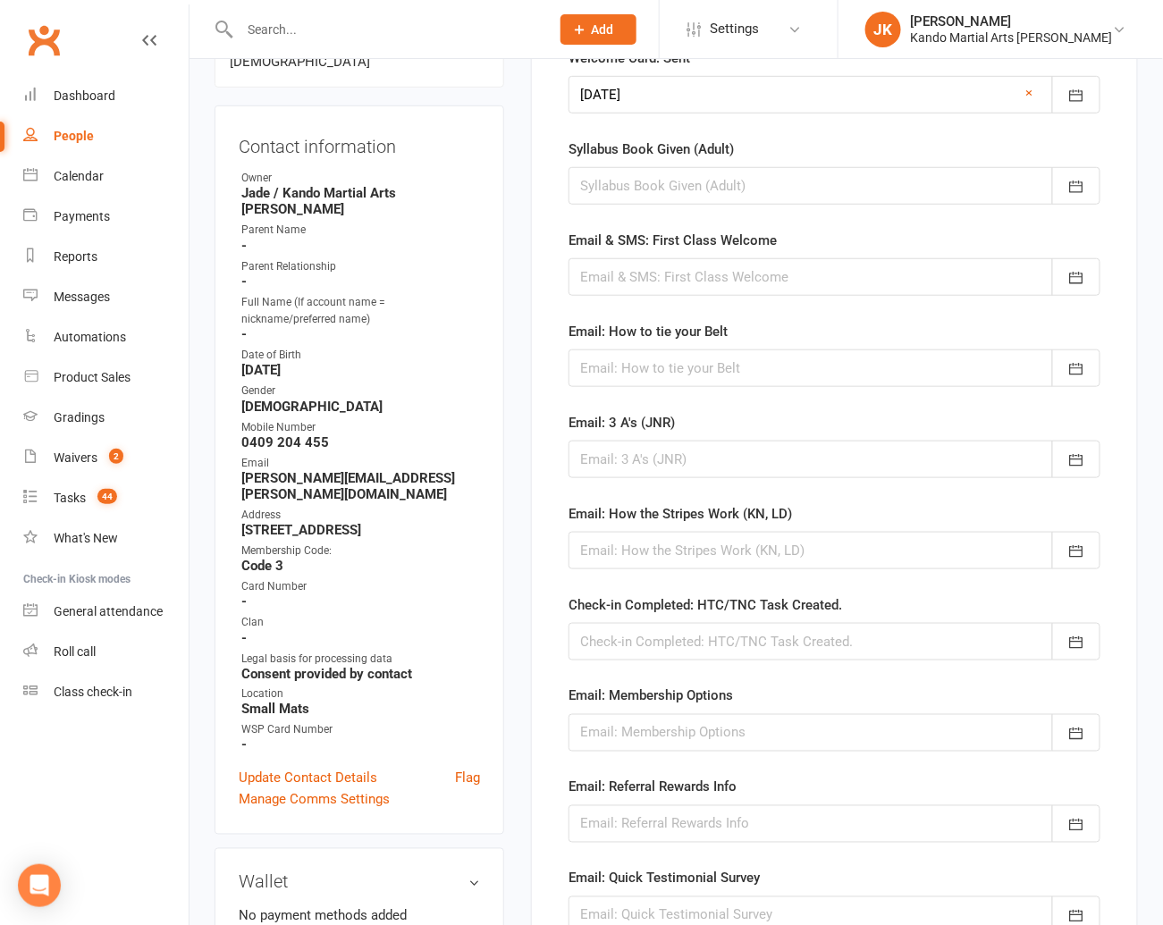
scroll to position [286, 0]
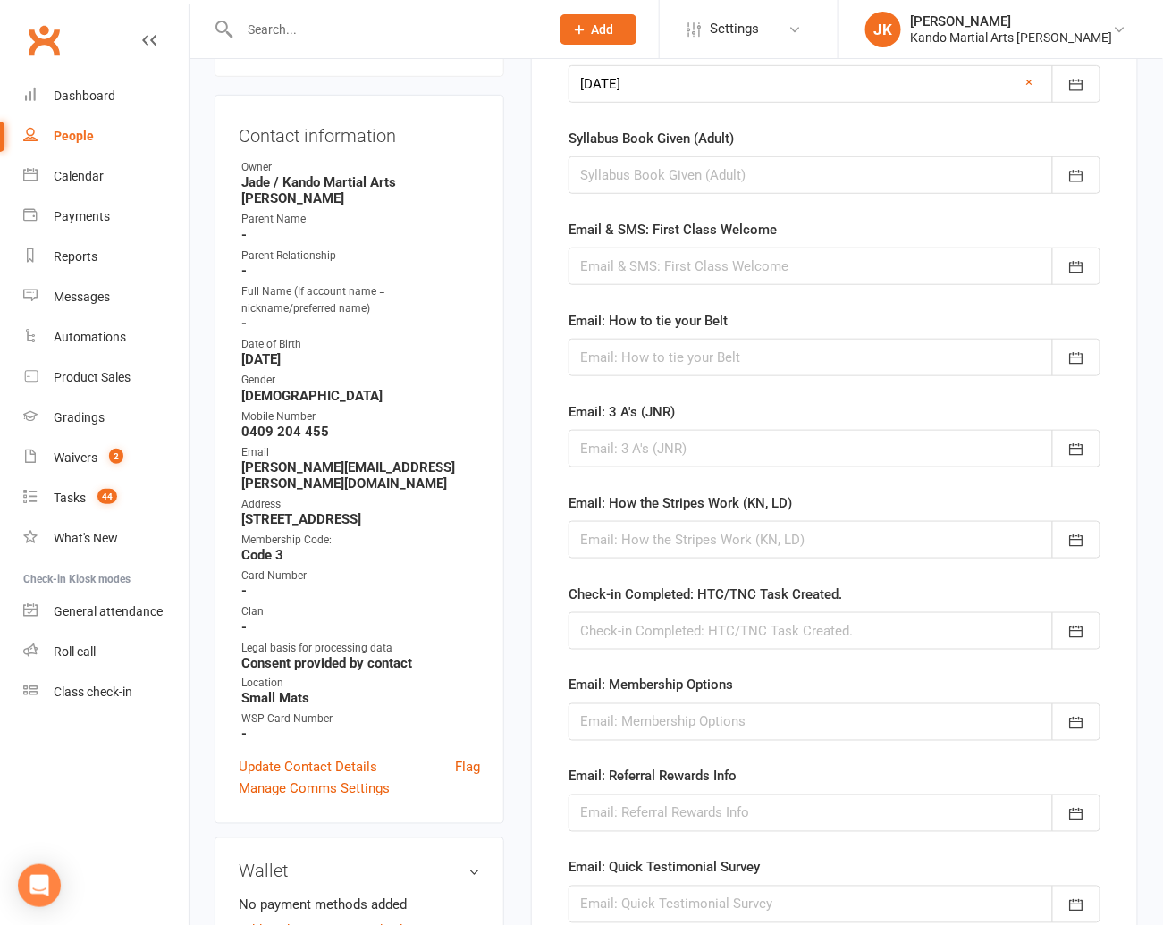
click at [629, 636] on div at bounding box center [834, 631] width 532 height 38
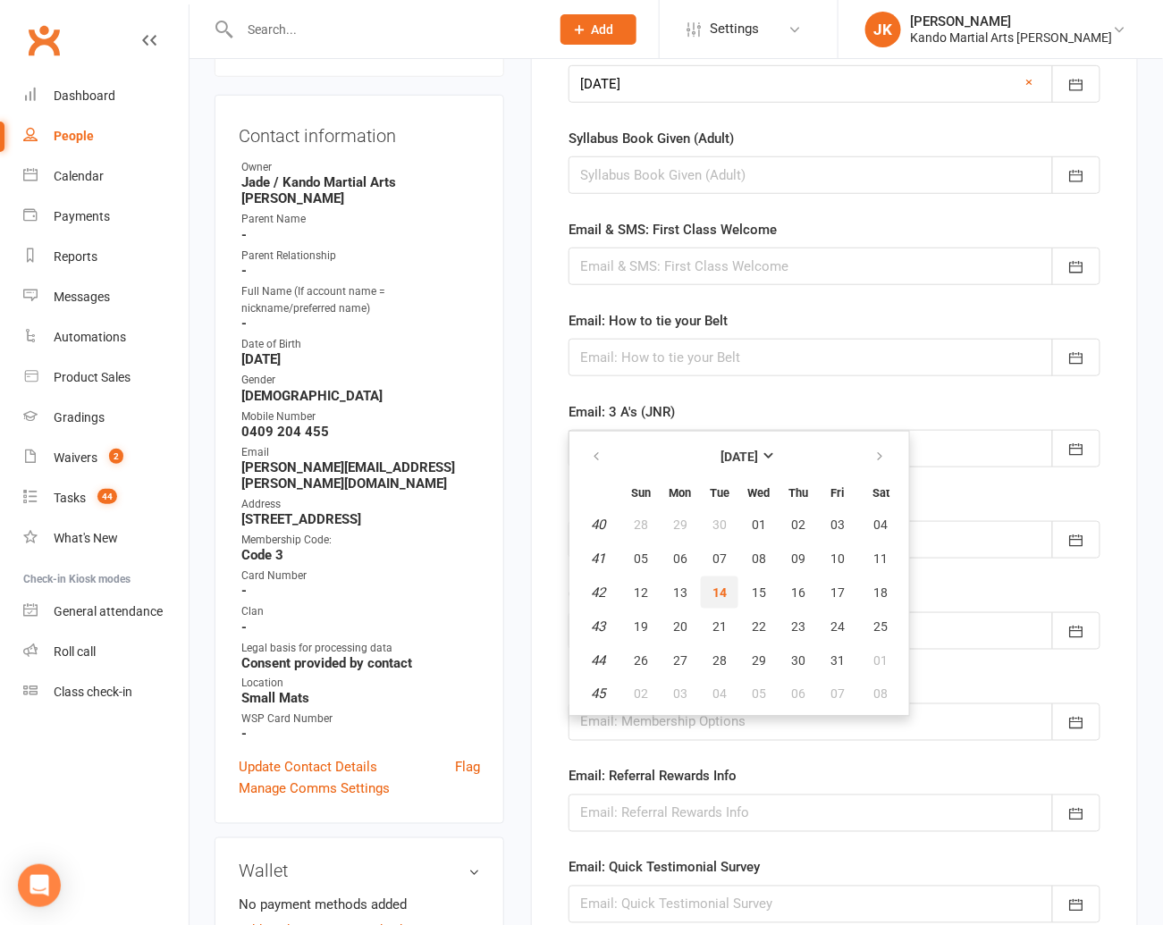
click at [722, 585] on span "14" at bounding box center [719, 592] width 14 height 14
type input "[DATE]"
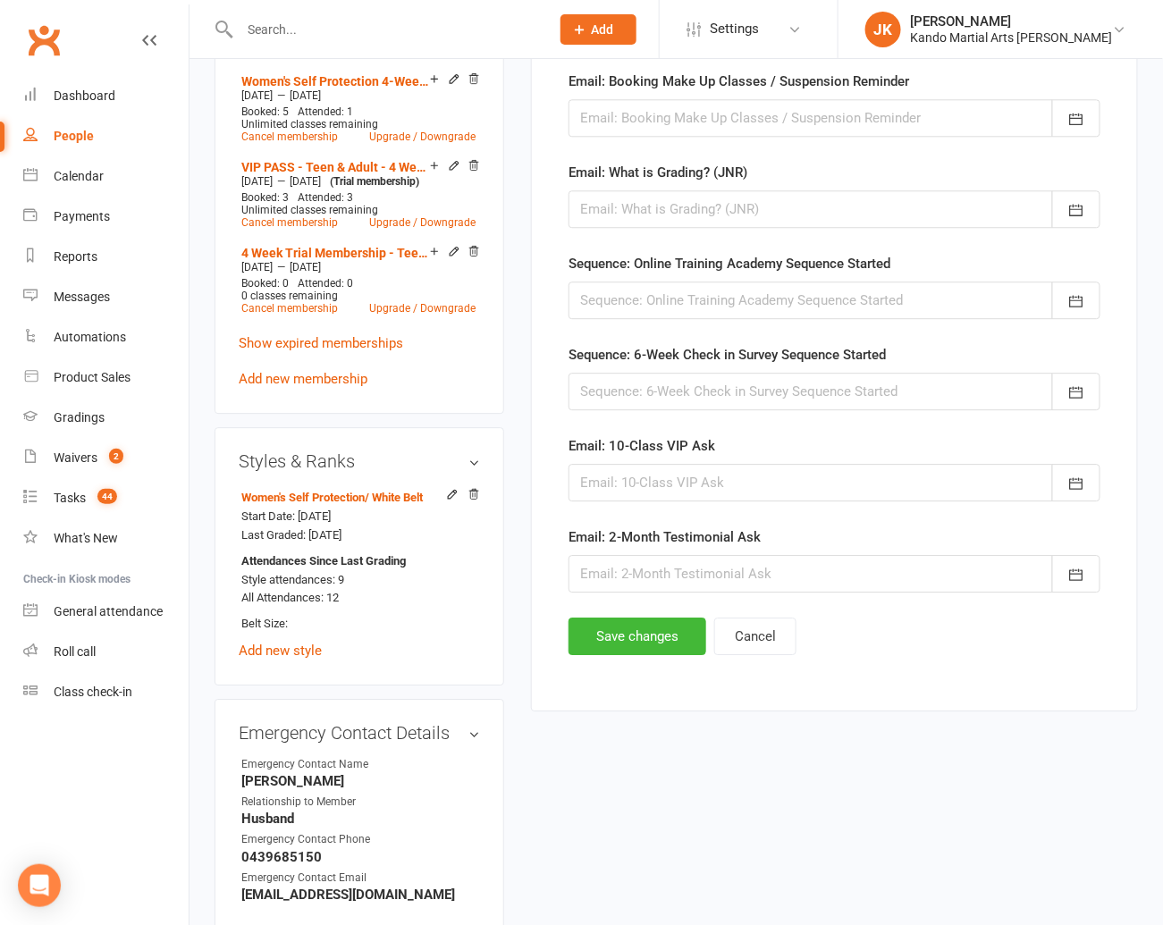
scroll to position [1264, 0]
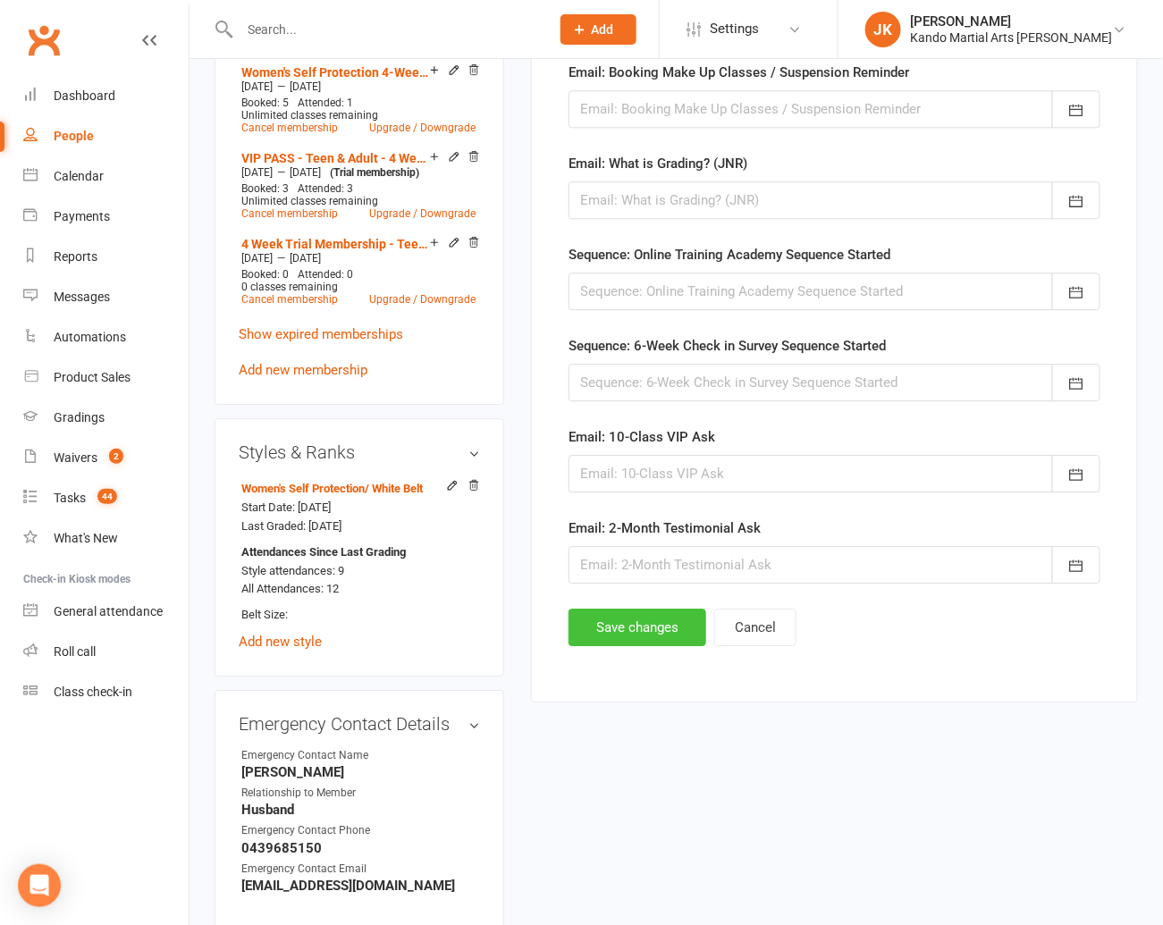
click at [631, 620] on button "Save changes" at bounding box center [637, 628] width 138 height 38
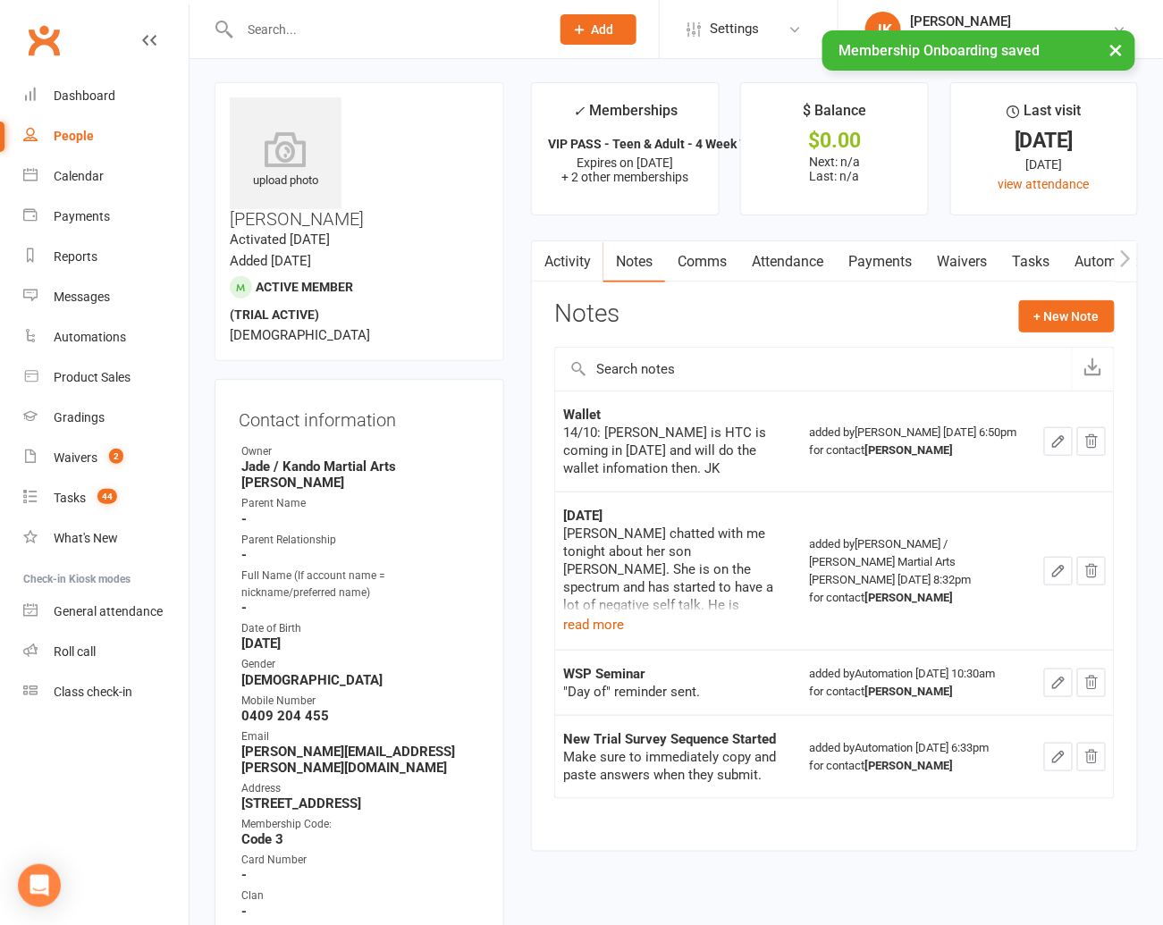
scroll to position [0, 0]
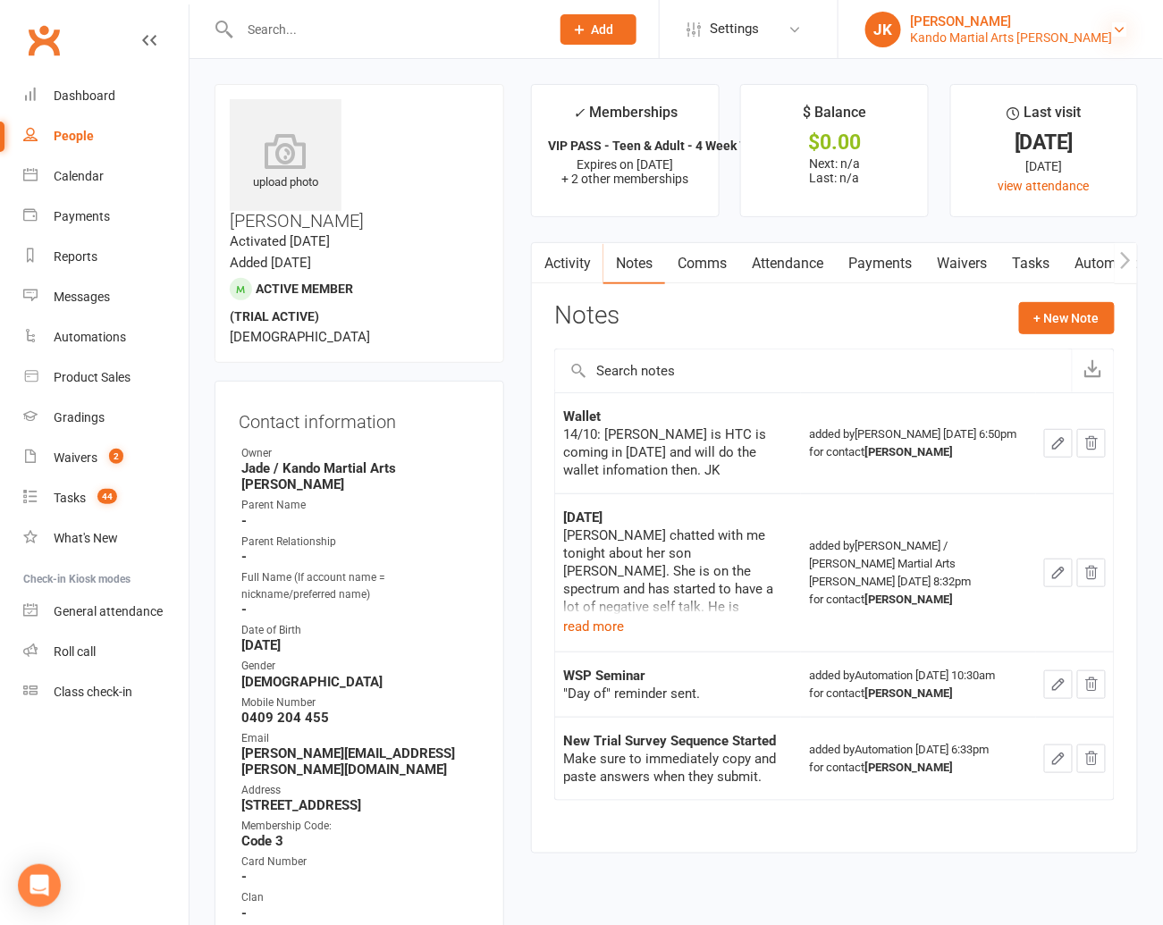
click at [1116, 22] on icon at bounding box center [1120, 29] width 14 height 14
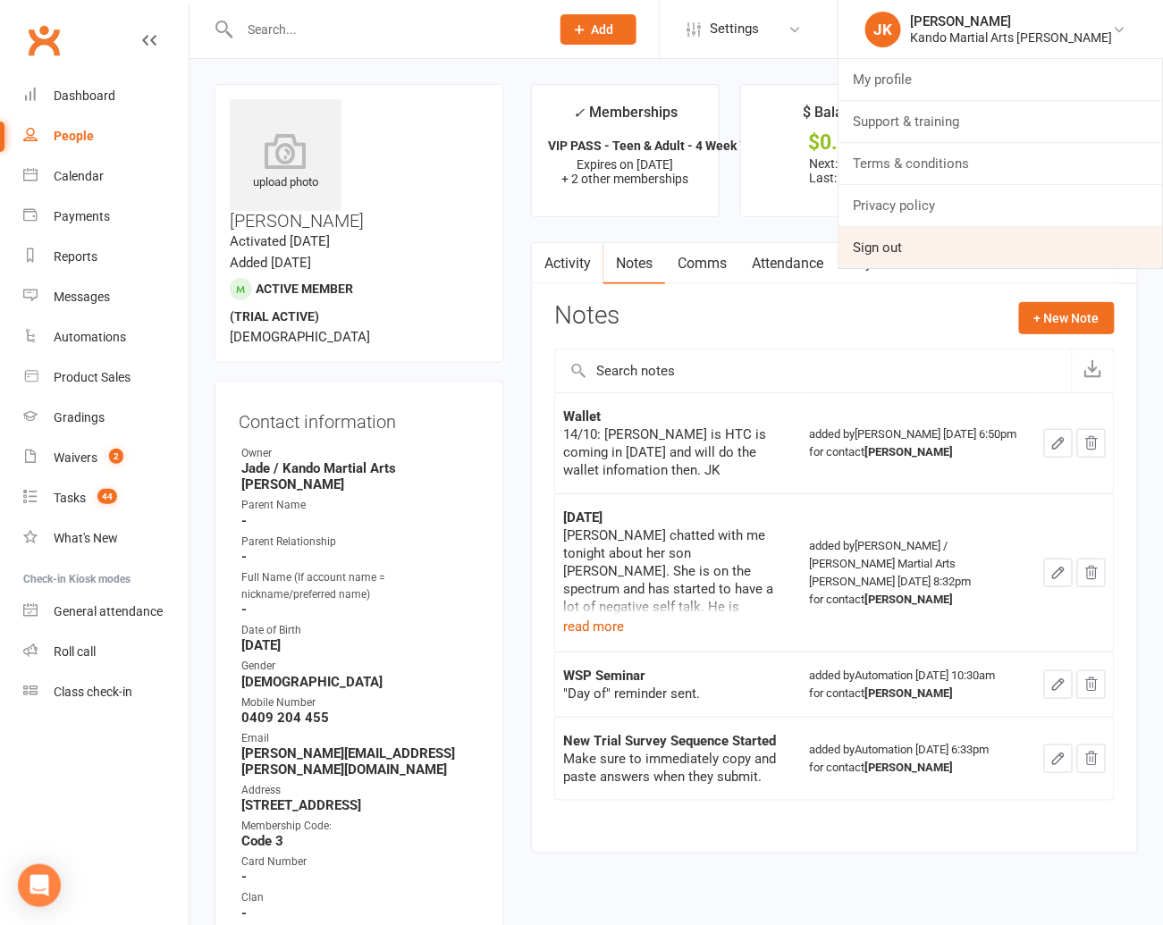
click at [955, 246] on link "Sign out" at bounding box center [1000, 247] width 324 height 41
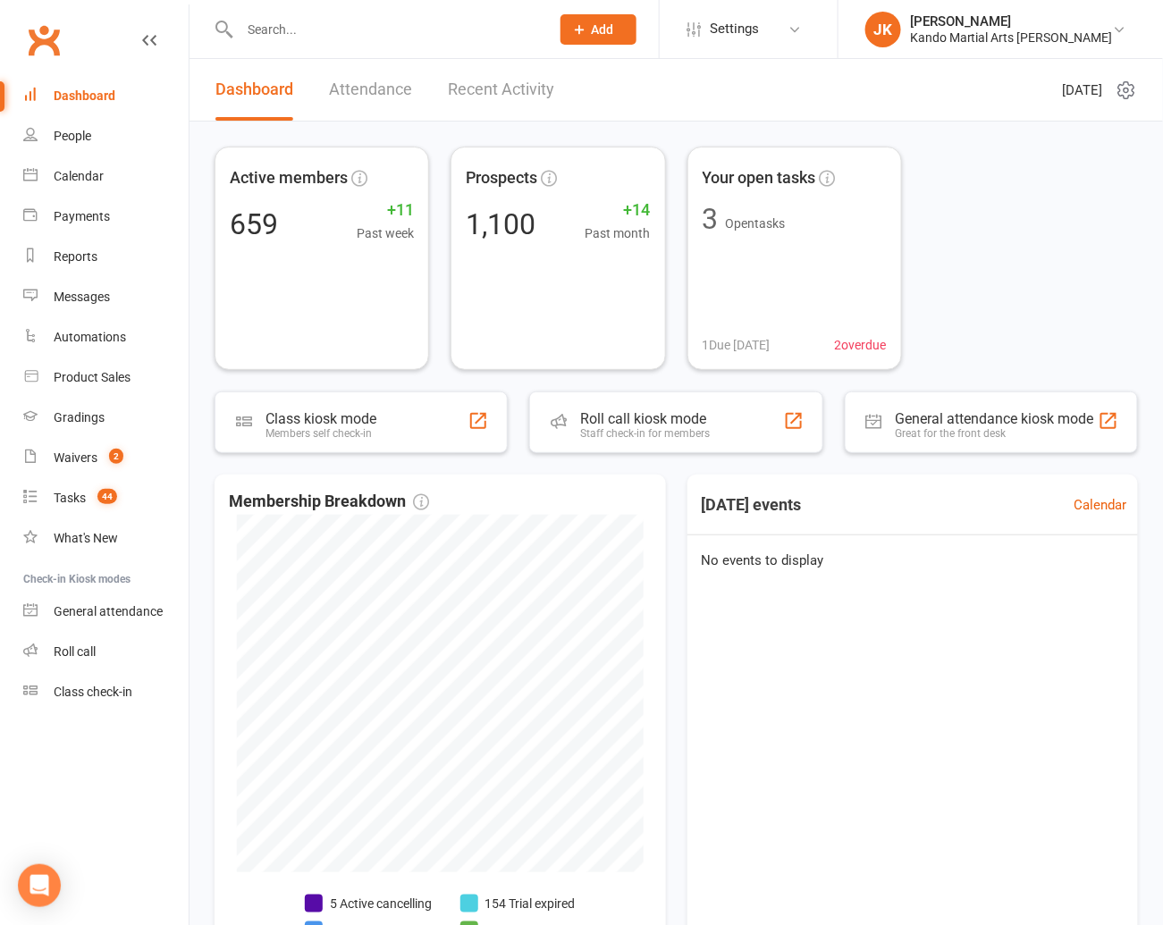
click at [265, 35] on input "text" at bounding box center [385, 29] width 303 height 25
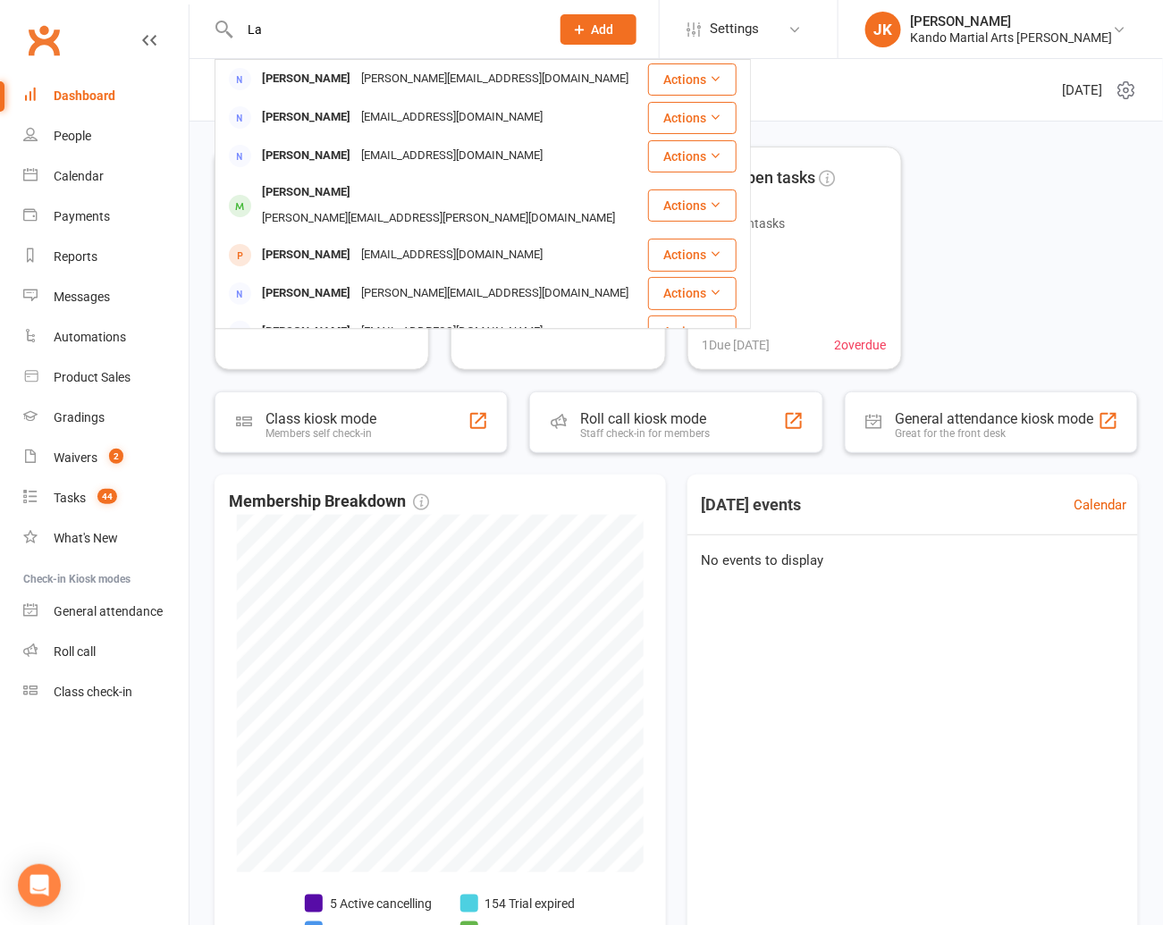
type input "L"
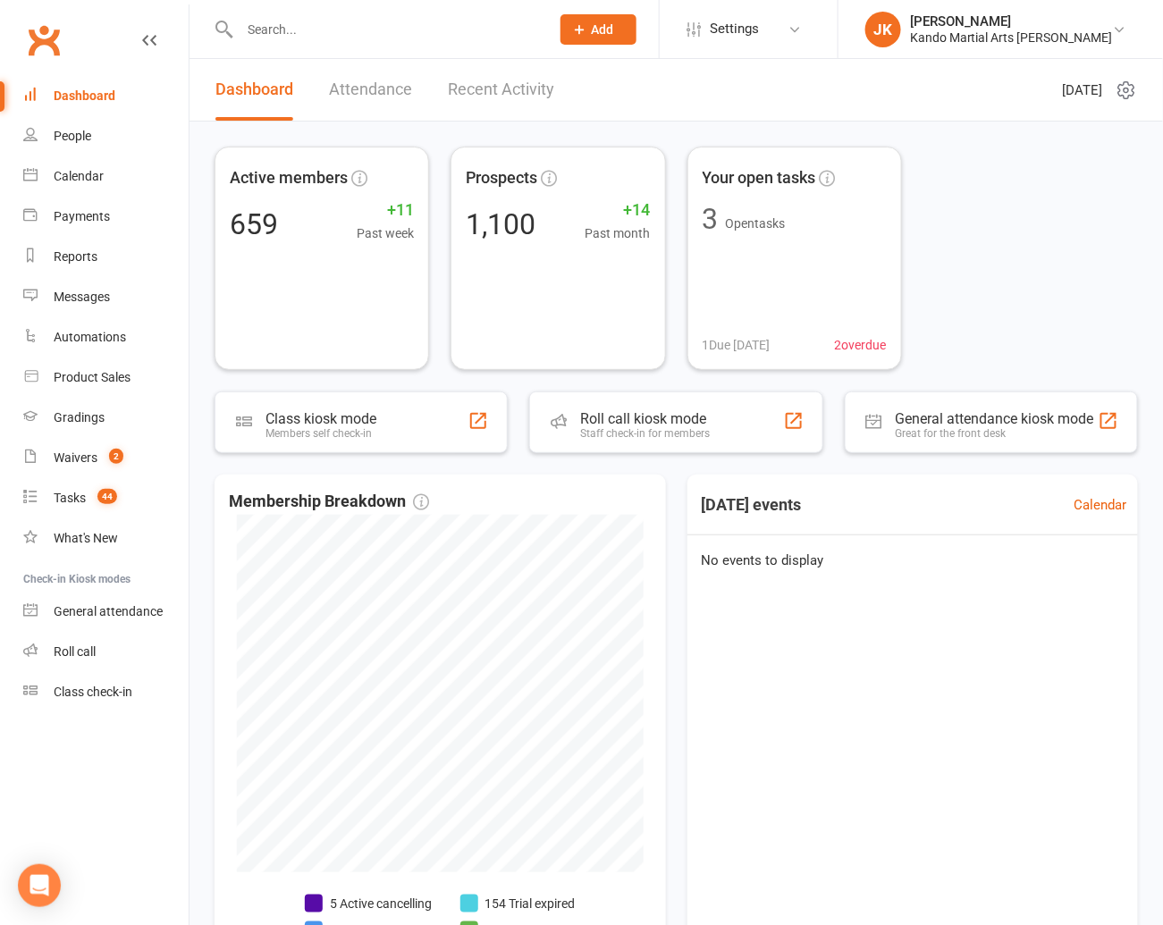
click at [285, 25] on input "text" at bounding box center [385, 29] width 303 height 25
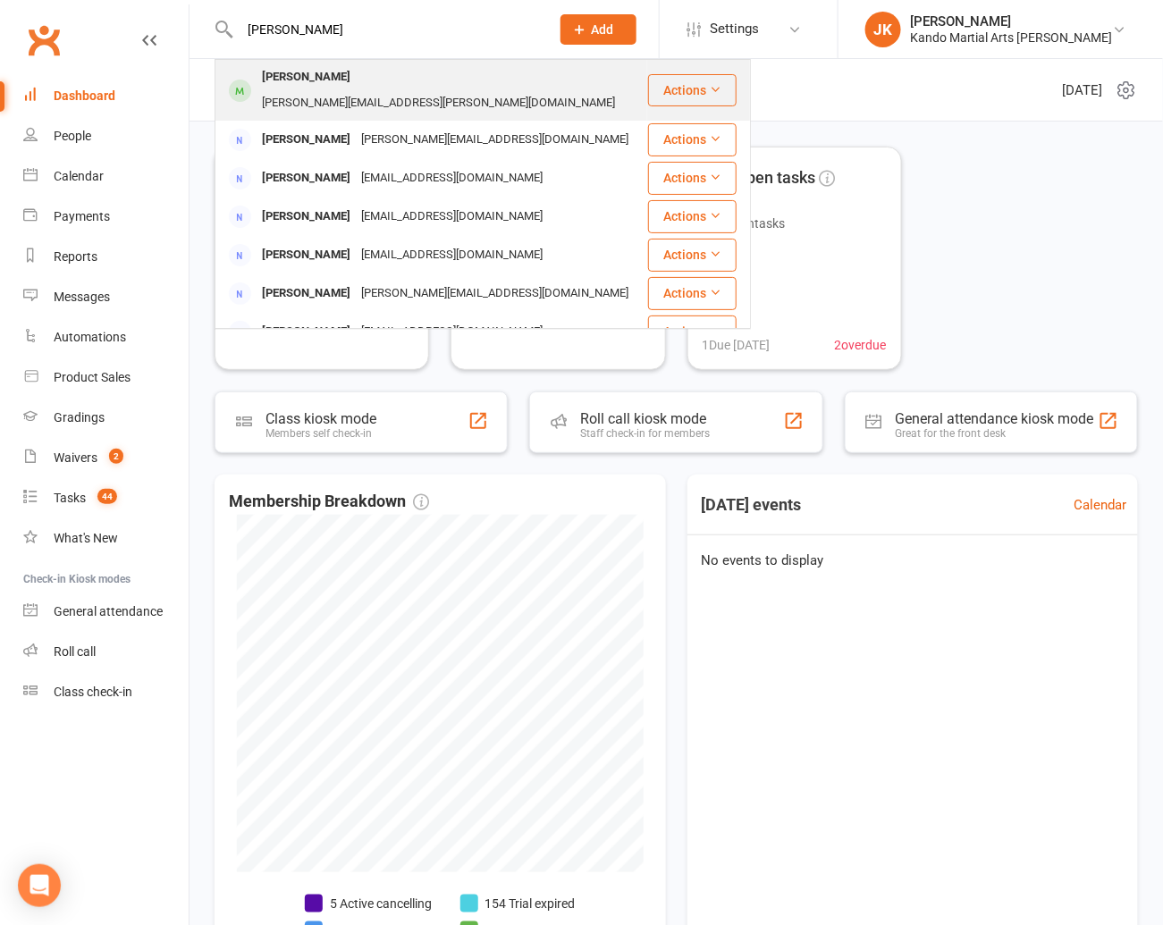
type input "[PERSON_NAME]"
click at [286, 77] on div "[PERSON_NAME]" at bounding box center [306, 77] width 99 height 26
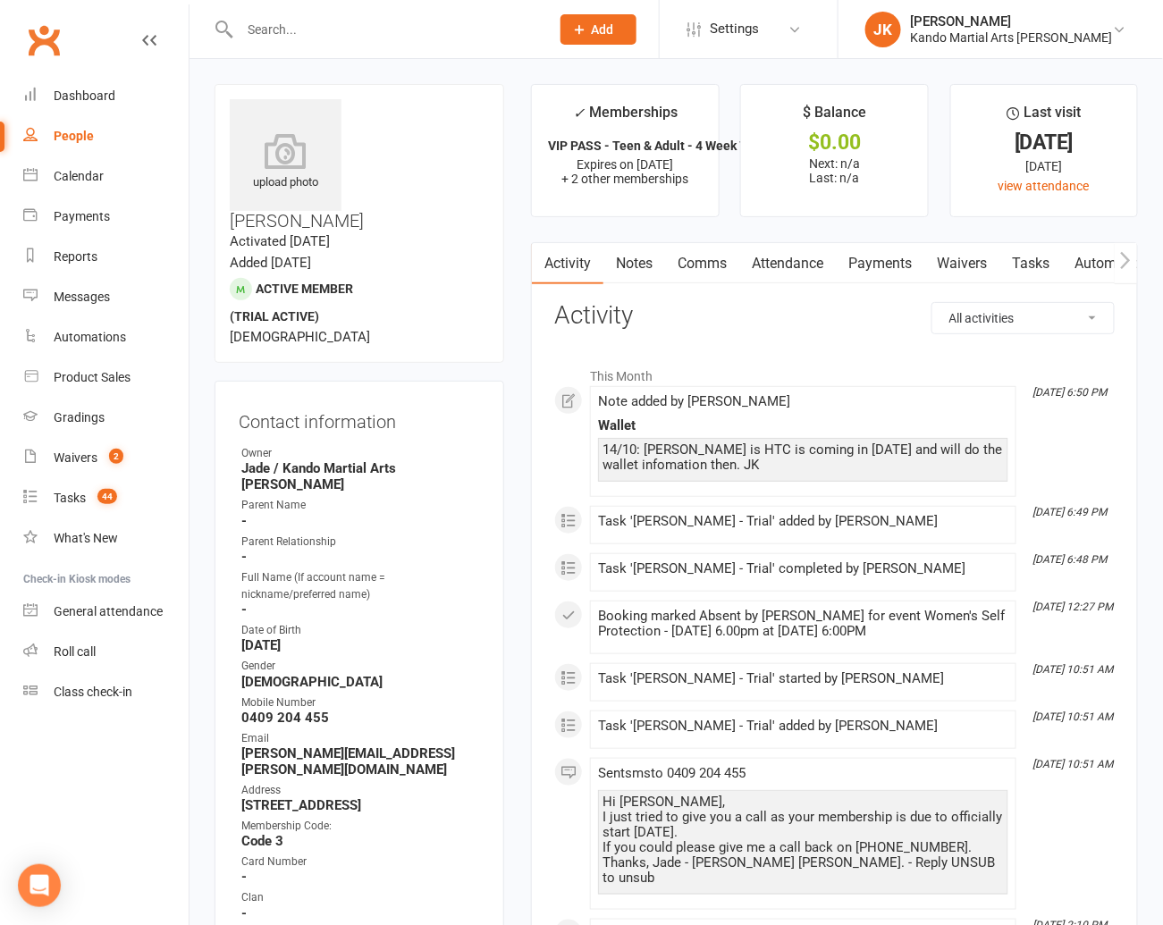
click at [719, 259] on link "Comms" at bounding box center [702, 263] width 74 height 41
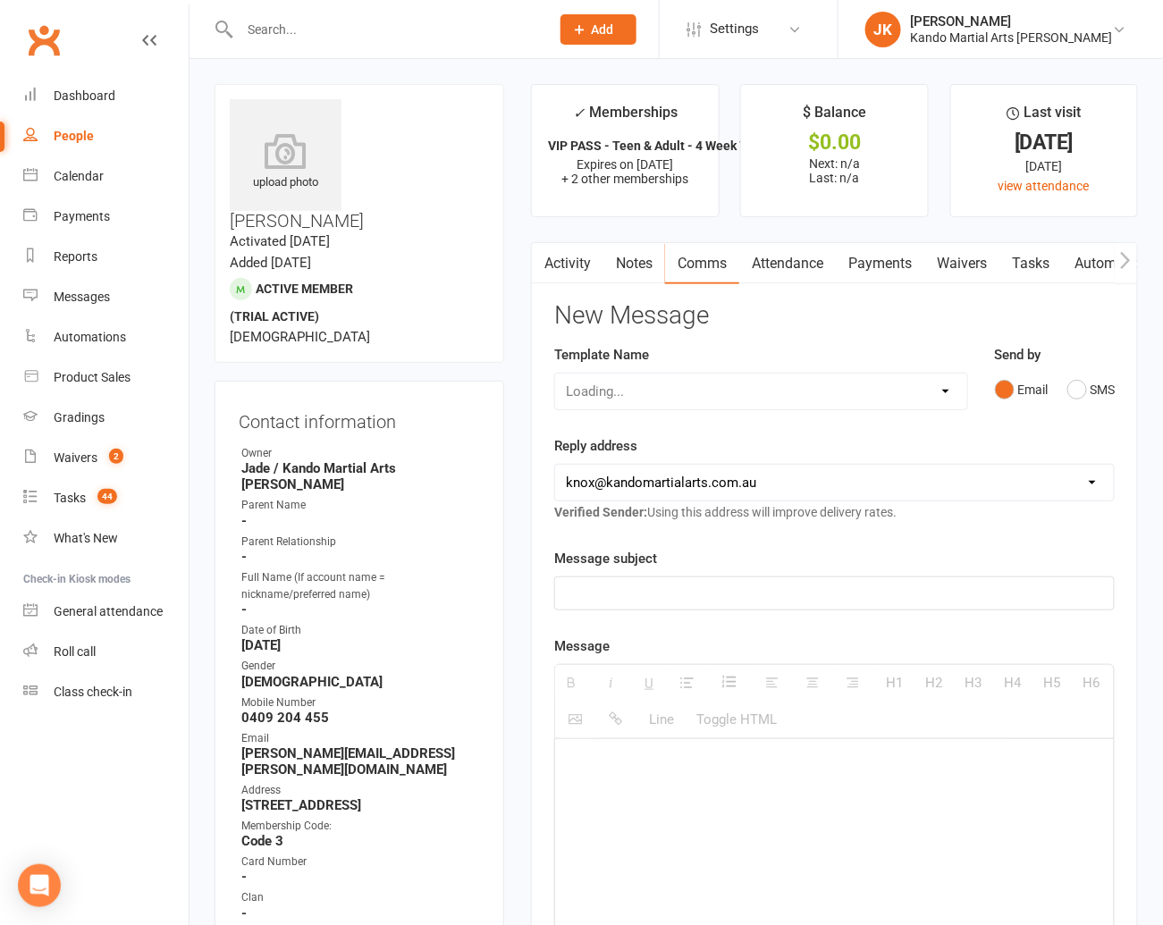
click at [1092, 474] on select "hello@clubworx.com knox@kandomartialarts.com.au andy@kandomartialarts.com.au ja…" at bounding box center [834, 483] width 559 height 36
click at [945, 387] on select "Select Template [Email] 5 Class Pass Renewal - Used 4/5 classes [Email] 5 Class…" at bounding box center [760, 392] width 411 height 36
click at [555, 374] on select "Select Template [Email] 5 Class Pass Renewal - Used 4/5 classes [Email] 5 Class…" at bounding box center [760, 392] width 411 height 36
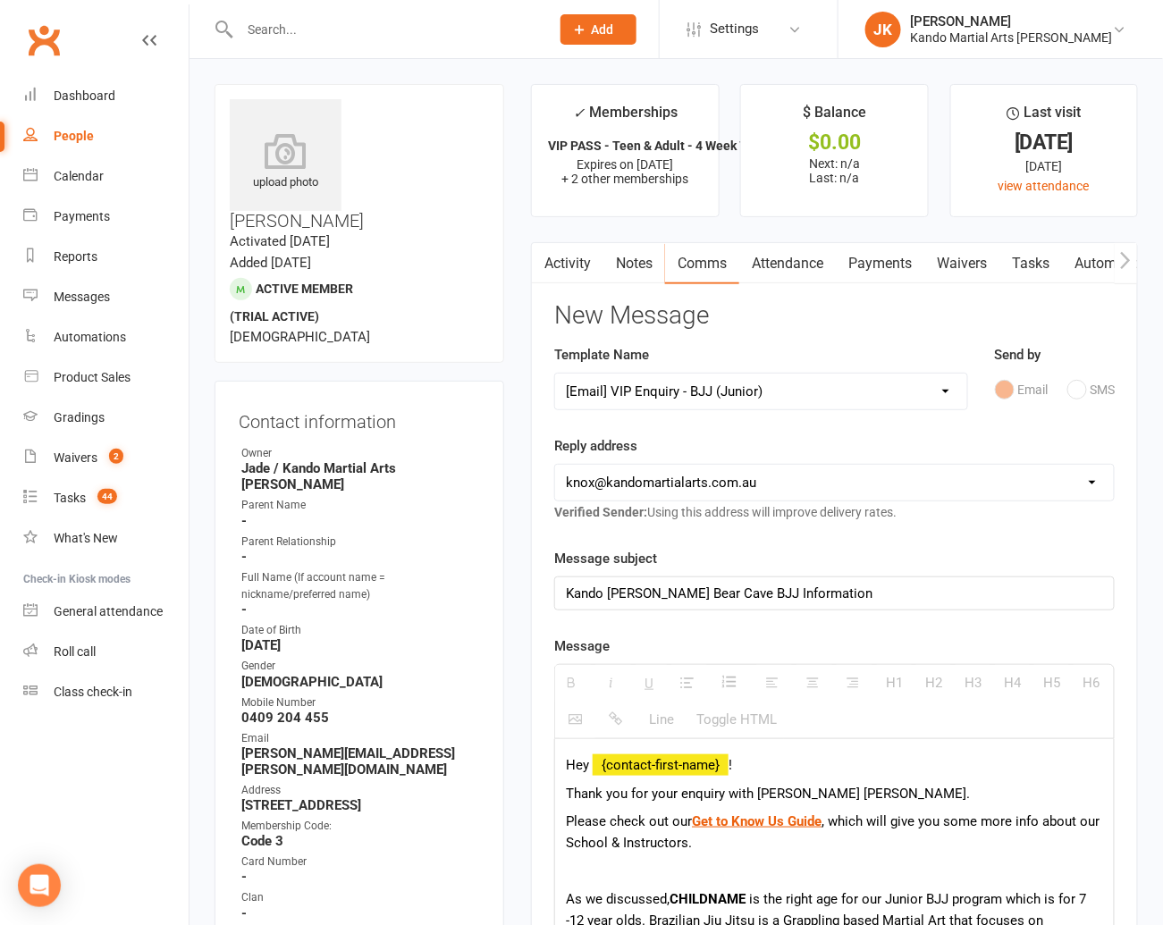
click at [939, 384] on select "Select Template [Email] 5 Class Pass Renewal - Used 4/5 classes [Email] 5 Class…" at bounding box center [760, 392] width 411 height 36
select select "606"
click at [555, 374] on select "Select Template [Email] 5 Class Pass Renewal - Used 4/5 classes [Email] 5 Class…" at bounding box center [760, 392] width 411 height 36
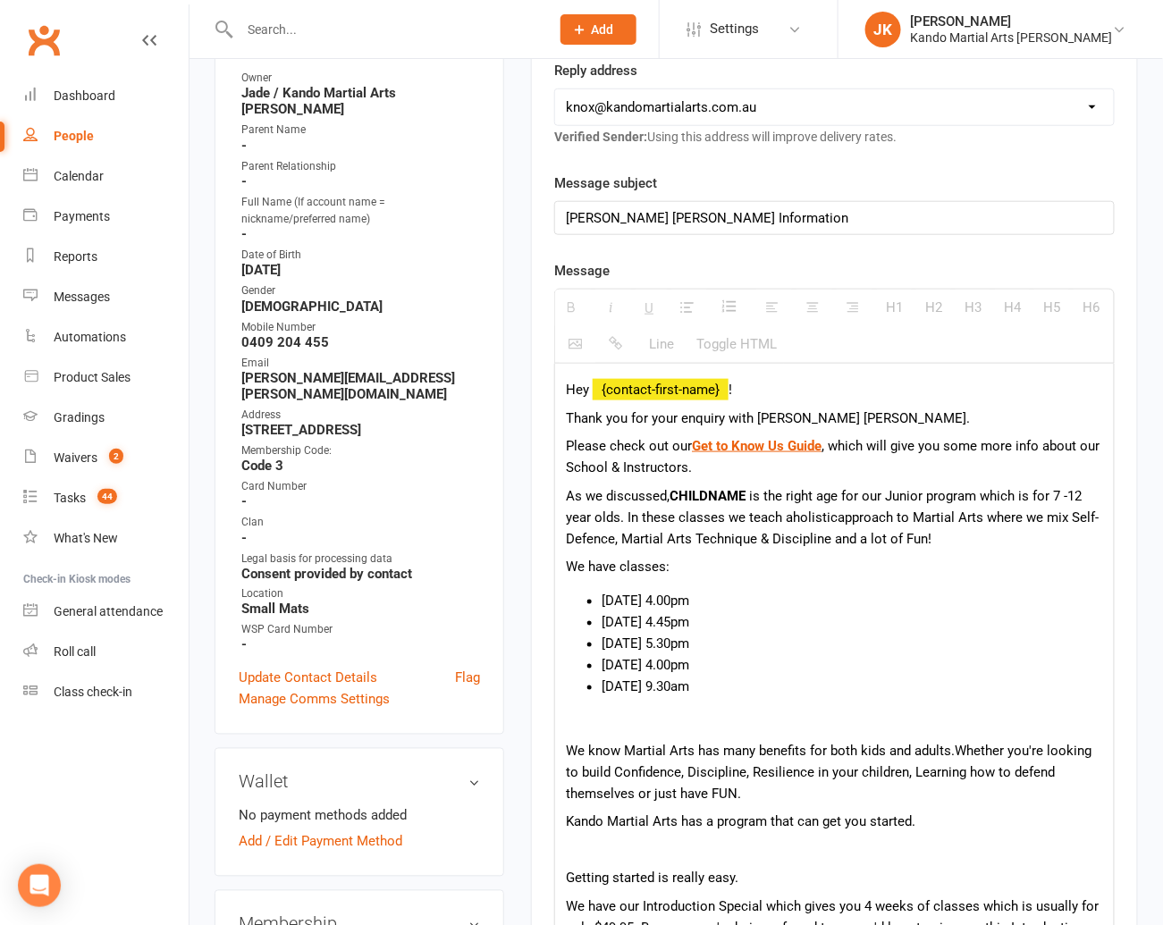
scroll to position [388, 0]
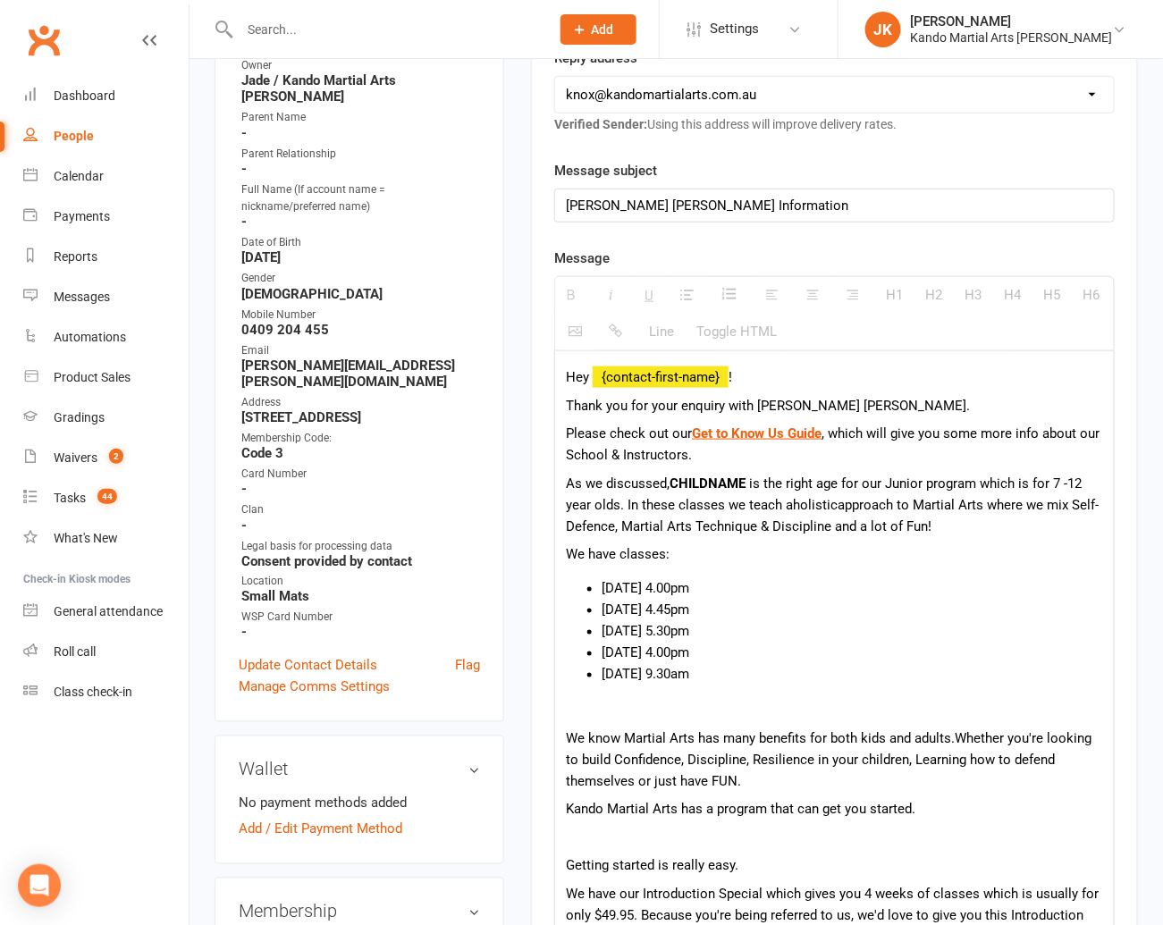
click at [751, 479] on p "As we discussed, CHILDNAME is the right age for our Junior program which is for…" at bounding box center [834, 505] width 537 height 64
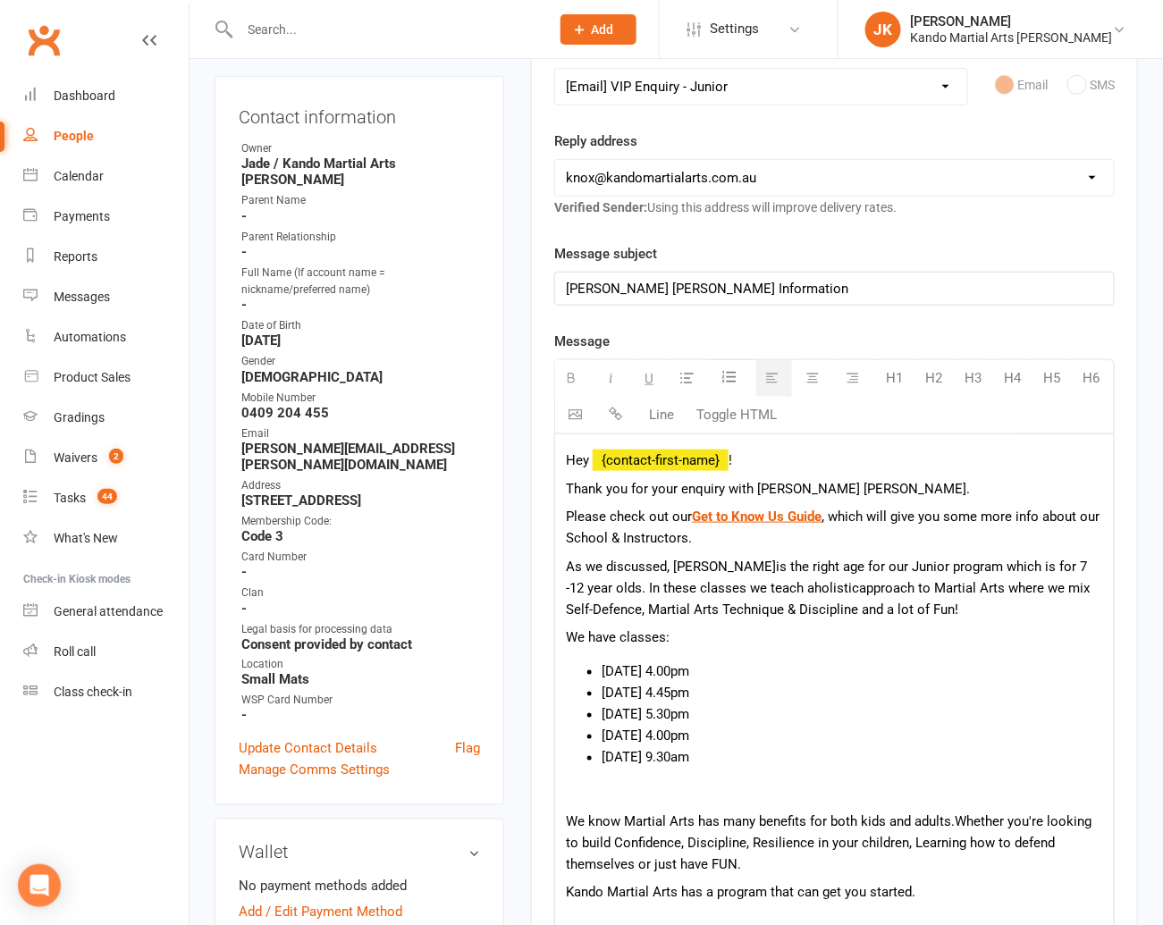
scroll to position [256, 0]
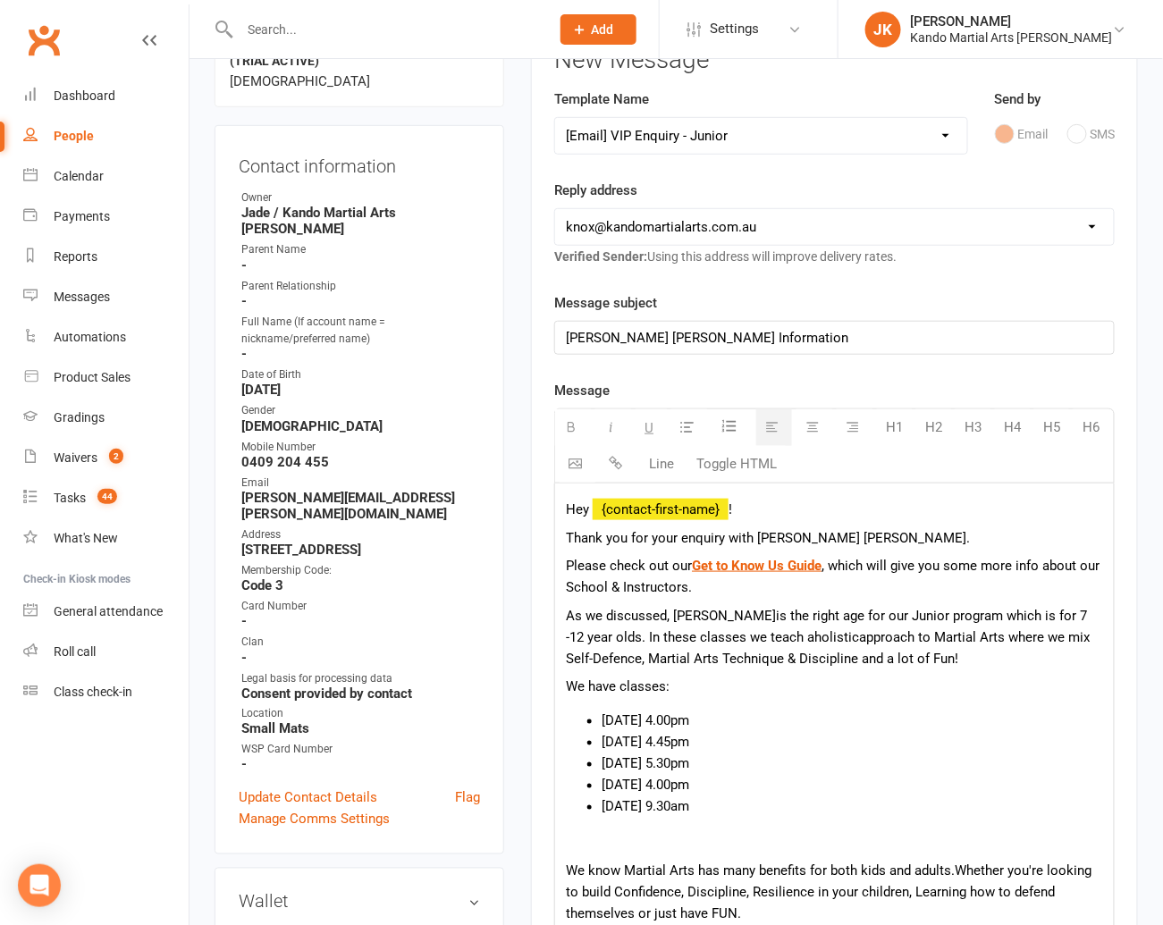
click at [832, 534] on p "Thank you for your enquiry with Kando Knox." at bounding box center [834, 537] width 537 height 21
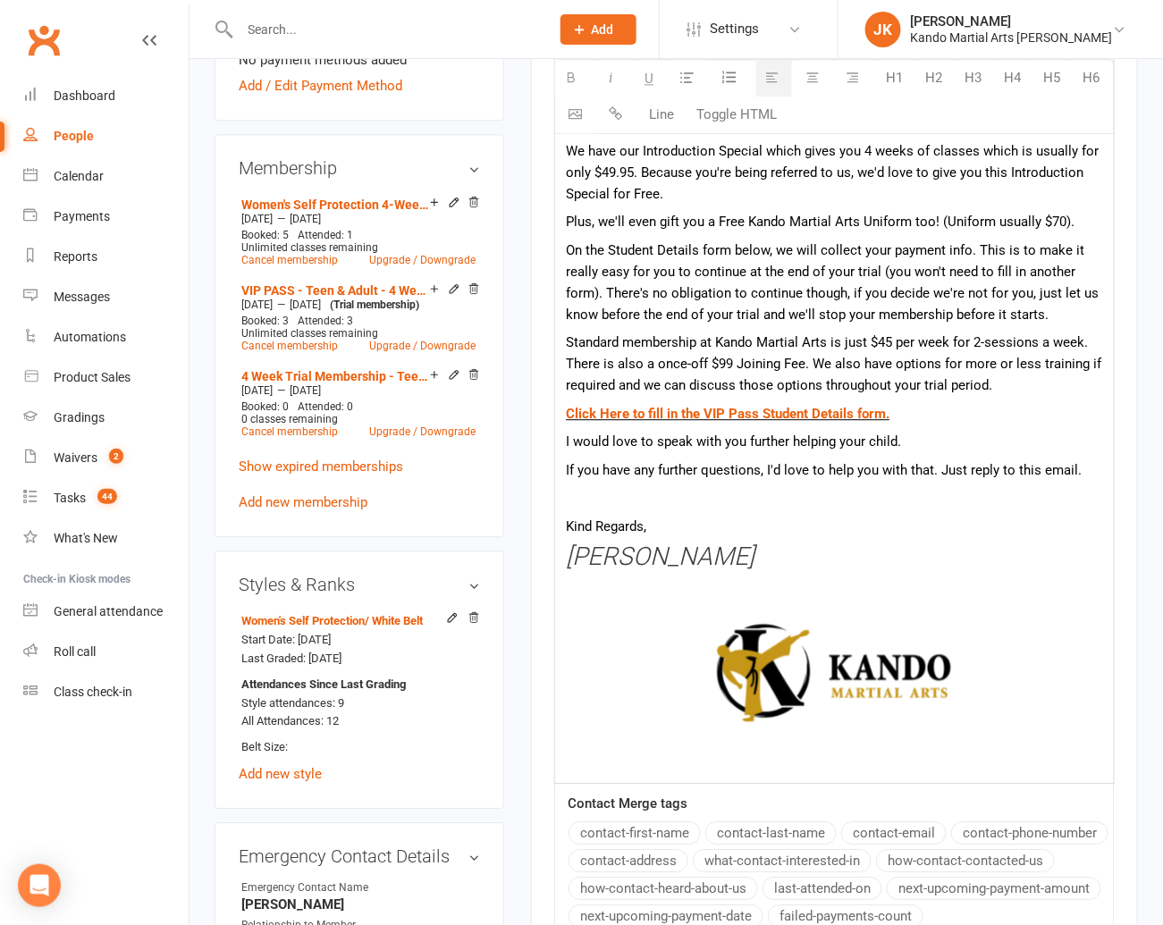
scroll to position [1135, 0]
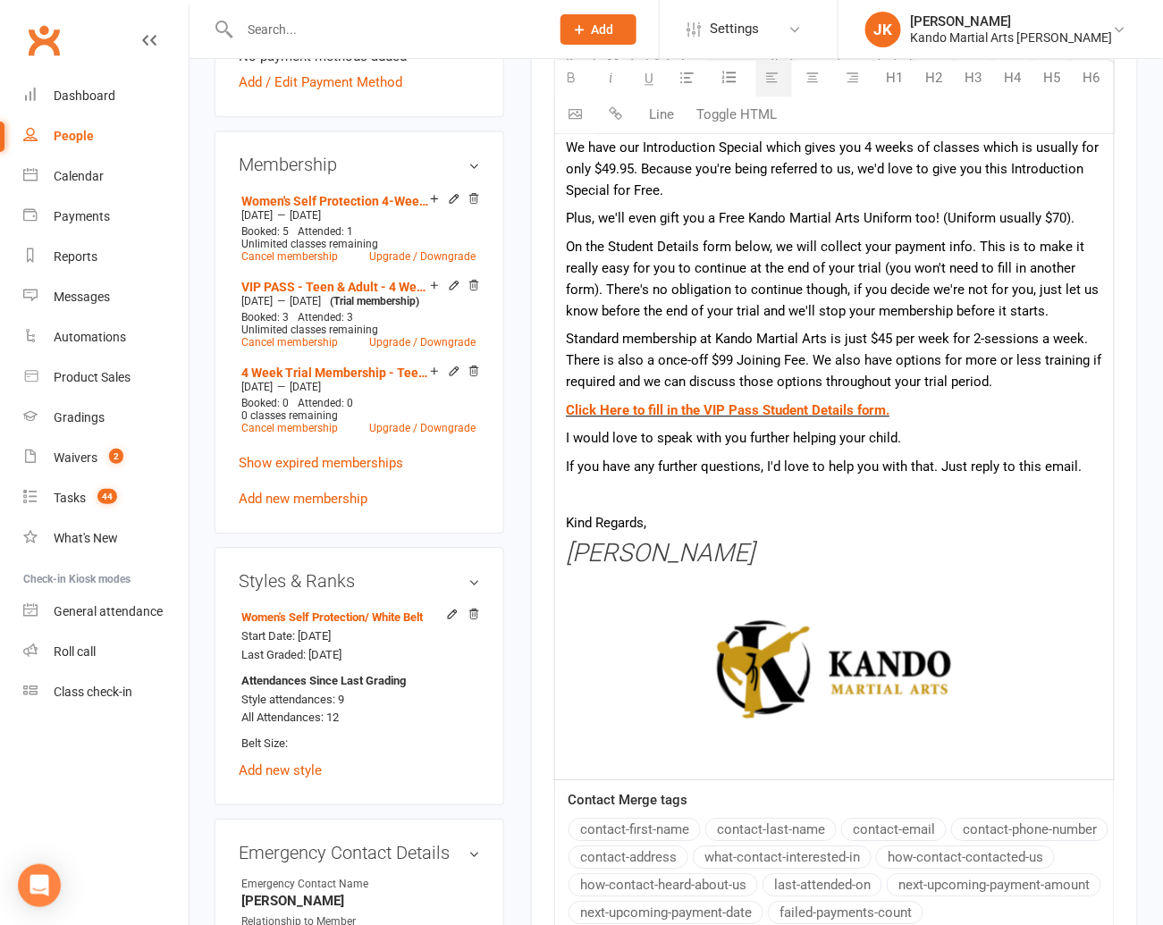
click at [706, 554] on h3 "[PERSON_NAME]" at bounding box center [834, 554] width 537 height 28
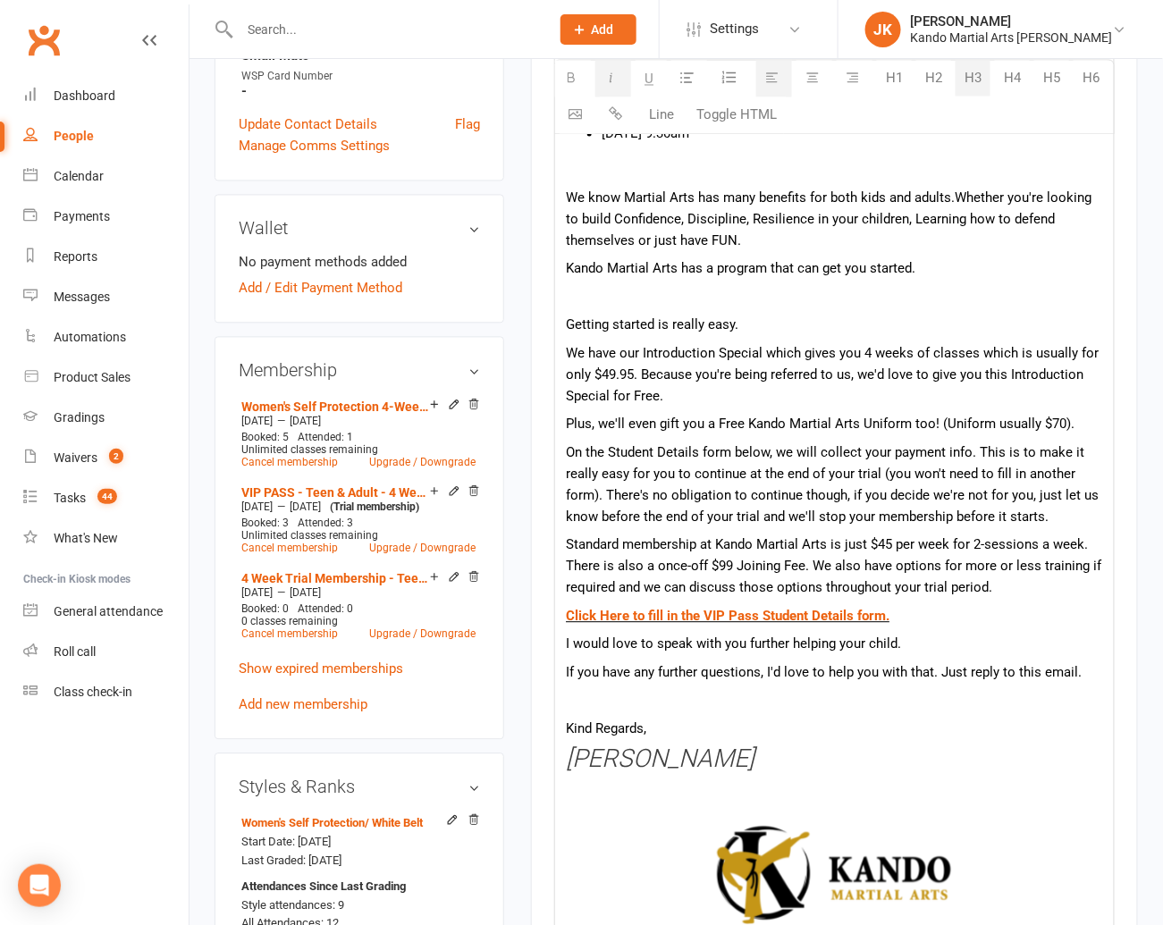
scroll to position [912, 0]
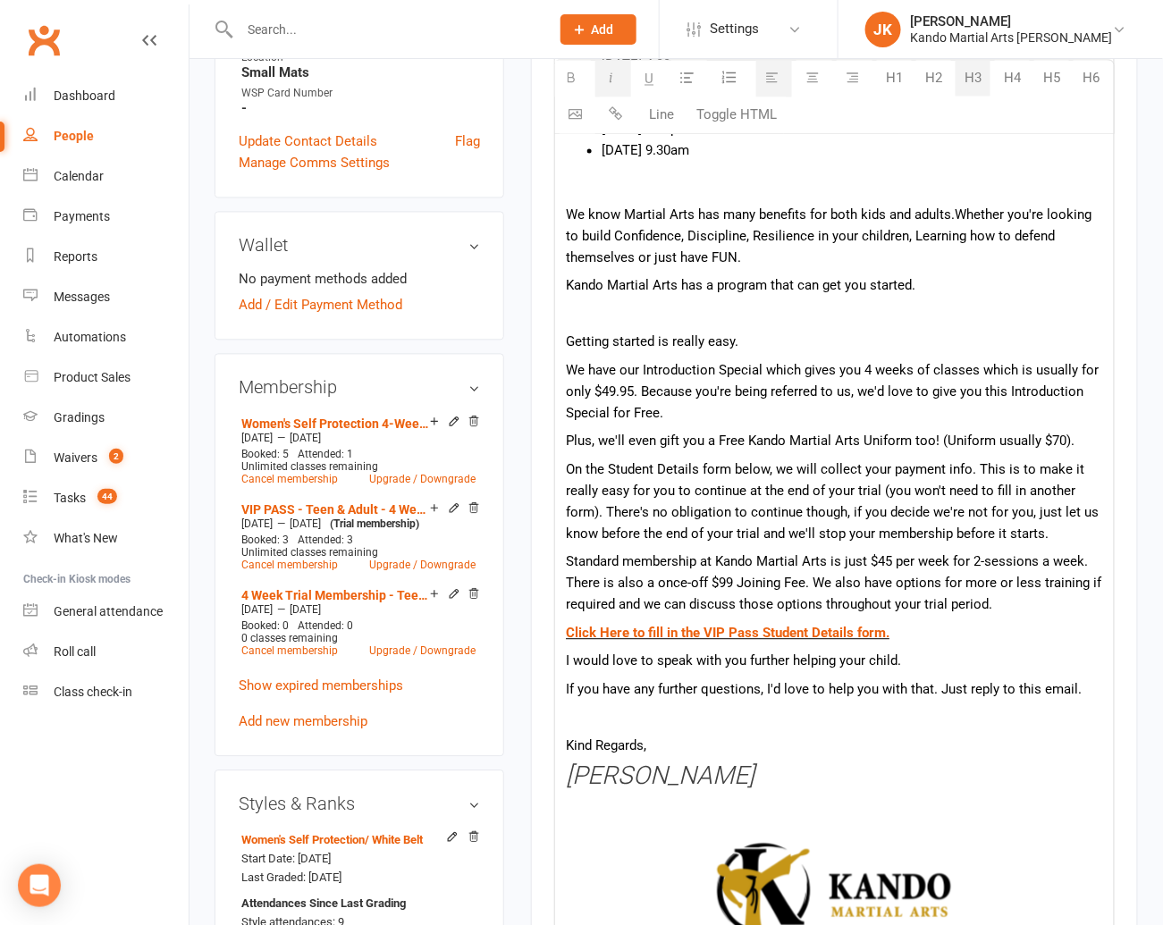
click at [904, 658] on p "I would love to speak with you further helping your child." at bounding box center [834, 661] width 537 height 21
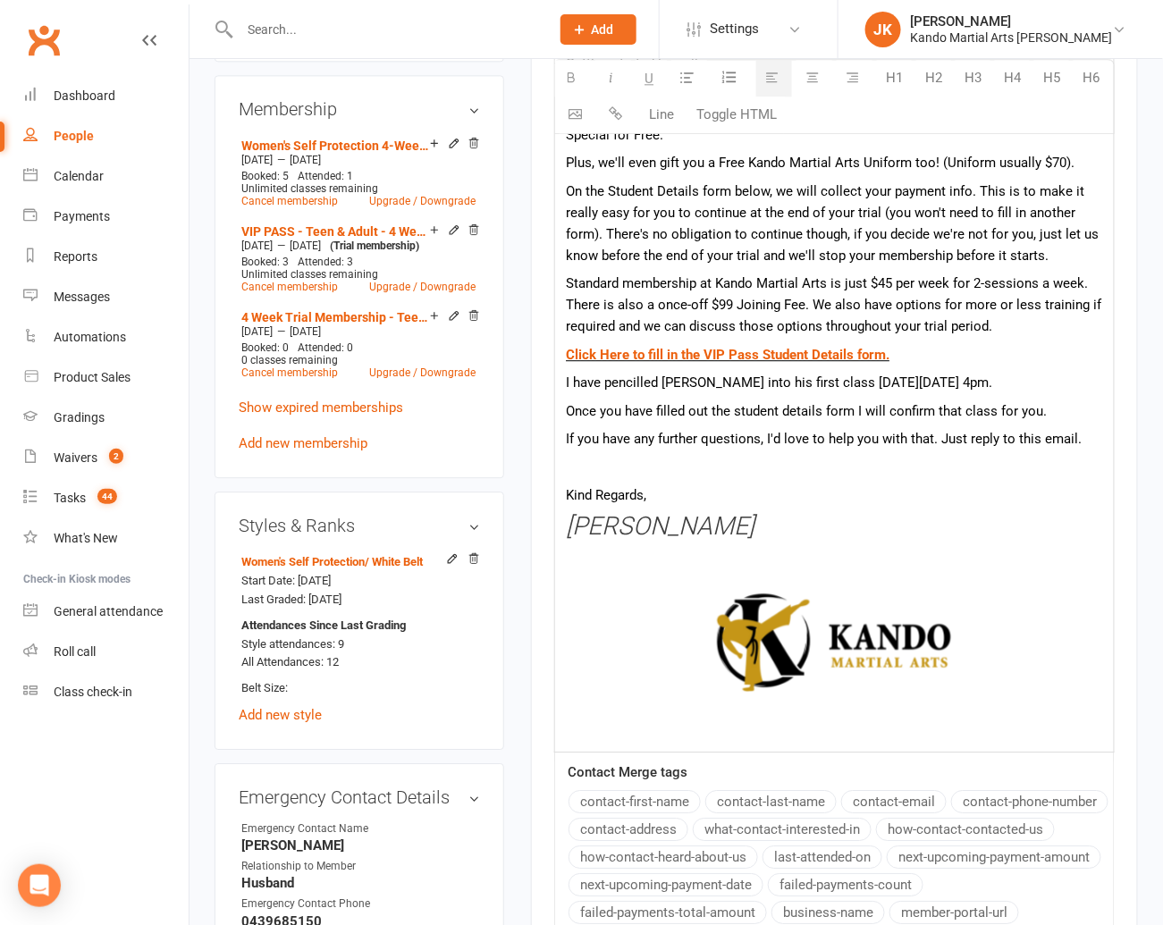
scroll to position [1199, 0]
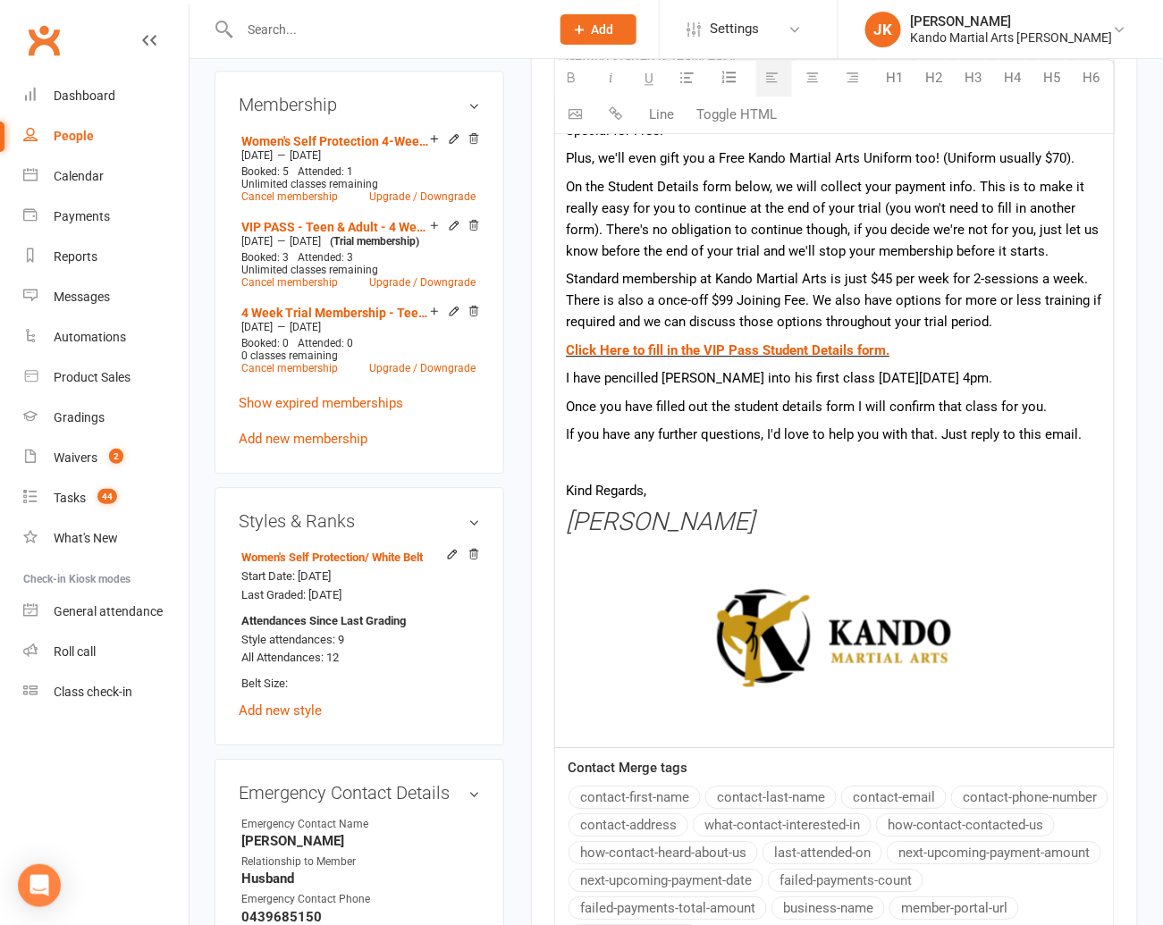
click at [585, 515] on icon "AJackie Kerr" at bounding box center [660, 521] width 189 height 29
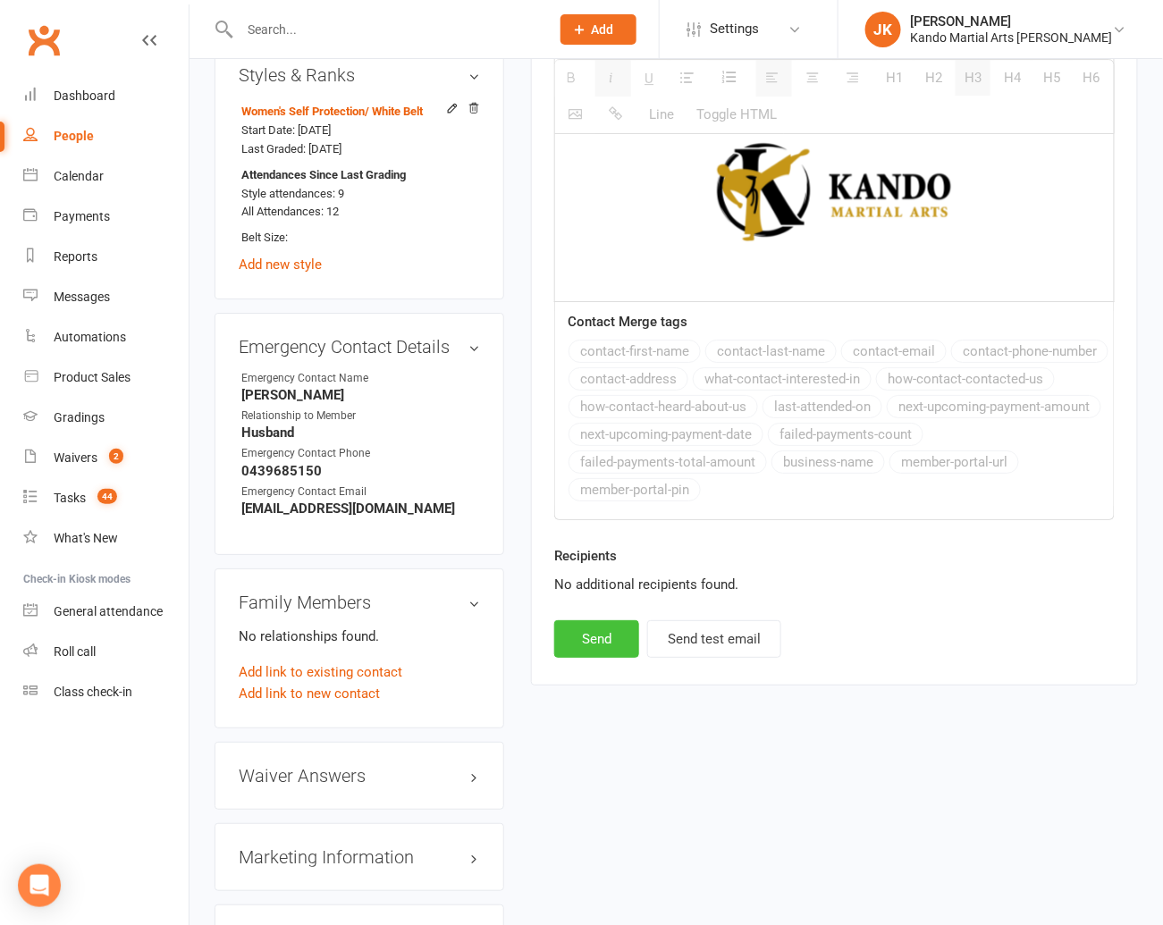
scroll to position [1638, 0]
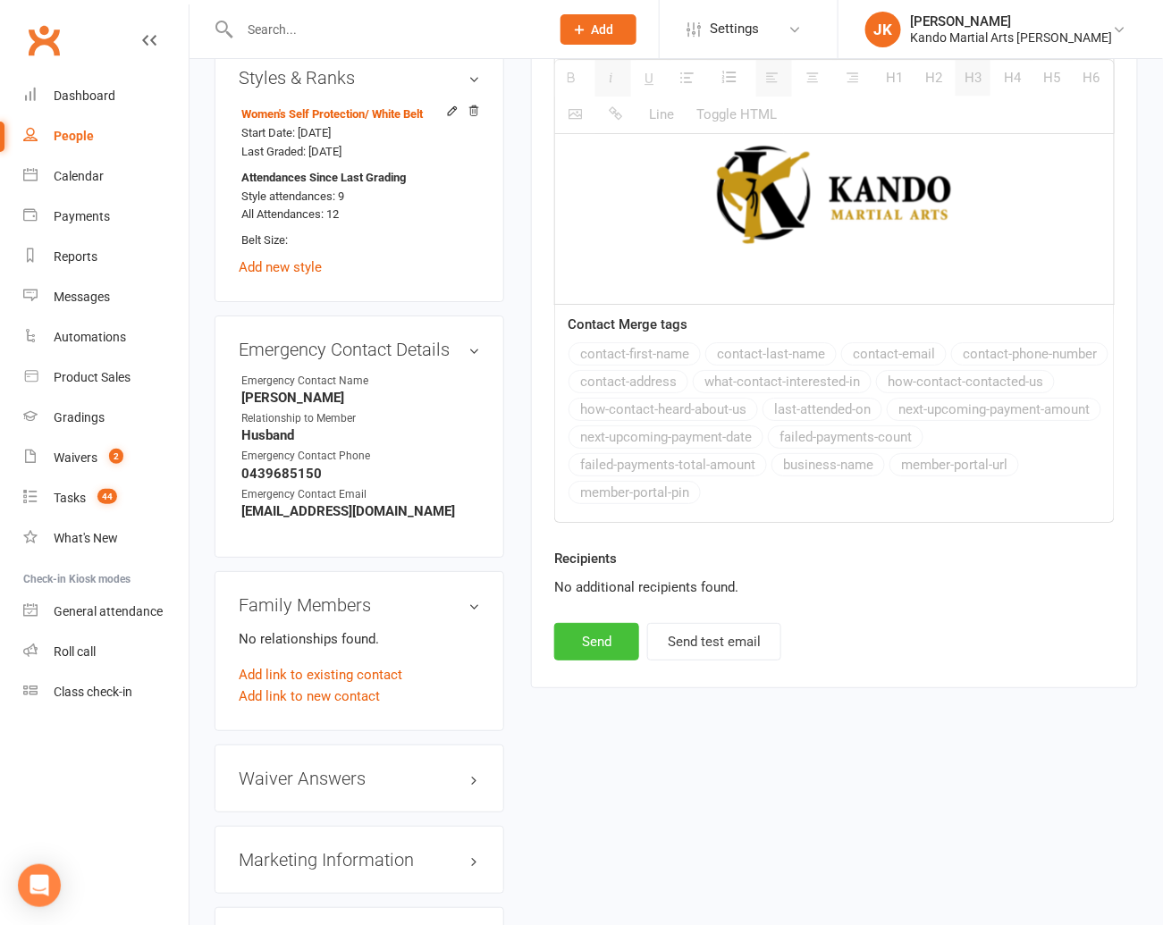
click at [601, 626] on button "Send" at bounding box center [596, 642] width 85 height 38
select select
